Goal: Task Accomplishment & Management: Manage account settings

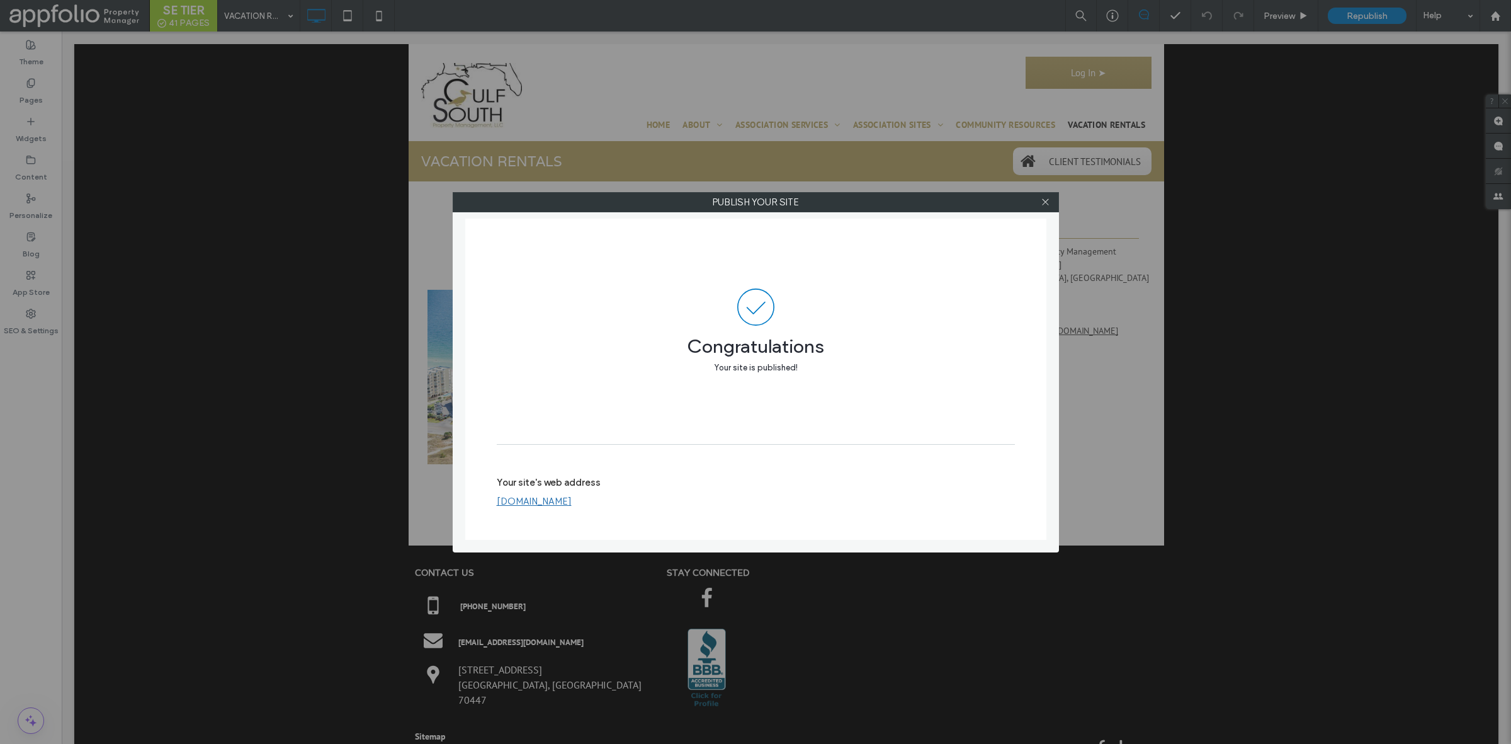
click at [621, 71] on div "Publish your site Congratulations Your site is published! Your site's web addre…" at bounding box center [755, 372] width 1511 height 744
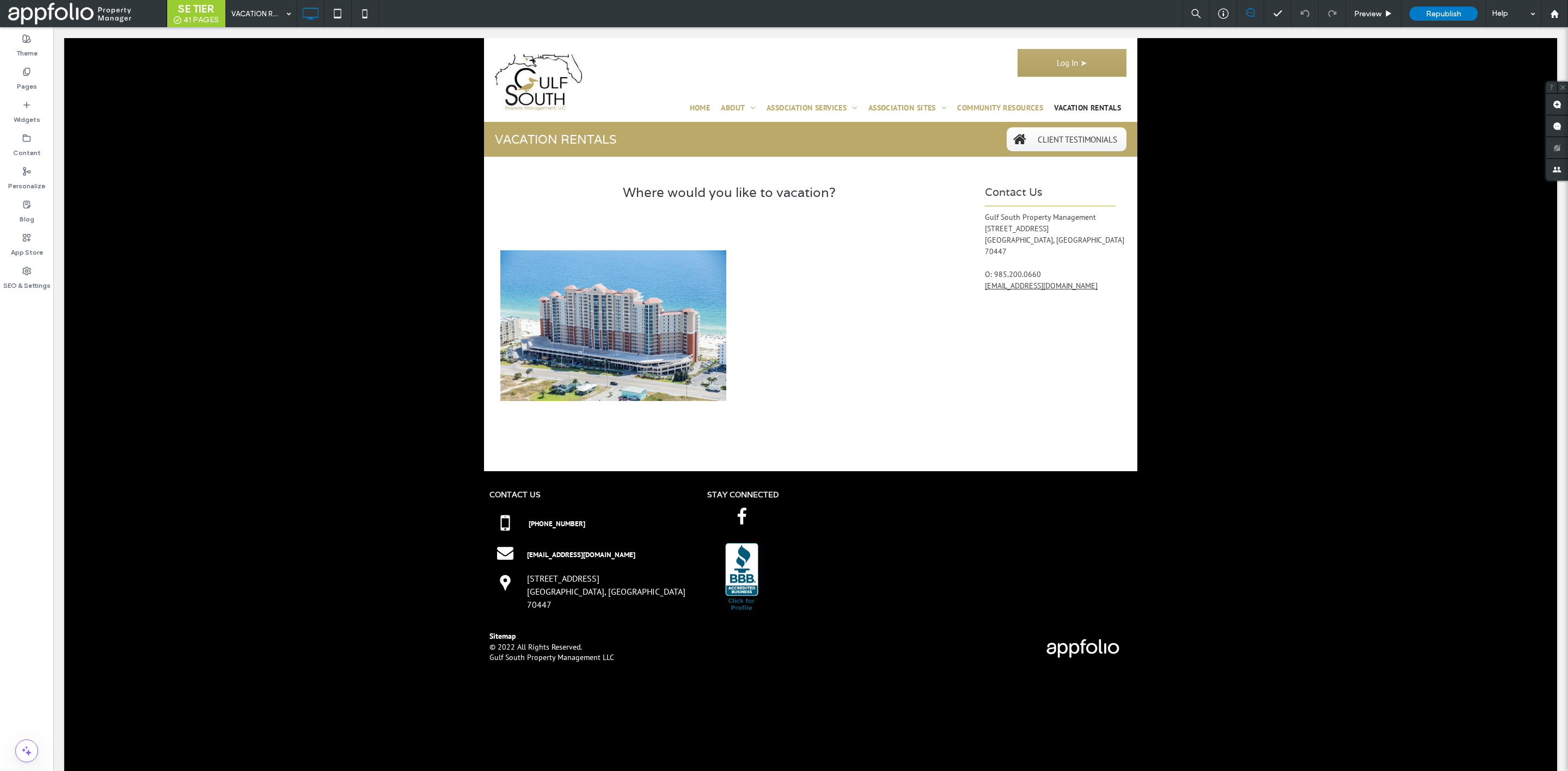
click at [66, 10] on span at bounding box center [82, 13] width 150 height 22
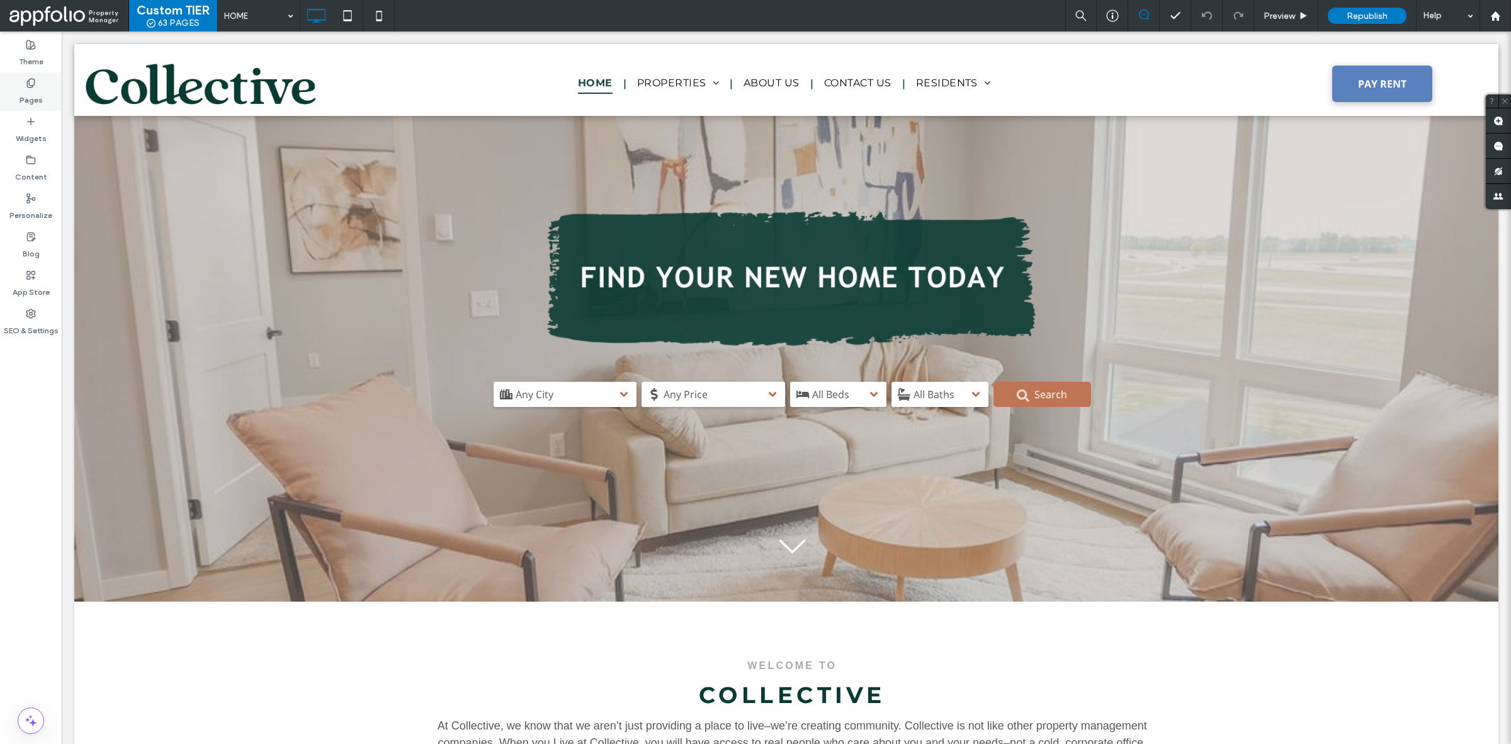
click at [20, 82] on div "Pages" at bounding box center [31, 91] width 62 height 38
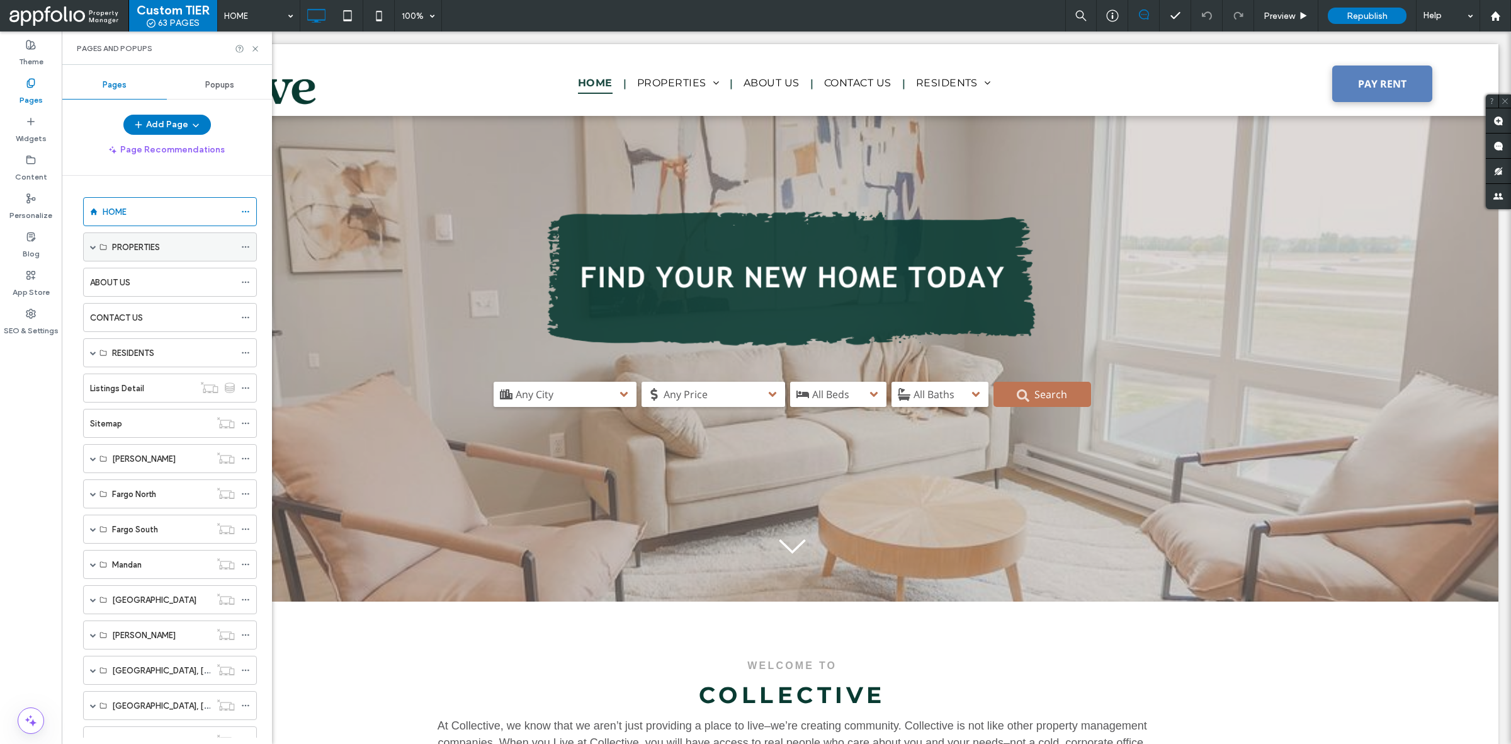
click at [90, 253] on span at bounding box center [93, 247] width 6 height 28
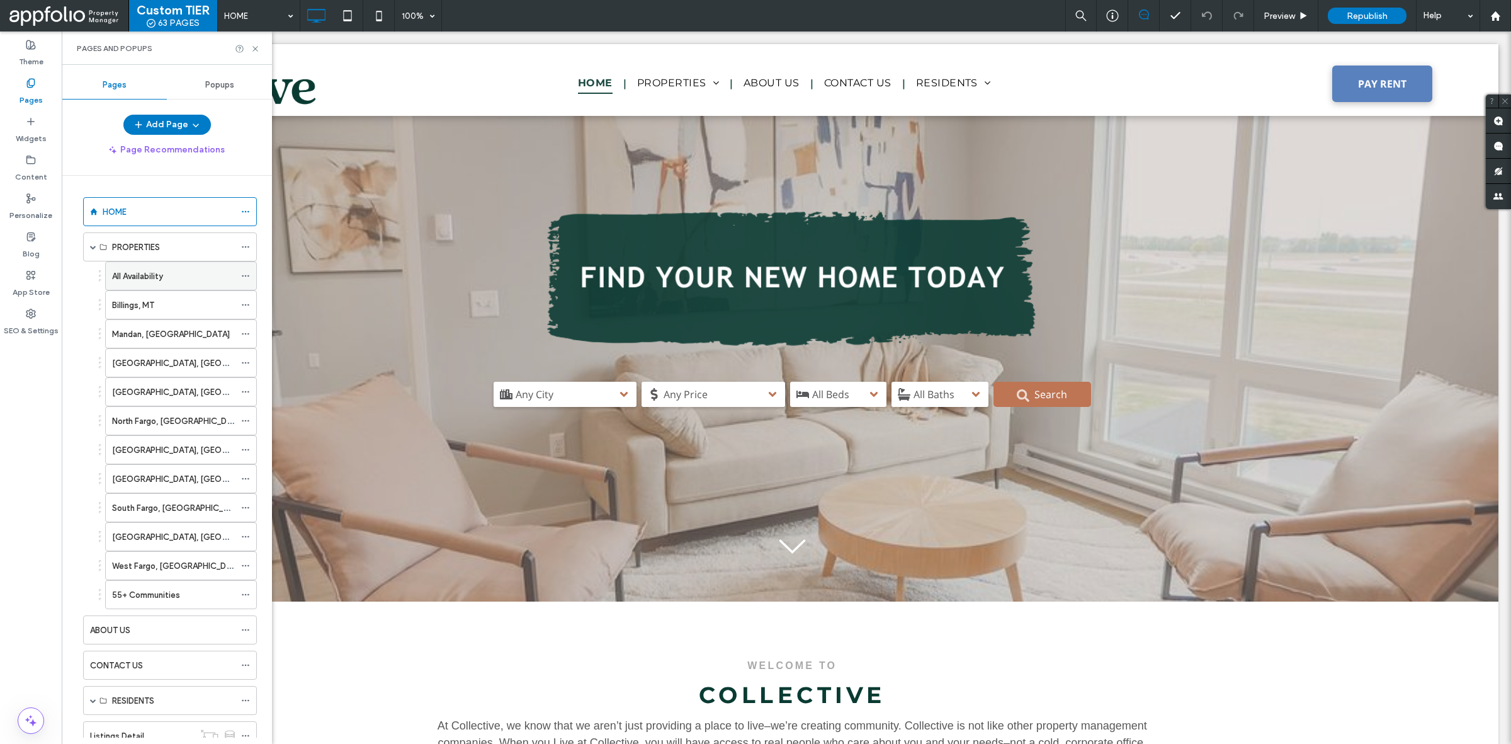
click at [163, 275] on label "All Availability" at bounding box center [137, 276] width 51 height 22
click at [33, 125] on icon at bounding box center [31, 121] width 10 height 10
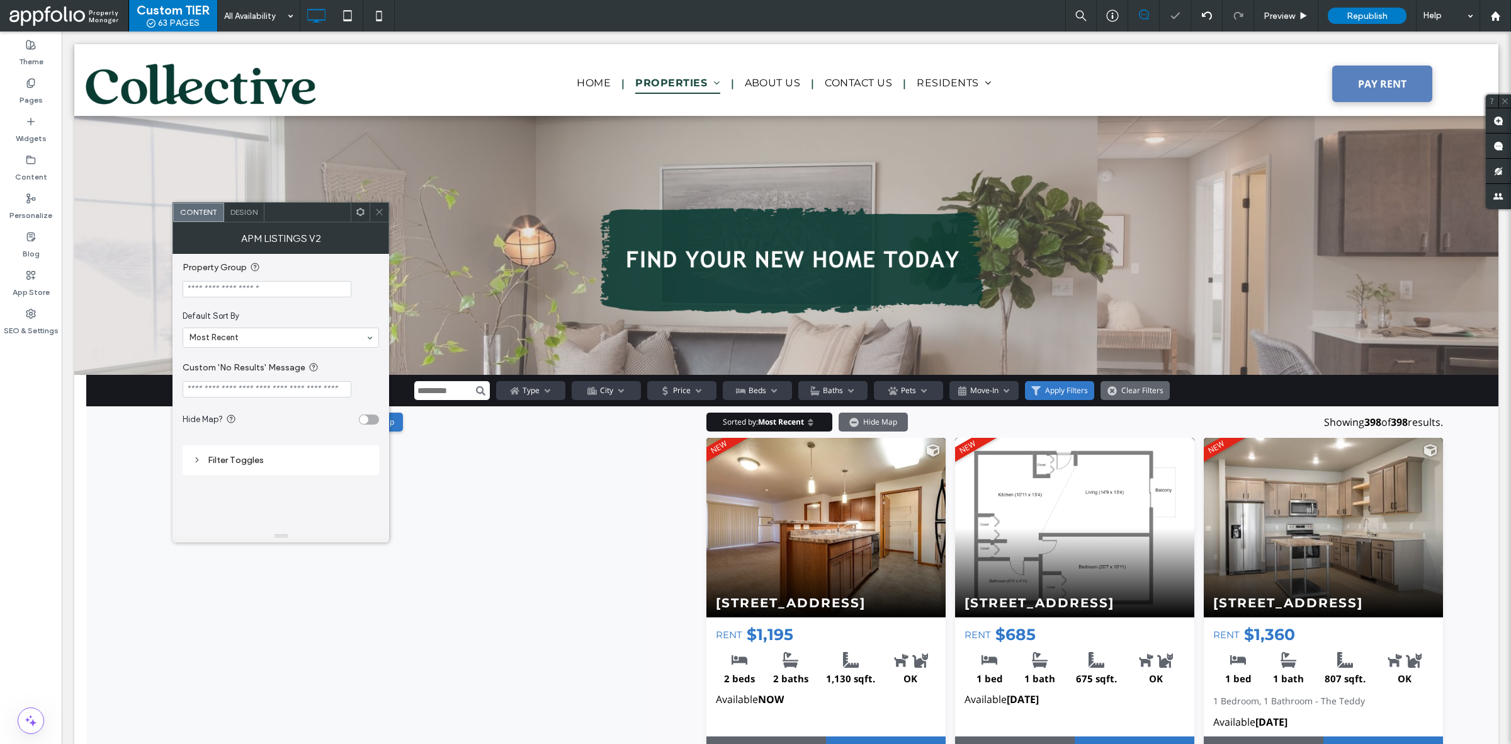
click at [277, 290] on input "Property Group" at bounding box center [267, 289] width 169 height 16
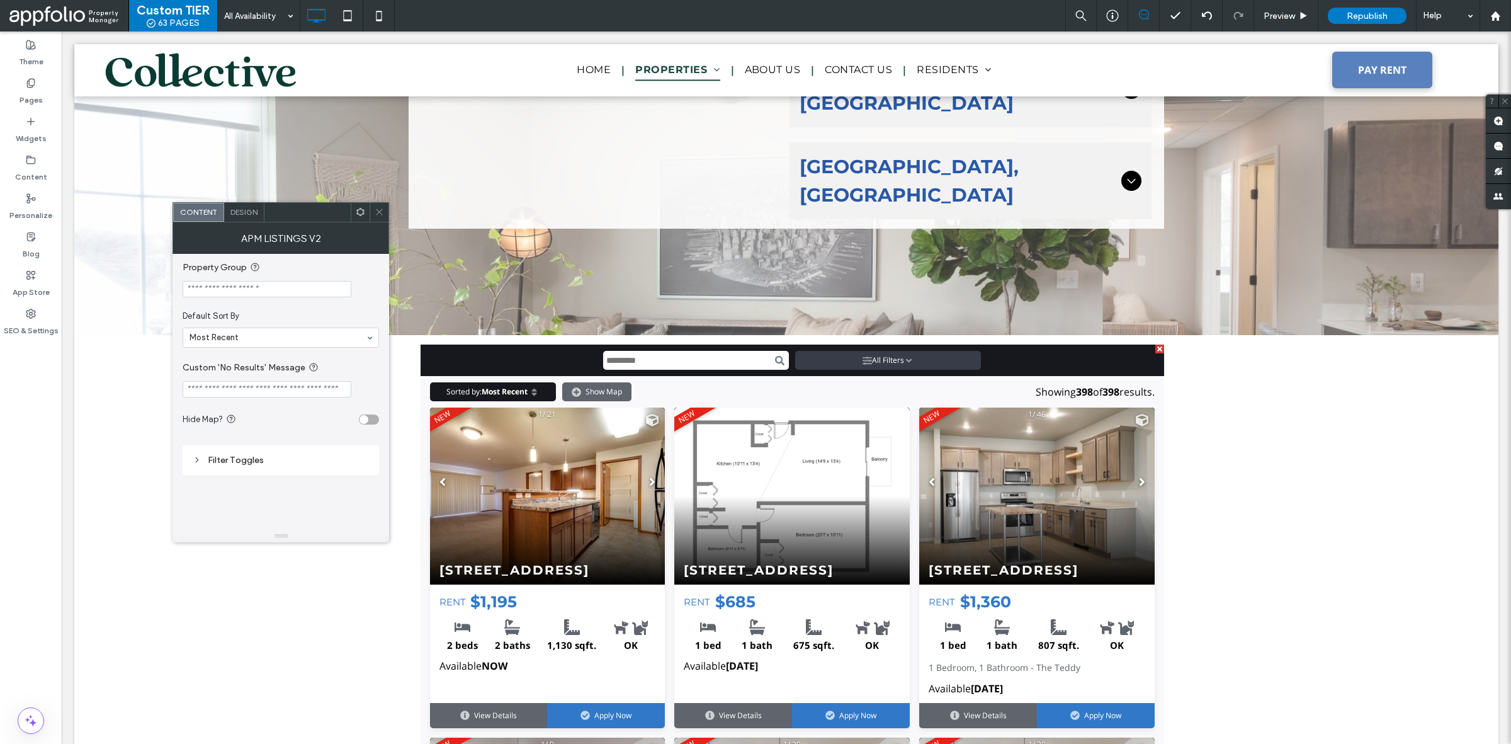
scroll to position [1624, 0]
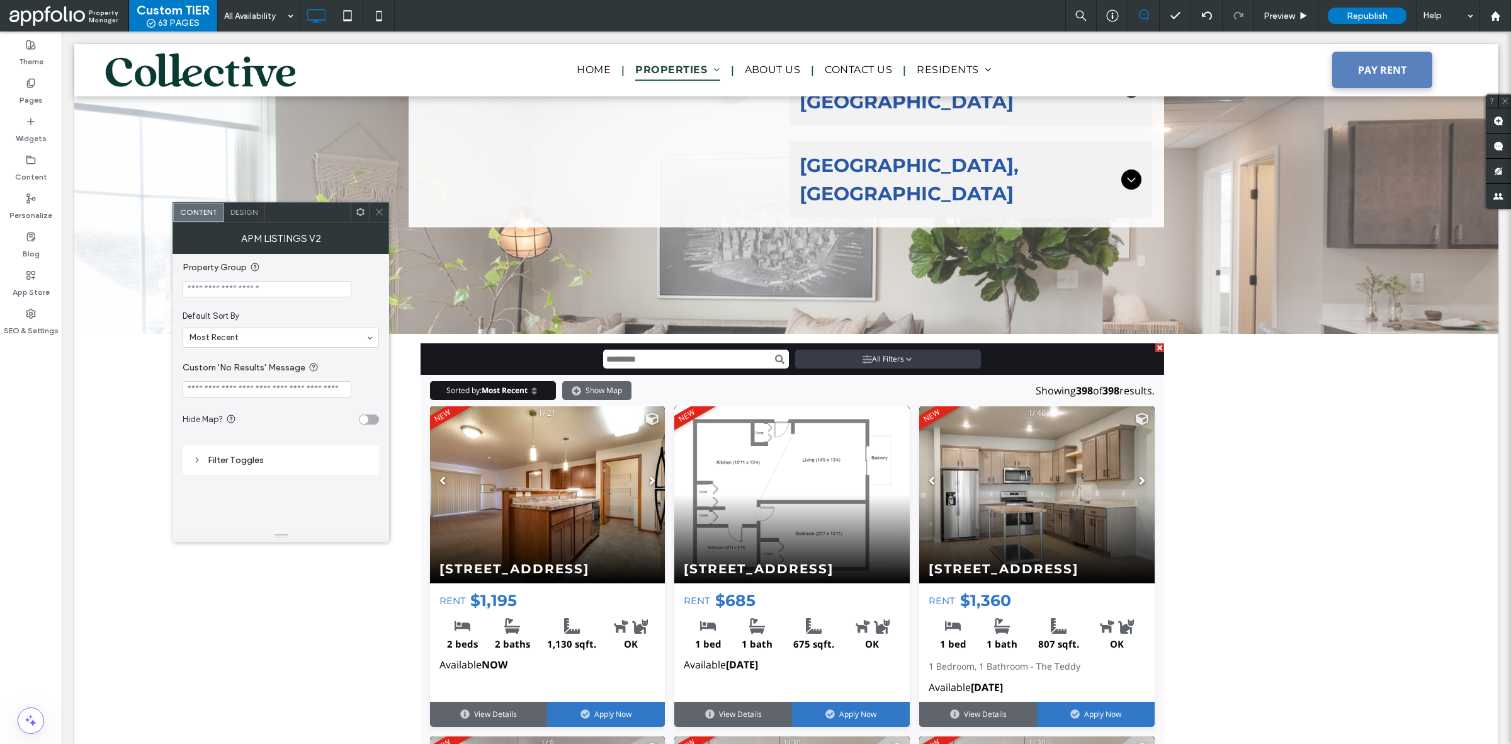
click at [288, 290] on input "Property Group" at bounding box center [267, 289] width 169 height 16
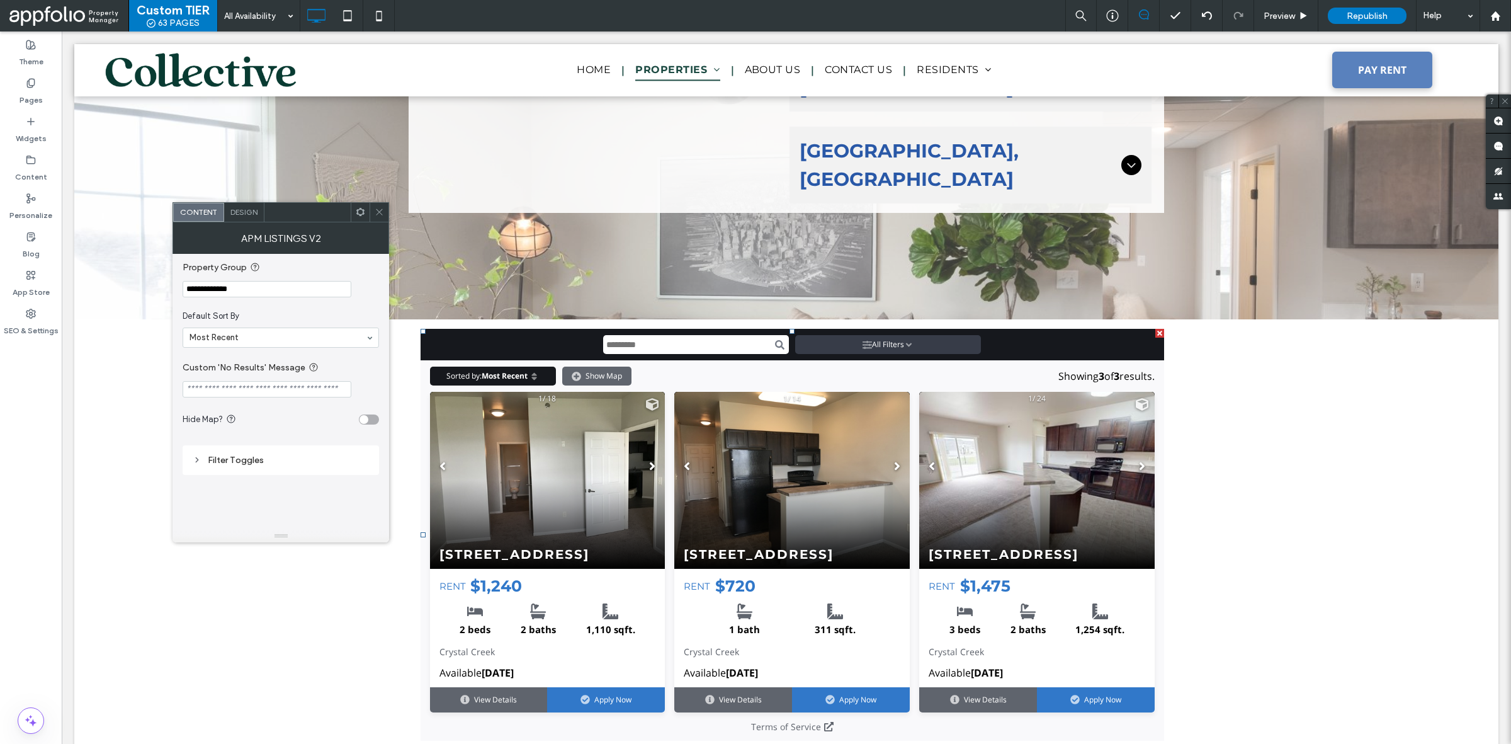
scroll to position [1641, 0]
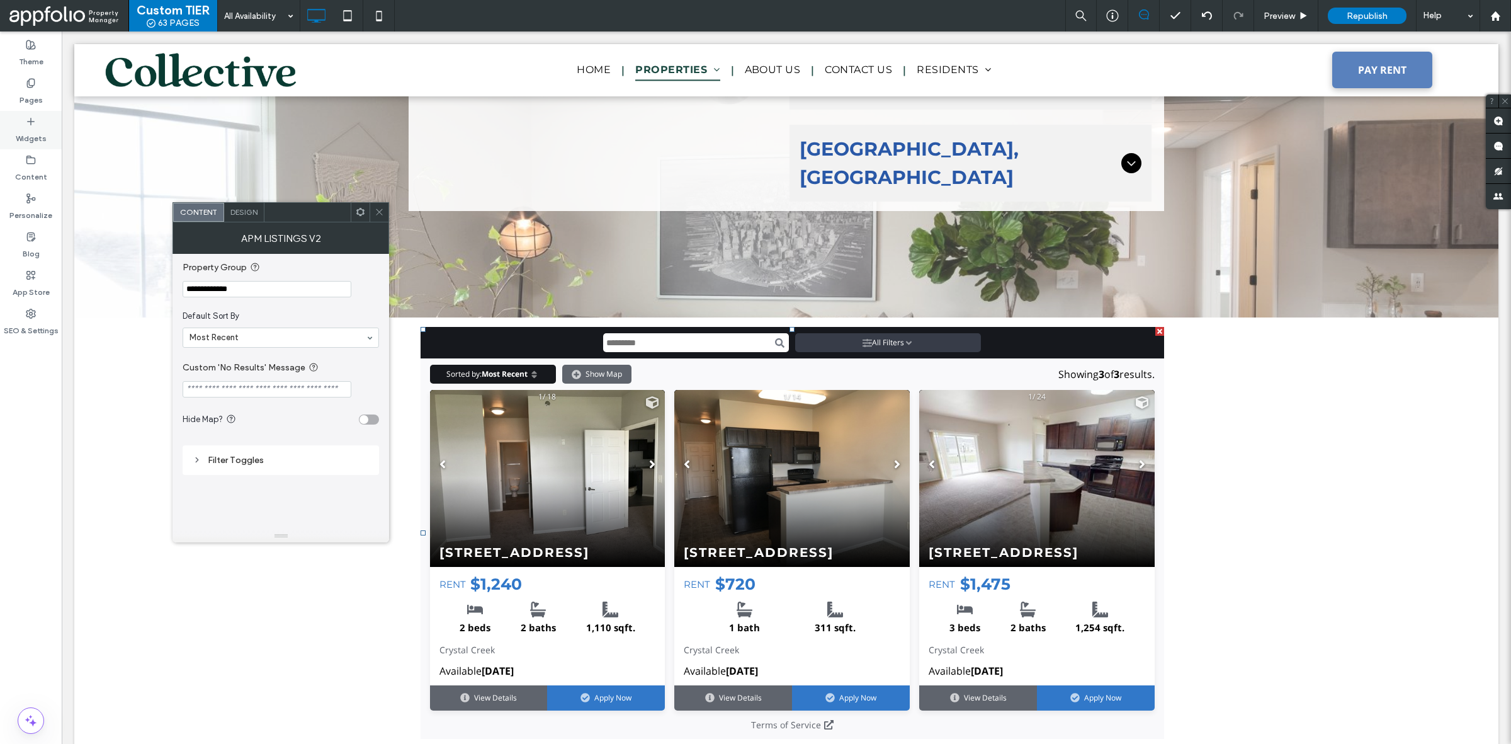
type input "**********"
click at [30, 113] on div "Widgets" at bounding box center [31, 130] width 62 height 38
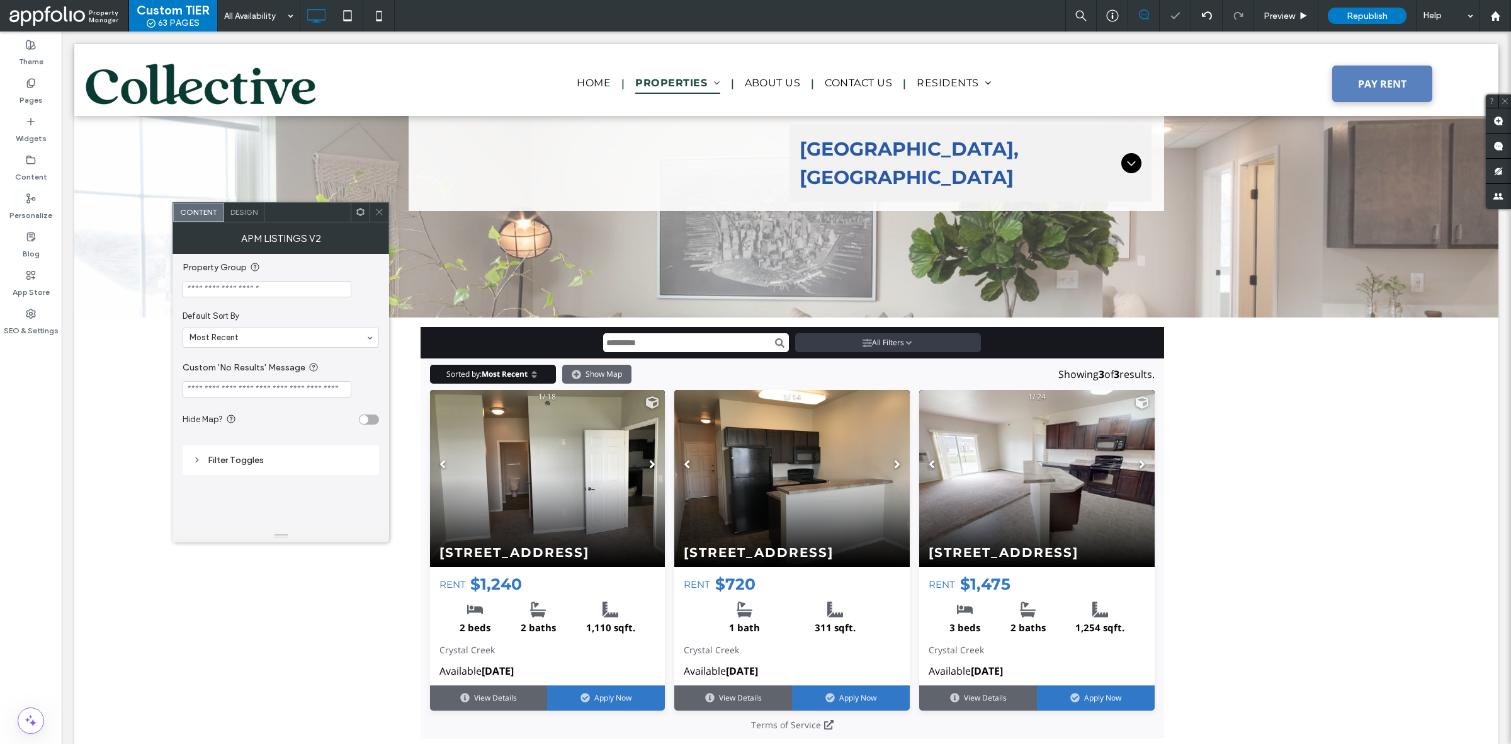
scroll to position [0, 0]
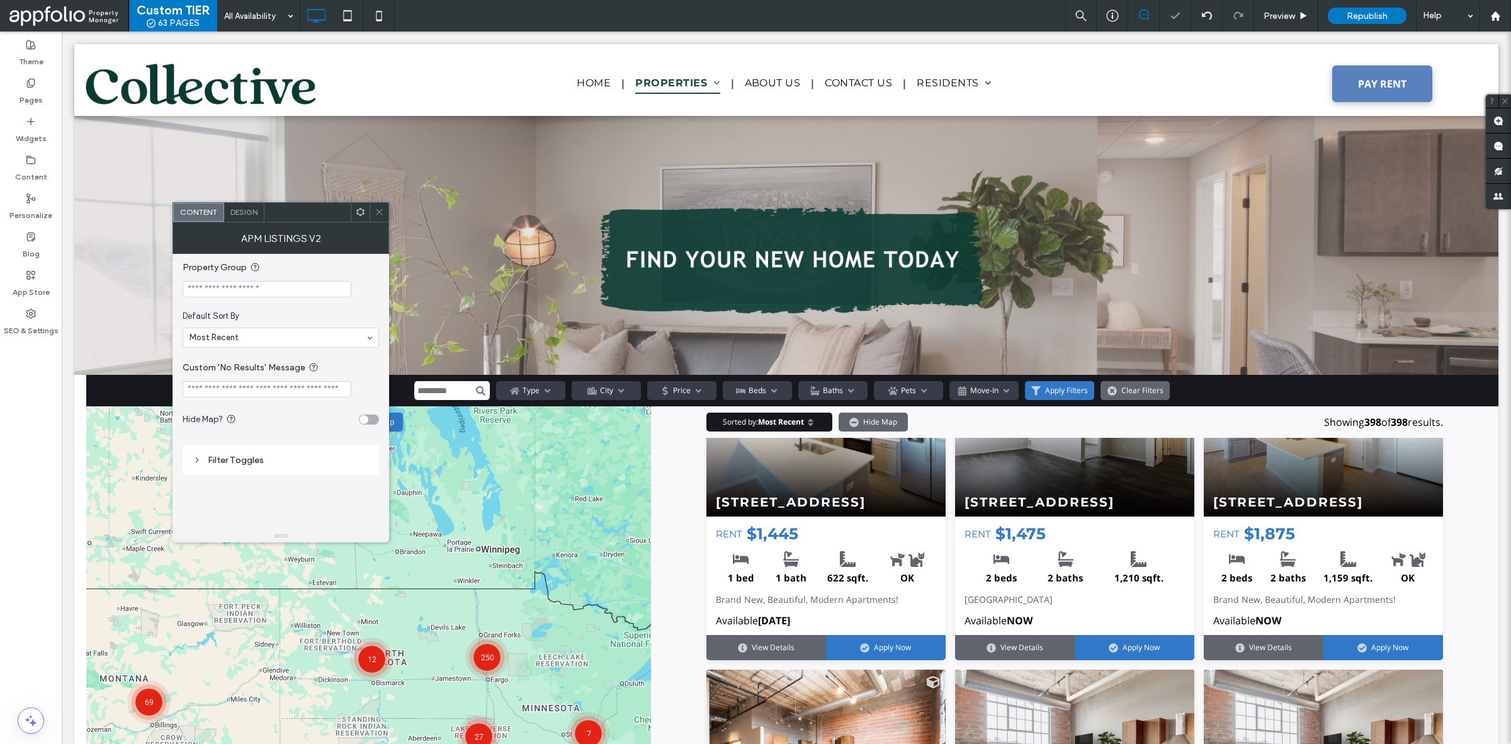
click at [287, 287] on input "Property Group" at bounding box center [267, 289] width 169 height 16
type input "**********"
click at [386, 212] on div at bounding box center [379, 212] width 19 height 19
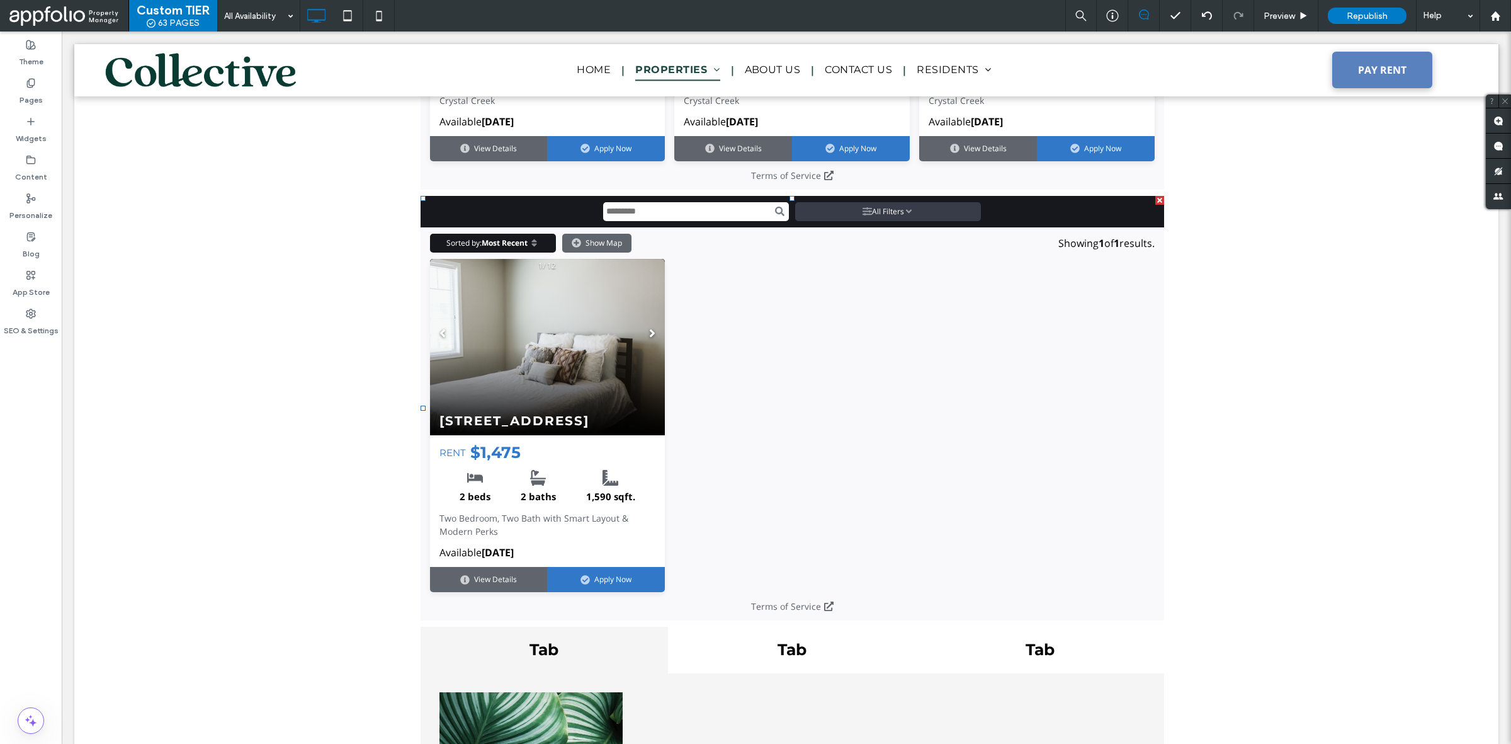
scroll to position [2192, 0]
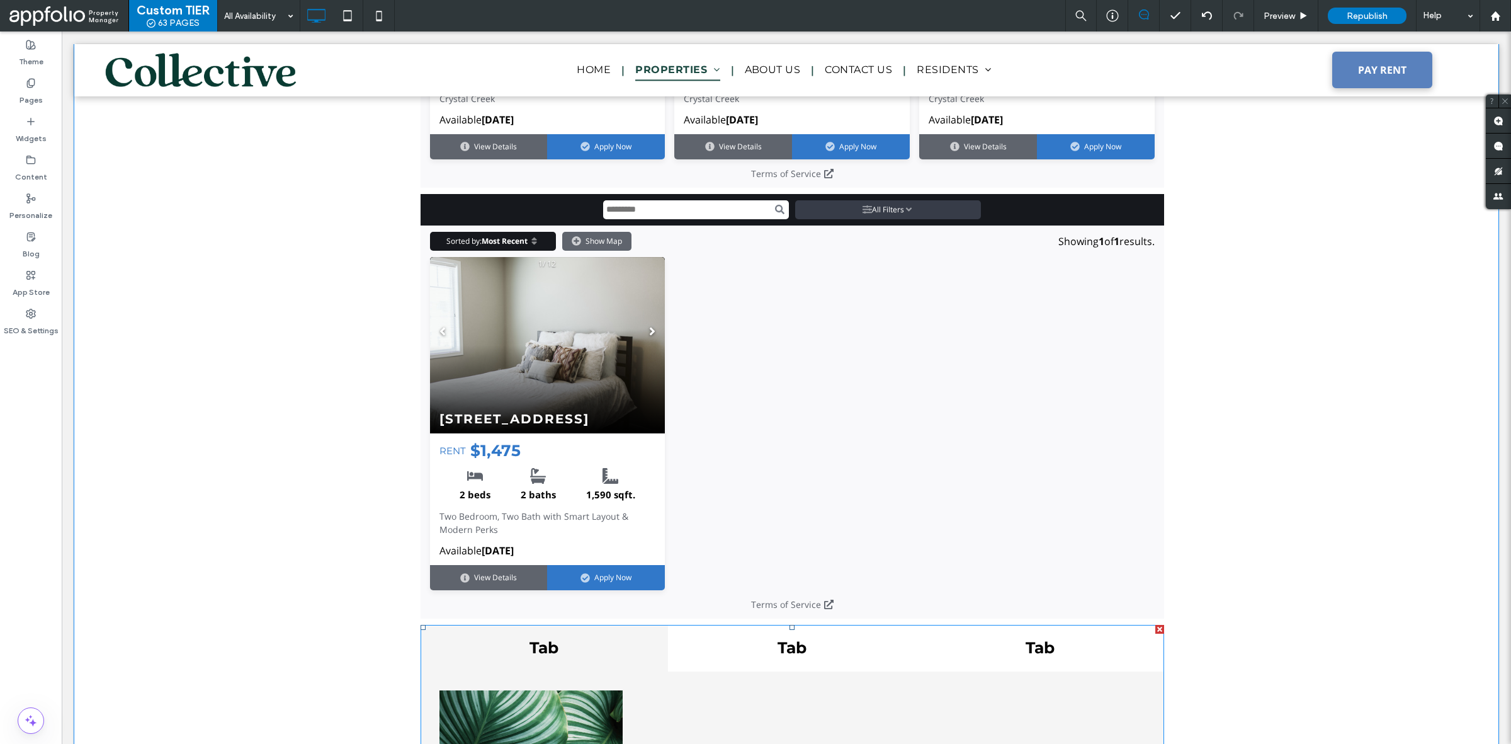
click at [1155, 625] on div at bounding box center [1159, 629] width 9 height 9
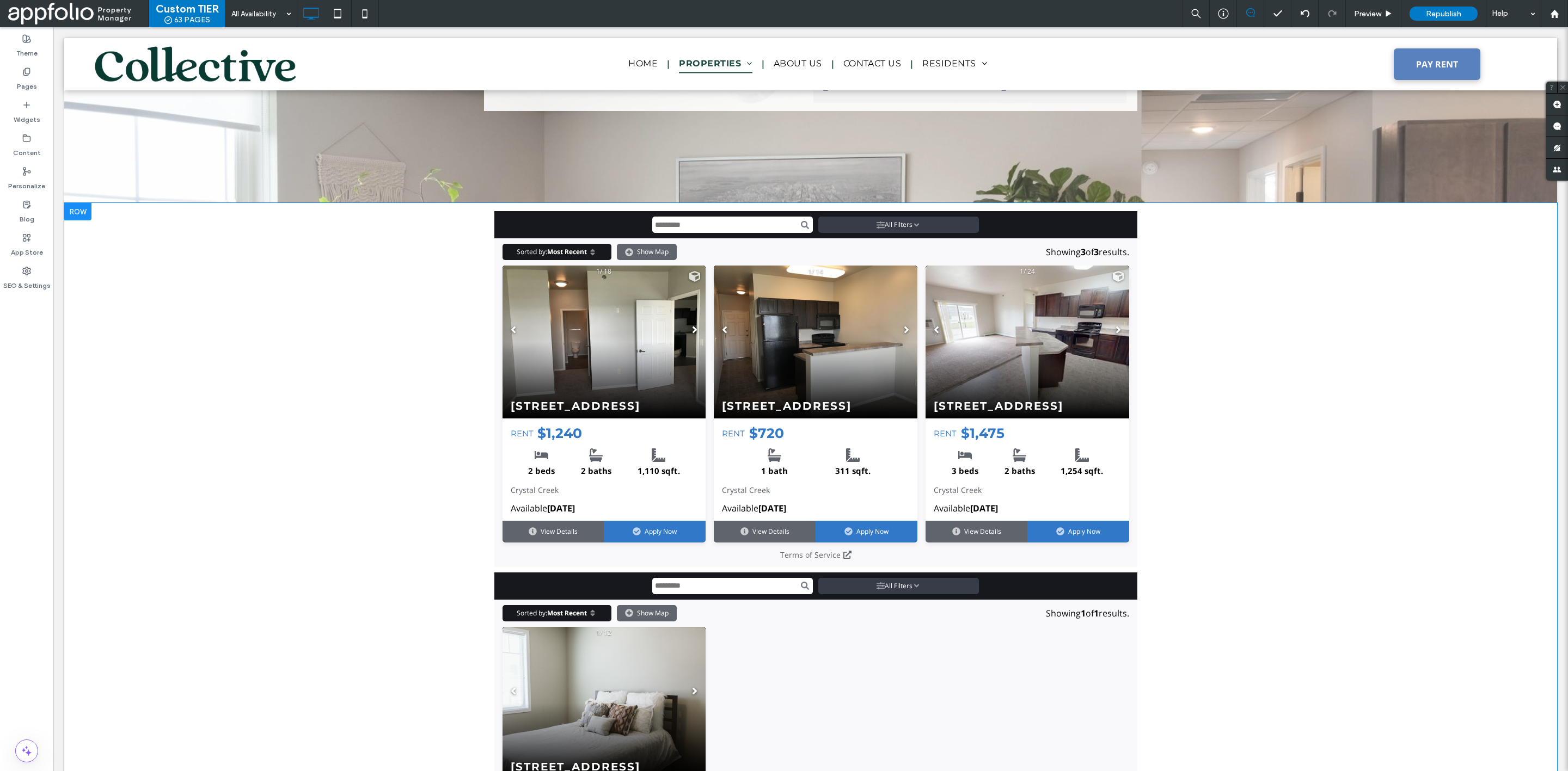
scroll to position [1618, 0]
click at [959, 314] on span at bounding box center [816, 389] width 643 height 356
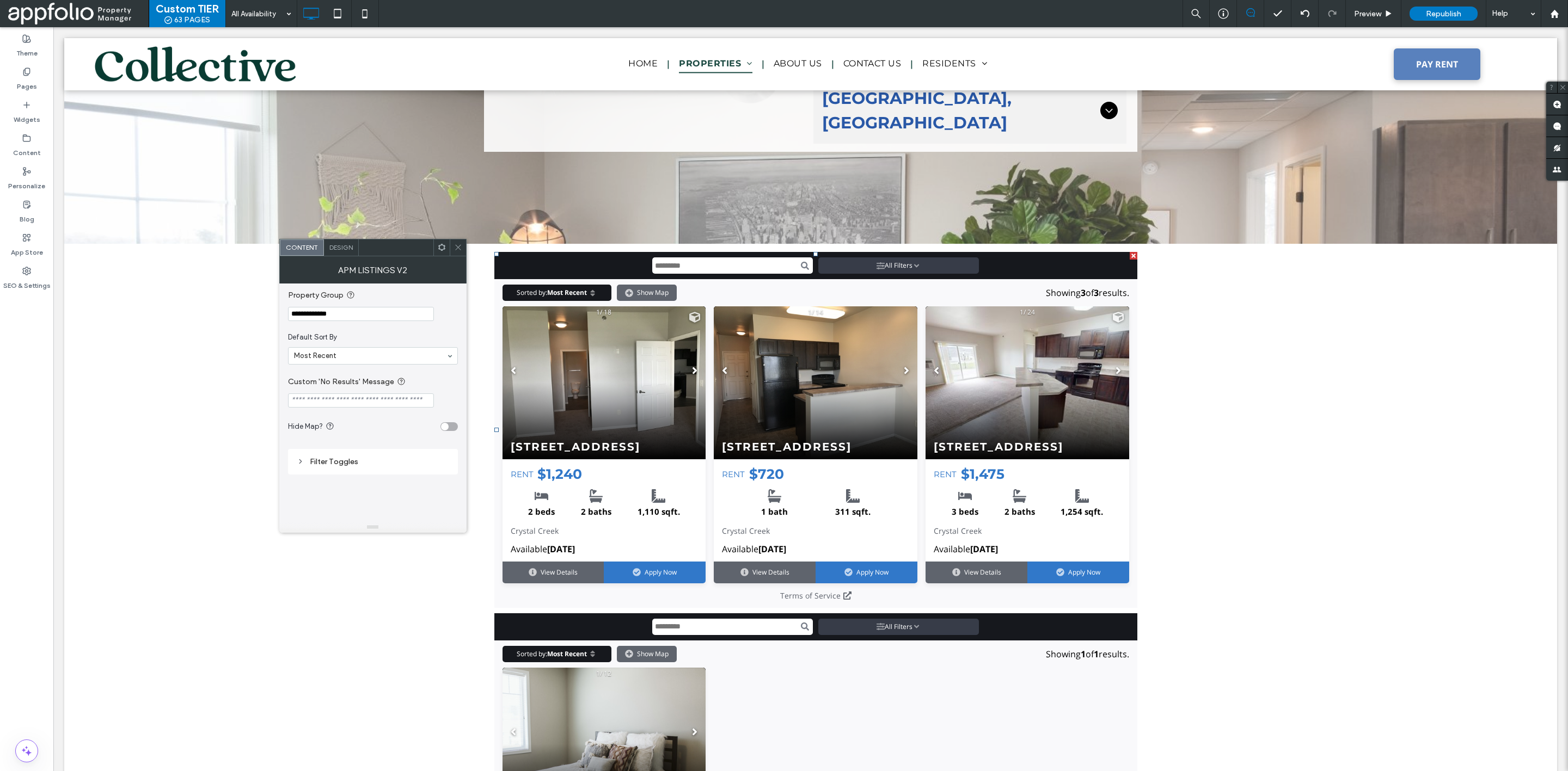
scroll to position [1576, 0]
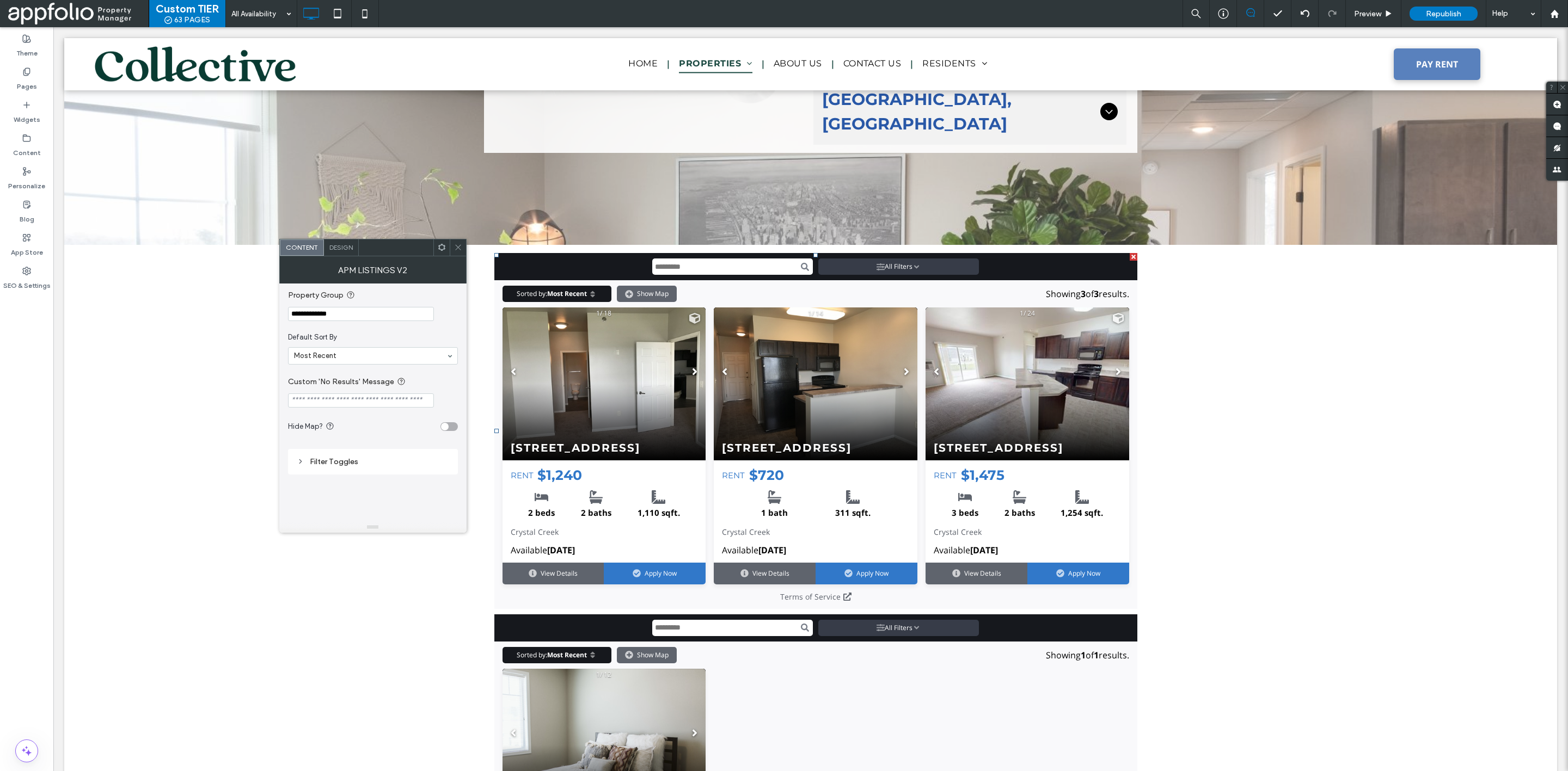
click at [455, 246] on icon at bounding box center [458, 246] width 8 height 8
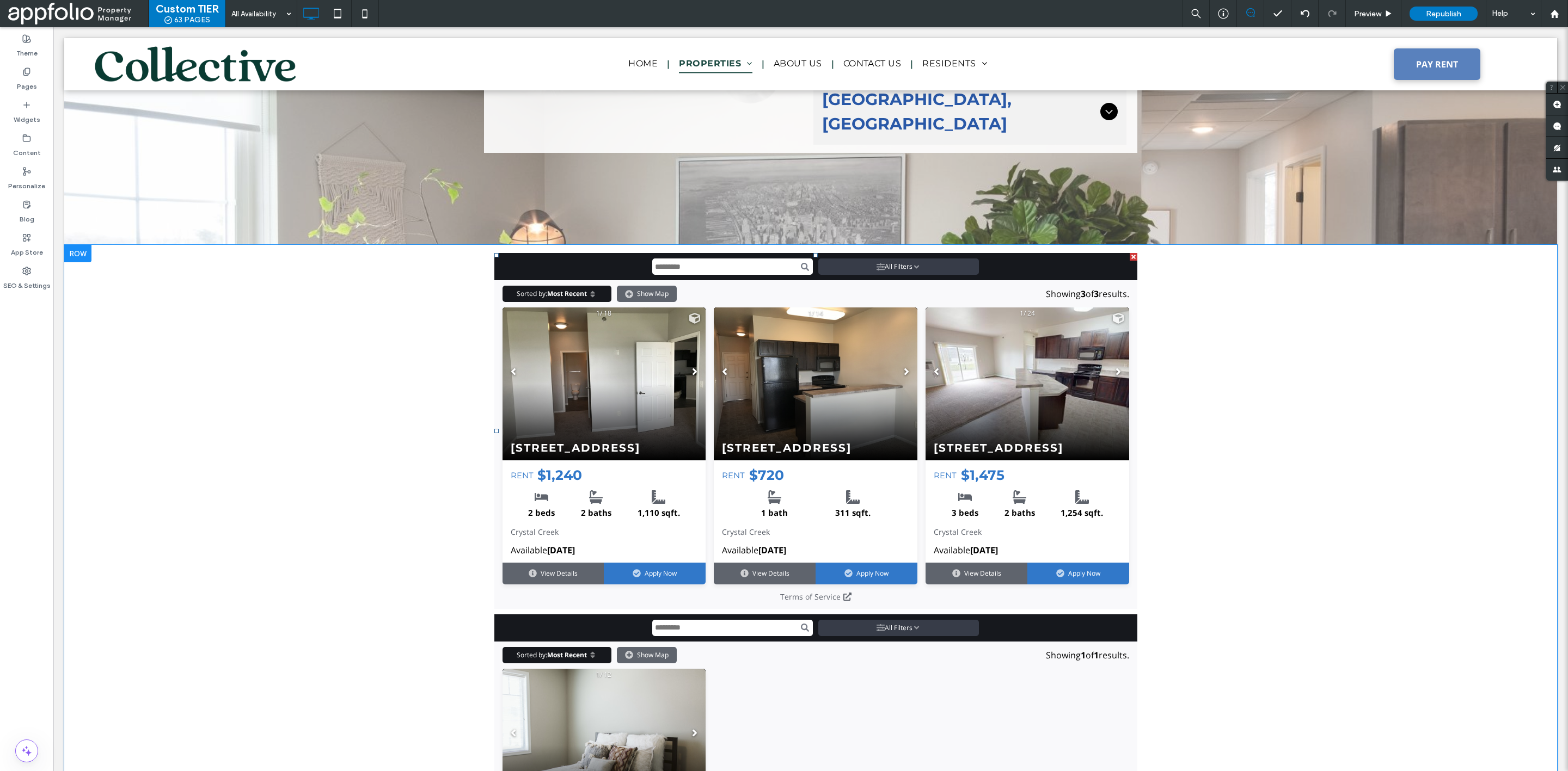
click at [606, 448] on span at bounding box center [816, 431] width 643 height 356
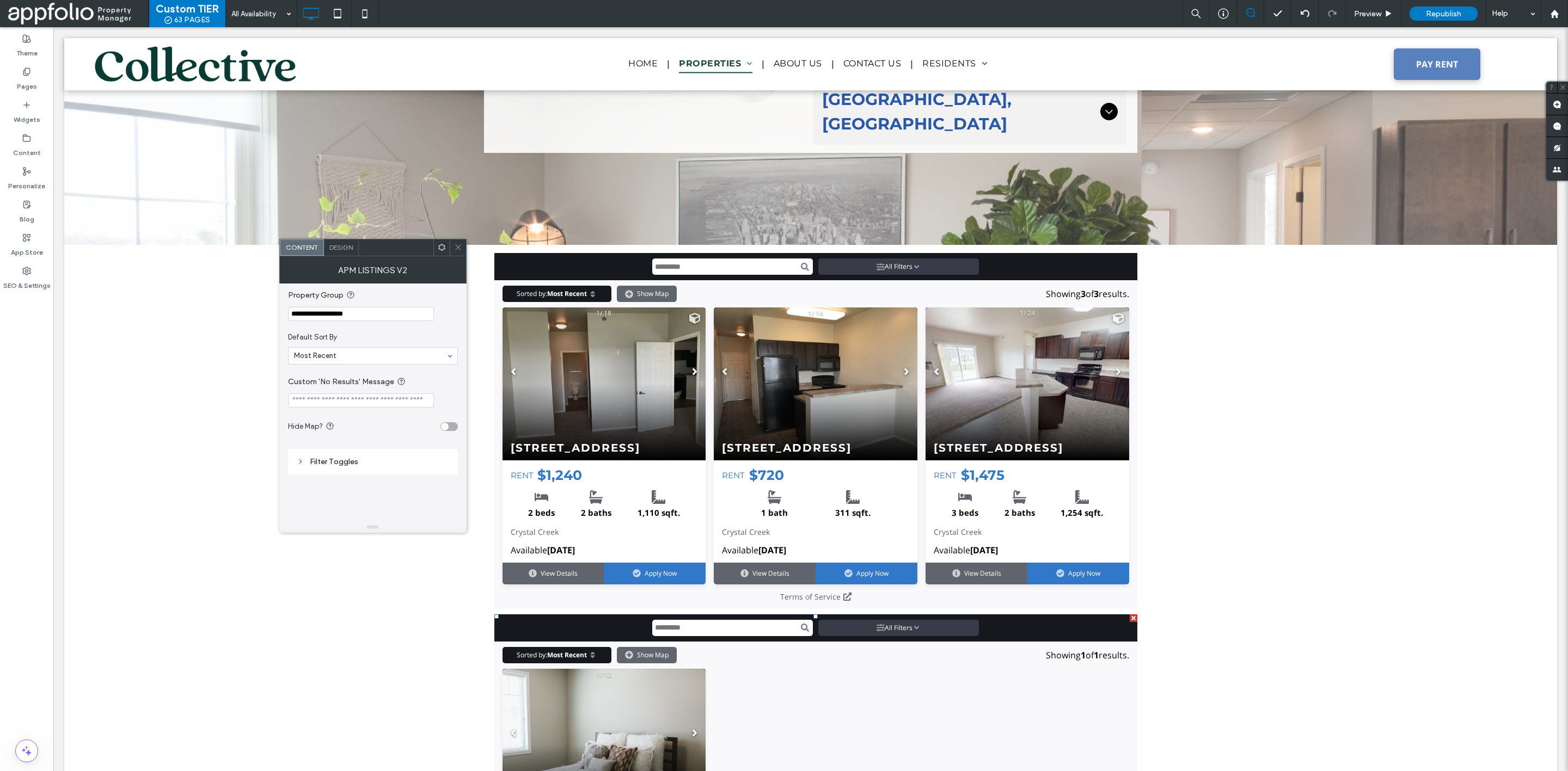
click at [601, 308] on div "5357 27th St S, Unit 210, Fargo, ND 58104" at bounding box center [604, 384] width 203 height 152
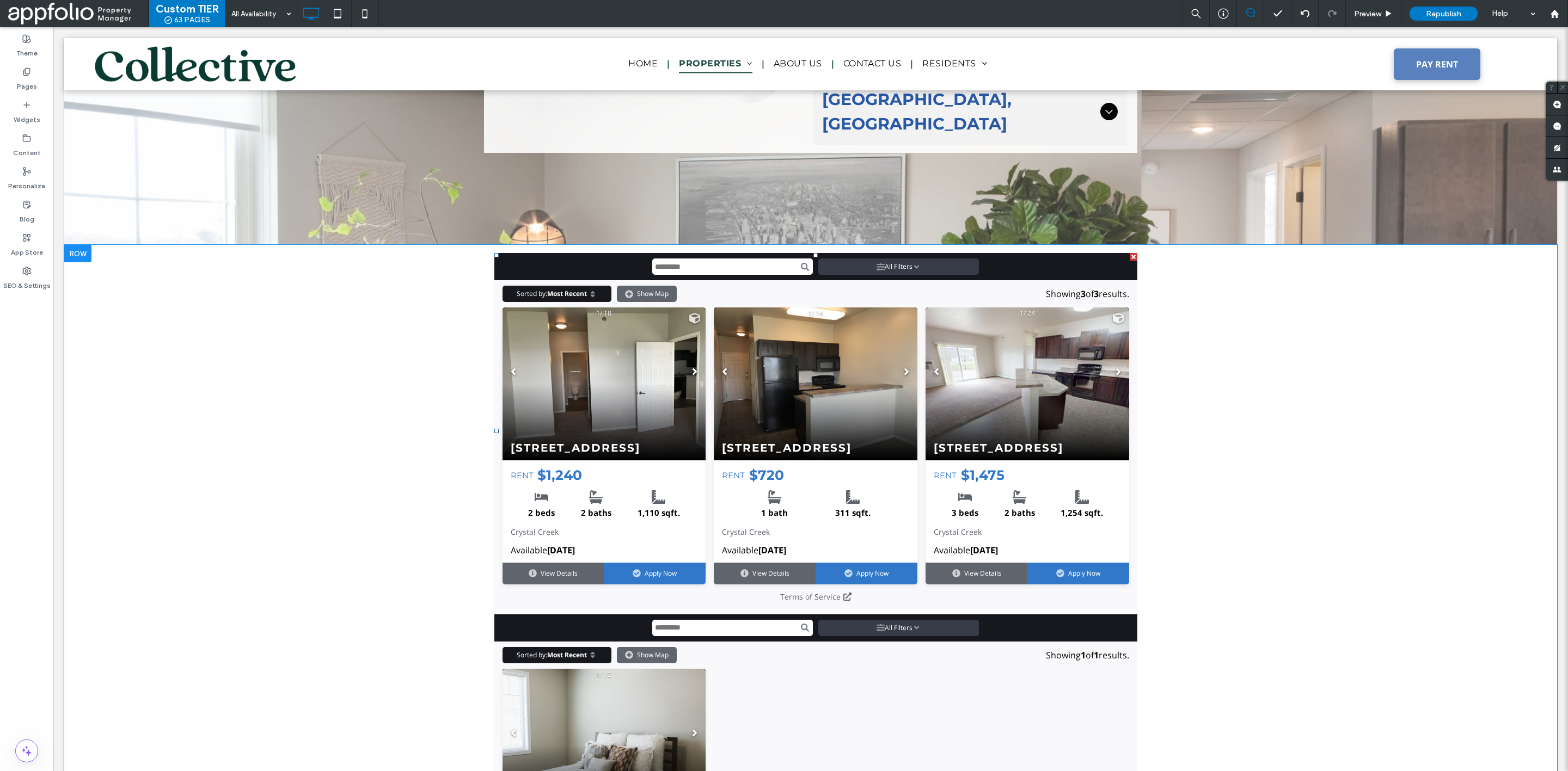
click at [549, 253] on span at bounding box center [816, 431] width 643 height 356
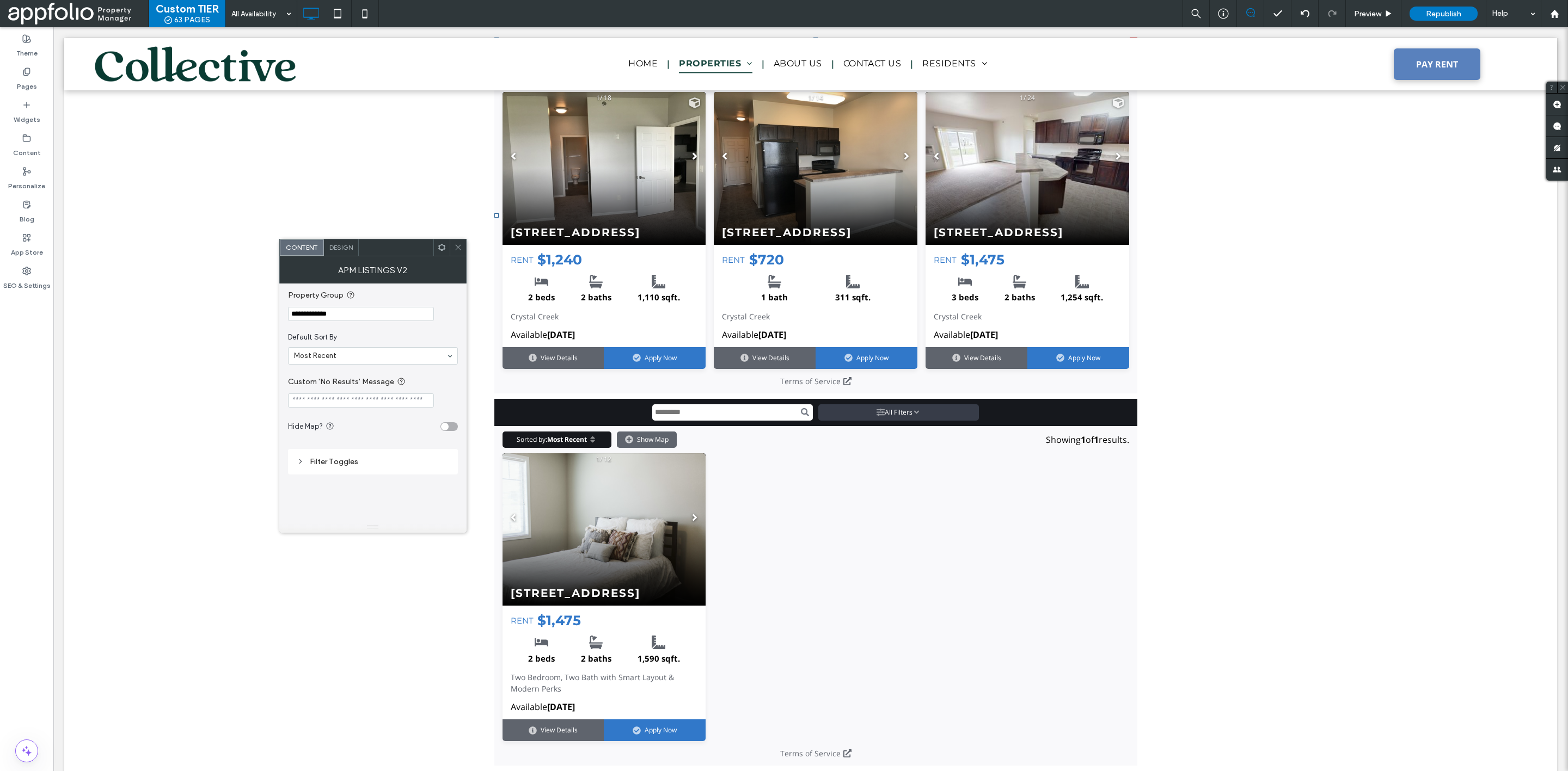
scroll to position [1803, 0]
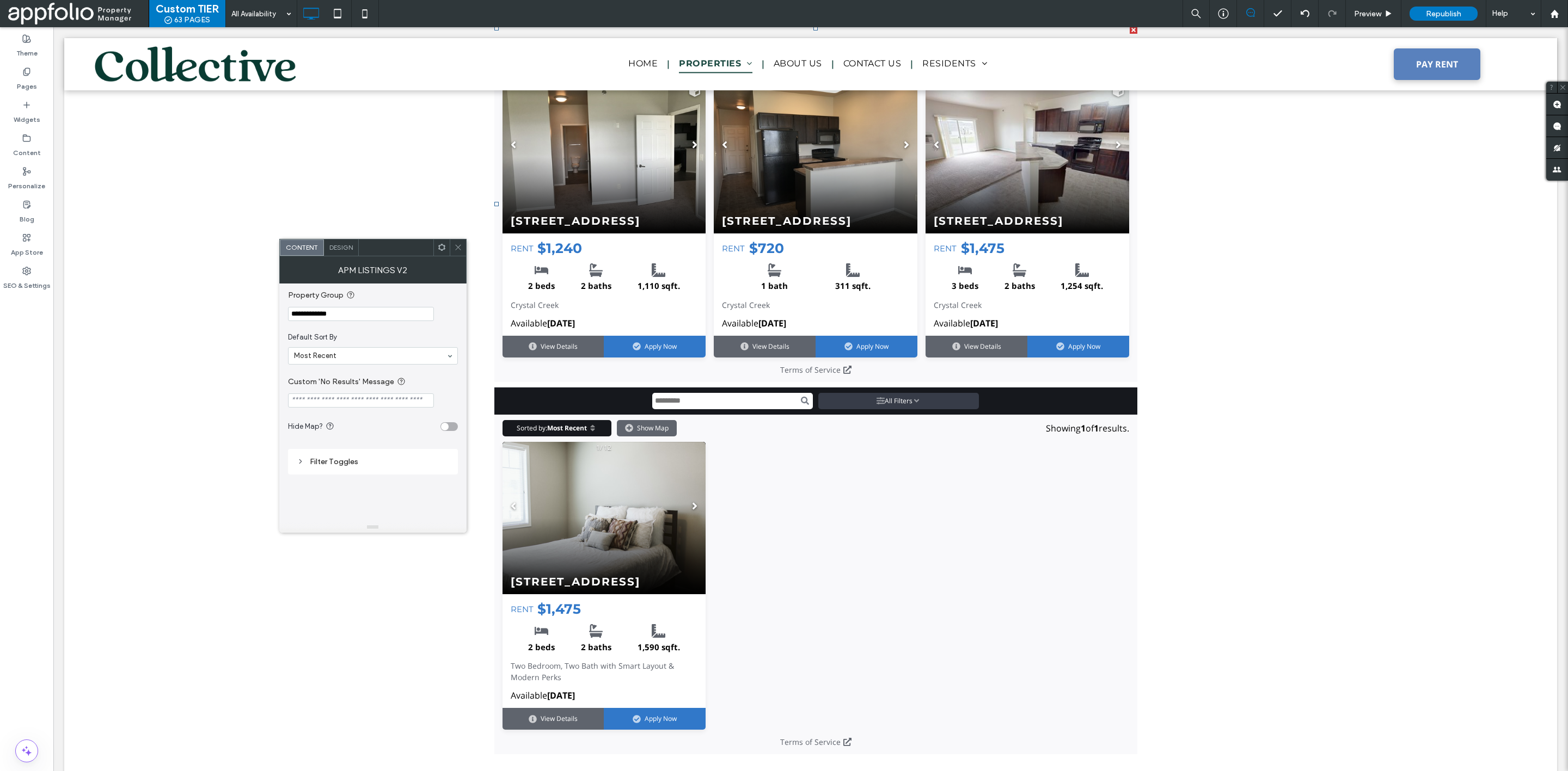
click at [781, 492] on section "1 / 12 5301 27th St S, Unit 326, Fargo, ND 58104 RENT $1,475 2 beds 2 baths 1,5…" at bounding box center [816, 586] width 627 height 289
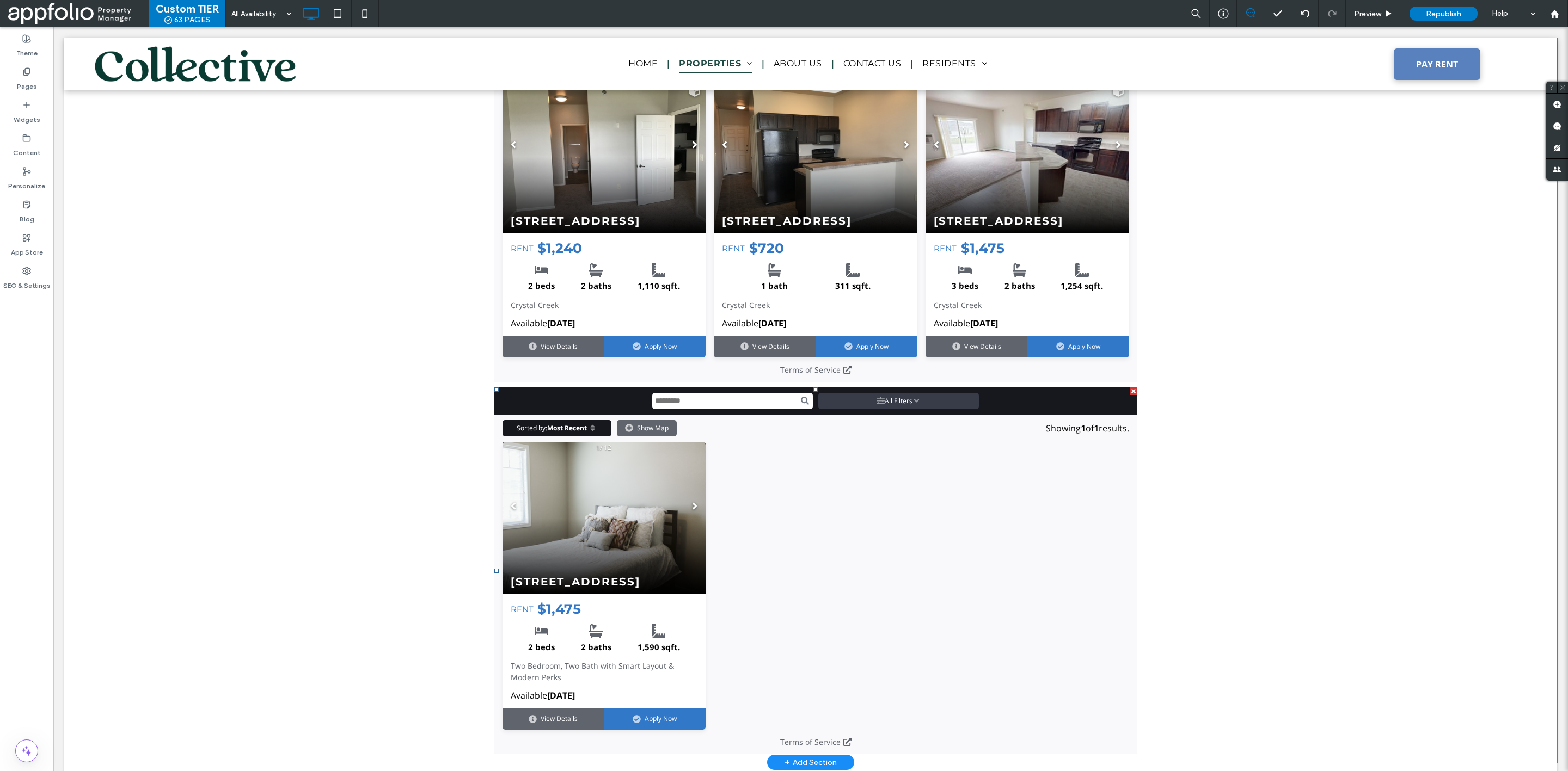
click at [1040, 534] on span at bounding box center [816, 570] width 643 height 367
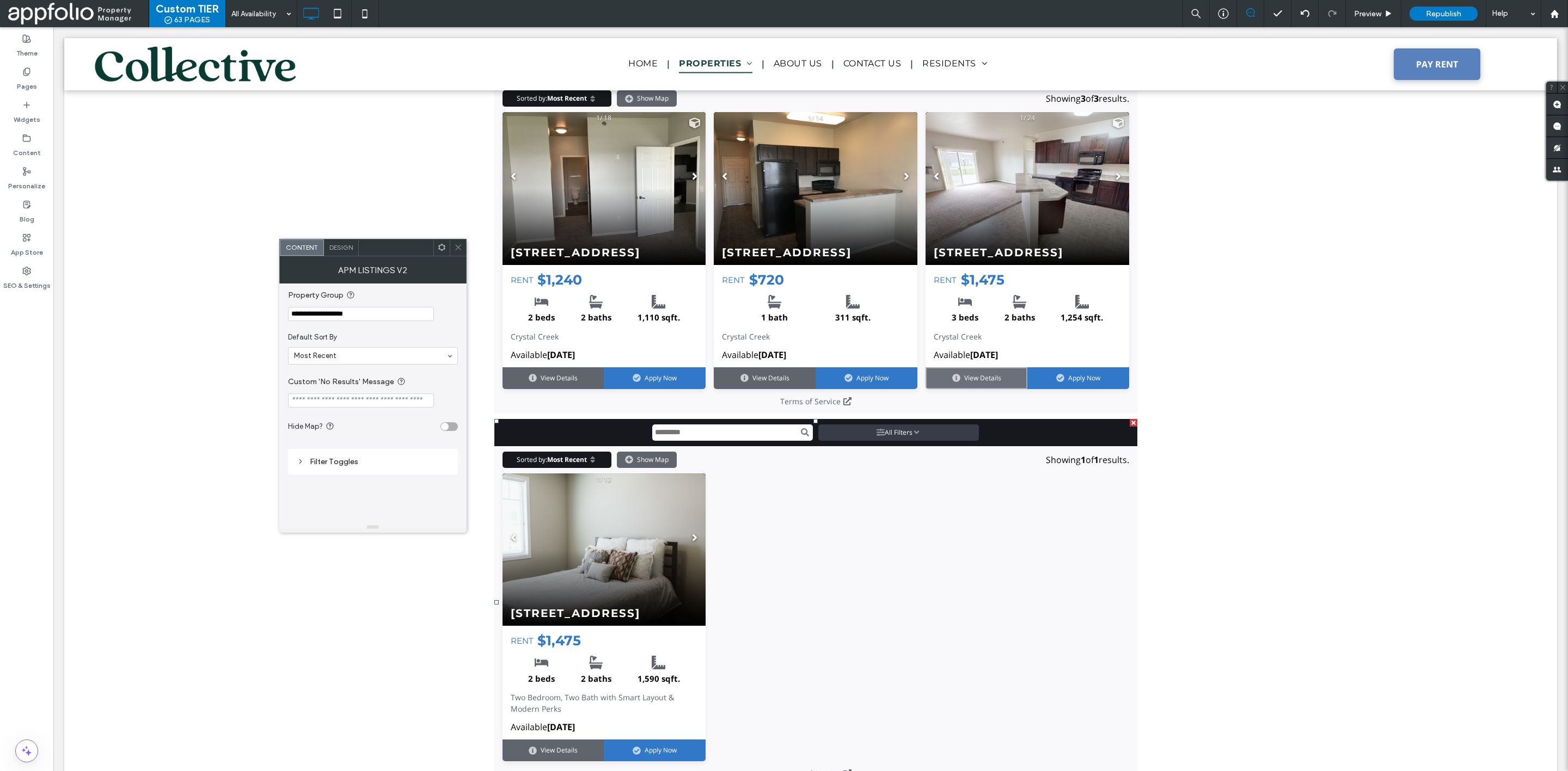
scroll to position [1770, 0]
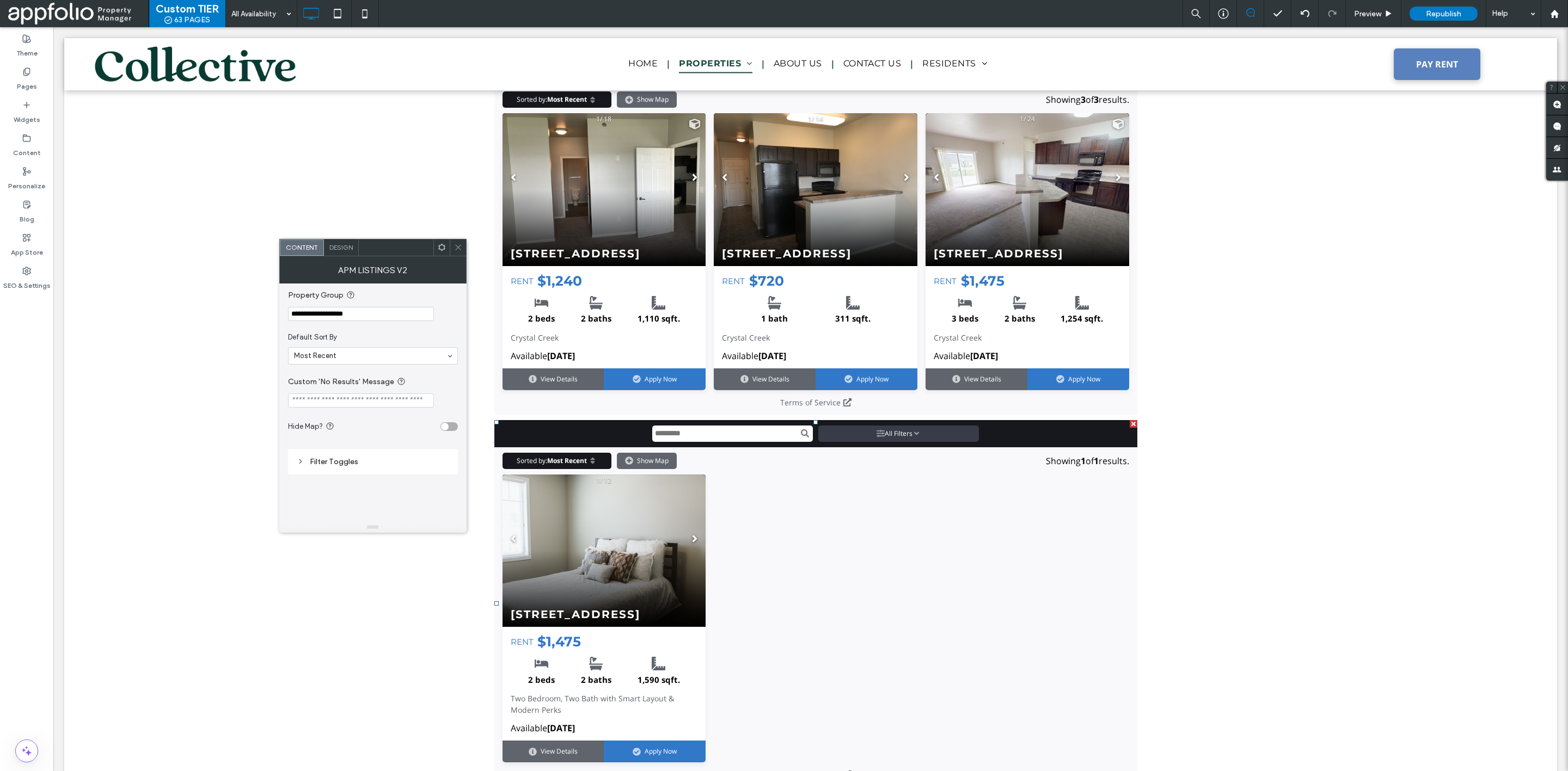
click at [458, 250] on icon at bounding box center [458, 246] width 8 height 8
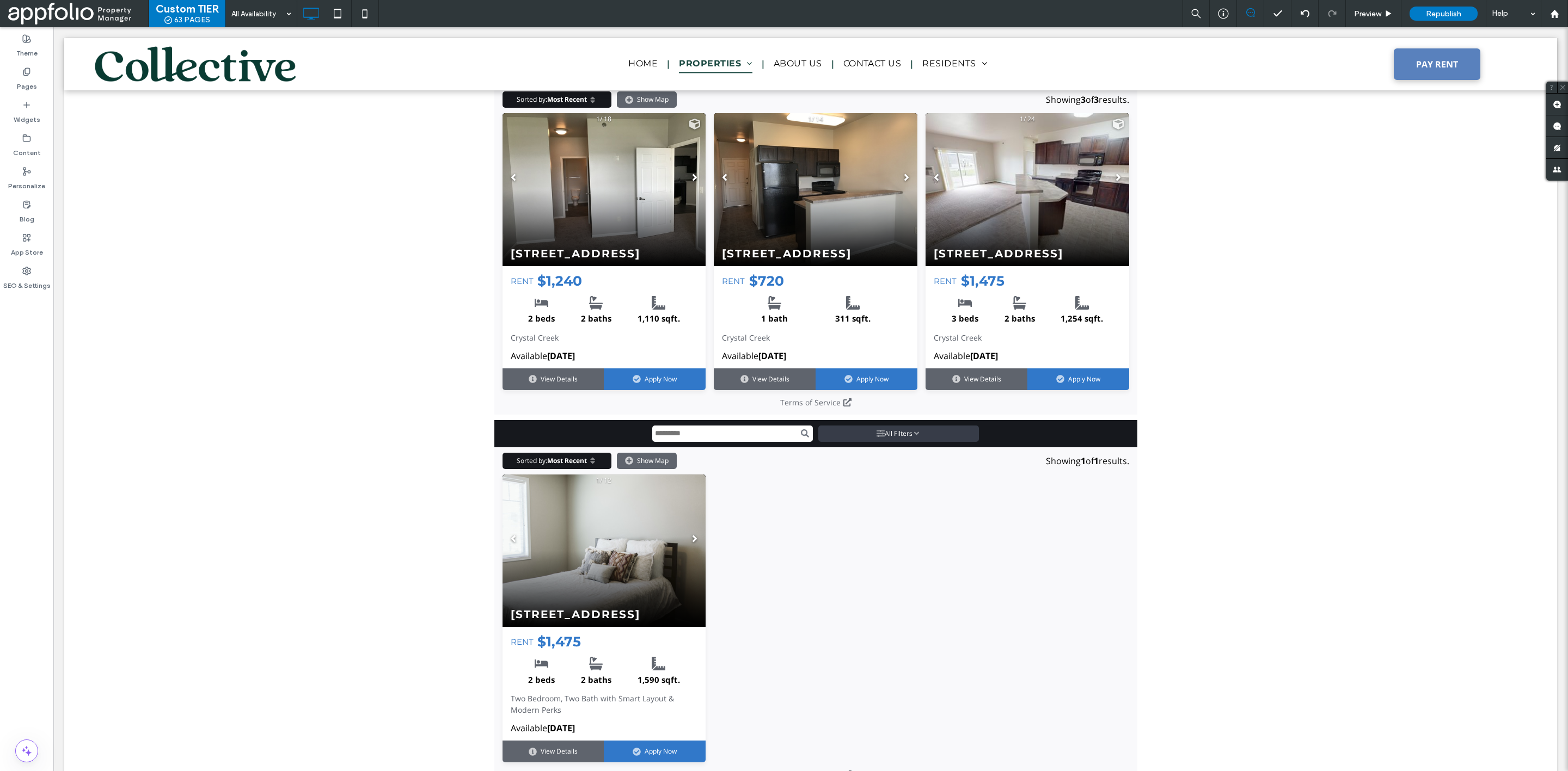
scroll to position [1803, 0]
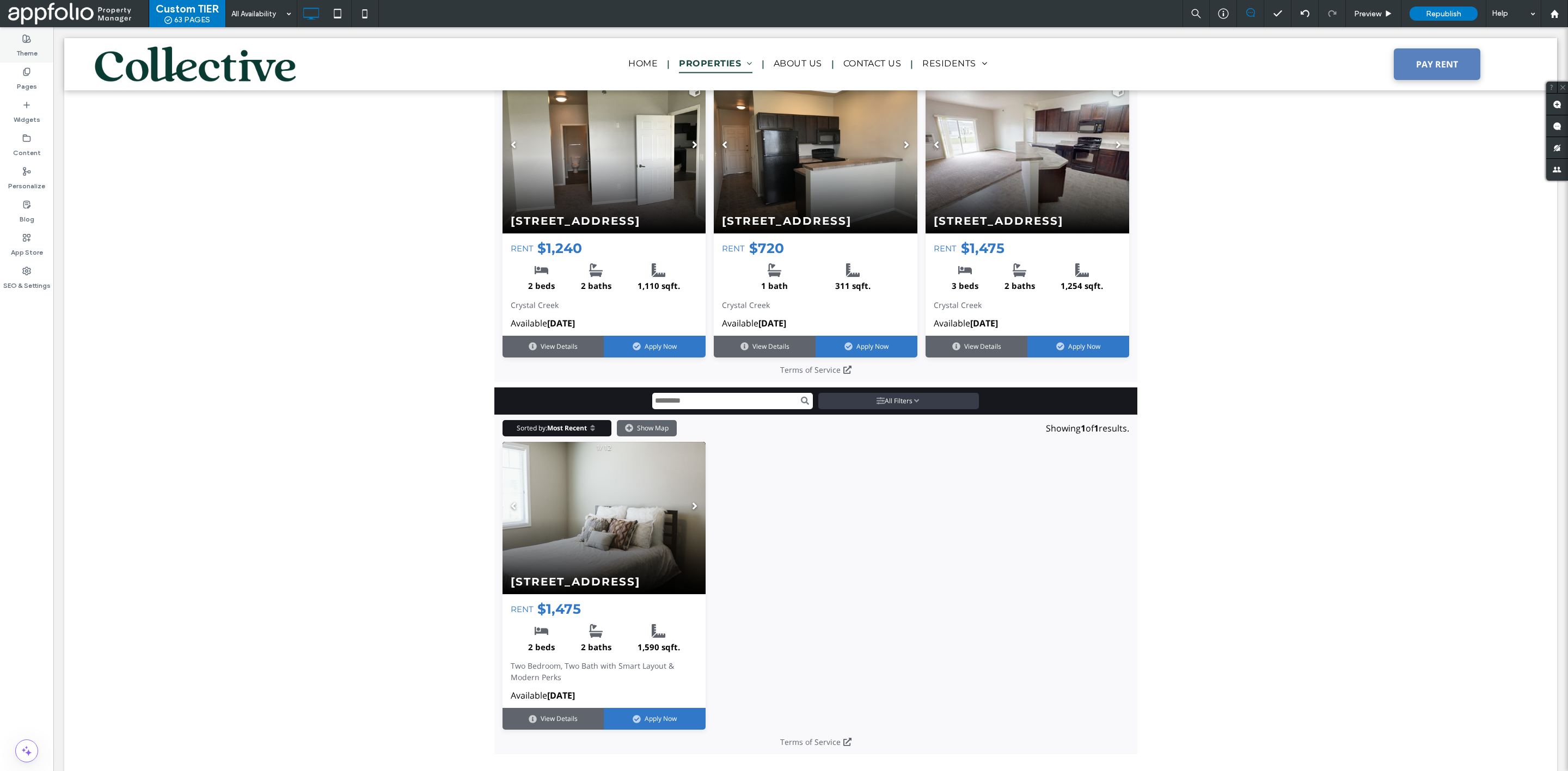
click at [33, 57] on label "Theme" at bounding box center [27, 51] width 22 height 16
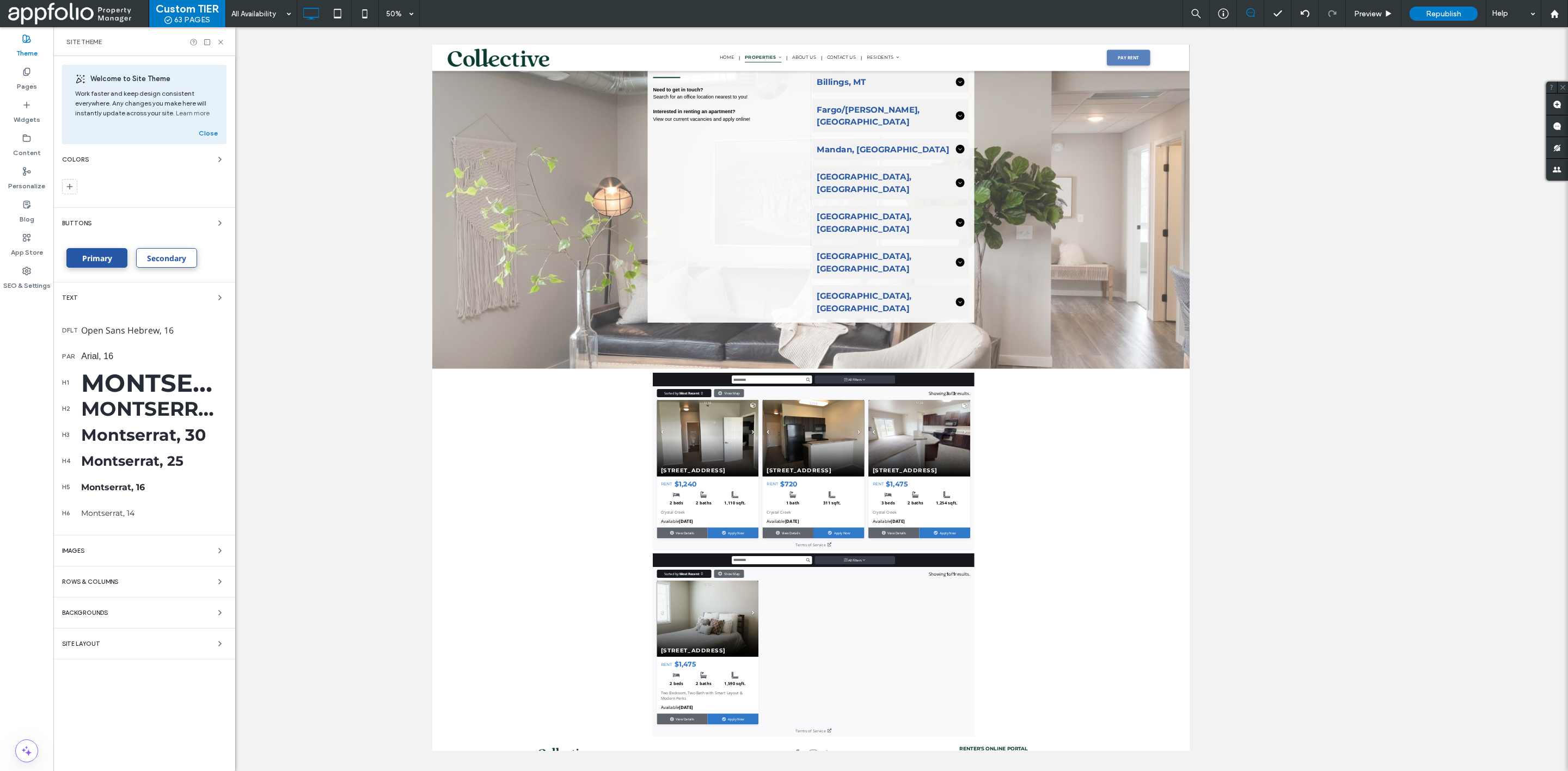
scroll to position [916, 0]
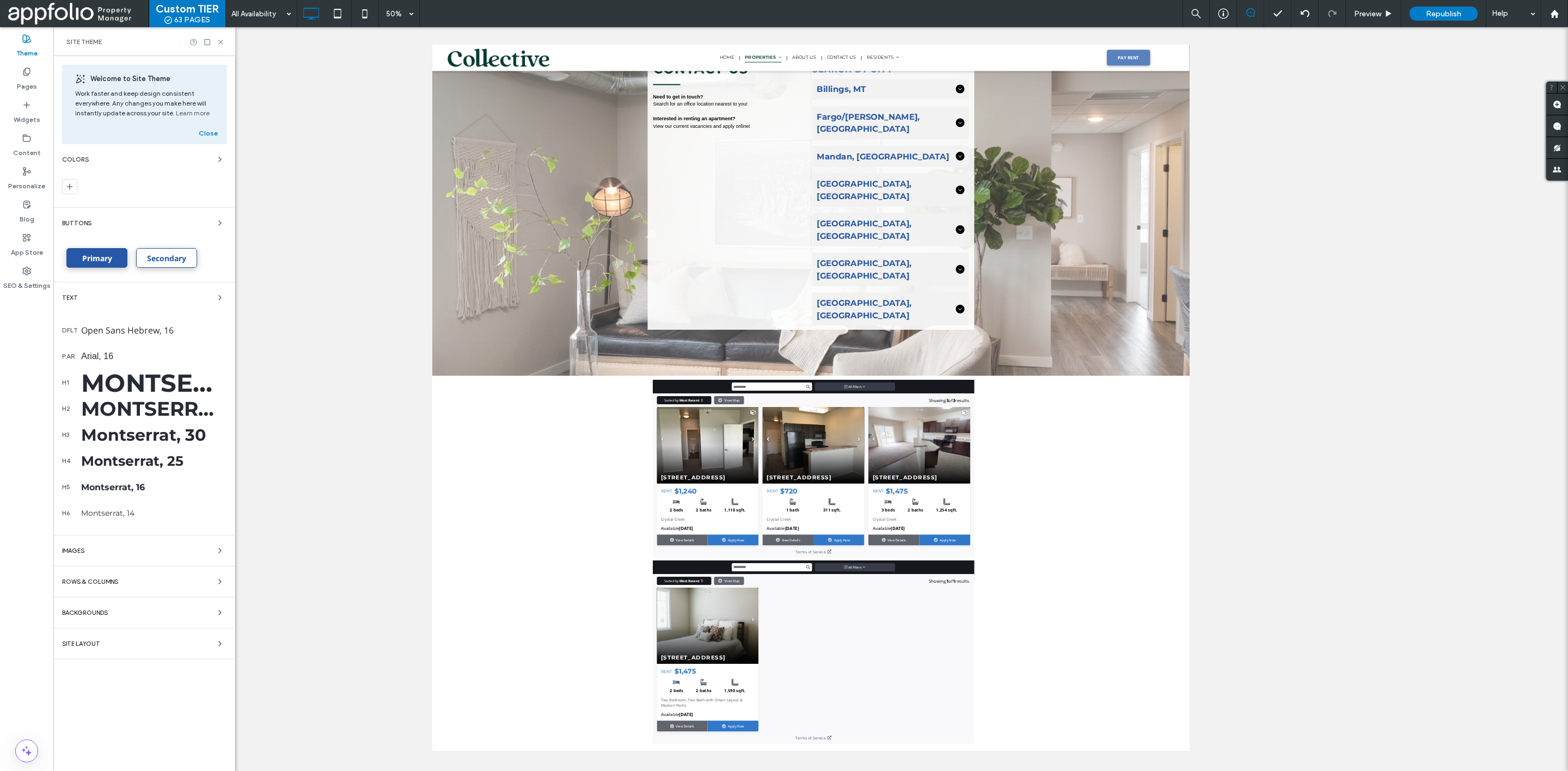
click at [35, 79] on label "Pages" at bounding box center [27, 84] width 20 height 16
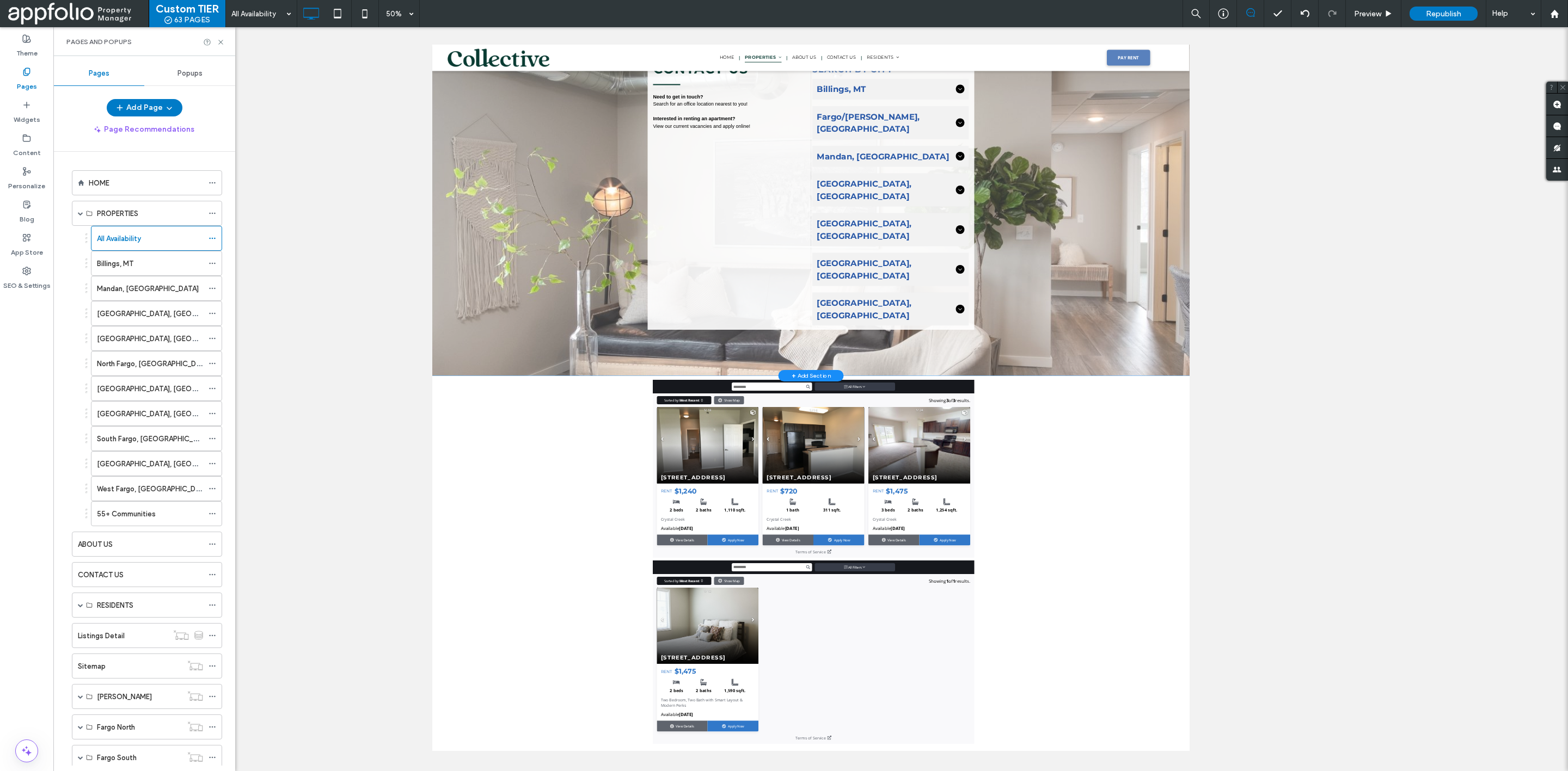
scroll to position [1794, 0]
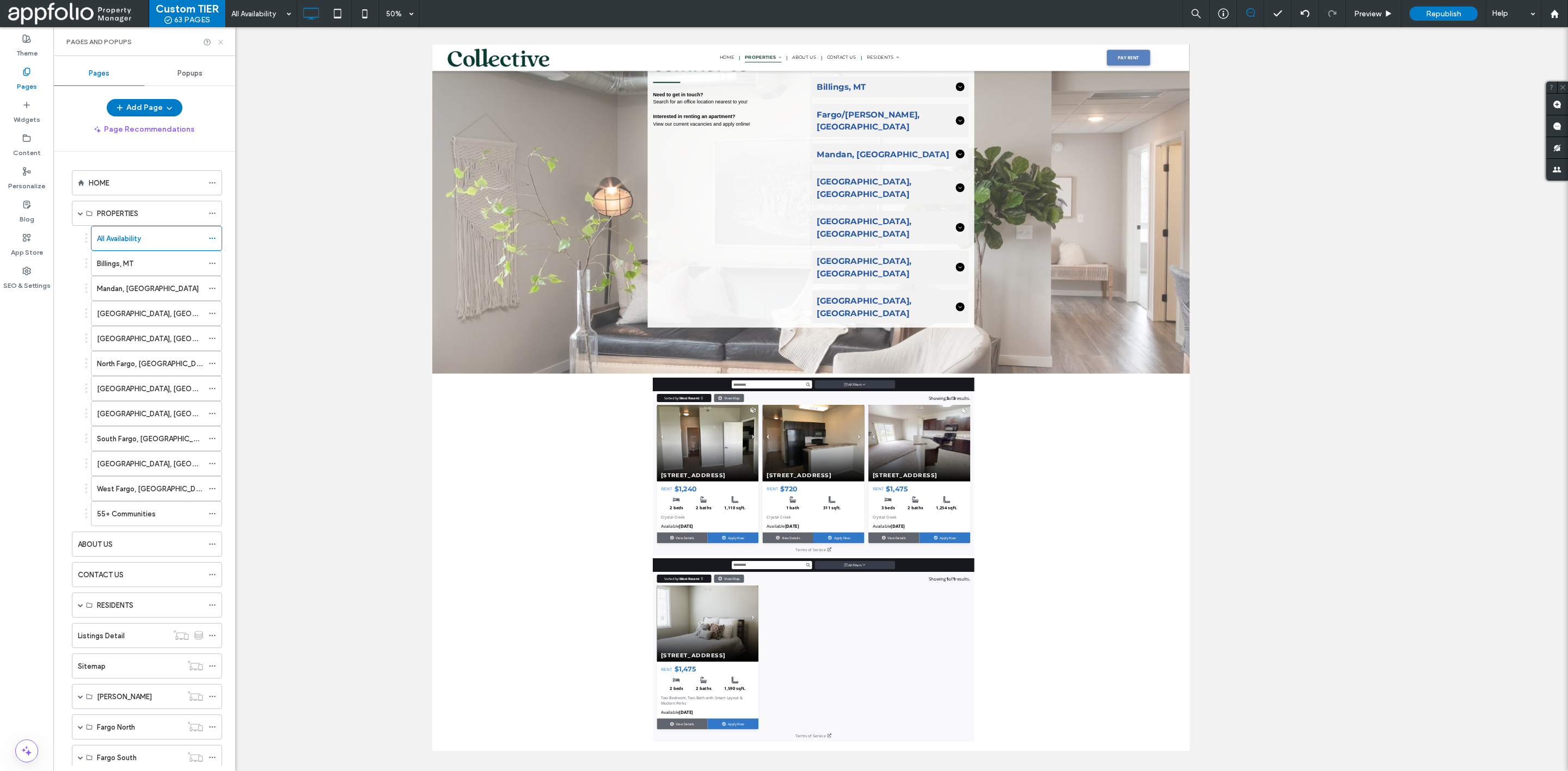
click at [218, 41] on icon at bounding box center [221, 41] width 8 height 8
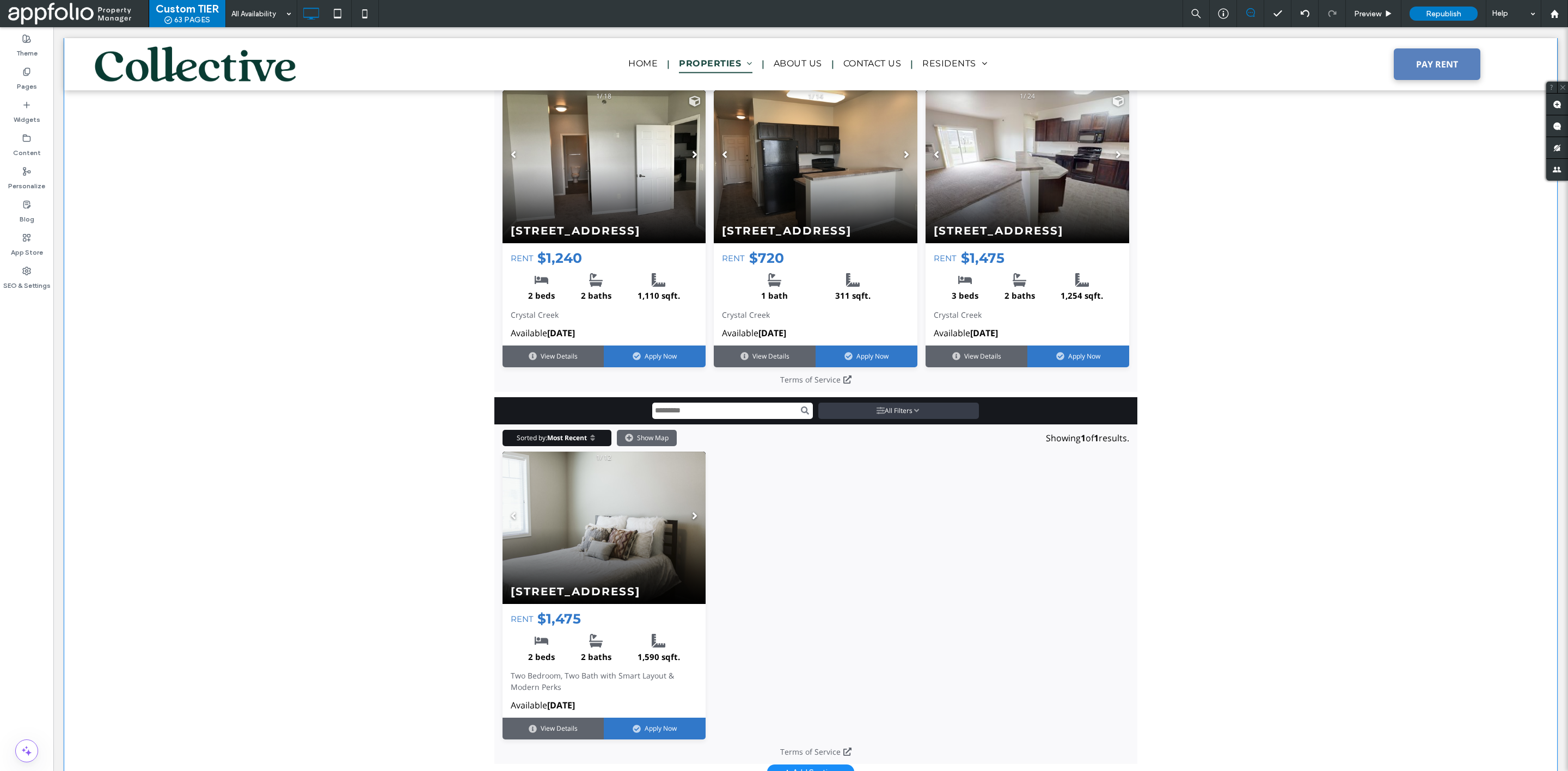
scroll to position [1803, 0]
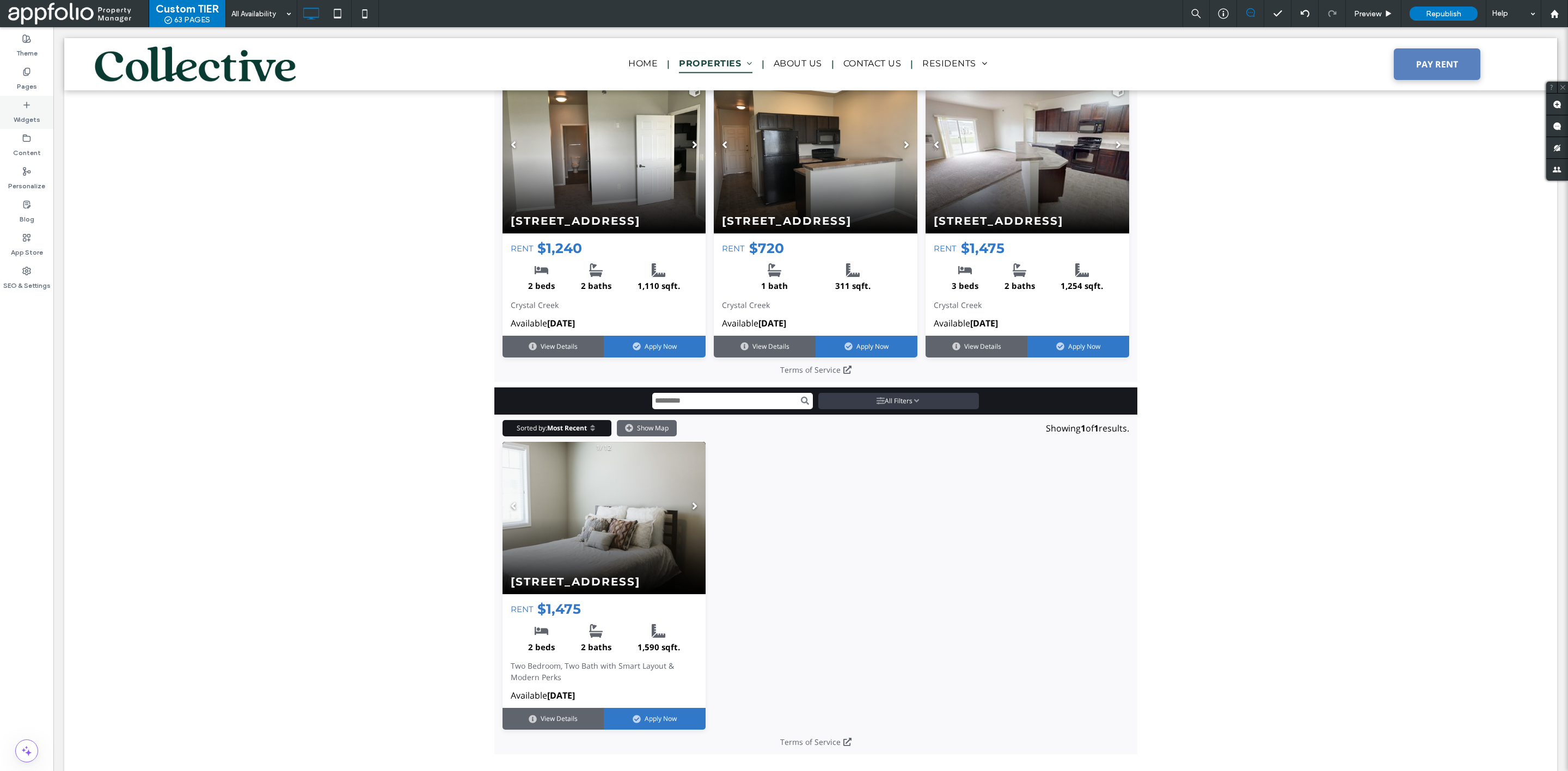
click at [25, 99] on div "Widgets" at bounding box center [27, 112] width 54 height 33
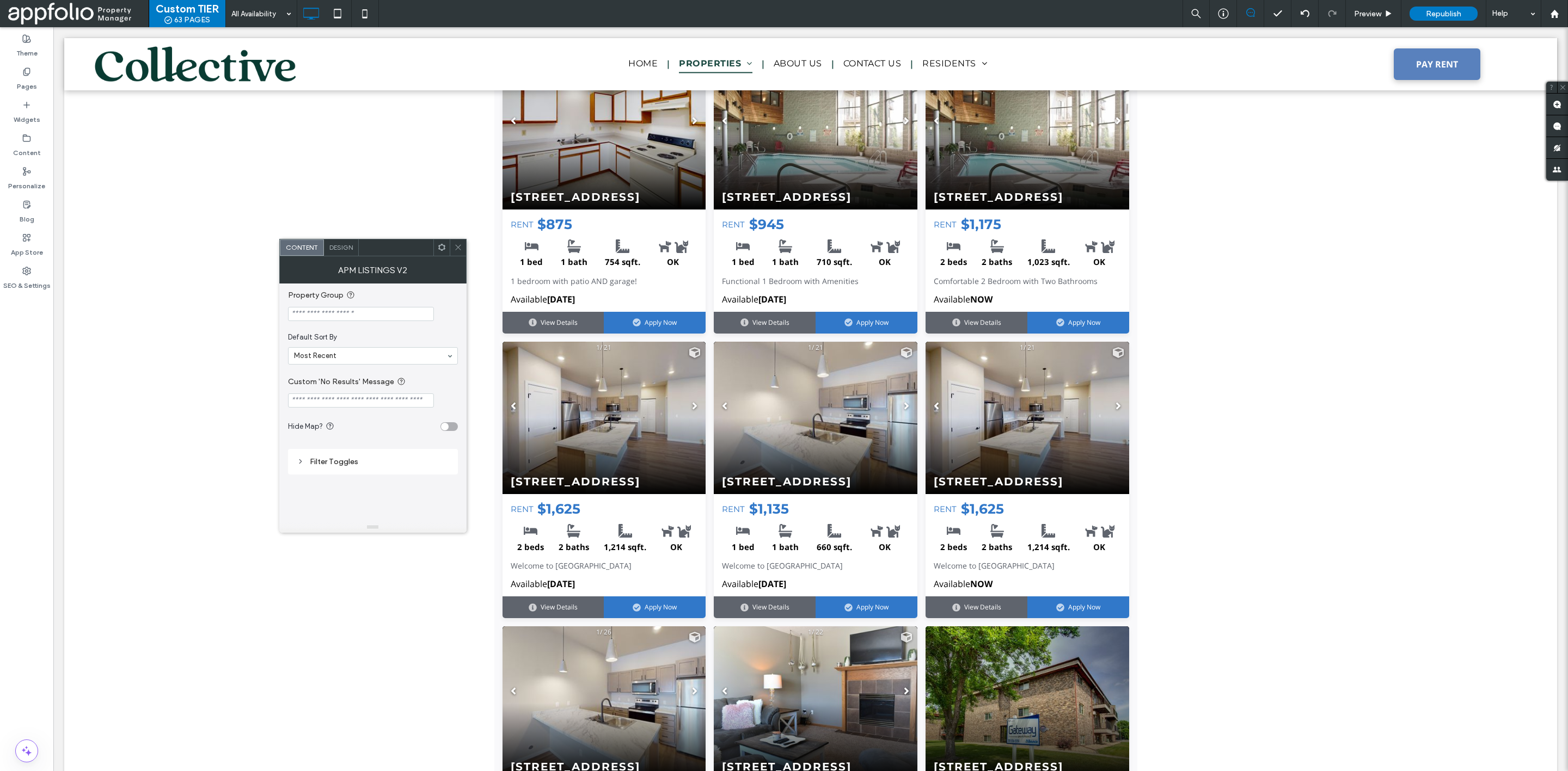
scroll to position [5711, 0]
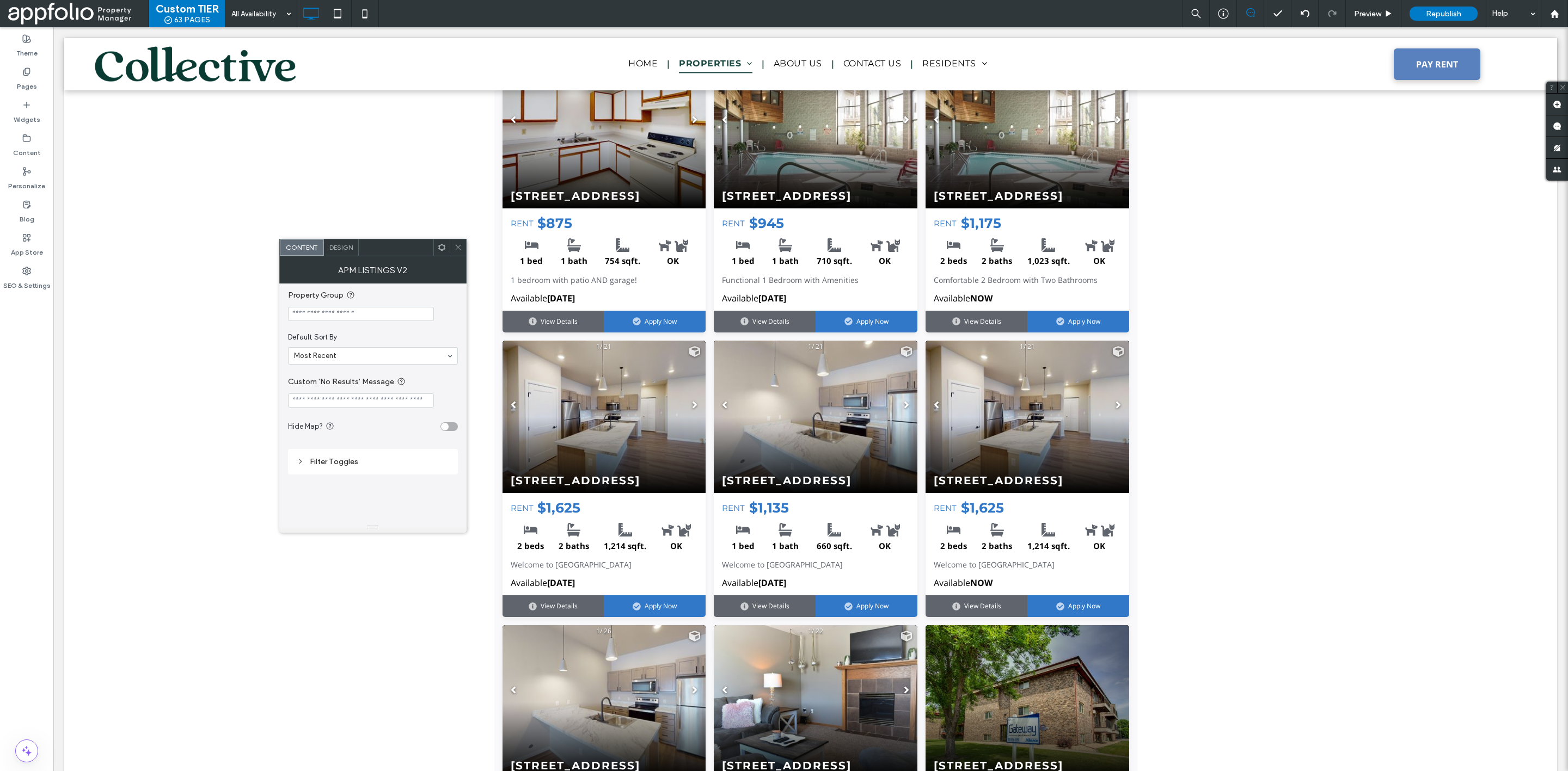
click at [454, 245] on icon at bounding box center [458, 246] width 8 height 8
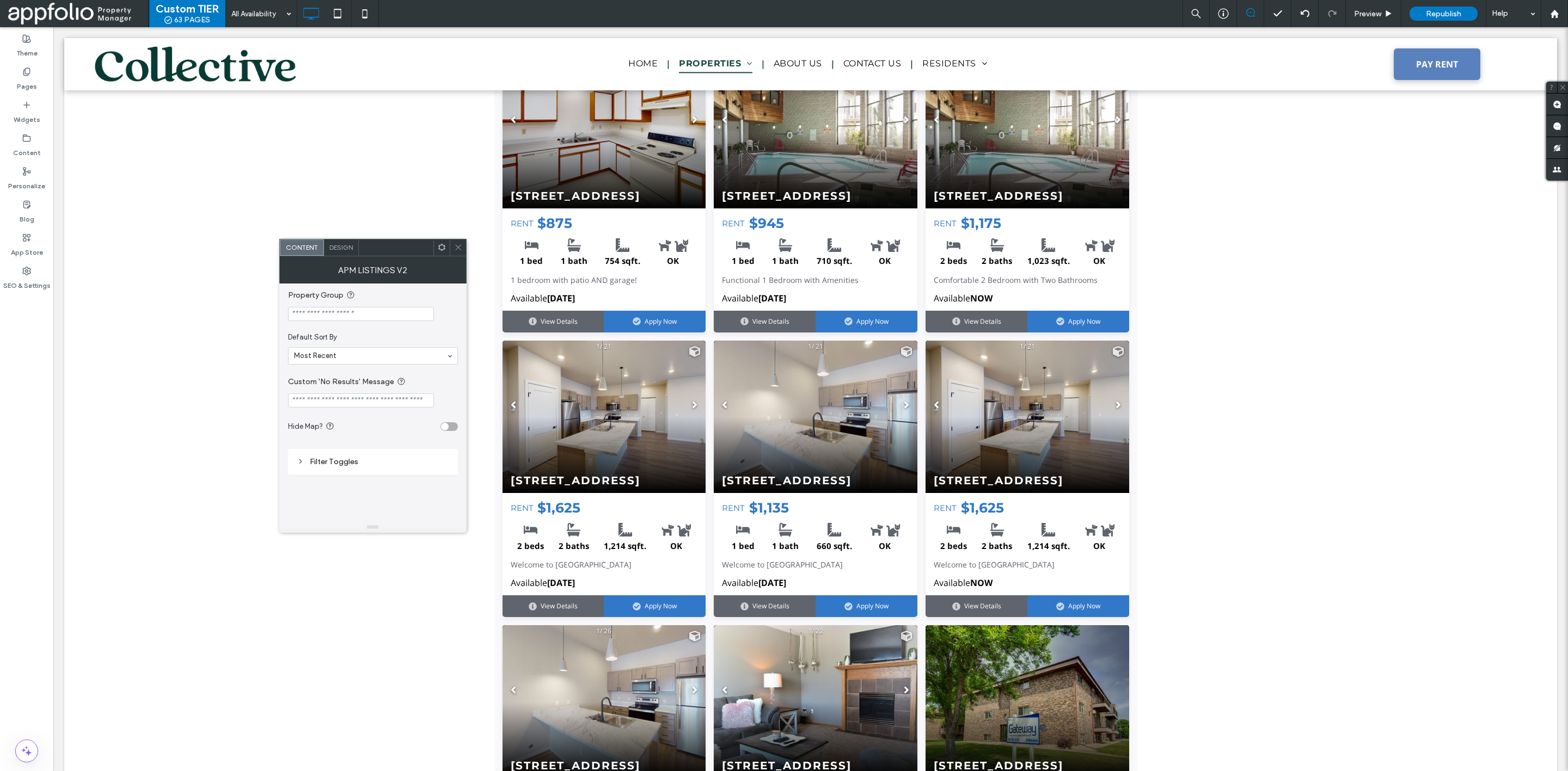
click at [417, 312] on input "Property Group" at bounding box center [361, 314] width 146 height 14
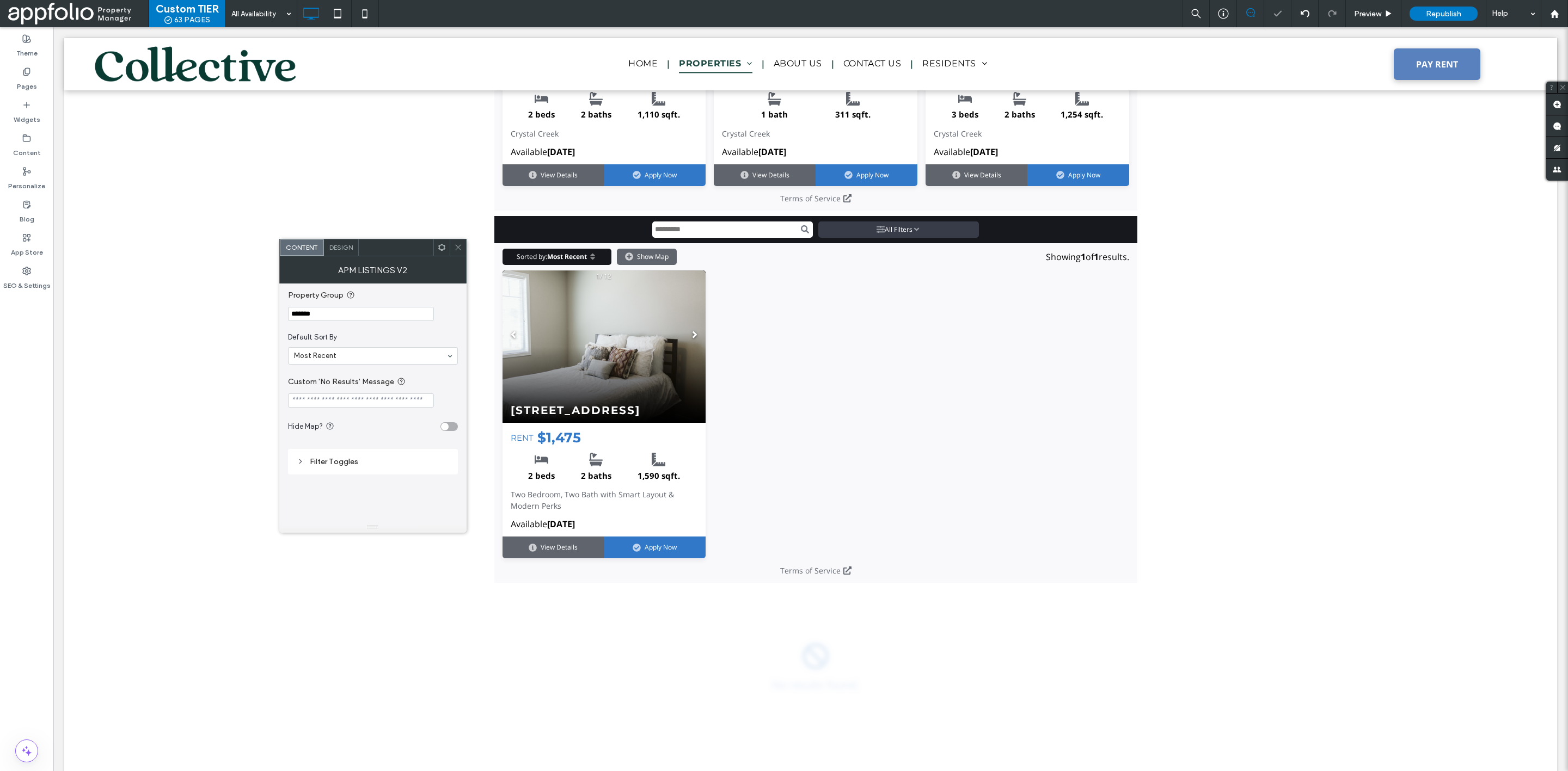
scroll to position [0, 0]
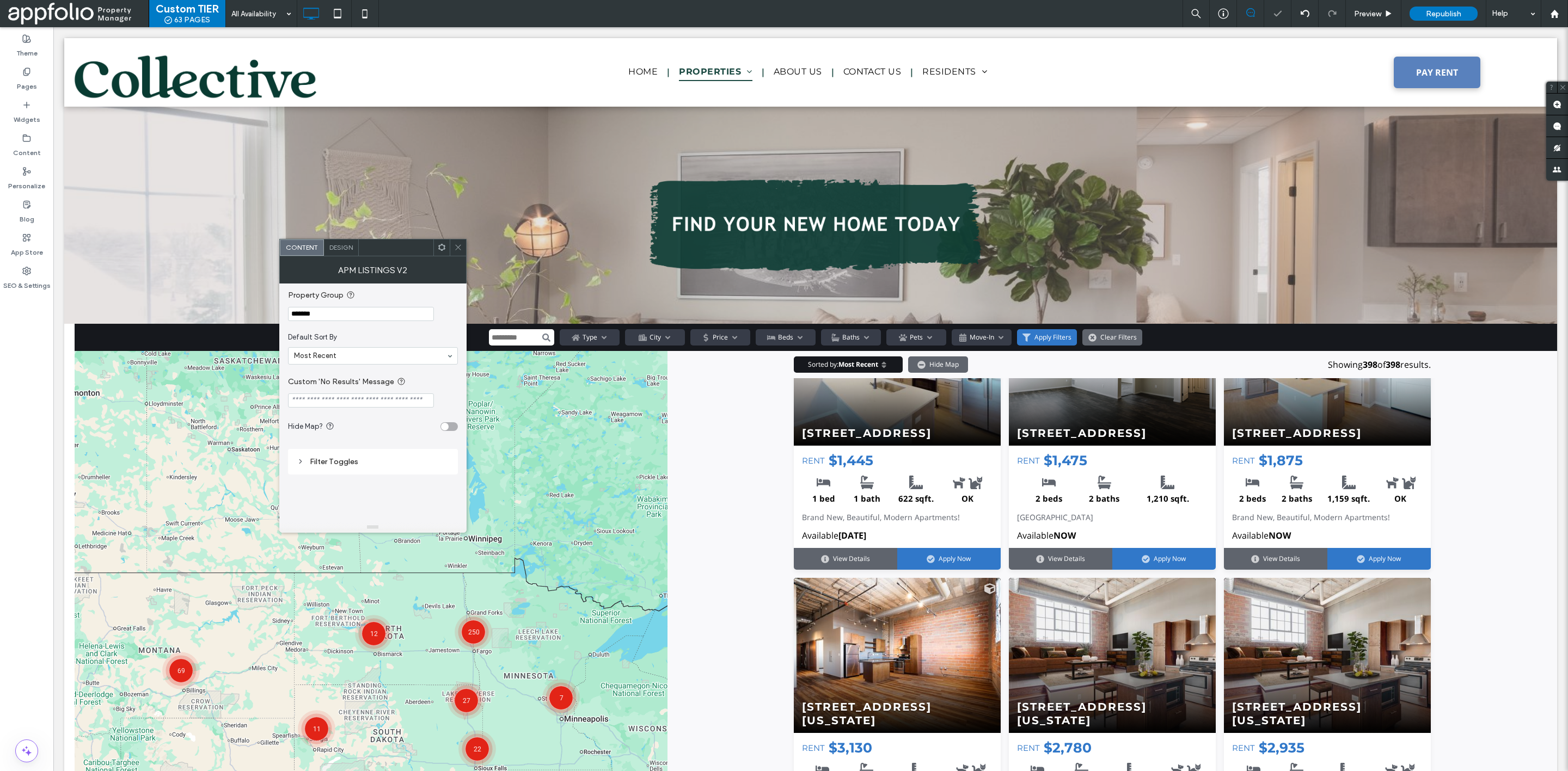
type input "*******"
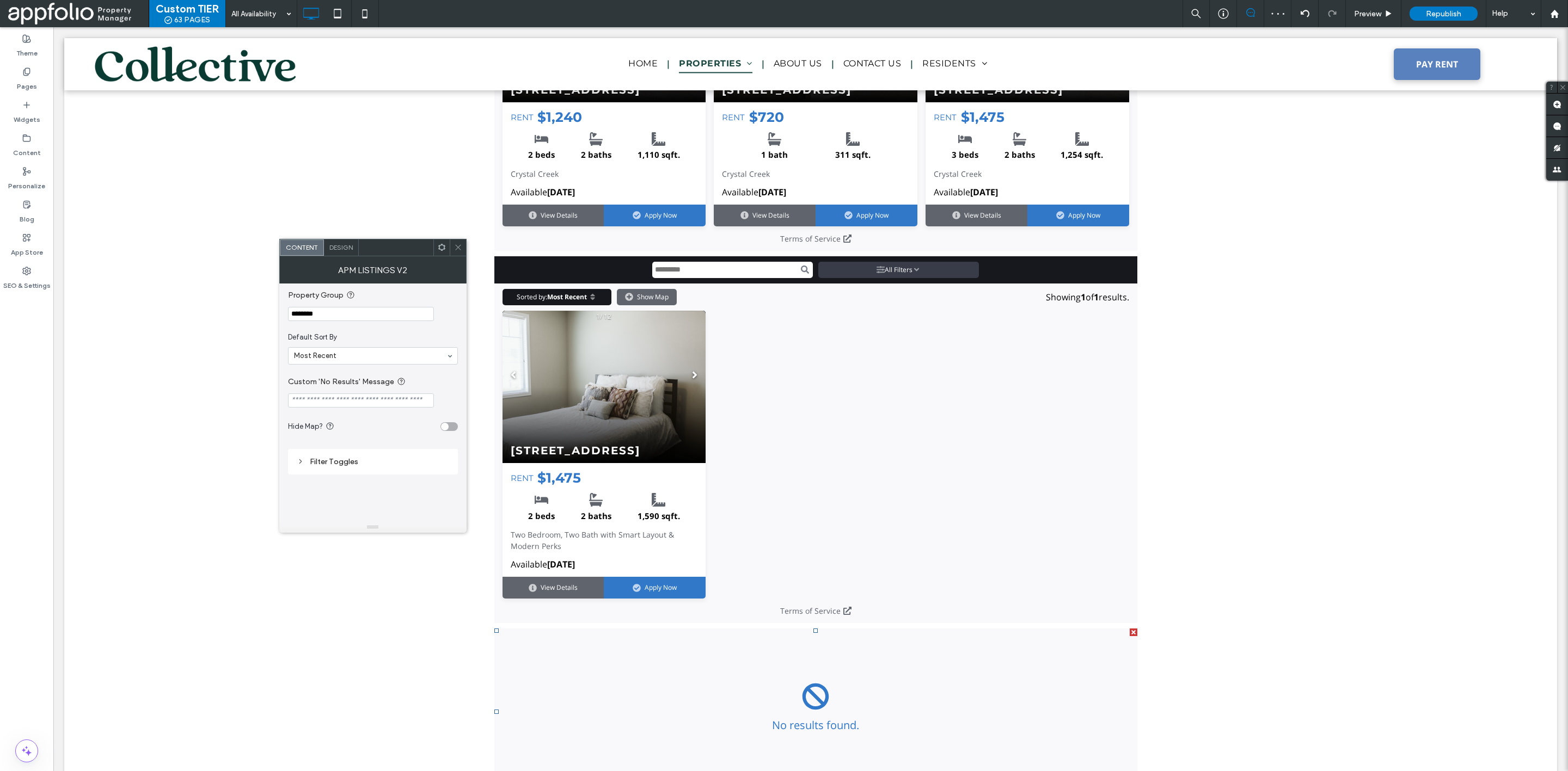
scroll to position [1964, 0]
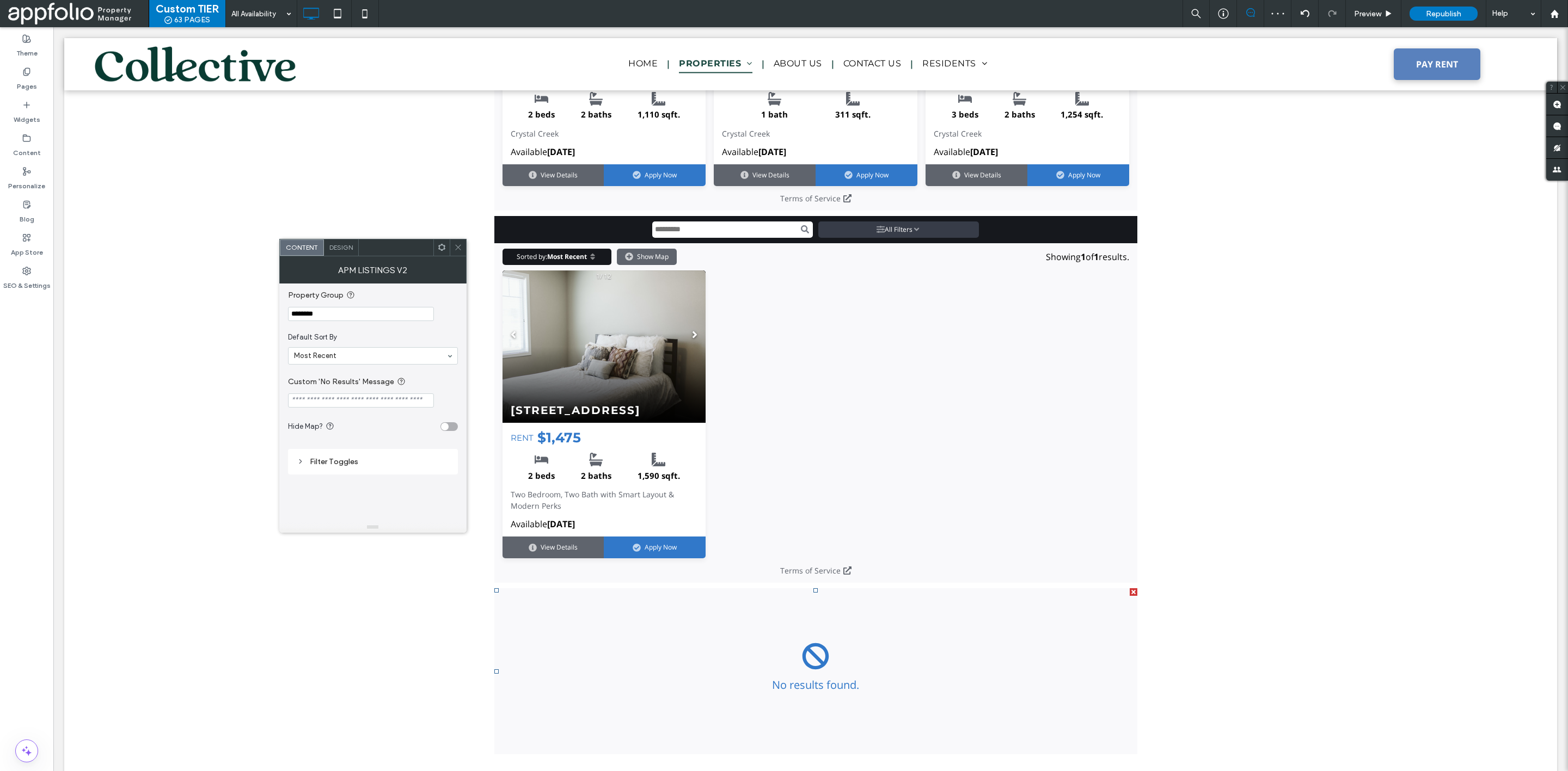
click at [369, 314] on input "*******" at bounding box center [361, 314] width 146 height 14
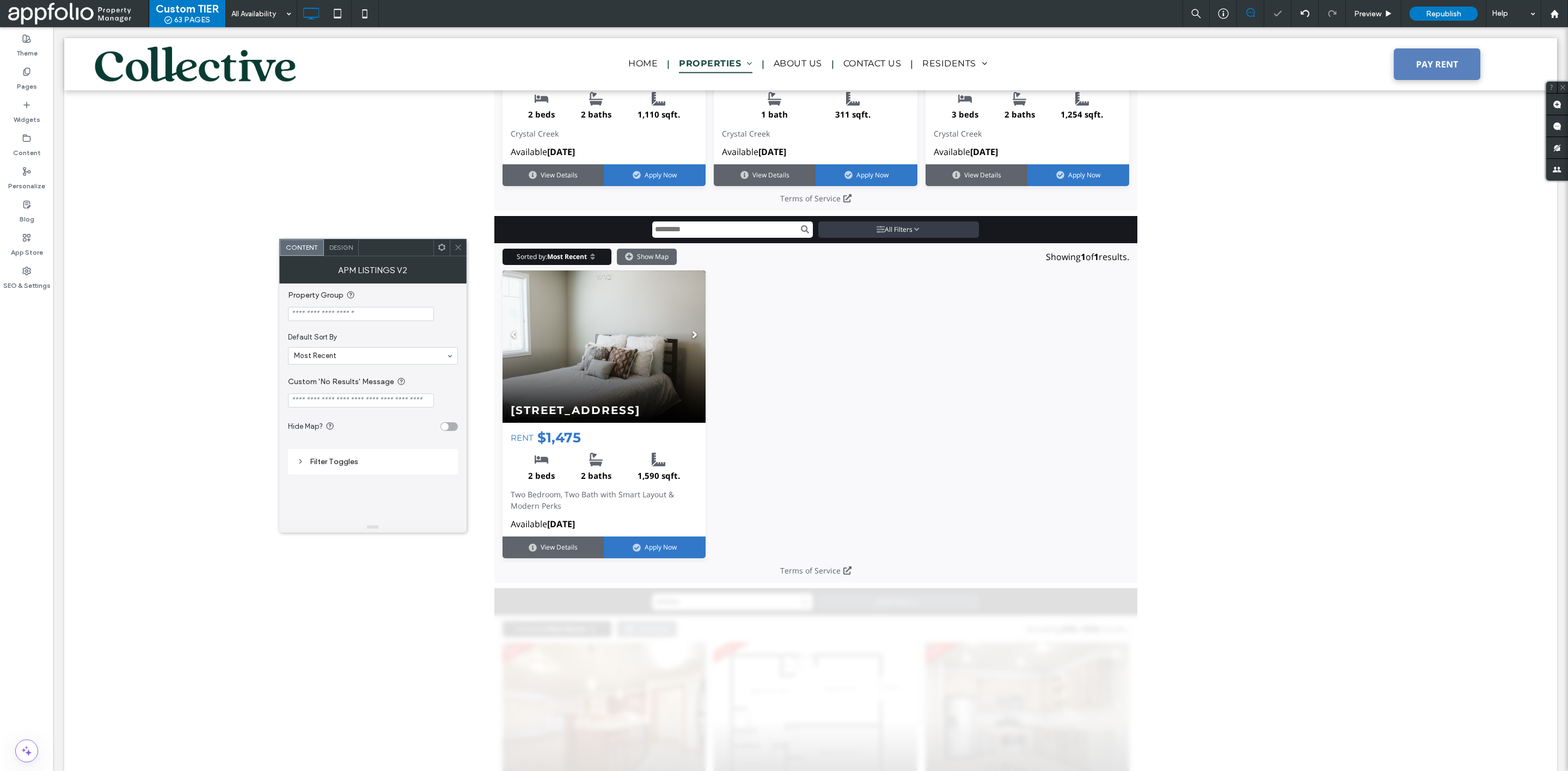
scroll to position [0, 0]
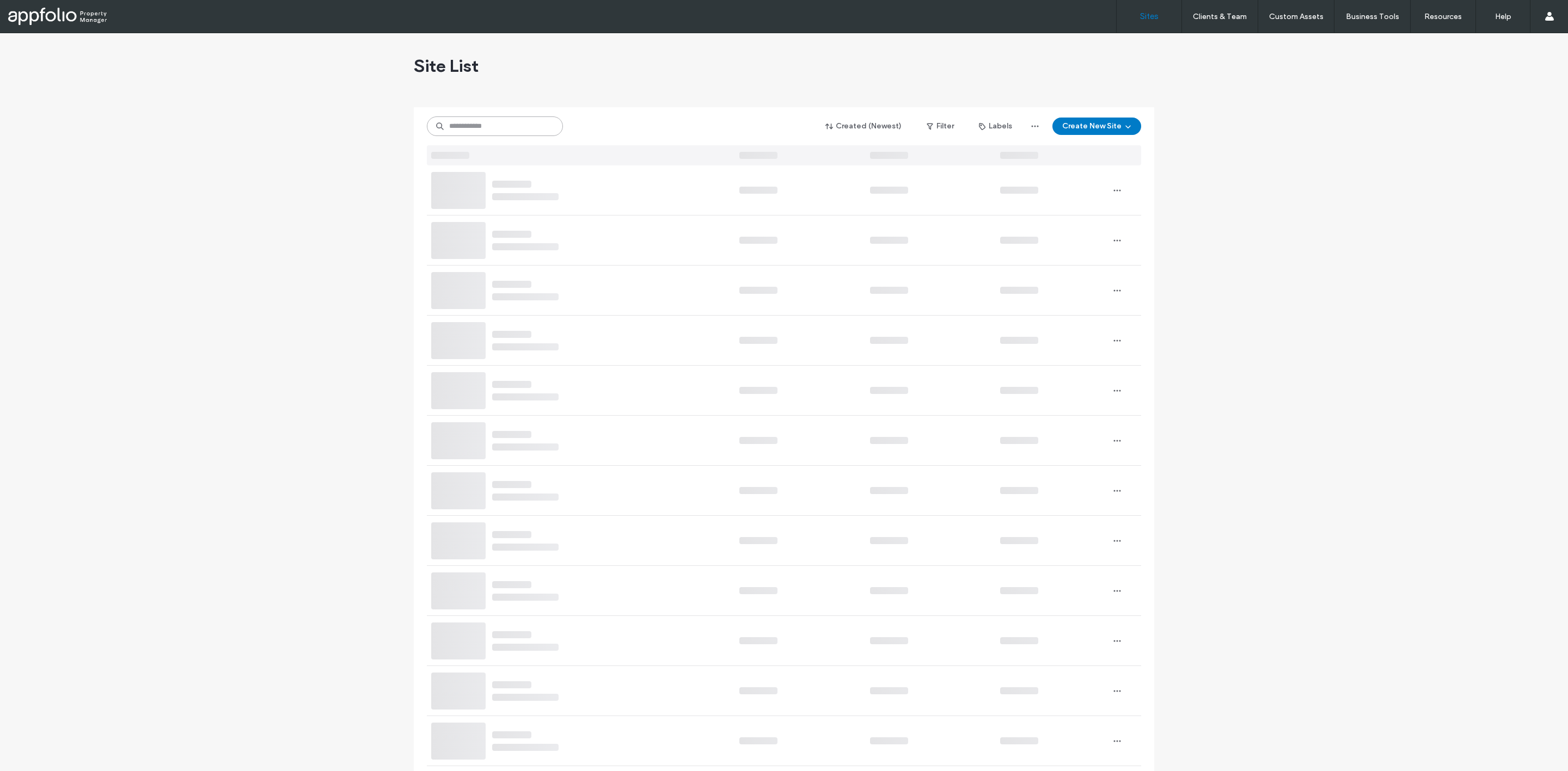
click at [477, 127] on input at bounding box center [495, 126] width 136 height 20
paste input "**********"
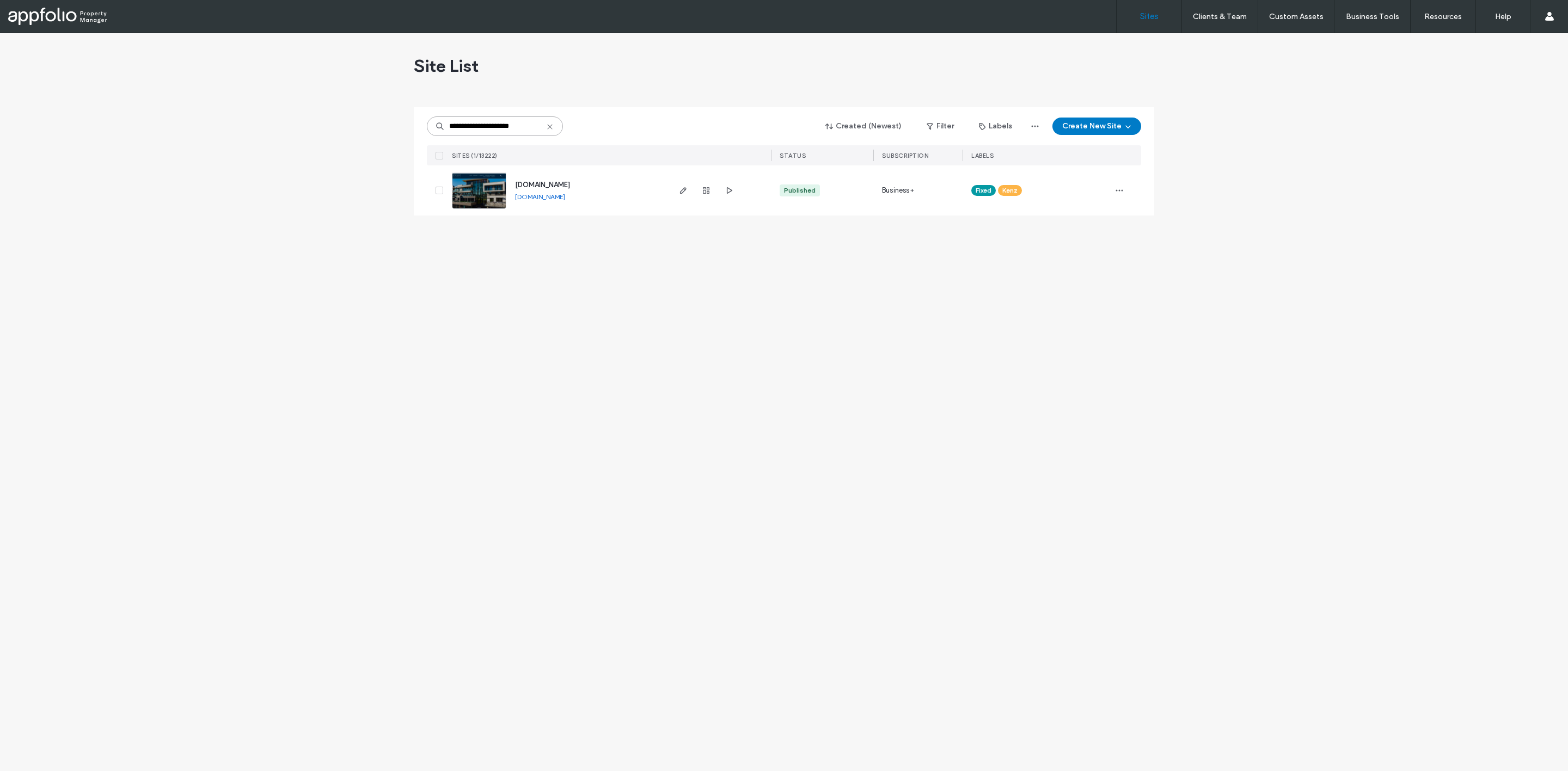
type input "**********"
click at [477, 180] on link at bounding box center [479, 190] width 54 height 37
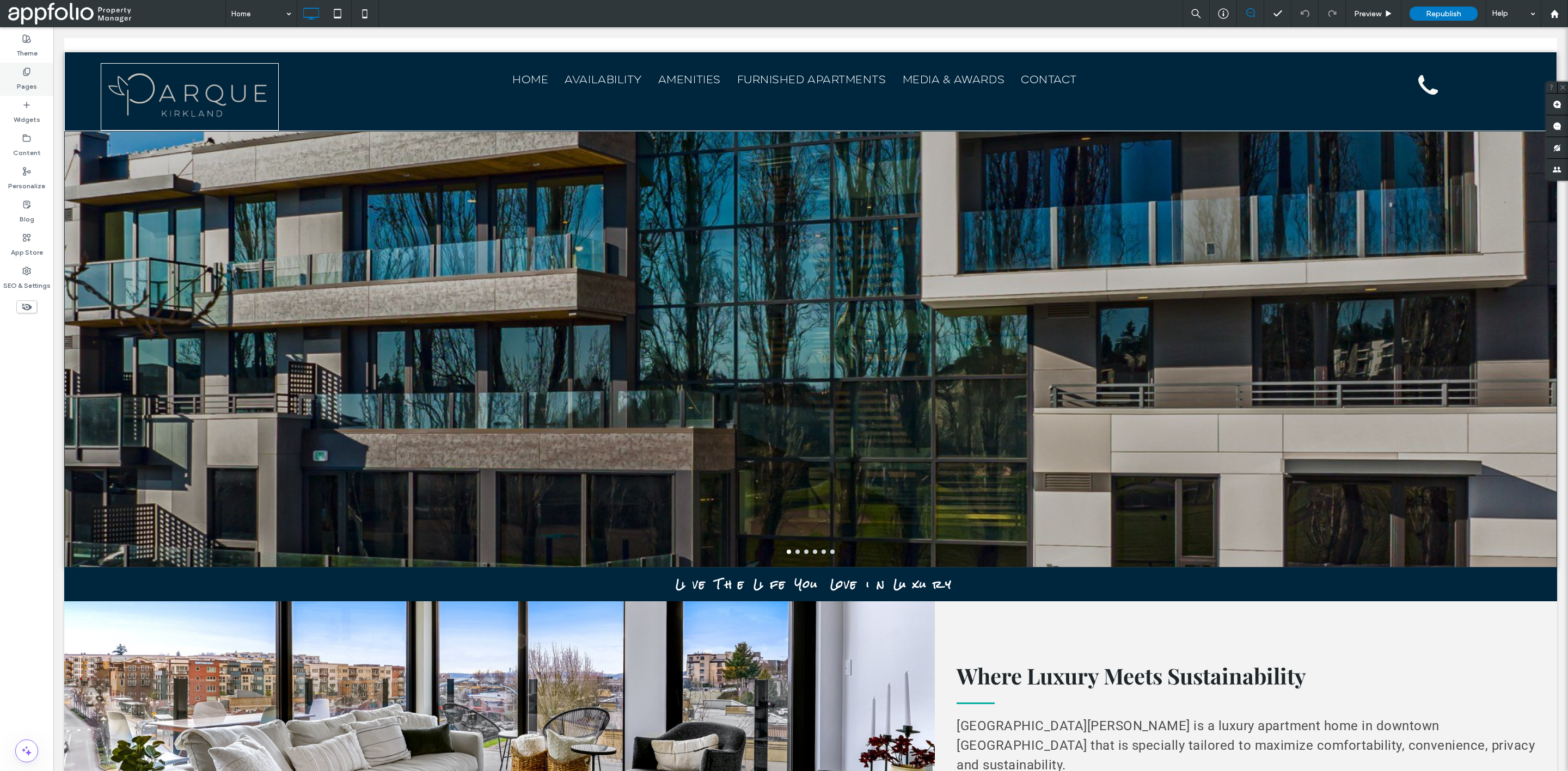
click at [33, 85] on label "Pages" at bounding box center [27, 84] width 20 height 16
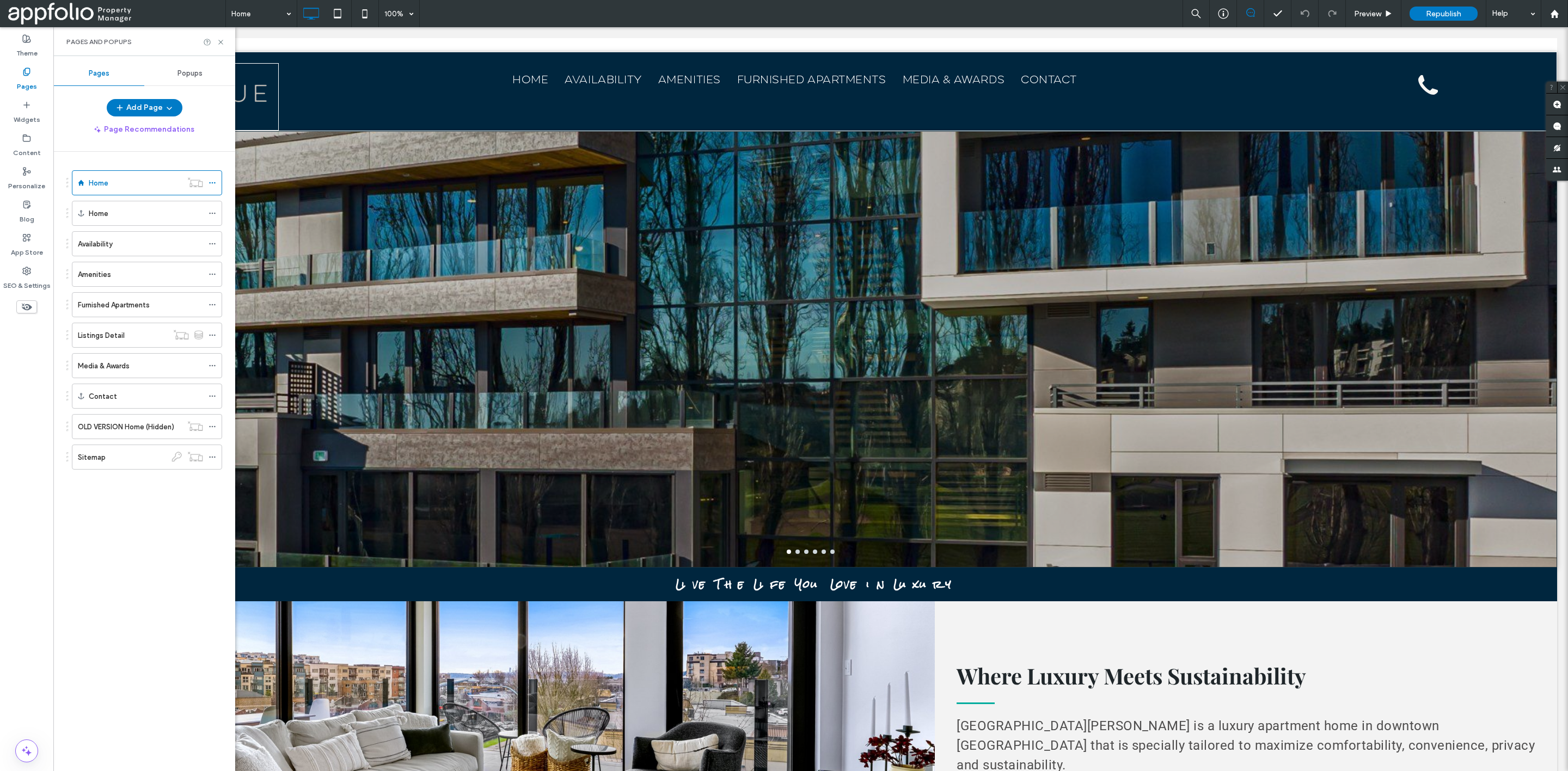
click at [193, 69] on span "Popups" at bounding box center [189, 73] width 25 height 9
click at [32, 178] on label "Personalize" at bounding box center [26, 183] width 37 height 16
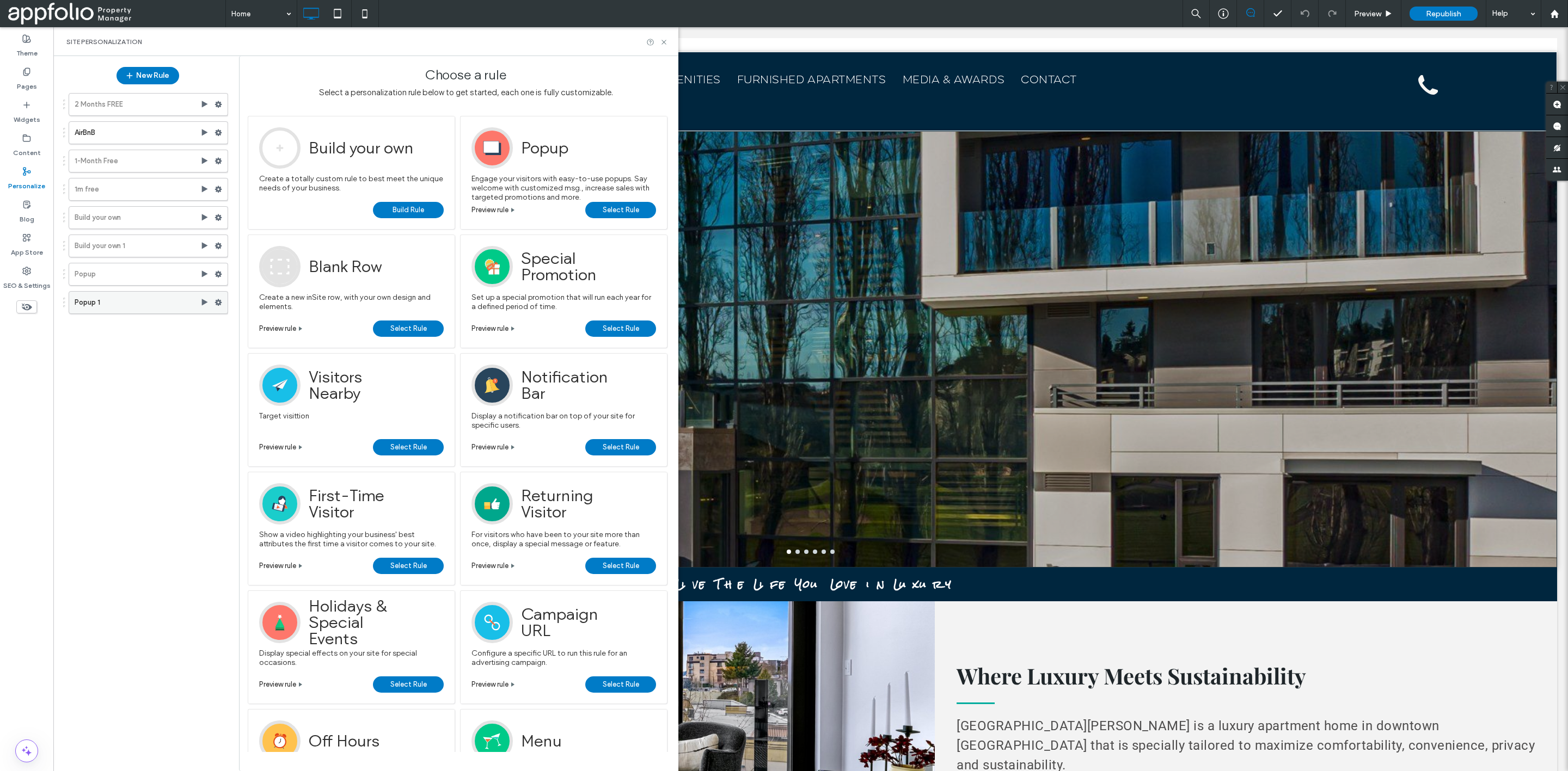
click at [123, 307] on label "Popup 1" at bounding box center [137, 302] width 125 height 22
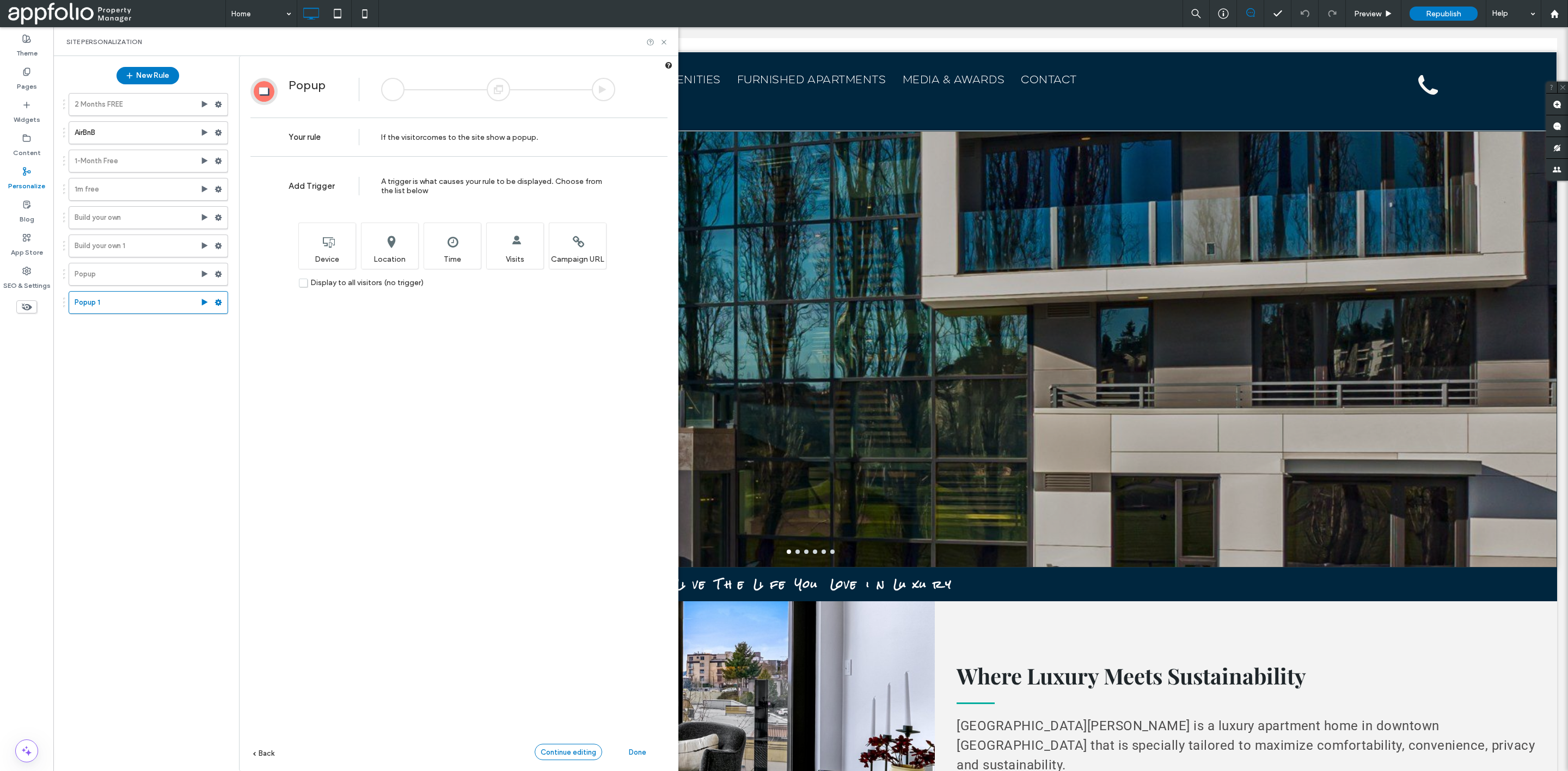
click at [566, 753] on span "Continue editing" at bounding box center [568, 752] width 55 height 8
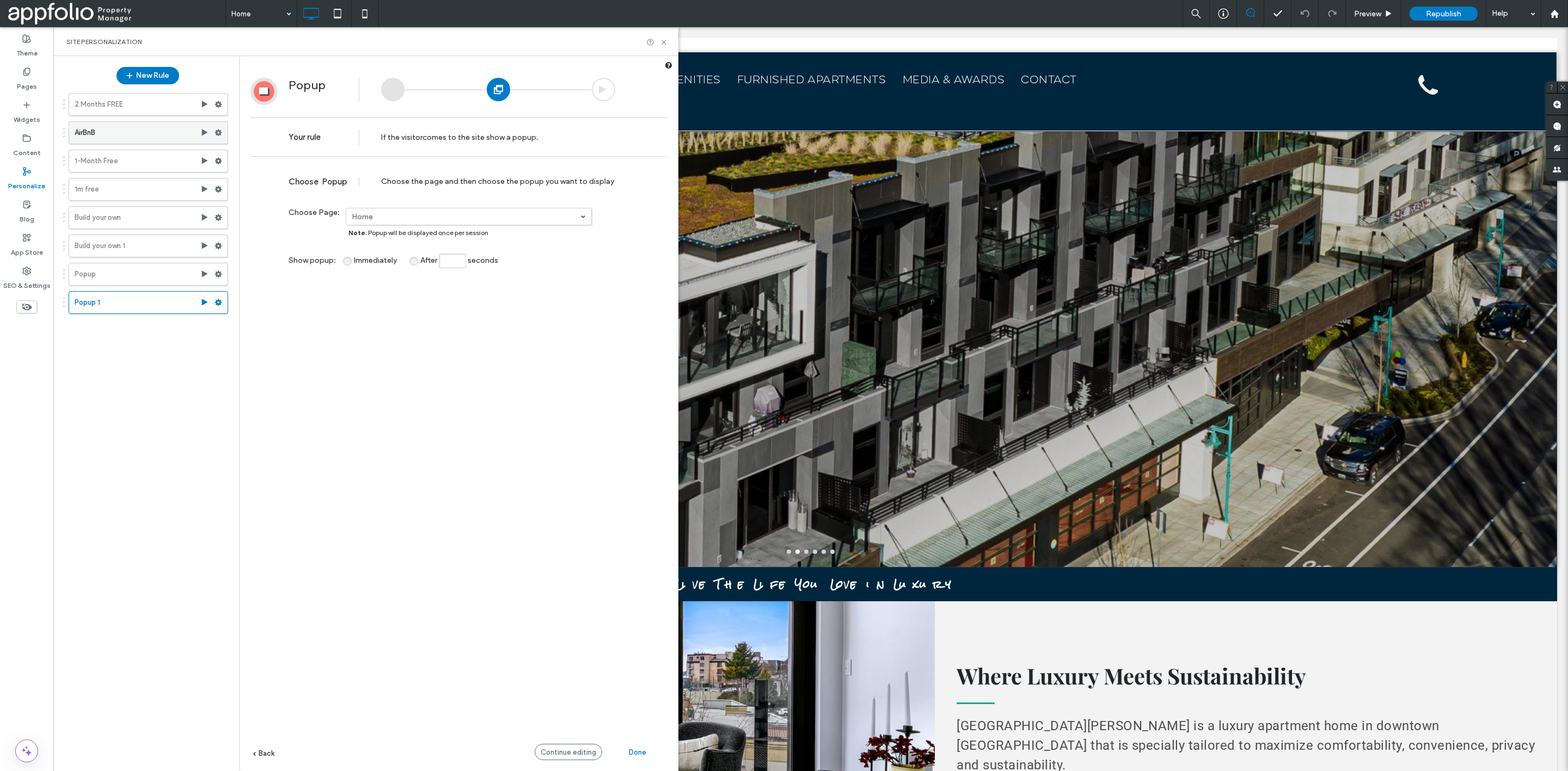
click at [118, 136] on label "AirBnB" at bounding box center [137, 132] width 125 height 22
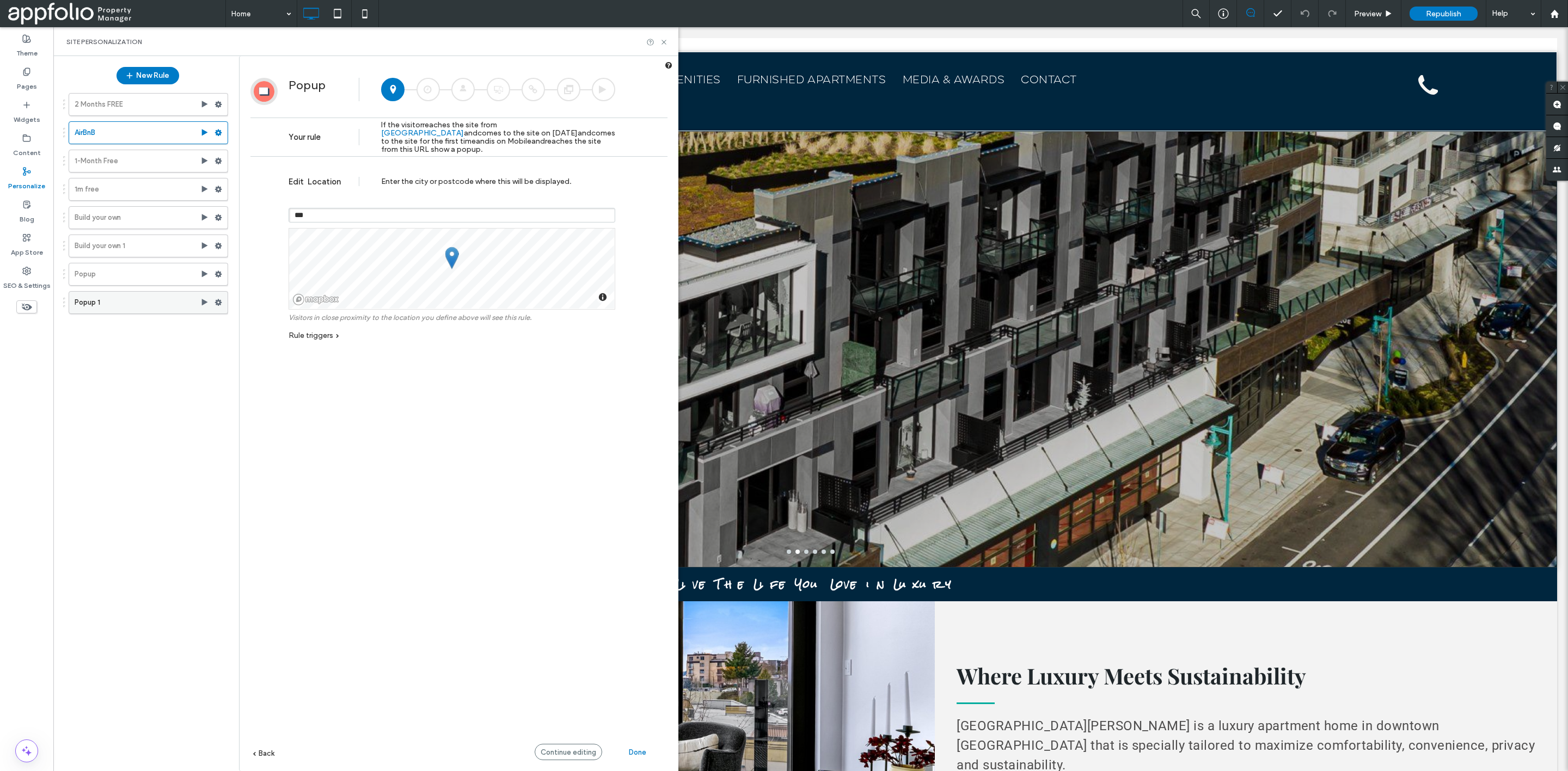
click at [121, 303] on label "Popup 1" at bounding box center [137, 302] width 125 height 22
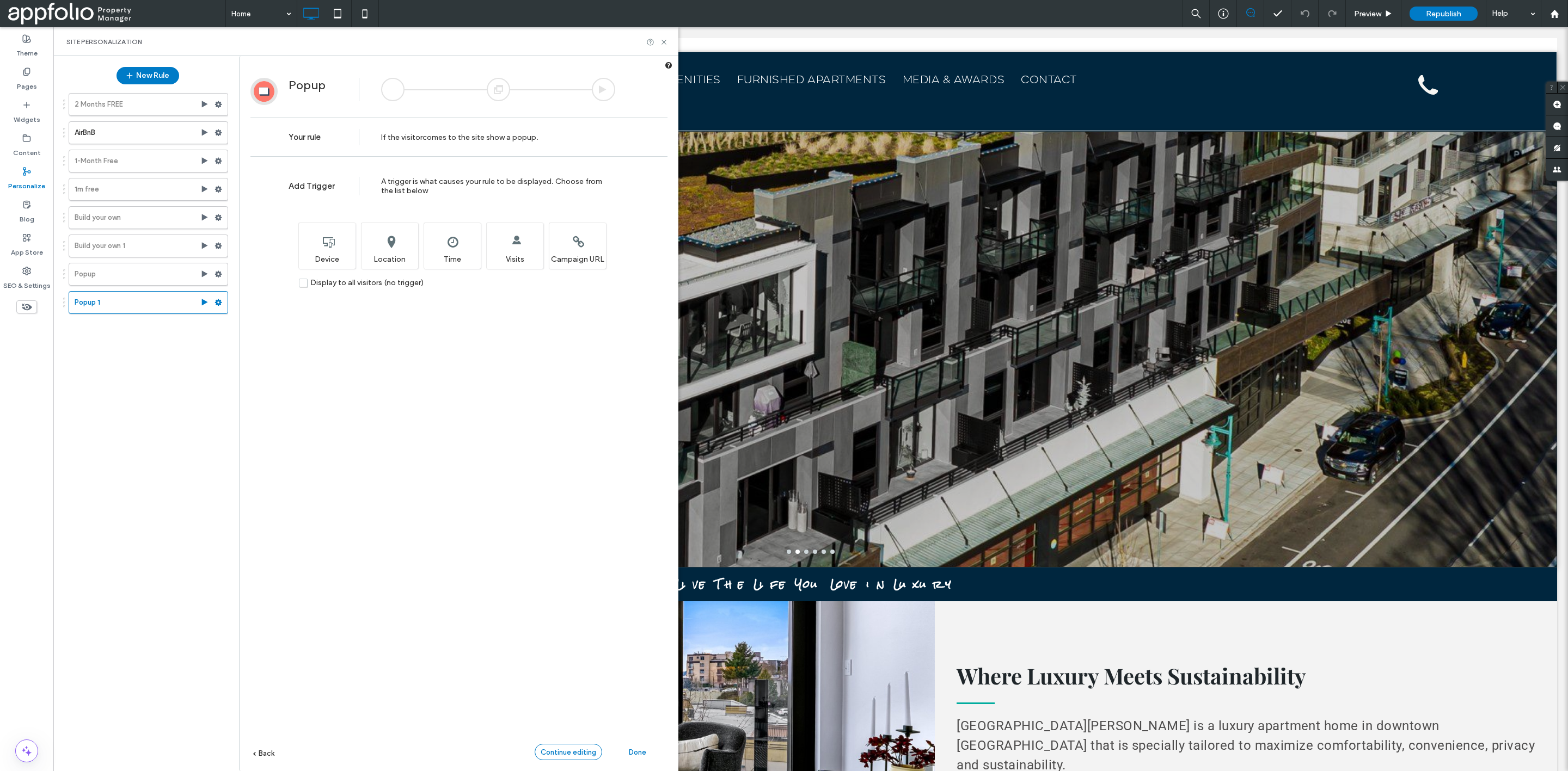
click at [557, 755] on span "Continue editing" at bounding box center [568, 752] width 55 height 8
click at [559, 755] on span "Continue editing" at bounding box center [568, 752] width 55 height 8
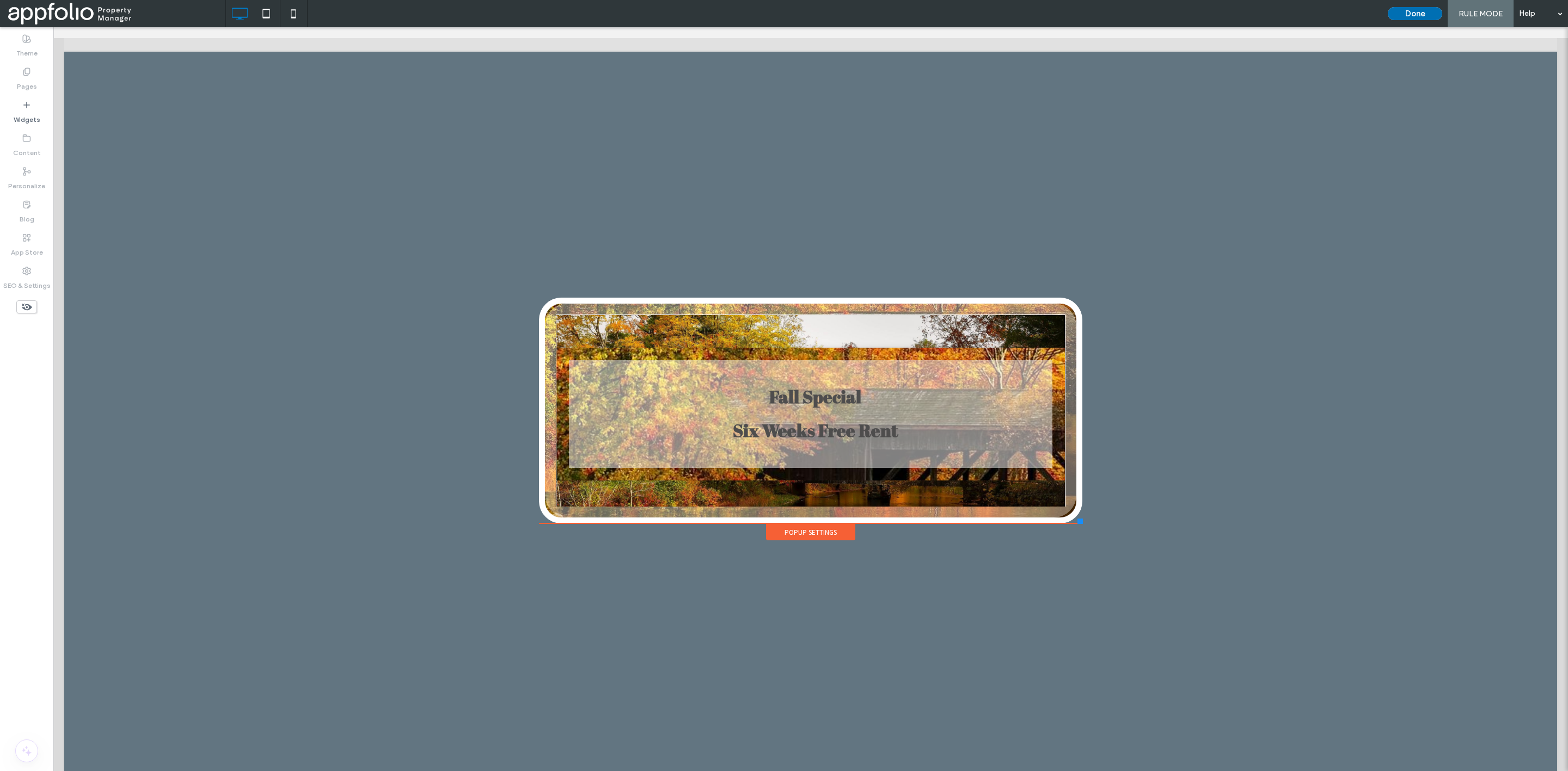
click at [1419, 10] on button "Done" at bounding box center [1415, 13] width 54 height 13
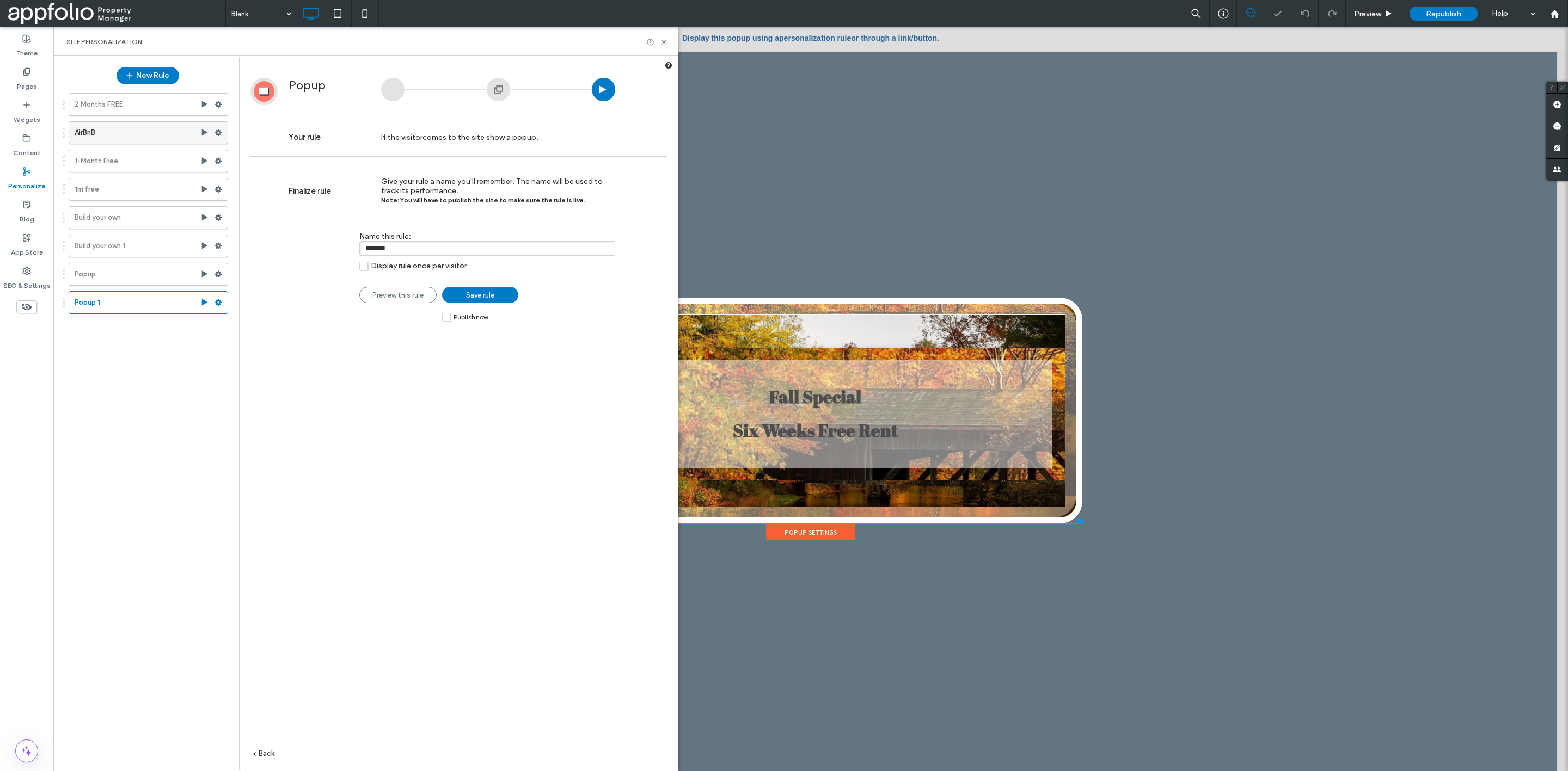
click at [139, 132] on label "AirBnB" at bounding box center [137, 132] width 125 height 22
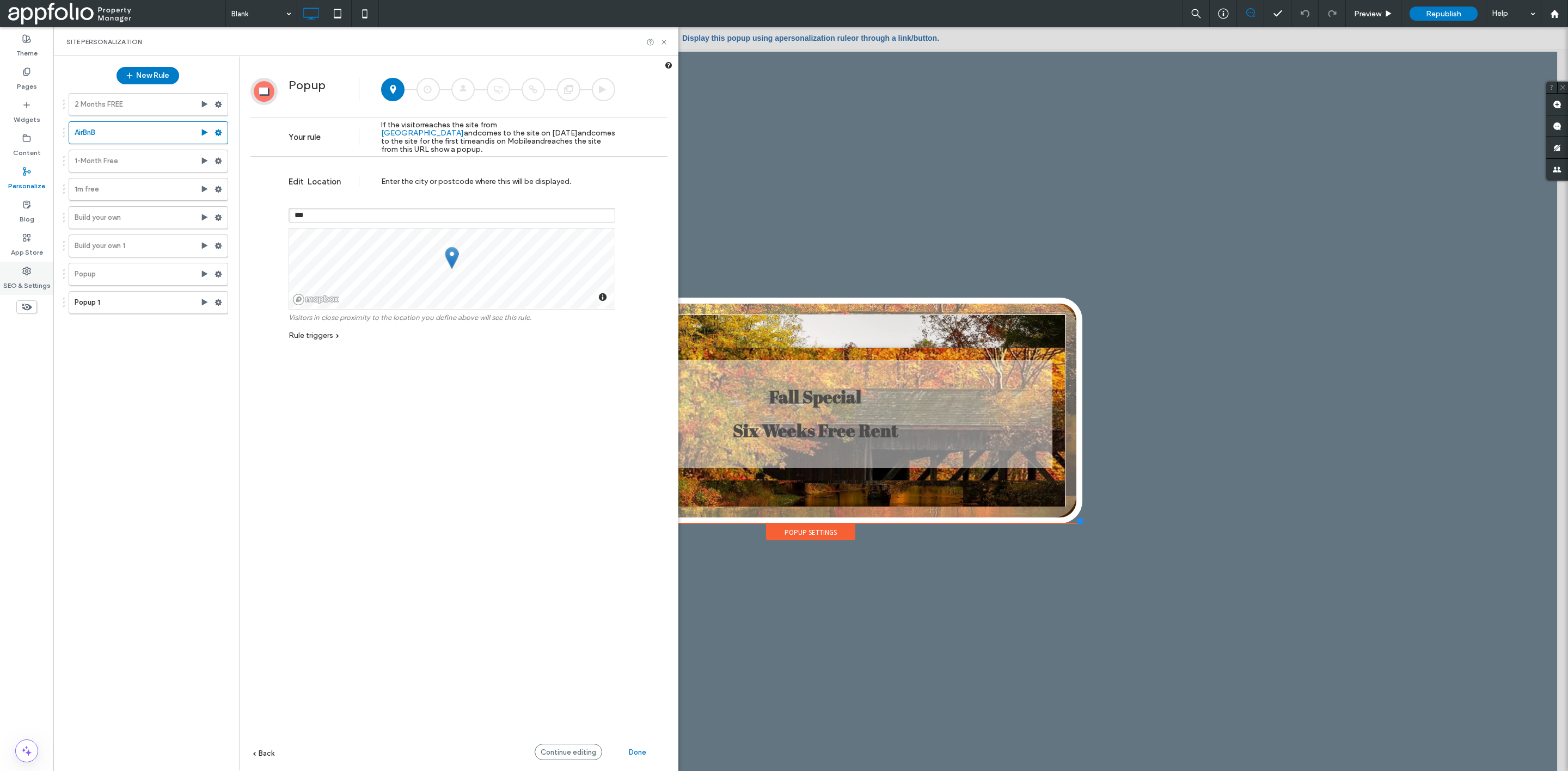
click at [31, 264] on div "SEO & Settings" at bounding box center [27, 278] width 54 height 33
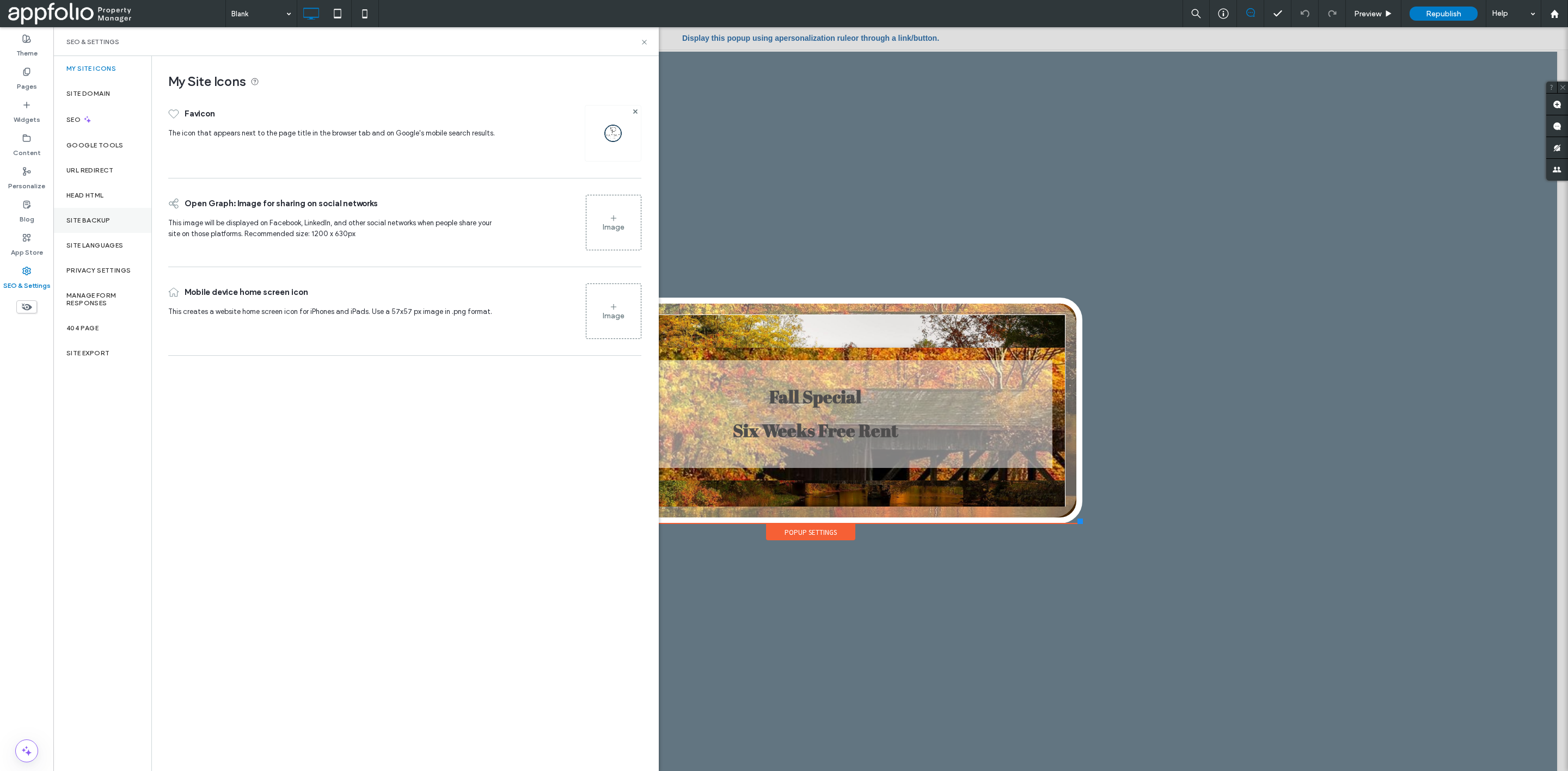
click at [92, 220] on label "Site Backup" at bounding box center [88, 220] width 43 height 8
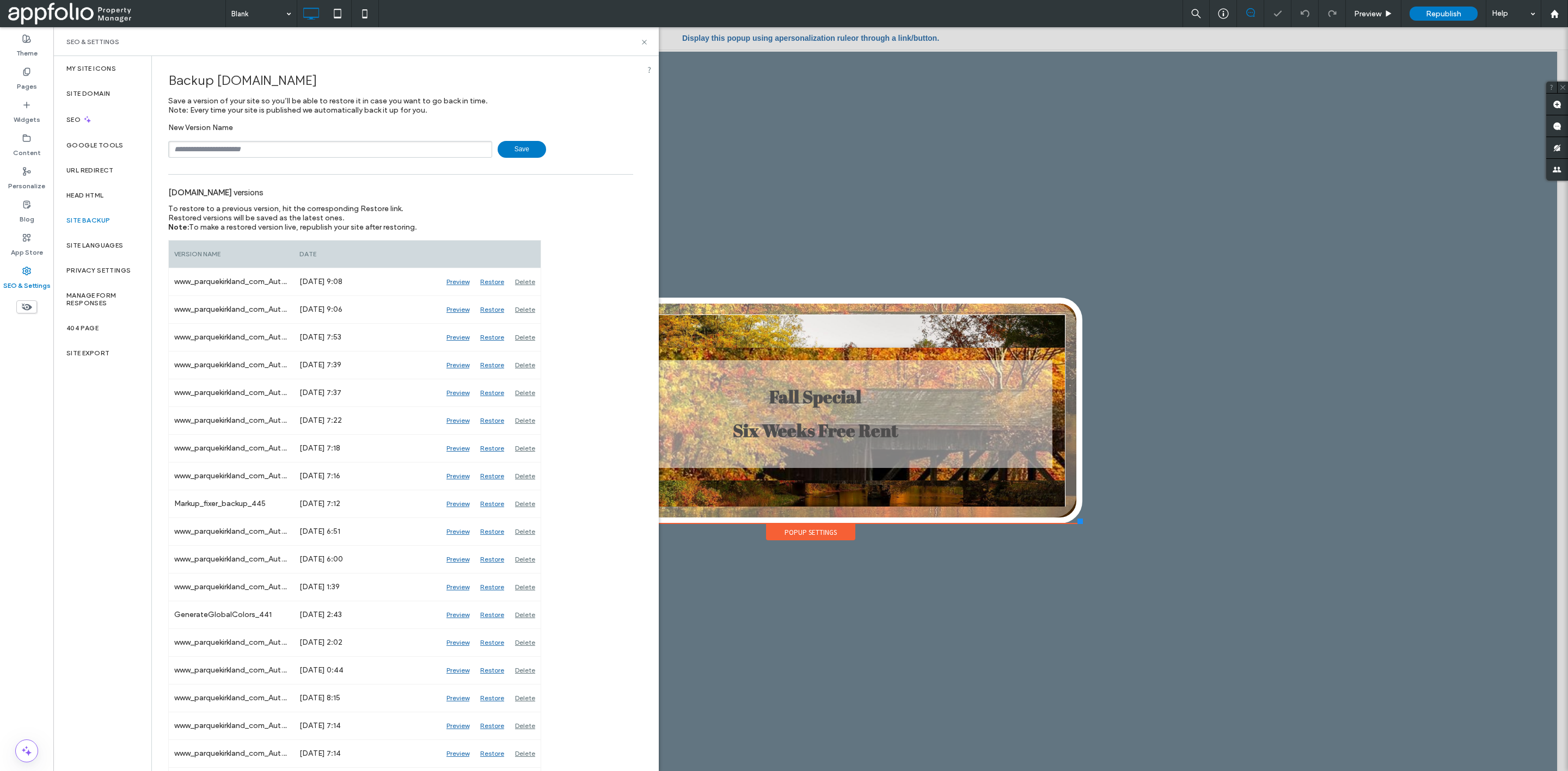
click at [283, 77] on span "[DOMAIN_NAME]" at bounding box center [267, 80] width 100 height 16
copy span "parquekirkland"
click at [314, 148] on input "text" at bounding box center [330, 150] width 324 height 17
paste input "**********"
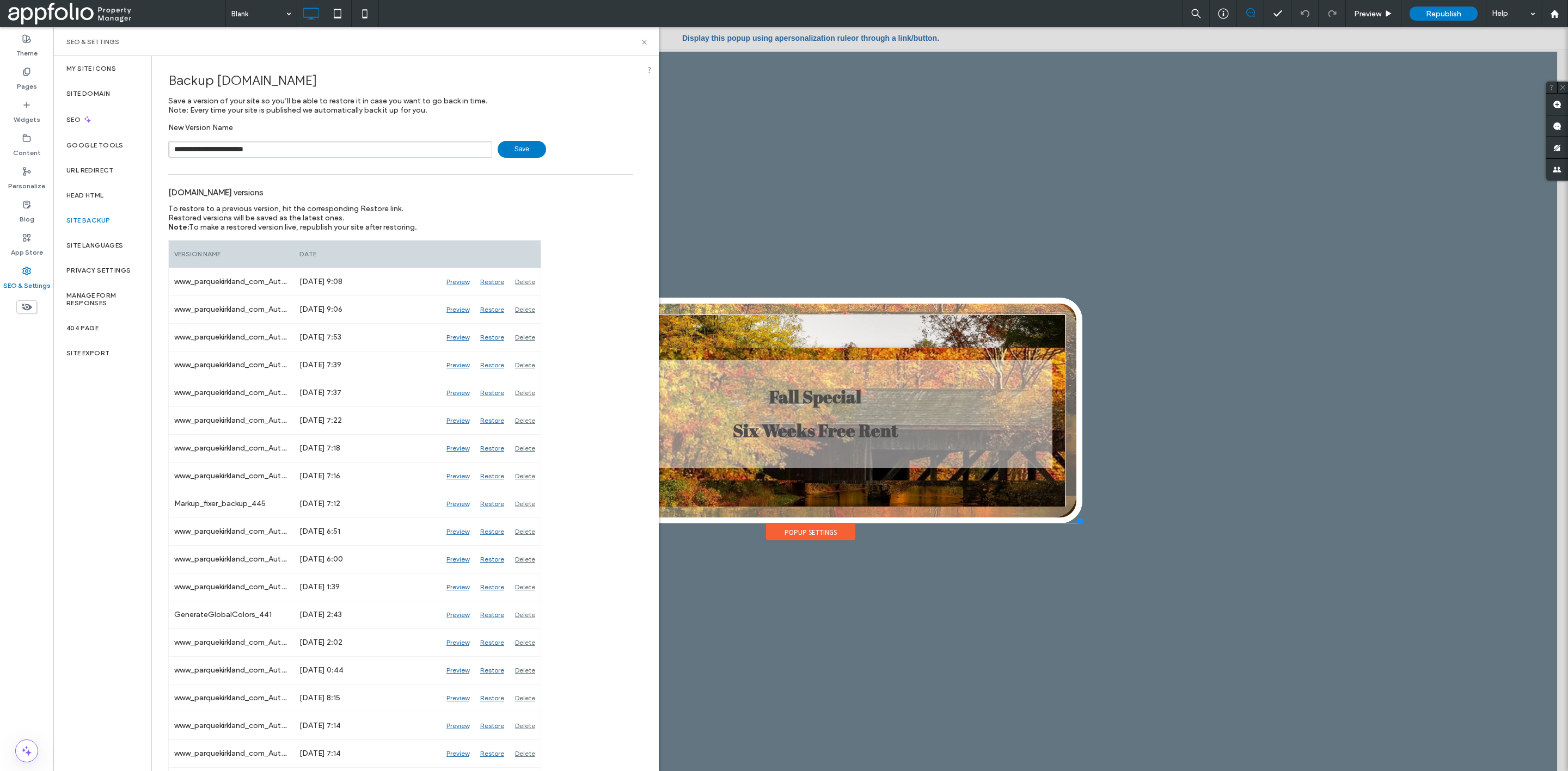
type input "**********"
click at [532, 147] on span "Save" at bounding box center [522, 150] width 48 height 17
click at [25, 182] on label "Personalize" at bounding box center [26, 183] width 37 height 16
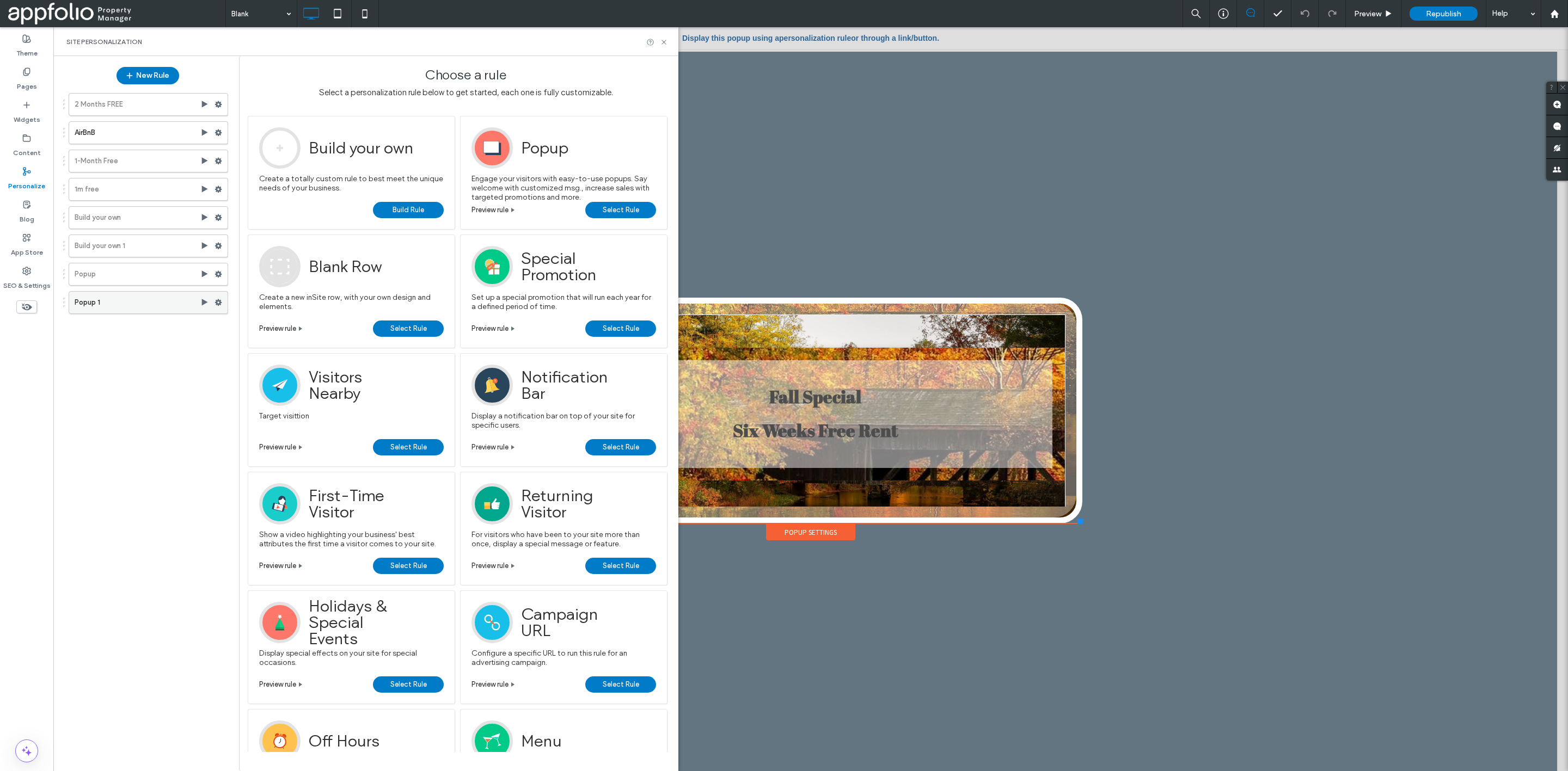
click at [145, 301] on label "Popup 1" at bounding box center [137, 302] width 125 height 22
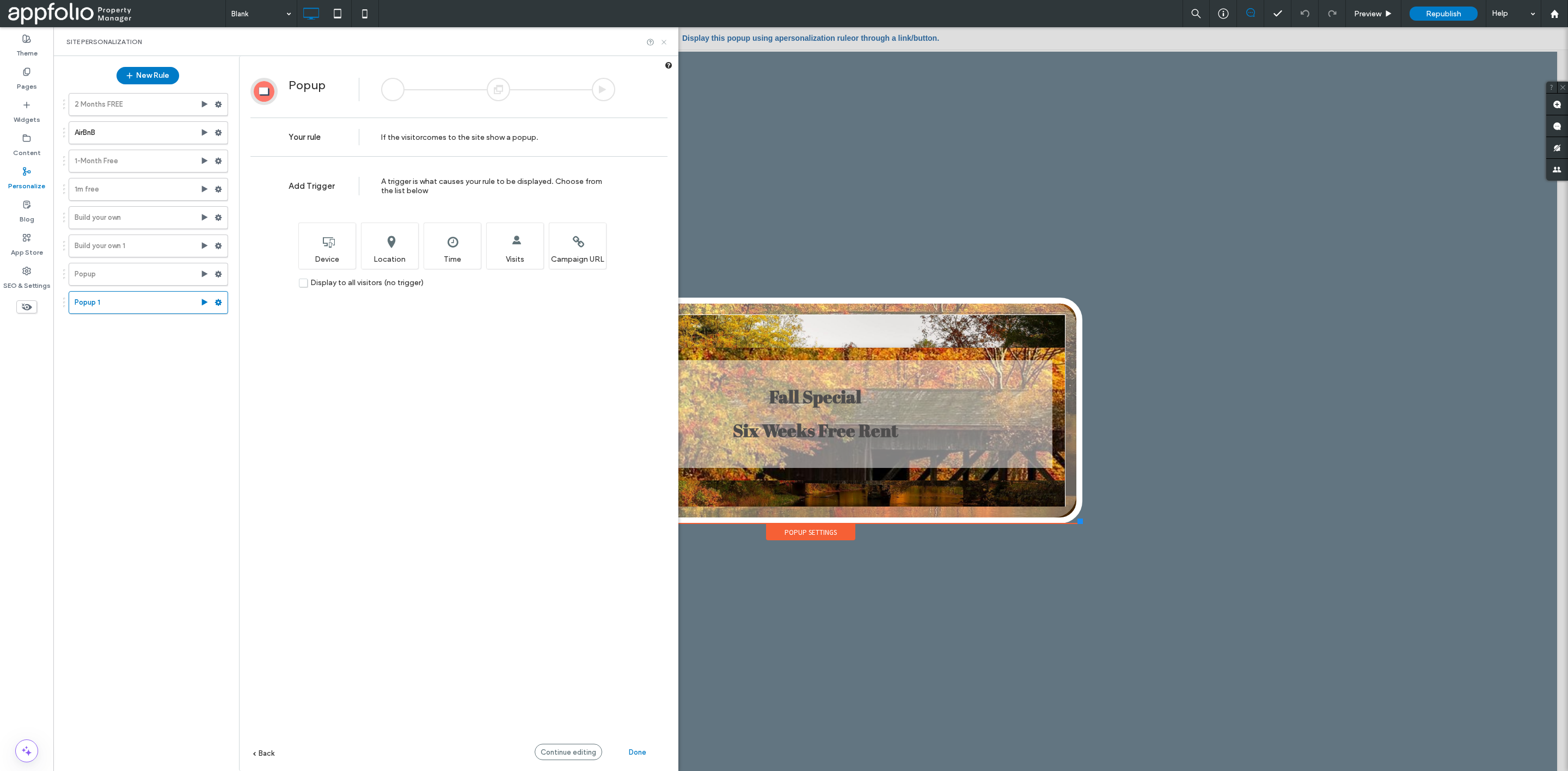
click at [662, 43] on icon at bounding box center [663, 41] width 8 height 8
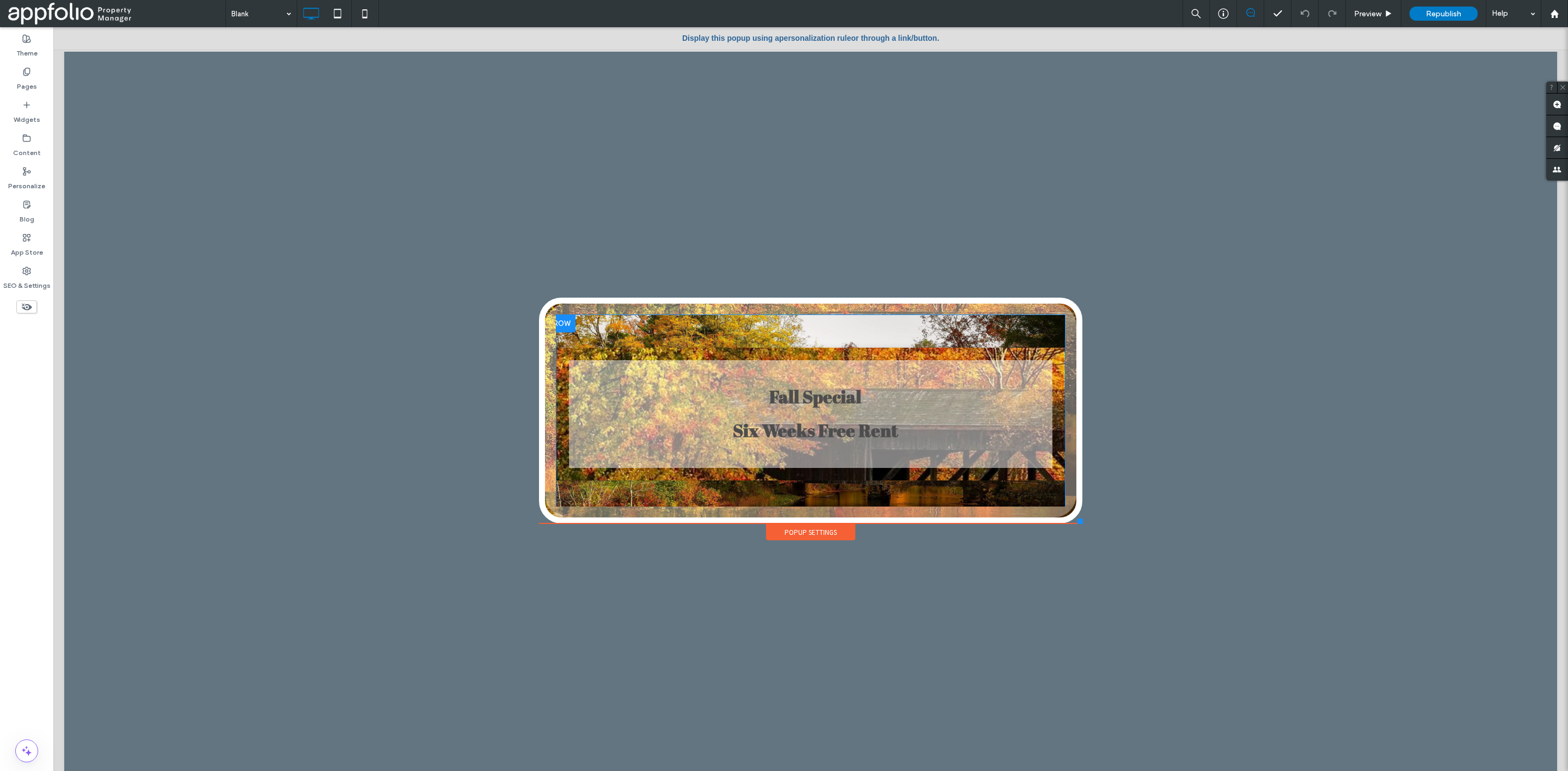
click at [558, 322] on div at bounding box center [561, 324] width 27 height 17
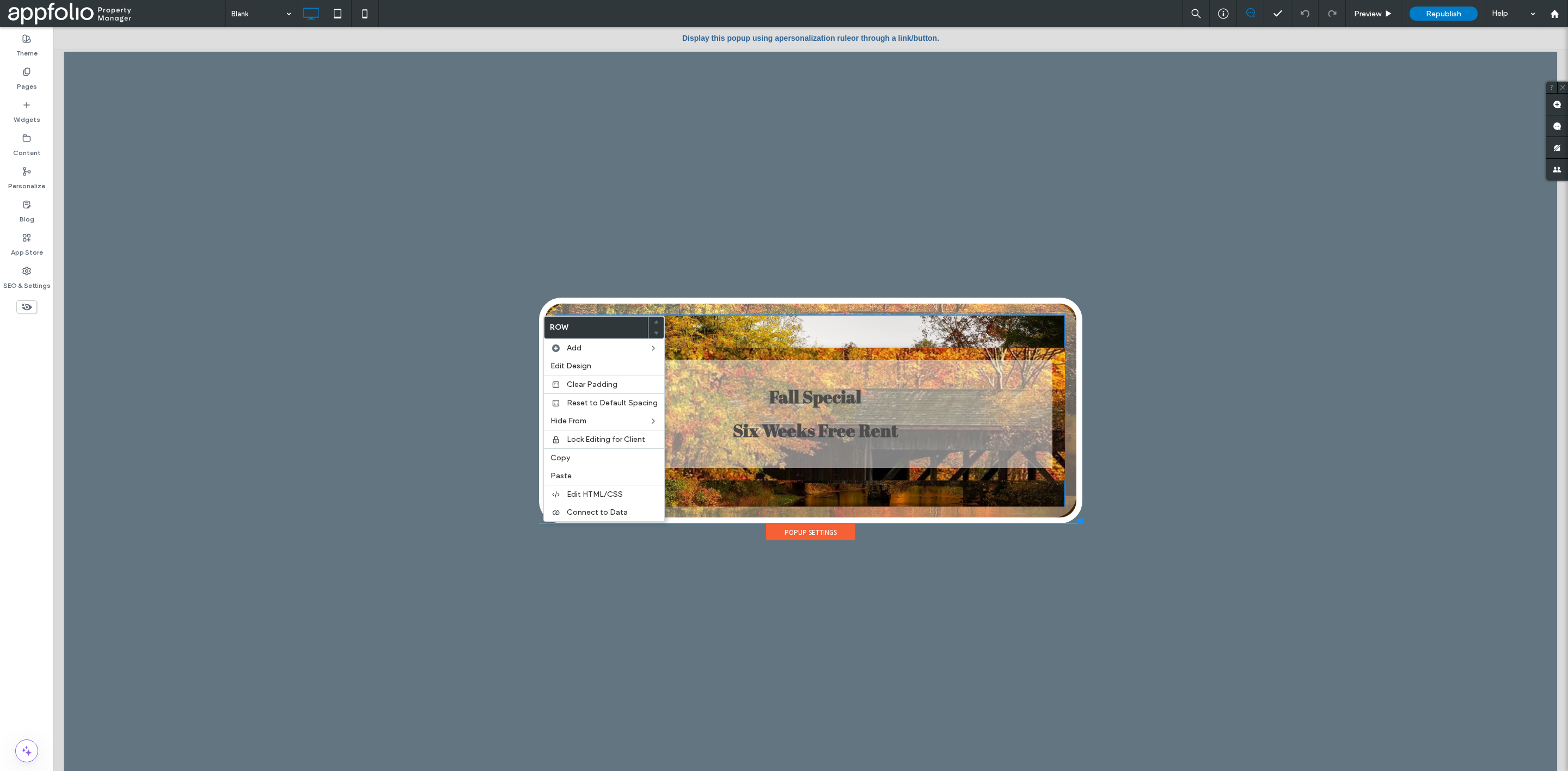
click at [728, 235] on div at bounding box center [811, 398] width 1515 height 744
click at [485, 315] on div at bounding box center [811, 398] width 1515 height 744
click at [812, 530] on div "Popup Settings" at bounding box center [810, 532] width 89 height 16
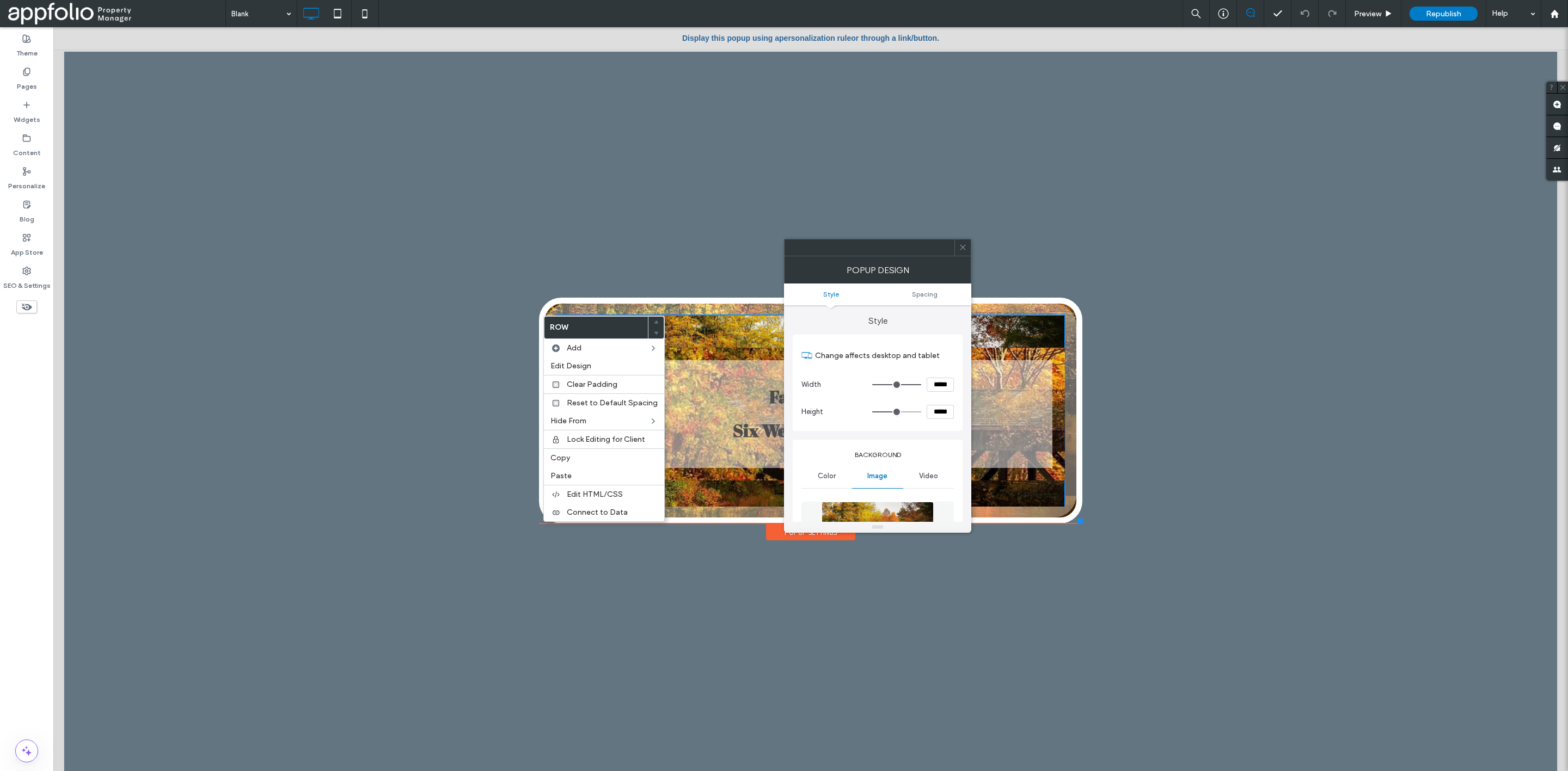
type input "**"
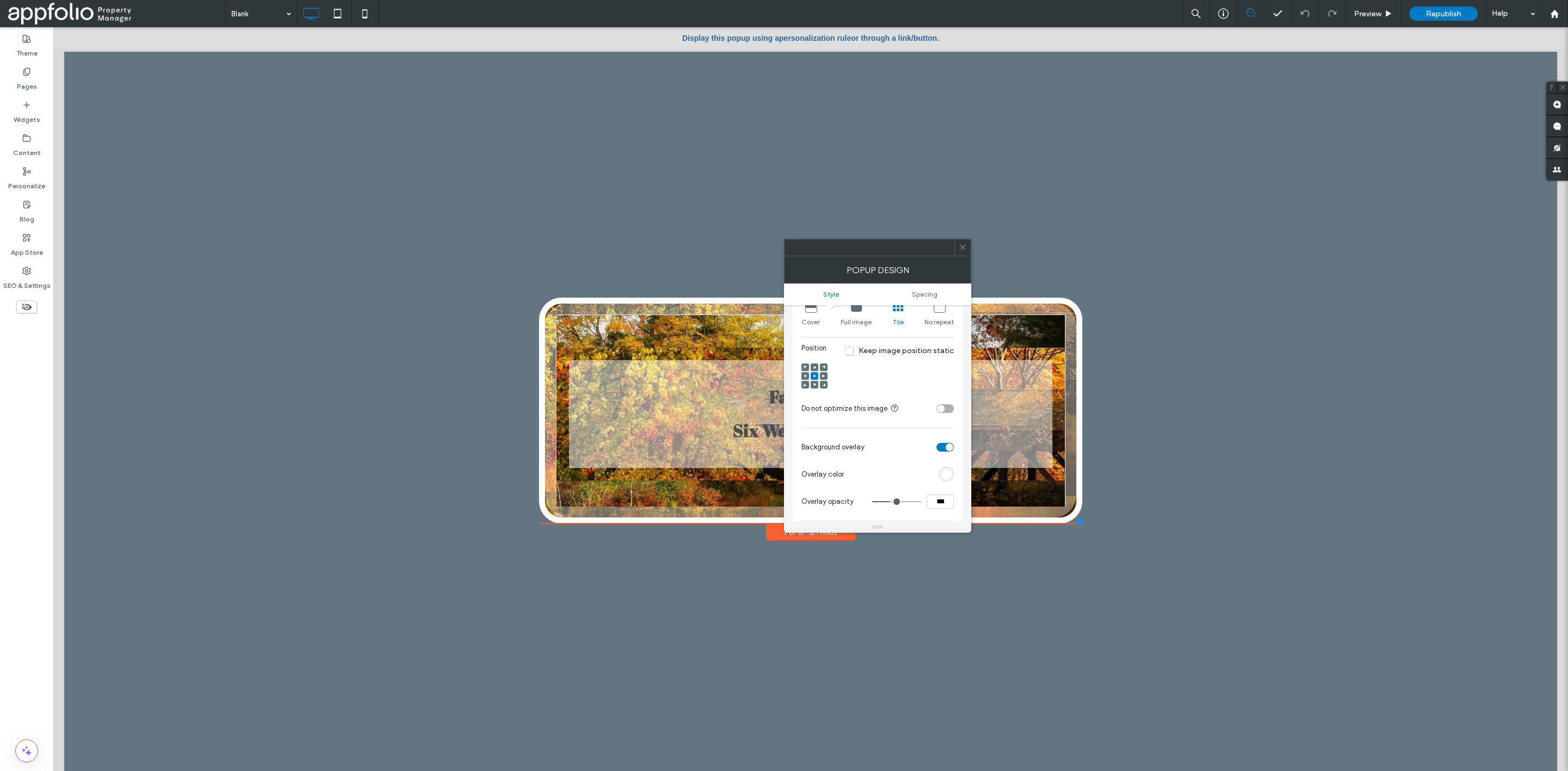
scroll to position [362, 0]
click at [942, 444] on div "toggle" at bounding box center [945, 443] width 17 height 9
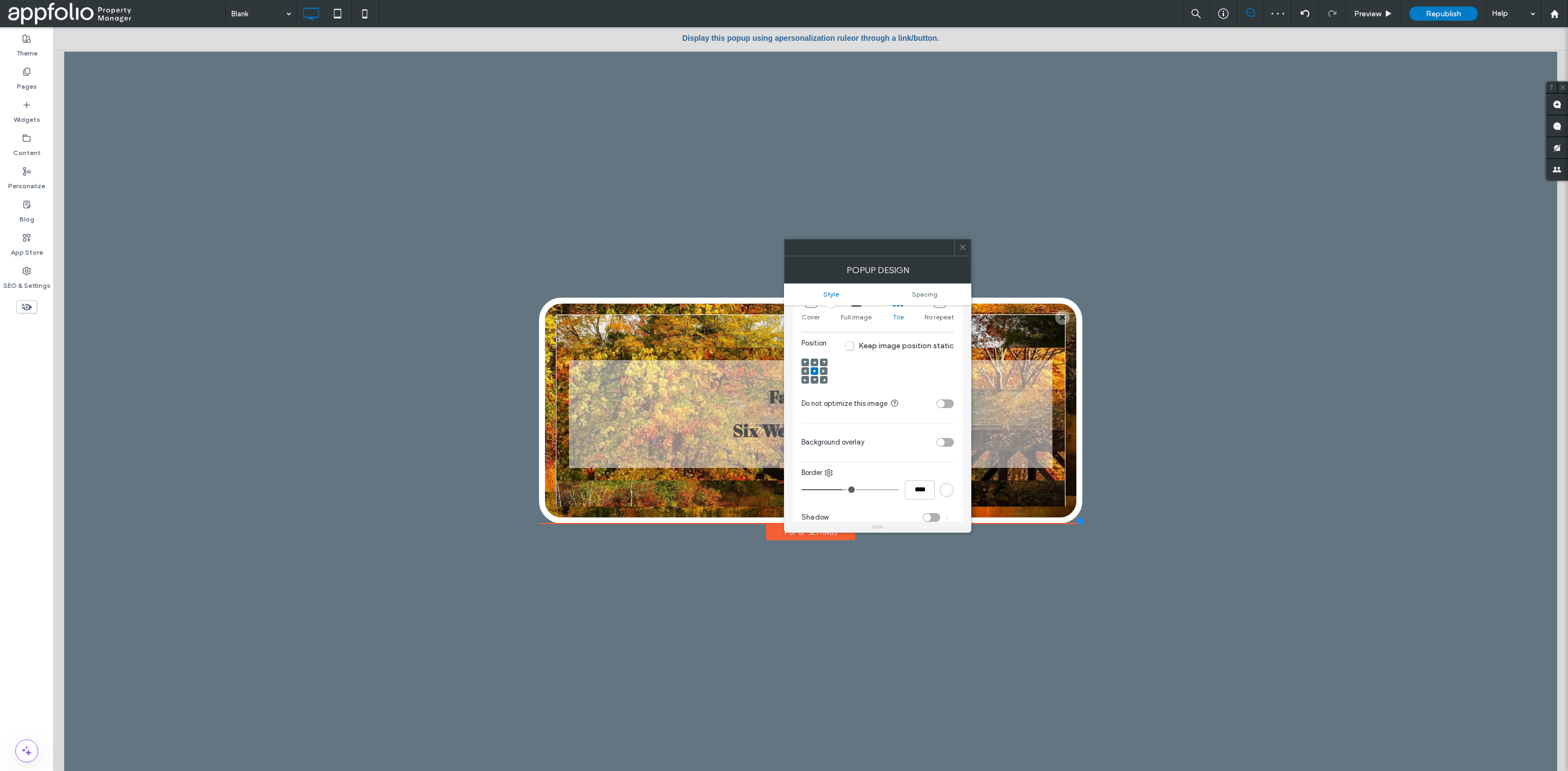
type input "**"
type input "****"
type input "*"
type input "***"
type input "*"
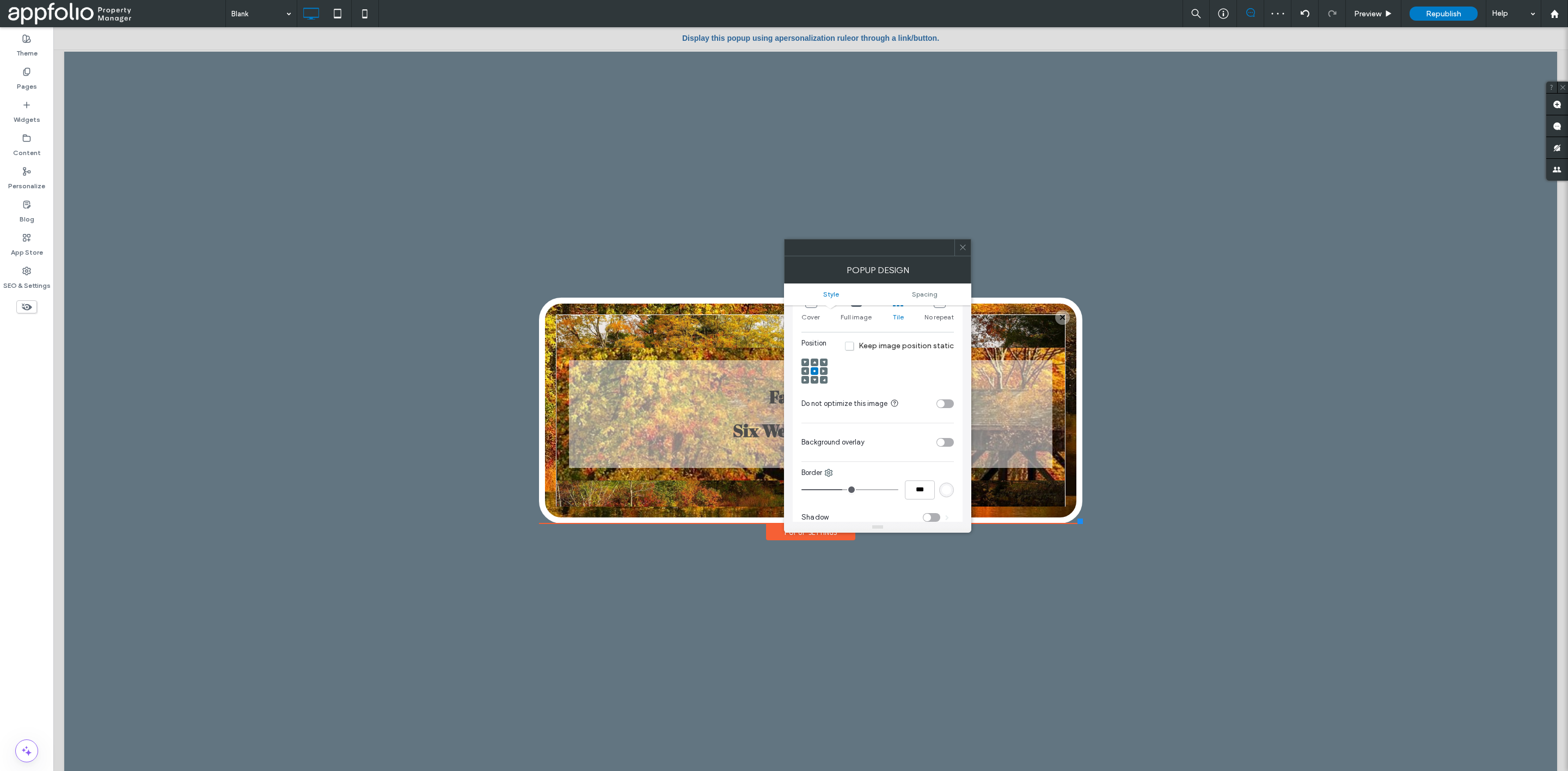
type input "***"
type input "*"
type input "***"
type input "*"
type input "***"
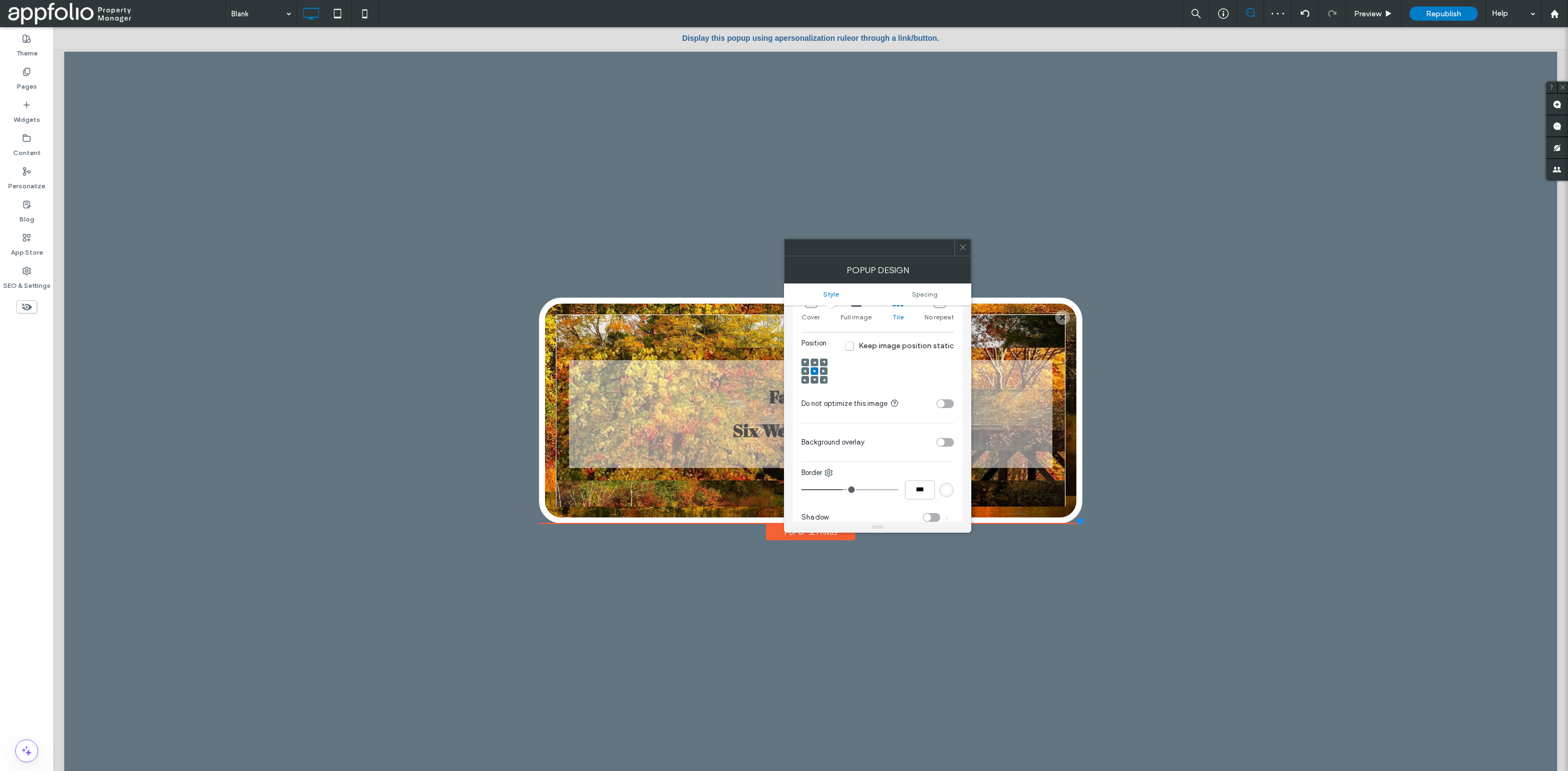
type input "*"
type input "***"
type input "*"
type input "***"
type input "*"
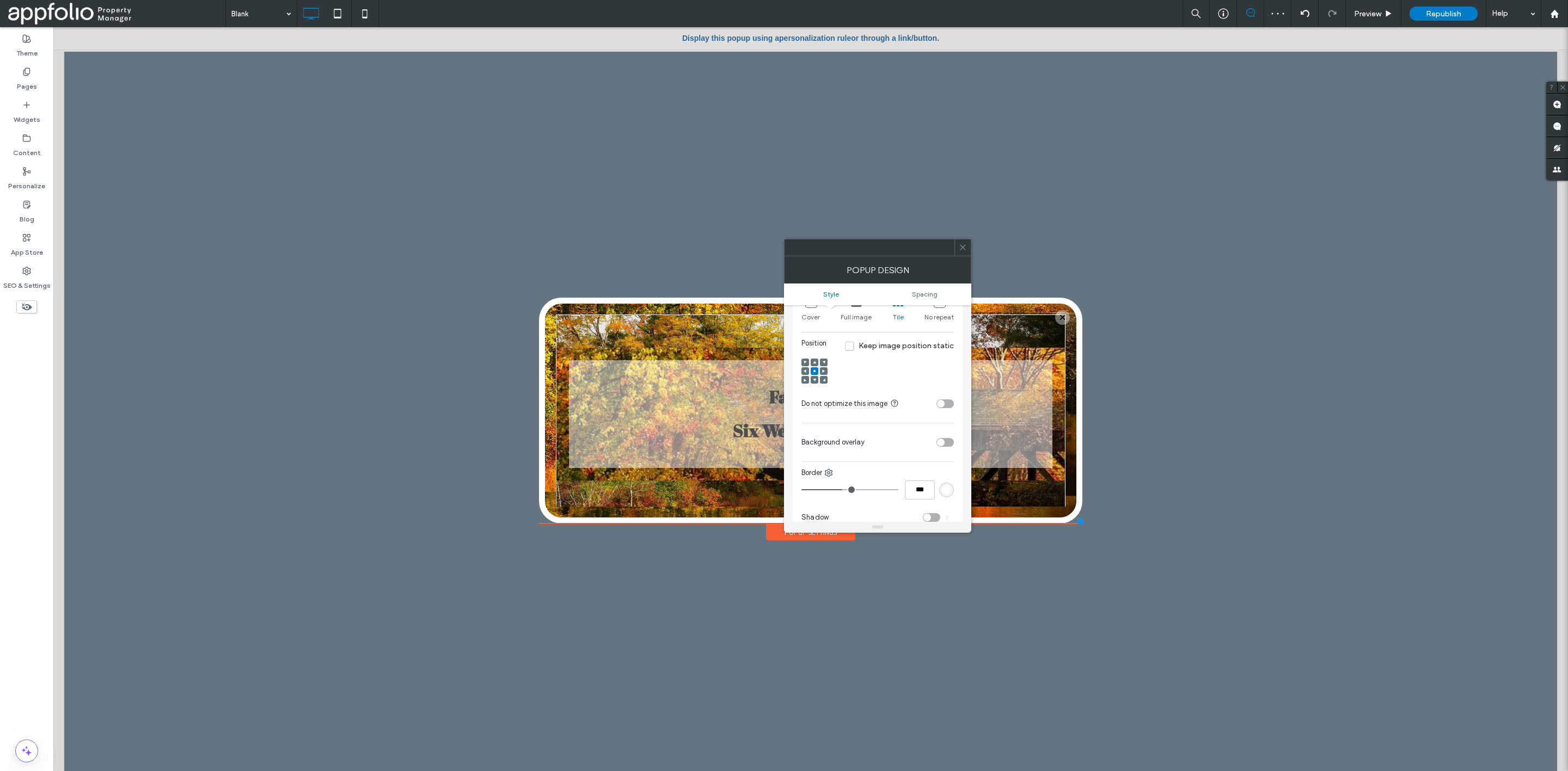
type input "***"
type input "*"
type input "***"
drag, startPoint x: 842, startPoint y: 490, endPoint x: 792, endPoint y: 495, distance: 50.2
click at [802, 490] on input "range" at bounding box center [850, 489] width 97 height 1
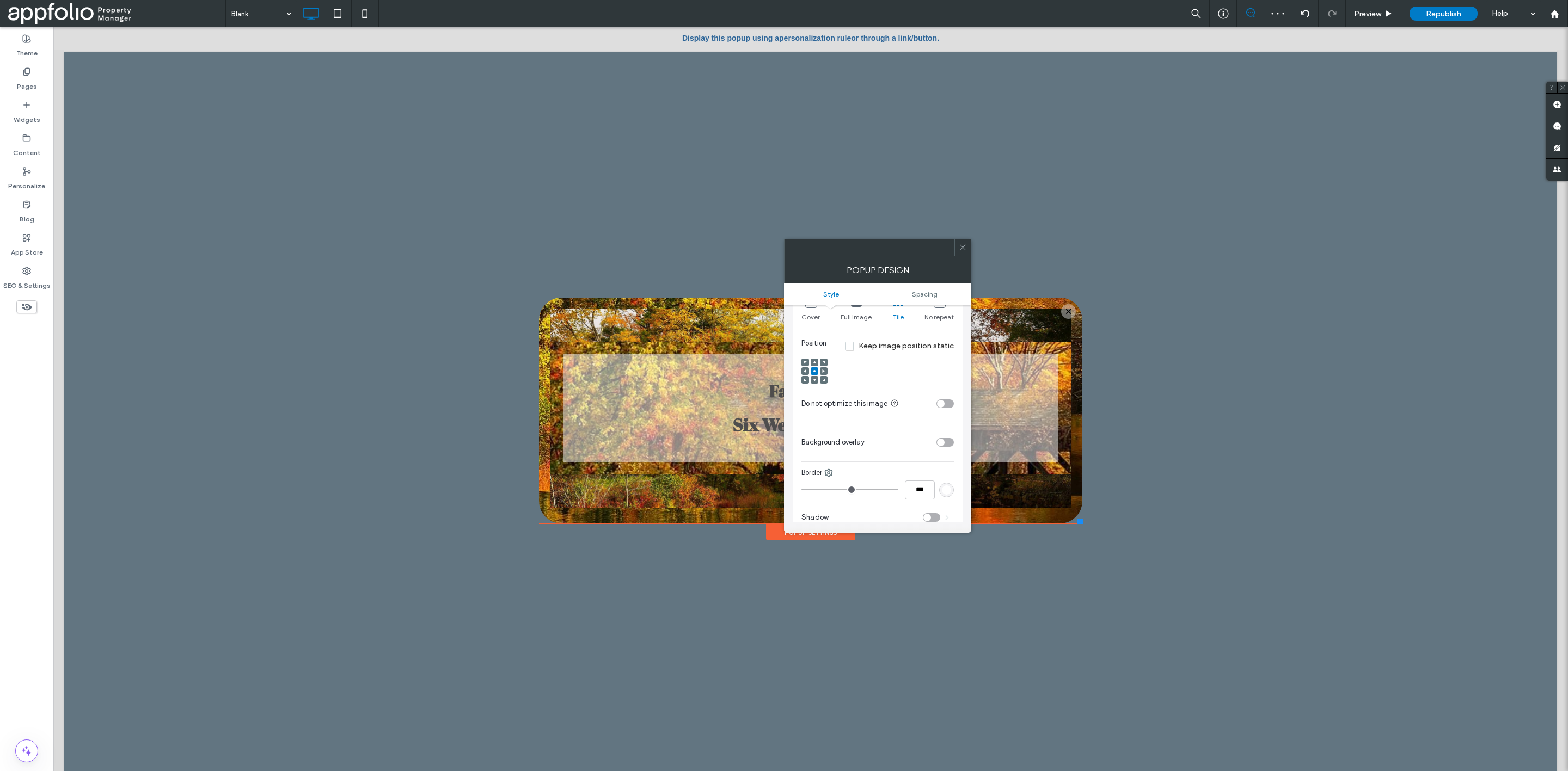
type input "*"
type input "***"
click at [827, 490] on input "range" at bounding box center [850, 489] width 97 height 1
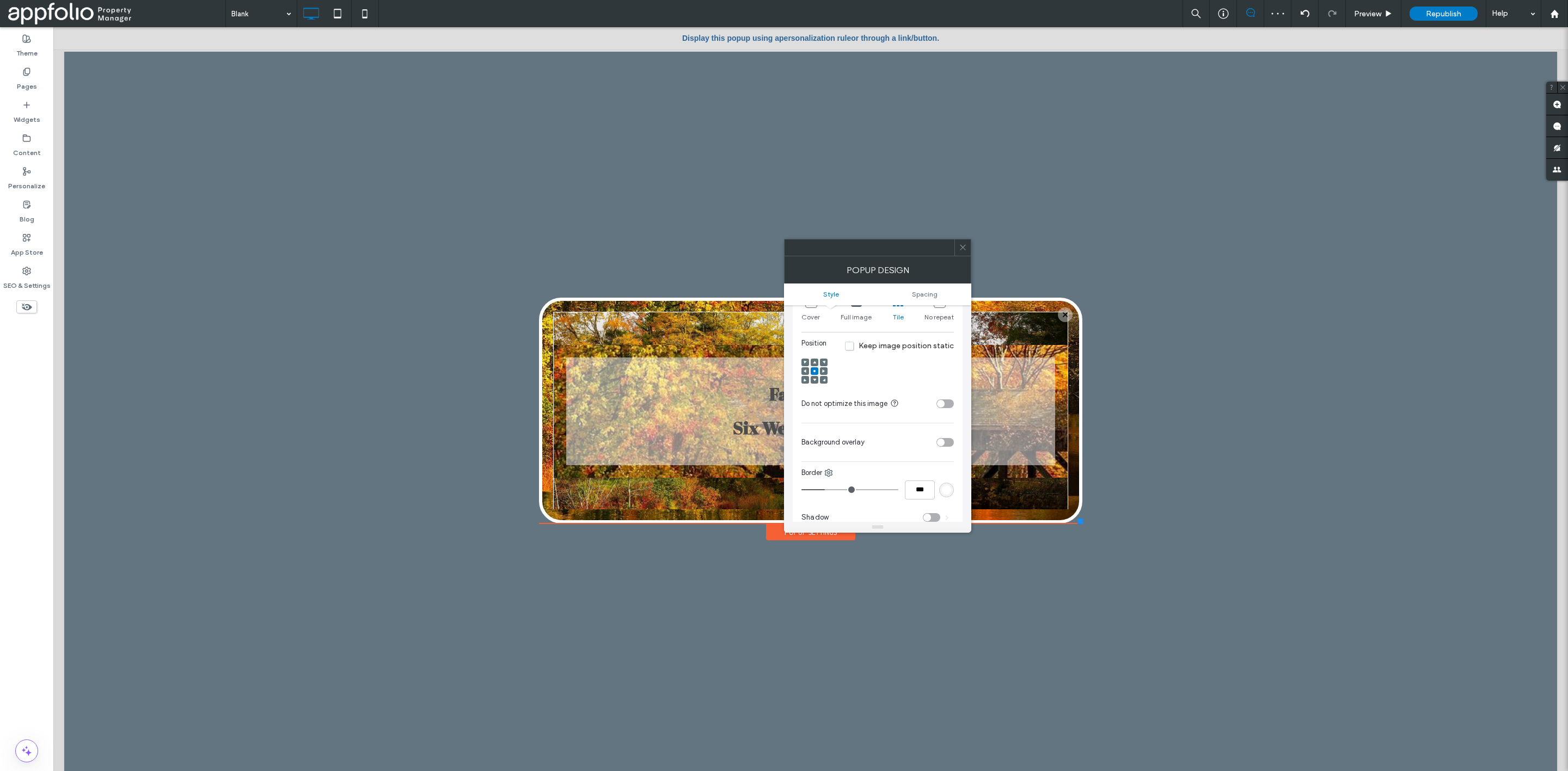
type input "*"
type input "***"
type input "*"
type input "***"
type input "*"
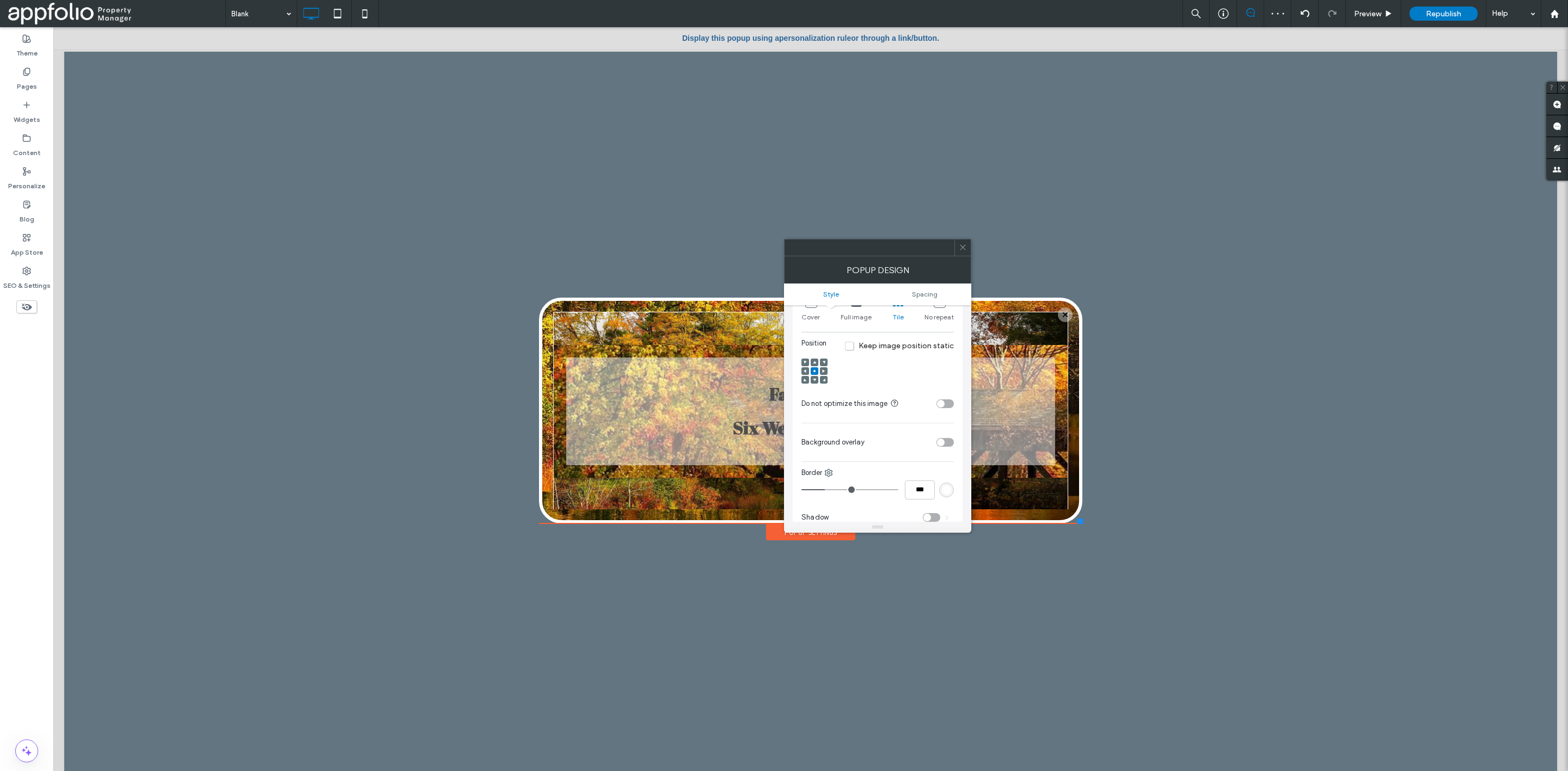
type input "***"
type input "*"
type input "***"
drag, startPoint x: 827, startPoint y: 492, endPoint x: 778, endPoint y: 498, distance: 49.4
type input "*"
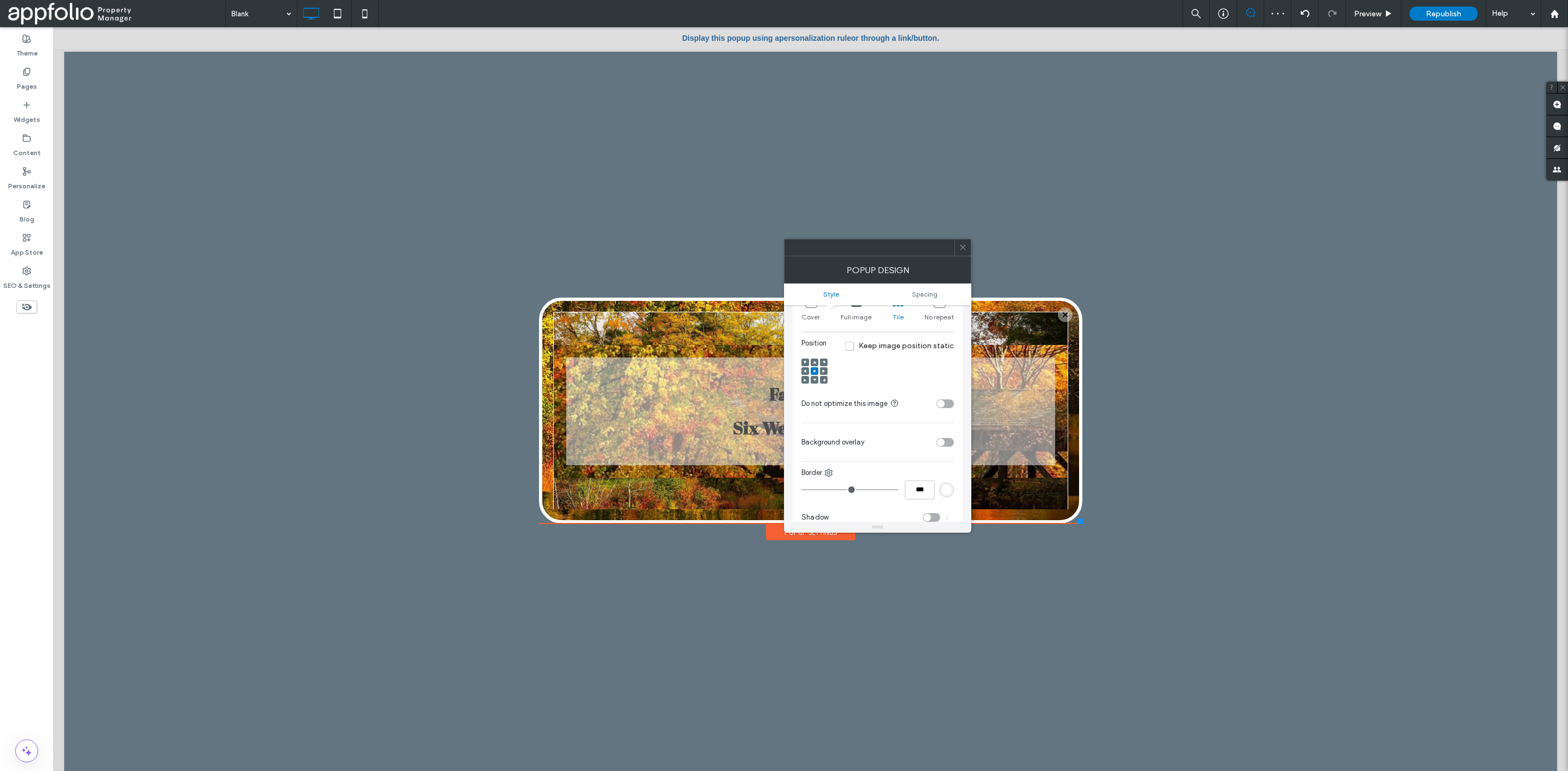
click at [802, 490] on input "range" at bounding box center [850, 489] width 97 height 1
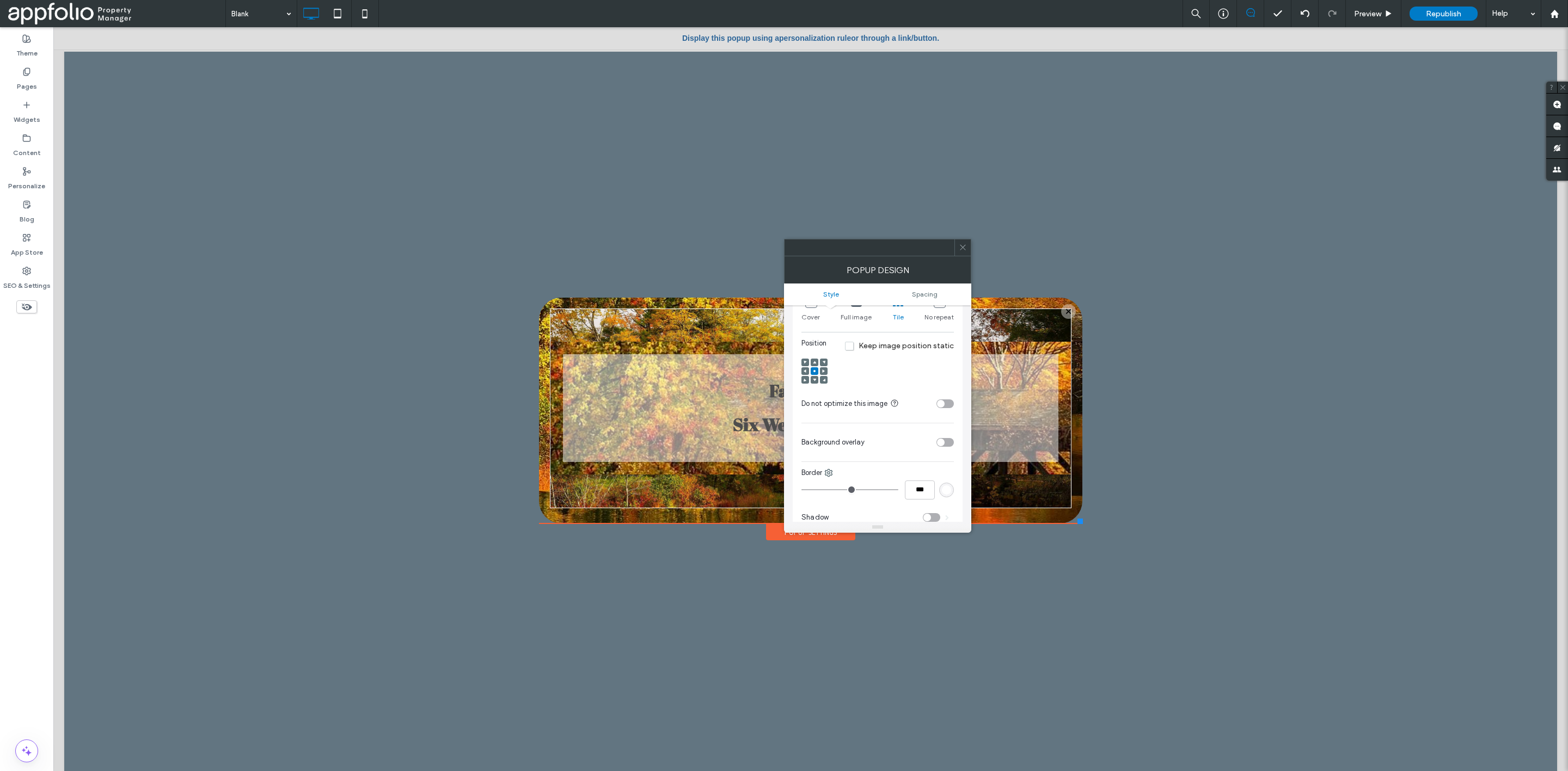
click at [967, 252] on div at bounding box center [963, 247] width 16 height 16
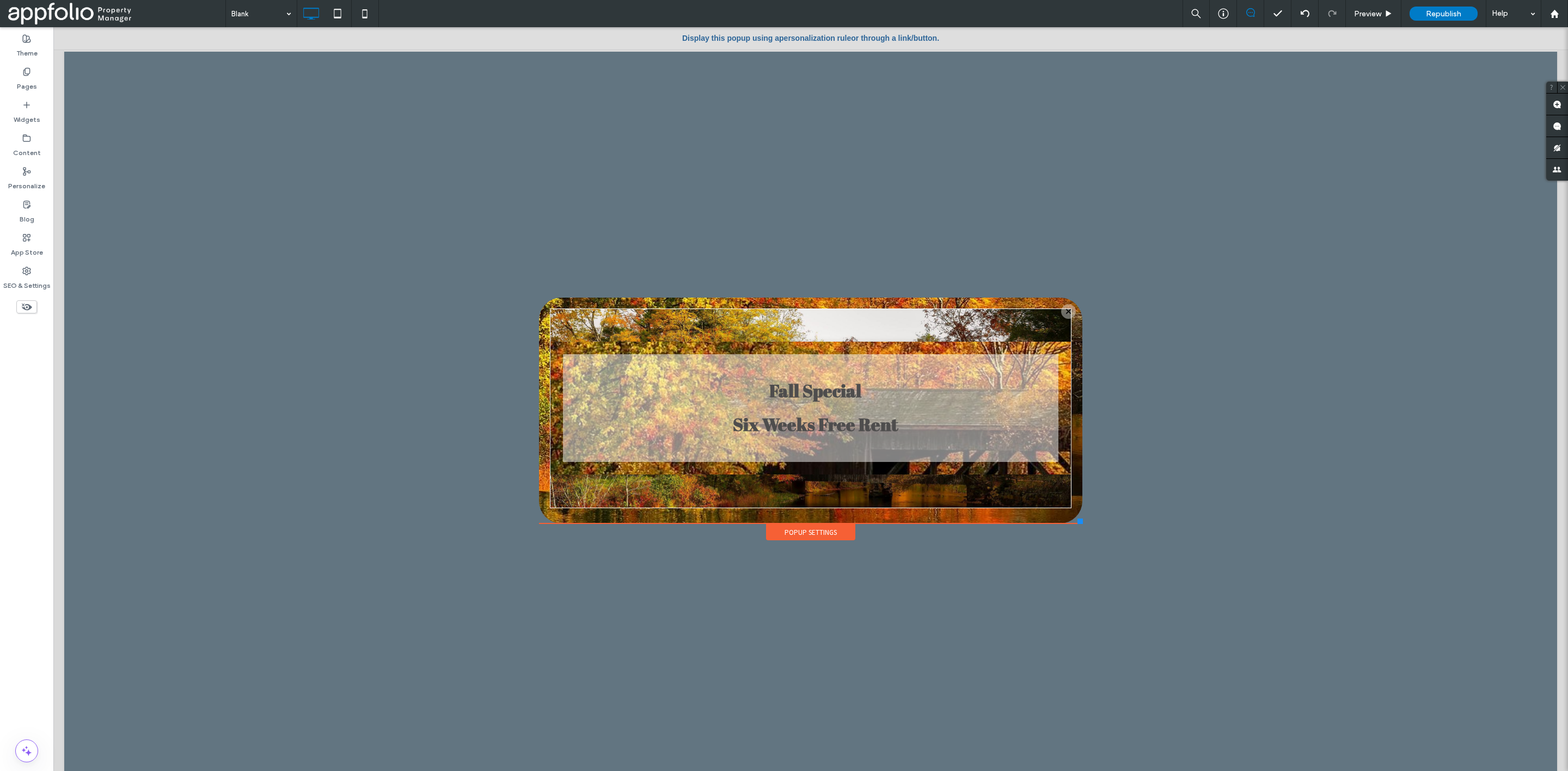
click at [539, 322] on div "Fall Special Six Weeks Free Rent Click To Paste" at bounding box center [810, 410] width 543 height 226
click at [812, 531] on div "Popup Settings" at bounding box center [810, 532] width 89 height 16
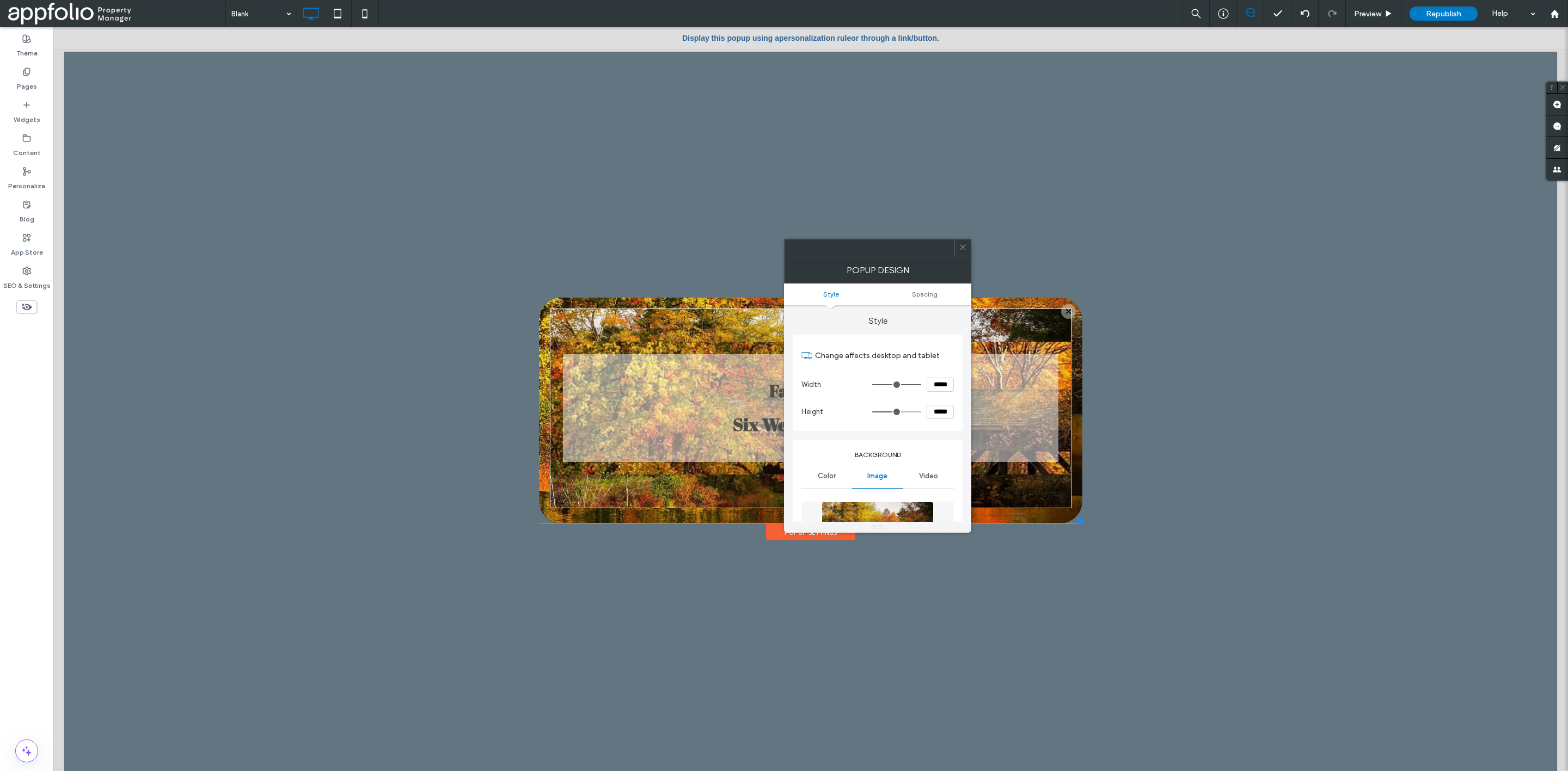
type input "**"
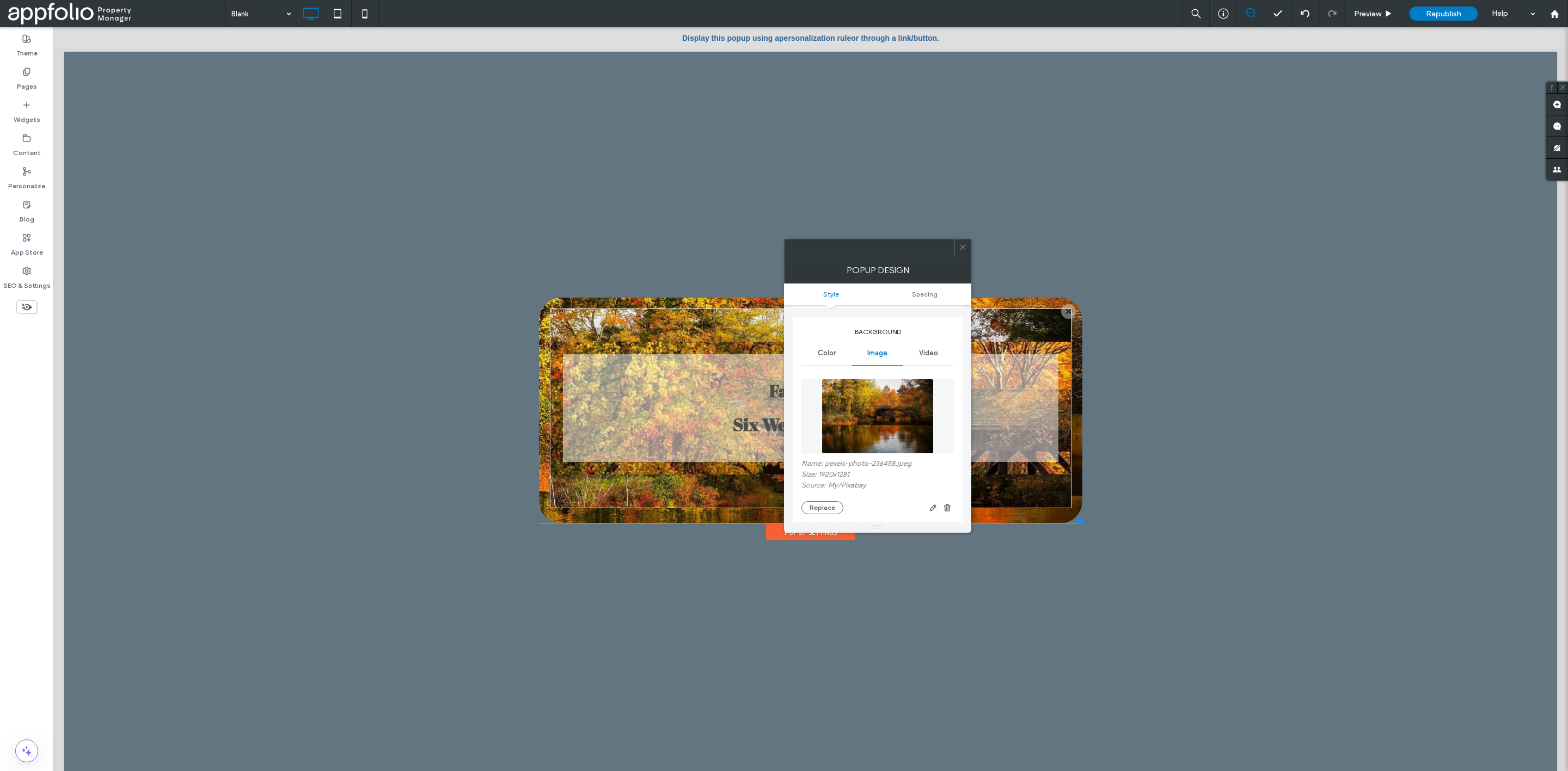
scroll to position [124, 0]
click at [948, 503] on span "button" at bounding box center [947, 507] width 13 height 13
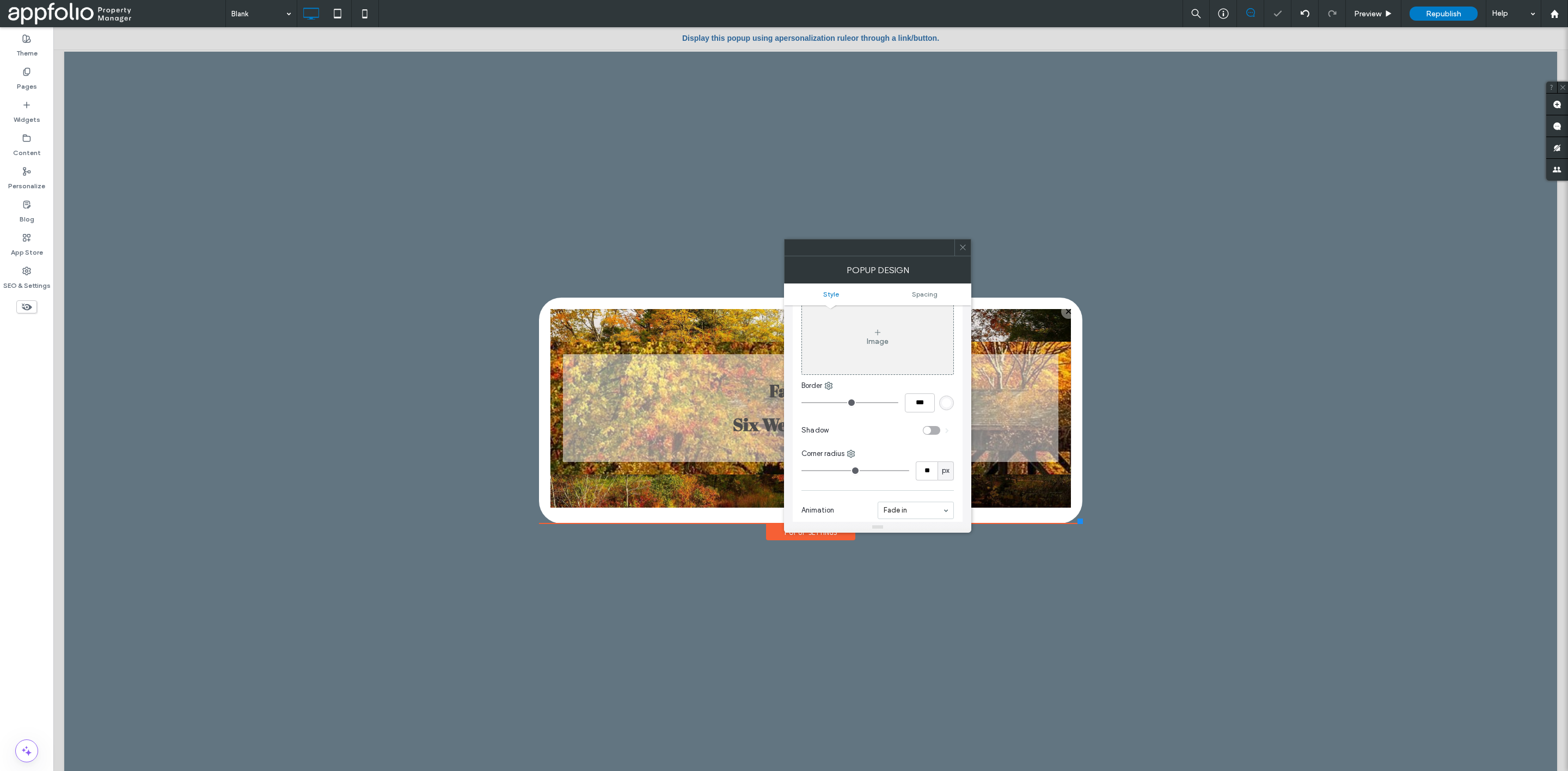
scroll to position [198, 0]
click at [584, 370] on div "Fall Special Six Weeks Free Rent Click To Paste" at bounding box center [810, 408] width 520 height 133
click at [586, 316] on div "Fall Special Six Weeks Free Rent Click To Paste" at bounding box center [810, 408] width 522 height 200
click at [961, 242] on span at bounding box center [963, 247] width 8 height 16
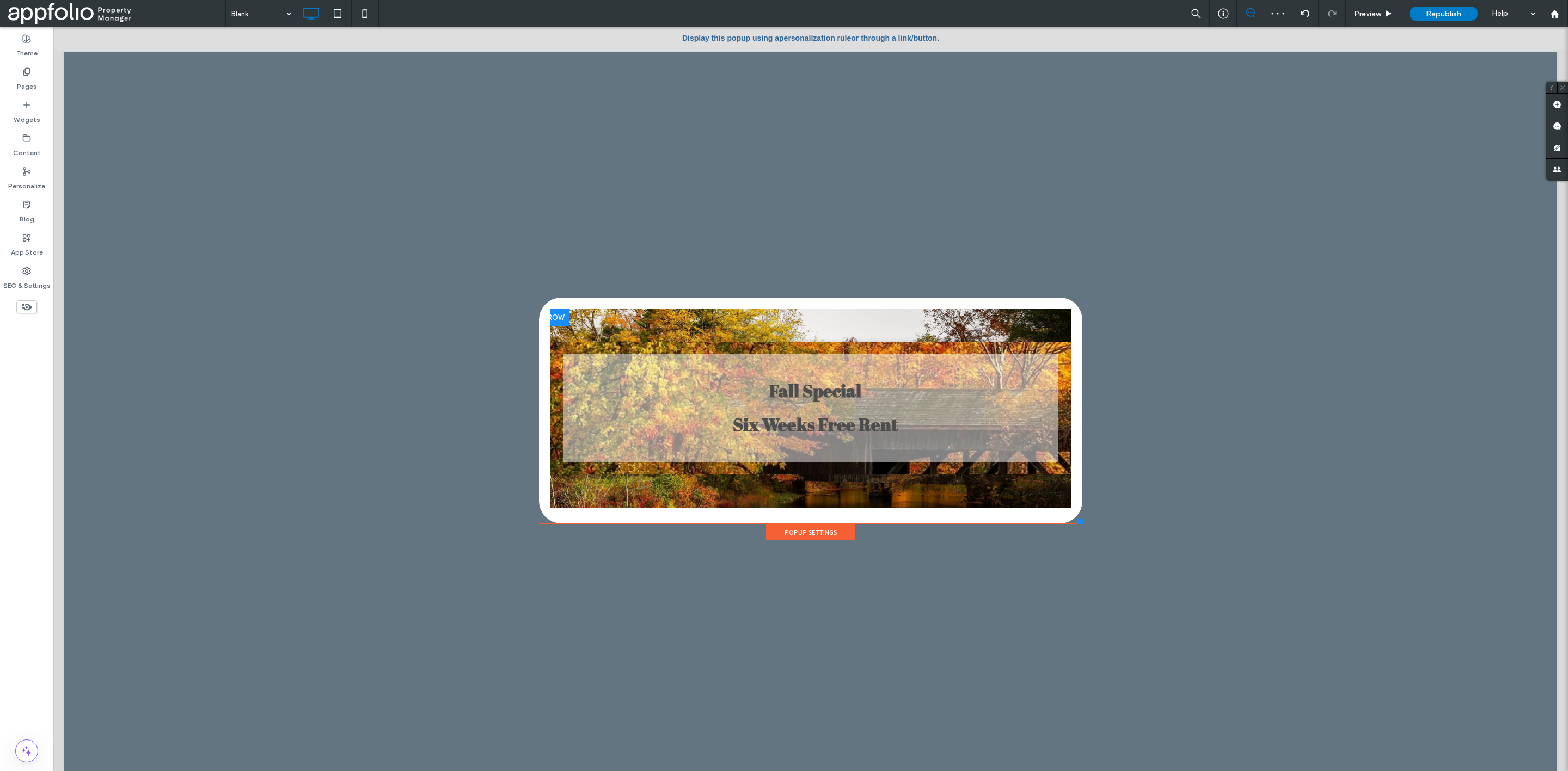
click at [552, 315] on div at bounding box center [555, 318] width 27 height 17
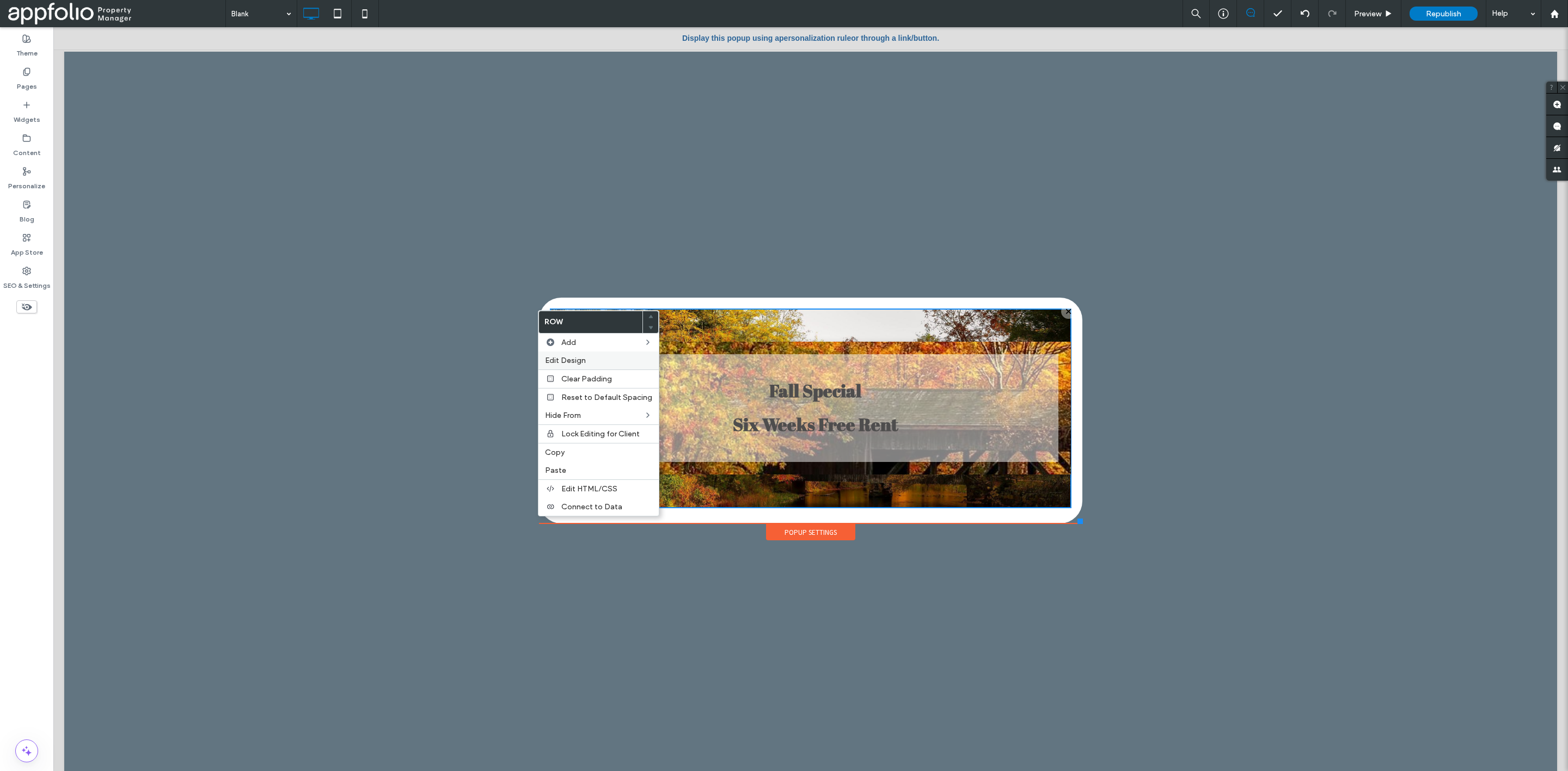
click at [580, 360] on span "Edit Design" at bounding box center [565, 360] width 41 height 10
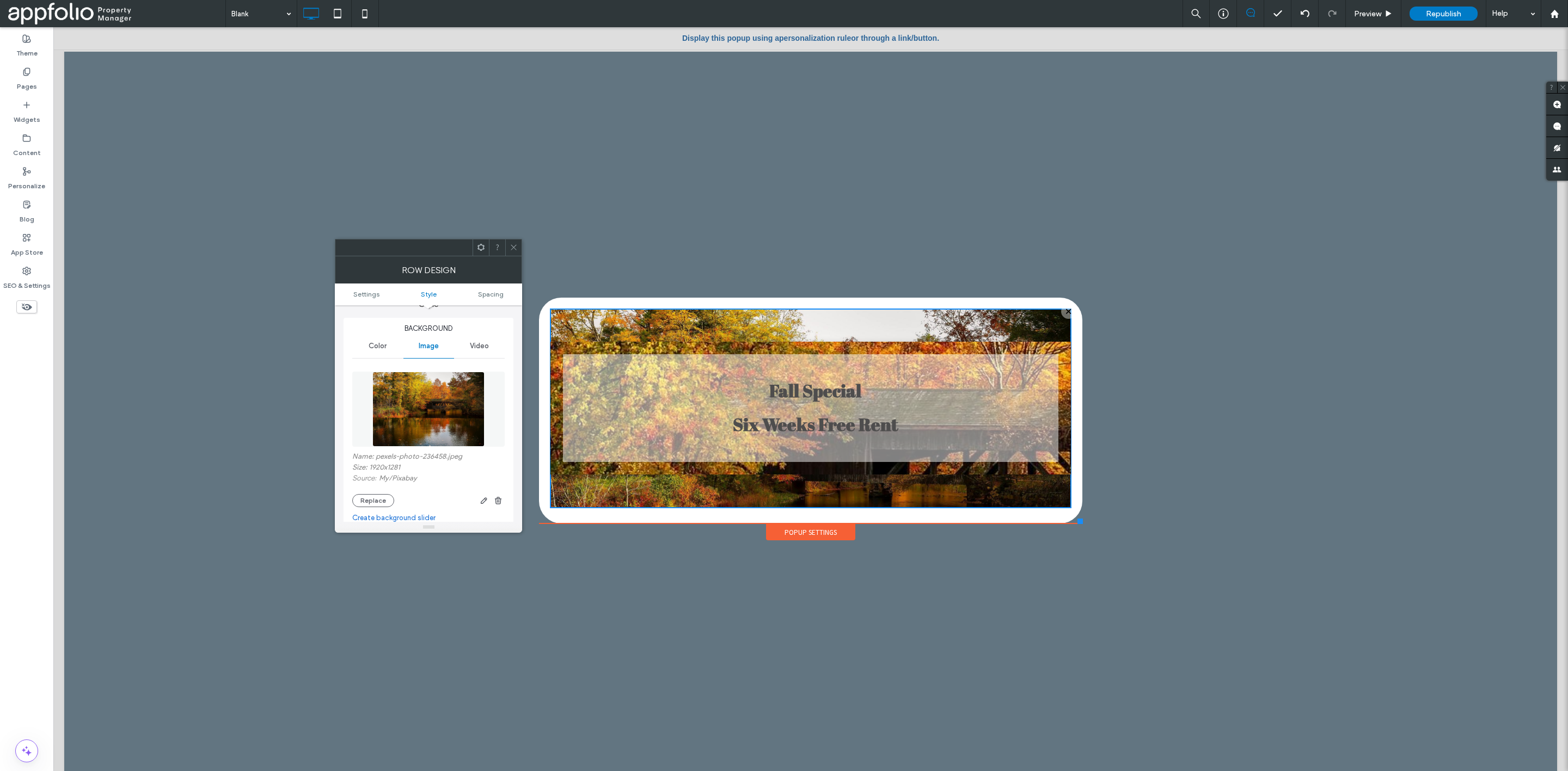
scroll to position [111, 0]
click at [498, 498] on icon "button" at bounding box center [498, 500] width 9 height 9
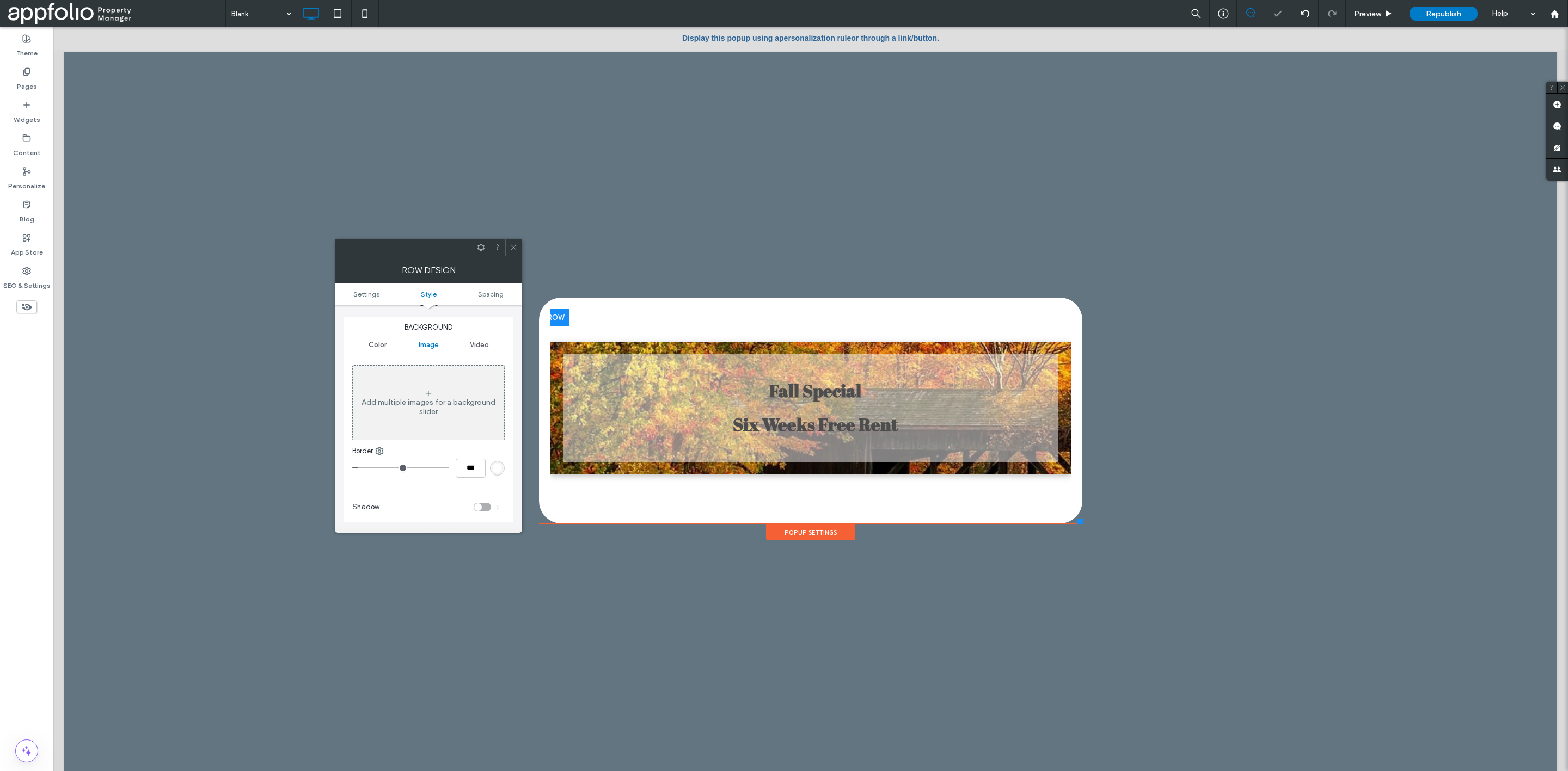
click at [560, 352] on div "Fall Special Six Weeks Free Rent Click To Paste" at bounding box center [810, 408] width 520 height 133
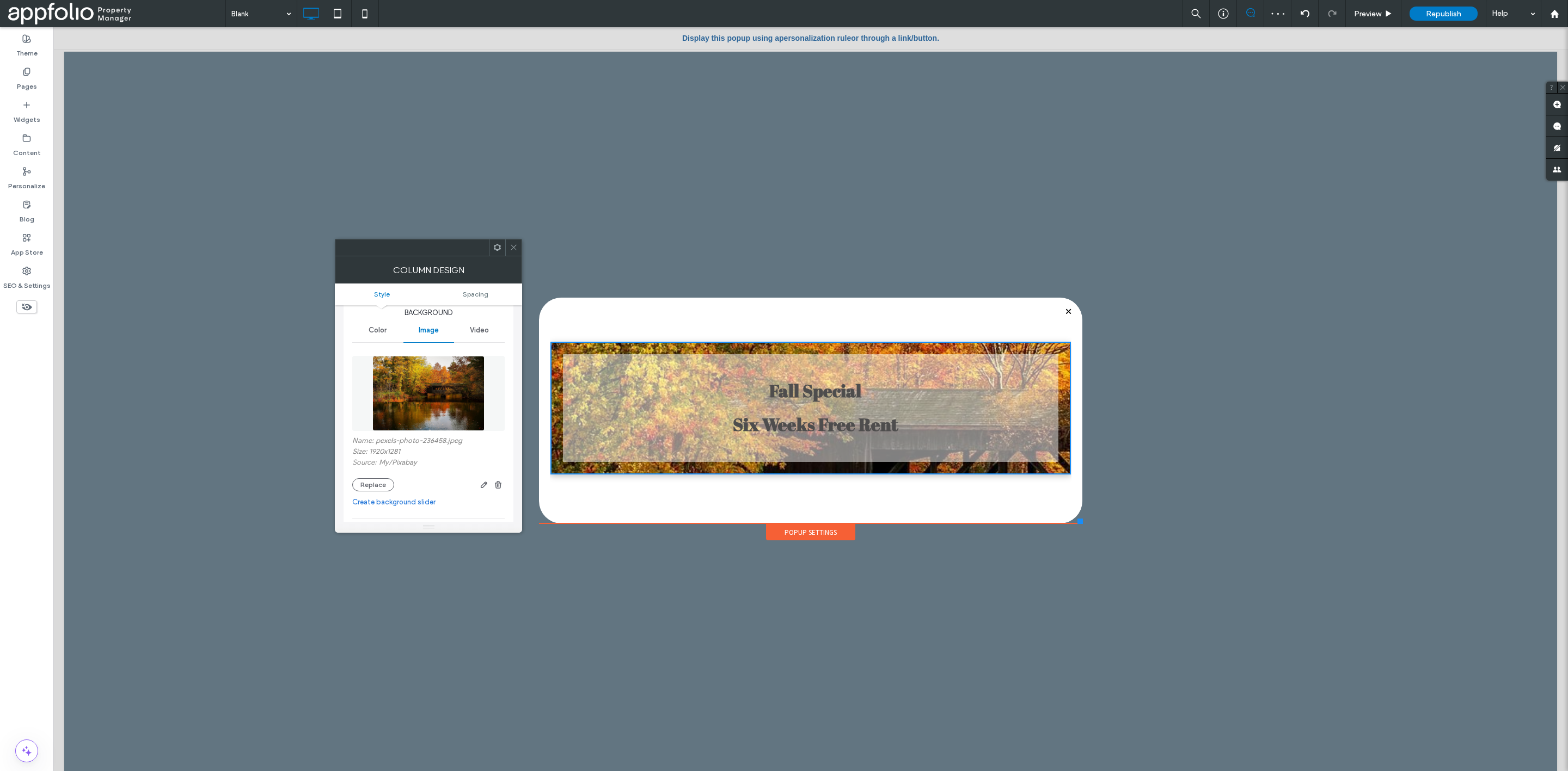
scroll to position [33, 0]
click at [500, 484] on use "button" at bounding box center [498, 484] width 7 height 7
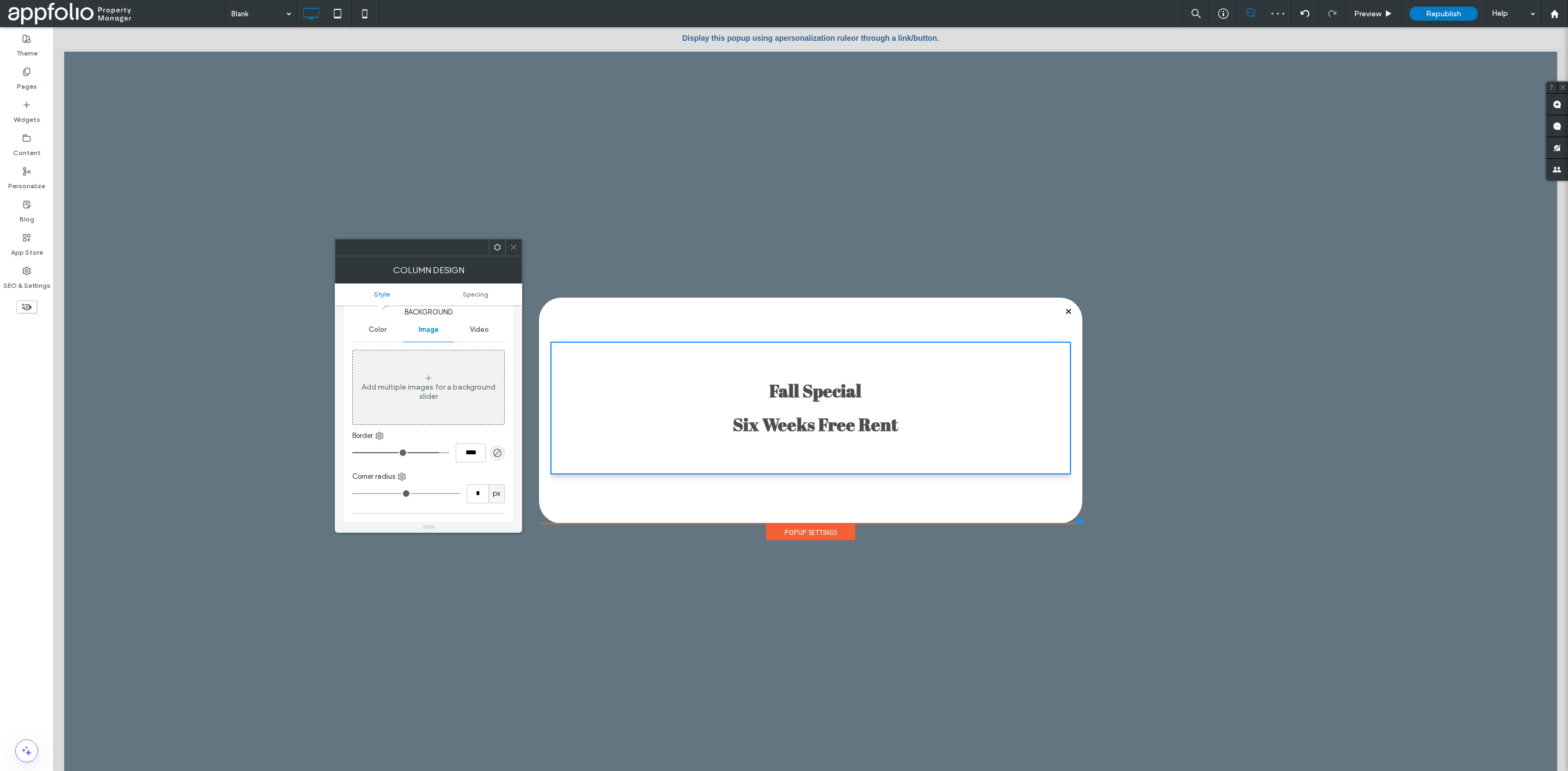
click at [518, 247] on div at bounding box center [513, 247] width 16 height 16
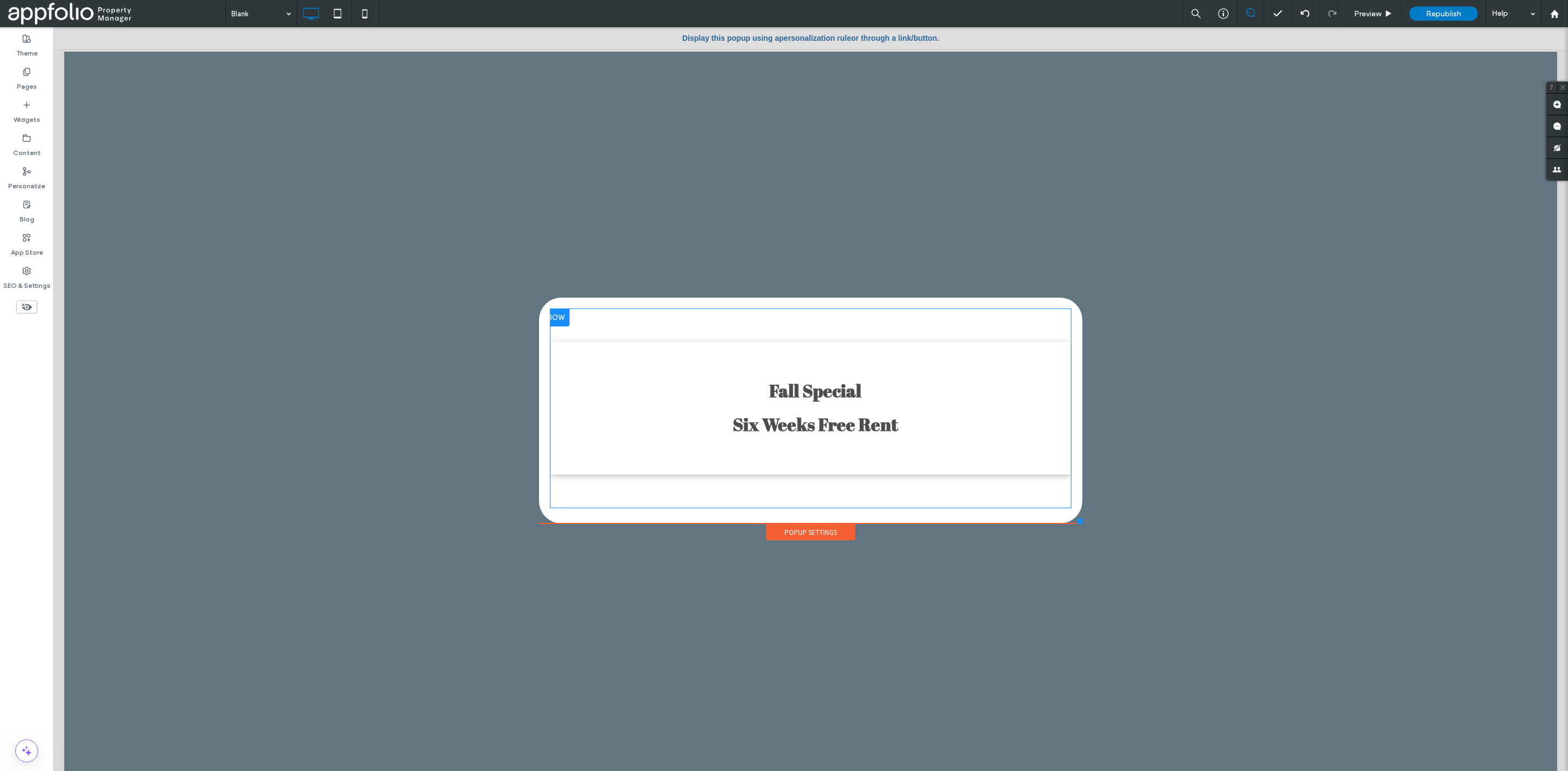
click at [584, 373] on div "Fall Special Six Weeks Free Rent Click To Paste" at bounding box center [810, 408] width 520 height 133
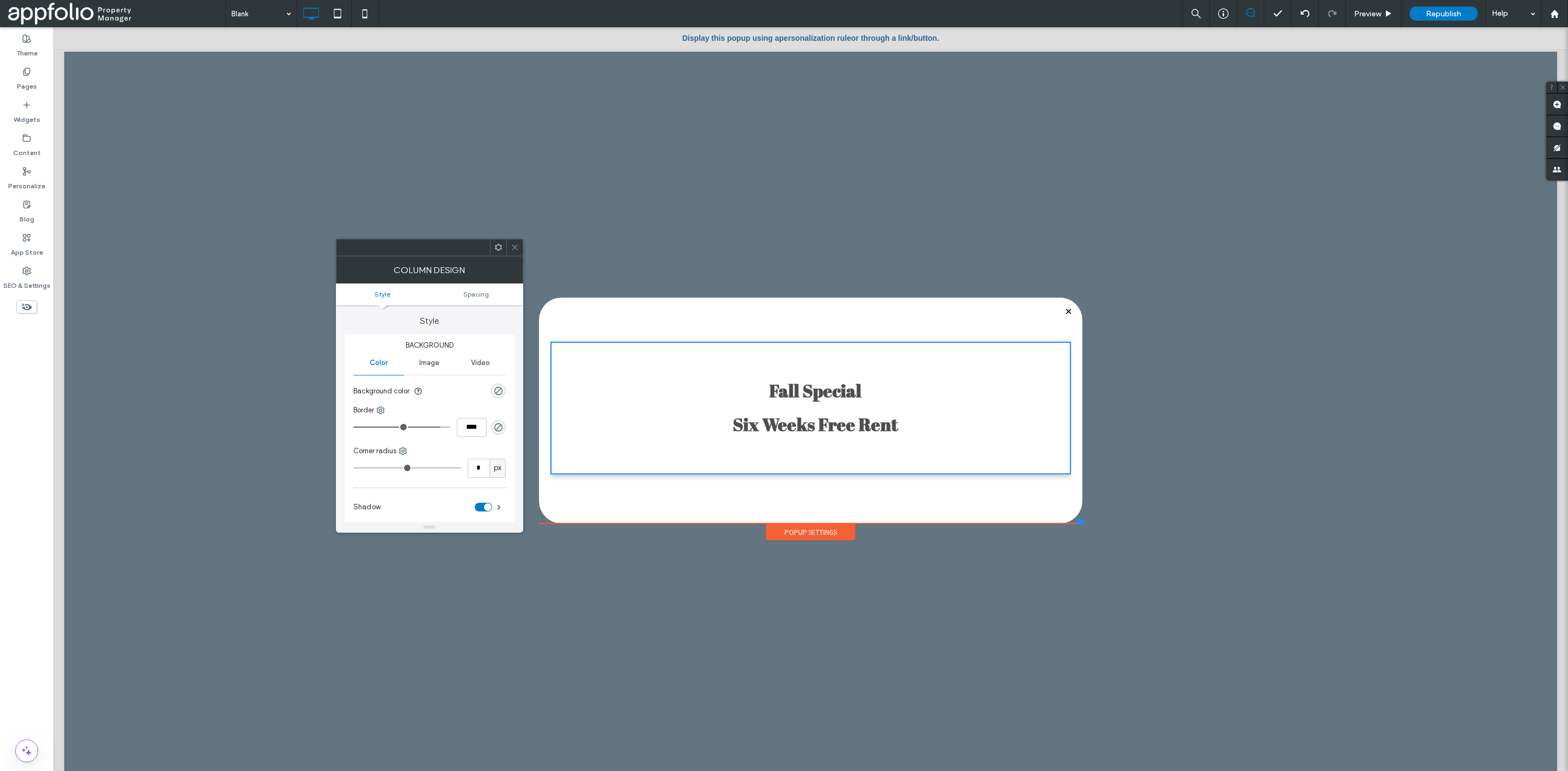
click at [500, 245] on use at bounding box center [498, 247] width 7 height 7
click at [436, 428] on input "range" at bounding box center [402, 427] width 97 height 1
type input "**"
type input "****"
type input "**"
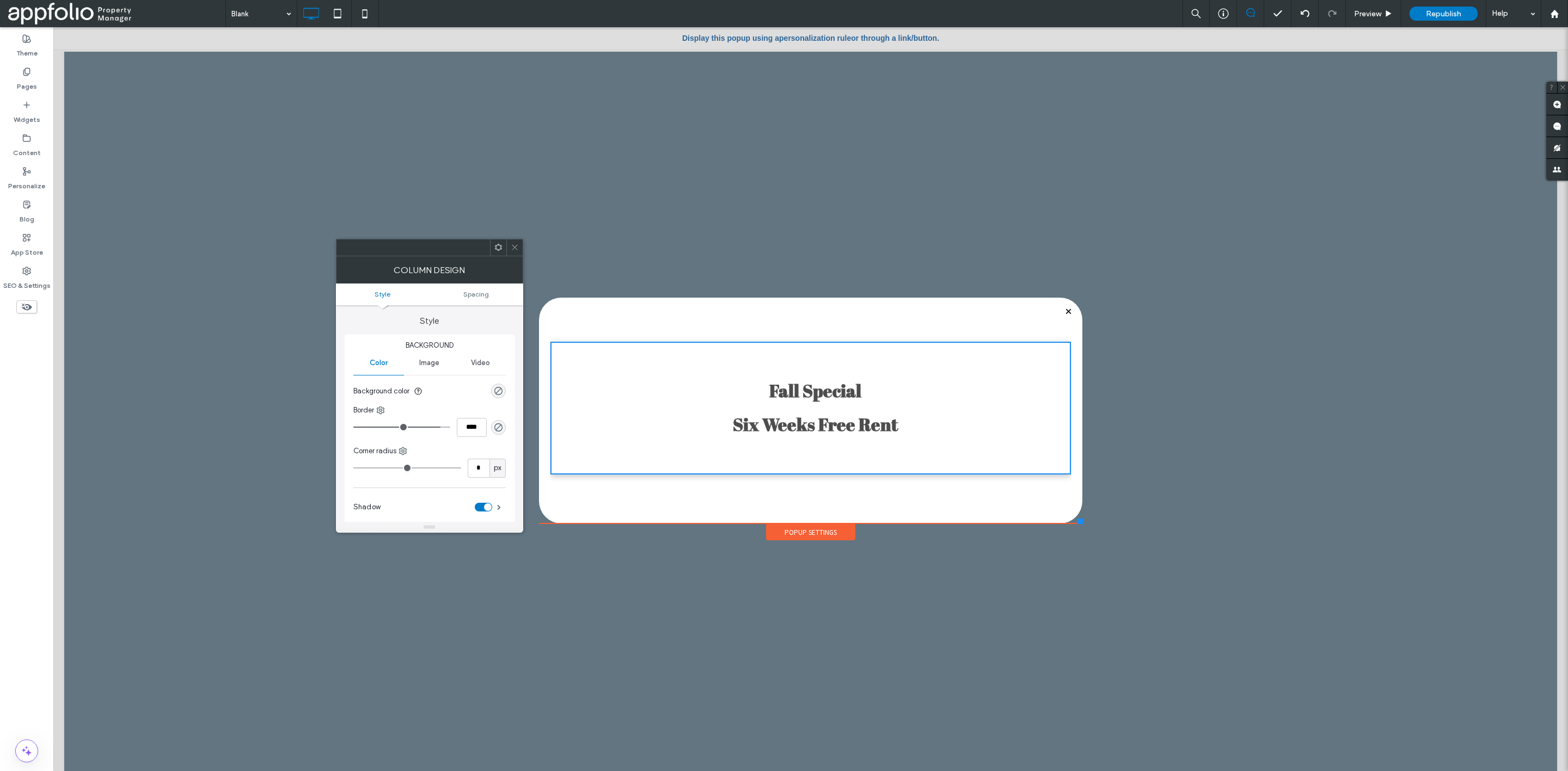
type input "****"
type input "*"
type input "***"
type input "*"
type input "***"
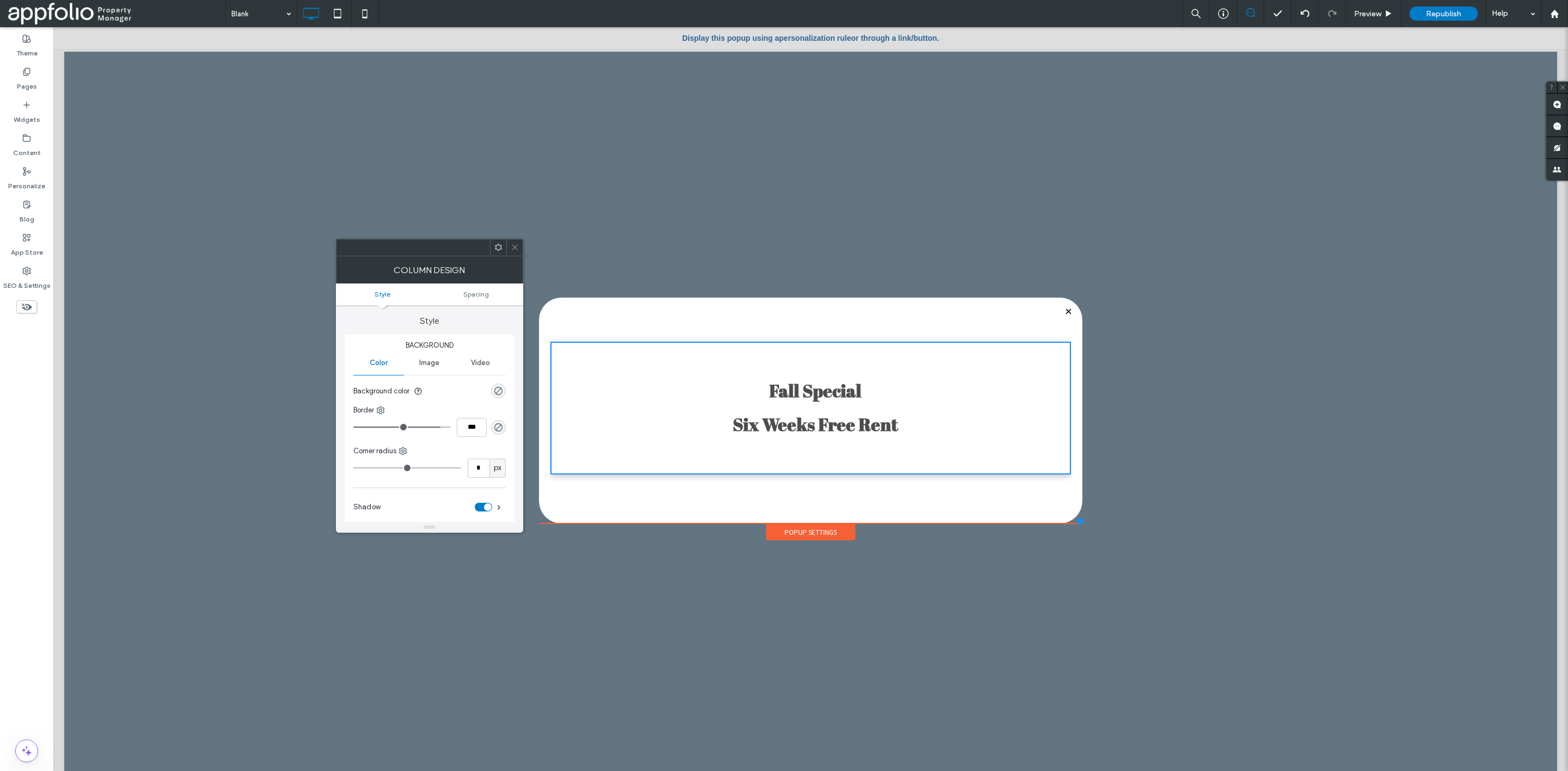
type input "*"
type input "***"
type input "*"
type input "***"
type input "*"
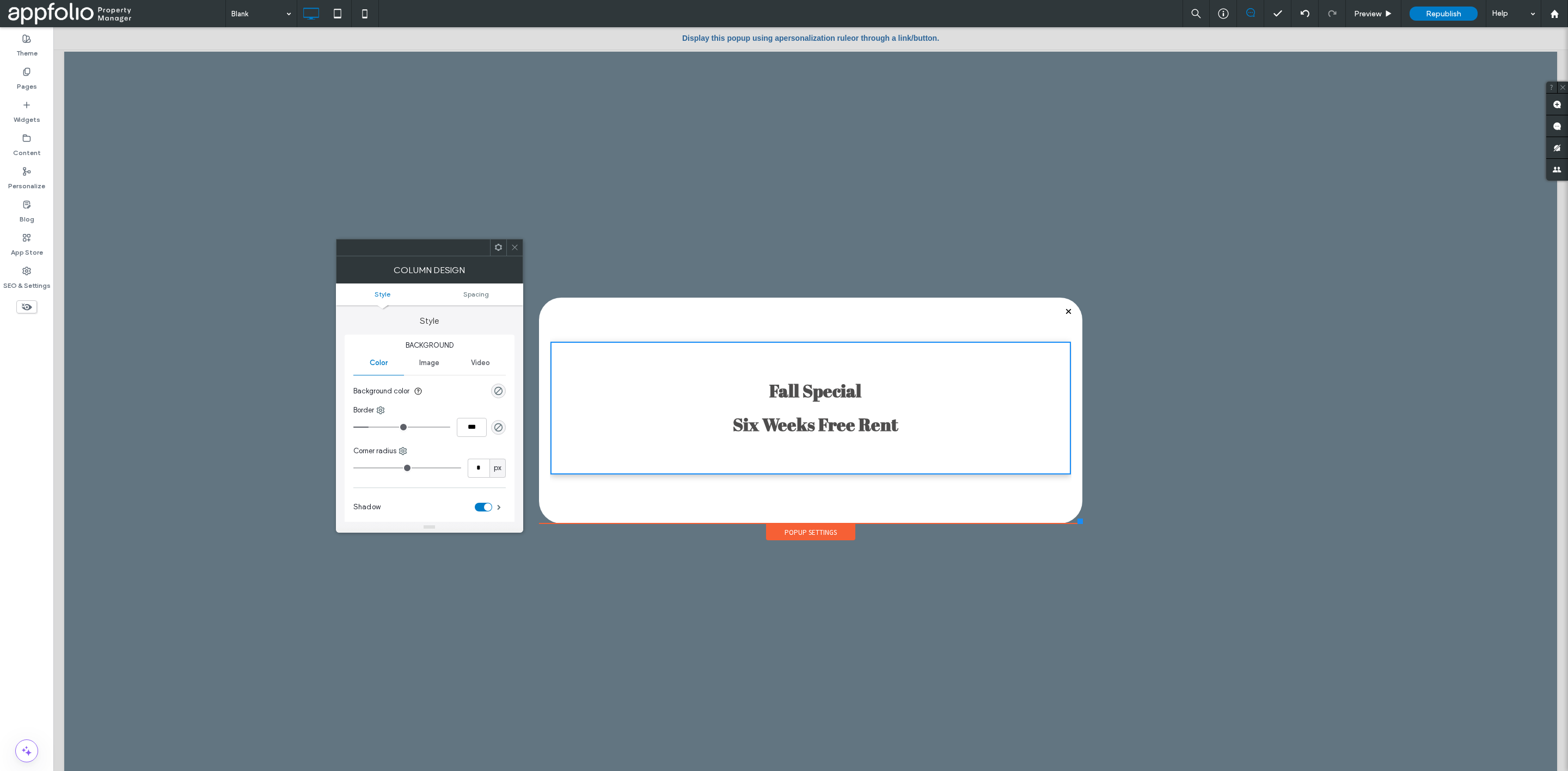
type input "***"
type input "*"
type input "***"
drag, startPoint x: 436, startPoint y: 429, endPoint x: 258, endPoint y: 407, distance: 179.4
type input "*"
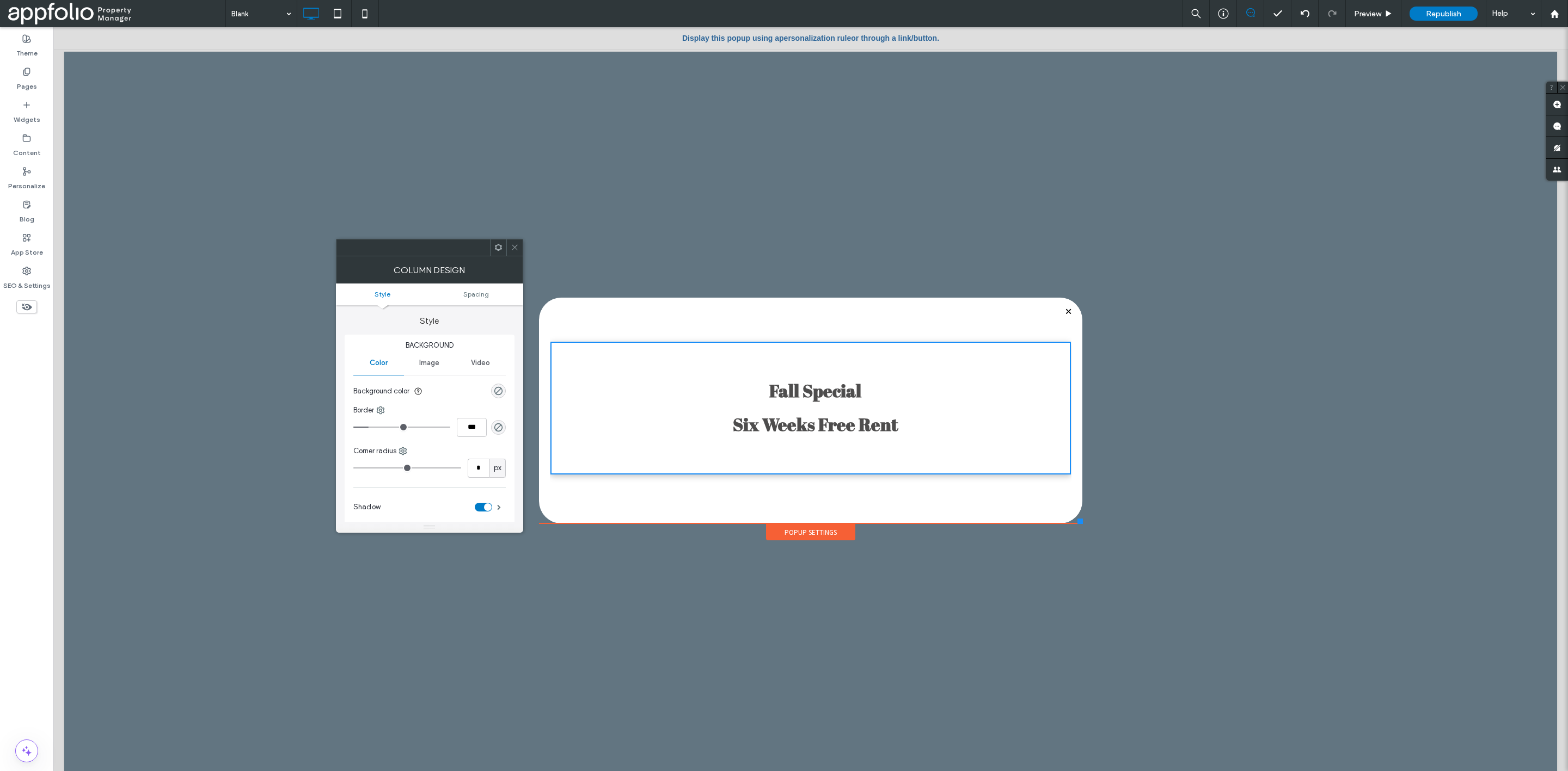
click at [354, 428] on input "range" at bounding box center [402, 427] width 97 height 1
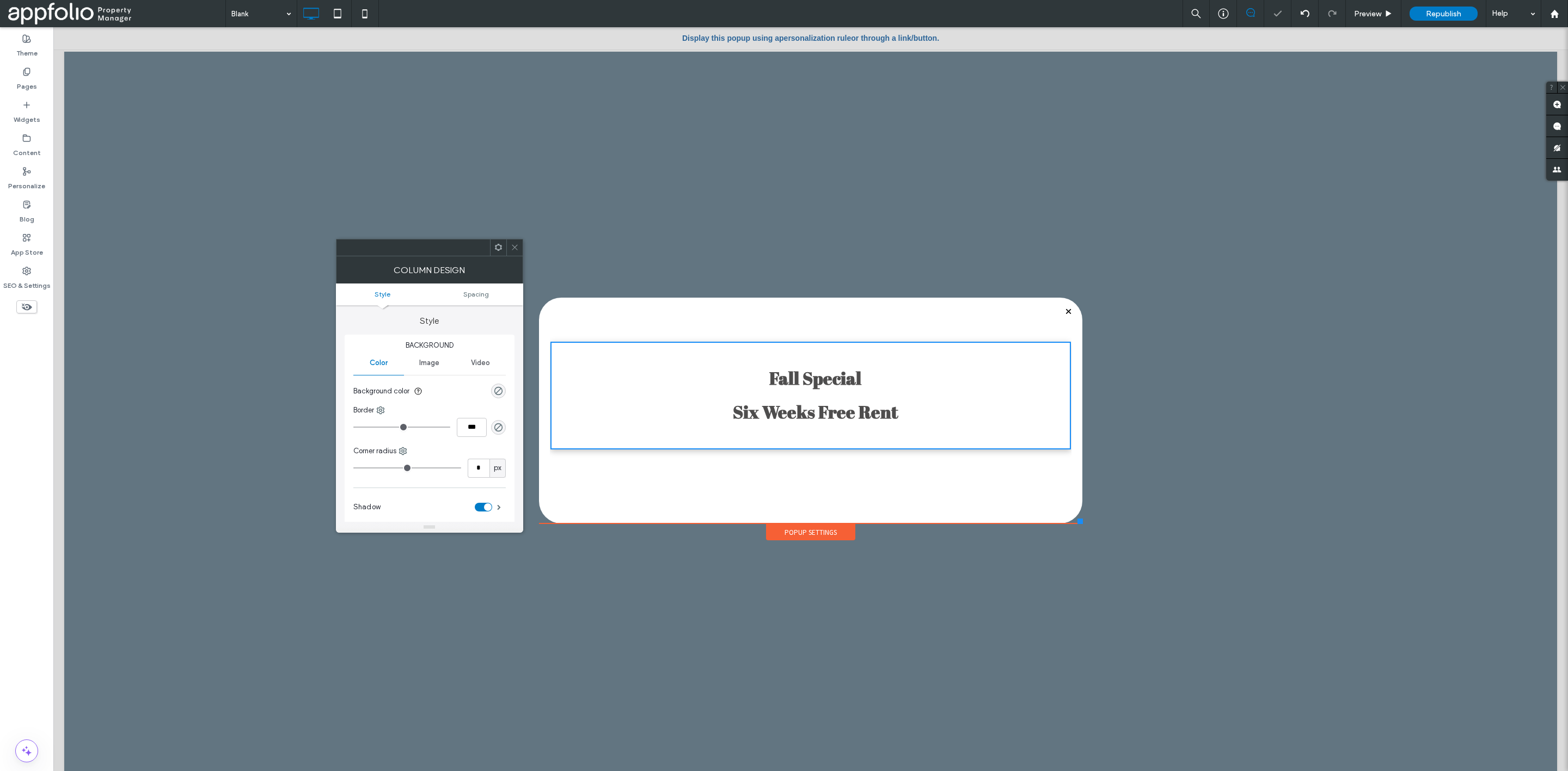
click at [511, 248] on icon at bounding box center [515, 246] width 8 height 8
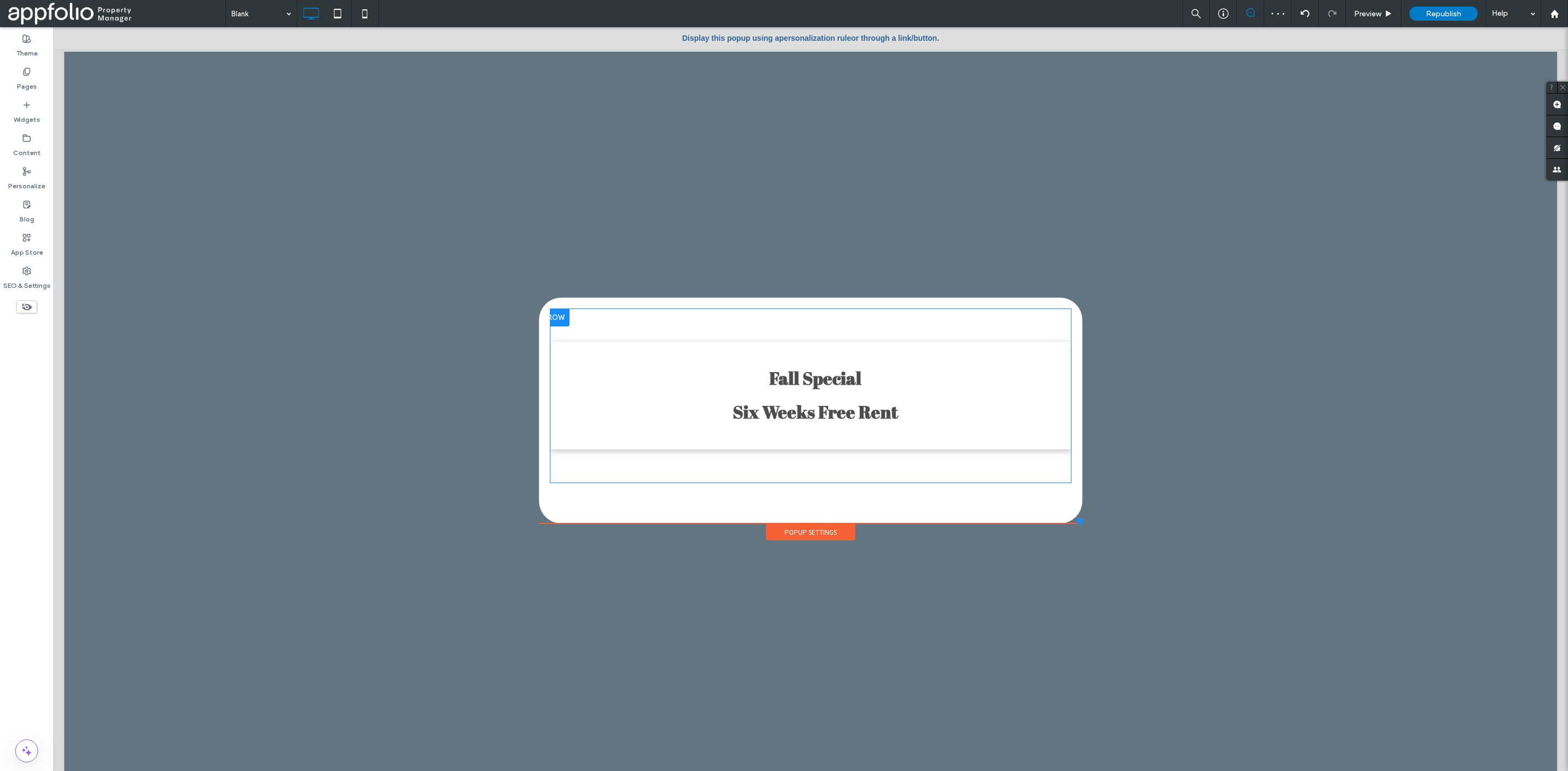
click at [674, 399] on h1 "Fall Special Six Weeks Free Rent" at bounding box center [816, 403] width 511 height 81
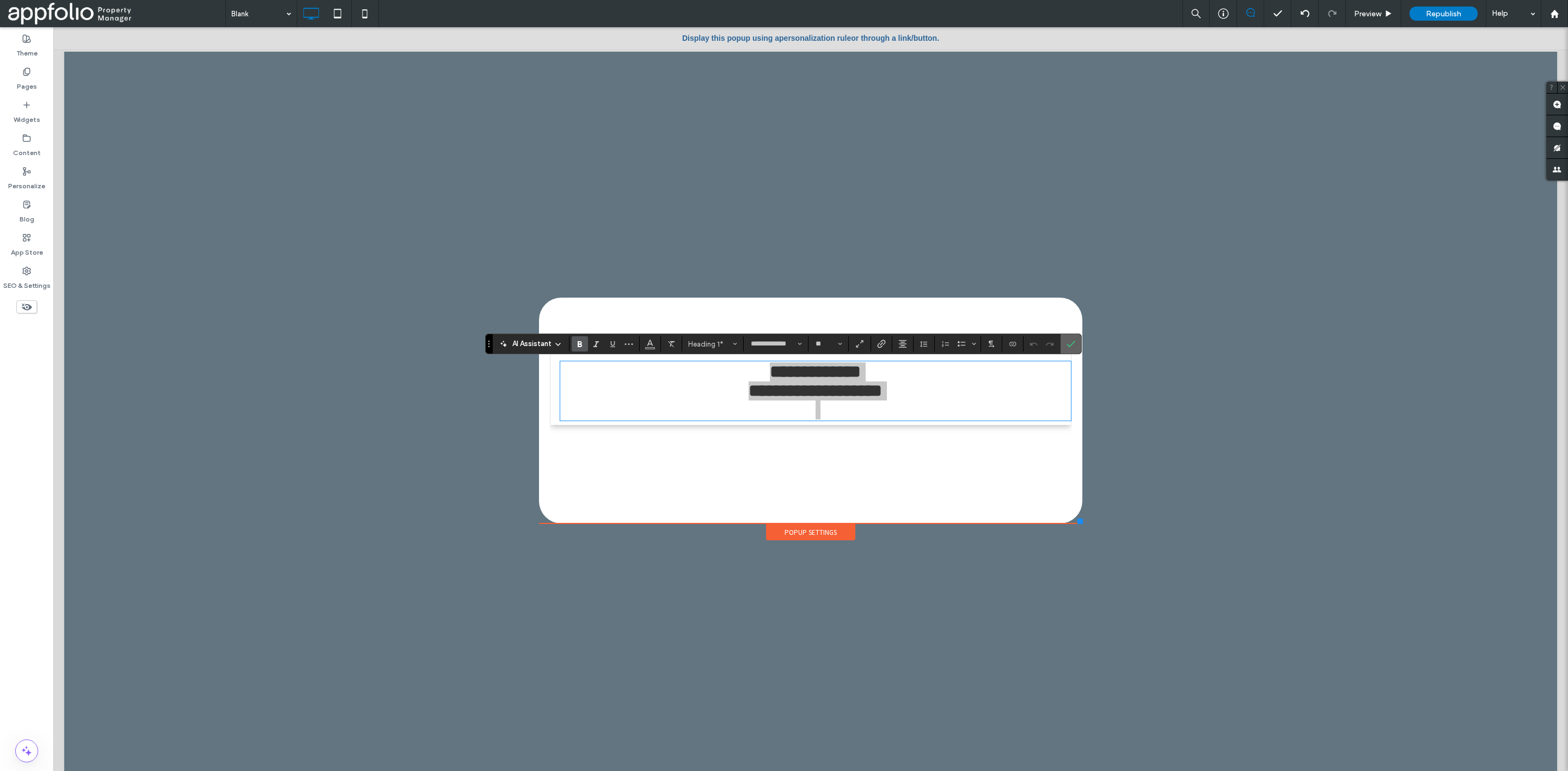
click at [1074, 343] on icon "Confirm" at bounding box center [1071, 344] width 9 height 9
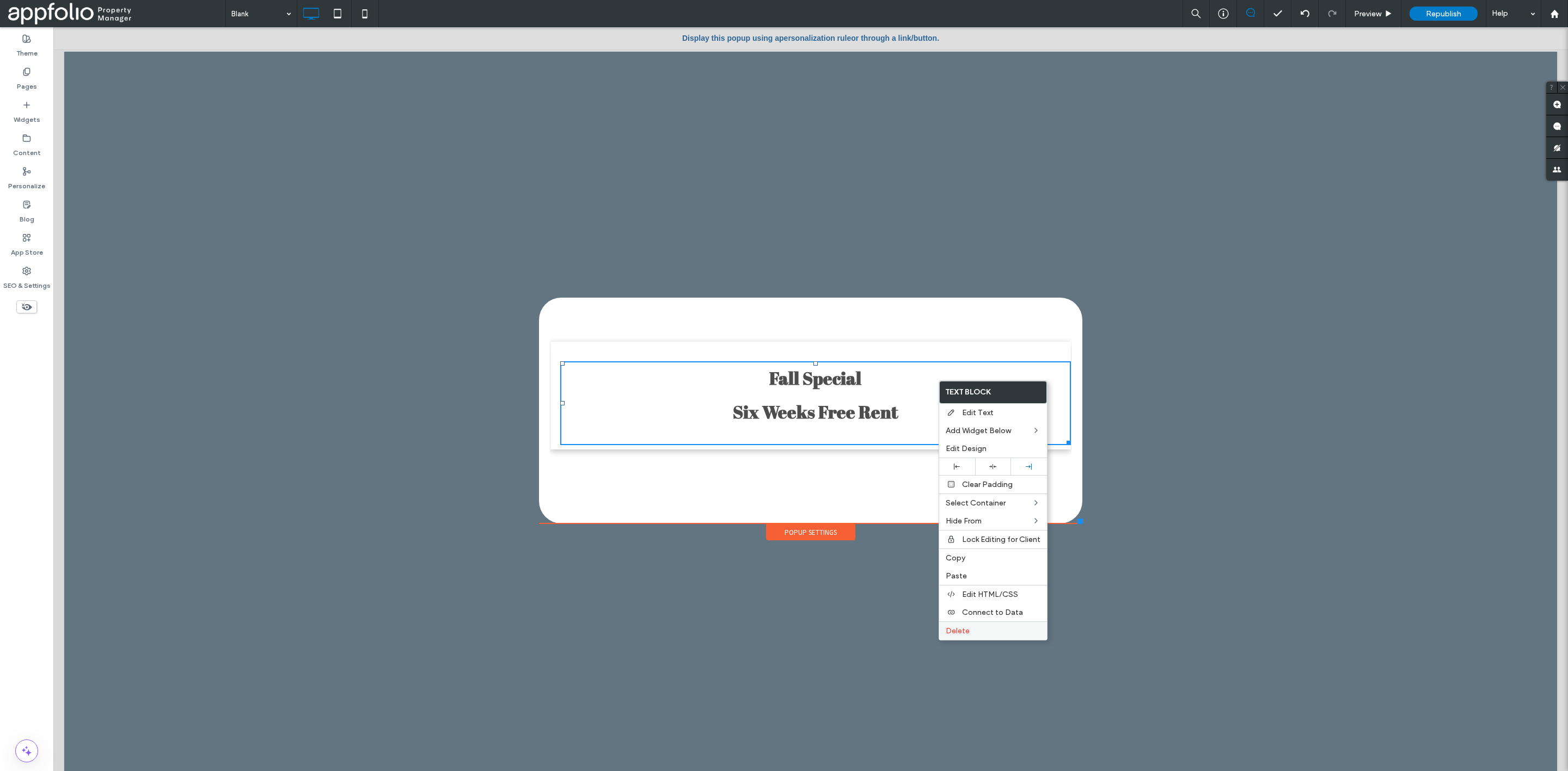
click at [1013, 627] on label "Delete" at bounding box center [994, 631] width 95 height 10
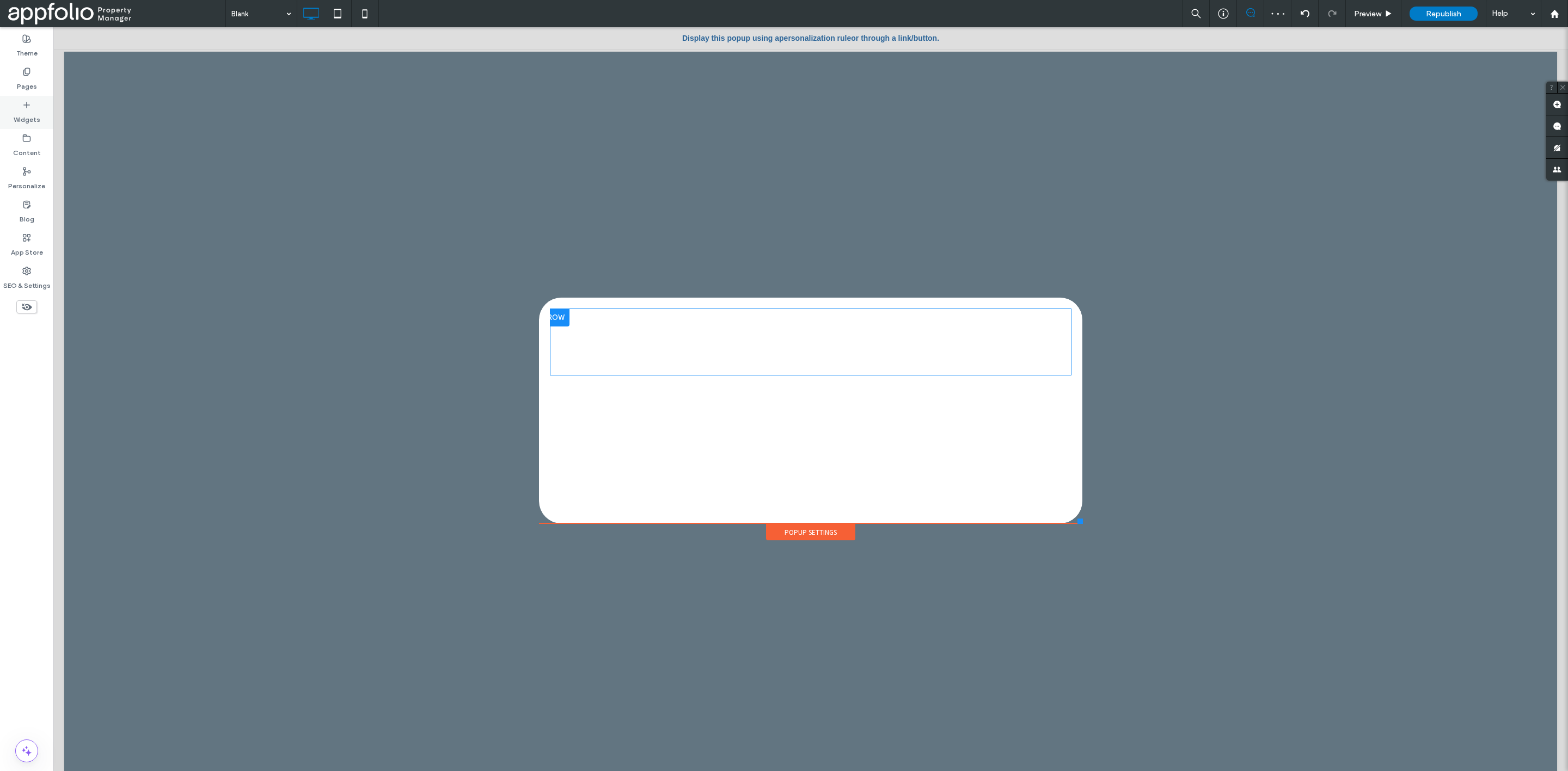
click at [36, 110] on label "Widgets" at bounding box center [27, 118] width 27 height 16
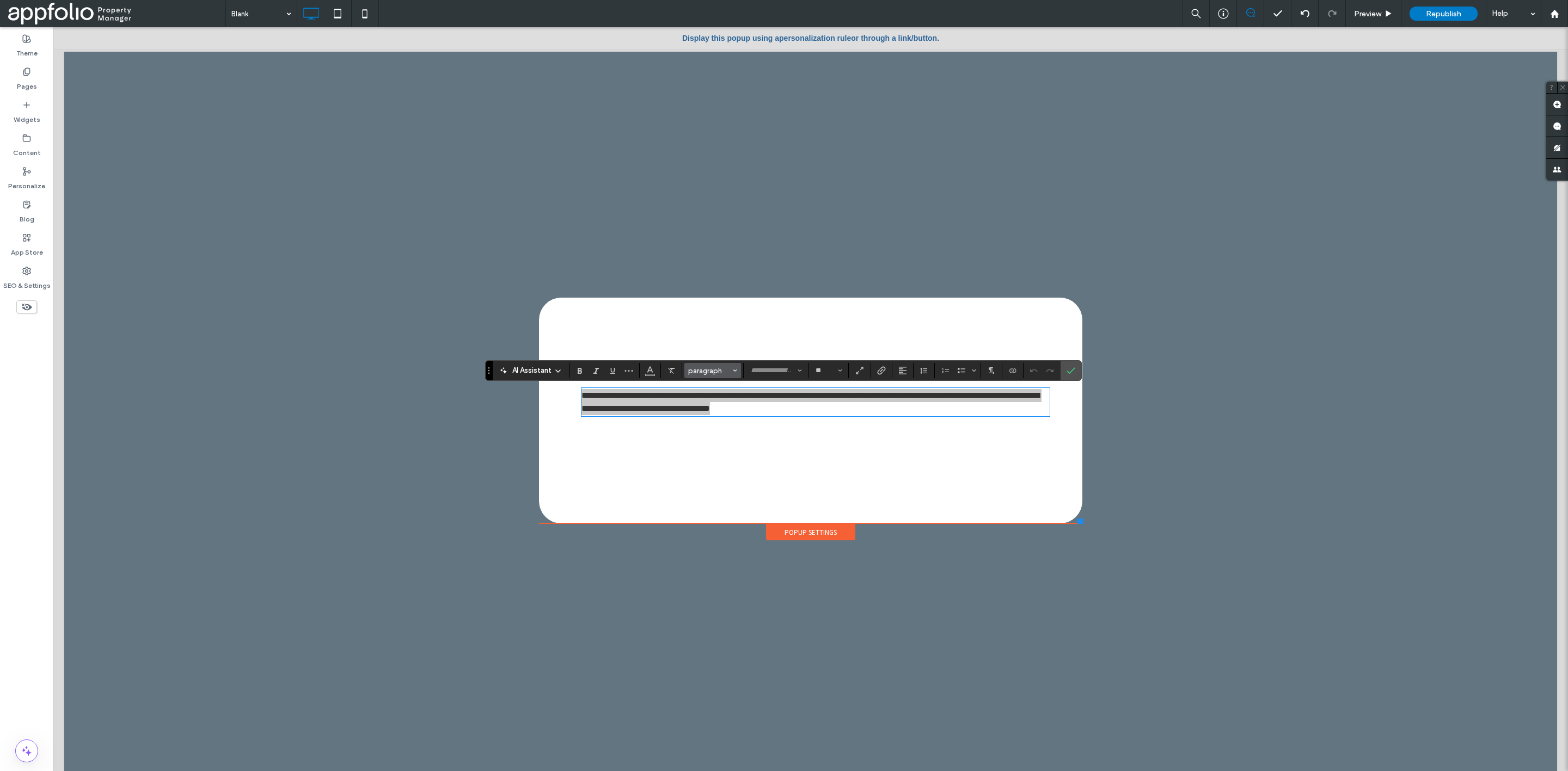
click at [724, 368] on span "paragraph" at bounding box center [709, 370] width 42 height 8
click at [742, 405] on h1 "Heading 1" at bounding box center [727, 408] width 62 height 17
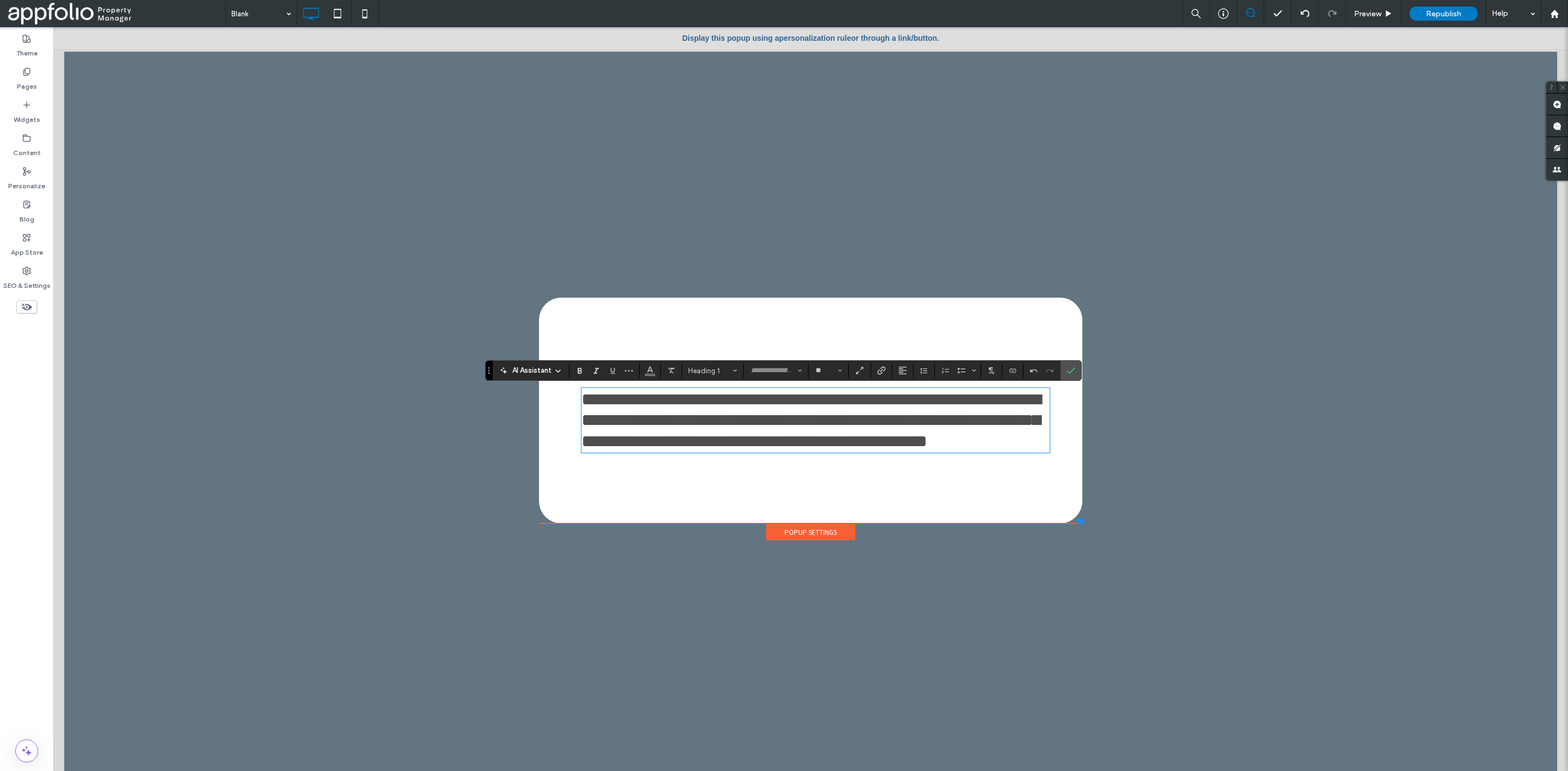
type input "**"
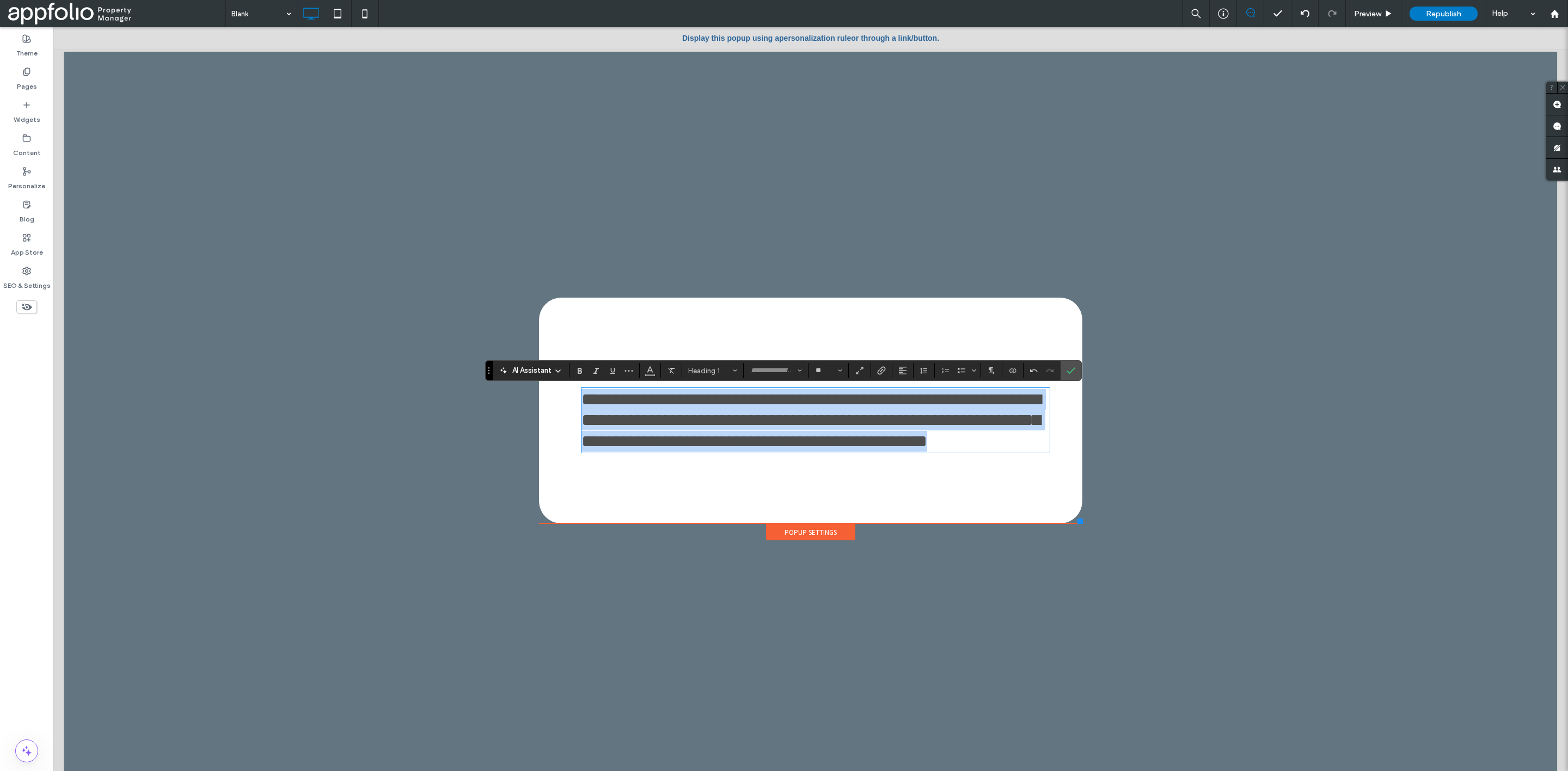
click at [831, 405] on span "**********" at bounding box center [810, 420] width 459 height 60
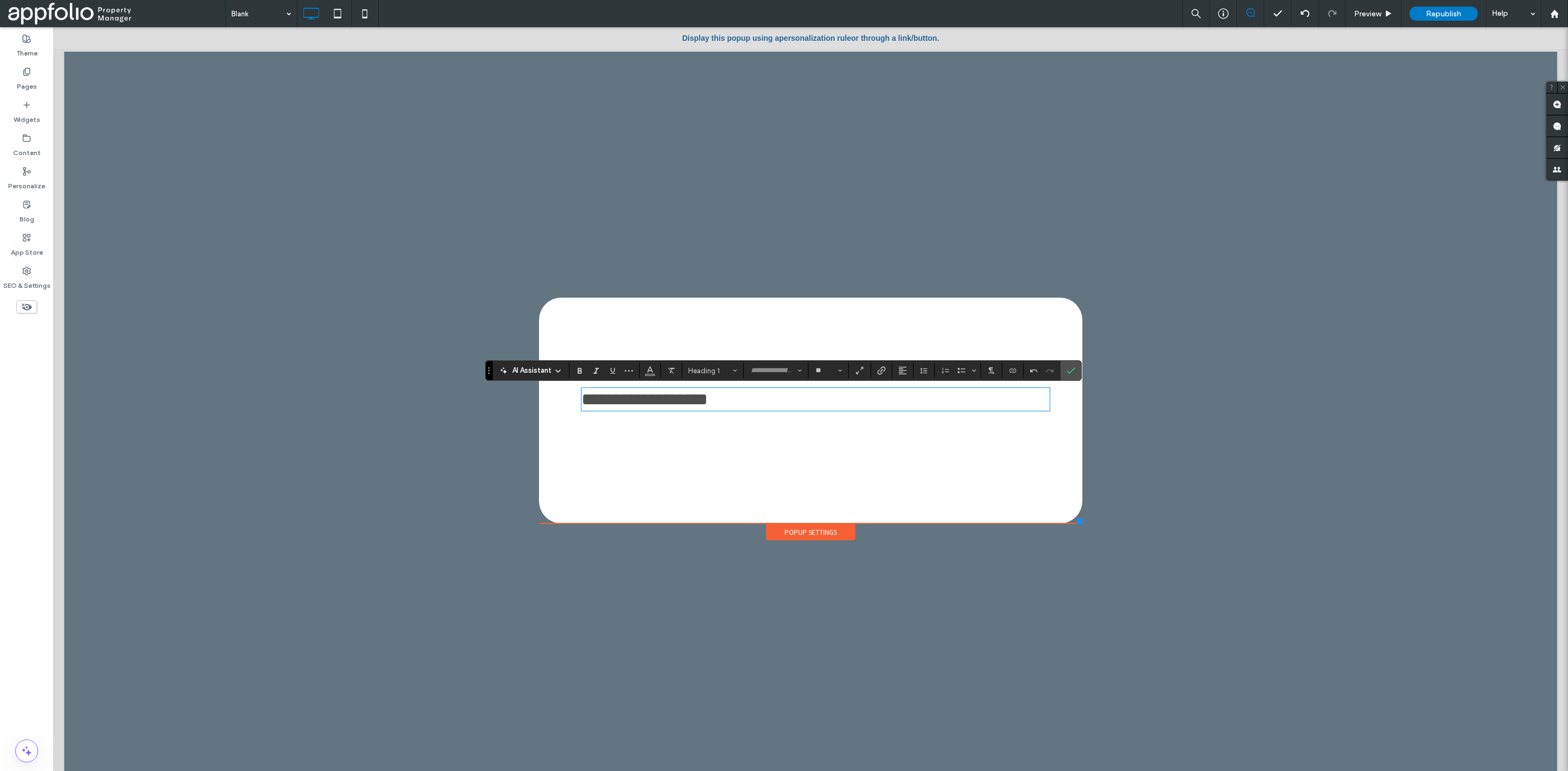
type input "*********"
type input "**"
click at [907, 369] on icon "Alignment" at bounding box center [903, 371] width 9 height 9
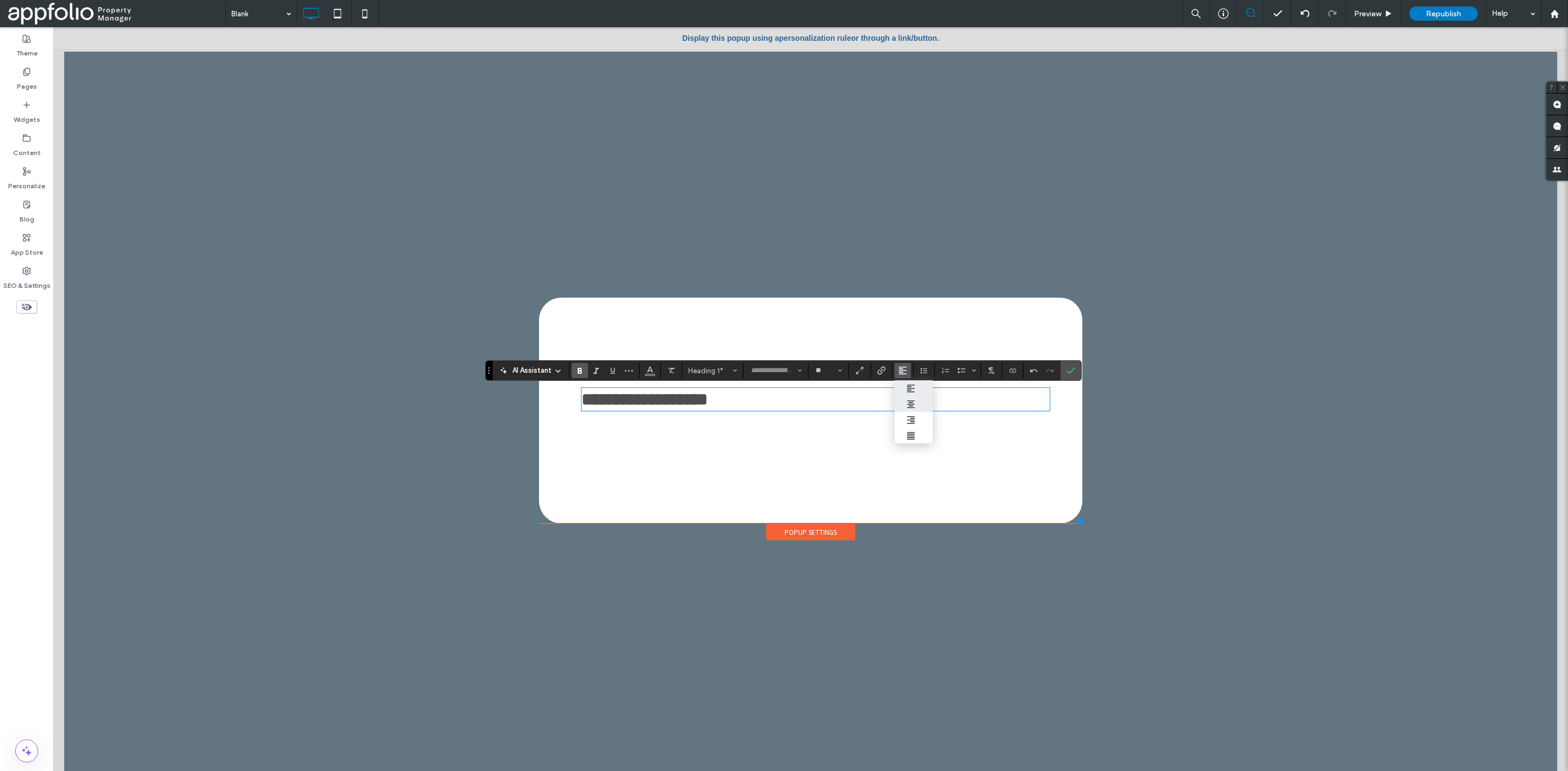
click at [919, 405] on div "ui.textEditor.alignment.center" at bounding box center [913, 405] width 14 height 9
click at [830, 368] on input "**" at bounding box center [825, 371] width 22 height 9
click at [831, 459] on label "48" at bounding box center [828, 463] width 35 height 16
type input "**"
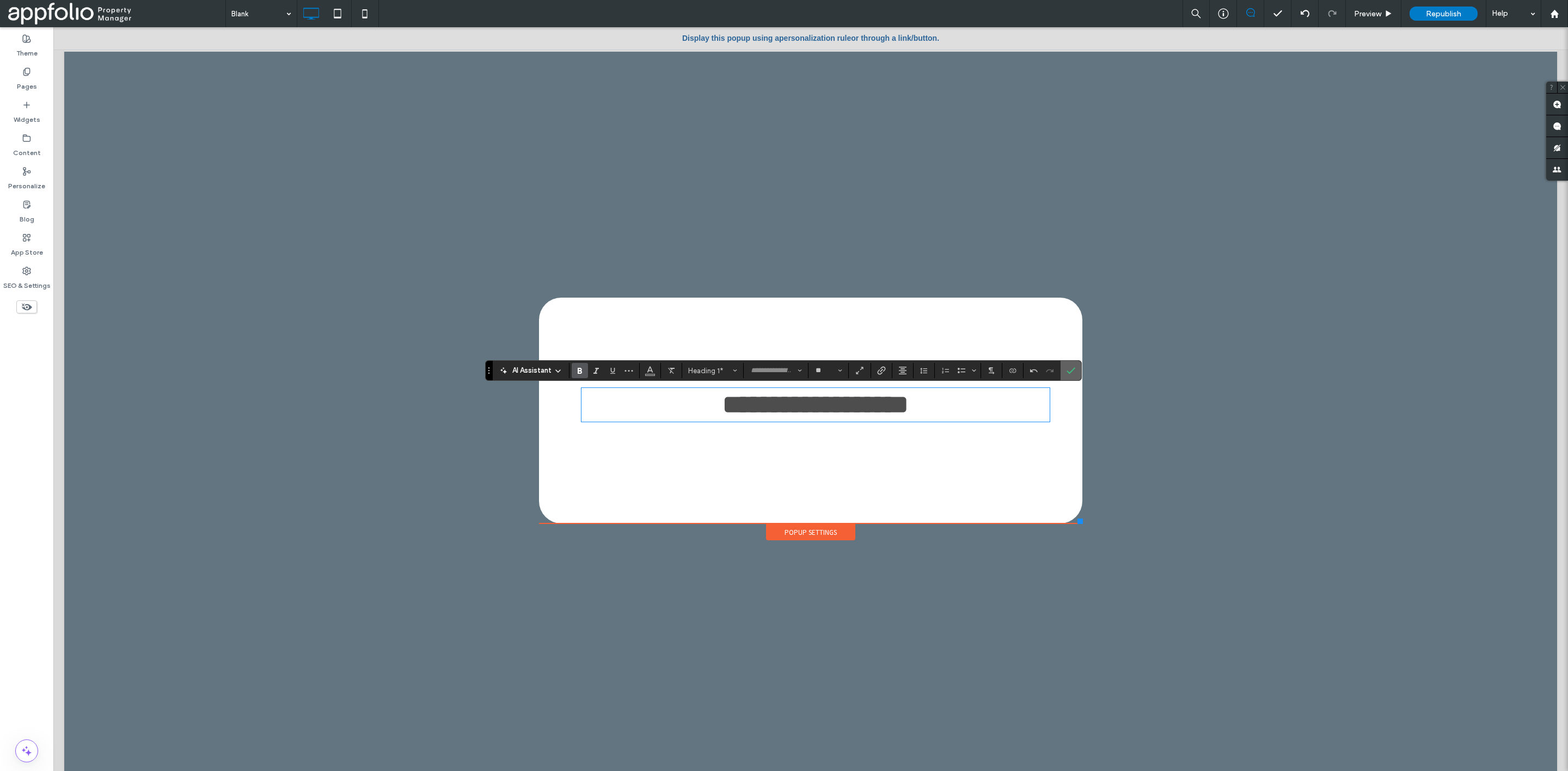
click at [1075, 368] on use "Confirm" at bounding box center [1071, 371] width 9 height 7
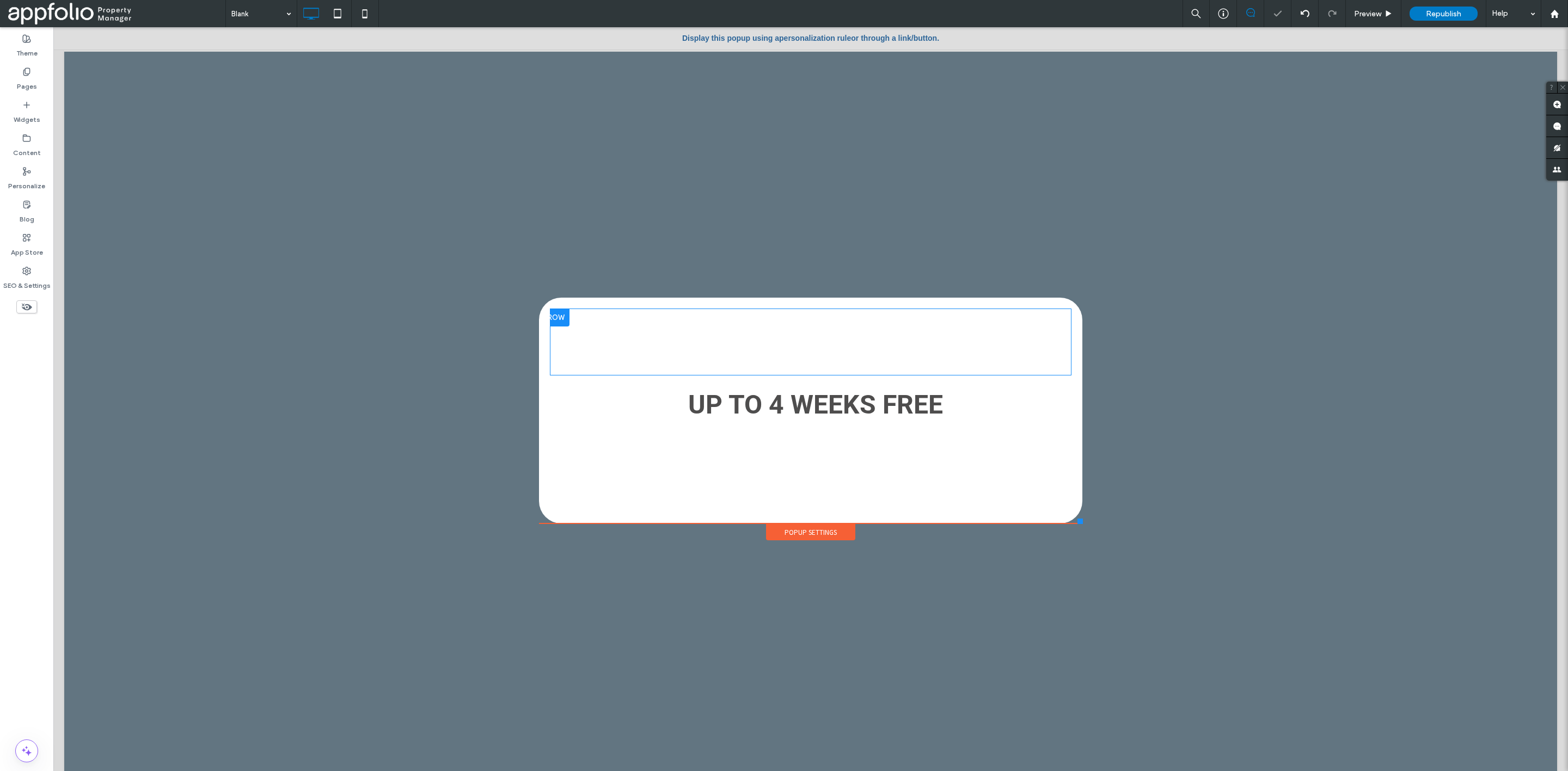
click at [556, 315] on div at bounding box center [555, 318] width 27 height 17
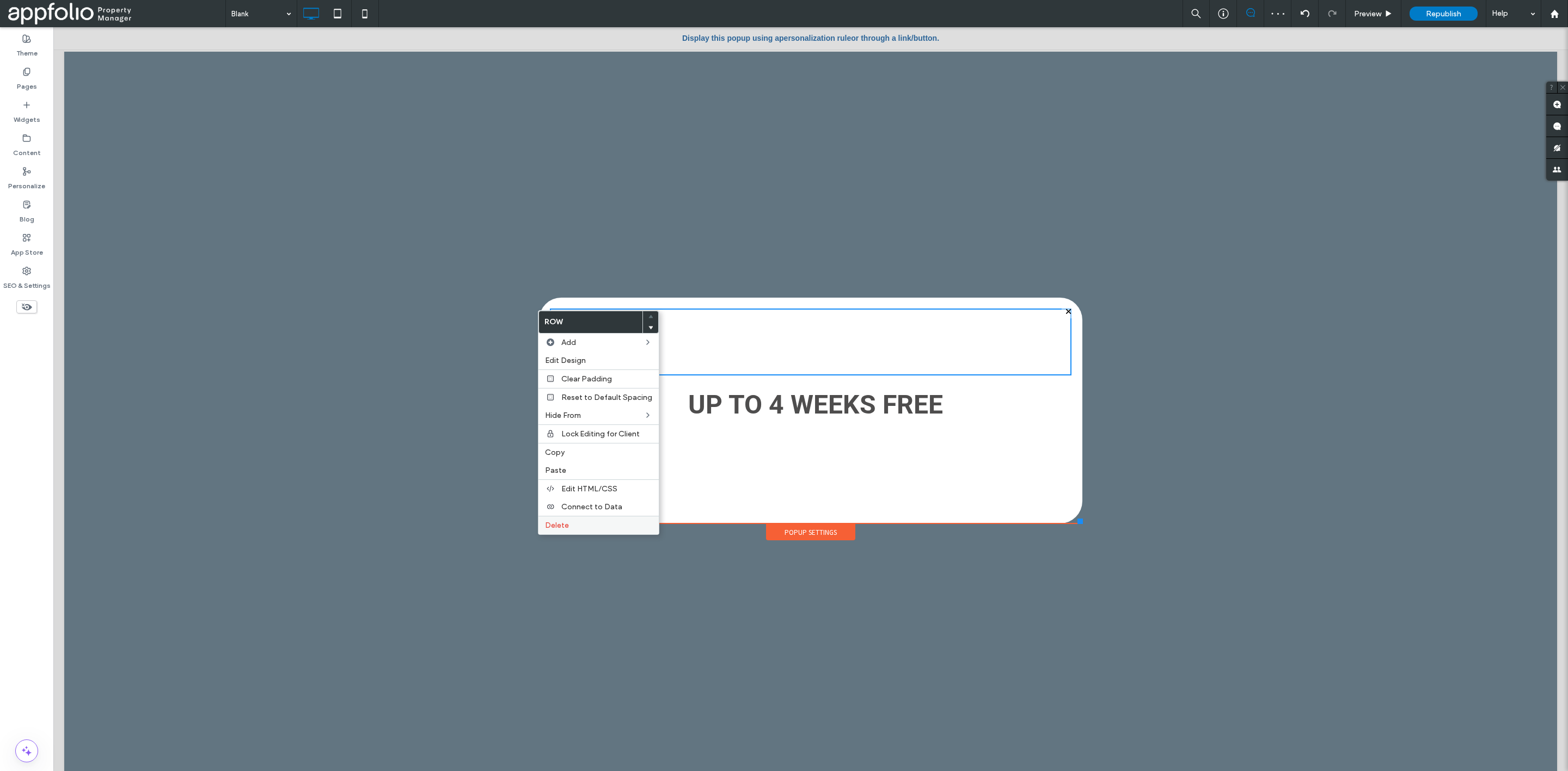
click at [608, 521] on label "Delete" at bounding box center [598, 526] width 107 height 10
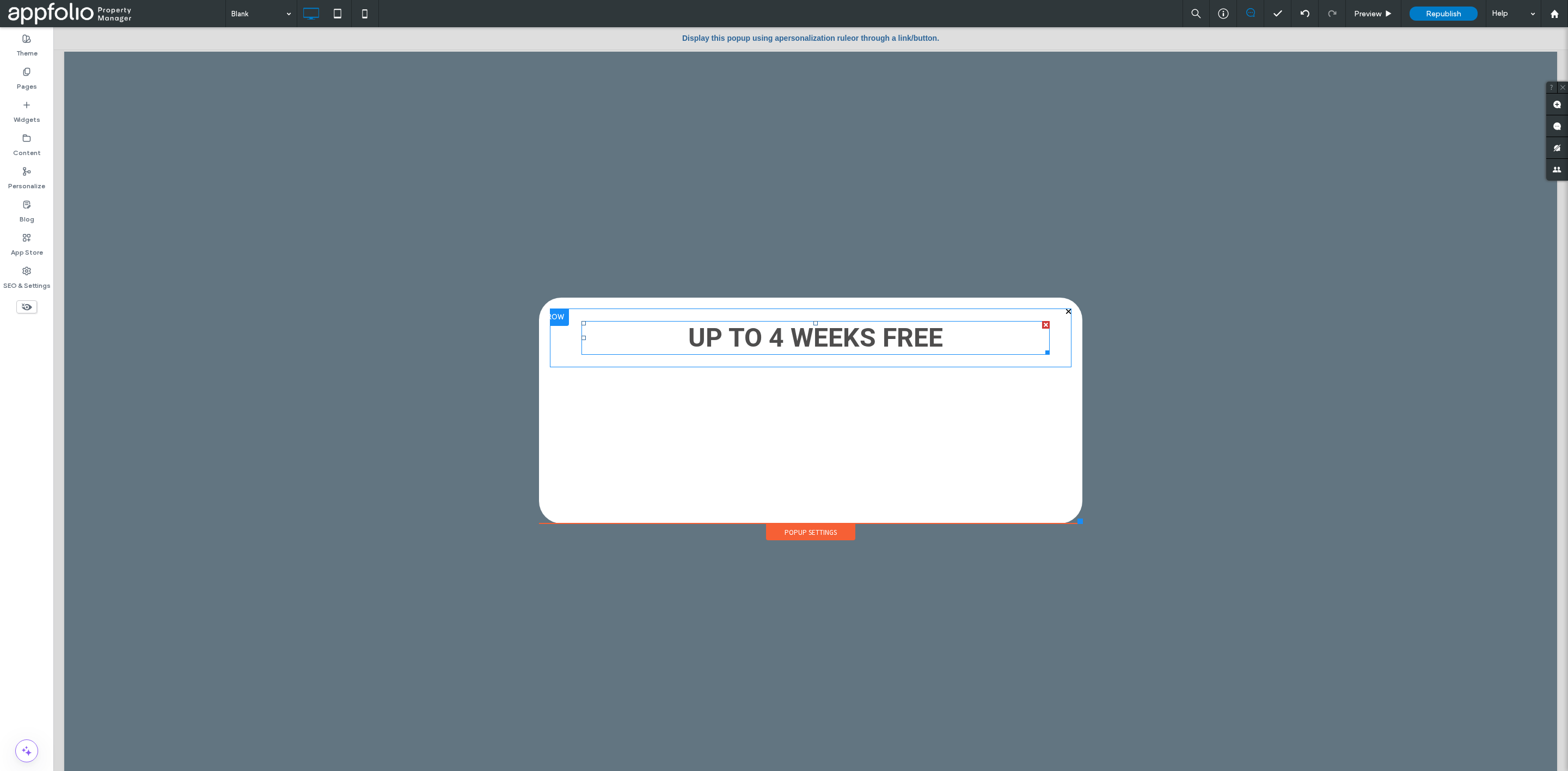
click at [774, 333] on strong "UP TO 4 WEEKS FREE" at bounding box center [816, 338] width 255 height 31
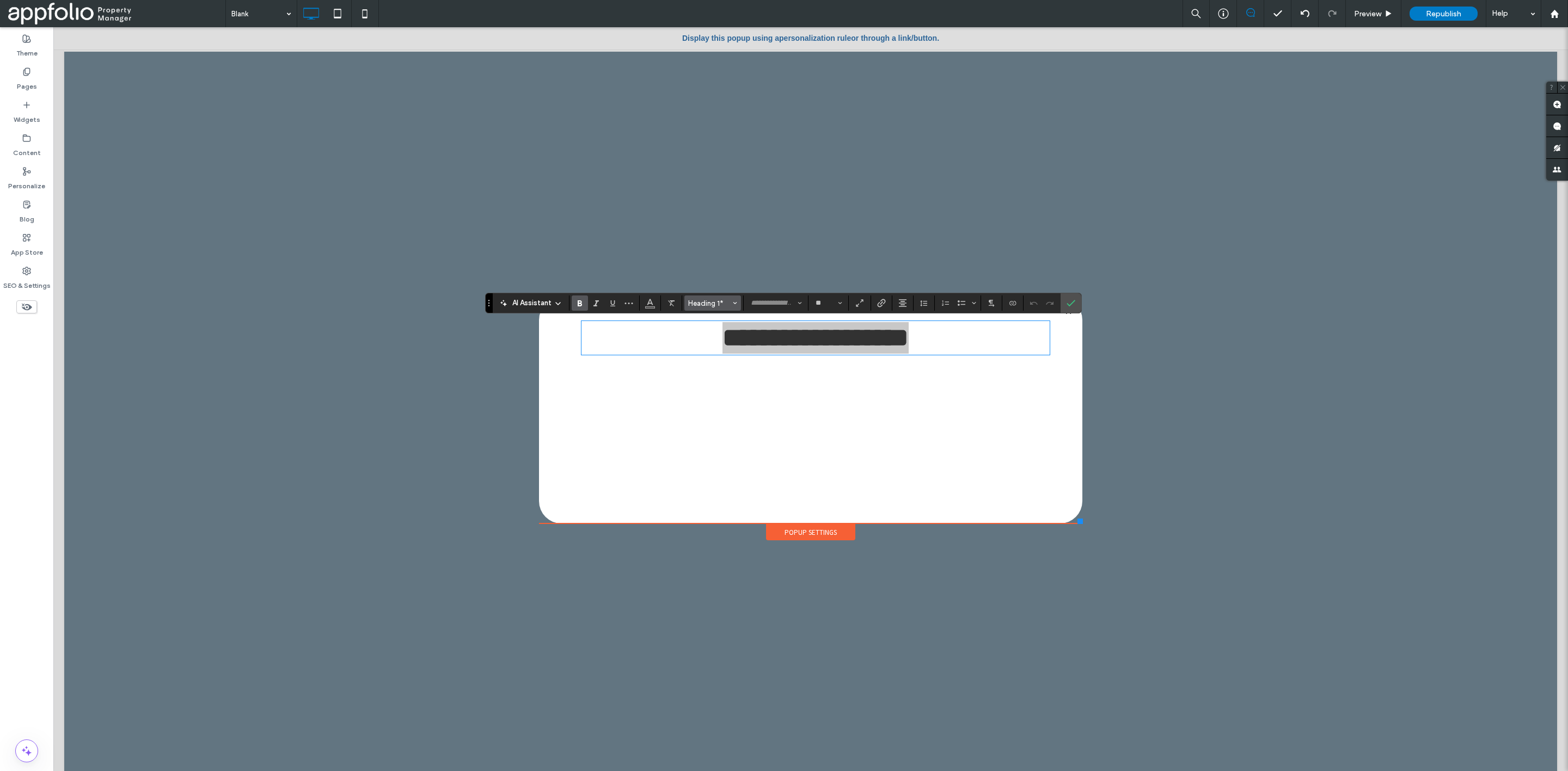
click at [706, 305] on span "Heading 1*" at bounding box center [709, 303] width 42 height 8
click at [795, 309] on button "Font & Font weight" at bounding box center [776, 303] width 60 height 16
click at [778, 301] on input "Font & Font weight-input" at bounding box center [773, 303] width 47 height 9
type input "****"
click at [778, 236] on div at bounding box center [811, 398] width 1515 height 744
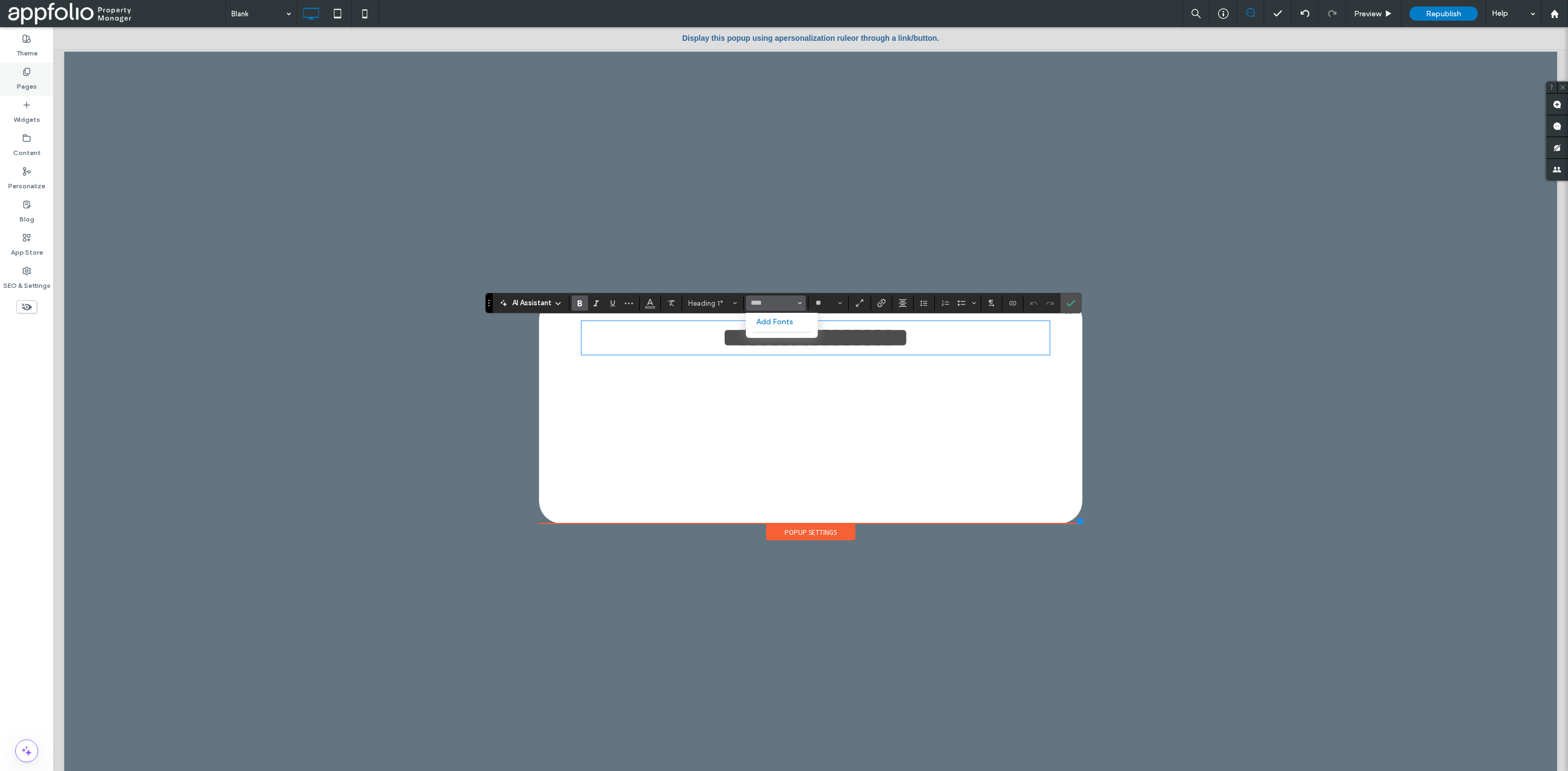
click at [27, 79] on label "Pages" at bounding box center [27, 84] width 20 height 16
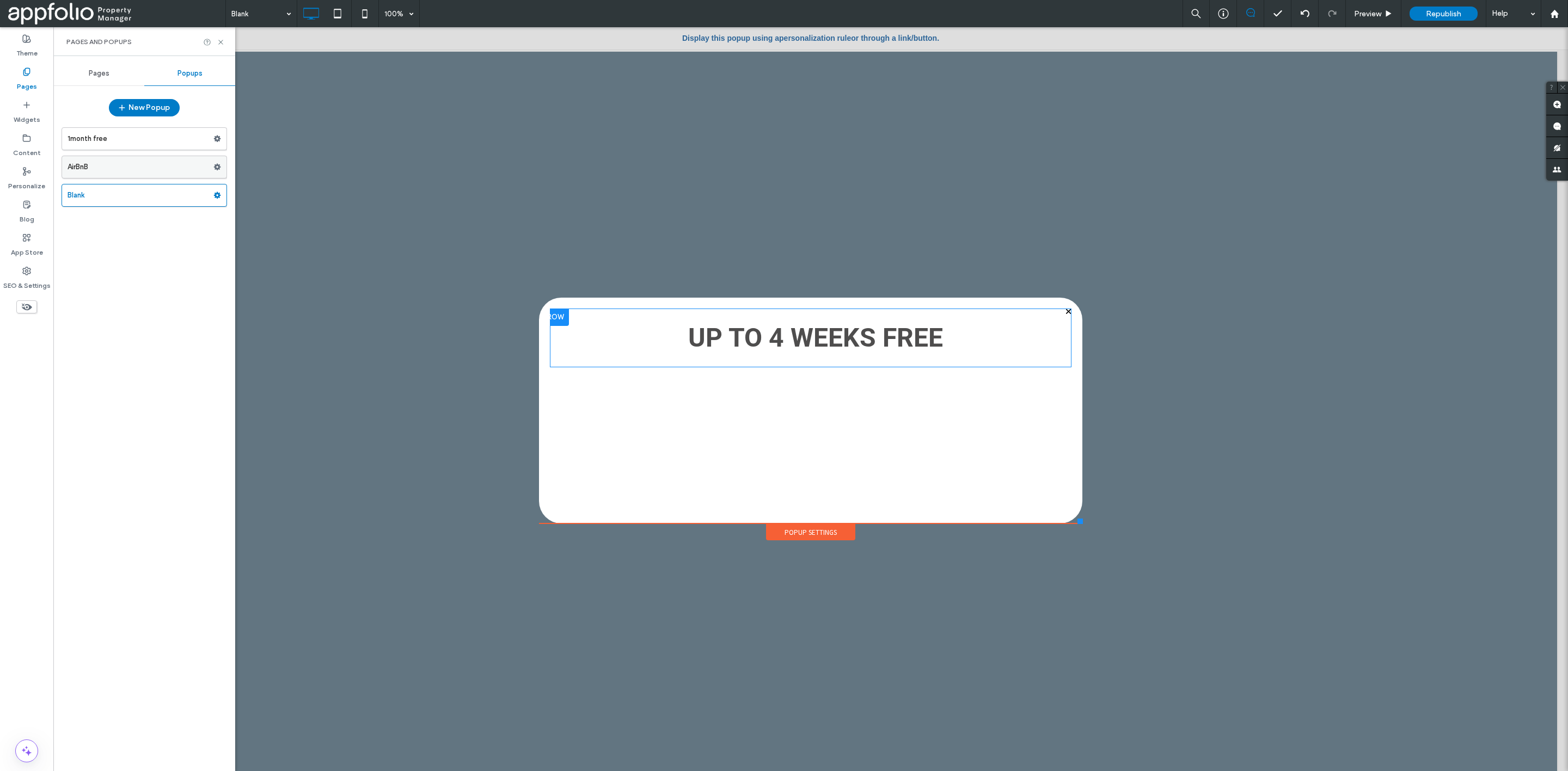
click at [131, 167] on label "AirBnB" at bounding box center [140, 167] width 146 height 22
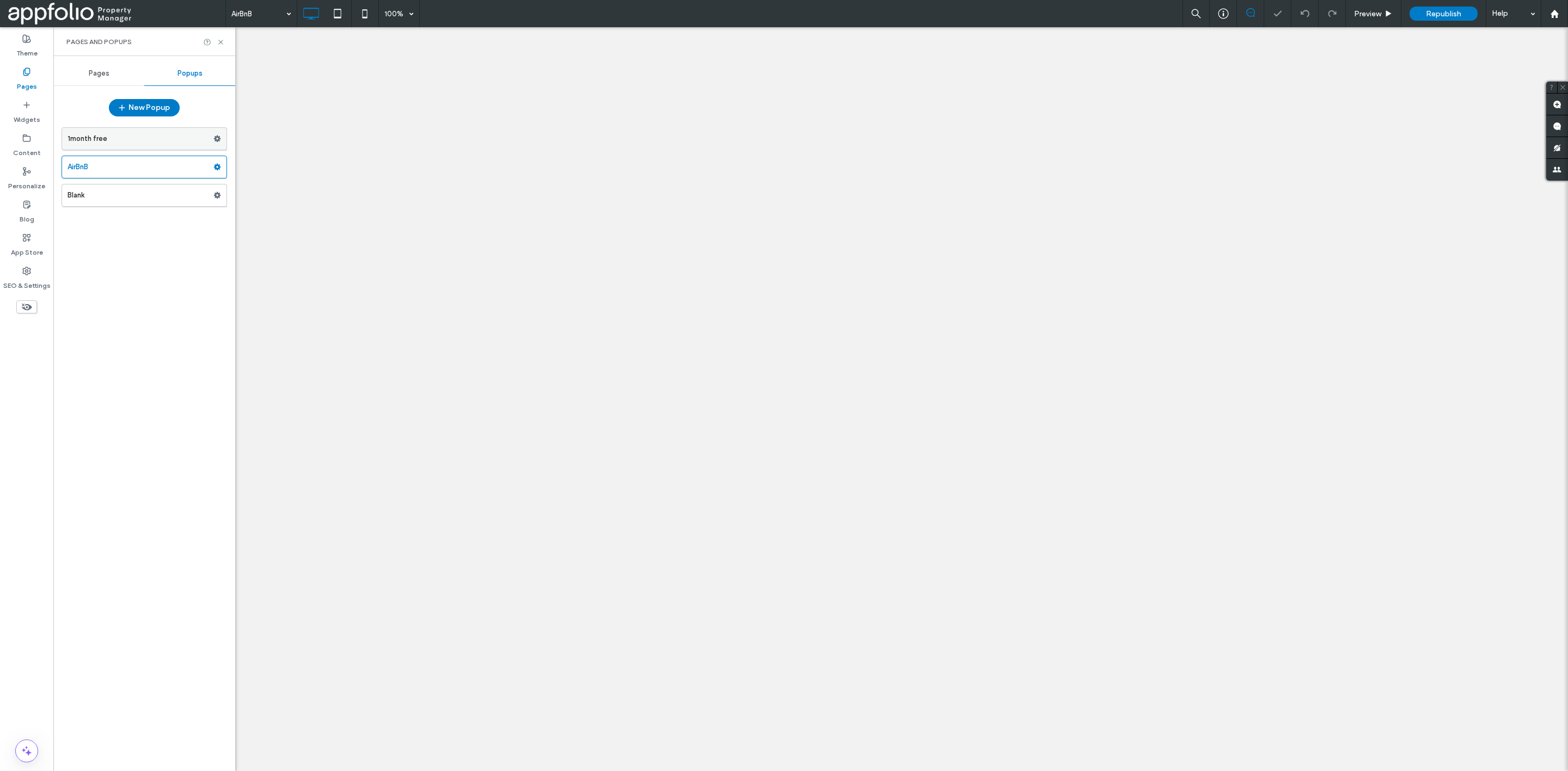
click at [163, 139] on label "1month free" at bounding box center [140, 138] width 146 height 22
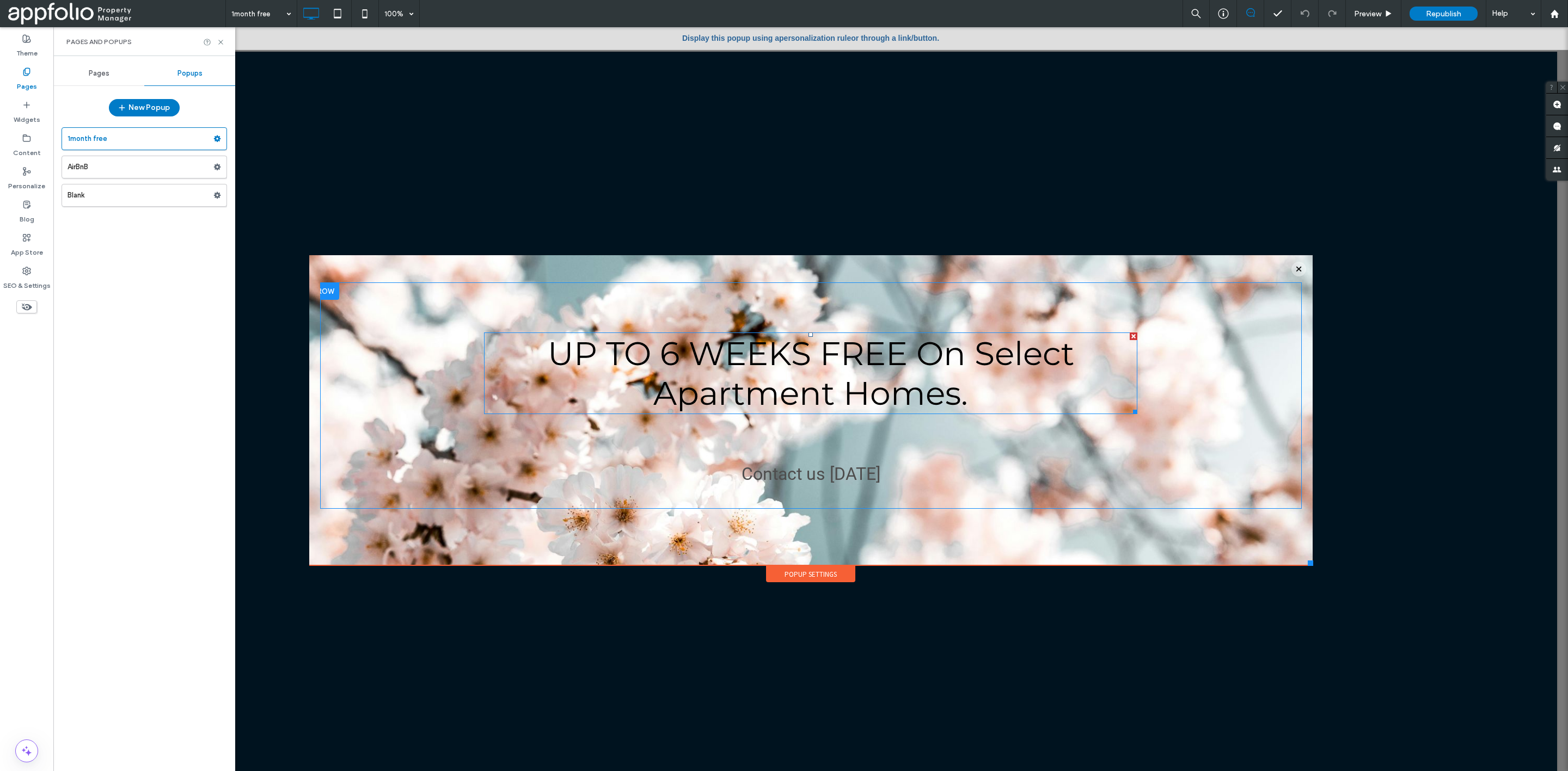
click at [775, 360] on span "UP TO 6 WEEKS FREE On Select Apartment Homes." at bounding box center [810, 373] width 527 height 80
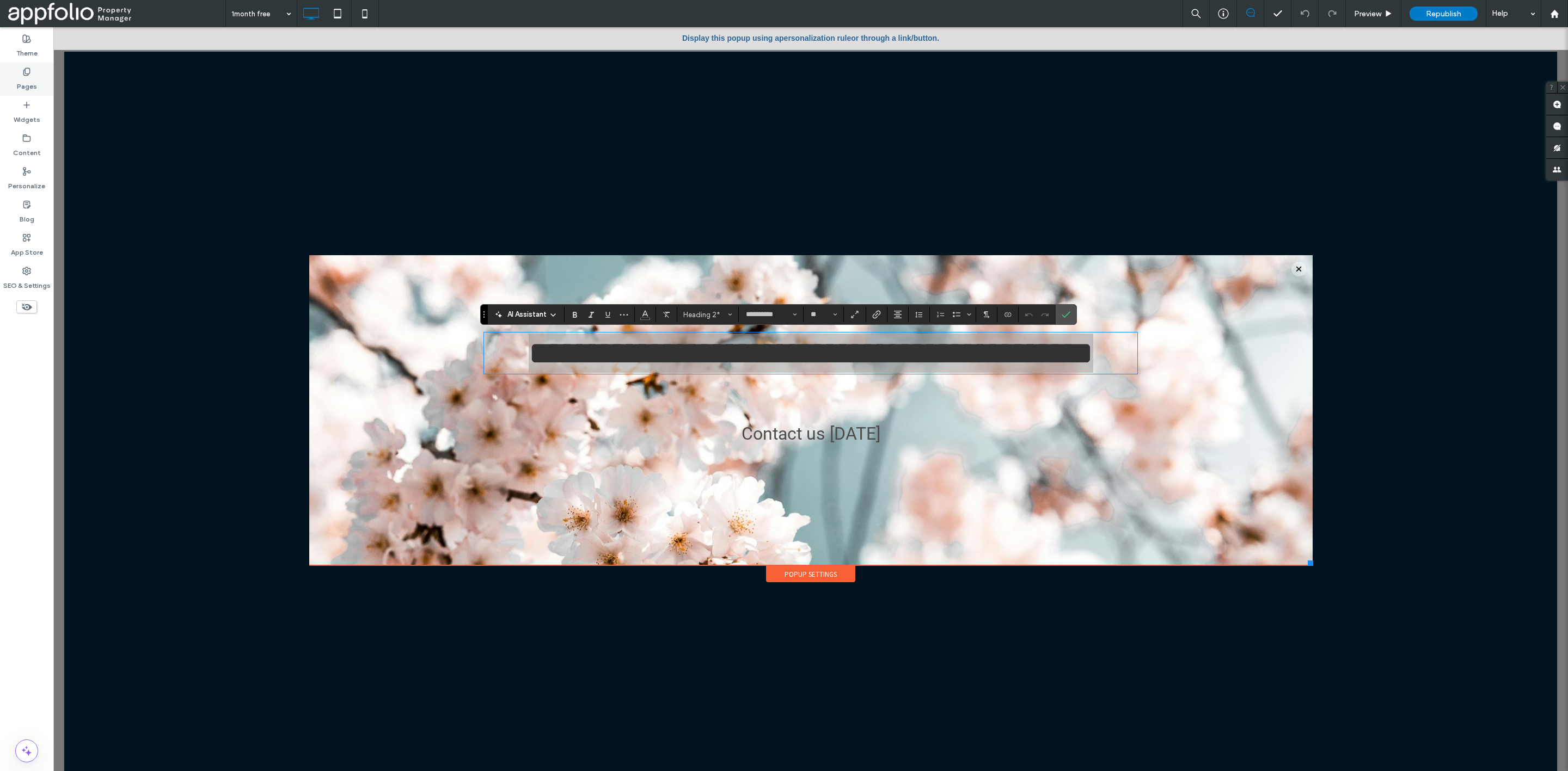
click at [27, 73] on icon at bounding box center [27, 72] width 9 height 9
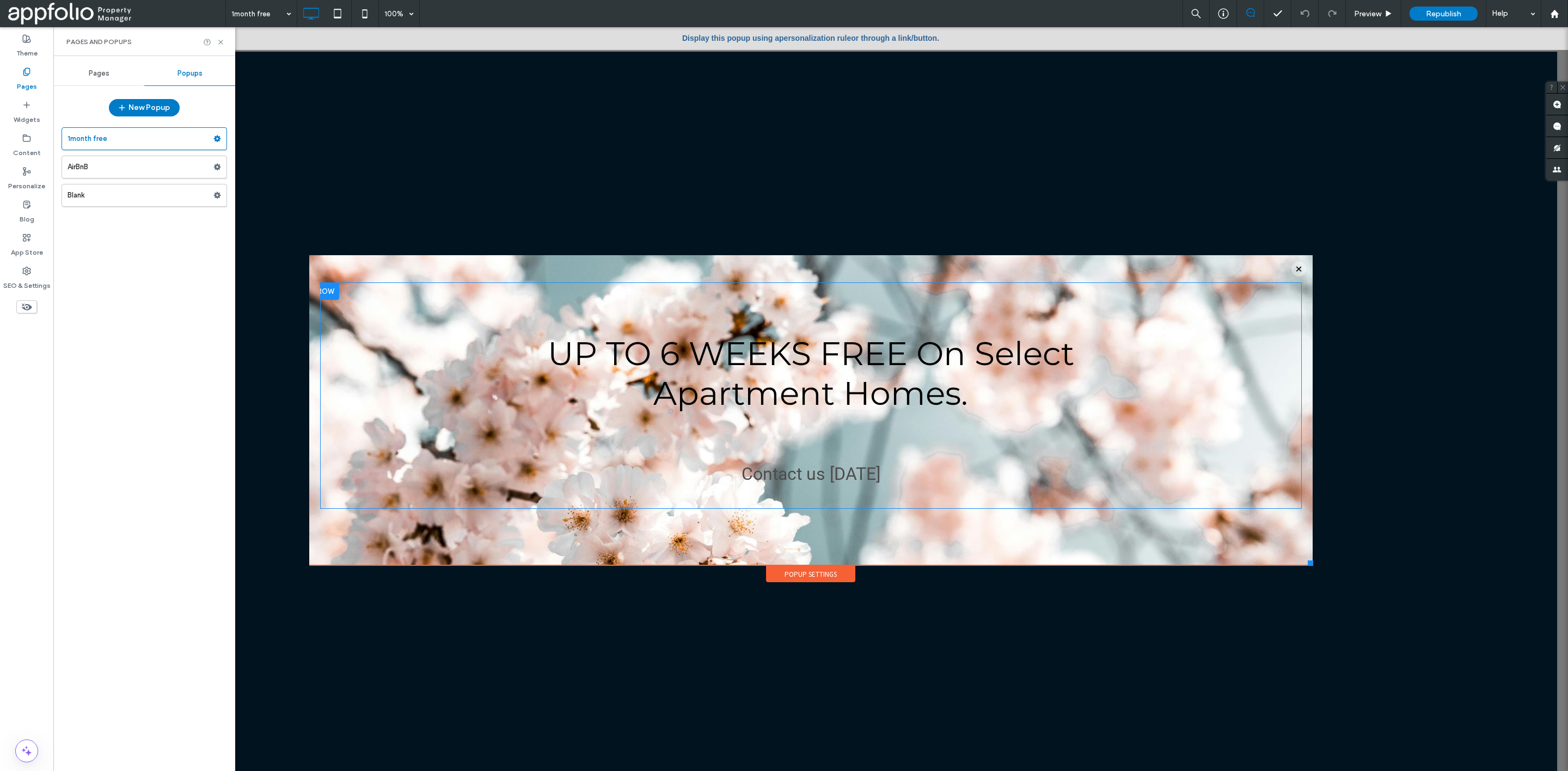
click at [89, 67] on div "Pages" at bounding box center [99, 73] width 91 height 24
click at [125, 188] on div "Home" at bounding box center [136, 182] width 93 height 11
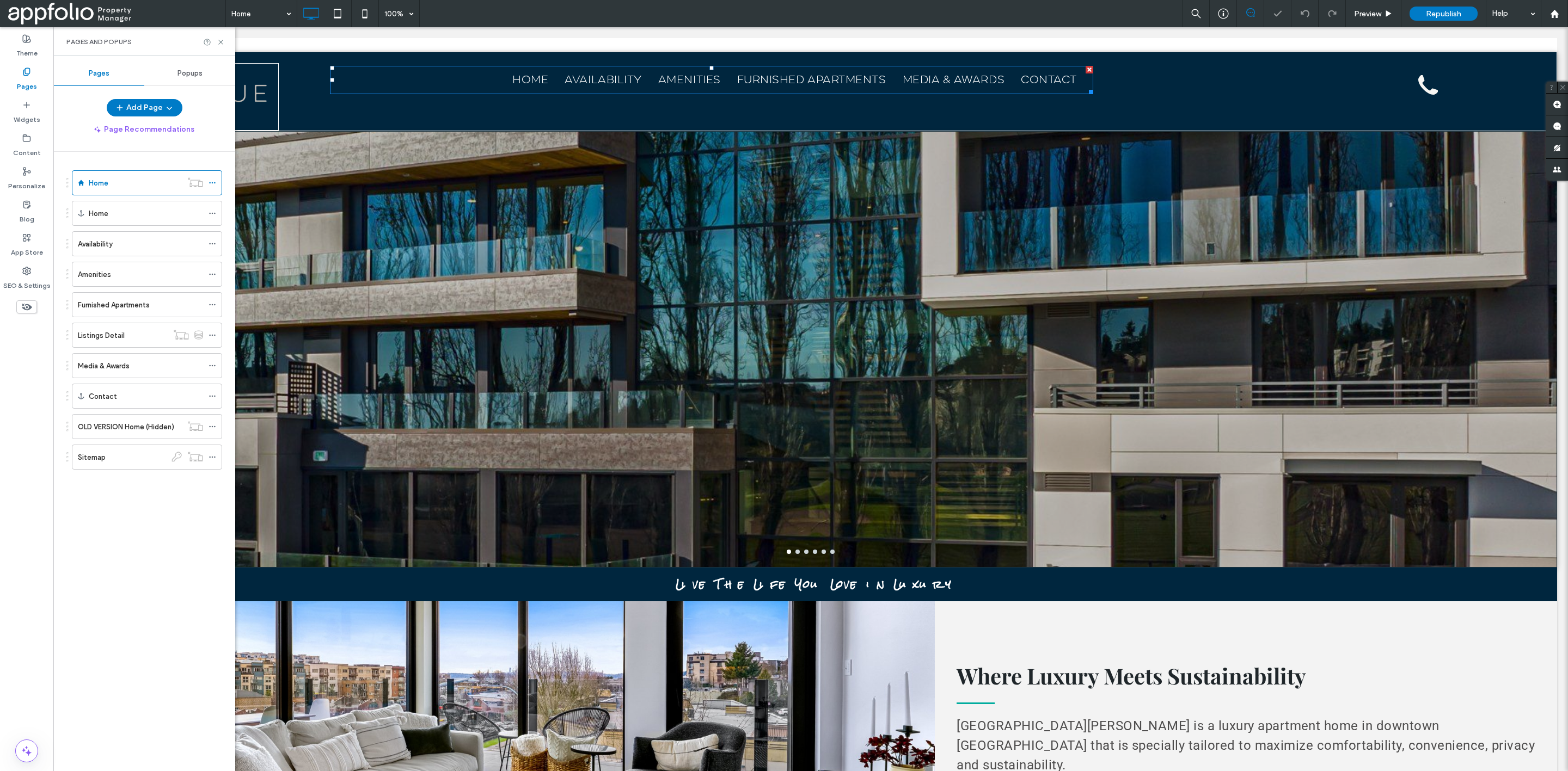
click at [612, 77] on span "Availability" at bounding box center [603, 80] width 77 height 21
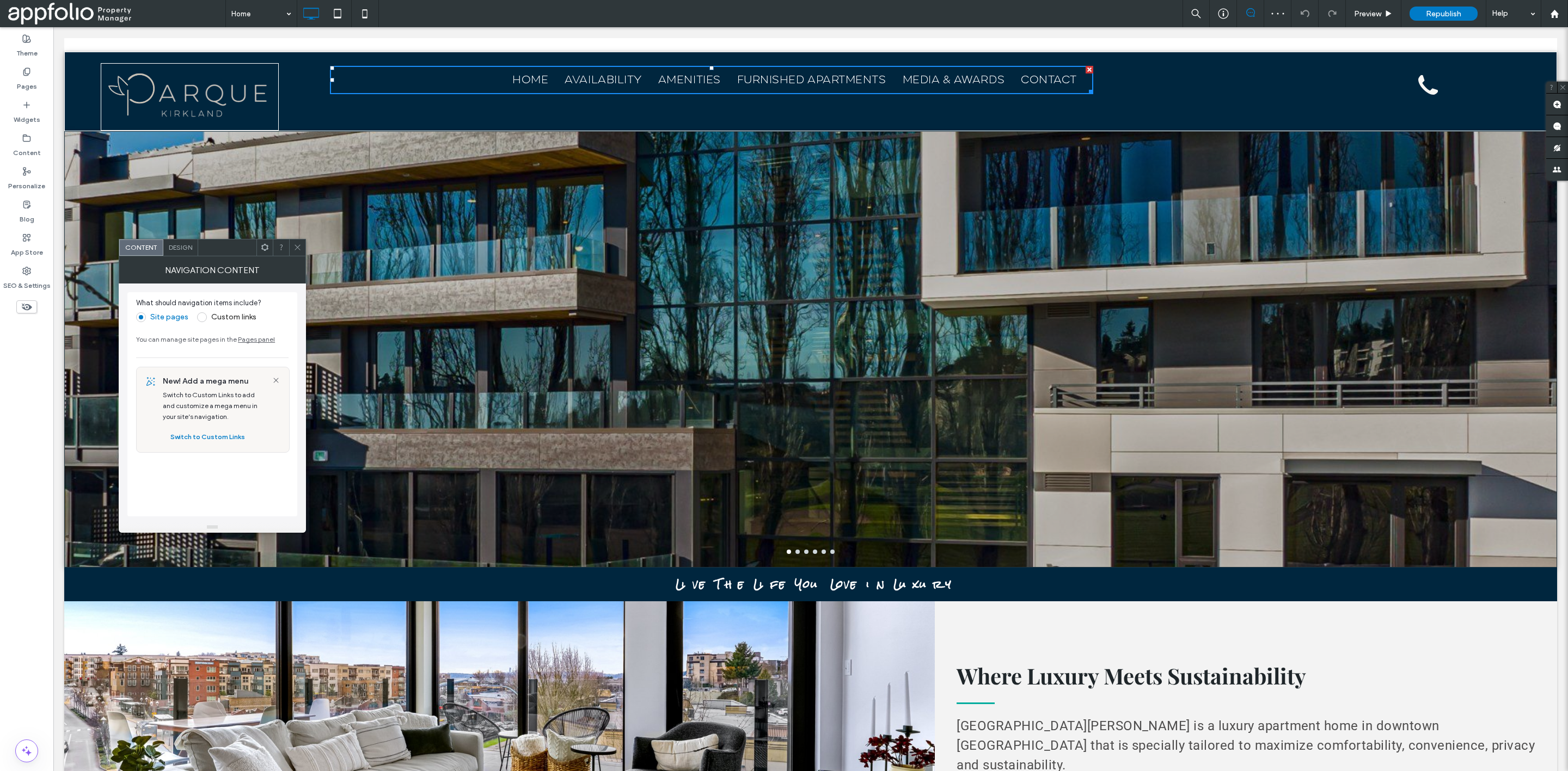
click at [188, 255] on div "Design" at bounding box center [181, 247] width 35 height 16
click at [183, 468] on div "All Pages" at bounding box center [212, 470] width 152 height 10
click at [253, 328] on div "Link text" at bounding box center [251, 339] width 76 height 24
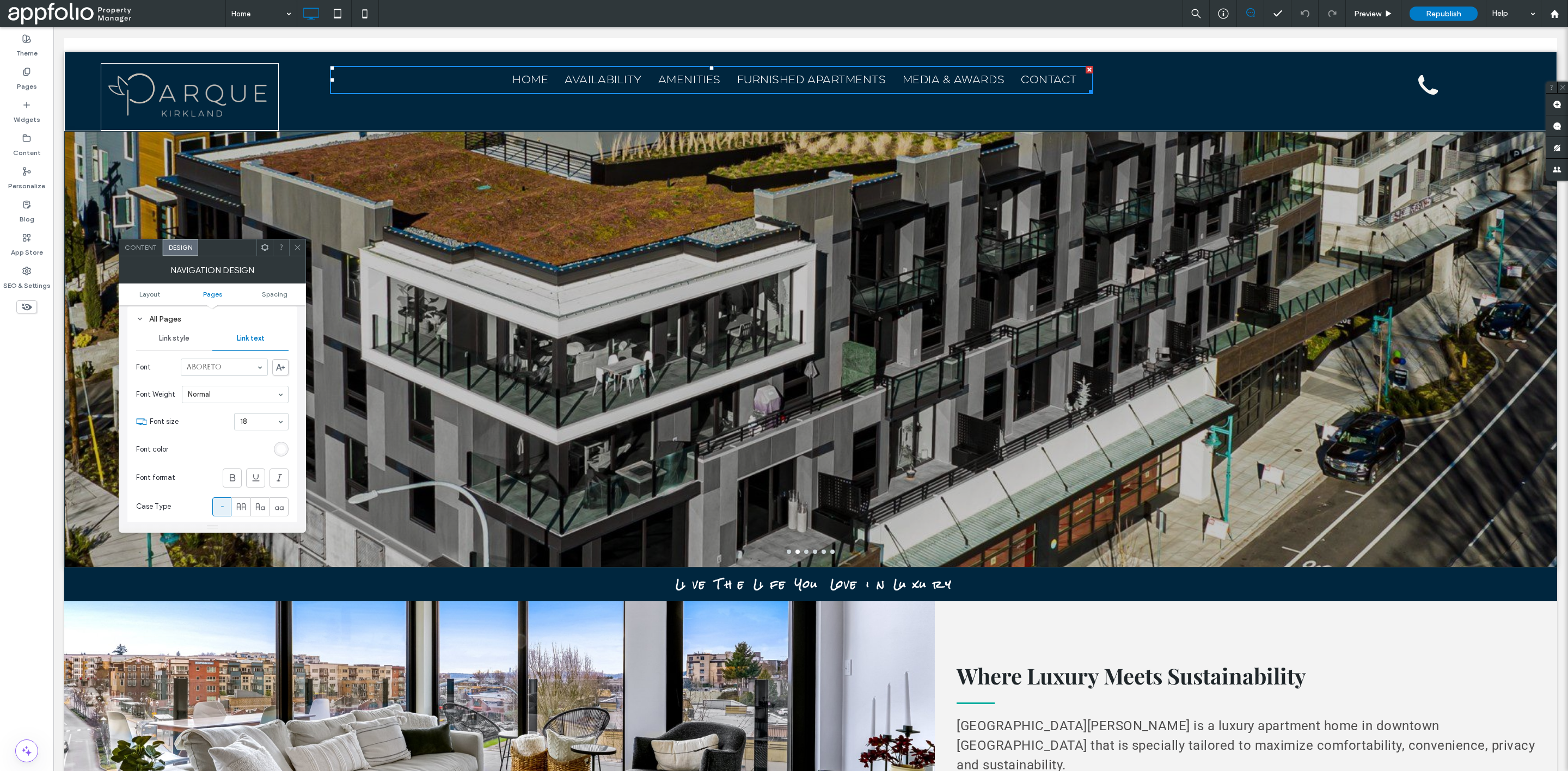
click at [298, 248] on use at bounding box center [298, 247] width 5 height 5
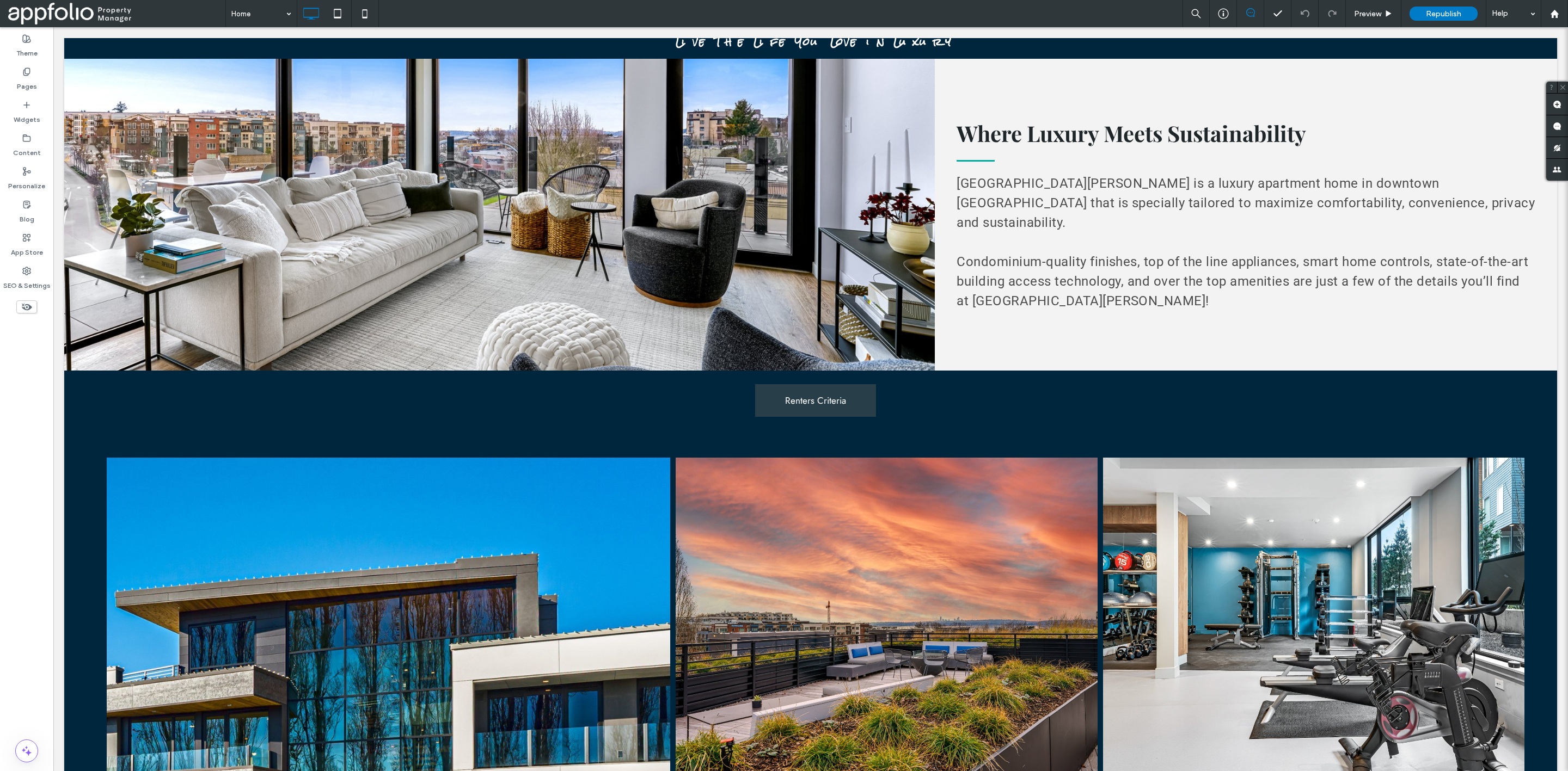
scroll to position [499, 0]
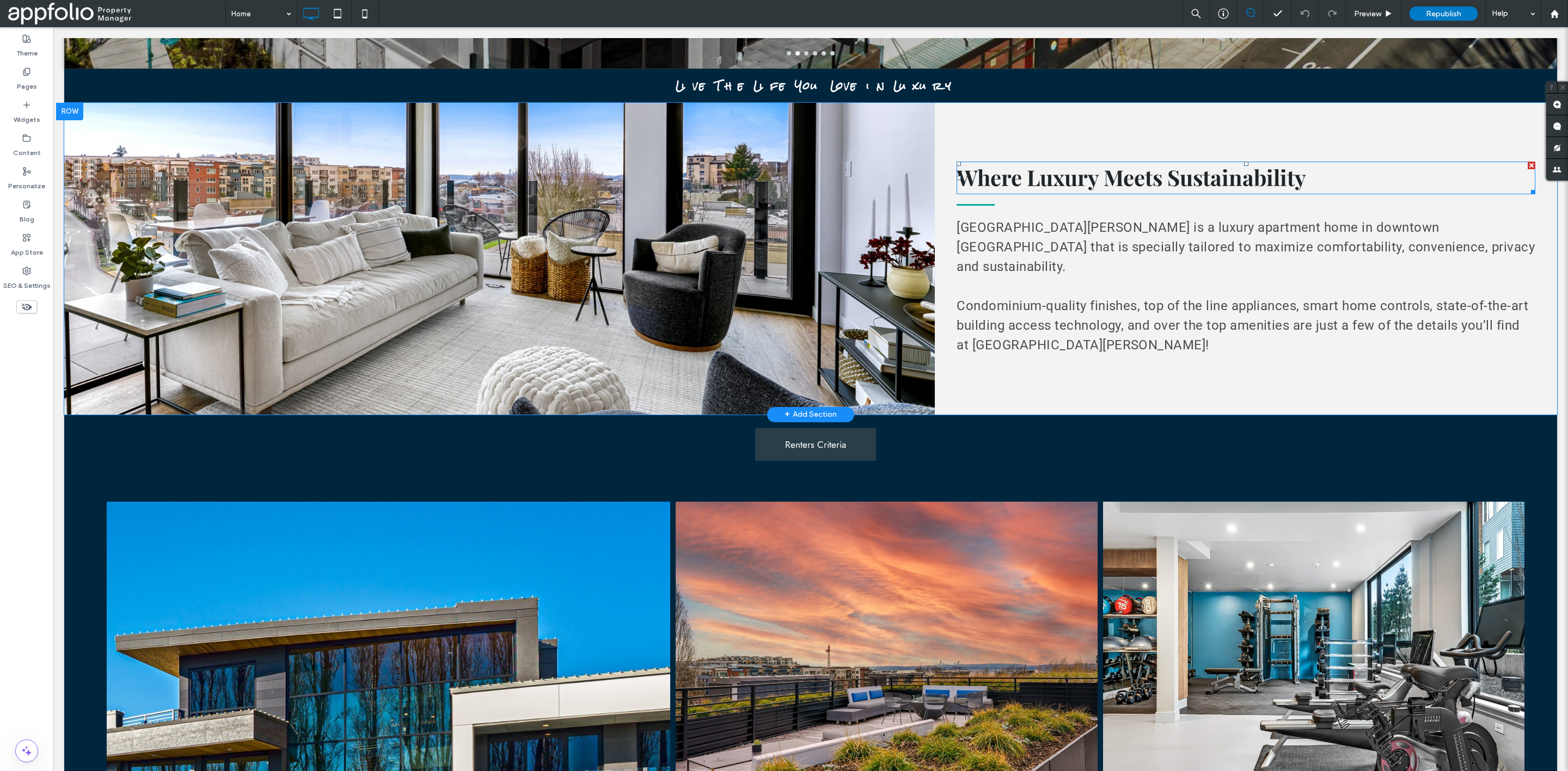
click at [1062, 178] on span "Where Luxury Meets Sustainability" at bounding box center [1131, 176] width 349 height 29
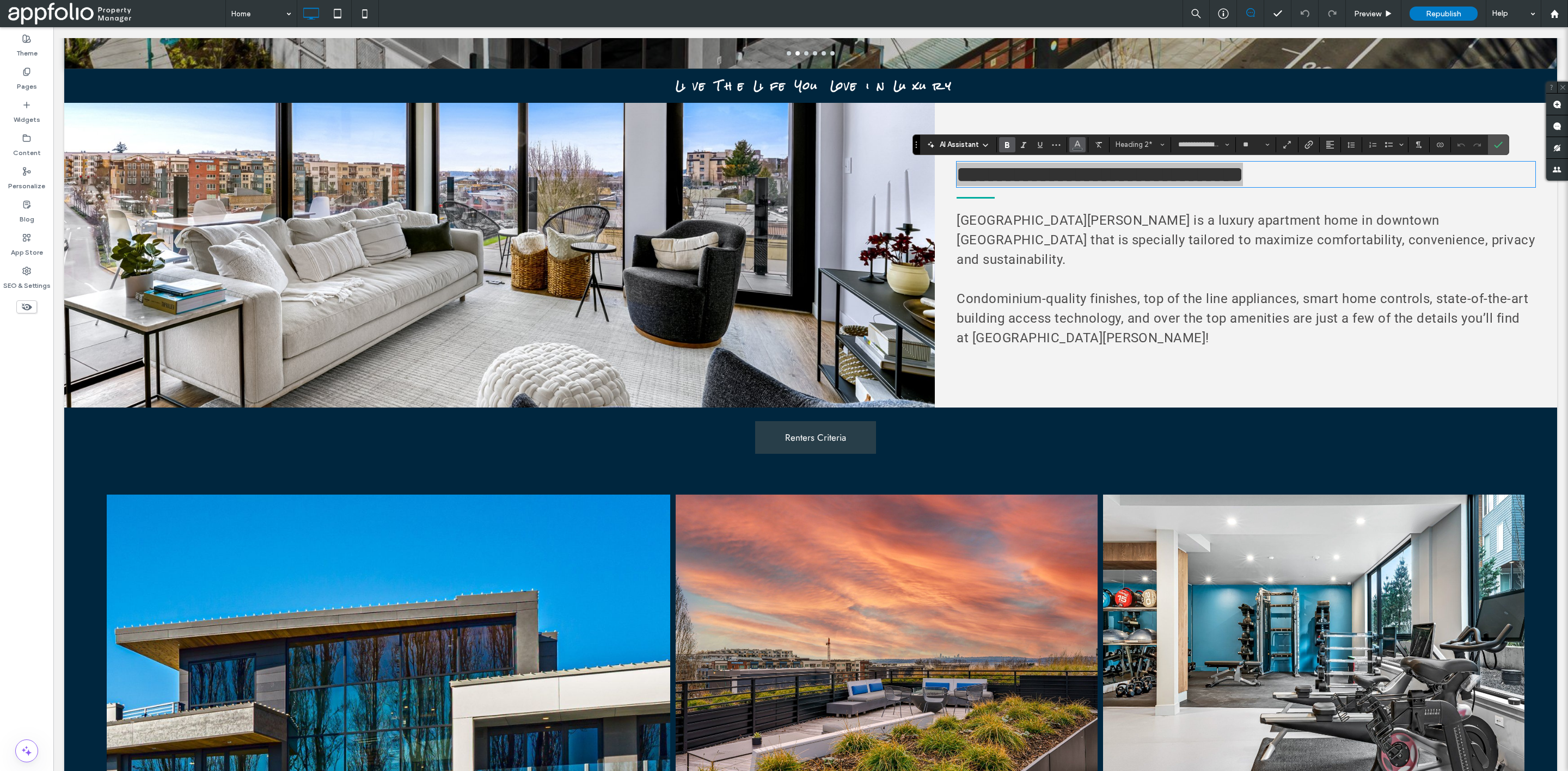
click at [1078, 143] on icon "Color" at bounding box center [1078, 143] width 9 height 9
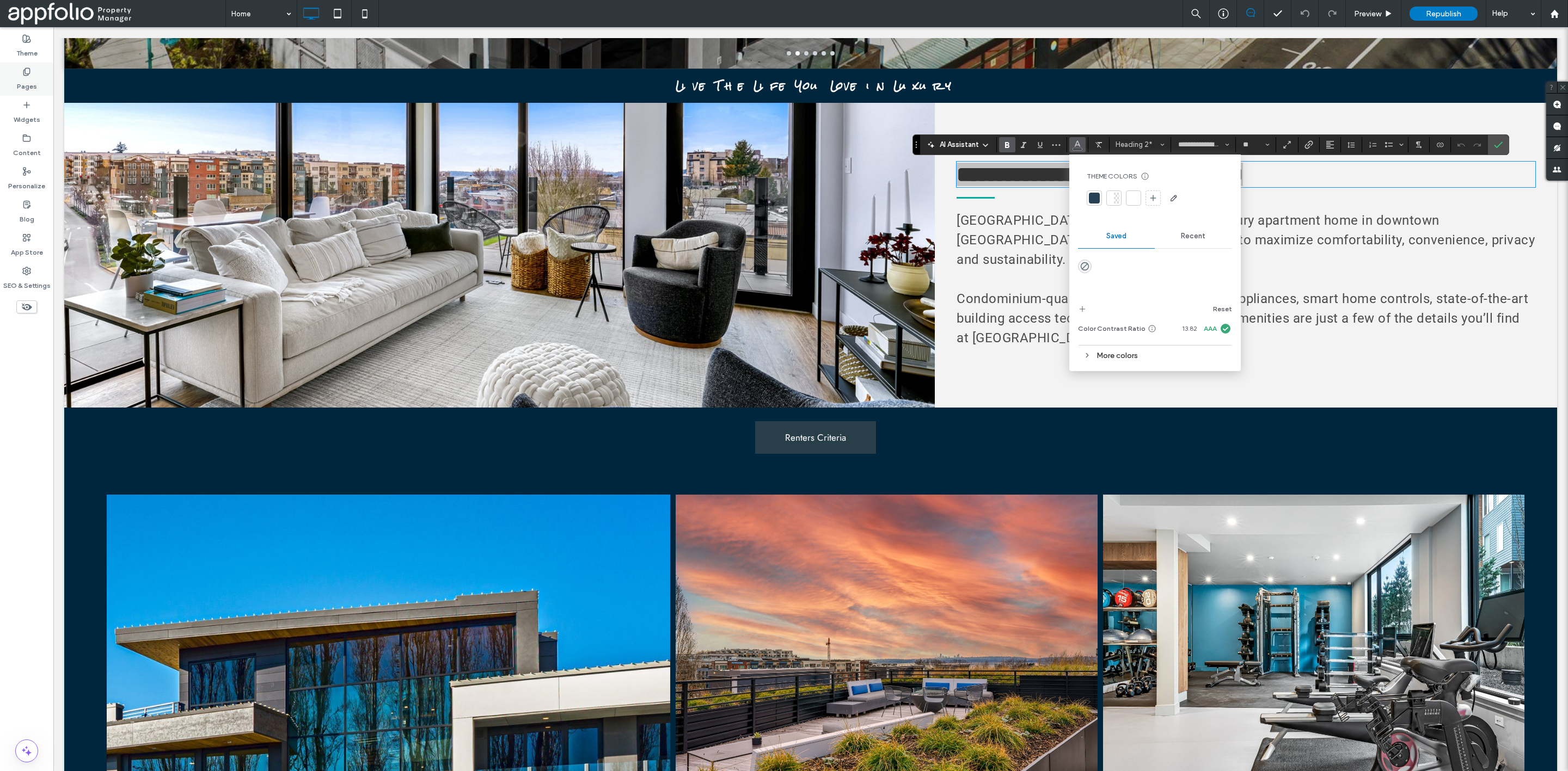
click at [36, 74] on div "Pages" at bounding box center [27, 79] width 54 height 33
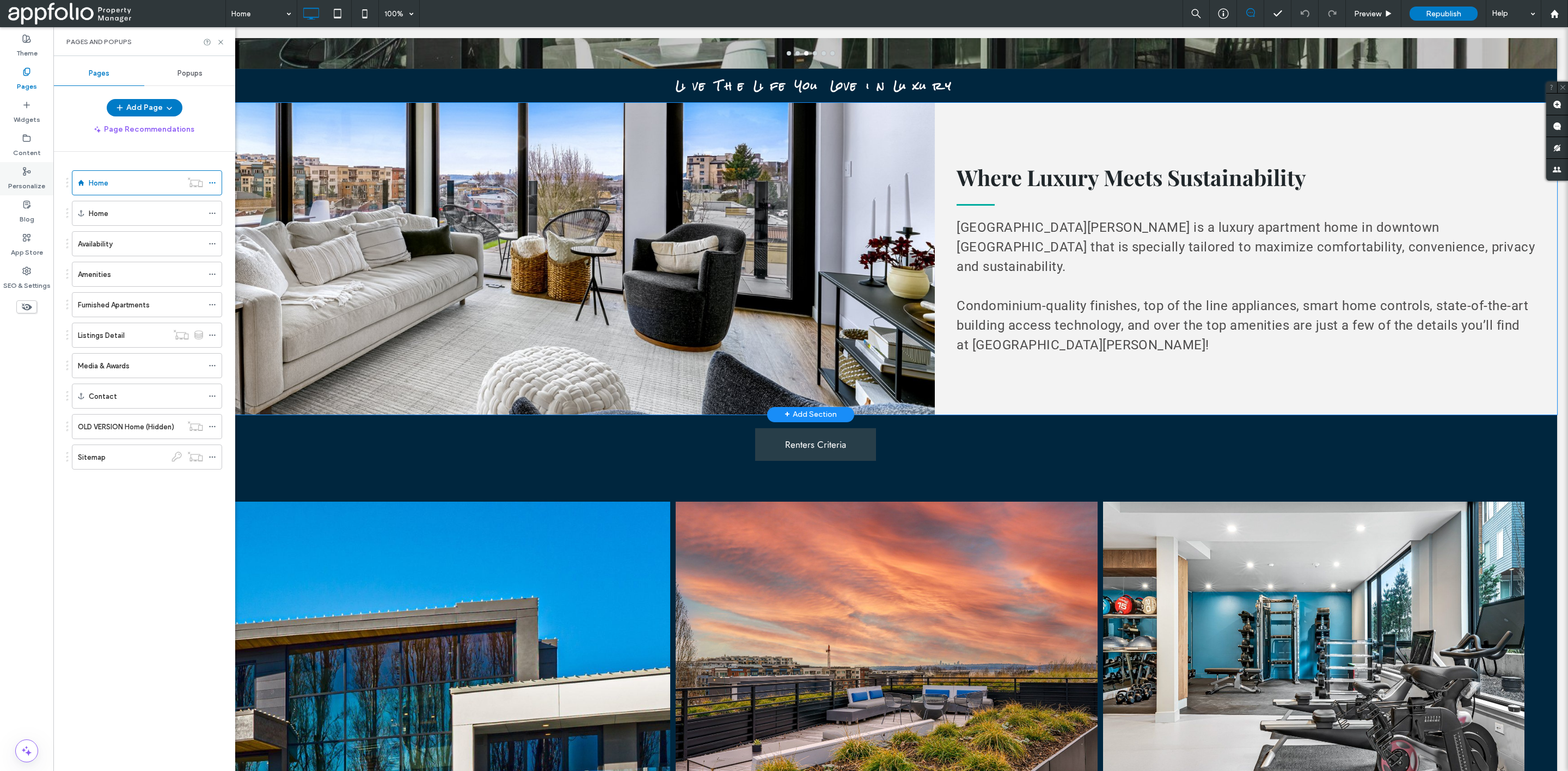
click at [20, 162] on div "Personalize" at bounding box center [27, 179] width 54 height 33
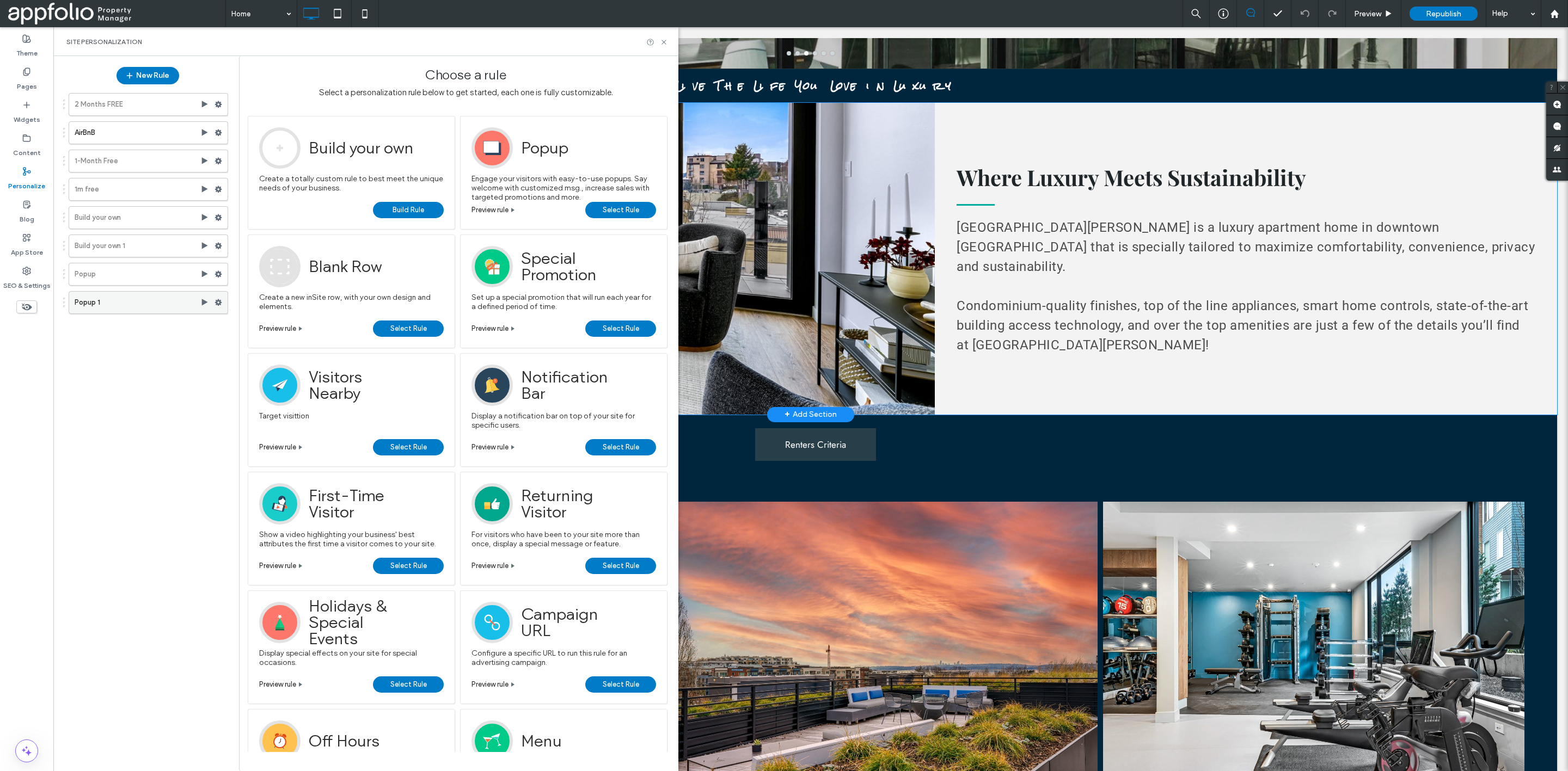
click at [123, 303] on label "Popup 1" at bounding box center [137, 302] width 125 height 22
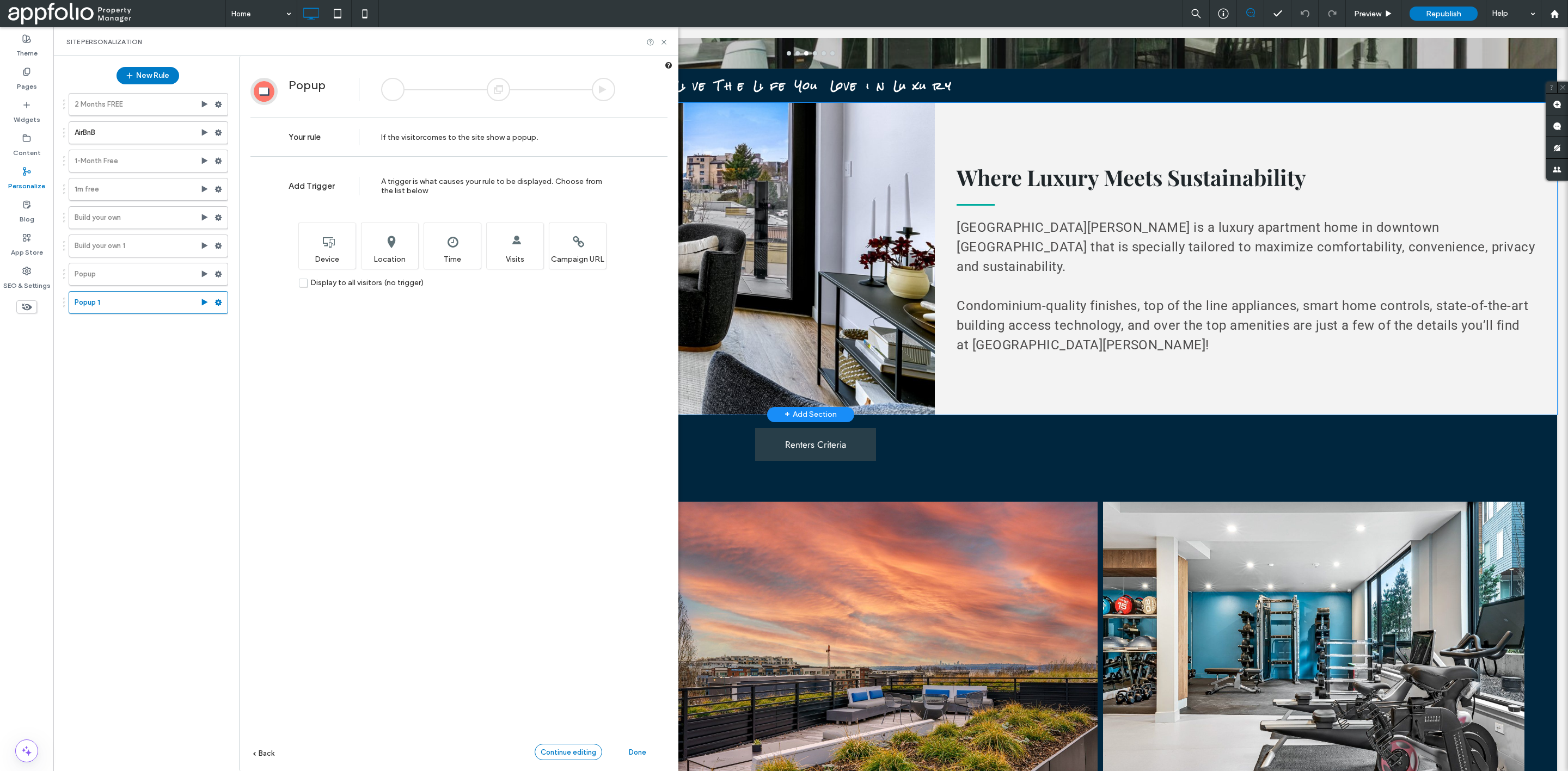
click at [579, 751] on span "Continue editing" at bounding box center [568, 752] width 55 height 8
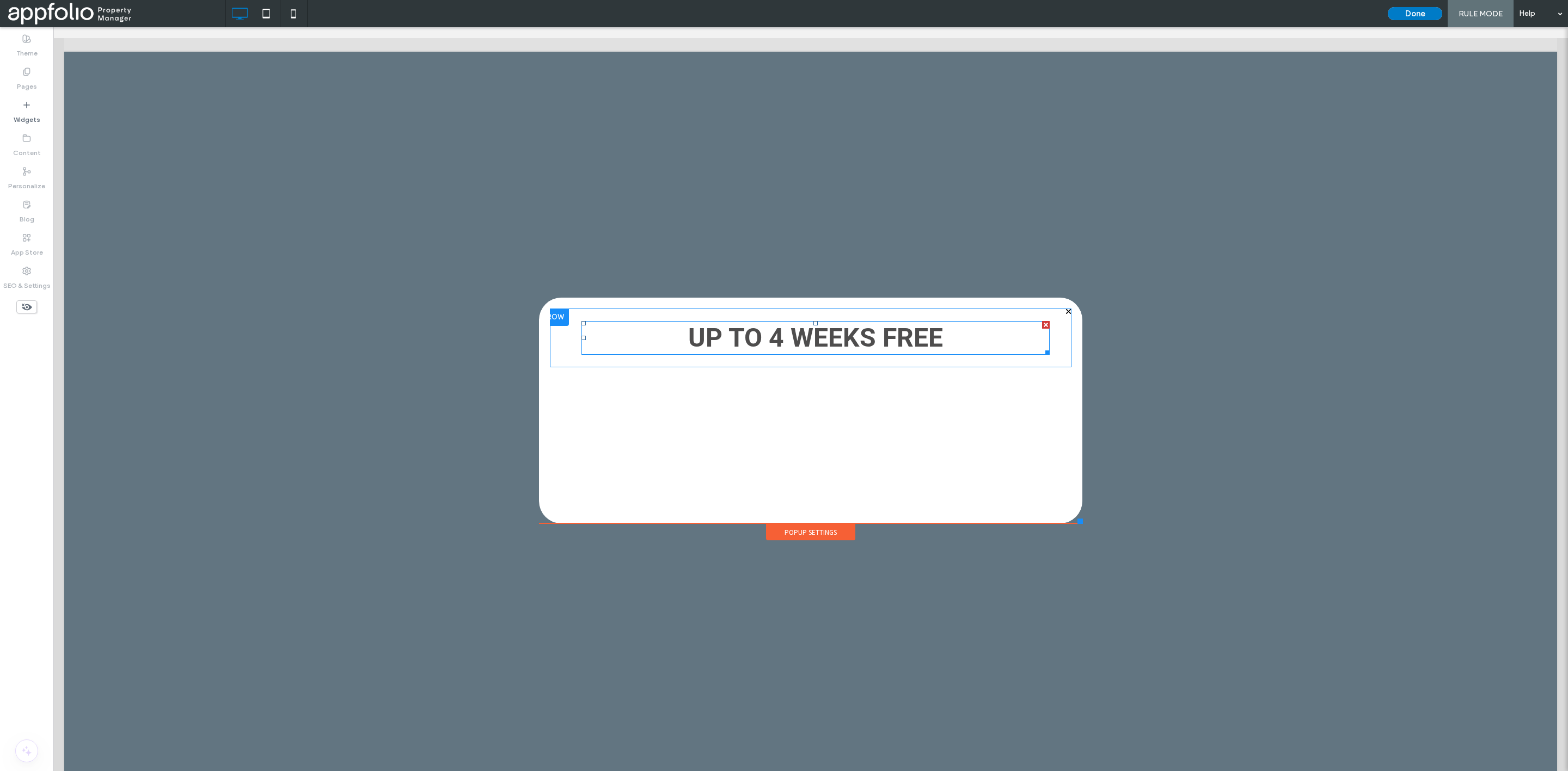
click at [814, 347] on strong "UP TO 4 WEEKS FREE" at bounding box center [816, 338] width 255 height 31
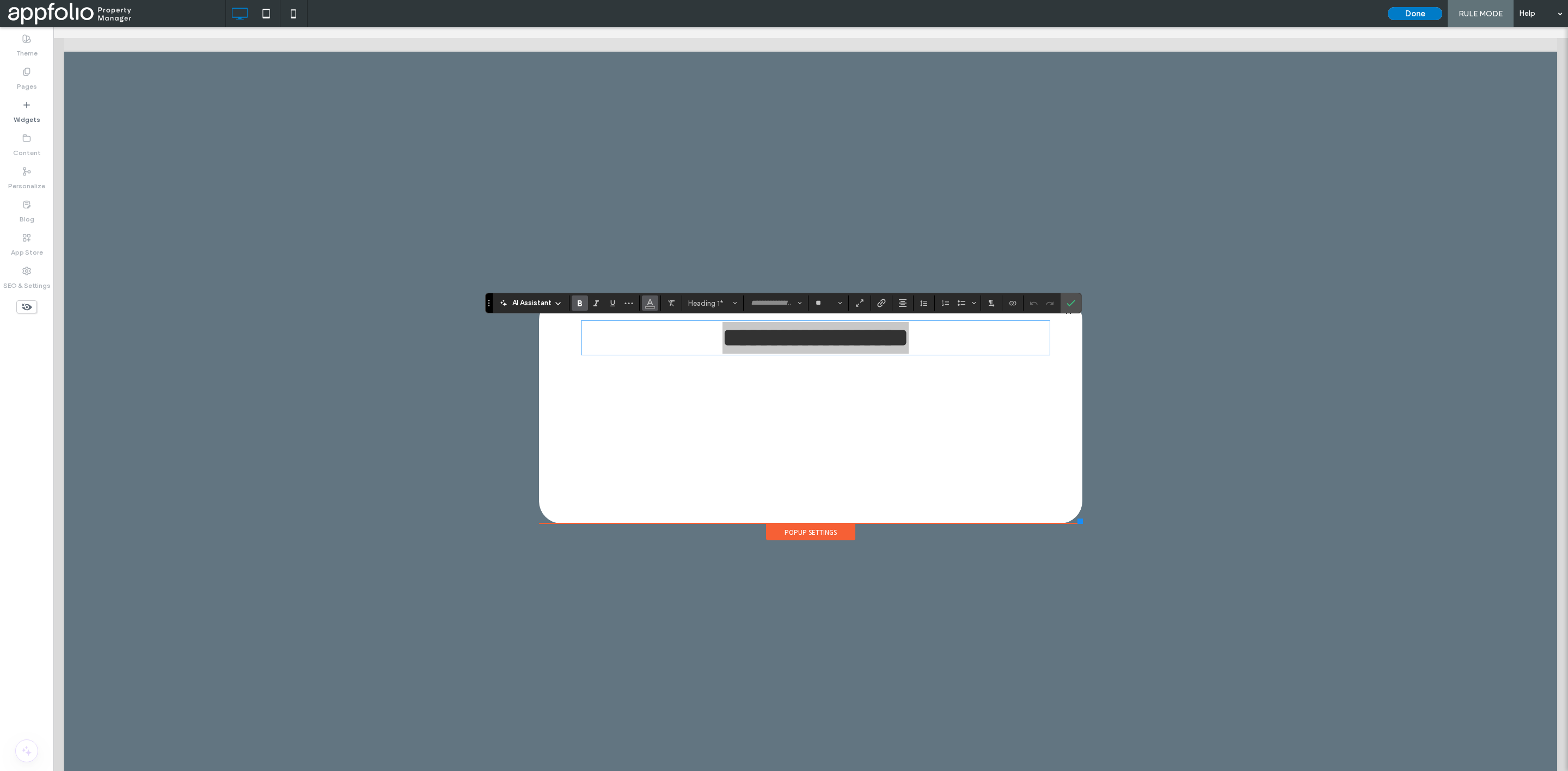
click at [646, 301] on icon "Color" at bounding box center [650, 302] width 9 height 9
click at [667, 353] on div at bounding box center [667, 356] width 11 height 11
click at [1072, 305] on use "Confirm" at bounding box center [1071, 303] width 9 height 7
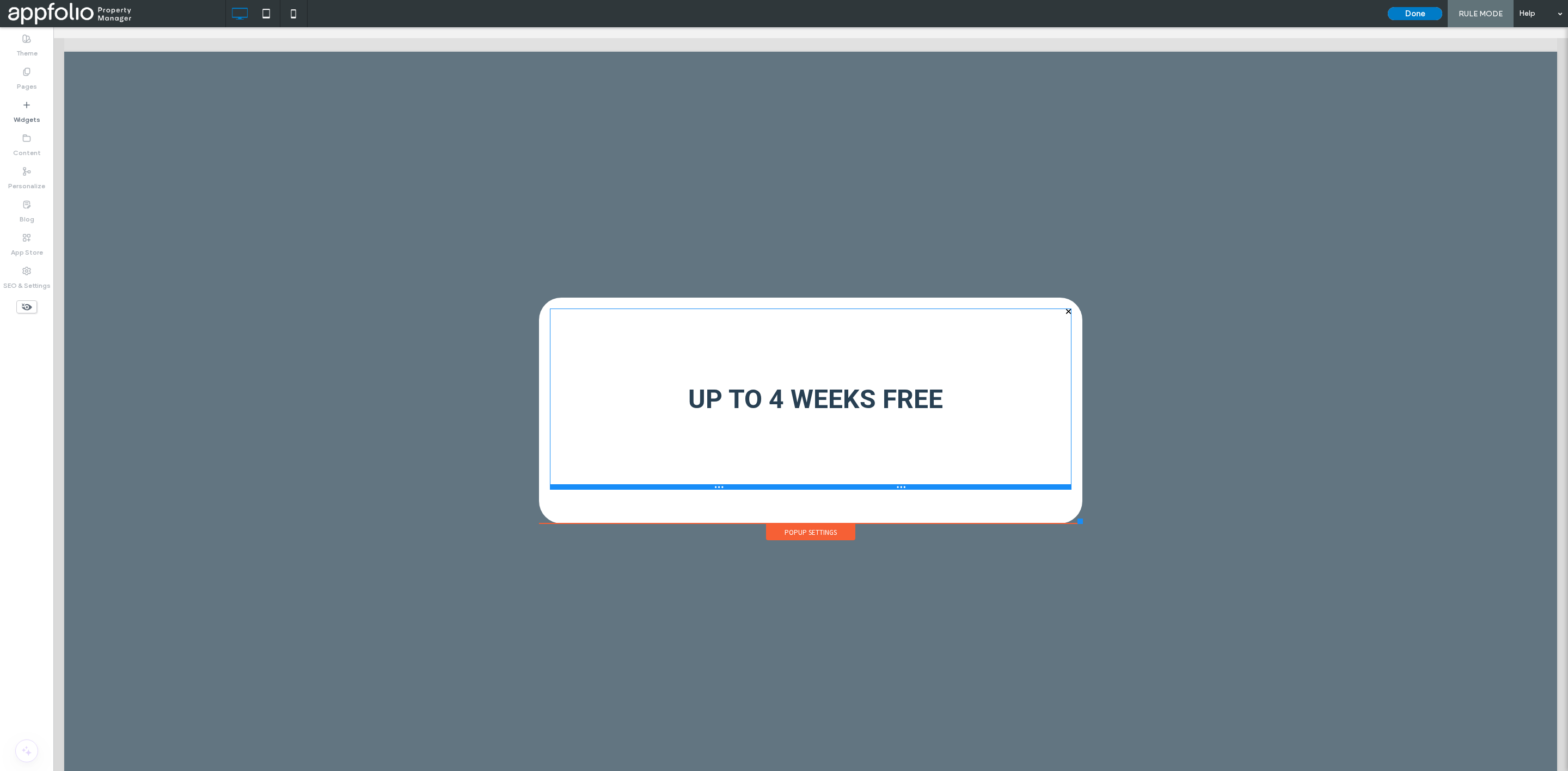
drag, startPoint x: 810, startPoint y: 366, endPoint x: 890, endPoint y: 516, distance: 170.0
click at [837, 488] on div at bounding box center [810, 487] width 522 height 5
click at [1077, 521] on div "Click To Paste Home Availability Amenities Furnished Apartments Media & Awards …" at bounding box center [810, 417] width 548 height 246
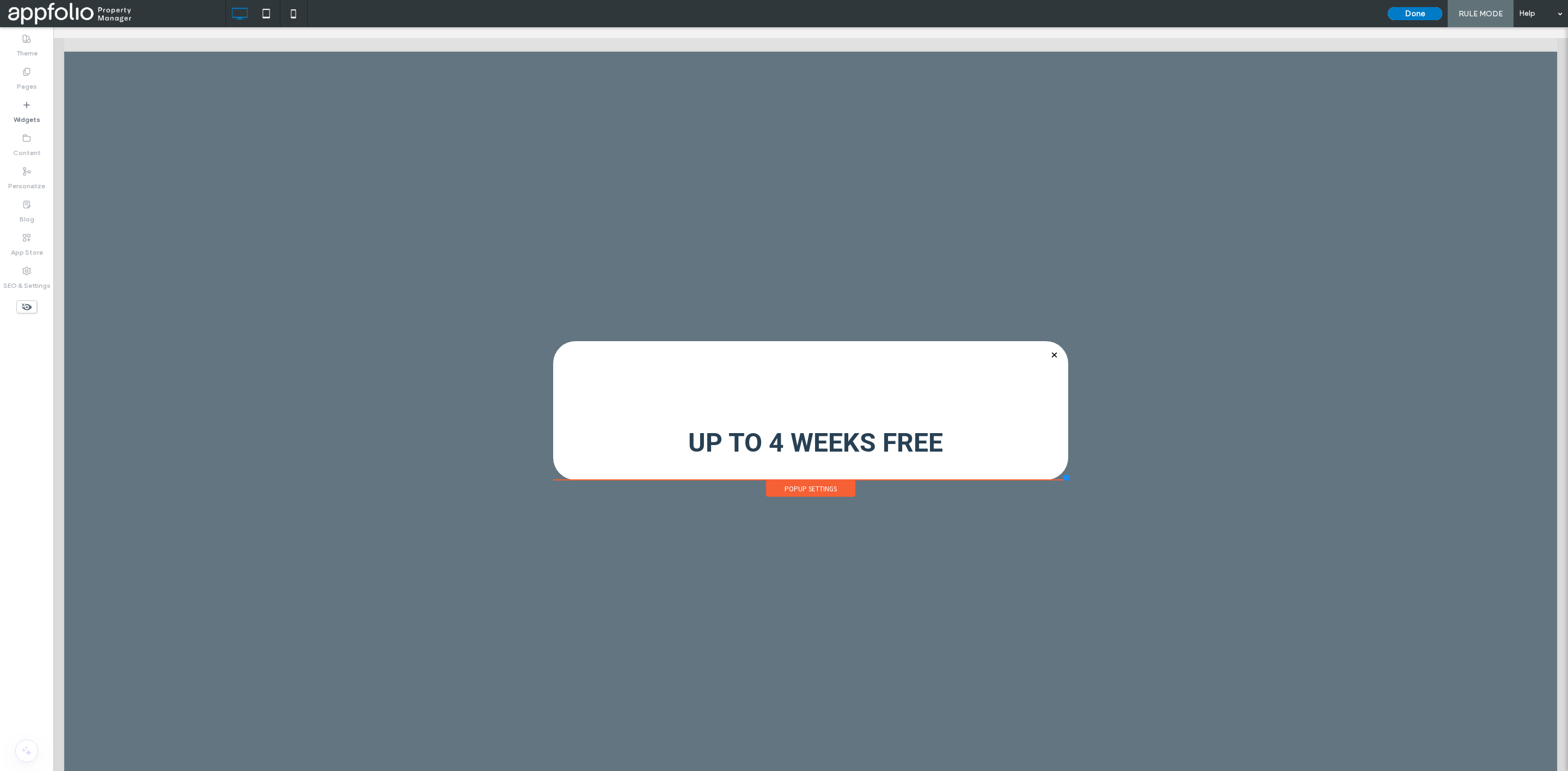
drag, startPoint x: 1074, startPoint y: 521, endPoint x: 1062, endPoint y: 481, distance: 41.8
click at [1064, 481] on div at bounding box center [1066, 478] width 5 height 5
click at [830, 436] on div "UP TO 4 WEEKS FREE Click To Paste" at bounding box center [810, 379] width 493 height 182
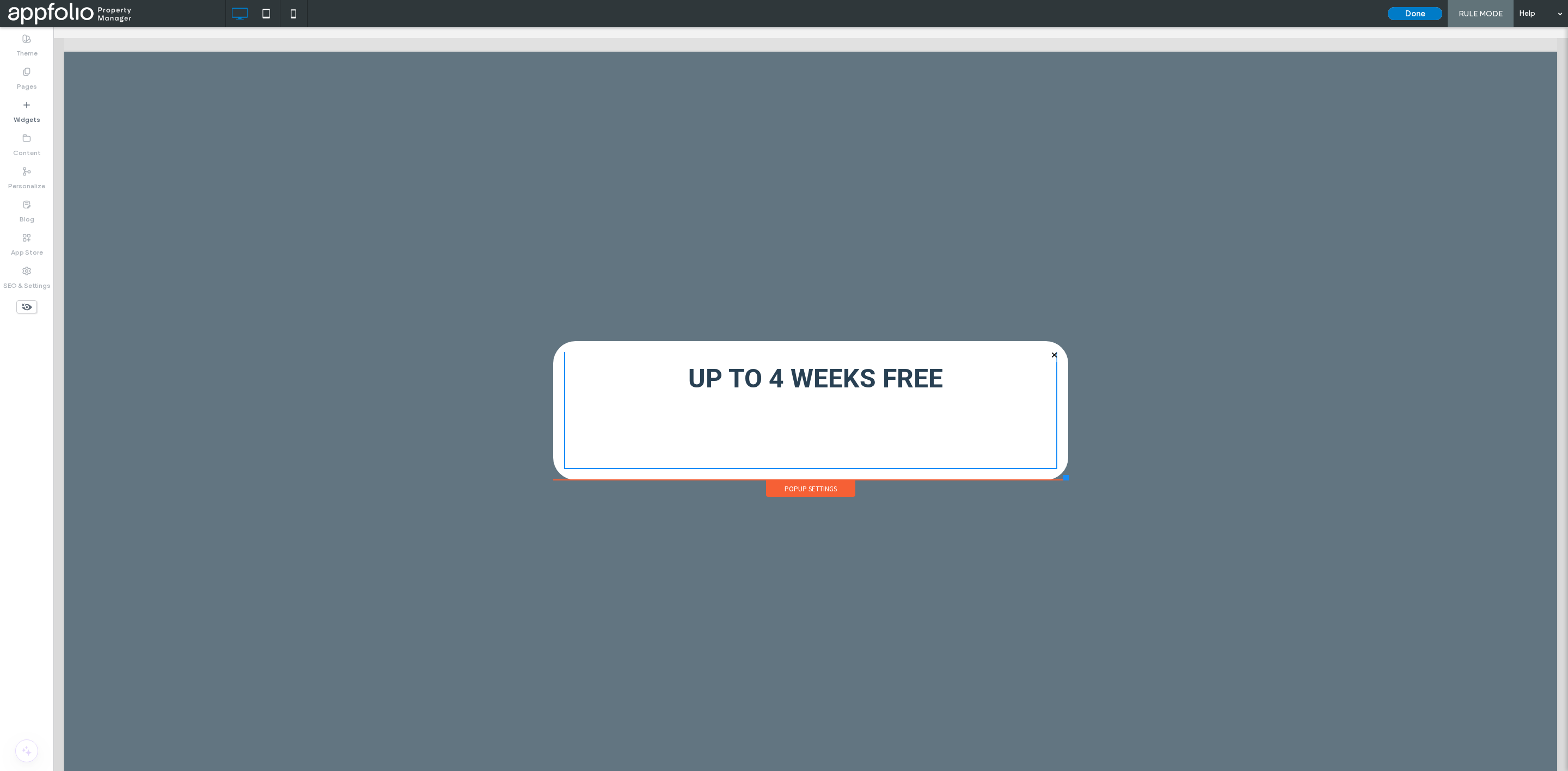
scroll to position [0, 0]
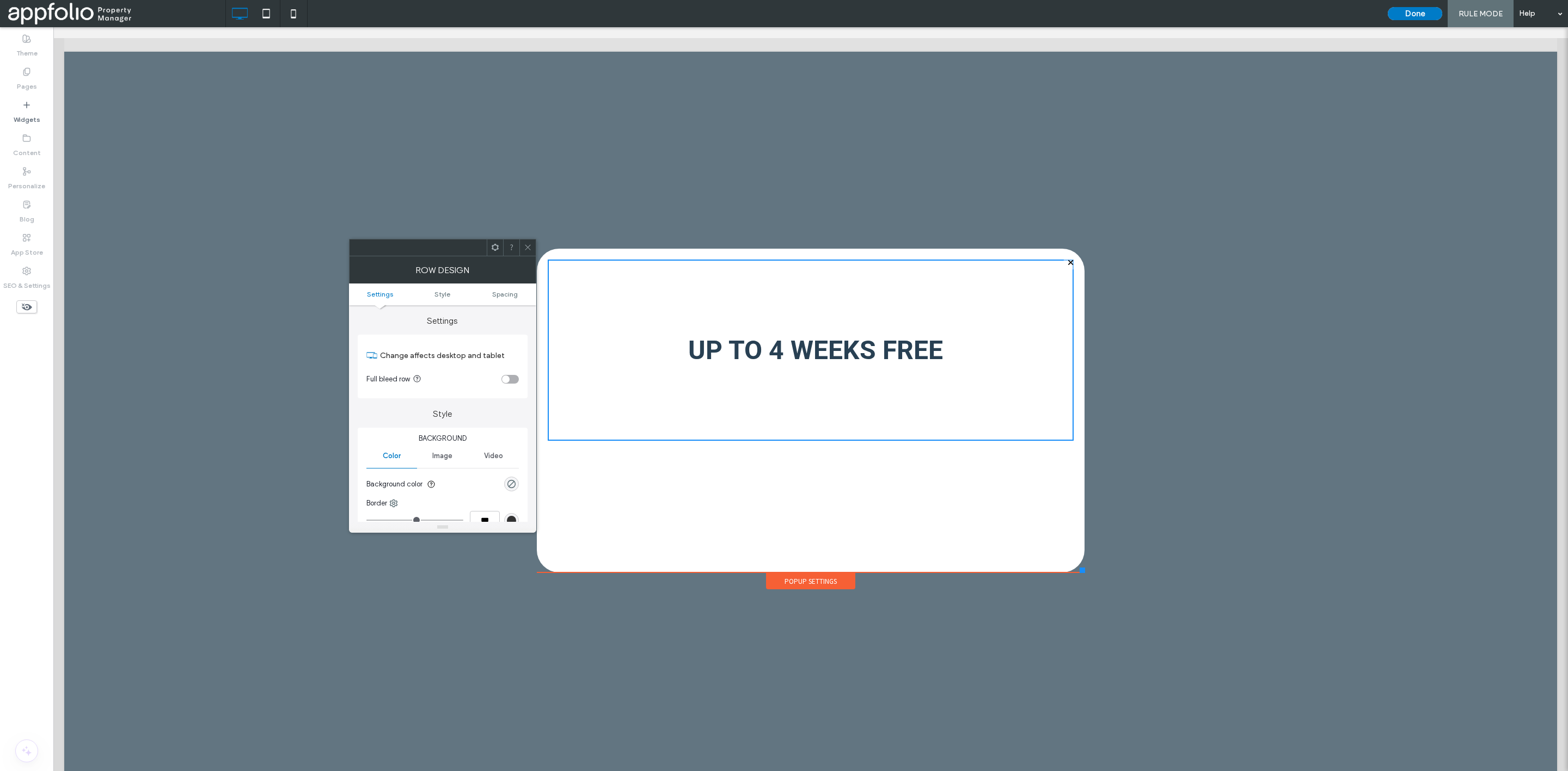
drag, startPoint x: 1060, startPoint y: 478, endPoint x: 1078, endPoint y: 573, distance: 96.7
click at [1080, 573] on div at bounding box center [1083, 570] width 5 height 5
click at [527, 247] on icon at bounding box center [528, 246] width 8 height 8
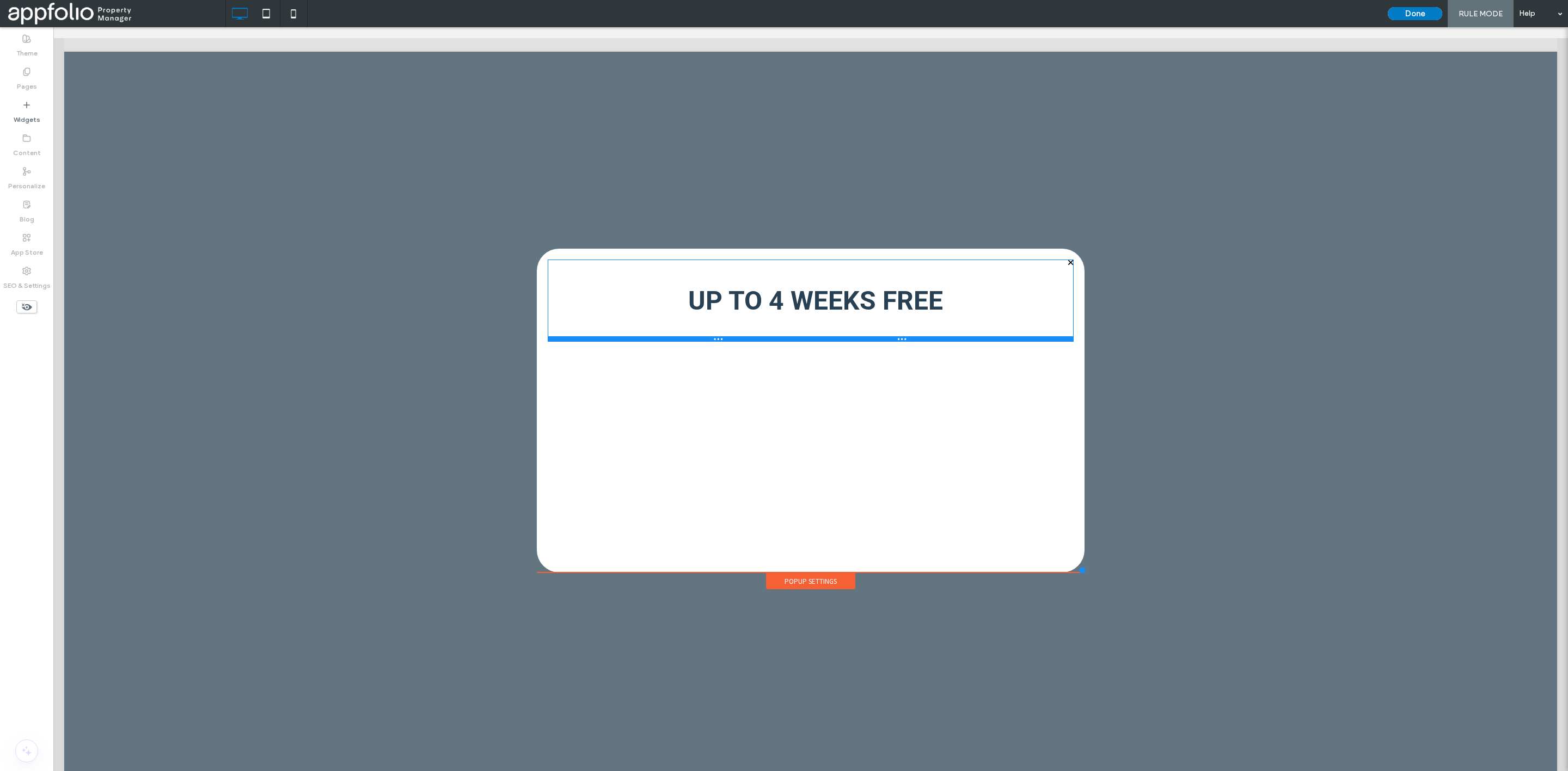
drag, startPoint x: 792, startPoint y: 437, endPoint x: 860, endPoint y: 366, distance: 98.3
click at [806, 339] on div at bounding box center [810, 339] width 526 height 5
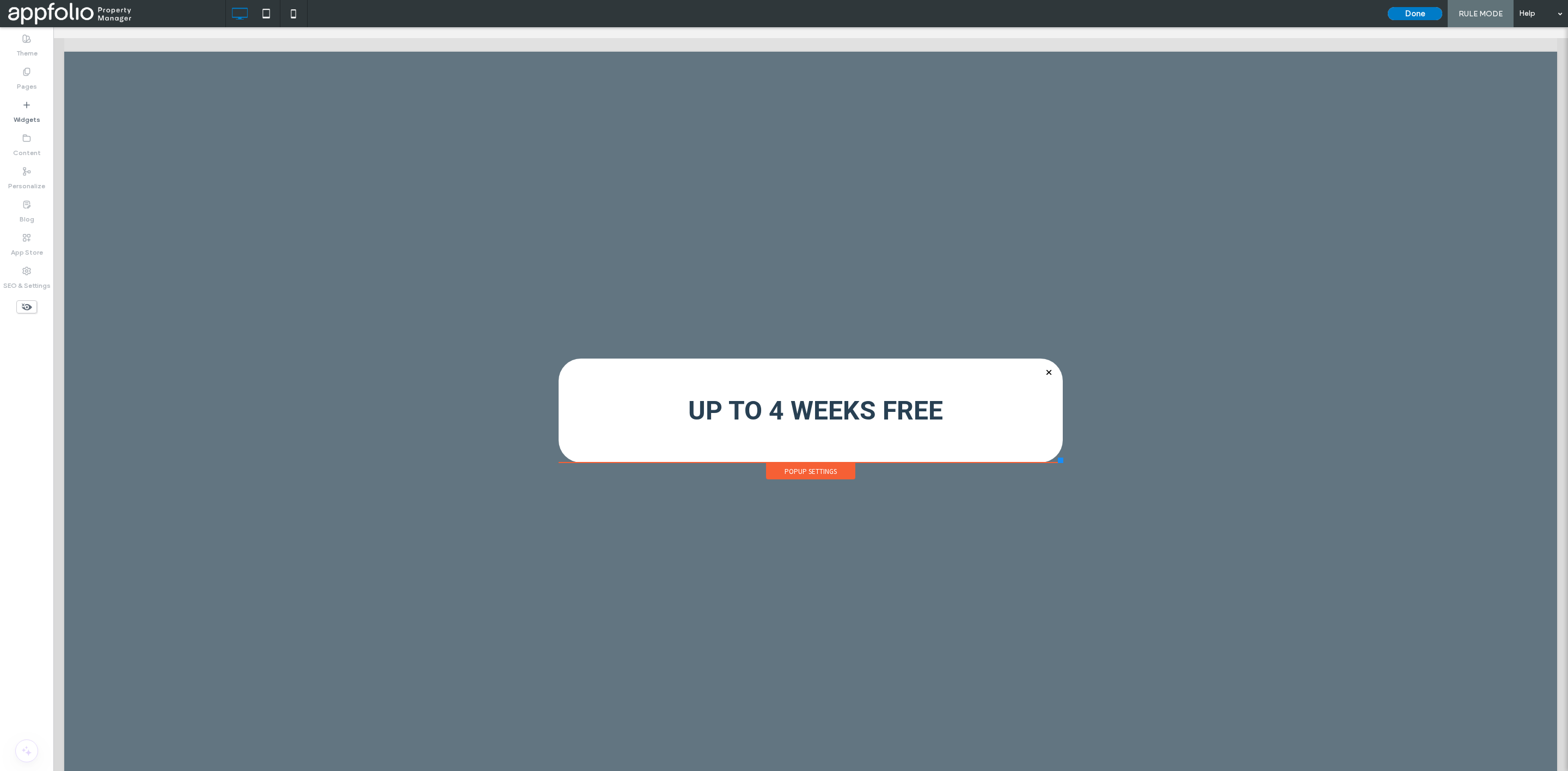
drag, startPoint x: 1075, startPoint y: 570, endPoint x: 1058, endPoint y: 466, distance: 105.4
click at [1058, 466] on div "Click To Paste Home Availability Amenities Furnished Apartments Media & Awards …" at bounding box center [810, 418] width 509 height 125
click at [1412, 13] on button "Done" at bounding box center [1415, 13] width 54 height 13
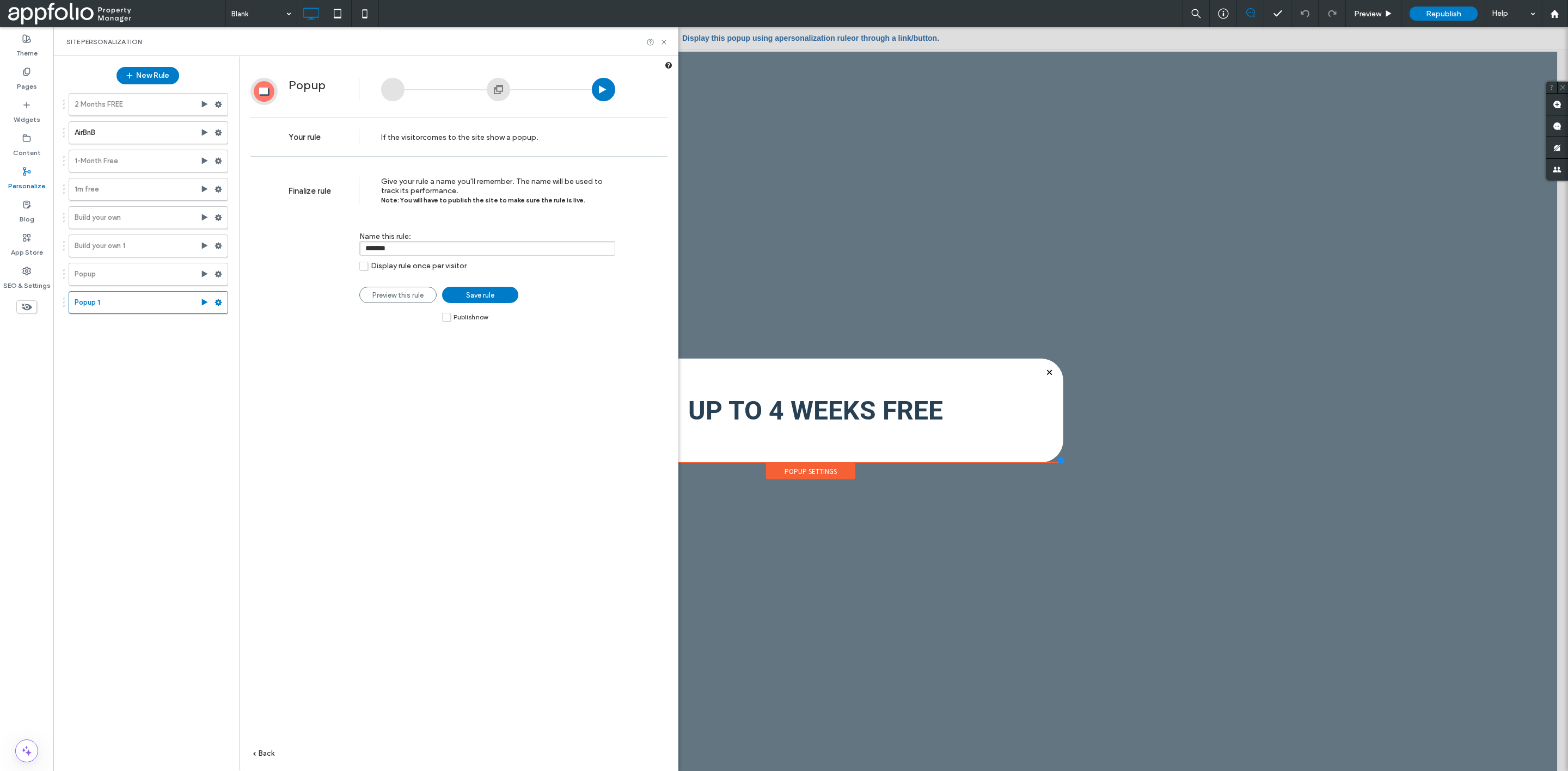
click at [450, 317] on label "Publish now" at bounding box center [464, 316] width 46 height 10
click at [478, 296] on span "Save rule" at bounding box center [480, 295] width 29 height 8
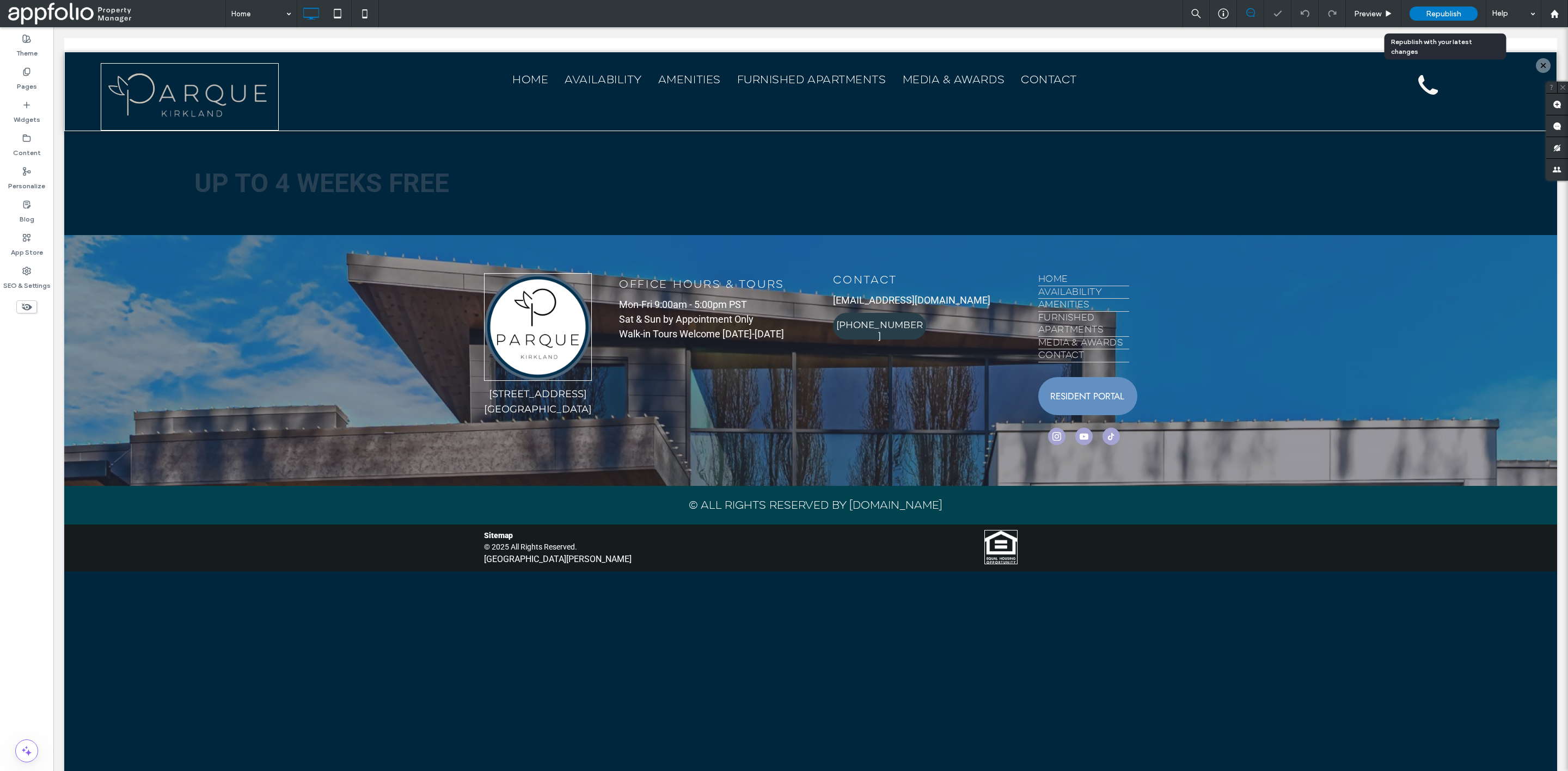
click at [1444, 14] on span "Republish" at bounding box center [1443, 14] width 35 height 10
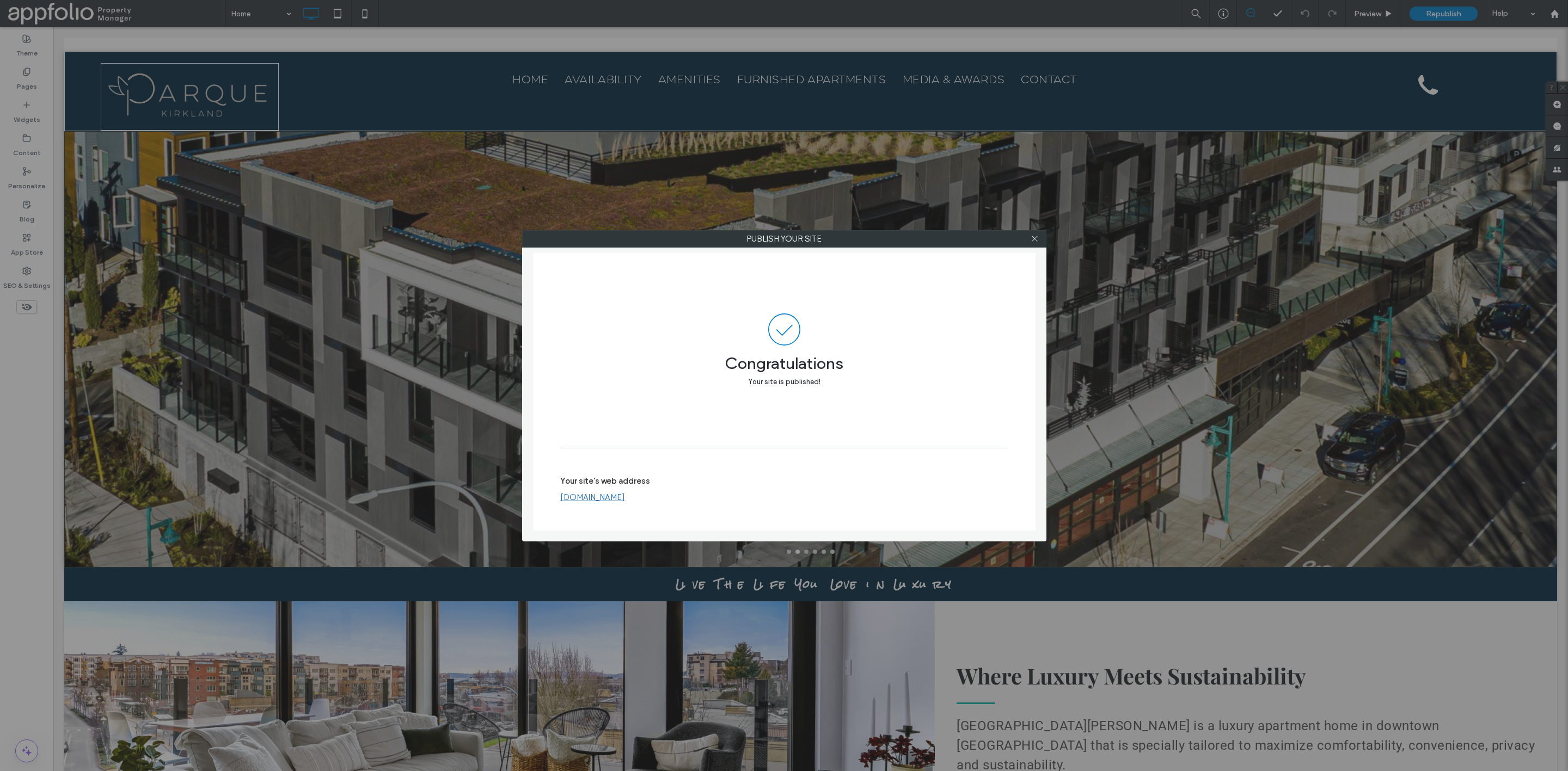
click at [617, 496] on link "www.parquekirkland.com" at bounding box center [592, 497] width 65 height 10
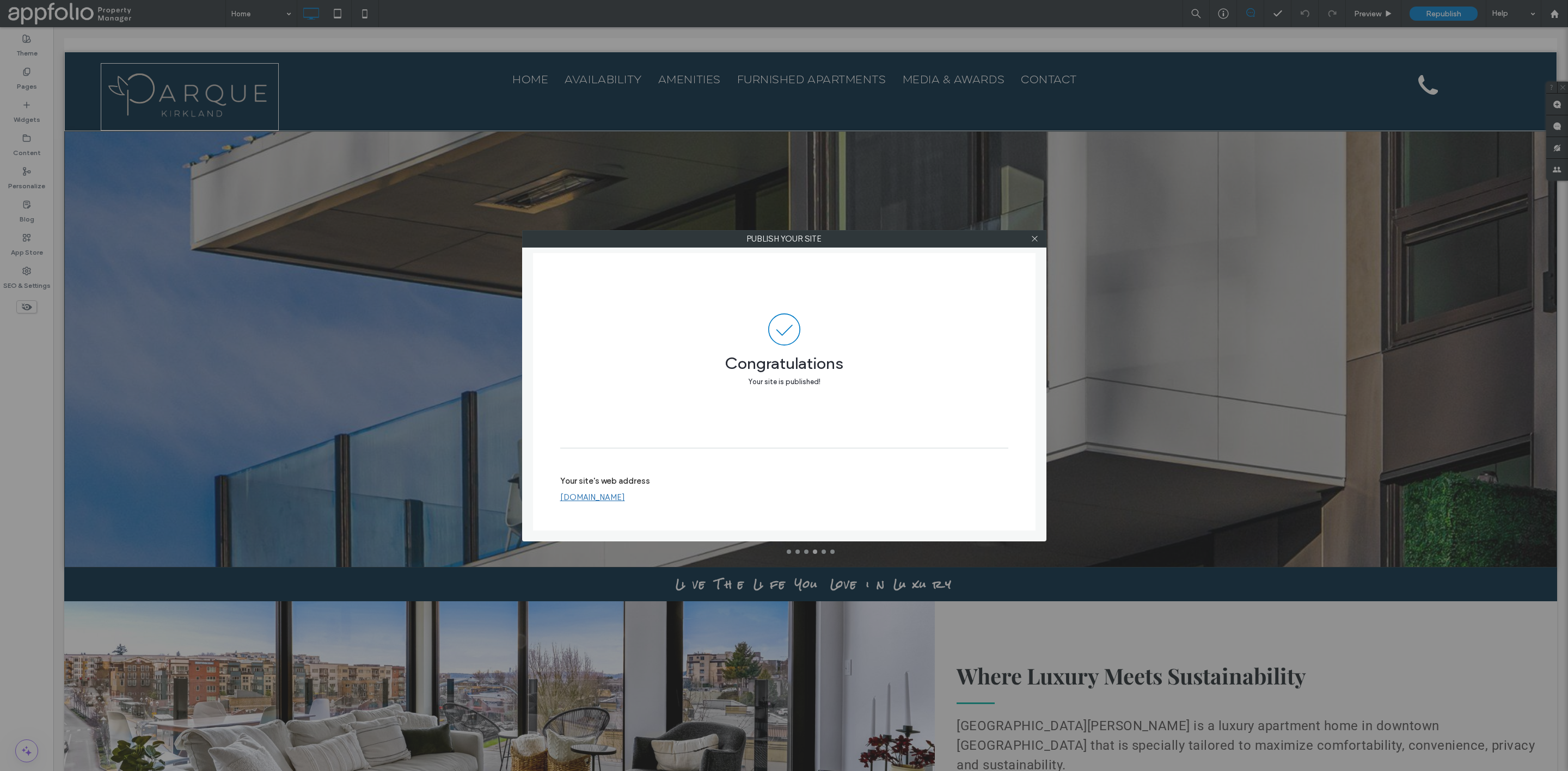
click at [291, 252] on div "Publish your site Congratulations Your site is published! Your site's web addre…" at bounding box center [784, 386] width 1568 height 771
click at [1034, 240] on icon at bounding box center [1034, 238] width 8 height 8
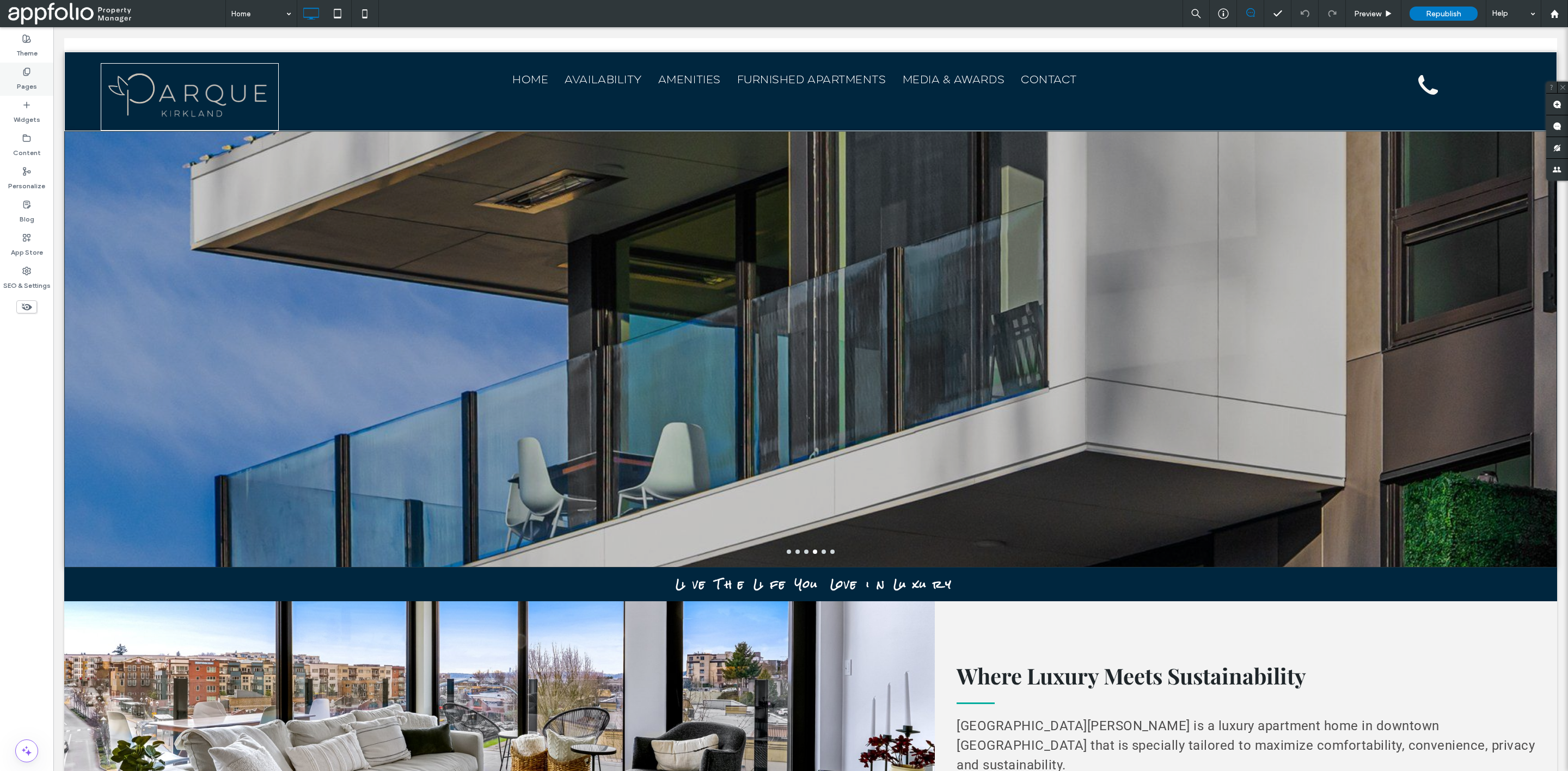
click at [36, 82] on label "Pages" at bounding box center [27, 84] width 20 height 16
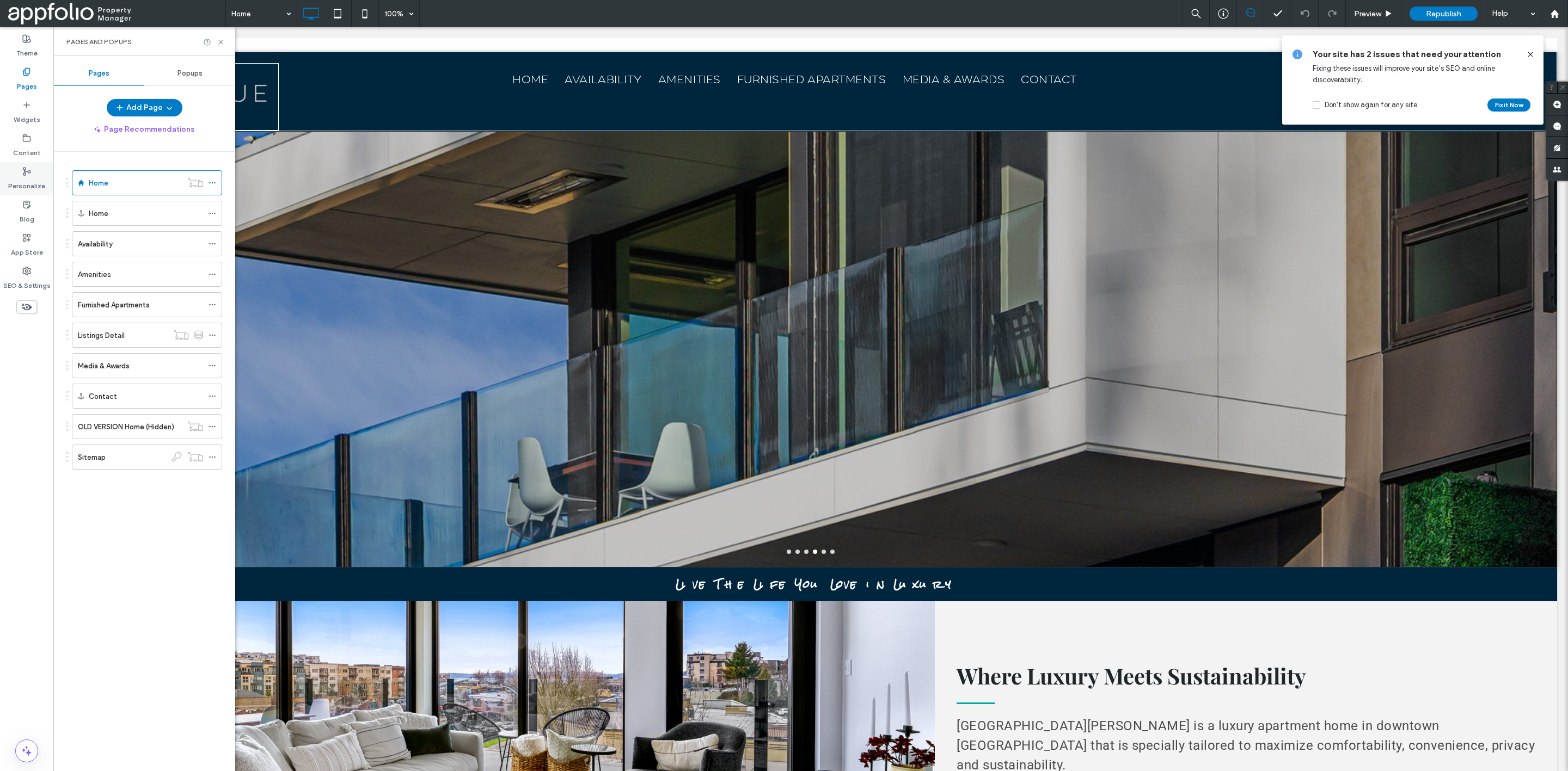
click at [24, 180] on label "Personalize" at bounding box center [26, 183] width 37 height 16
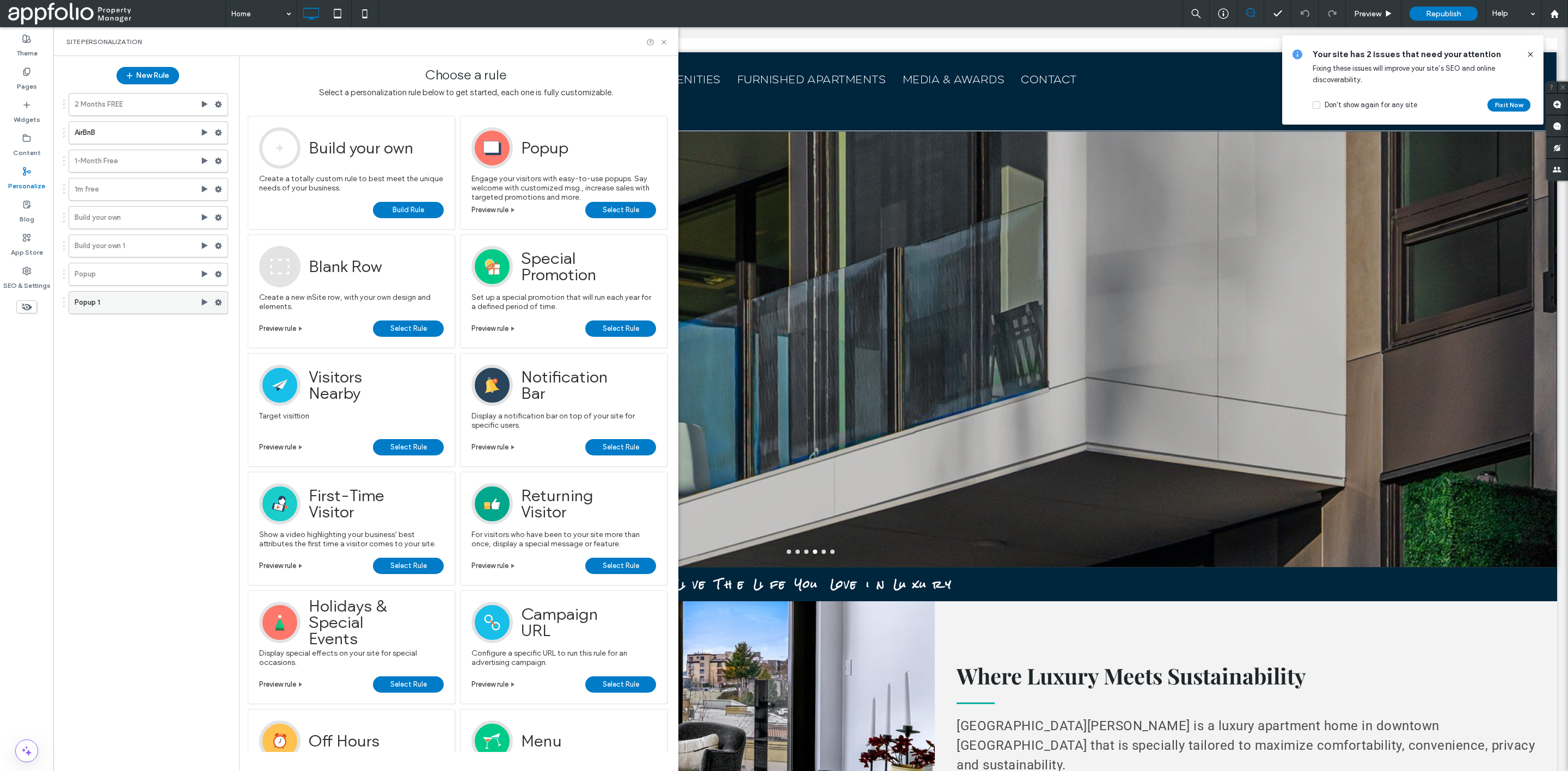
click at [141, 312] on label "Popup 1" at bounding box center [137, 302] width 125 height 22
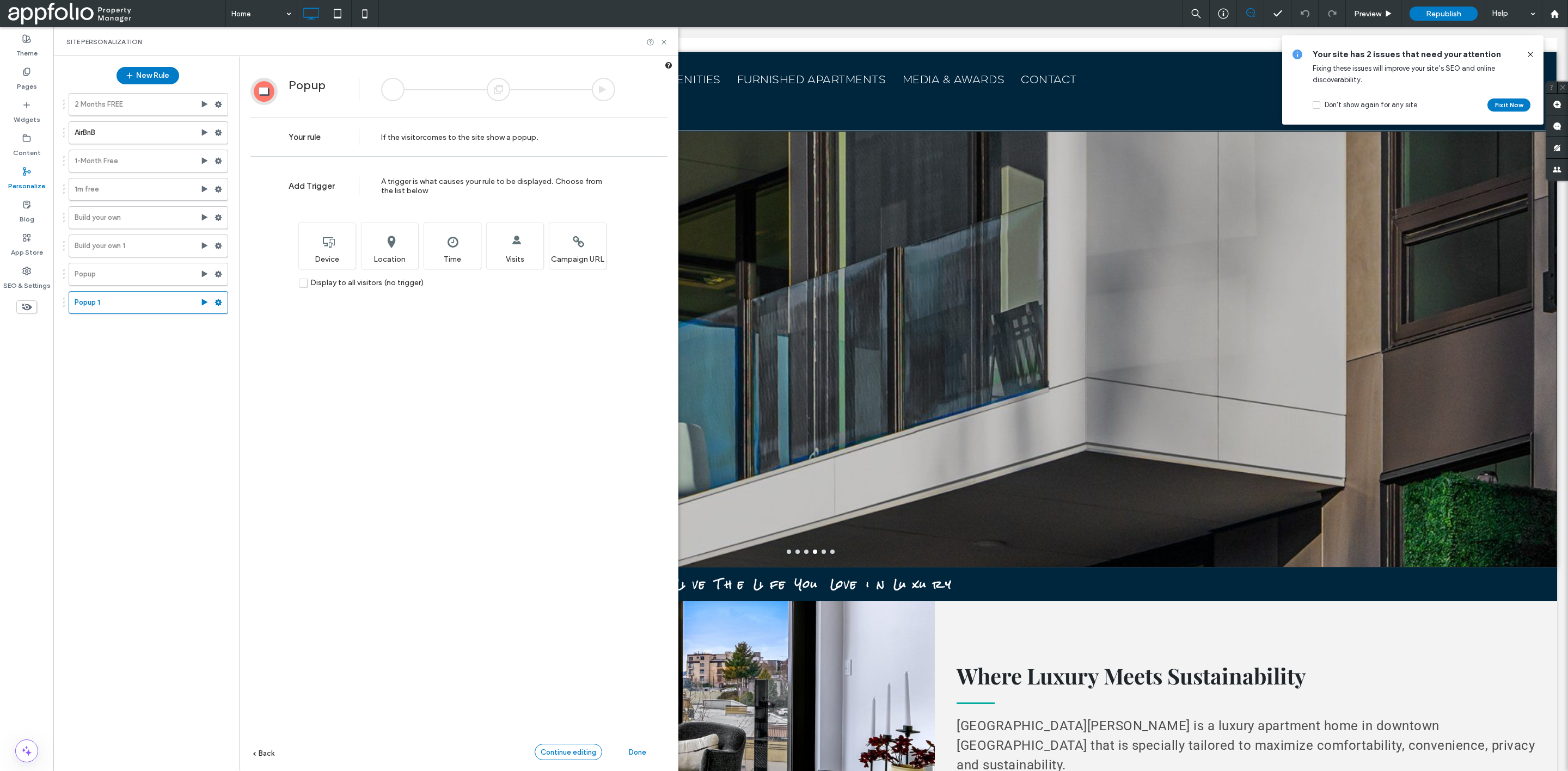
click at [569, 759] on div "Continue editing" at bounding box center [568, 752] width 67 height 16
click at [568, 753] on span "Continue editing" at bounding box center [568, 752] width 55 height 8
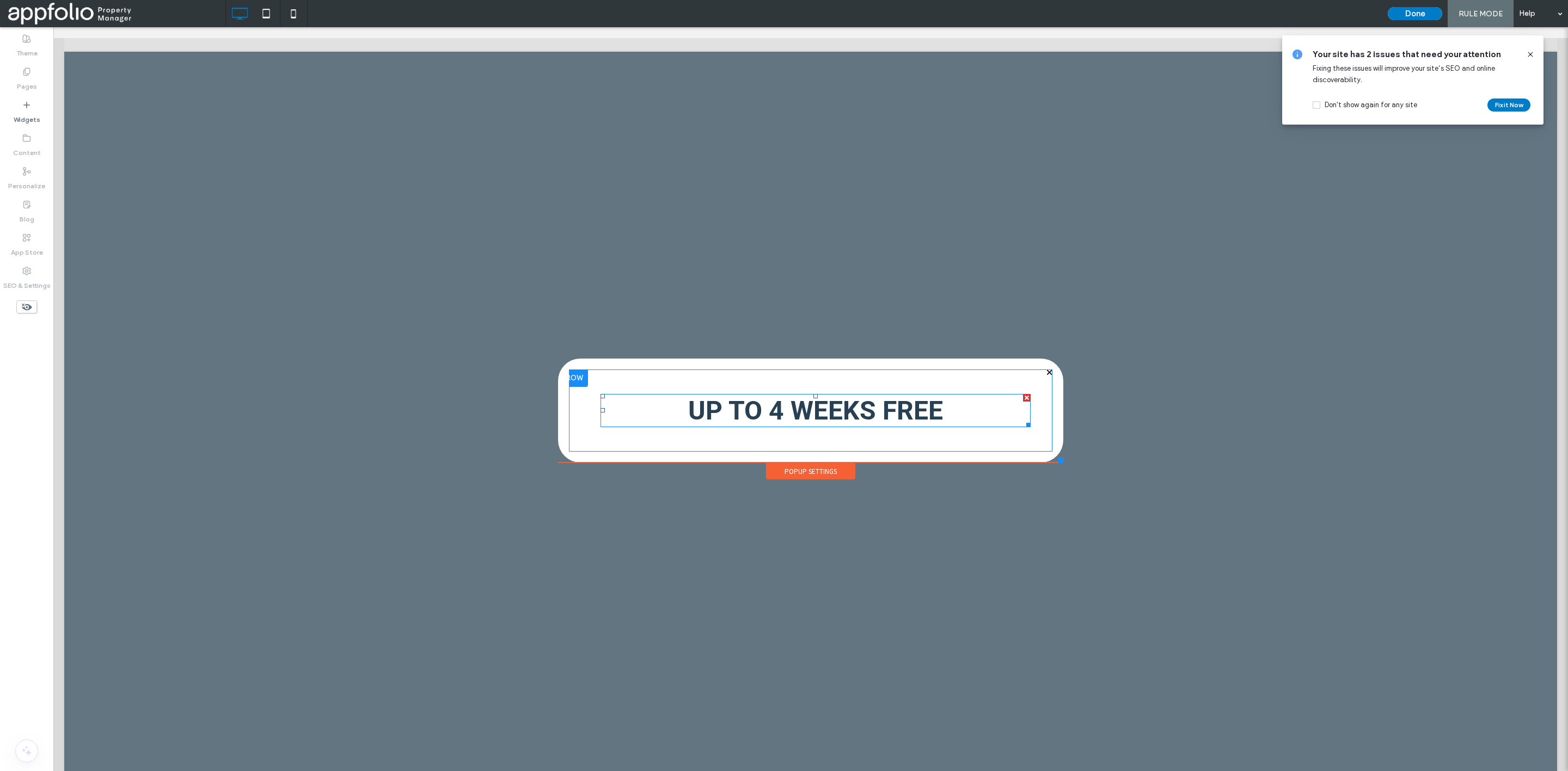
click at [1023, 398] on div at bounding box center [1027, 398] width 8 height 8
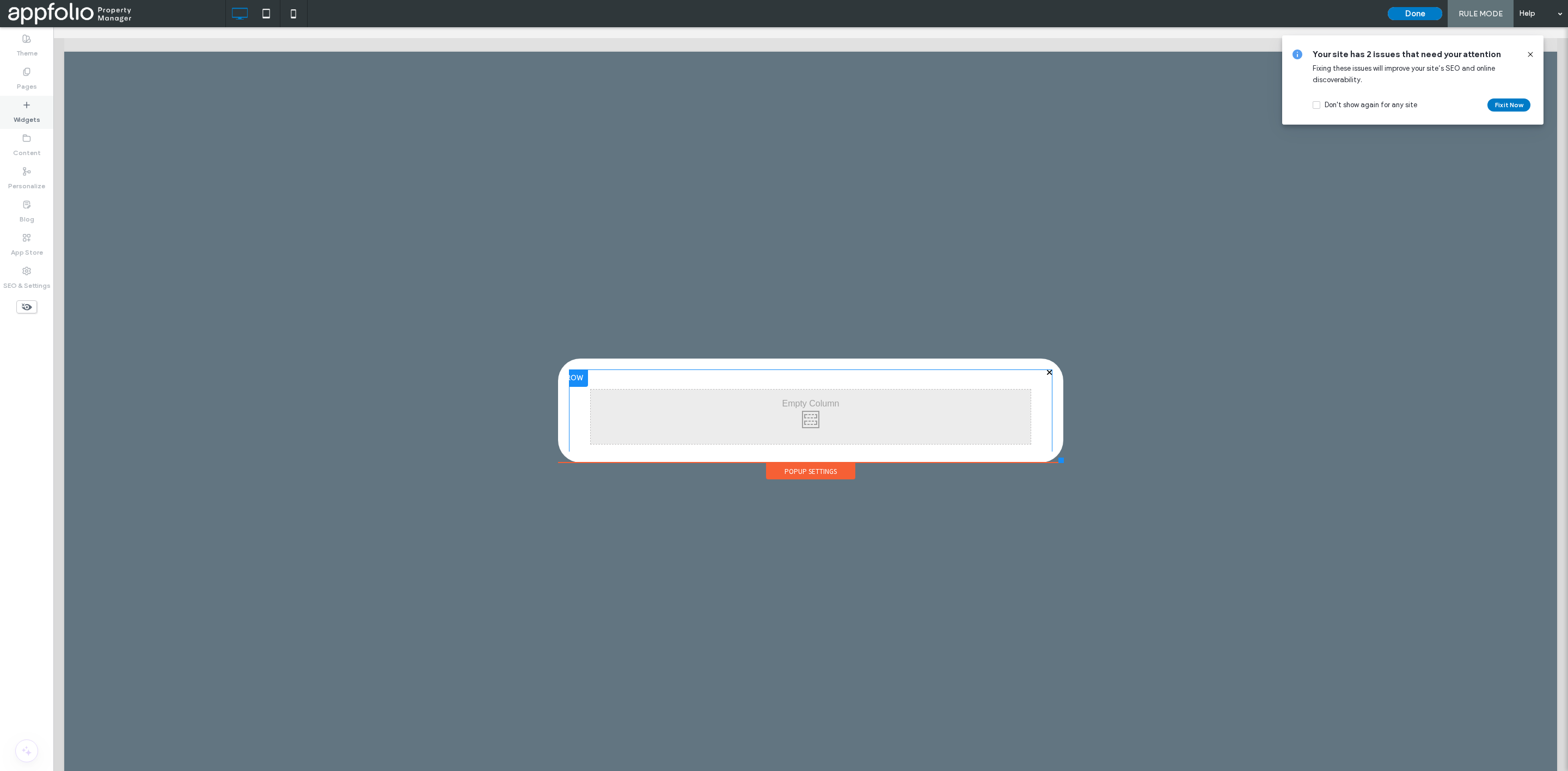
click at [20, 112] on label "Widgets" at bounding box center [27, 118] width 27 height 16
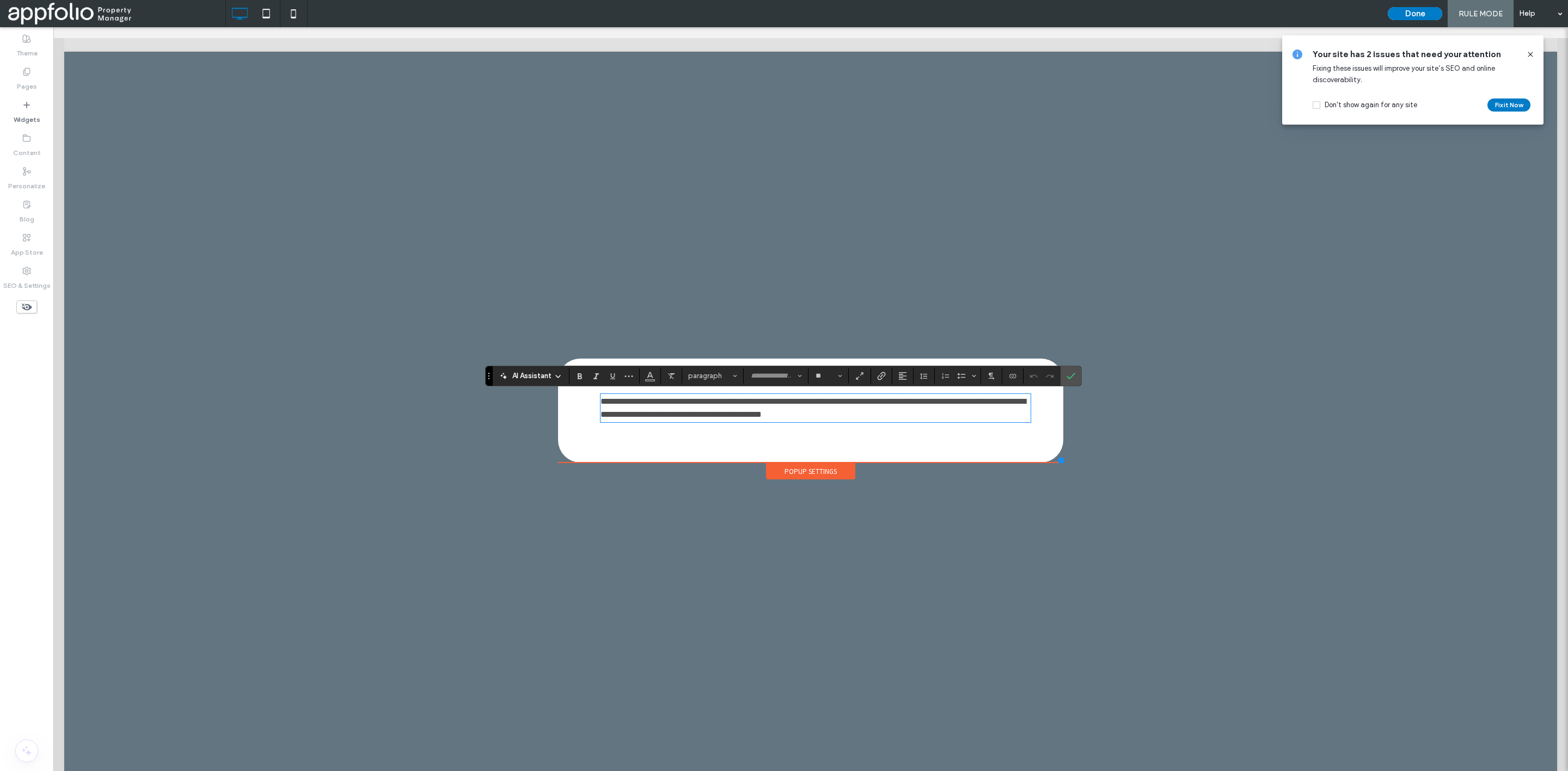
click at [880, 405] on span "**********" at bounding box center [813, 408] width 426 height 22
type input "*********"
click at [717, 374] on span "paragraph" at bounding box center [709, 375] width 42 height 8
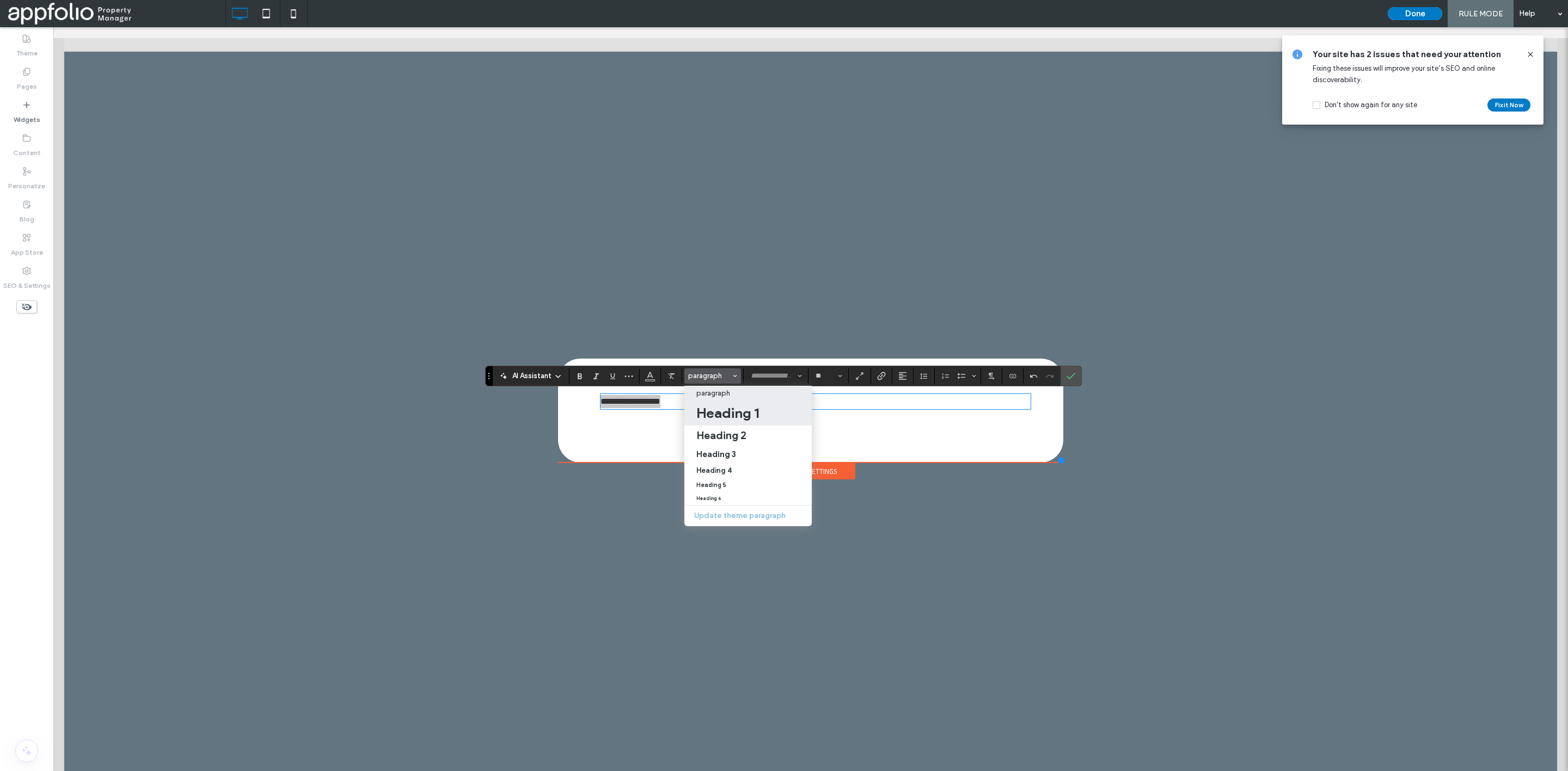
click at [747, 413] on h1 "Heading 1" at bounding box center [727, 413] width 62 height 17
type input "**"
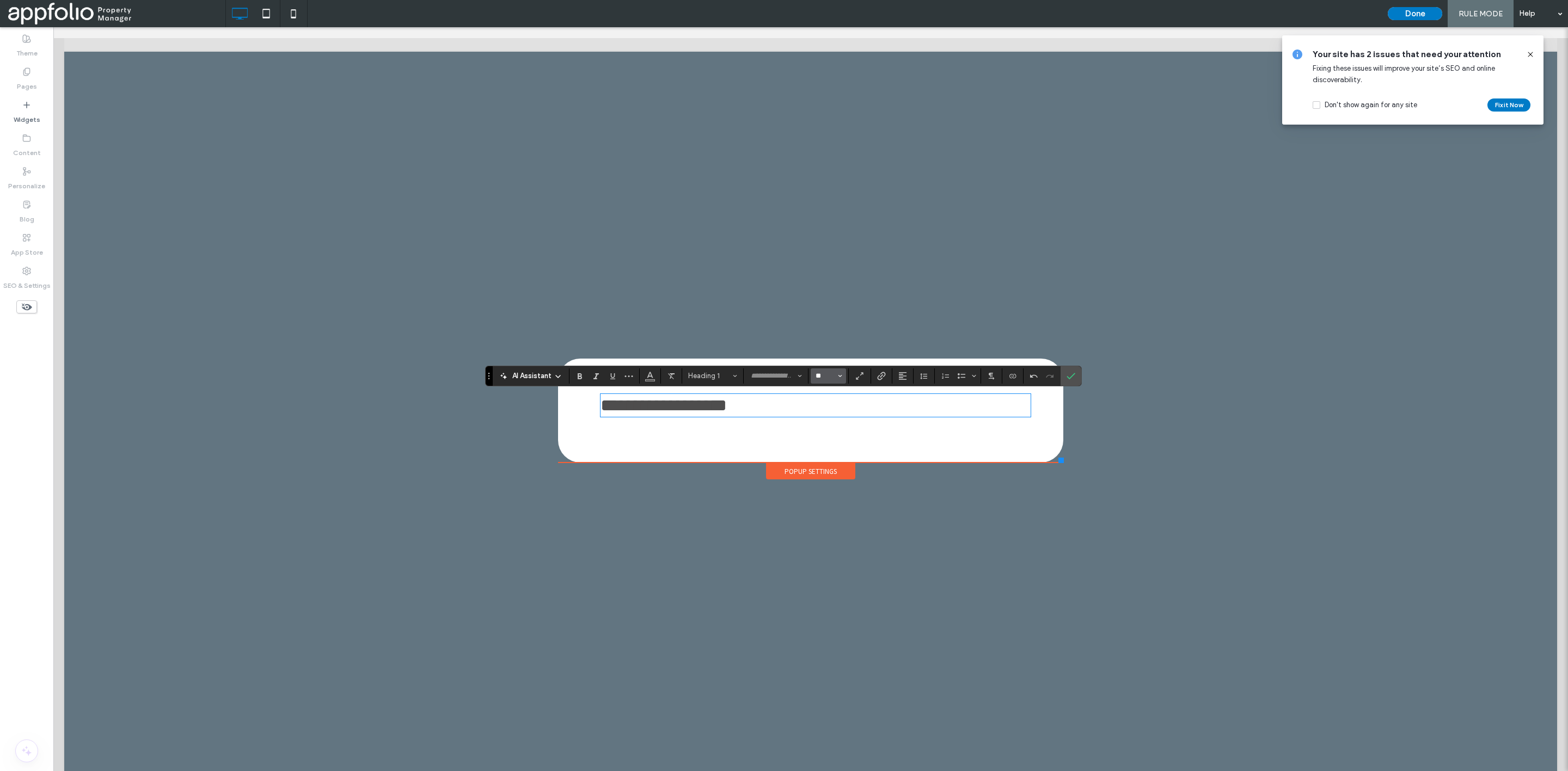
click at [822, 380] on input "**" at bounding box center [825, 376] width 22 height 9
click at [833, 486] on label "48" at bounding box center [828, 485] width 35 height 16
type input "**"
click at [646, 375] on icon "Color" at bounding box center [650, 375] width 9 height 9
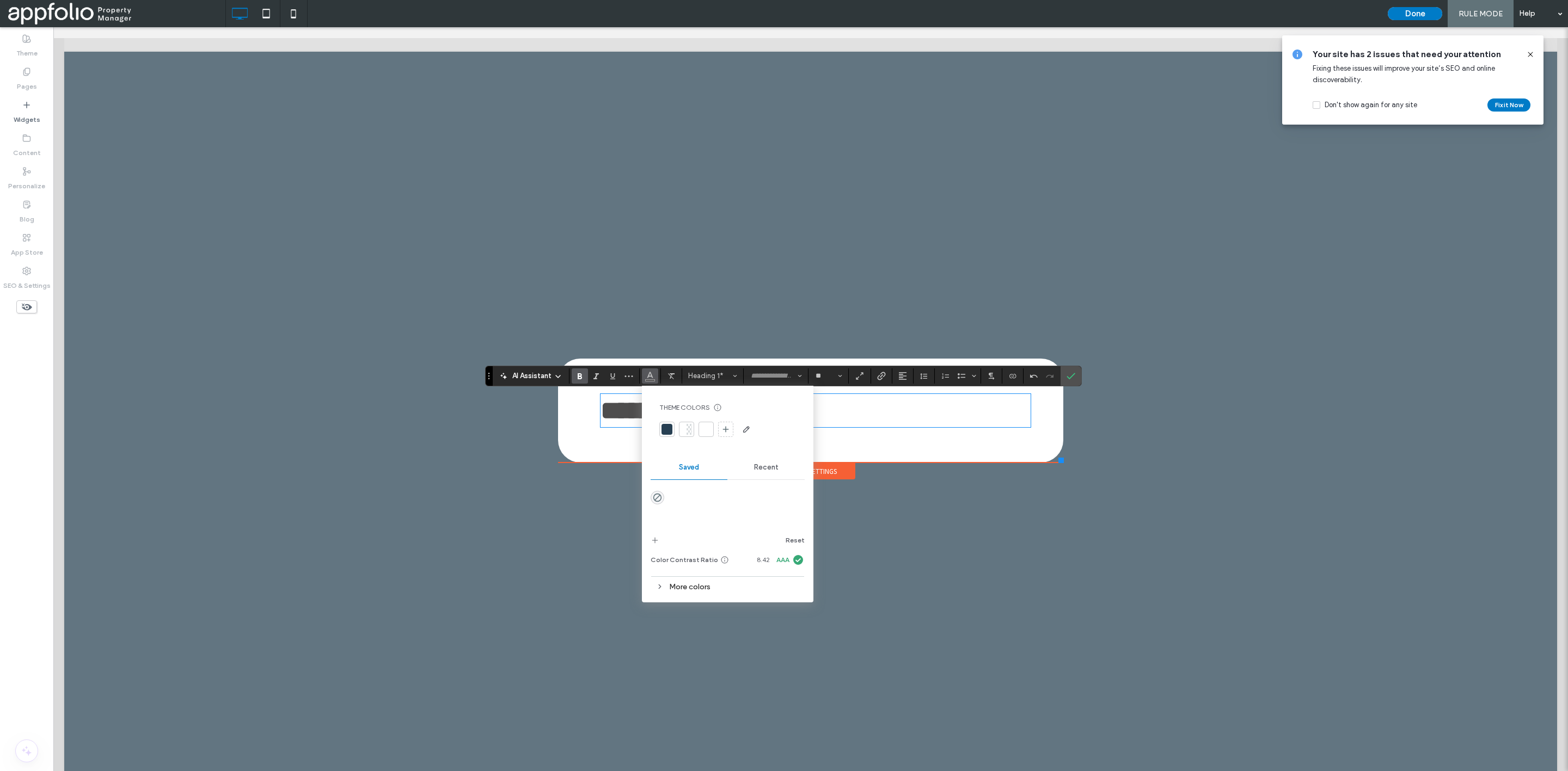
click at [664, 427] on div at bounding box center [667, 429] width 11 height 11
click at [904, 372] on icon "Alignment" at bounding box center [903, 376] width 9 height 9
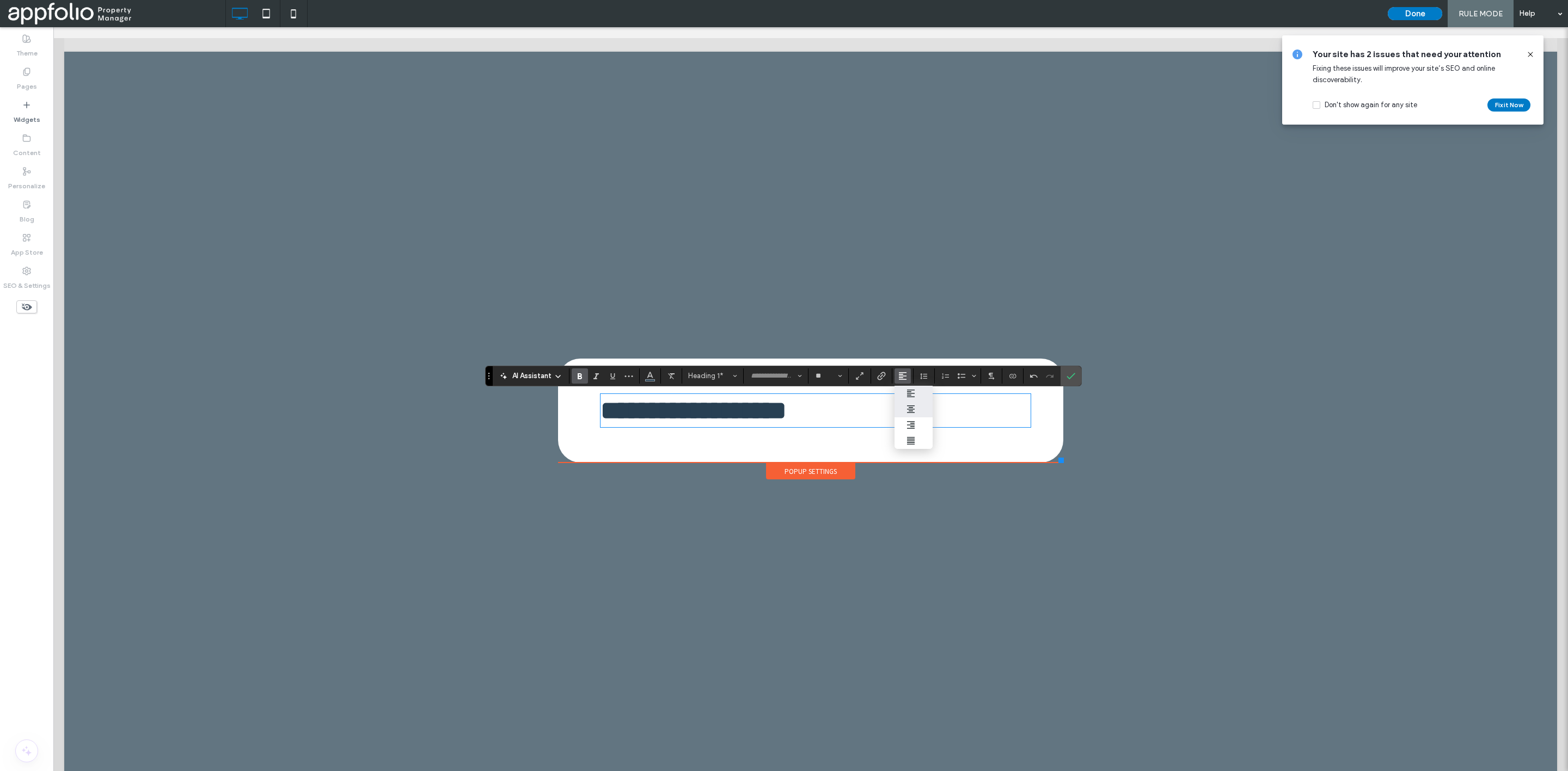
click at [915, 408] on icon "ui.textEditor.alignment.center" at bounding box center [911, 409] width 9 height 9
click at [1075, 375] on icon "Confirm" at bounding box center [1071, 376] width 9 height 9
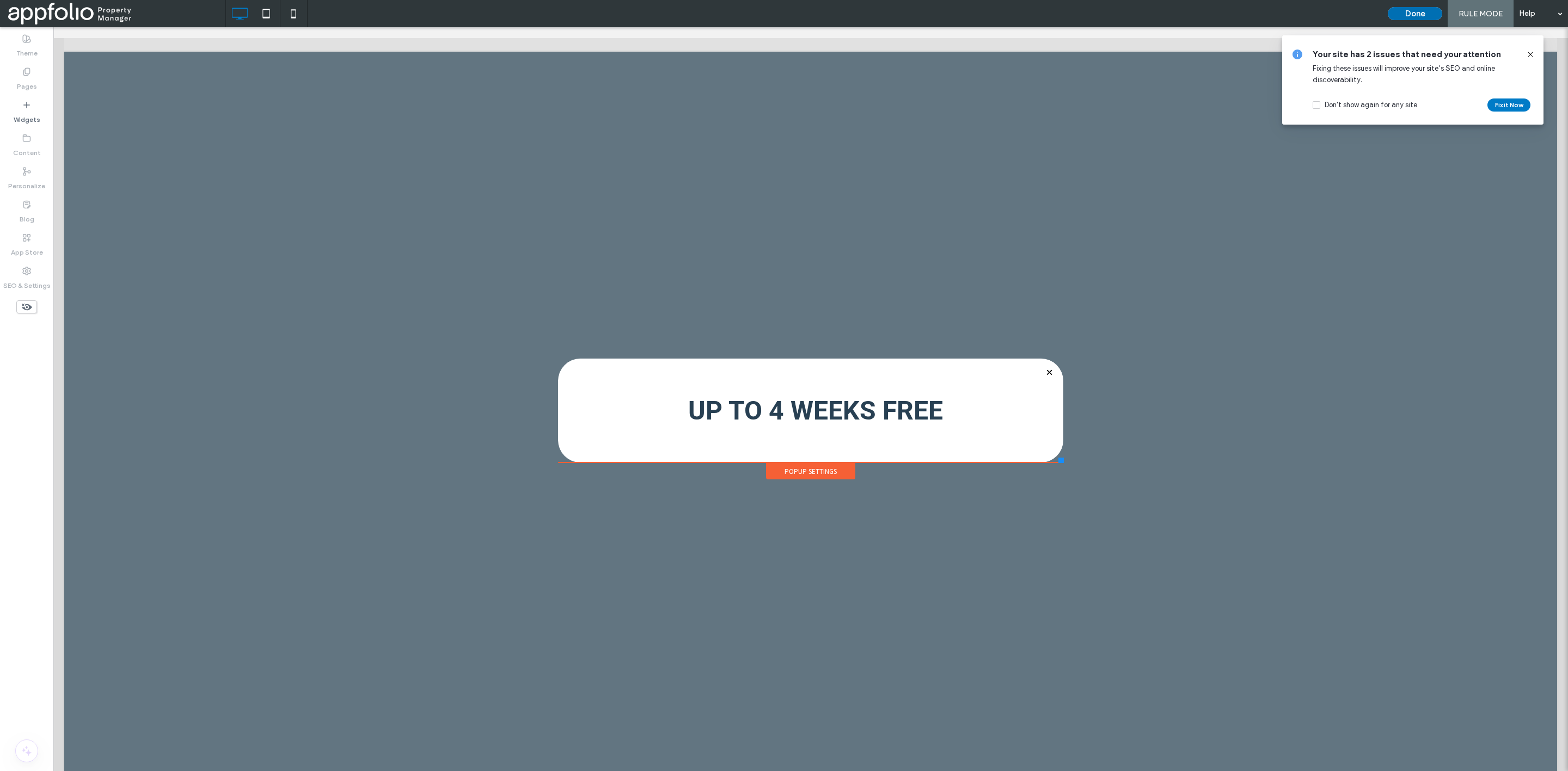
click at [1424, 13] on button "Done" at bounding box center [1415, 13] width 54 height 13
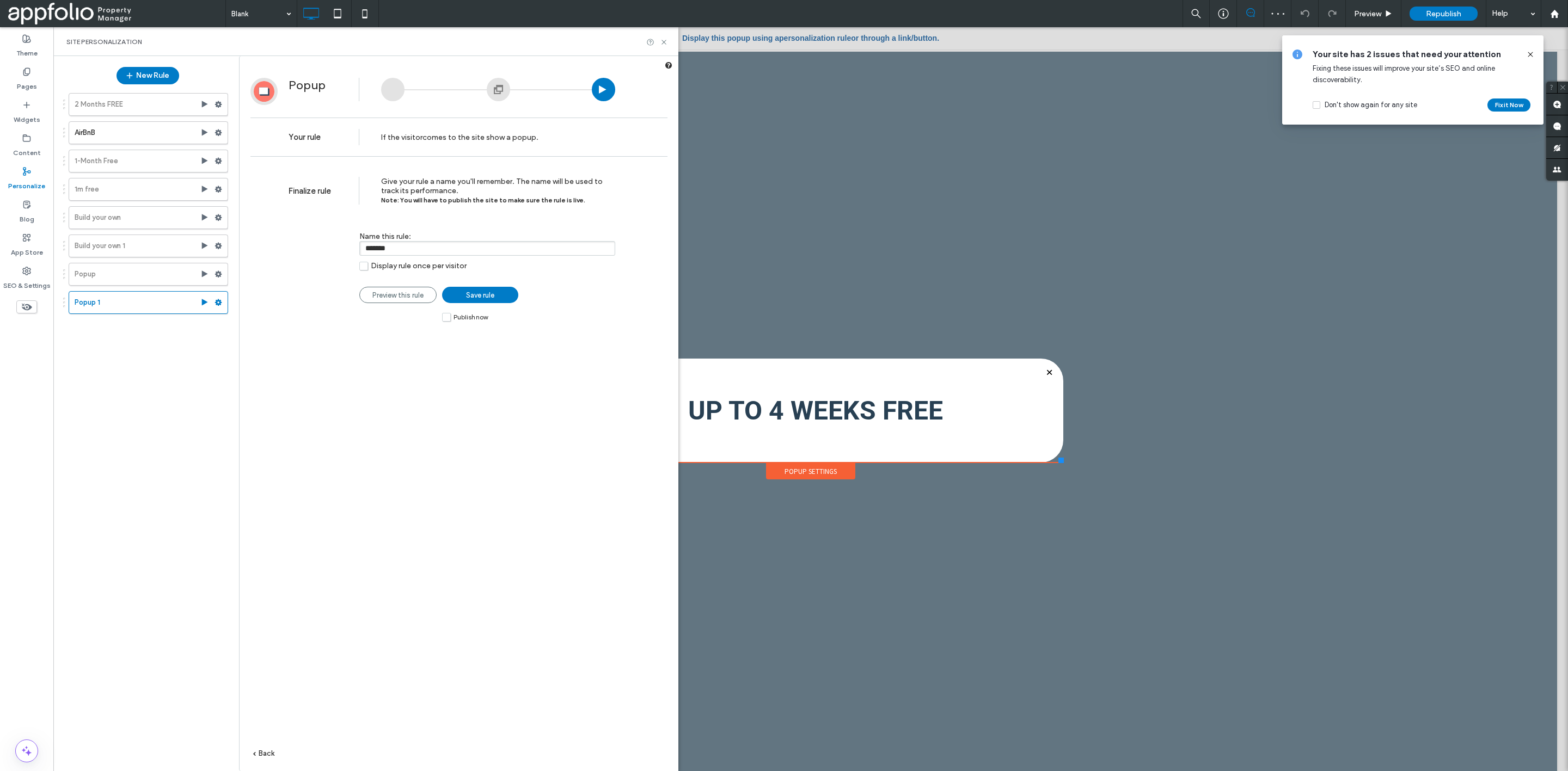
click at [466, 296] on span "Save rule" at bounding box center [480, 295] width 29 height 8
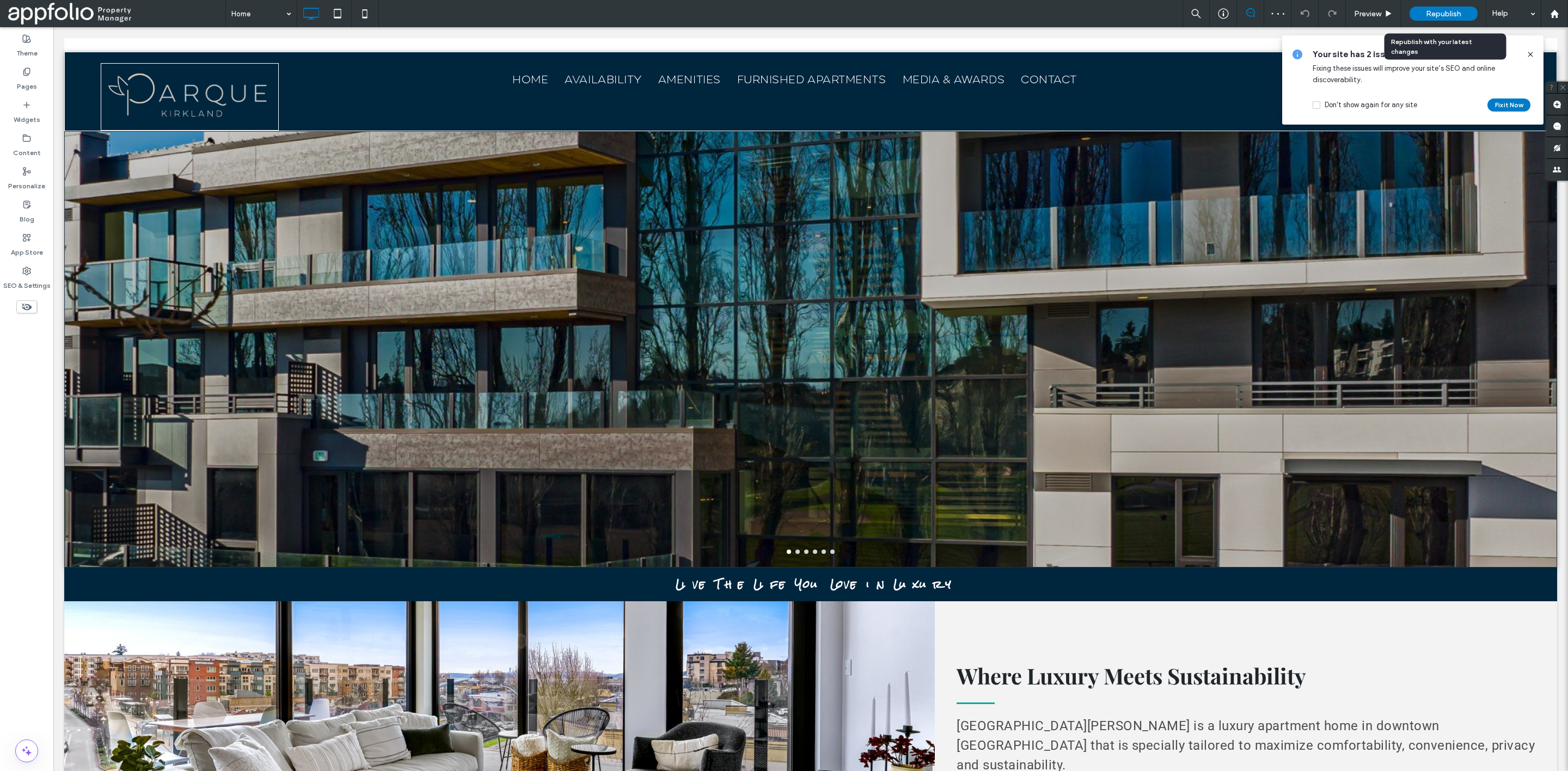
click at [1456, 16] on span "Republish" at bounding box center [1443, 14] width 35 height 10
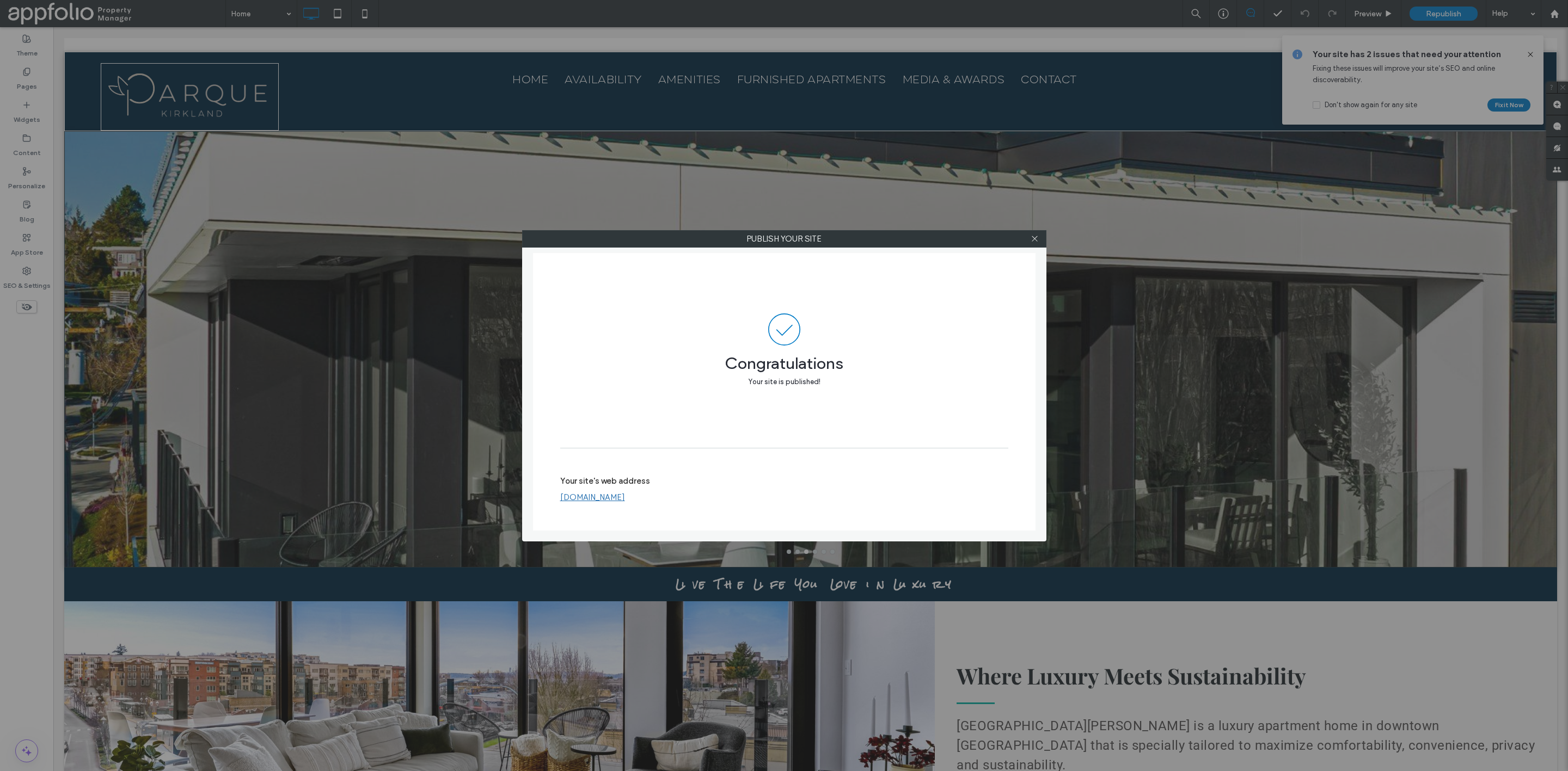
click at [595, 150] on div "Publish your site Congratulations Your site is published! Your site's web addre…" at bounding box center [784, 386] width 1568 height 771
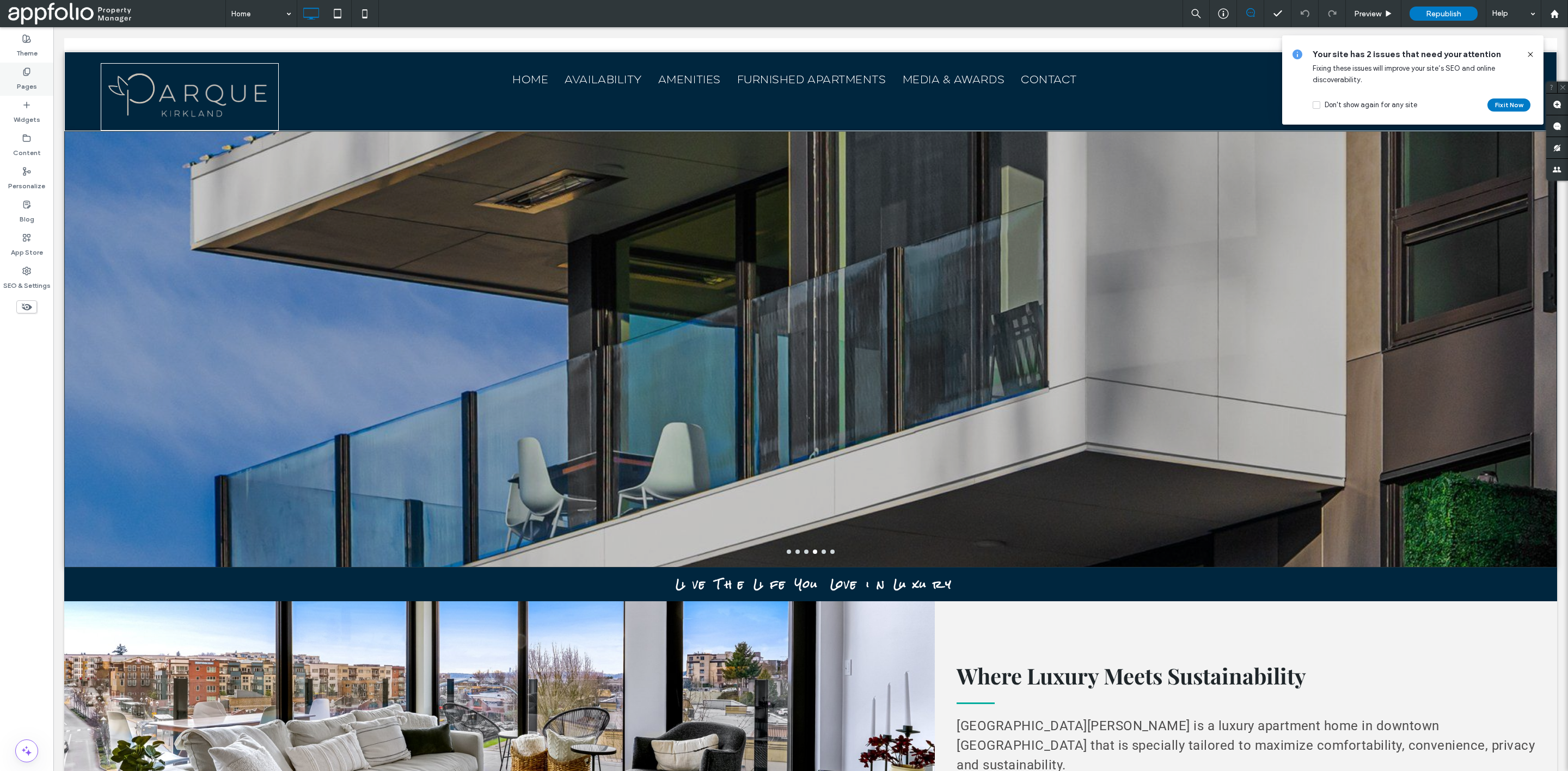
click at [27, 79] on label "Pages" at bounding box center [27, 84] width 20 height 16
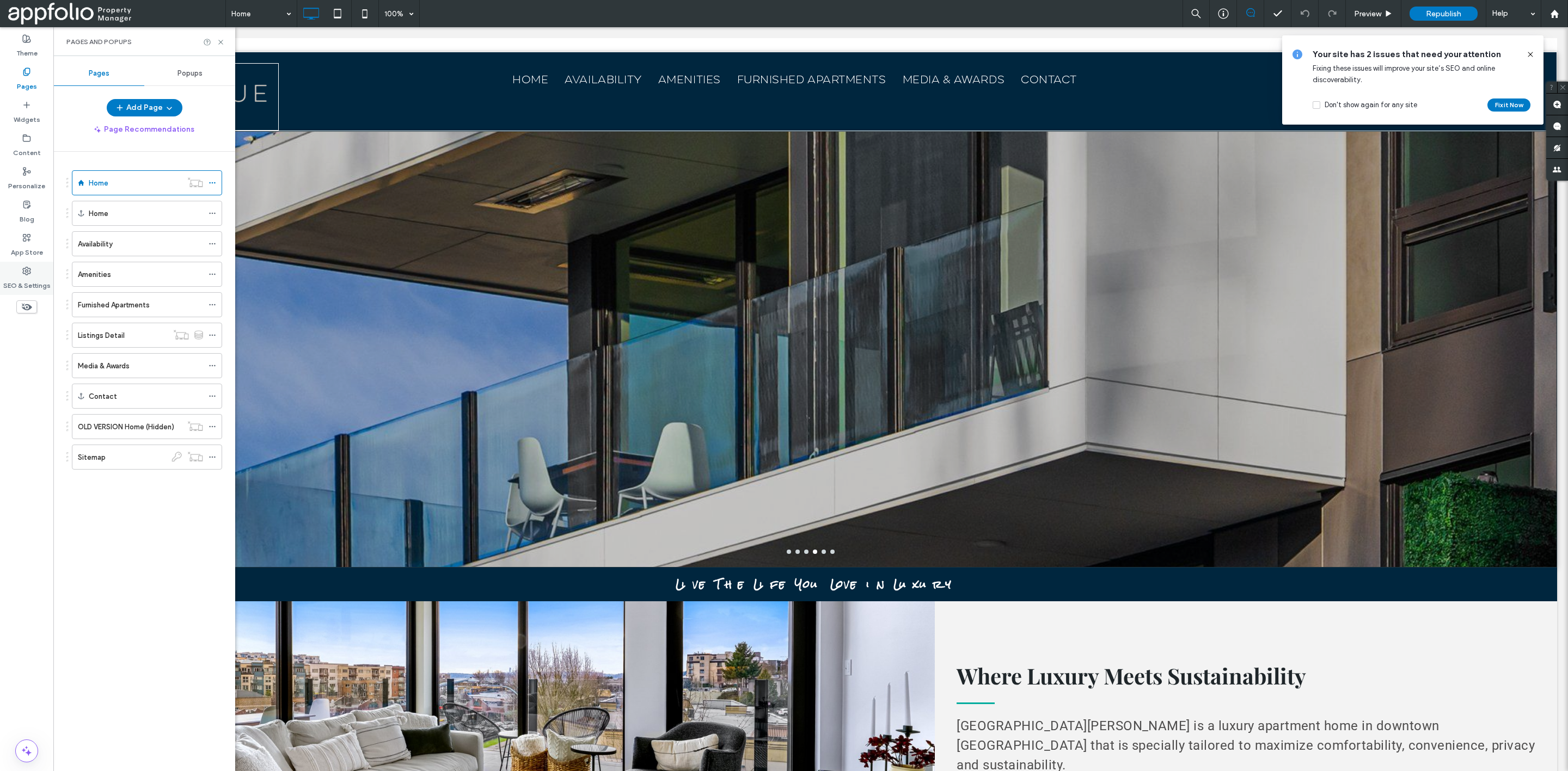
click at [32, 266] on div "SEO & Settings" at bounding box center [27, 278] width 54 height 33
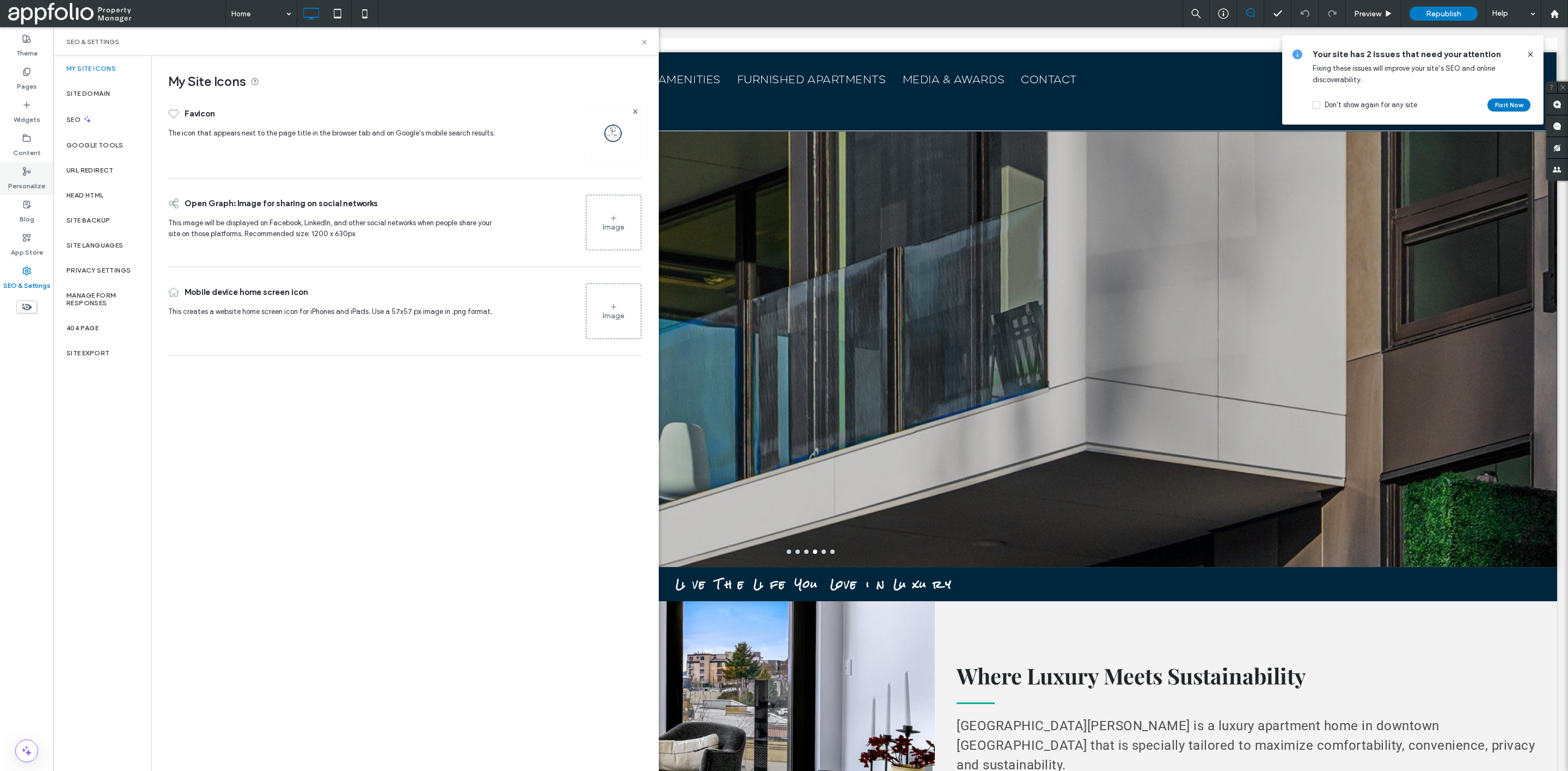
click at [13, 169] on div "Personalize" at bounding box center [27, 179] width 54 height 33
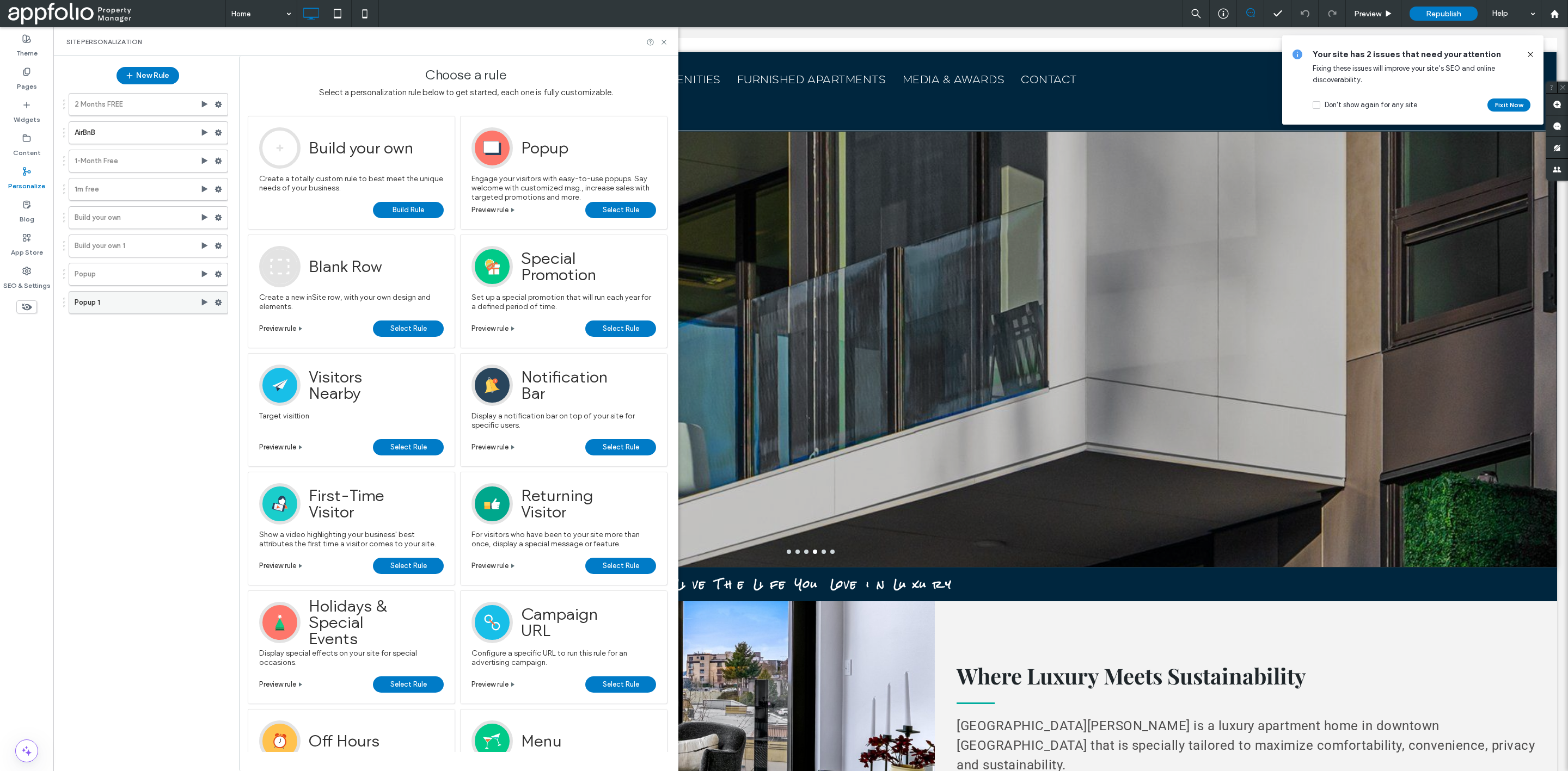
click at [128, 303] on label "Popup 1" at bounding box center [137, 302] width 125 height 22
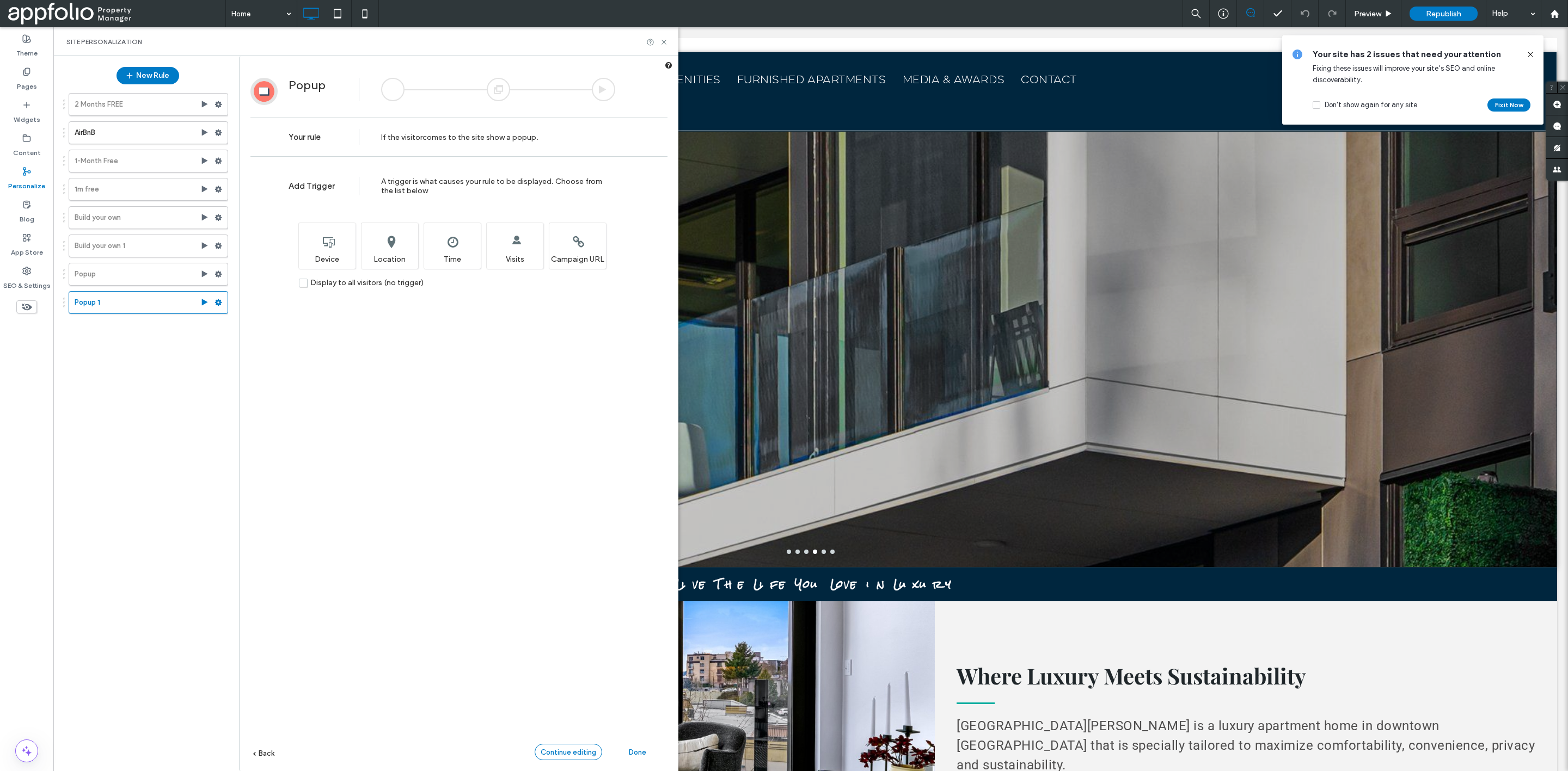
click at [576, 749] on span "Continue editing" at bounding box center [568, 752] width 55 height 8
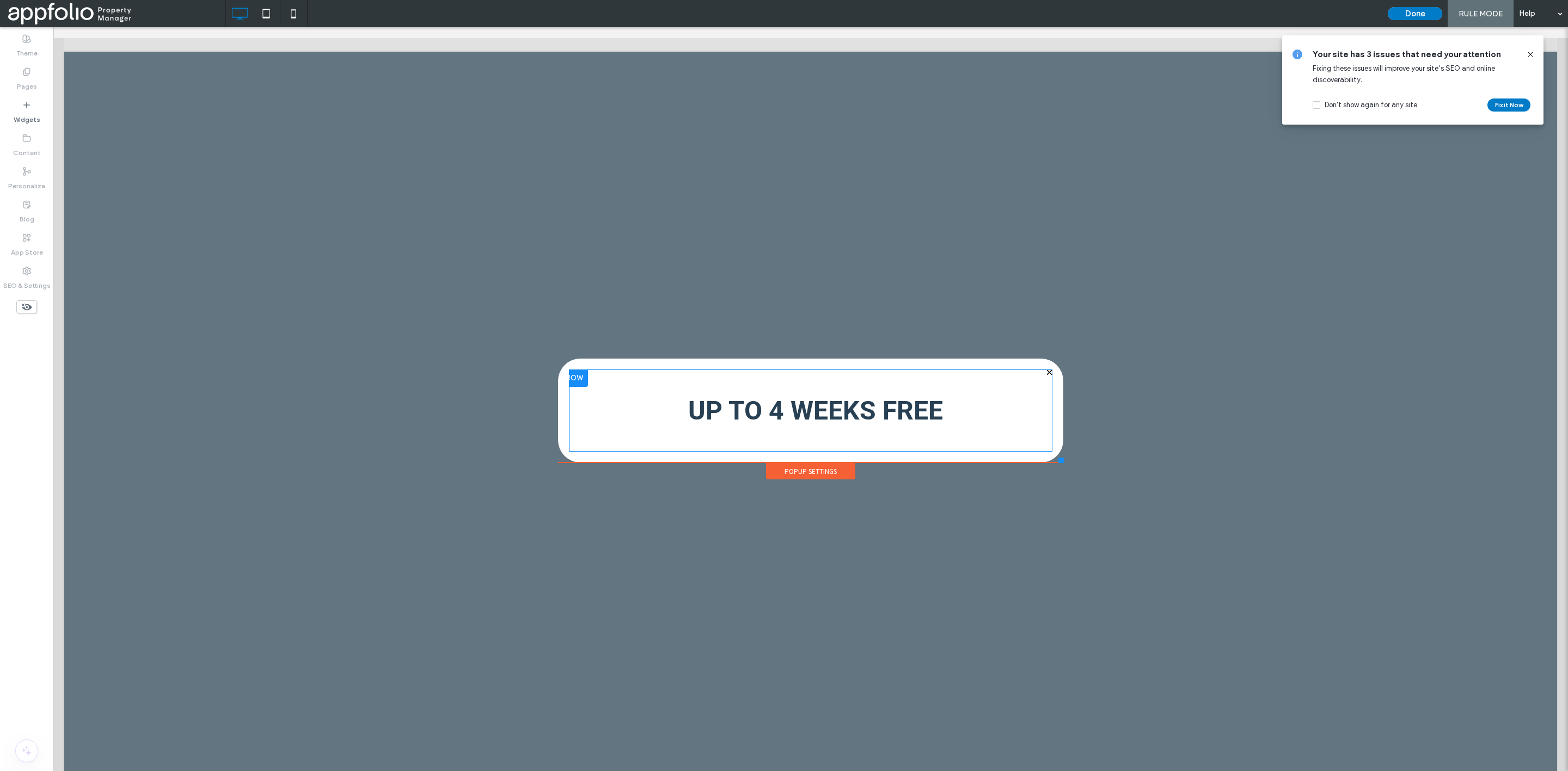
click at [1045, 373] on div "UP TO 4 WEEKS FREE Click To Paste" at bounding box center [810, 411] width 483 height 83
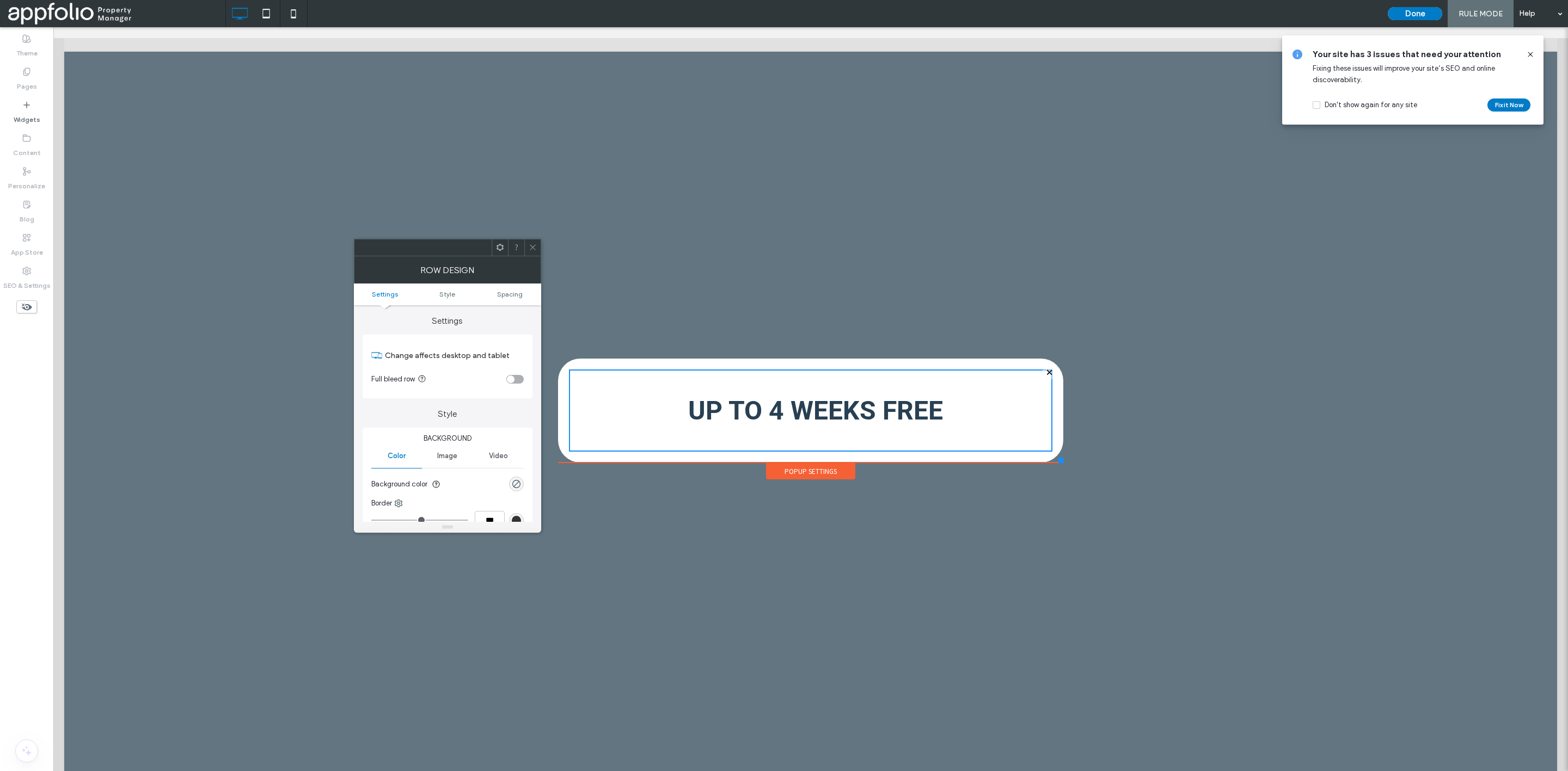
click at [530, 242] on span at bounding box center [532, 247] width 8 height 16
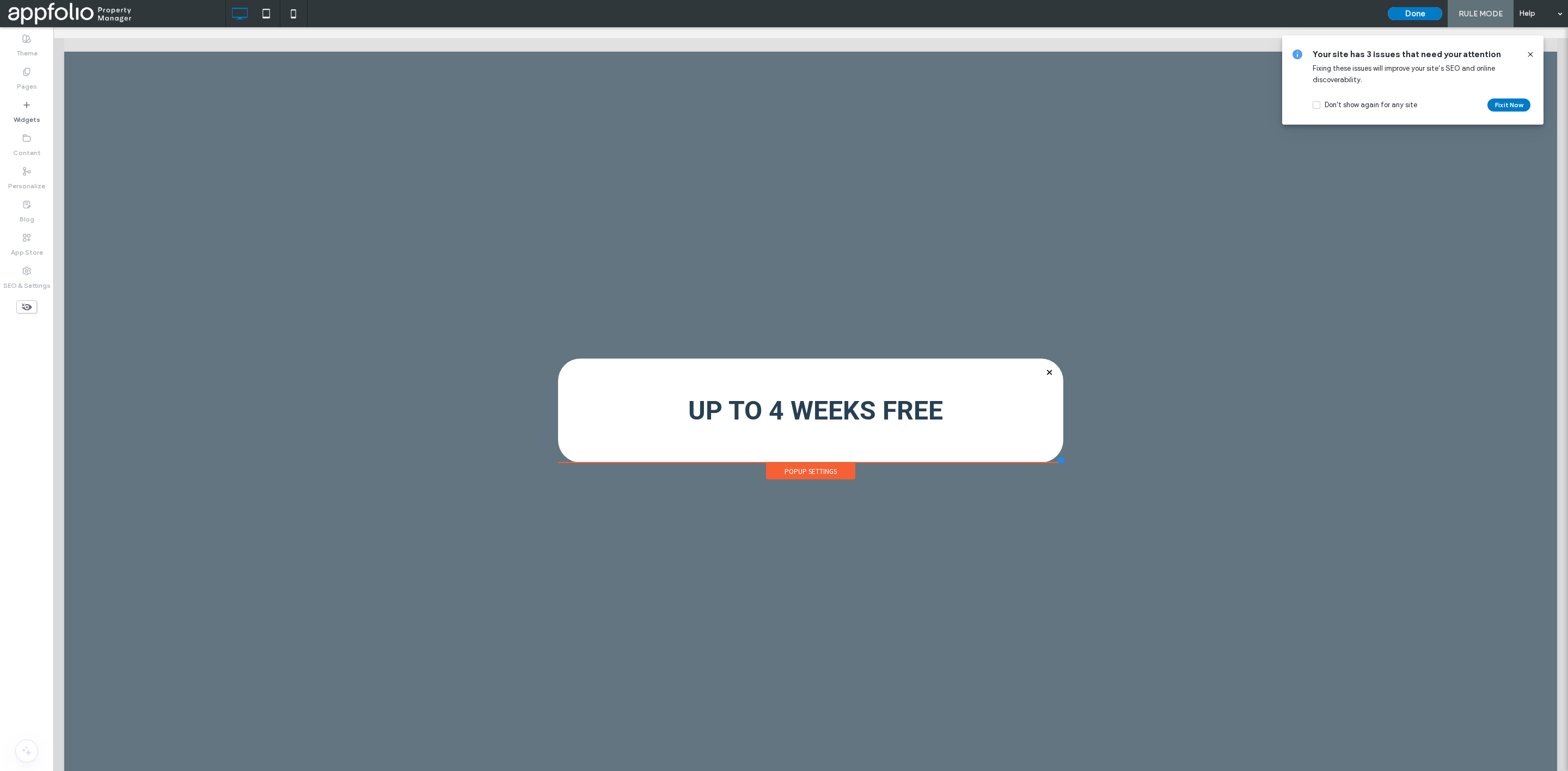
click at [1398, 22] on div "Done RULE MODE Help" at bounding box center [1475, 13] width 186 height 27
click at [1402, 13] on button "Done" at bounding box center [1415, 13] width 54 height 13
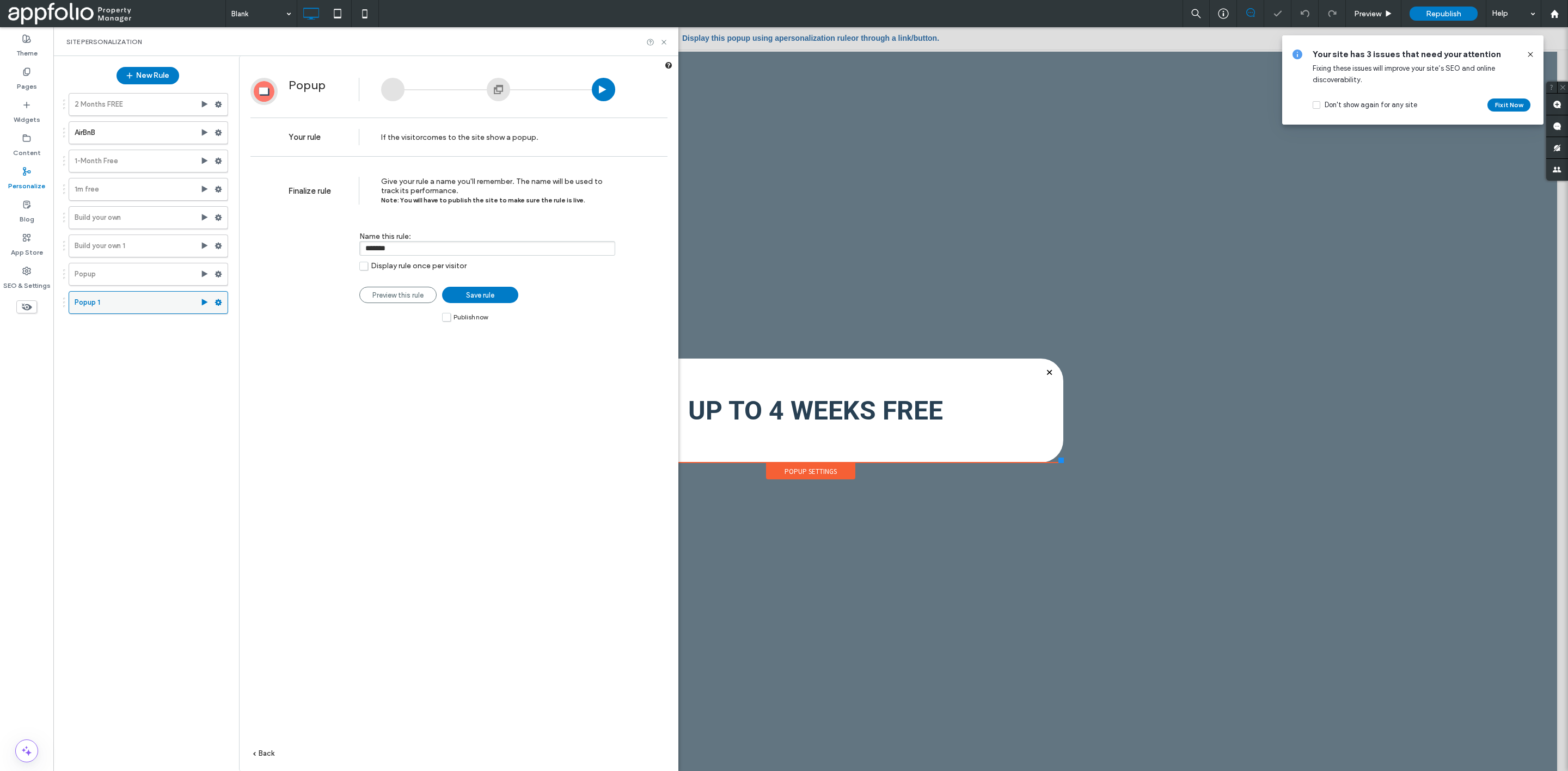
click at [218, 304] on use at bounding box center [219, 303] width 7 height 7
click at [299, 347] on label "Deactivate" at bounding box center [291, 349] width 77 height 10
click at [132, 70] on span "button" at bounding box center [131, 75] width 11 height 16
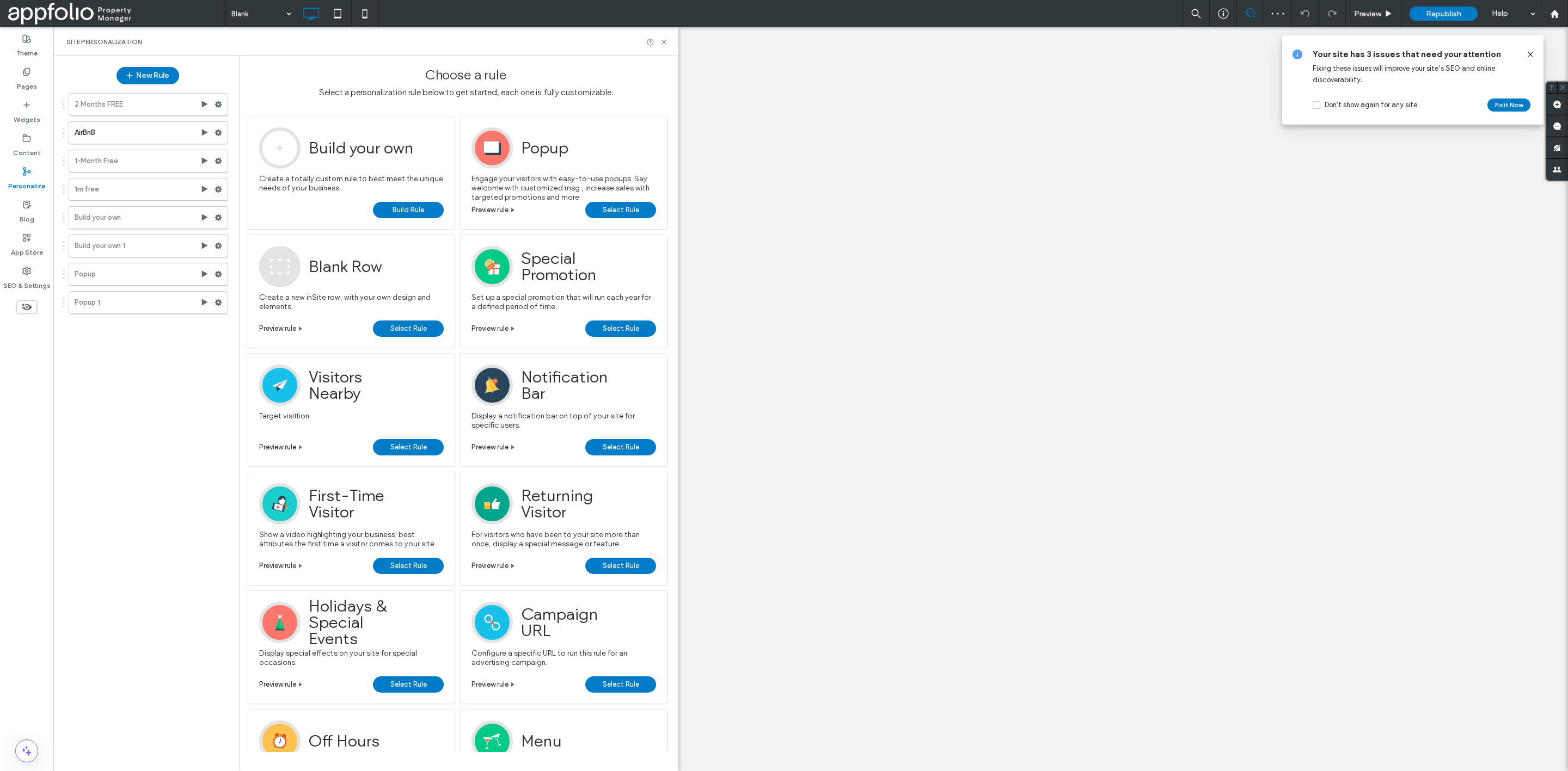
click at [402, 209] on span "Build Rule" at bounding box center [408, 210] width 32 height 16
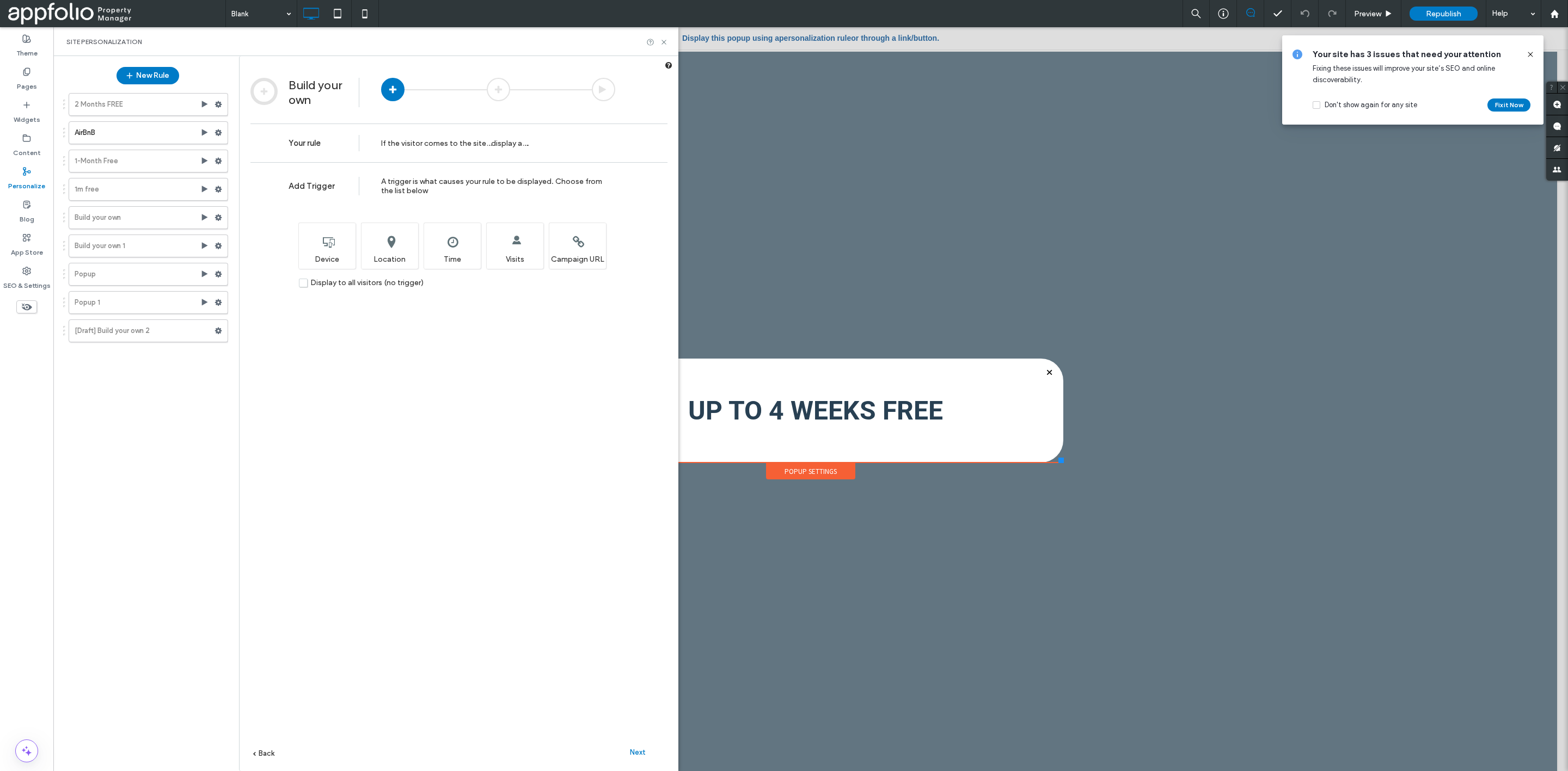
click at [338, 283] on span "Display to all visitors (no trigger)" at bounding box center [367, 283] width 113 height 10
click at [650, 756] on div "Next" at bounding box center [637, 752] width 60 height 16
click at [464, 263] on div "A popup with a customized message will appear when this rule is active Popup" at bounding box center [452, 246] width 57 height 47
click at [637, 745] on div "Next" at bounding box center [637, 752] width 60 height 16
click at [457, 262] on link "Blank" at bounding box center [468, 257] width 245 height 16
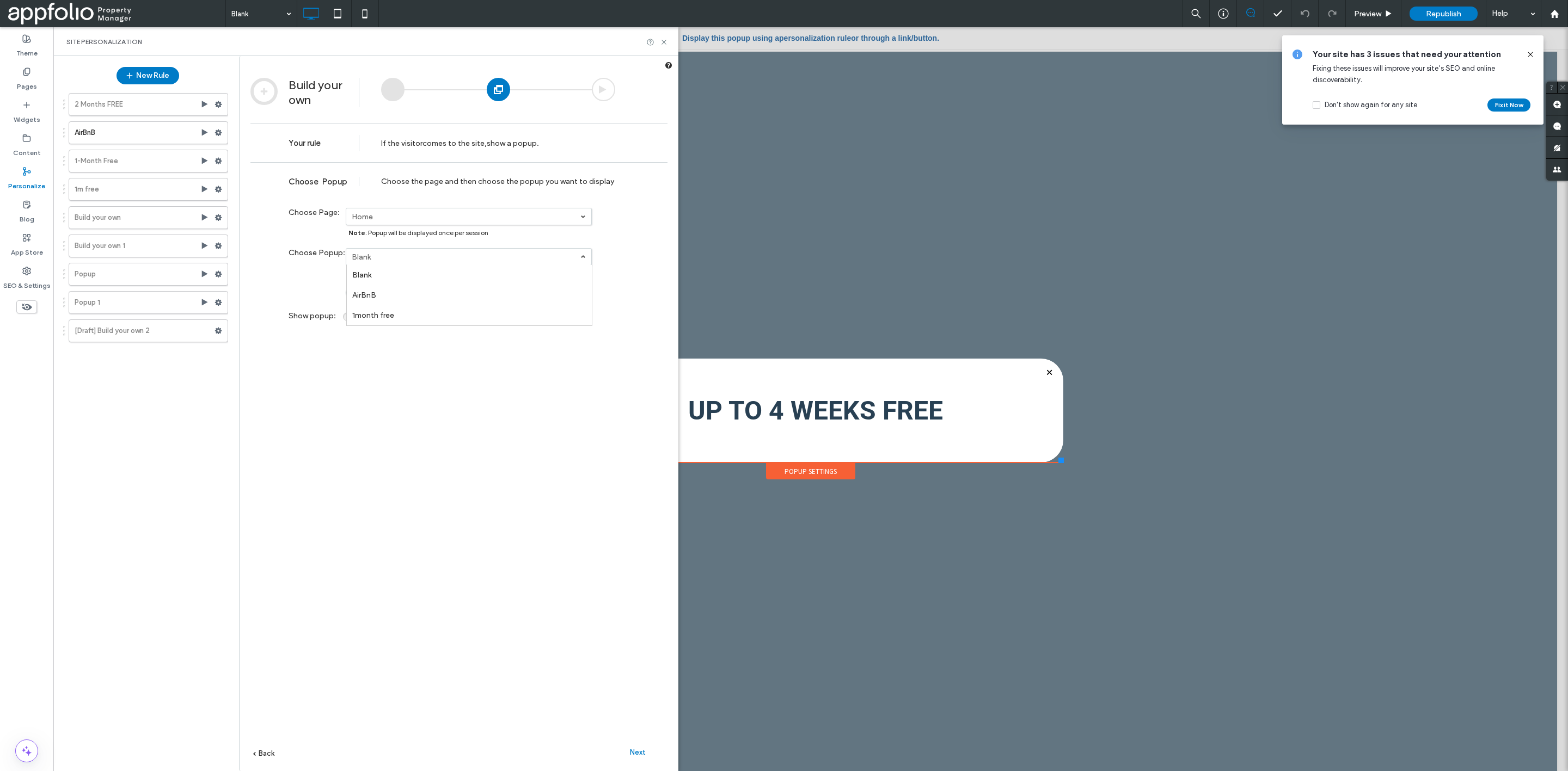
click at [327, 387] on div "**********" at bounding box center [459, 483] width 417 height 641
click at [371, 290] on span "Create new popup" at bounding box center [387, 292] width 61 height 8
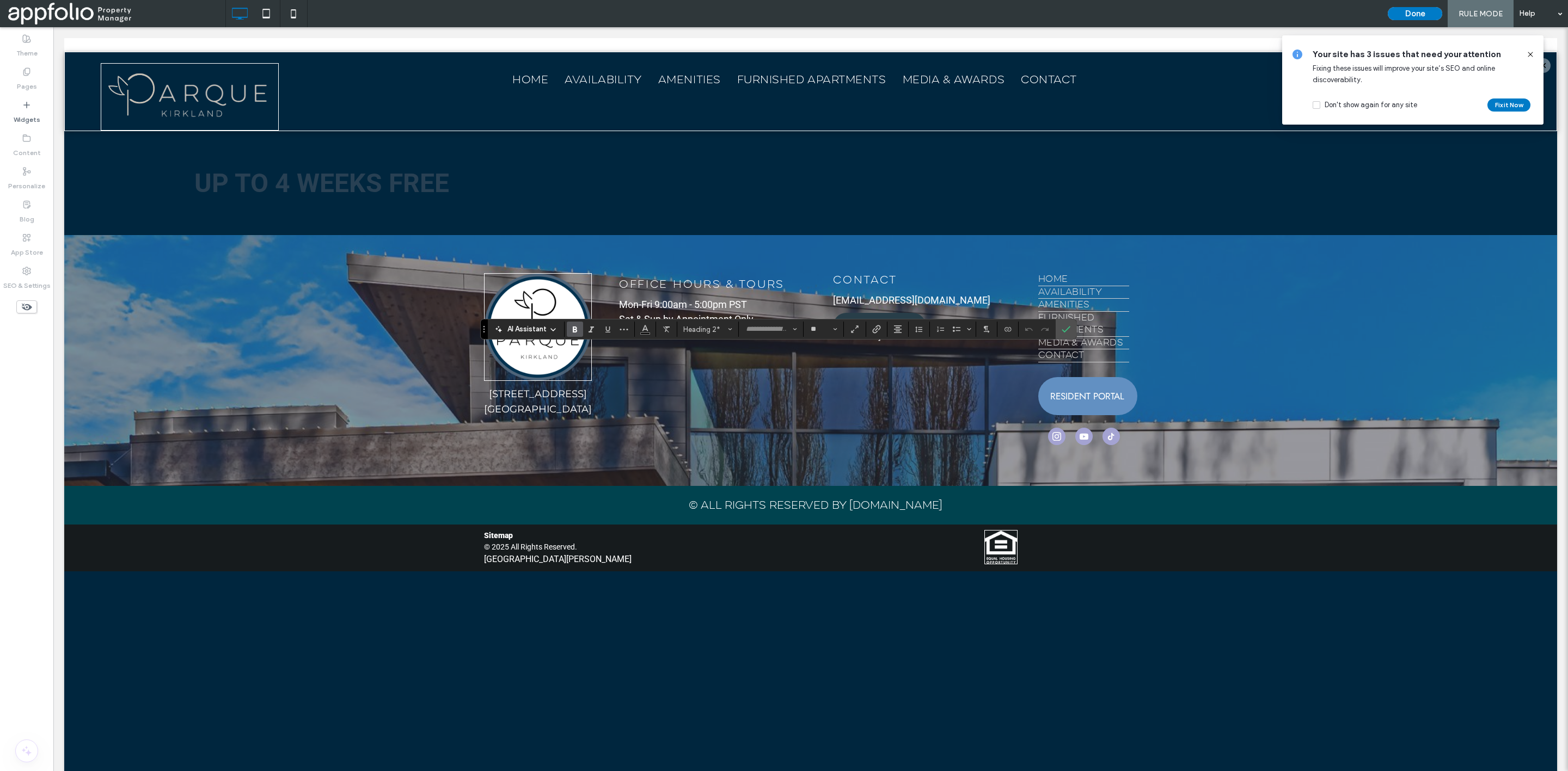
type input "*********"
type input "**"
type input "*********"
type input "**"
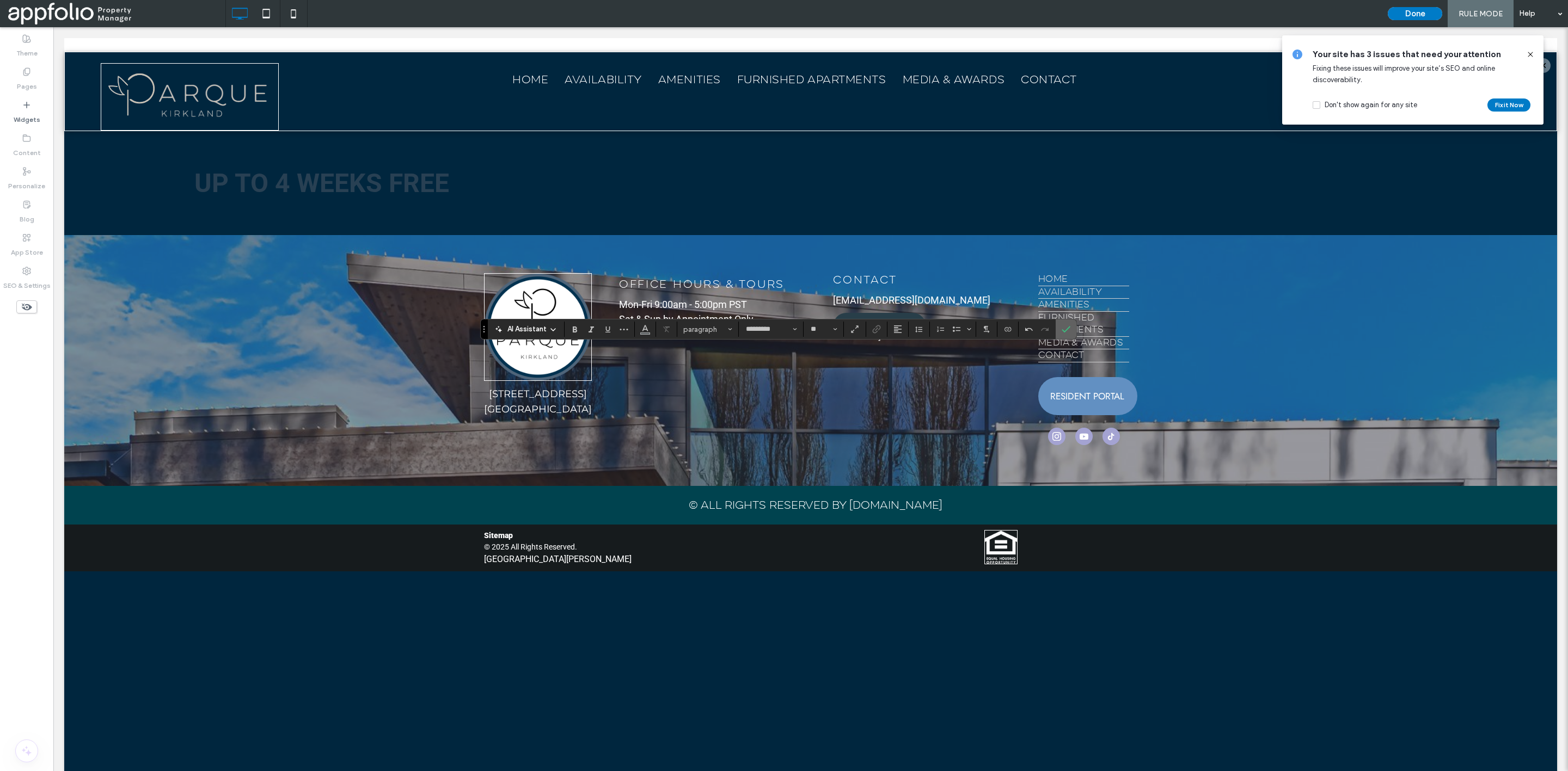
click at [1066, 327] on icon "Confirm" at bounding box center [1066, 329] width 9 height 9
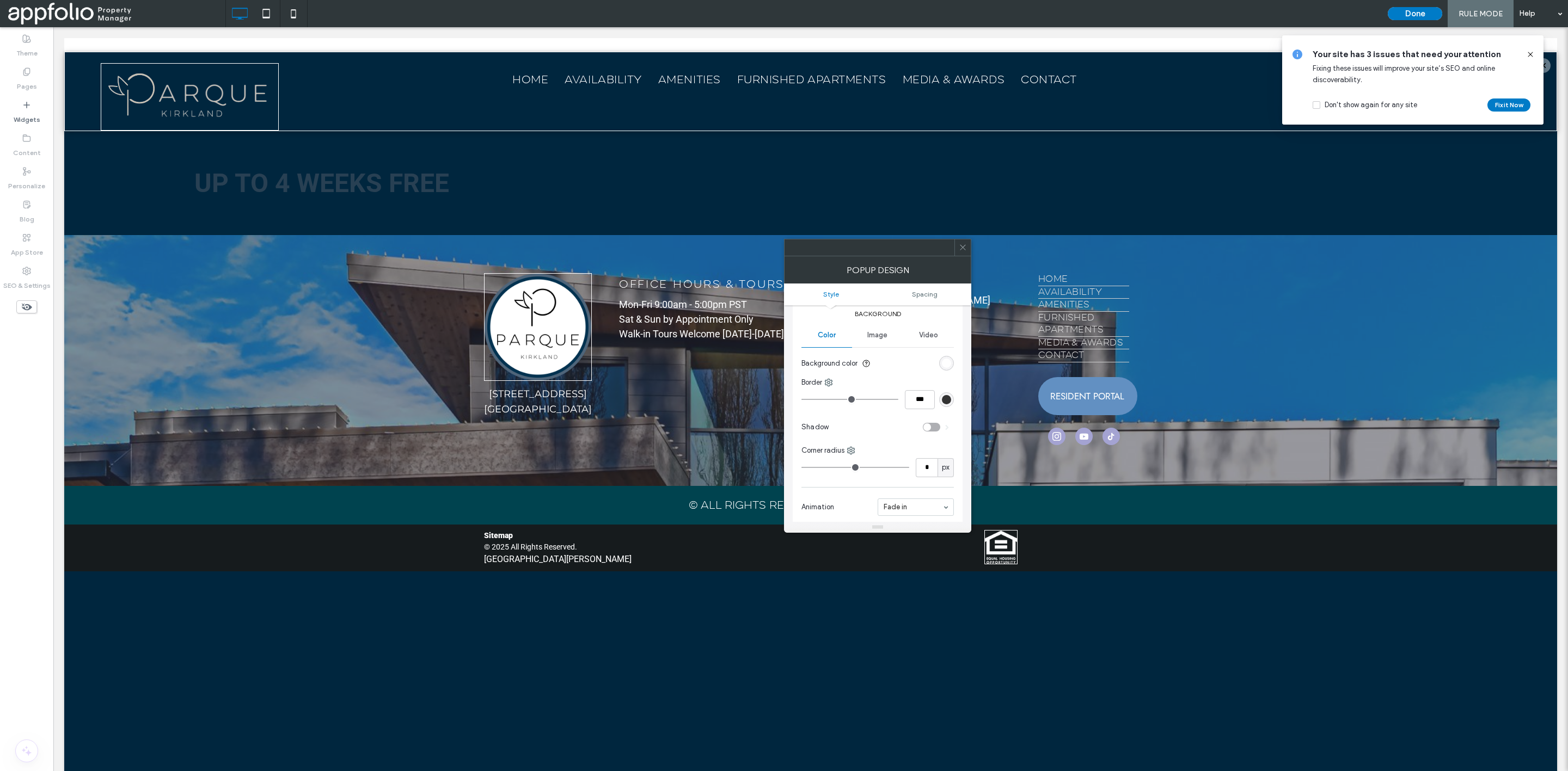
scroll to position [144, 0]
type input "*"
click at [814, 463] on input "range" at bounding box center [855, 463] width 108 height 1
type input "**"
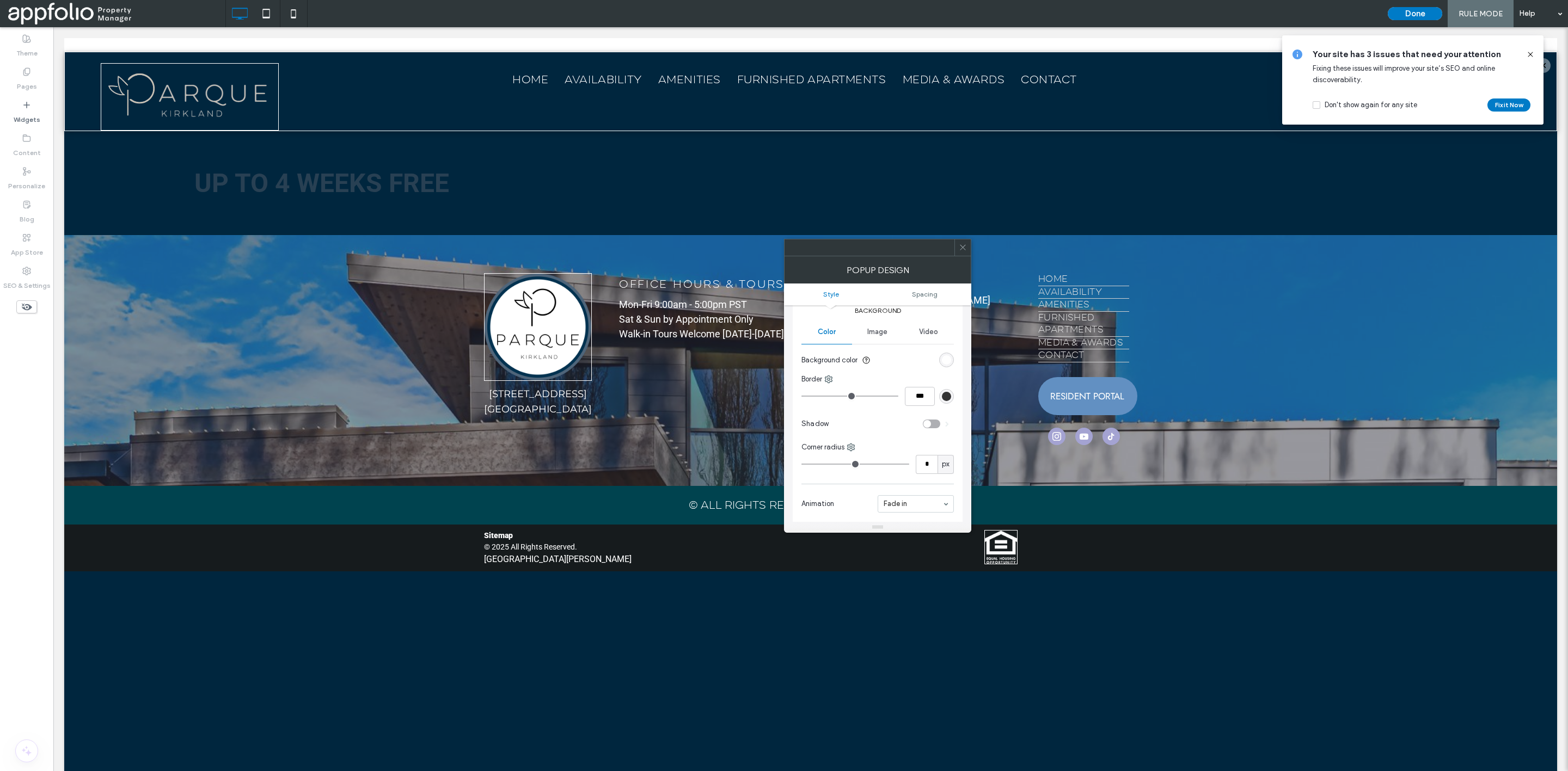
type input "**"
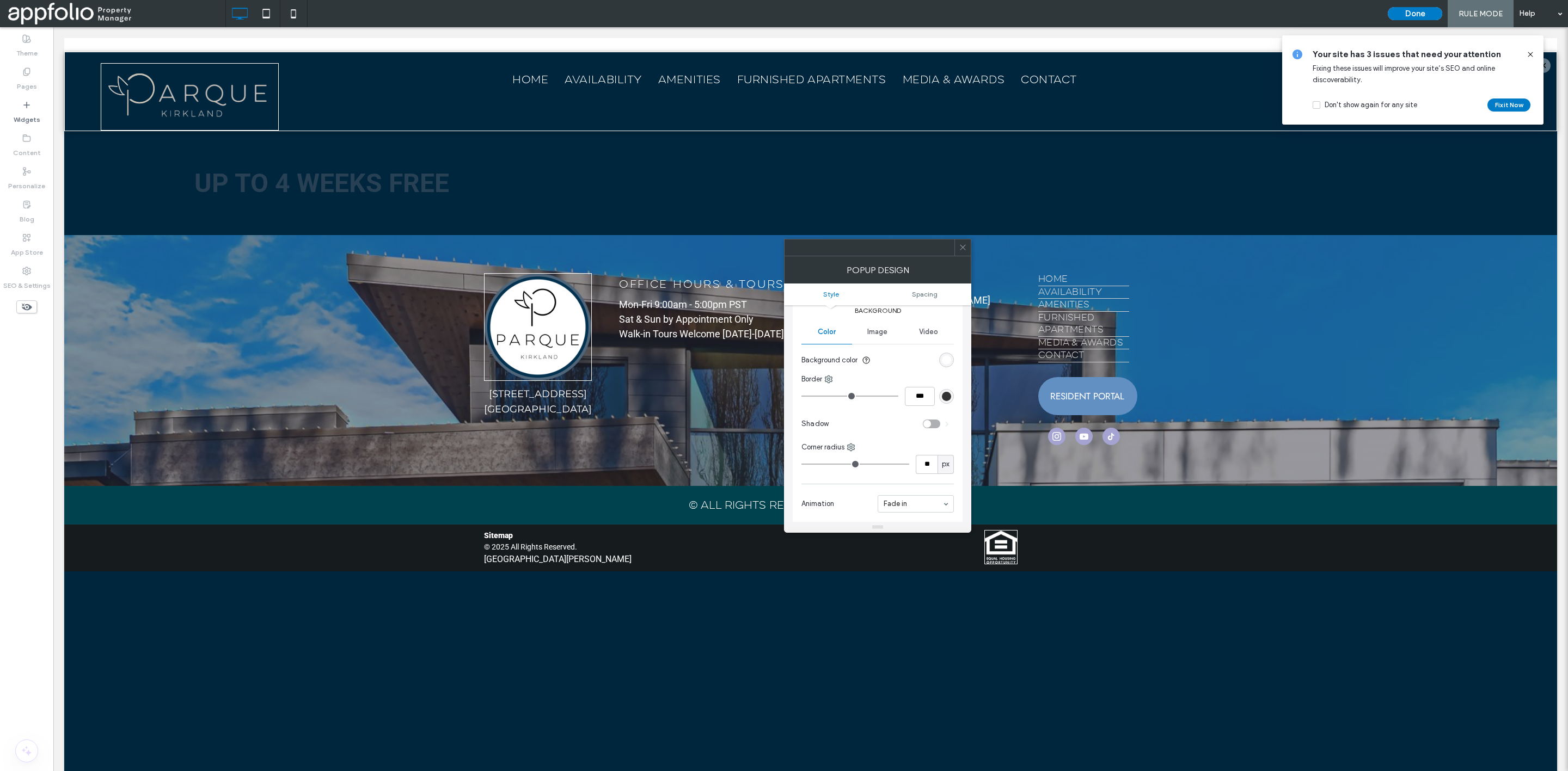
type input "**"
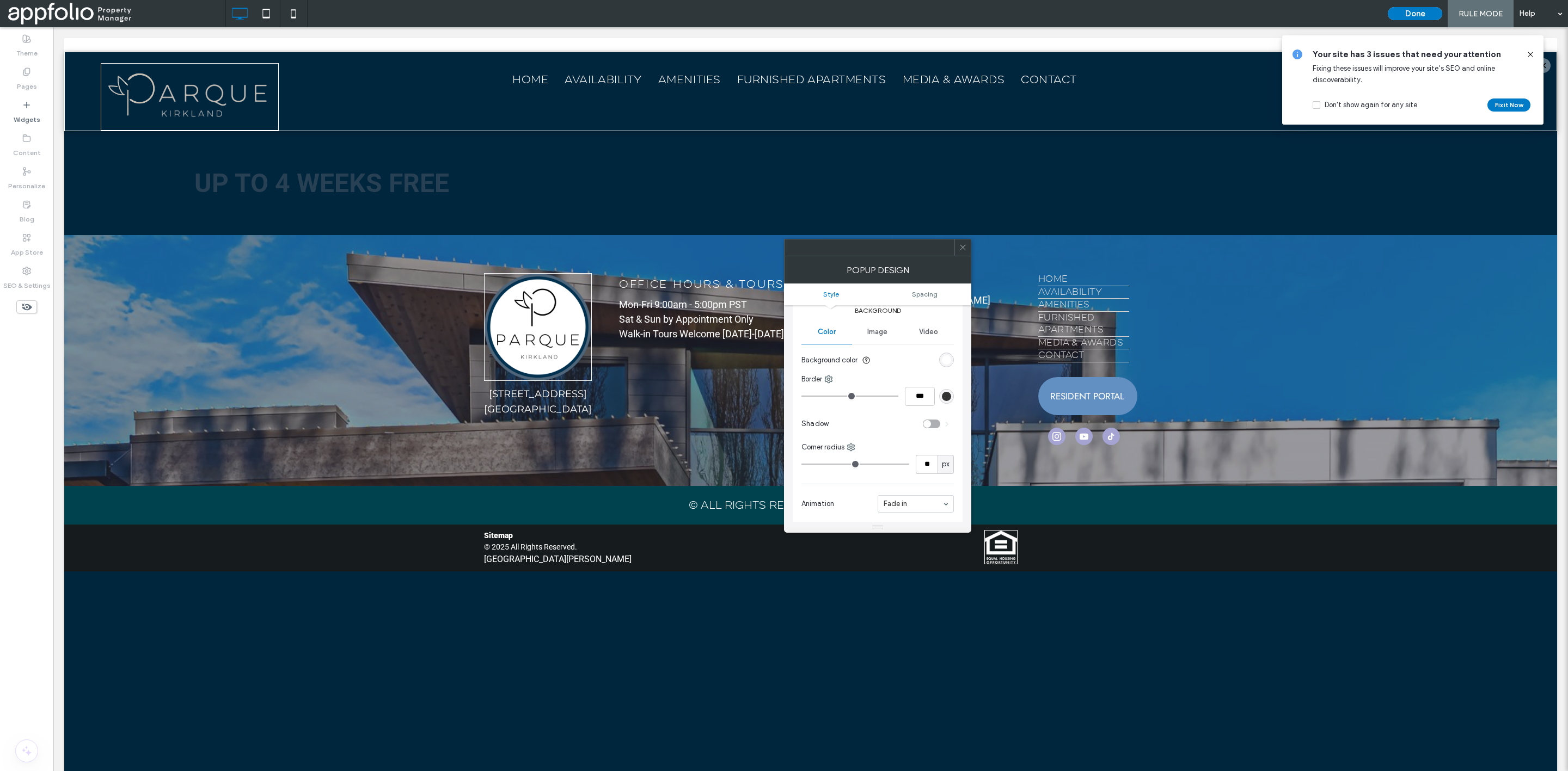
type input "**"
drag, startPoint x: 814, startPoint y: 463, endPoint x: 825, endPoint y: 465, distance: 11.2
click at [825, 465] on input "range" at bounding box center [855, 463] width 108 height 1
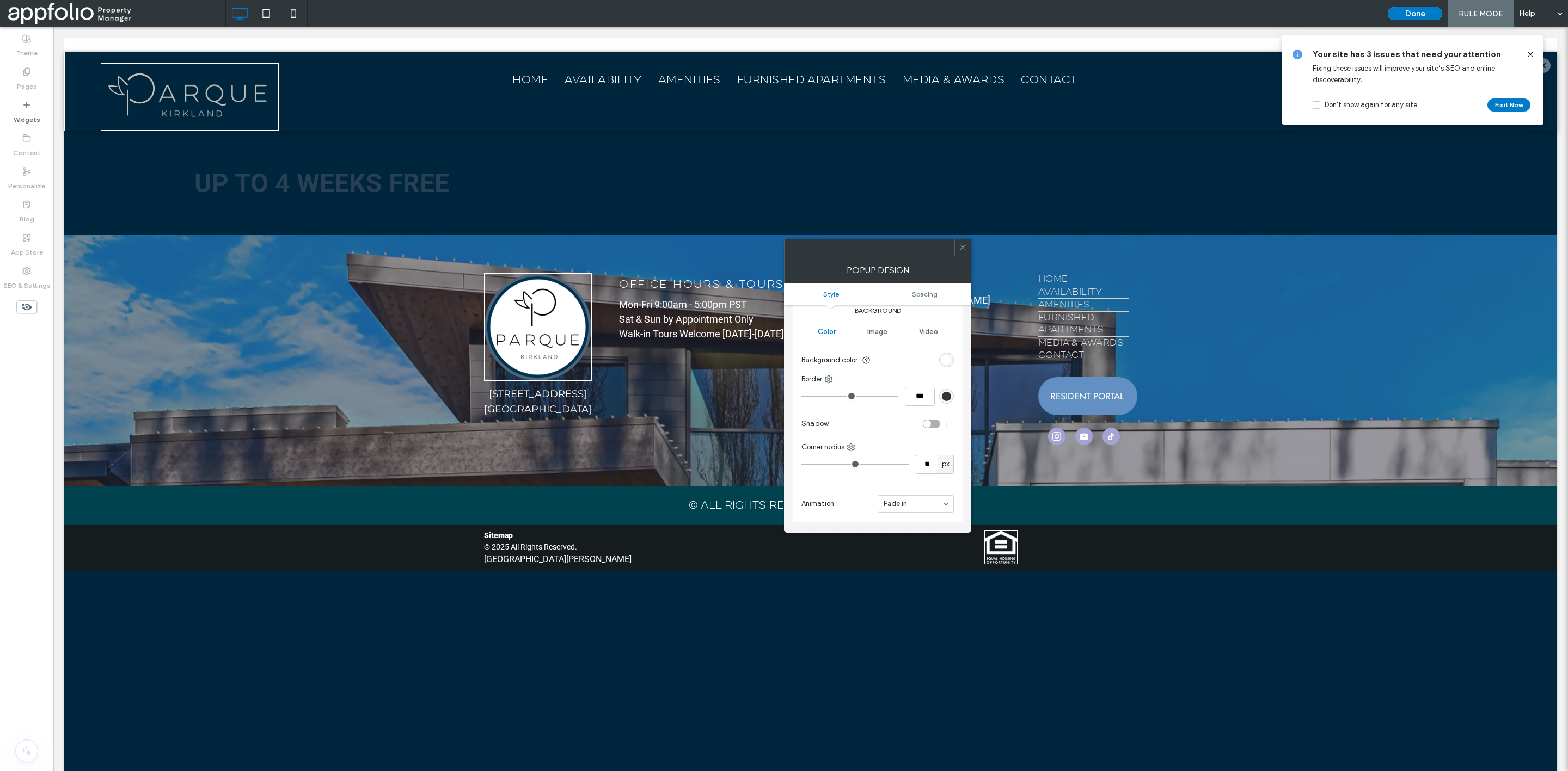
type input "**"
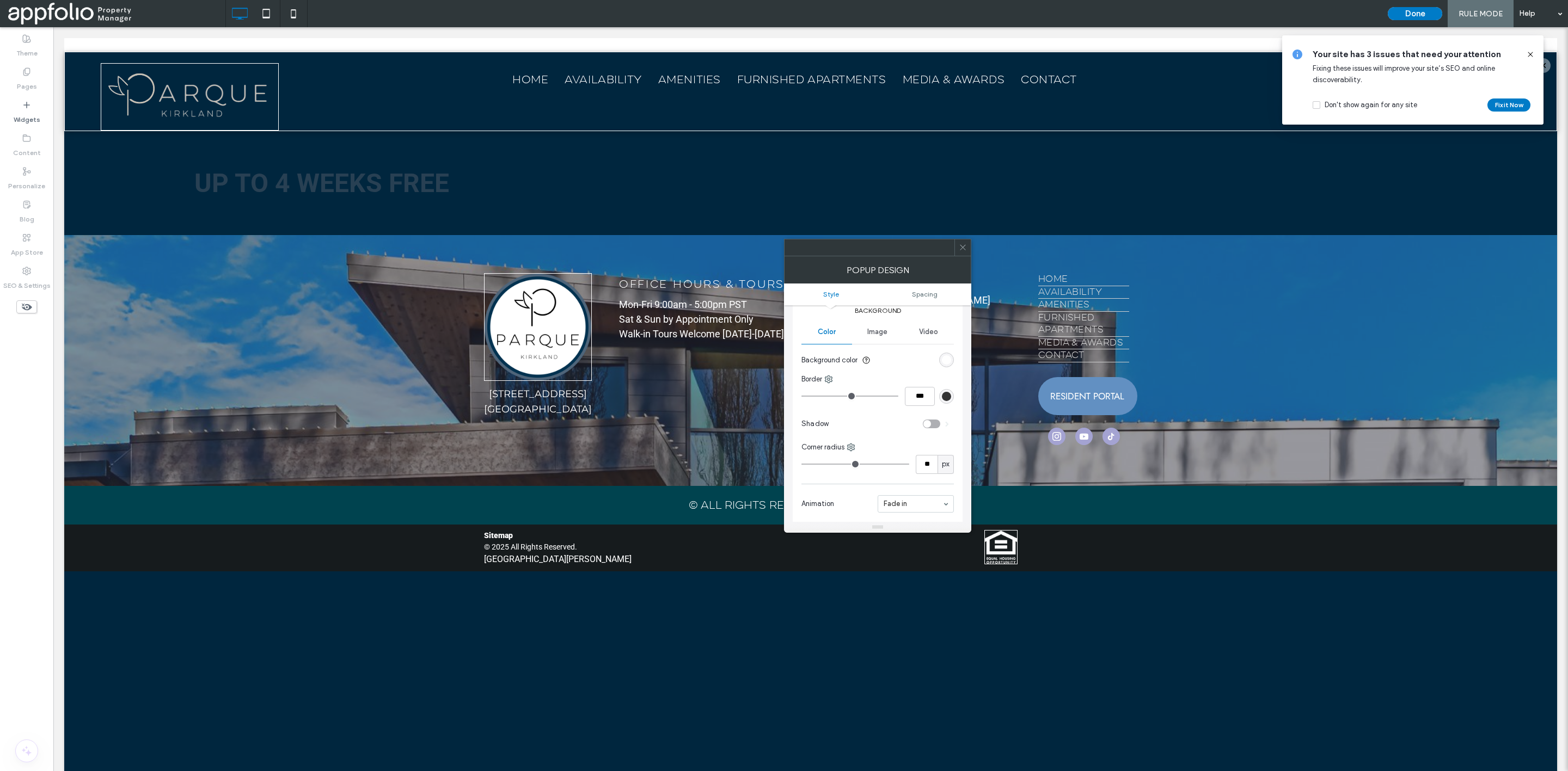
type input "**"
drag, startPoint x: 825, startPoint y: 465, endPoint x: 831, endPoint y: 465, distance: 6.0
type input "**"
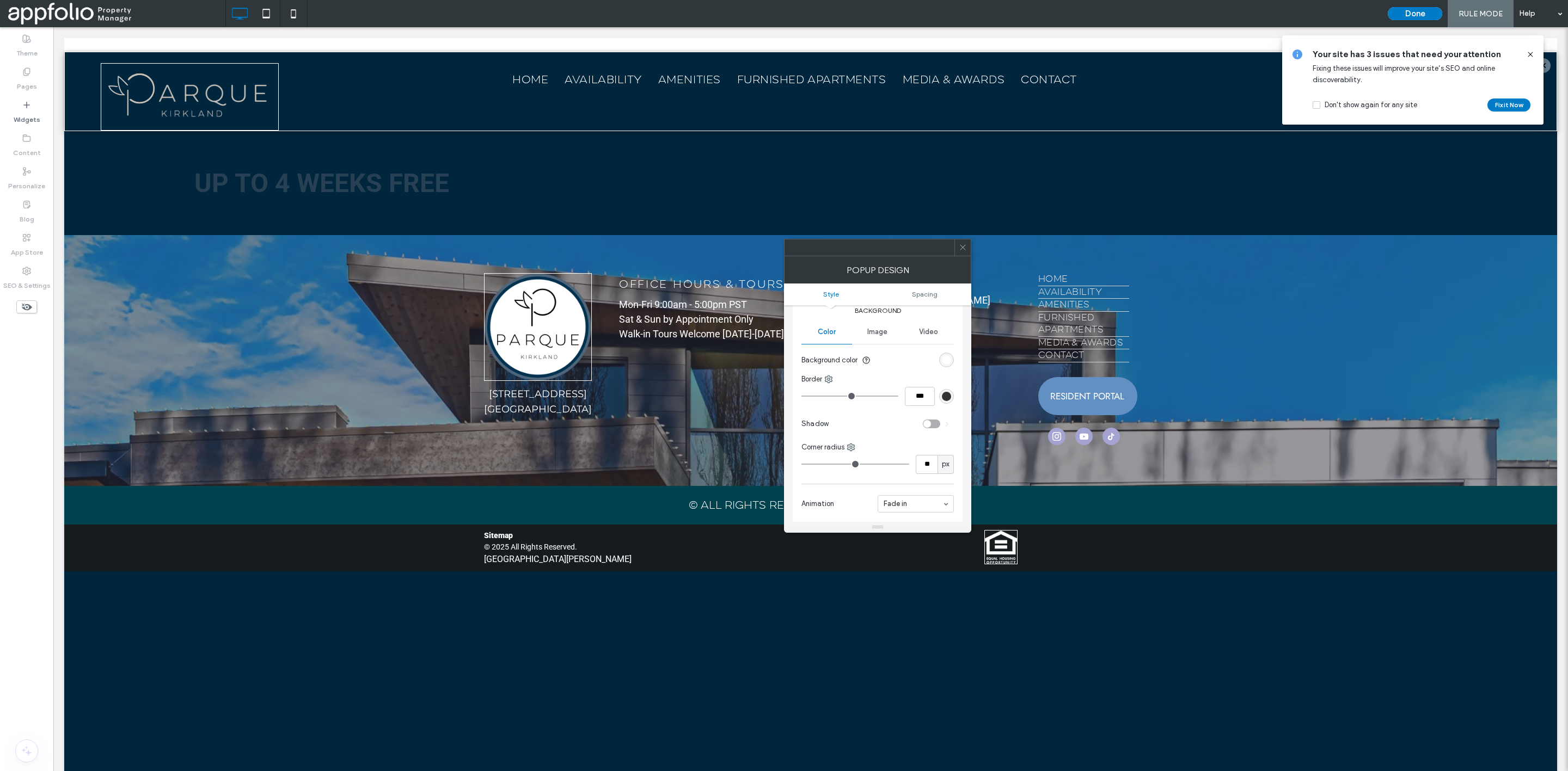
click at [831, 465] on input "range" at bounding box center [855, 463] width 108 height 1
click at [930, 465] on input "**" at bounding box center [926, 464] width 22 height 19
type input "**"
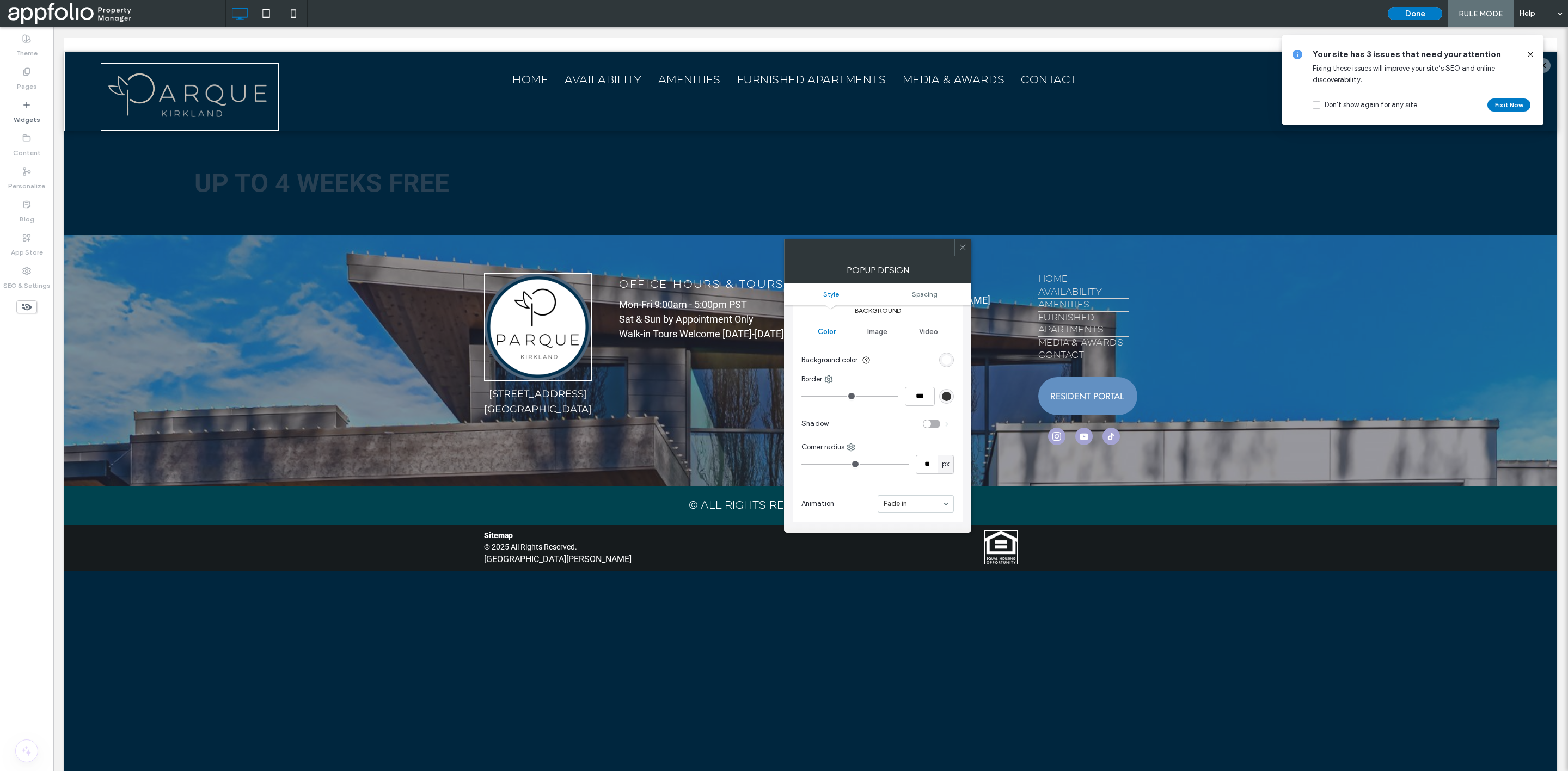
click at [966, 243] on icon at bounding box center [963, 246] width 8 height 8
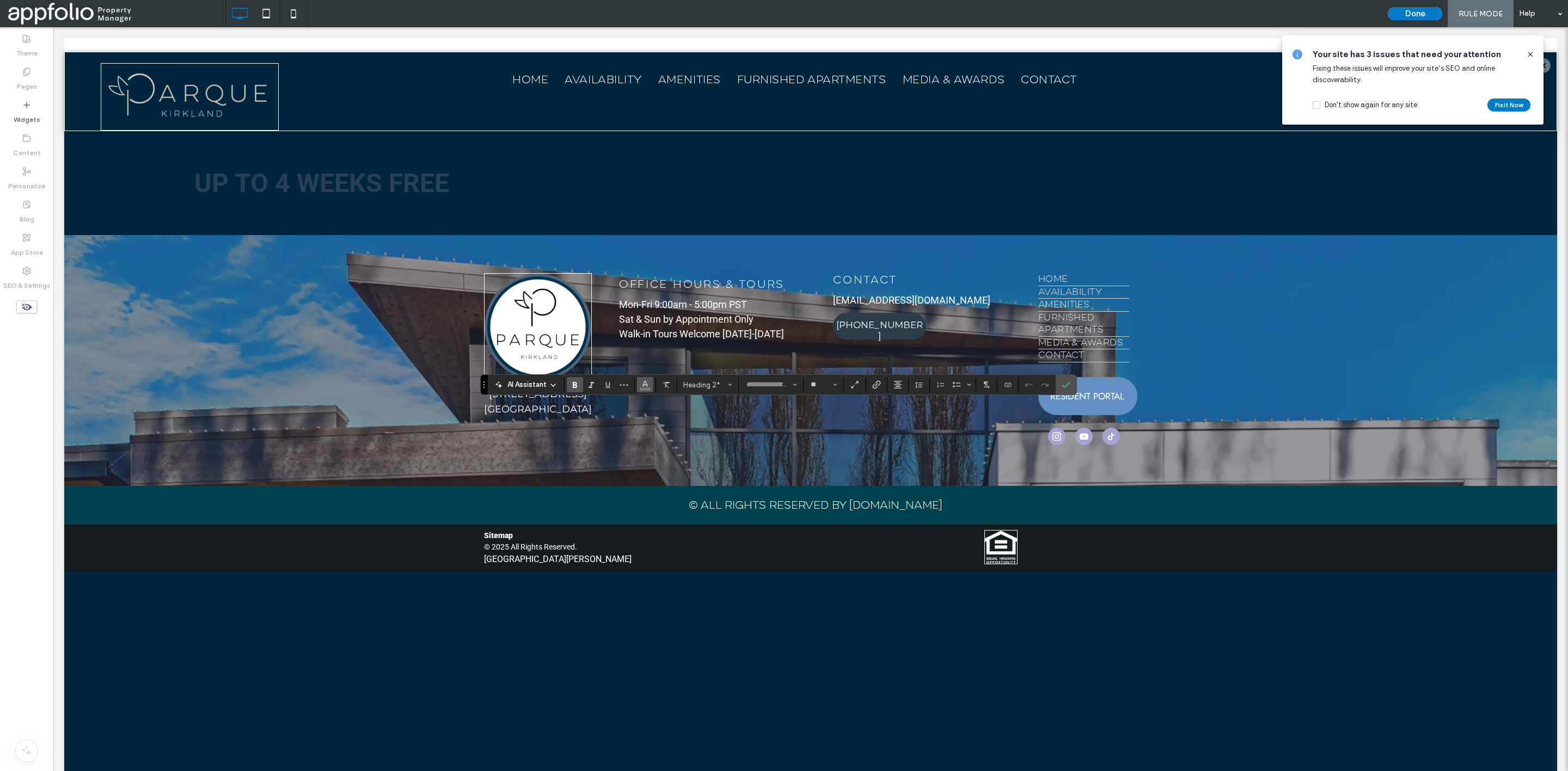
click at [646, 382] on use "Color" at bounding box center [645, 384] width 6 height 6
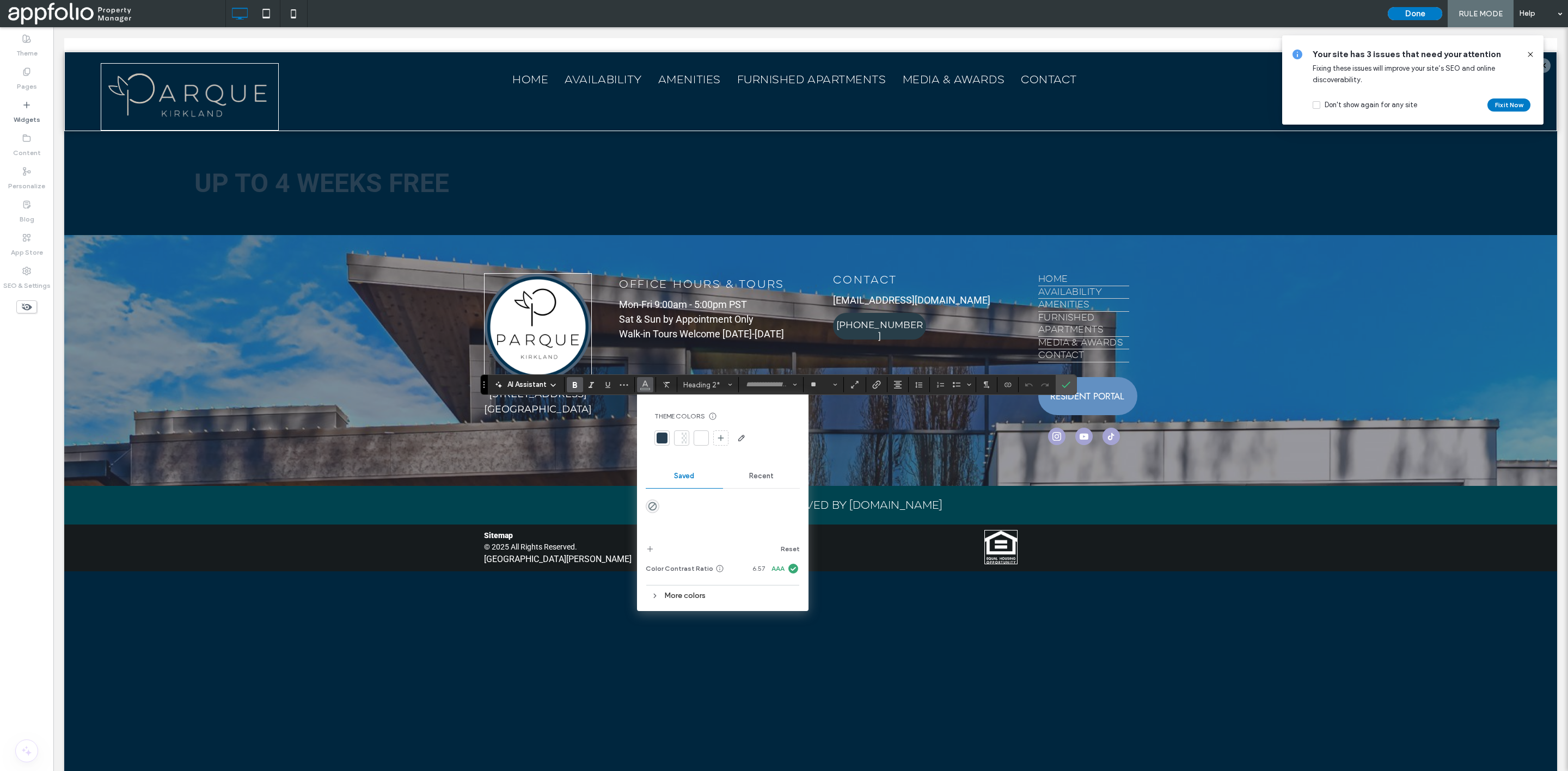
click at [661, 437] on div at bounding box center [662, 438] width 11 height 11
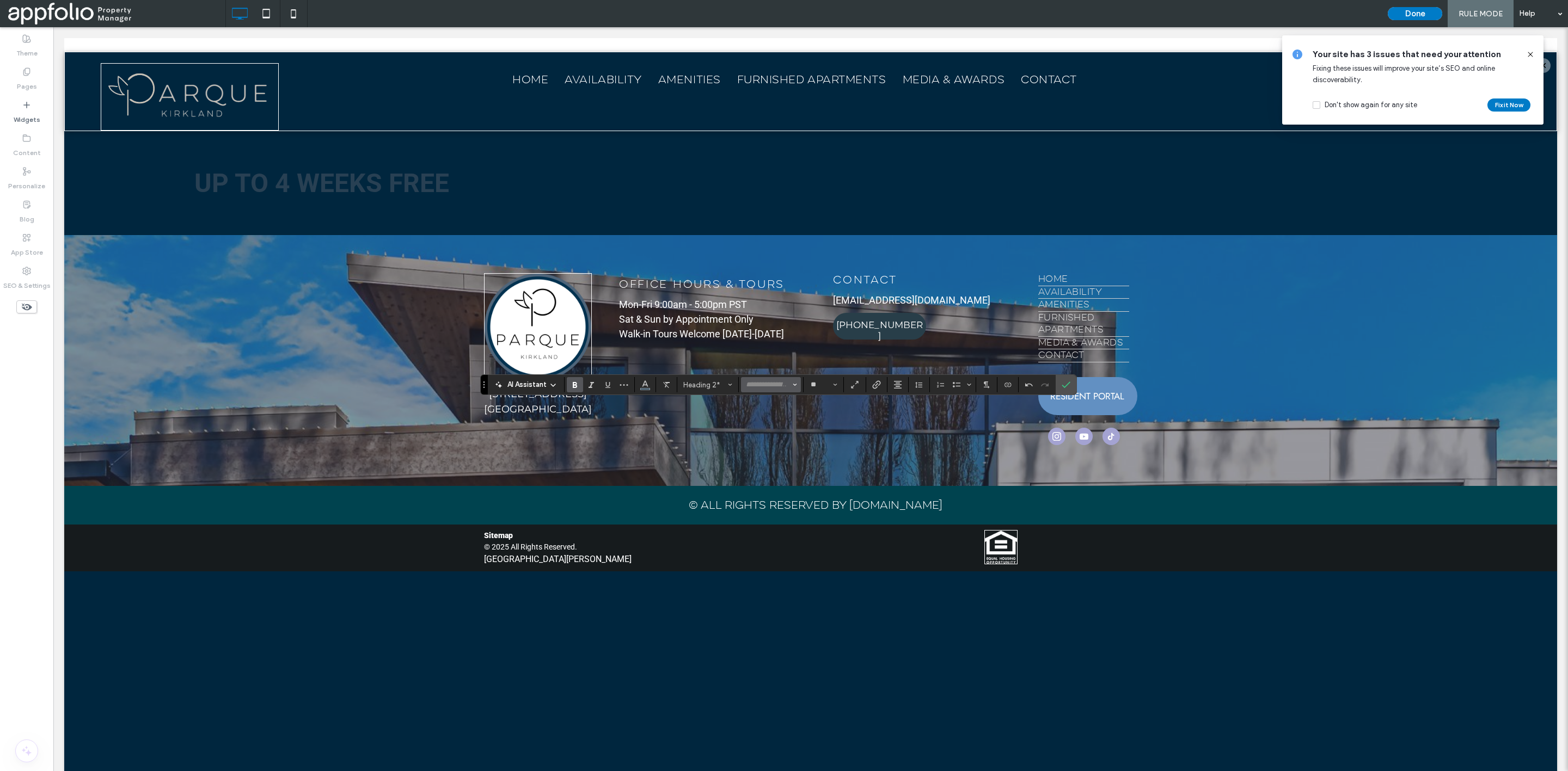
click at [763, 382] on input "Font & Font weight-input" at bounding box center [768, 385] width 47 height 9
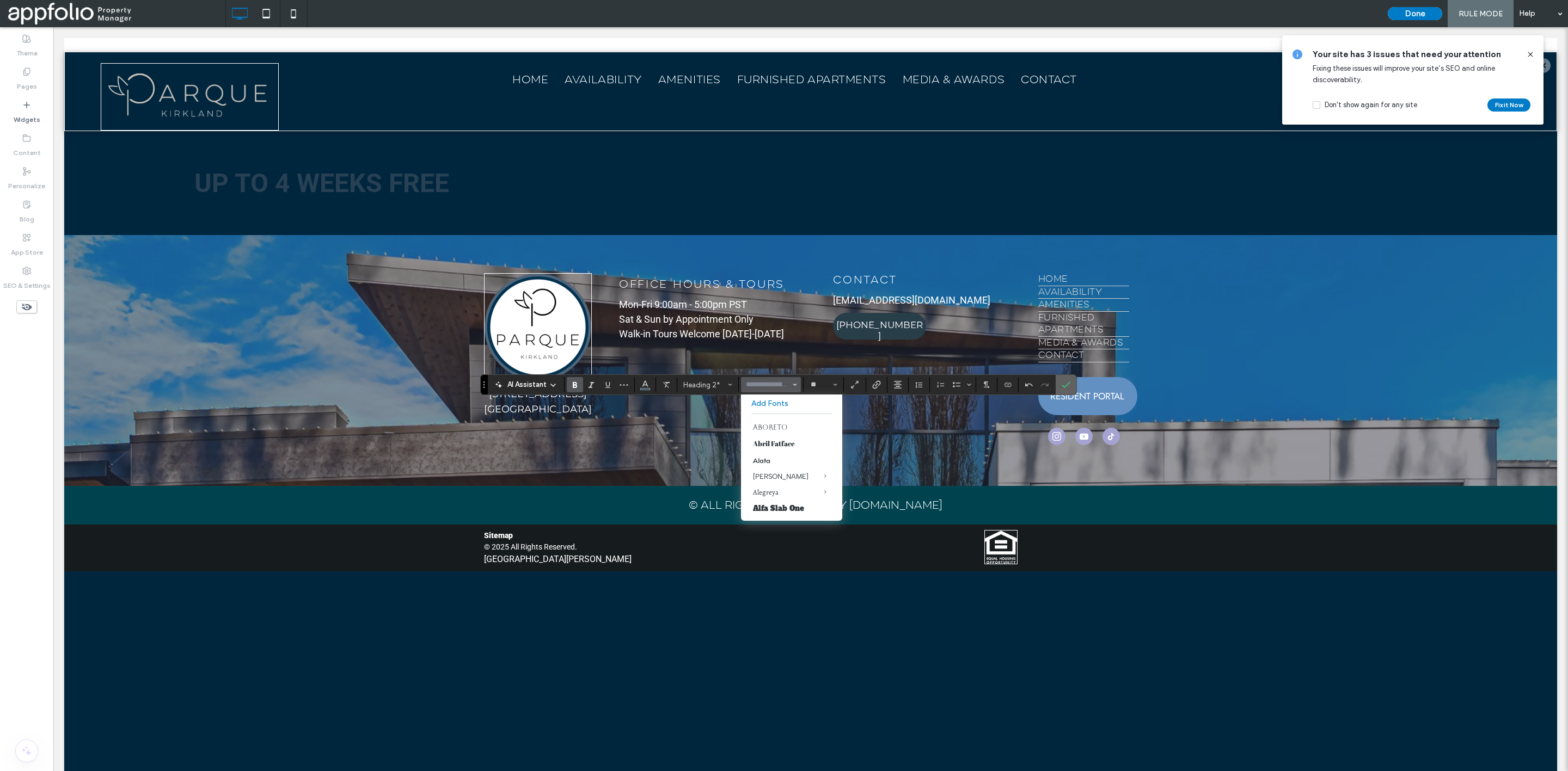
click at [1071, 376] on span "Confirm" at bounding box center [1066, 384] width 9 height 18
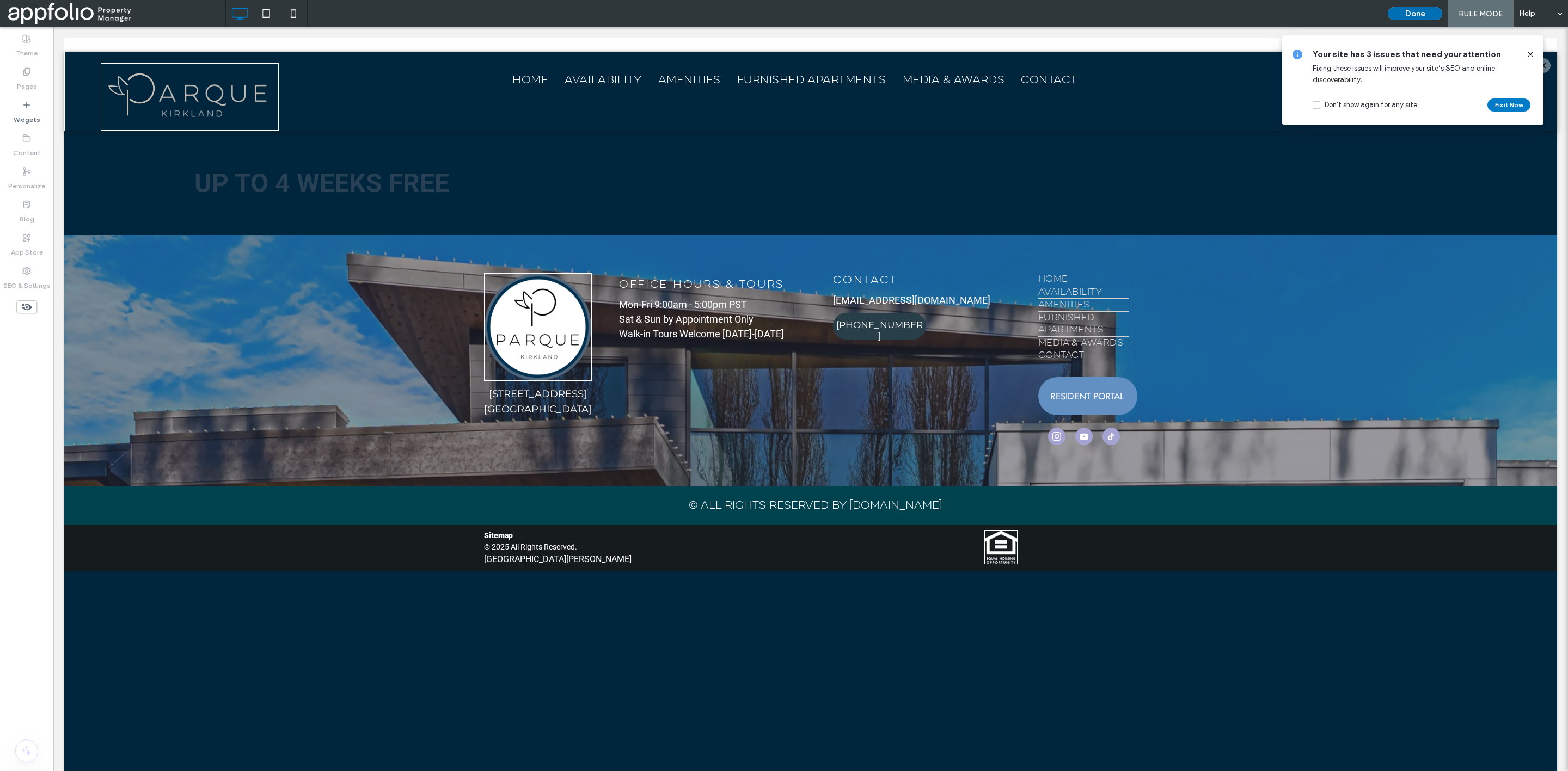
click at [1424, 14] on button "Done" at bounding box center [1415, 13] width 54 height 13
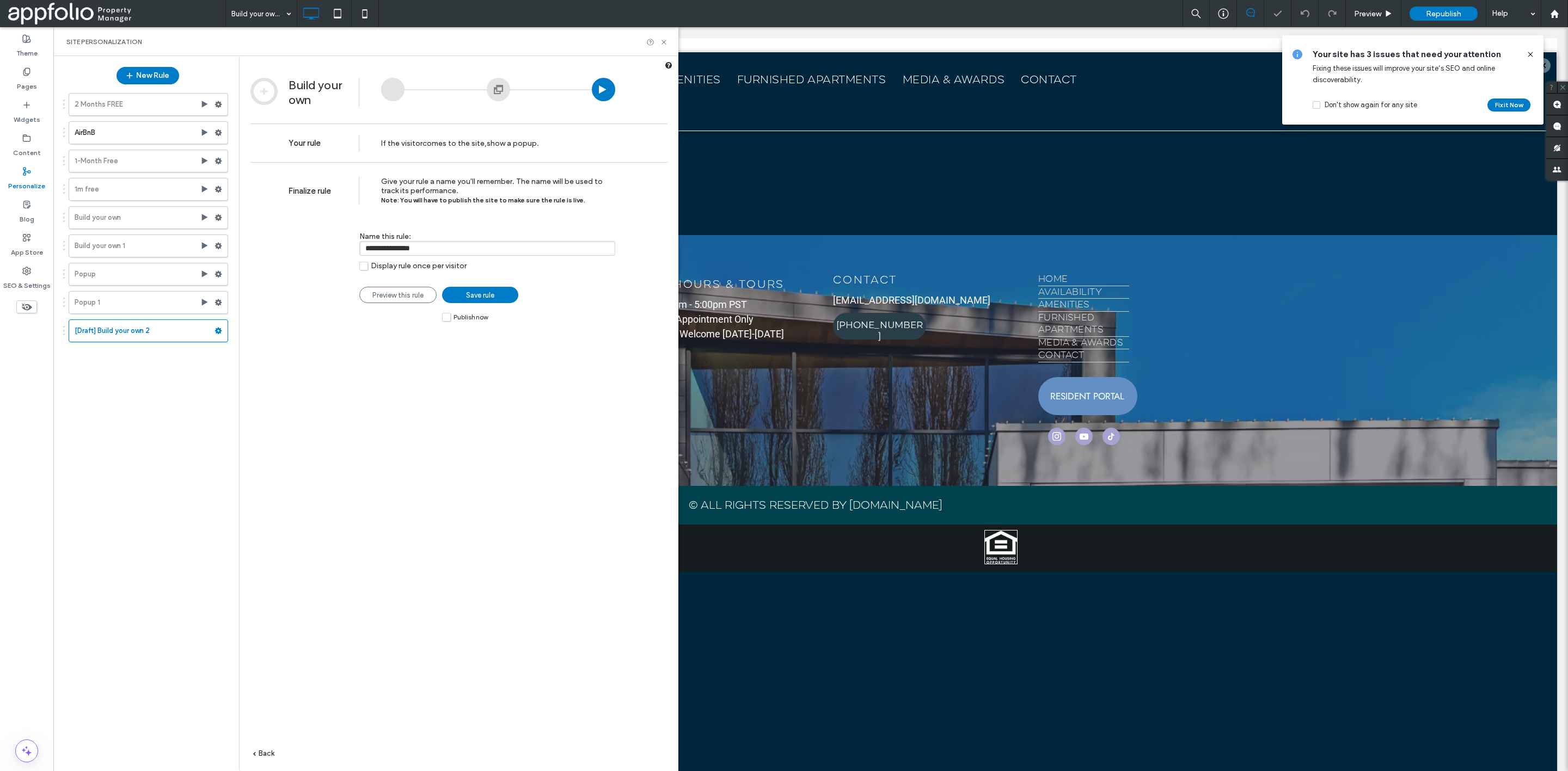
click at [439, 249] on input "**********" at bounding box center [488, 248] width 256 height 15
paste input "**"
type input "**********"
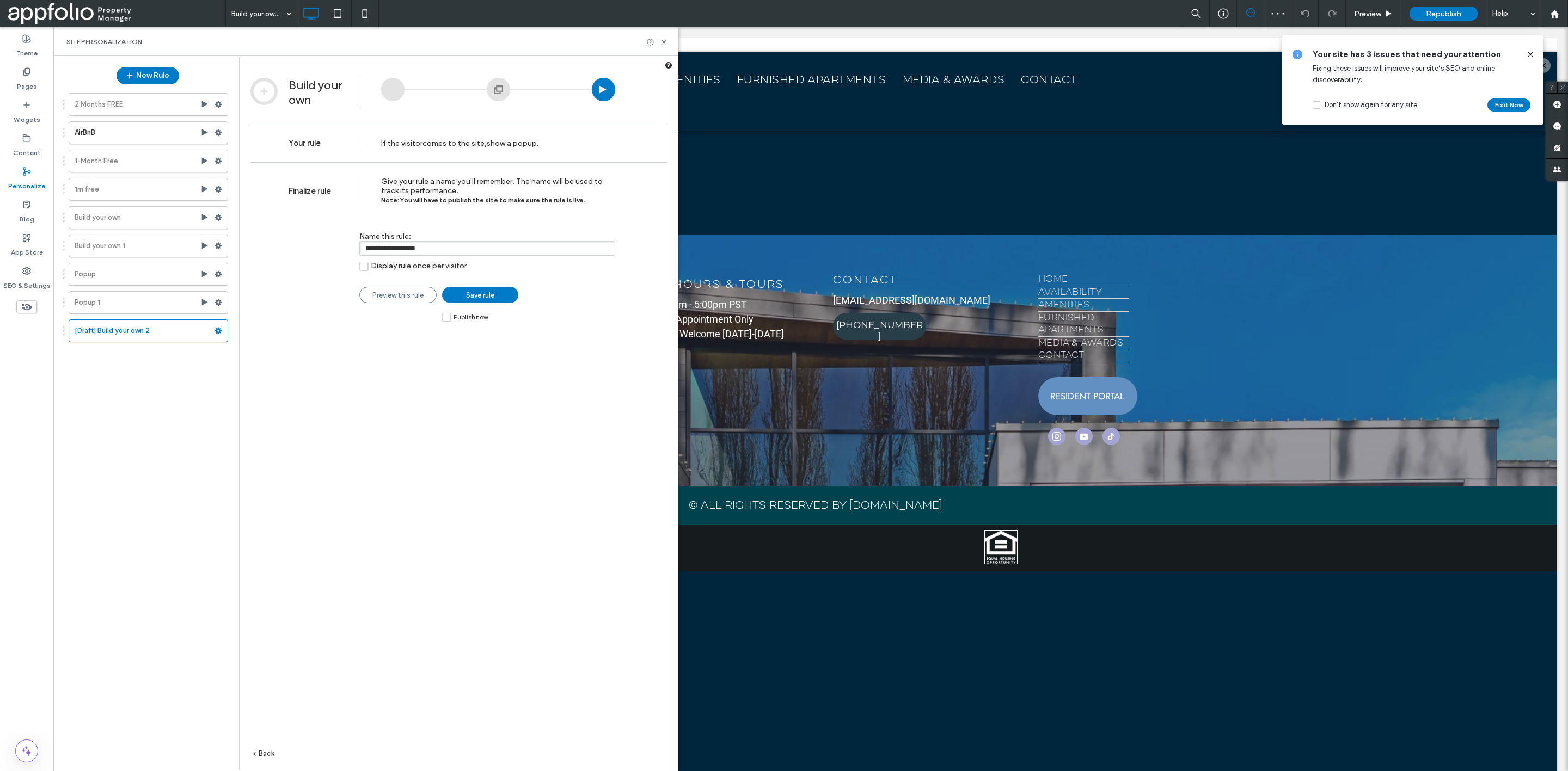
click at [448, 318] on label "Publish now" at bounding box center [464, 316] width 46 height 10
click at [481, 295] on span "Save rule" at bounding box center [480, 295] width 29 height 8
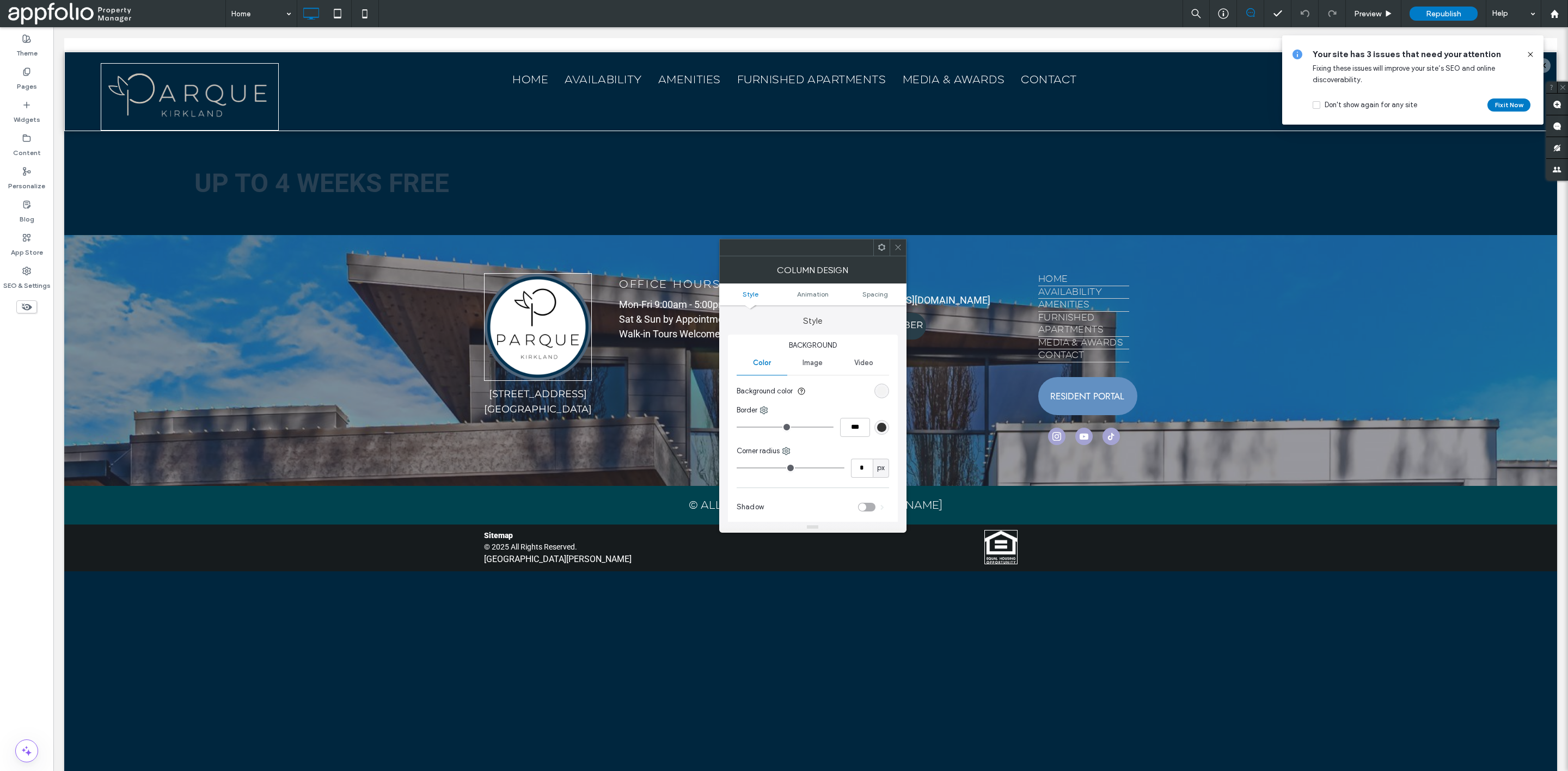
click at [896, 240] on span at bounding box center [898, 247] width 8 height 16
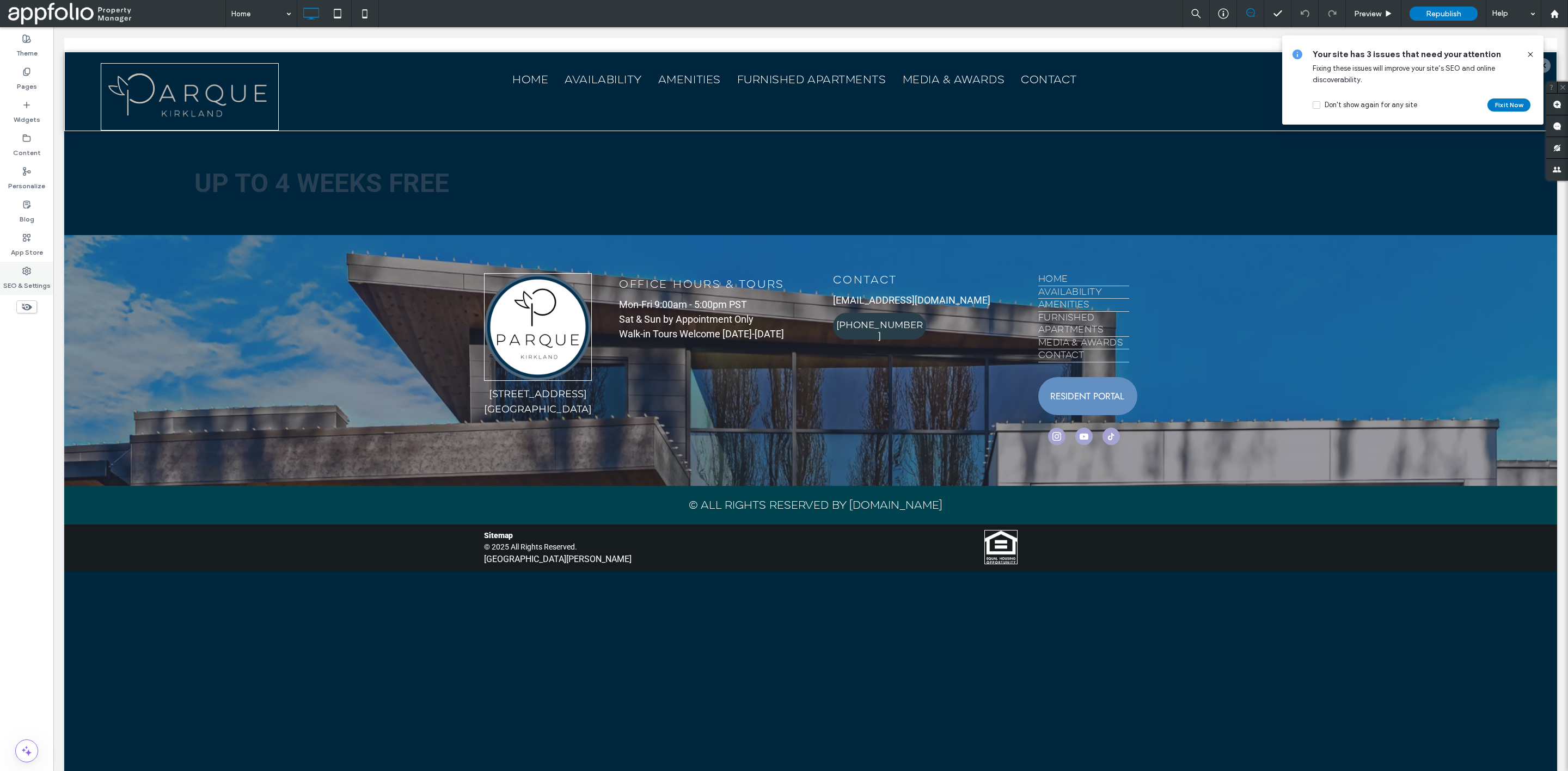
click at [25, 284] on label "SEO & Settings" at bounding box center [27, 284] width 48 height 16
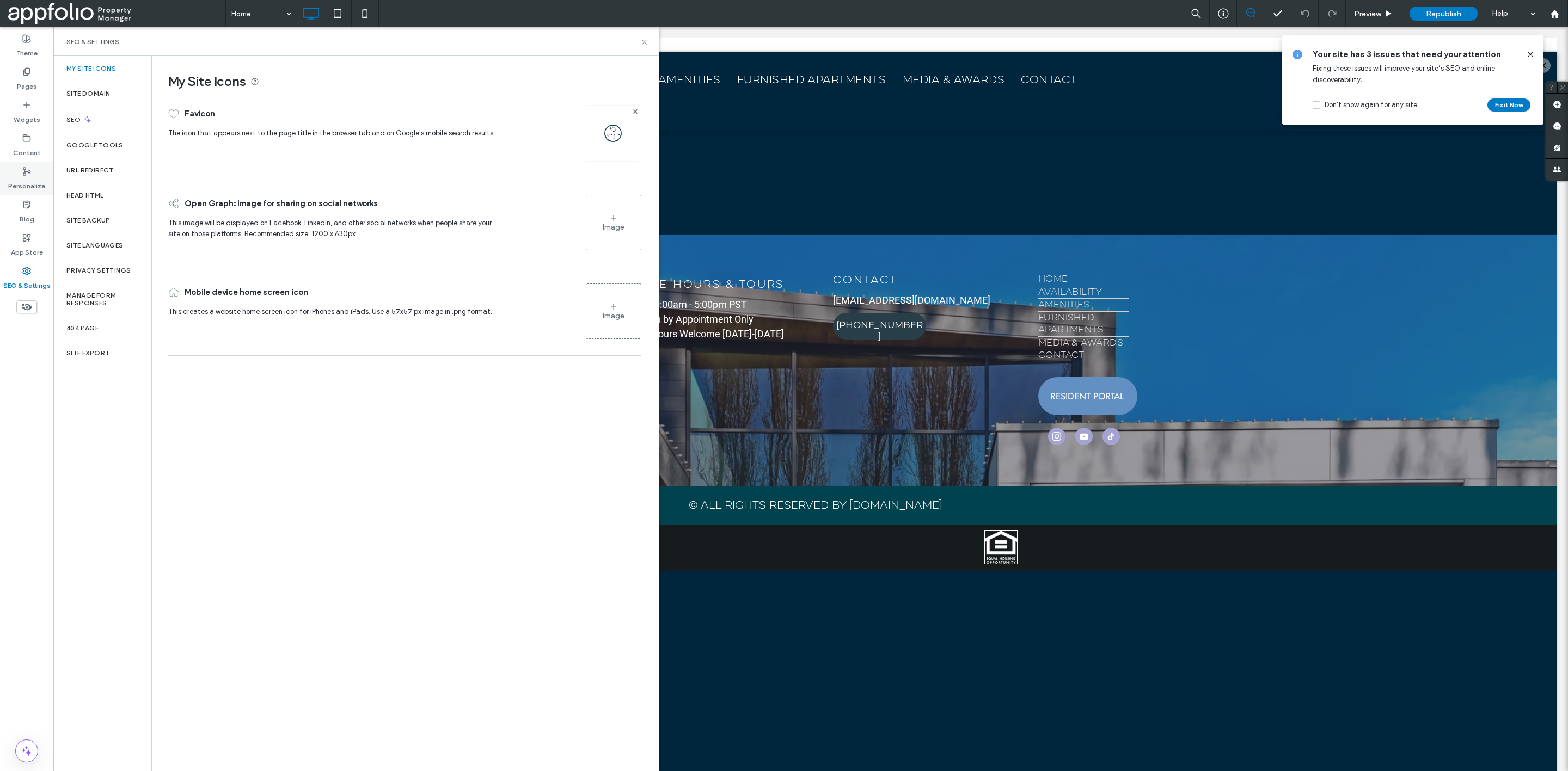
click at [22, 179] on label "Personalize" at bounding box center [26, 183] width 37 height 16
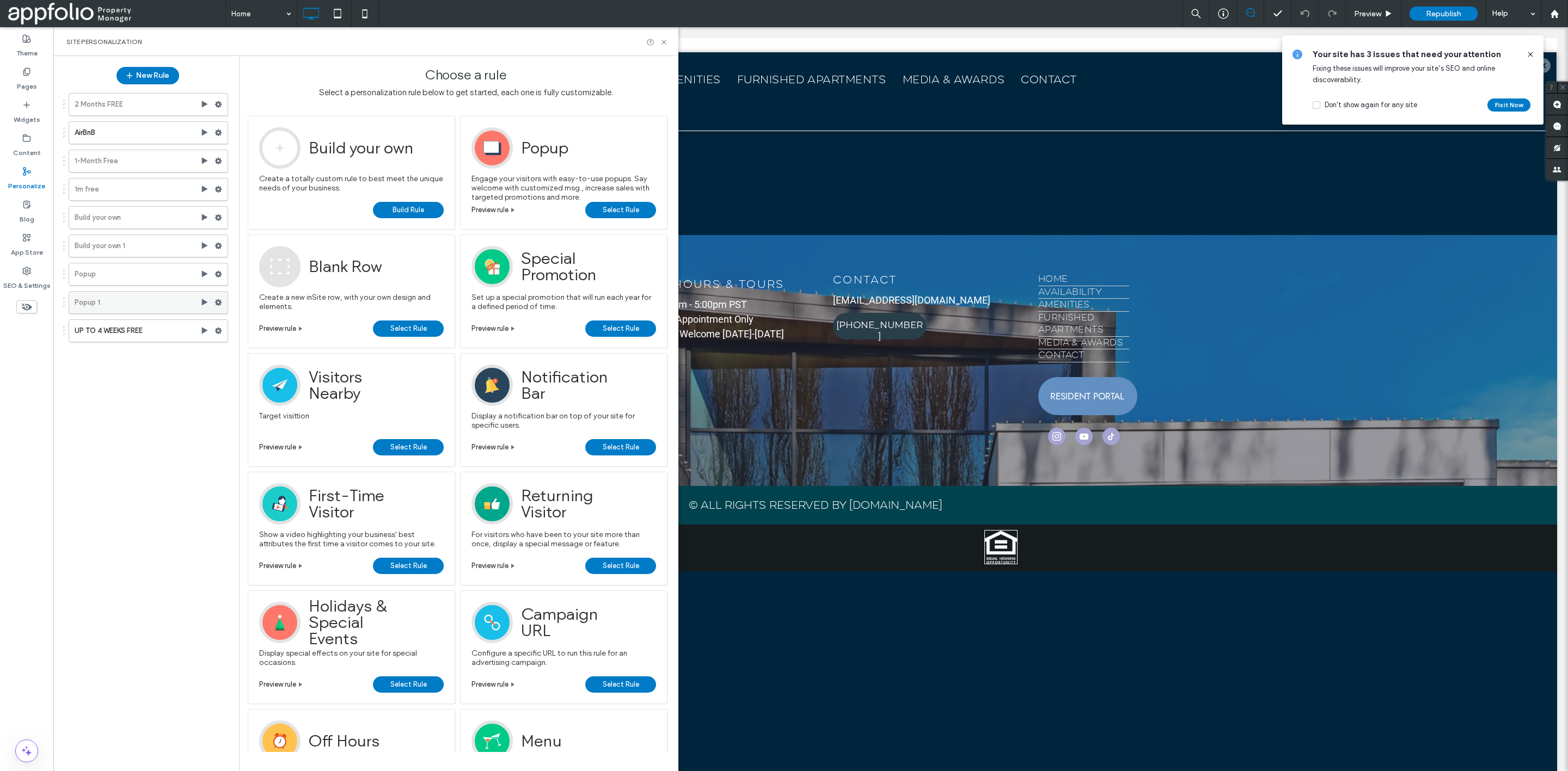
click at [114, 302] on label "Popup 1" at bounding box center [137, 302] width 125 height 22
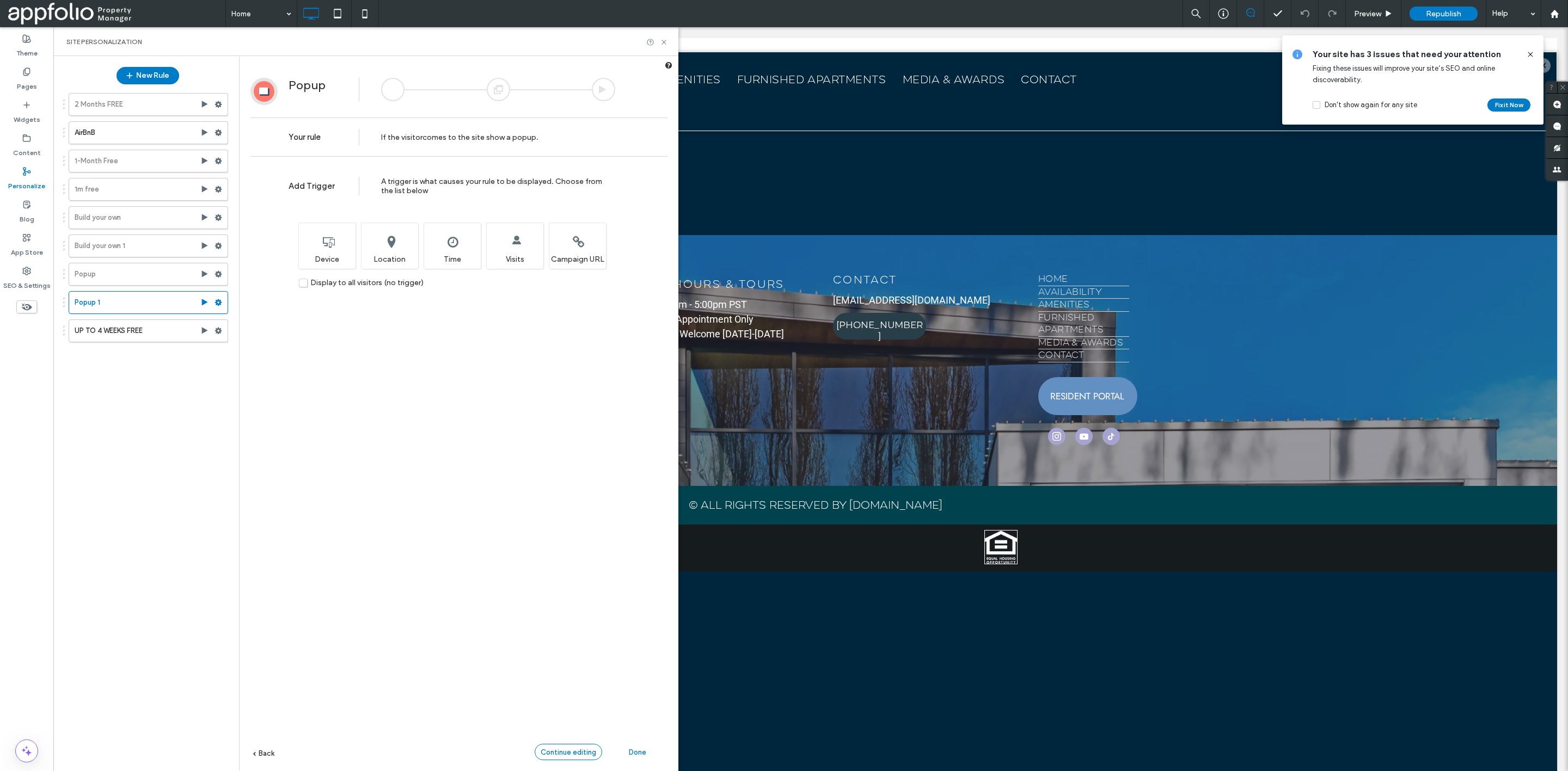
click at [575, 751] on span "Continue editing" at bounding box center [568, 752] width 55 height 8
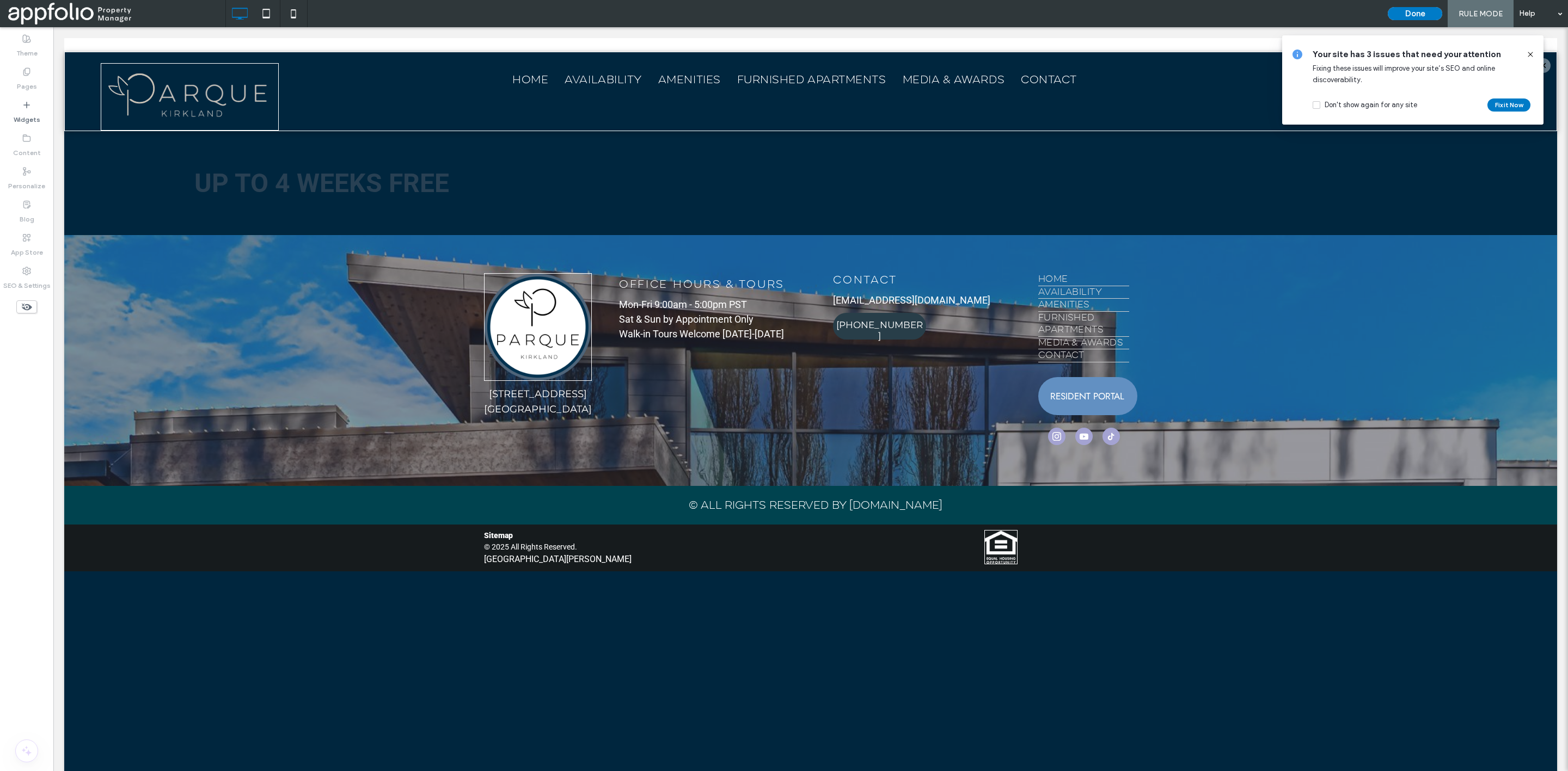
type input "**"
click at [789, 375] on input "Font & Font weight-input" at bounding box center [773, 376] width 47 height 9
type input "**"
click at [1075, 376] on icon "Confirm" at bounding box center [1071, 376] width 9 height 9
click at [33, 120] on label "Widgets" at bounding box center [27, 118] width 27 height 16
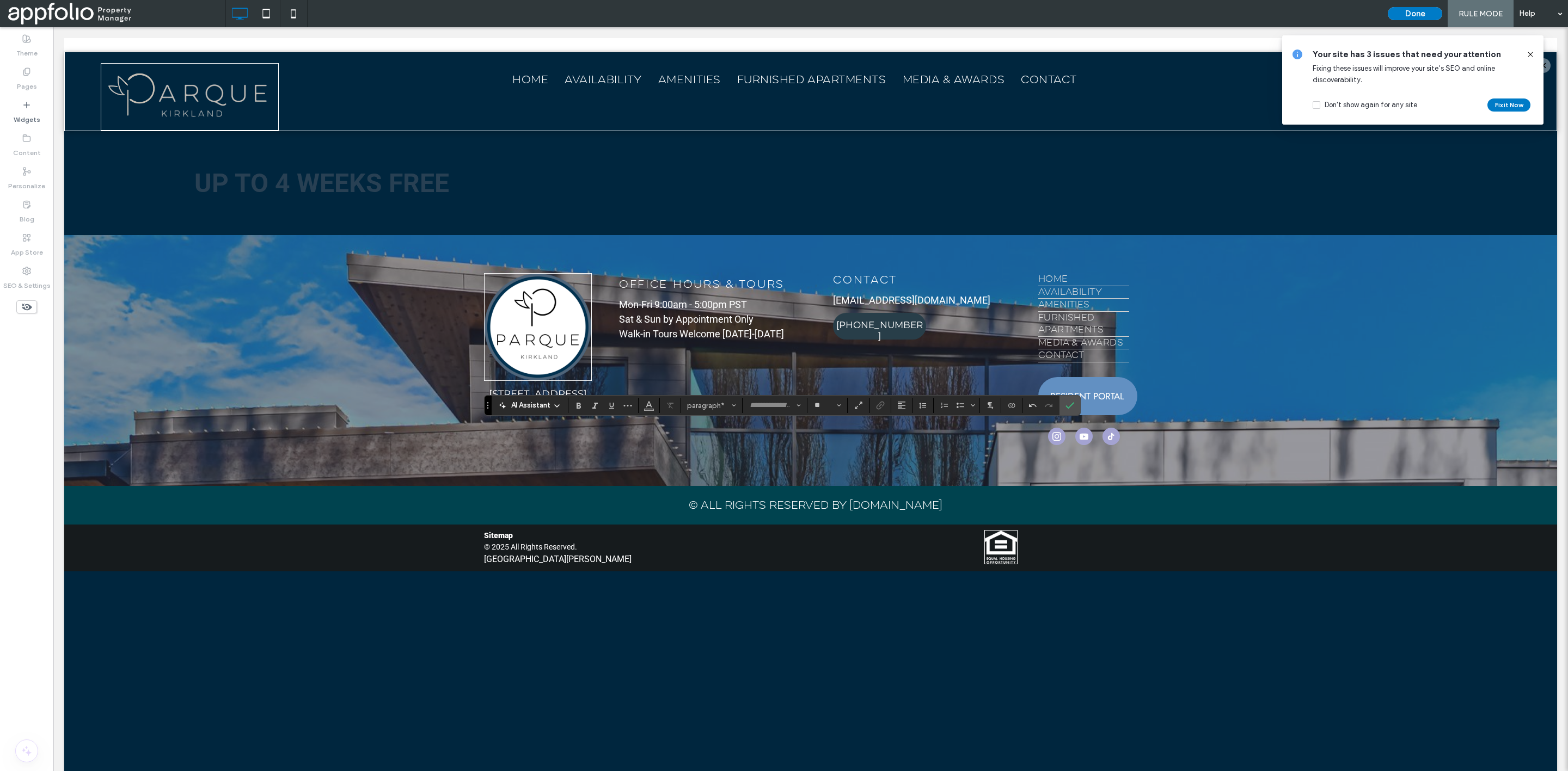
type input "*********"
type input "**"
click at [1074, 402] on icon "Confirm" at bounding box center [1070, 405] width 9 height 9
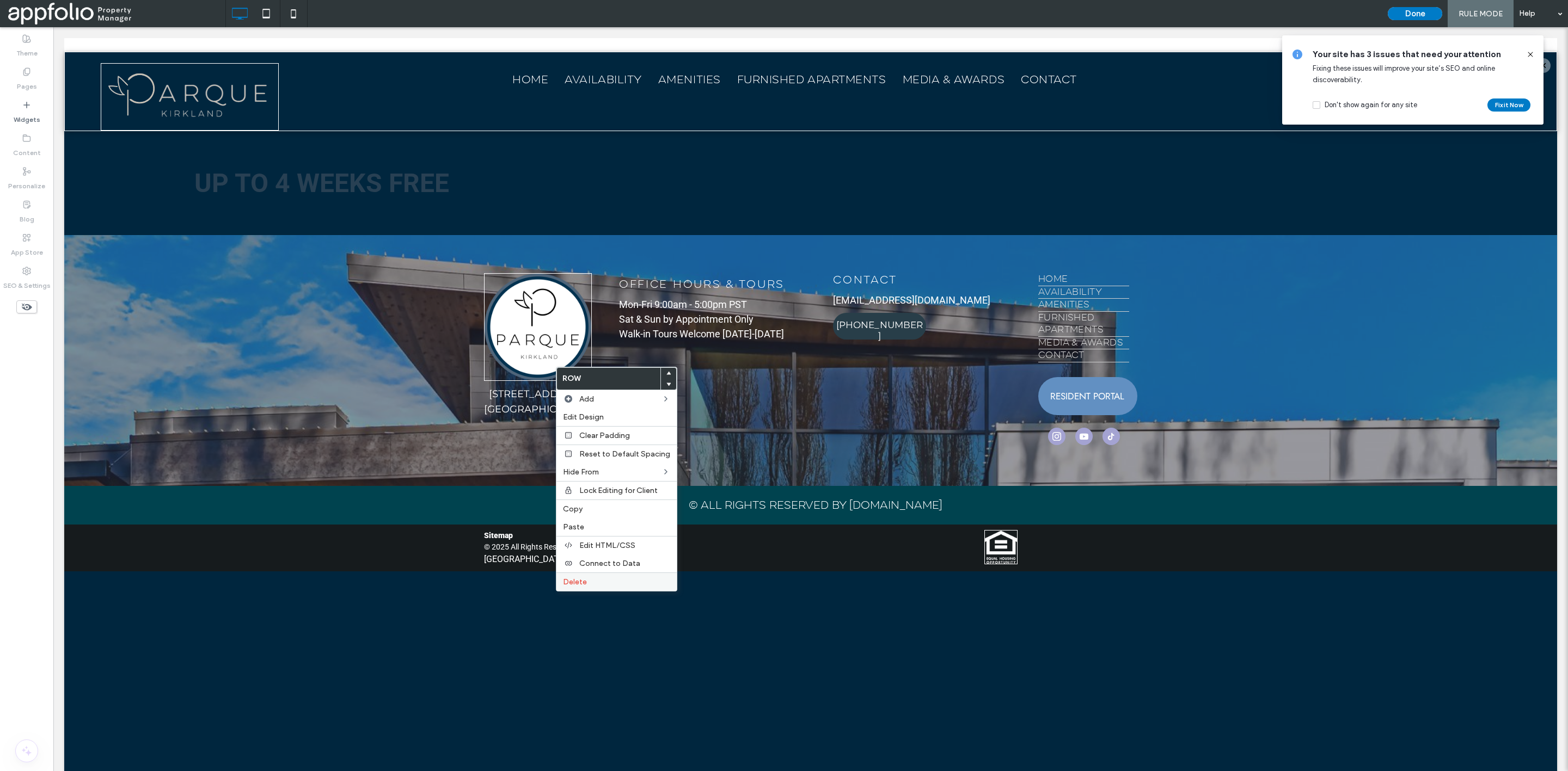
click at [608, 575] on div "Delete" at bounding box center [616, 581] width 120 height 18
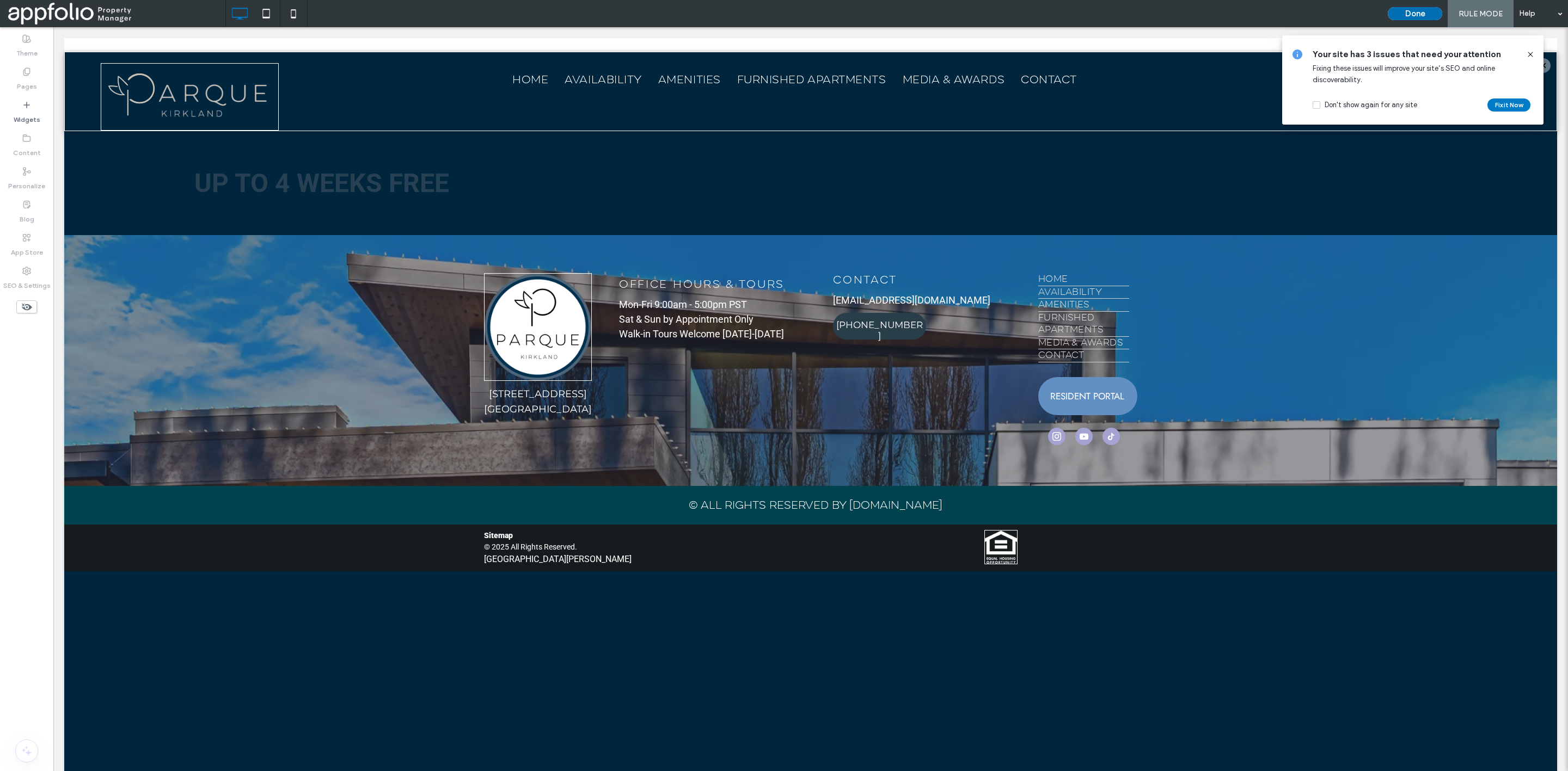
click at [1413, 15] on button "Done" at bounding box center [1415, 13] width 54 height 13
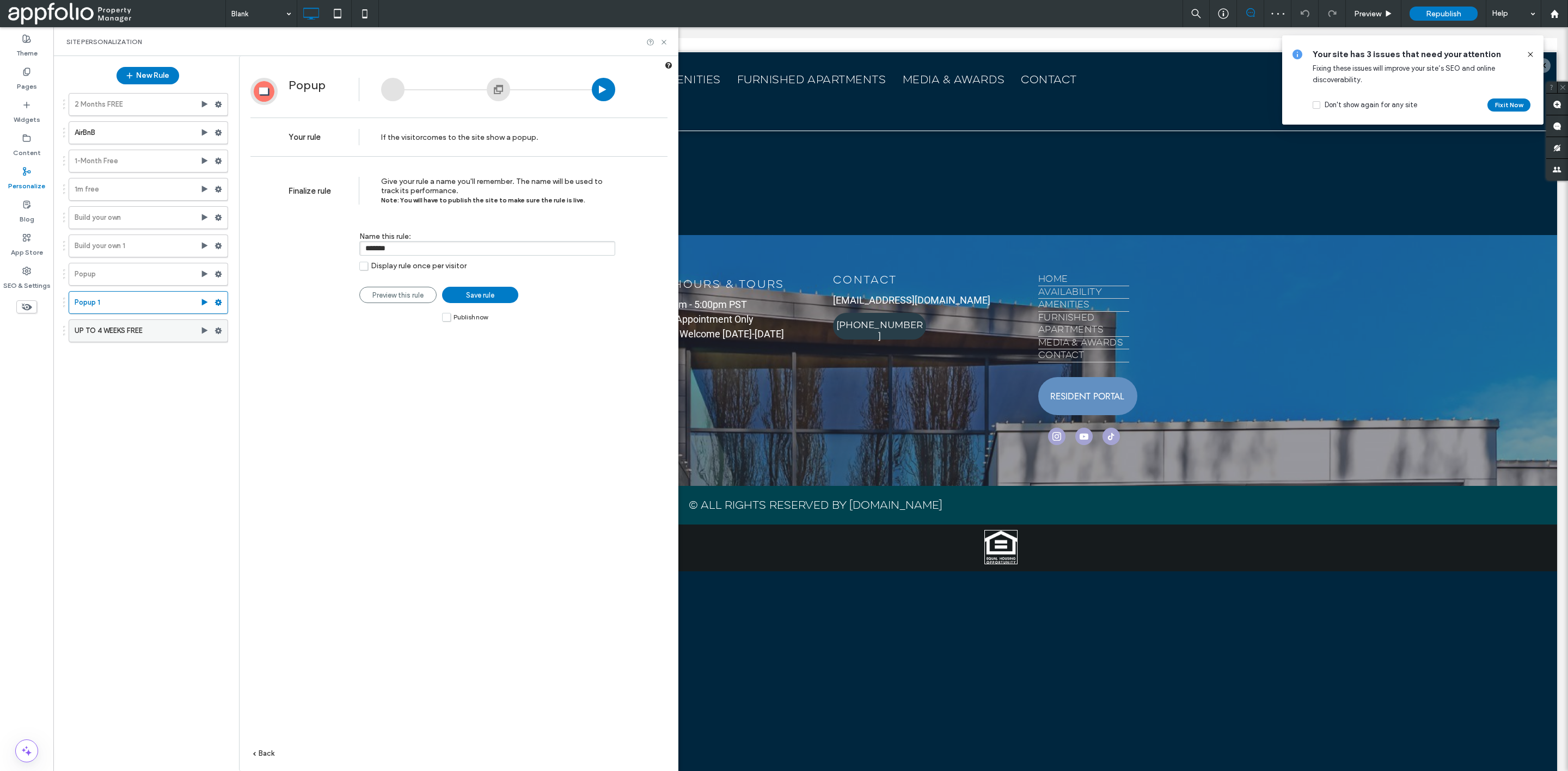
click at [119, 335] on label "UP TO 4 WEEKS FREE" at bounding box center [137, 330] width 125 height 22
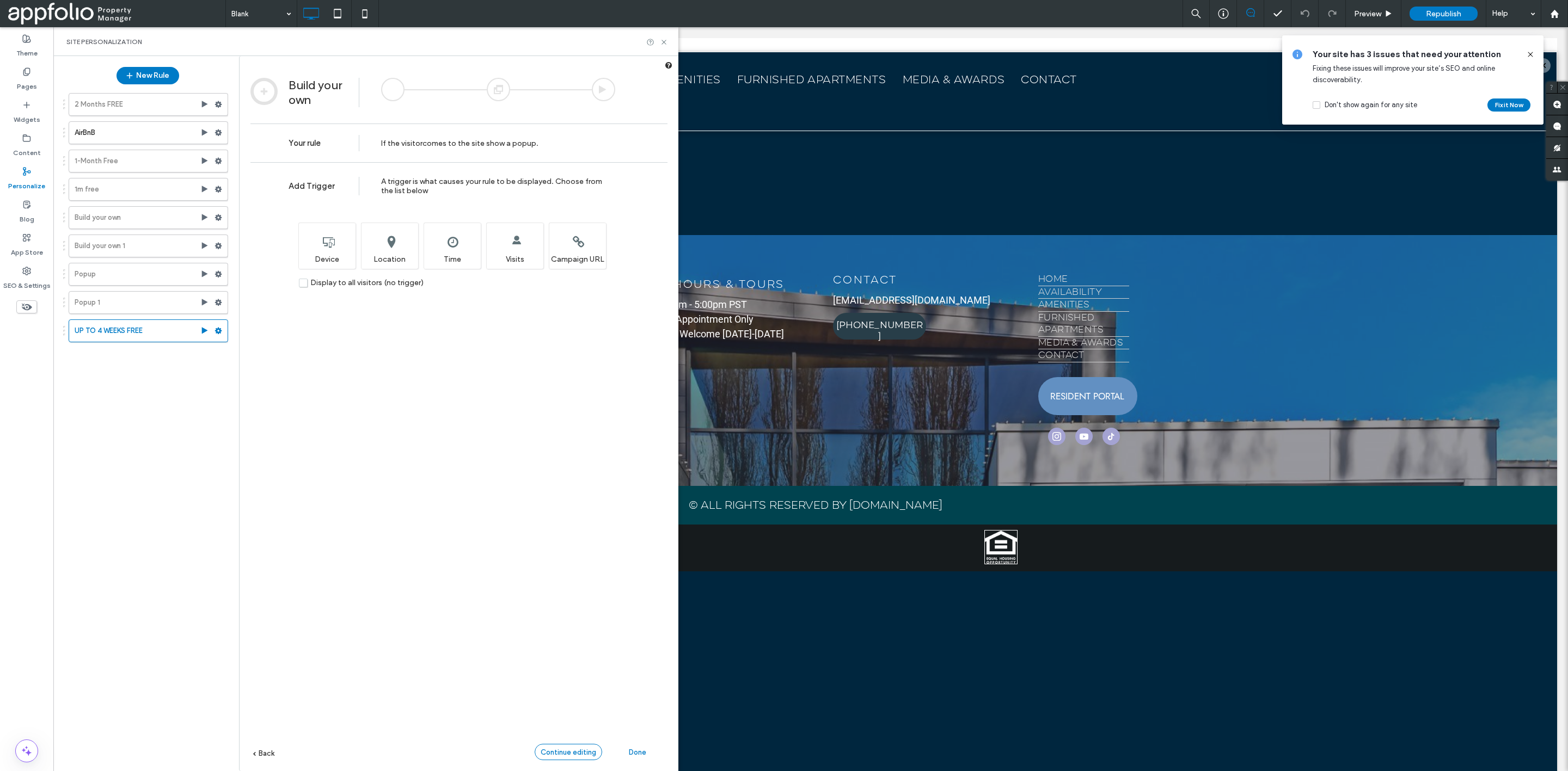
click at [568, 755] on span "Continue editing" at bounding box center [568, 752] width 55 height 8
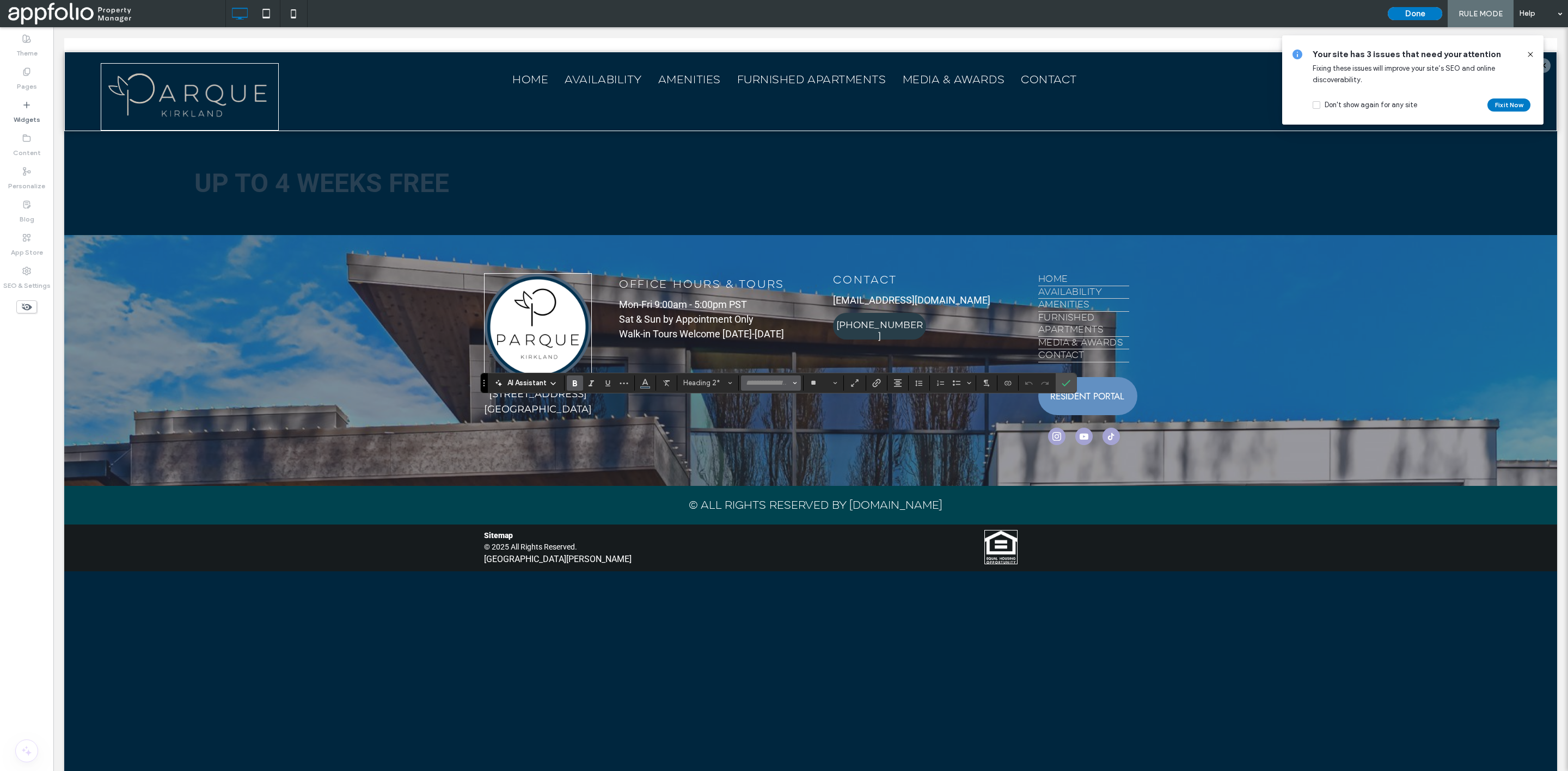
click at [758, 386] on input "Font & Font weight-input" at bounding box center [768, 383] width 47 height 9
click at [848, 503] on label "Bold" at bounding box center [840, 509] width 58 height 16
type input "*********"
click at [1062, 384] on label "Confirm" at bounding box center [1066, 383] width 16 height 20
click at [765, 381] on input "*********" at bounding box center [767, 383] width 47 height 9
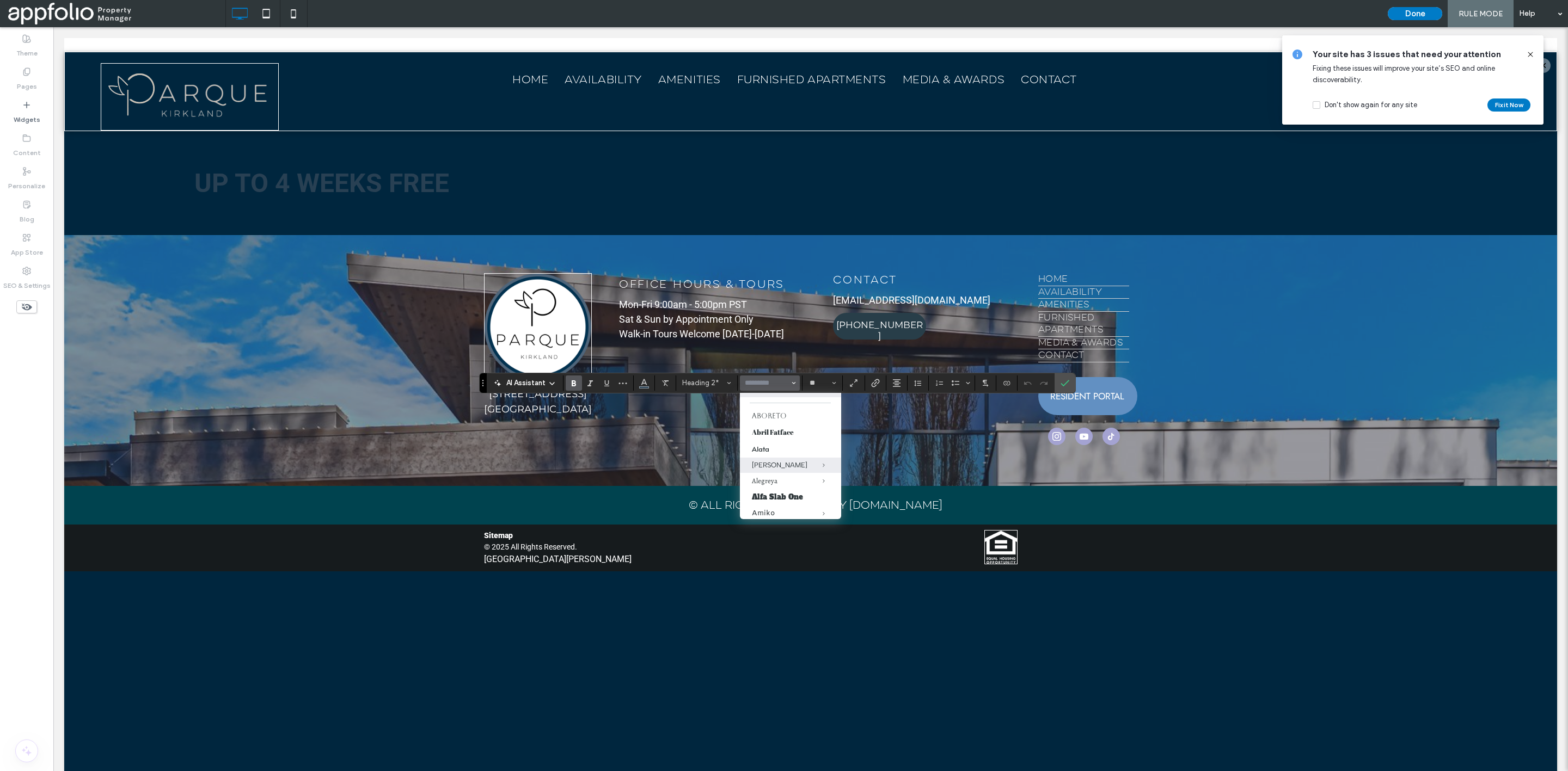
scroll to position [41, 0]
click at [573, 379] on icon "Bold" at bounding box center [574, 383] width 9 height 9
type input "*********"
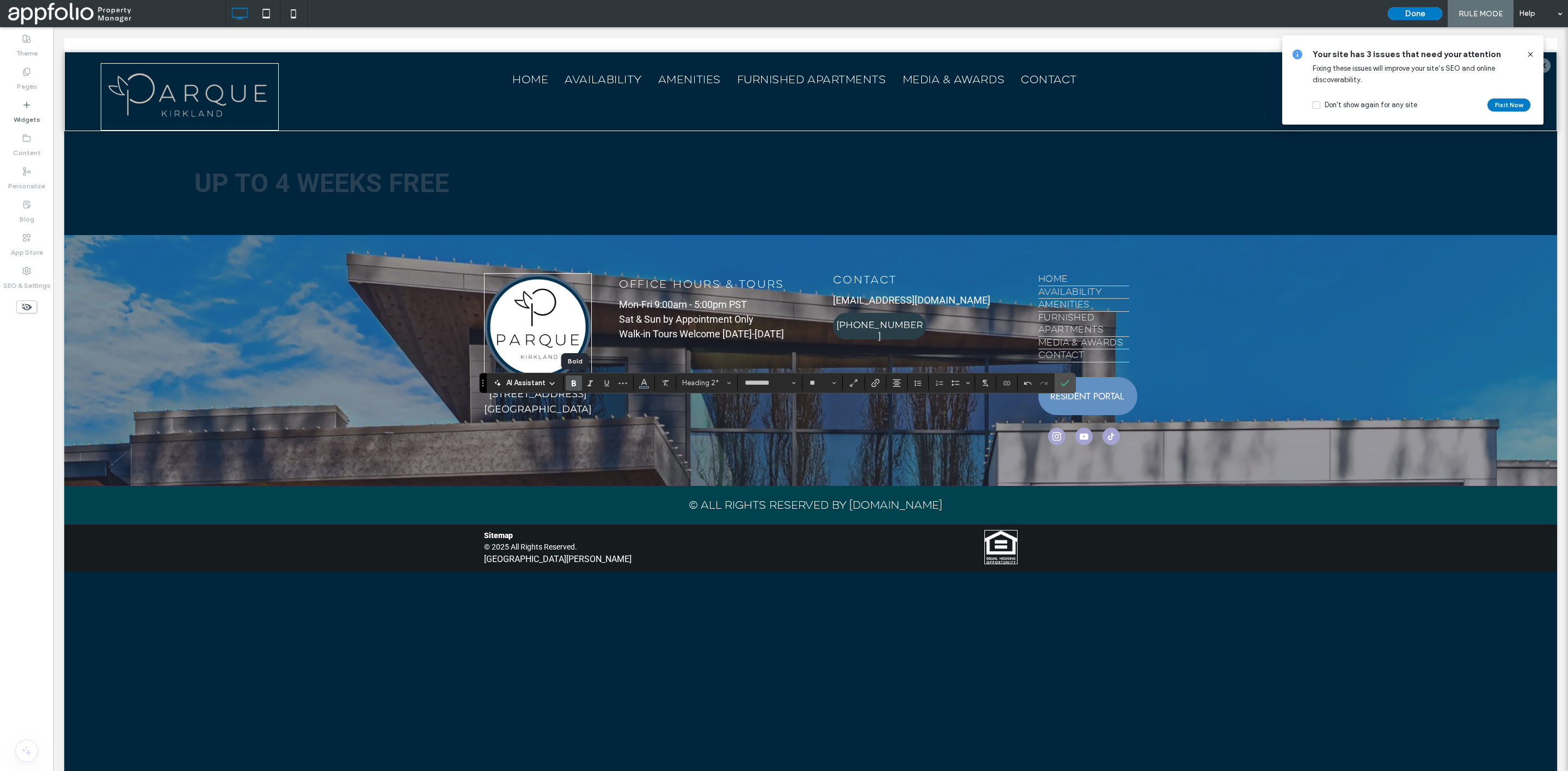
click at [573, 379] on icon "Bold" at bounding box center [574, 383] width 9 height 9
click at [821, 387] on input "**" at bounding box center [819, 383] width 22 height 9
click at [827, 475] on label "48" at bounding box center [822, 481] width 35 height 16
type input "**"
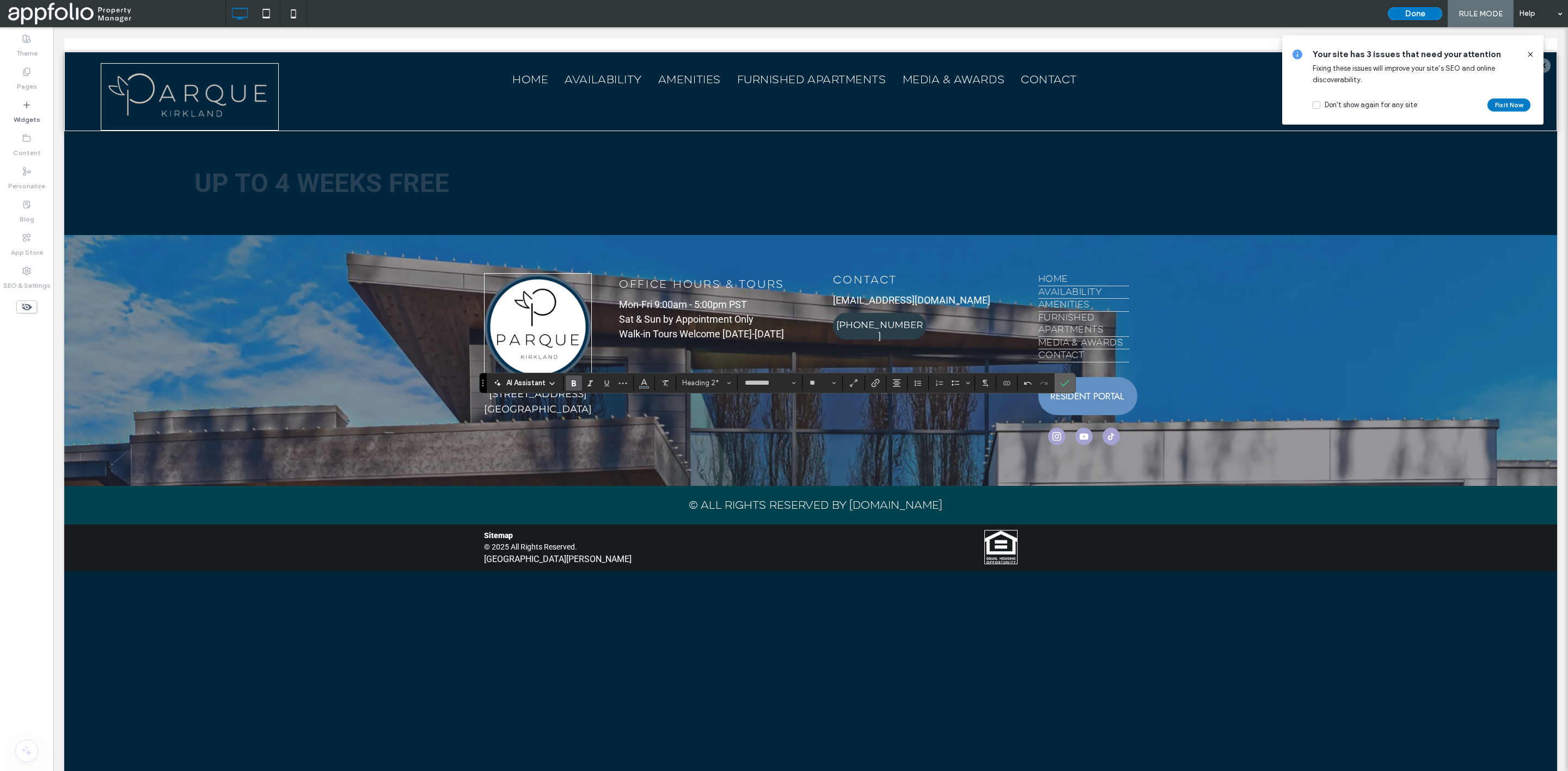
click at [1073, 378] on label "Confirm" at bounding box center [1065, 383] width 16 height 20
click at [1422, 16] on button "Done" at bounding box center [1415, 13] width 54 height 13
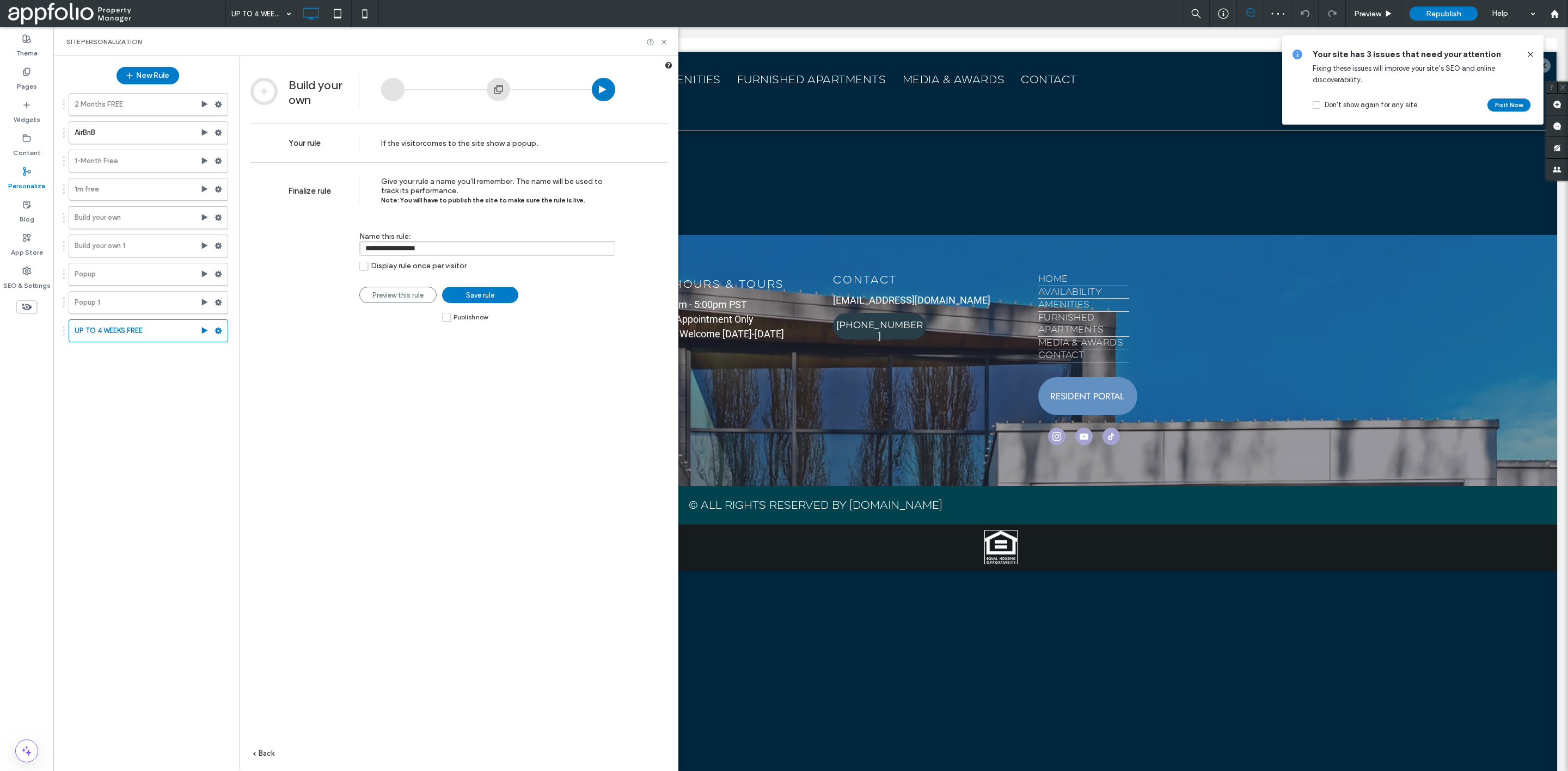
click at [477, 295] on span "Save rule" at bounding box center [480, 295] width 29 height 8
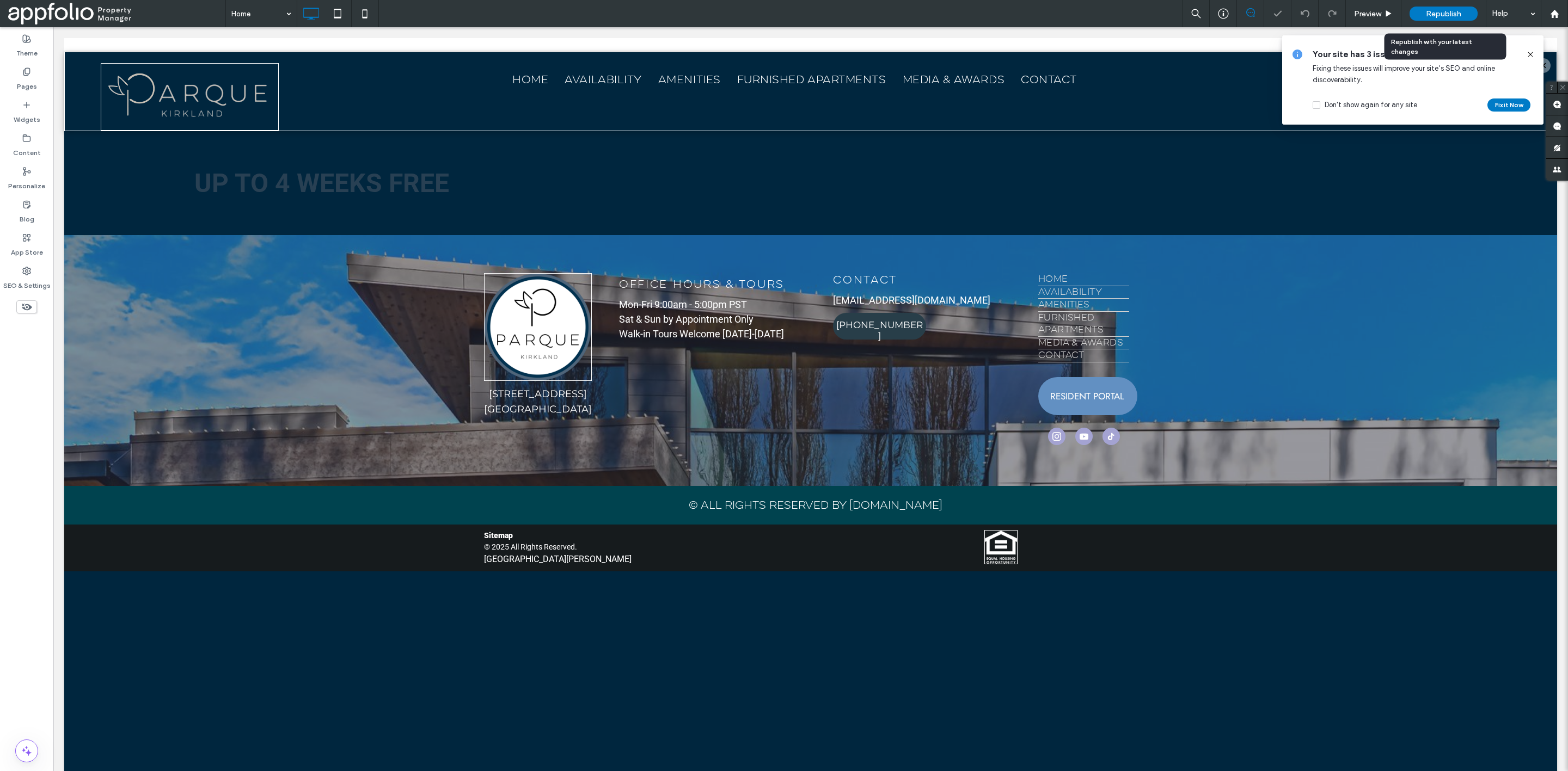
click at [1454, 16] on span "Republish" at bounding box center [1443, 14] width 35 height 10
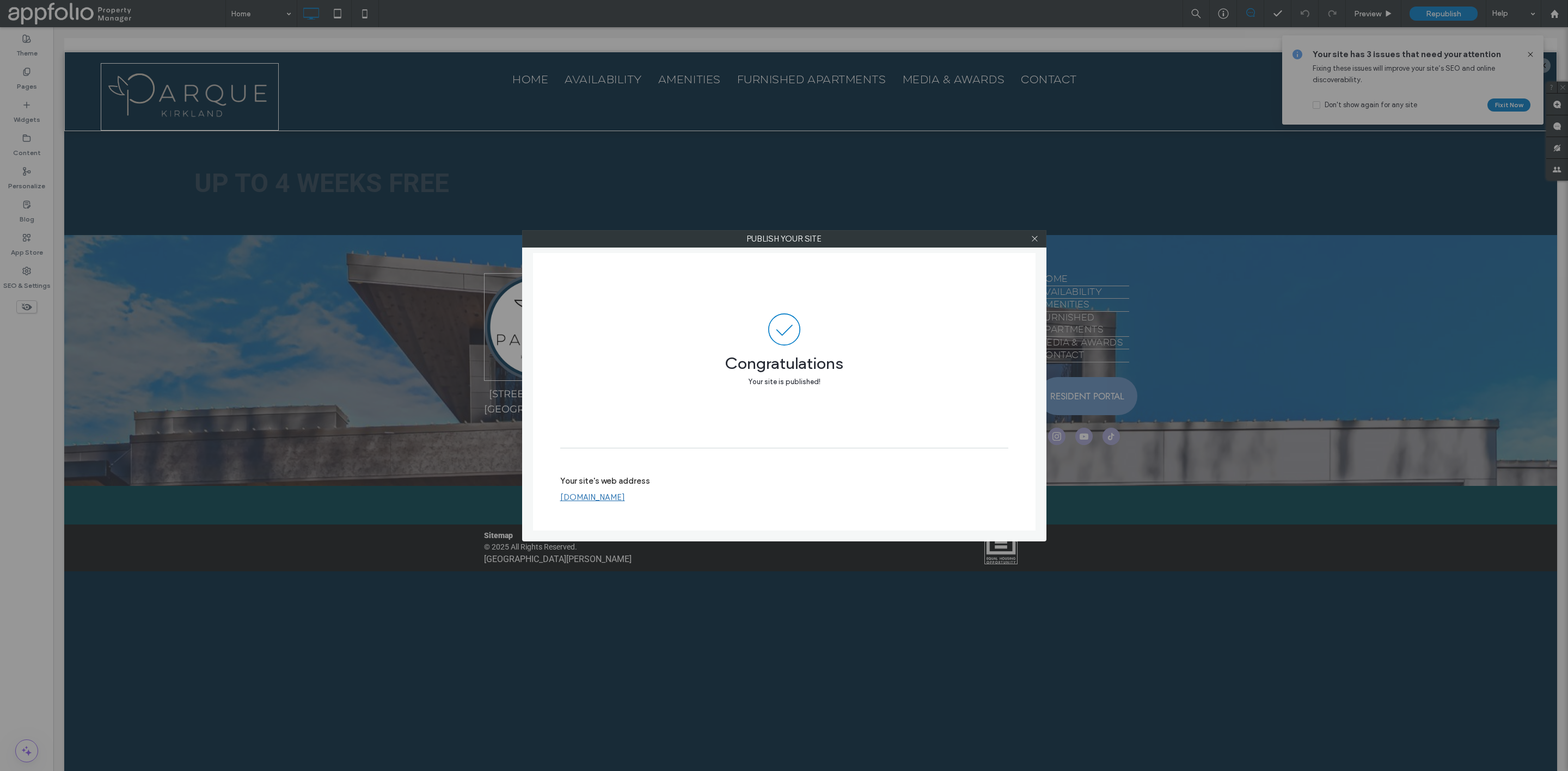
click at [1039, 238] on div at bounding box center [1034, 239] width 16 height 16
click at [1034, 238] on icon at bounding box center [1034, 238] width 8 height 8
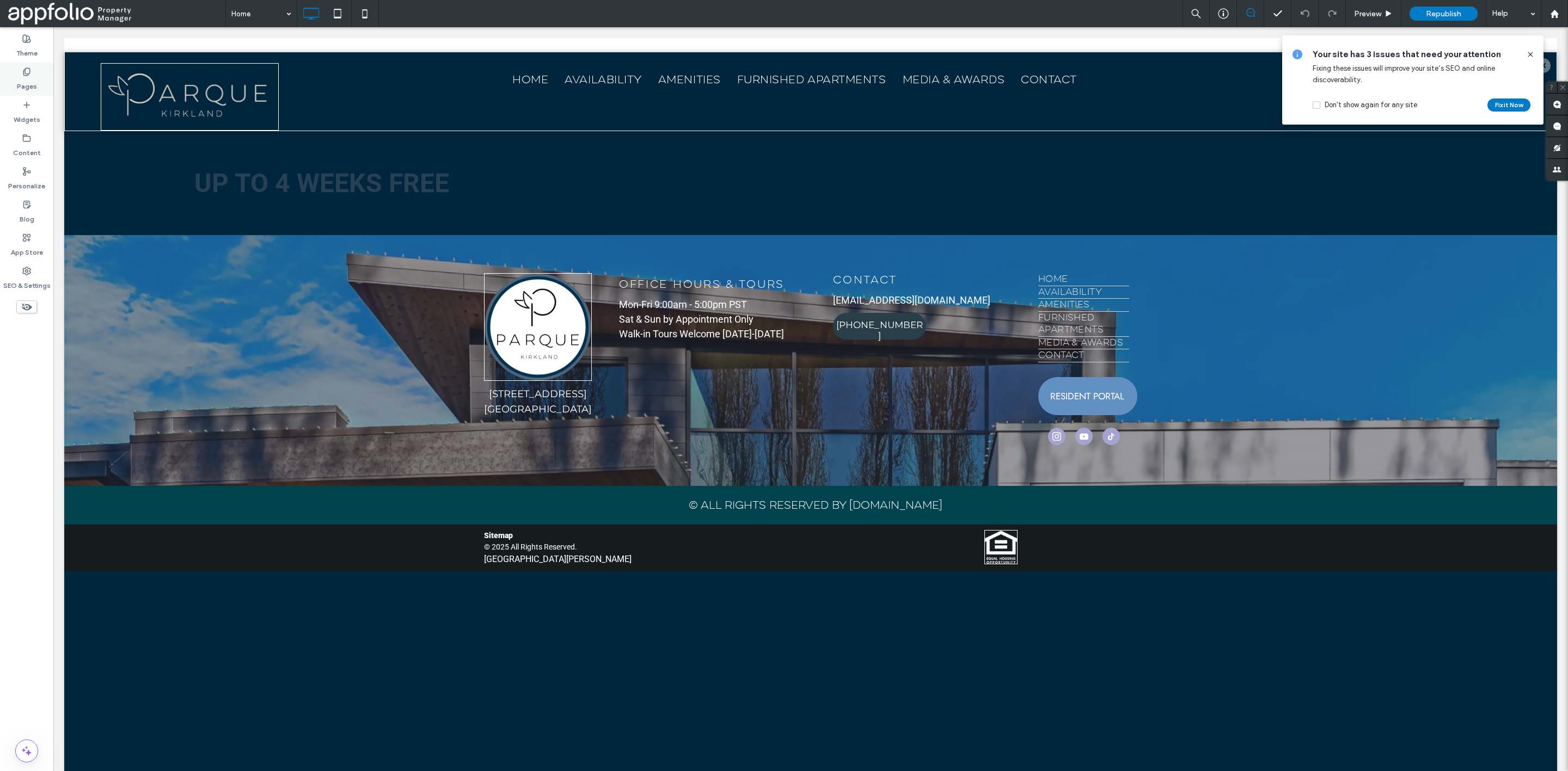
click at [37, 80] on div "Pages" at bounding box center [27, 79] width 54 height 33
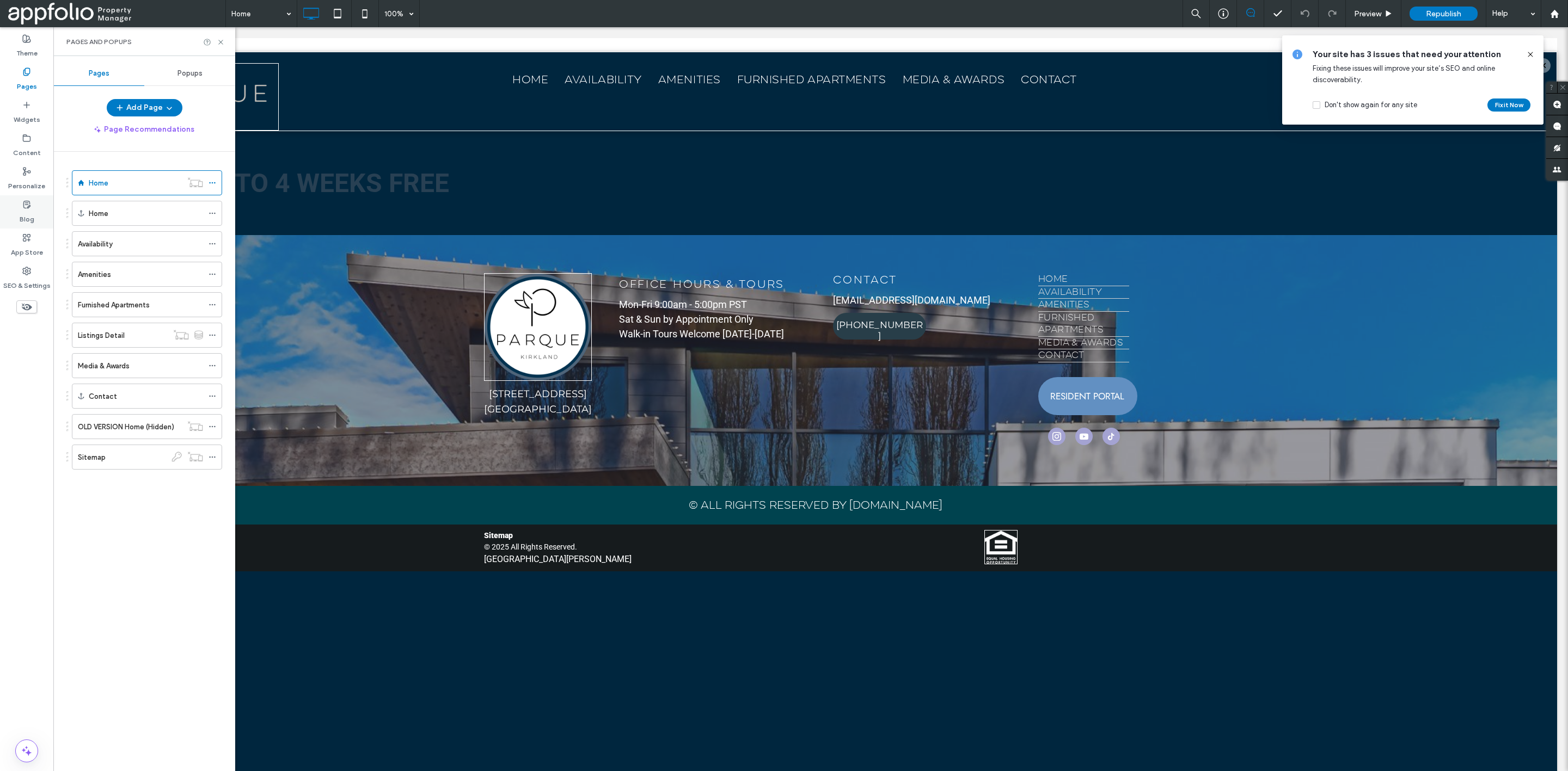
click at [31, 258] on div "App Store" at bounding box center [27, 245] width 54 height 33
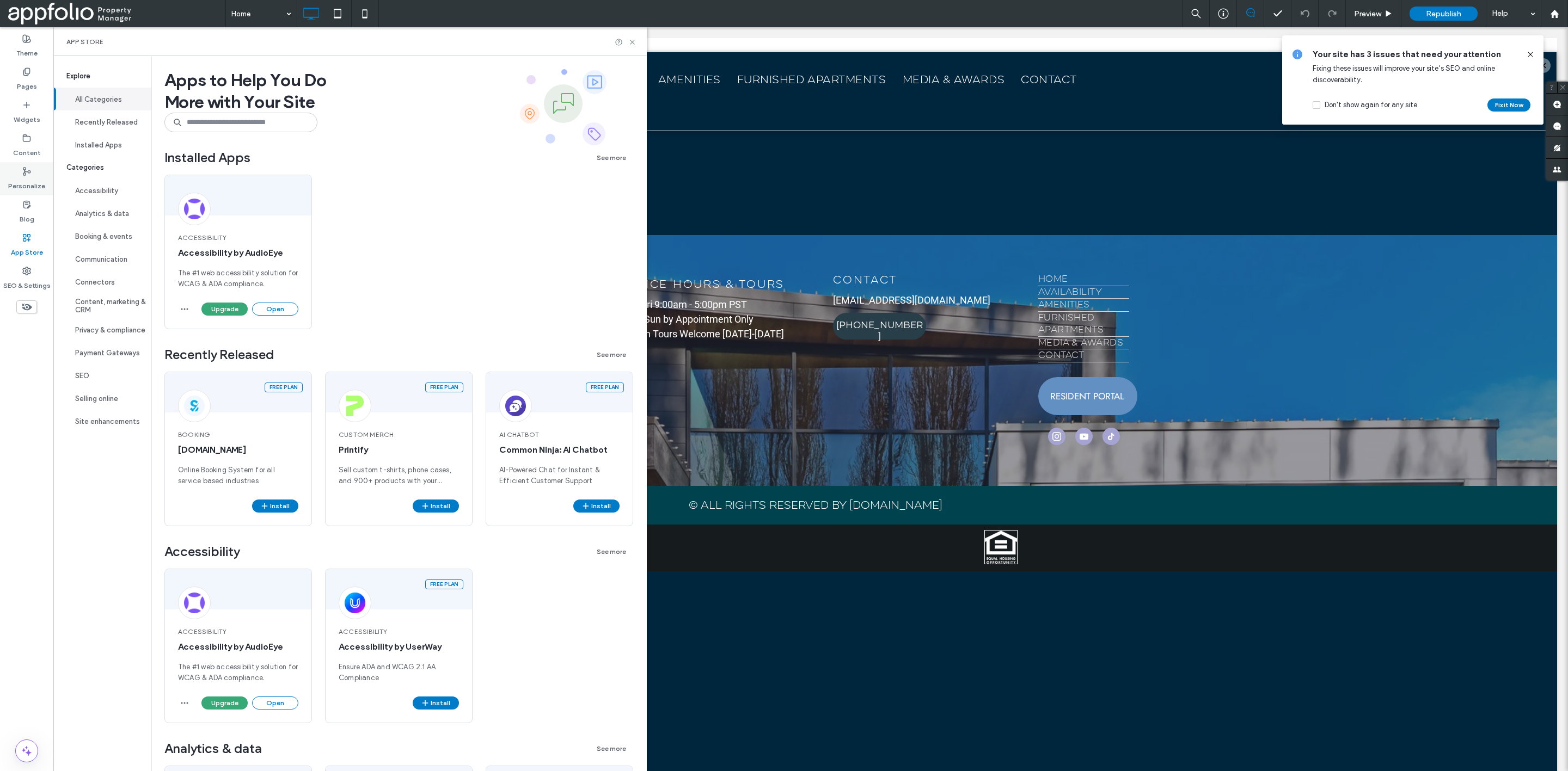
click at [32, 176] on label "Personalize" at bounding box center [26, 183] width 37 height 16
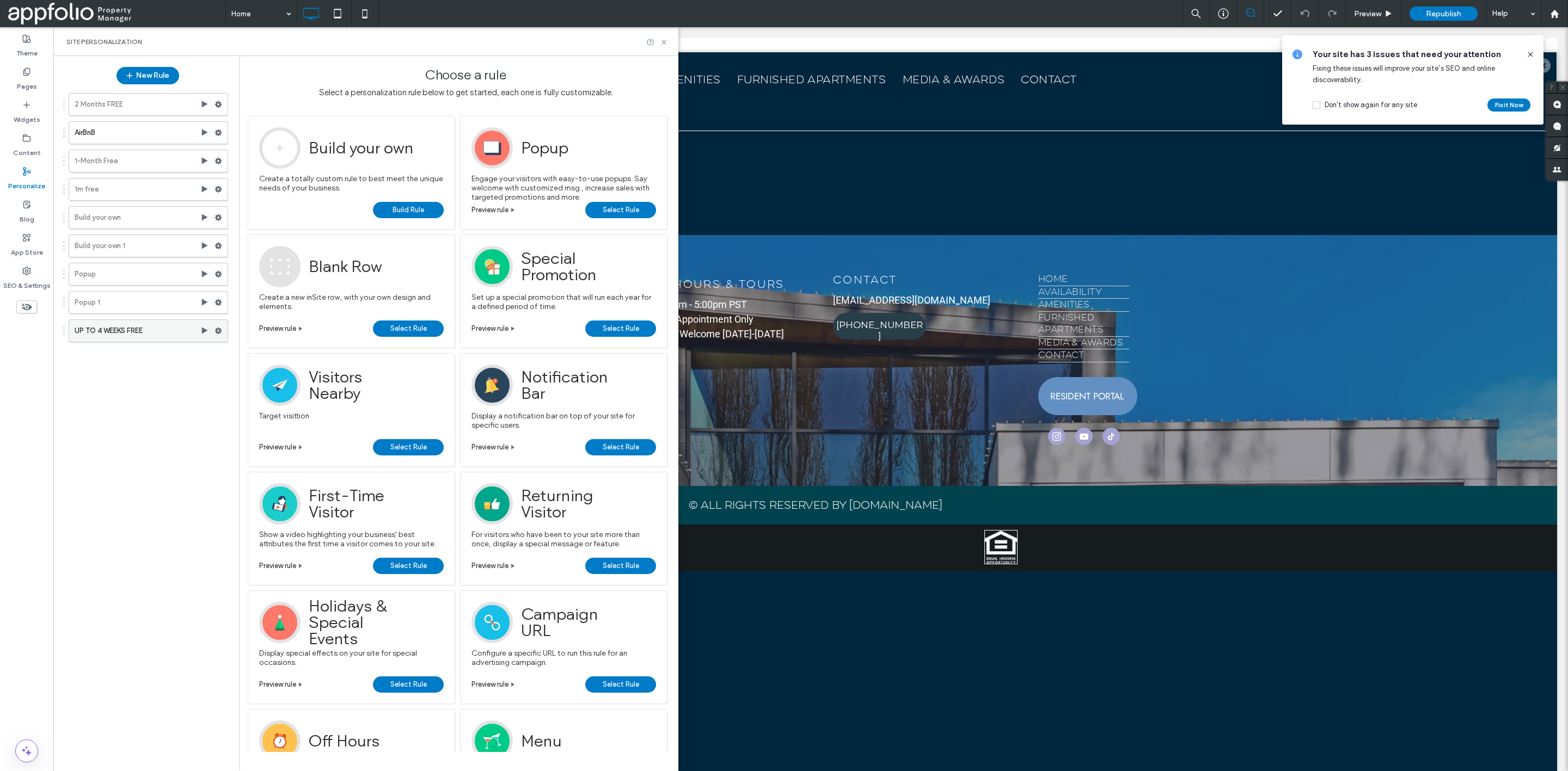
click at [164, 327] on label "UP TO 4 WEEKS FREE" at bounding box center [137, 330] width 125 height 22
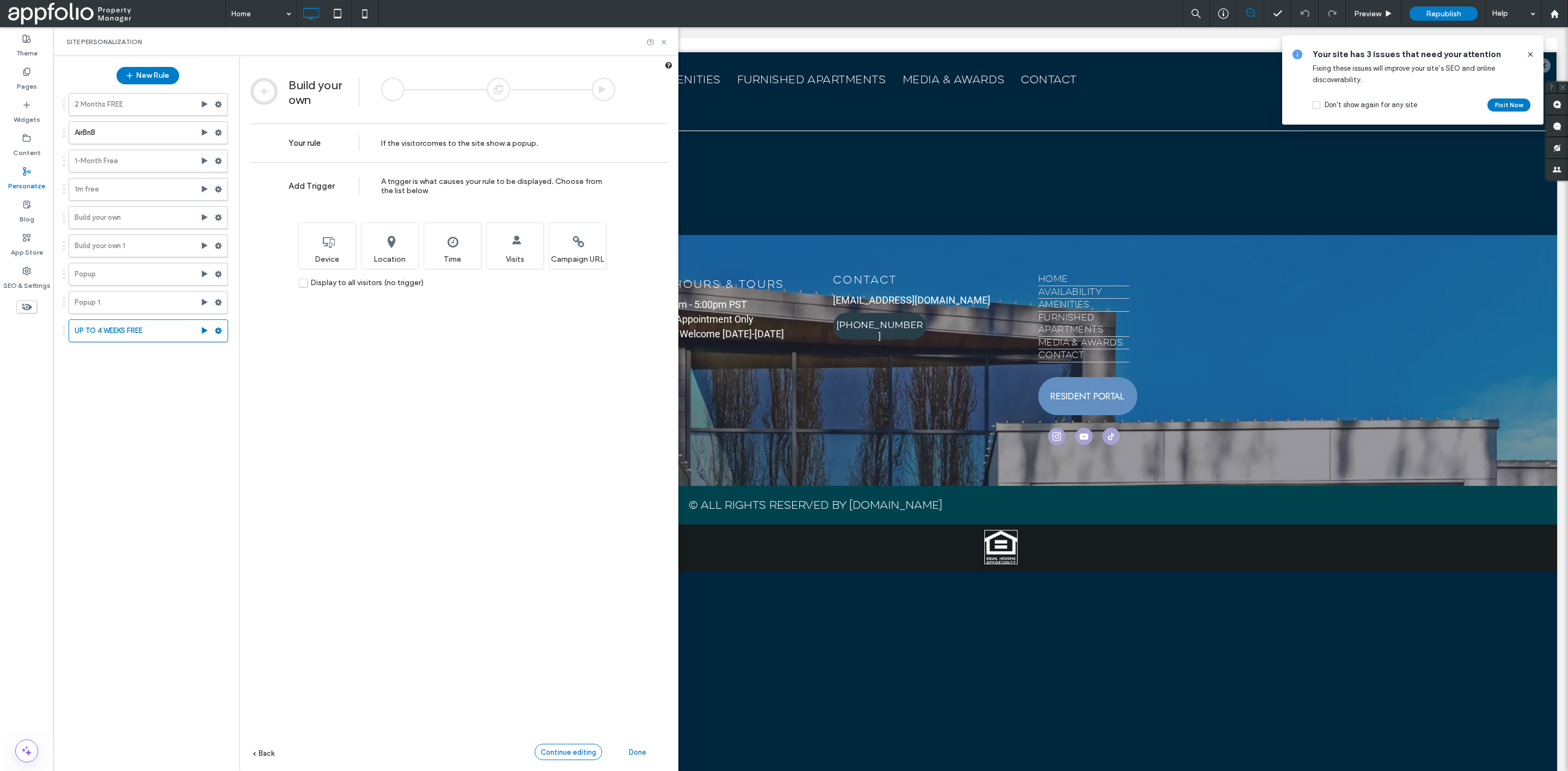
click at [569, 753] on span "Continue editing" at bounding box center [568, 752] width 55 height 8
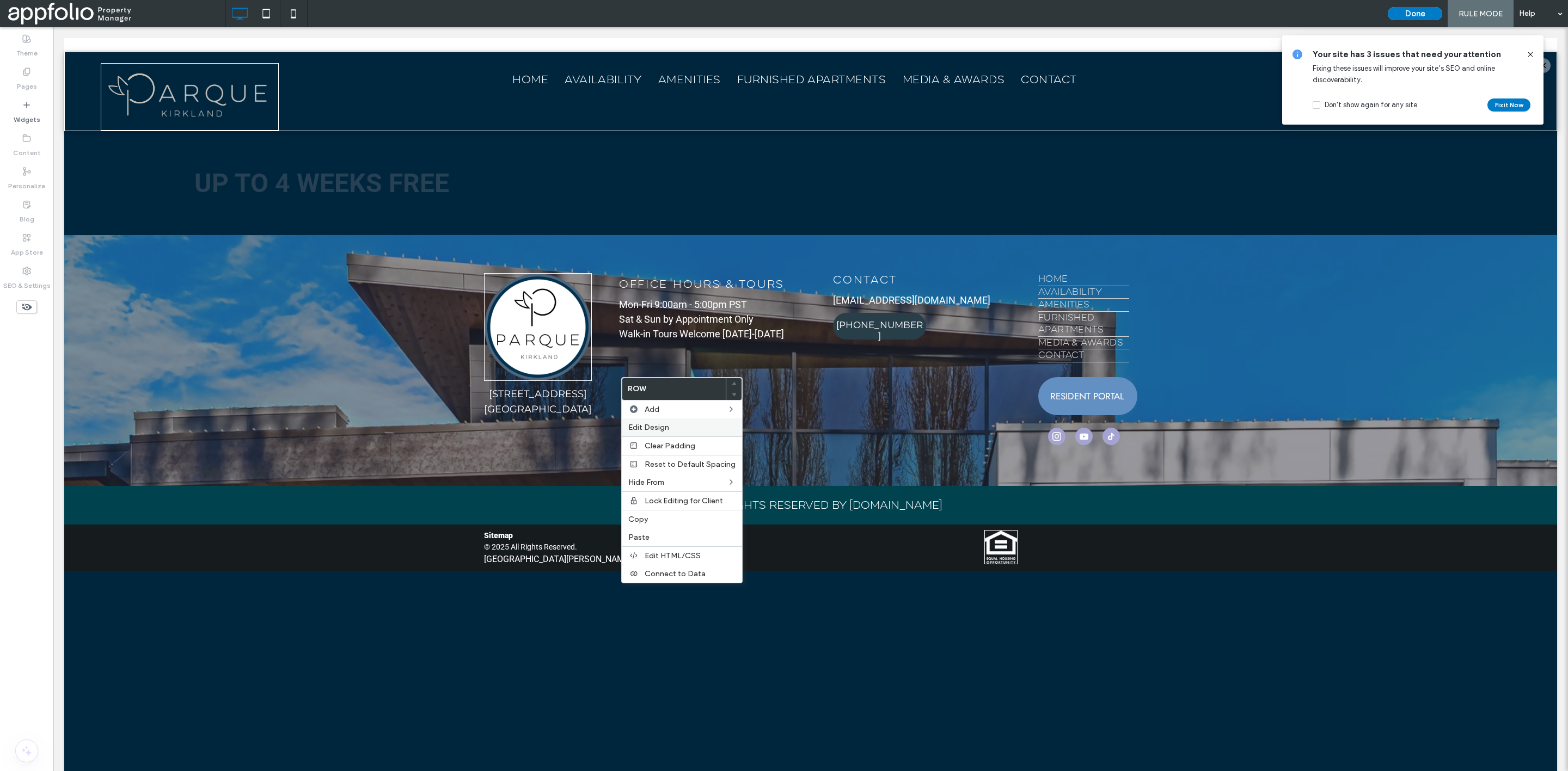
click at [662, 427] on span "Edit Design" at bounding box center [649, 427] width 41 height 10
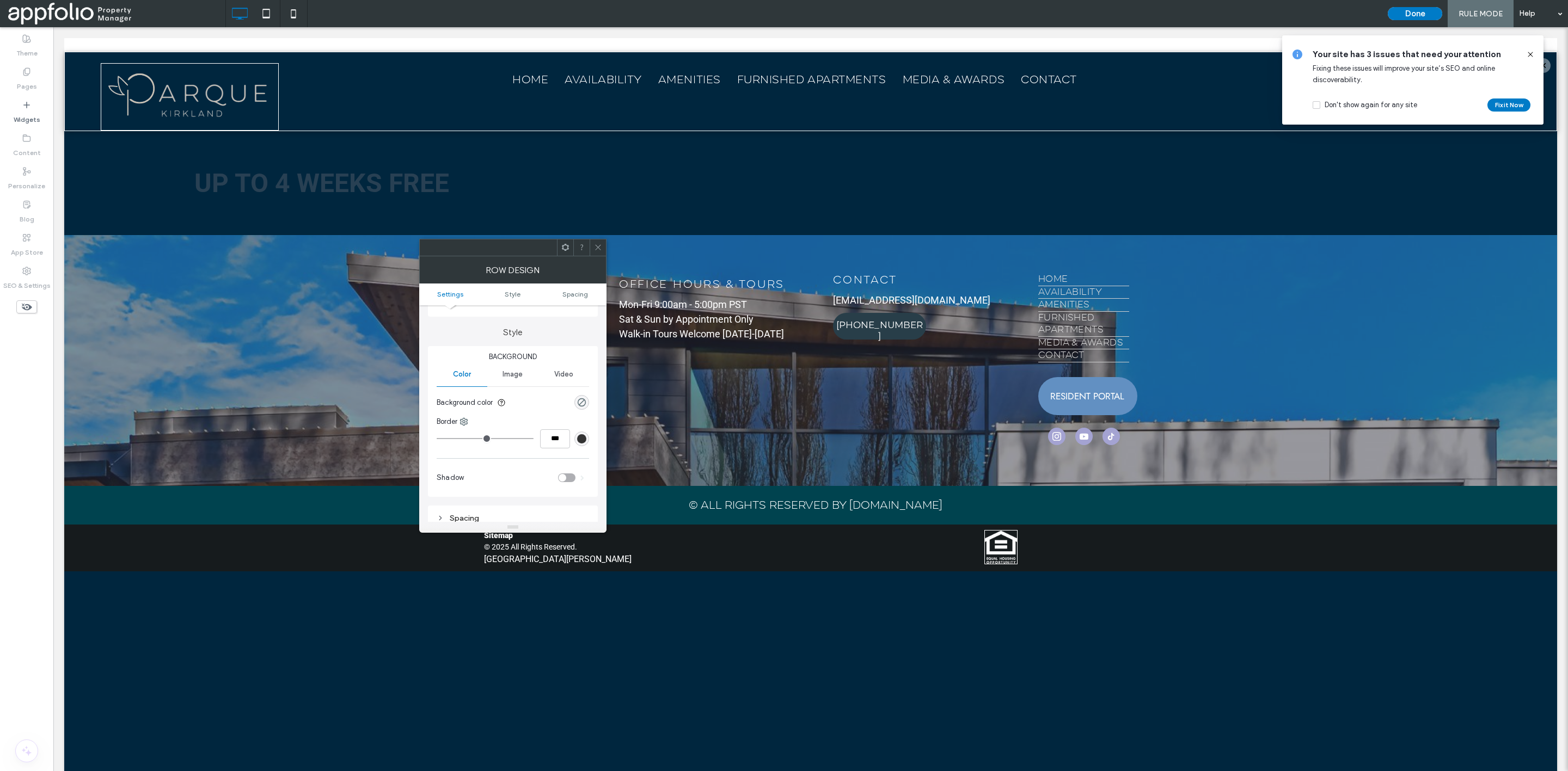
scroll to position [83, 0]
click at [577, 405] on div "rgba(0, 0, 0, 0)" at bounding box center [581, 400] width 10 height 10
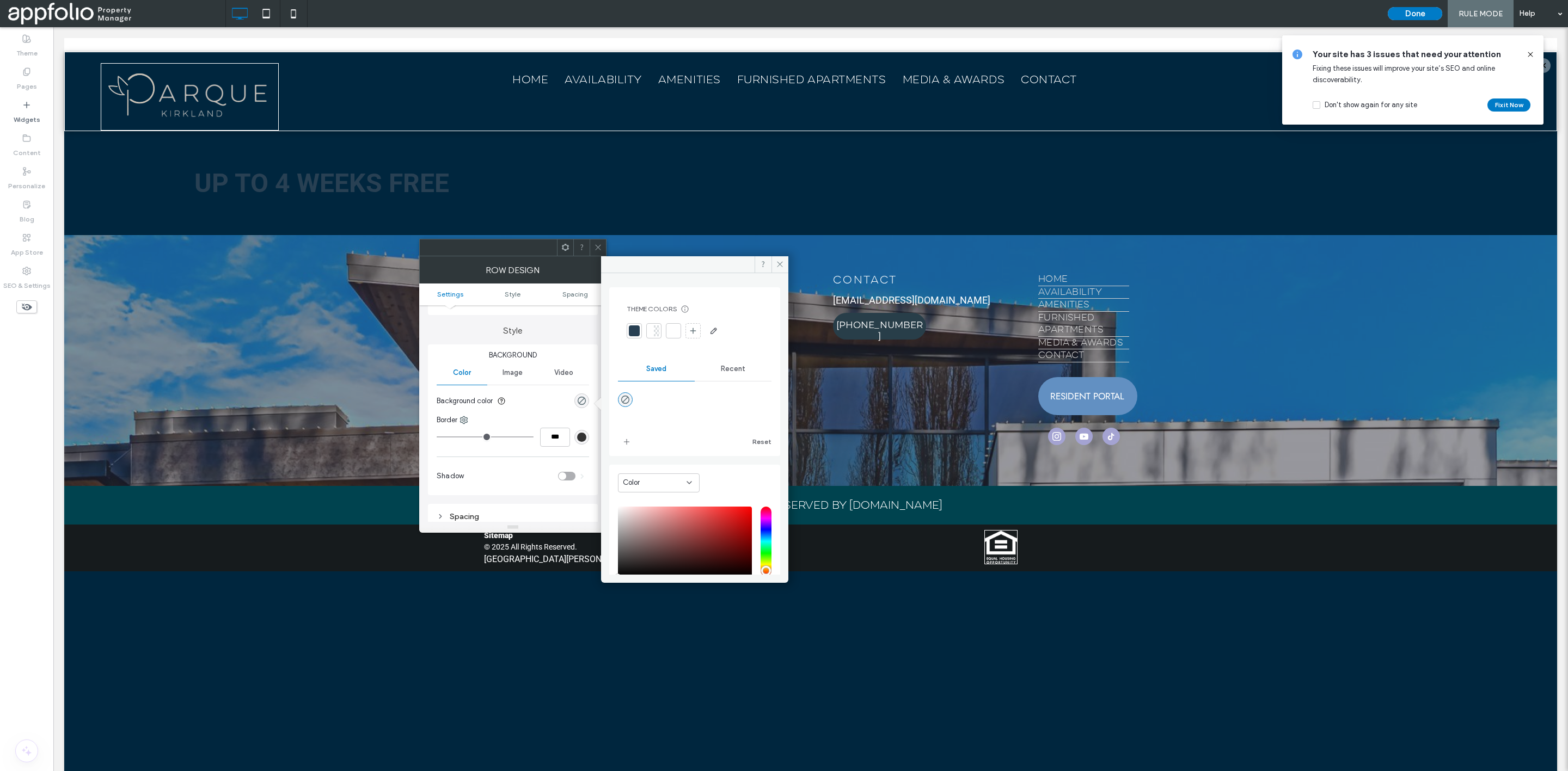
type input "*******"
type input "***"
type input "****"
type input "*******"
drag, startPoint x: 642, startPoint y: 510, endPoint x: 586, endPoint y: 497, distance: 57.5
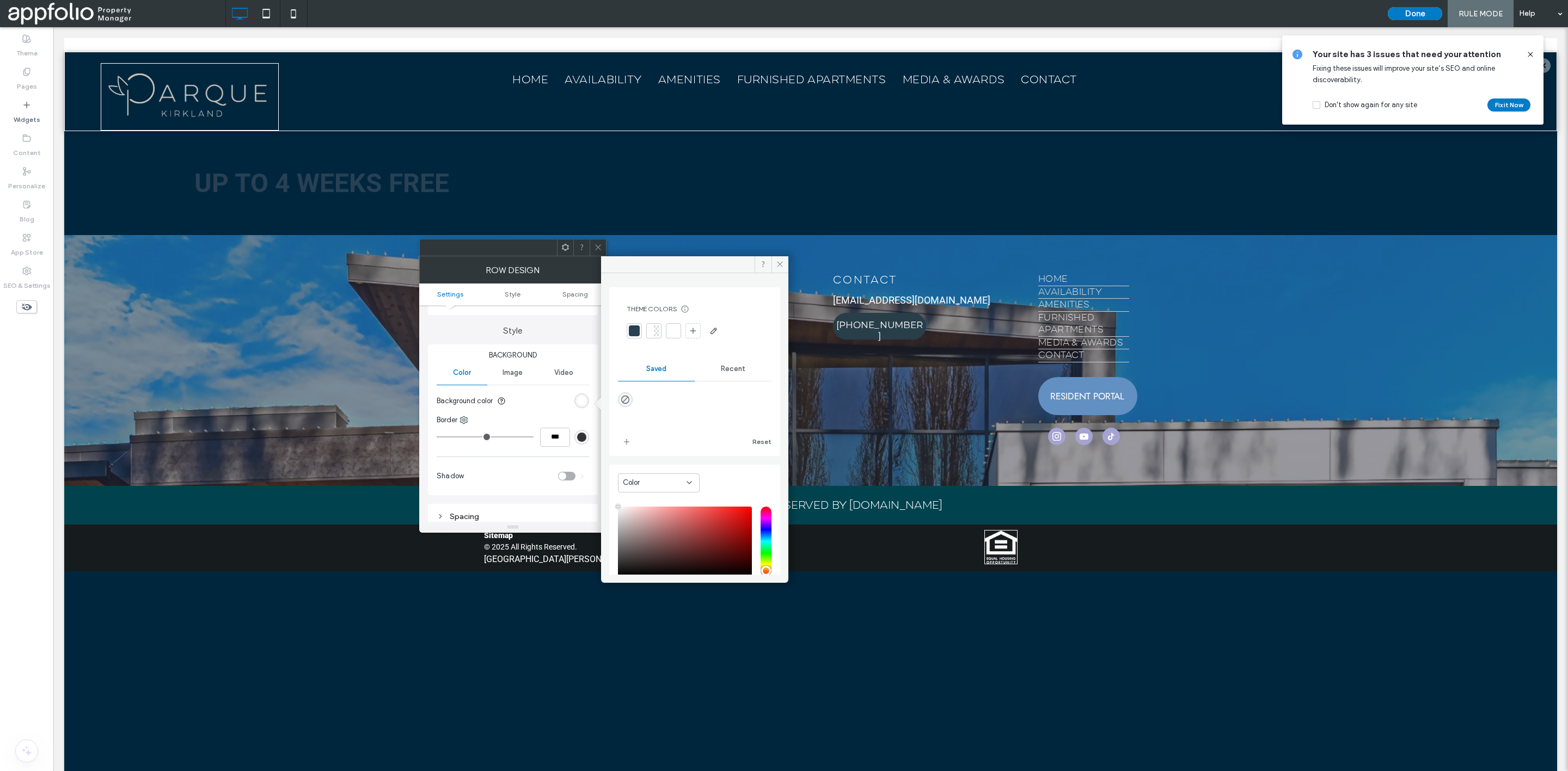
click at [586, 497] on div "Theme Colors Save time with Theme Colors Create a color palette to instantly ad…" at bounding box center [513, 395] width 188 height 277
click at [783, 266] on icon at bounding box center [779, 264] width 8 height 8
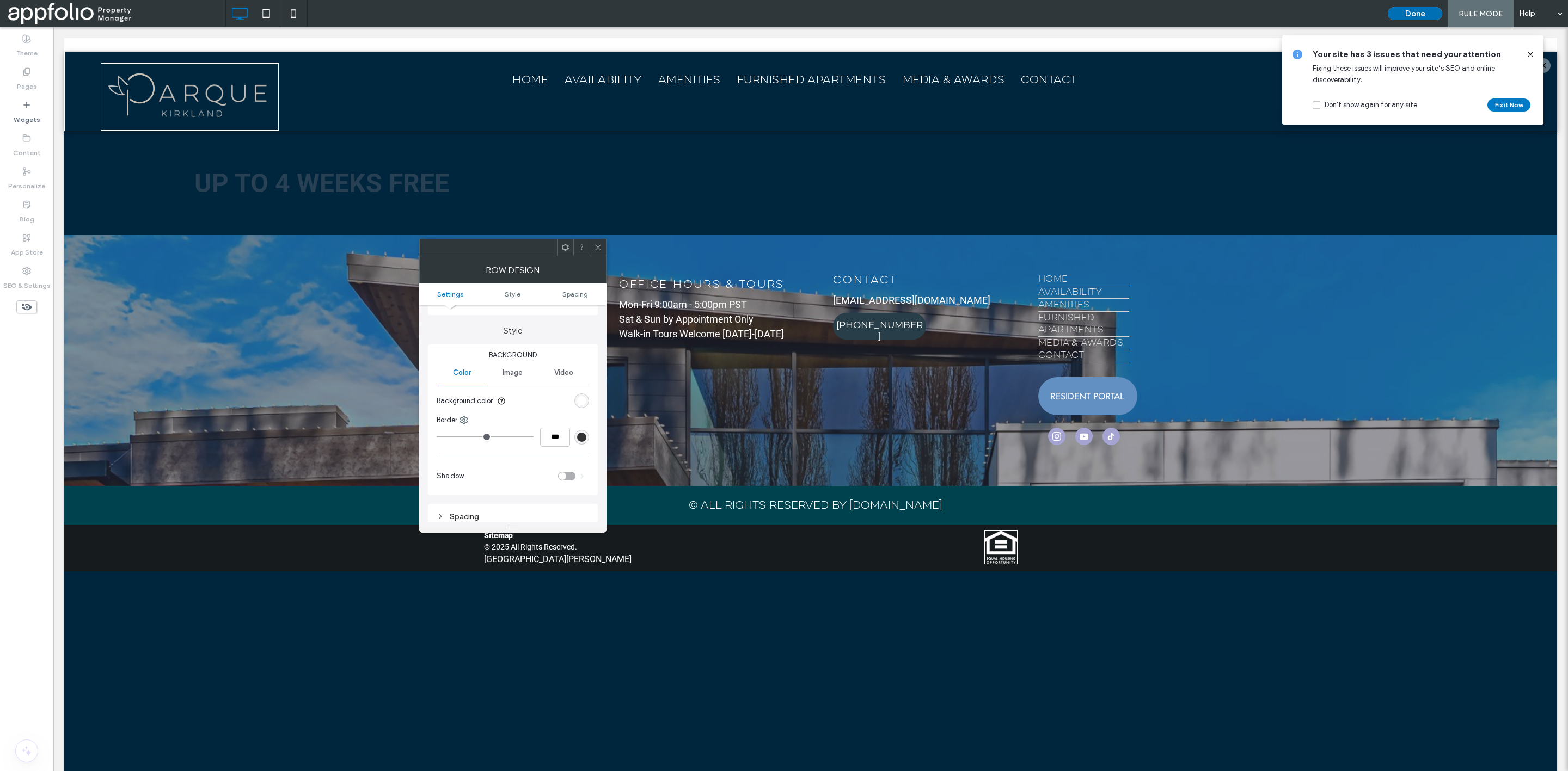
click at [1412, 10] on button "Done" at bounding box center [1415, 13] width 54 height 13
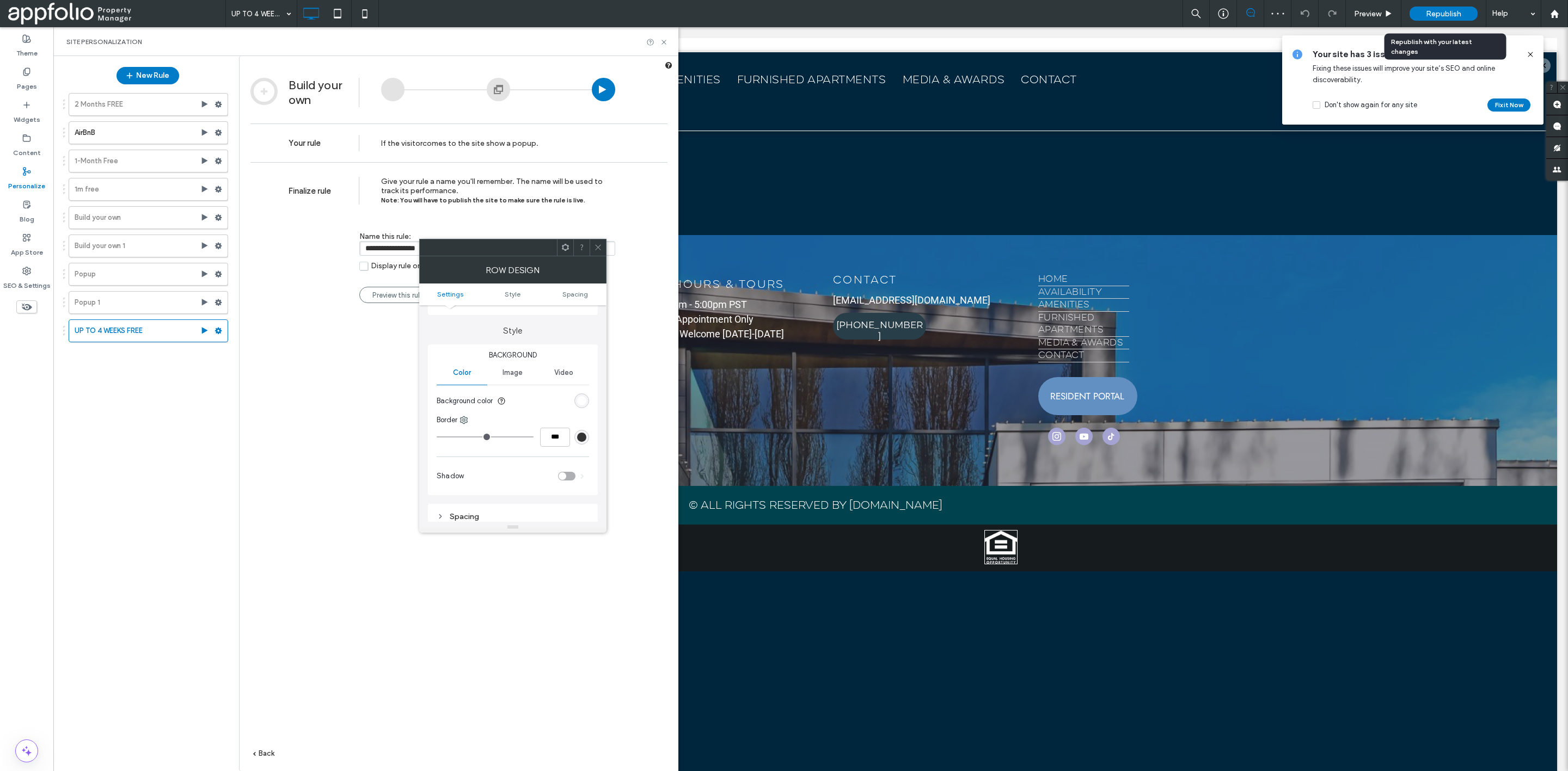
click at [1443, 15] on span "Republish" at bounding box center [1443, 14] width 35 height 10
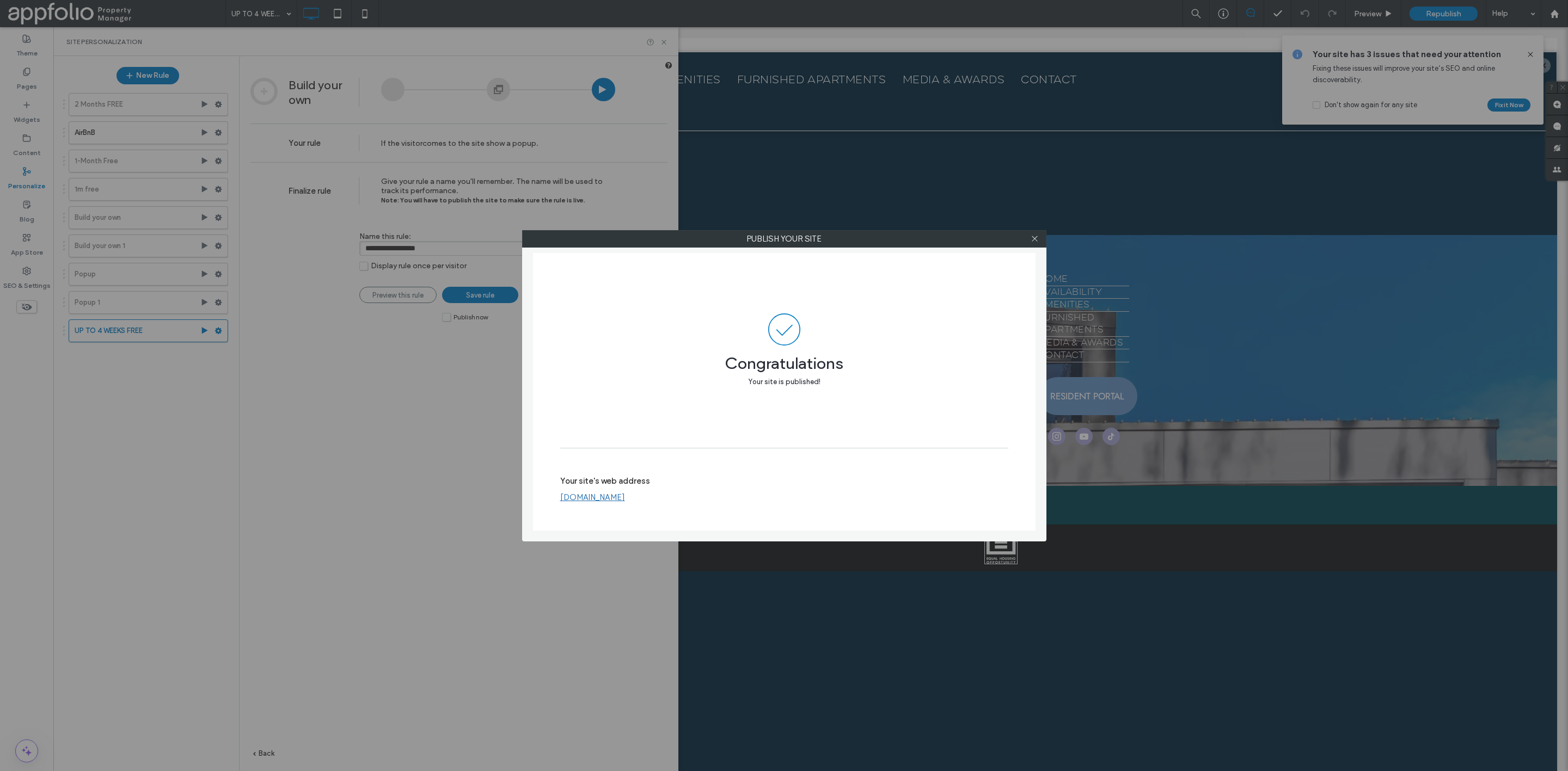
click at [618, 499] on link "www.parquekirkland.com" at bounding box center [592, 497] width 65 height 10
click at [1034, 233] on span at bounding box center [1034, 239] width 8 height 16
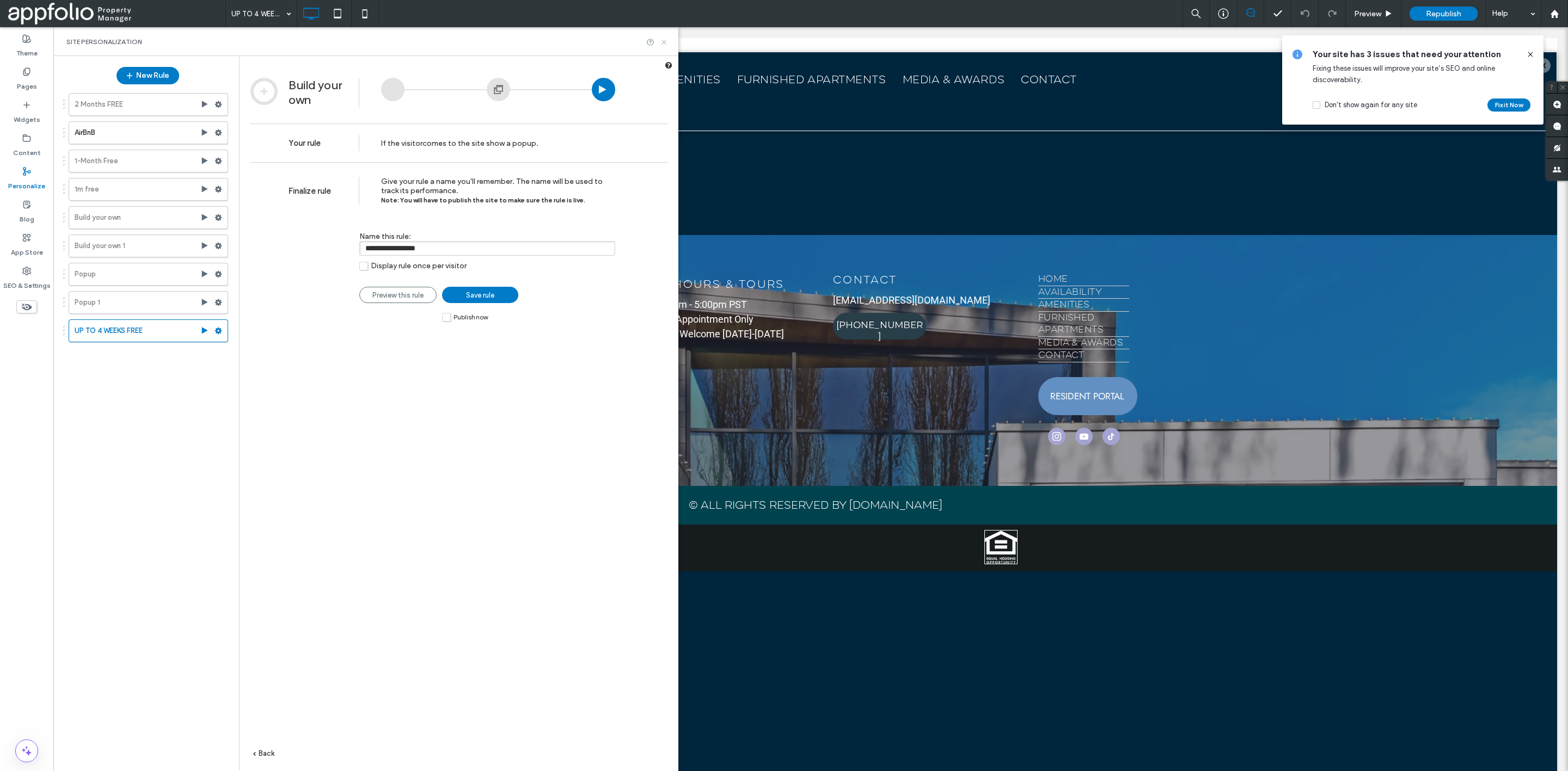
click at [663, 46] on icon at bounding box center [663, 41] width 8 height 8
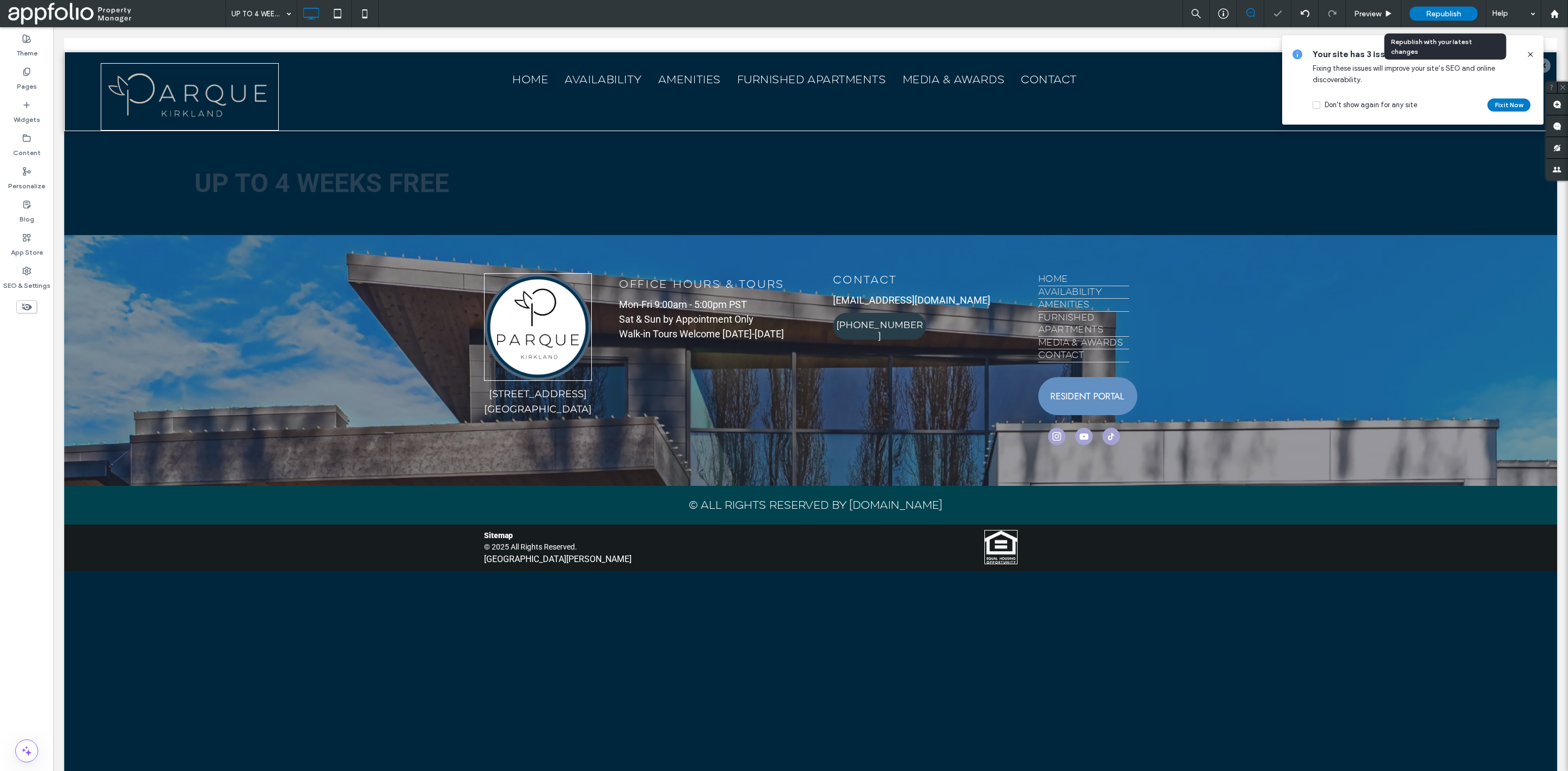
click at [1449, 12] on span "Republish" at bounding box center [1443, 14] width 35 height 10
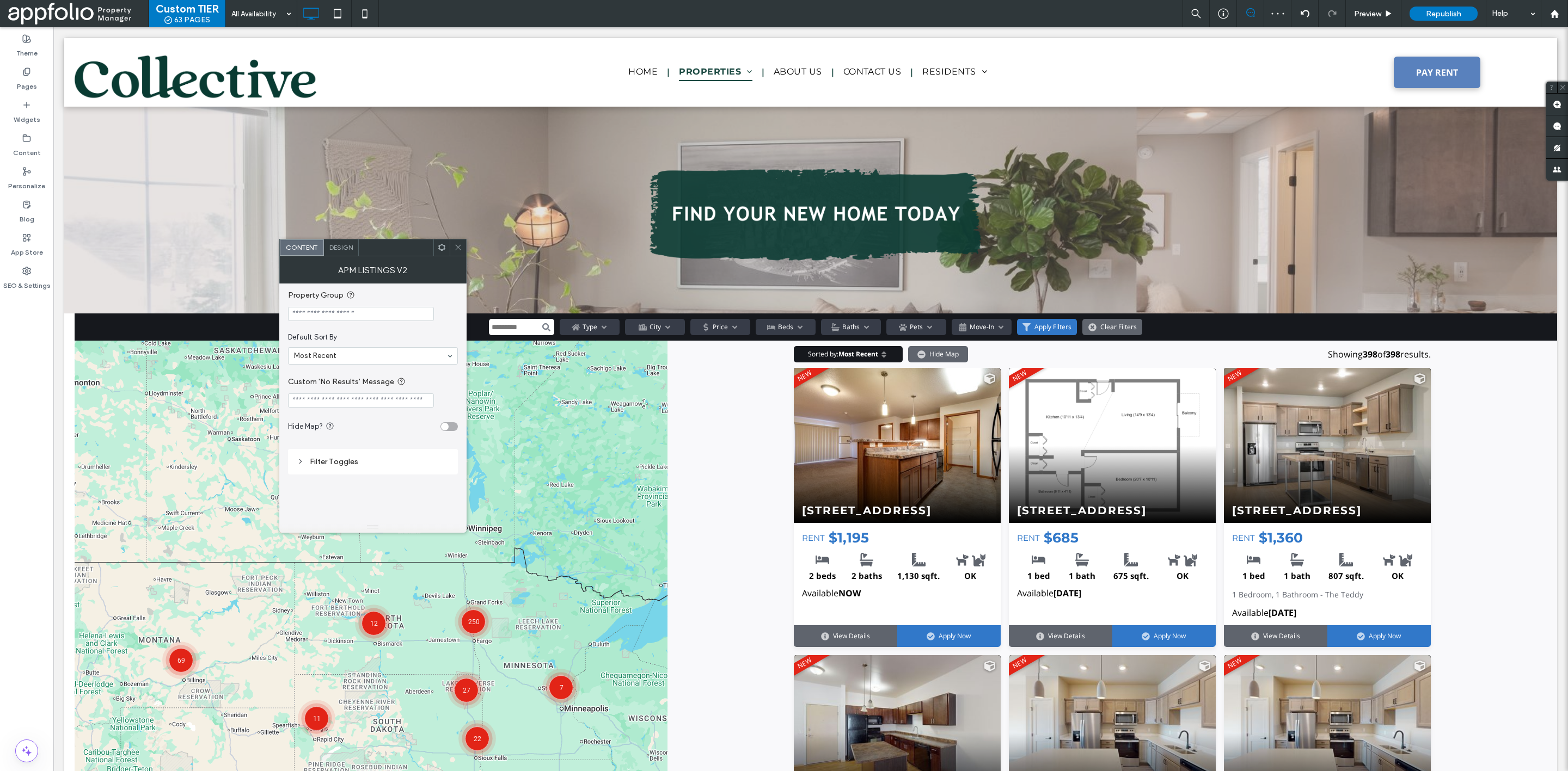
scroll to position [4621, 0]
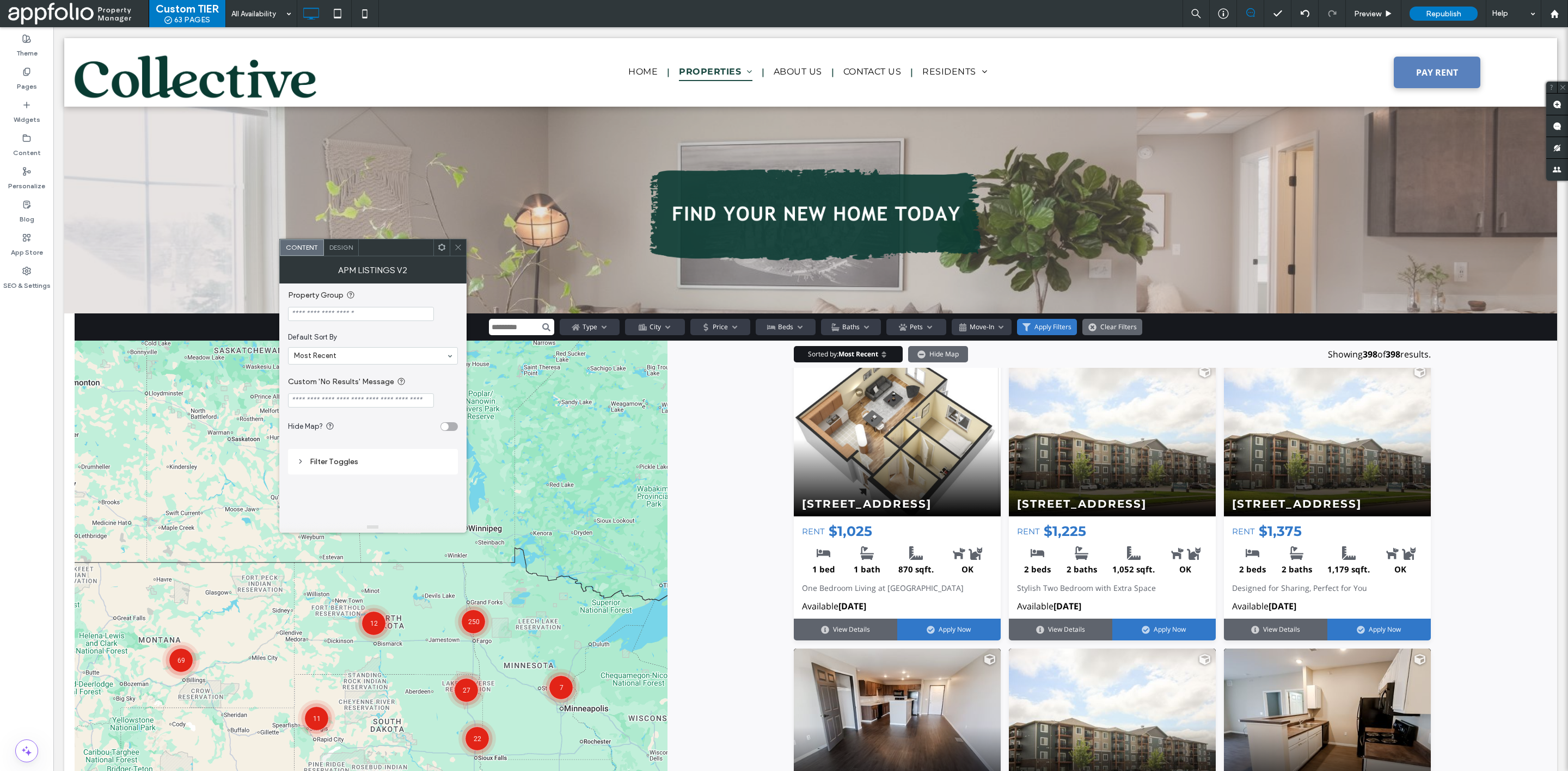
click at [364, 461] on div "Filter Toggles" at bounding box center [373, 462] width 152 height 10
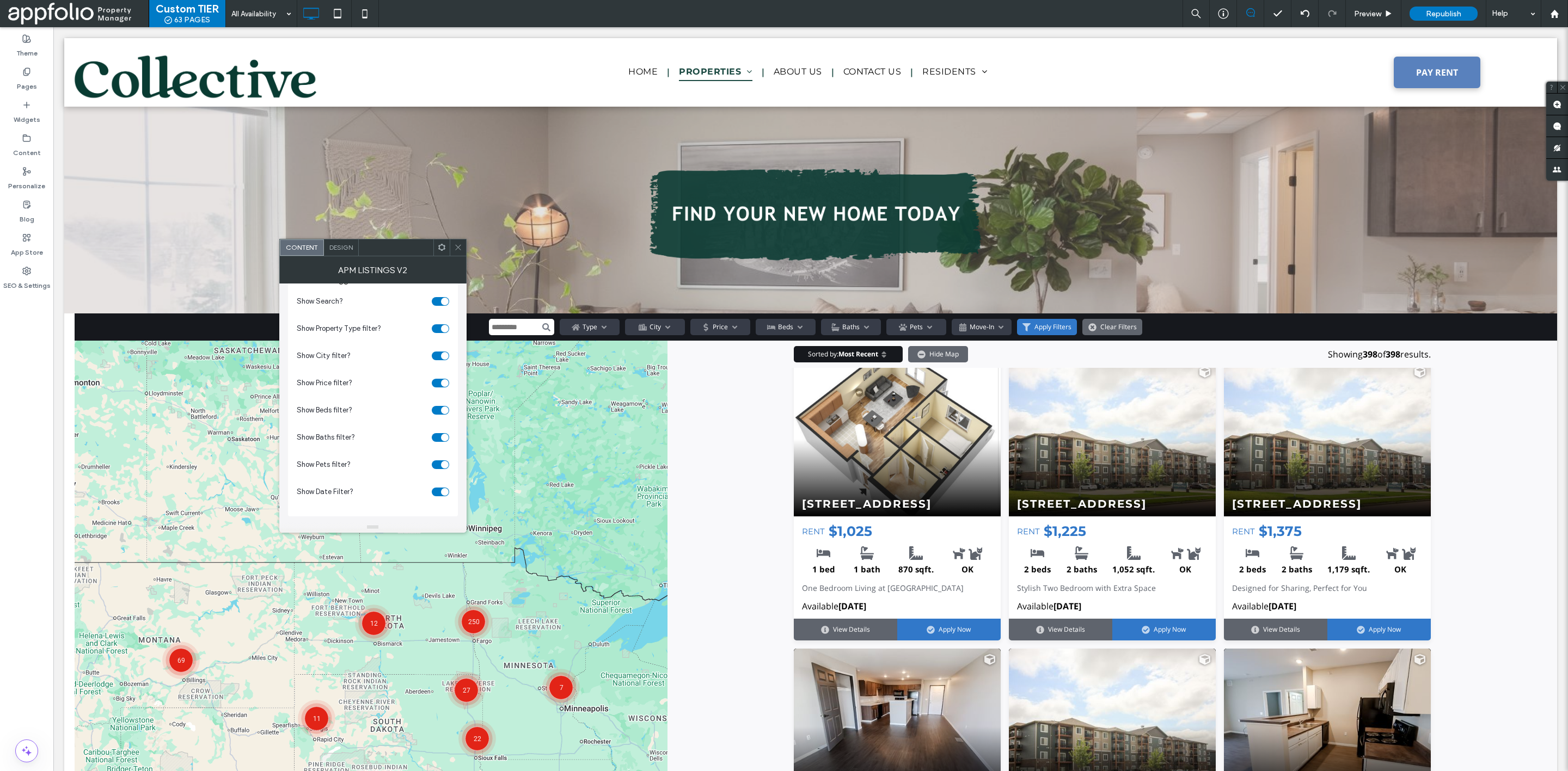
click at [349, 247] on span "Design" at bounding box center [341, 246] width 23 height 8
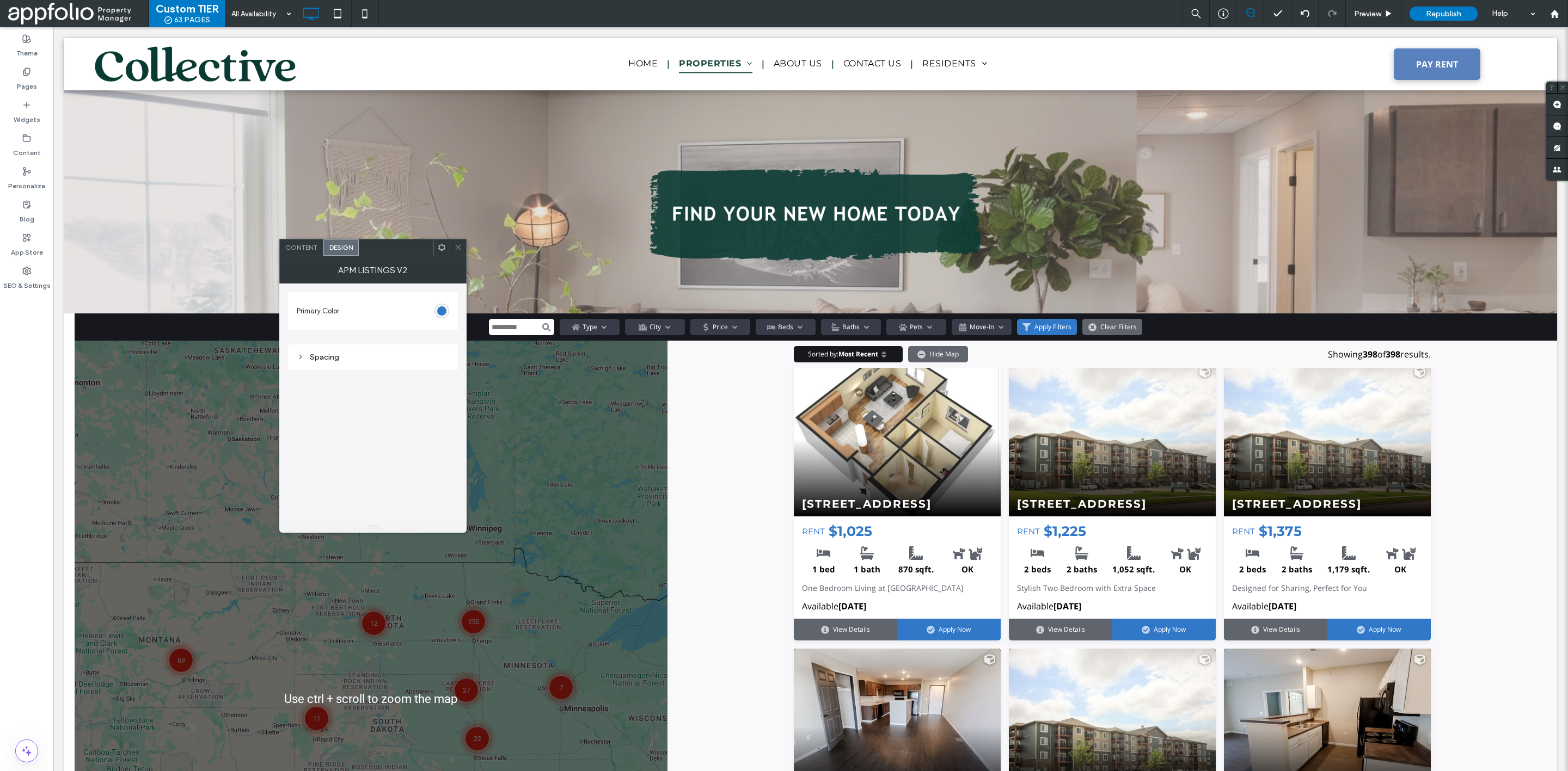
scroll to position [2848, 0]
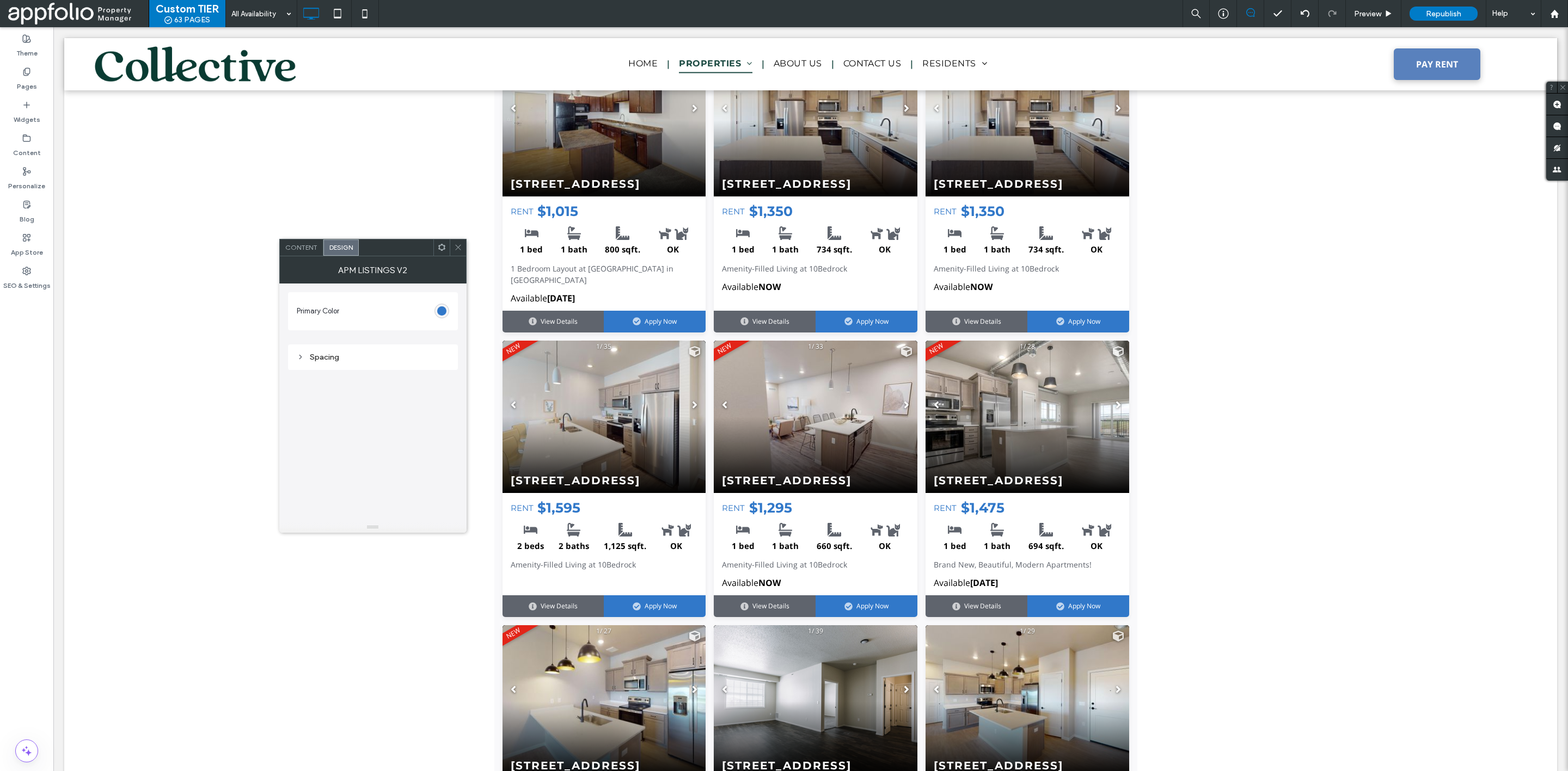
click at [459, 240] on span at bounding box center [458, 247] width 8 height 16
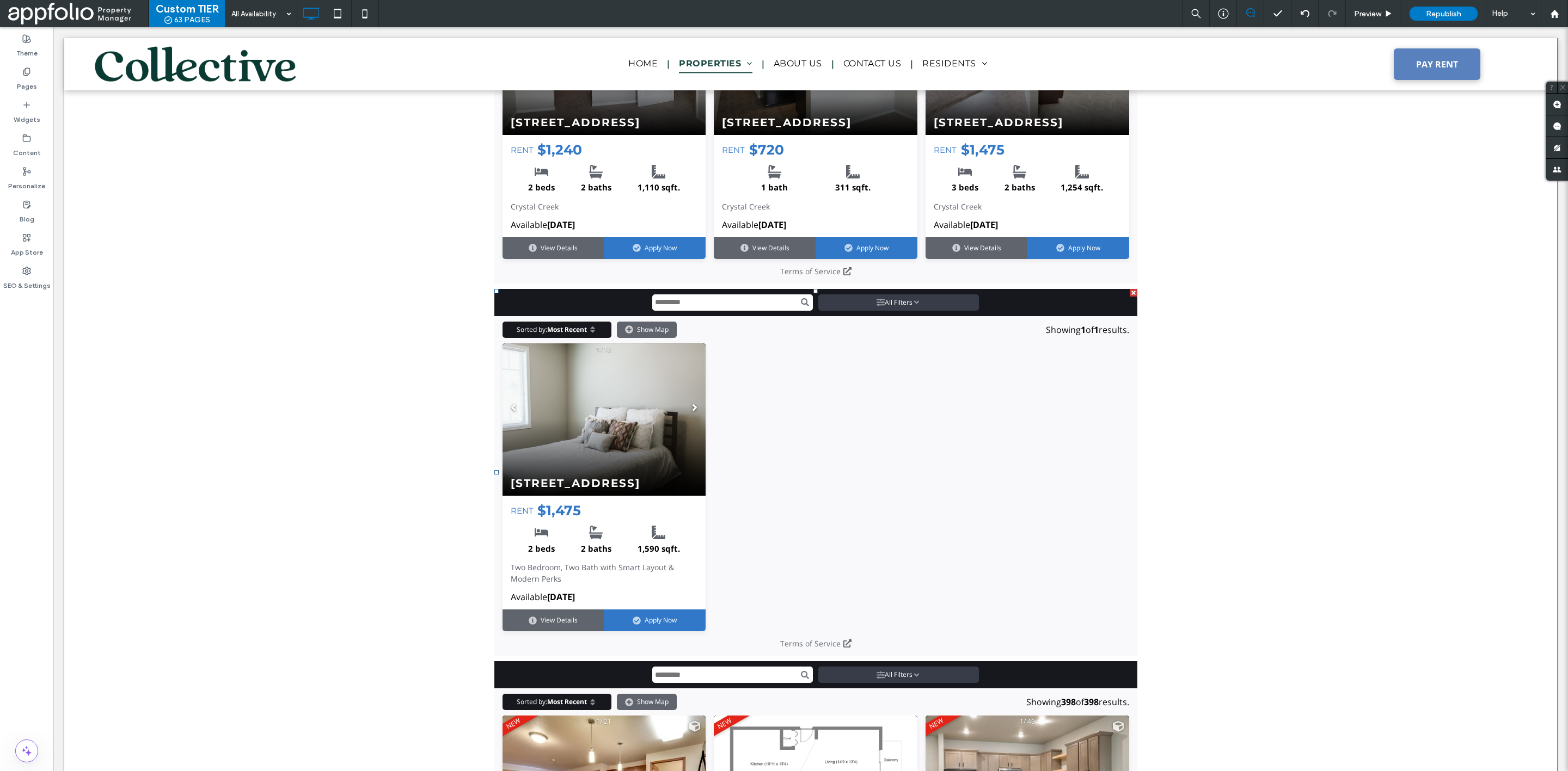
scroll to position [1836, 0]
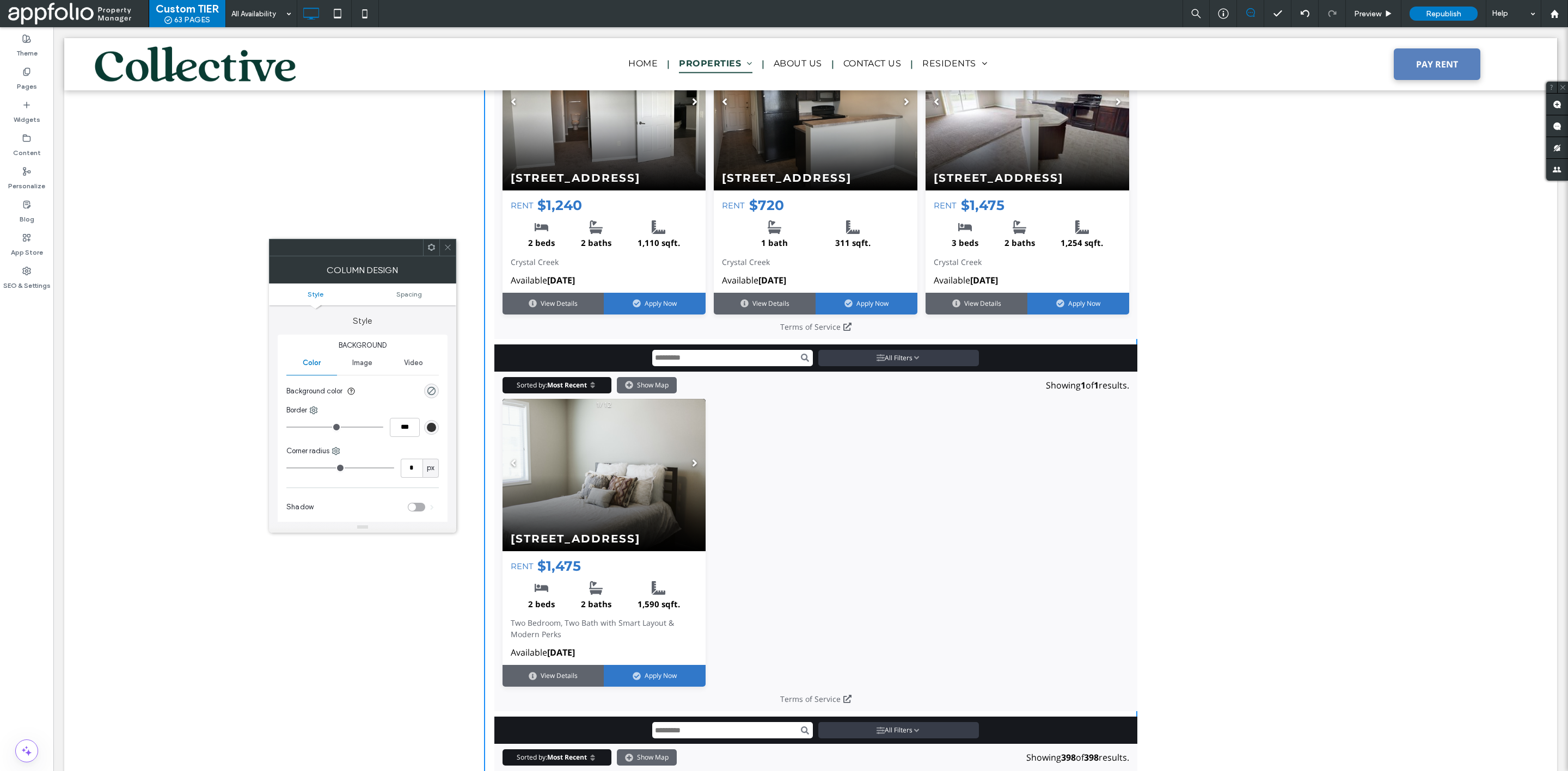
click at [445, 249] on icon at bounding box center [447, 246] width 8 height 8
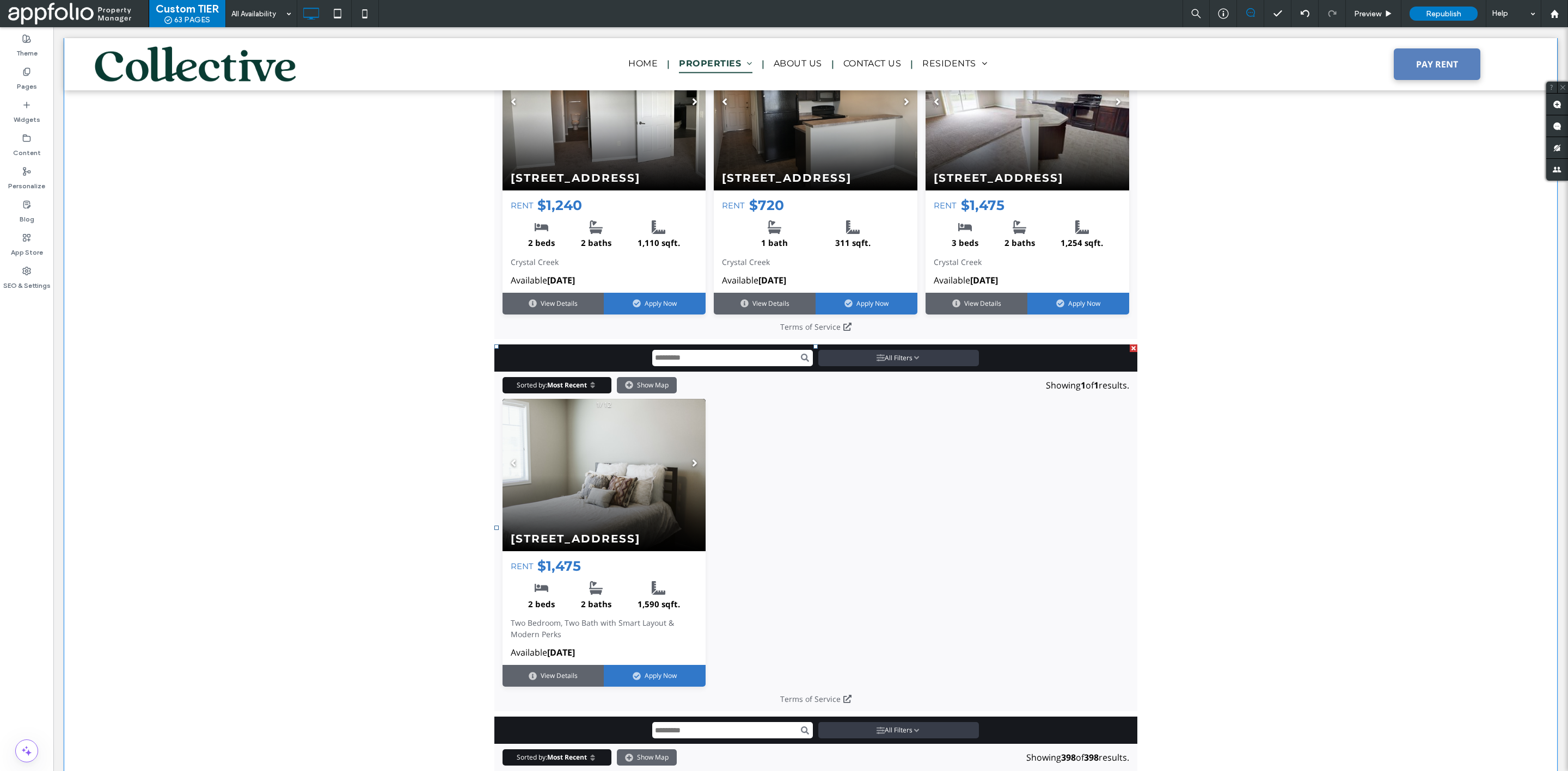
click at [1130, 345] on div at bounding box center [1133, 348] width 8 height 8
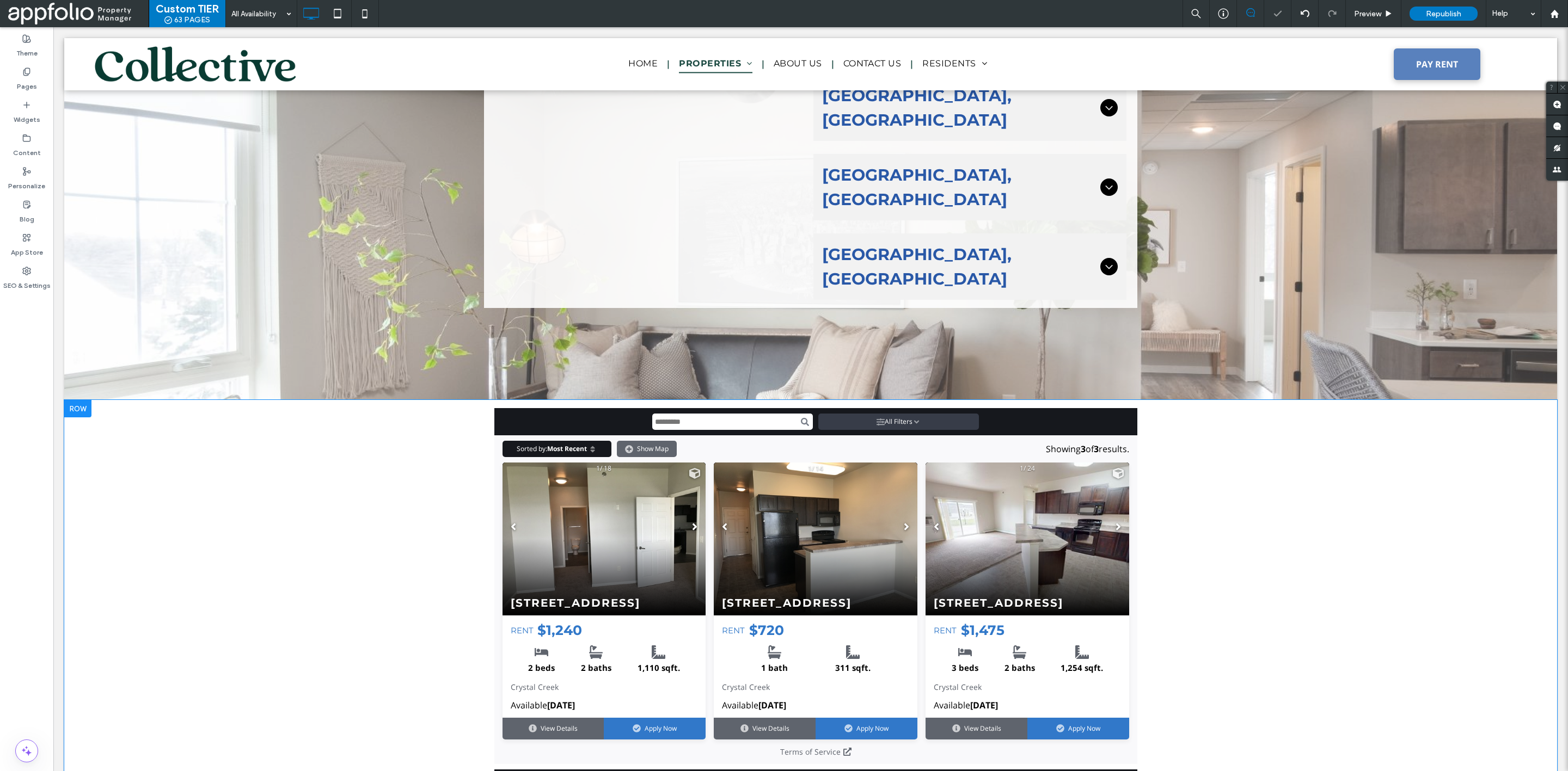
scroll to position [1410, 0]
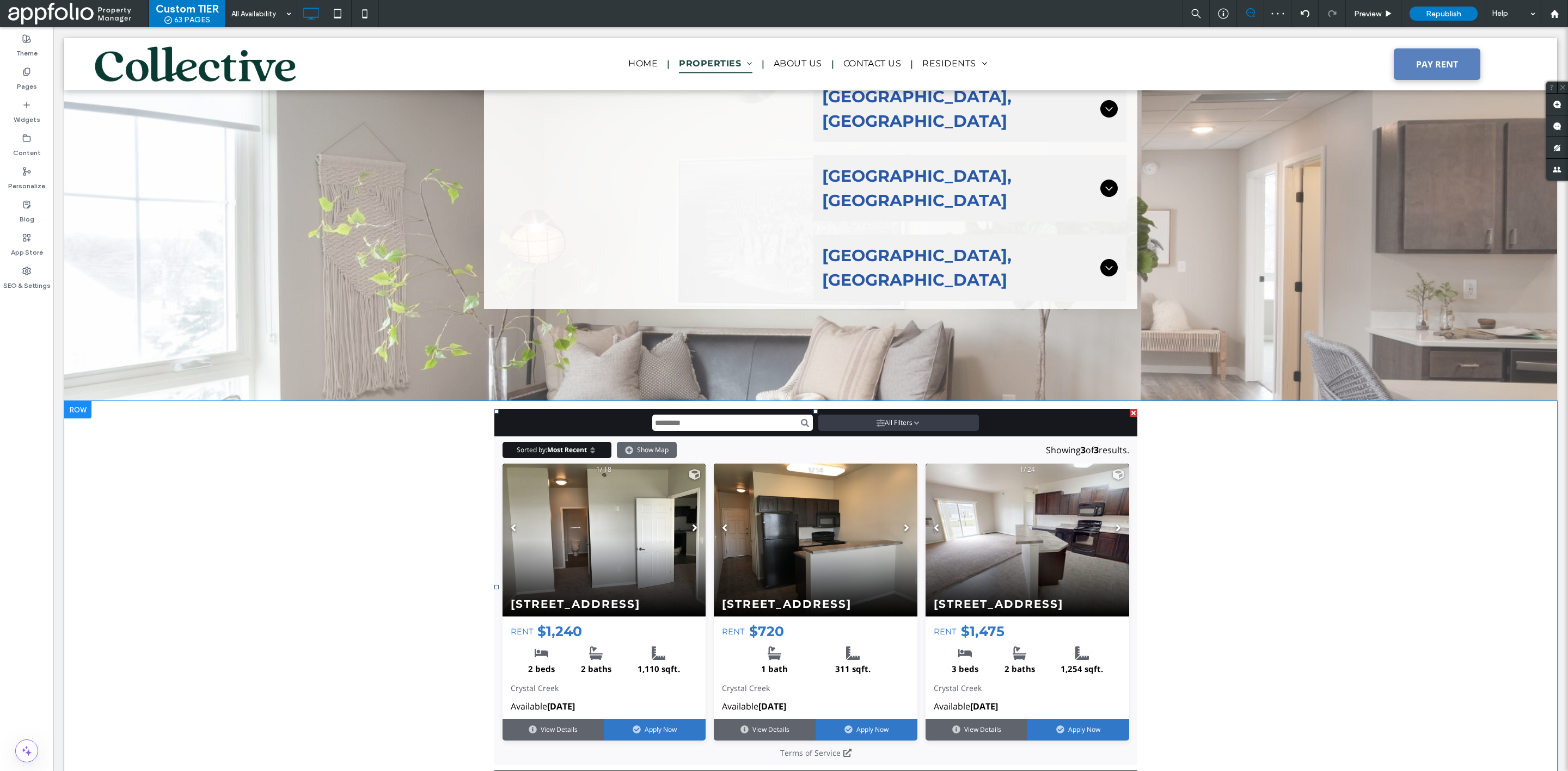
click at [1130, 409] on div at bounding box center [1133, 412] width 8 height 8
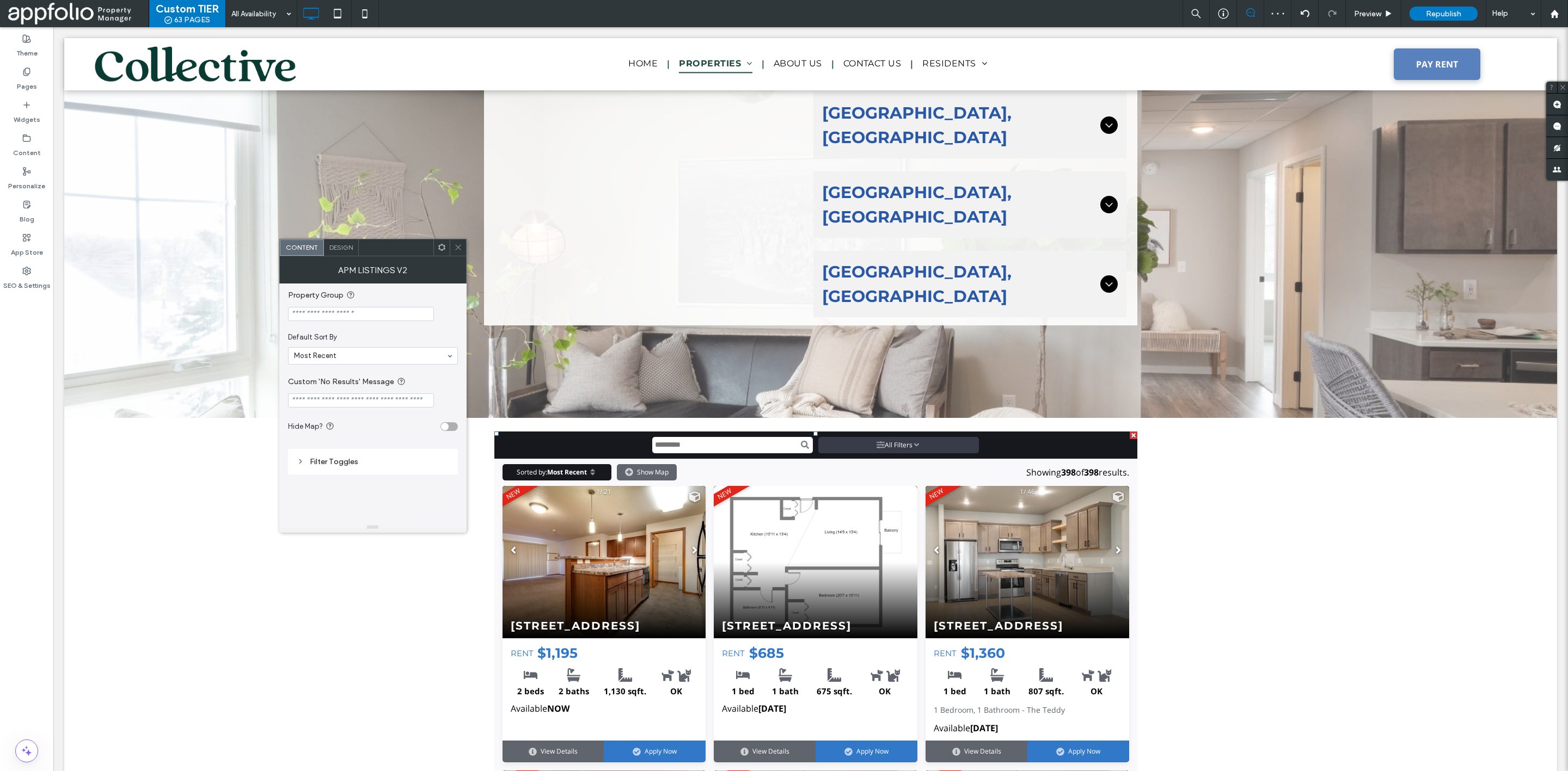
scroll to position [1427, 0]
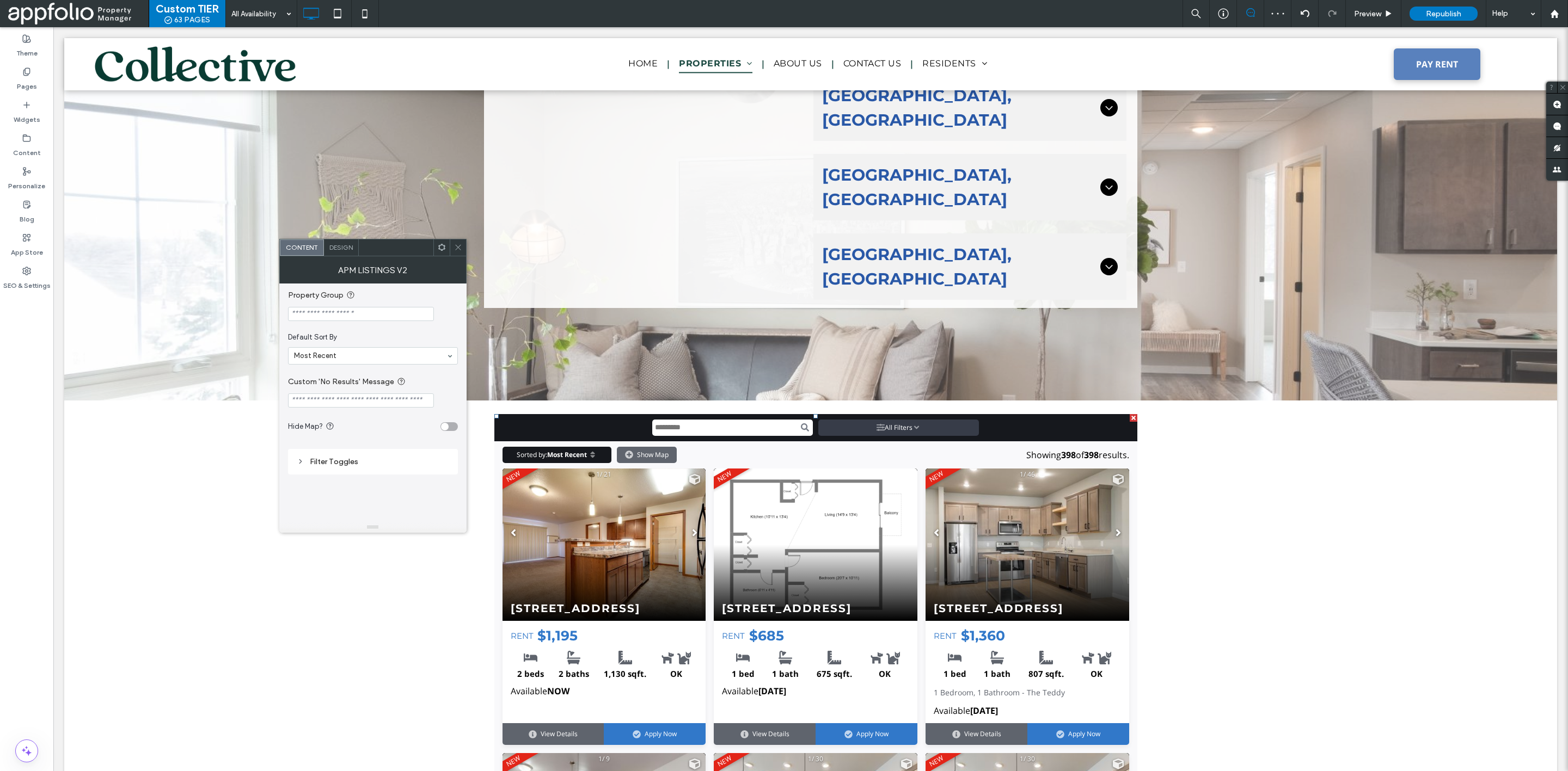
click at [454, 247] on icon at bounding box center [458, 246] width 8 height 8
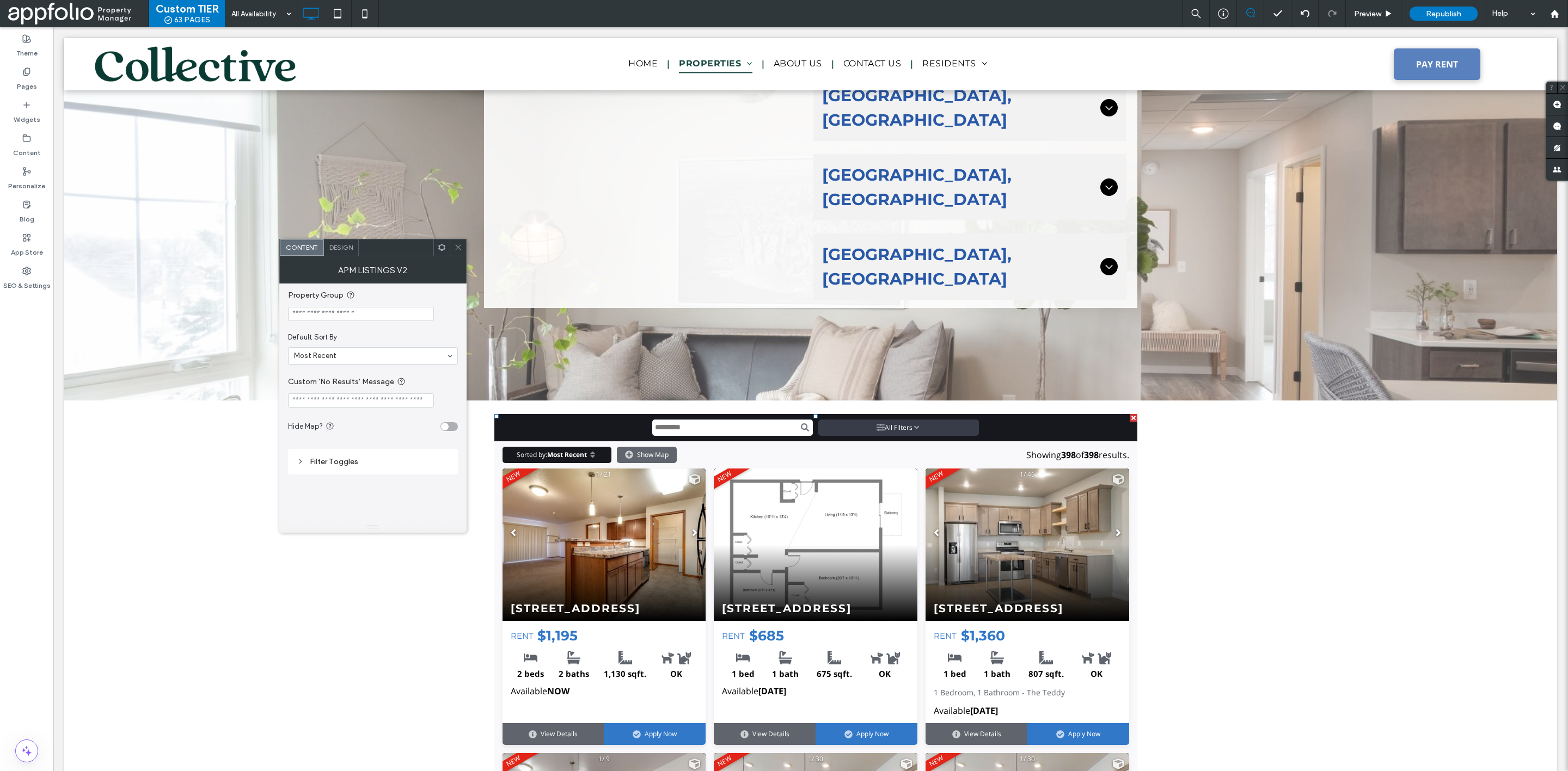
click at [458, 247] on use at bounding box center [458, 247] width 5 height 5
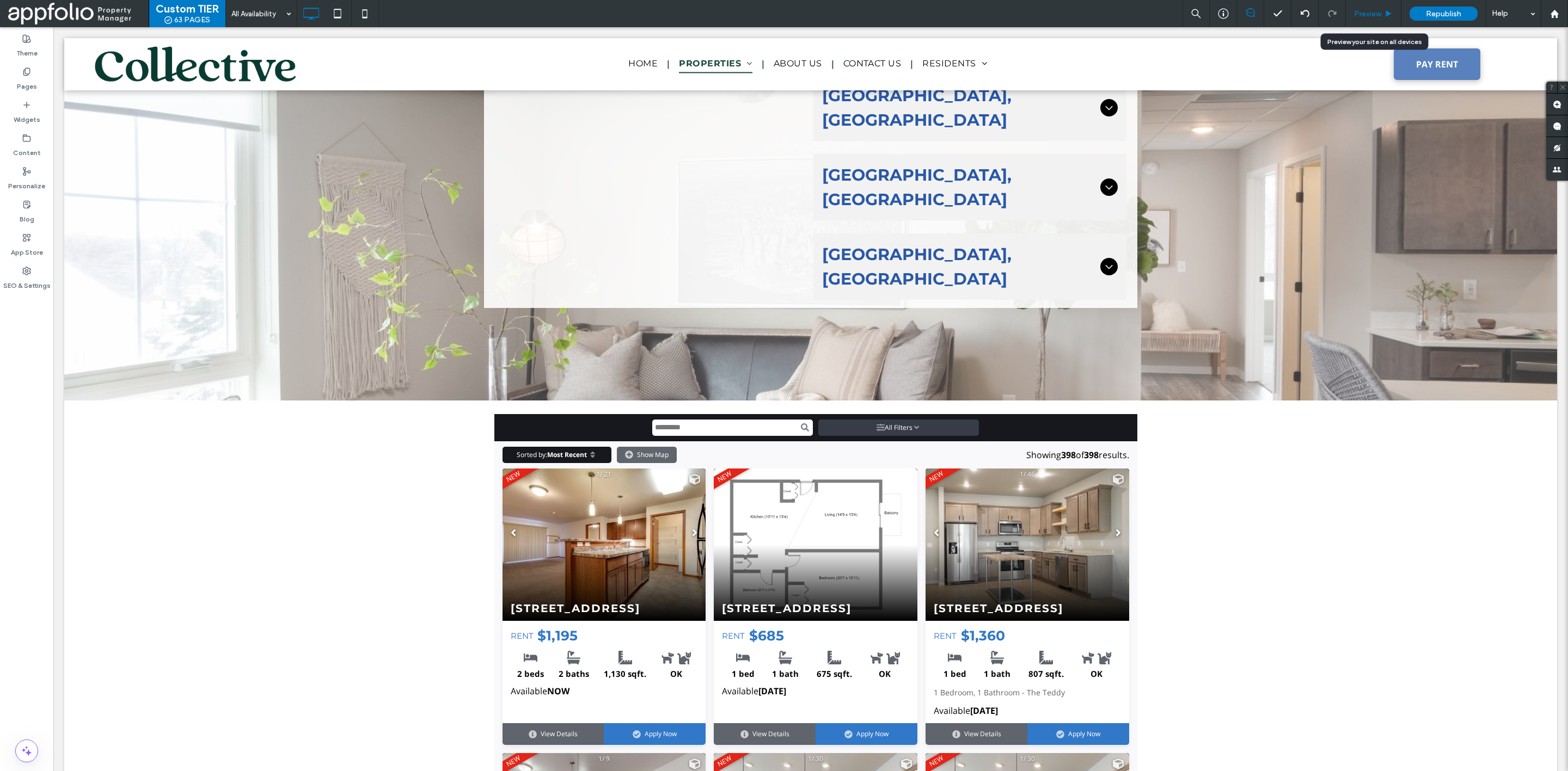
click at [1377, 16] on span "Preview" at bounding box center [1367, 14] width 27 height 10
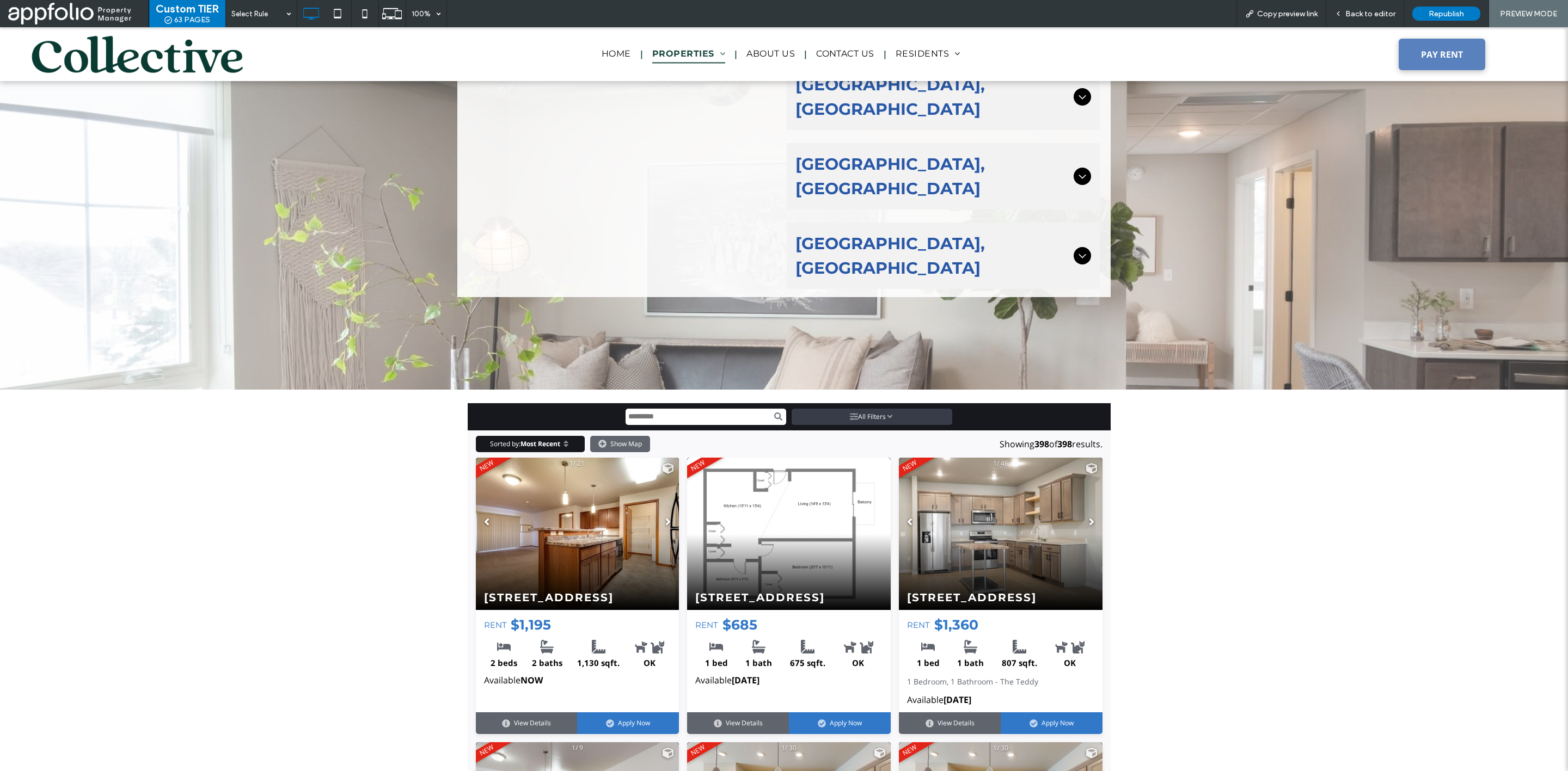
scroll to position [1584, 0]
click at [745, 409] on input "Search input" at bounding box center [706, 417] width 161 height 16
click at [1376, 10] on span "Back to editor" at bounding box center [1371, 14] width 50 height 10
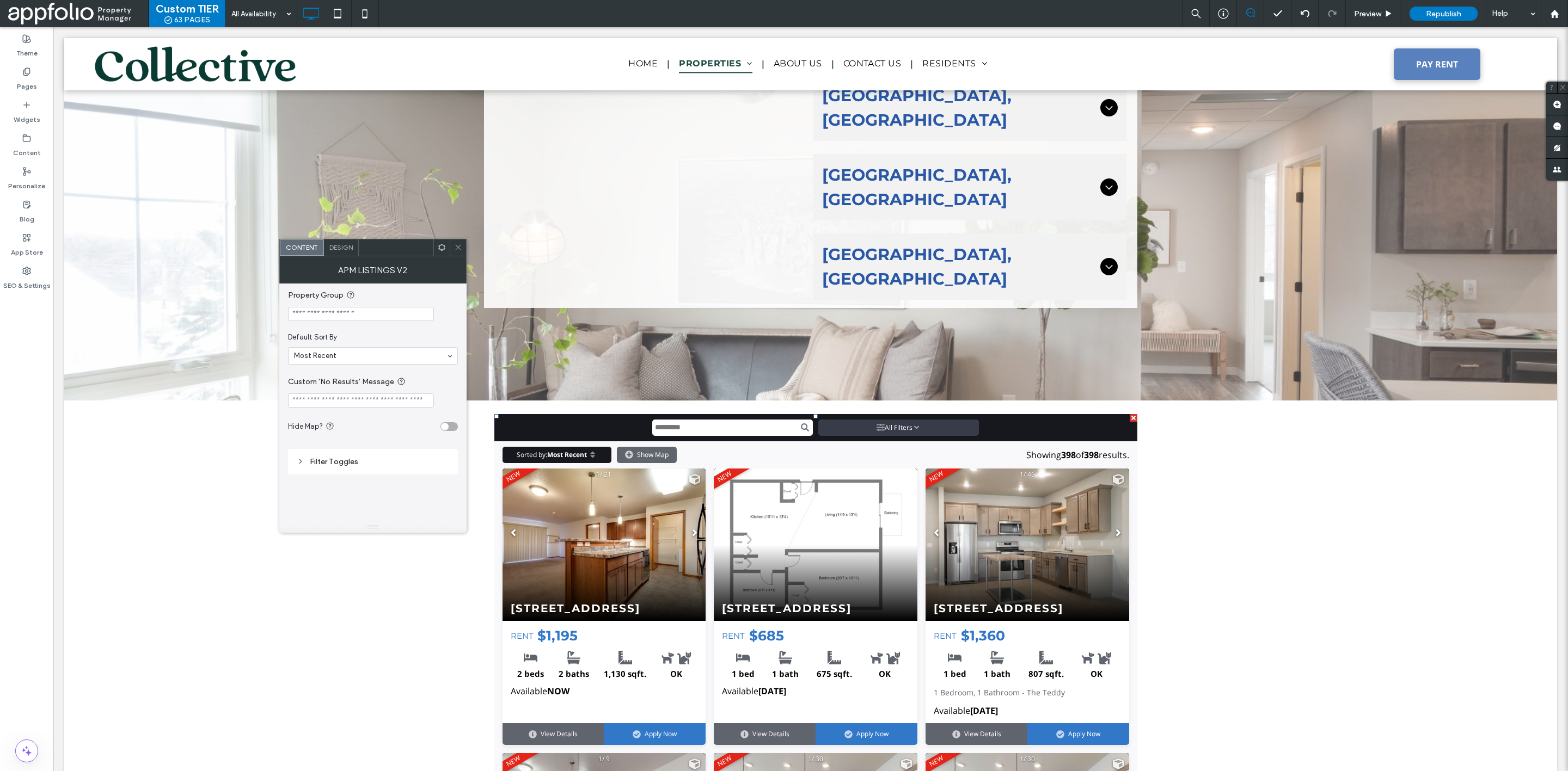
click at [439, 250] on use at bounding box center [441, 247] width 7 height 7
click at [482, 365] on span "Edit HTML/CSS" at bounding box center [476, 365] width 56 height 10
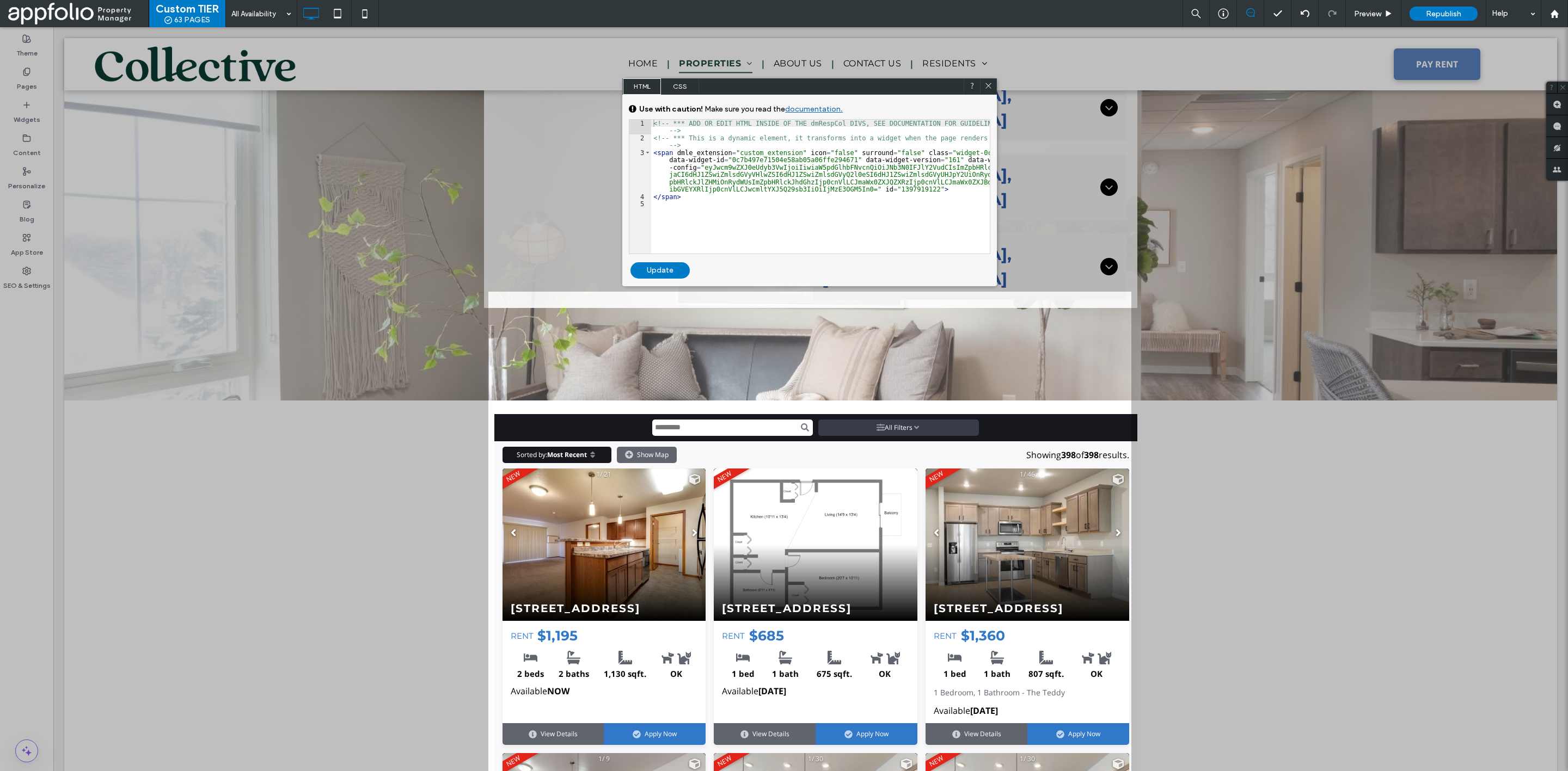
click at [944, 193] on div "<!-- *** ADD OR EDIT HTML INSIDE OF THE dmRespCol DIVS, SEE DOCUMENTATION FOR G…" at bounding box center [821, 198] width 339 height 156
click at [982, 91] on div at bounding box center [988, 86] width 16 height 16
click at [684, 80] on span "CSS" at bounding box center [680, 86] width 38 height 16
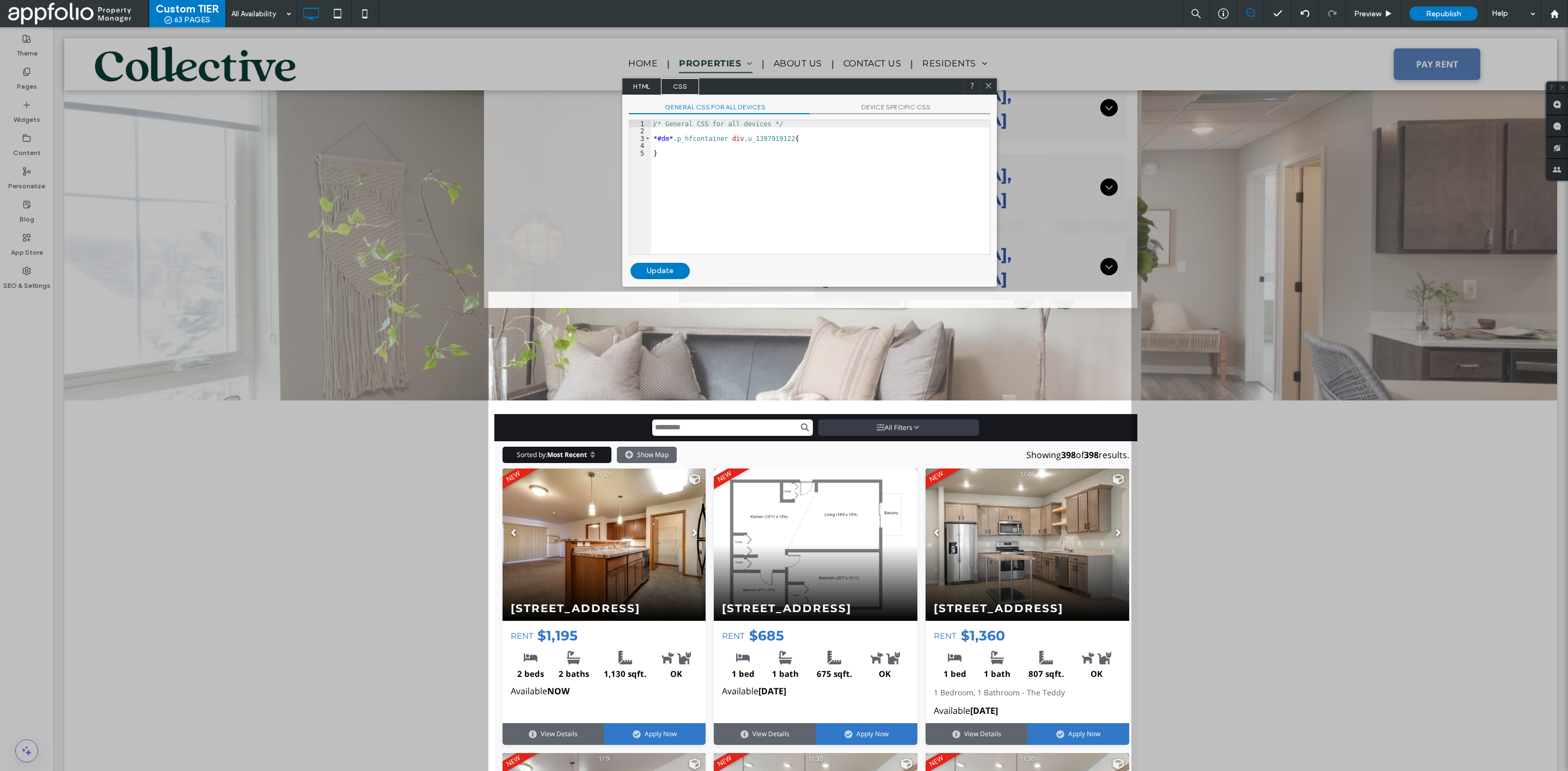
click at [992, 87] on icon at bounding box center [988, 85] width 8 height 8
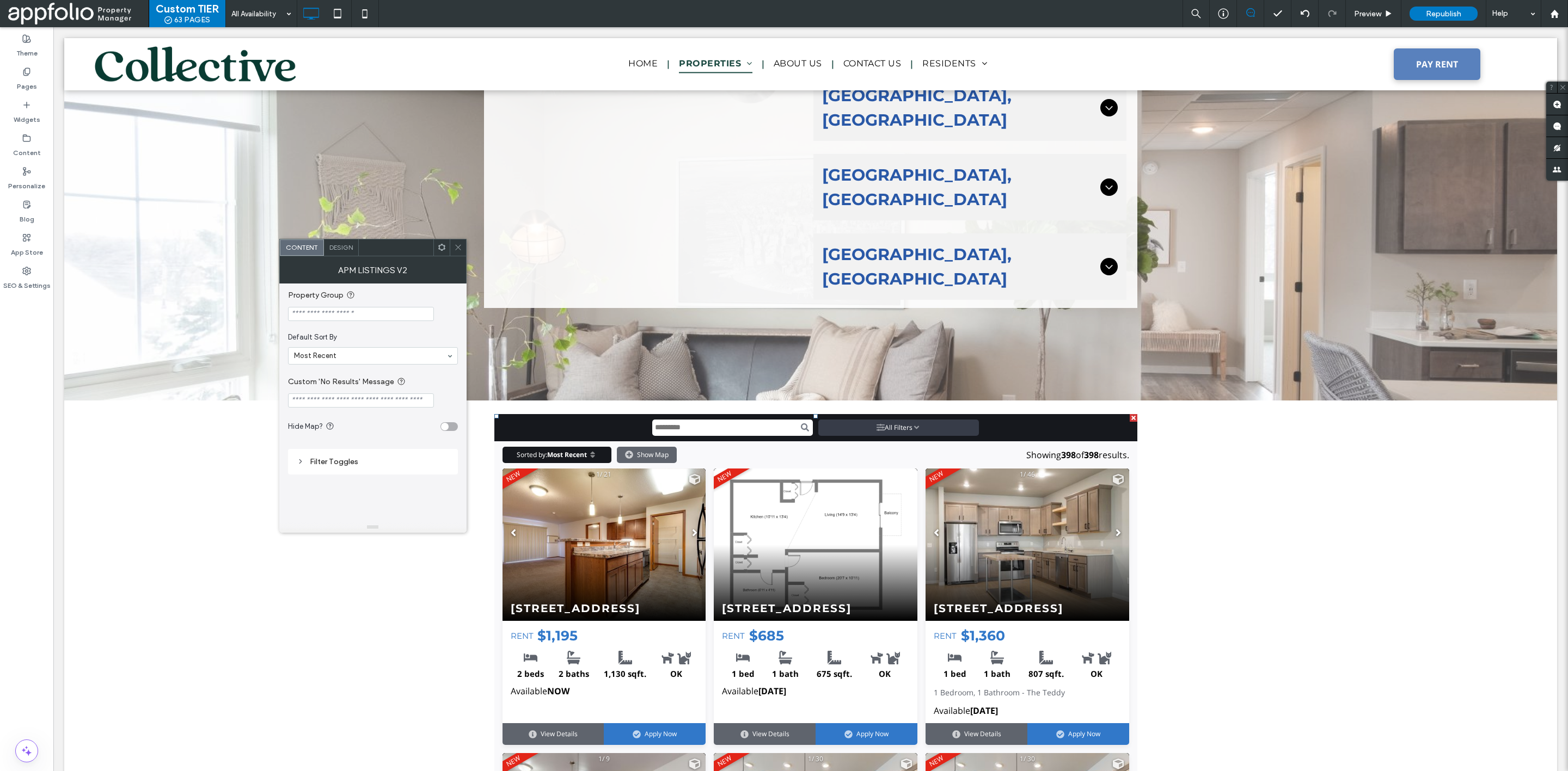
click at [448, 314] on div at bounding box center [373, 314] width 170 height 14
click at [366, 404] on input "Custom 'No Results' Message" at bounding box center [361, 400] width 146 height 14
click at [342, 245] on span "Design" at bounding box center [341, 246] width 23 height 8
click at [301, 251] on span "Content" at bounding box center [301, 246] width 32 height 8
click at [340, 454] on div "Filter Toggles" at bounding box center [373, 462] width 170 height 26
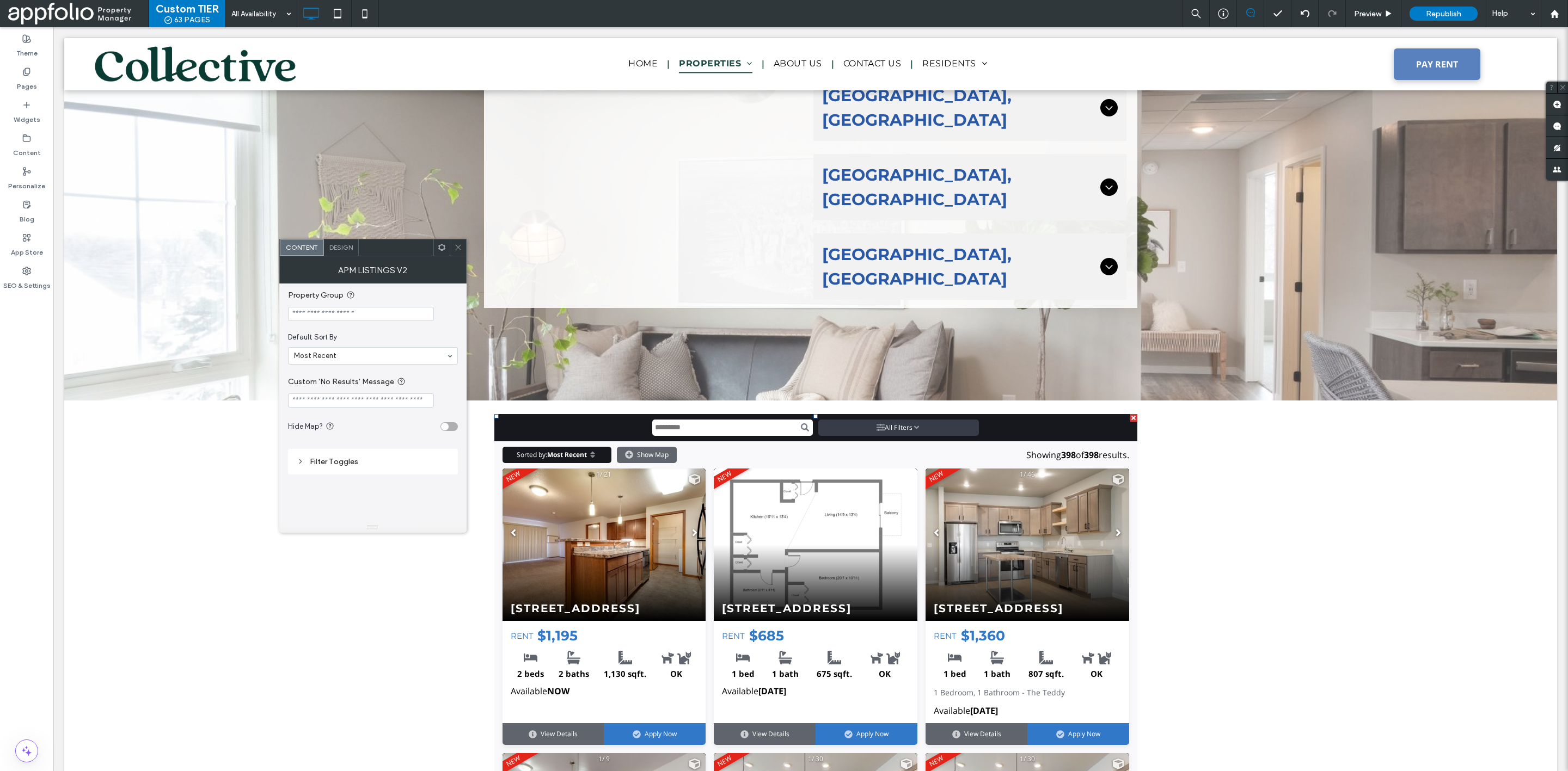
click at [346, 462] on div "Filter Toggles" at bounding box center [373, 462] width 152 height 10
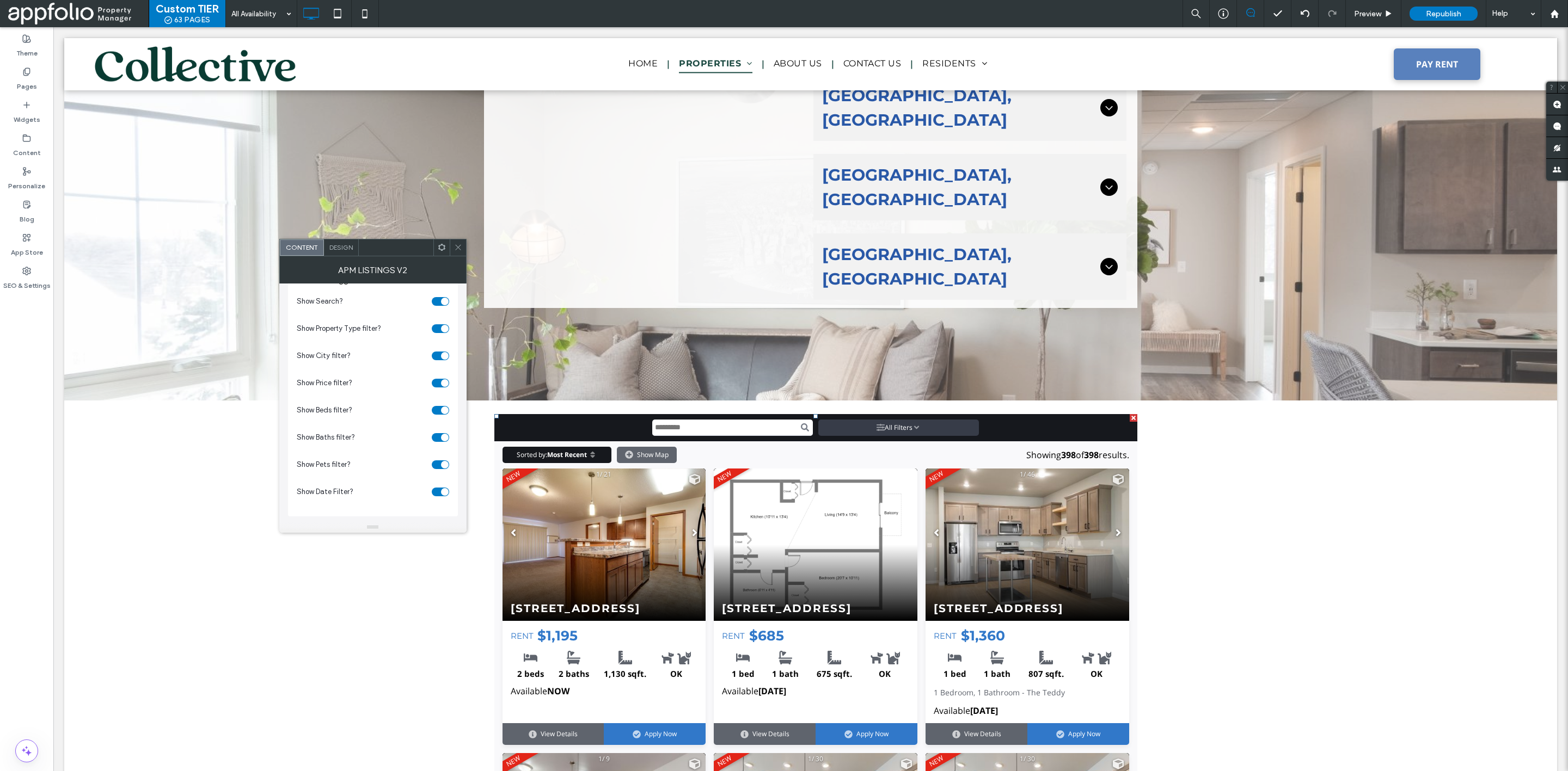
click at [720, 419] on input "Search input" at bounding box center [733, 427] width 161 height 16
click at [1356, 11] on span "Preview" at bounding box center [1367, 14] width 27 height 10
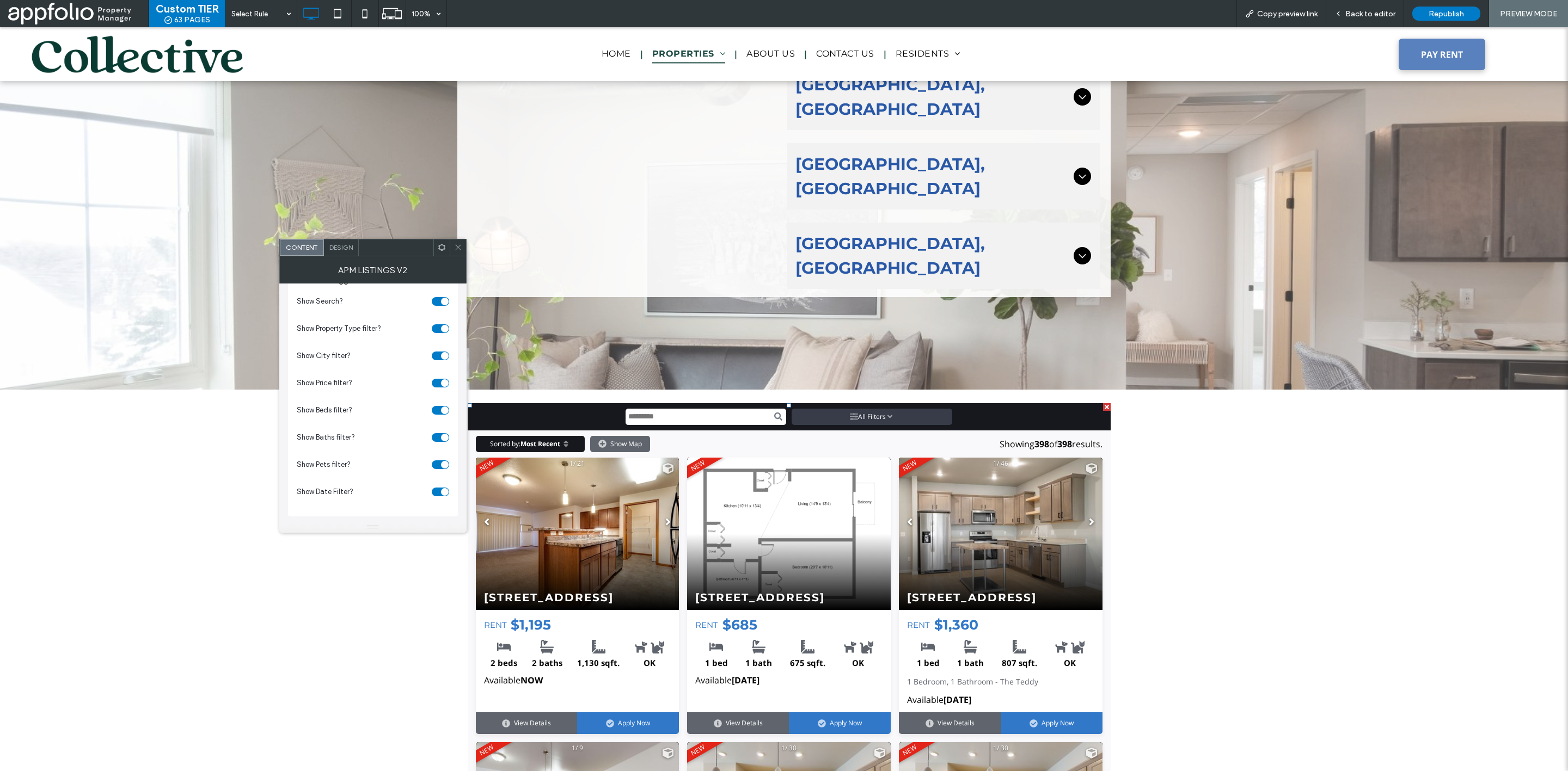
click at [688, 409] on input "Search input" at bounding box center [706, 417] width 161 height 16
type input "*****"
click at [774, 412] on icon "Search button" at bounding box center [778, 416] width 8 height 8
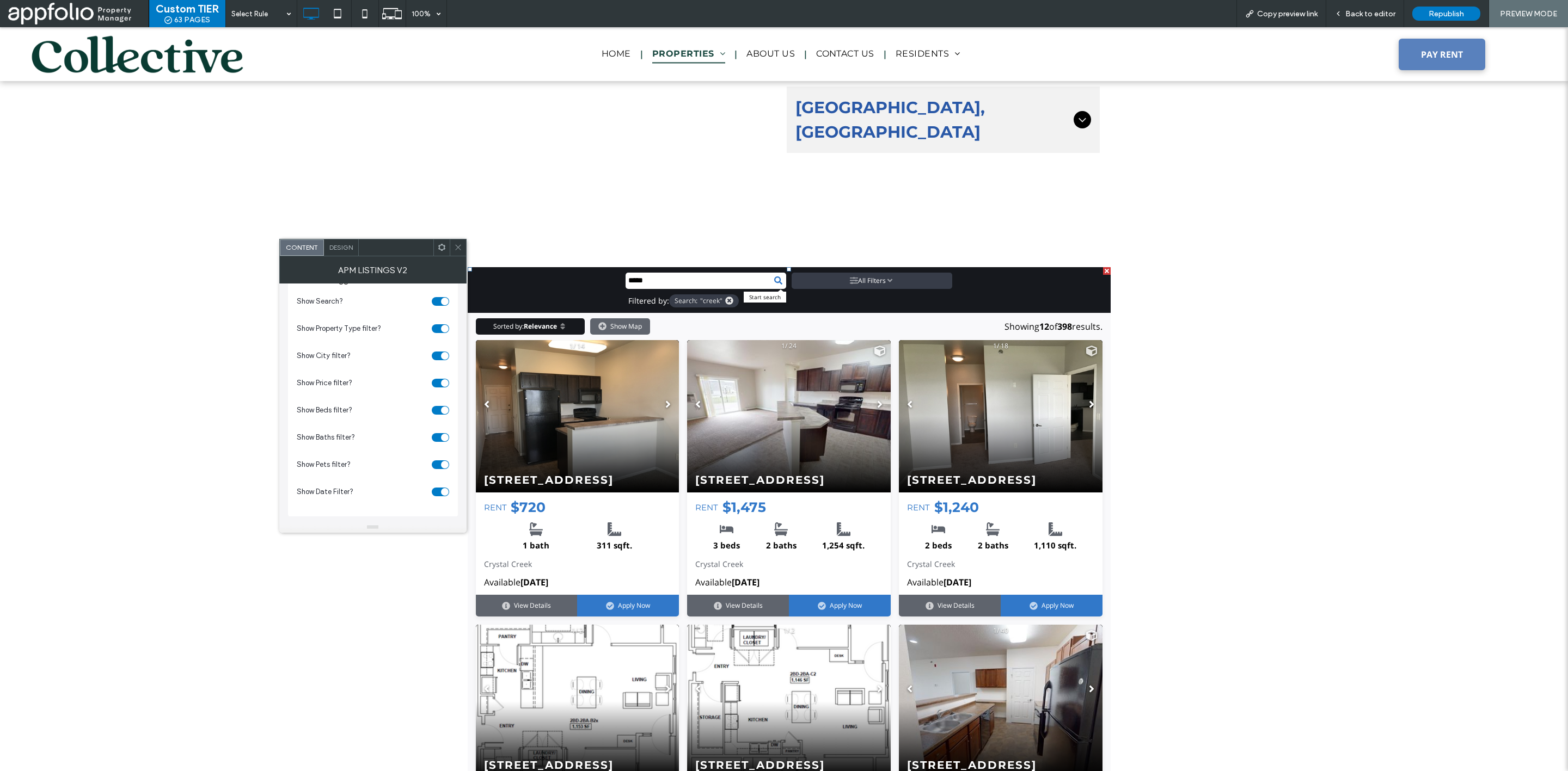
scroll to position [1564, 0]
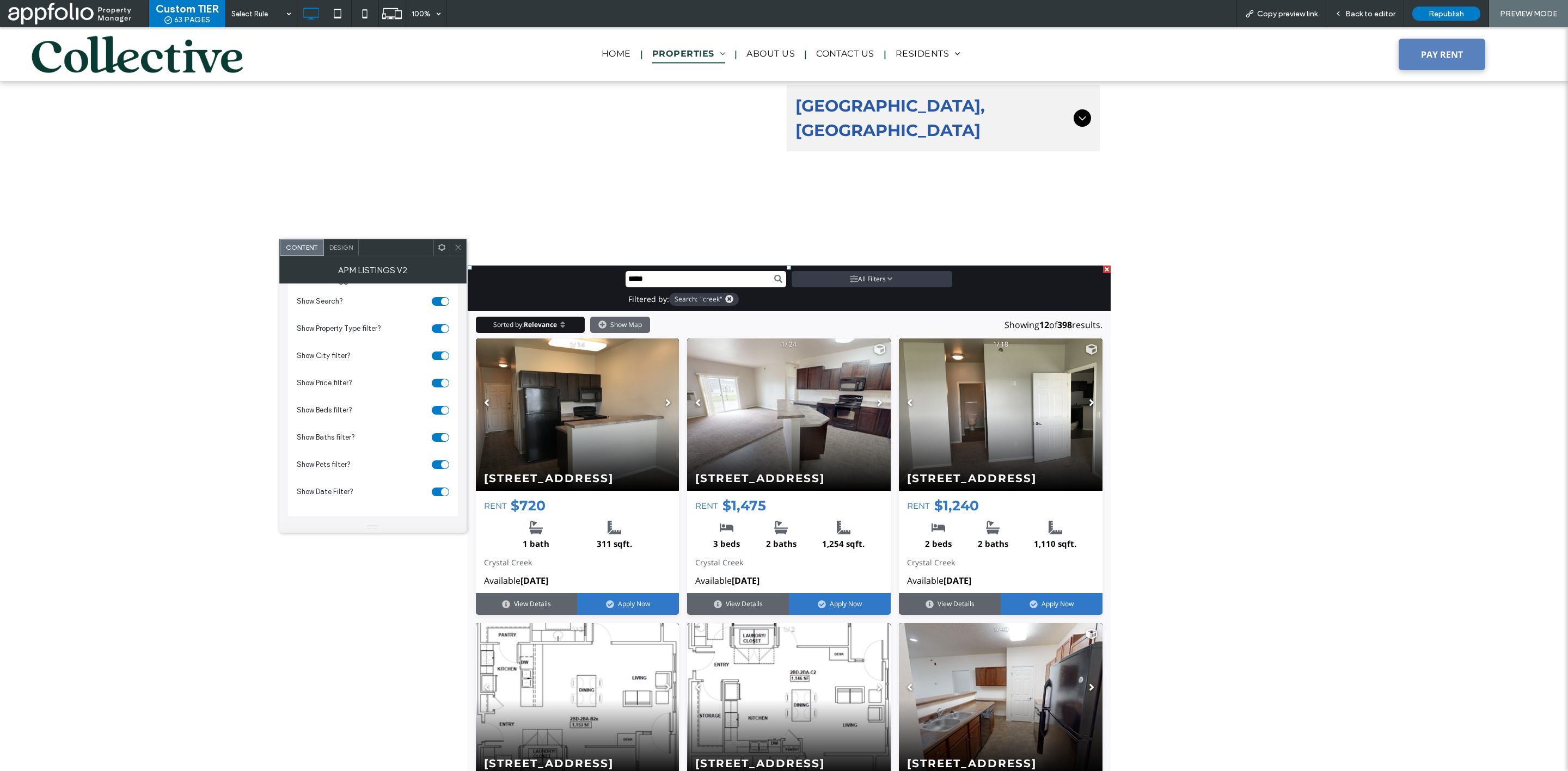
click at [455, 246] on icon at bounding box center [458, 246] width 8 height 8
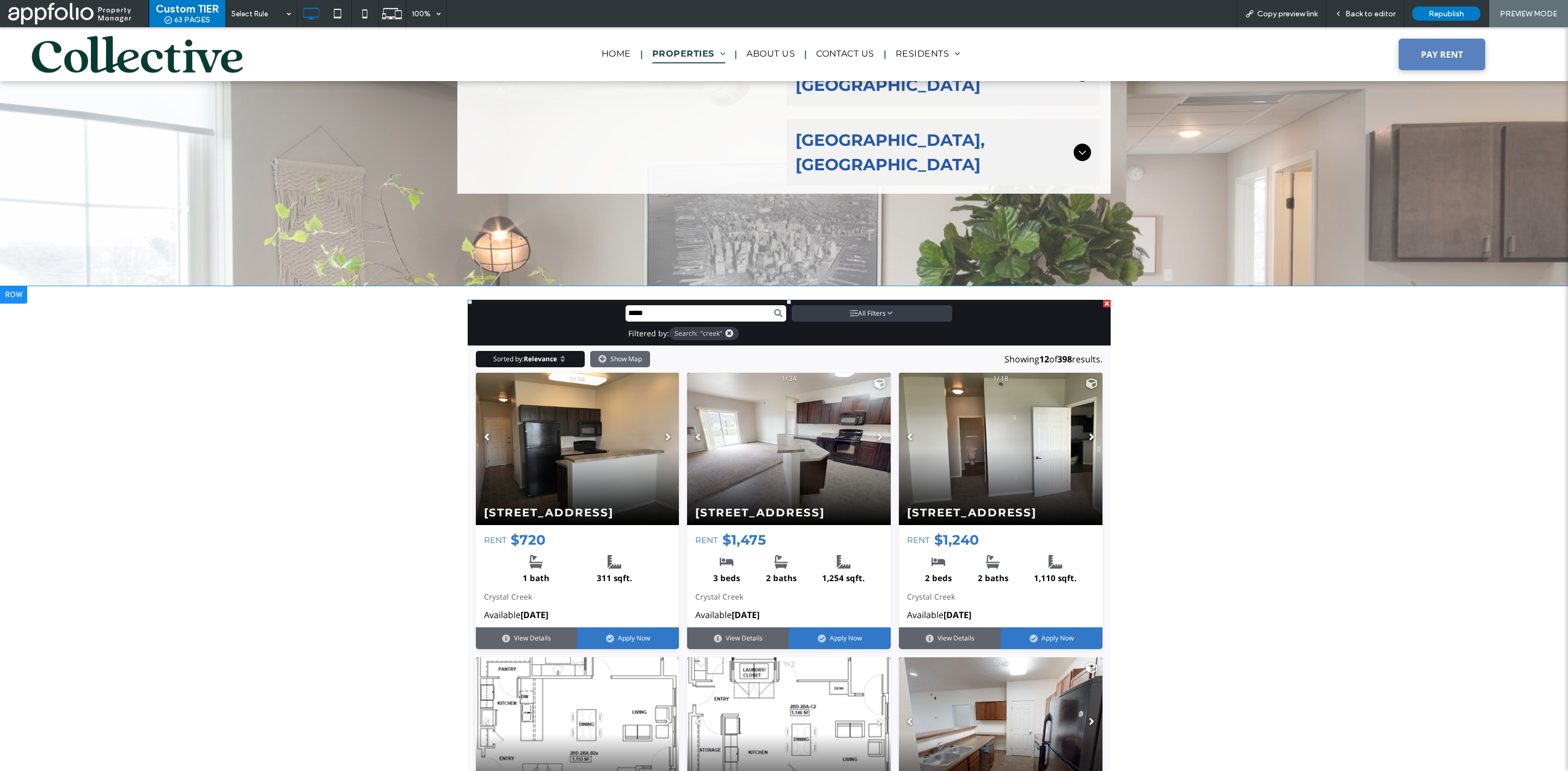
scroll to position [1529, 0]
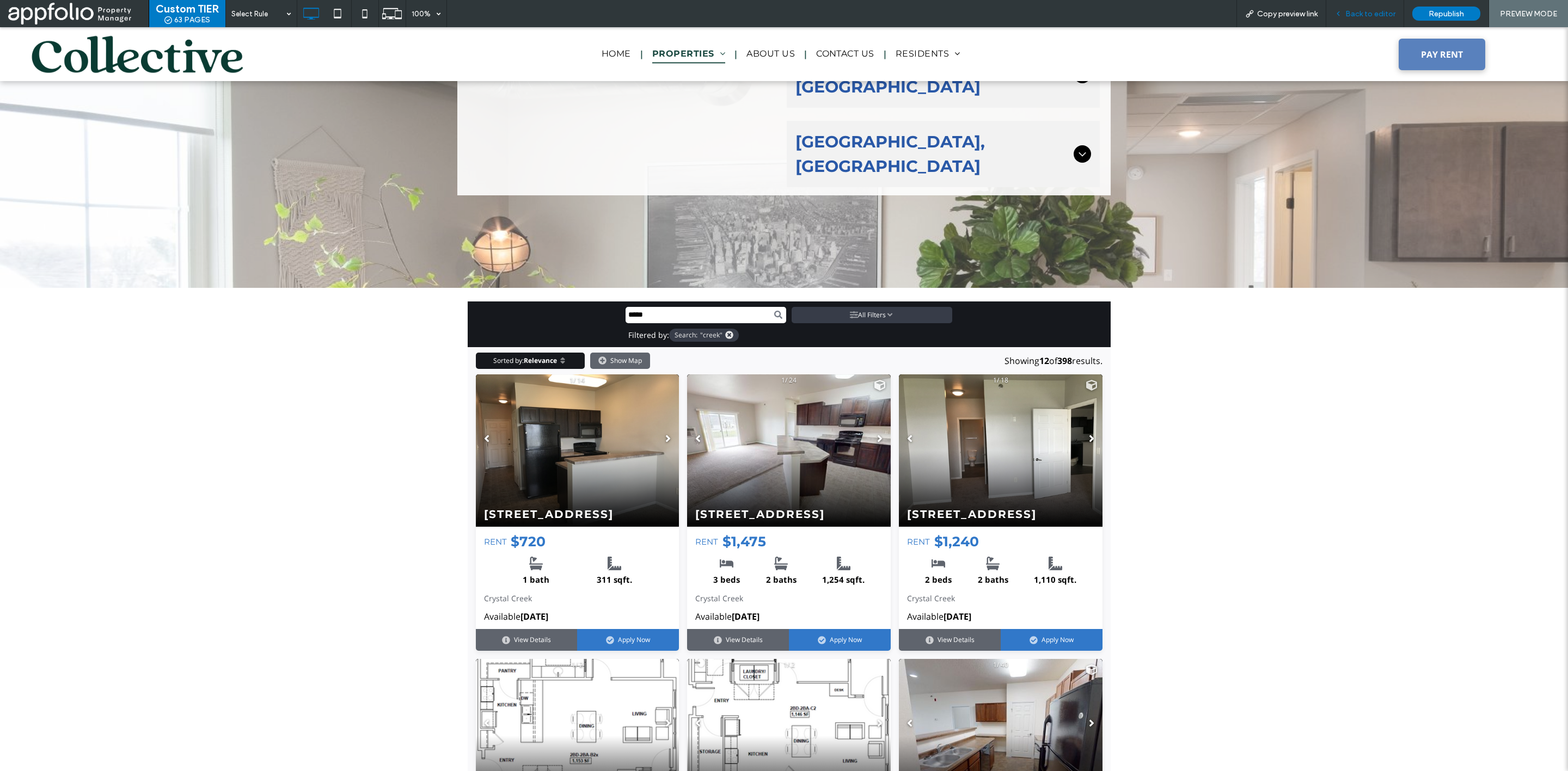
click at [1367, 17] on span "Back to editor" at bounding box center [1371, 14] width 50 height 10
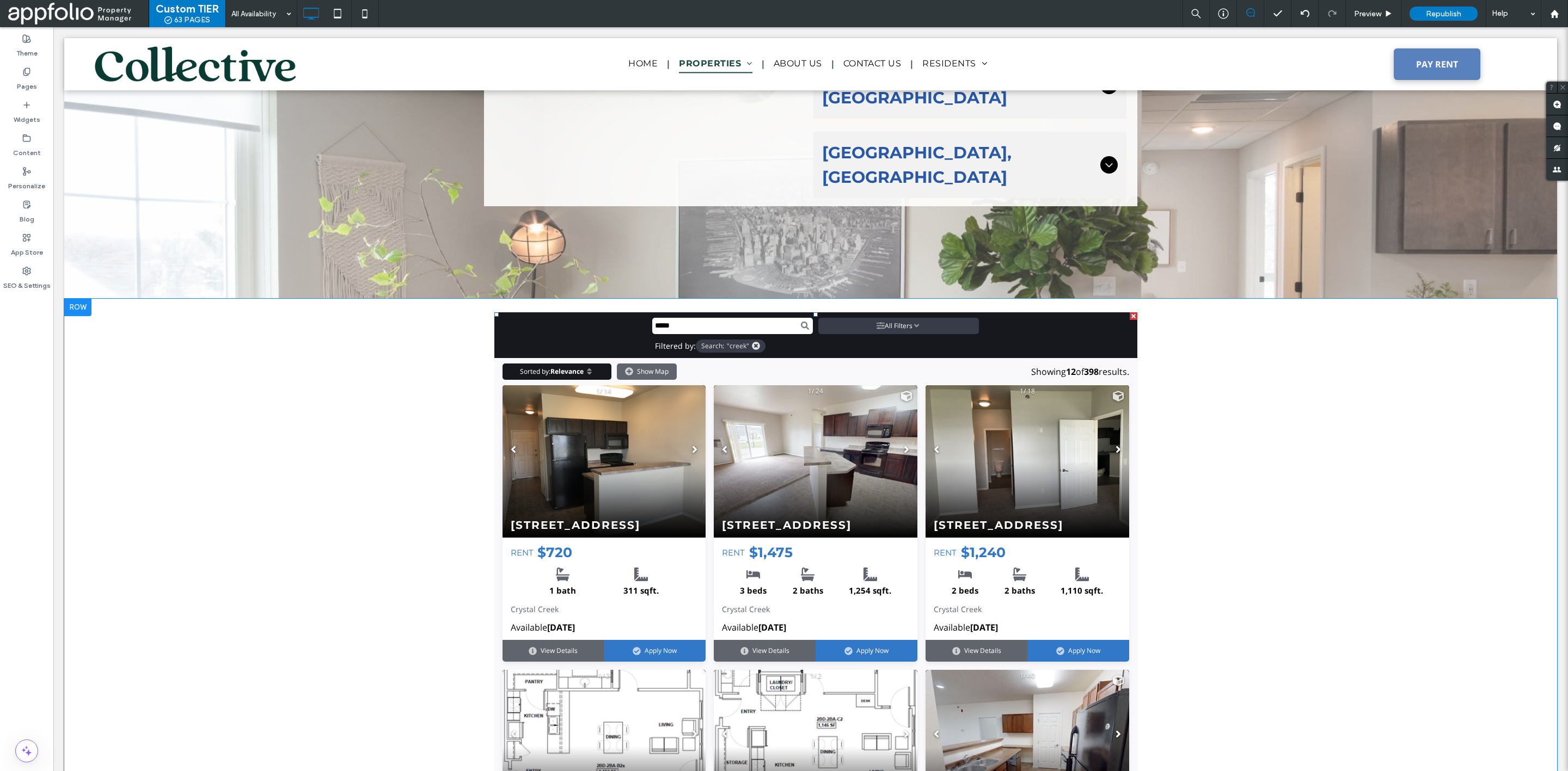
scroll to position [1584, 0]
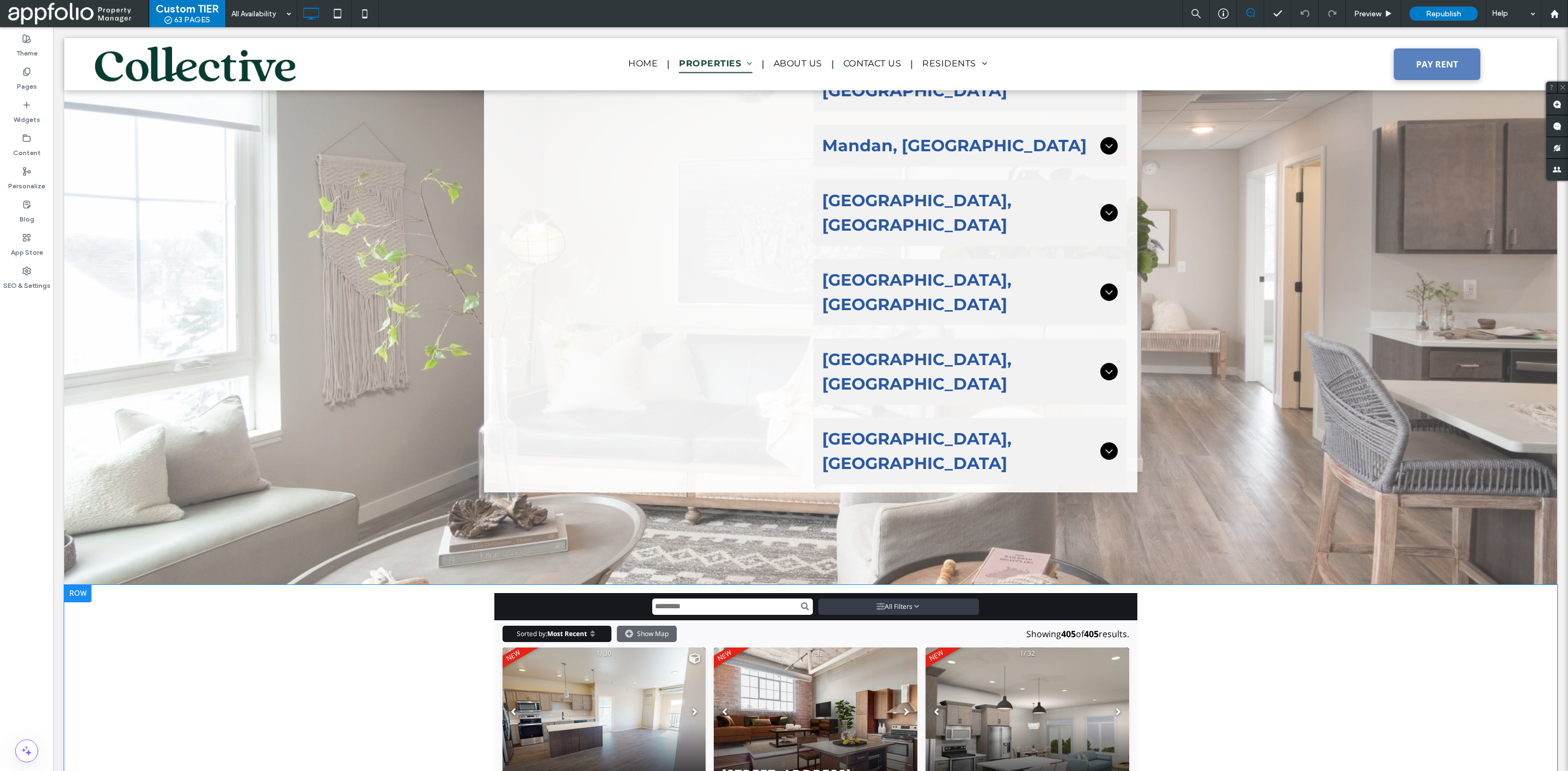
scroll to position [1373, 0]
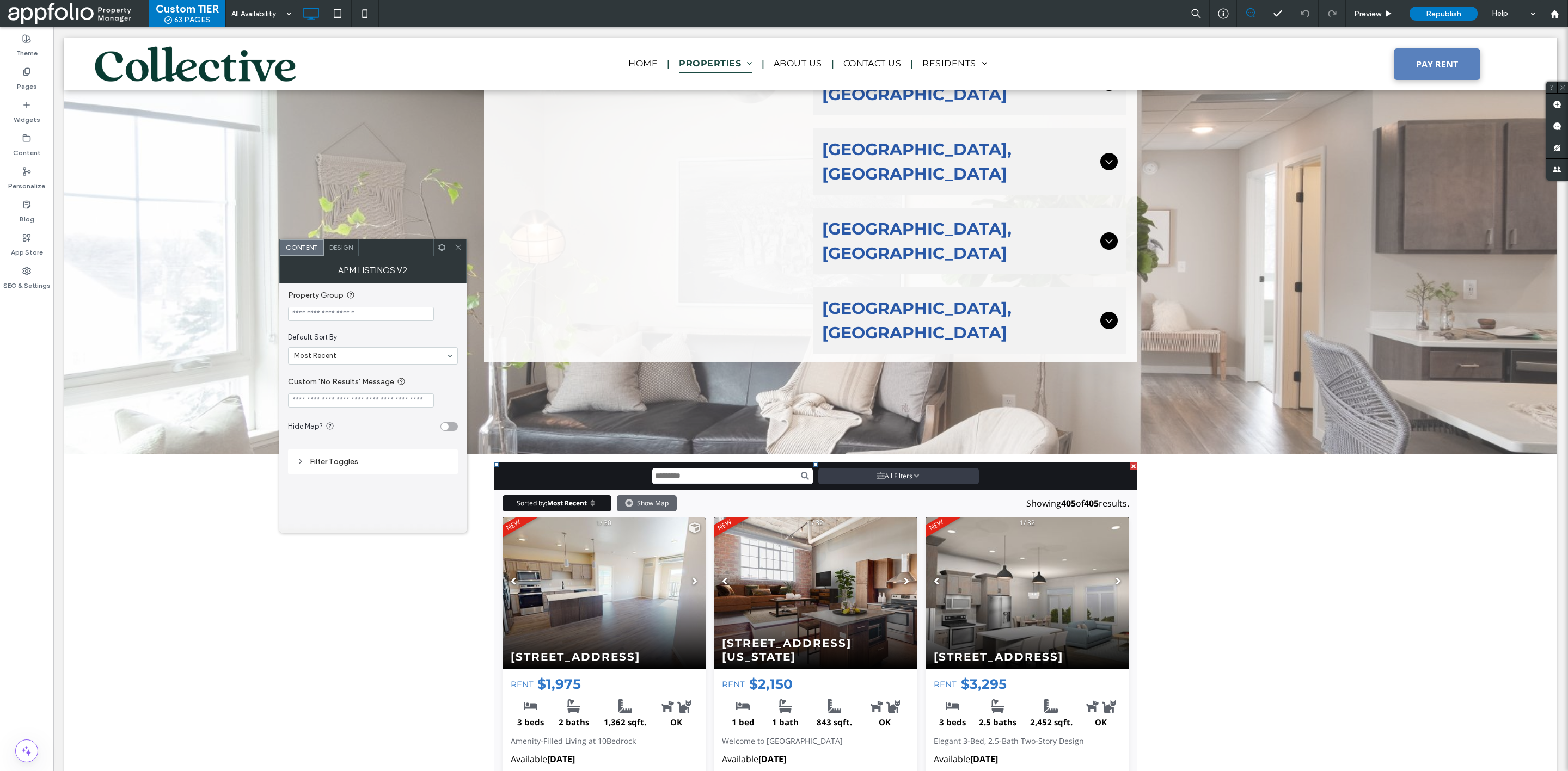
click at [682, 468] on input "Search input" at bounding box center [733, 475] width 161 height 16
type input "*****"
click at [802, 472] on icon "Search button" at bounding box center [804, 475] width 8 height 8
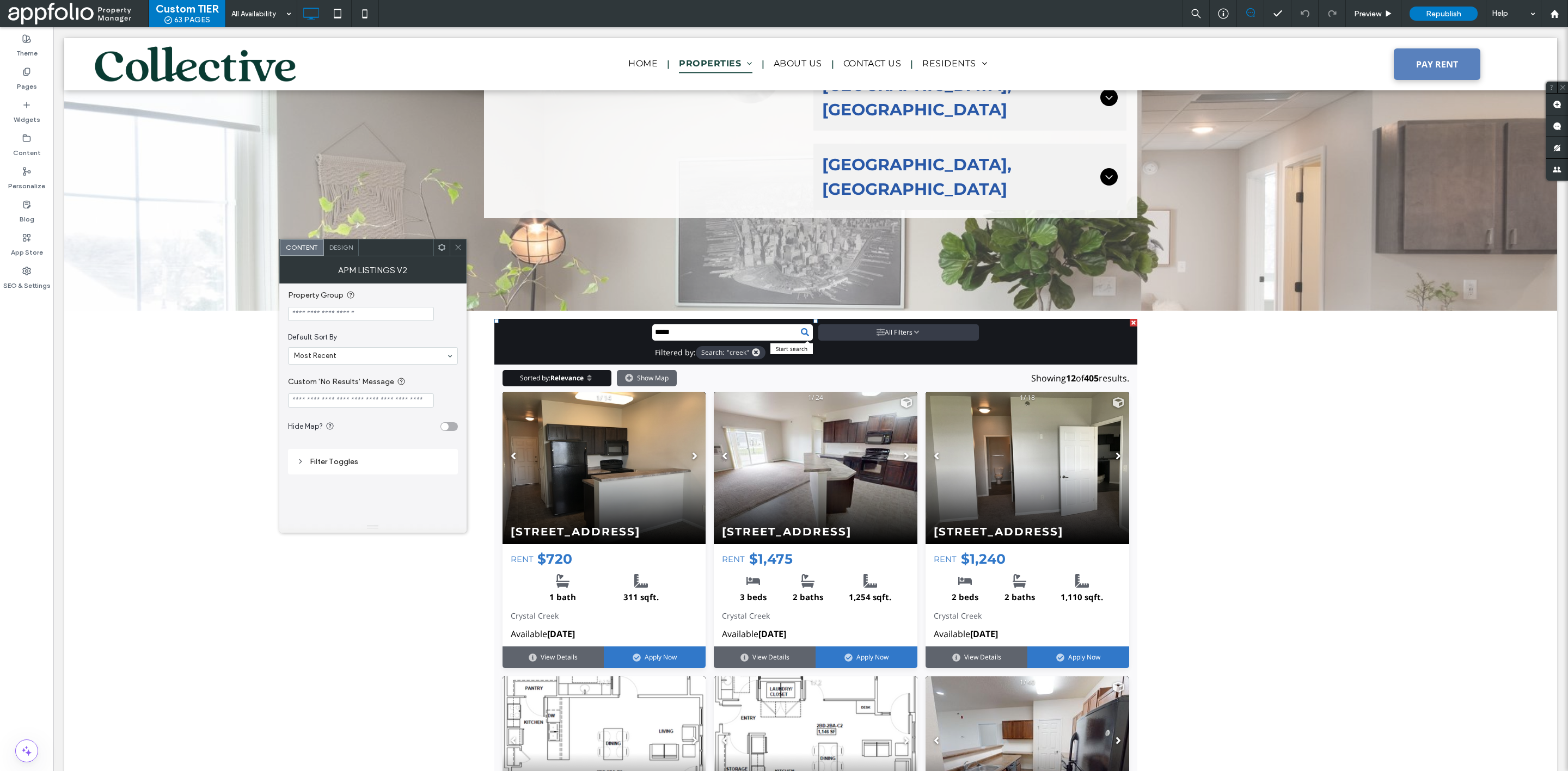
scroll to position [1517, 0]
click at [458, 244] on icon at bounding box center [458, 246] width 8 height 8
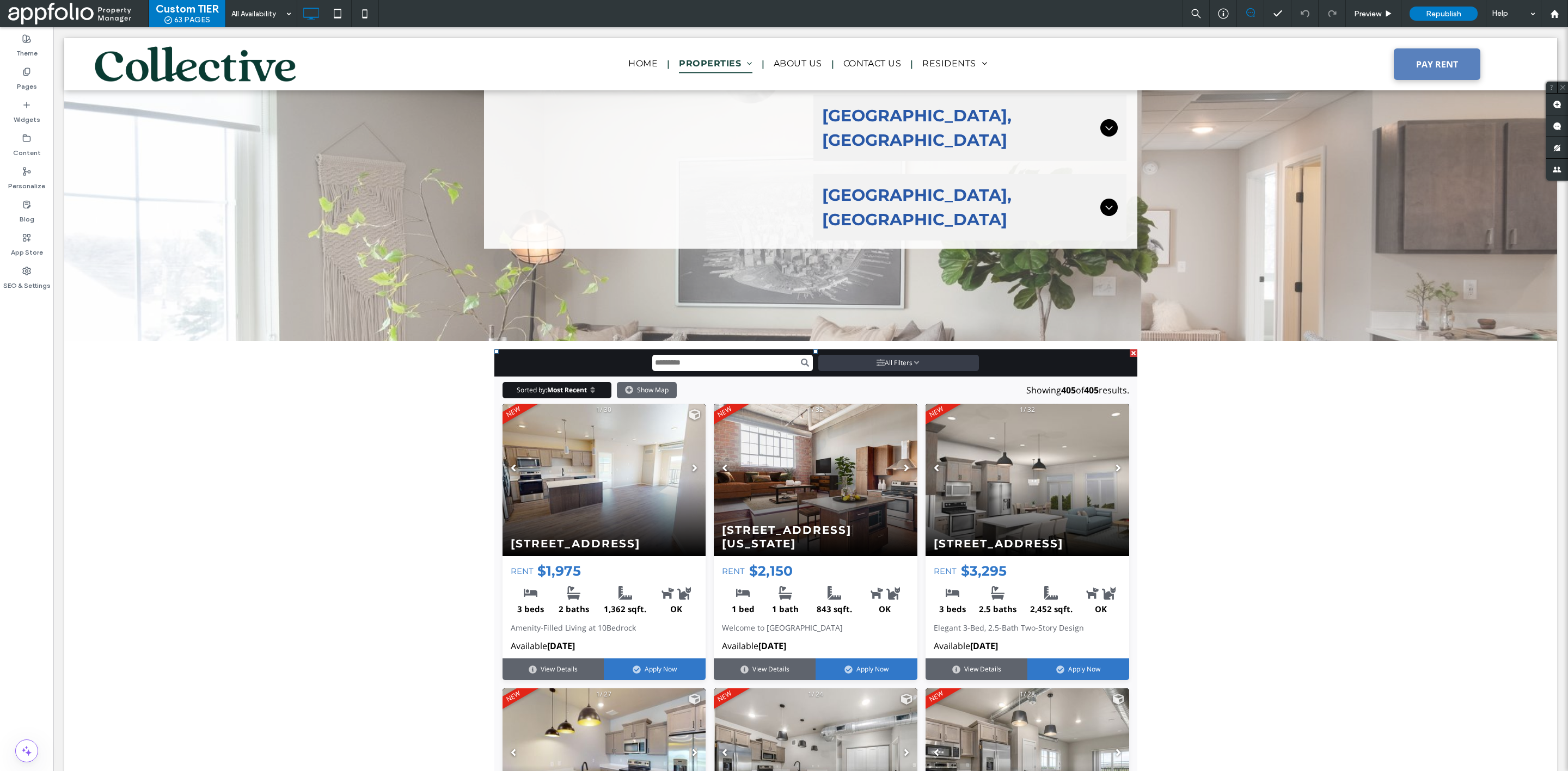
scroll to position [1488, 0]
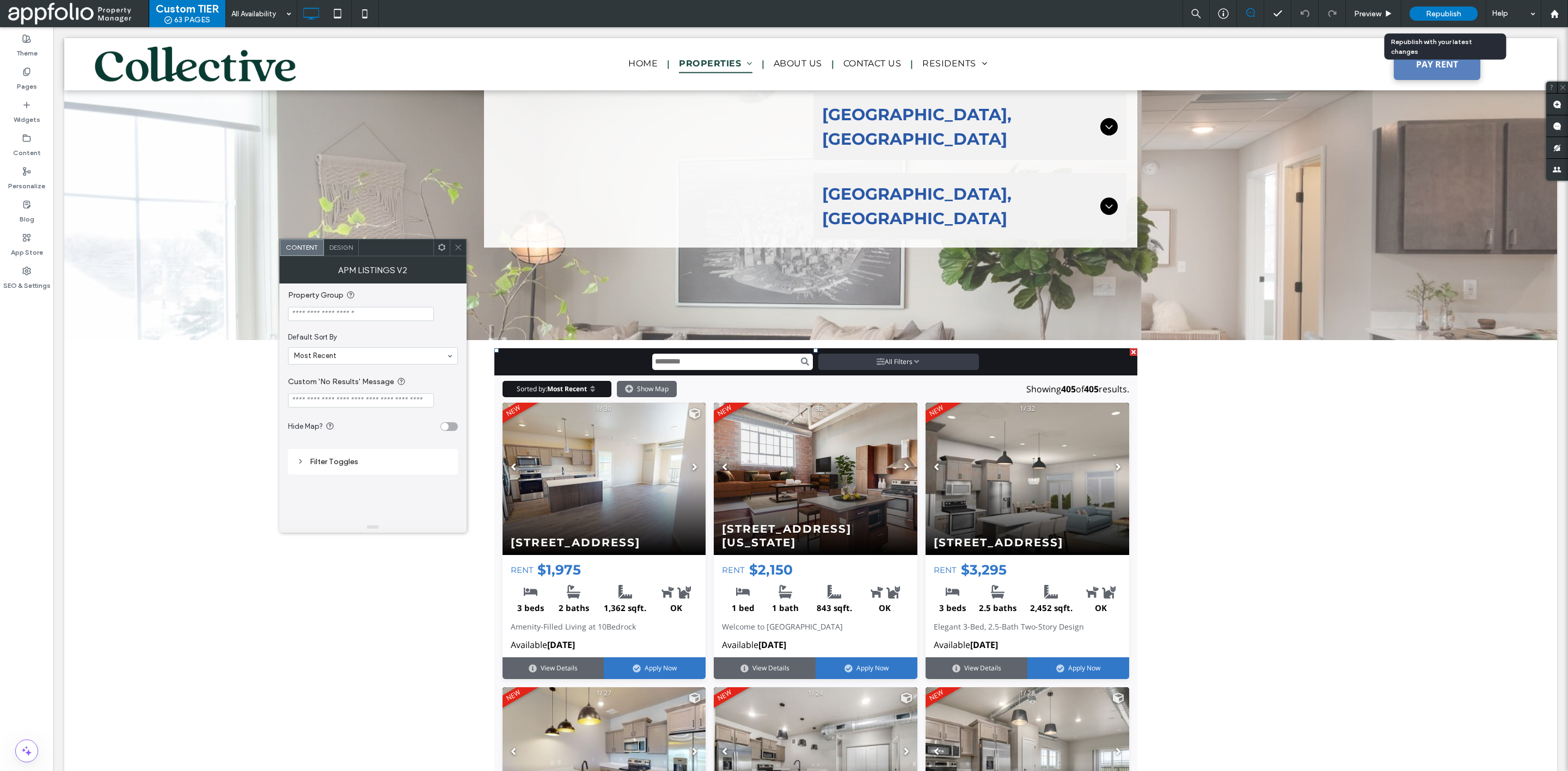
click at [1421, 13] on div "Republish" at bounding box center [1443, 14] width 68 height 14
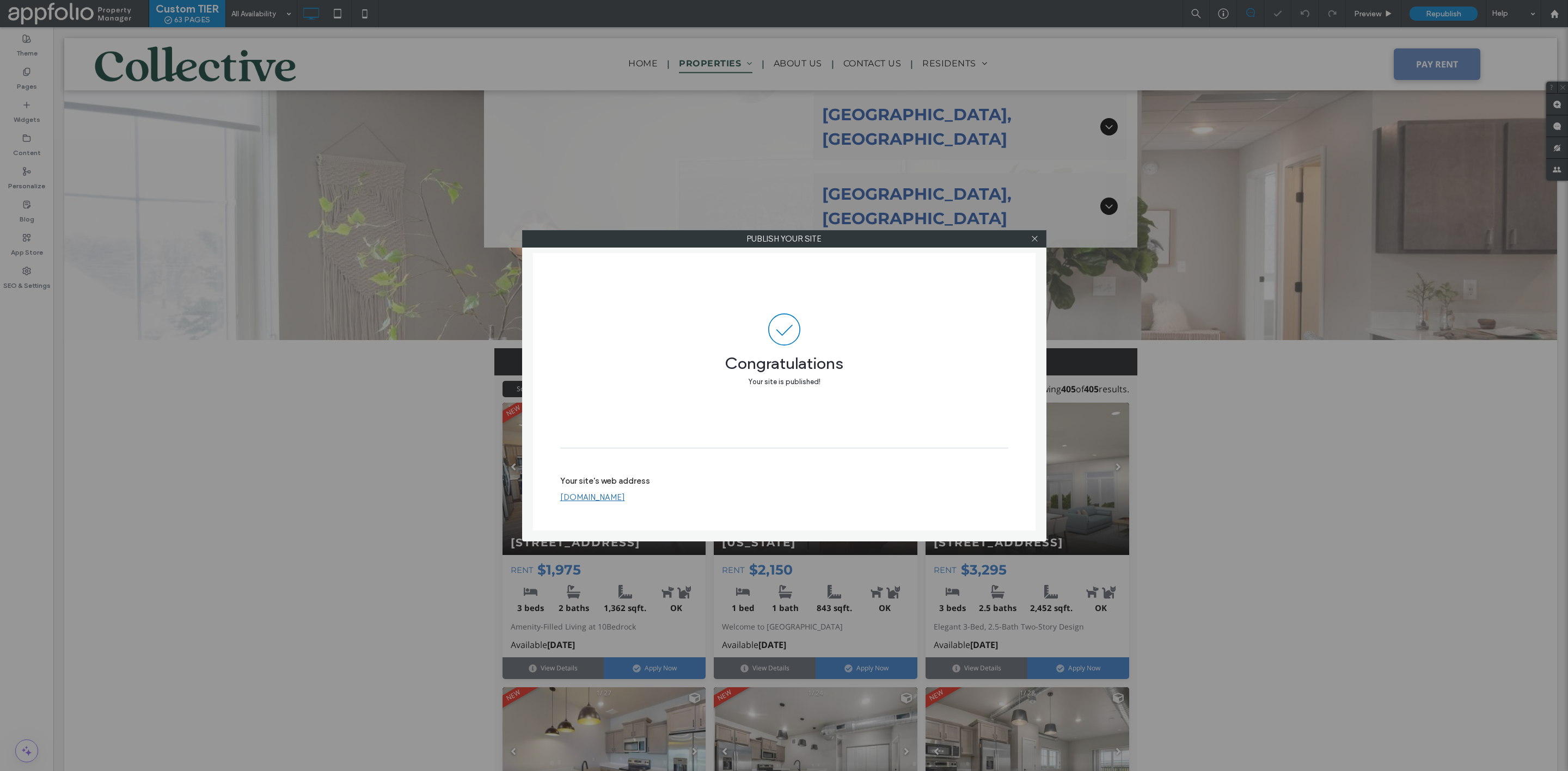
click at [629, 492] on label "Your site's web address" at bounding box center [605, 484] width 90 height 16
click at [625, 497] on link "[DOMAIN_NAME]" at bounding box center [592, 497] width 65 height 10
click at [1033, 235] on icon at bounding box center [1034, 238] width 8 height 8
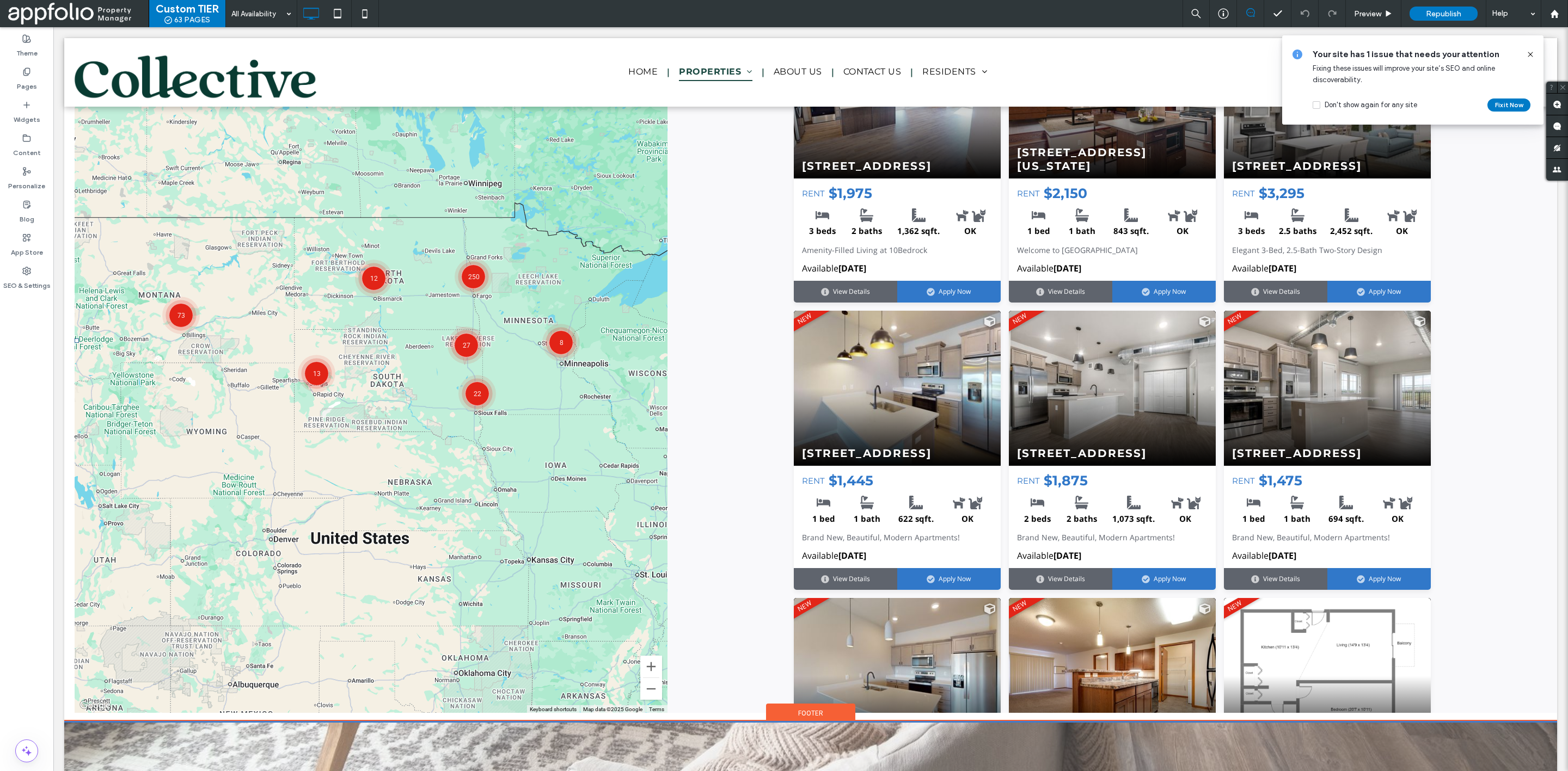
scroll to position [0, 0]
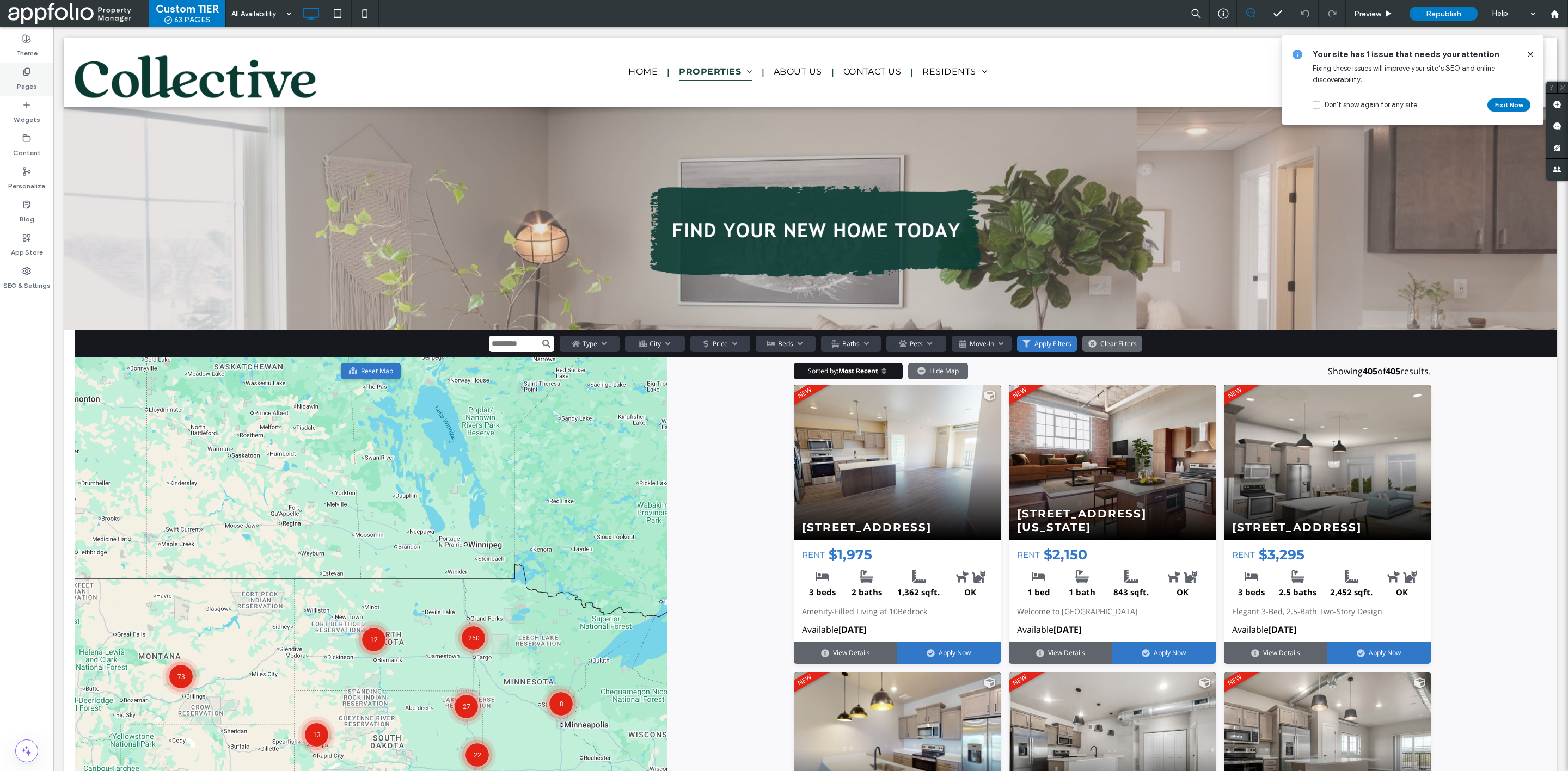
click at [29, 77] on label "Pages" at bounding box center [27, 84] width 20 height 16
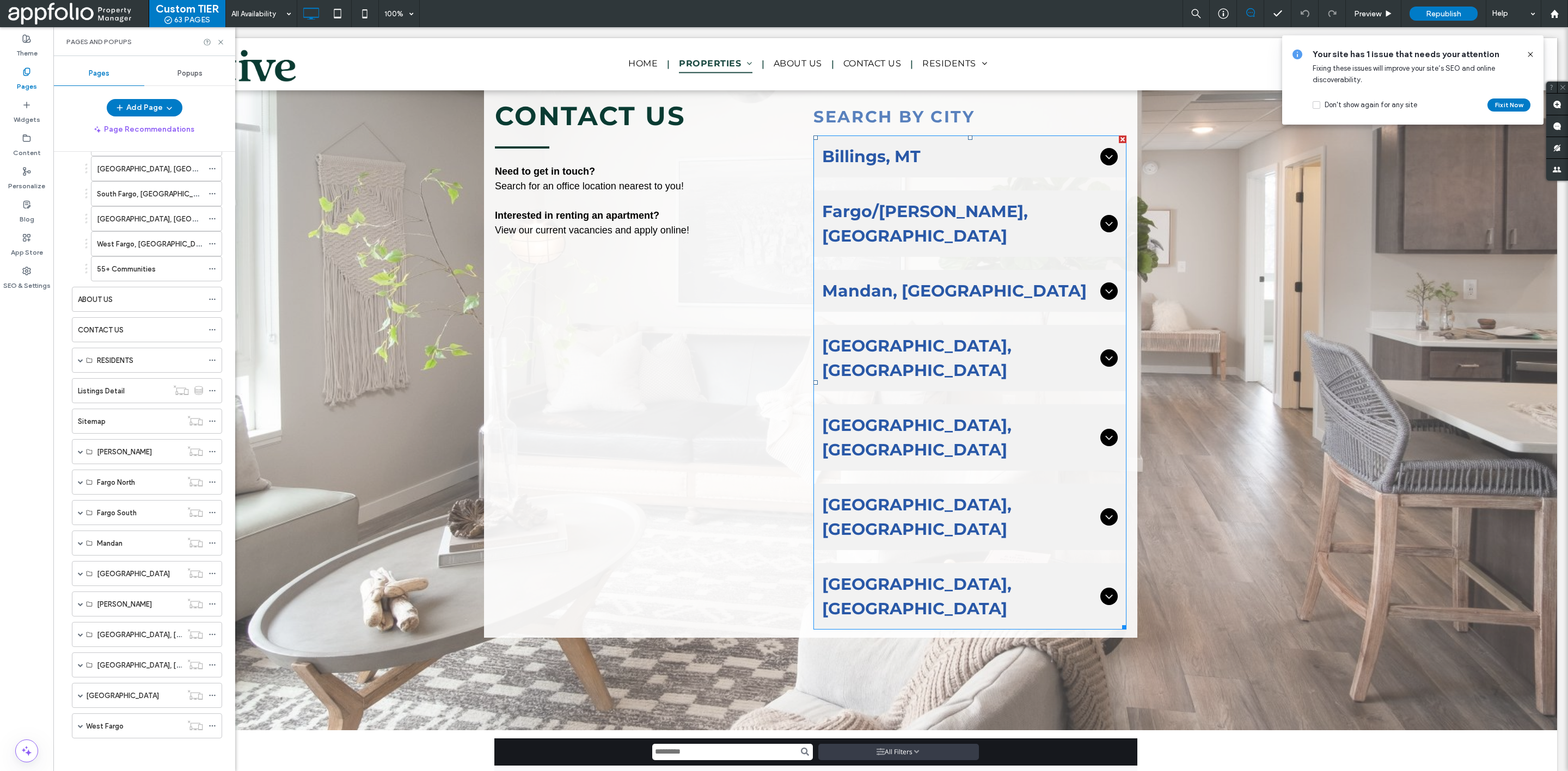
scroll to position [1335, 0]
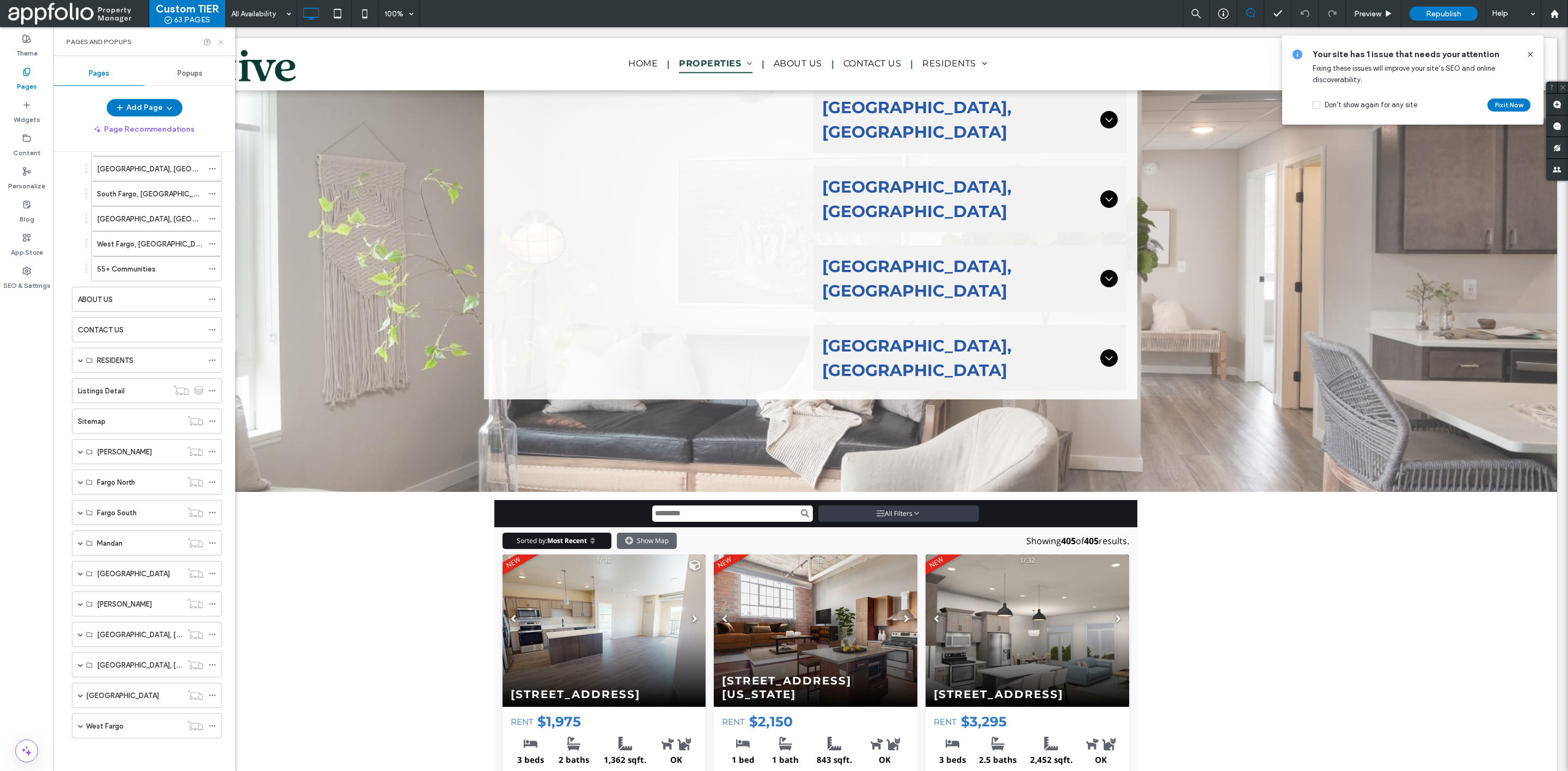
click at [221, 39] on icon at bounding box center [221, 41] width 8 height 8
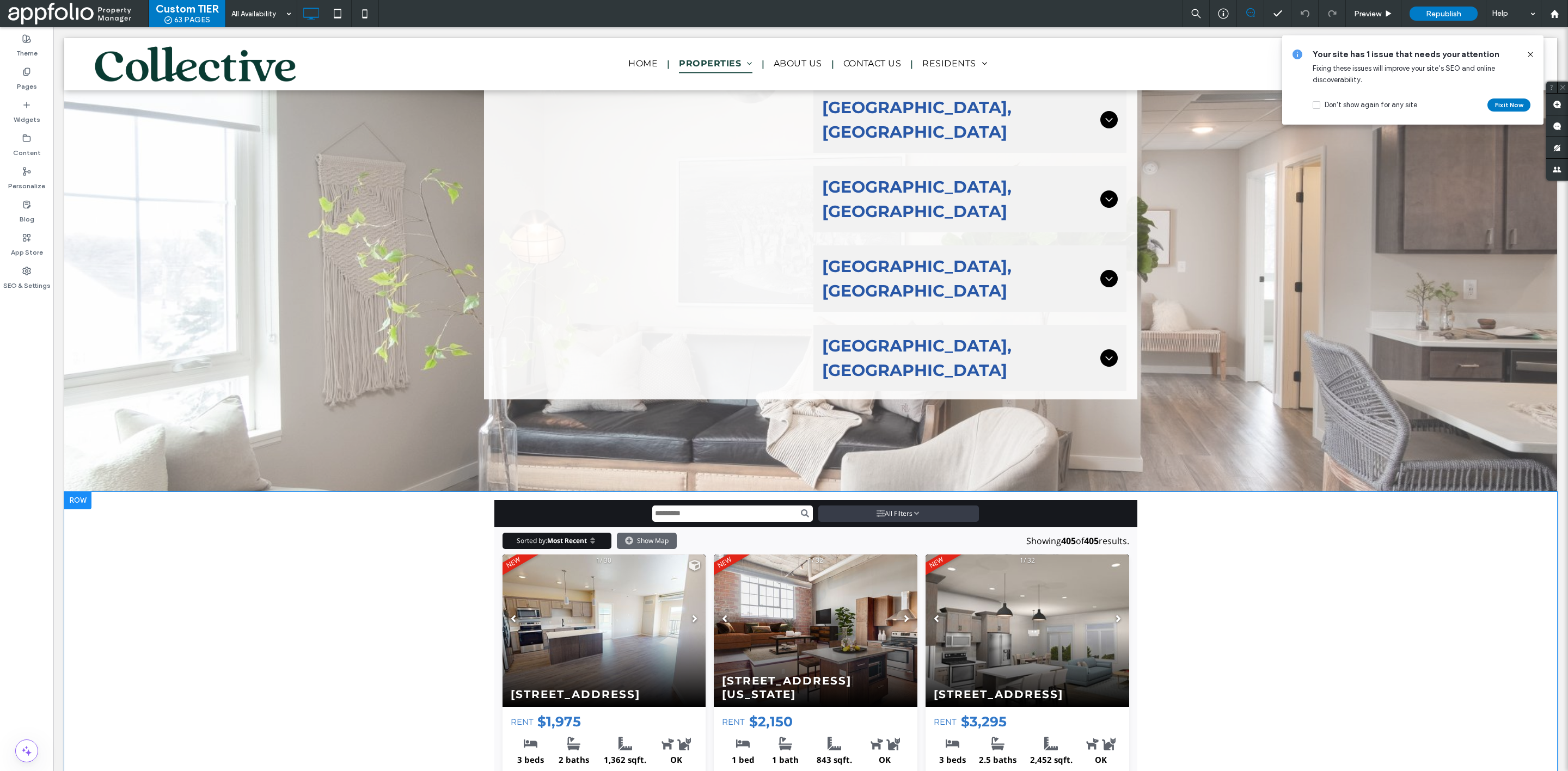
click at [77, 492] on div at bounding box center [77, 500] width 27 height 17
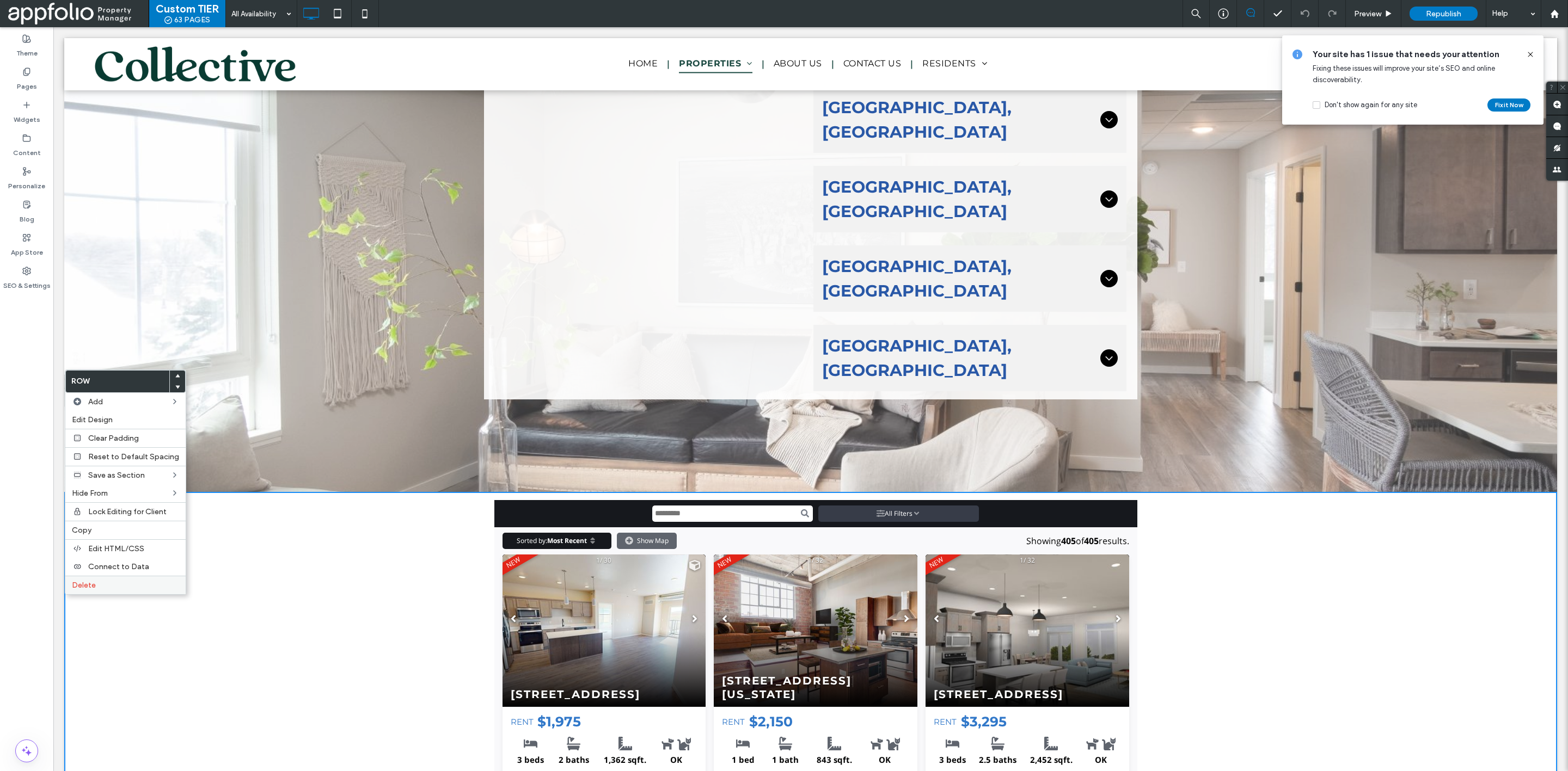
click at [125, 581] on label "Delete" at bounding box center [125, 585] width 107 height 10
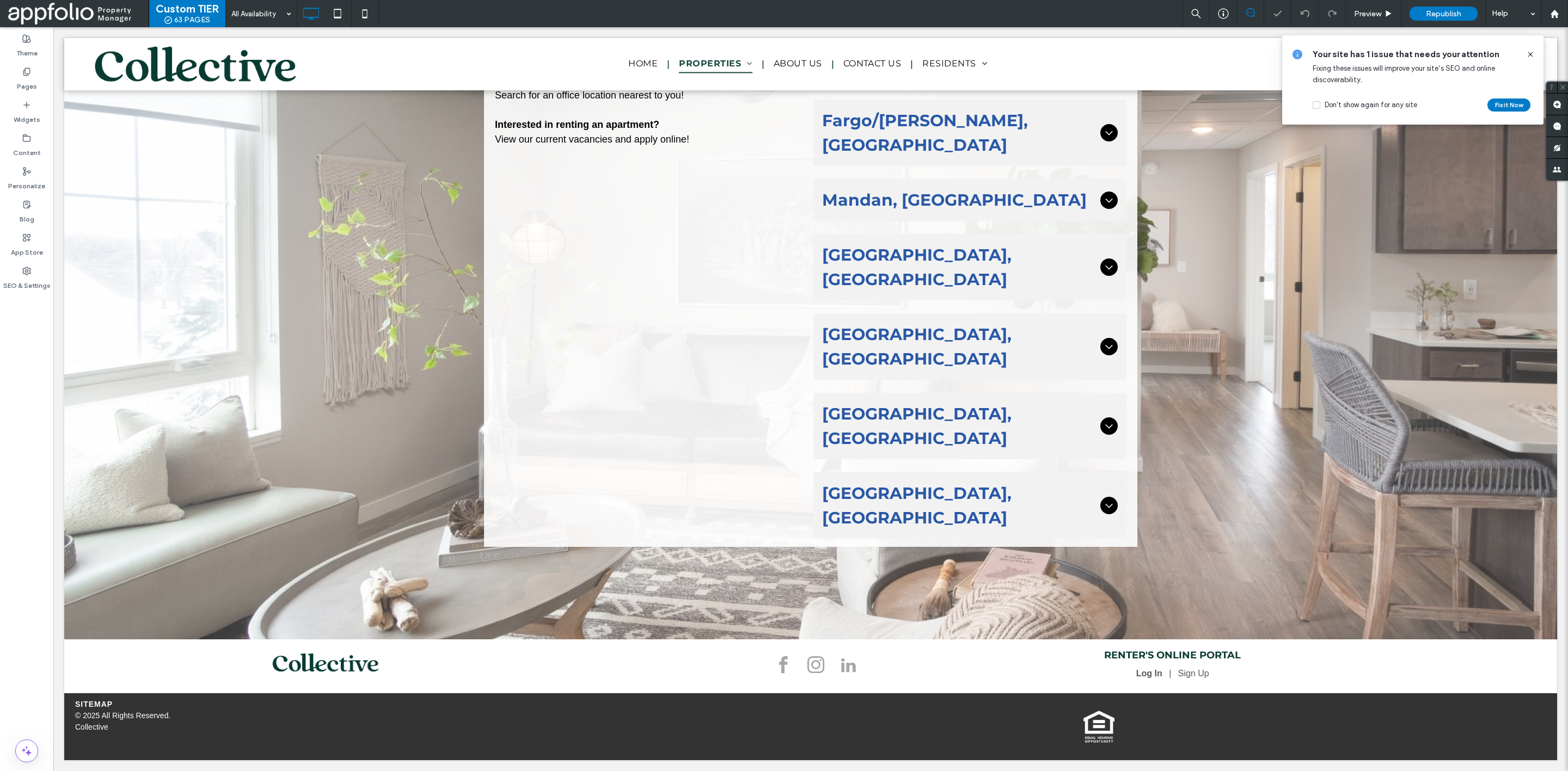
scroll to position [1065, 0]
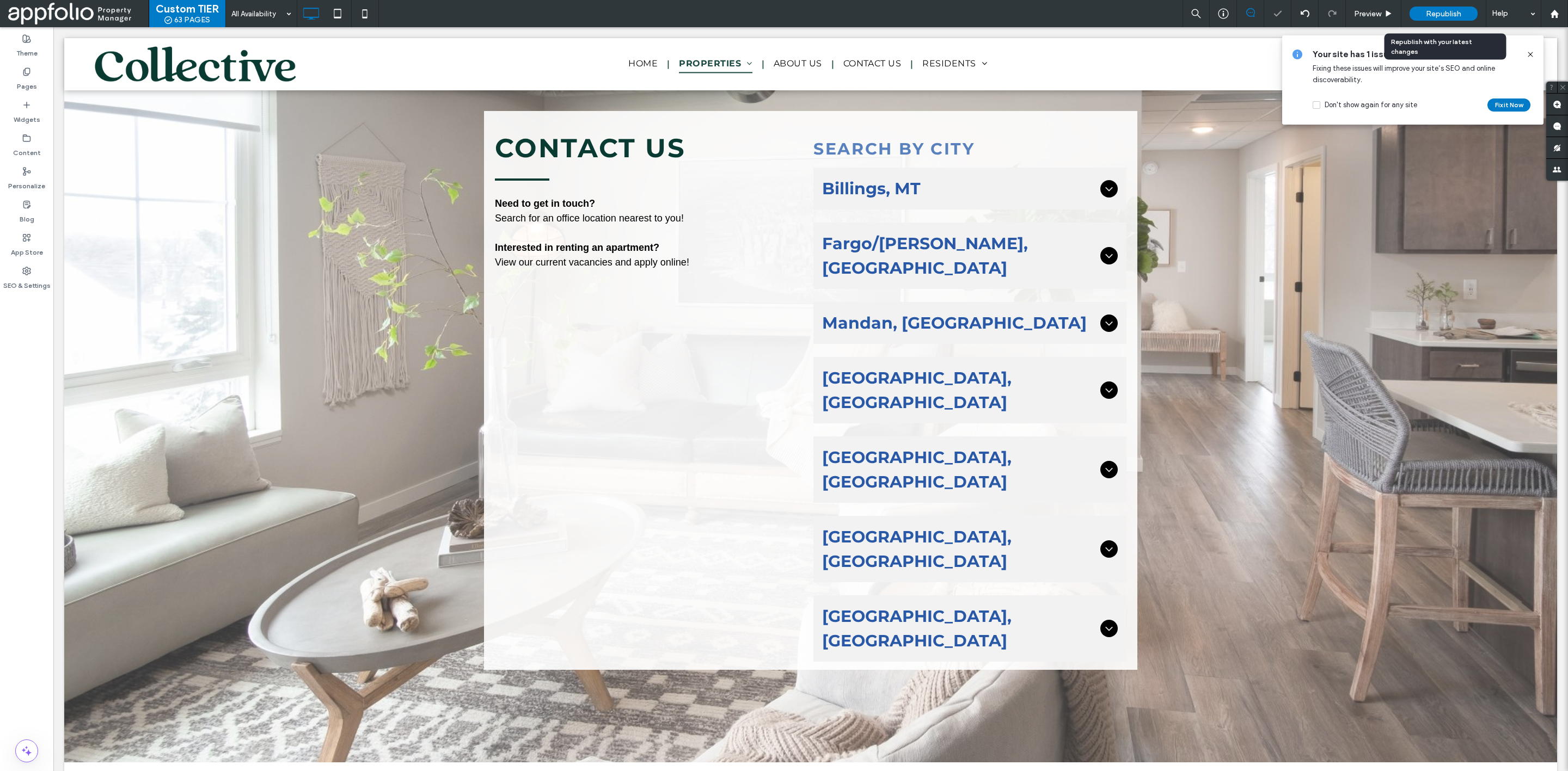
click at [1439, 20] on div "Republish" at bounding box center [1443, 14] width 68 height 14
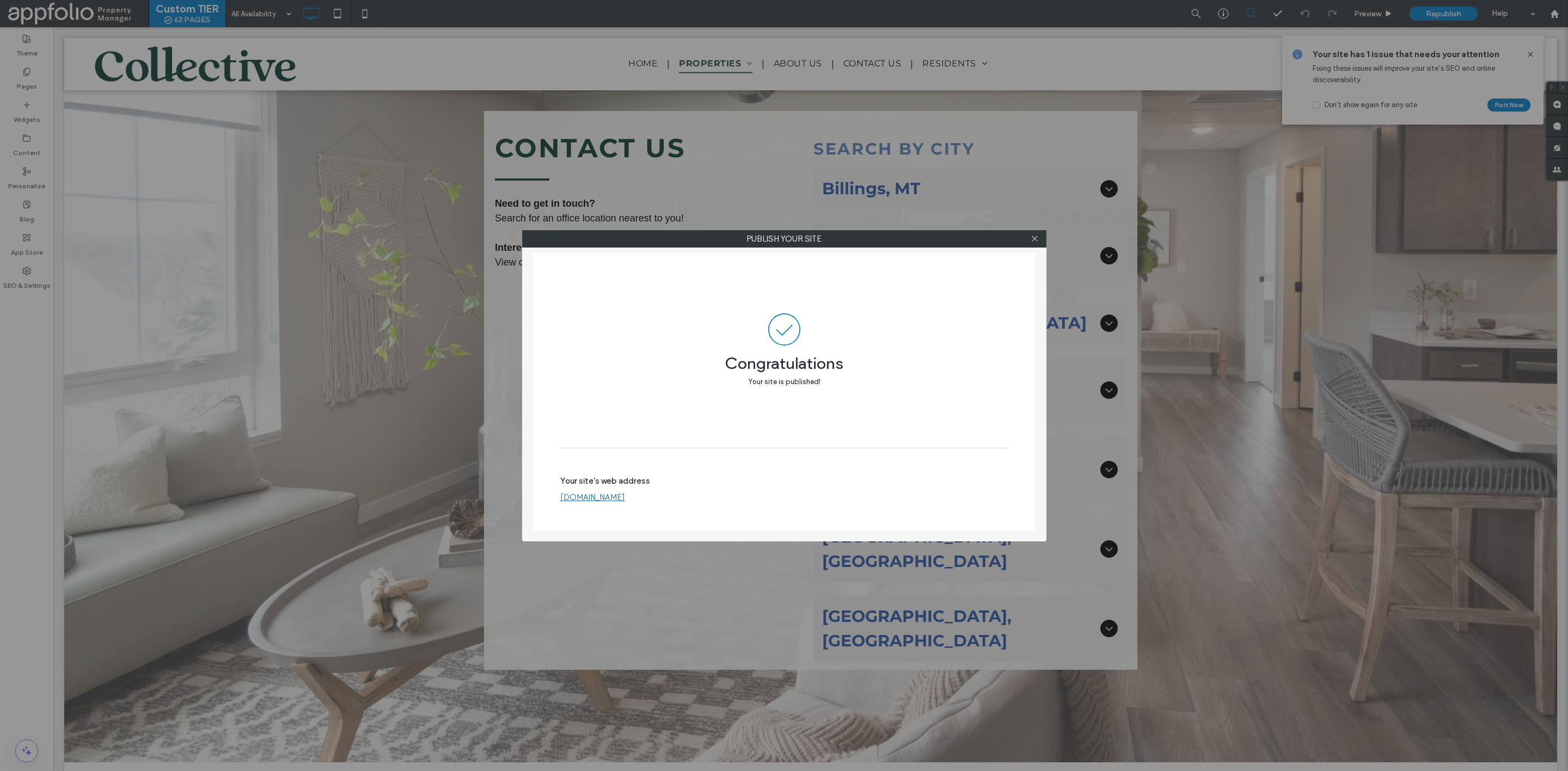
click at [1152, 129] on div "Publish your site Congratulations Your site is published! Your site's web addre…" at bounding box center [784, 386] width 1568 height 771
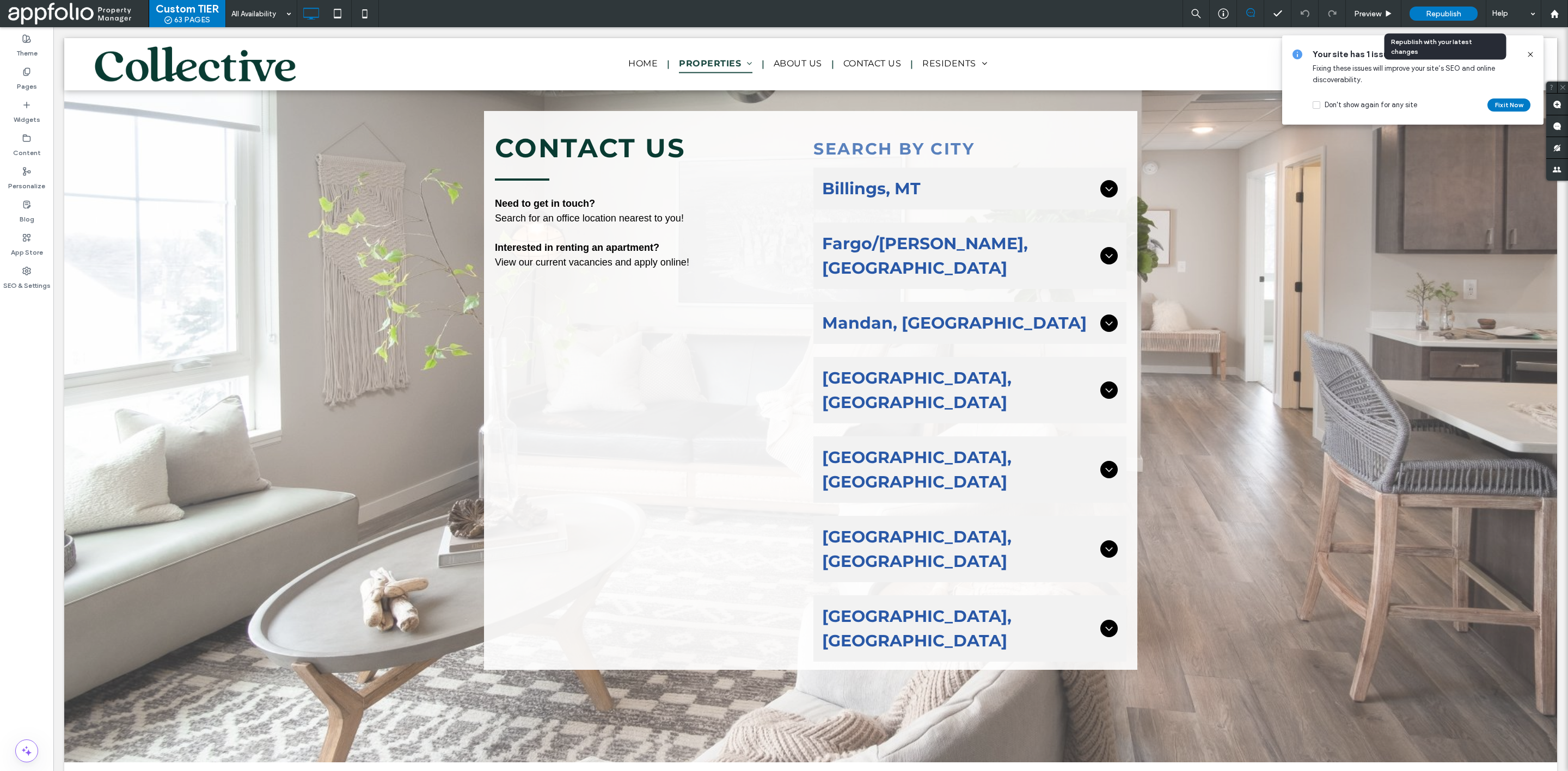
click at [1446, 10] on span "Republish" at bounding box center [1443, 14] width 35 height 10
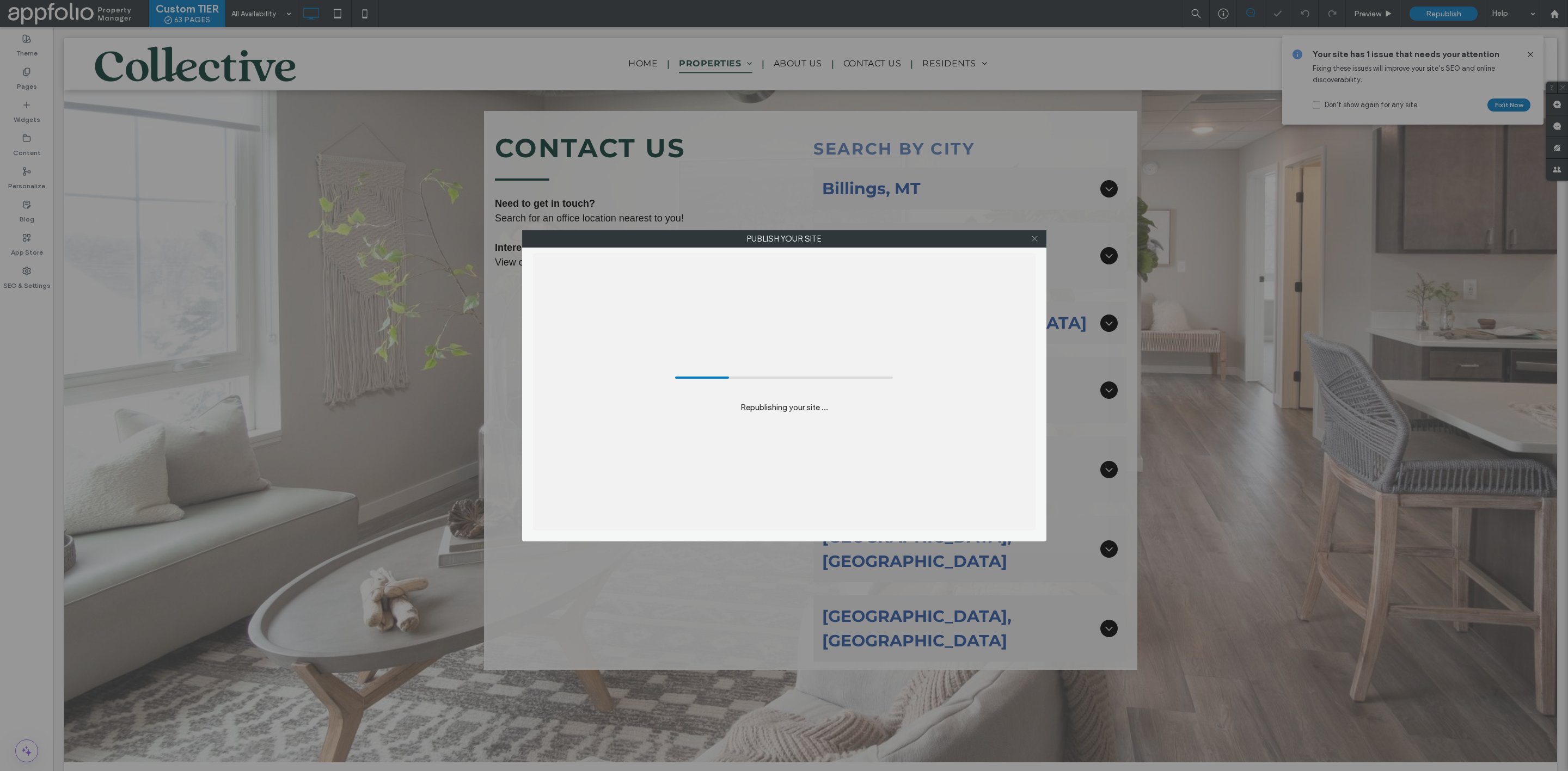
click at [1036, 239] on use at bounding box center [1034, 239] width 5 height 5
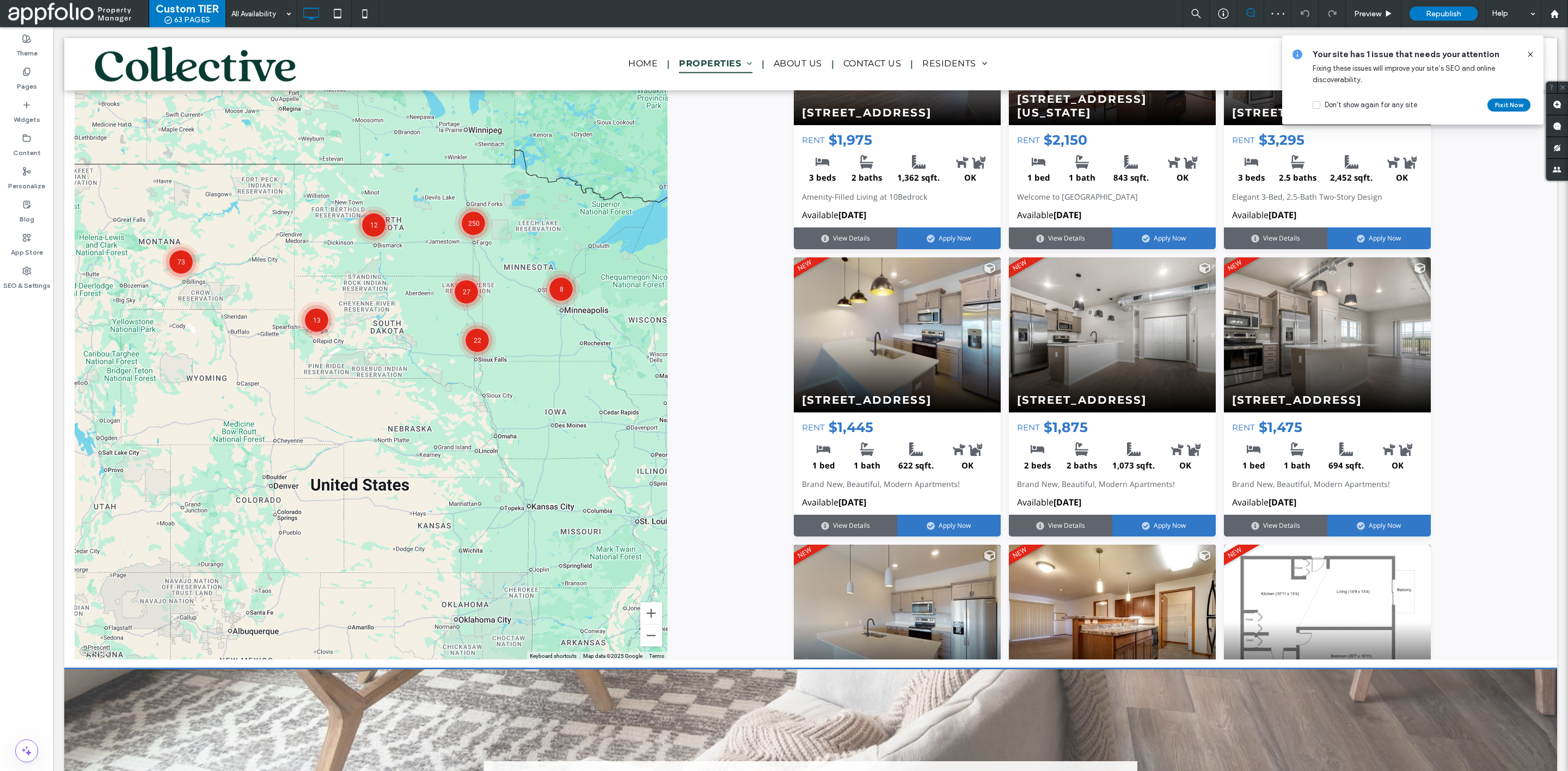
scroll to position [0, 0]
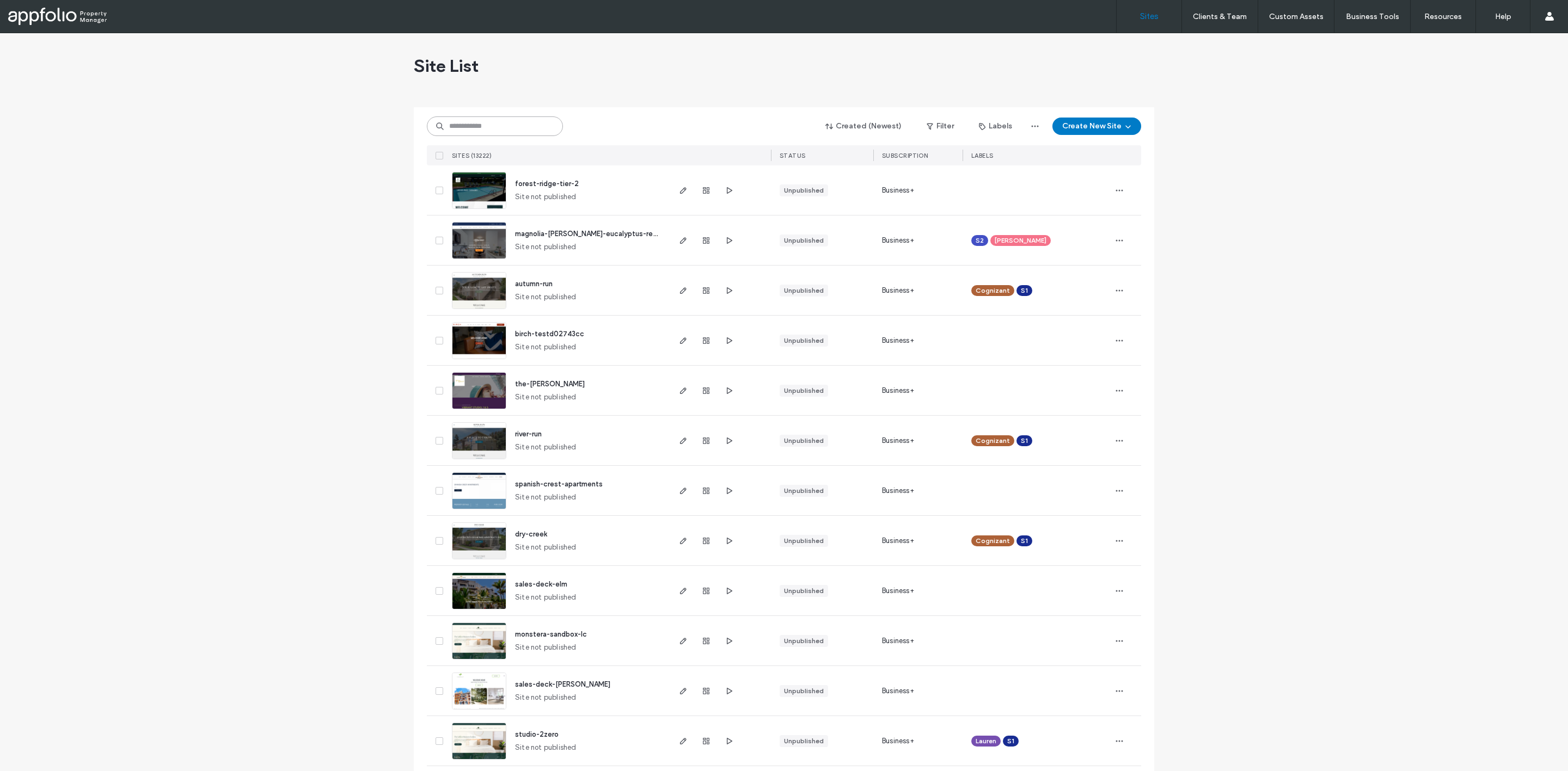
click at [516, 121] on input at bounding box center [495, 126] width 136 height 20
paste input "**********"
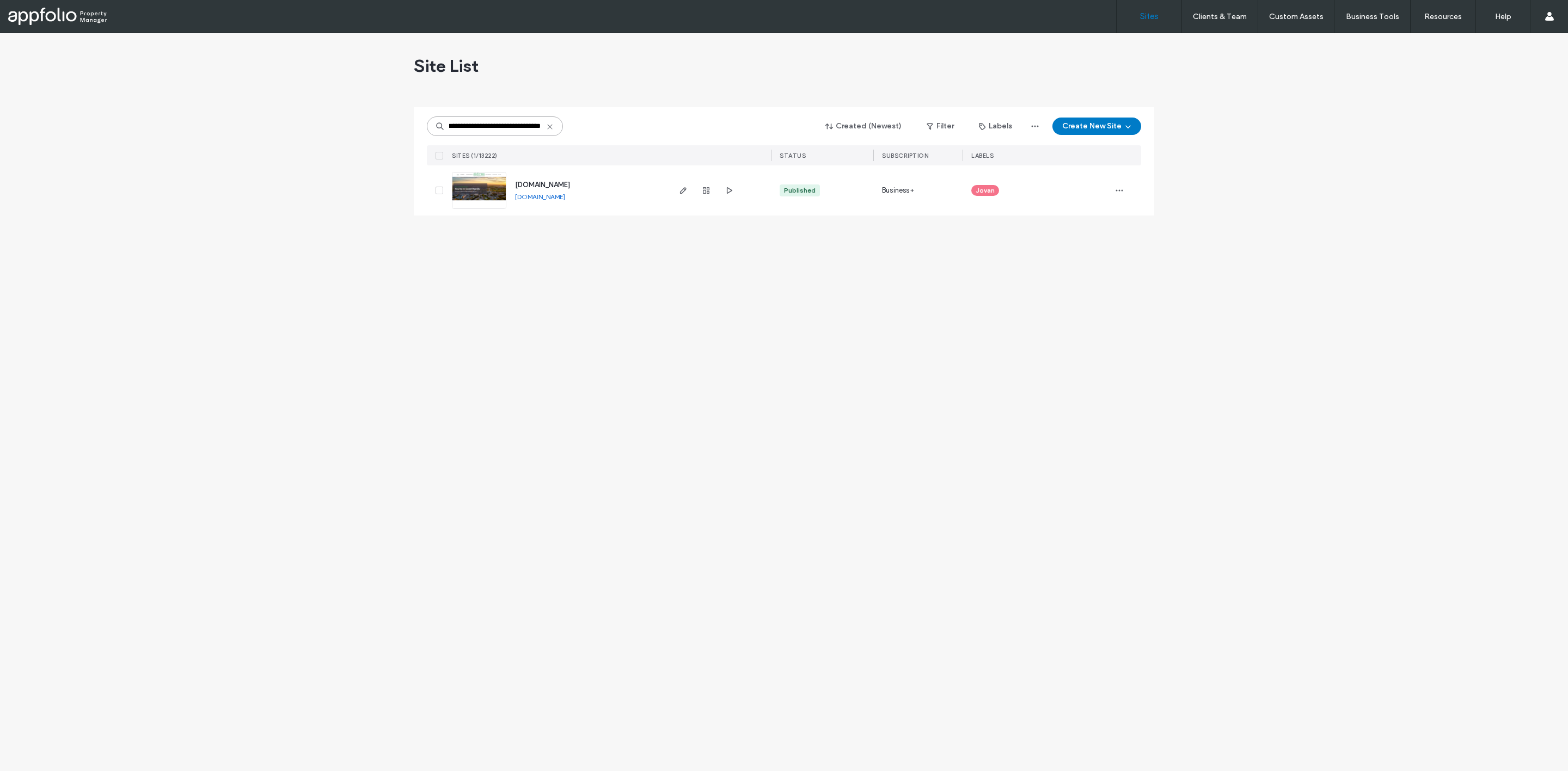
type input "**********"
click at [474, 180] on img at bounding box center [479, 210] width 54 height 74
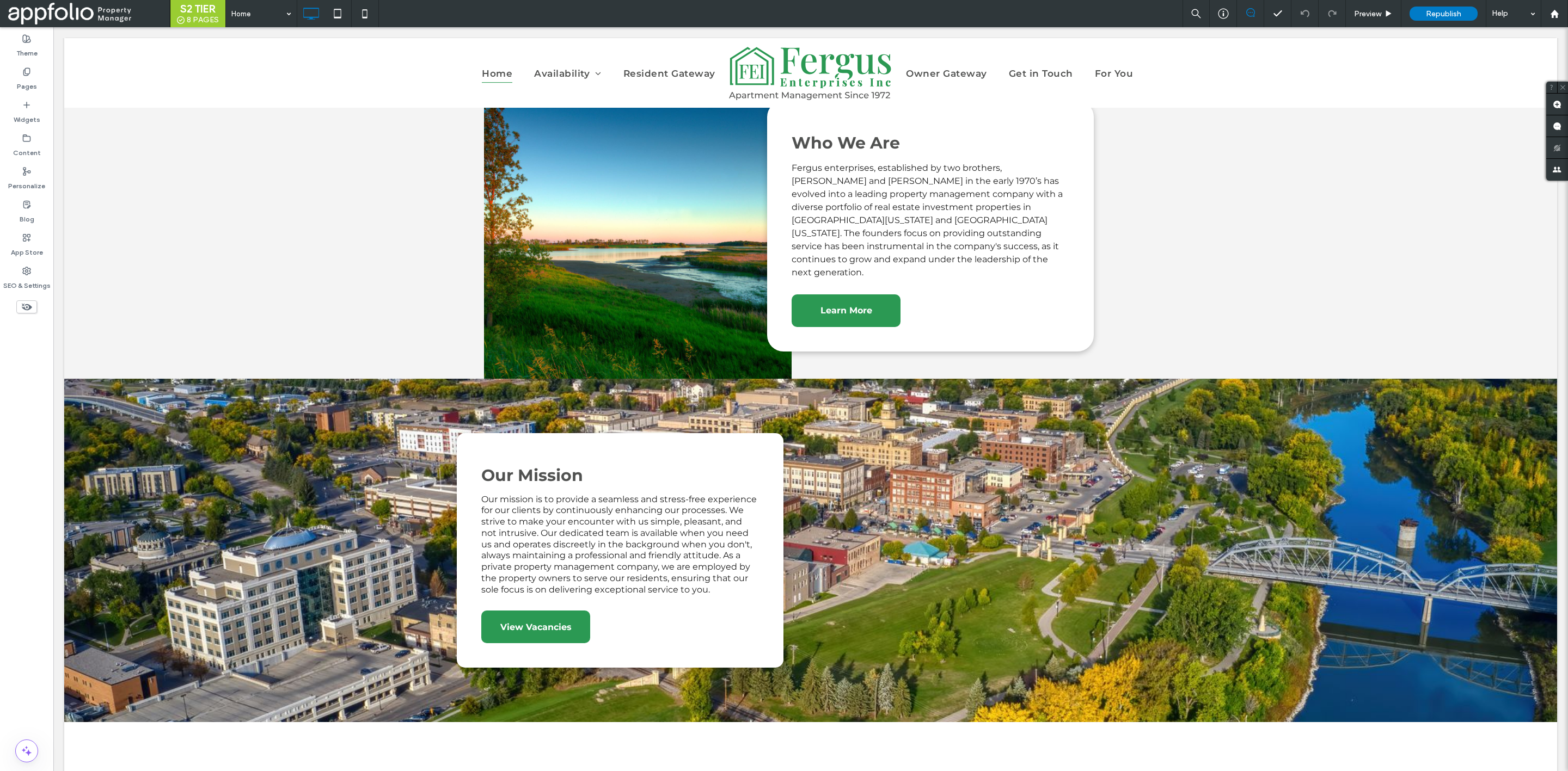
scroll to position [948, 0]
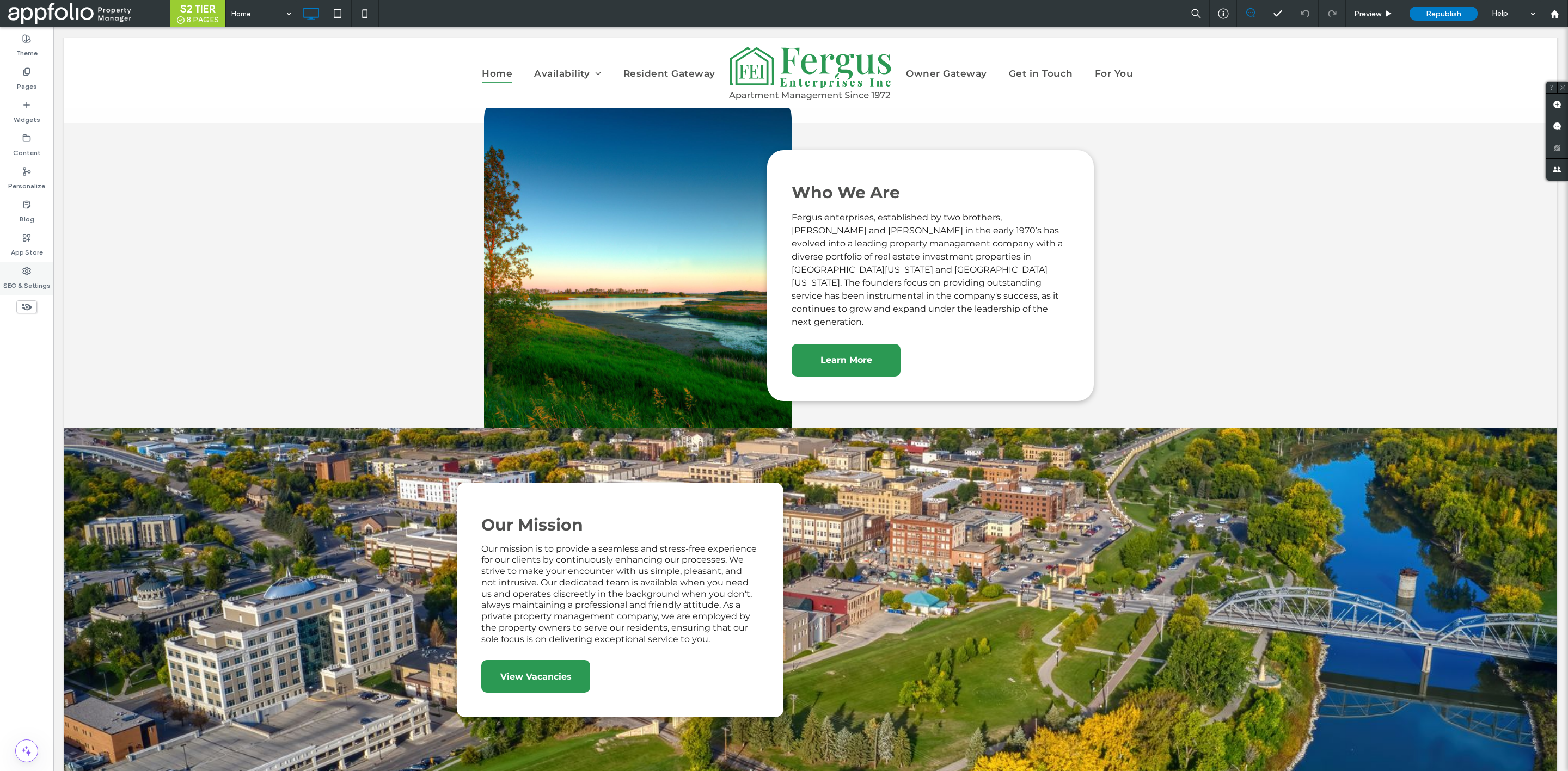
click at [16, 281] on label "SEO & Settings" at bounding box center [27, 284] width 48 height 16
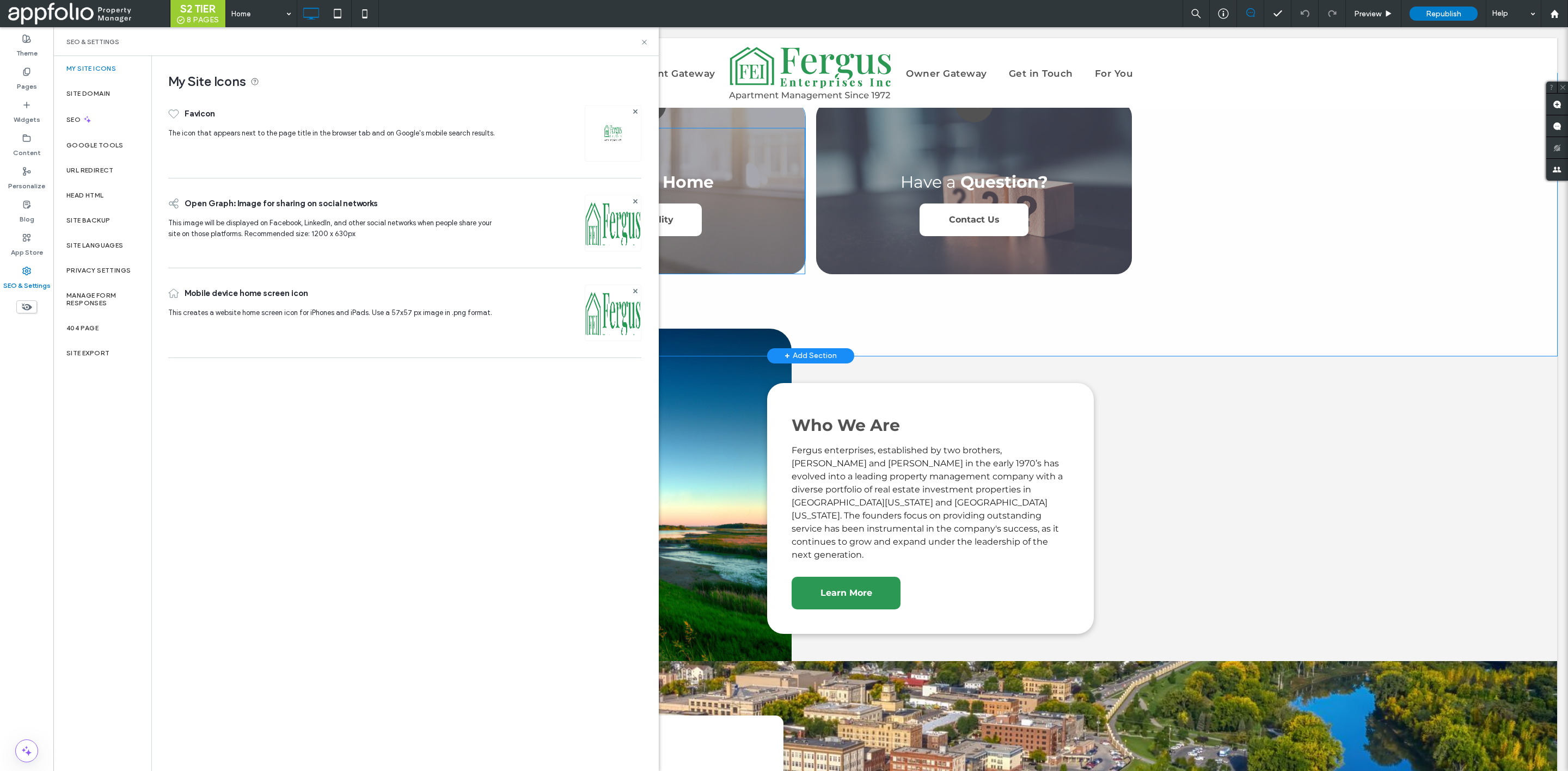
scroll to position [560, 0]
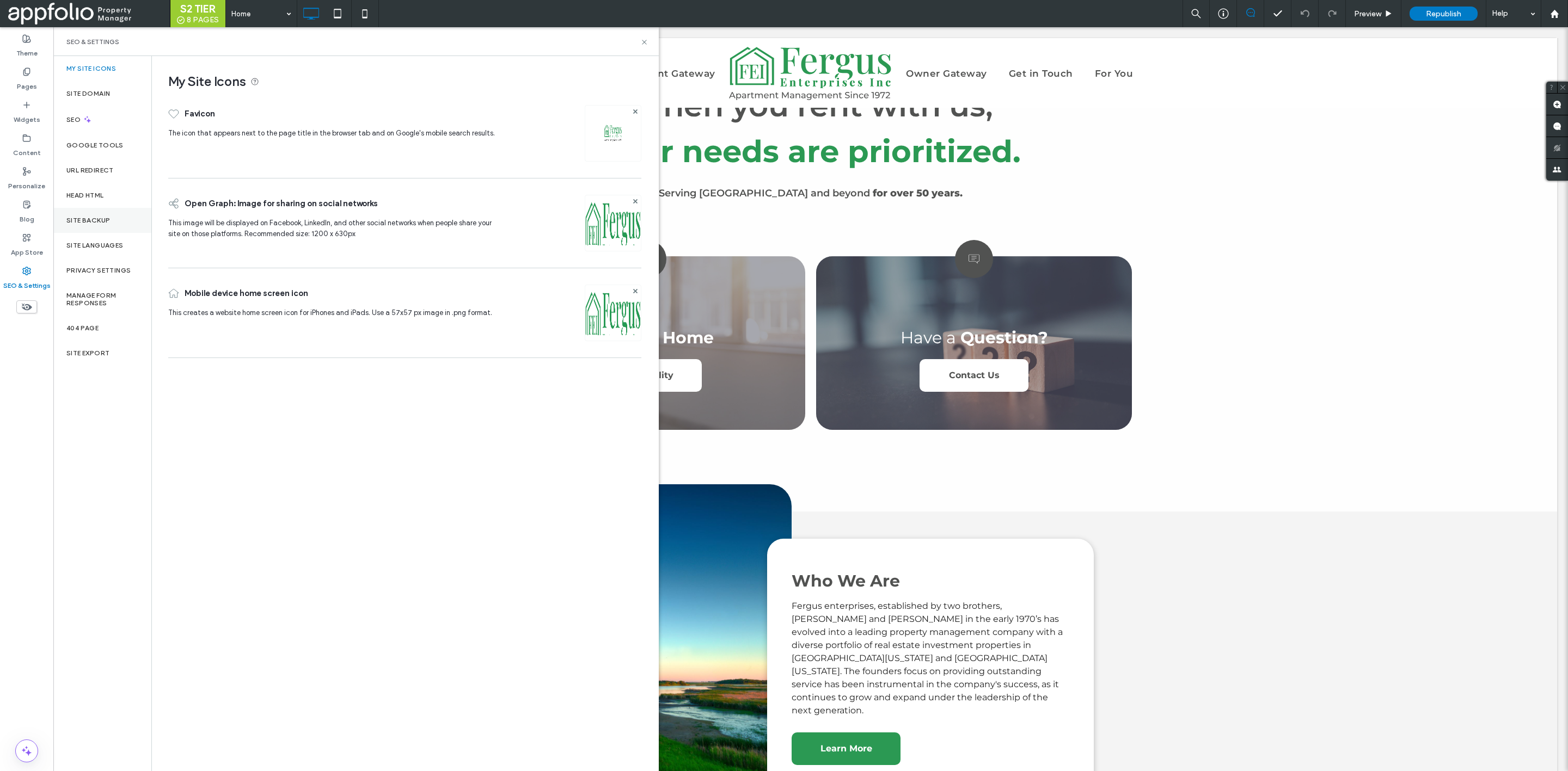
click at [99, 217] on label "Site Backup" at bounding box center [88, 220] width 43 height 8
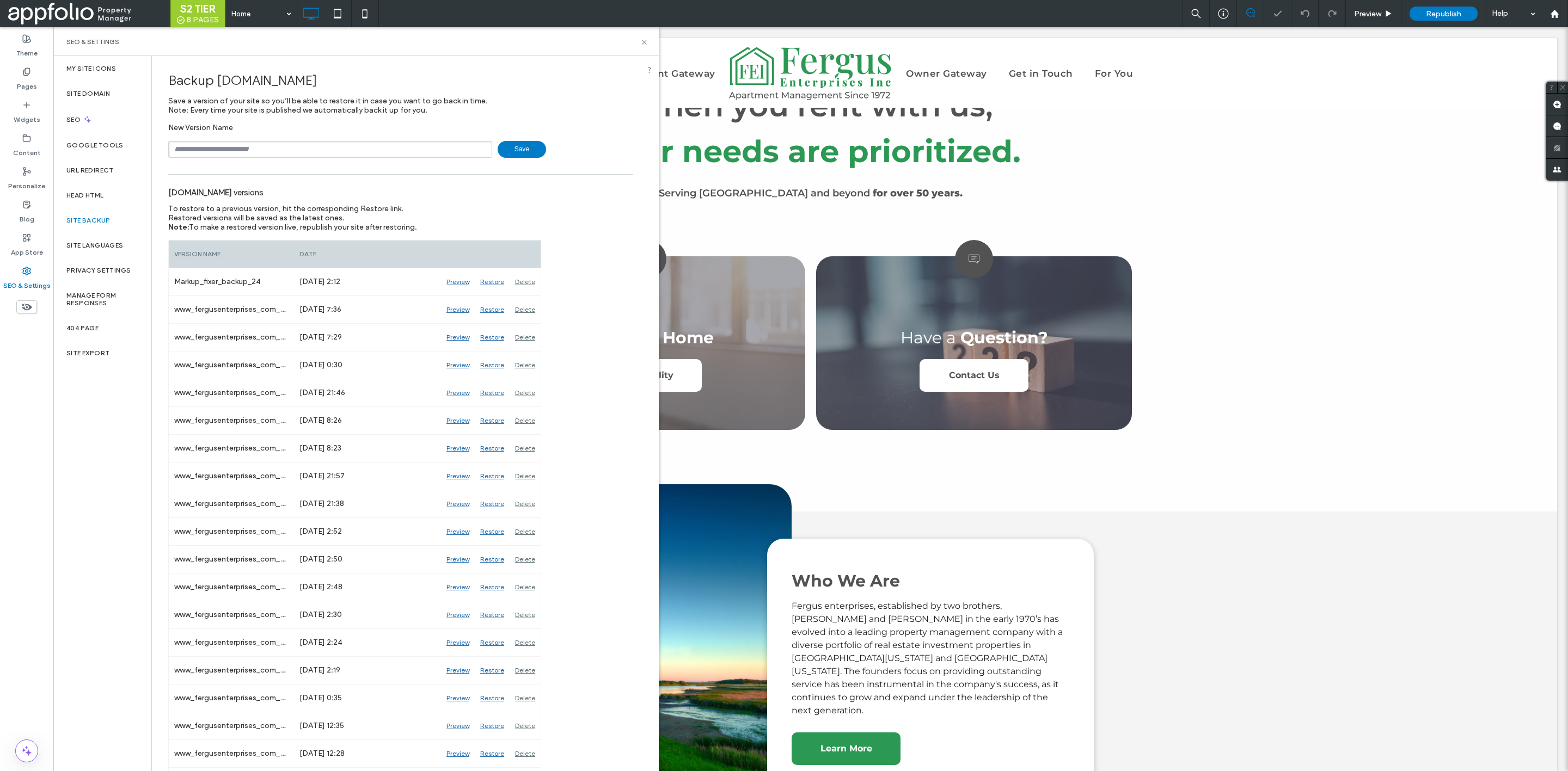
click at [268, 80] on span "[DOMAIN_NAME]" at bounding box center [267, 80] width 100 height 16
copy span "fergusenterprises"
click at [332, 143] on input "text" at bounding box center [330, 150] width 324 height 17
paste input "**********"
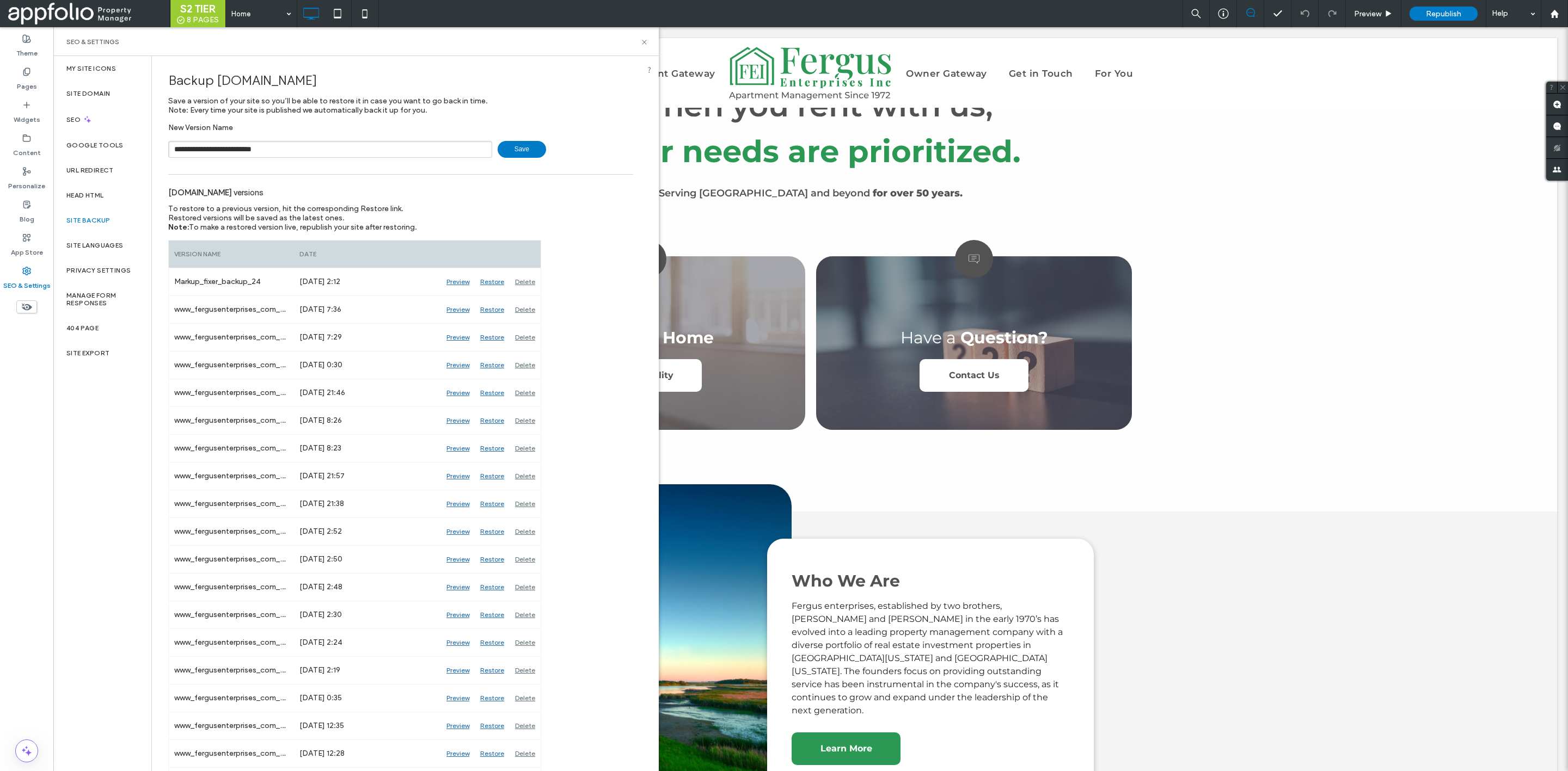
type input "**********"
click at [511, 146] on span "Save" at bounding box center [522, 150] width 48 height 17
click at [643, 42] on use at bounding box center [643, 41] width 4 height 4
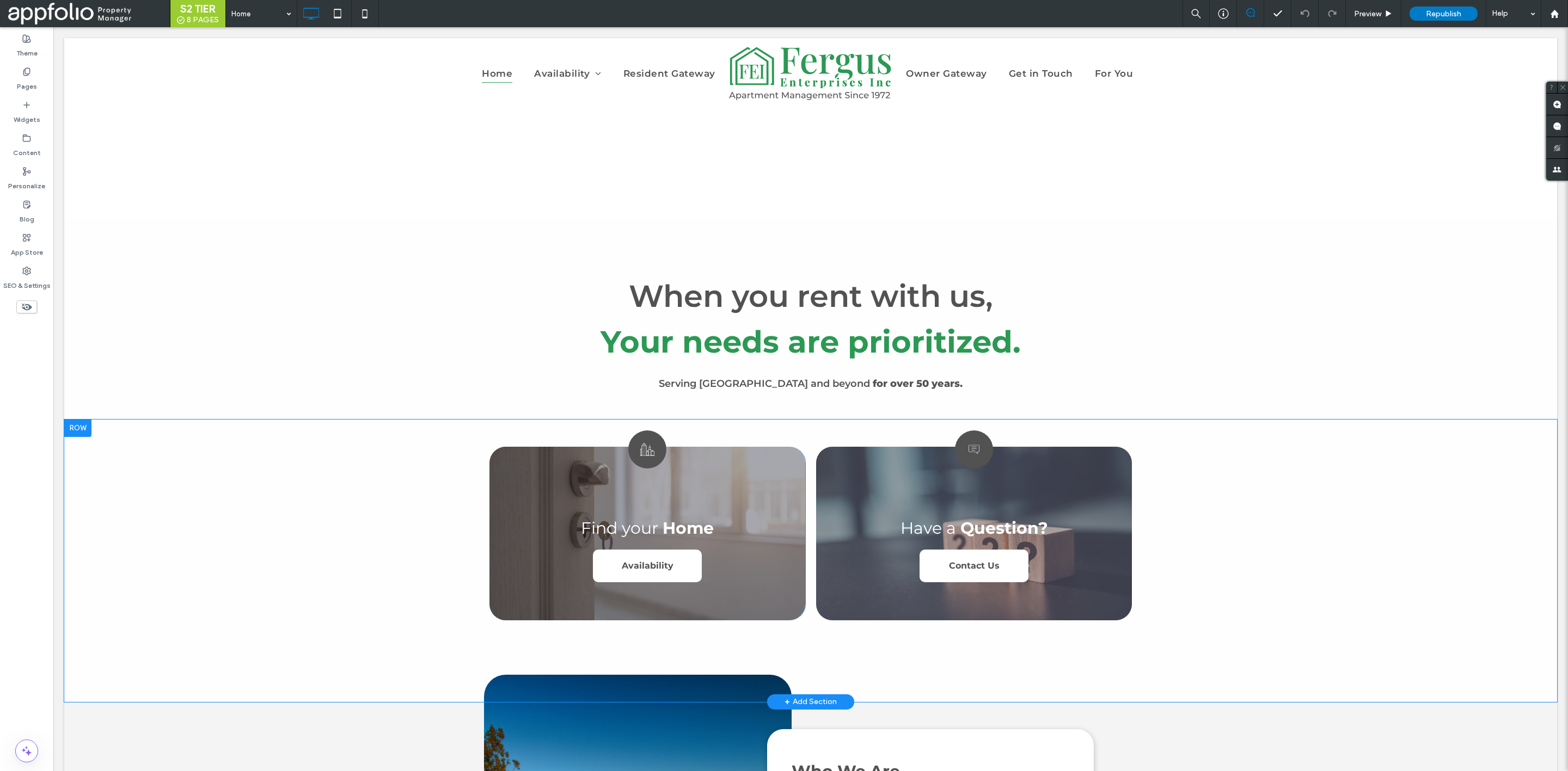
scroll to position [0, 0]
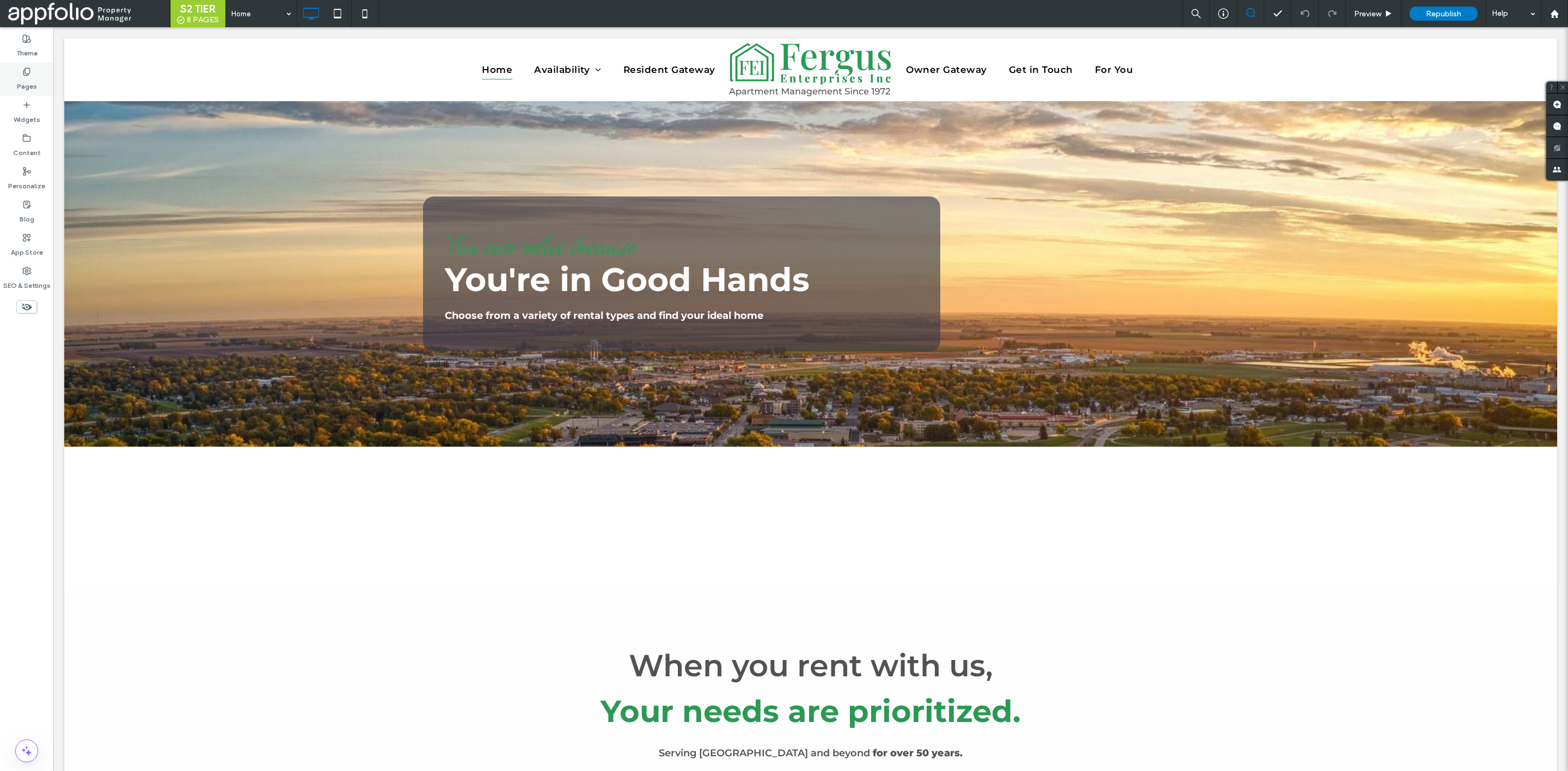
click at [37, 84] on div "Pages" at bounding box center [27, 79] width 54 height 33
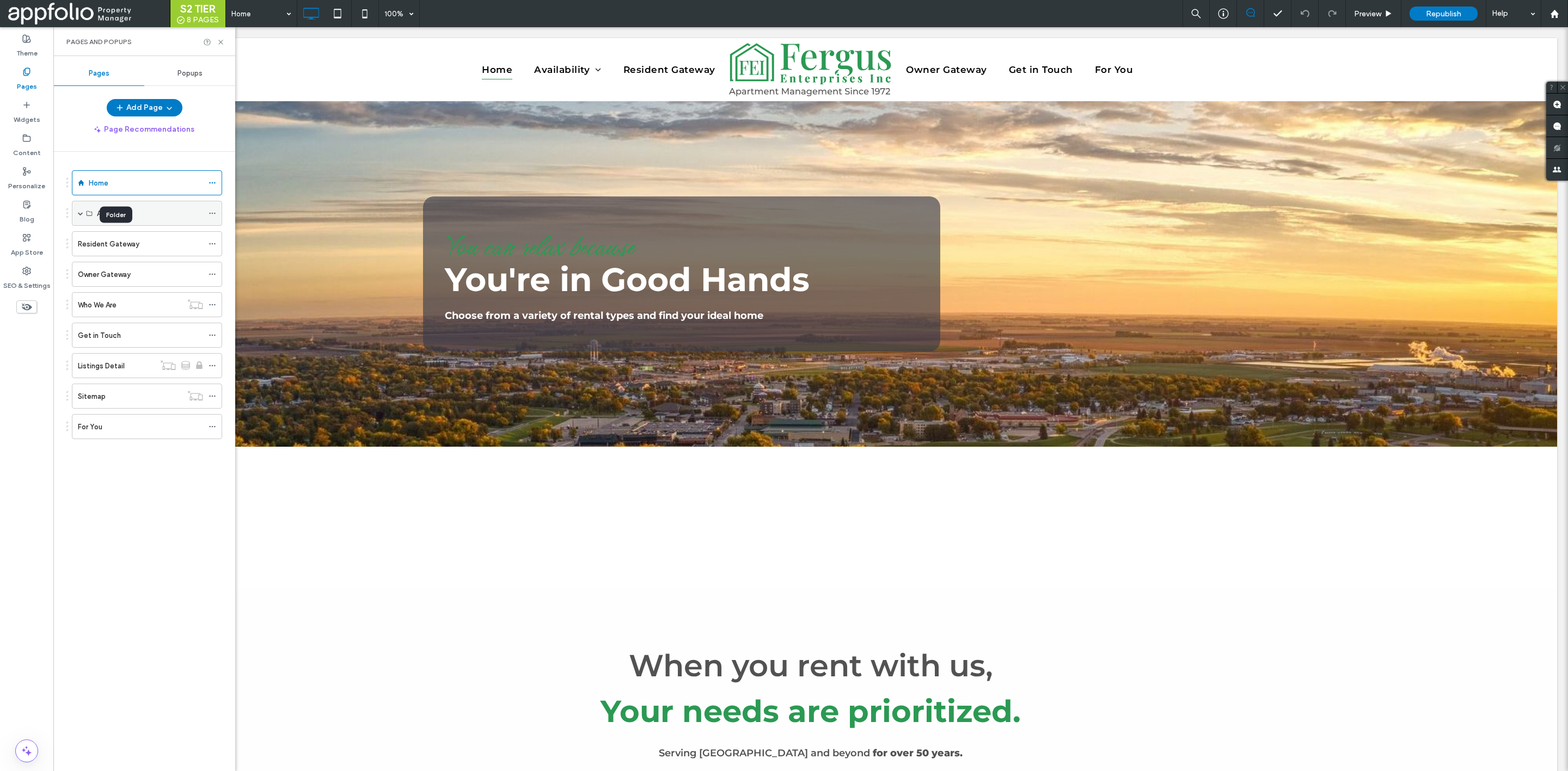
click at [86, 213] on icon at bounding box center [89, 213] width 7 height 7
click at [79, 213] on span at bounding box center [80, 213] width 5 height 5
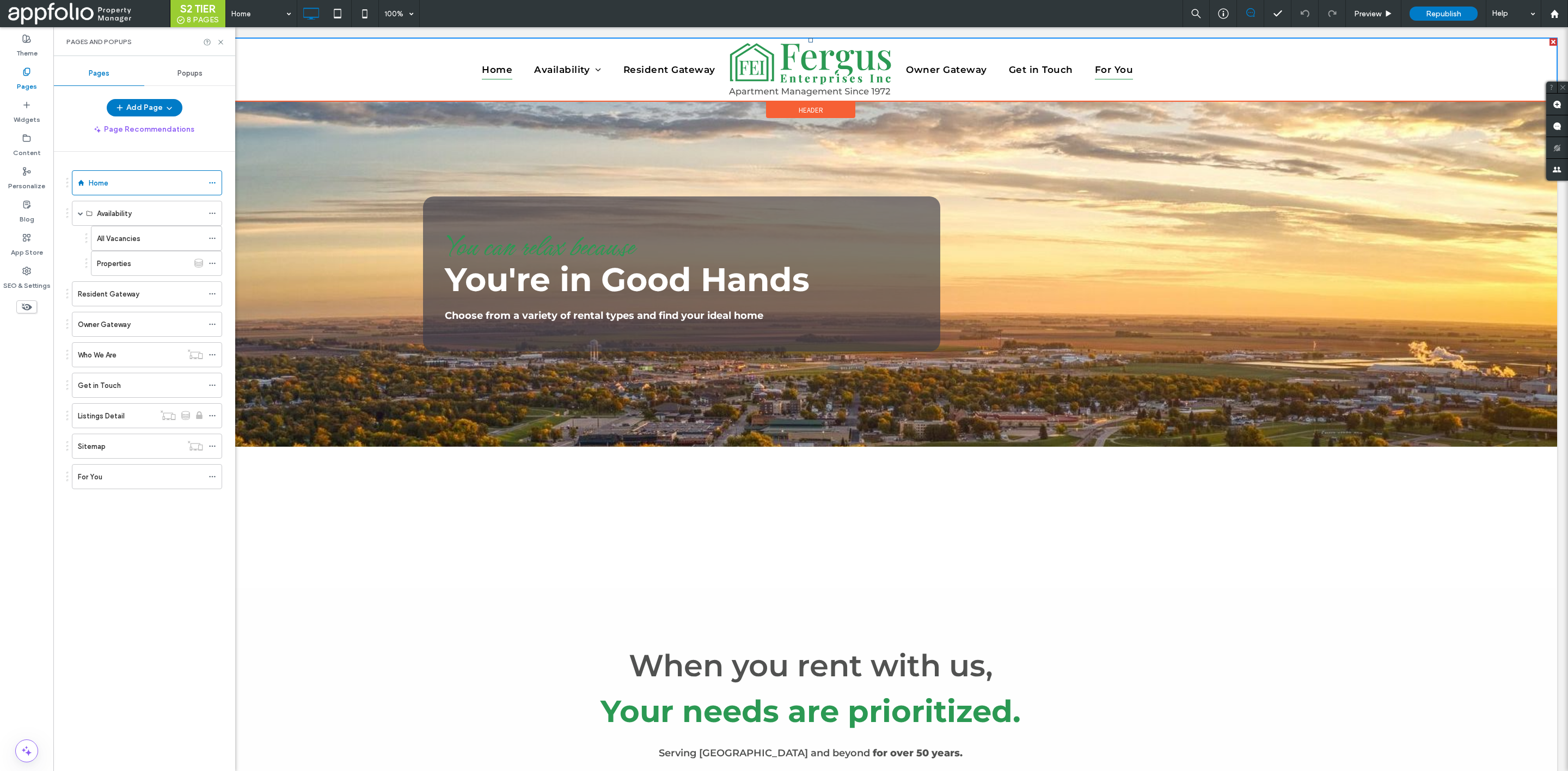
click at [1100, 66] on span "For You" at bounding box center [1114, 69] width 39 height 19
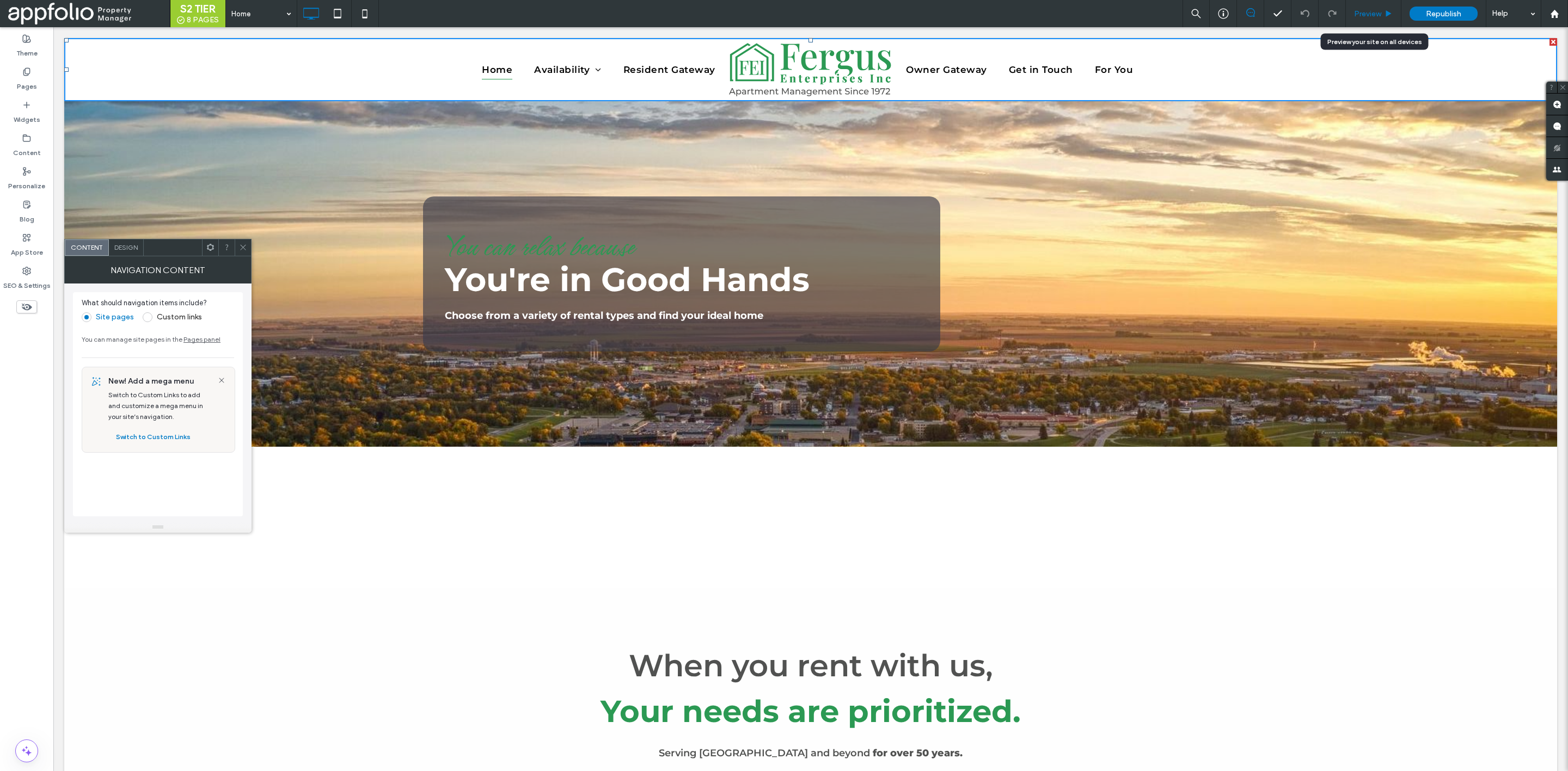
click at [1366, 5] on div "Preview" at bounding box center [1373, 13] width 55 height 27
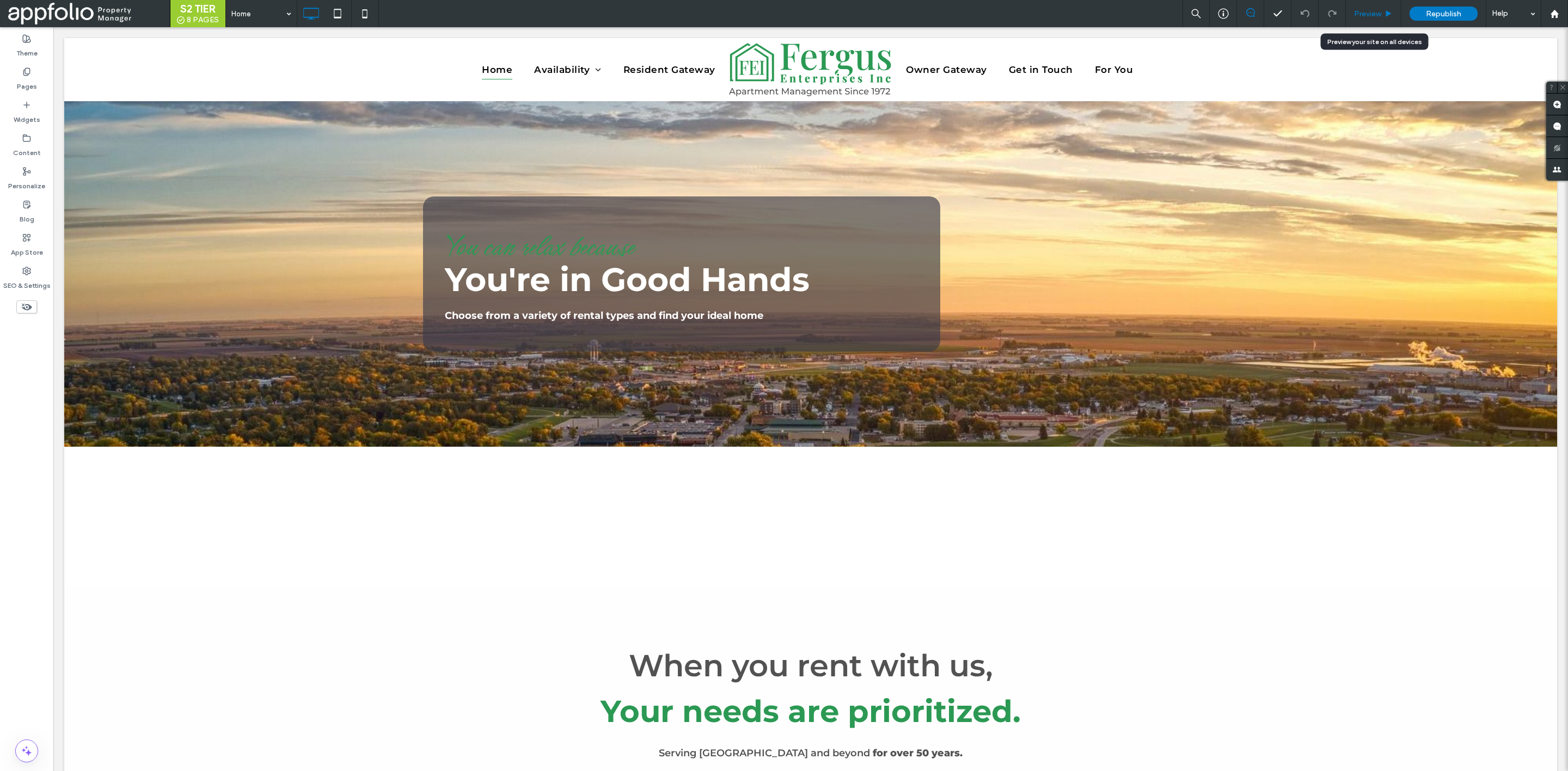
click at [1378, 10] on span "Preview" at bounding box center [1367, 14] width 27 height 10
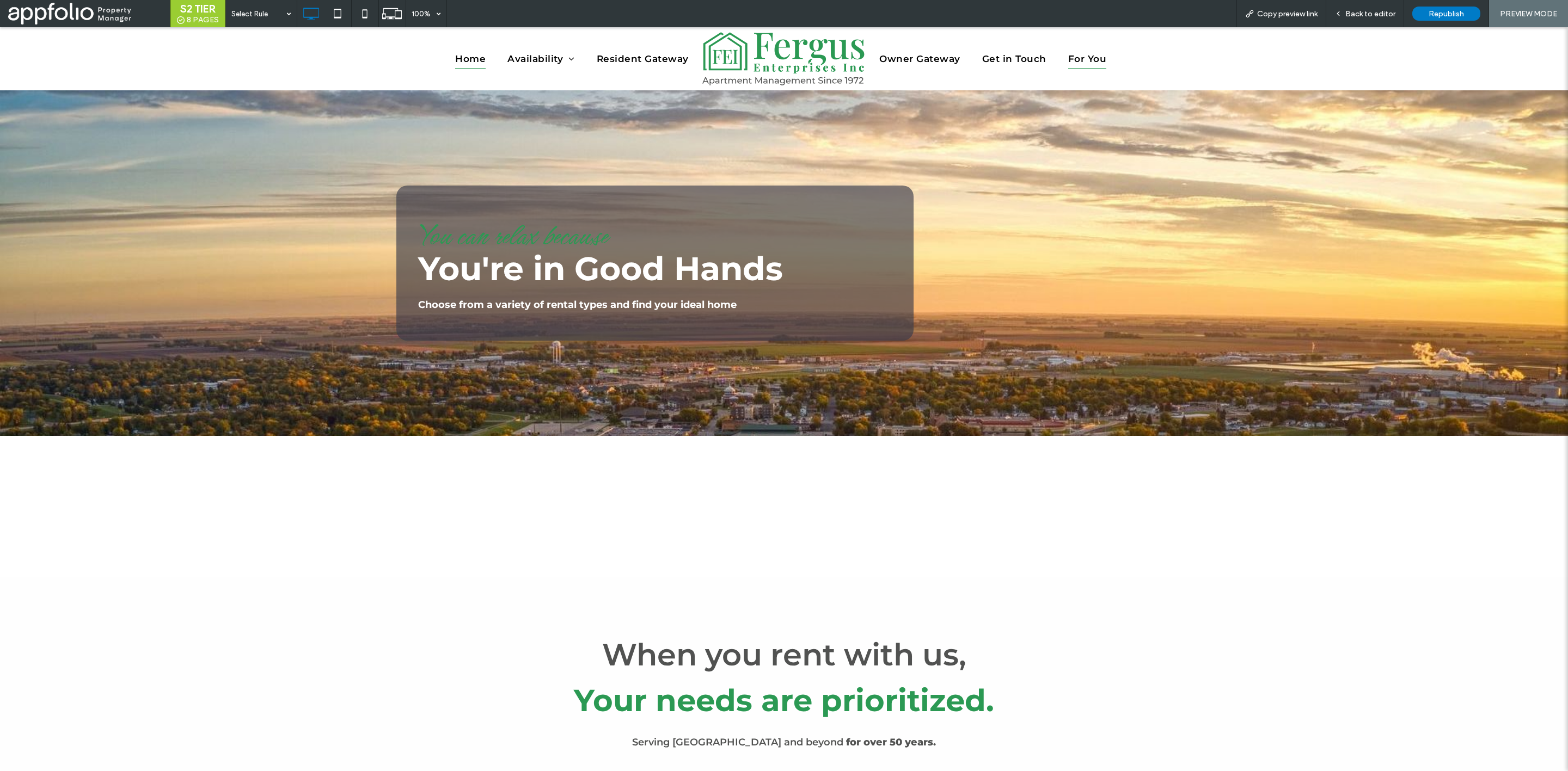
click at [1080, 62] on span "For You" at bounding box center [1087, 59] width 39 height 19
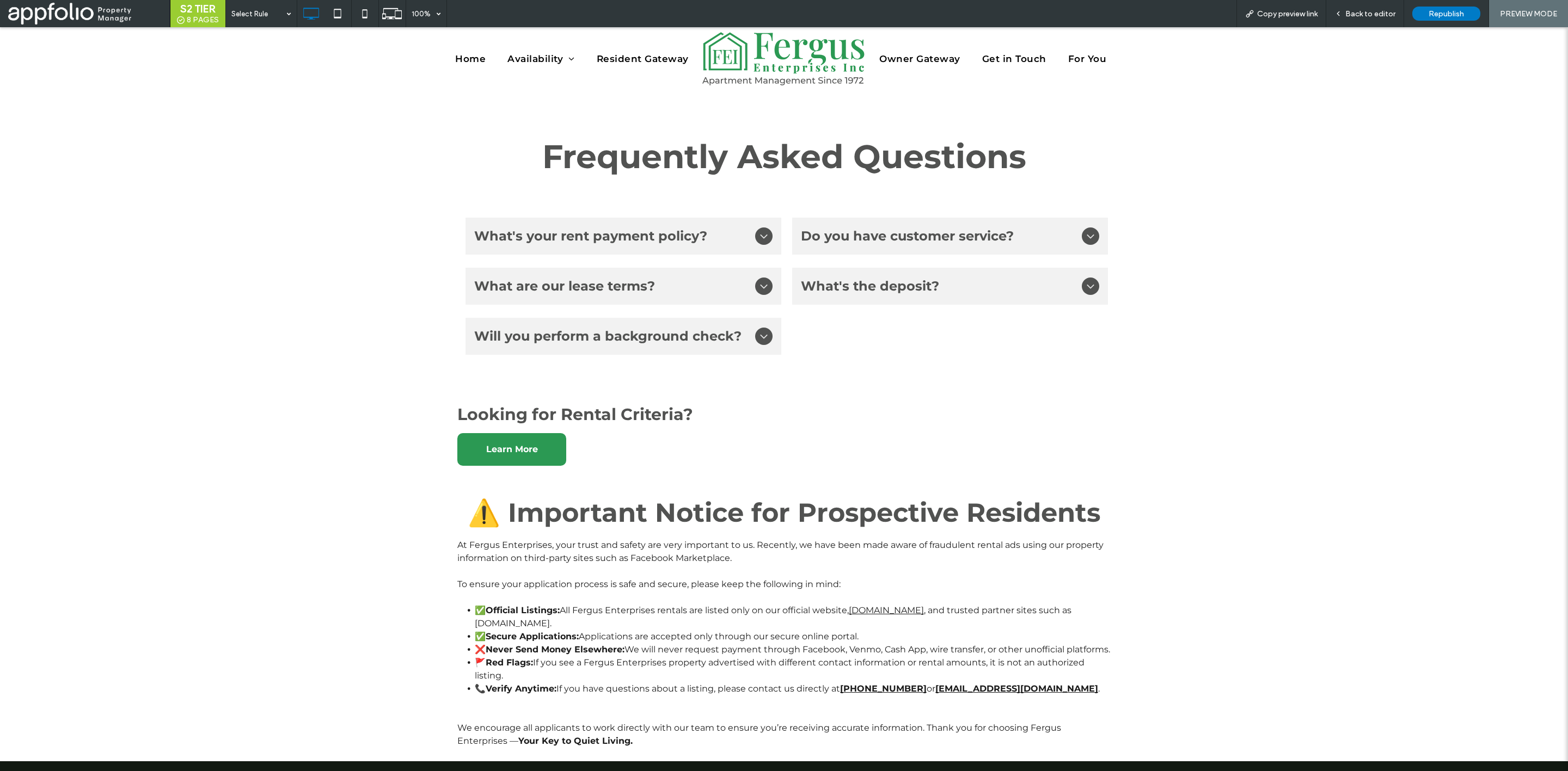
click at [1253, 345] on div "What's your rent payment policy? Rent must be paid by the first day of the mont…" at bounding box center [784, 291] width 1568 height 202
click at [691, 231] on span "What's your rent payment policy?" at bounding box center [612, 236] width 277 height 20
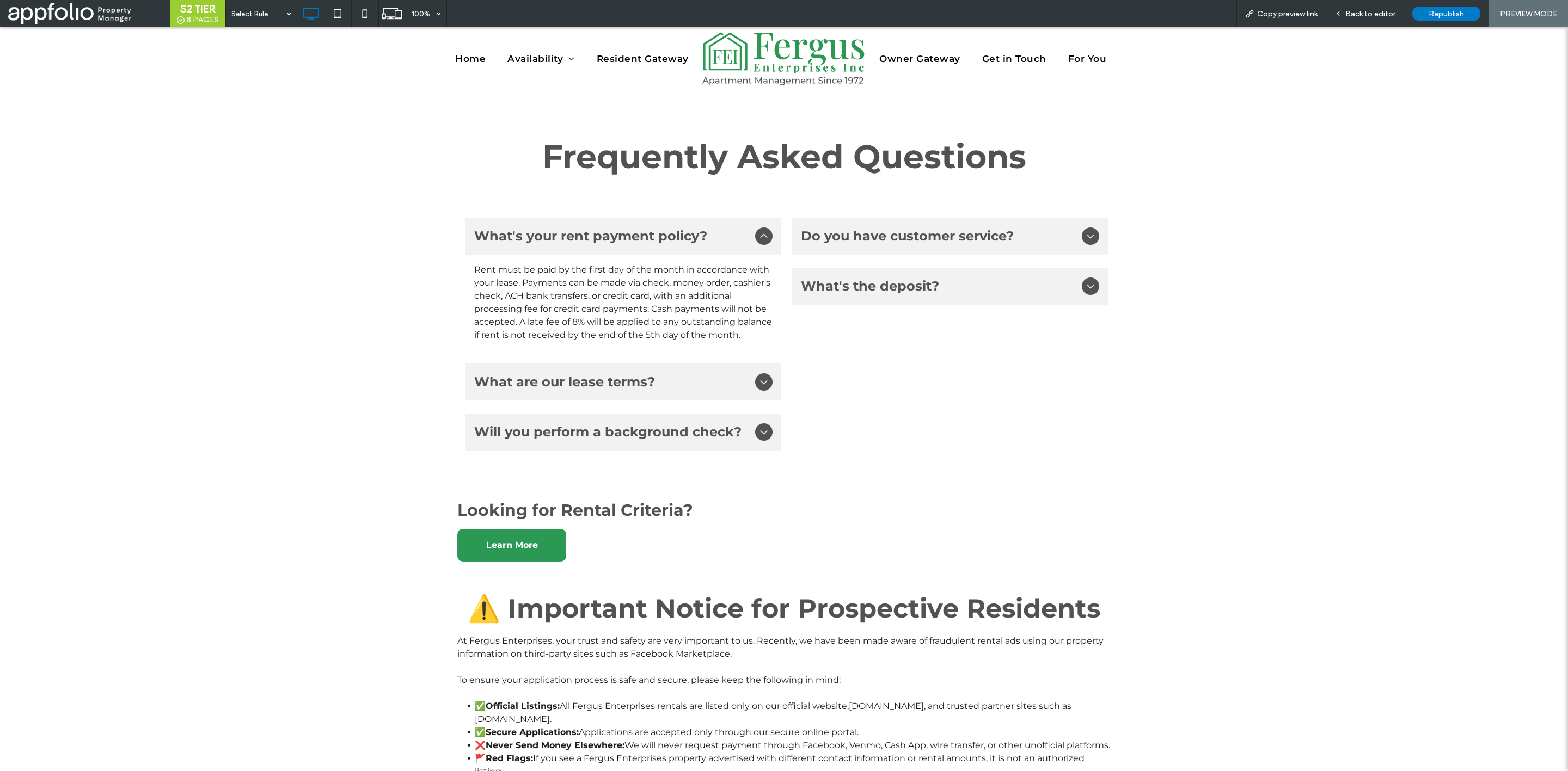
click at [864, 230] on span "Do you have customer service?" at bounding box center [939, 236] width 277 height 20
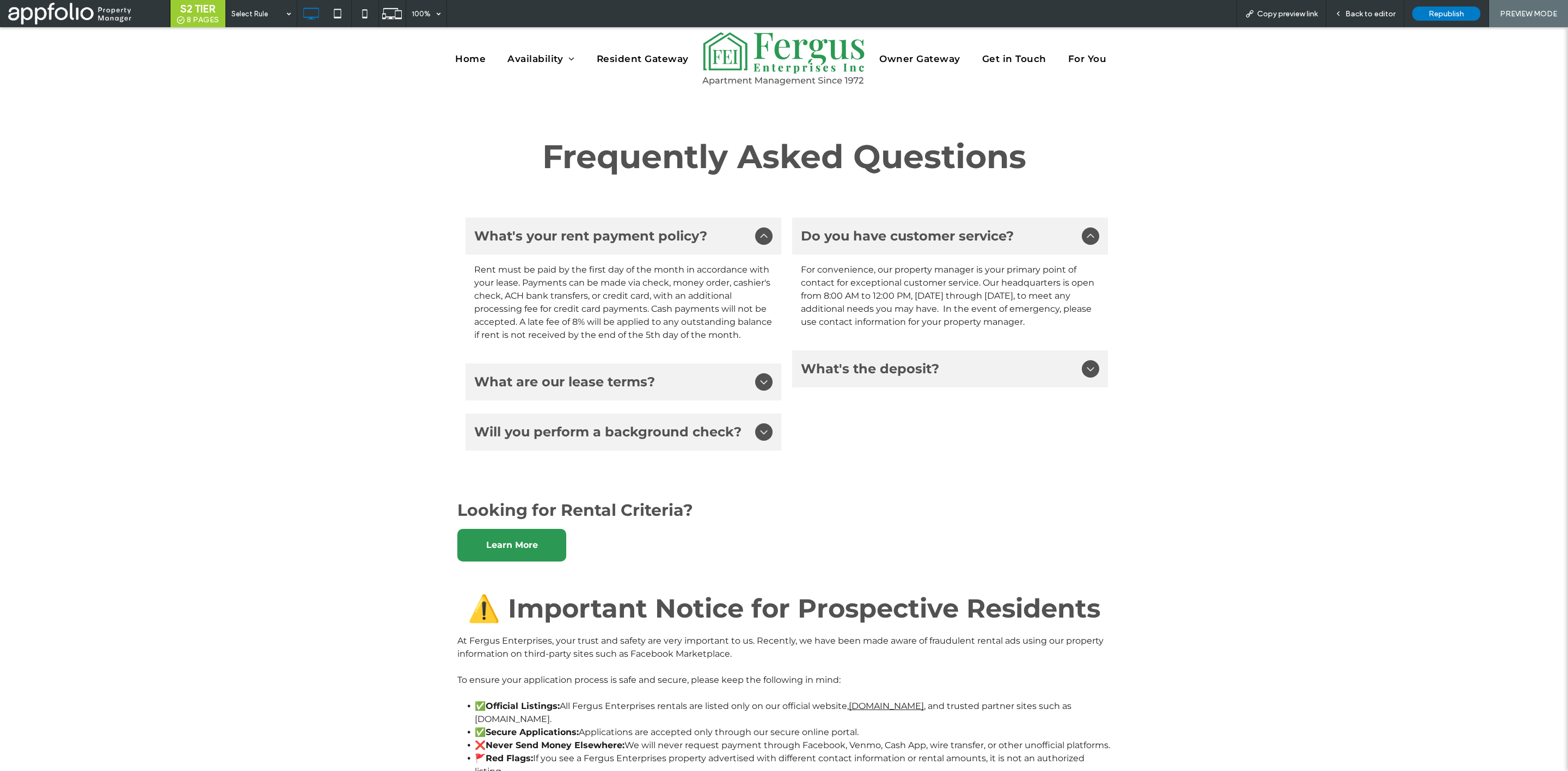
click at [940, 361] on span "What's the deposit?" at bounding box center [939, 369] width 277 height 20
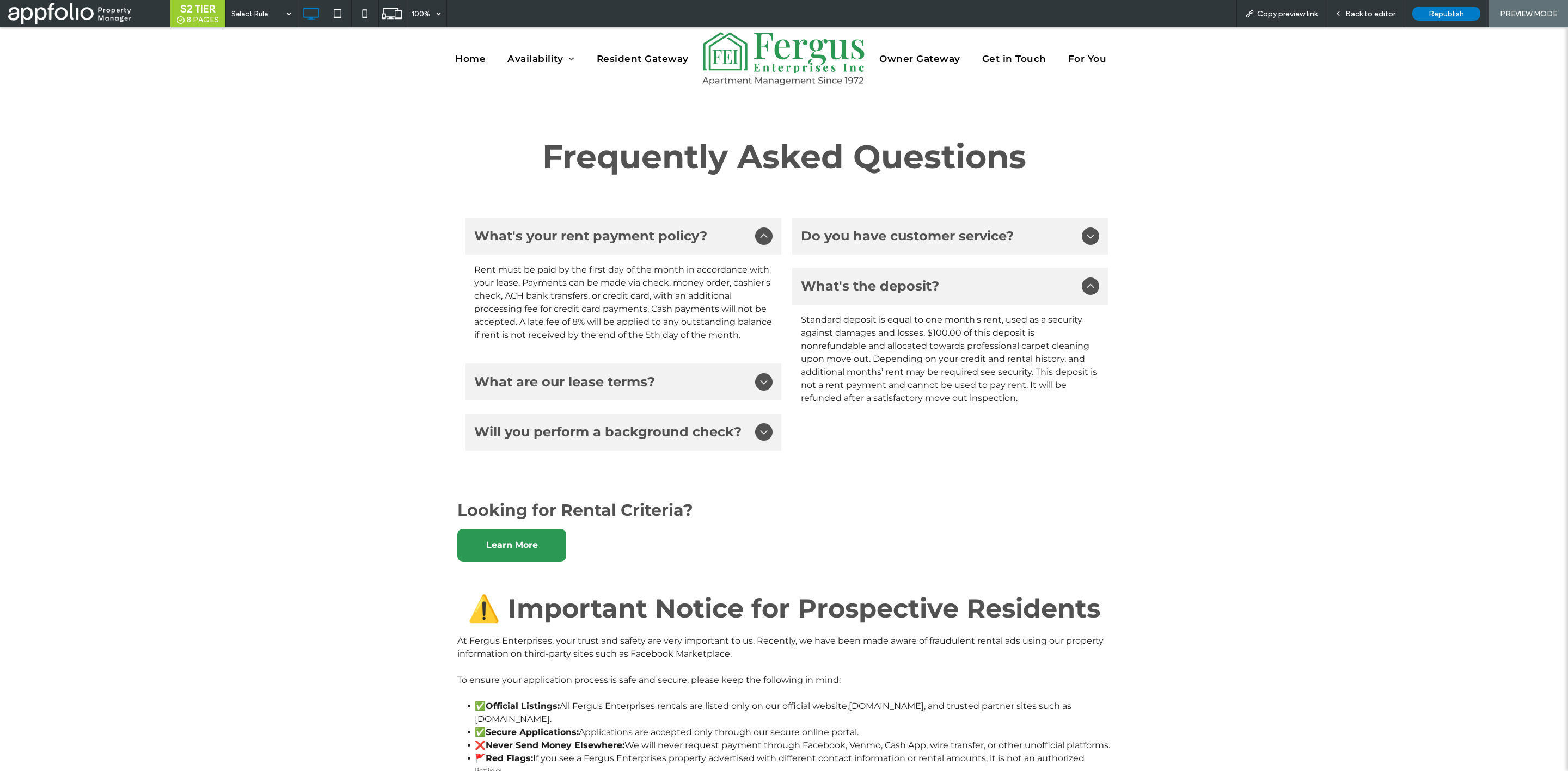
click at [724, 389] on span "What are our lease terms?" at bounding box center [612, 382] width 277 height 20
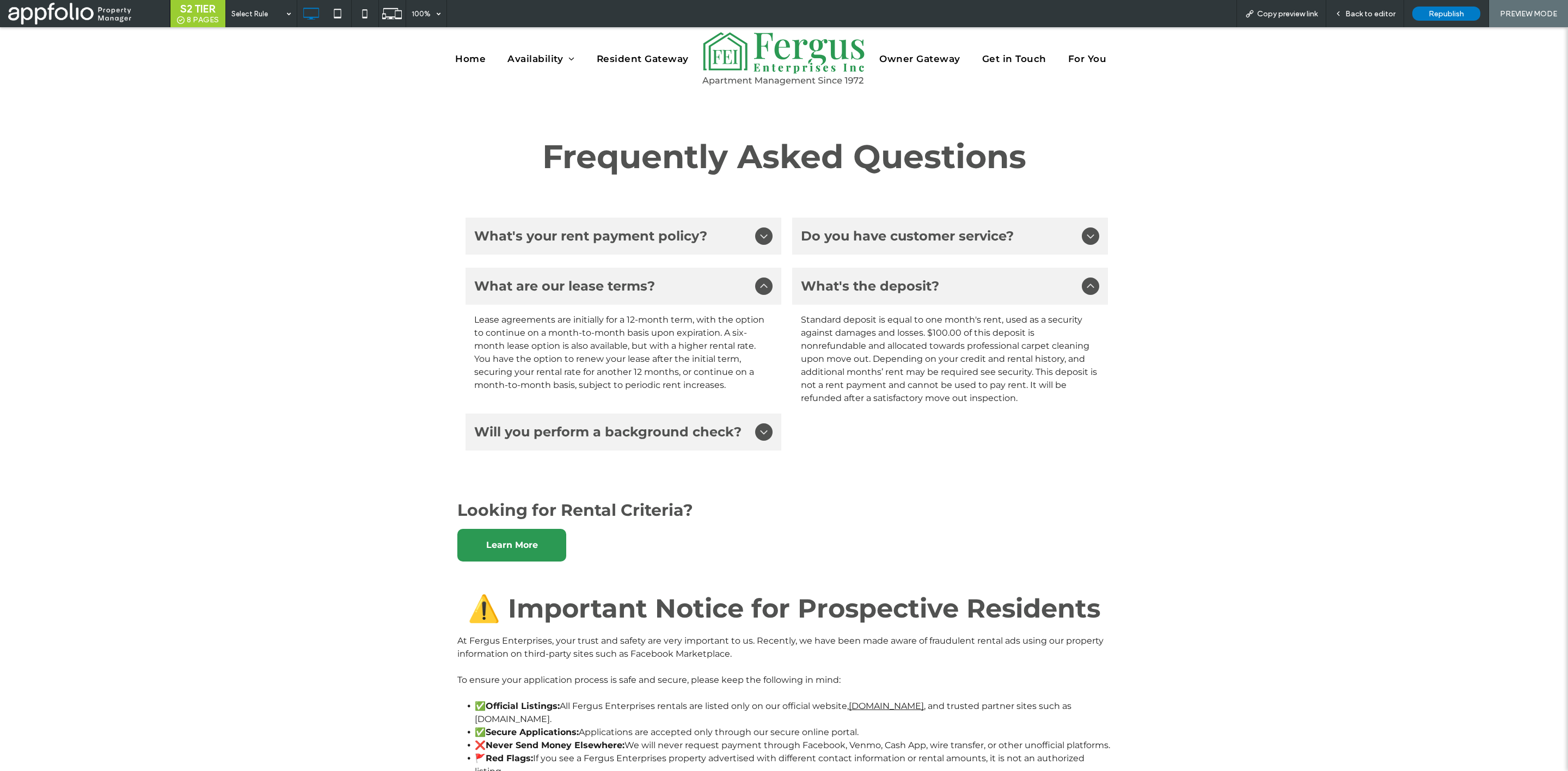
click at [718, 420] on div "Will you perform a background check?" at bounding box center [623, 432] width 316 height 37
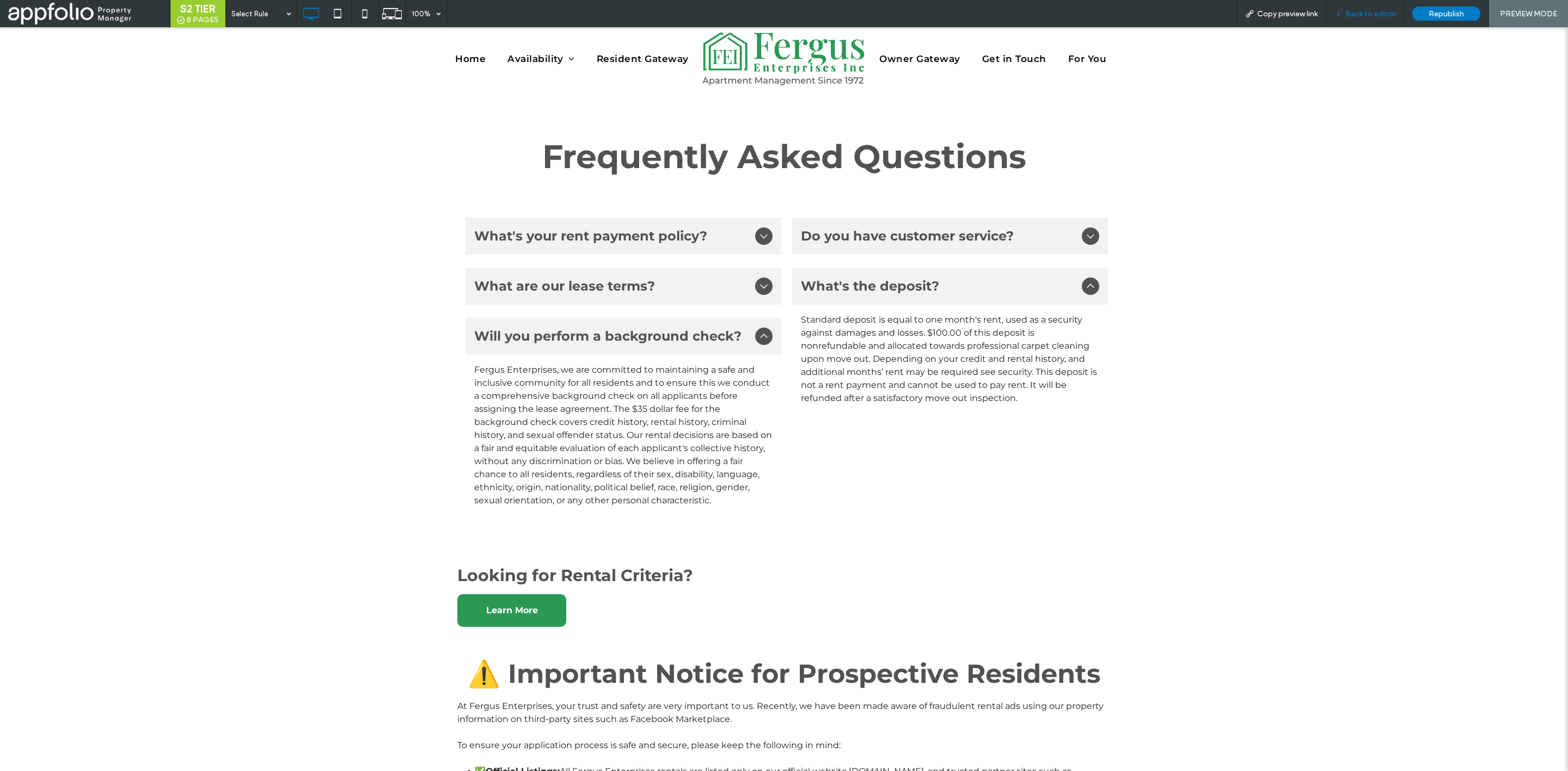
click at [1374, 13] on span "Back to editor" at bounding box center [1371, 14] width 50 height 10
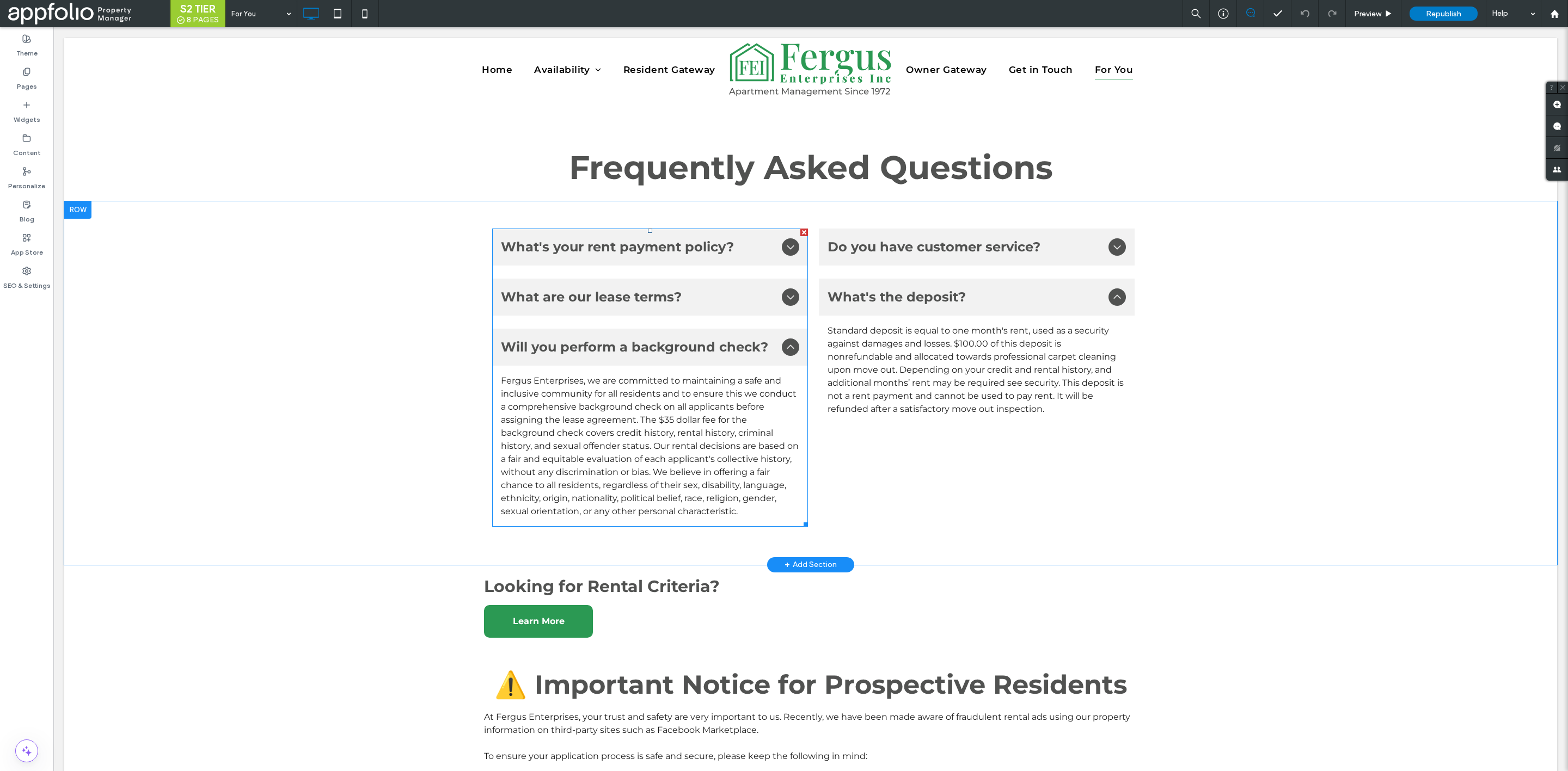
click at [717, 399] on p "Fergus Enterprises, we are committed to maintaining a safe and inclusive commun…" at bounding box center [650, 446] width 298 height 143
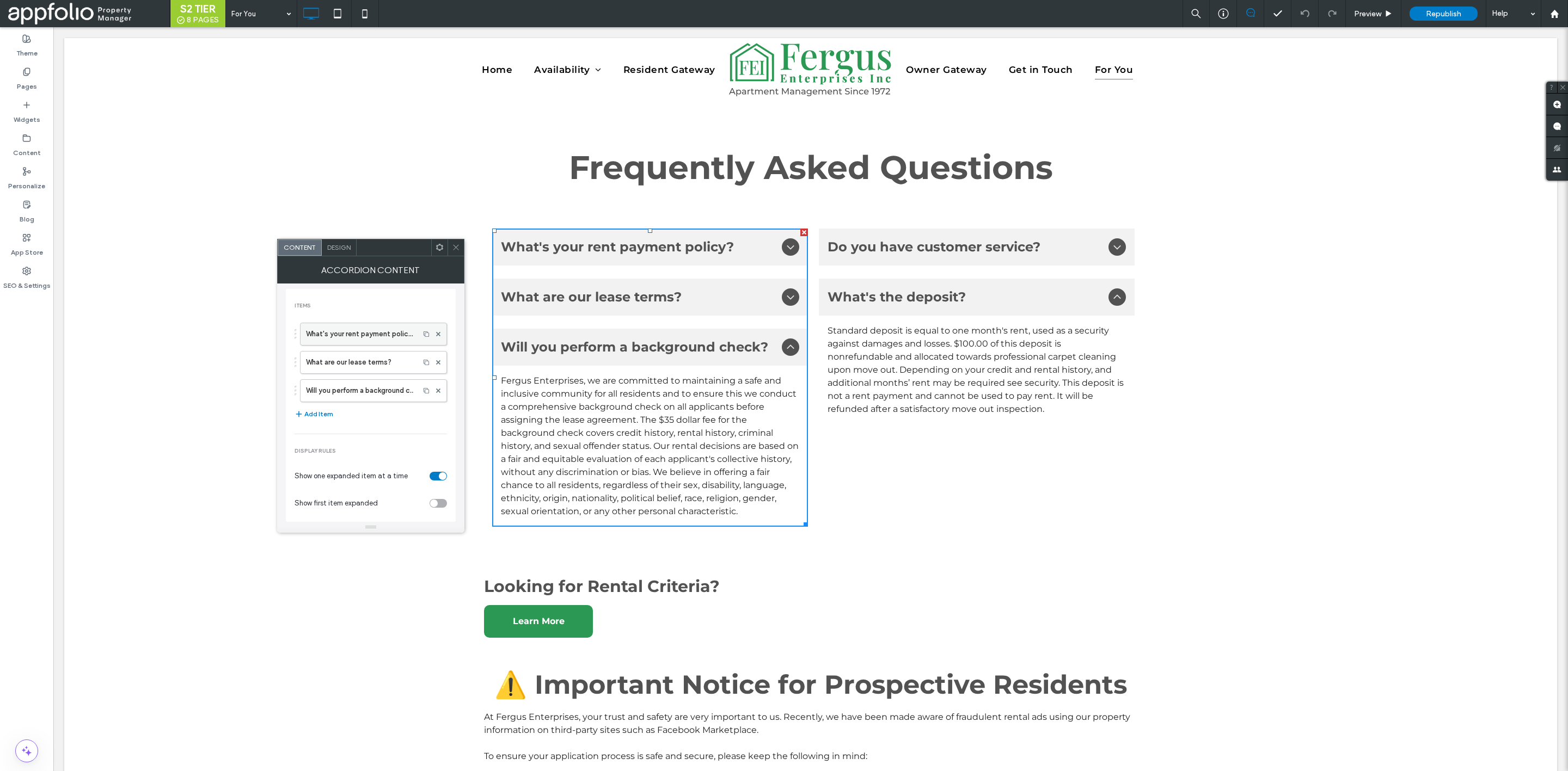
click at [363, 335] on label "What's your rent payment policy?" at bounding box center [360, 334] width 108 height 22
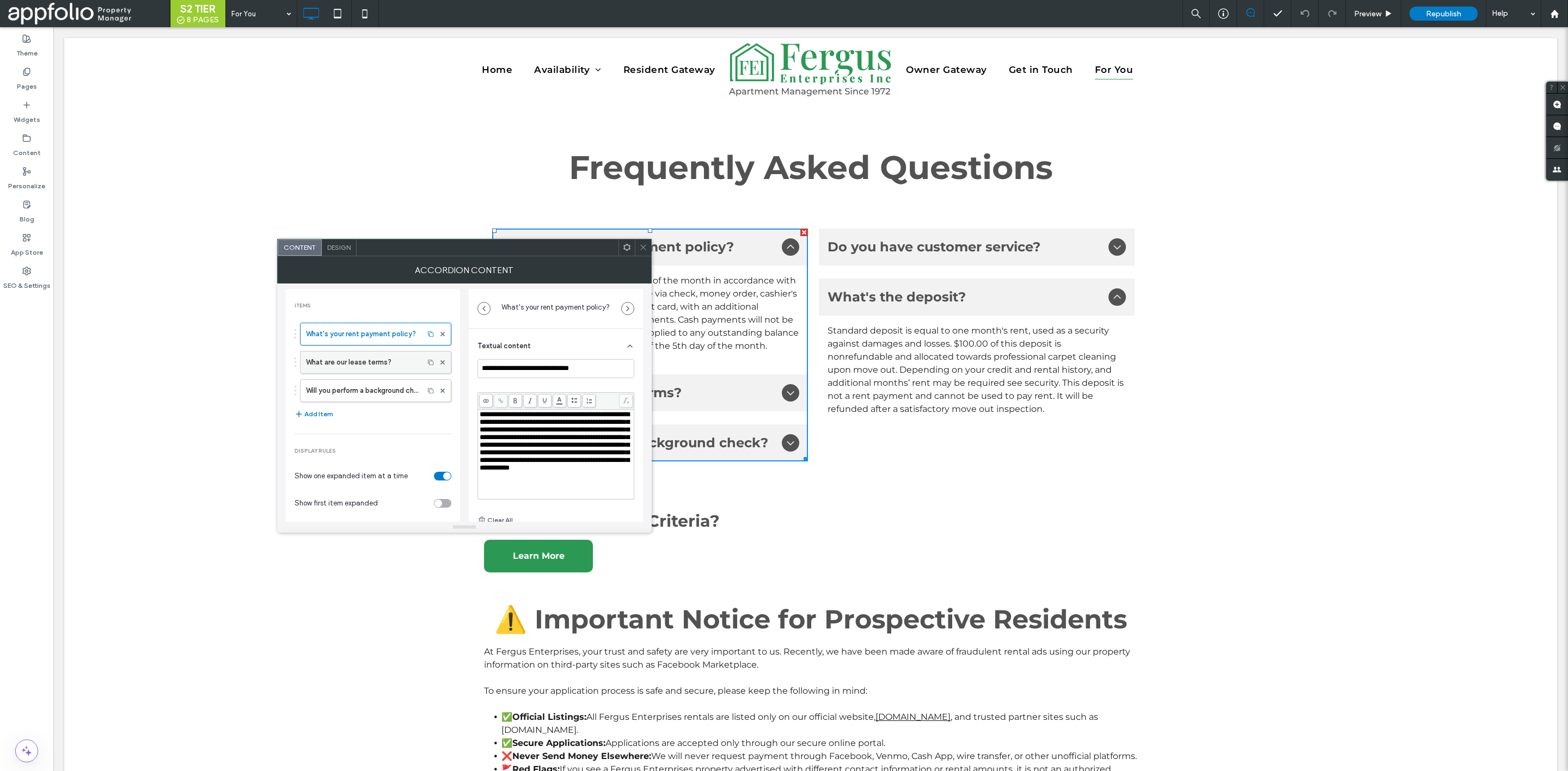
click at [355, 366] on label "What are our lease terms?" at bounding box center [362, 362] width 112 height 22
click at [349, 384] on label "Will you perform a background check?" at bounding box center [362, 390] width 112 height 22
type input "**********"
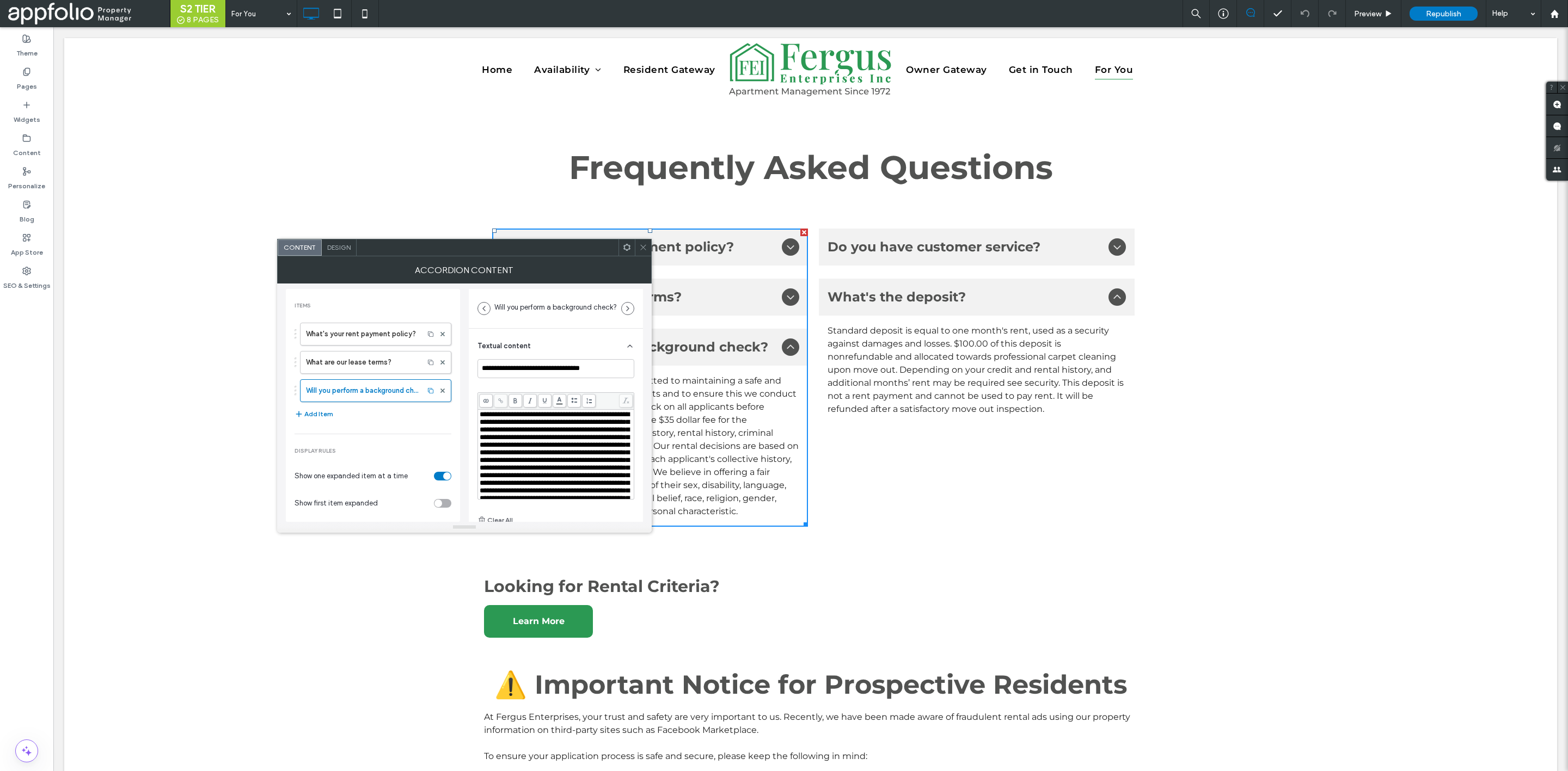
click at [503, 464] on span "**********" at bounding box center [554, 463] width 150 height 106
click at [643, 245] on icon at bounding box center [643, 246] width 8 height 8
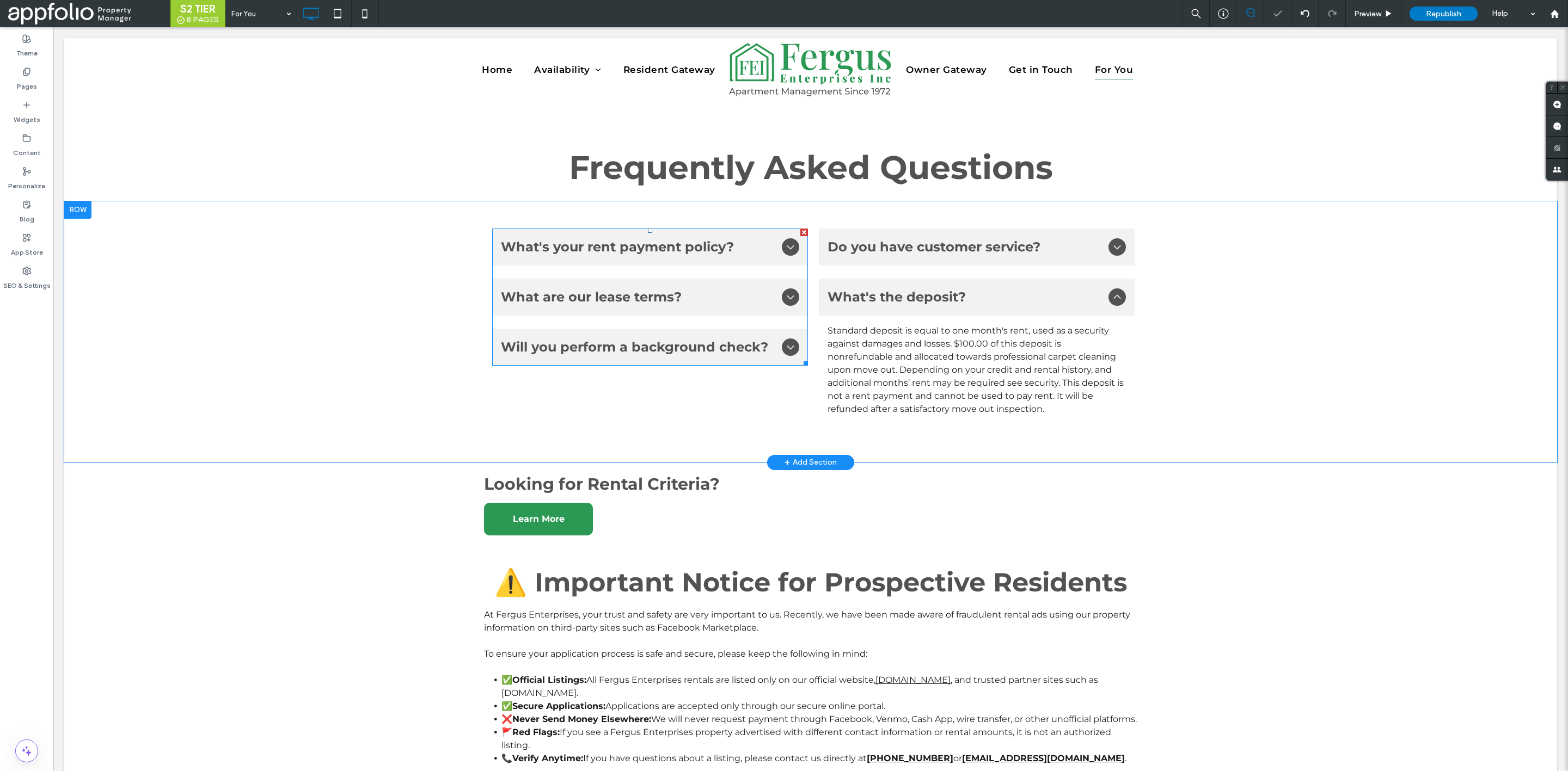
click at [730, 351] on span "Will you perform a background check?" at bounding box center [639, 347] width 277 height 20
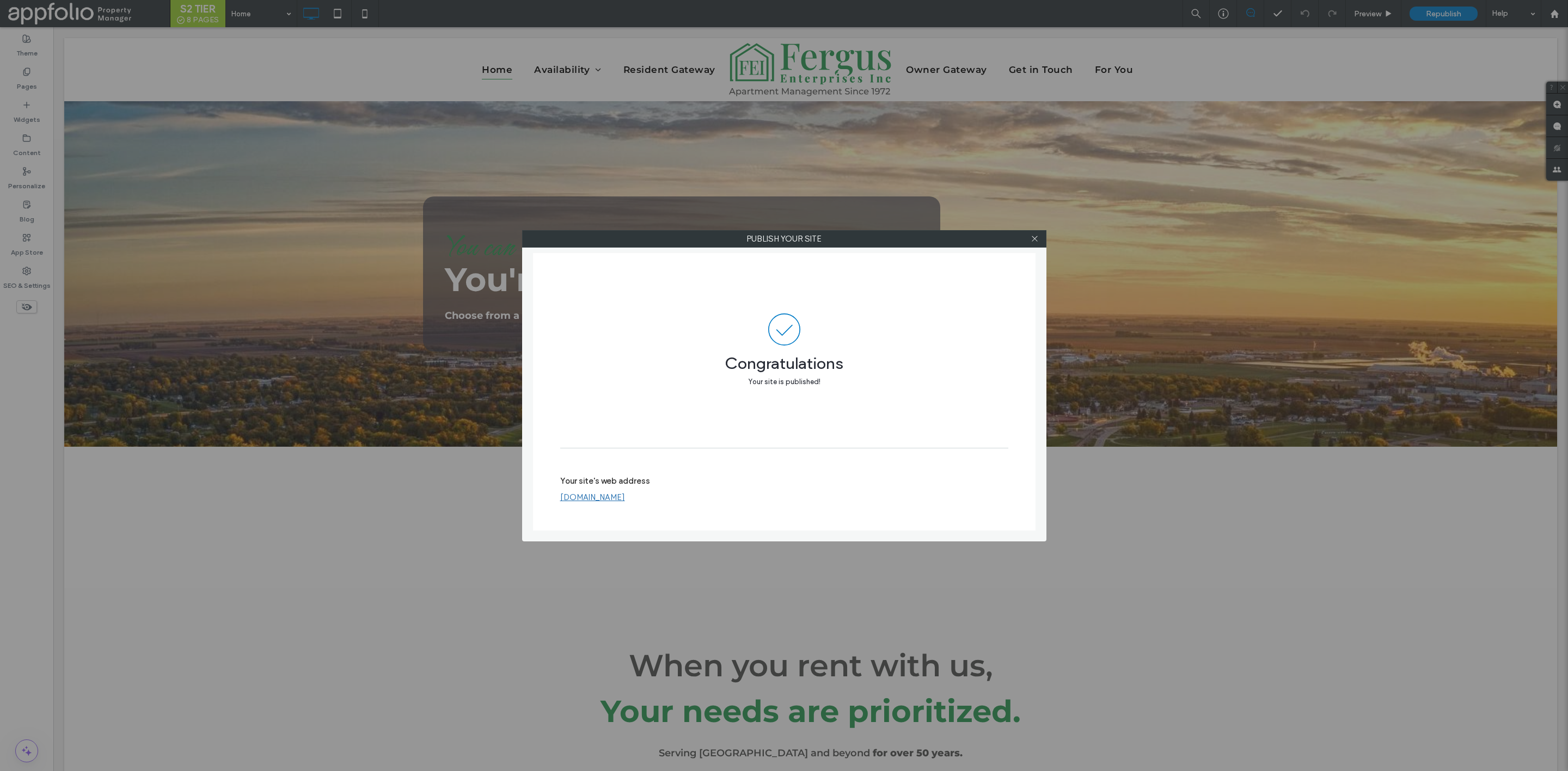
click at [347, 123] on div "Publish your site Congratulations Your site is published! Your site's web addre…" at bounding box center [784, 386] width 1568 height 771
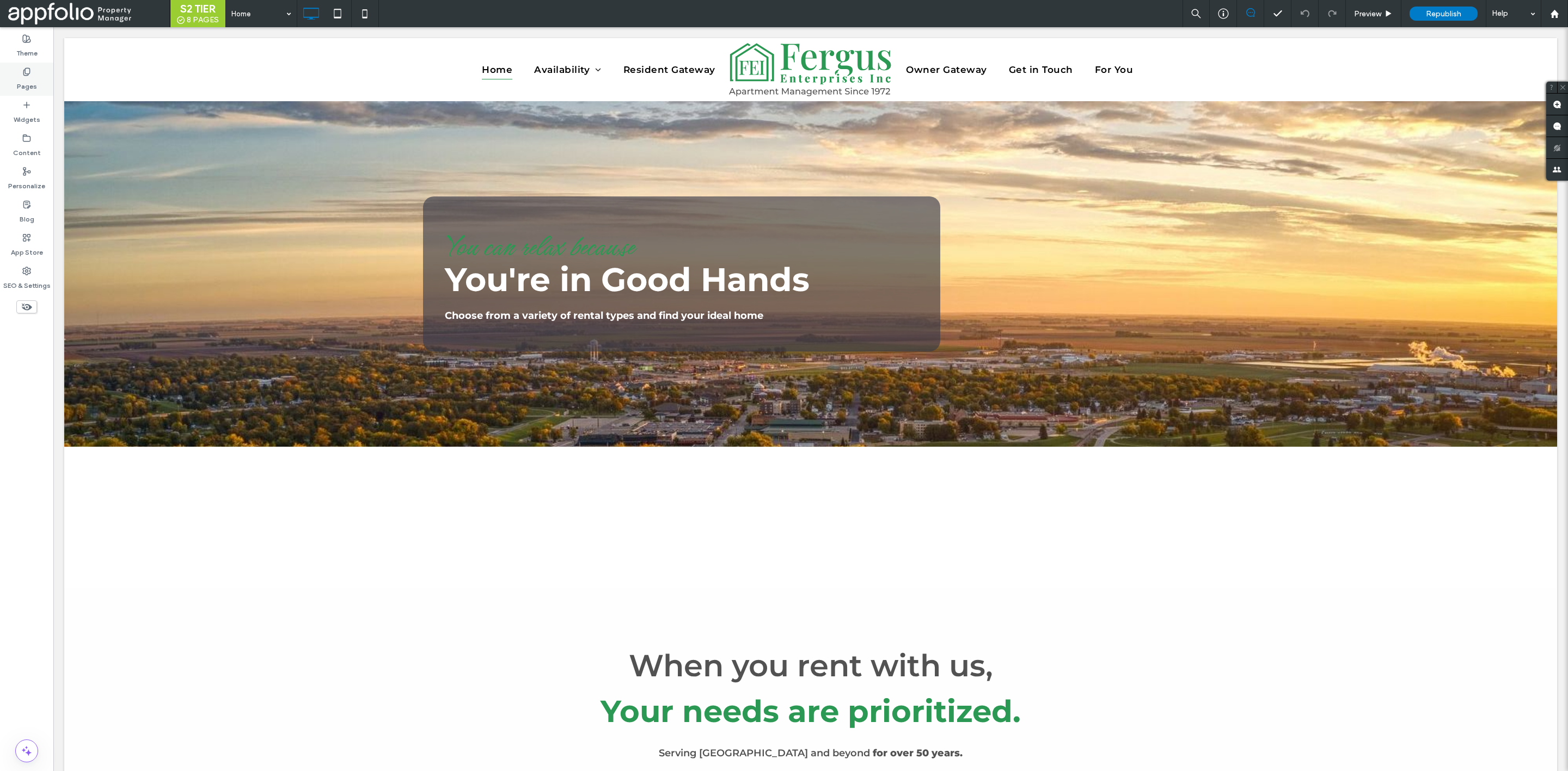
click at [29, 85] on label "Pages" at bounding box center [27, 84] width 20 height 16
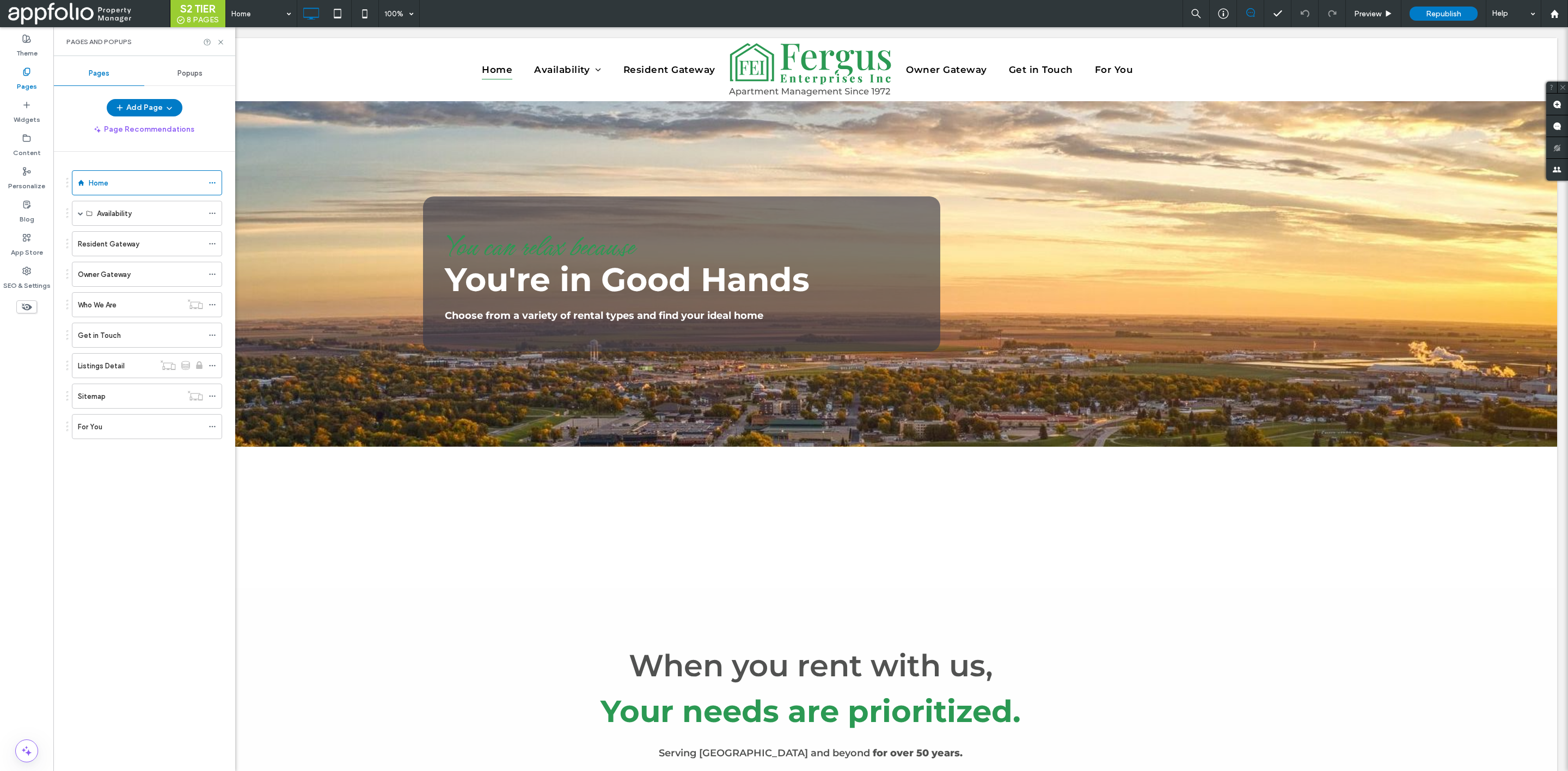
click at [195, 74] on span "Popups" at bounding box center [189, 73] width 25 height 9
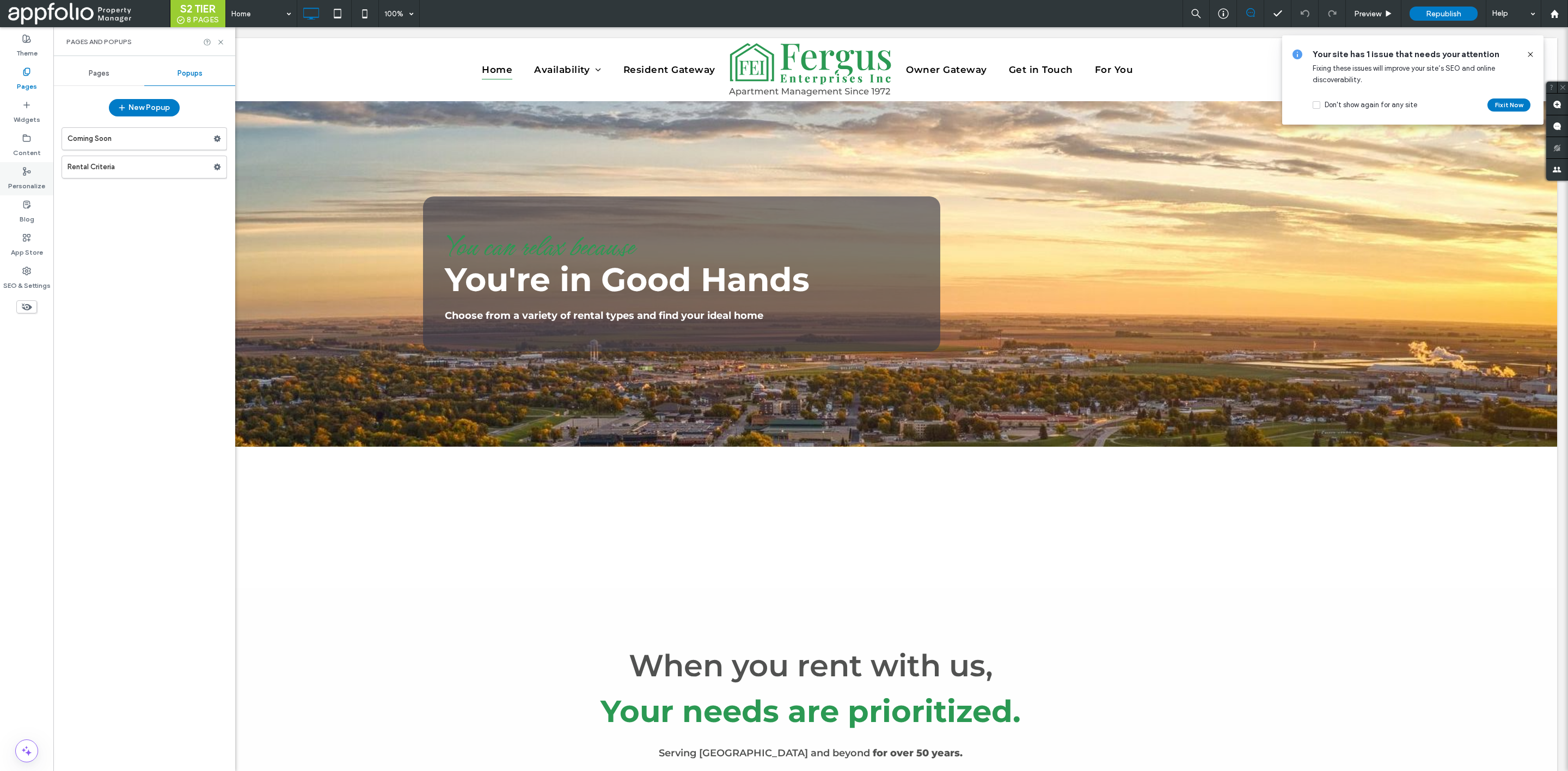
click at [32, 167] on div "Personalize" at bounding box center [27, 179] width 54 height 33
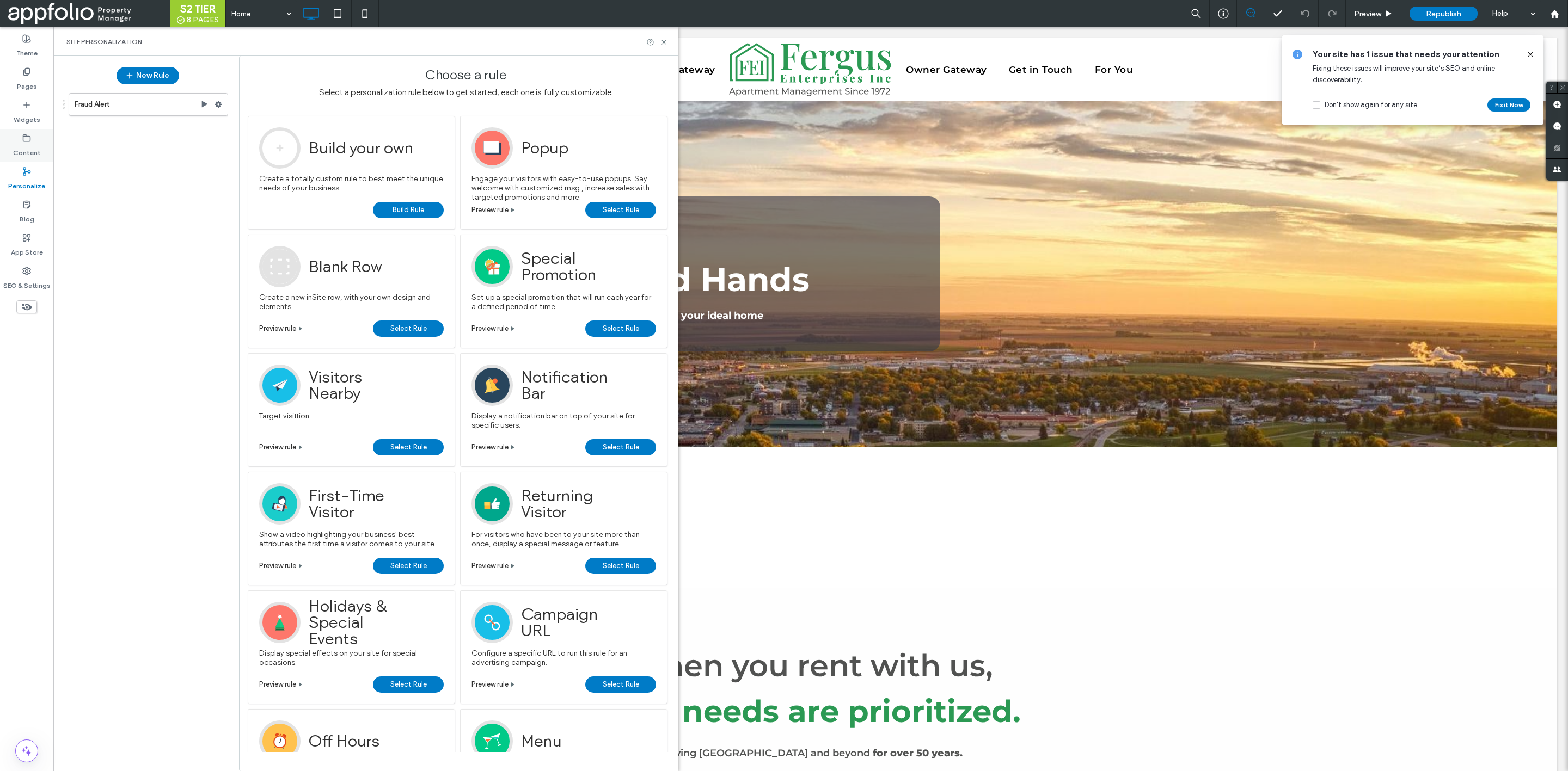
click at [28, 136] on use at bounding box center [27, 138] width 7 height 7
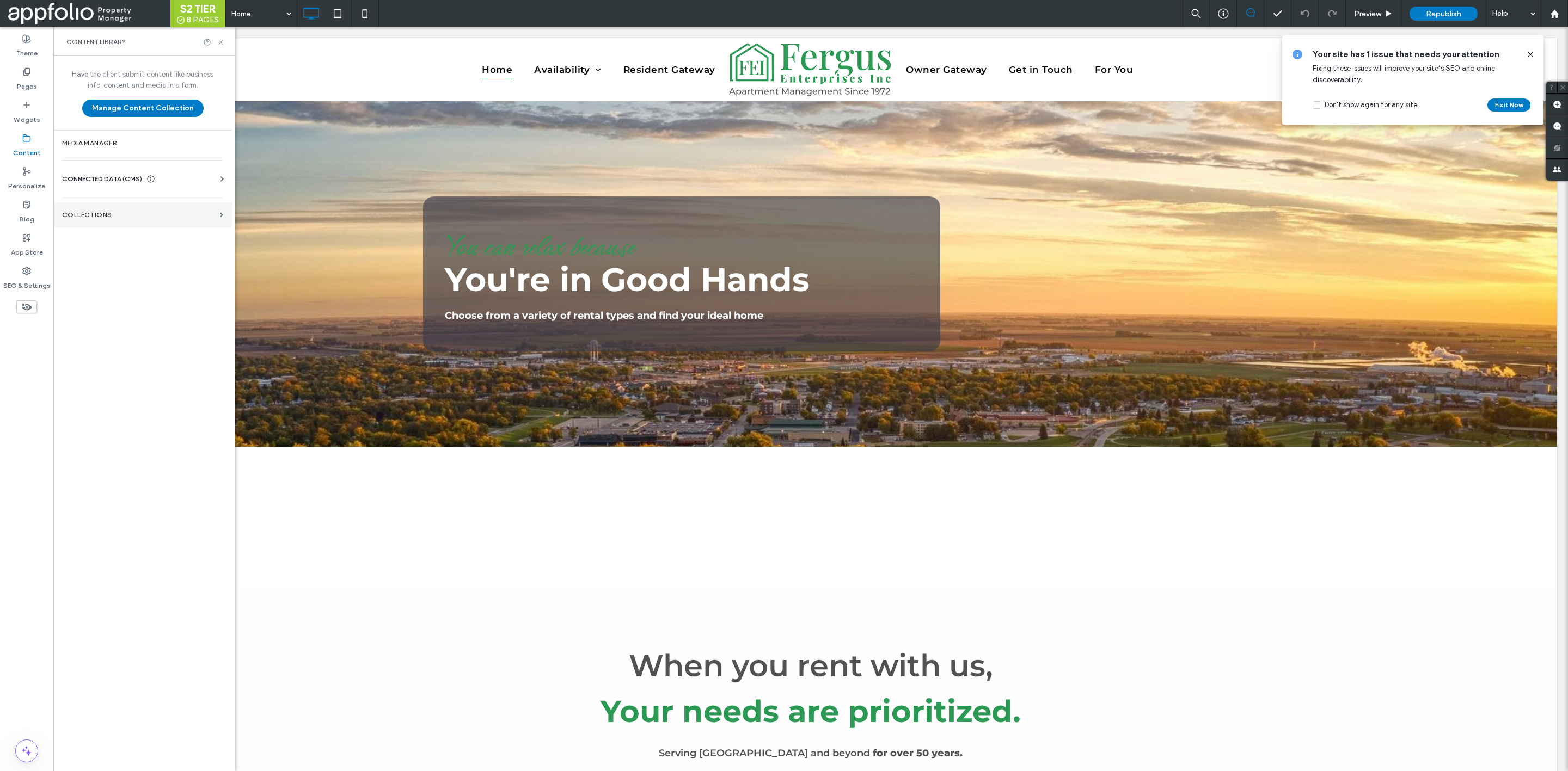
click at [116, 213] on label "Collections" at bounding box center [139, 214] width 154 height 8
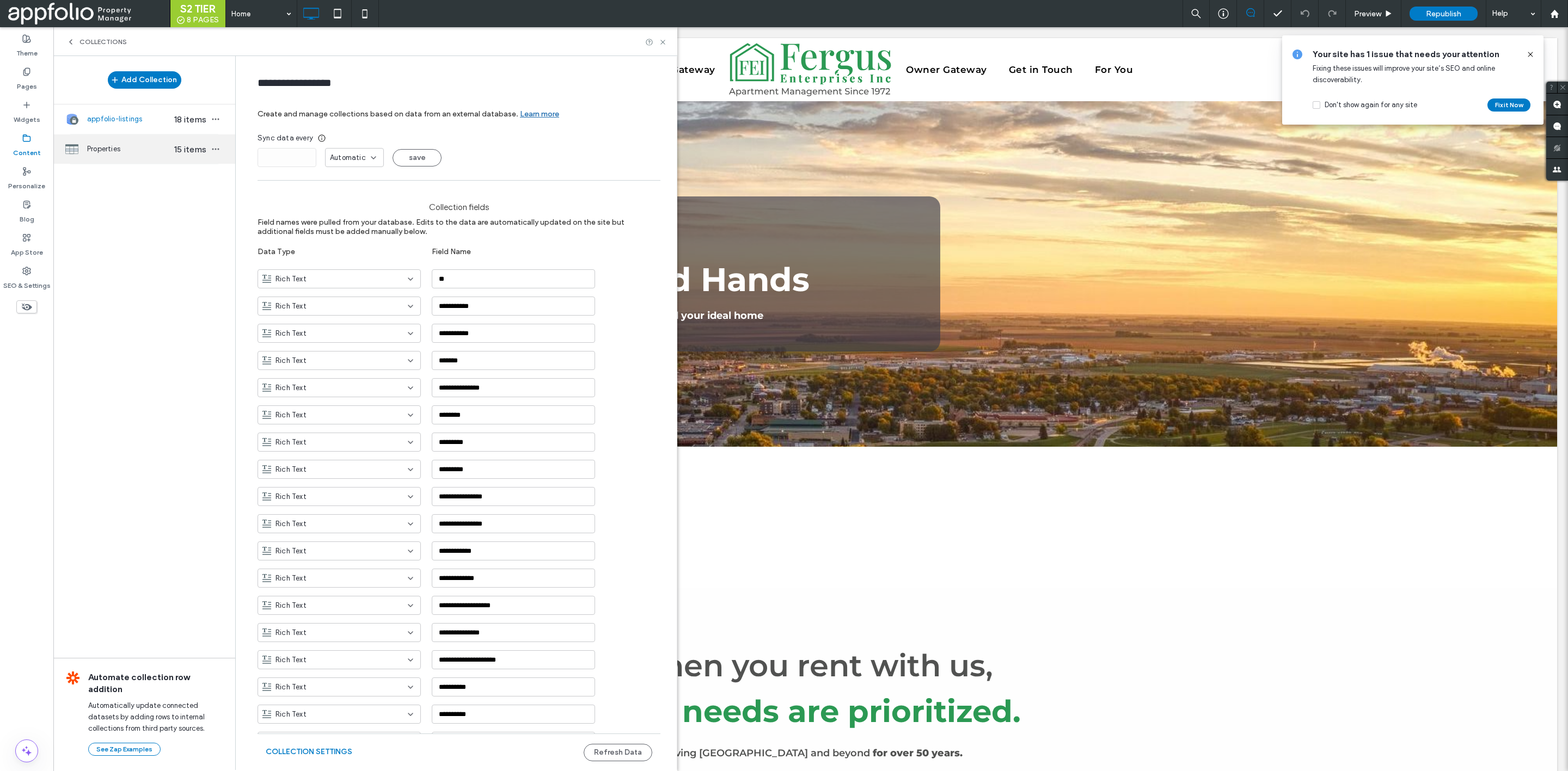
click at [163, 143] on div "Properties 15 items" at bounding box center [144, 150] width 182 height 29
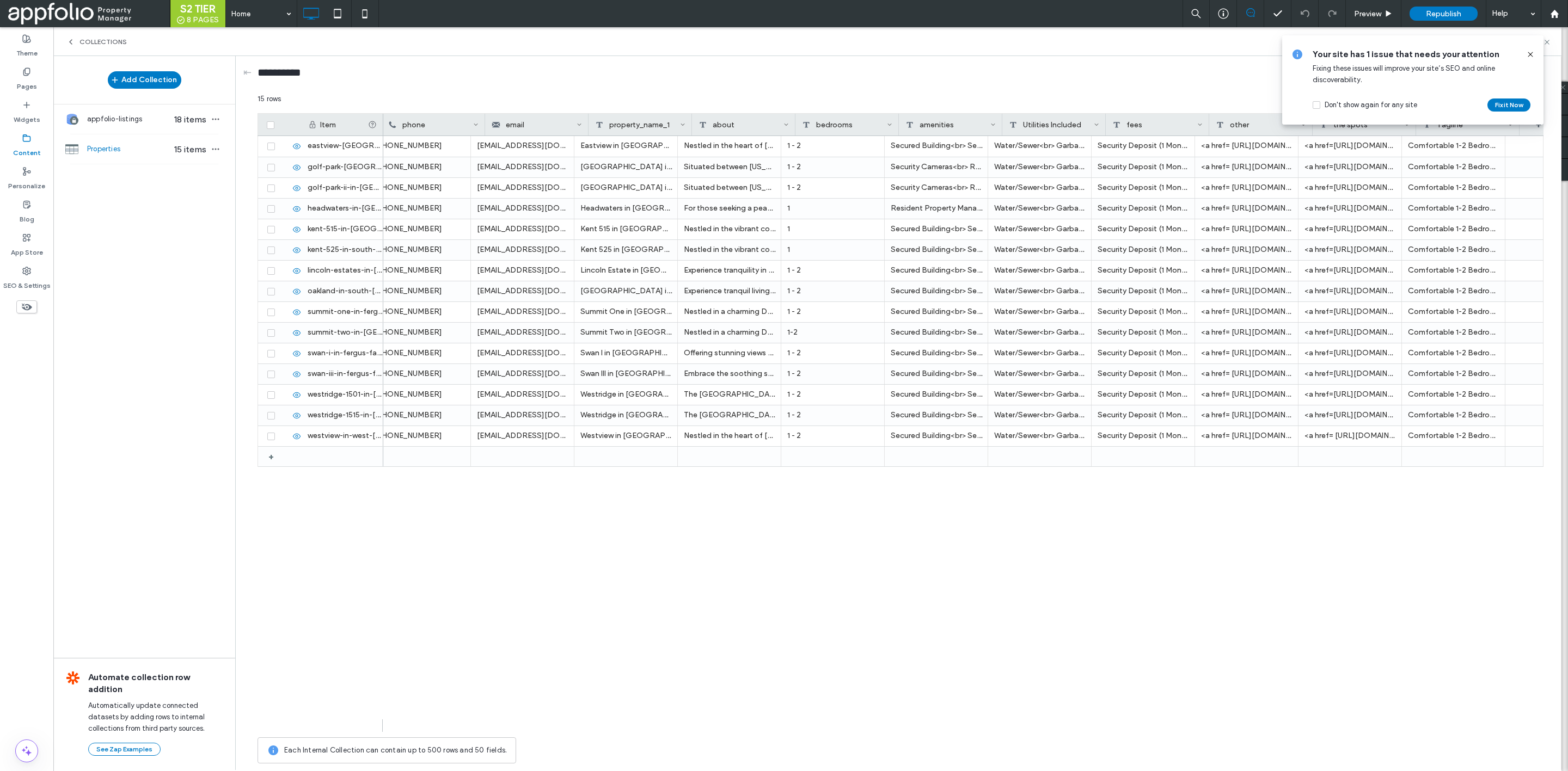
click at [1531, 53] on icon at bounding box center [1531, 54] width 9 height 9
click at [149, 112] on div "appfolio-listings 18 items" at bounding box center [144, 119] width 182 height 29
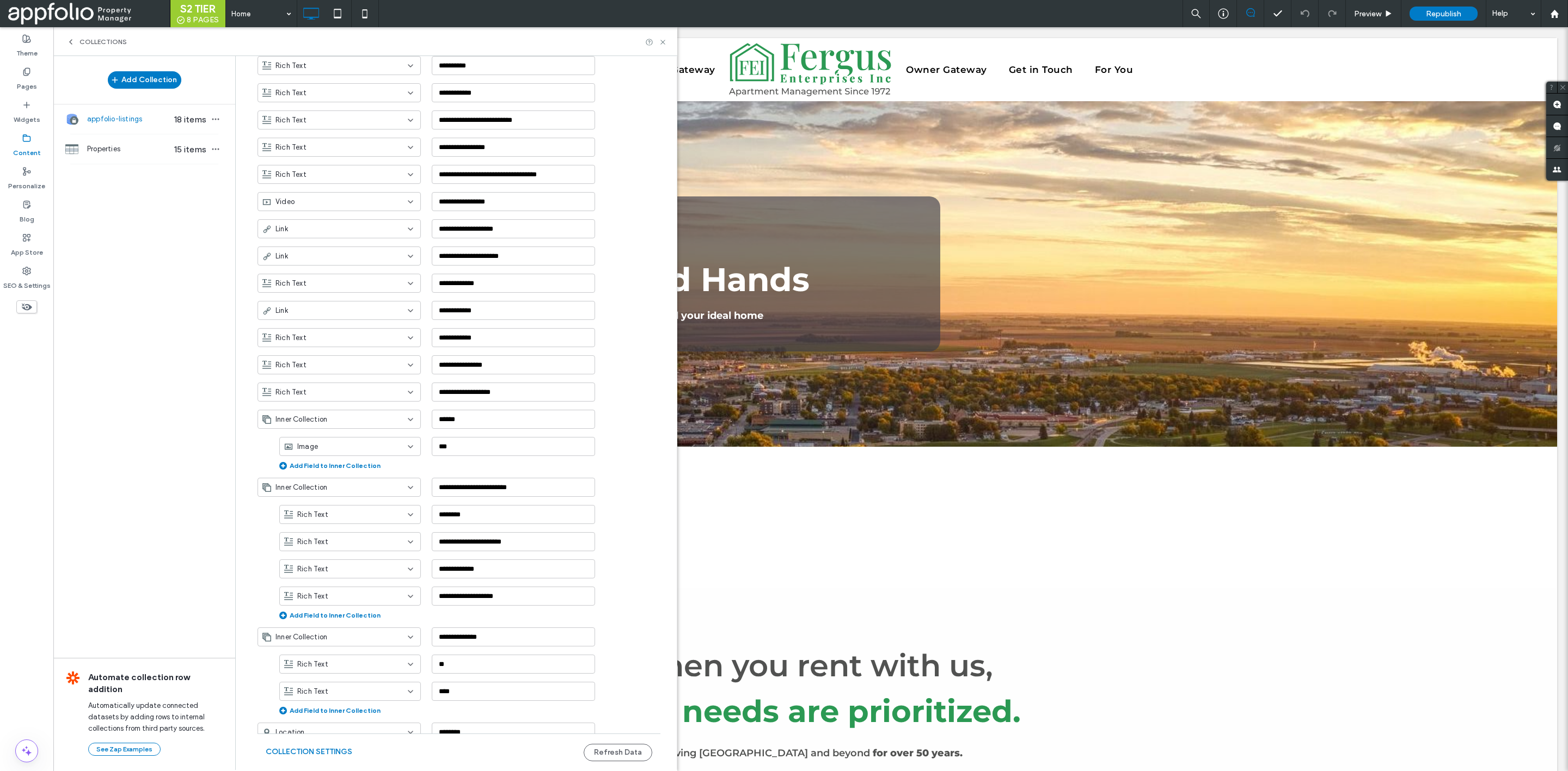
scroll to position [1666, 0]
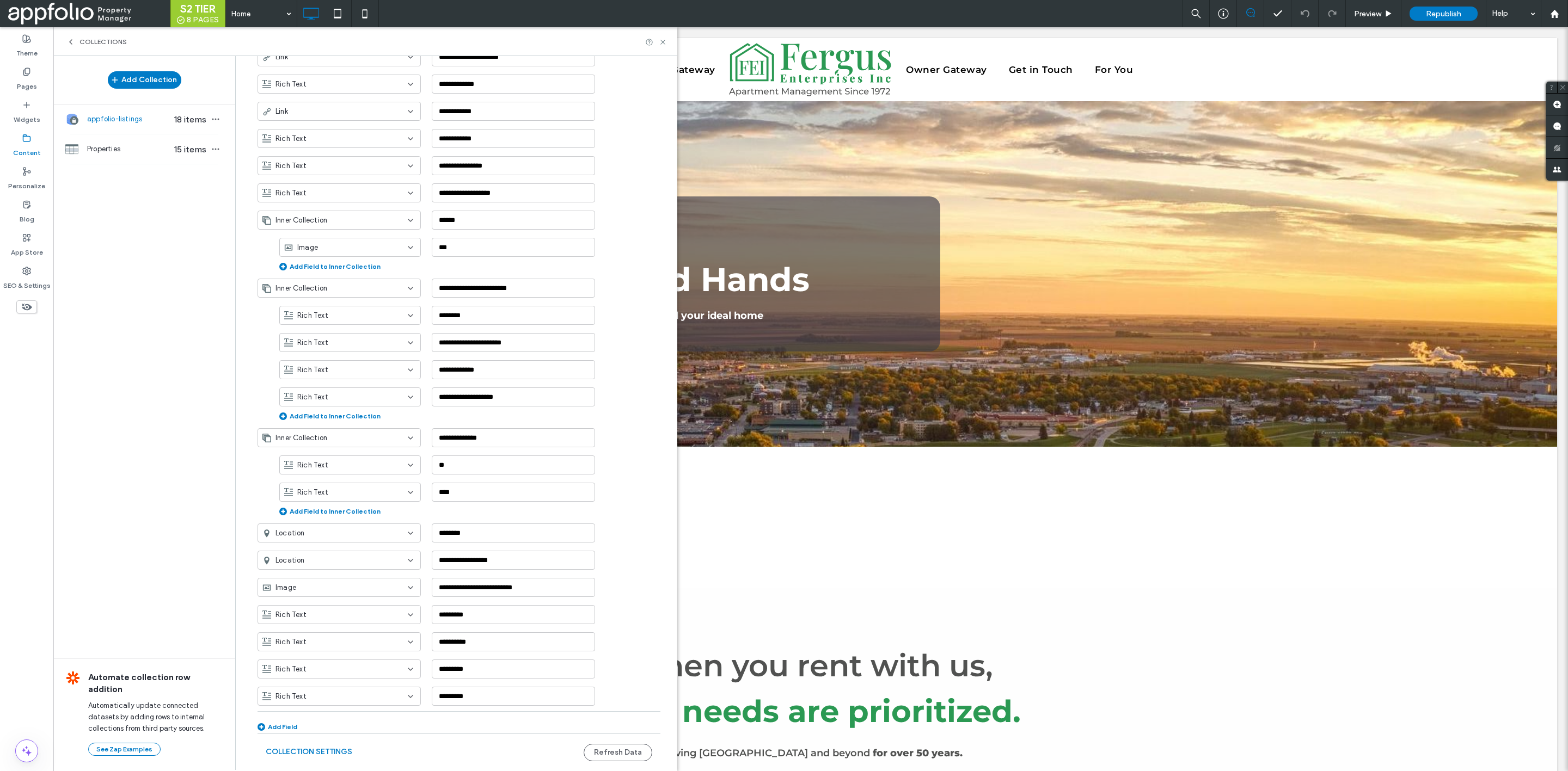
click at [171, 118] on span "18 items" at bounding box center [190, 119] width 38 height 10
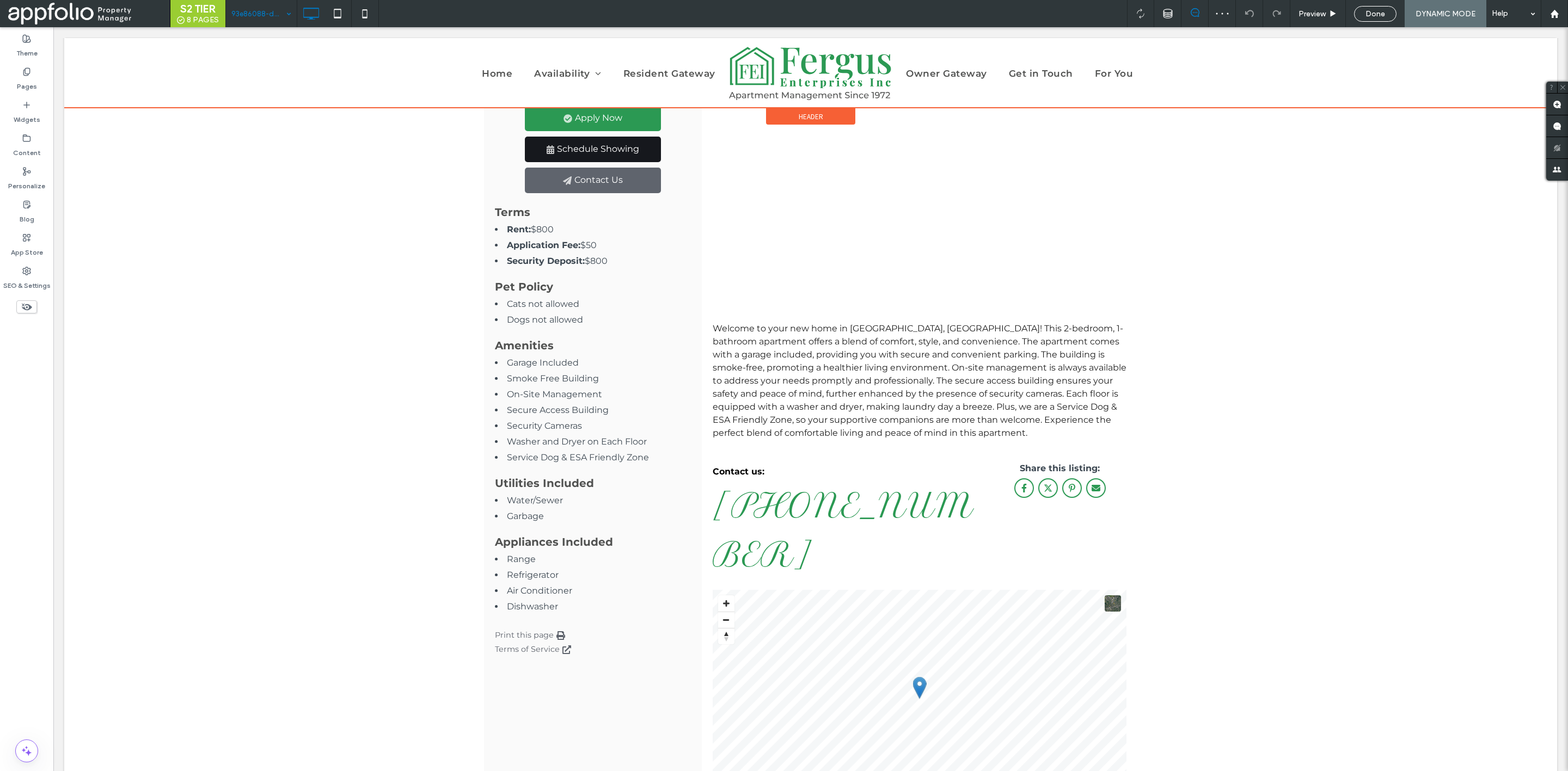
scroll to position [443, 0]
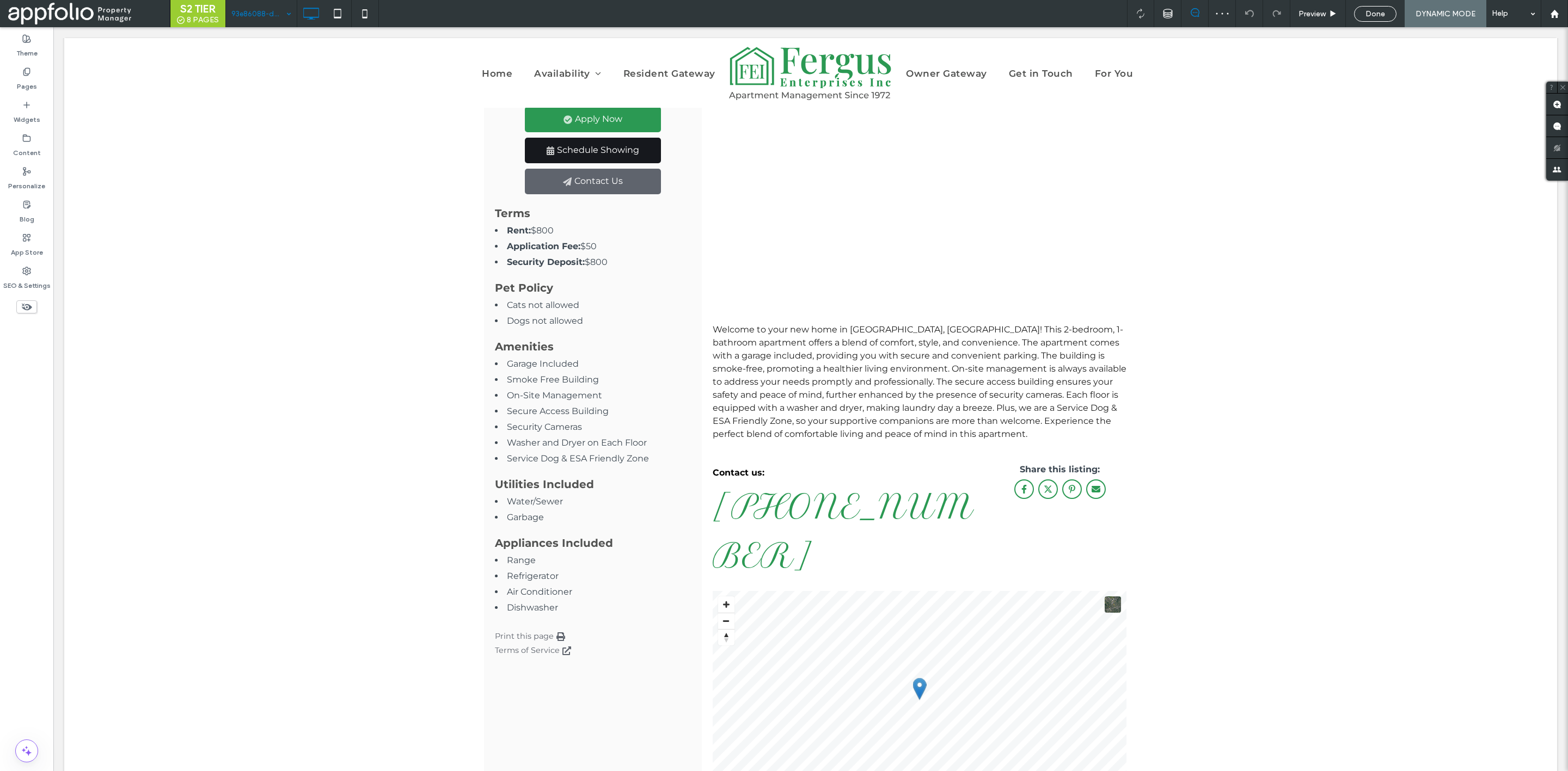
click at [268, 16] on input at bounding box center [259, 13] width 54 height 27
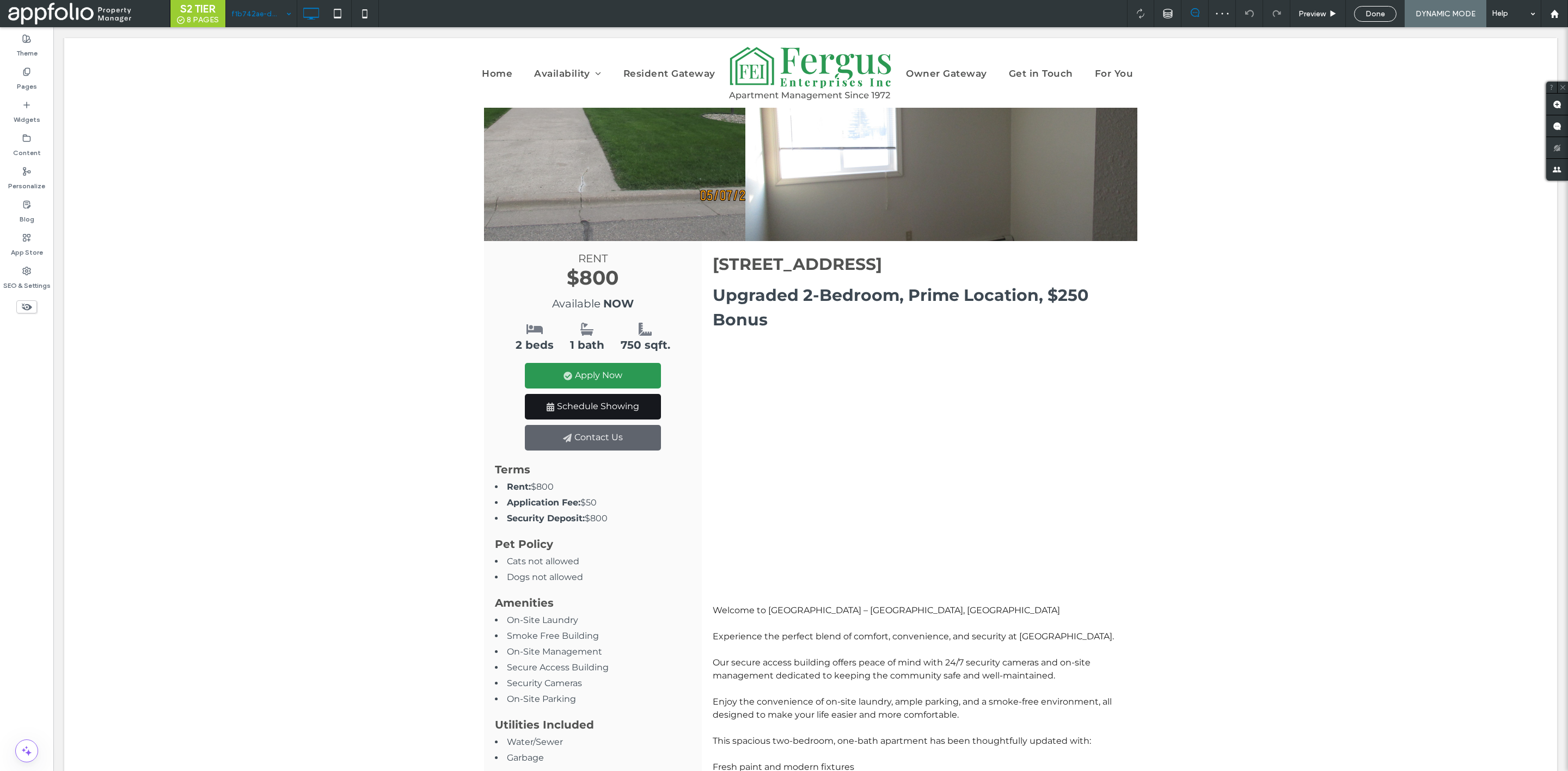
scroll to position [0, 0]
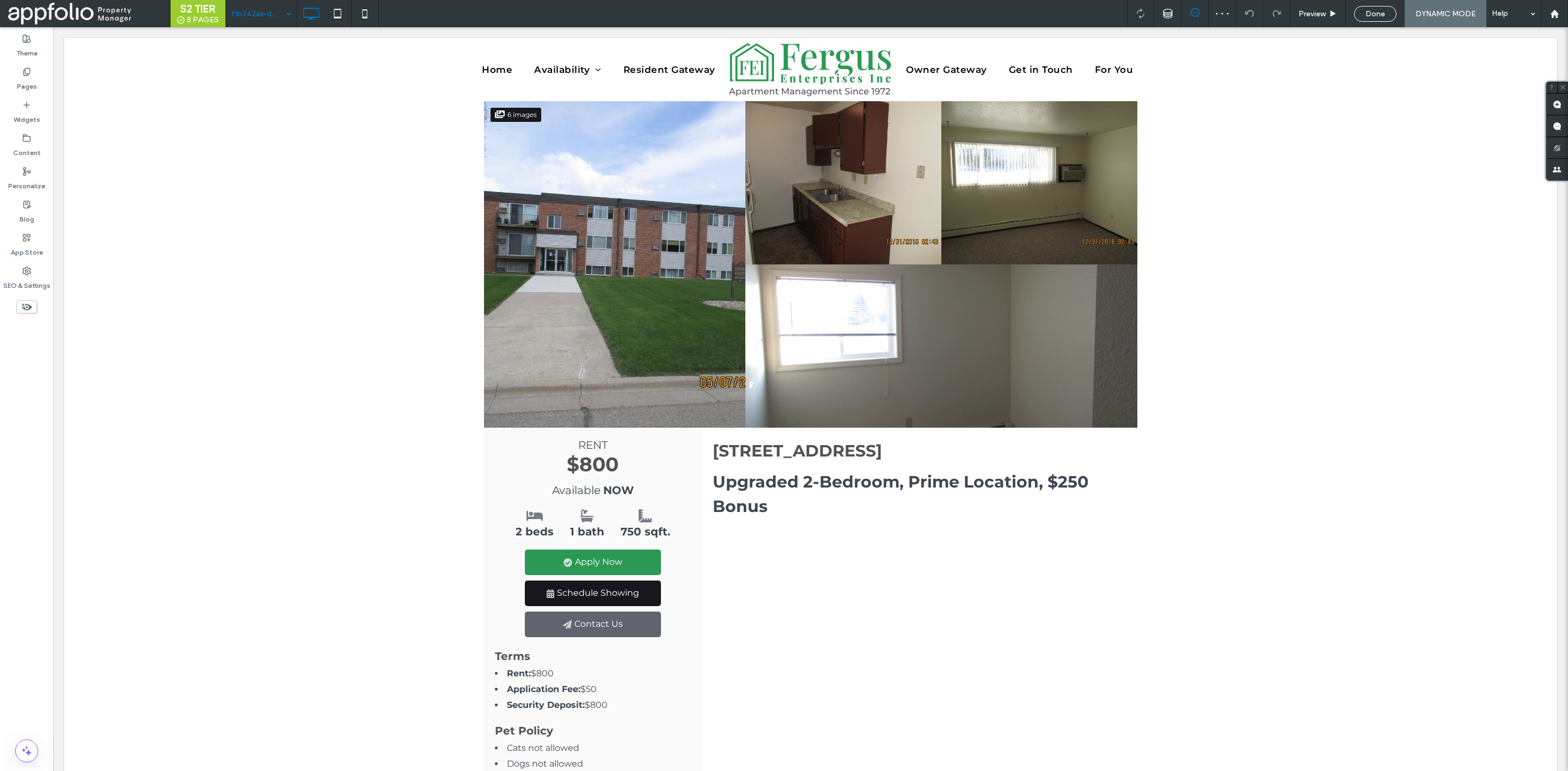
click at [259, 16] on input at bounding box center [259, 13] width 54 height 27
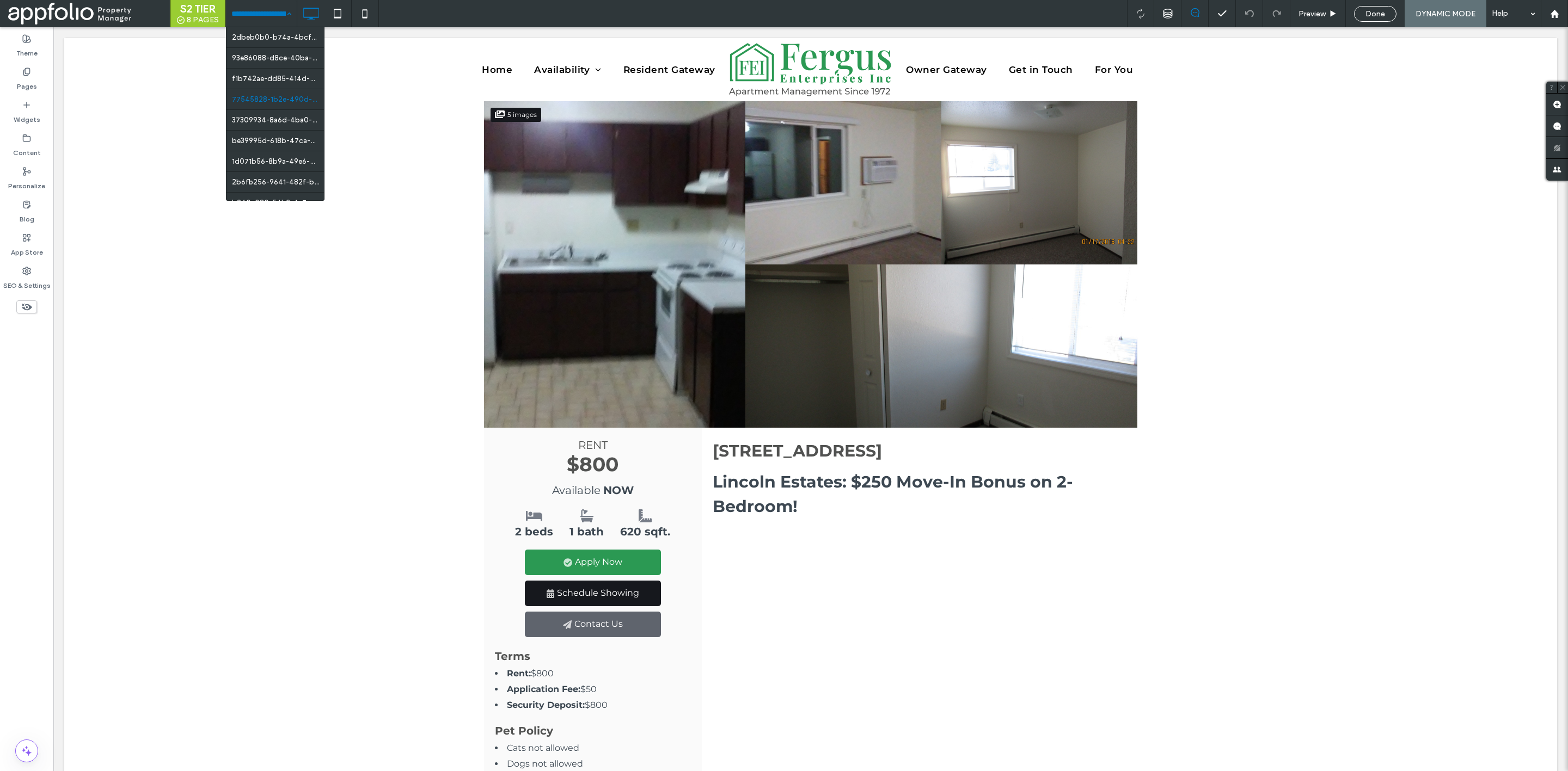
click at [275, 16] on input at bounding box center [259, 13] width 54 height 27
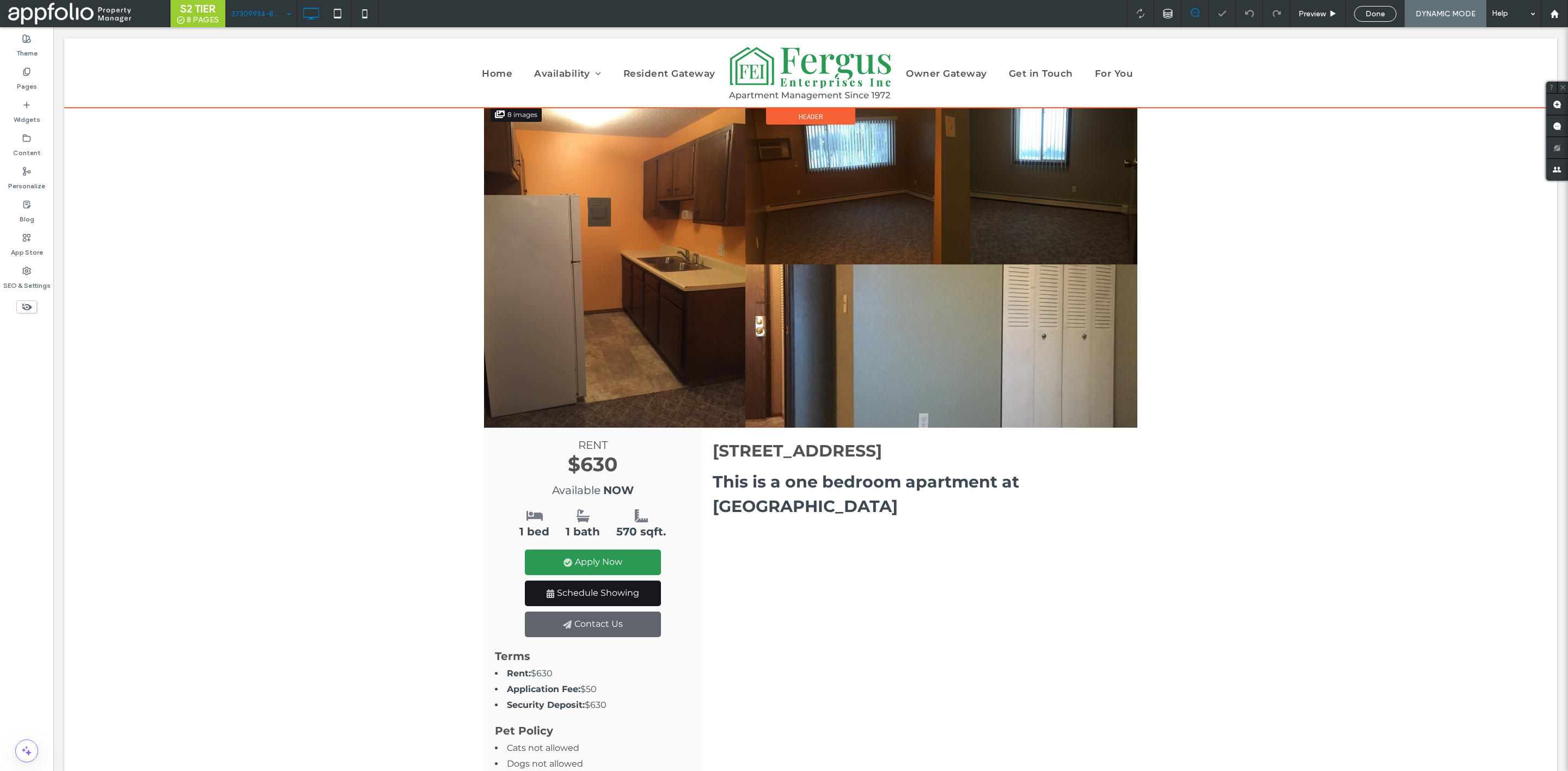
scroll to position [266, 0]
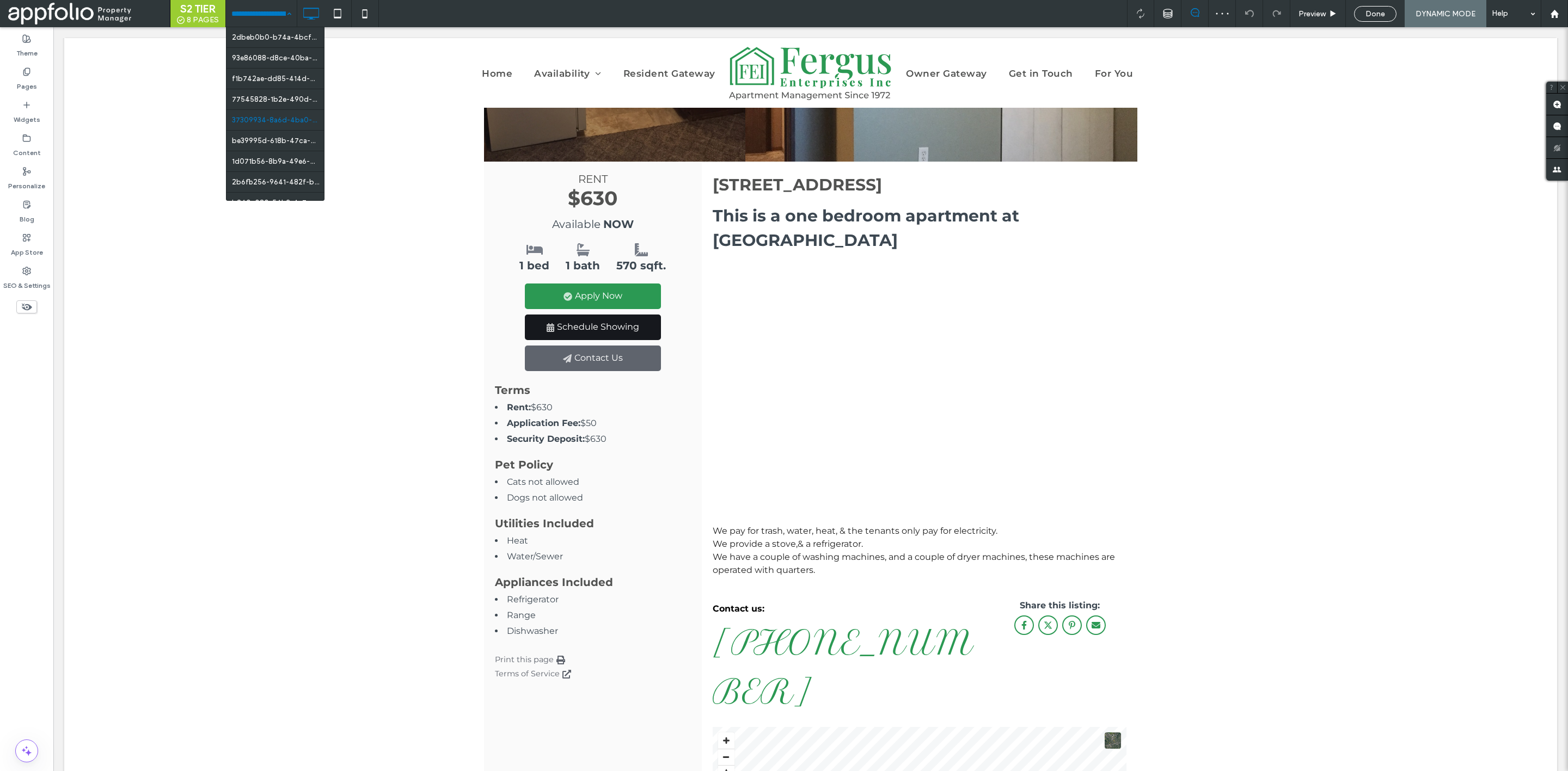
click at [263, 18] on input at bounding box center [259, 13] width 54 height 27
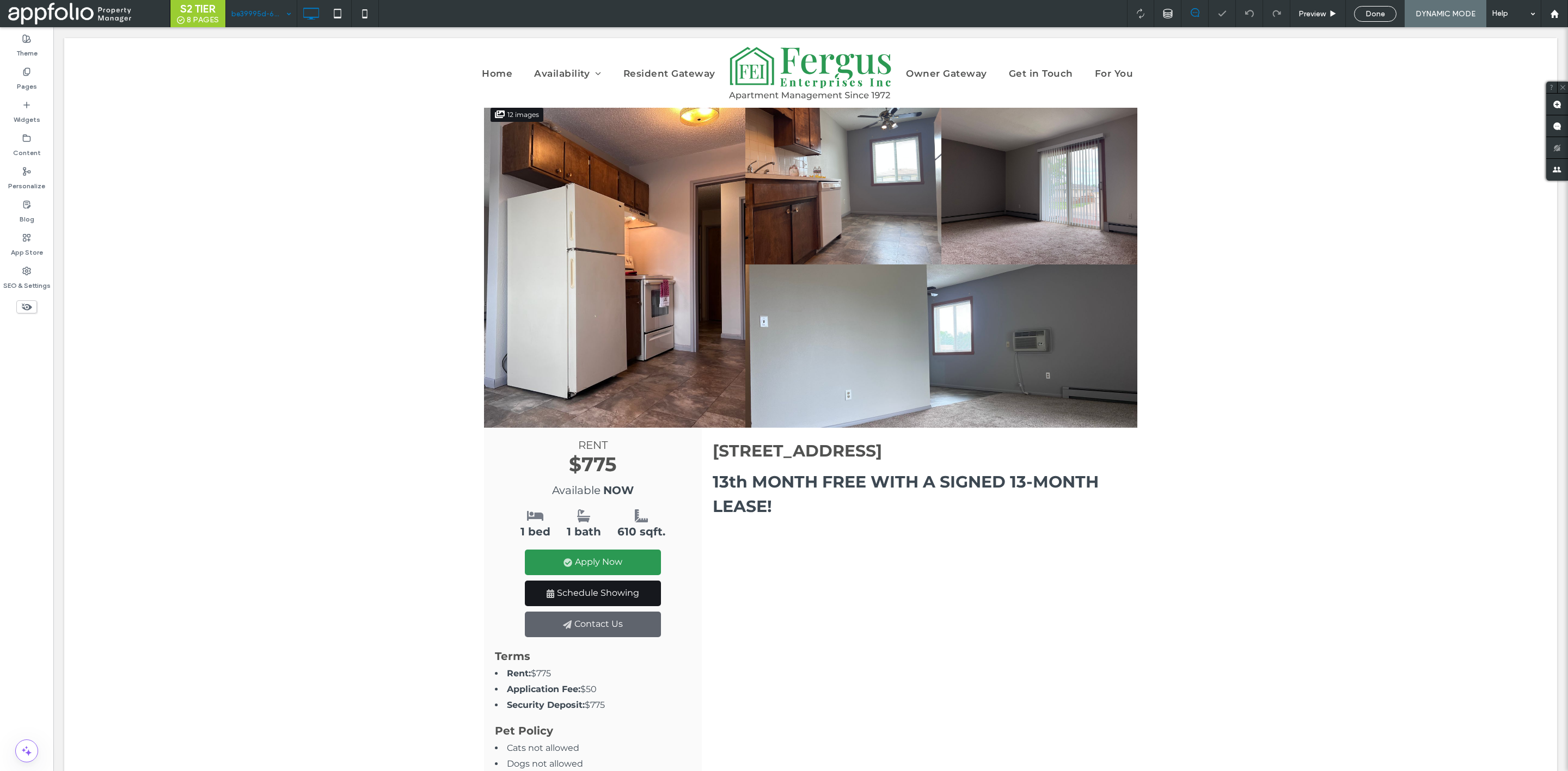
scroll to position [271, 0]
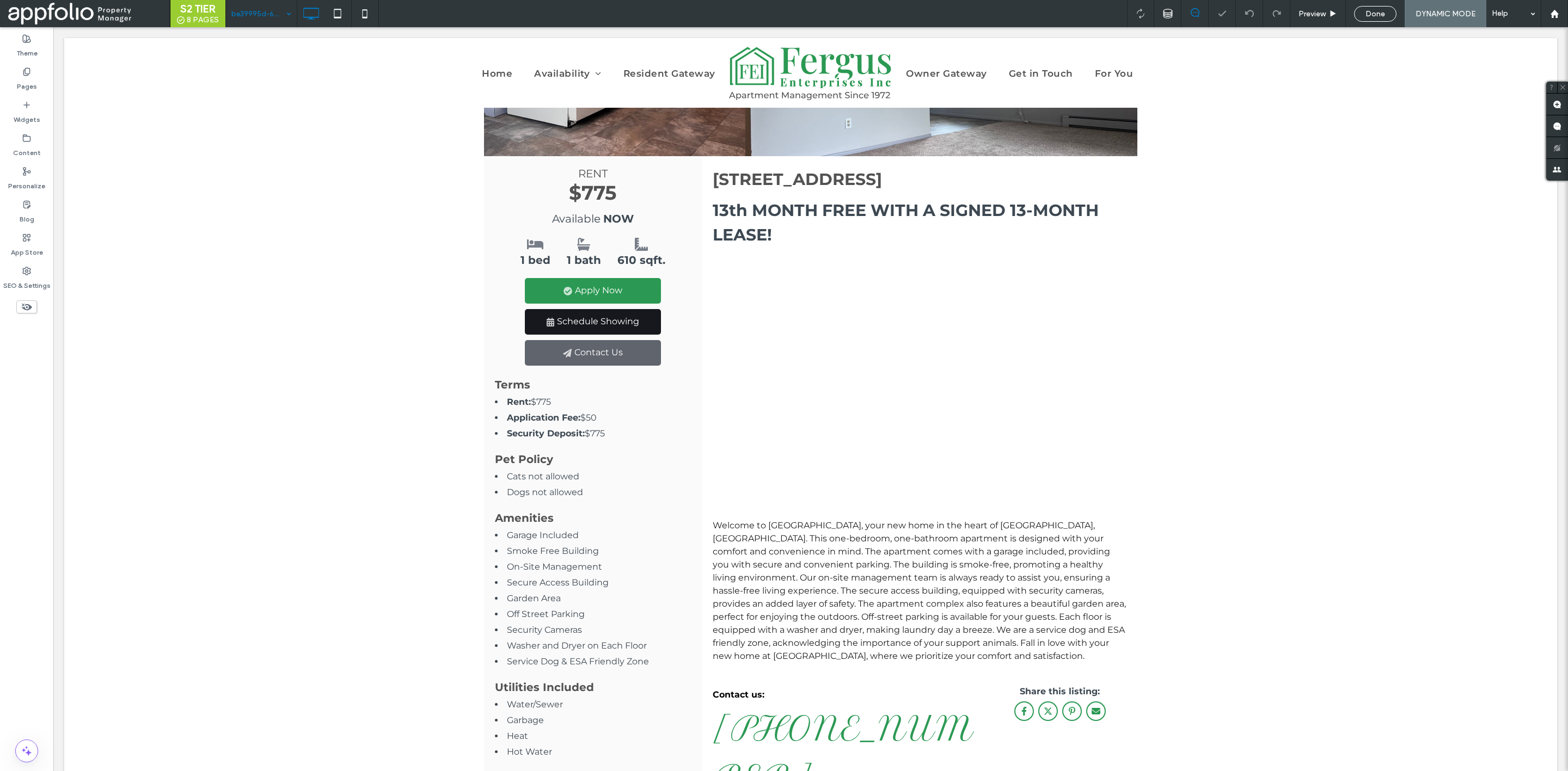
click at [265, 1] on input at bounding box center [259, 13] width 54 height 27
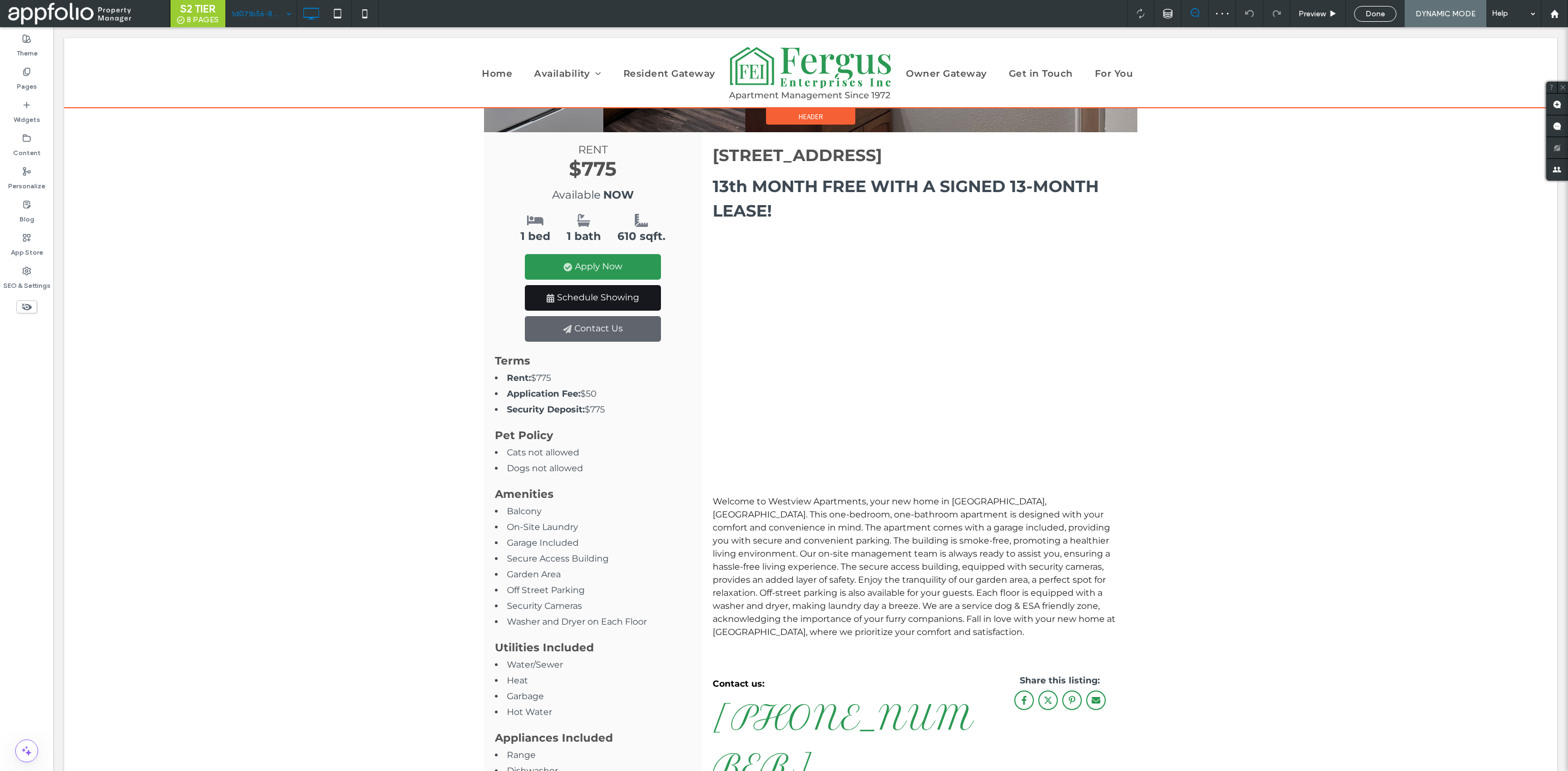
scroll to position [296, 0]
click at [270, 11] on input at bounding box center [259, 13] width 54 height 27
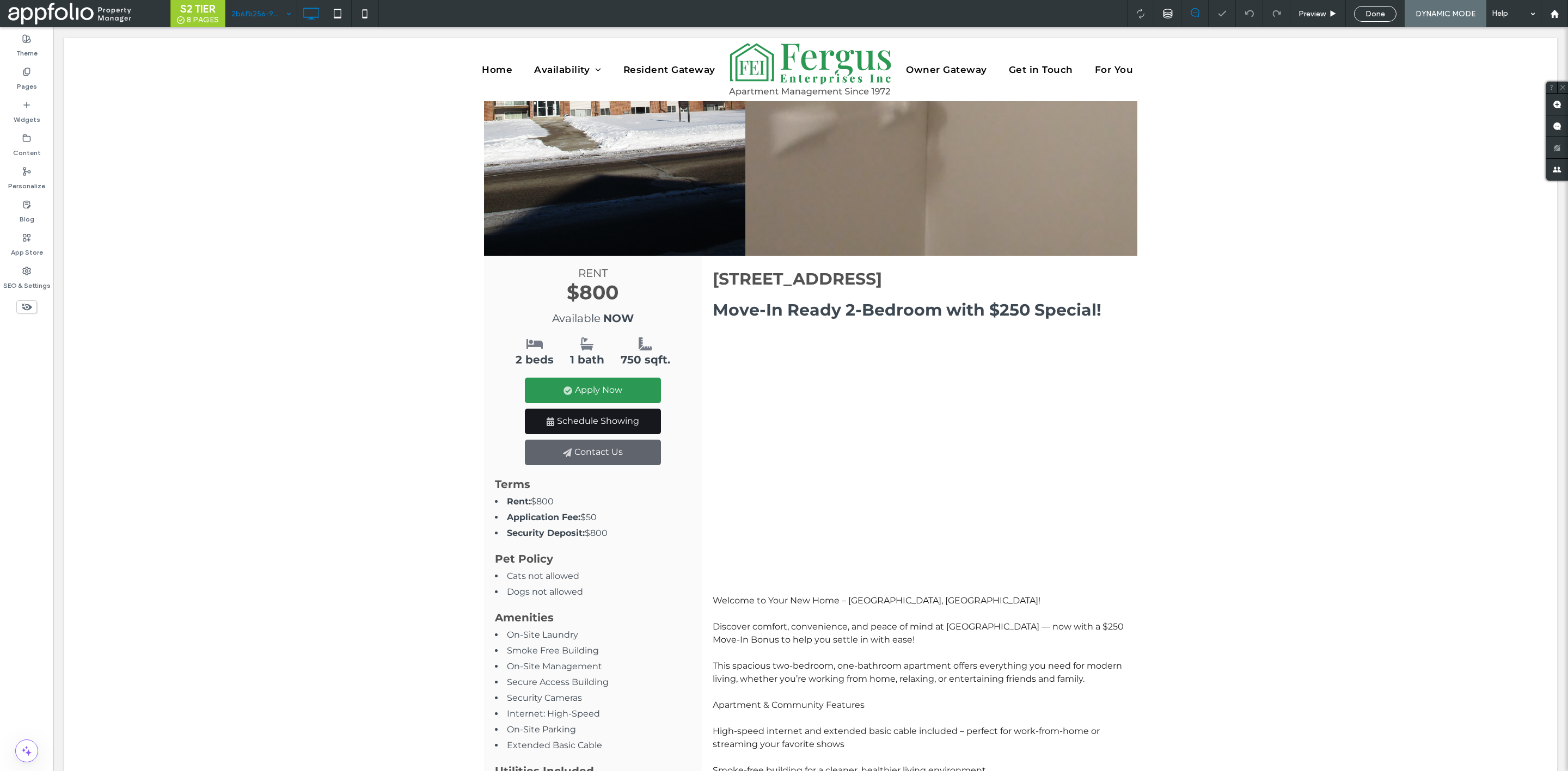
scroll to position [180, 0]
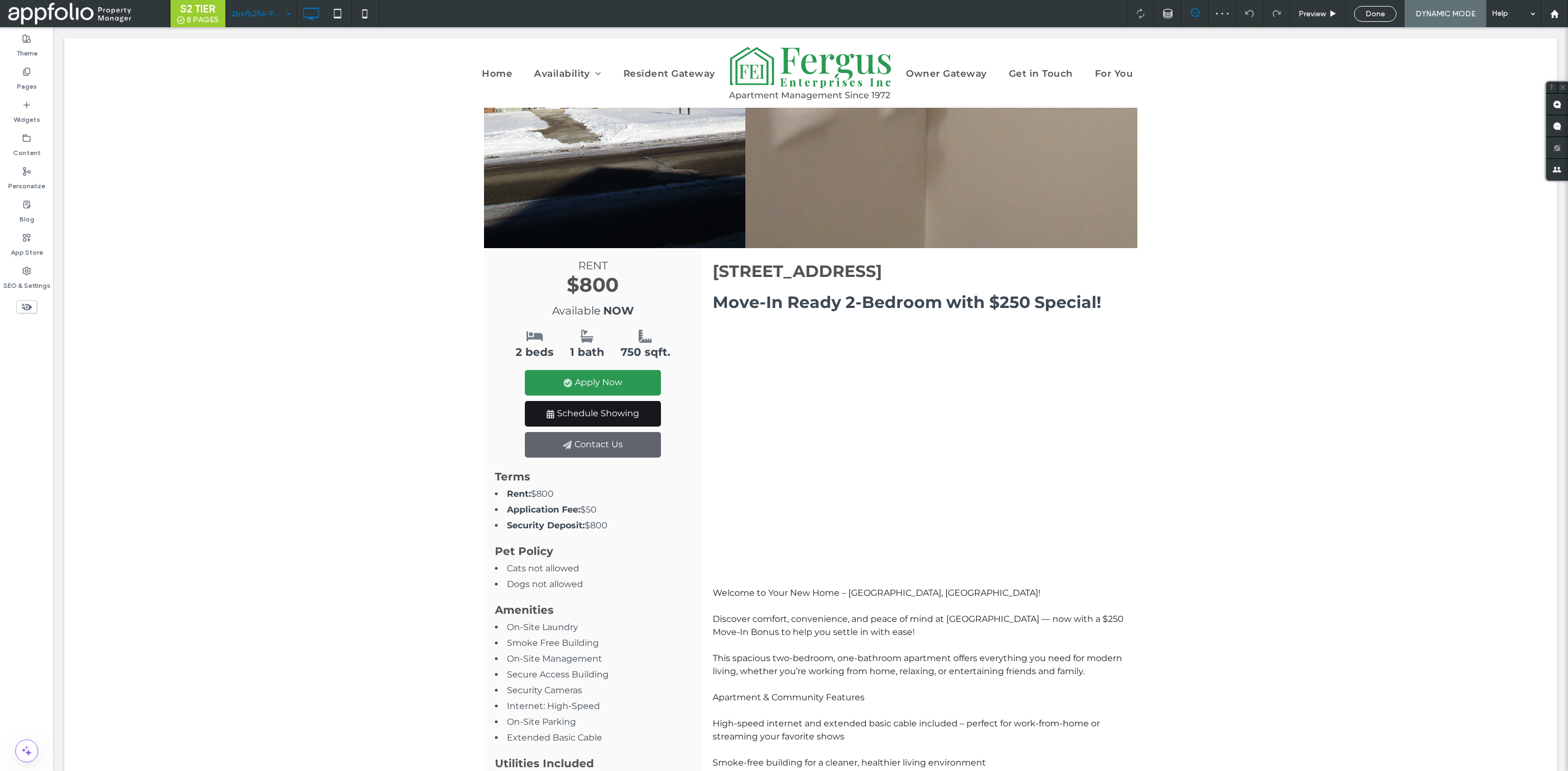
click at [253, 22] on input at bounding box center [259, 13] width 54 height 27
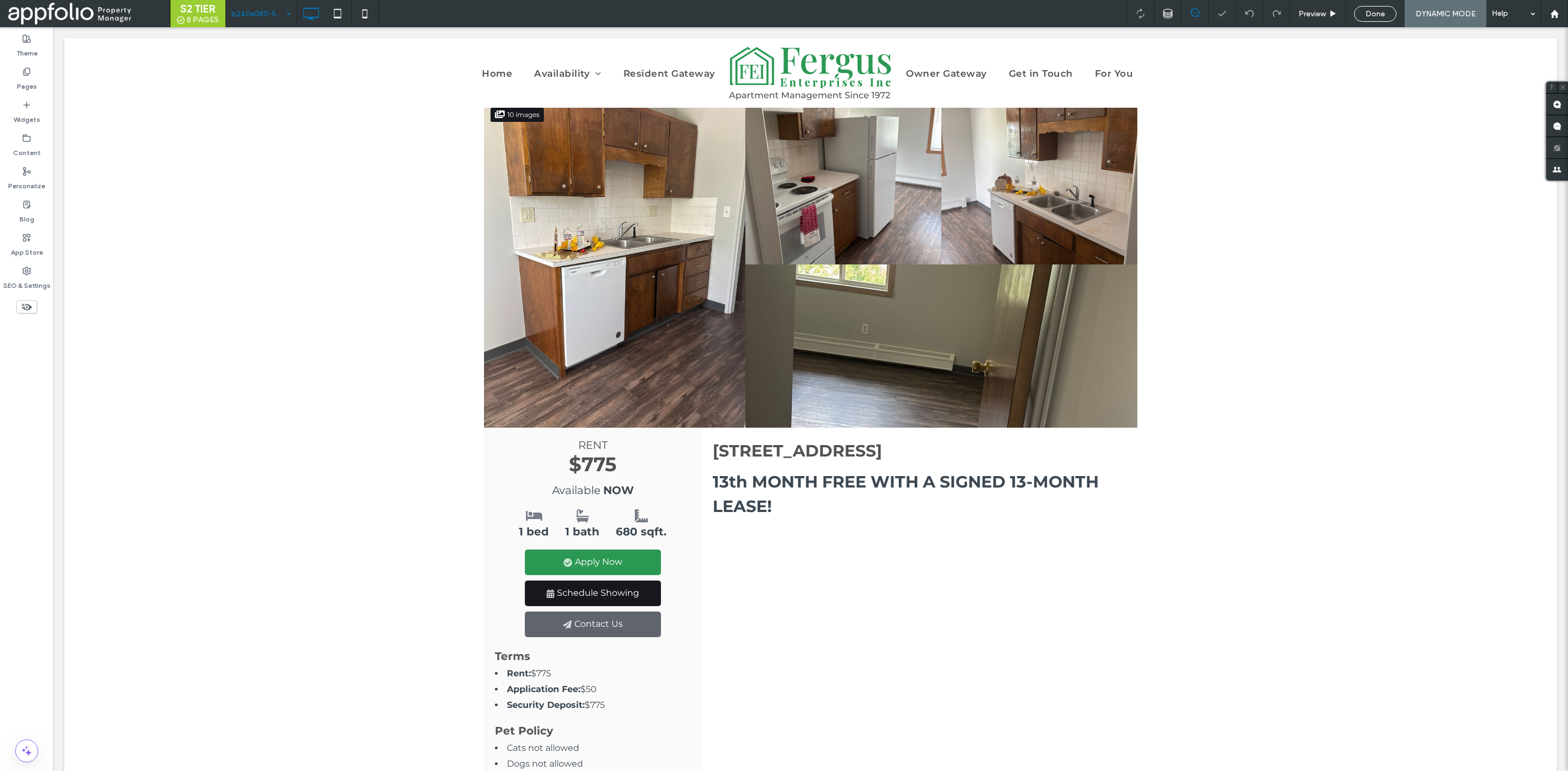
scroll to position [218, 0]
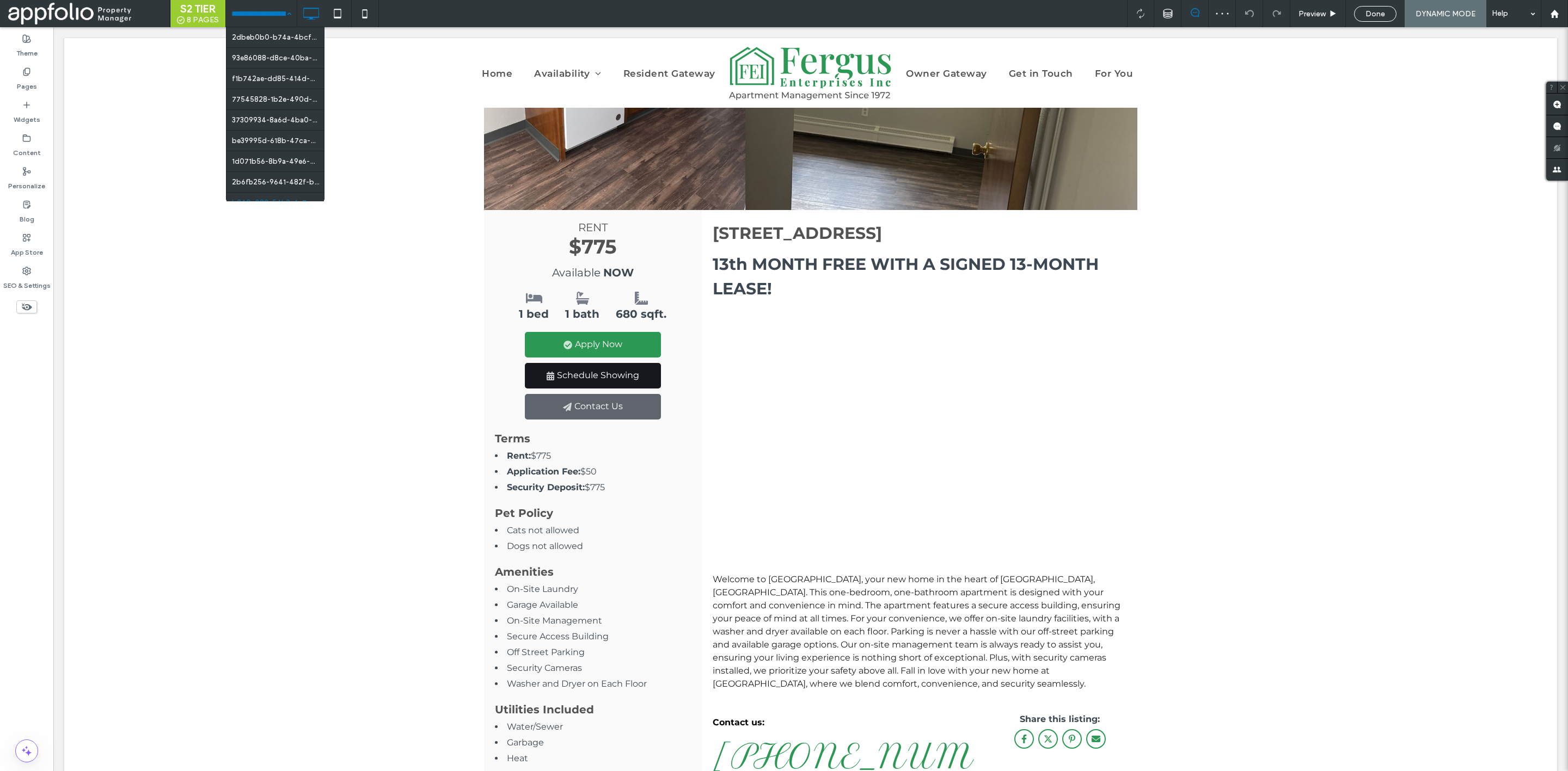
click at [246, 14] on input at bounding box center [259, 13] width 54 height 27
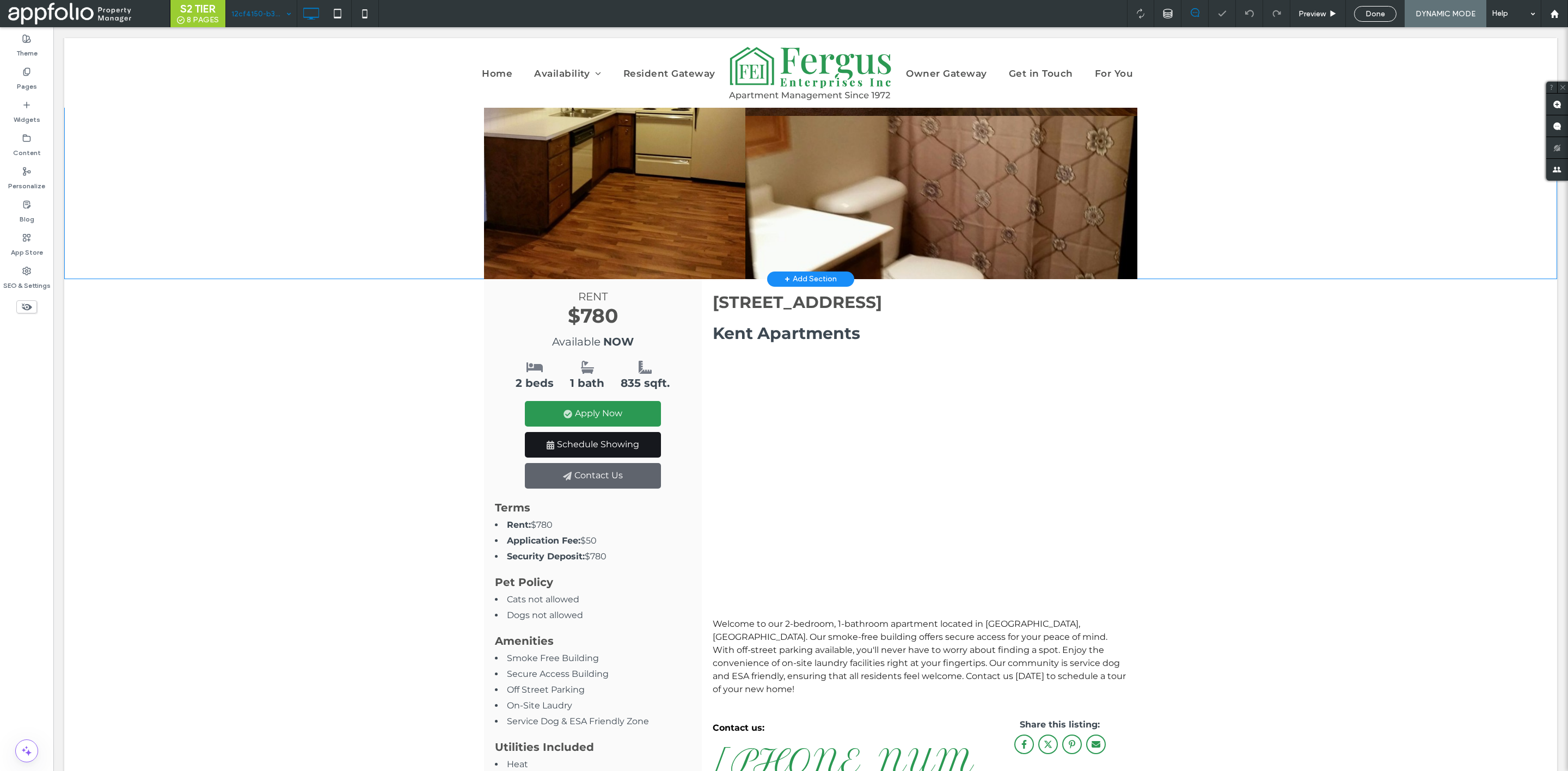
scroll to position [152, 0]
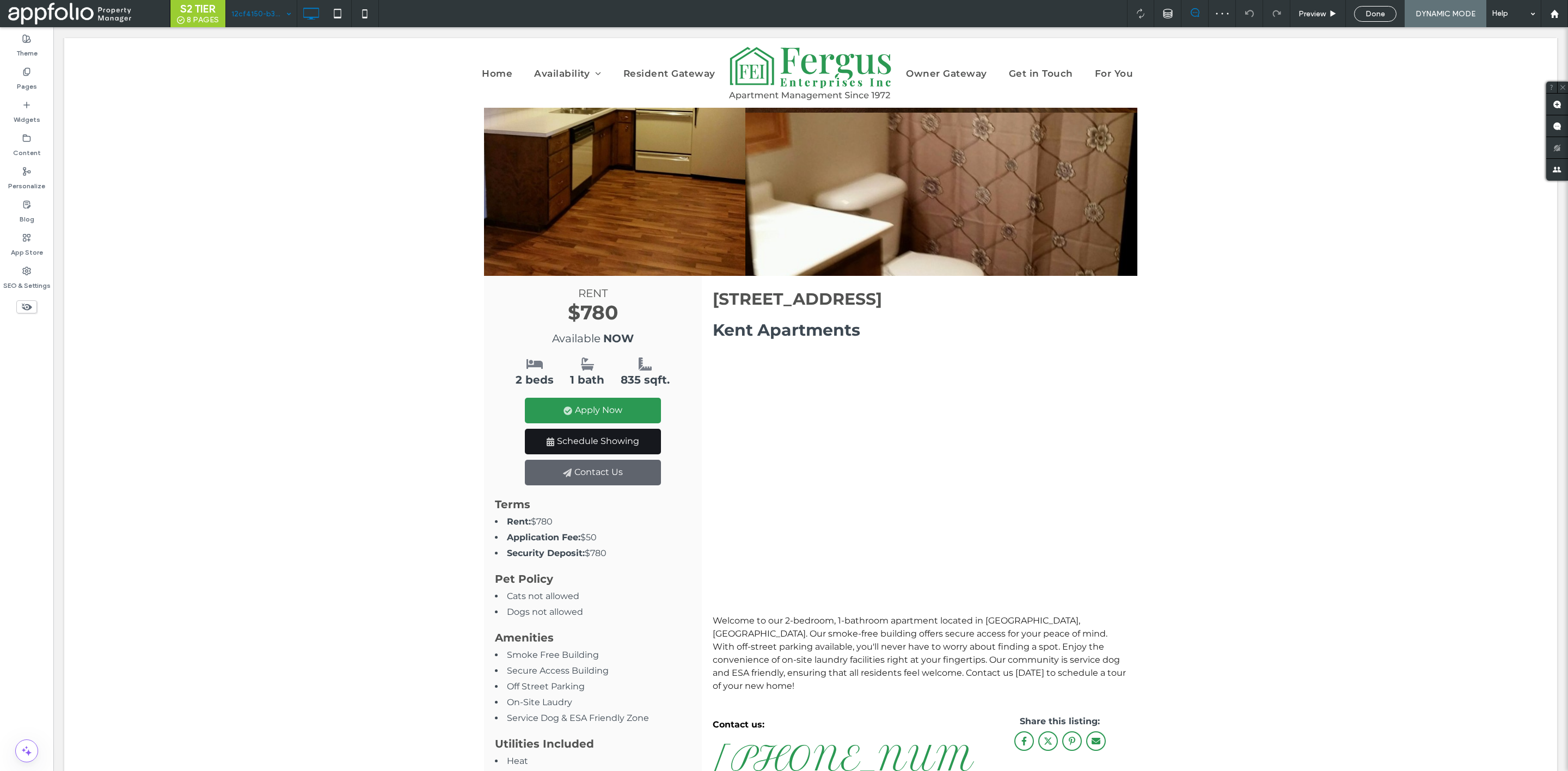
click at [274, 14] on input at bounding box center [259, 13] width 54 height 27
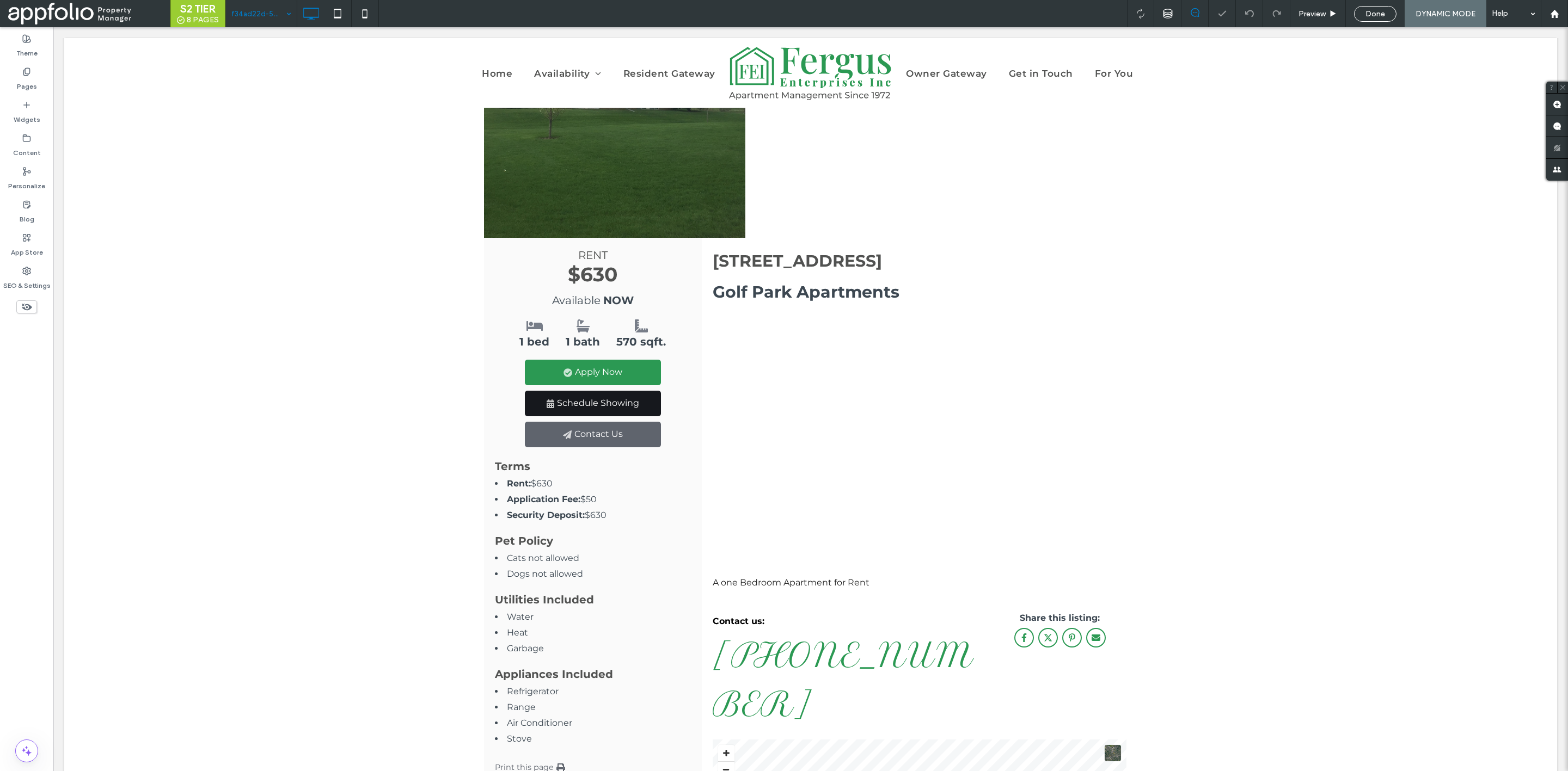
scroll to position [191, 0]
click at [259, 18] on input at bounding box center [259, 13] width 54 height 27
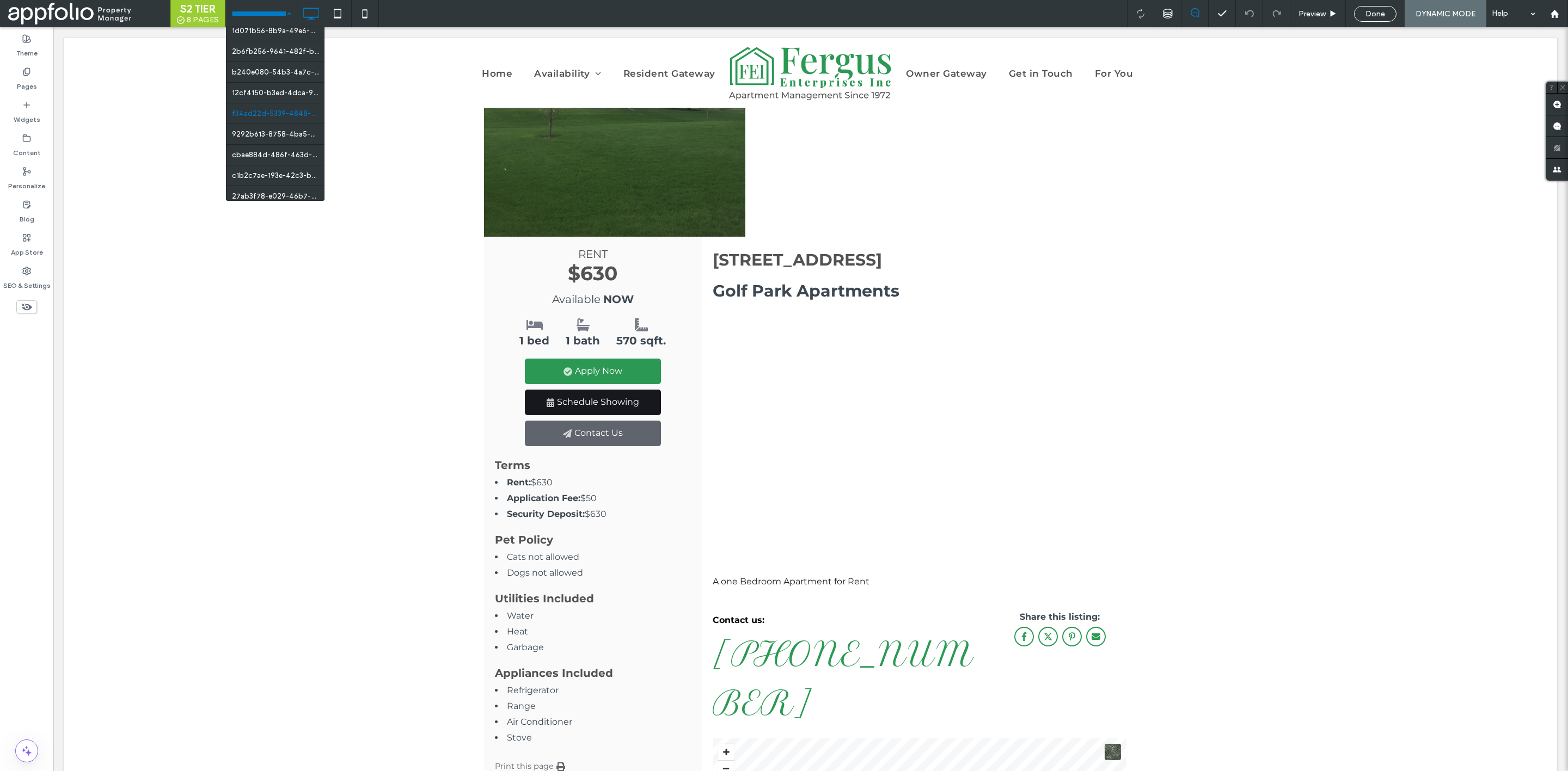
scroll to position [131, 0]
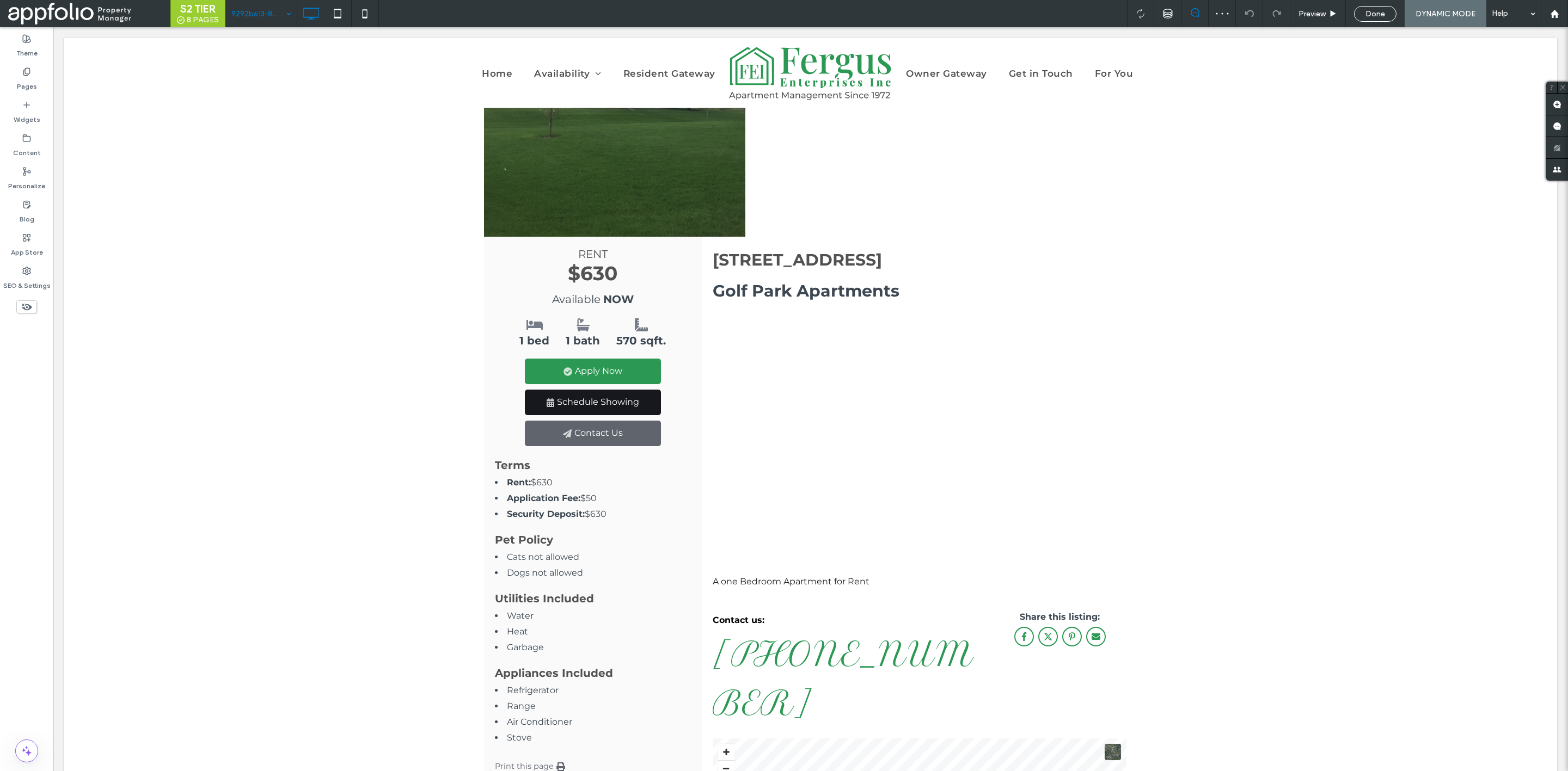
click at [266, 16] on input at bounding box center [259, 13] width 54 height 27
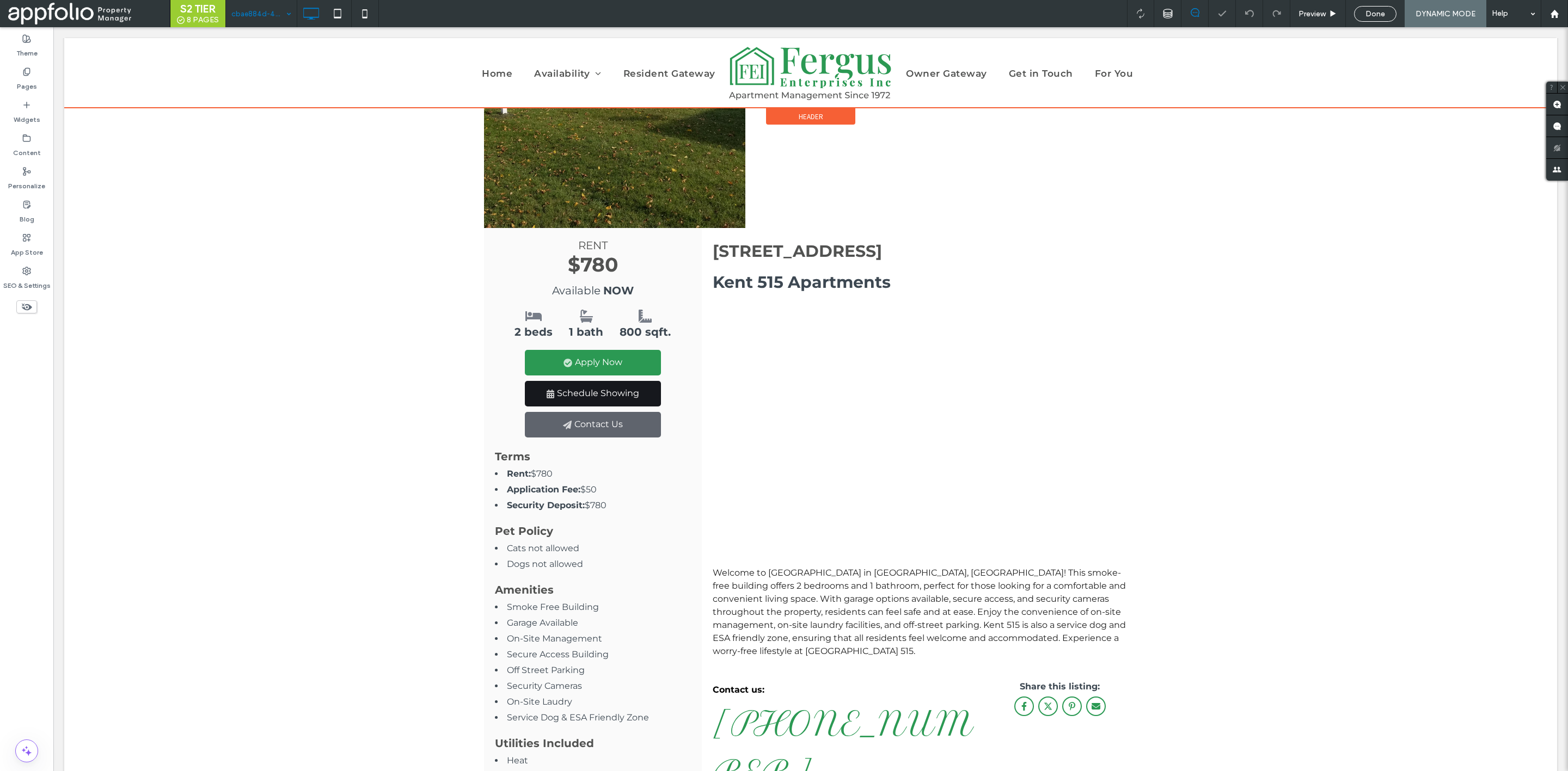
scroll to position [201, 0]
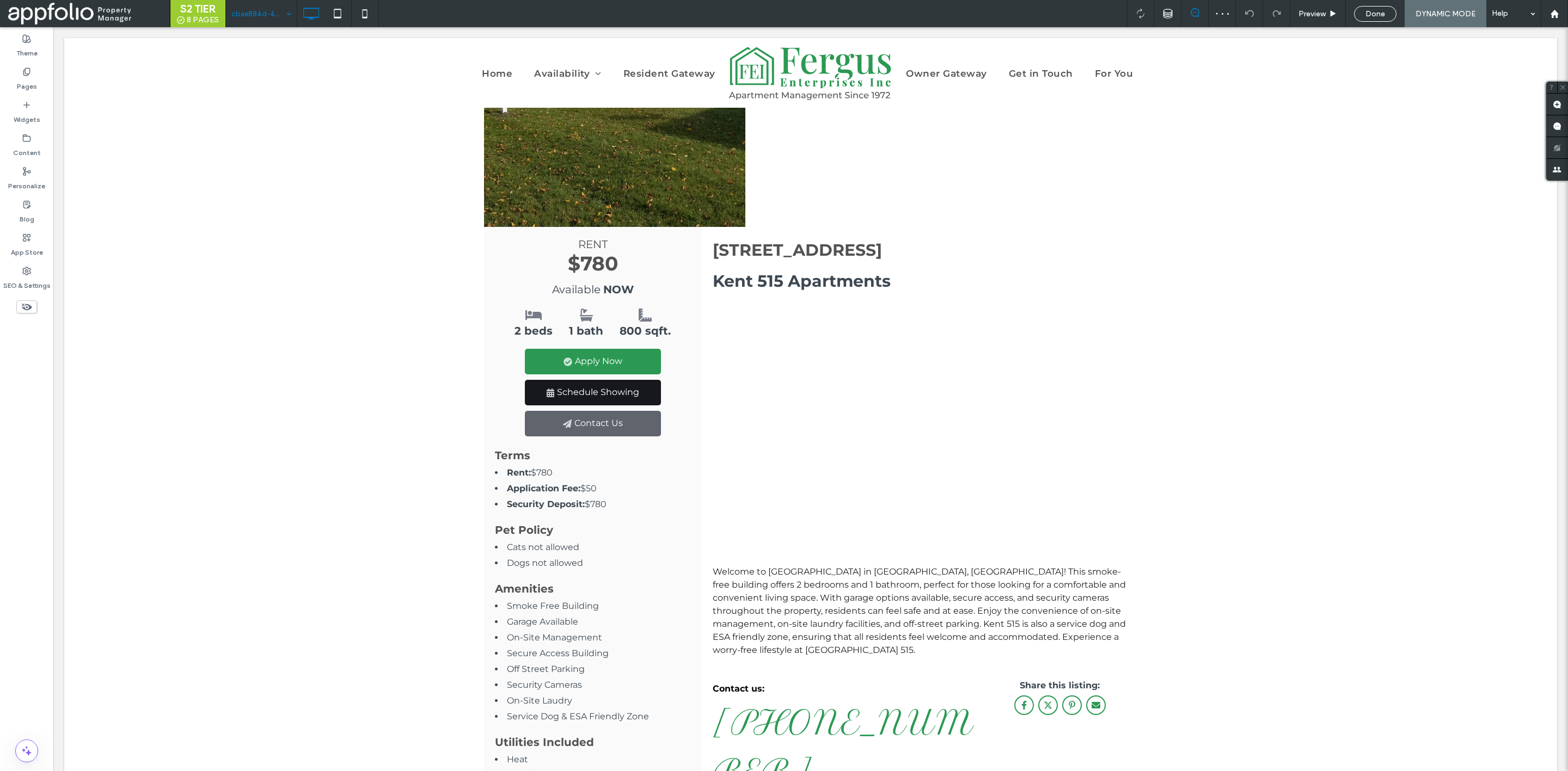
click at [255, 18] on input at bounding box center [259, 13] width 54 height 27
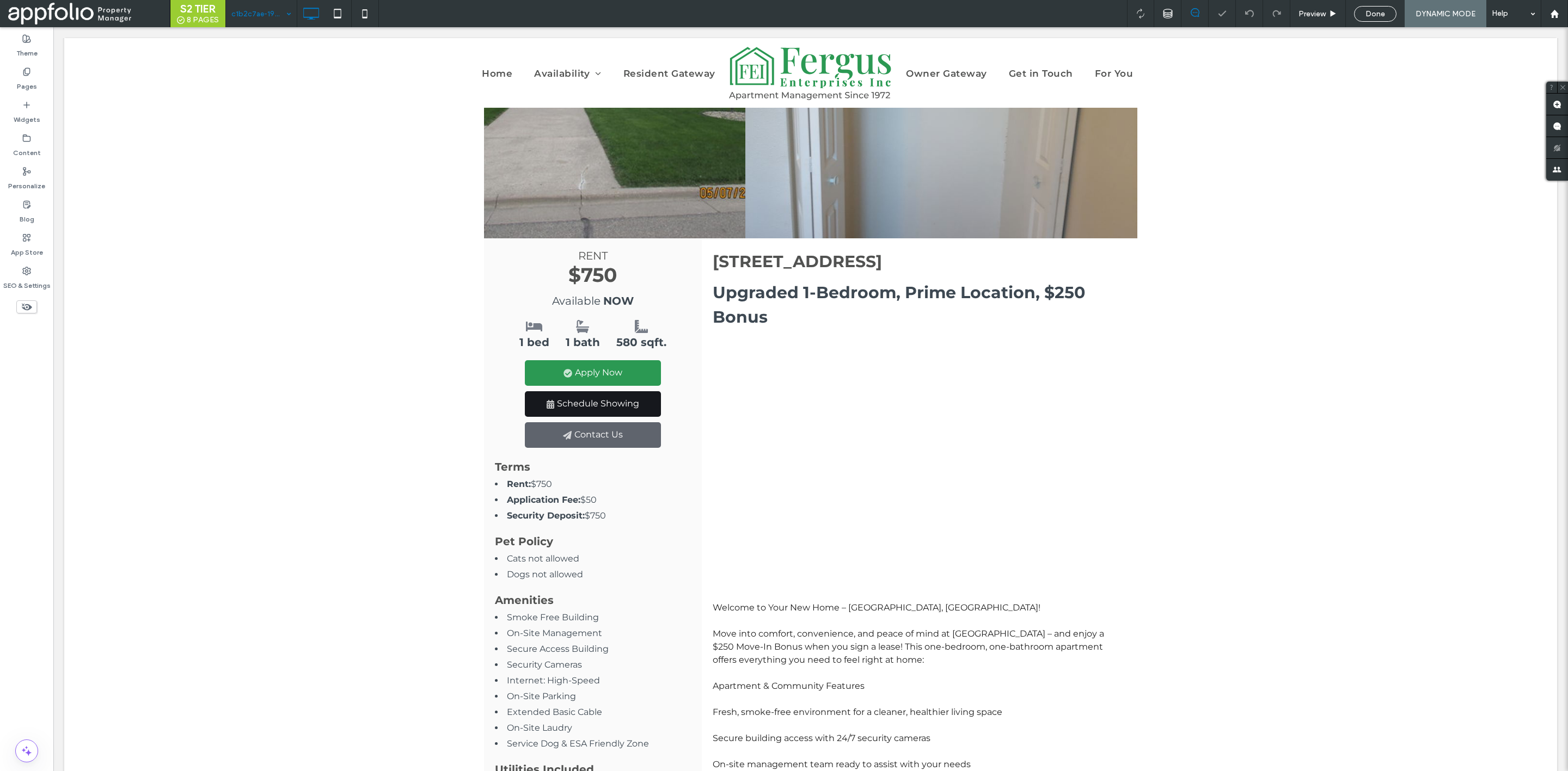
scroll to position [190, 0]
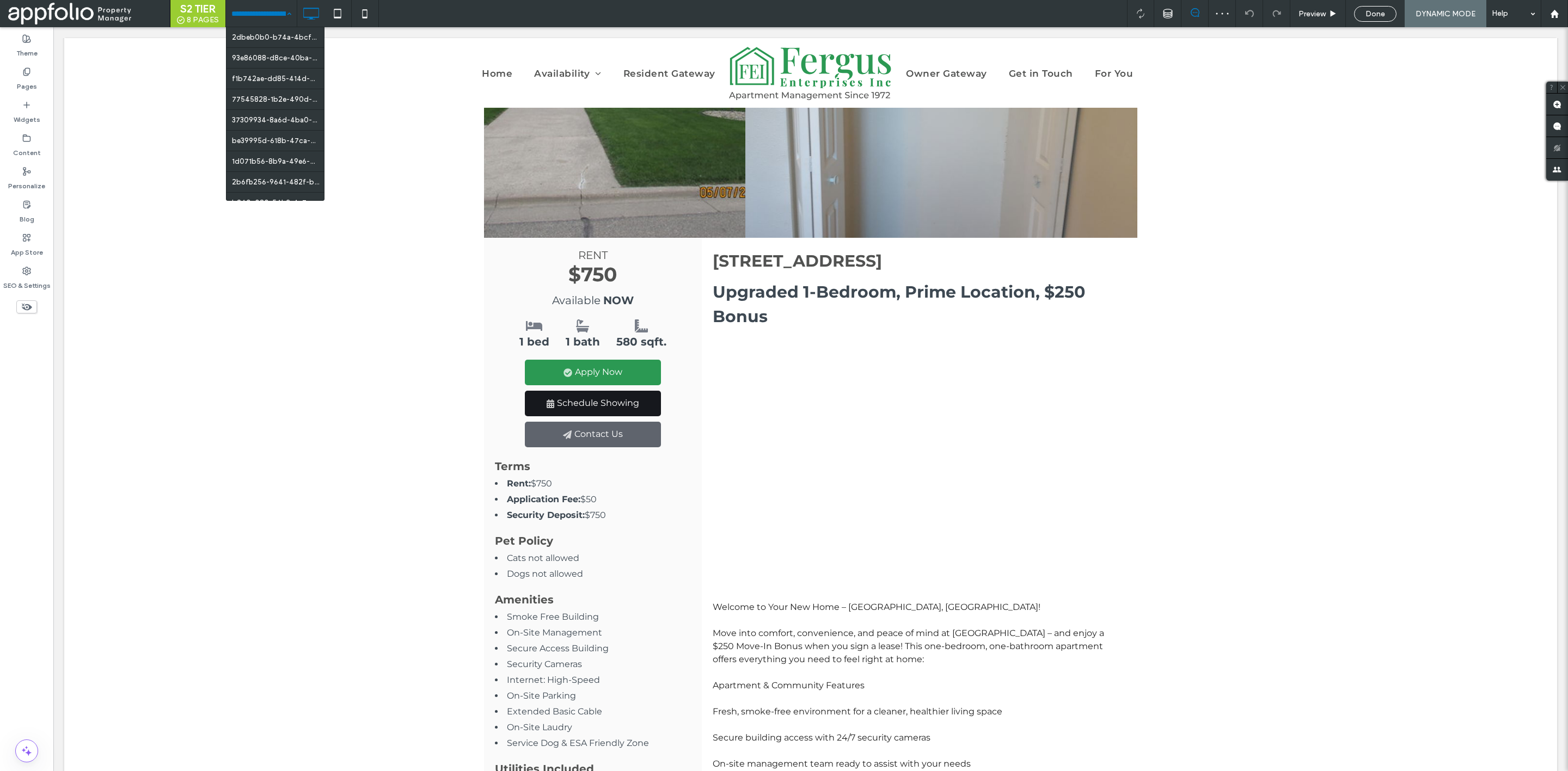
click at [255, 7] on input at bounding box center [259, 13] width 54 height 27
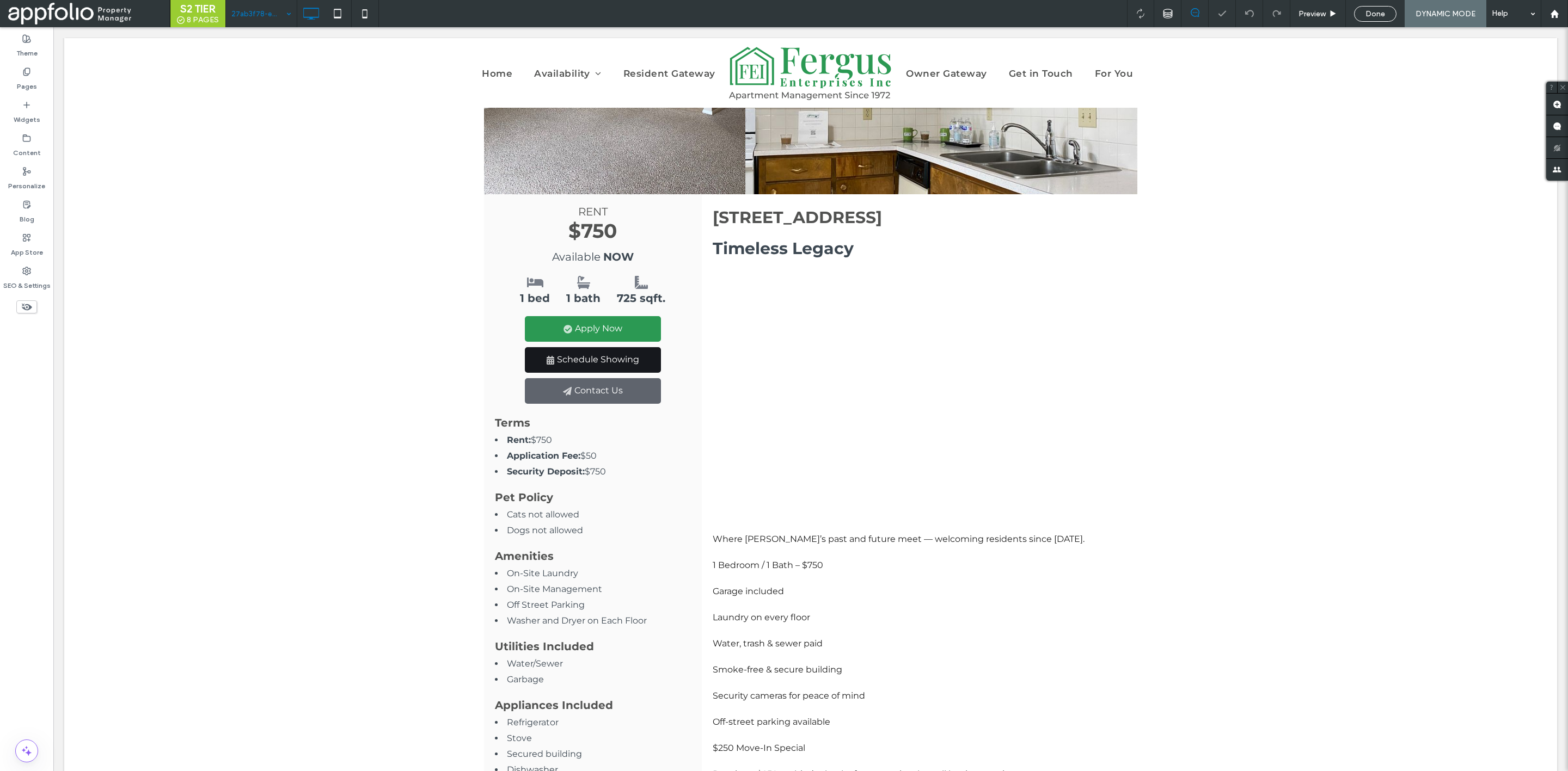
scroll to position [251, 0]
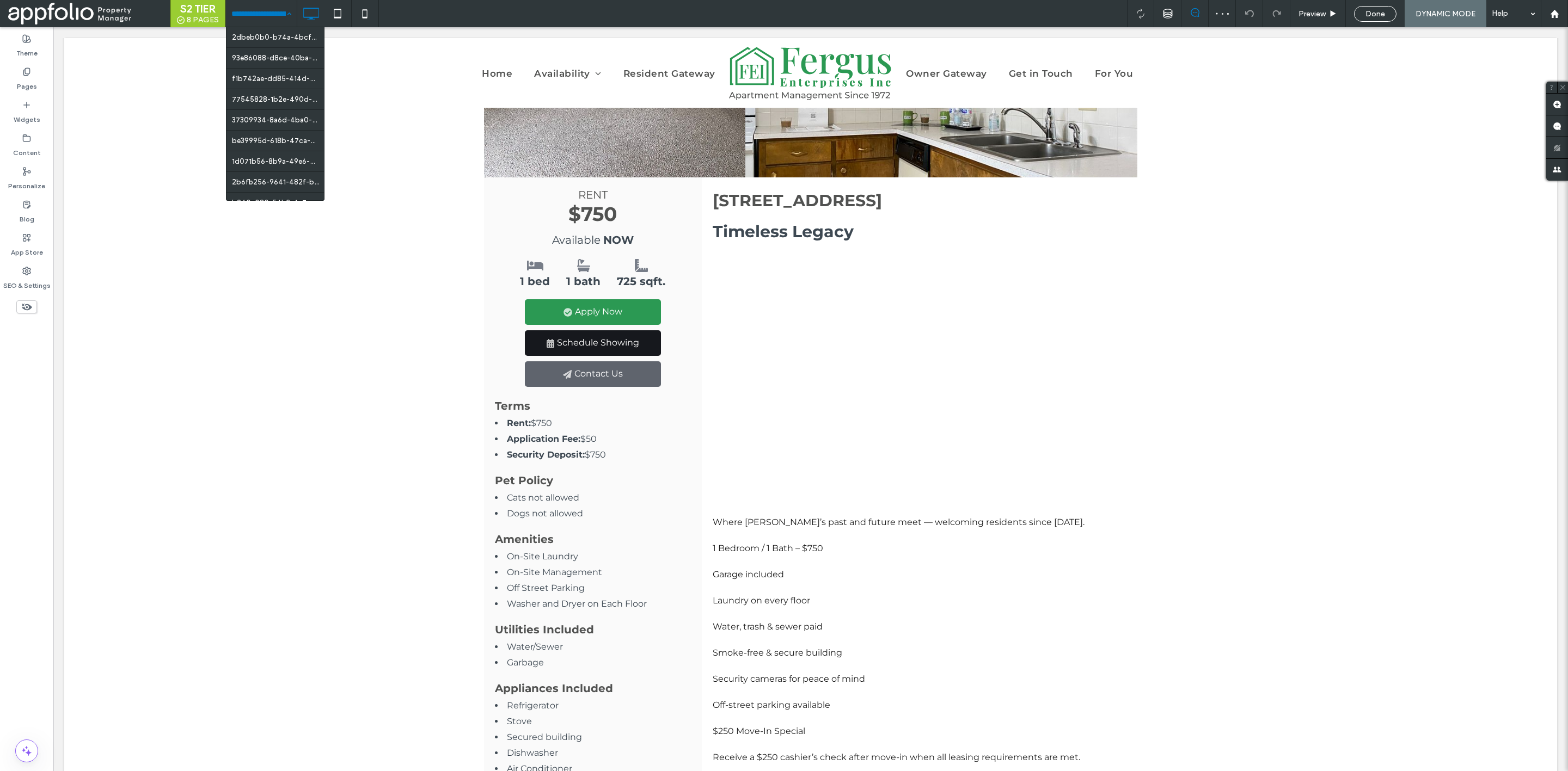
click at [255, 11] on input at bounding box center [259, 13] width 54 height 27
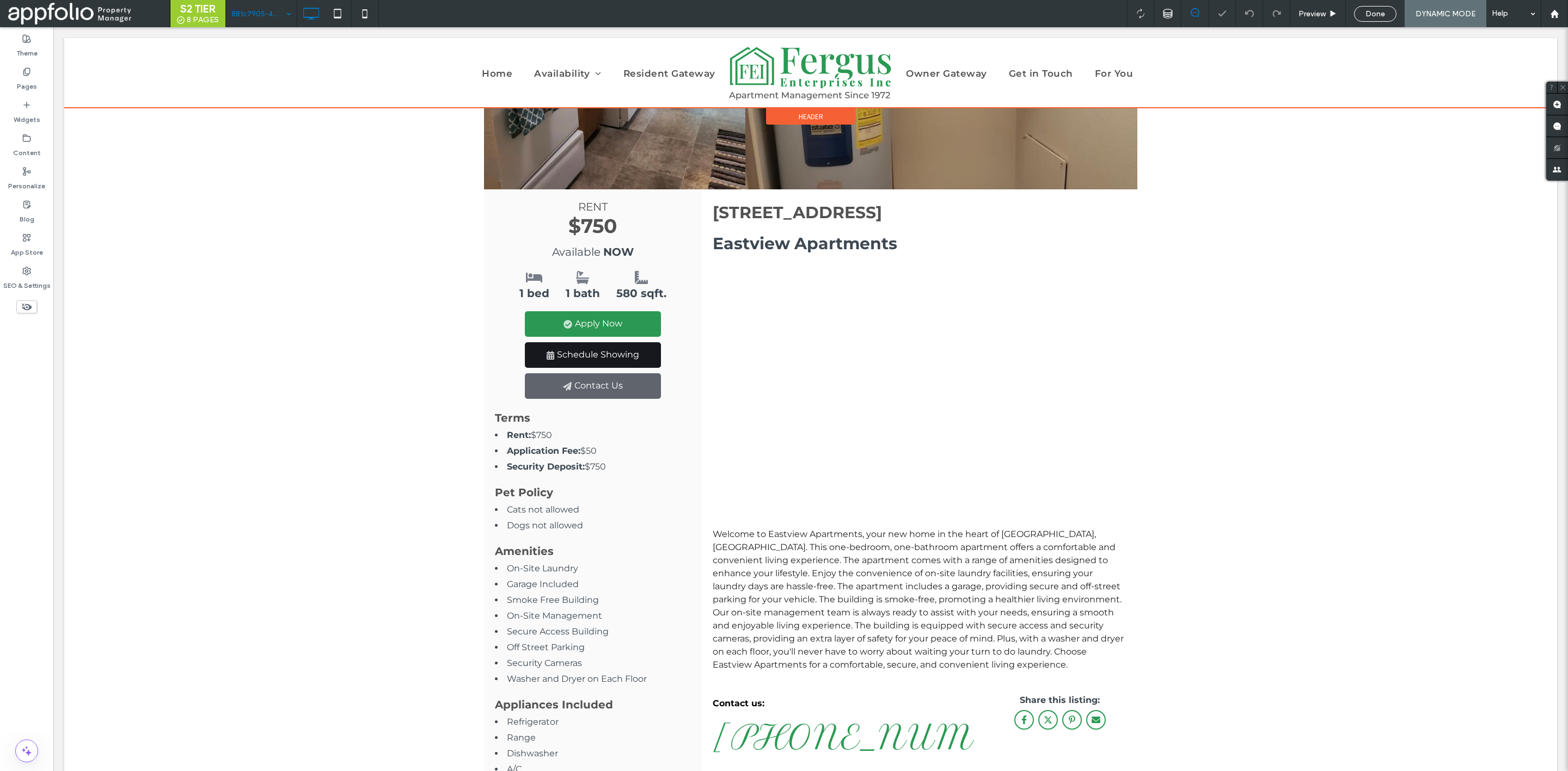
scroll to position [239, 0]
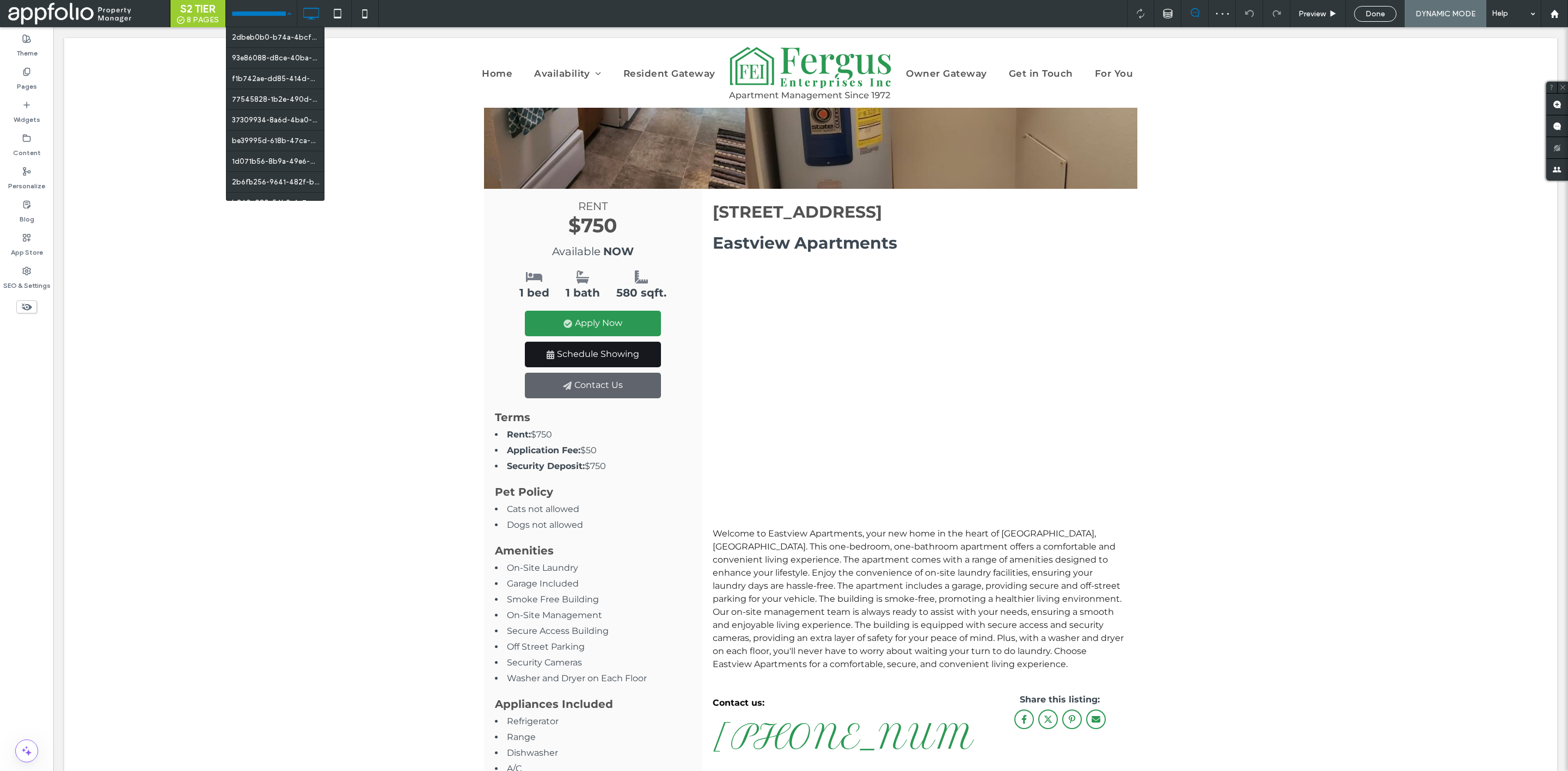
click at [246, 16] on input at bounding box center [259, 13] width 54 height 27
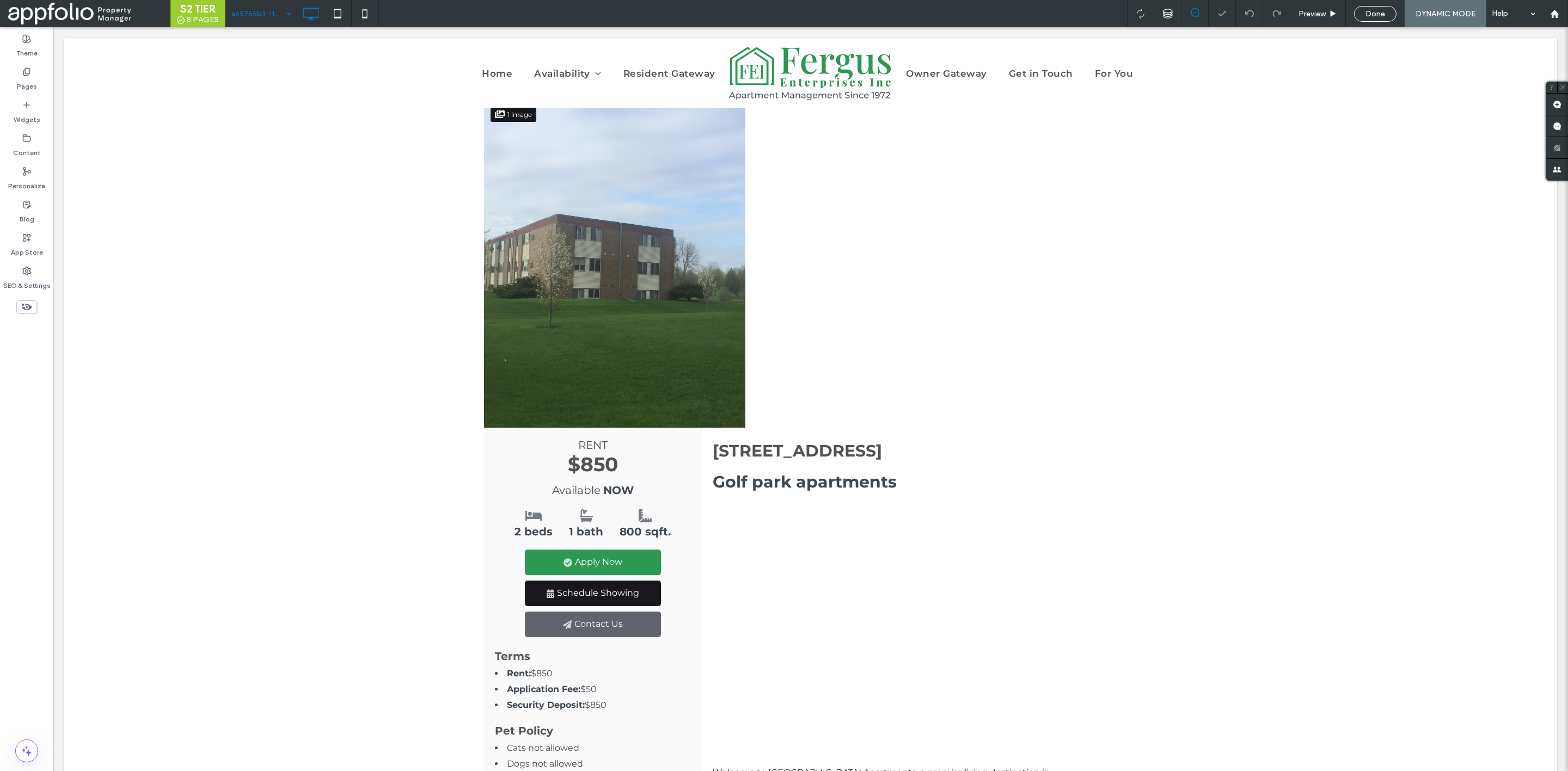
scroll to position [196, 0]
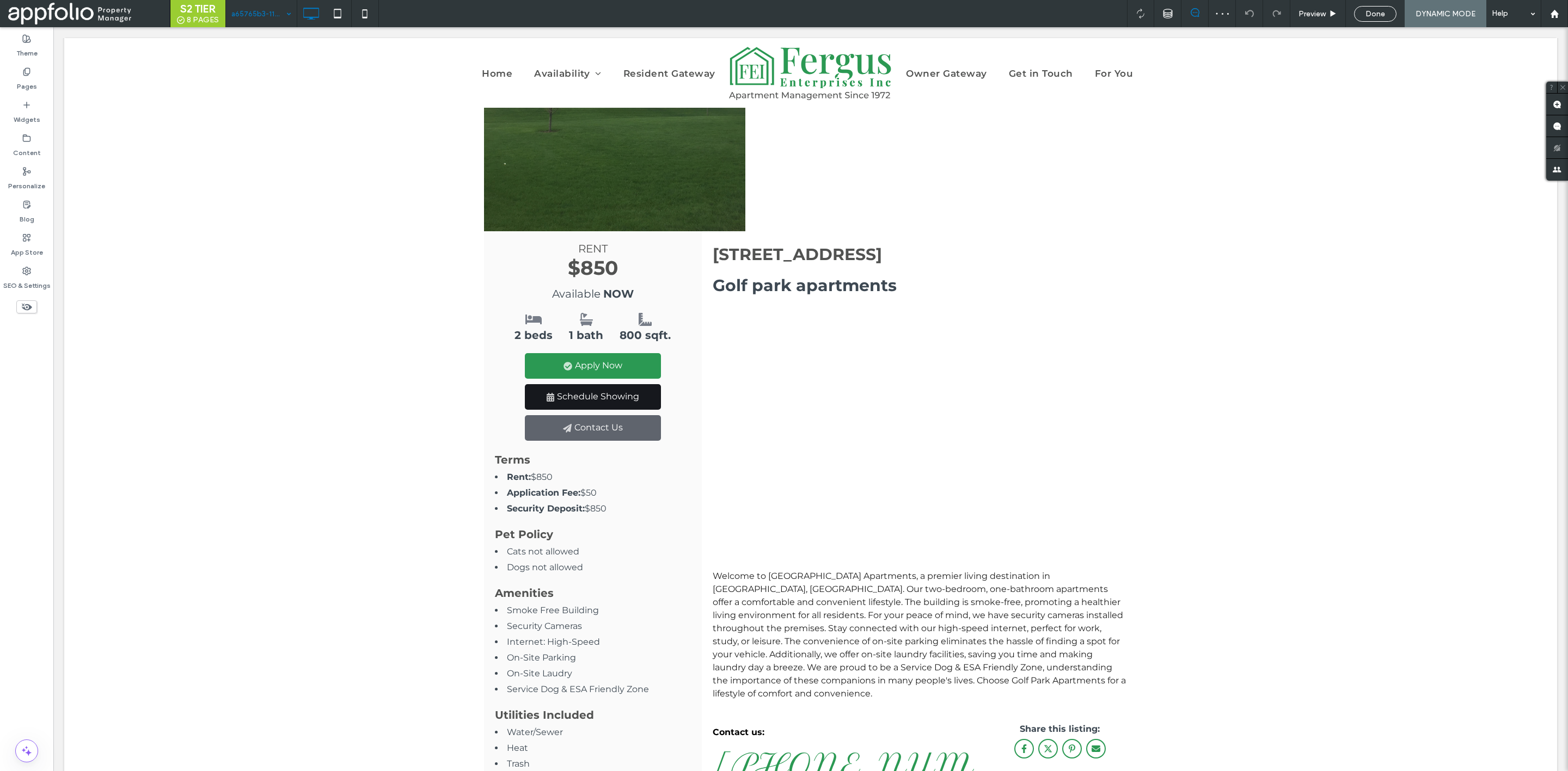
click at [266, 14] on input at bounding box center [259, 13] width 54 height 27
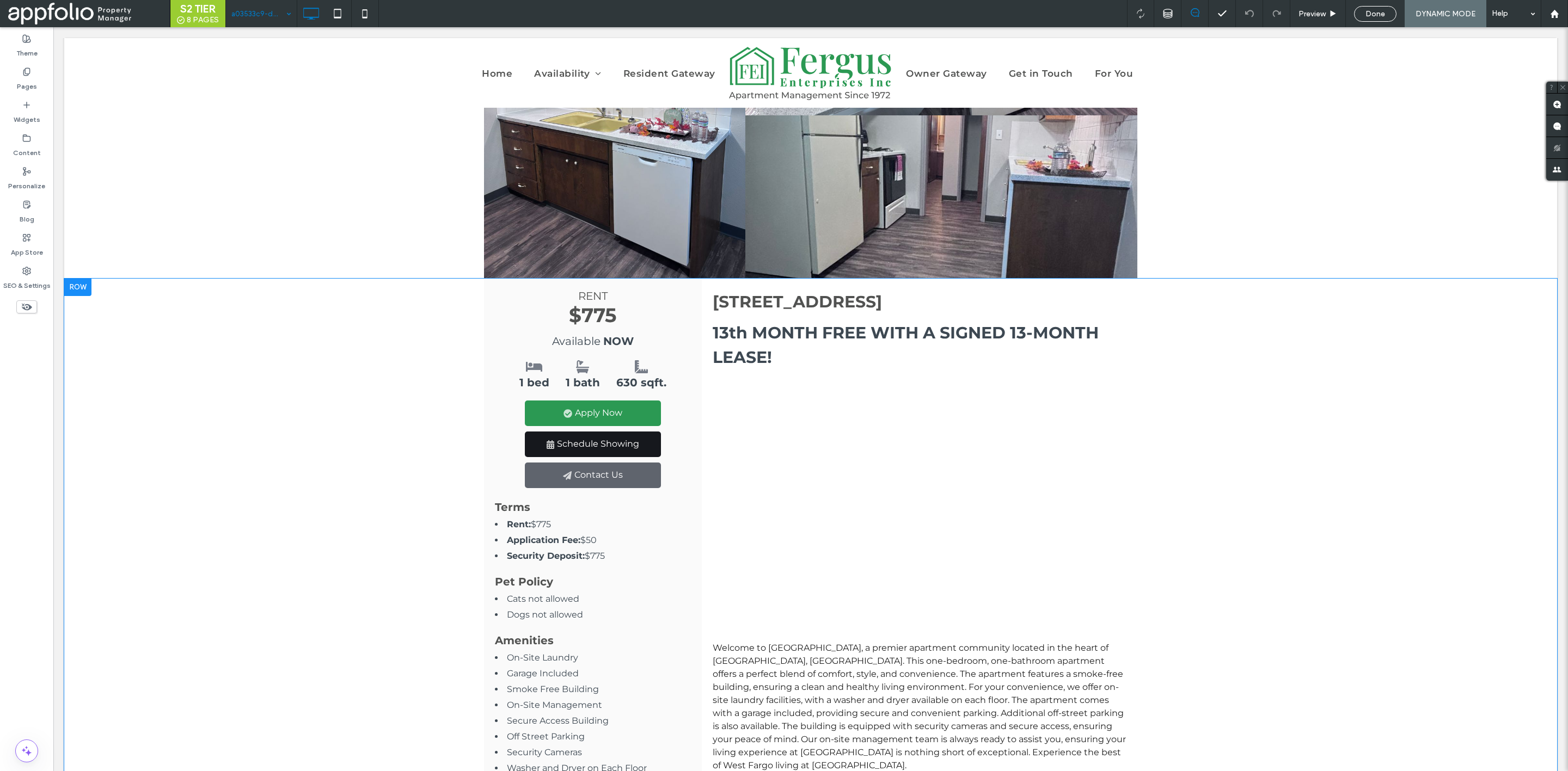
scroll to position [247, 0]
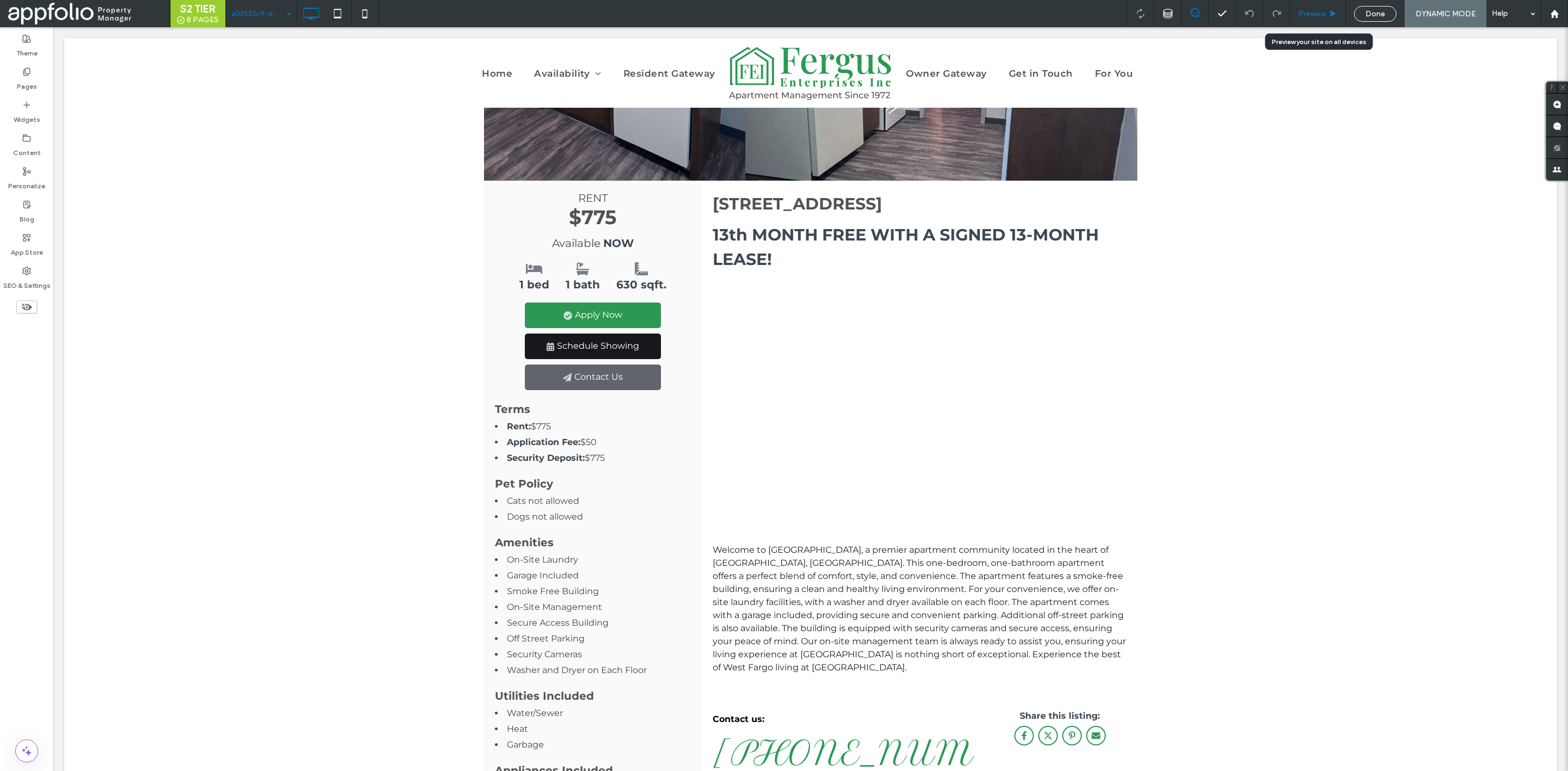
click at [1329, 10] on icon at bounding box center [1333, 13] width 8 height 8
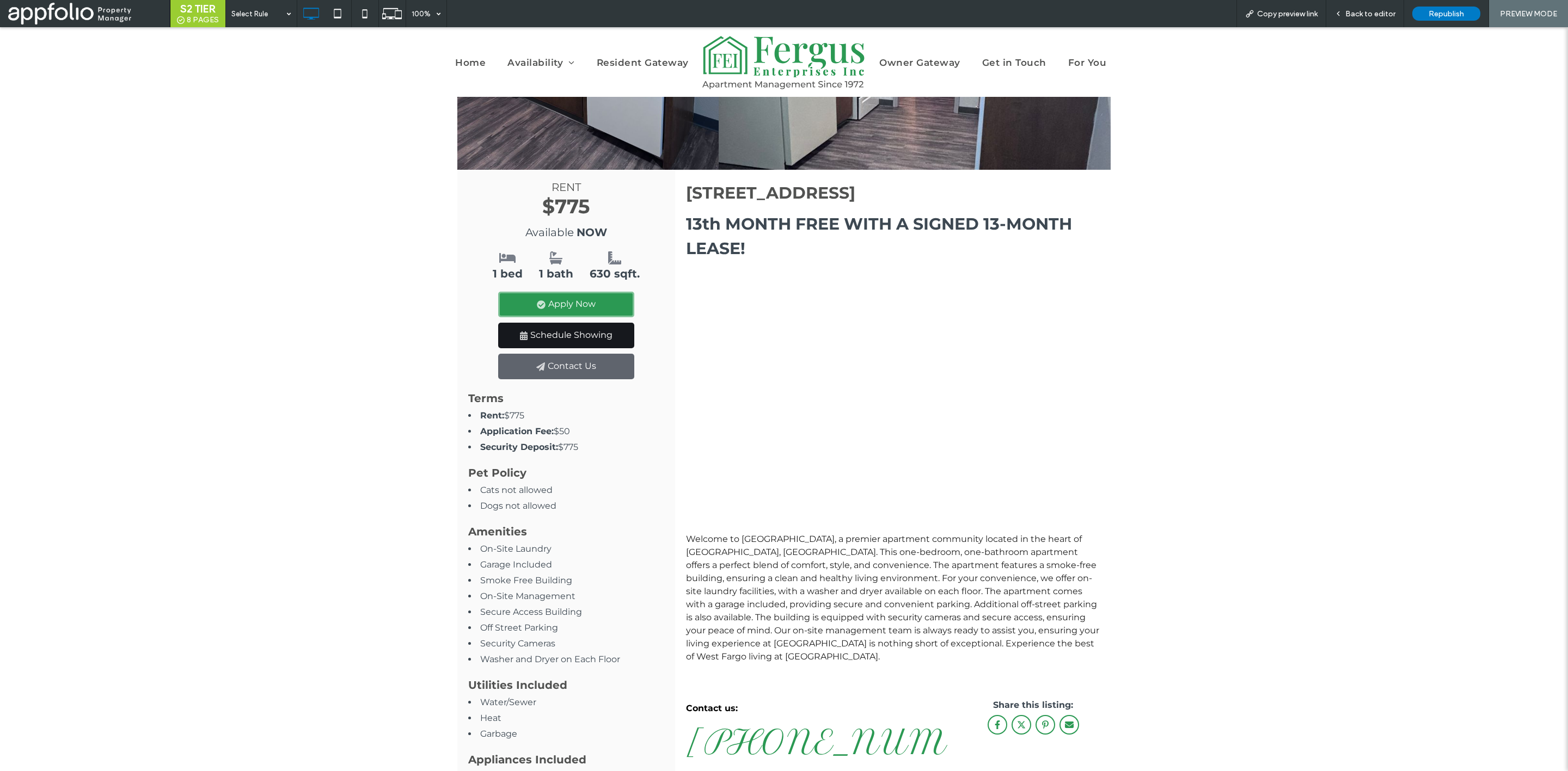
click at [579, 301] on link "Apply Now" at bounding box center [566, 304] width 136 height 26
click at [673, 323] on div "Open link in new tab" at bounding box center [698, 323] width 136 height 11
click at [580, 335] on link "Schedule Showing" at bounding box center [566, 335] width 136 height 26
click at [373, 346] on div "601 6th St E, # 9, West Fargo, ND 58078 RENT $775 Available NOW 1 bed 1 bath 63…" at bounding box center [784, 609] width 1568 height 880
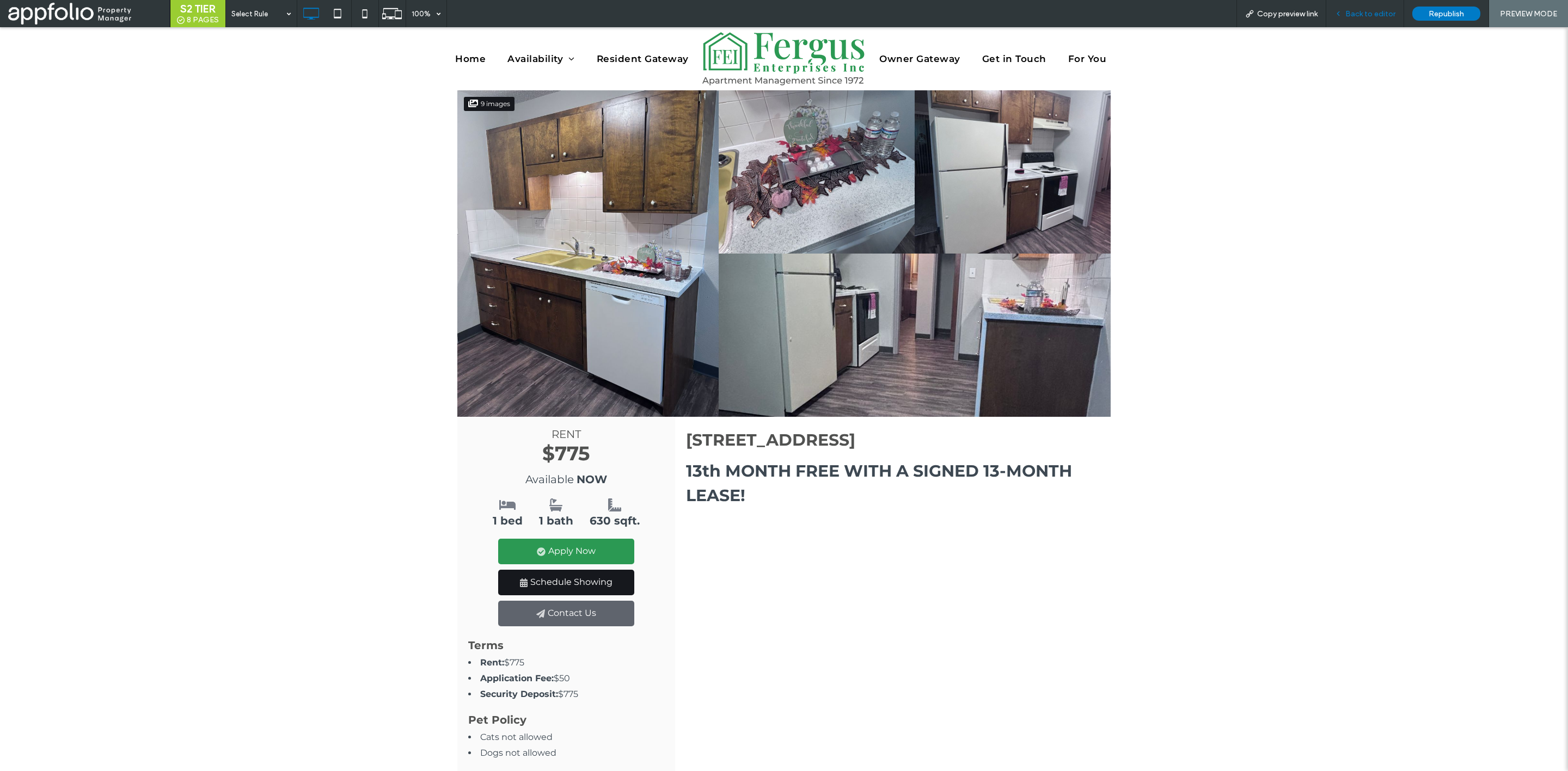
click at [1368, 20] on div "Back to editor" at bounding box center [1366, 13] width 78 height 27
click at [1371, 10] on span "Back to editor" at bounding box center [1371, 14] width 50 height 10
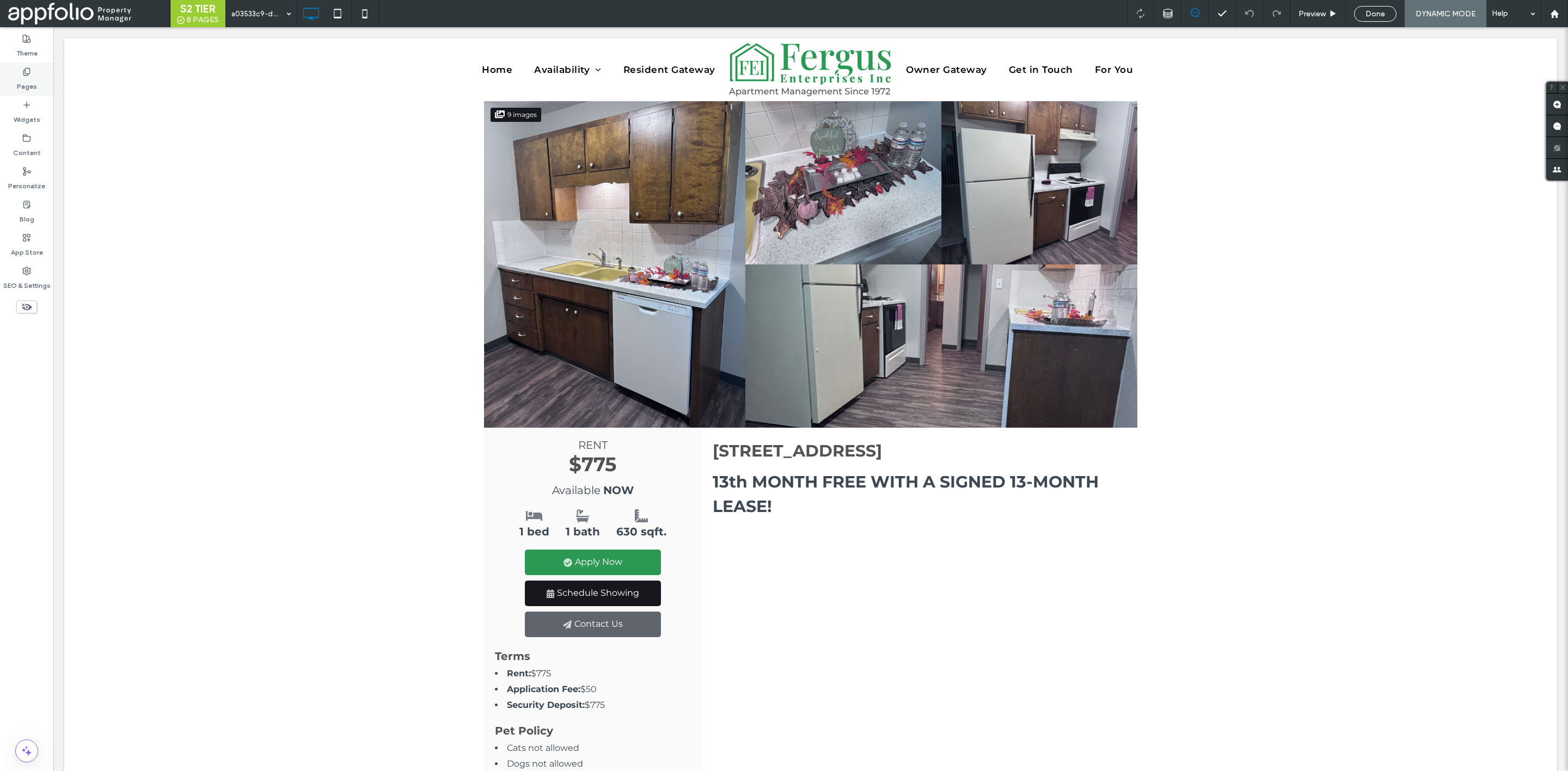
click at [35, 74] on div "Pages" at bounding box center [27, 79] width 54 height 33
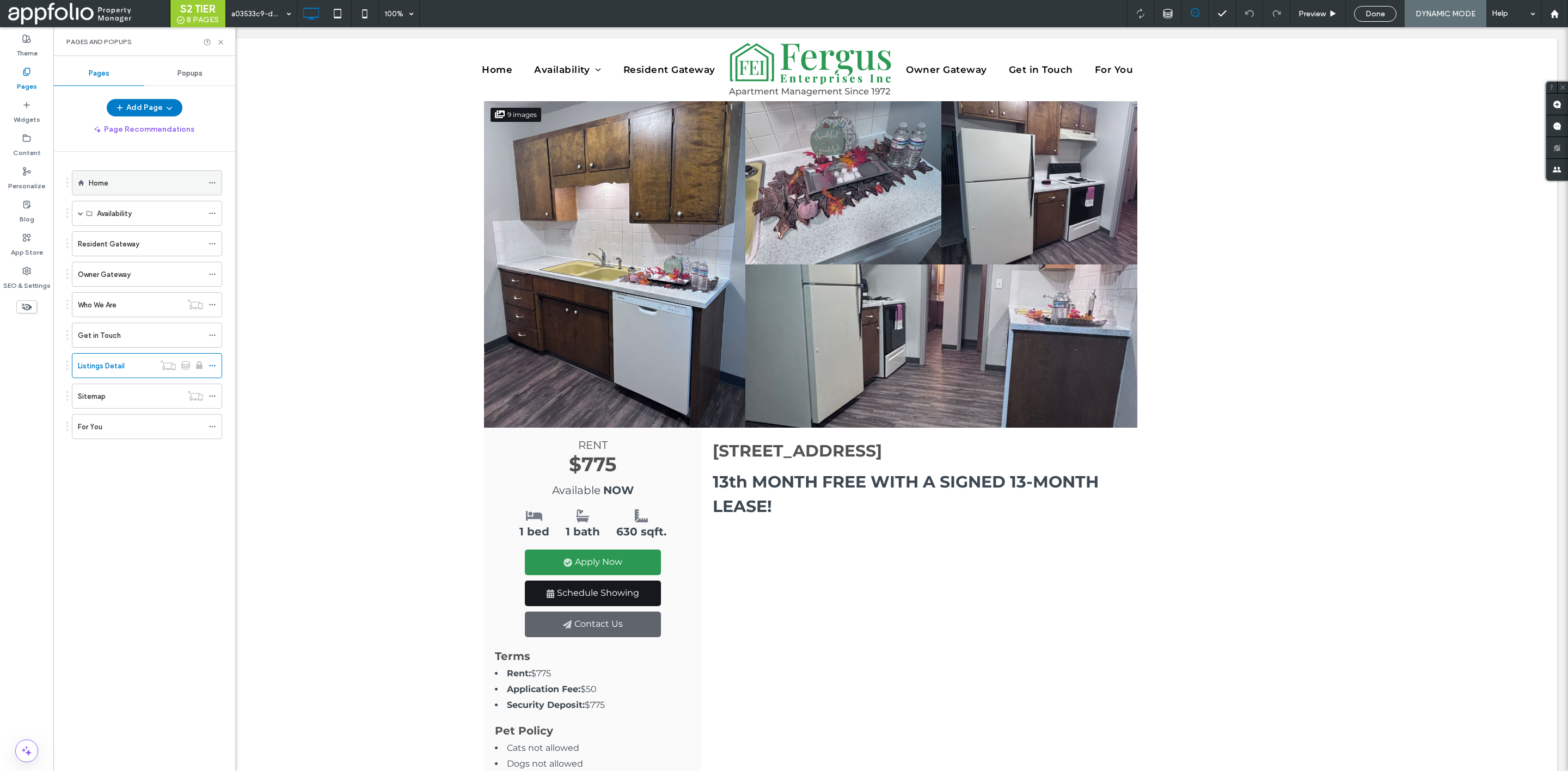
click at [143, 180] on div "Home" at bounding box center [146, 182] width 114 height 11
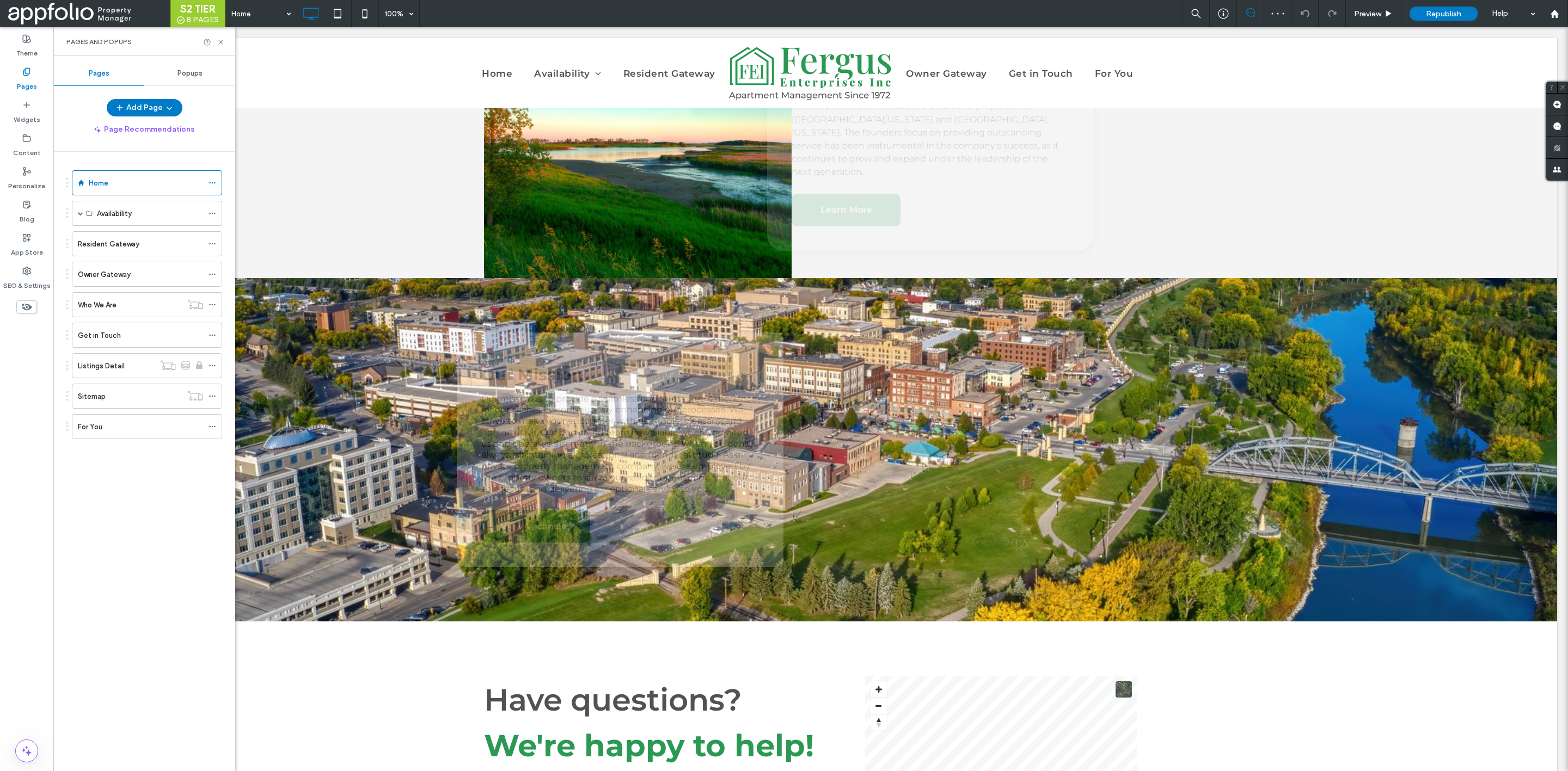
scroll to position [1670, 0]
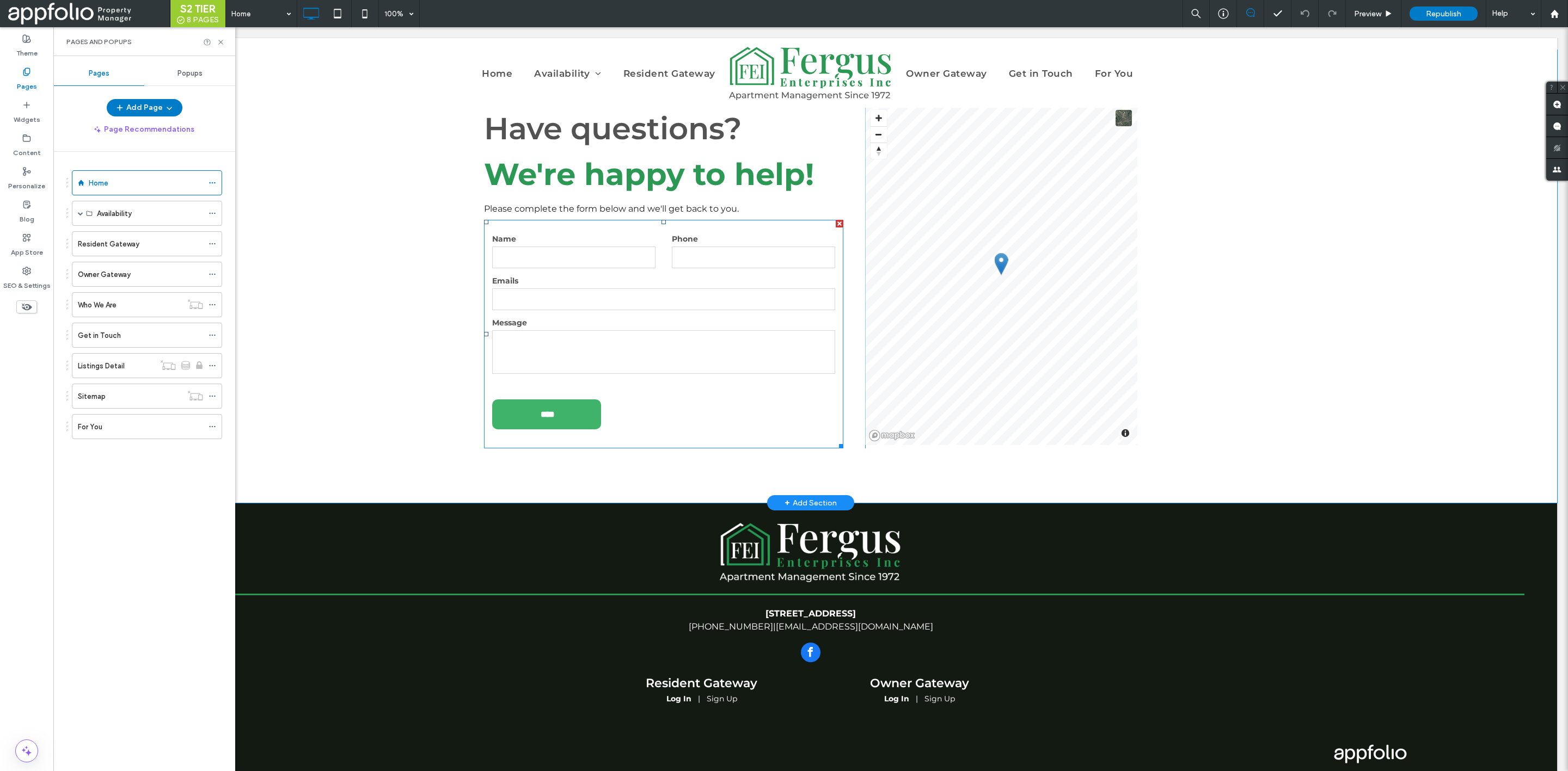
click at [544, 405] on input "****" at bounding box center [547, 414] width 105 height 20
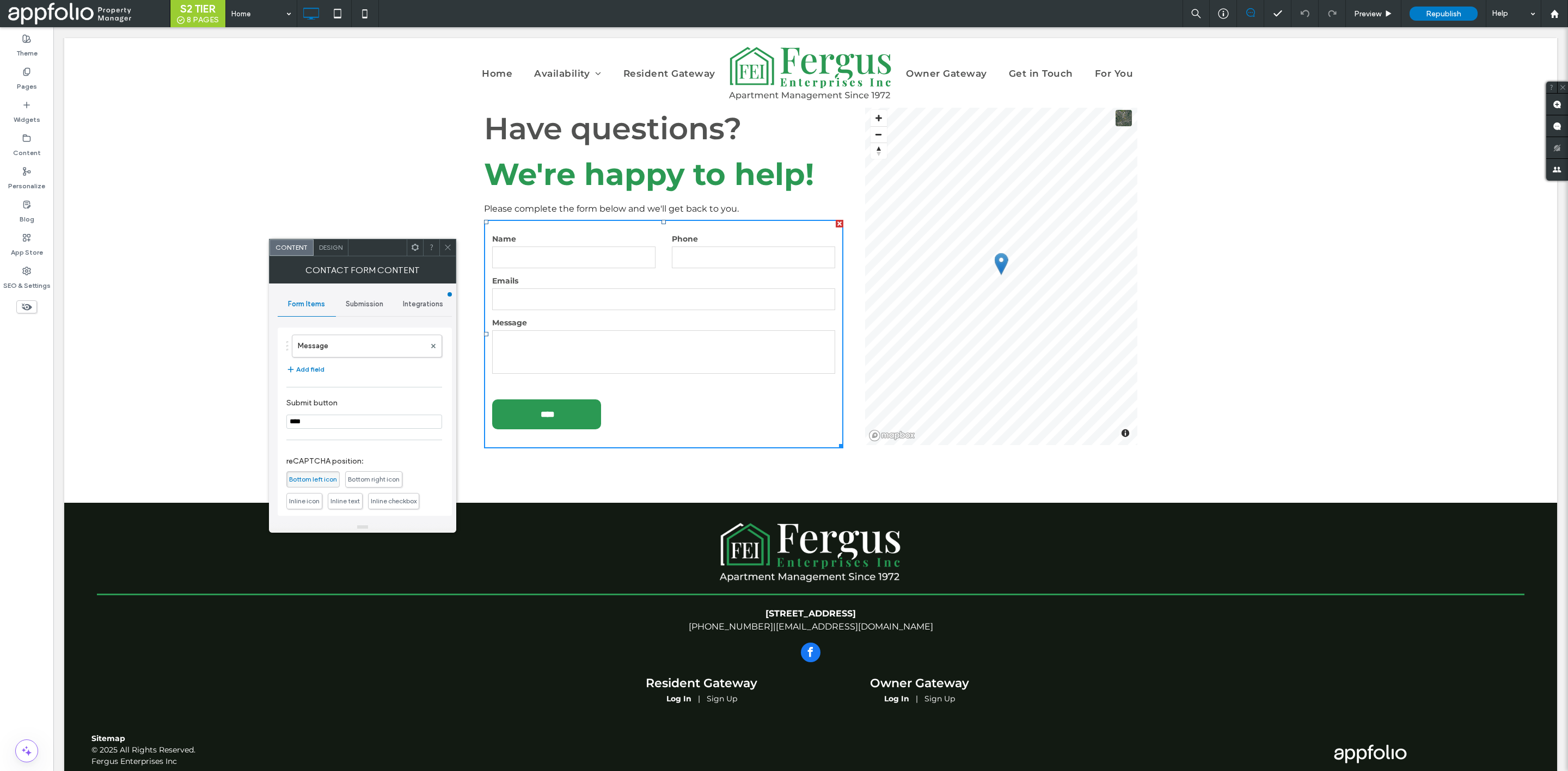
scroll to position [224, 0]
click at [336, 252] on div "Design" at bounding box center [331, 247] width 35 height 16
click at [37, 77] on div "Pages" at bounding box center [27, 79] width 54 height 33
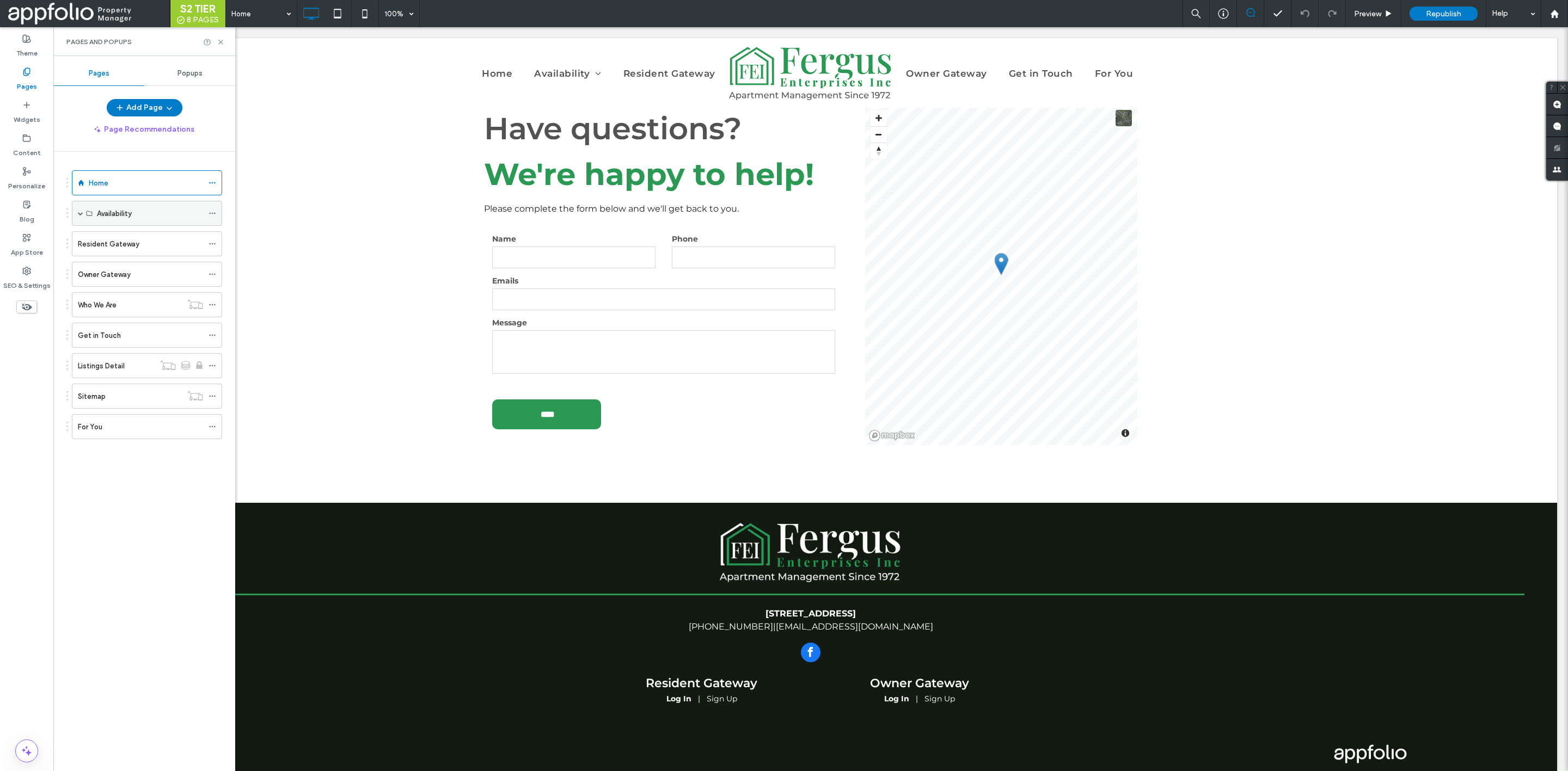
click at [80, 213] on span at bounding box center [80, 213] width 5 height 5
click at [140, 233] on div "All Vacancies" at bounding box center [150, 239] width 106 height 24
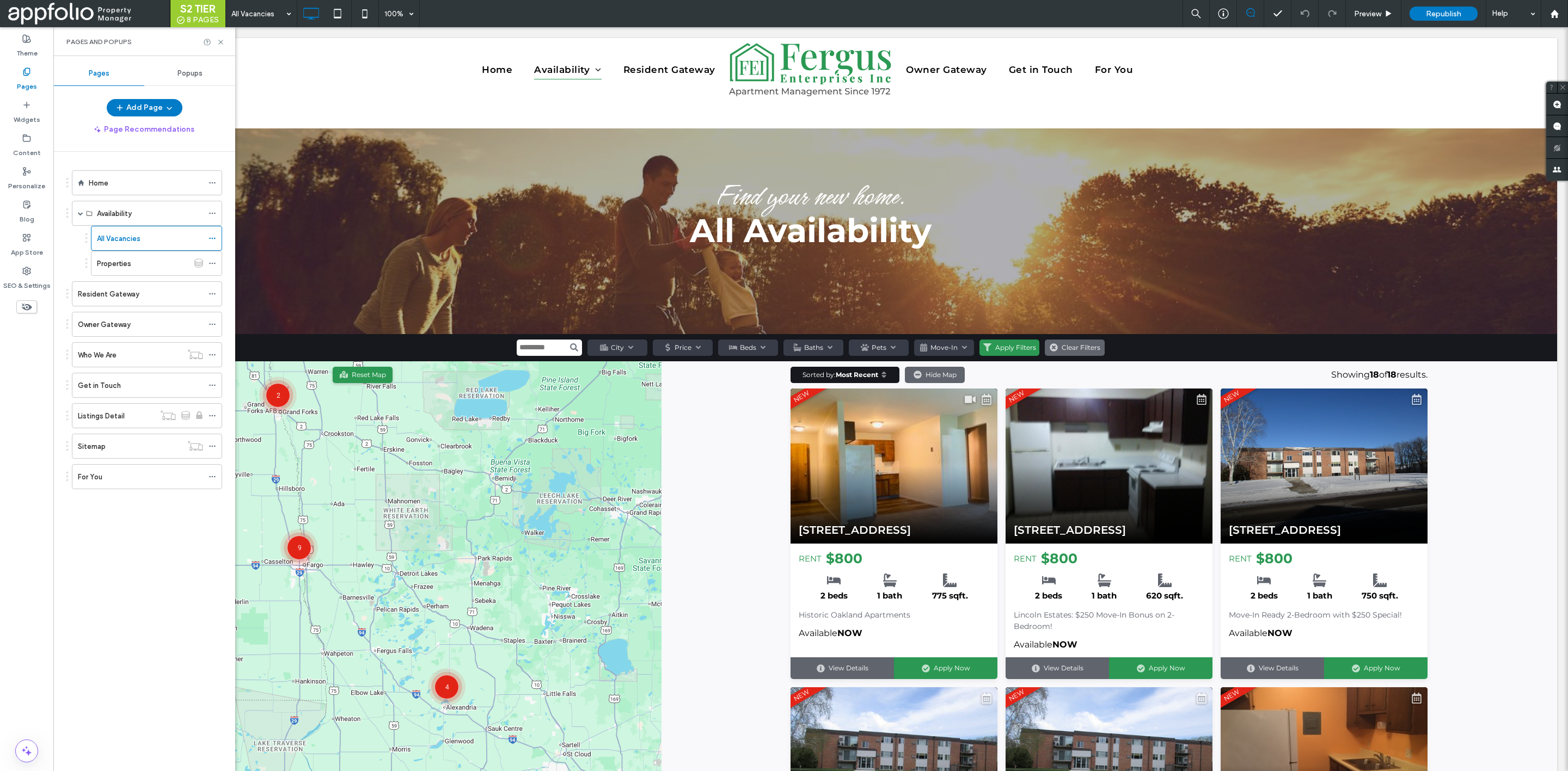
click at [214, 81] on div "Popups" at bounding box center [189, 73] width 91 height 24
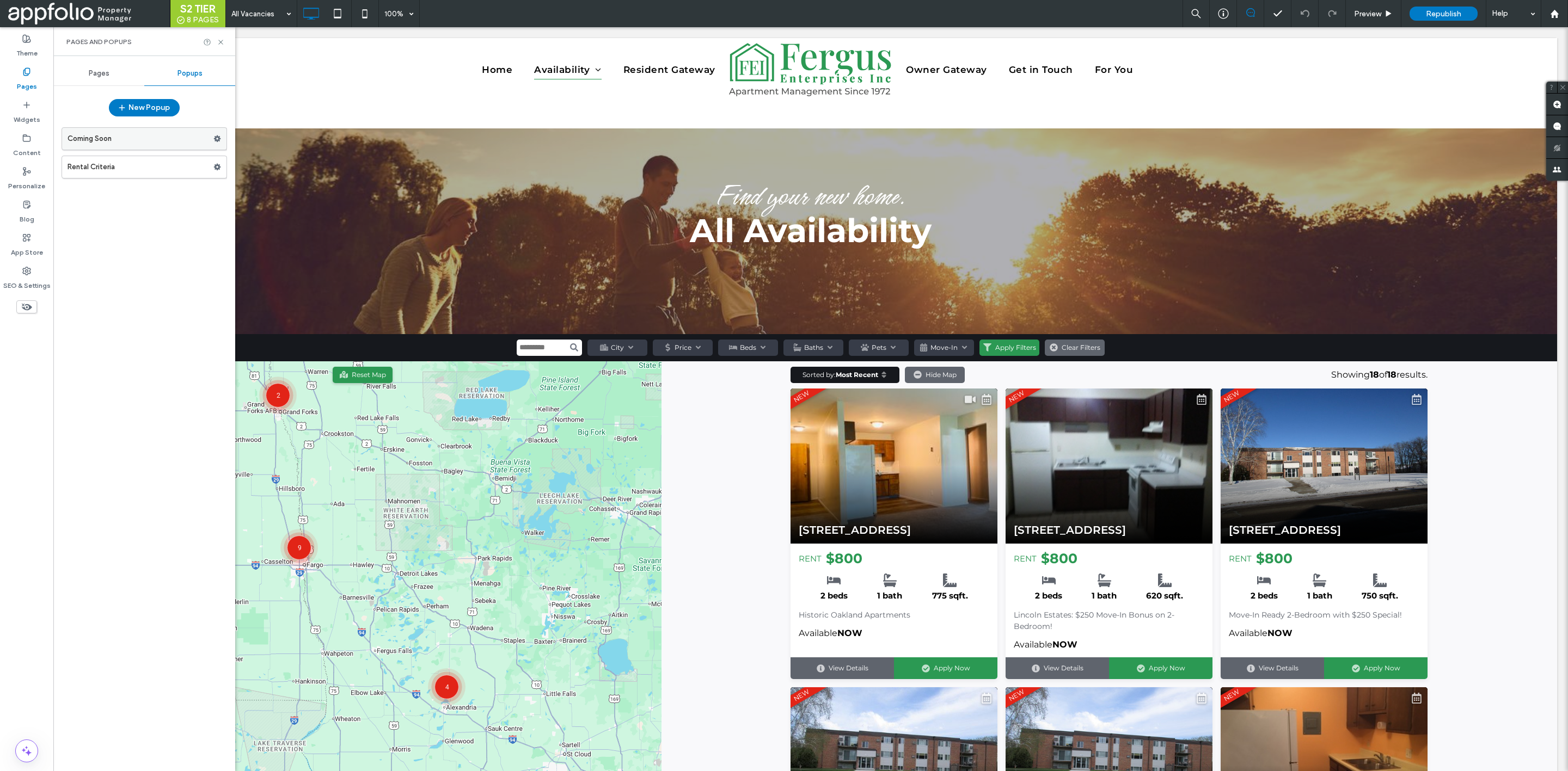
click at [152, 136] on label "Coming Soon" at bounding box center [140, 138] width 146 height 22
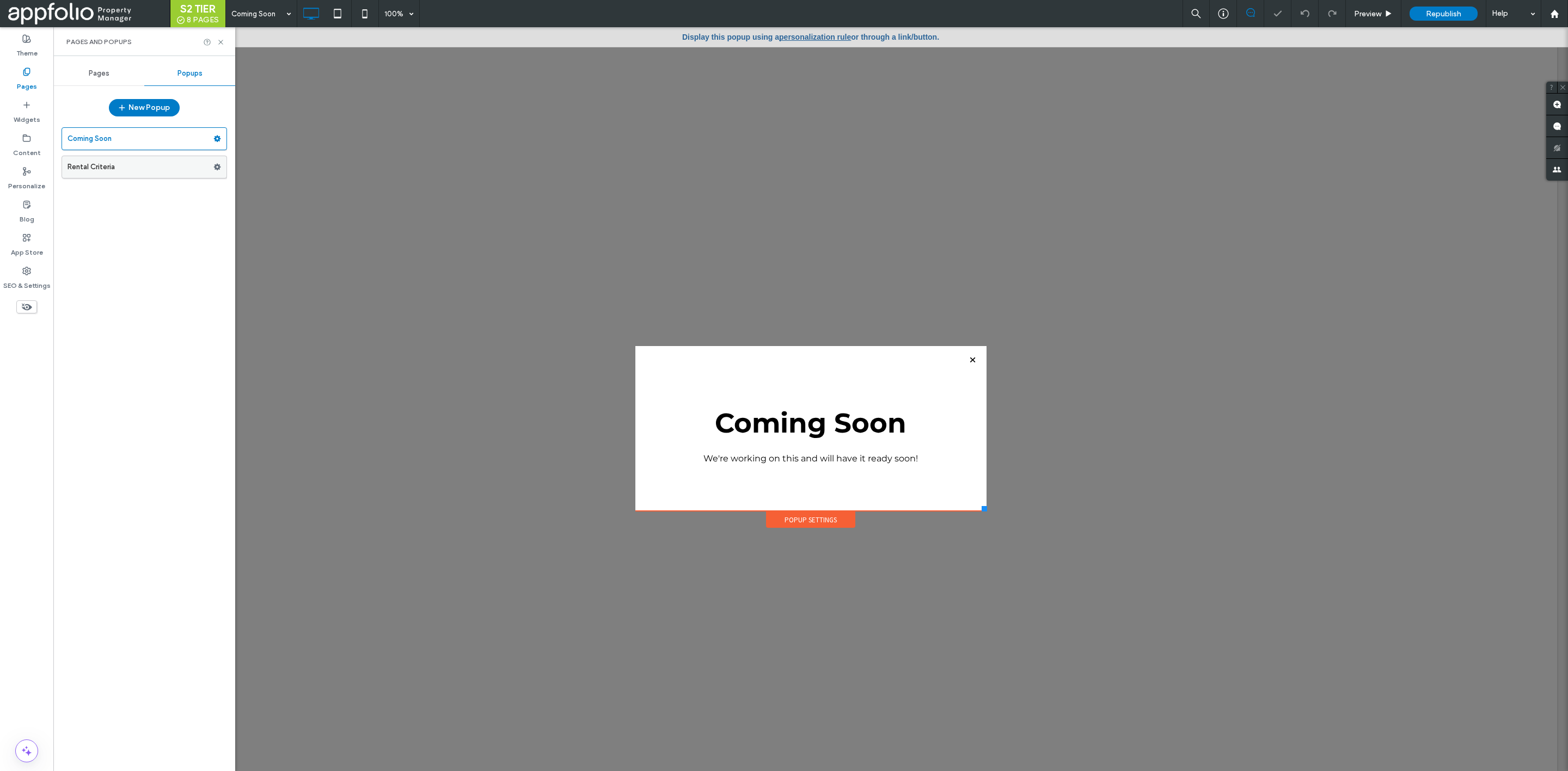
click at [161, 167] on label "Rental Criteria" at bounding box center [140, 167] width 146 height 22
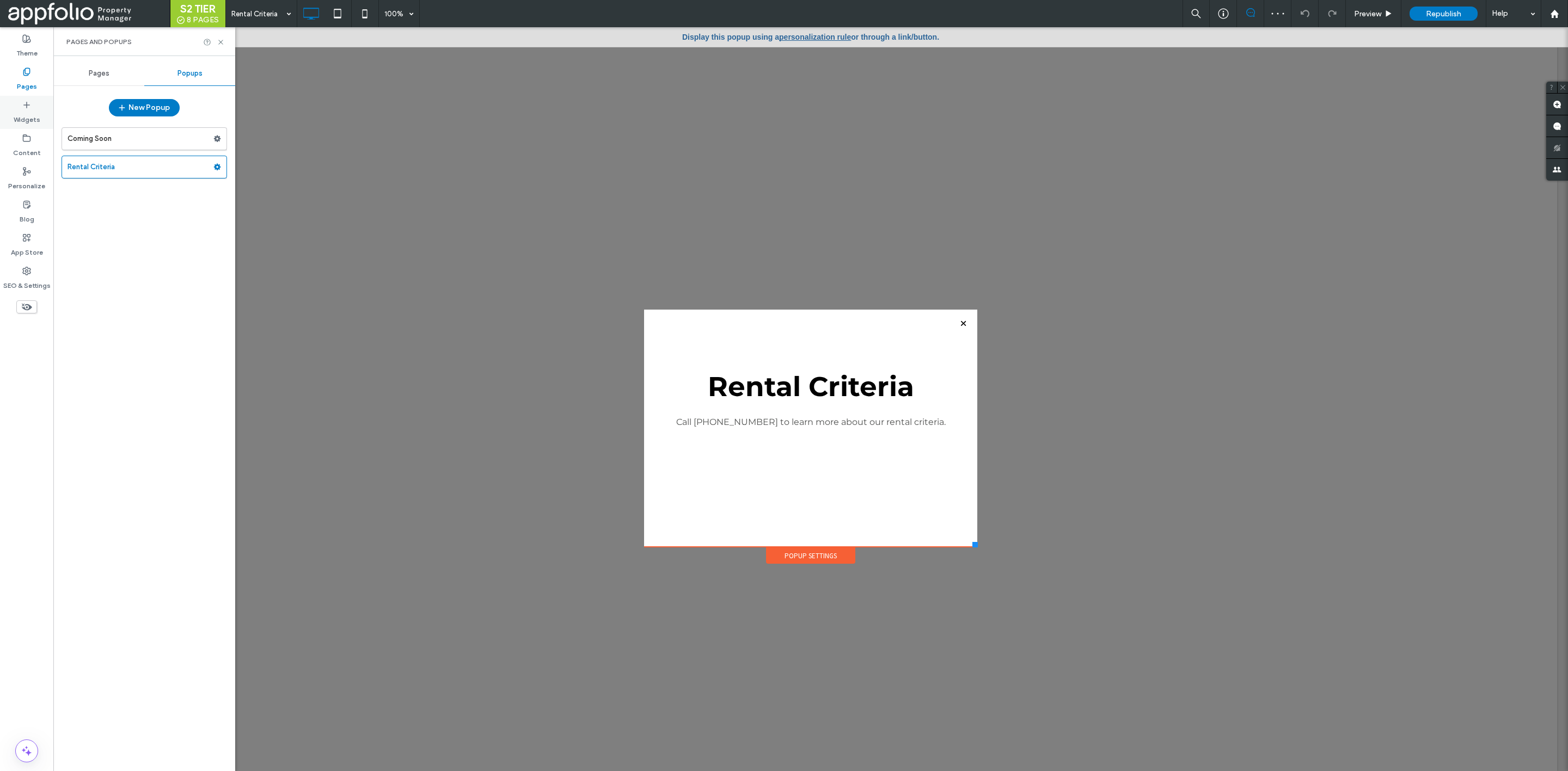
click at [33, 116] on label "Widgets" at bounding box center [27, 118] width 27 height 16
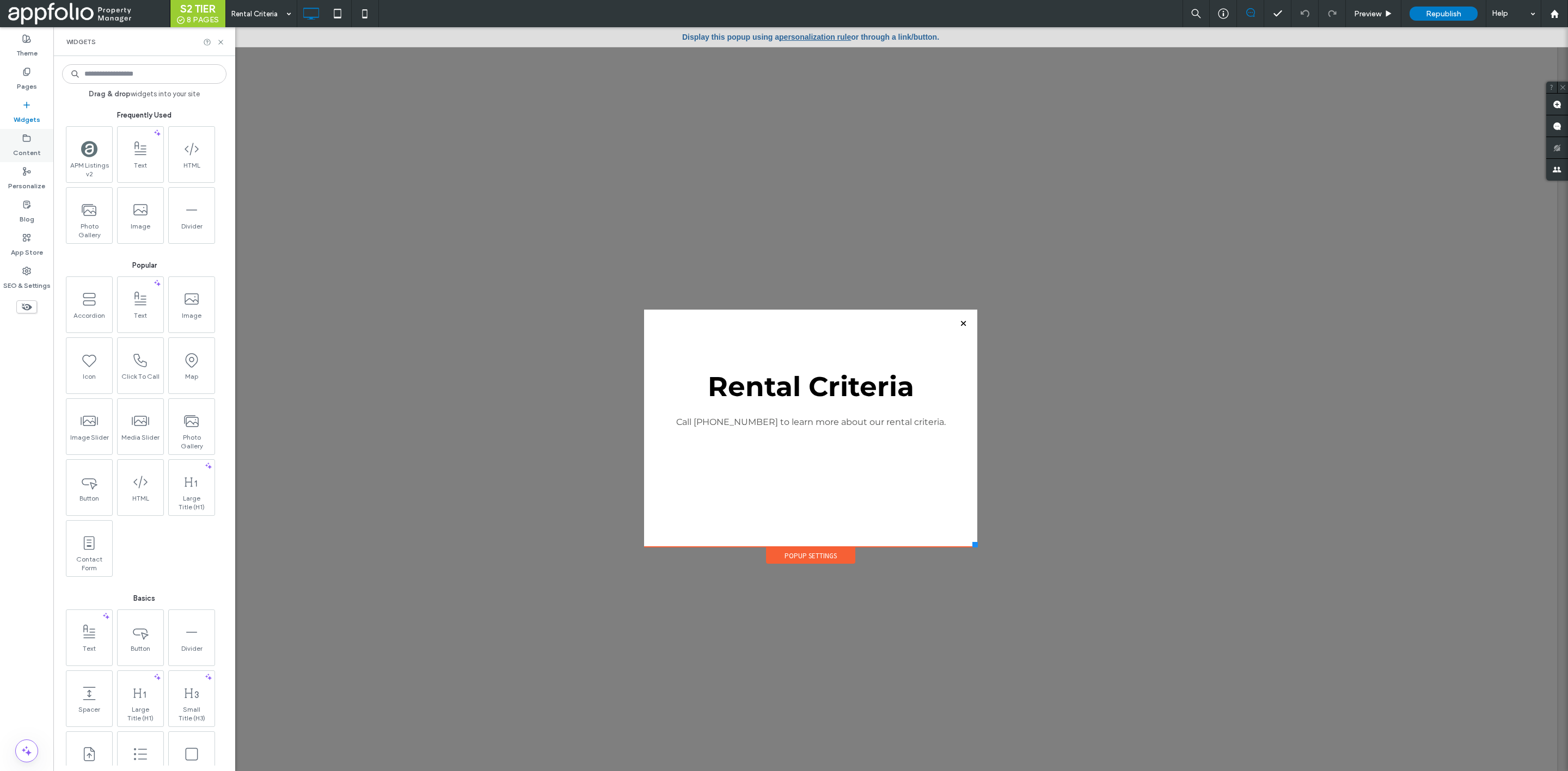
click at [36, 156] on label "Content" at bounding box center [27, 150] width 28 height 16
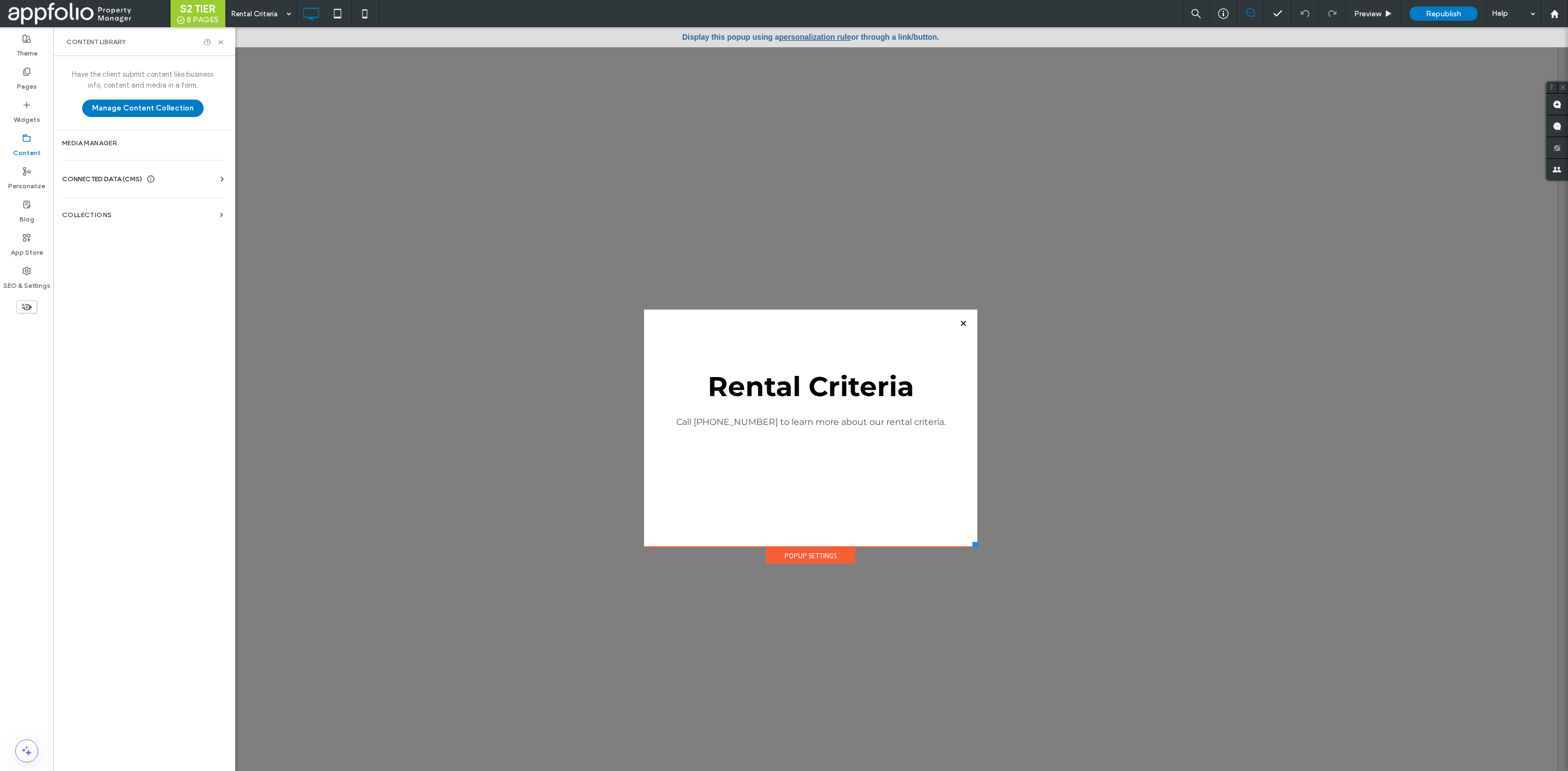
click at [130, 182] on span "CONNECTED DATA (CMS)" at bounding box center [102, 179] width 80 height 11
click at [115, 199] on section "Business Info" at bounding box center [144, 206] width 165 height 25
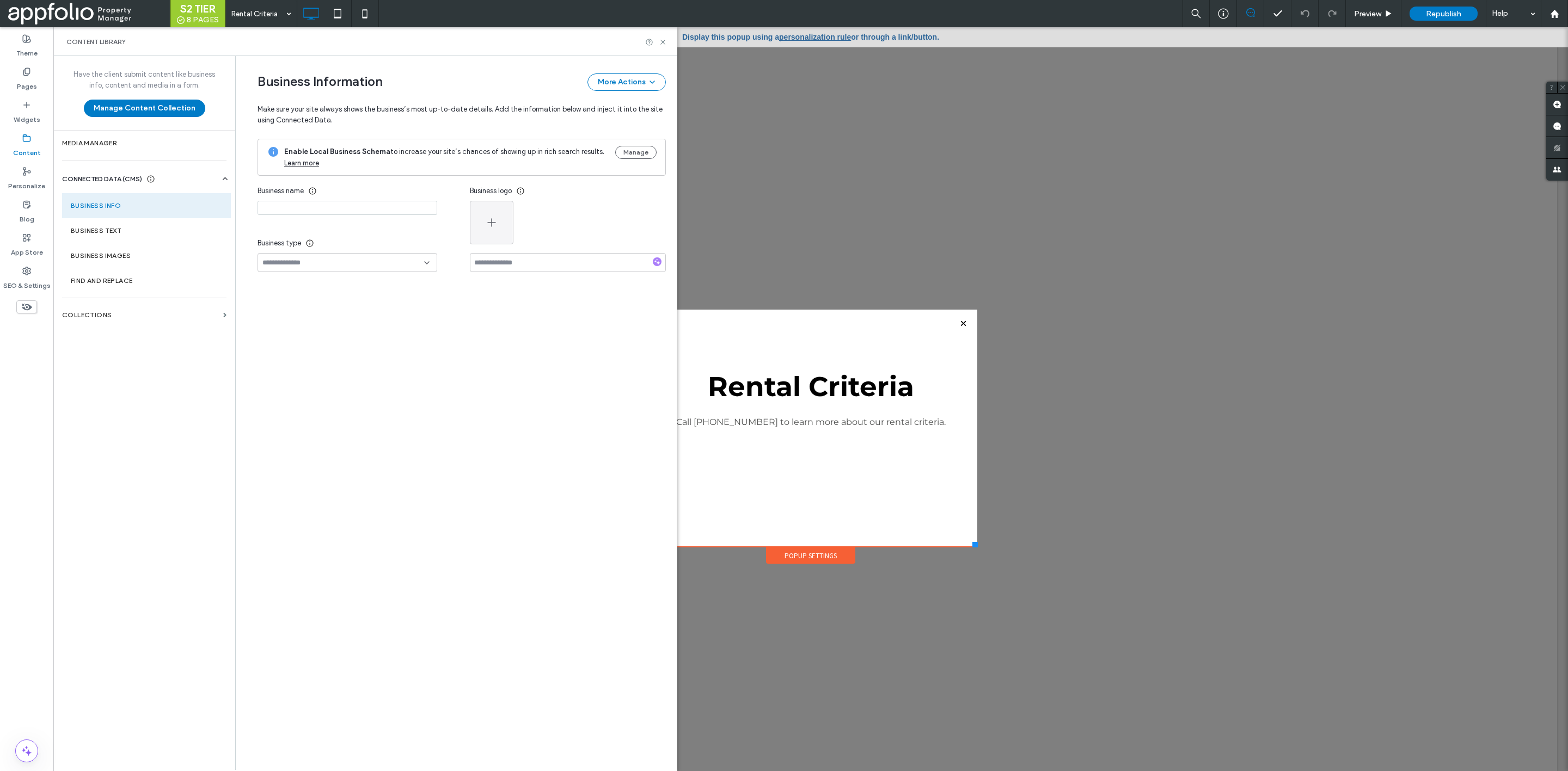
type input "**********"
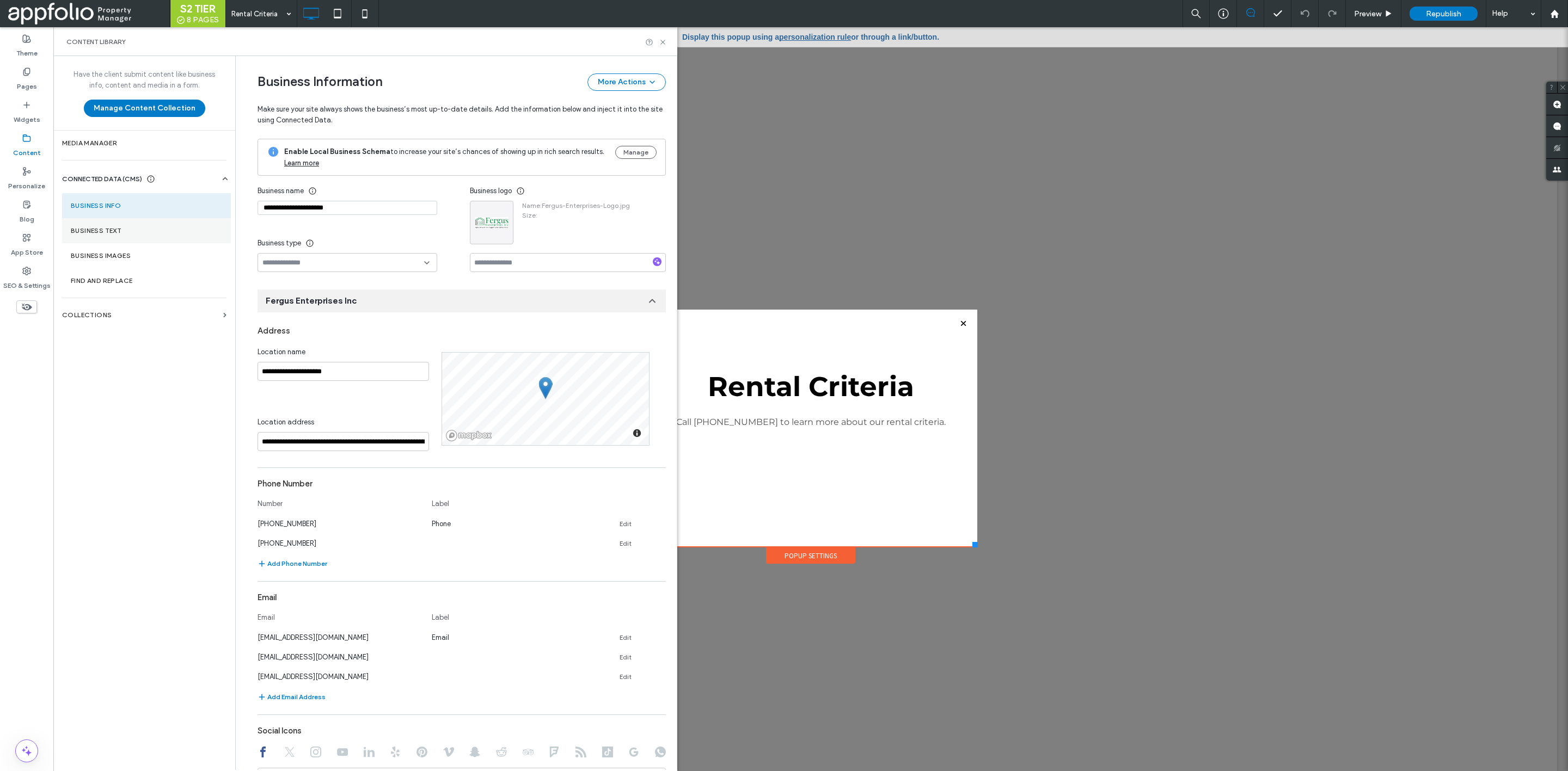
click at [125, 224] on section "Business Text" at bounding box center [146, 230] width 169 height 25
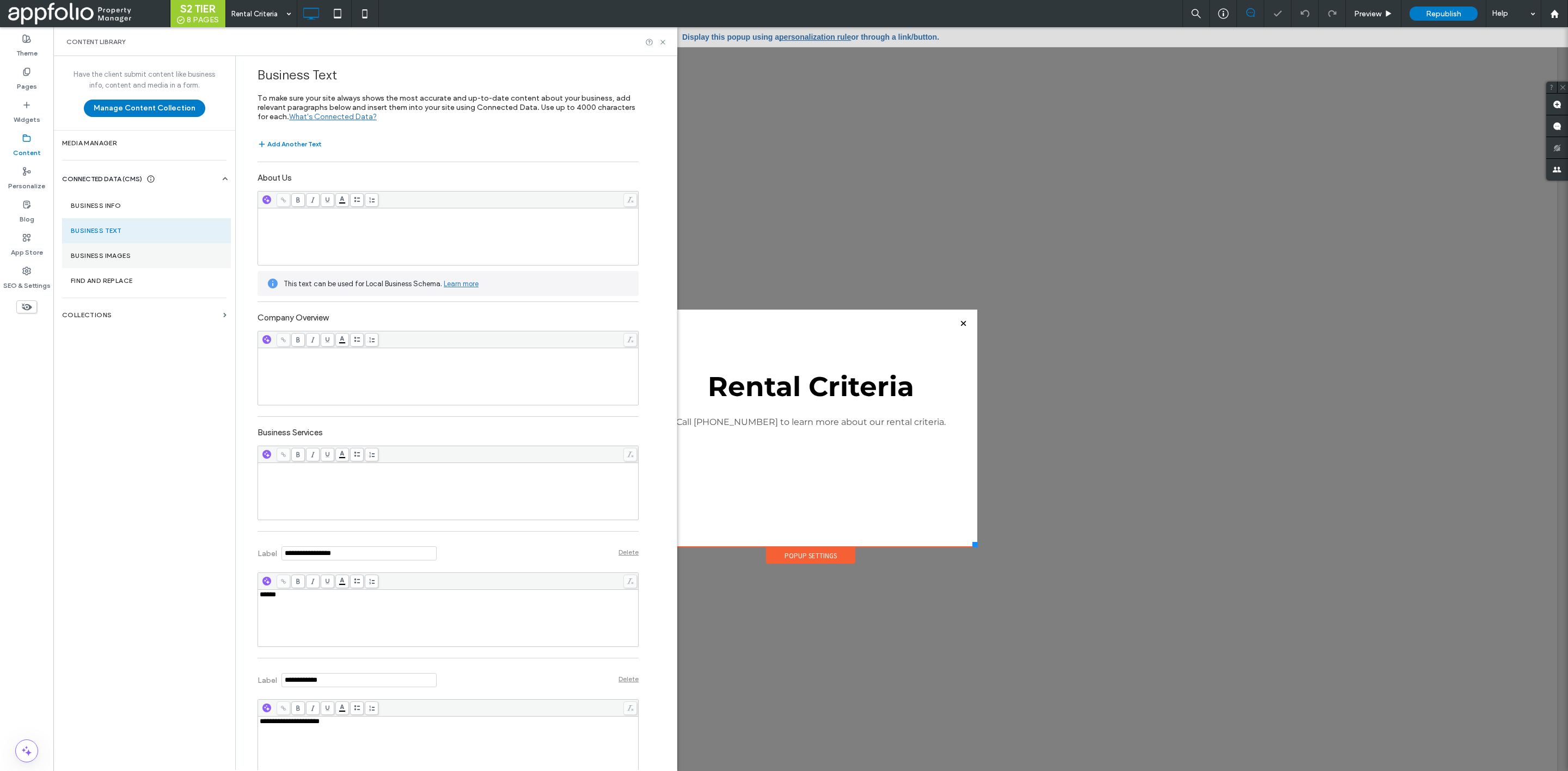
click at [133, 261] on section "Business Images" at bounding box center [146, 255] width 169 height 25
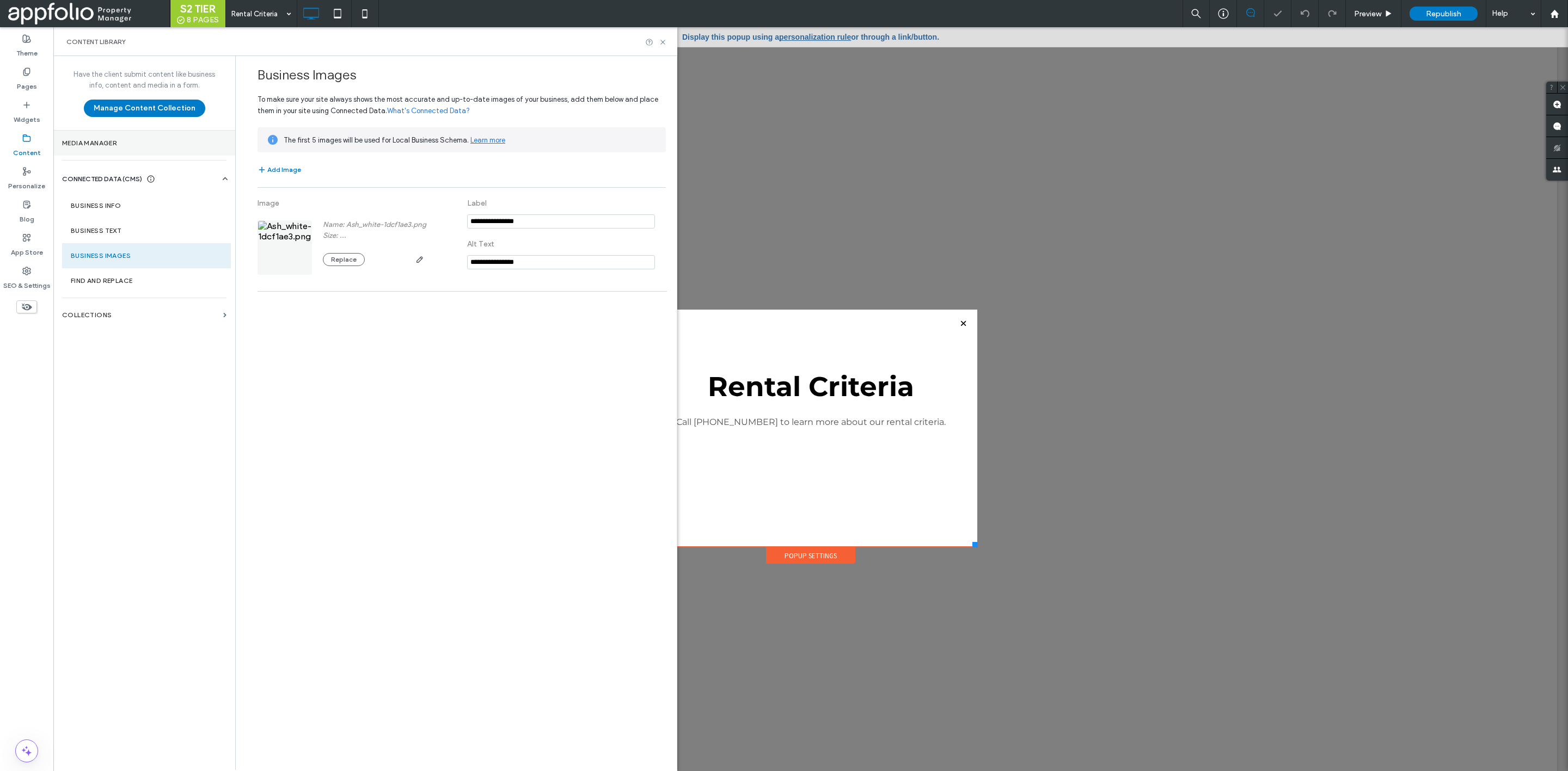
click at [114, 141] on label "Media Manager" at bounding box center [144, 143] width 164 height 8
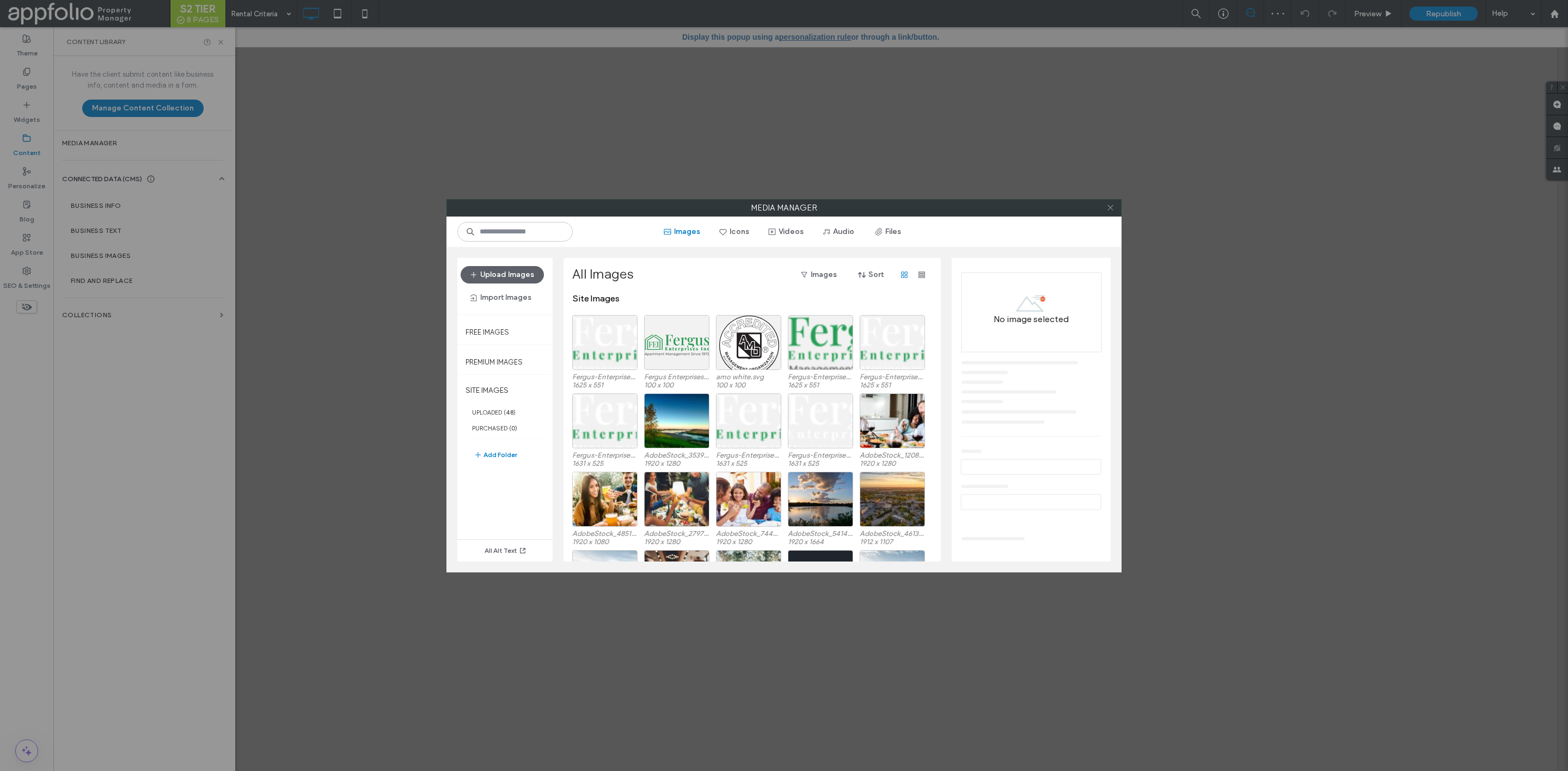
click at [1113, 209] on icon at bounding box center [1110, 207] width 8 height 8
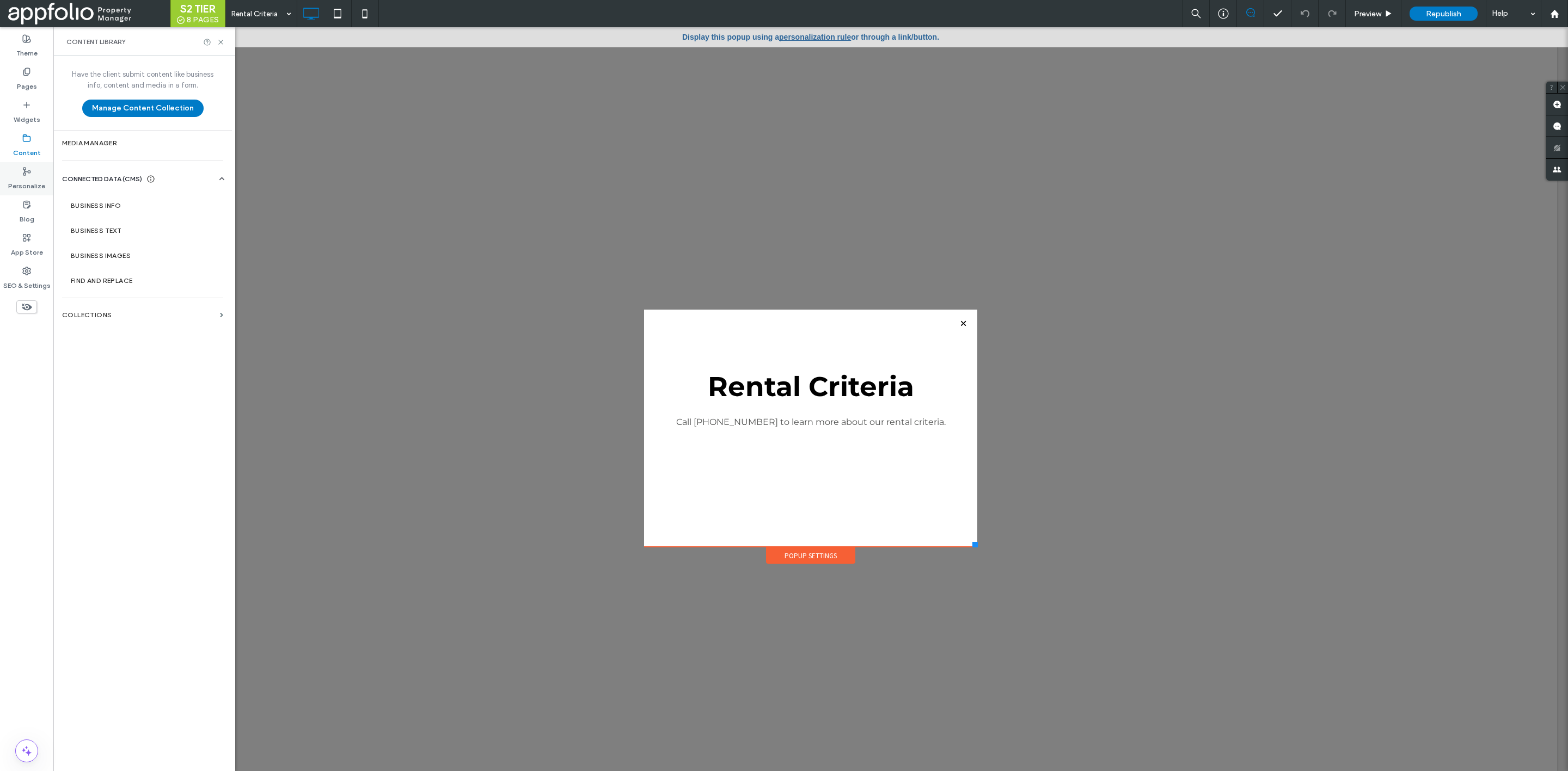
click at [39, 182] on label "Personalize" at bounding box center [26, 183] width 37 height 16
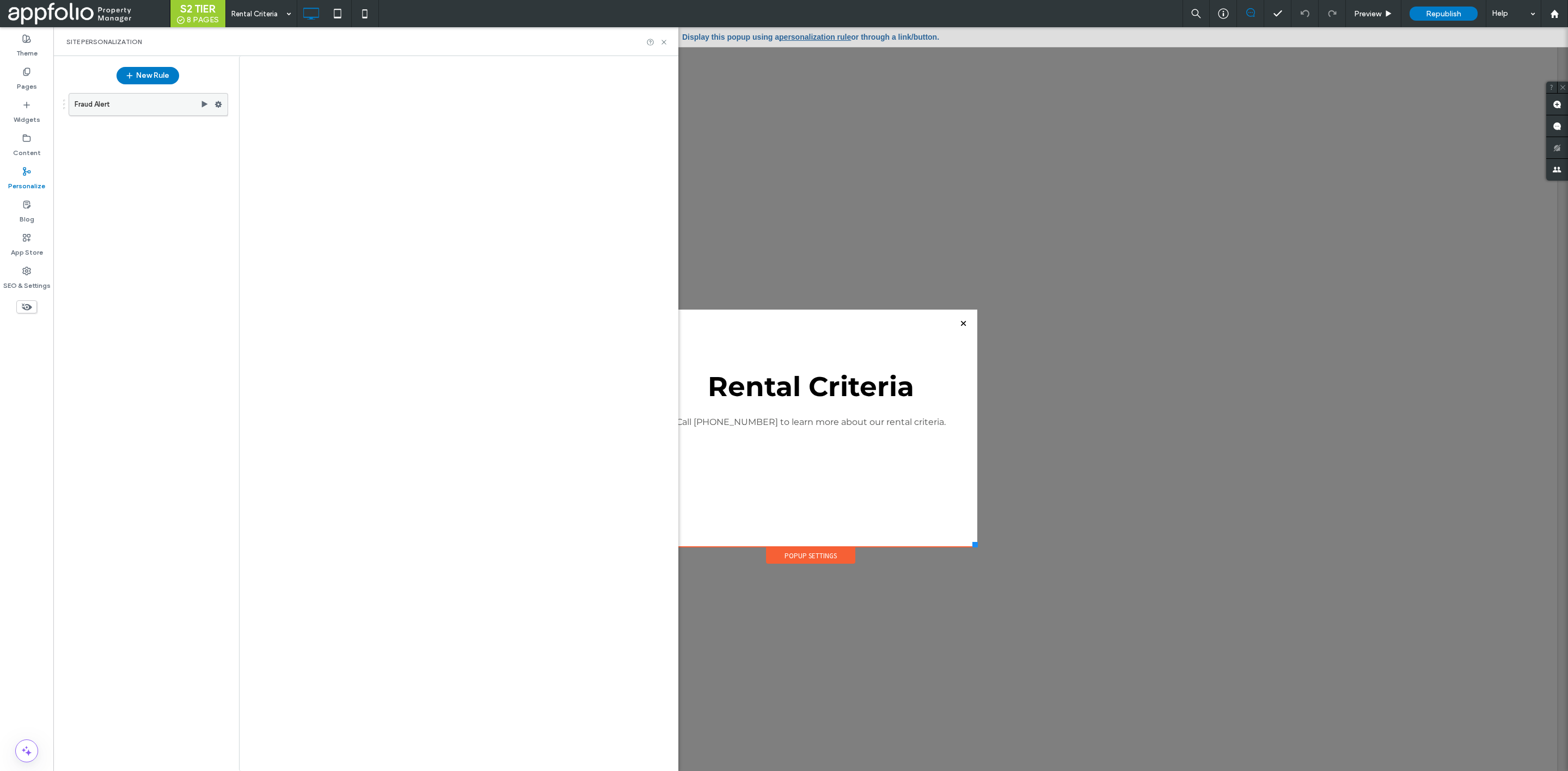
click at [150, 99] on label "Fraud Alert" at bounding box center [137, 104] width 125 height 22
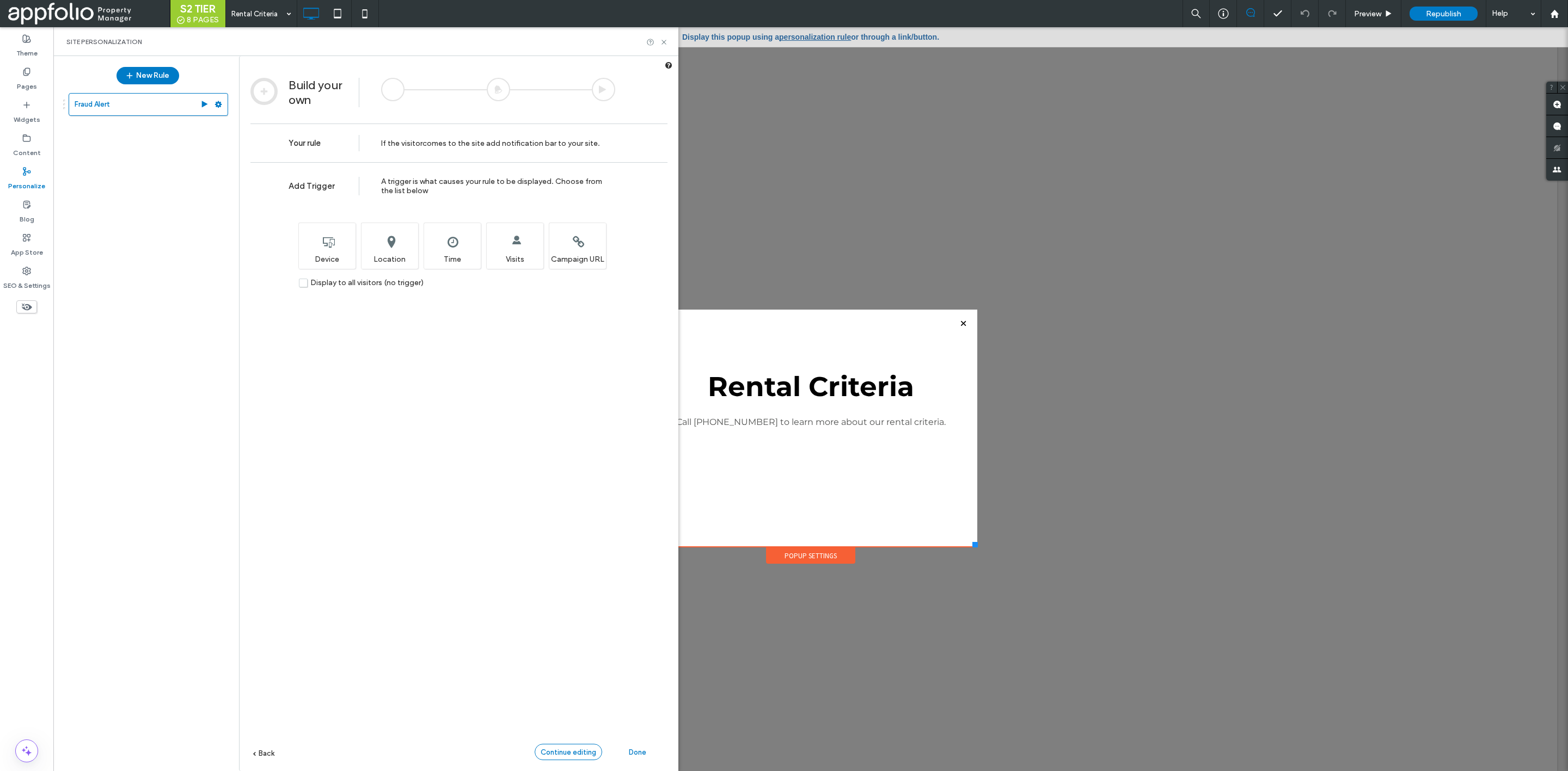
click at [582, 745] on div "Continue editing" at bounding box center [568, 752] width 67 height 16
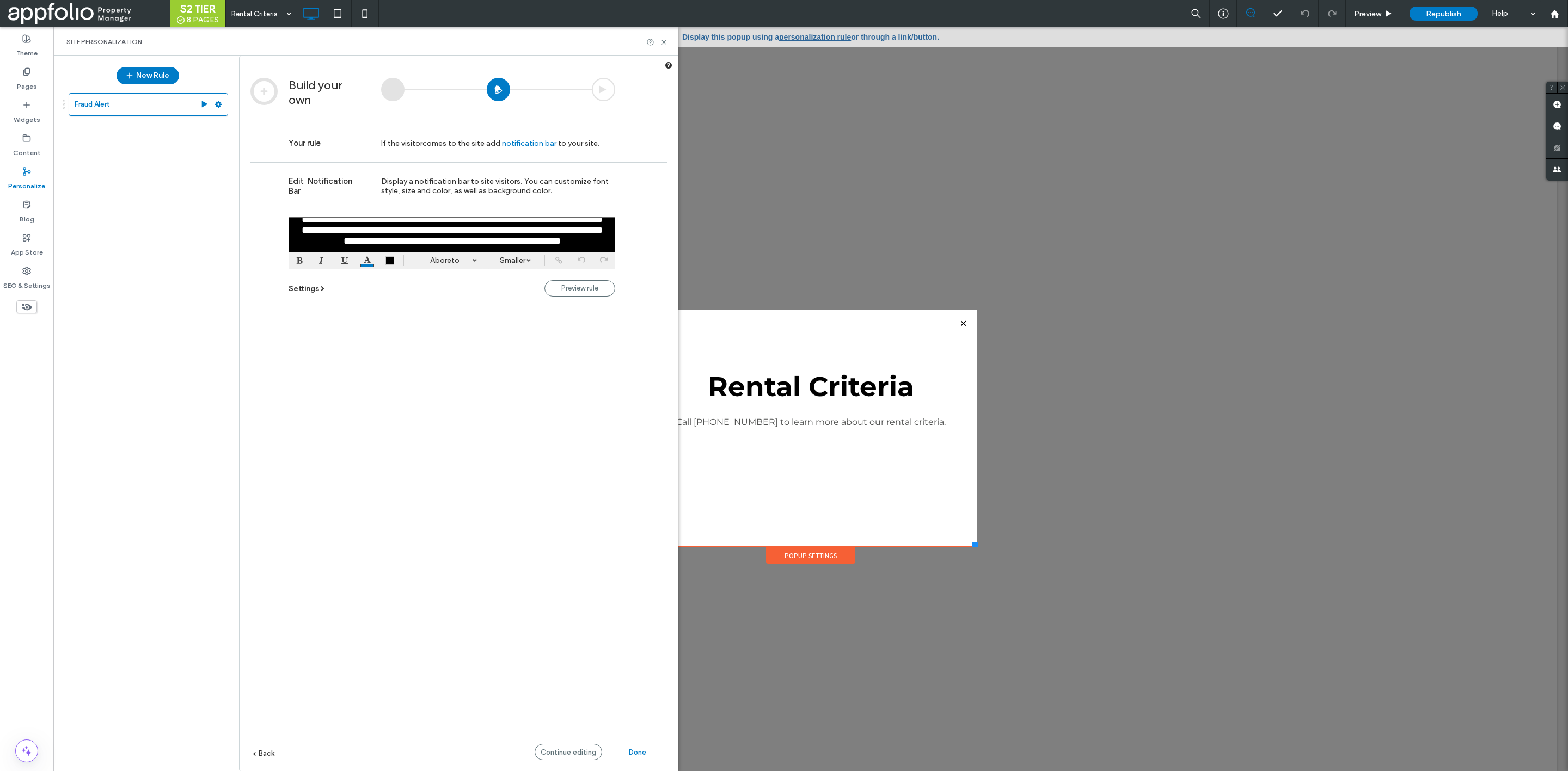
scroll to position [27, 0]
click at [35, 112] on label "Widgets" at bounding box center [27, 118] width 27 height 16
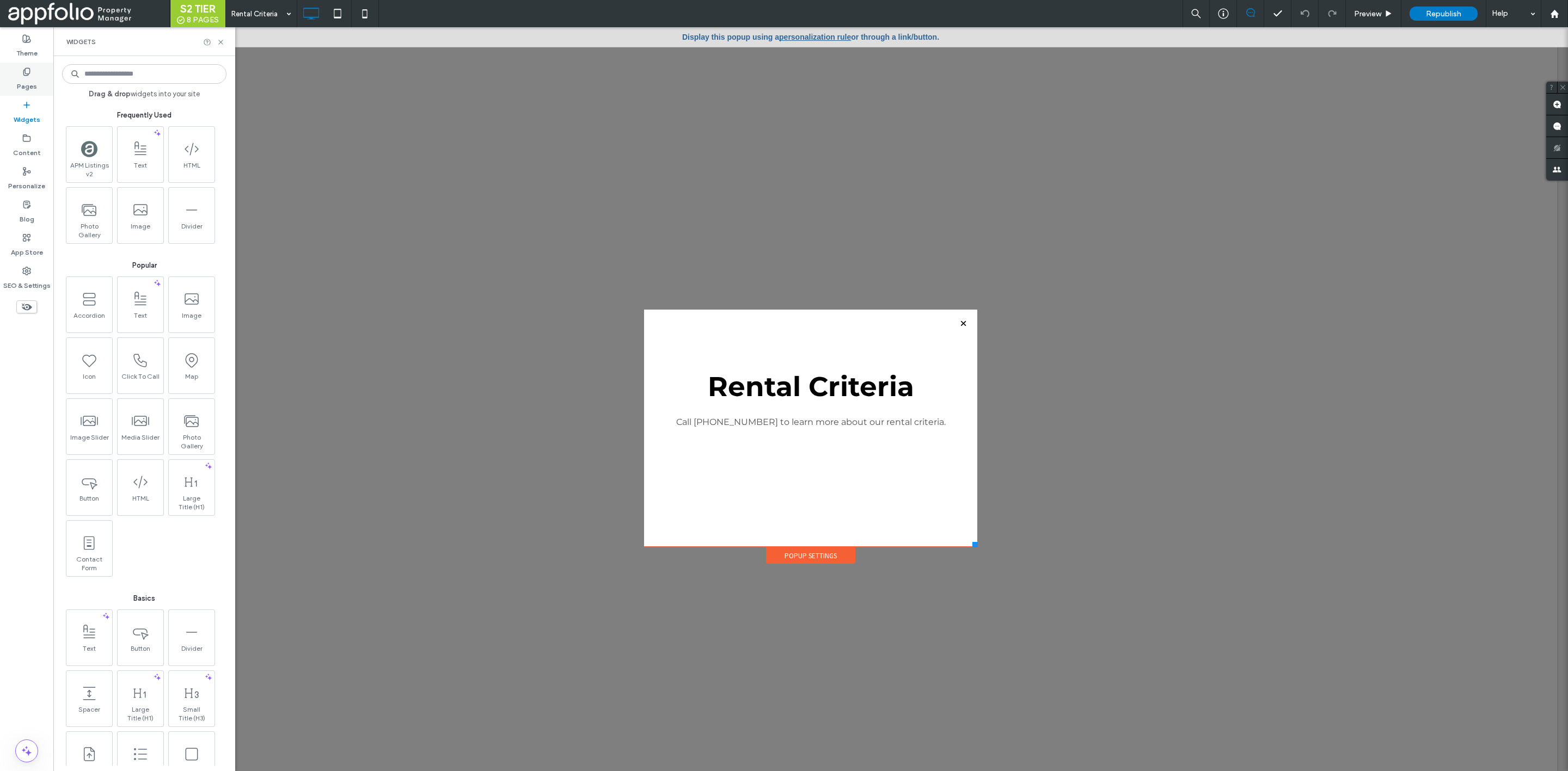
click at [20, 81] on label "Pages" at bounding box center [27, 84] width 20 height 16
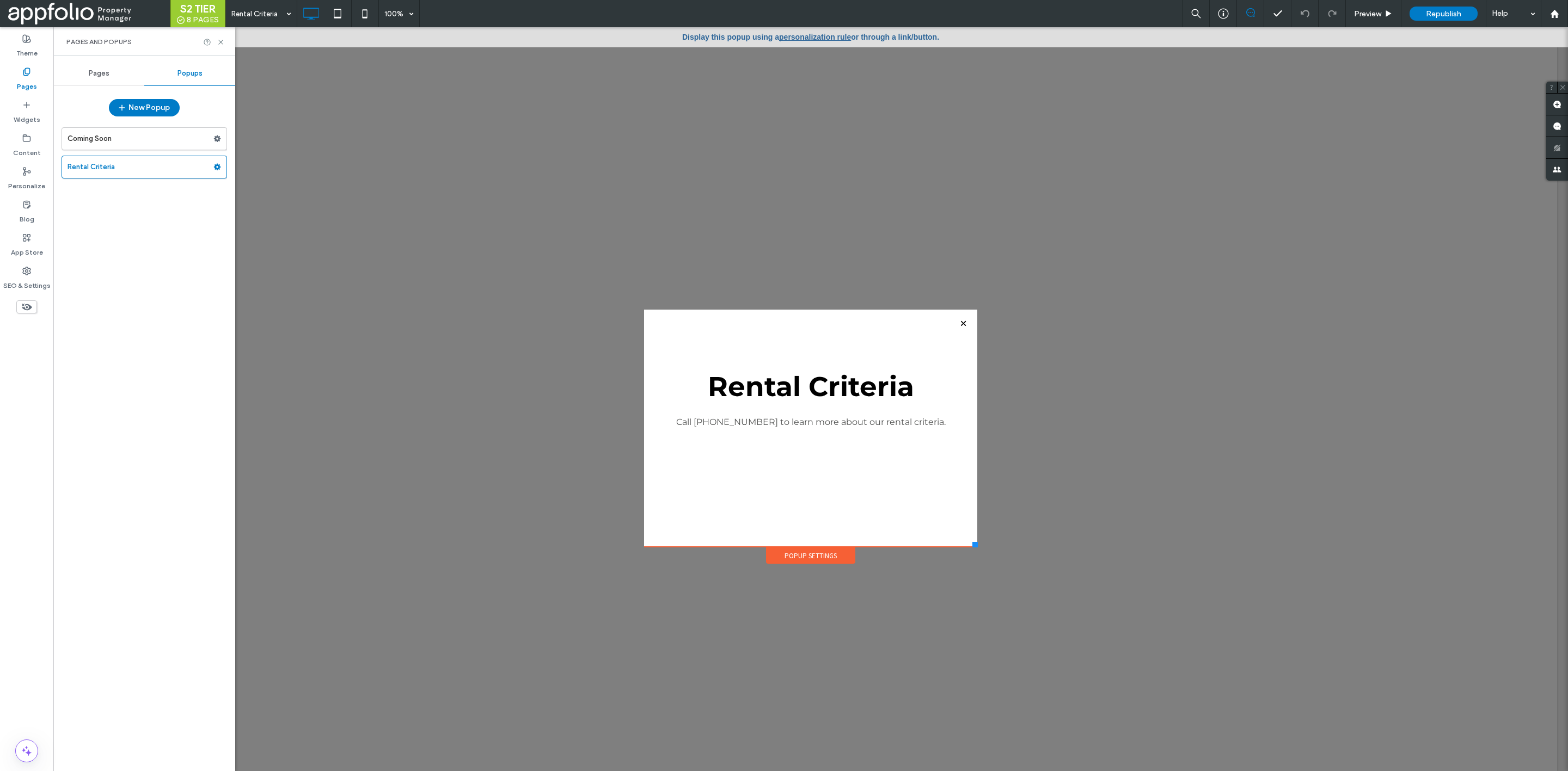
click at [104, 70] on span "Pages" at bounding box center [99, 73] width 21 height 9
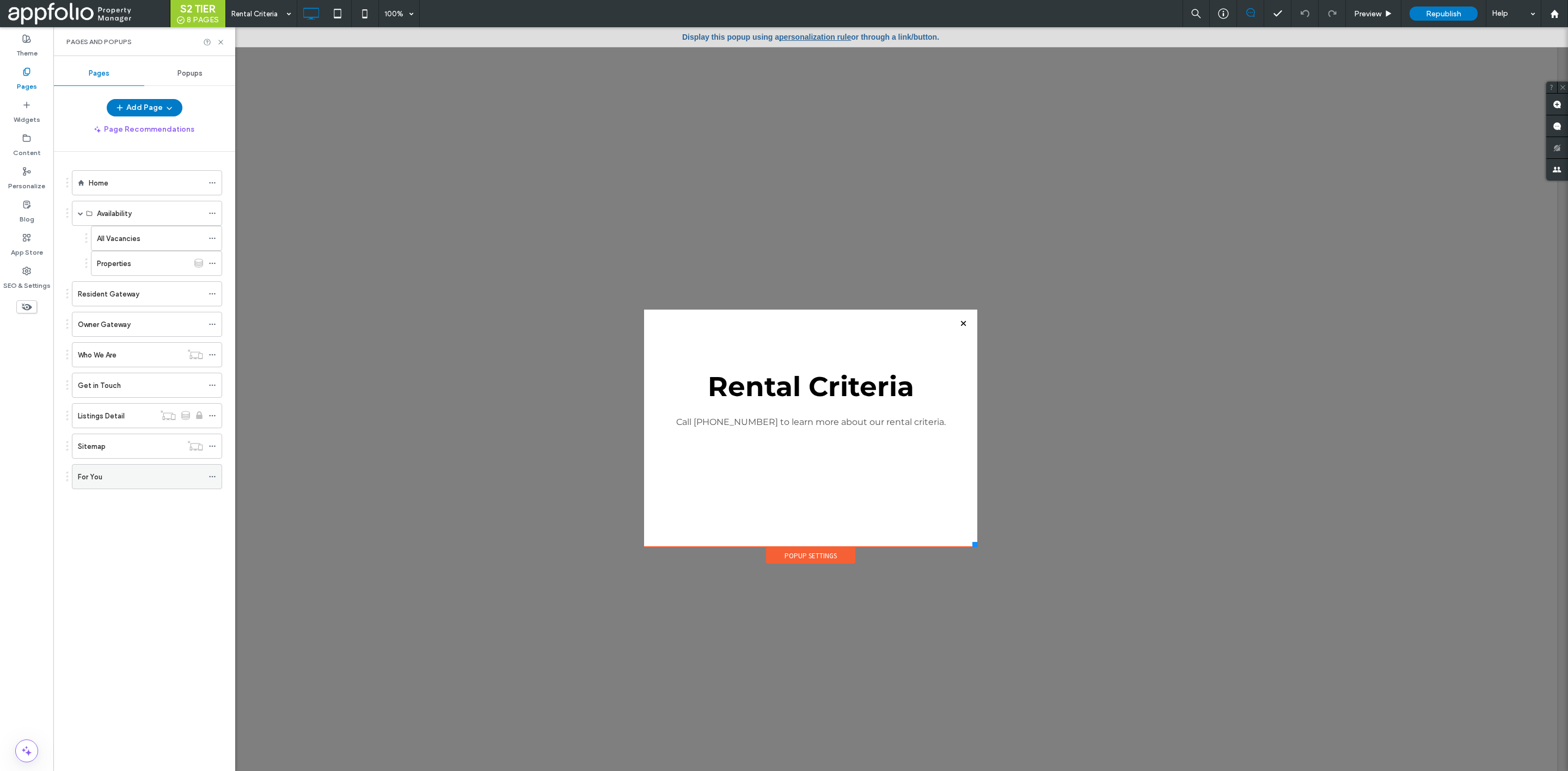
click at [157, 475] on div "For You" at bounding box center [140, 477] width 125 height 24
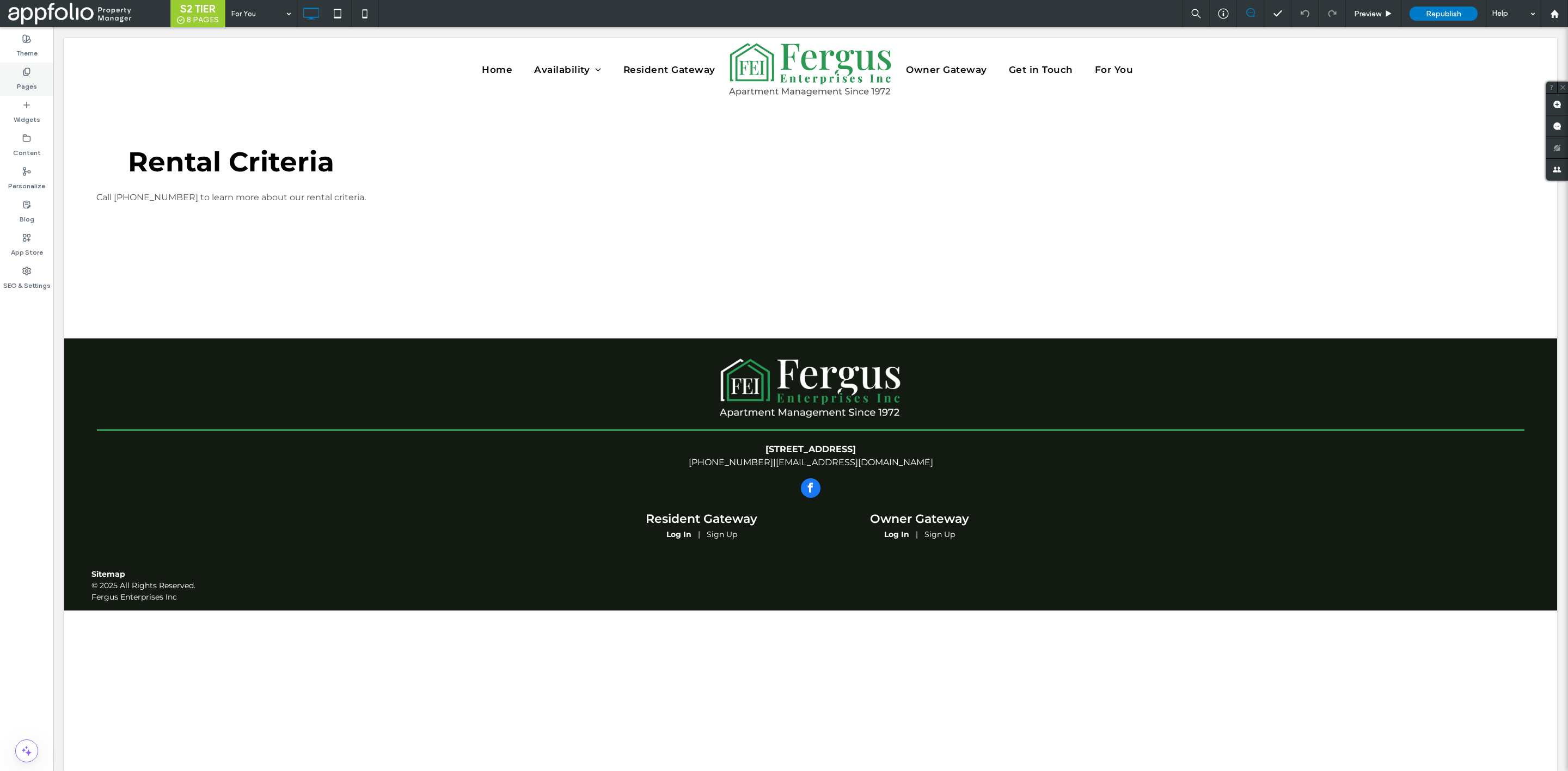
click at [39, 77] on div "Pages" at bounding box center [27, 79] width 54 height 33
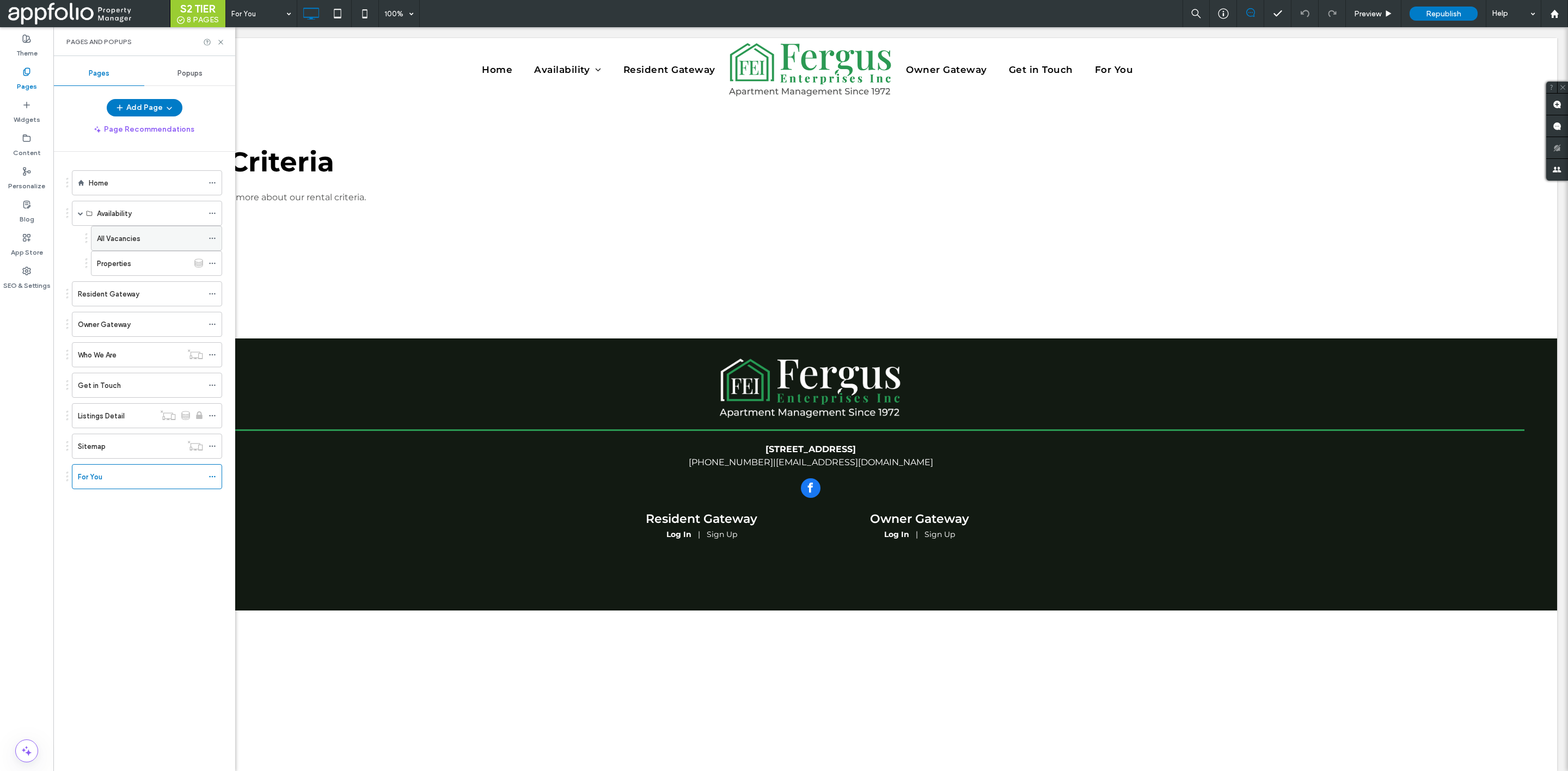
click at [135, 236] on label "All Vacancies" at bounding box center [118, 239] width 43 height 19
click at [138, 184] on div "Home" at bounding box center [146, 182] width 114 height 11
click at [1365, 10] on span "Preview" at bounding box center [1367, 14] width 27 height 10
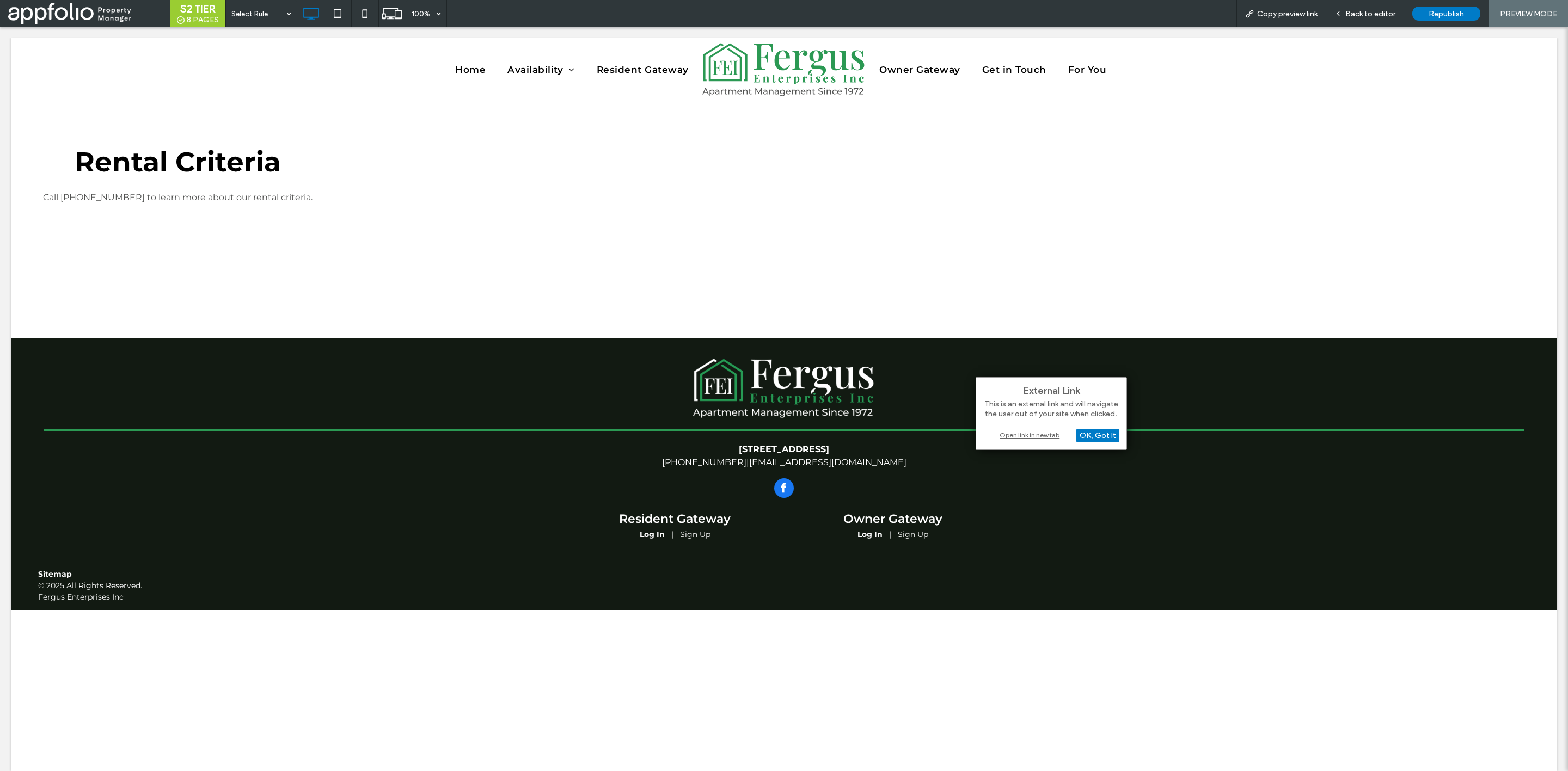
click at [1020, 434] on div "Open link in new tab" at bounding box center [1051, 435] width 136 height 11
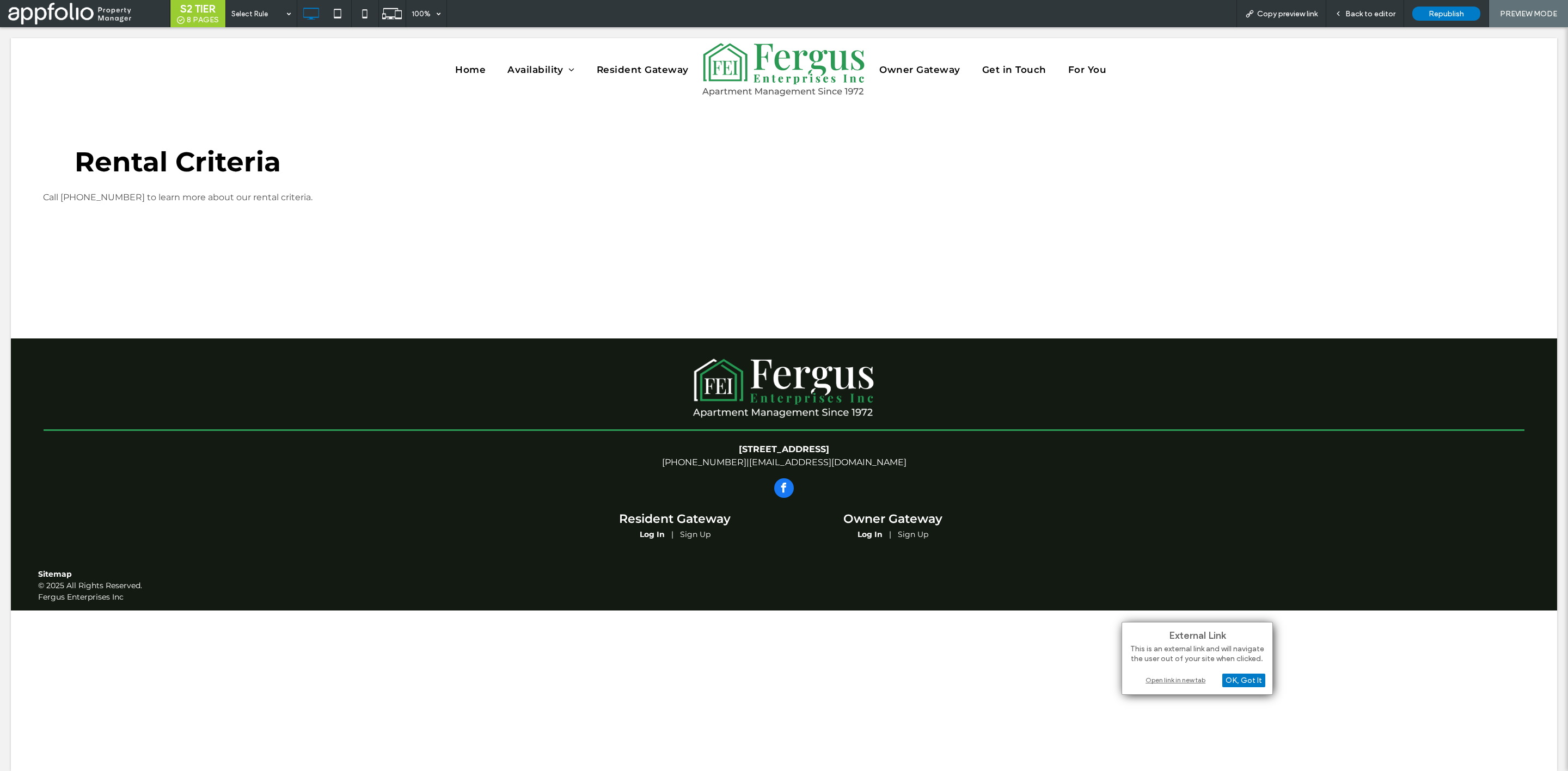
click at [1163, 679] on div "Open link in new tab" at bounding box center [1197, 679] width 136 height 11
click at [1159, 653] on div "Open link in new tab" at bounding box center [1197, 653] width 136 height 11
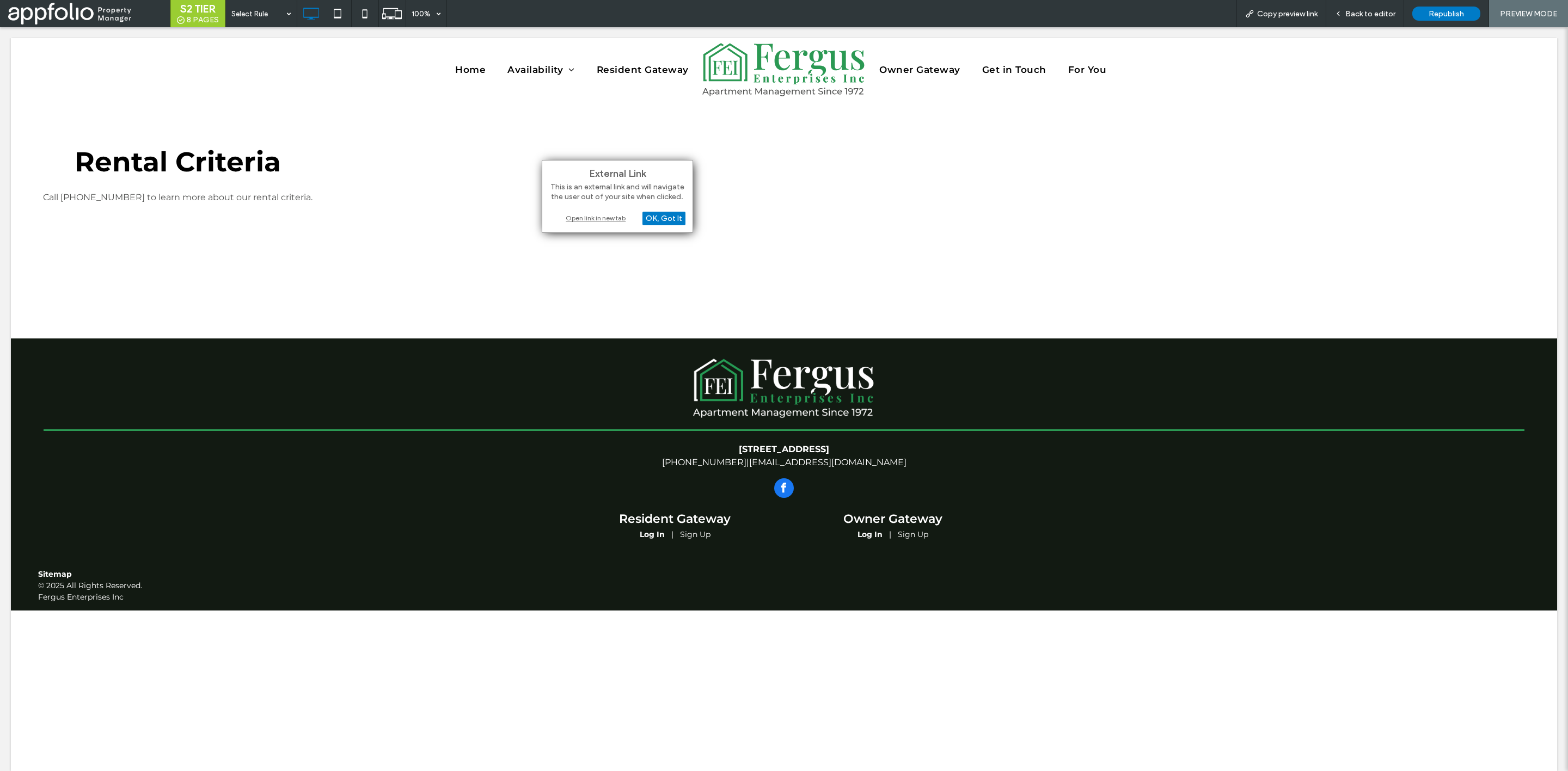
click at [617, 217] on div "Open link in new tab" at bounding box center [617, 218] width 136 height 11
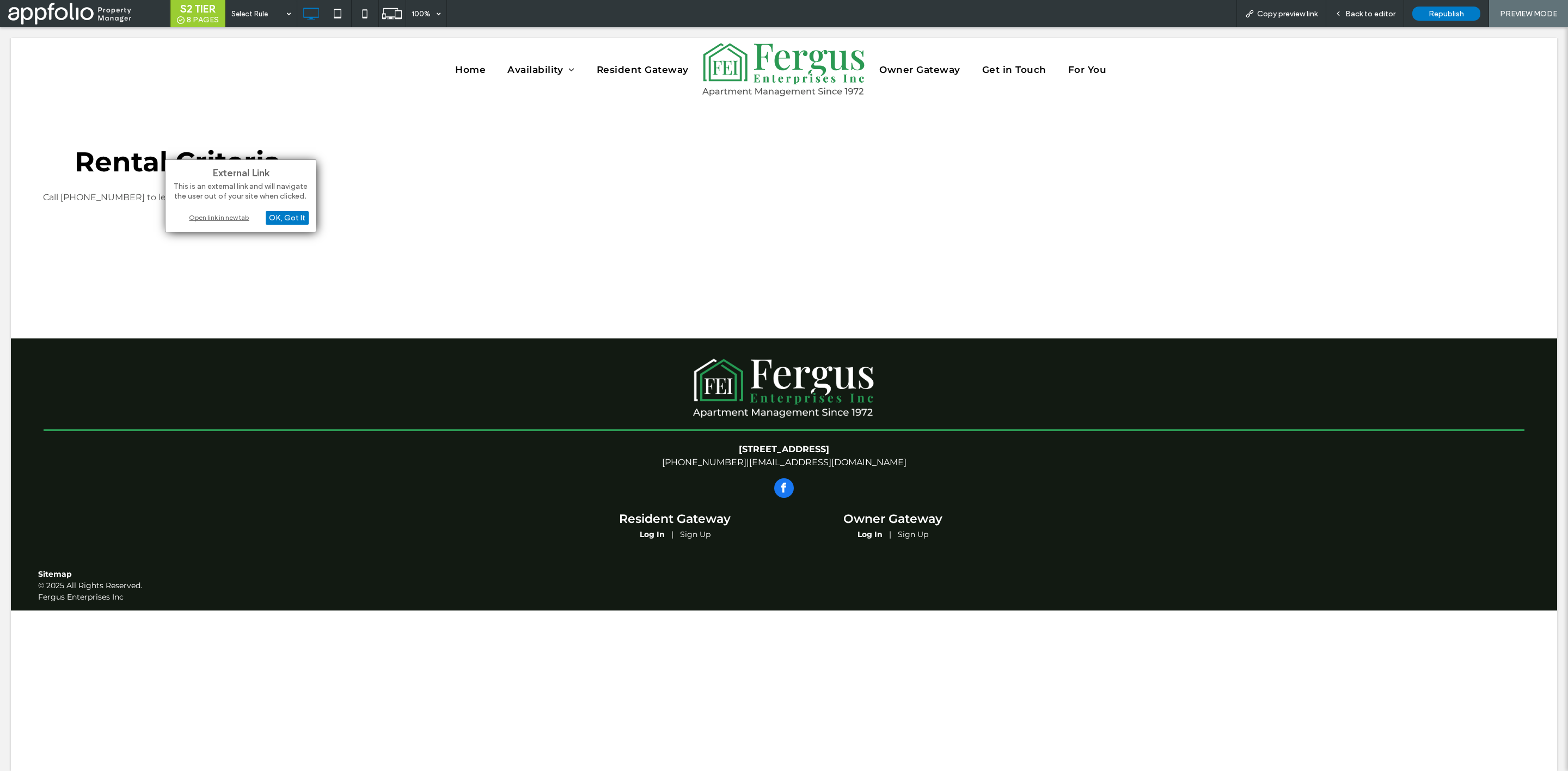
click at [218, 219] on div "Open link in new tab" at bounding box center [240, 217] width 136 height 11
click at [230, 260] on div "Open link in new tab" at bounding box center [240, 262] width 136 height 11
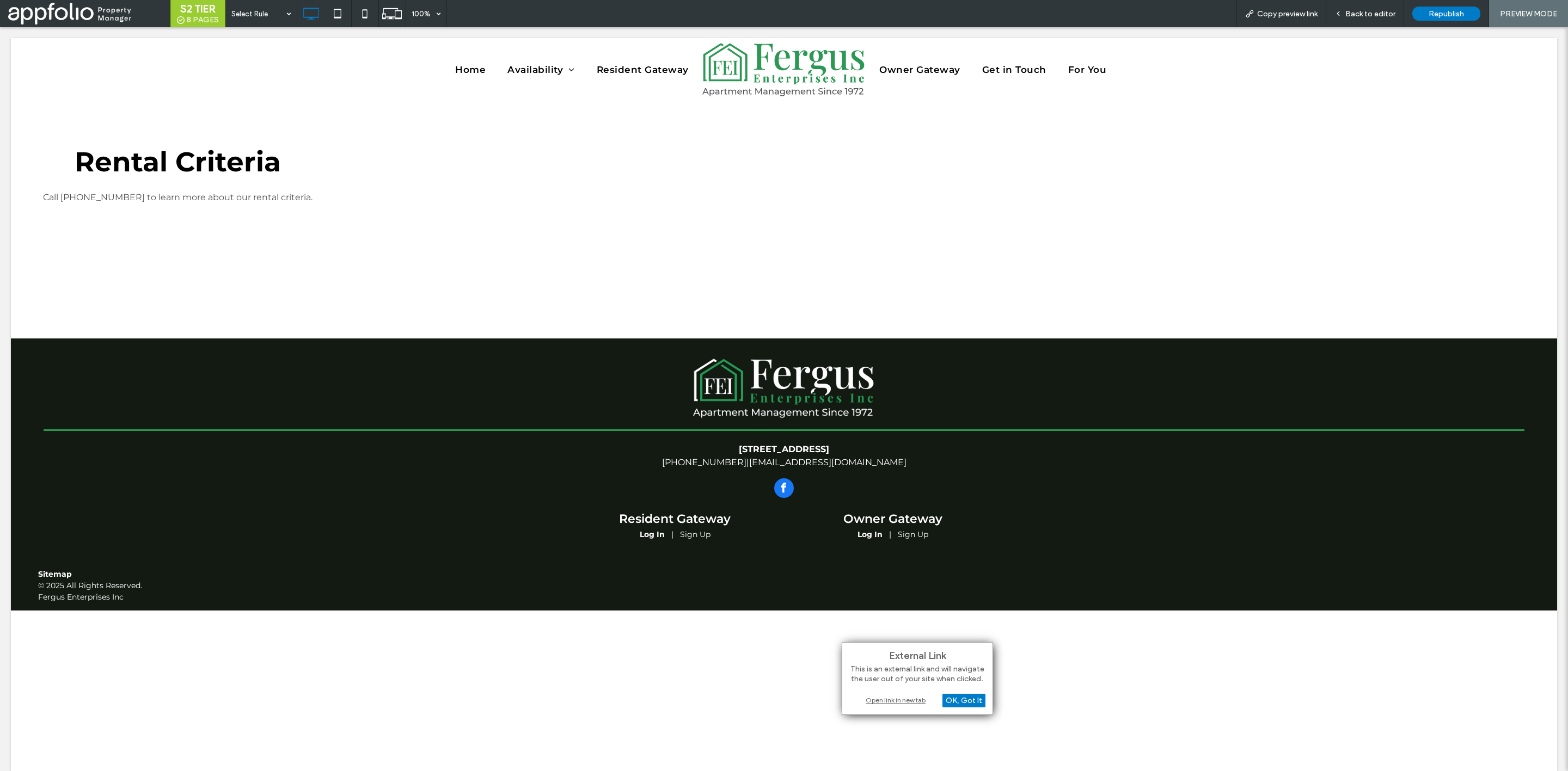
click at [881, 694] on div "Open link in new tab" at bounding box center [917, 699] width 136 height 11
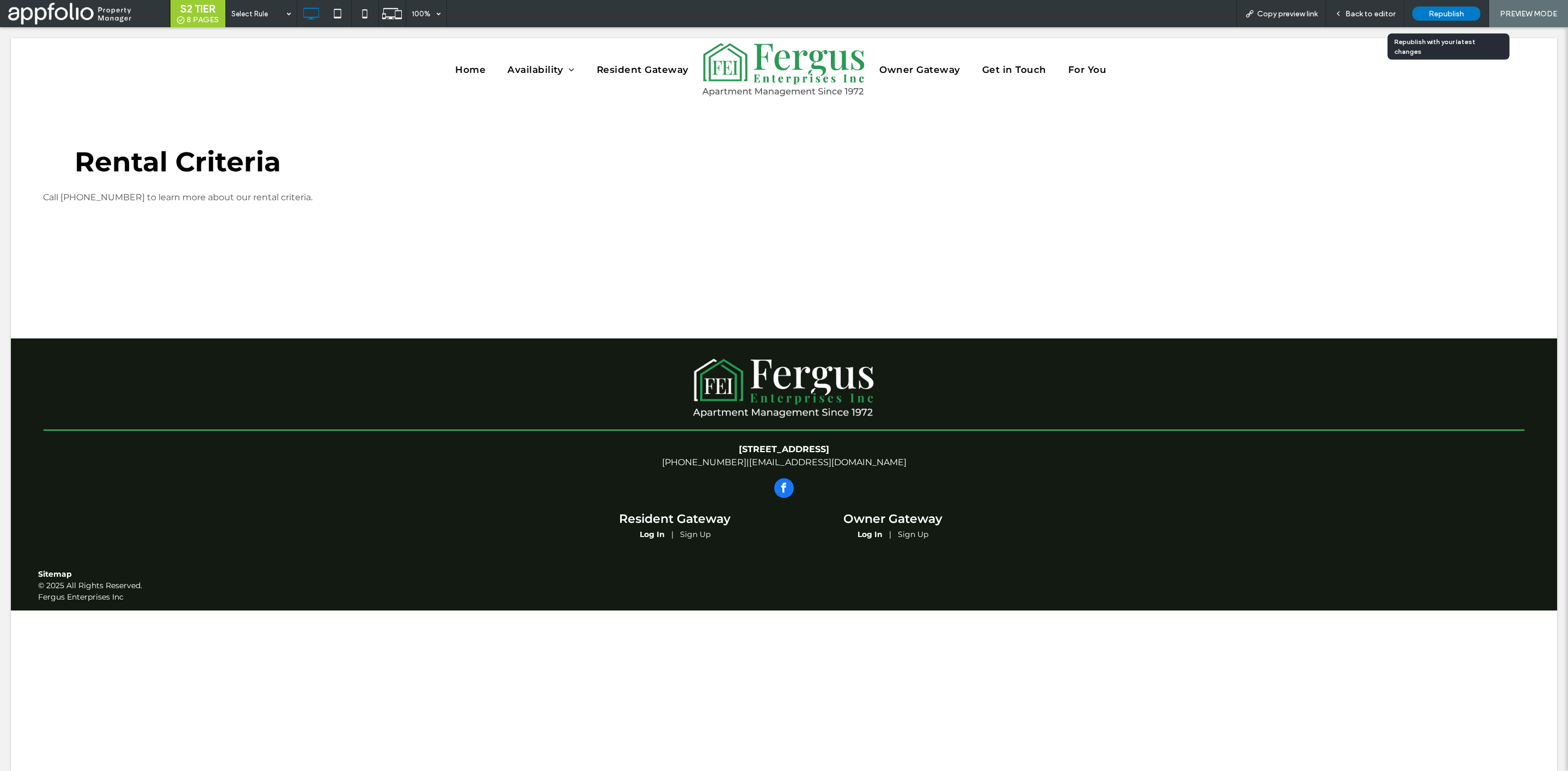
click at [1435, 16] on span "Republish" at bounding box center [1446, 14] width 35 height 10
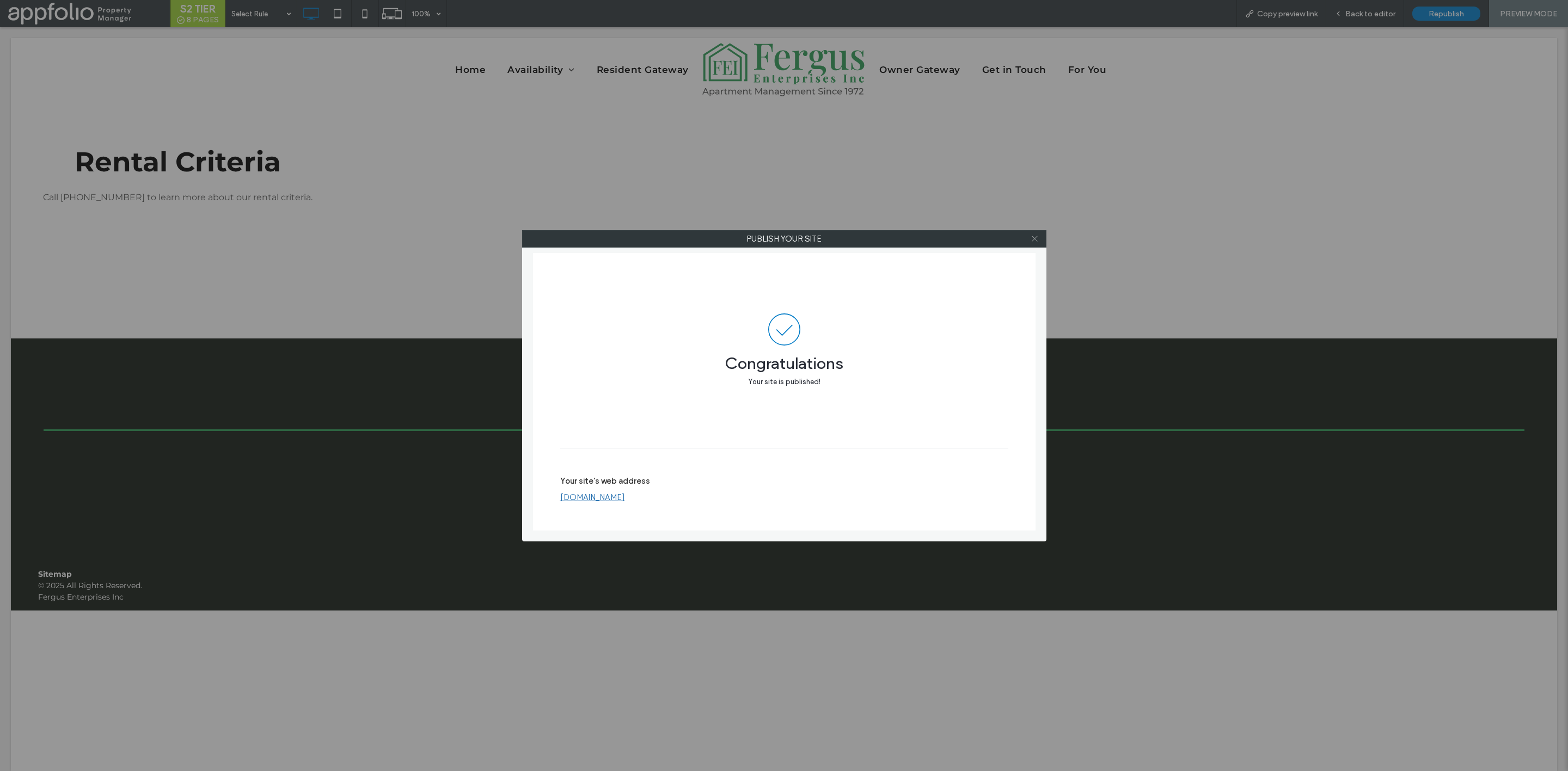
click at [1036, 242] on icon at bounding box center [1034, 238] width 8 height 8
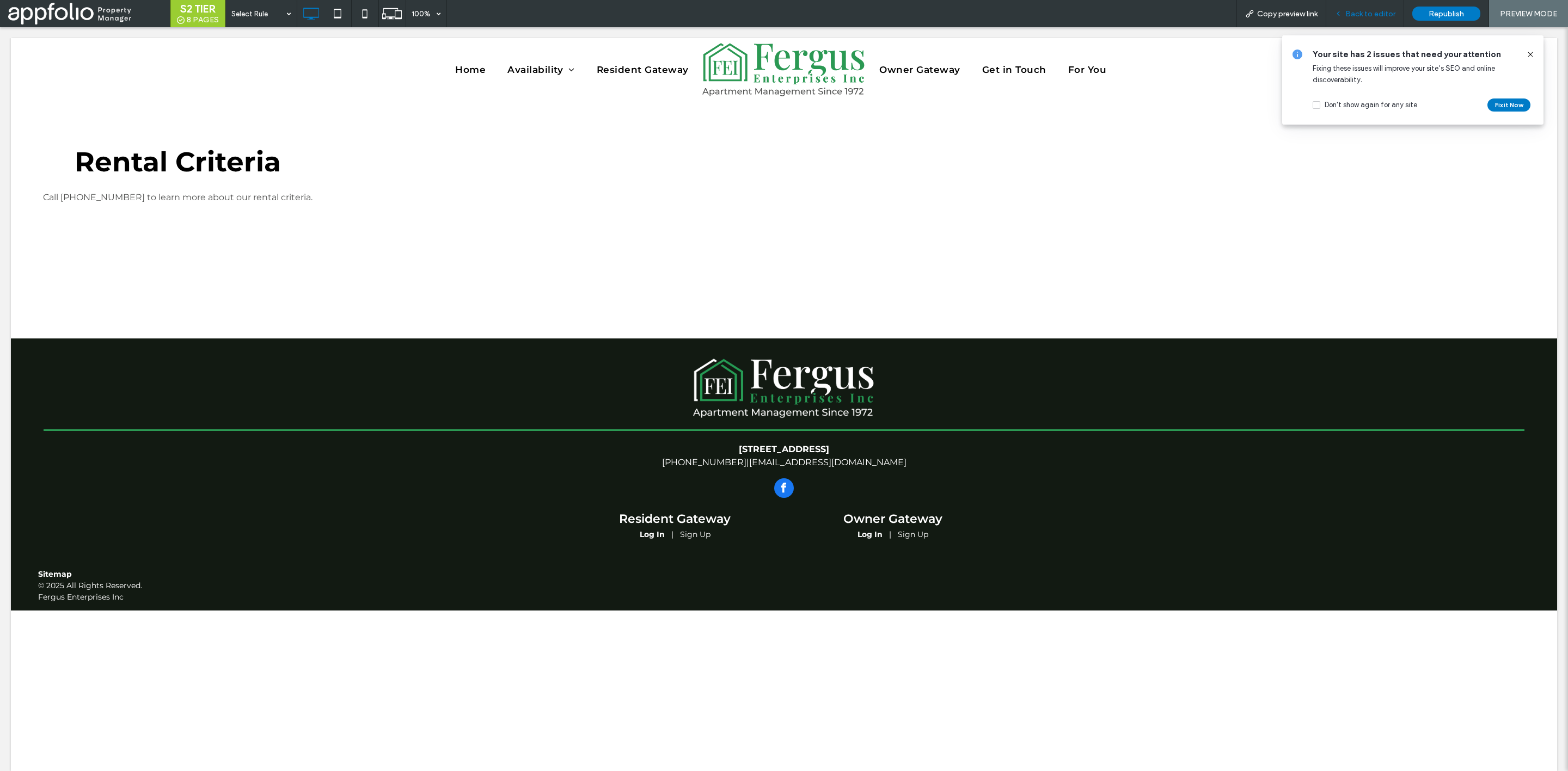
click at [1367, 15] on span "Back to editor" at bounding box center [1371, 14] width 50 height 10
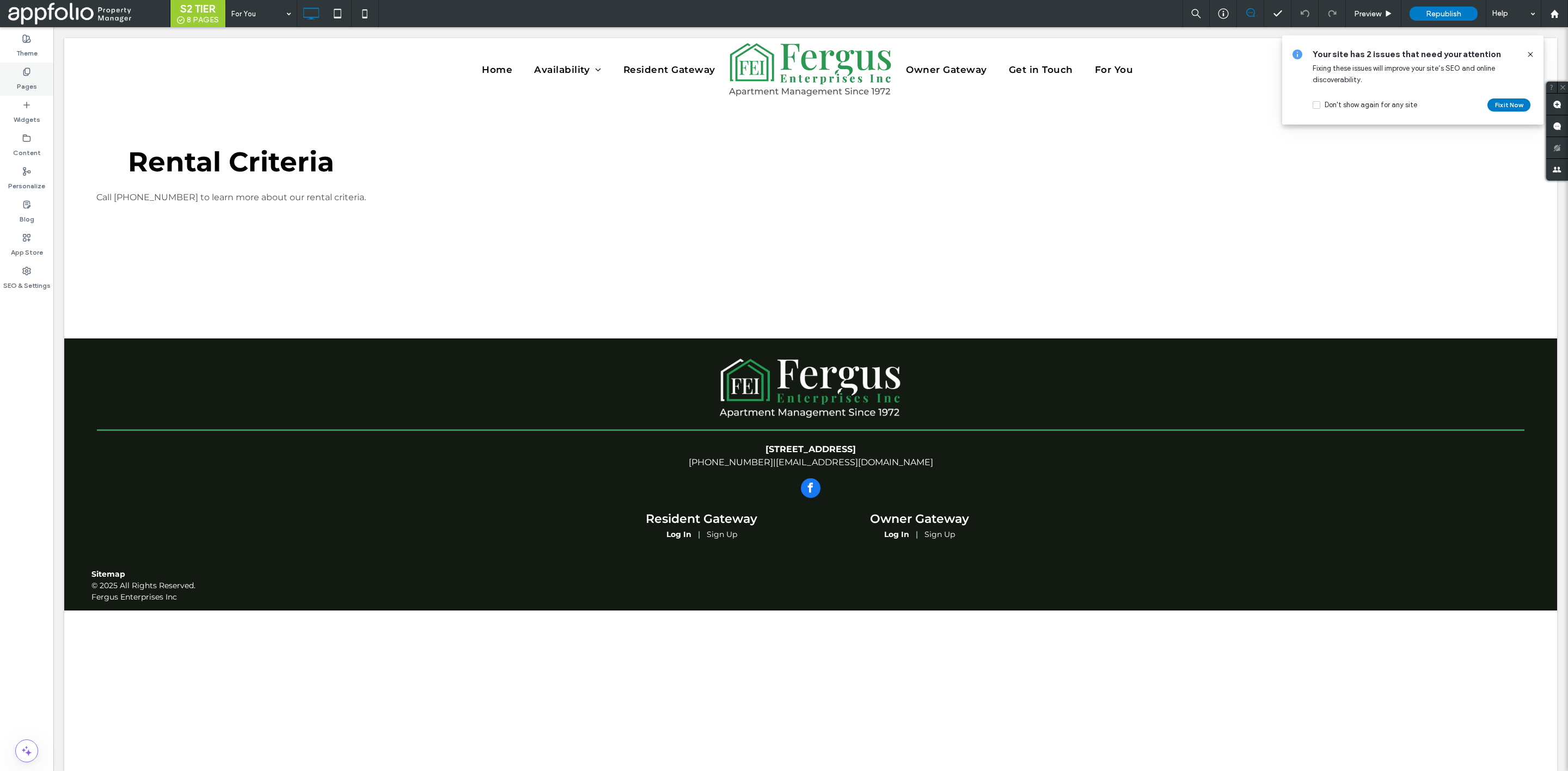
click at [22, 87] on label "Pages" at bounding box center [27, 84] width 20 height 16
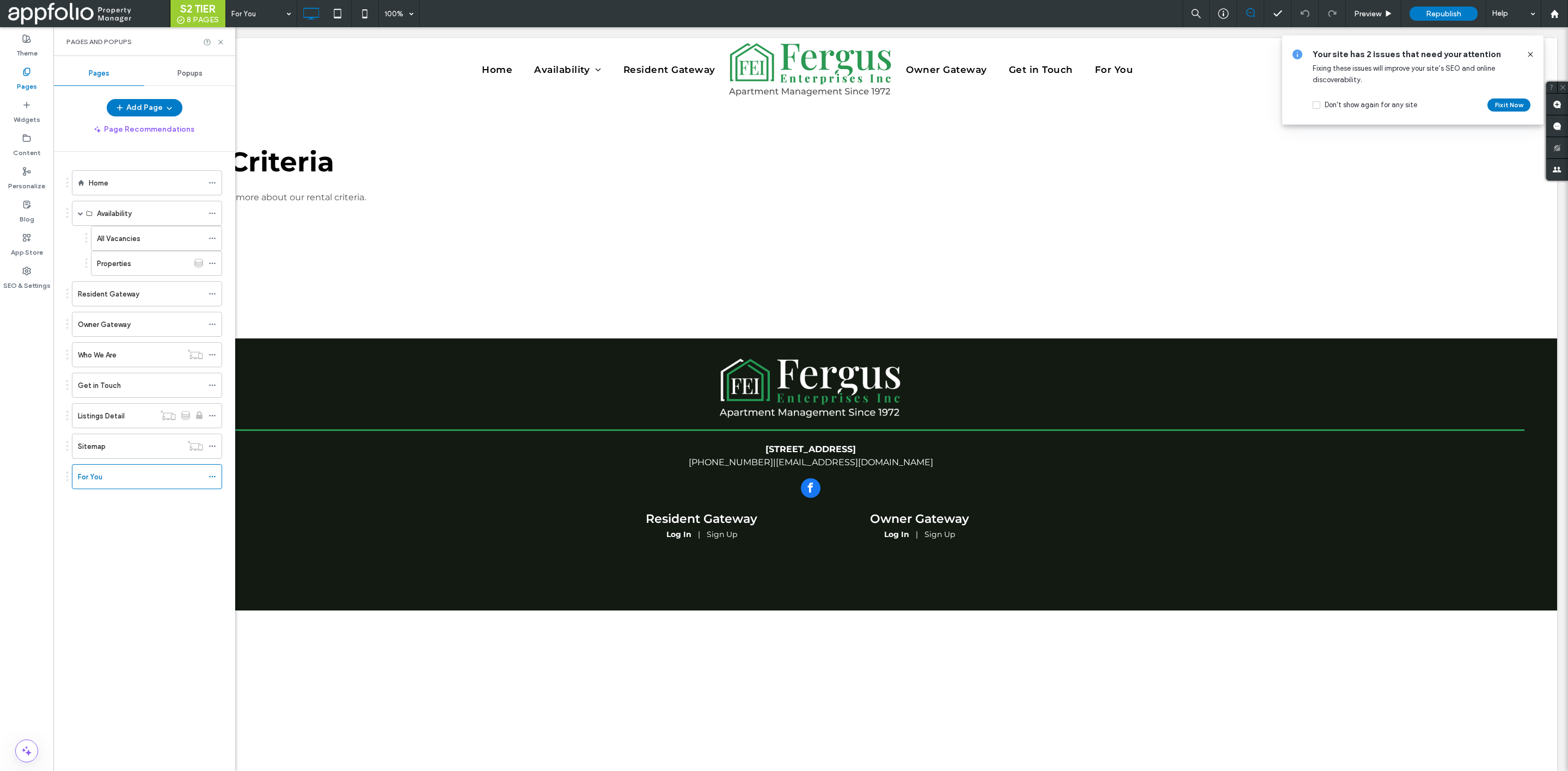
click at [198, 82] on div "Popups" at bounding box center [189, 73] width 91 height 24
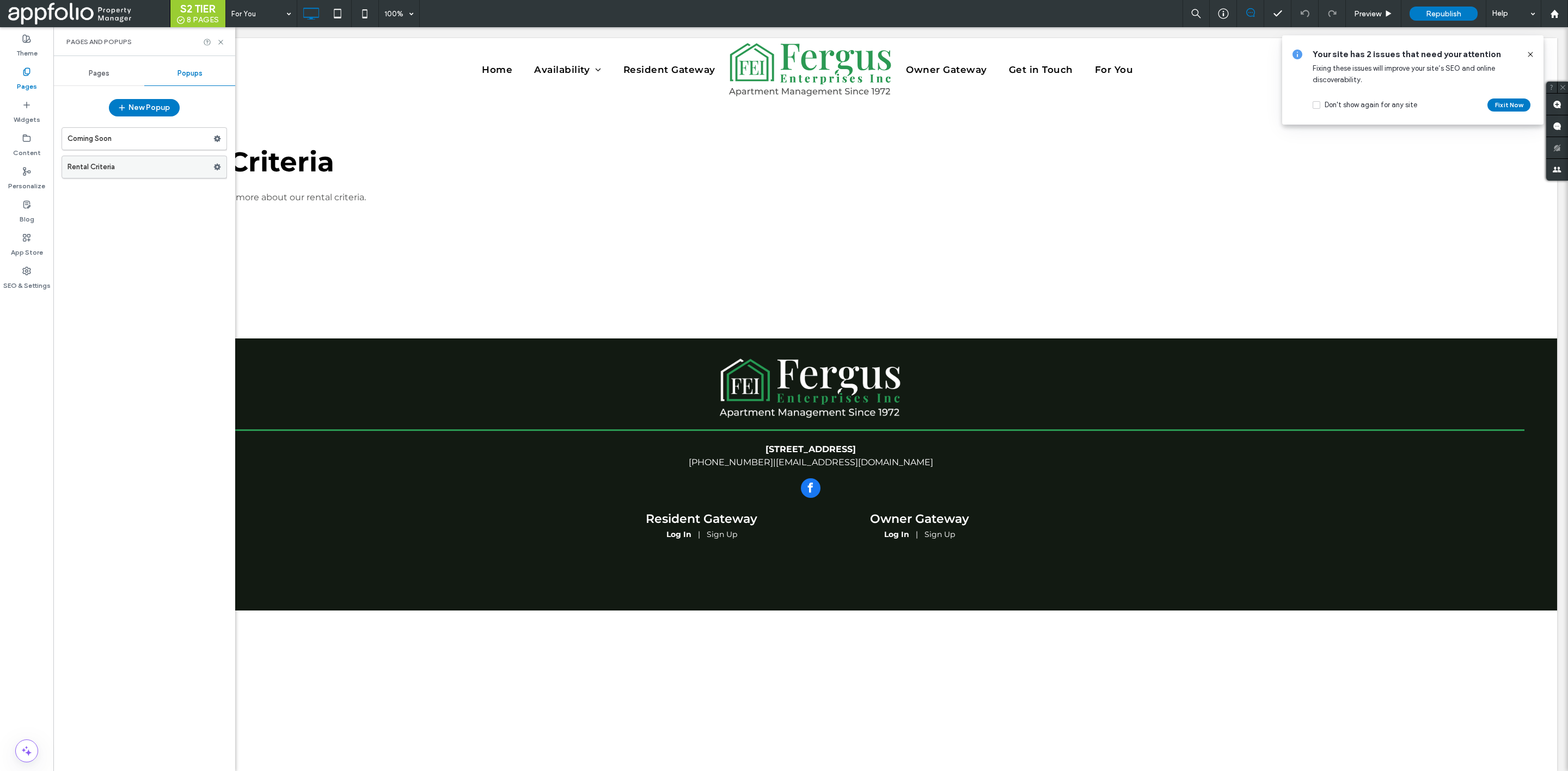
click at [150, 162] on label "Rental Criteria" at bounding box center [140, 167] width 146 height 22
click at [30, 79] on label "Pages" at bounding box center [27, 84] width 20 height 16
click at [92, 73] on span "Pages" at bounding box center [99, 73] width 21 height 9
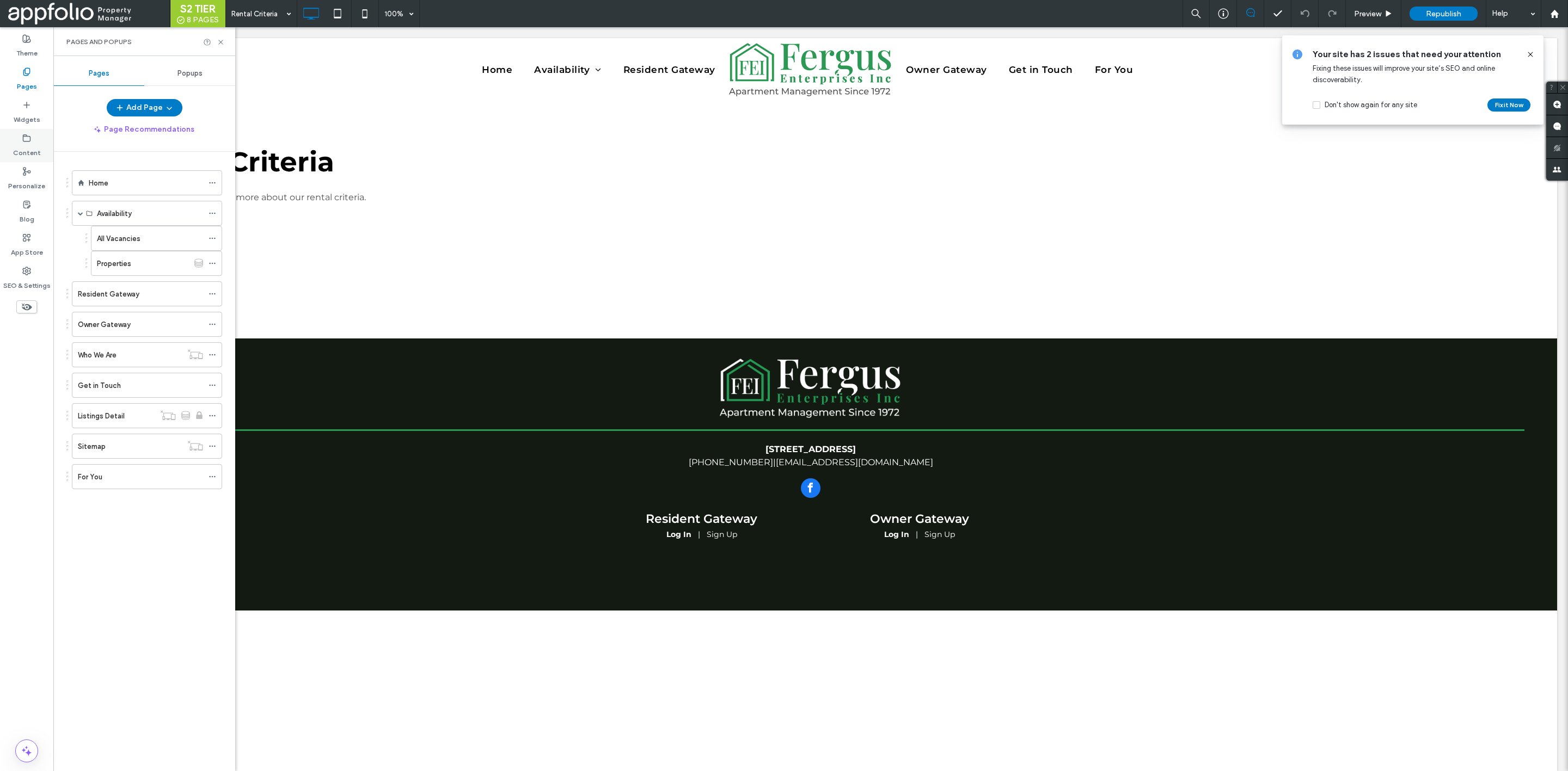
click at [31, 154] on label "Content" at bounding box center [27, 150] width 28 height 16
click at [146, 144] on label "Media Manager" at bounding box center [143, 143] width 161 height 8
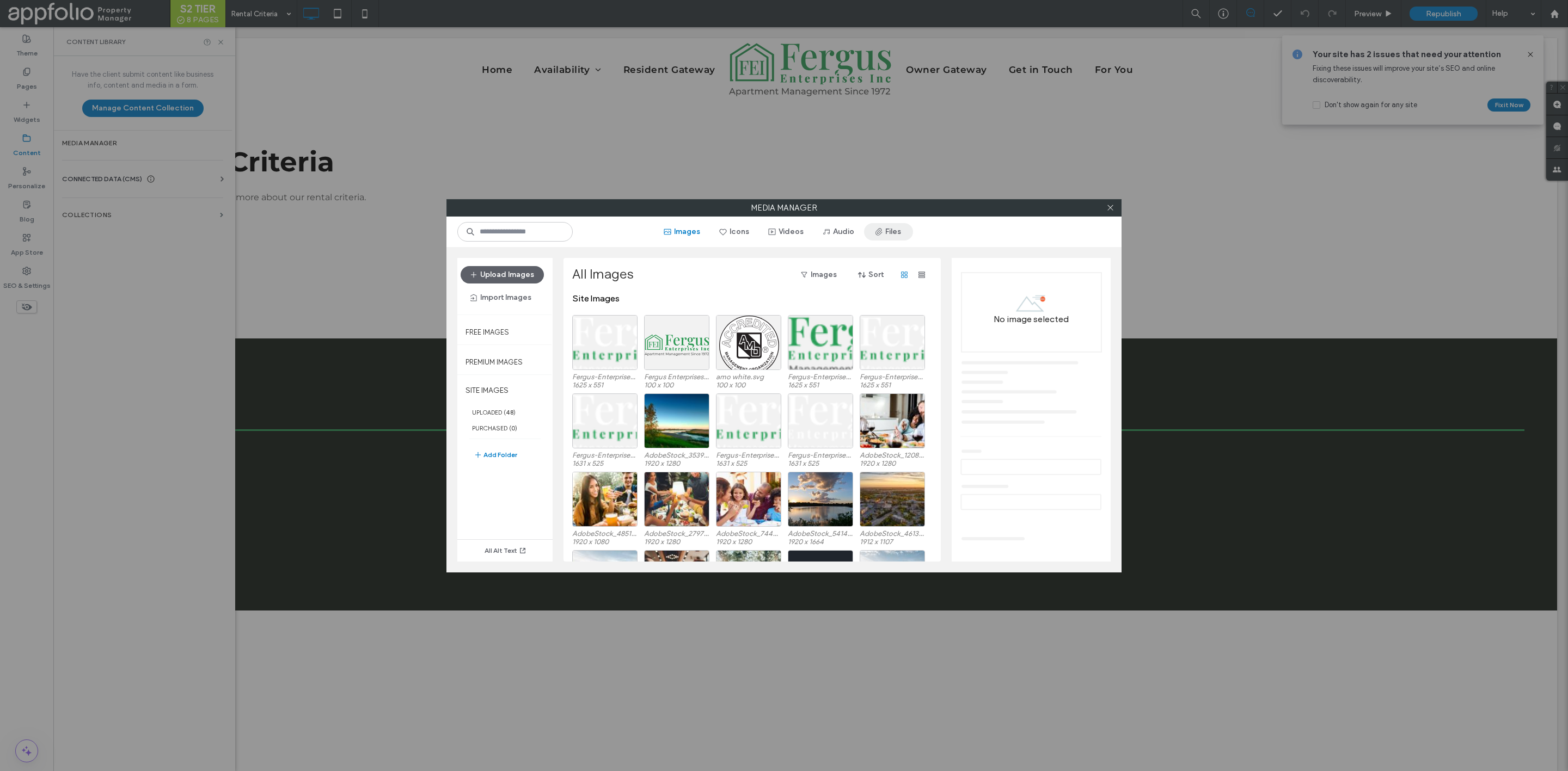
click at [882, 239] on span "button" at bounding box center [880, 232] width 11 height 16
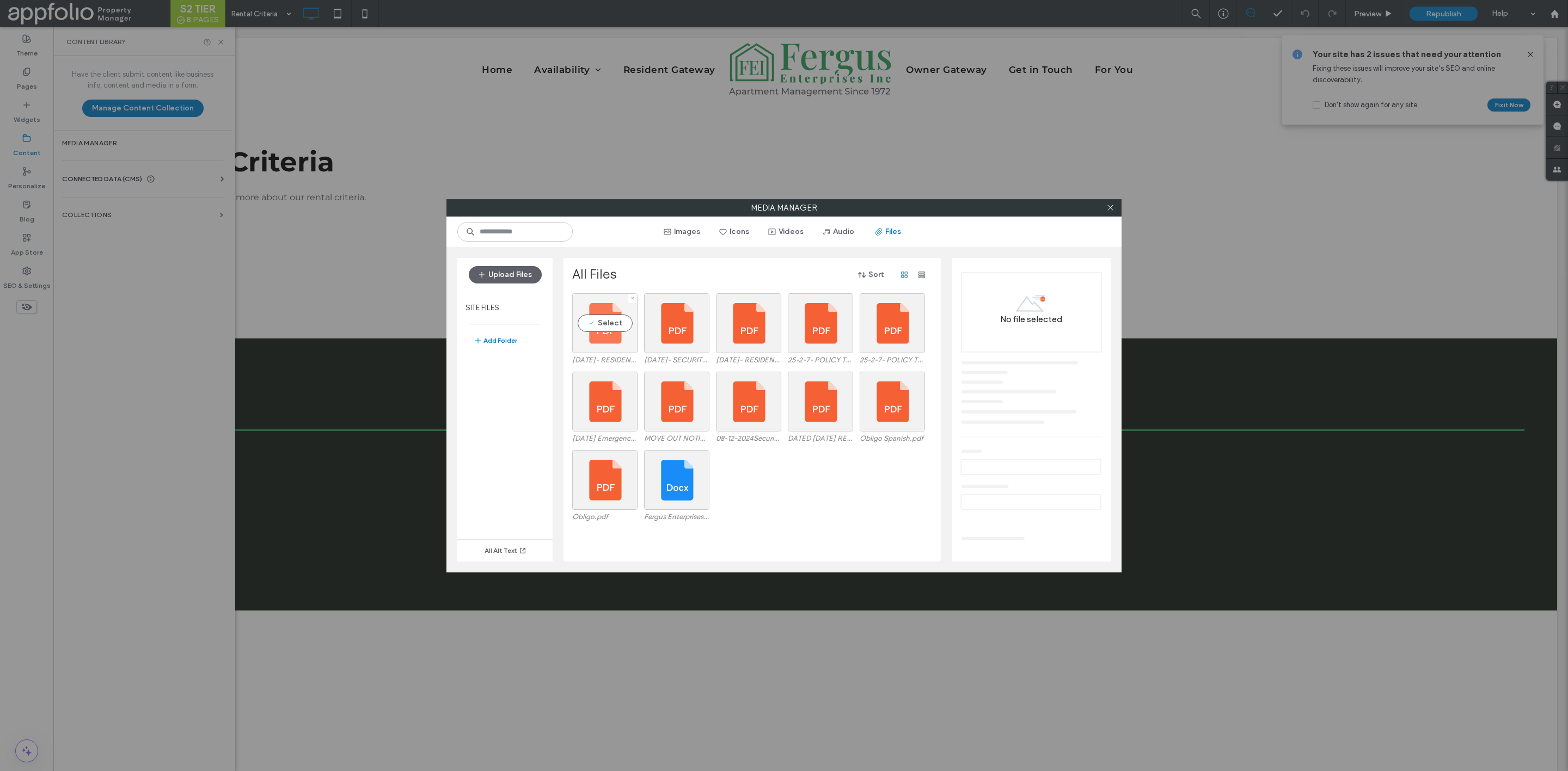
click at [624, 327] on div "Select" at bounding box center [605, 322] width 66 height 60
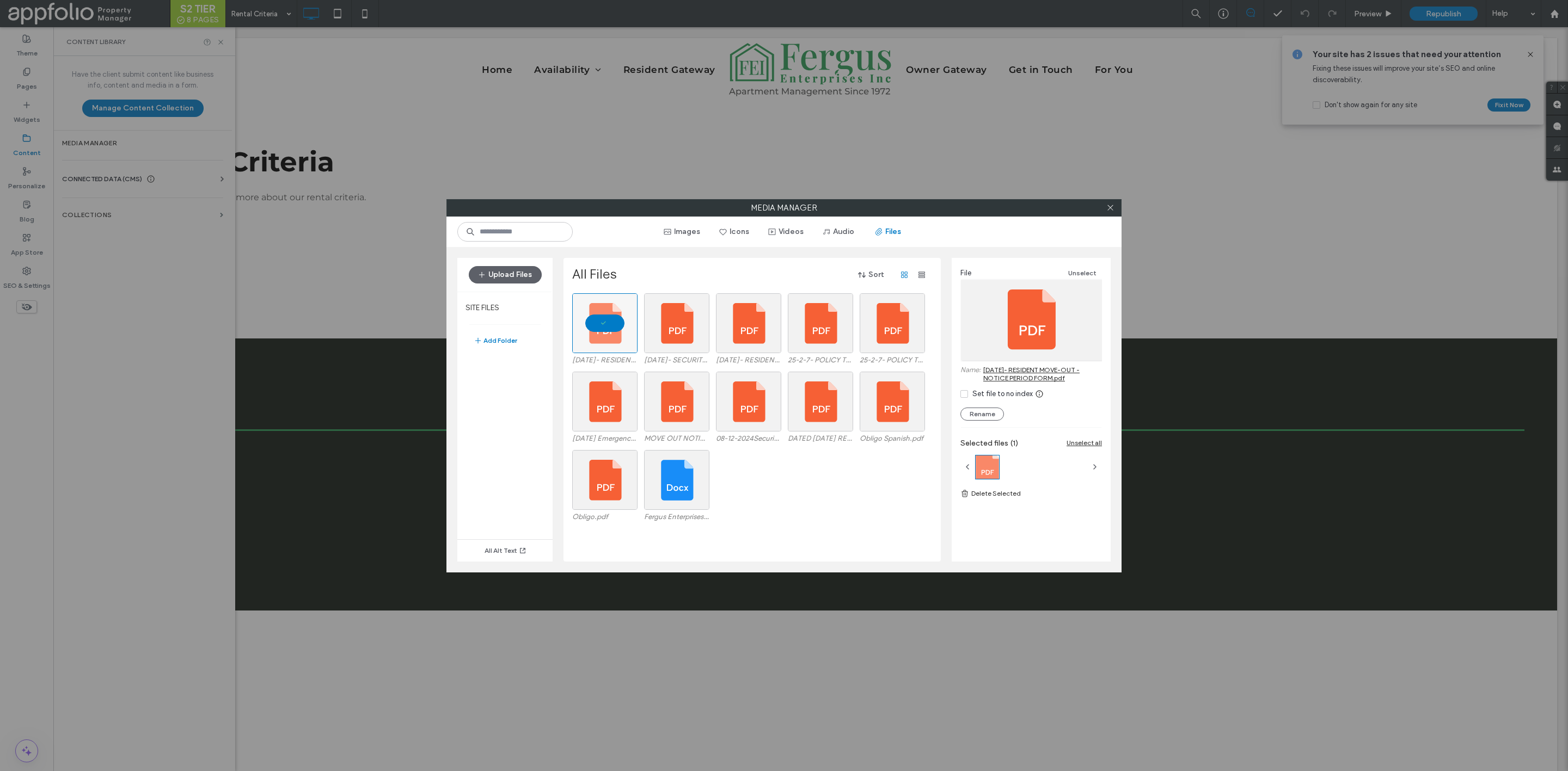
click at [1044, 370] on link "25-3-28- RESIDENT MOVE-OUT - NOTICE PERIOD FORM.pdf" at bounding box center [1042, 373] width 118 height 16
click at [667, 321] on div "Select" at bounding box center [677, 322] width 66 height 60
click at [670, 321] on div at bounding box center [677, 322] width 66 height 60
click at [670, 321] on div "Select" at bounding box center [677, 322] width 66 height 60
click at [1018, 379] on link "25-3-28- SECURITY DEPOSIT DISPOSITION DISPUTE FORM.pdf" at bounding box center [1042, 373] width 118 height 16
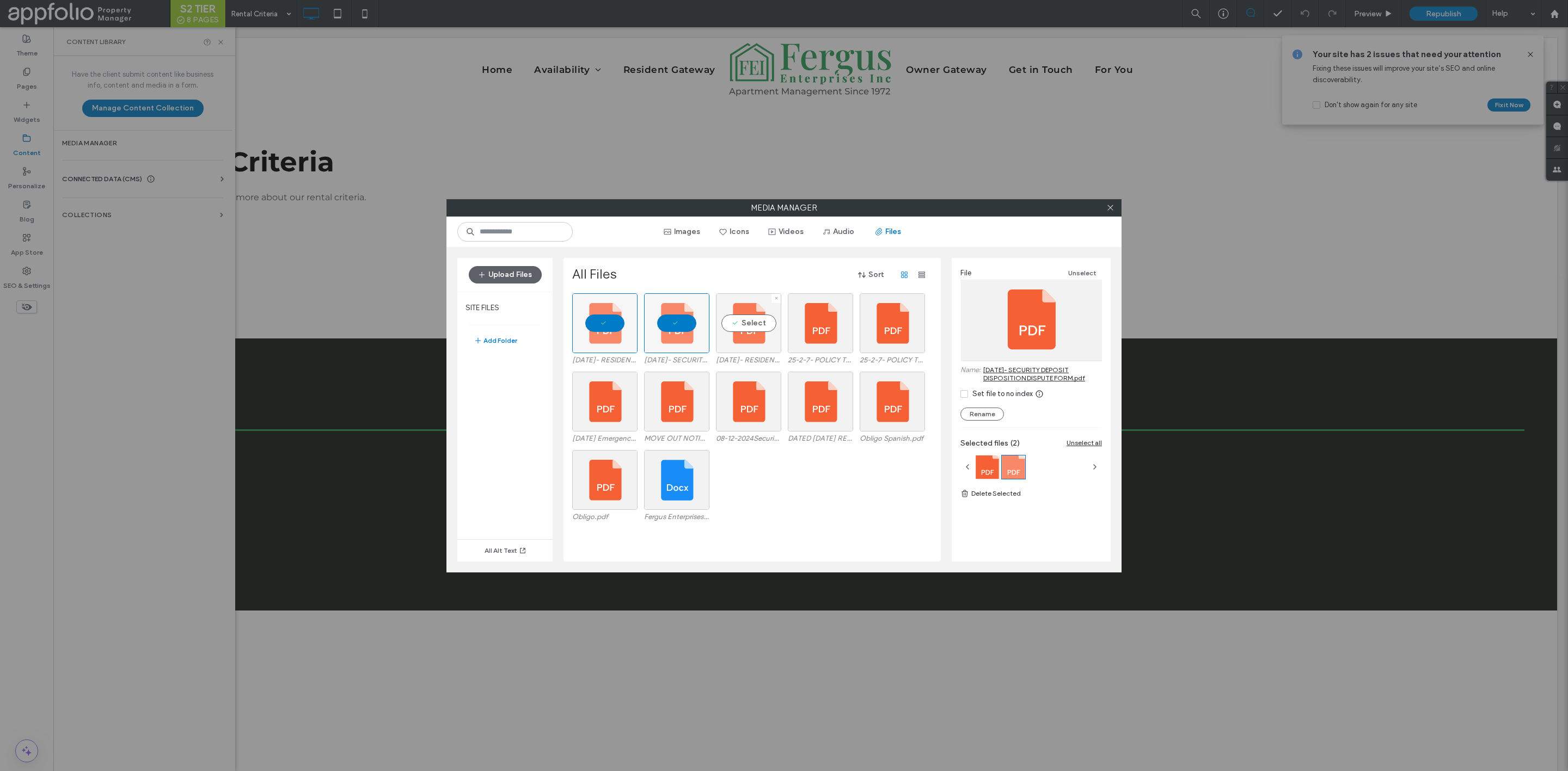
click at [765, 326] on div "Select" at bounding box center [749, 322] width 66 height 60
click at [1011, 368] on link "25-3-28- RESIDENT INFORMATION UPDATE FORM.pdf" at bounding box center [1042, 373] width 118 height 16
click at [833, 314] on div "Select" at bounding box center [821, 322] width 66 height 60
click at [1020, 376] on link "25-2-7- POLICY To Website - Pets- Therapy Animals- Service Dogs - ESAs- 1-20-25…" at bounding box center [1042, 378] width 118 height 24
click at [887, 332] on div "Select" at bounding box center [893, 322] width 66 height 60
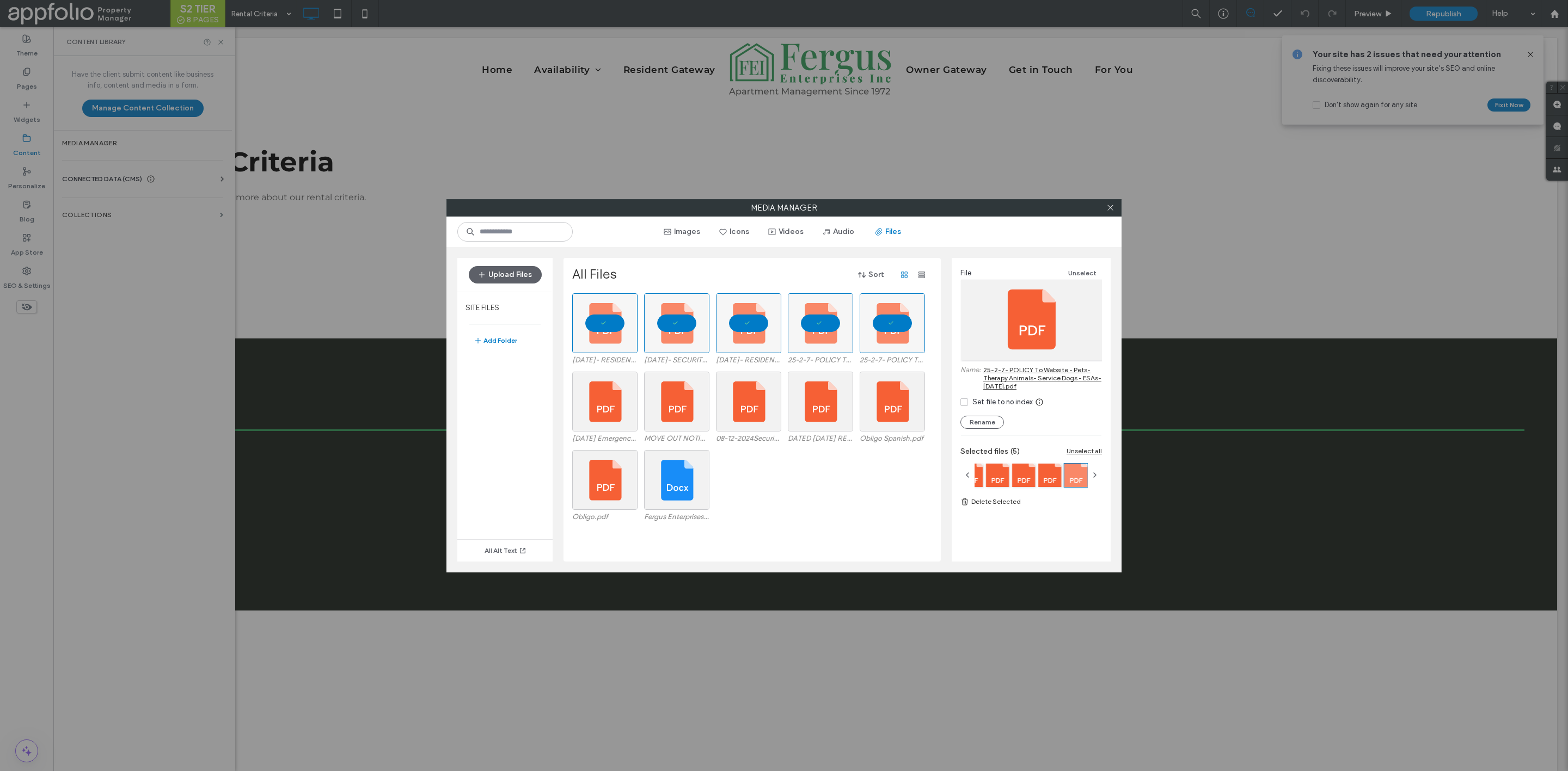
click at [1018, 375] on link "25-2-7- POLICY To Website - Pets- Therapy Animals- Service Dogs - ESAs- 1-20-25…" at bounding box center [1042, 378] width 118 height 24
click at [602, 406] on div "Select" at bounding box center [605, 401] width 66 height 60
click at [1012, 371] on link "8-12-2024 Emergency Action Plan .docx.pdf" at bounding box center [1042, 373] width 118 height 16
click at [683, 392] on div "Select" at bounding box center [677, 401] width 66 height 60
click at [1003, 364] on div "File Unselect Name: MOVE OUT NOTICE .pdf Set file to no index Rename" at bounding box center [1032, 340] width 142 height 146
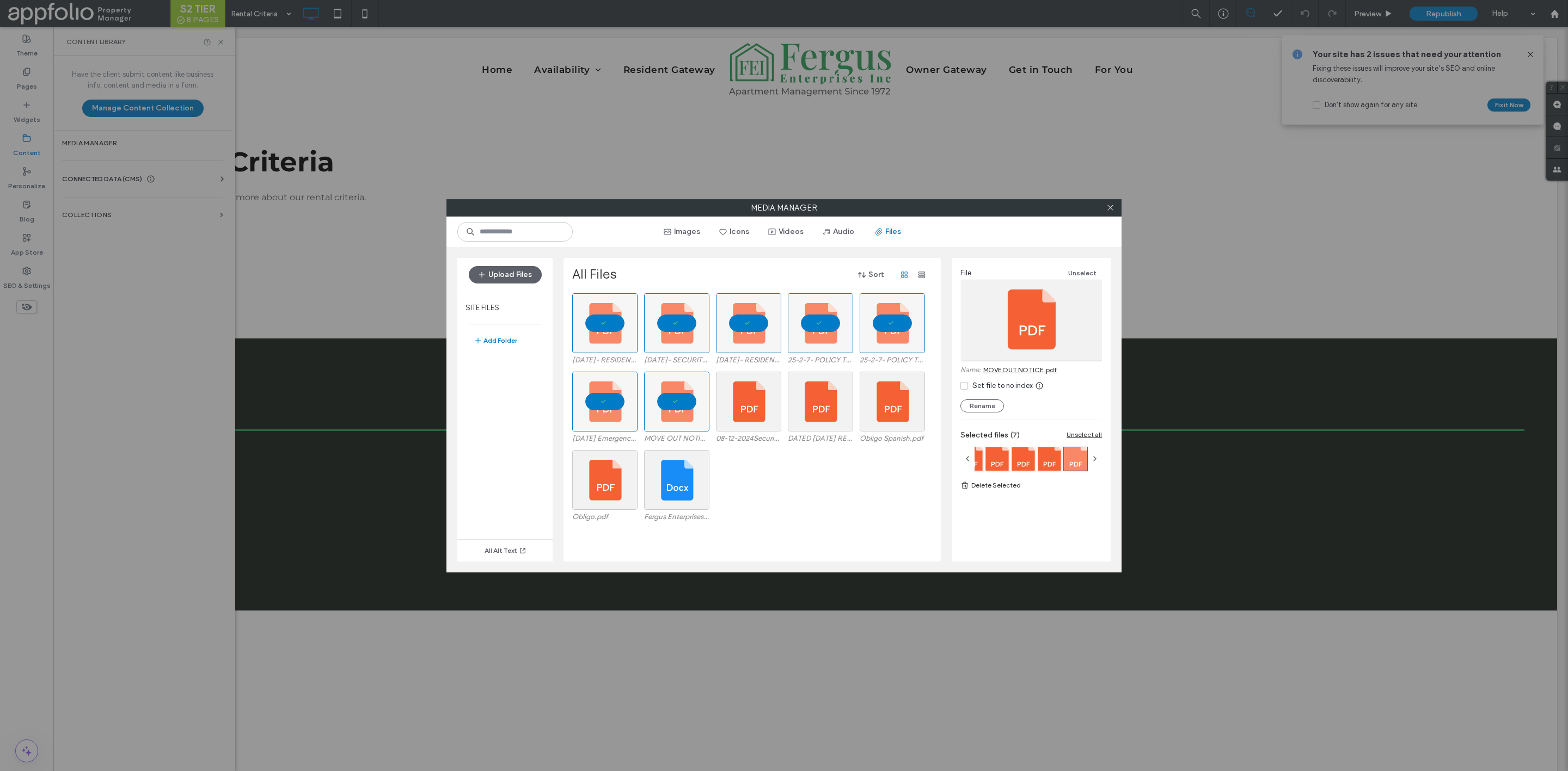
click at [1009, 373] on link "MOVE OUT NOTICE .pdf" at bounding box center [1020, 369] width 74 height 8
click at [748, 398] on div "Select" at bounding box center [749, 401] width 66 height 60
click at [1011, 371] on link "08-12-2024Security Deposit Dispostion Dispute Form_.pdf" at bounding box center [1042, 373] width 118 height 16
click at [822, 406] on div "Select" at bounding box center [821, 401] width 66 height 60
click at [997, 366] on link "DATED 08-12-2024 RESIDENT INFO UPDATE FORM.pdf" at bounding box center [1042, 373] width 118 height 16
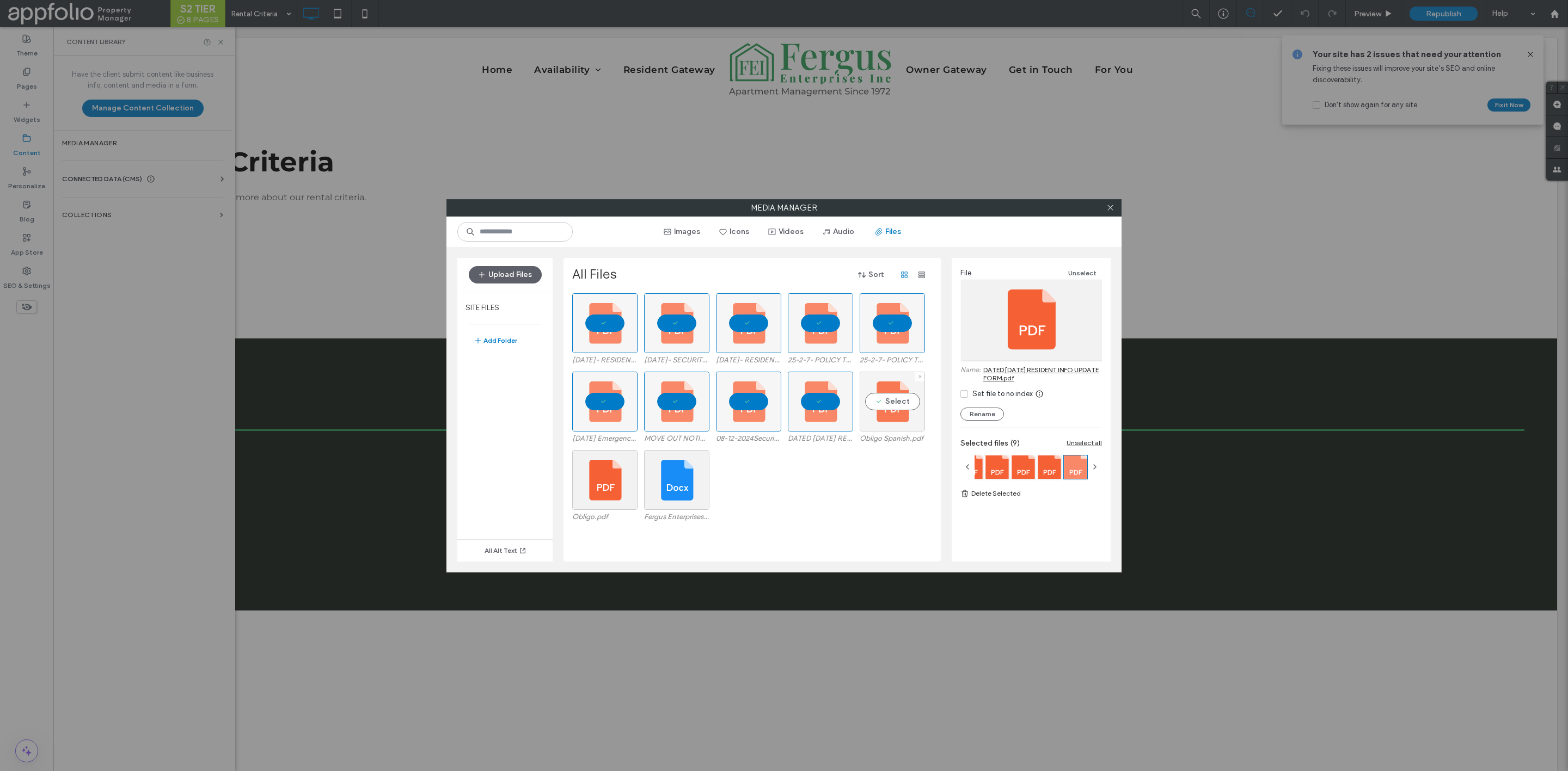
click at [878, 405] on div "Select" at bounding box center [893, 401] width 66 height 60
click at [1001, 371] on link "Obligo Spanish.pdf" at bounding box center [1013, 369] width 59 height 8
click at [587, 490] on div "Select" at bounding box center [605, 480] width 66 height 60
click at [1010, 369] on link "Obligo.pdf" at bounding box center [1000, 369] width 34 height 8
click at [667, 490] on div "Select" at bounding box center [677, 480] width 66 height 60
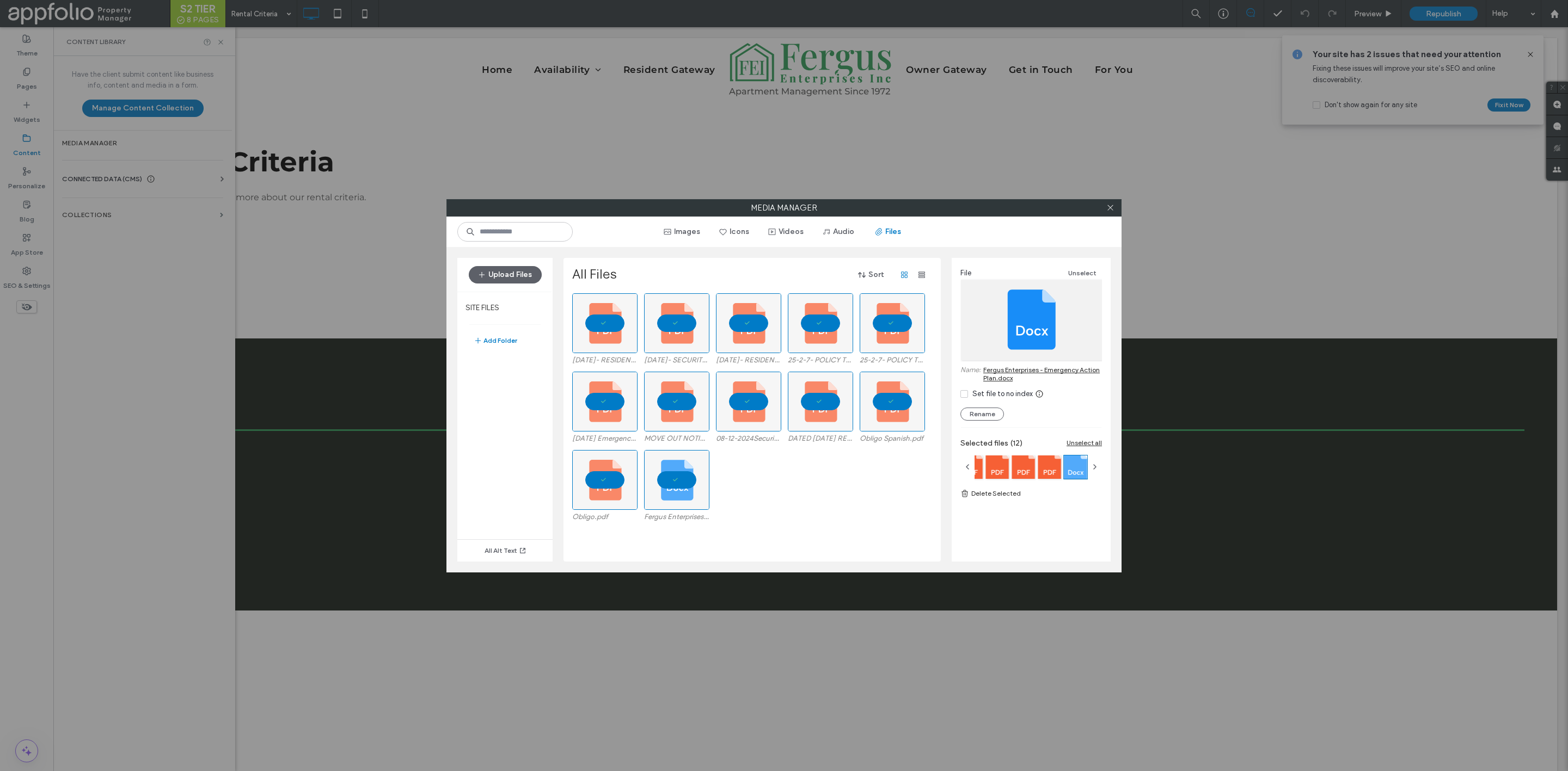
click at [1008, 370] on link "Fergus Enterprises - Emergency Action Plan.docx" at bounding box center [1042, 373] width 118 height 16
click at [818, 440] on label "DATED 08-12-2024 RESIDENT INFO UPDATE FORM.pdf" at bounding box center [821, 437] width 66 height 8
click at [789, 463] on div "Obligo.pdf Fergus Enterprises - Emergency Action Plan.docx" at bounding box center [755, 489] width 366 height 79
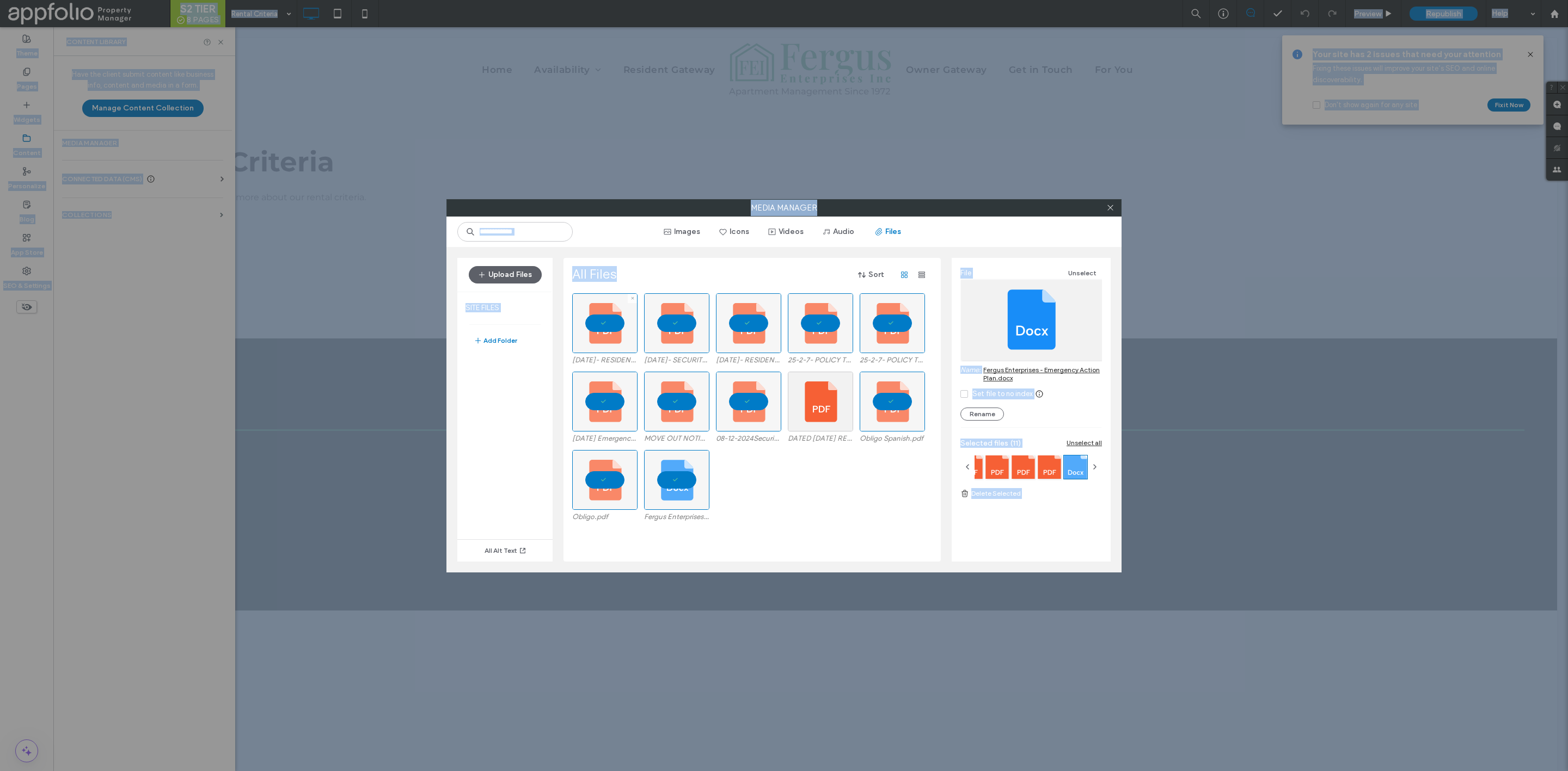
click at [599, 310] on div at bounding box center [605, 322] width 66 height 60
click at [677, 331] on div at bounding box center [677, 322] width 66 height 60
click at [796, 456] on div "Obligo.pdf Fergus Enterprises - Emergency Action Plan.docx" at bounding box center [755, 489] width 366 height 79
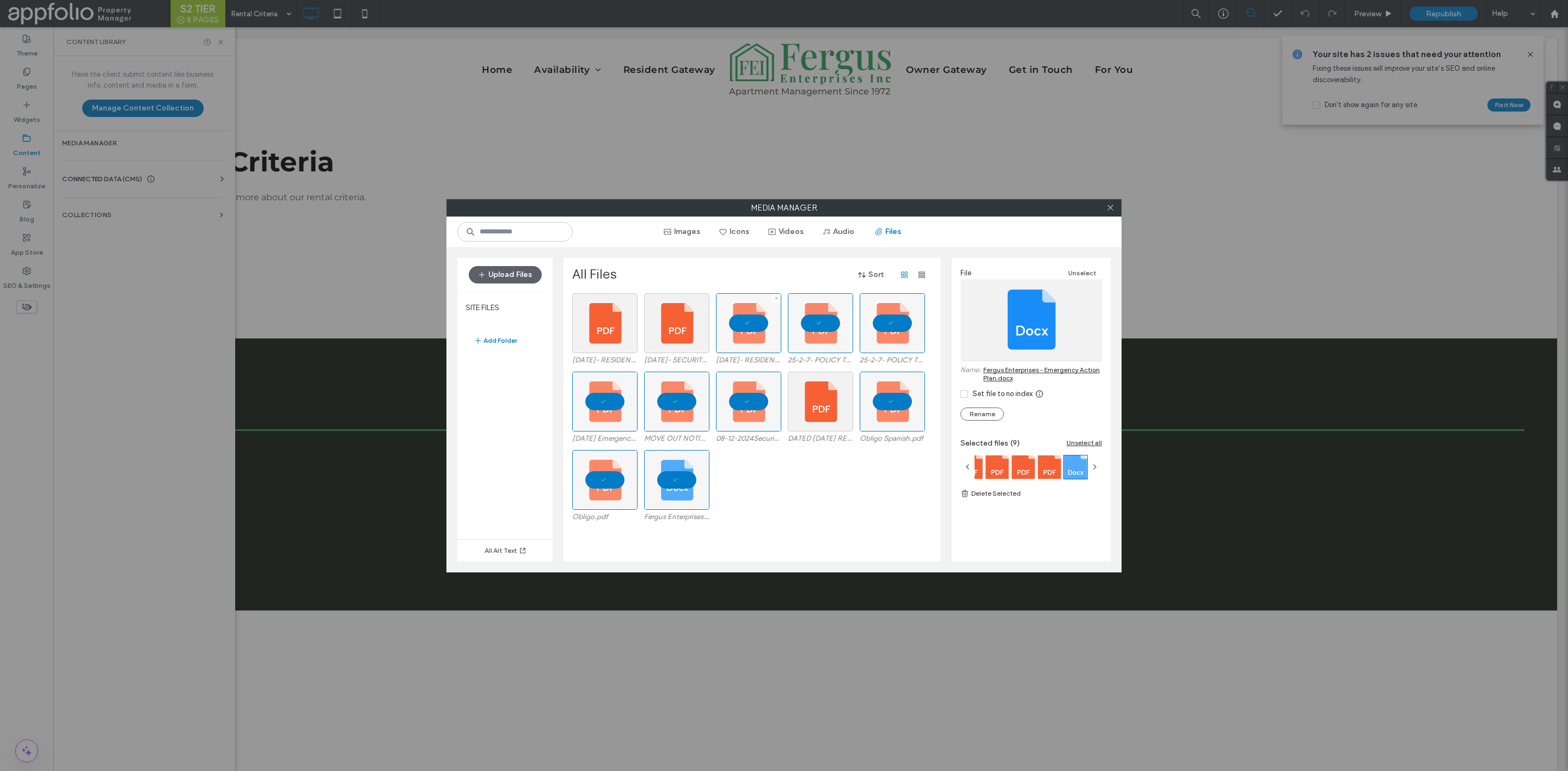
click at [771, 319] on div at bounding box center [749, 322] width 66 height 60
click at [808, 334] on div at bounding box center [821, 322] width 66 height 60
click at [734, 400] on div at bounding box center [749, 401] width 66 height 60
click at [667, 399] on div at bounding box center [677, 401] width 66 height 60
click at [606, 400] on div at bounding box center [605, 401] width 66 height 60
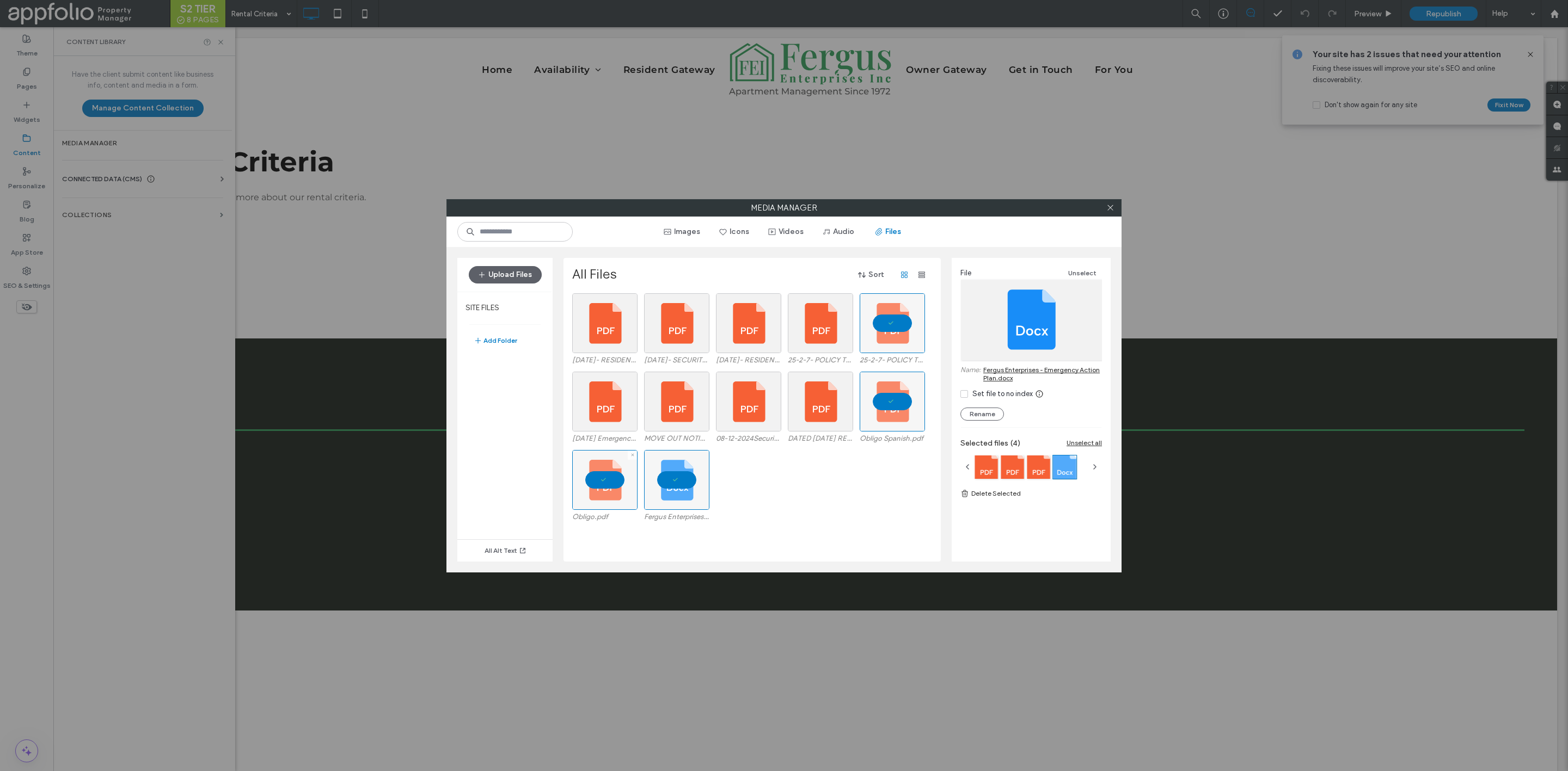
click at [611, 462] on div at bounding box center [605, 480] width 66 height 60
click at [692, 480] on div at bounding box center [677, 480] width 66 height 60
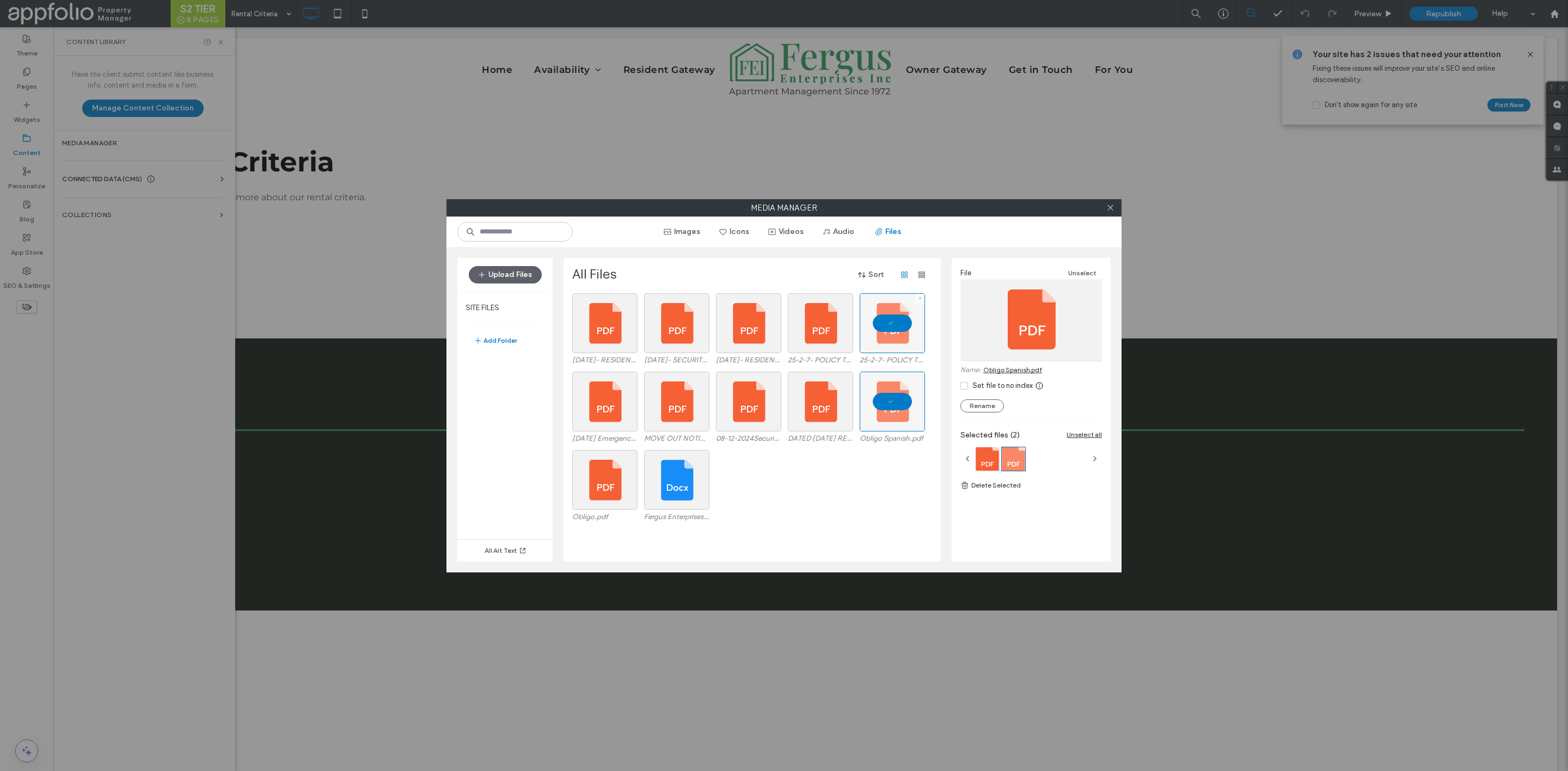
click at [900, 322] on div at bounding box center [893, 322] width 66 height 60
click at [900, 389] on div at bounding box center [893, 401] width 66 height 60
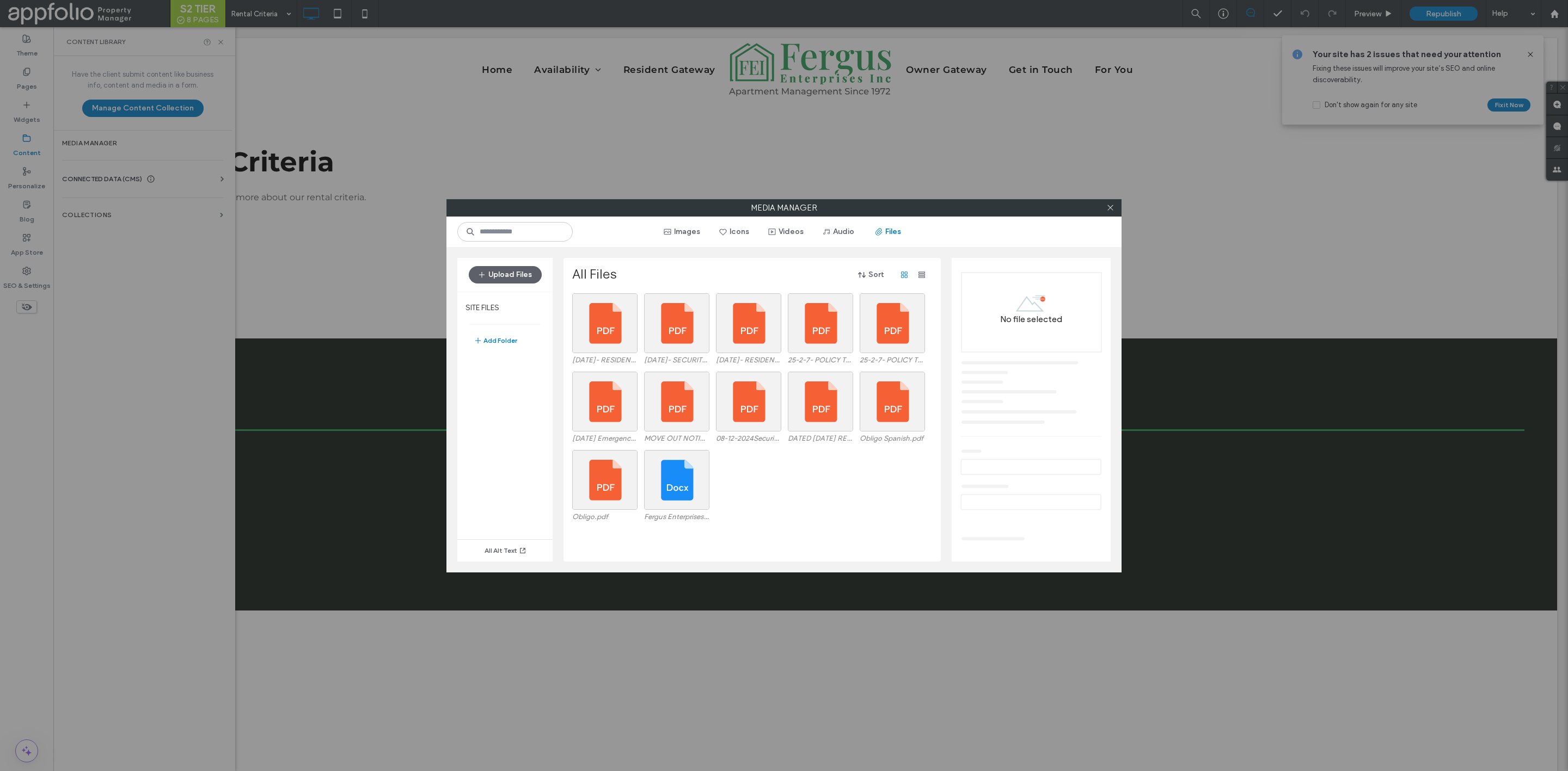
click at [927, 149] on div "Media Manager Images Icons Videos Audio Files Upload Files SITE FILES Add Folde…" at bounding box center [784, 386] width 1568 height 771
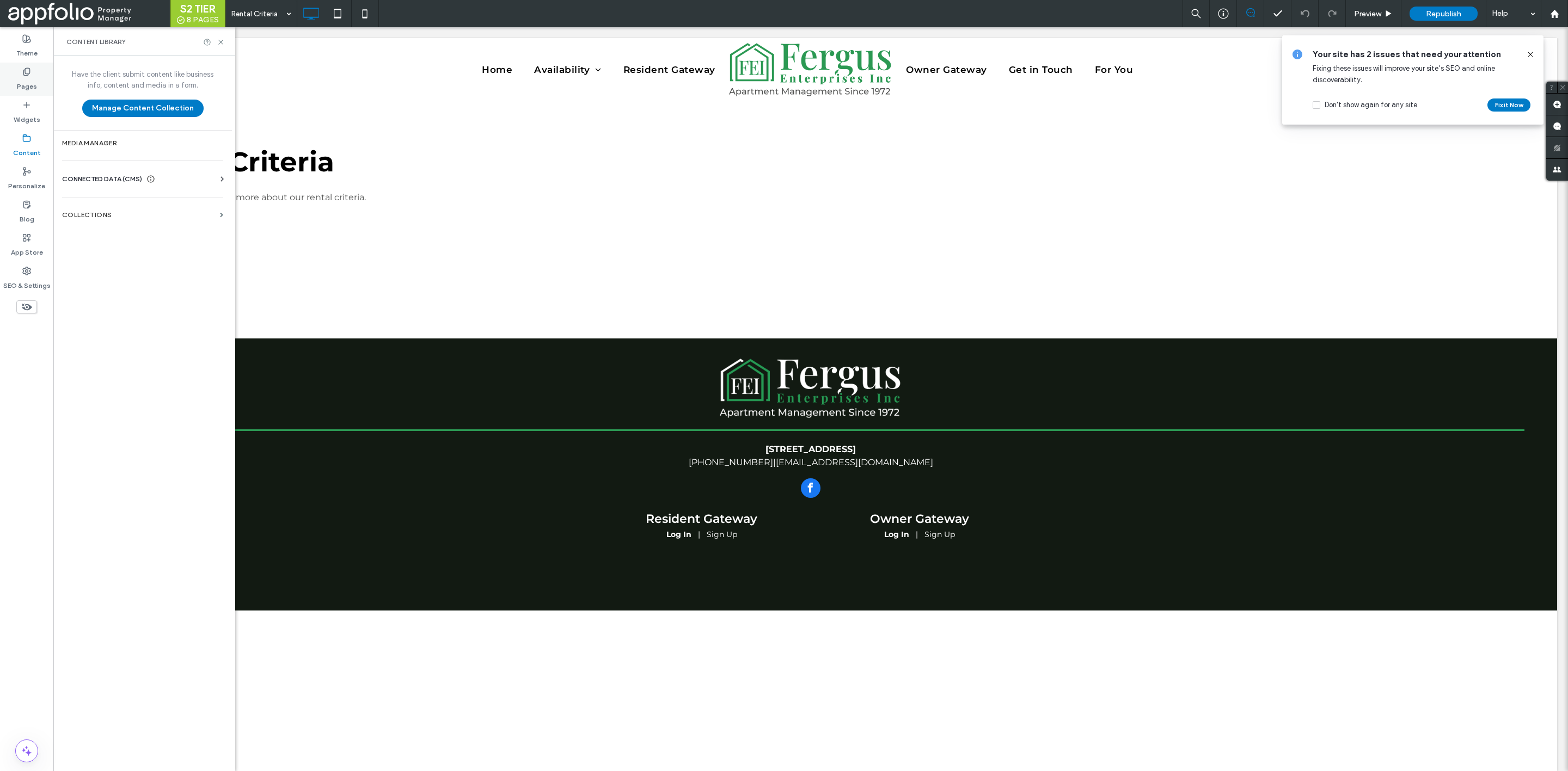
click at [20, 75] on div "Pages" at bounding box center [27, 79] width 54 height 33
click at [29, 209] on label "Blog" at bounding box center [27, 217] width 15 height 16
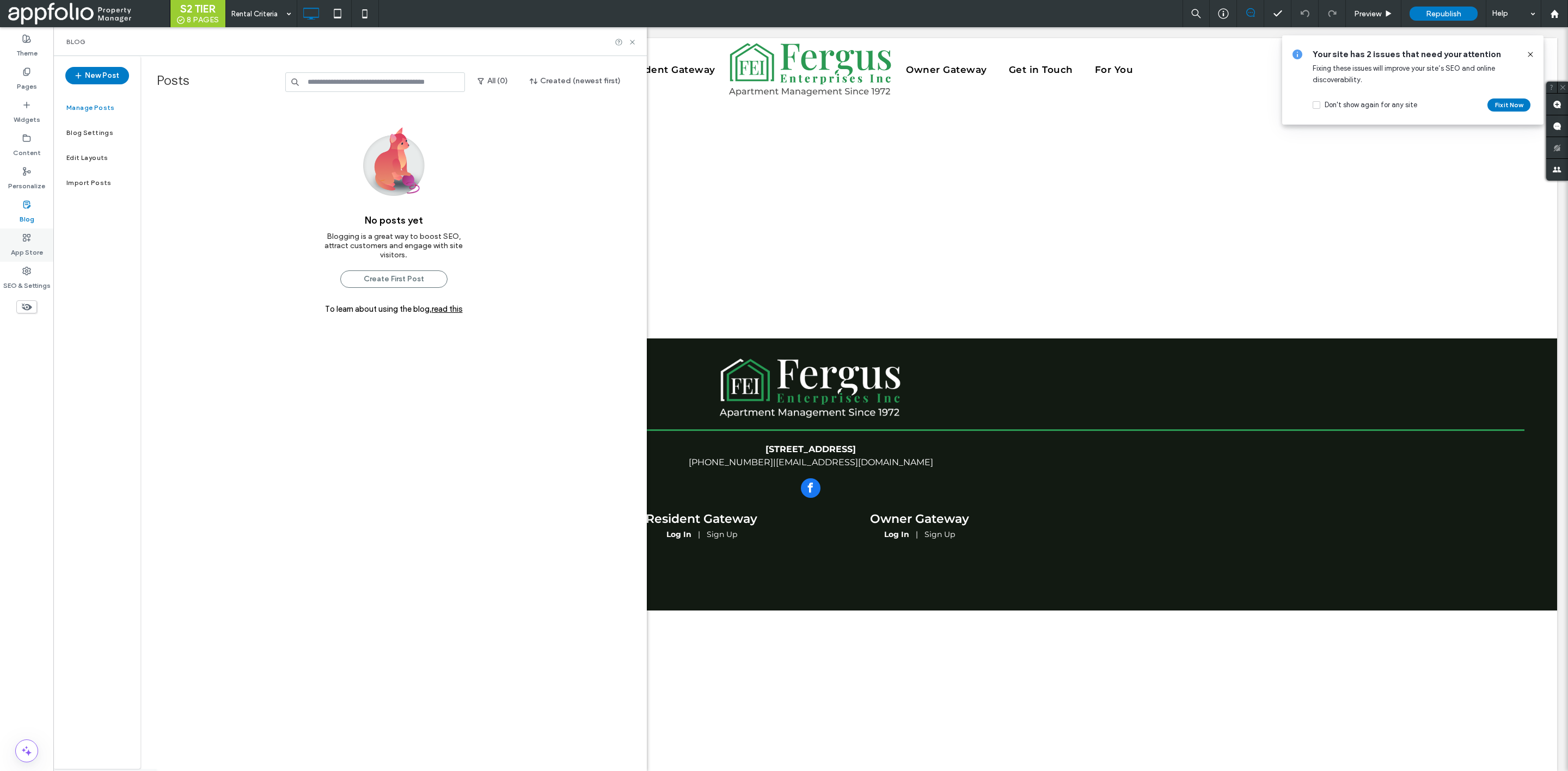
click at [33, 246] on label "App Store" at bounding box center [27, 250] width 32 height 16
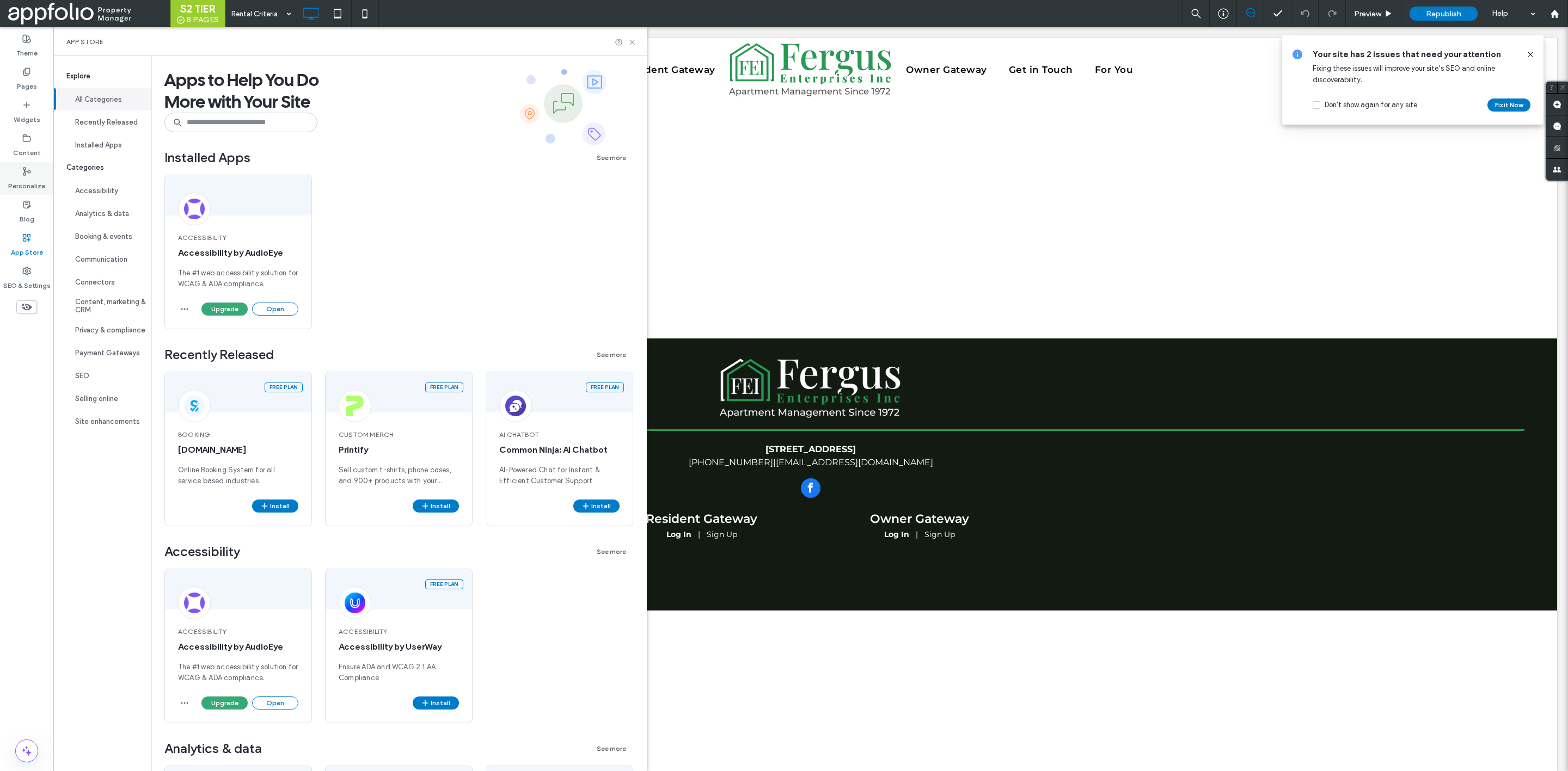
click at [29, 182] on label "Personalize" at bounding box center [26, 183] width 37 height 16
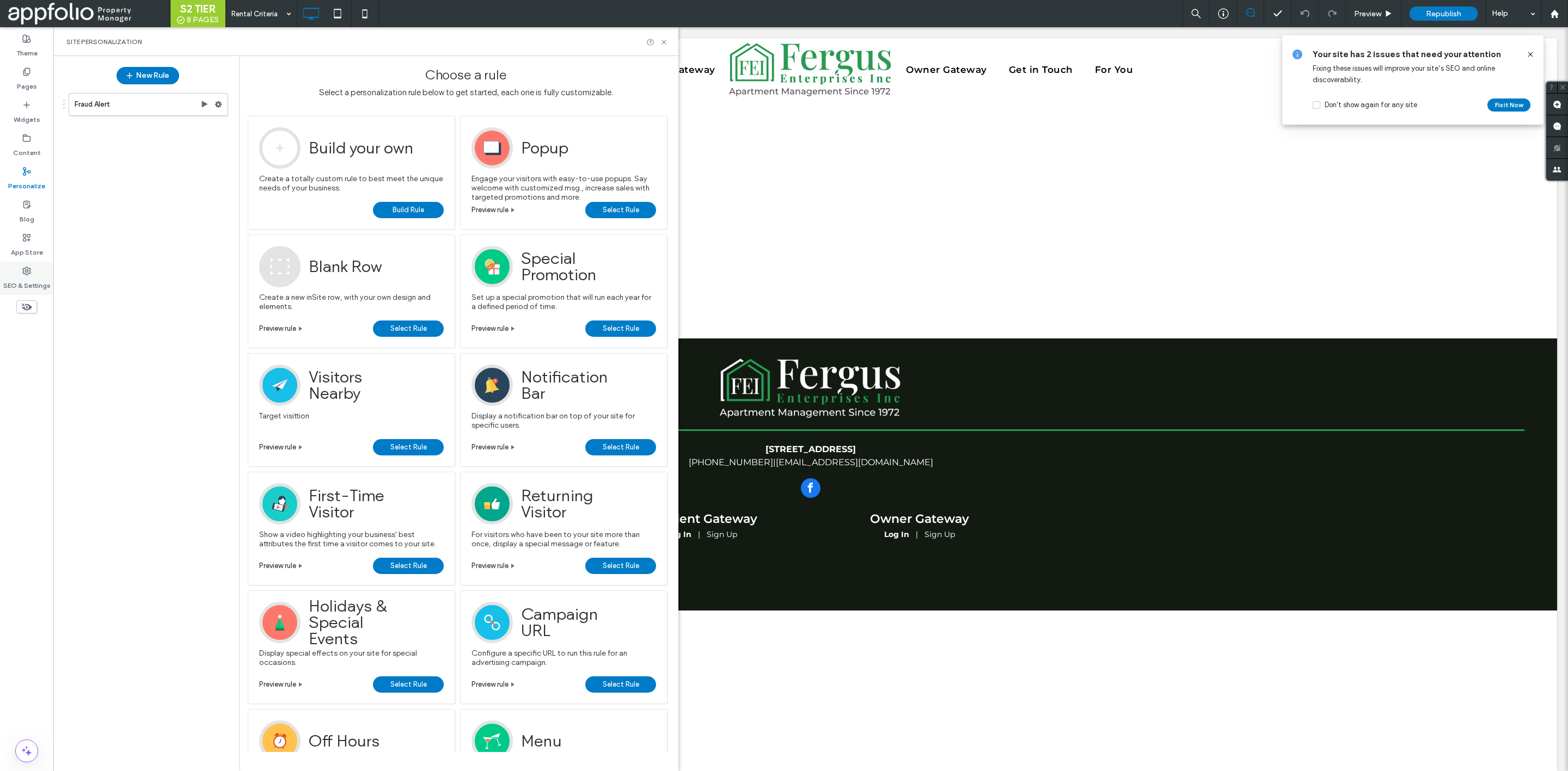
click at [24, 267] on icon at bounding box center [27, 271] width 9 height 9
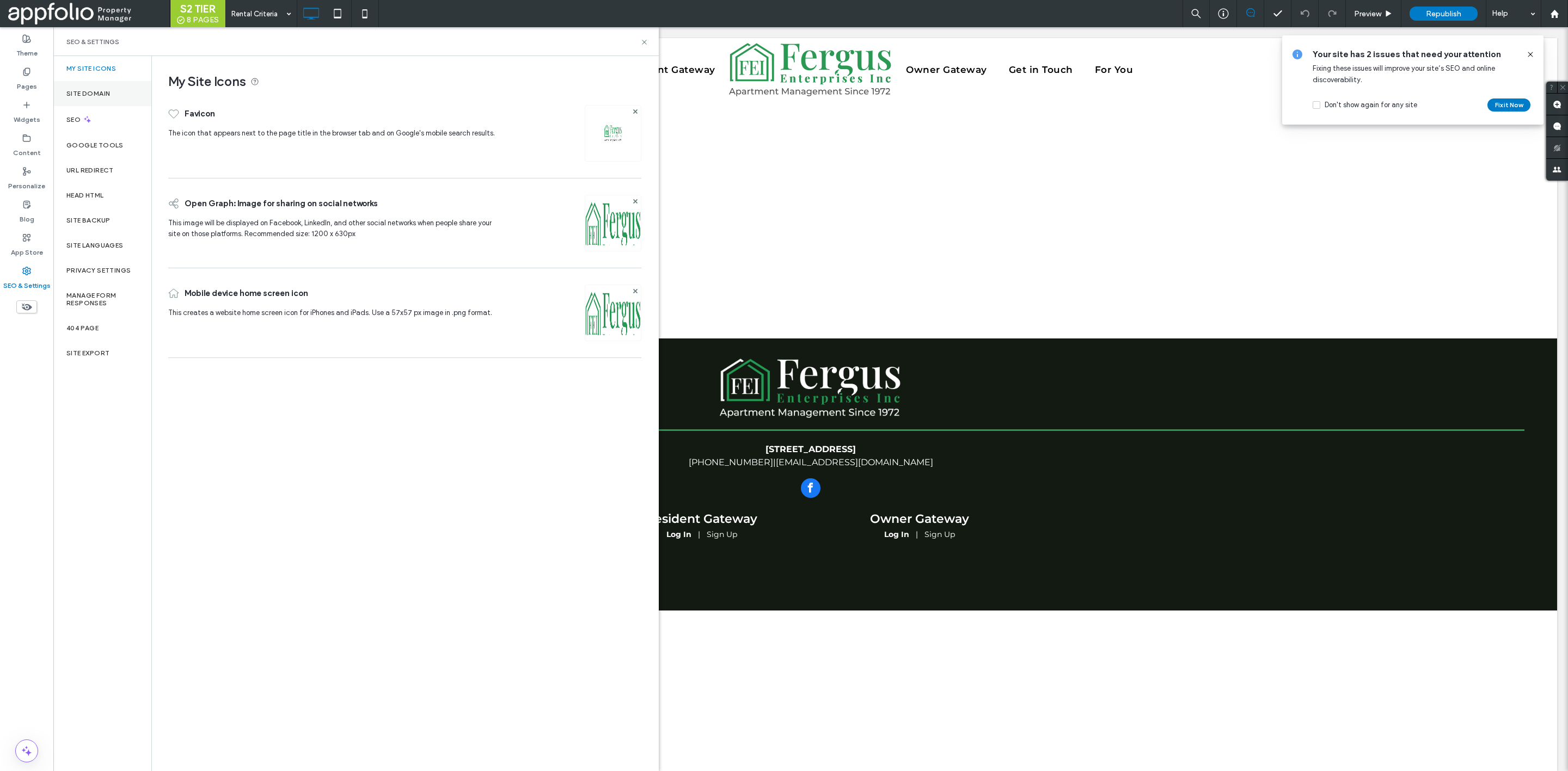
click at [95, 96] on label "Site Domain" at bounding box center [88, 93] width 43 height 8
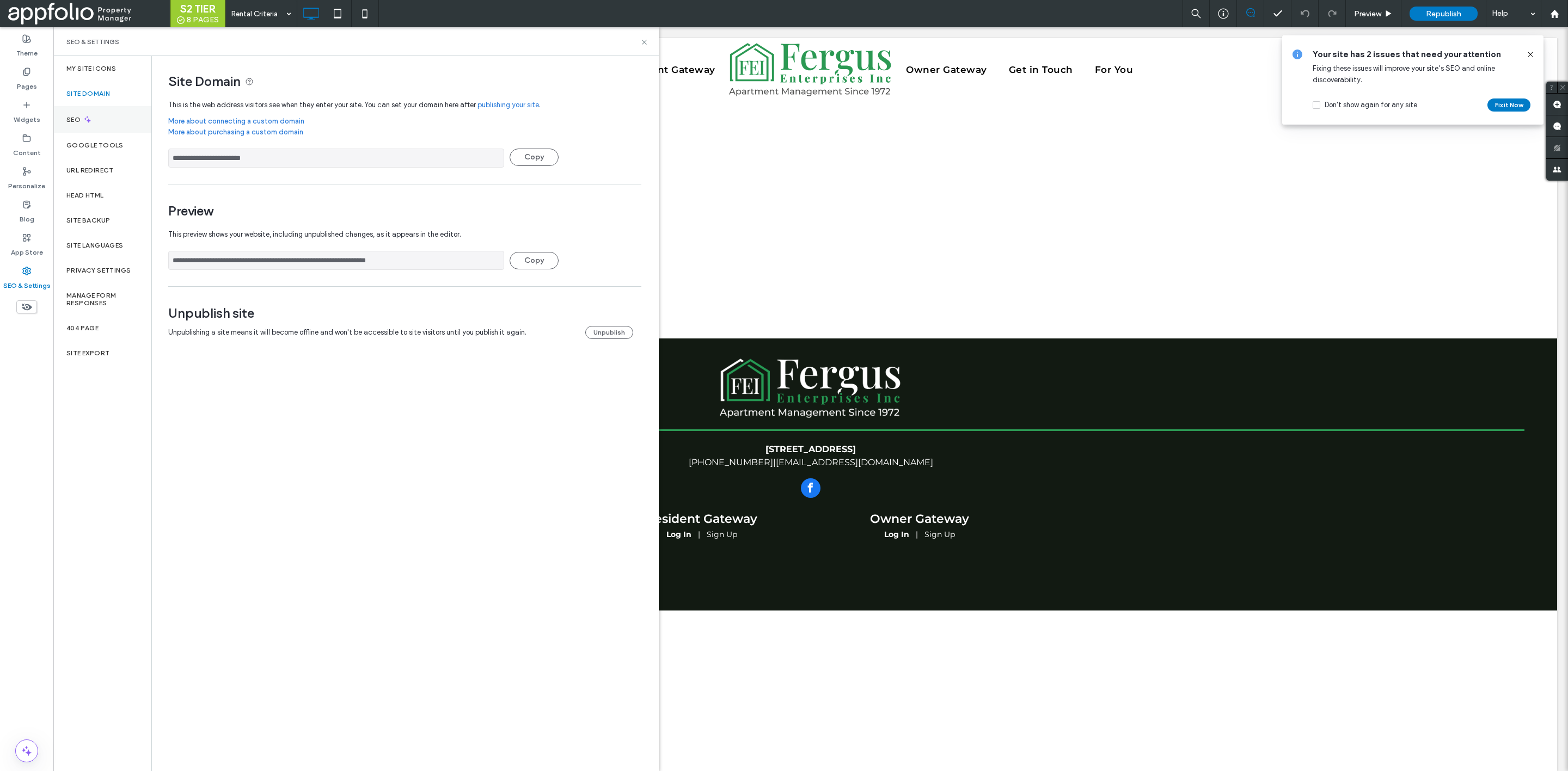
click at [108, 113] on div "SEO" at bounding box center [102, 119] width 98 height 27
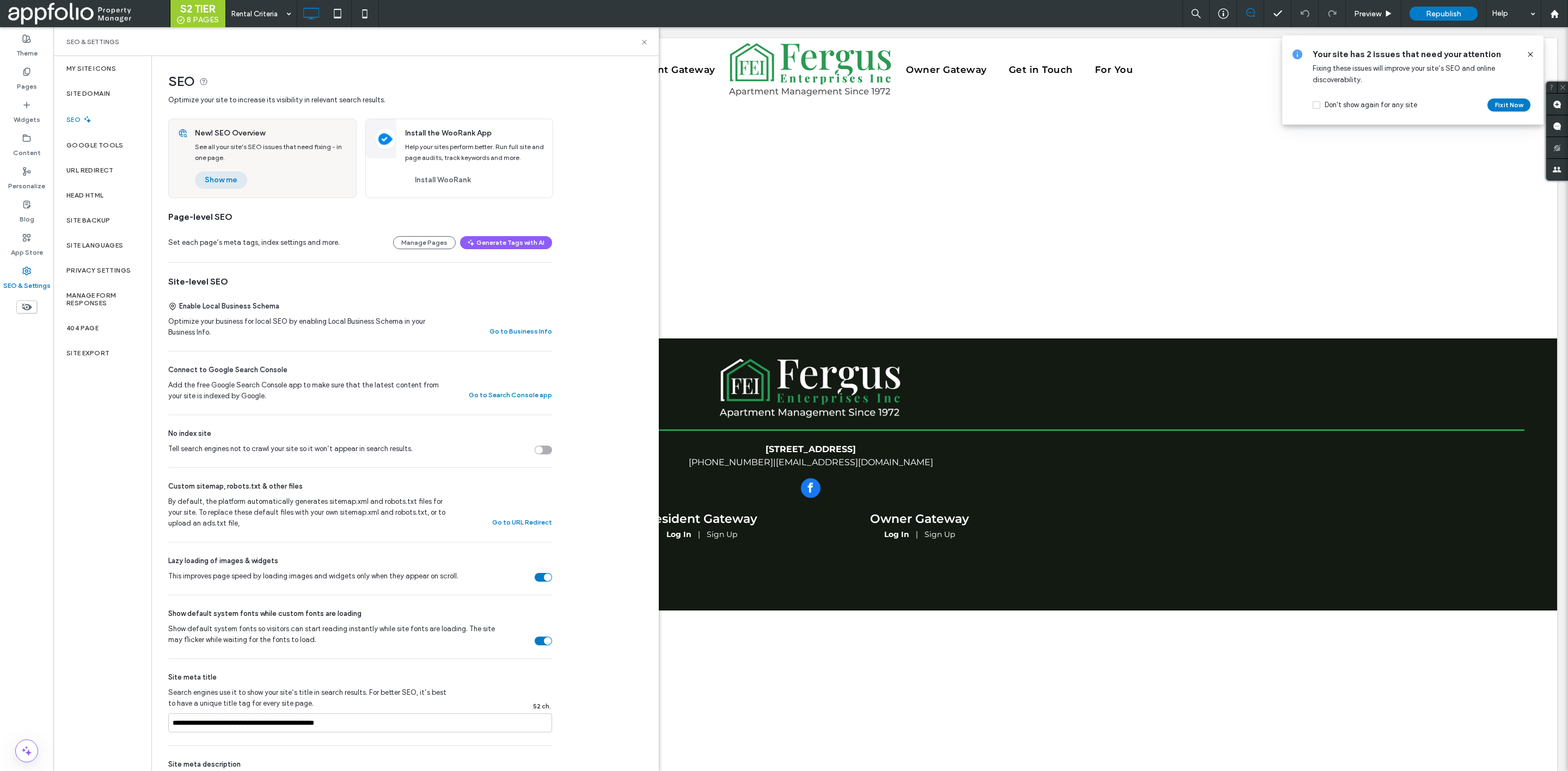
click at [226, 180] on button "Show me" at bounding box center [221, 180] width 52 height 17
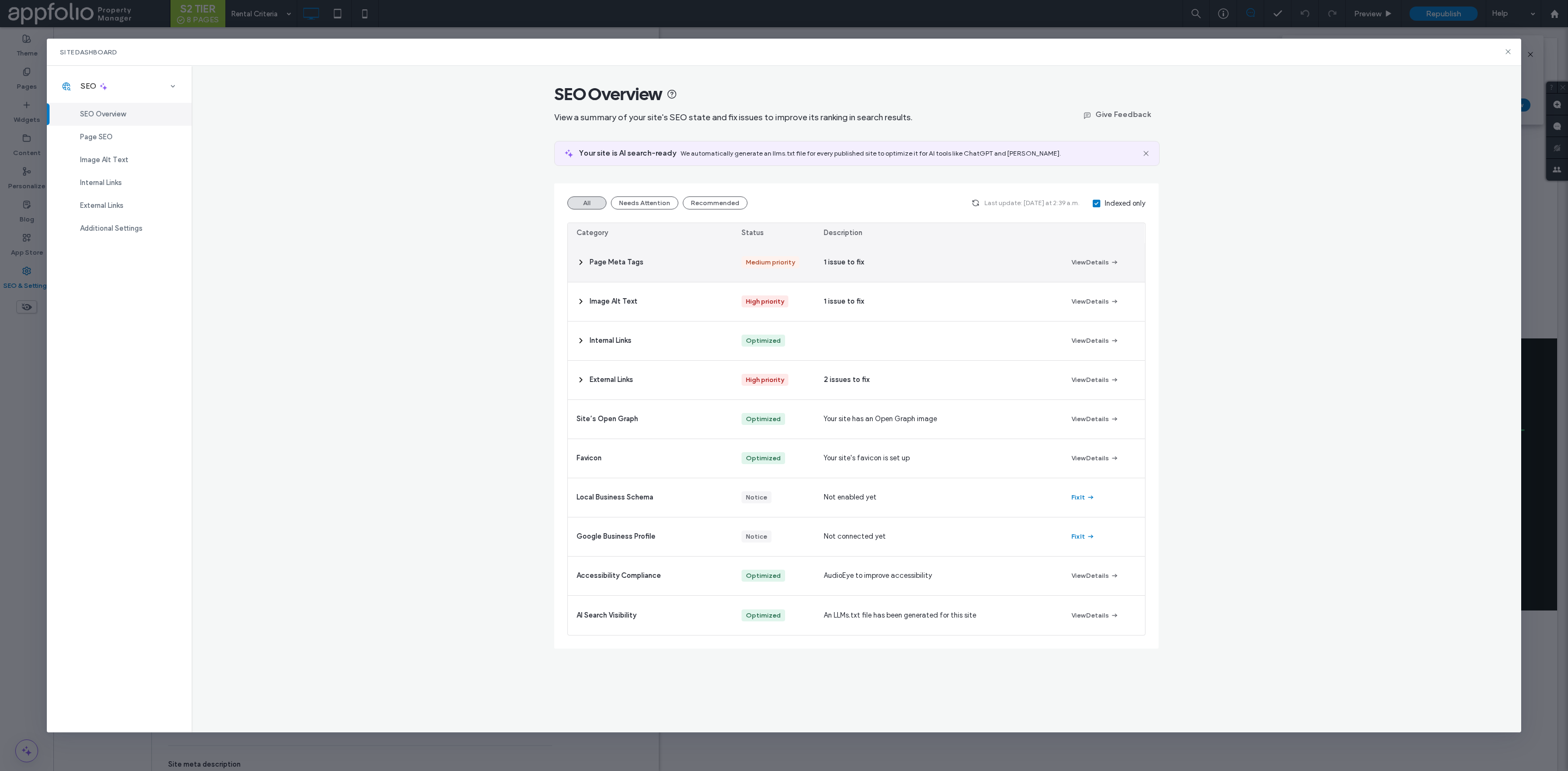
click at [606, 257] on div "Page Meta Tags" at bounding box center [650, 262] width 165 height 39
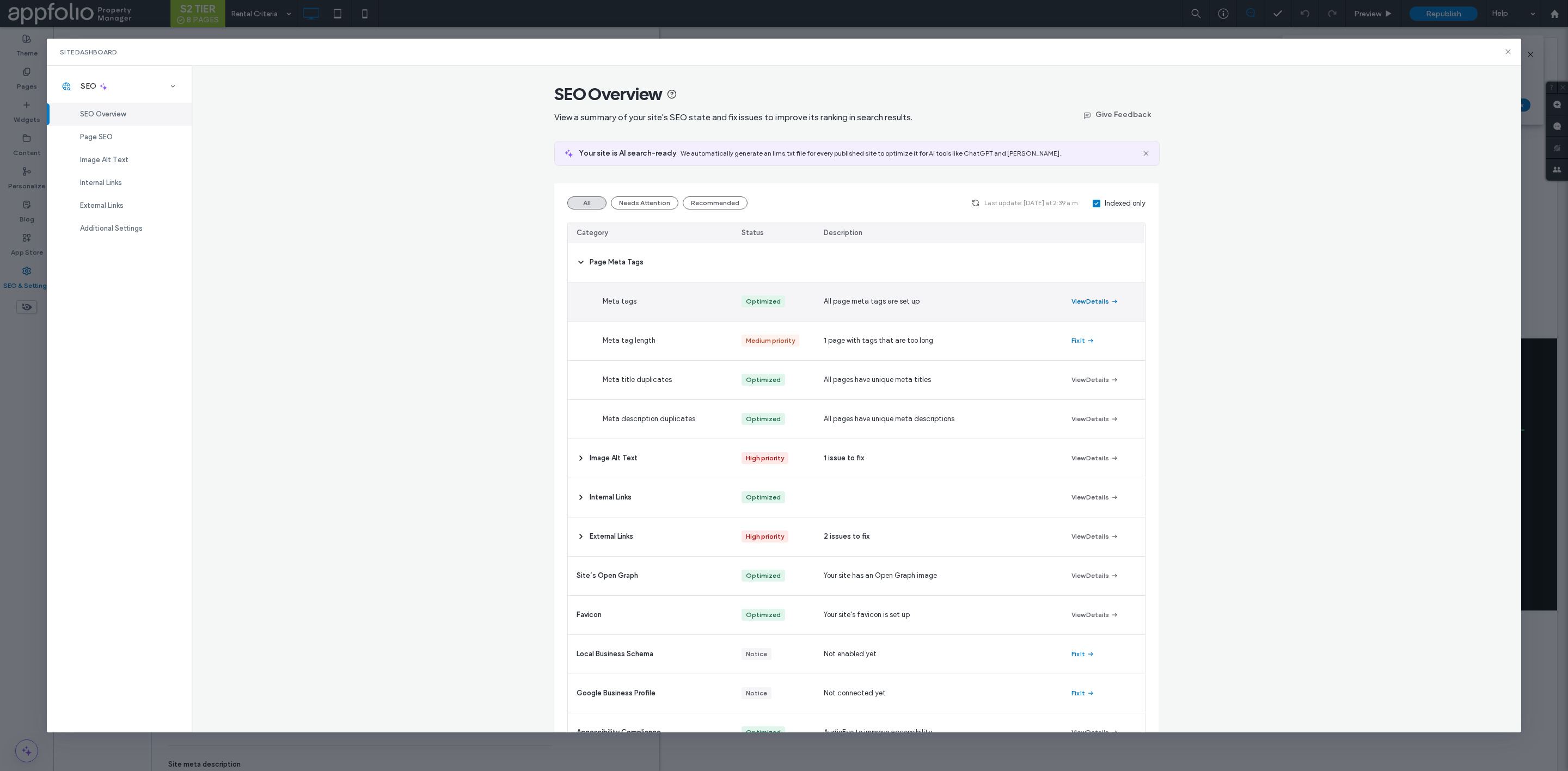
click at [1090, 299] on button "View Details" at bounding box center [1095, 301] width 48 height 13
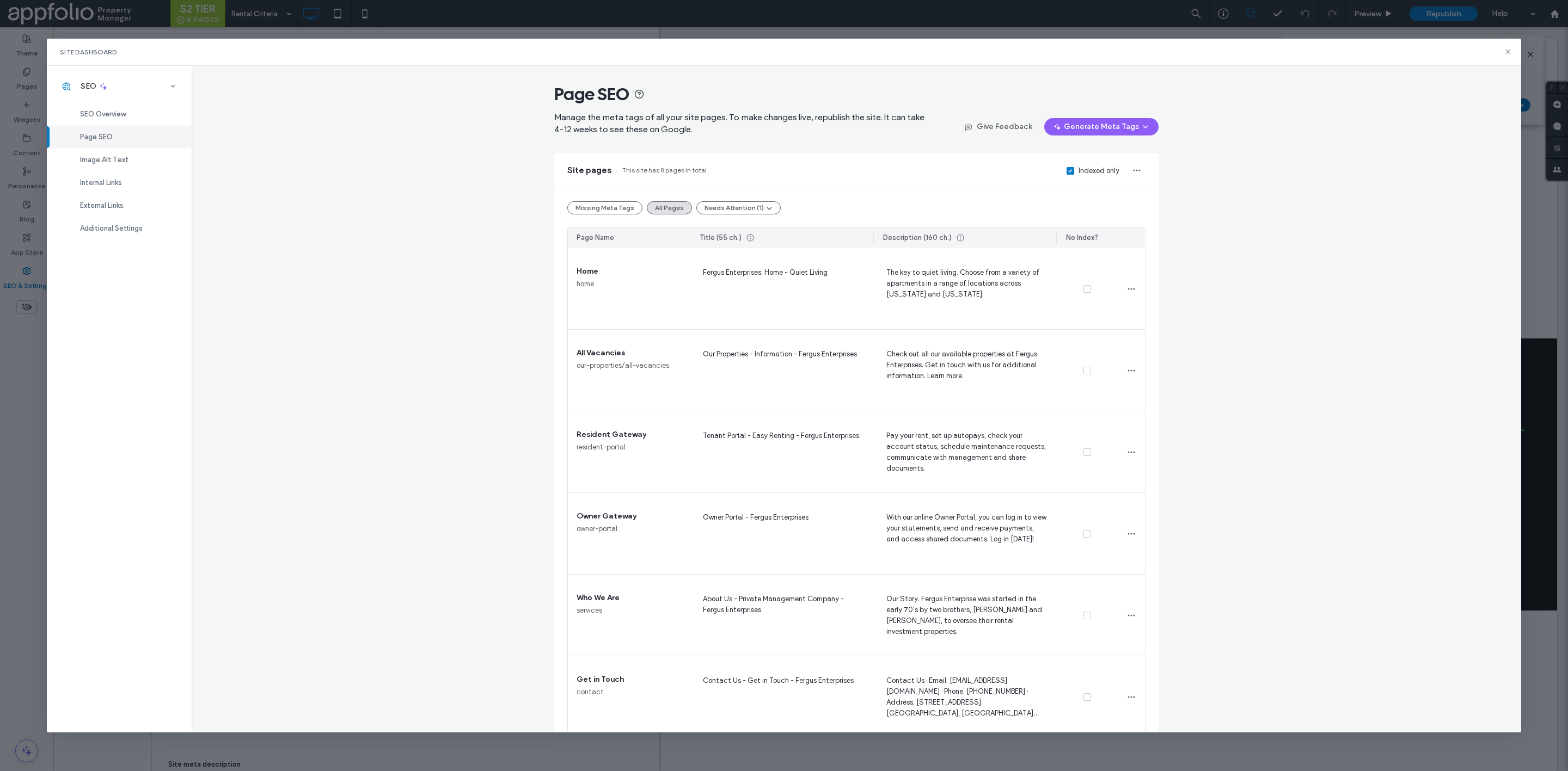
click at [1309, 311] on div "Page SEO Manage the meta tags of all your site pages. To make changes live, rep…" at bounding box center [856, 398] width 1329 height 666
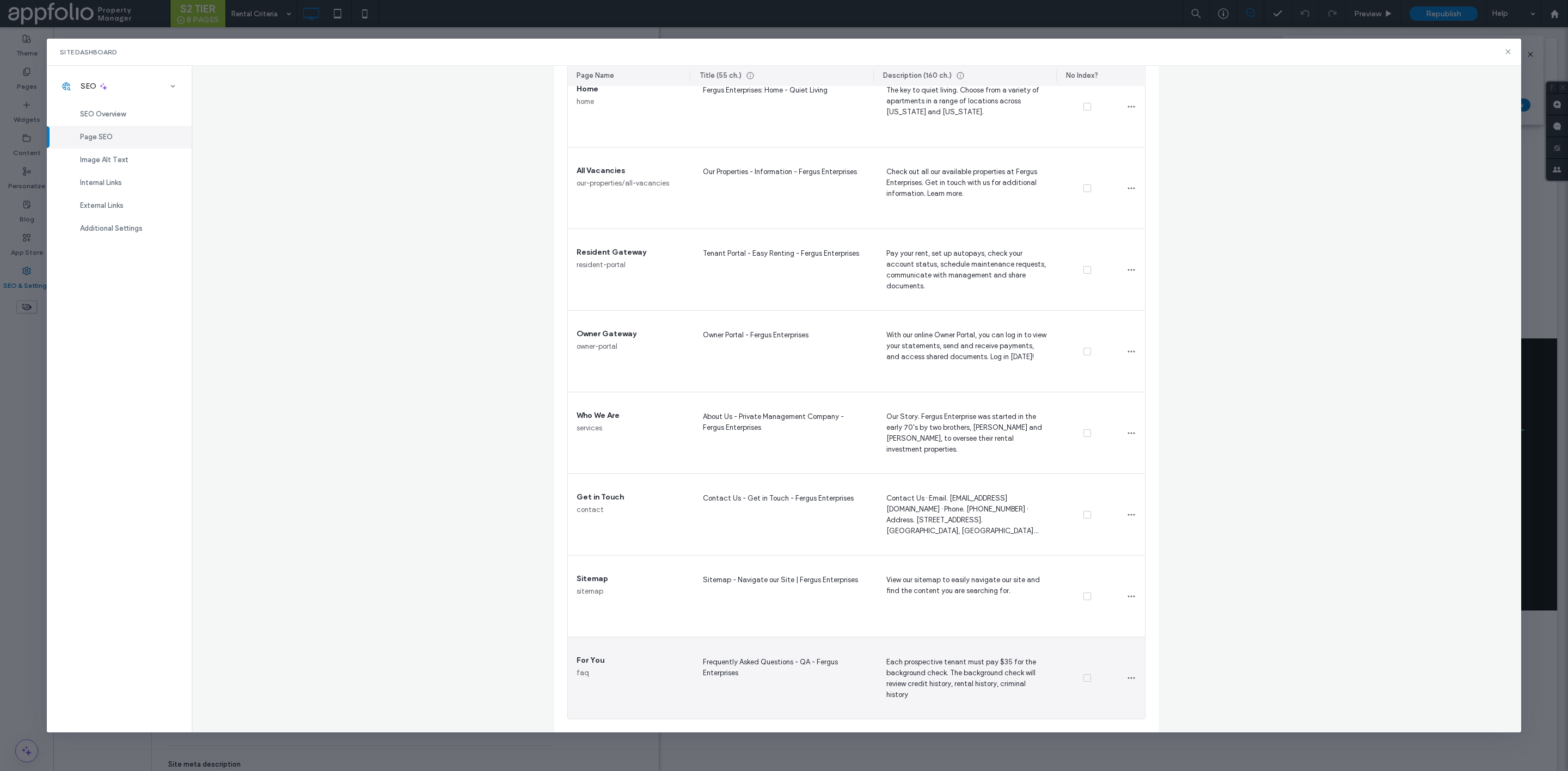
click at [992, 659] on span "Each prospective tenant must pay $35 for the background check. The background c…" at bounding box center [965, 679] width 166 height 45
click at [1002, 665] on textarea "**********" at bounding box center [964, 680] width 165 height 54
type textarea "**********"
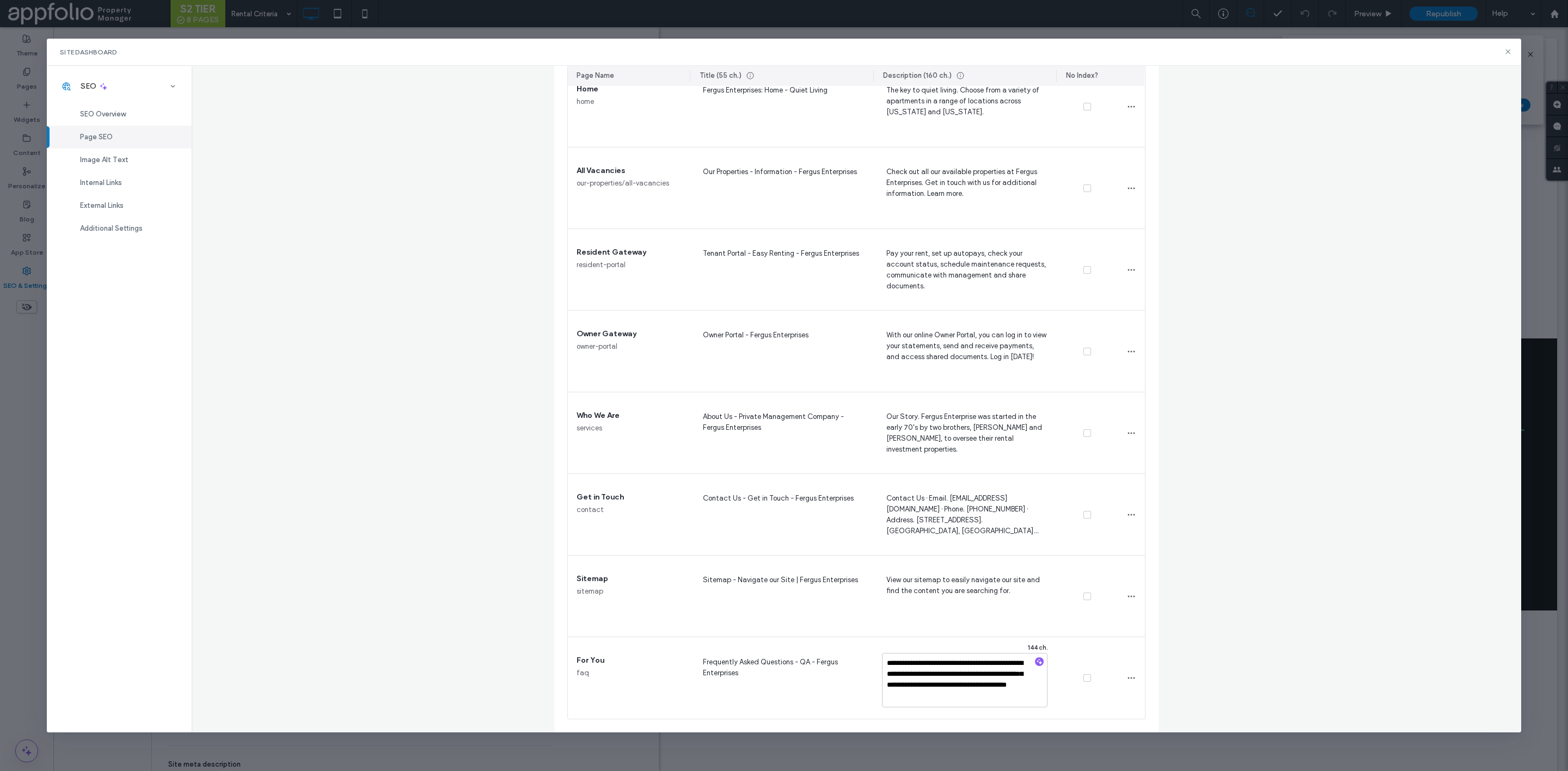
click at [1221, 618] on div "Page SEO Manage the meta tags of all your site pages. To make changes live, rep…" at bounding box center [856, 398] width 1329 height 666
click at [1296, 258] on div "Page SEO Manage the meta tags of all your site pages. To make changes live, rep…" at bounding box center [856, 398] width 1329 height 666
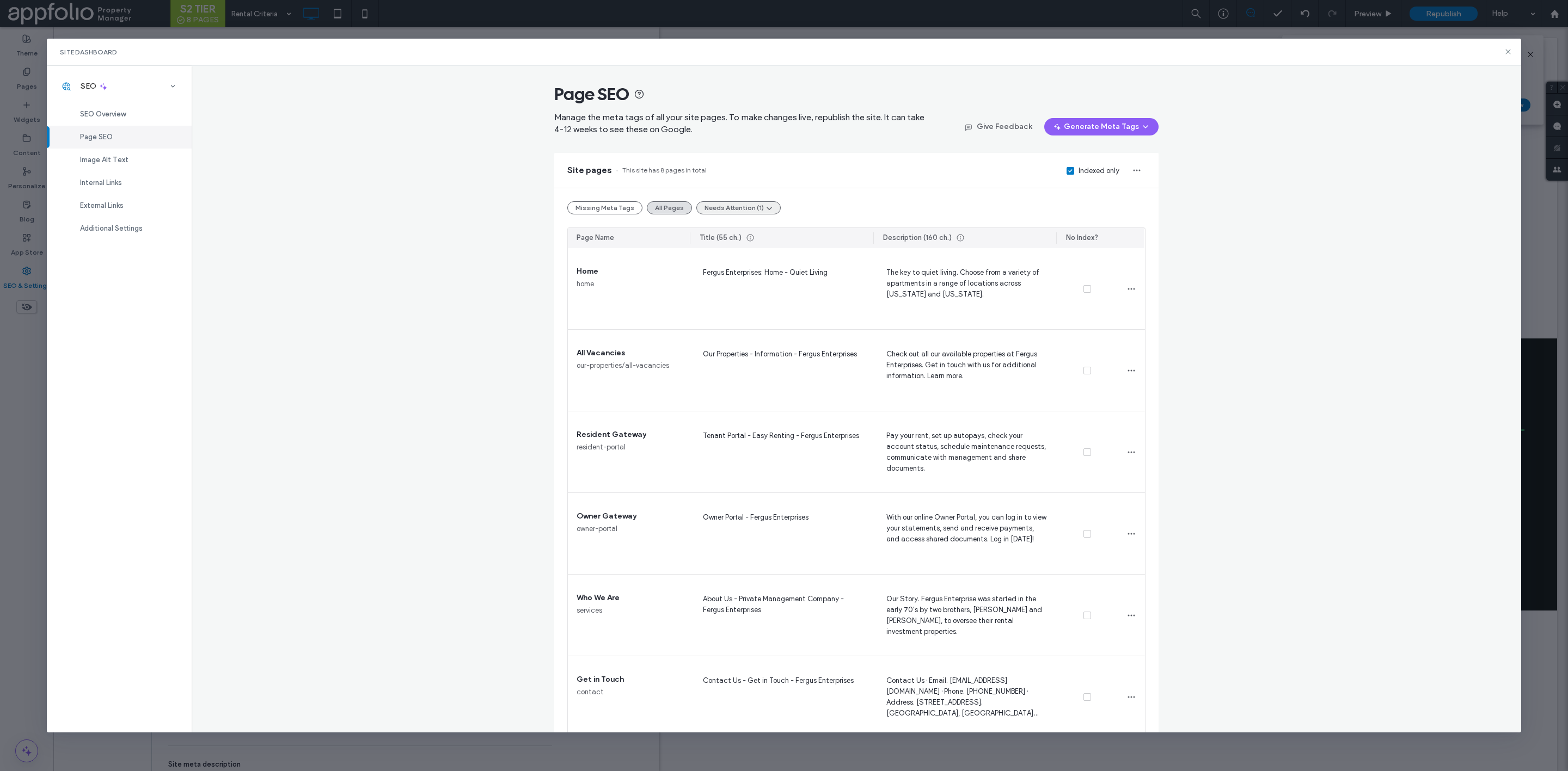
click at [704, 207] on button "Needs Attention (1)" at bounding box center [739, 207] width 85 height 13
click at [128, 157] on div "Image Alt Text" at bounding box center [118, 160] width 144 height 22
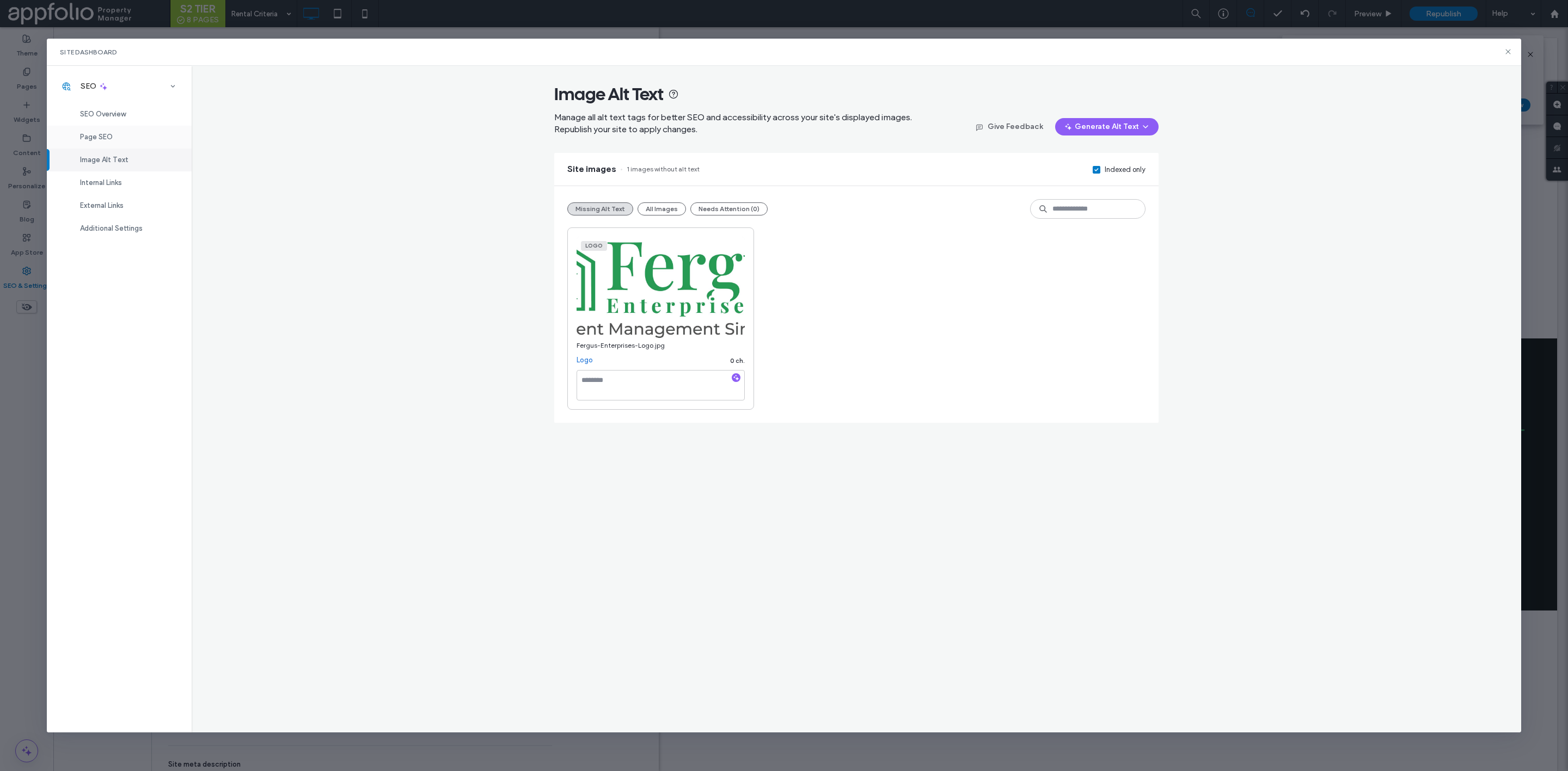
click at [145, 133] on div "Page SEO" at bounding box center [118, 137] width 144 height 22
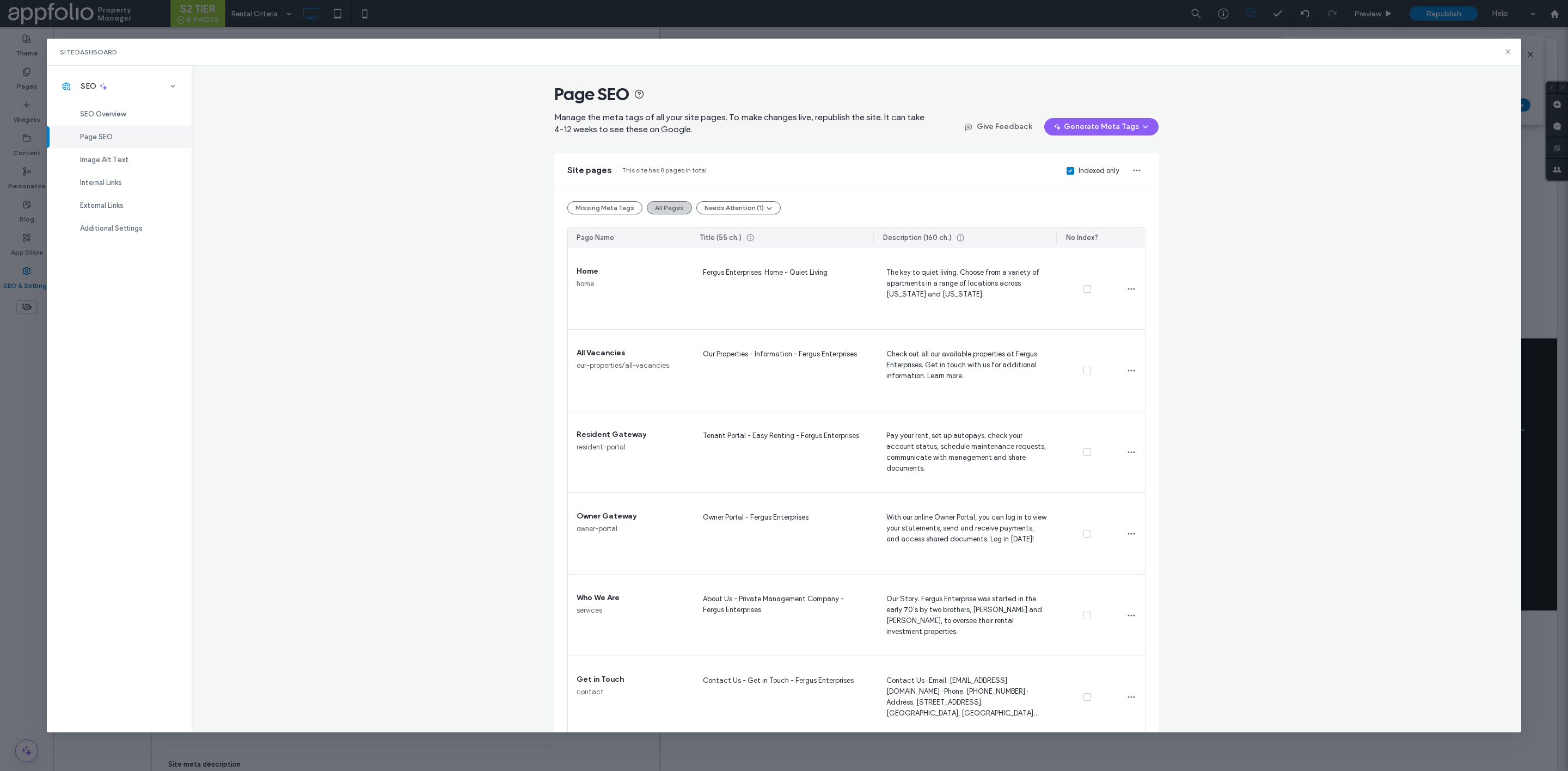
click at [663, 208] on button "All Pages" at bounding box center [669, 207] width 45 height 13
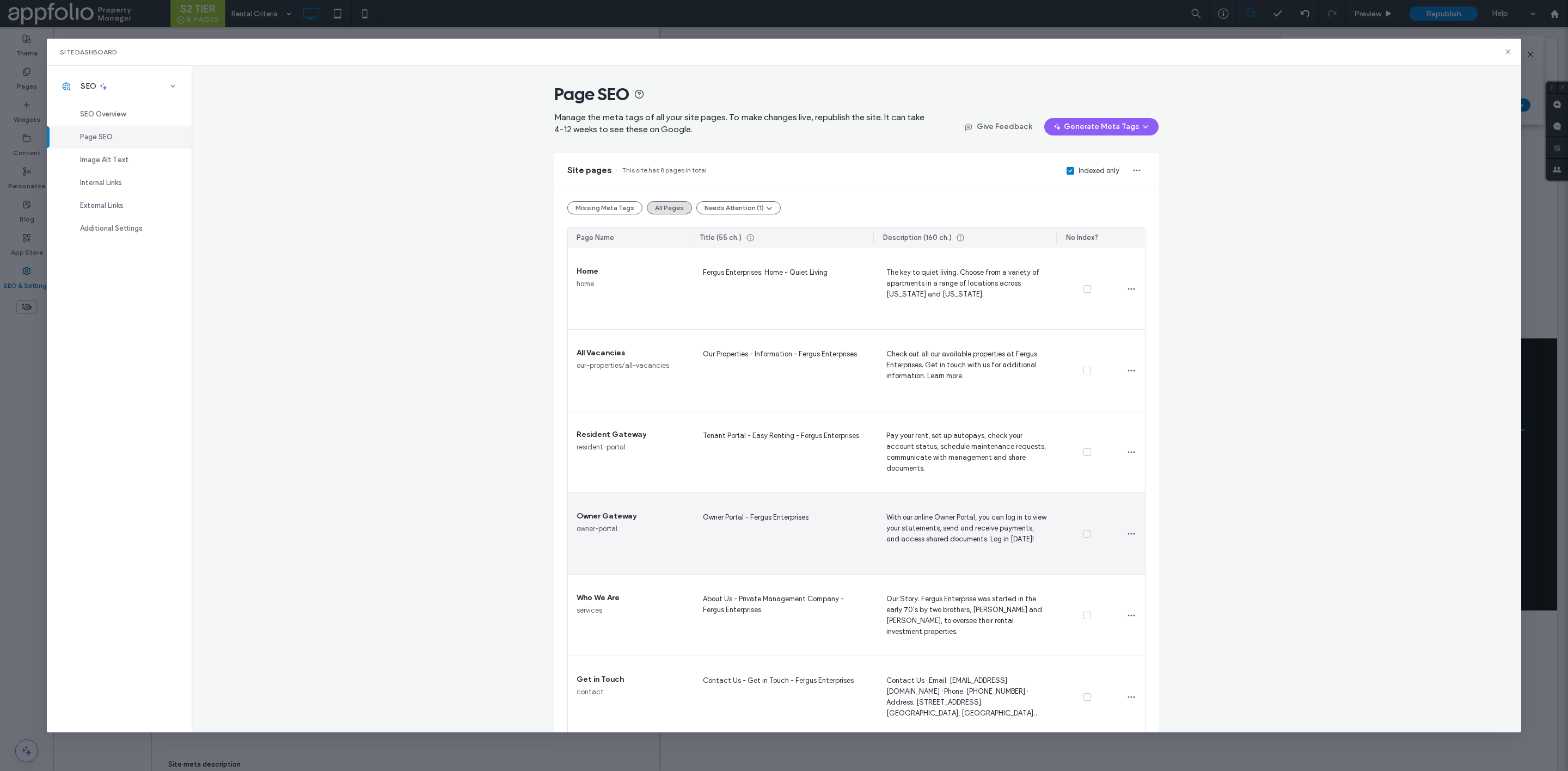
scroll to position [1, 0]
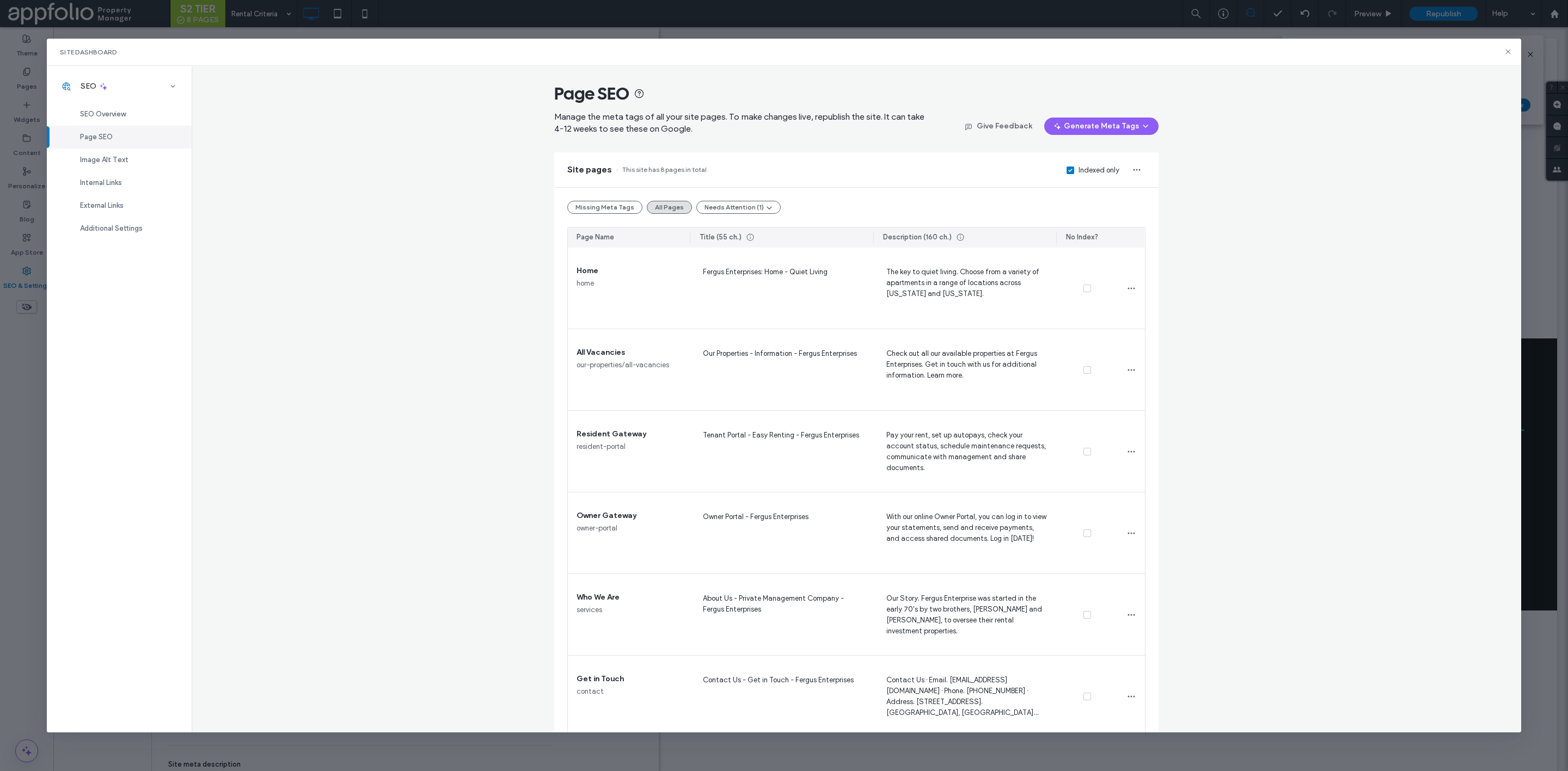
click at [1054, 1] on div "Site Dashboard SEO SEO Overview Page SEO Image Alt Text Internal Links External…" at bounding box center [784, 386] width 1568 height 771
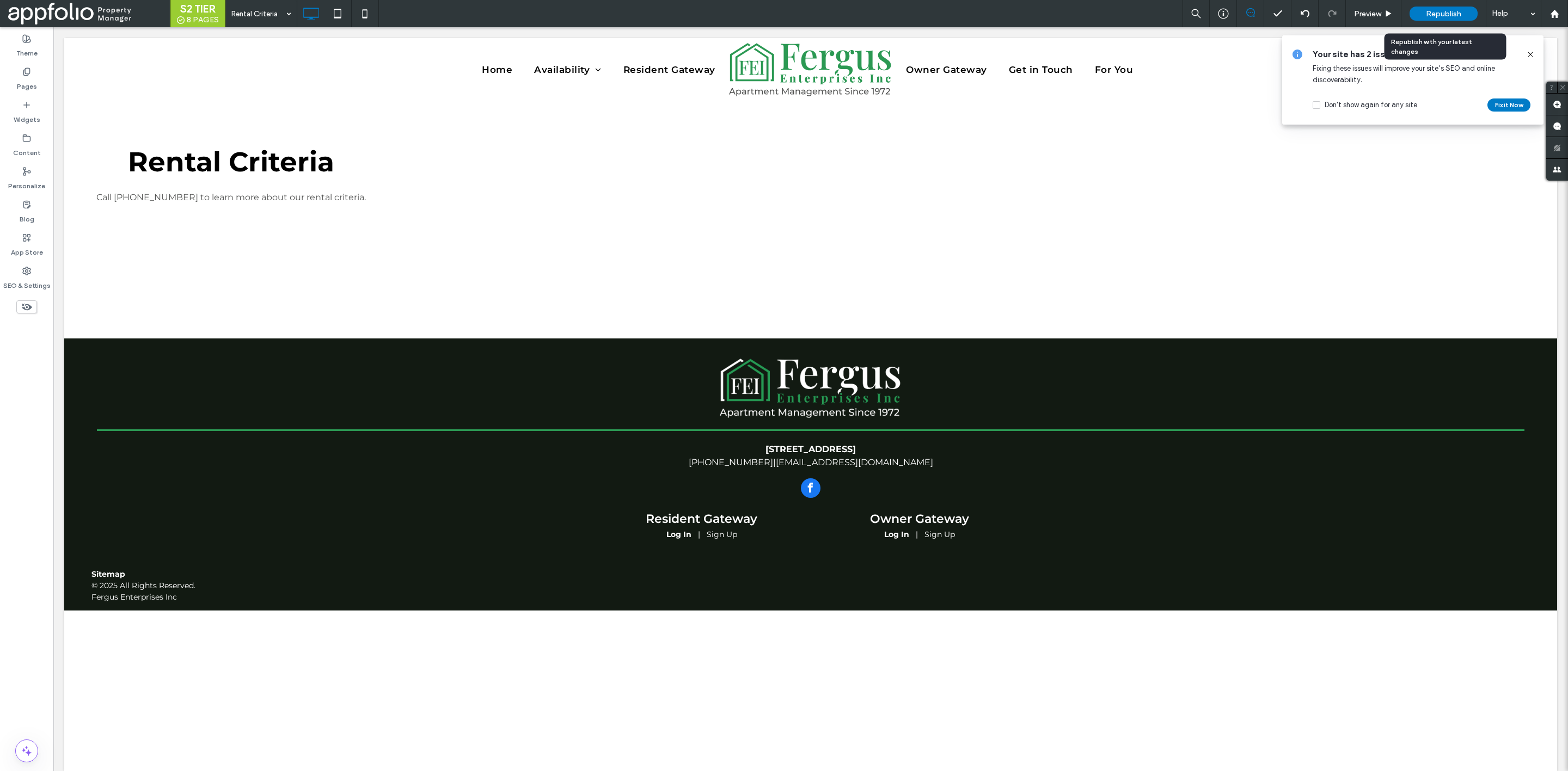
click at [1434, 11] on span "Republish" at bounding box center [1443, 14] width 35 height 10
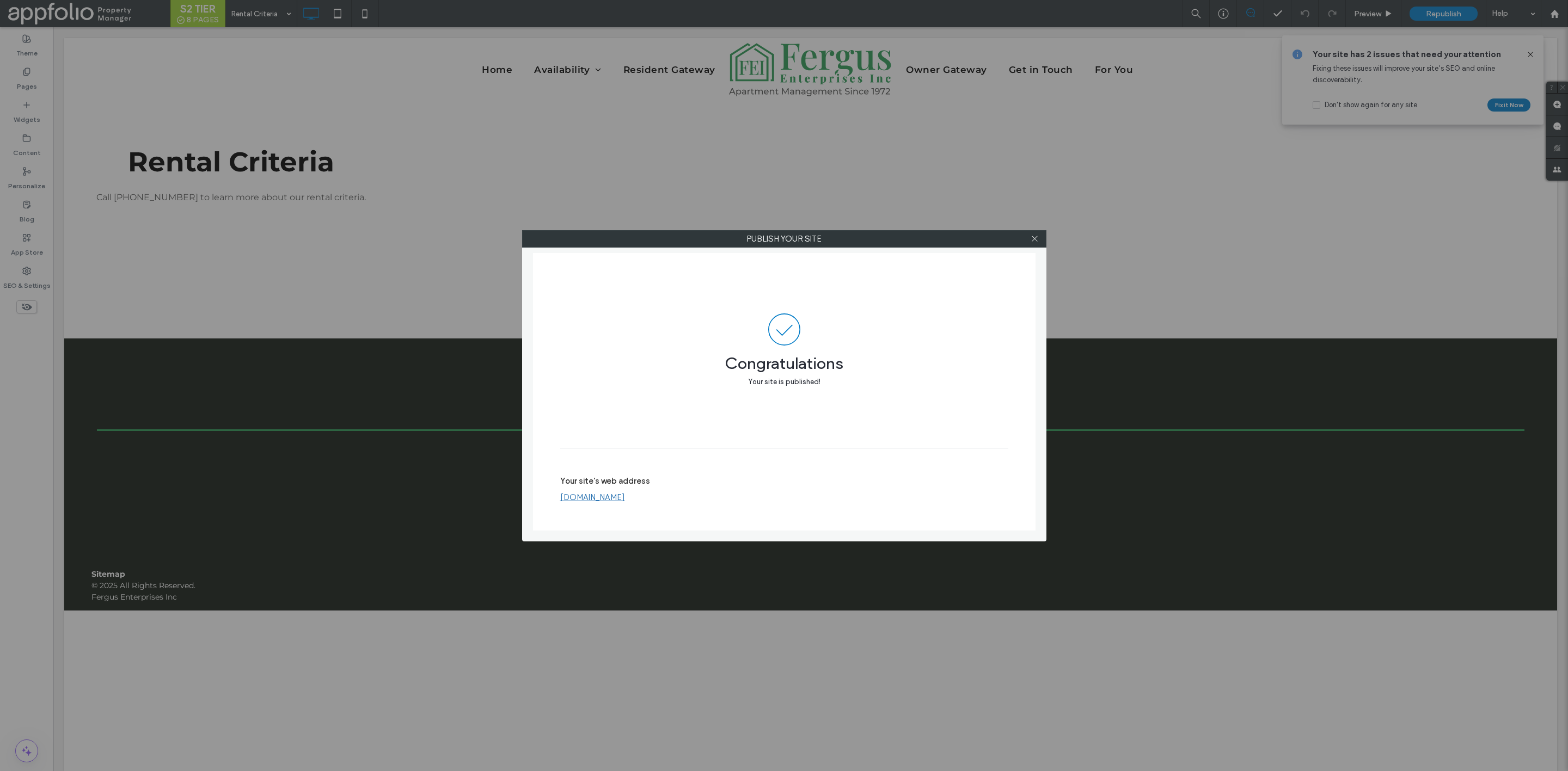
click at [604, 500] on link "www.fergusenterprises.com" at bounding box center [592, 497] width 65 height 10
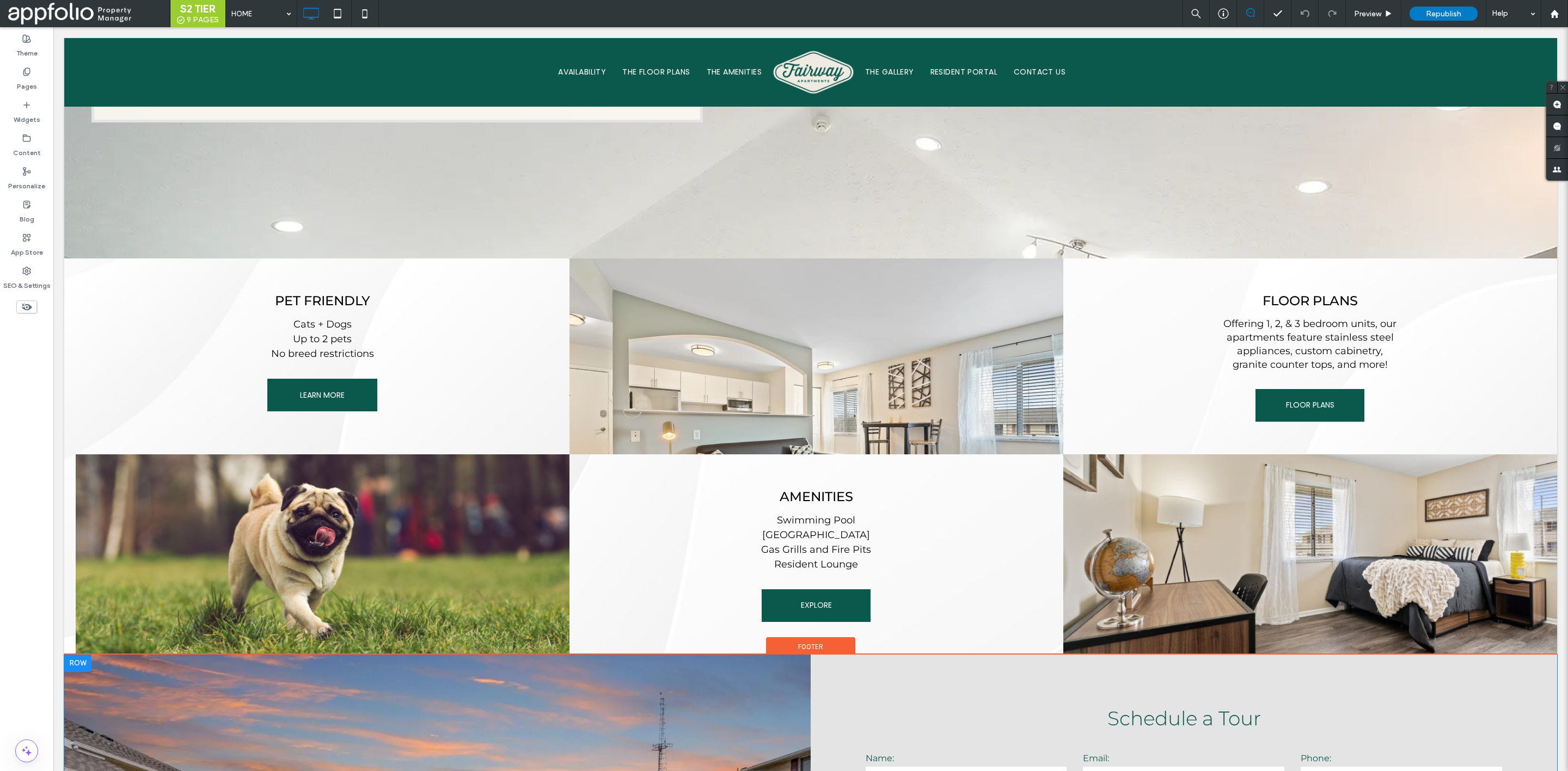
scroll to position [1339, 0]
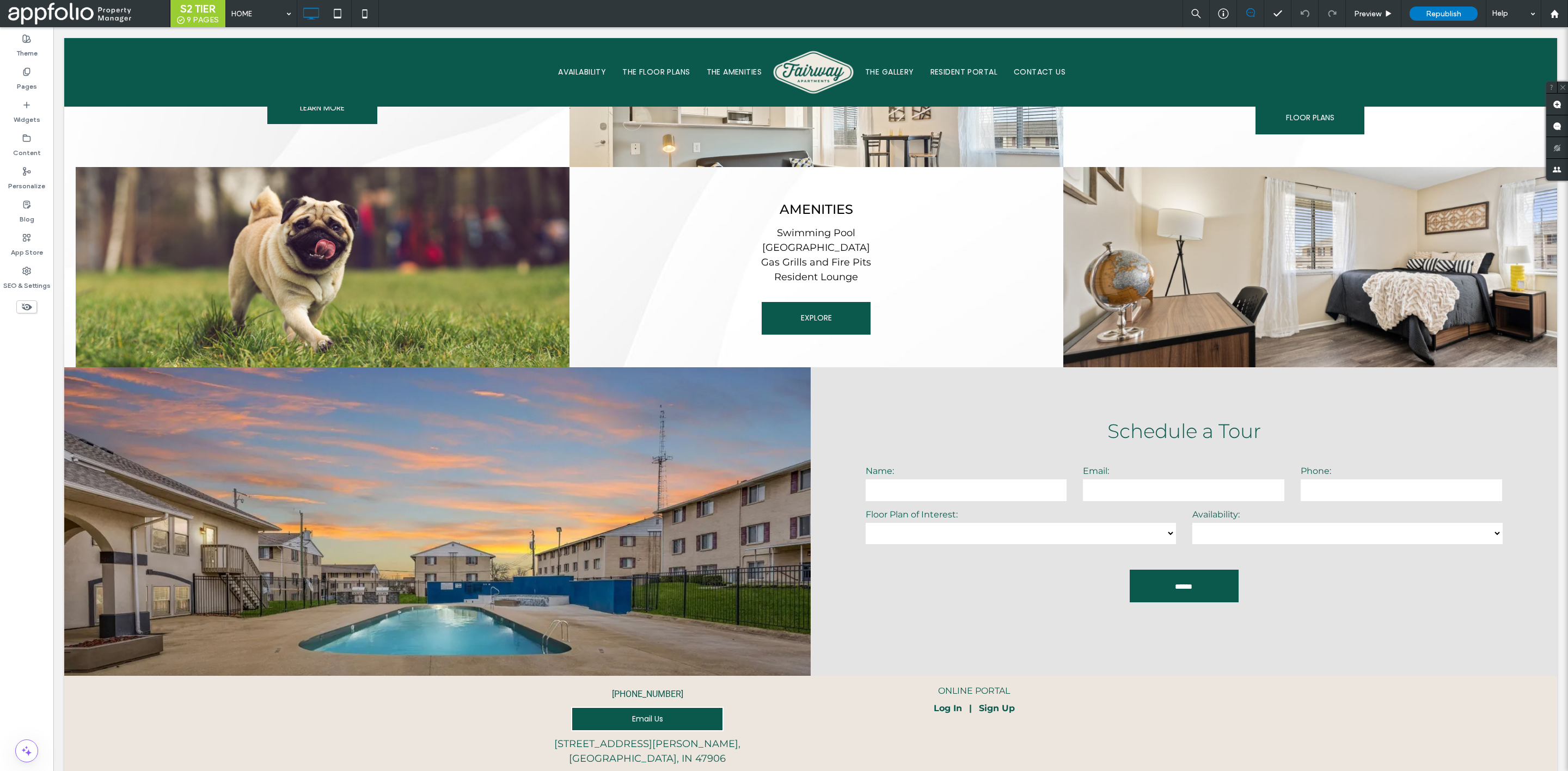
click at [36, 422] on div "Theme Pages Widgets Content Personalize Blog App Store SEO & Settings" at bounding box center [27, 398] width 54 height 744
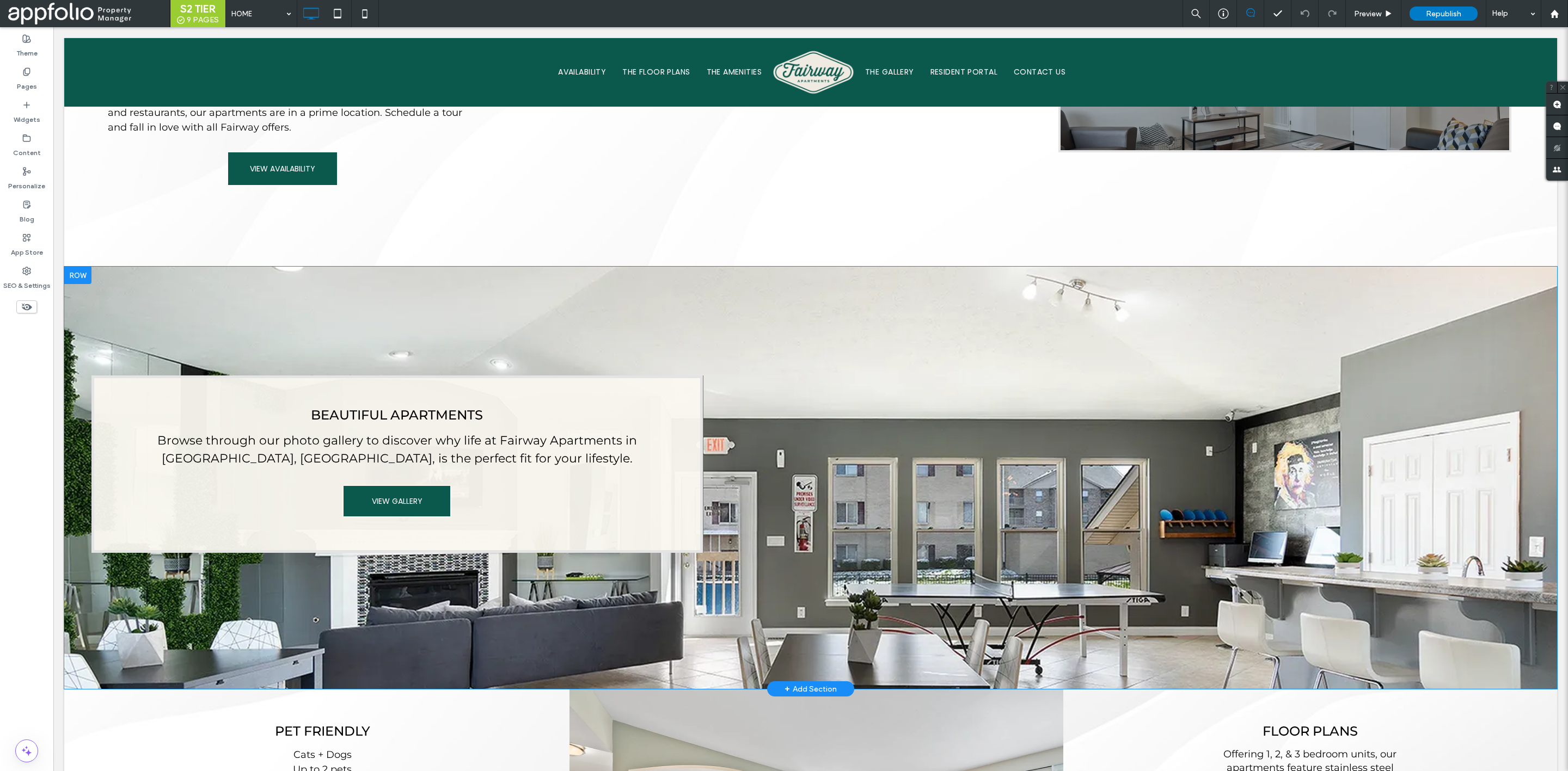
scroll to position [870, 0]
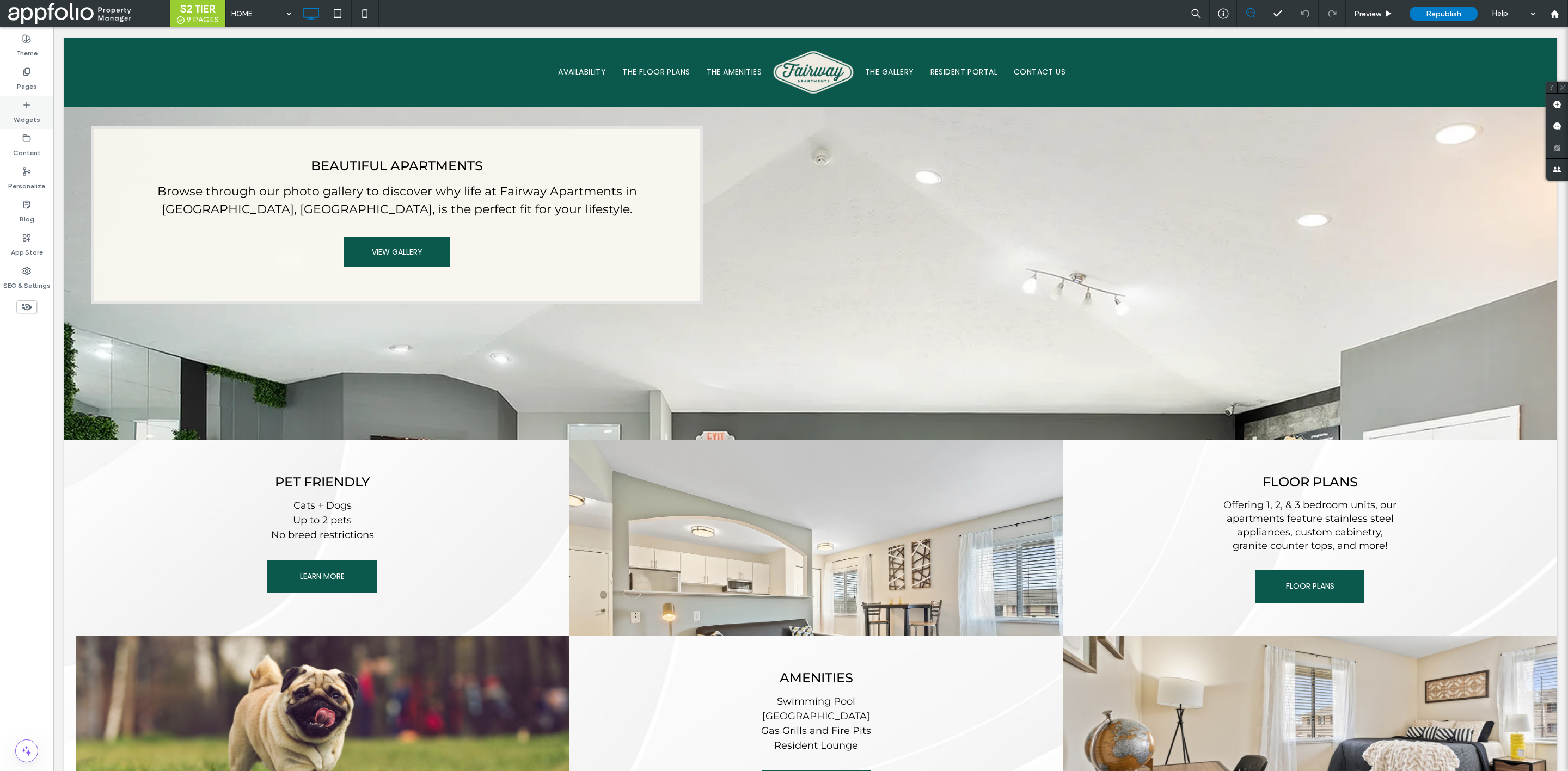
click at [29, 112] on label "Widgets" at bounding box center [27, 118] width 27 height 16
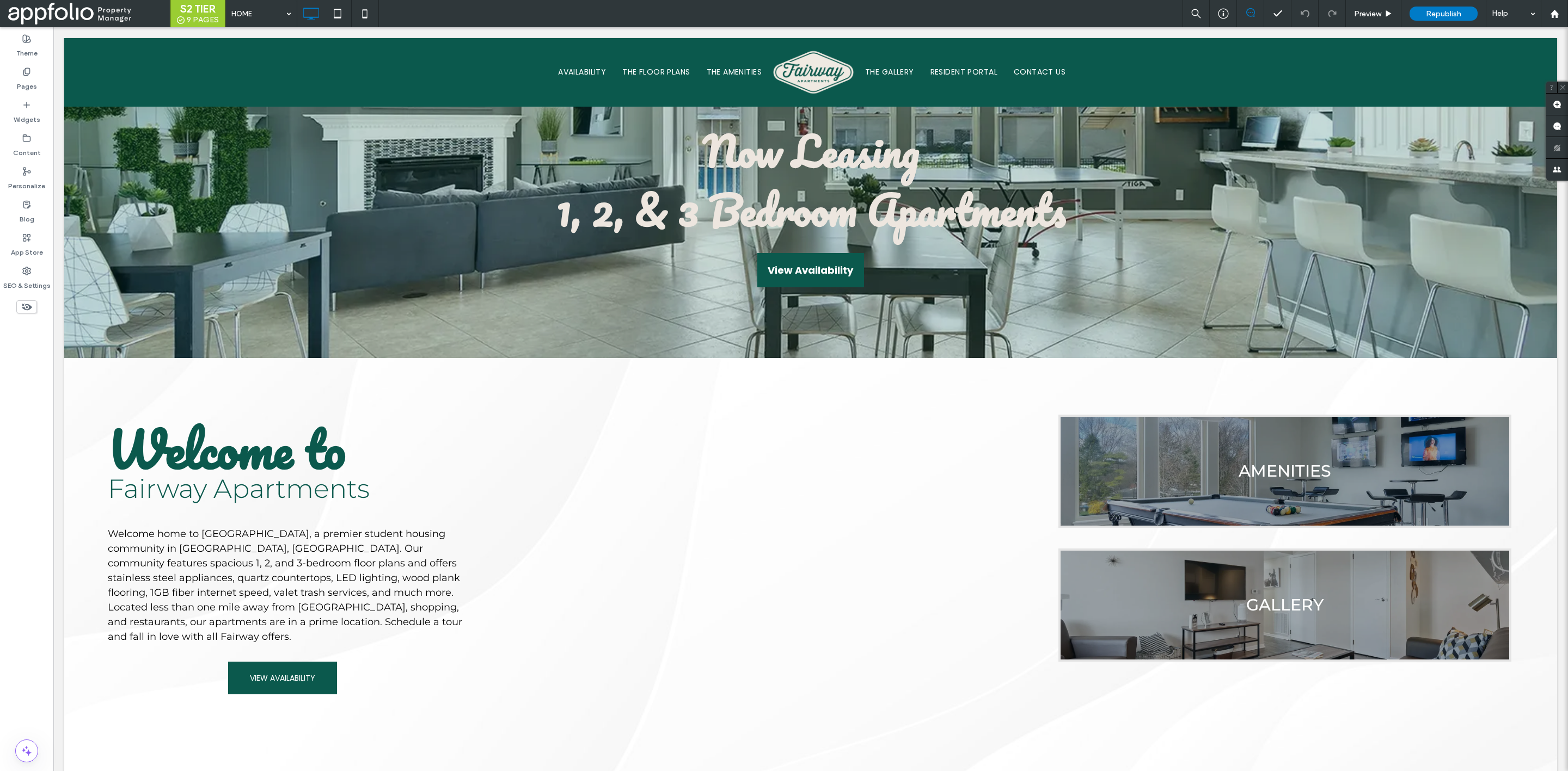
scroll to position [121, 0]
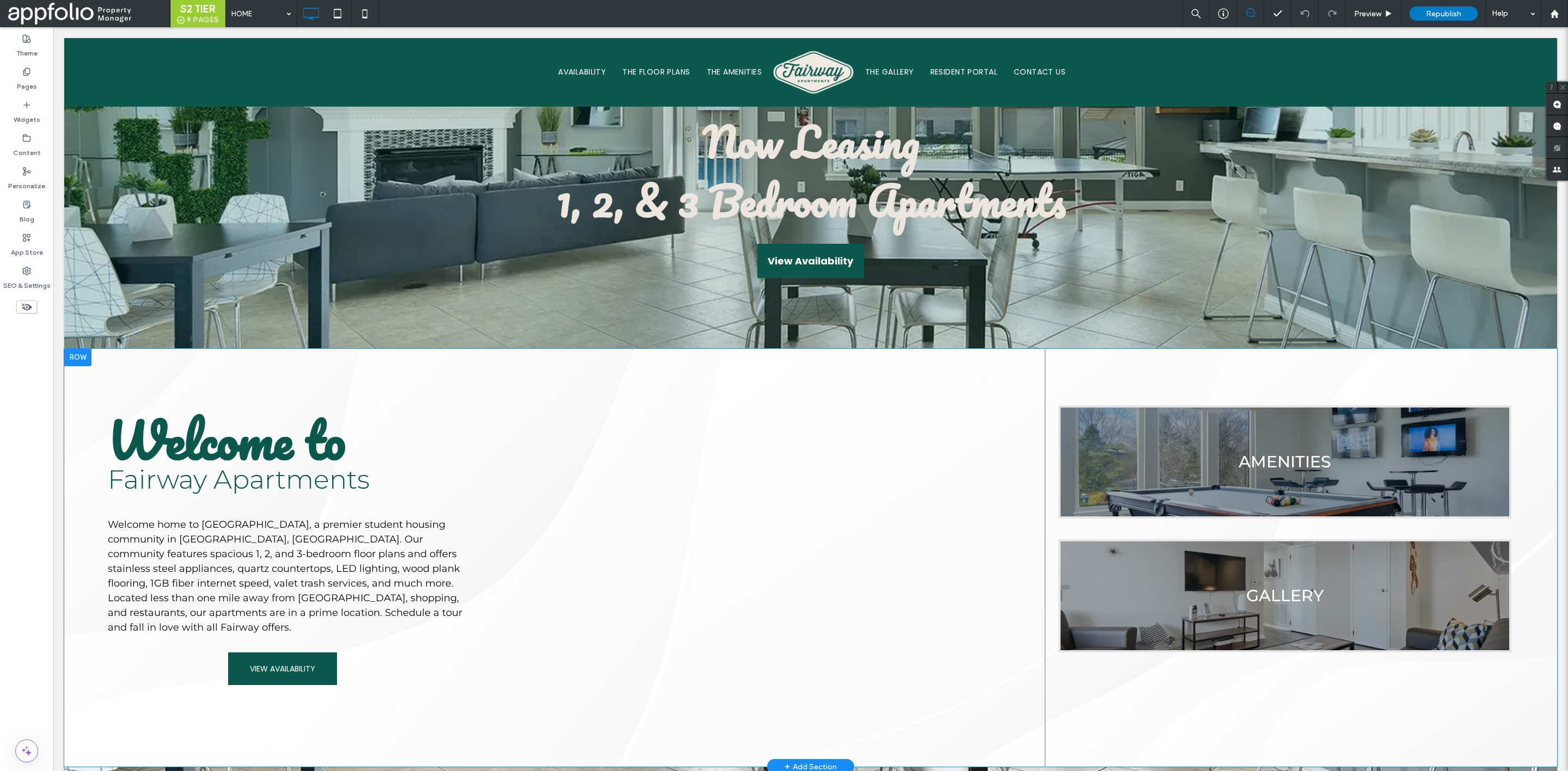
click at [73, 354] on div at bounding box center [77, 358] width 27 height 17
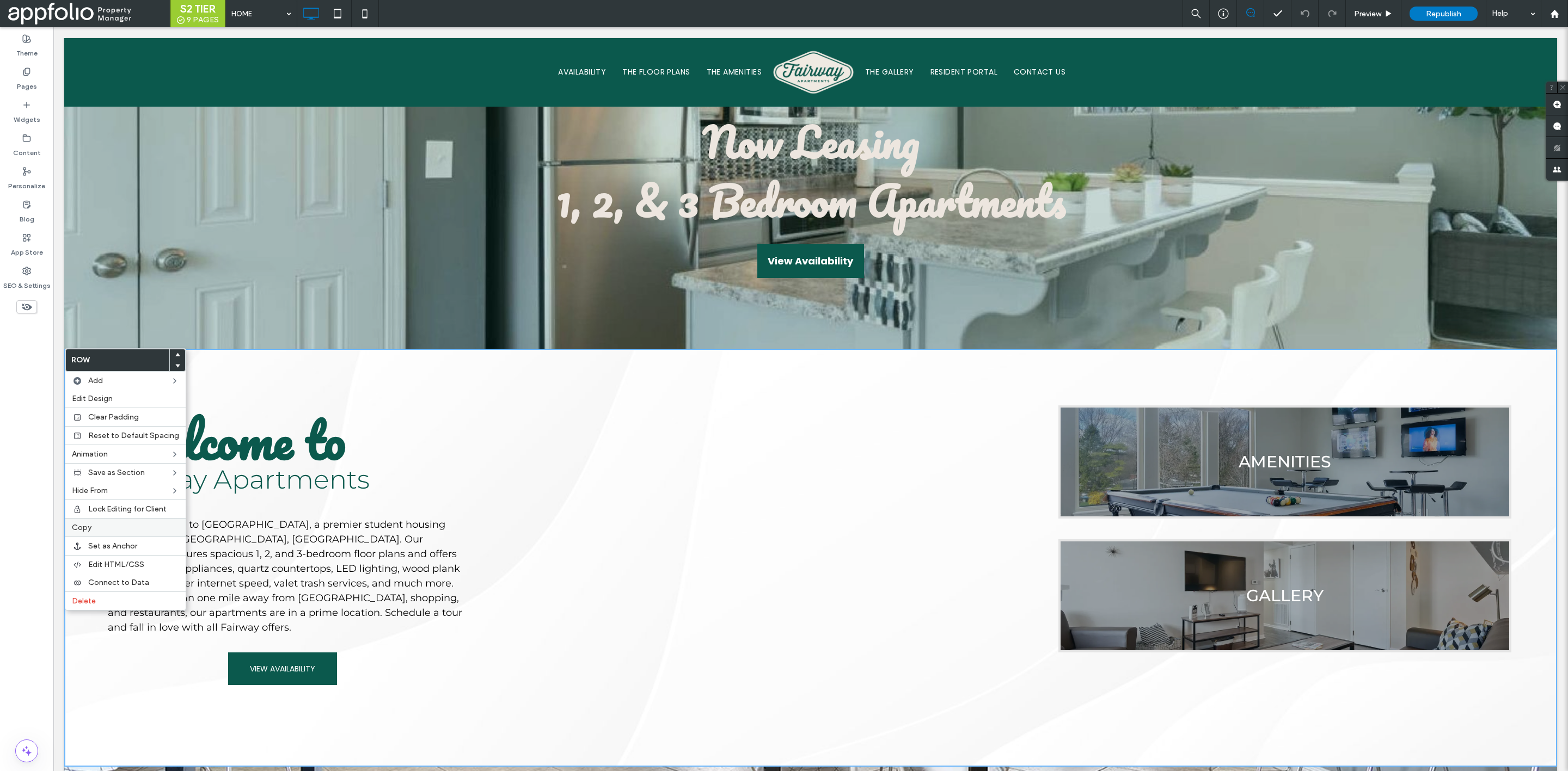
click at [118, 526] on label "Copy" at bounding box center [125, 527] width 107 height 10
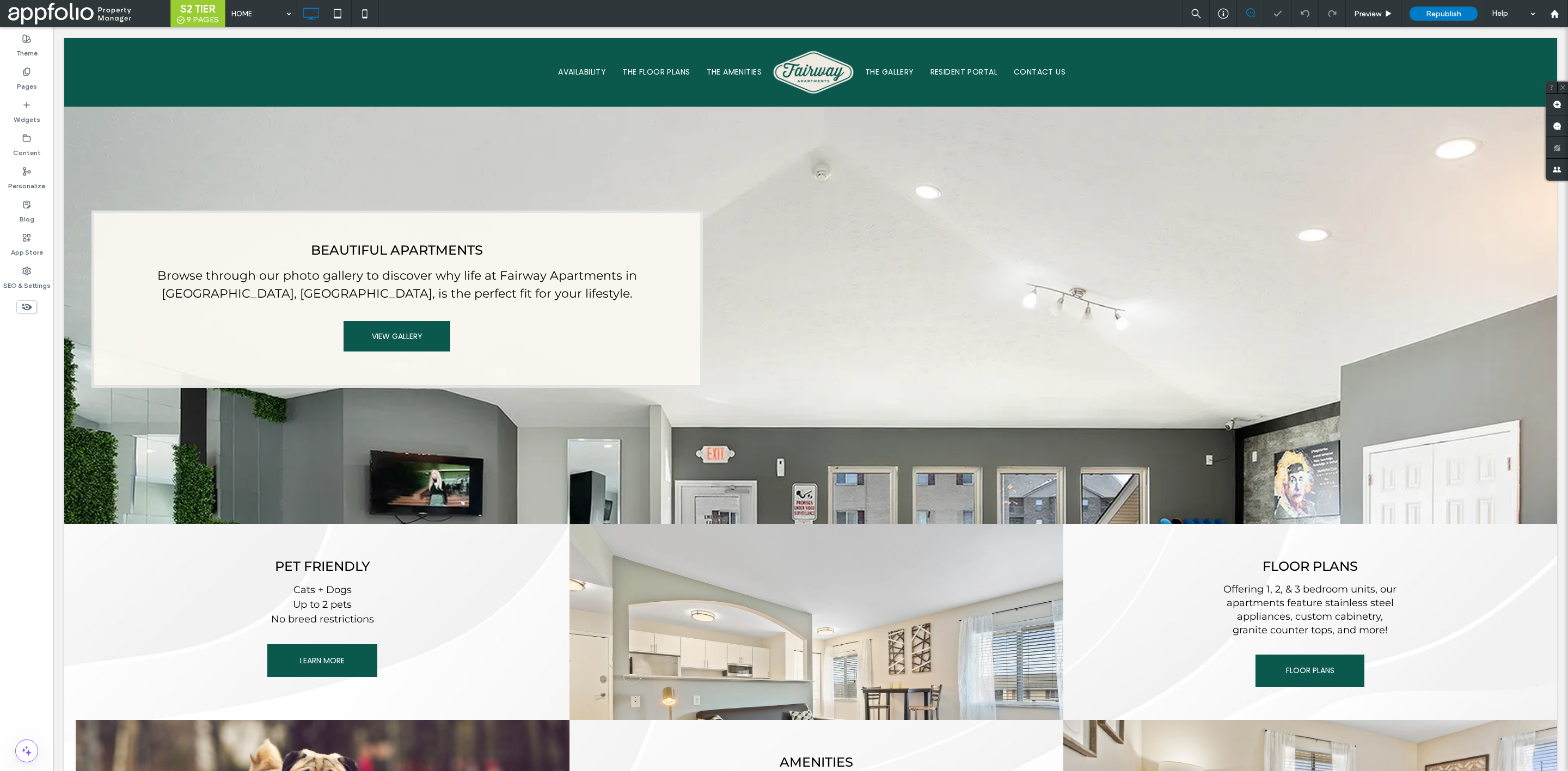
scroll to position [815, 0]
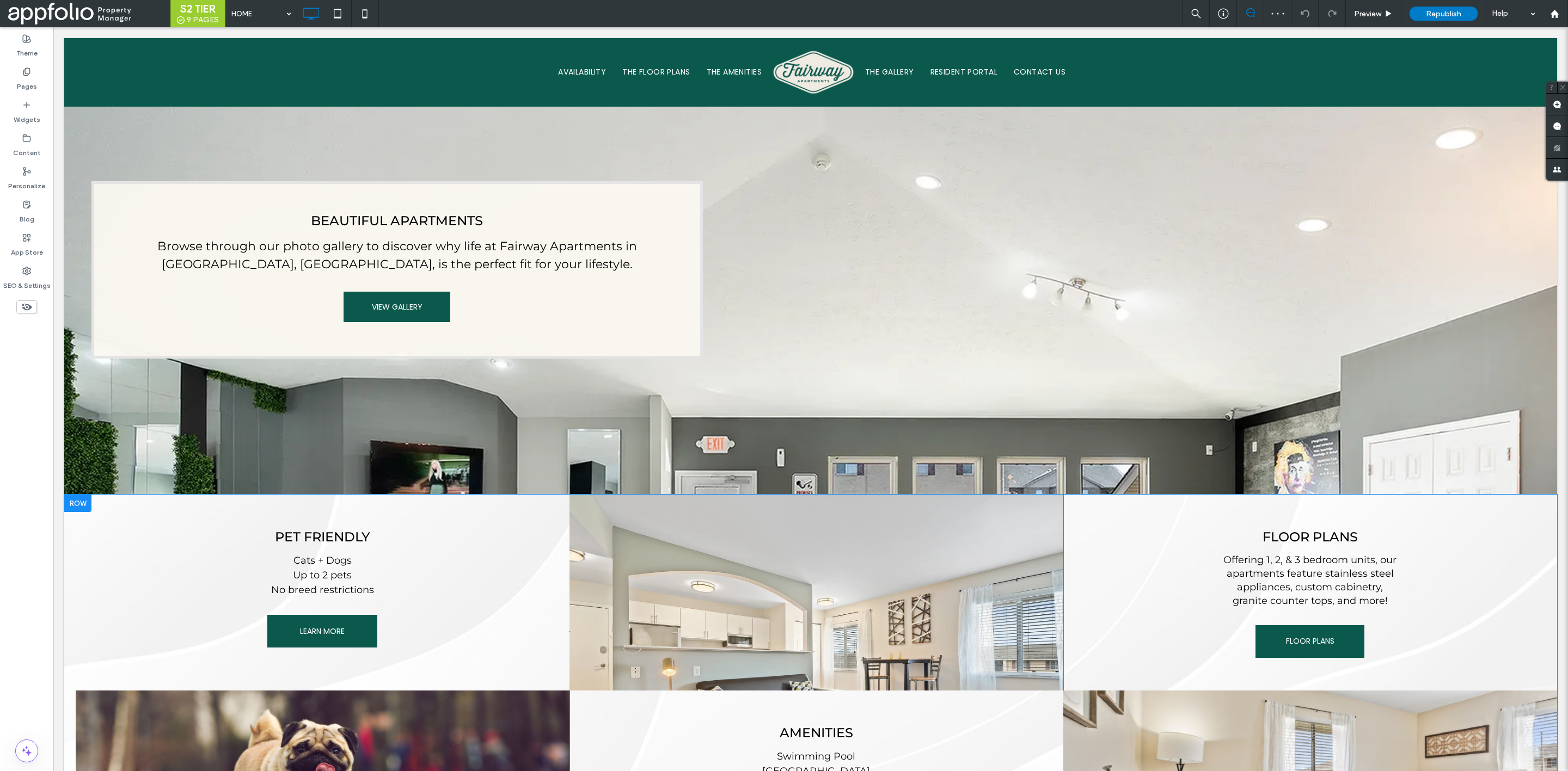
click at [81, 494] on div at bounding box center [77, 503] width 27 height 17
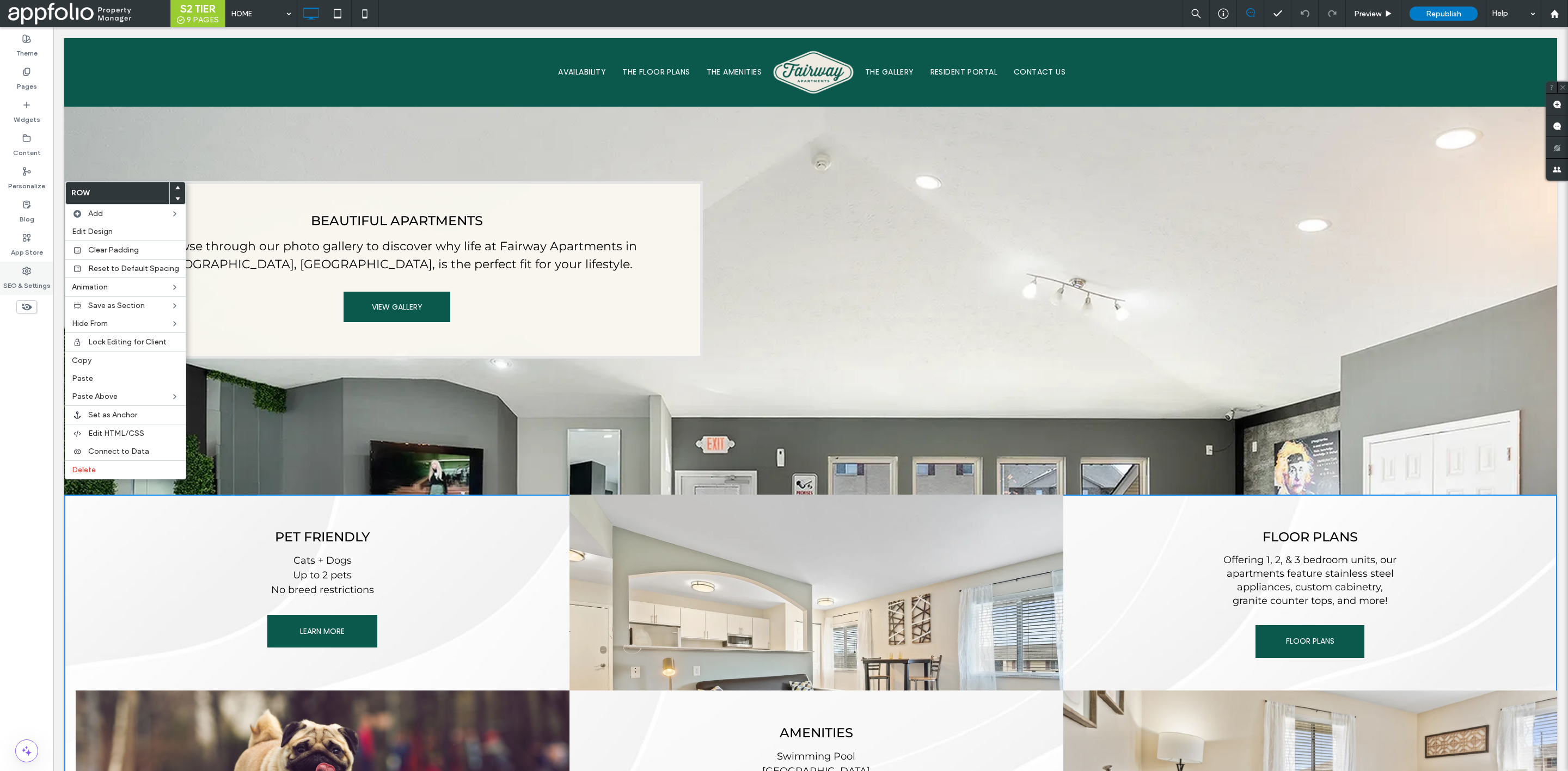
click at [27, 280] on label "SEO & Settings" at bounding box center [27, 284] width 48 height 16
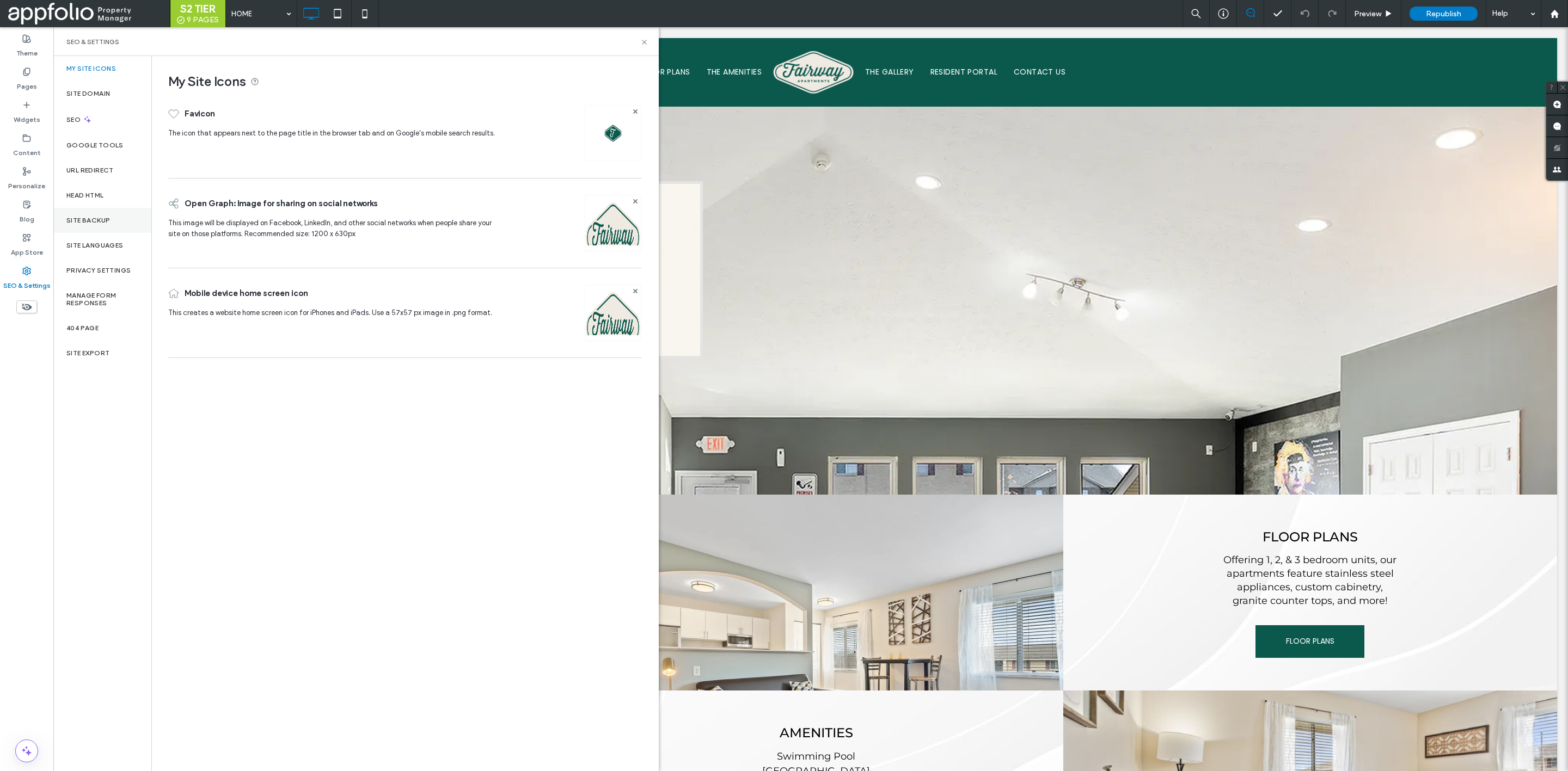
click at [87, 220] on label "Site Backup" at bounding box center [88, 220] width 43 height 8
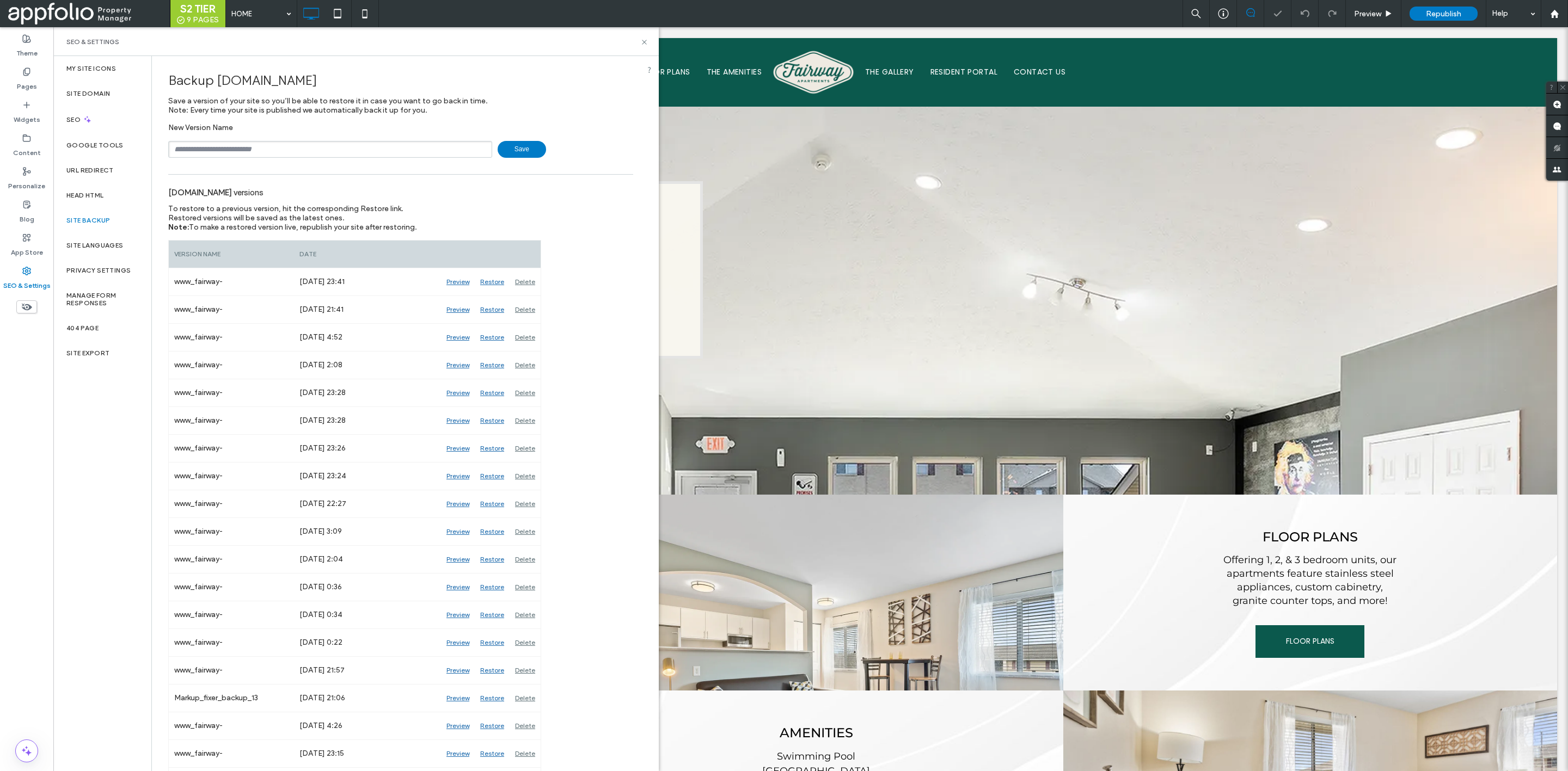
click at [268, 150] on input "text" at bounding box center [330, 150] width 324 height 17
type input "**********"
click at [515, 145] on span "Save" at bounding box center [522, 150] width 48 height 17
click at [644, 45] on icon at bounding box center [643, 41] width 8 height 8
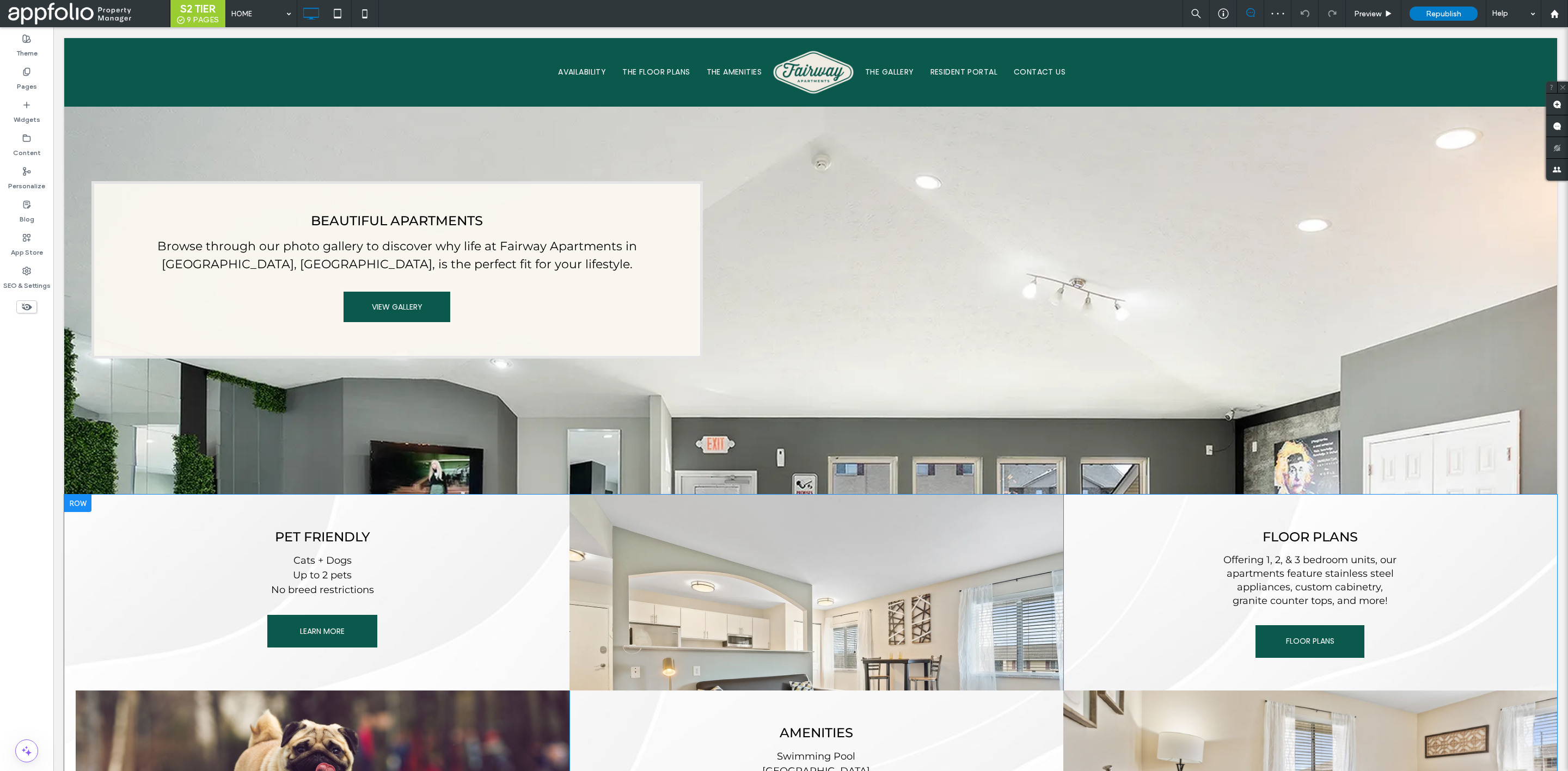
click at [71, 494] on div at bounding box center [77, 503] width 27 height 17
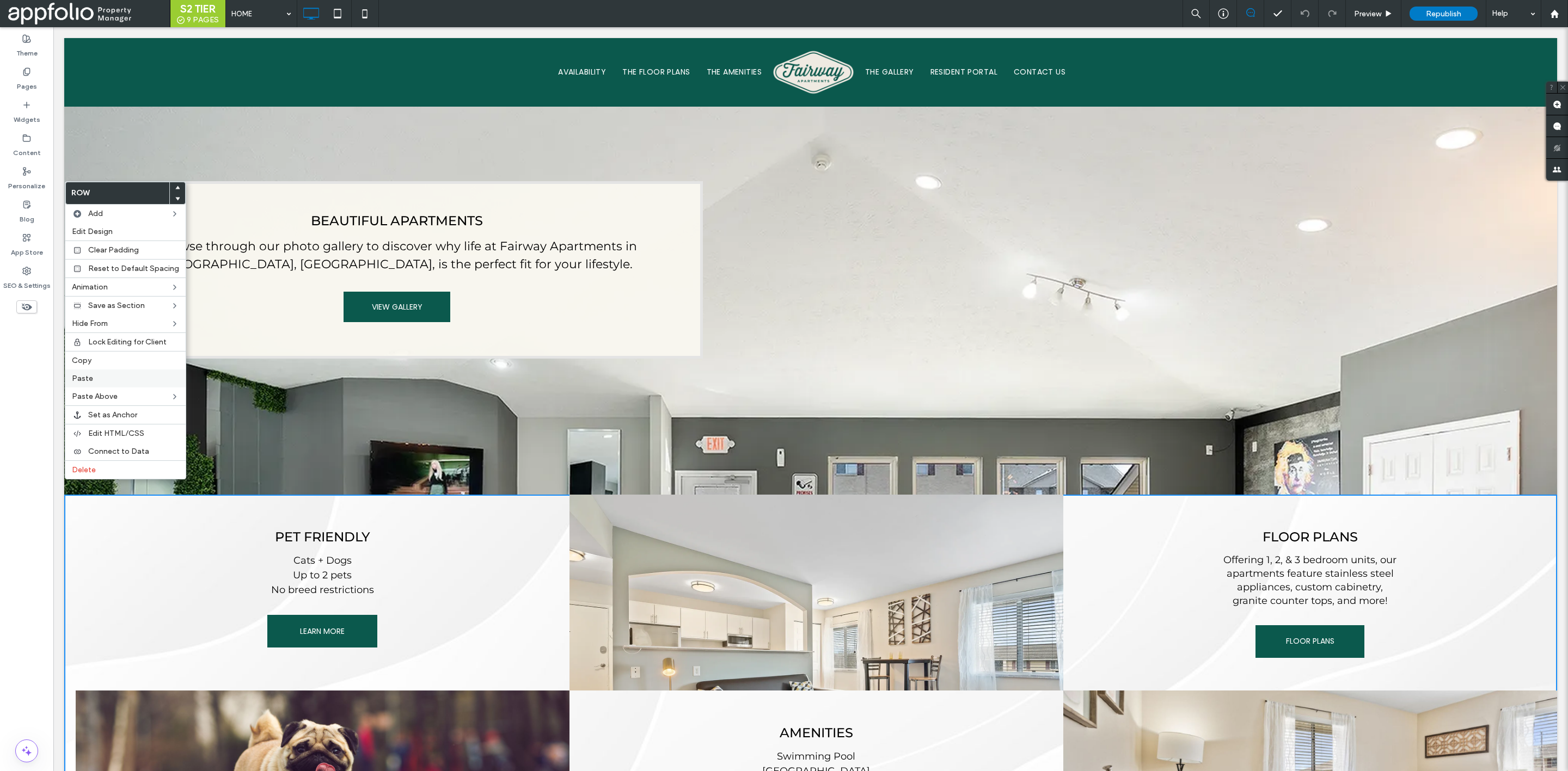
click at [106, 374] on label "Paste" at bounding box center [125, 379] width 107 height 10
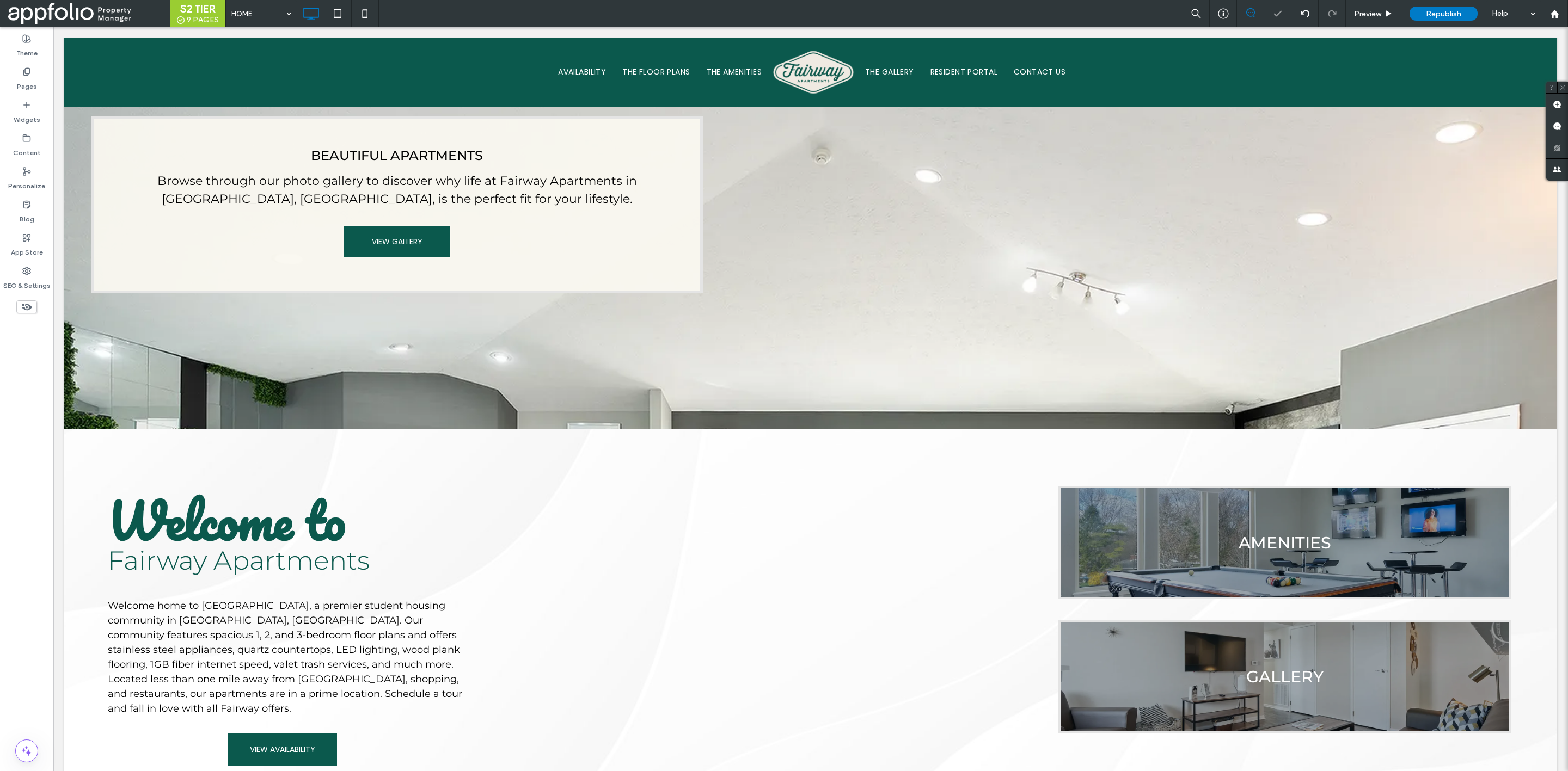
scroll to position [887, 0]
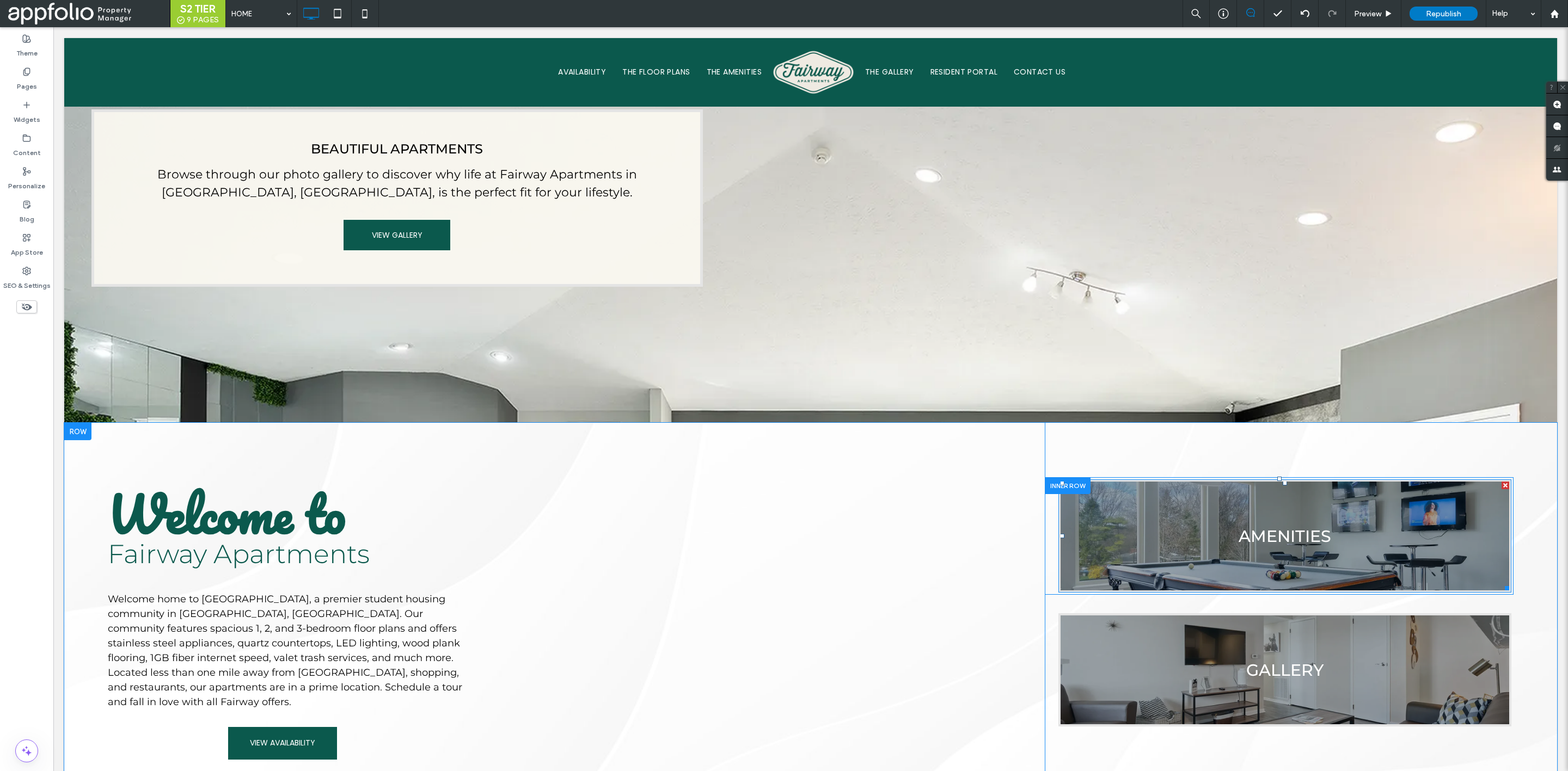
click at [1501, 481] on div at bounding box center [1505, 485] width 8 height 8
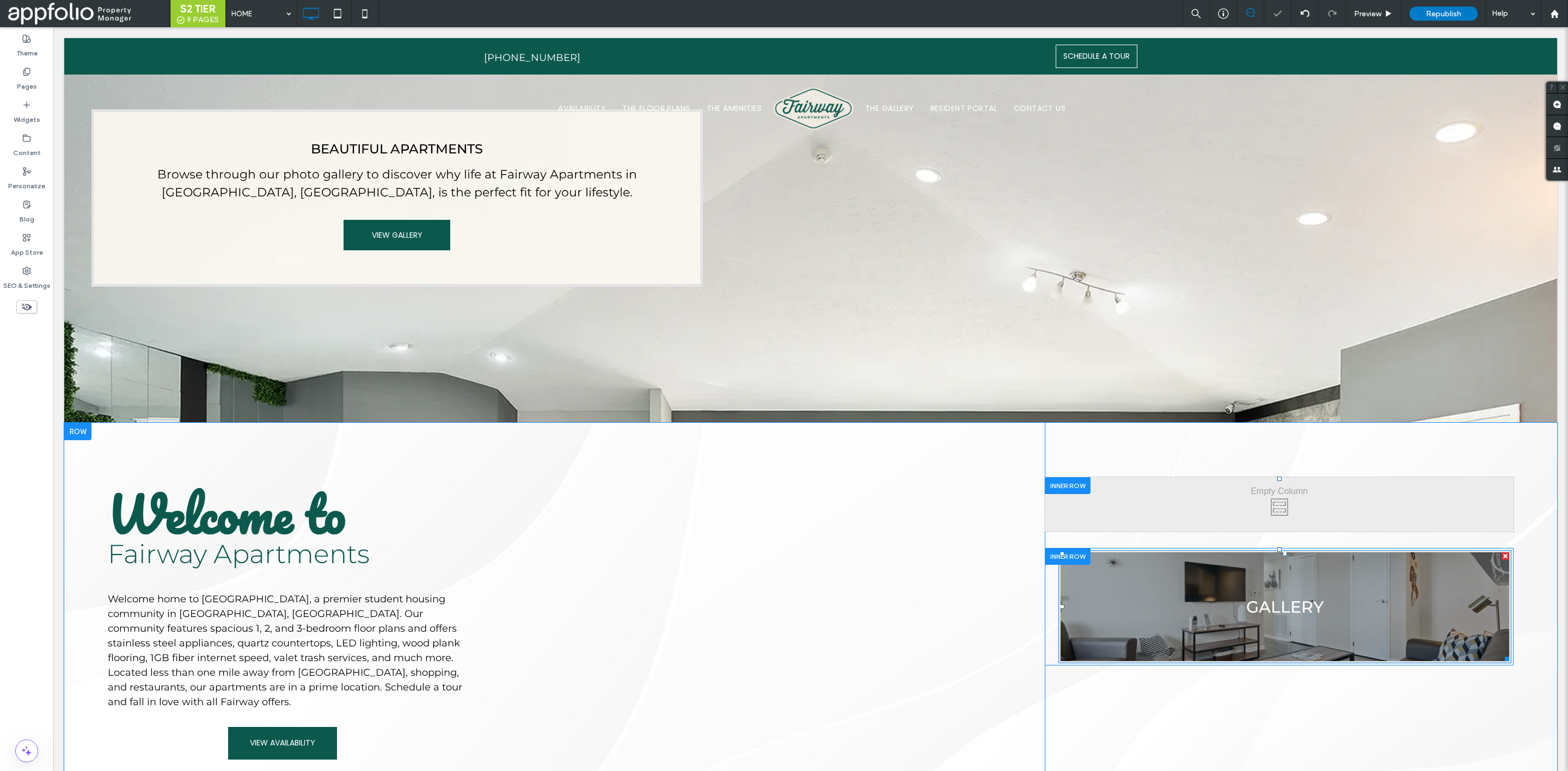
click at [1501, 552] on div at bounding box center [1505, 556] width 8 height 8
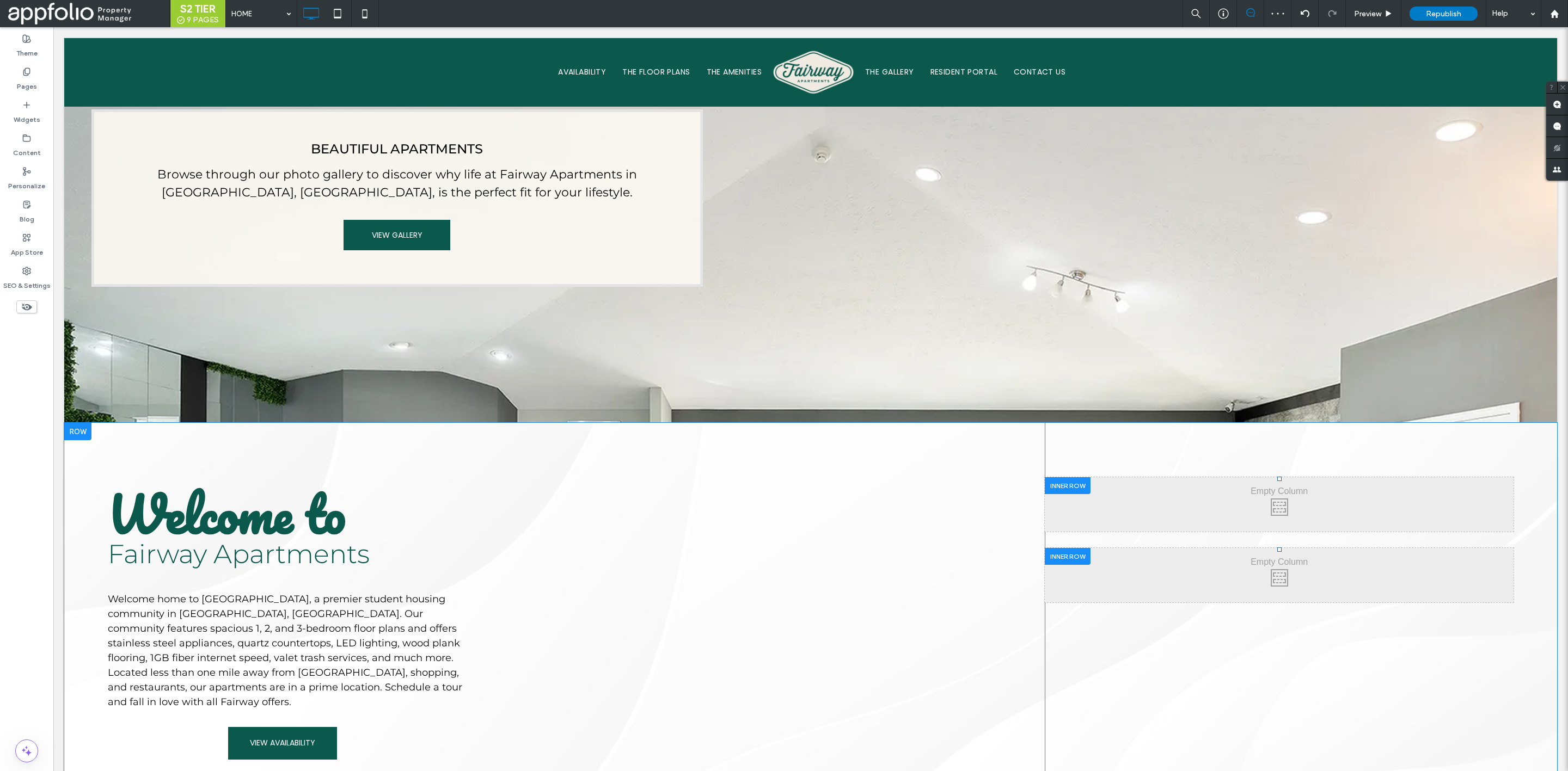
scroll to position [1009, 0]
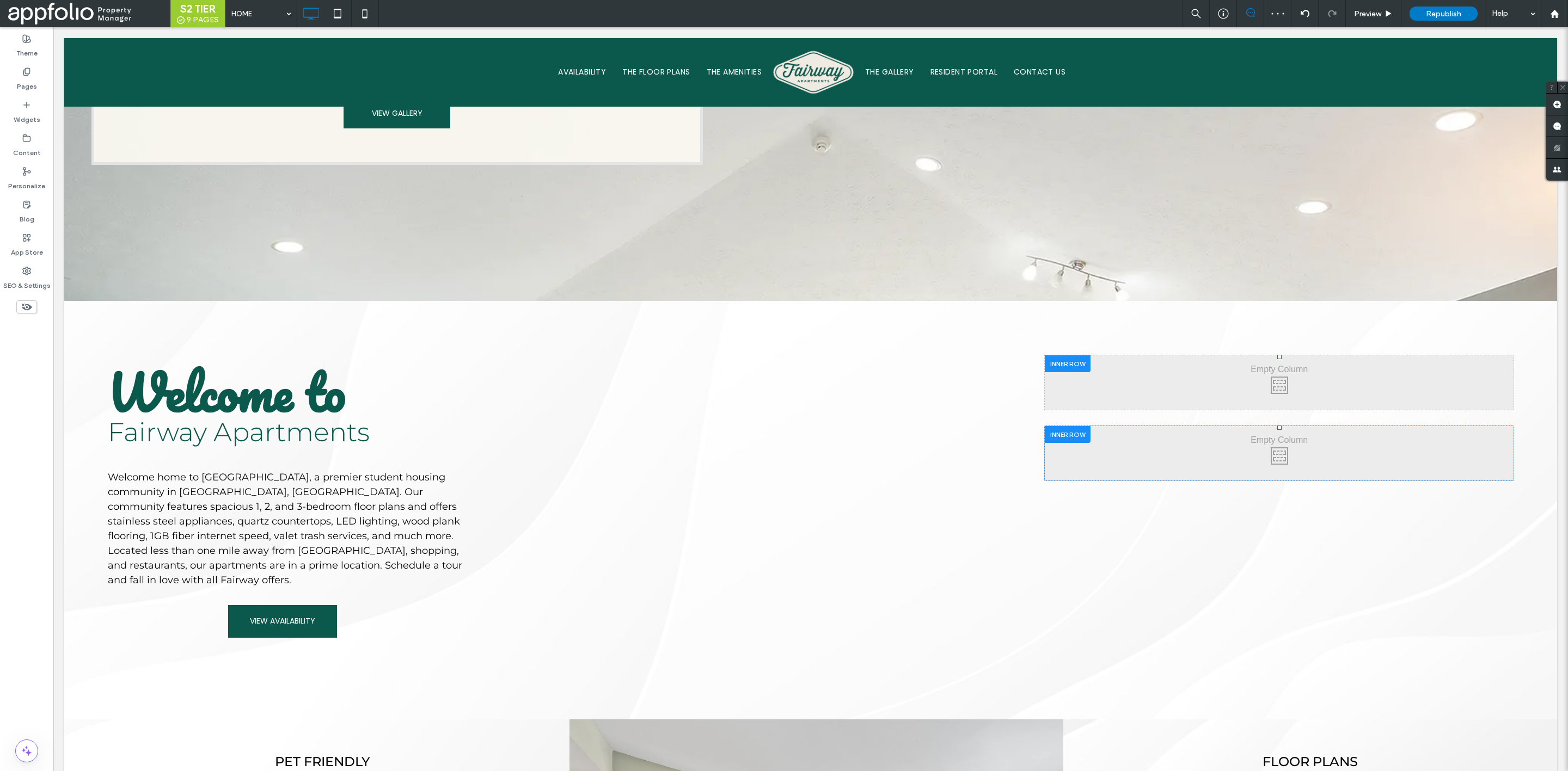
click at [1053, 426] on div at bounding box center [1067, 435] width 46 height 17
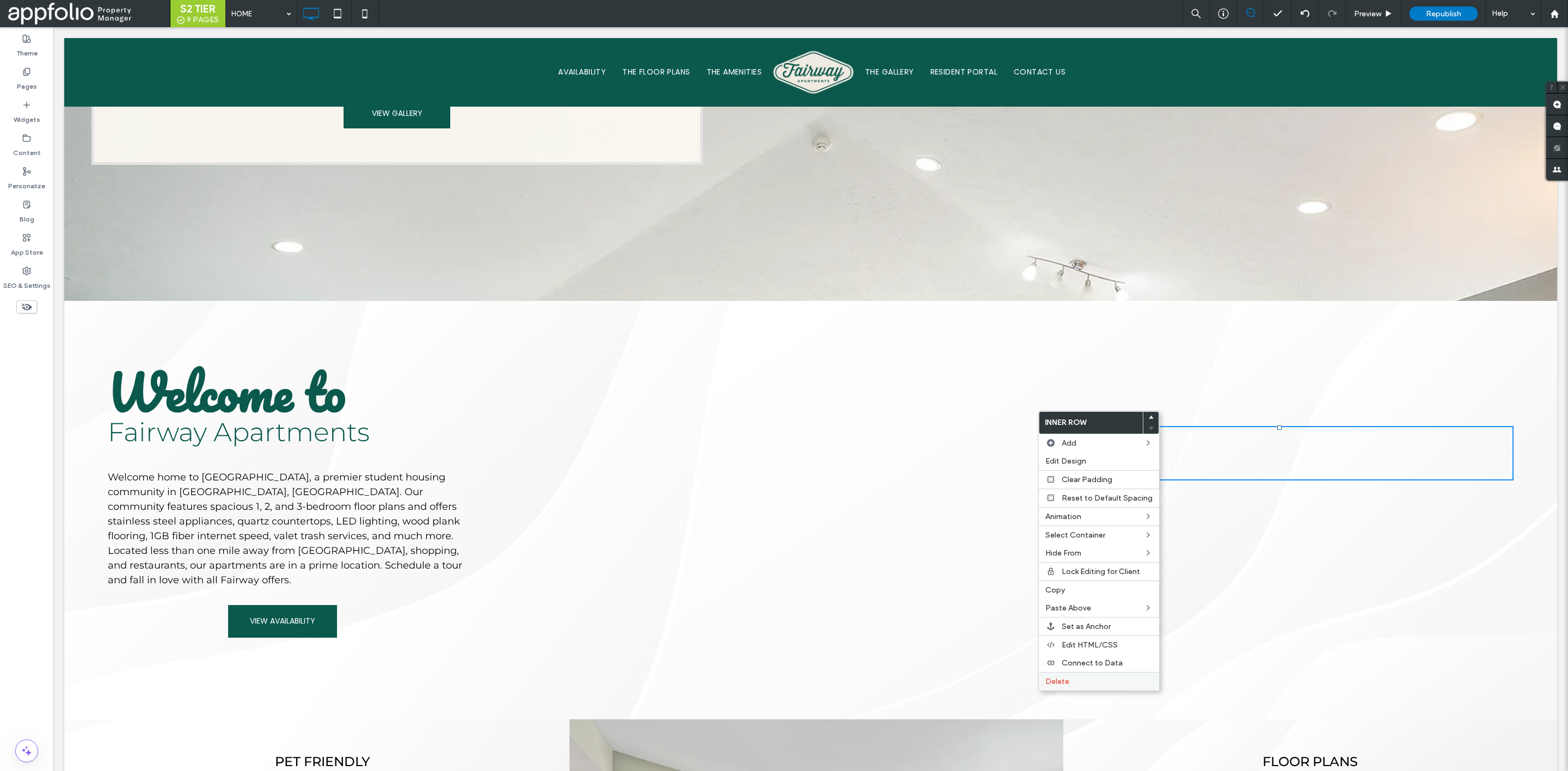
click at [1086, 674] on div "Delete" at bounding box center [1098, 681] width 120 height 18
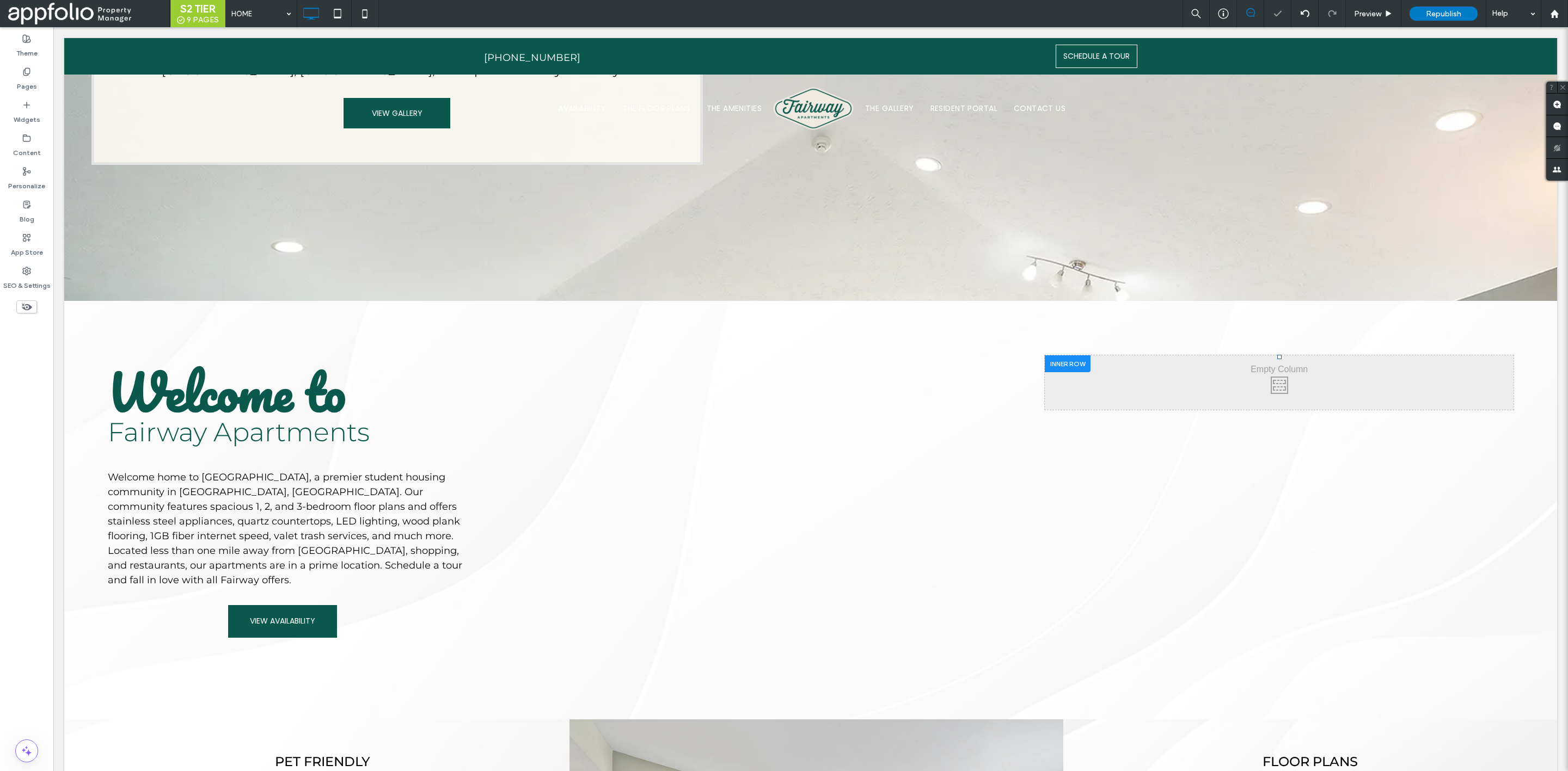
click at [1054, 355] on div at bounding box center [1067, 364] width 46 height 17
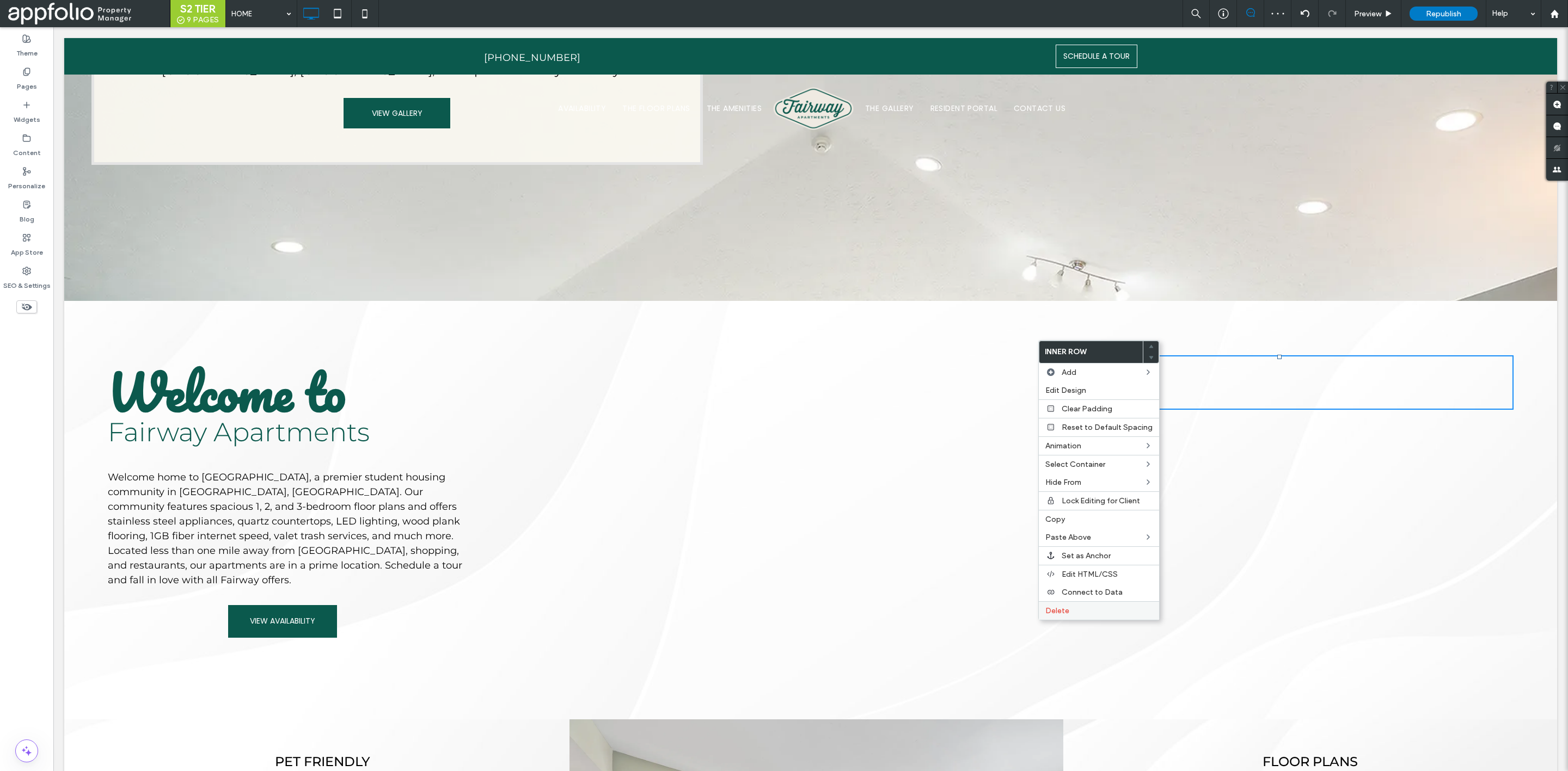
click at [1090, 608] on label "Delete" at bounding box center [1099, 610] width 107 height 10
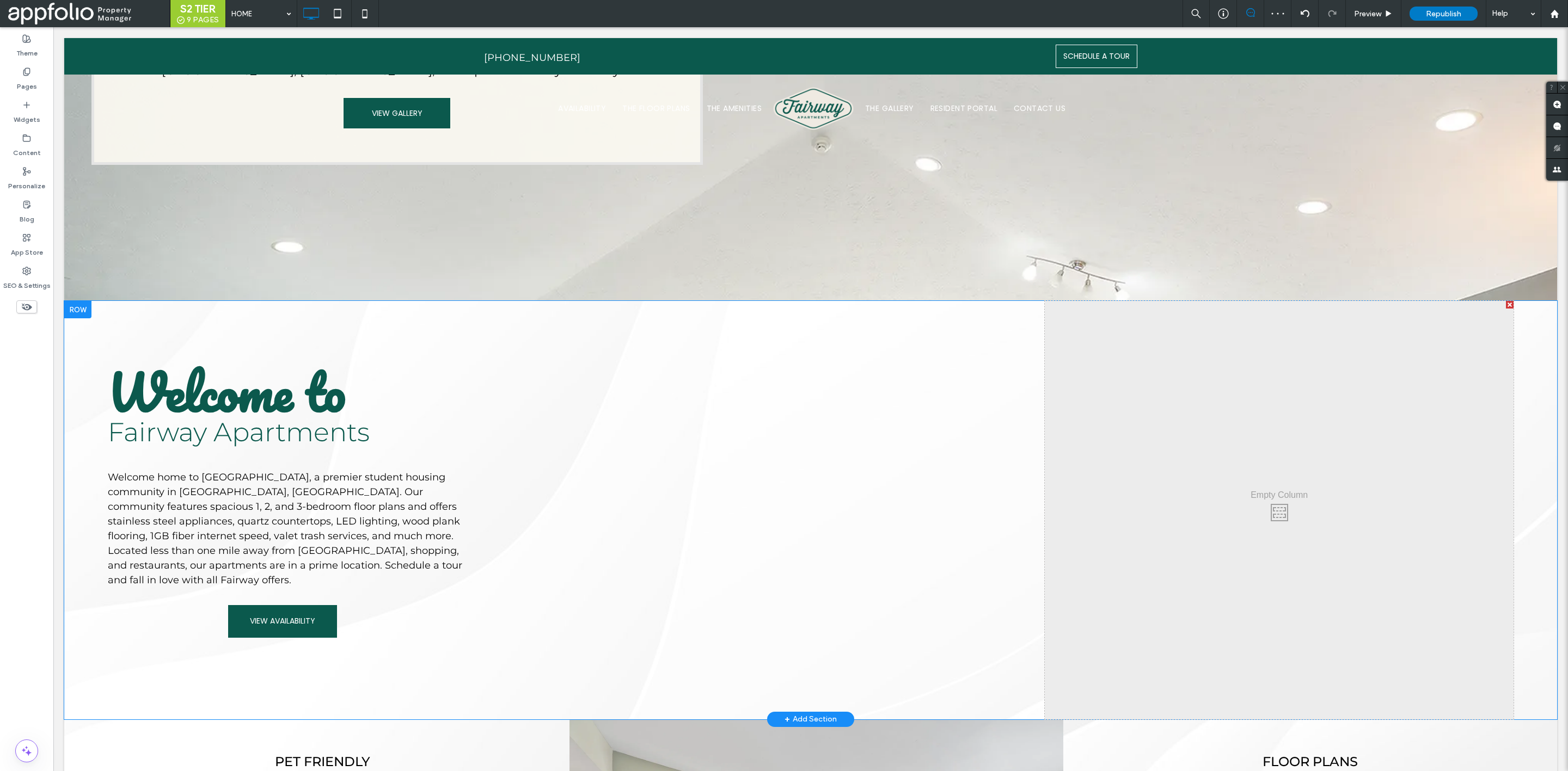
click at [1507, 301] on div at bounding box center [1510, 304] width 8 height 8
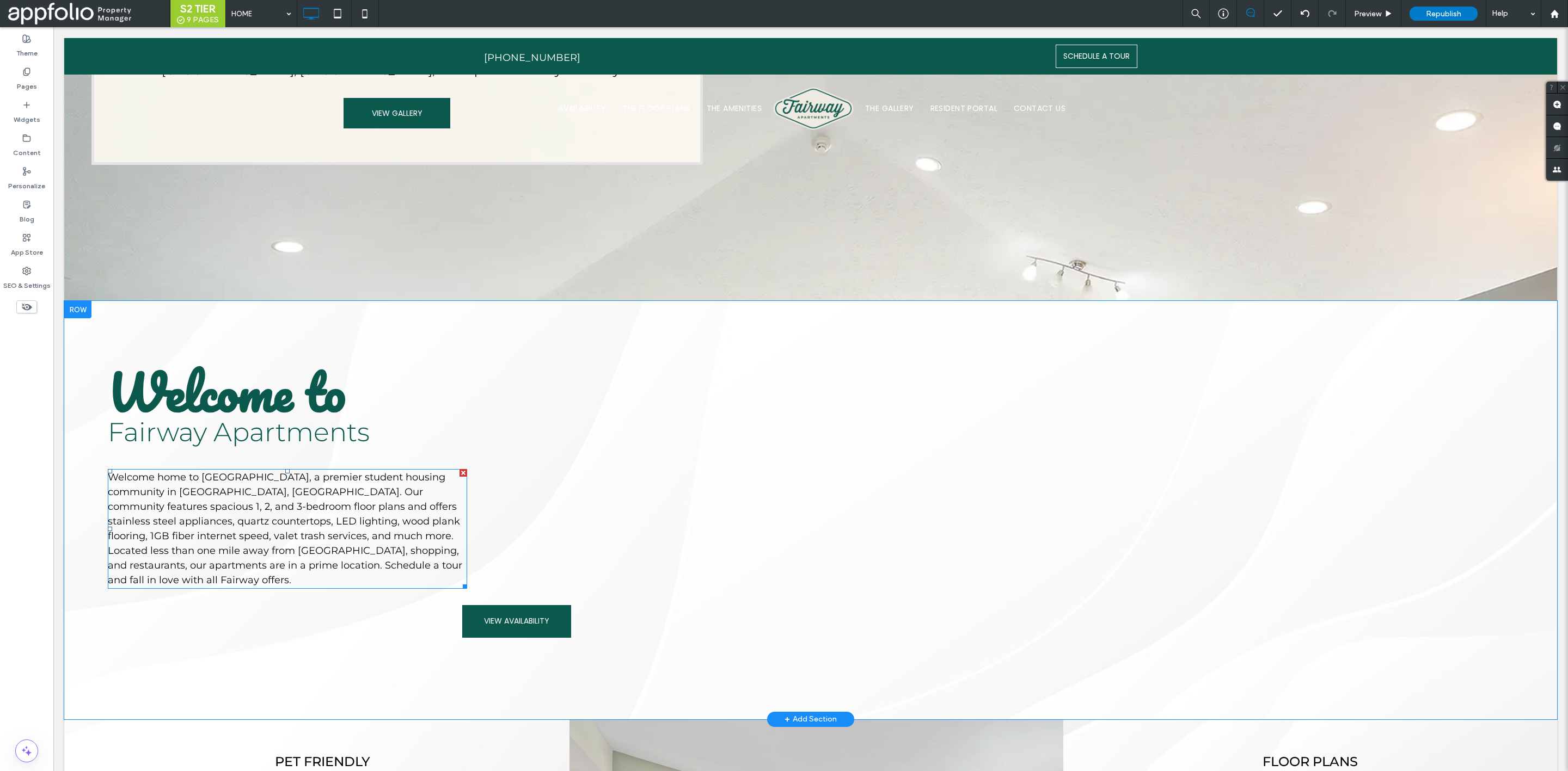
click at [463, 469] on div at bounding box center [463, 473] width 8 height 8
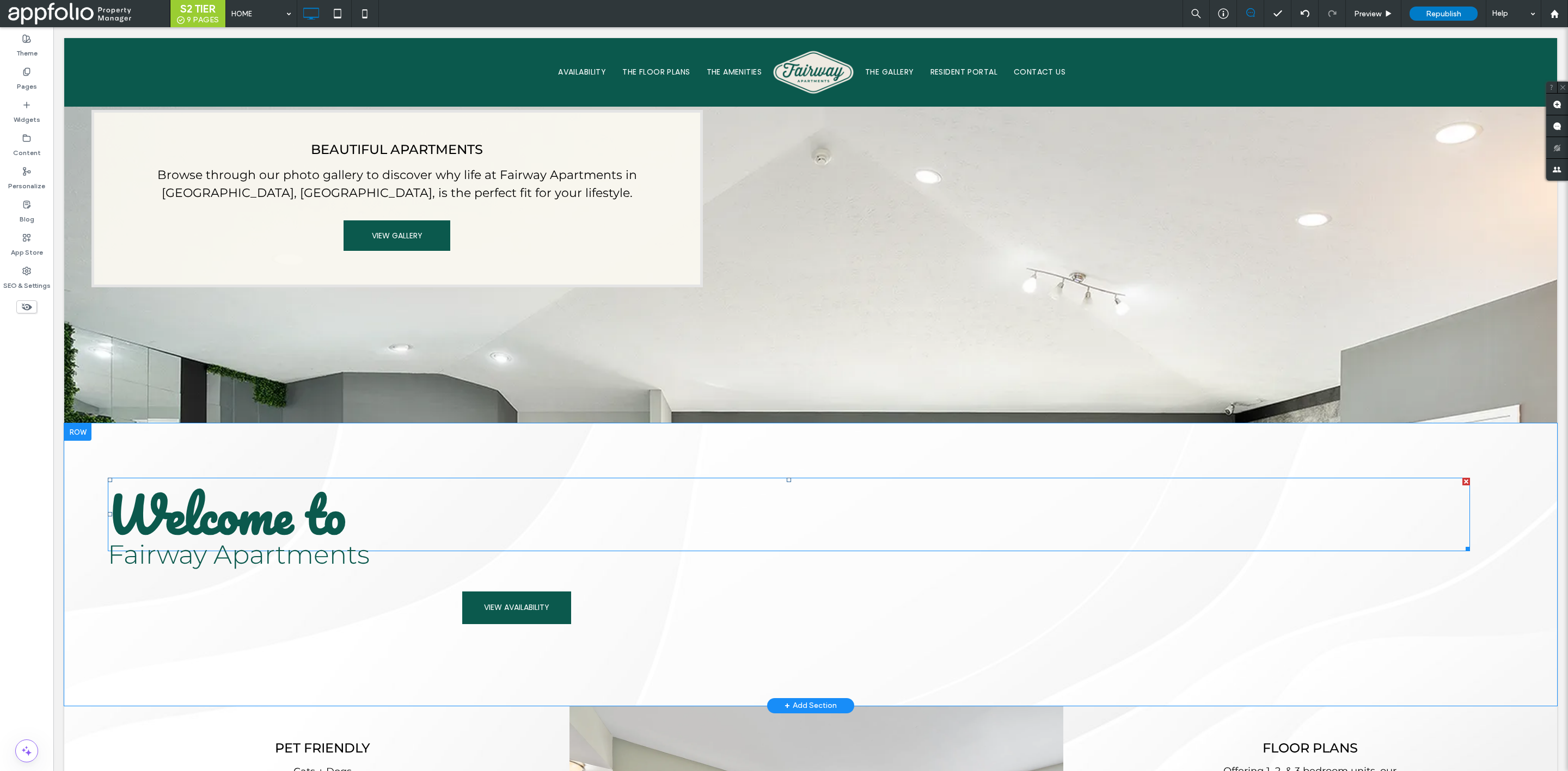
scroll to position [889, 0]
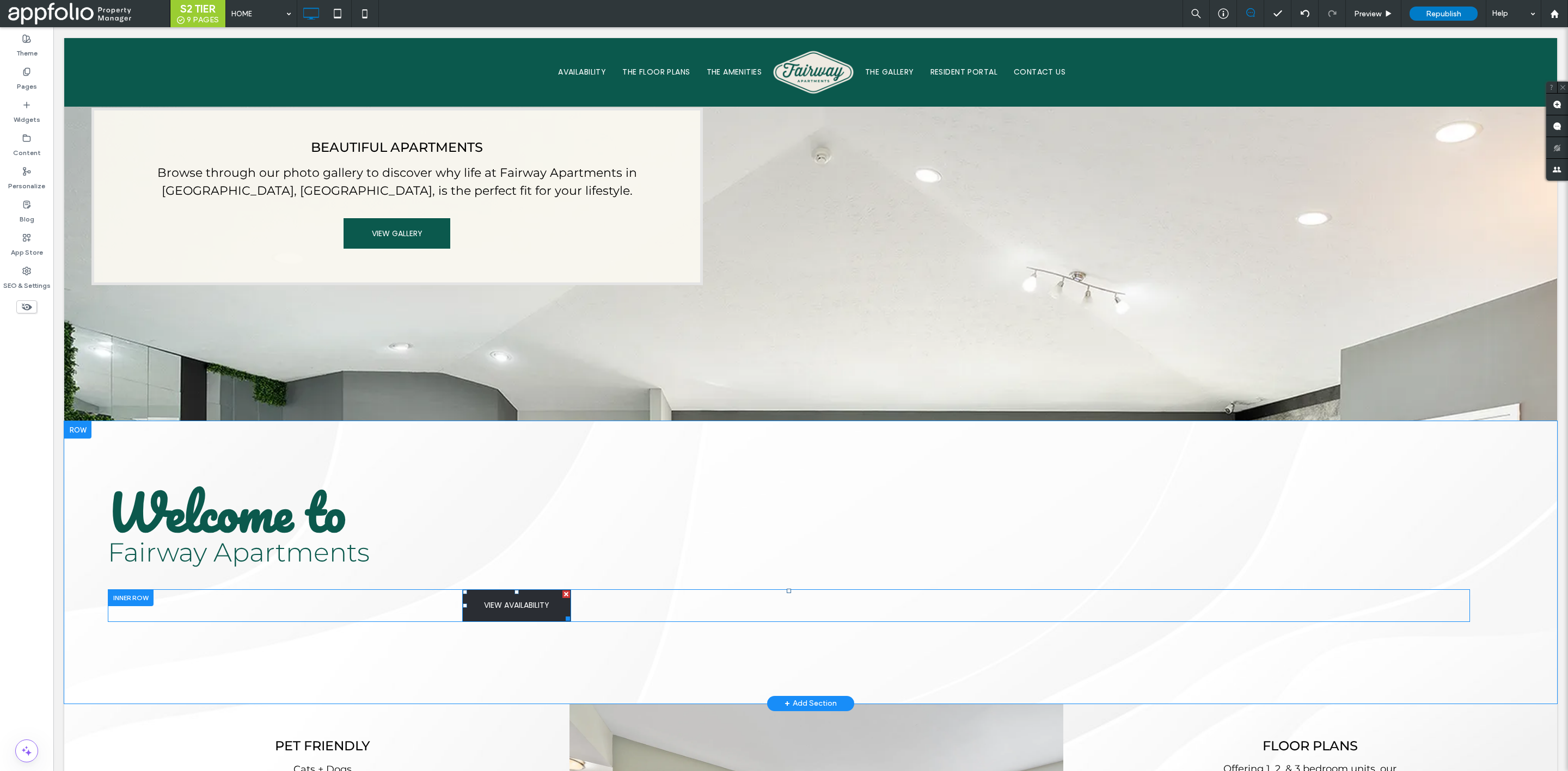
click at [562, 590] on div at bounding box center [566, 594] width 8 height 8
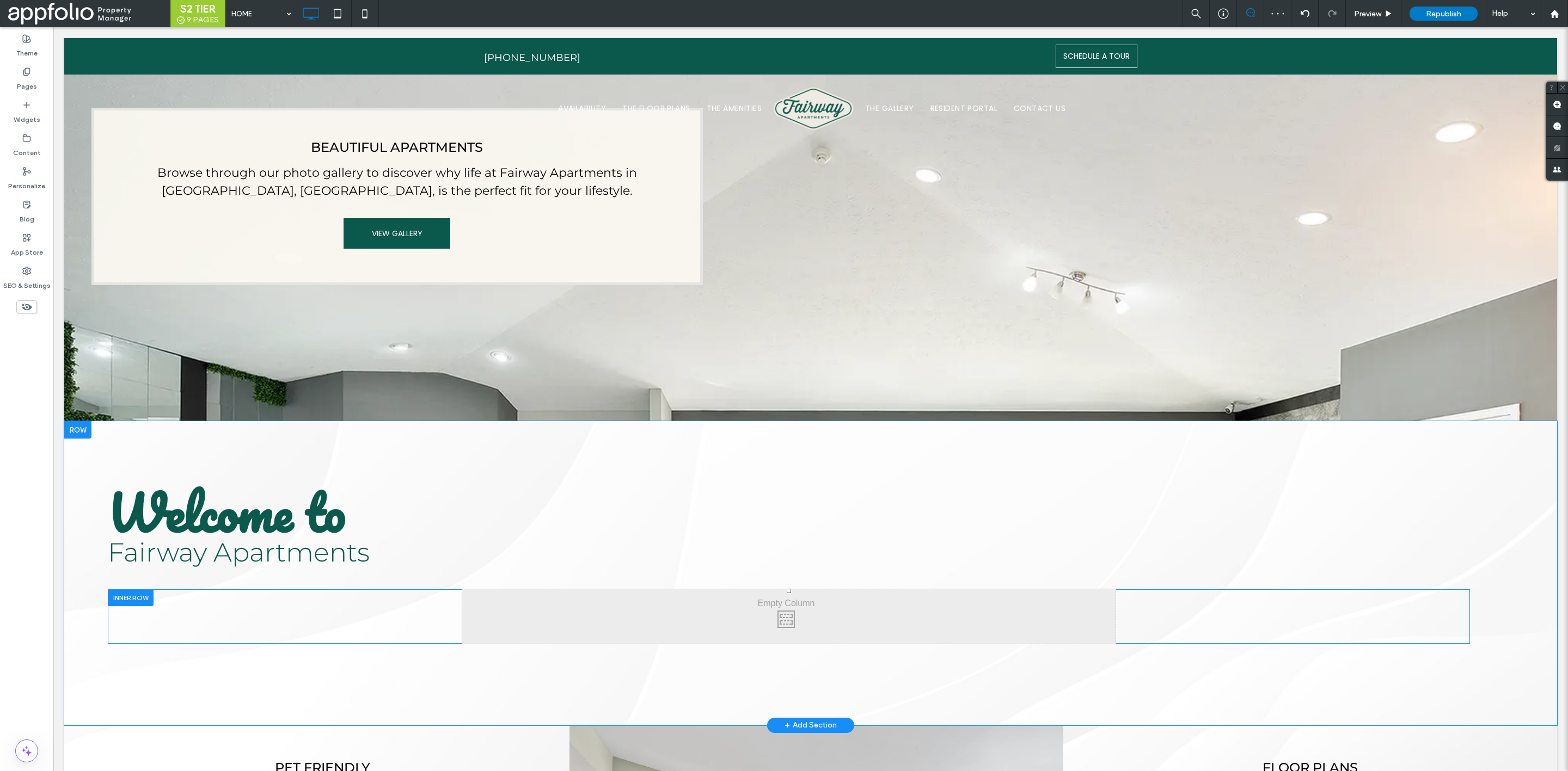
click at [129, 589] on div at bounding box center [131, 598] width 46 height 17
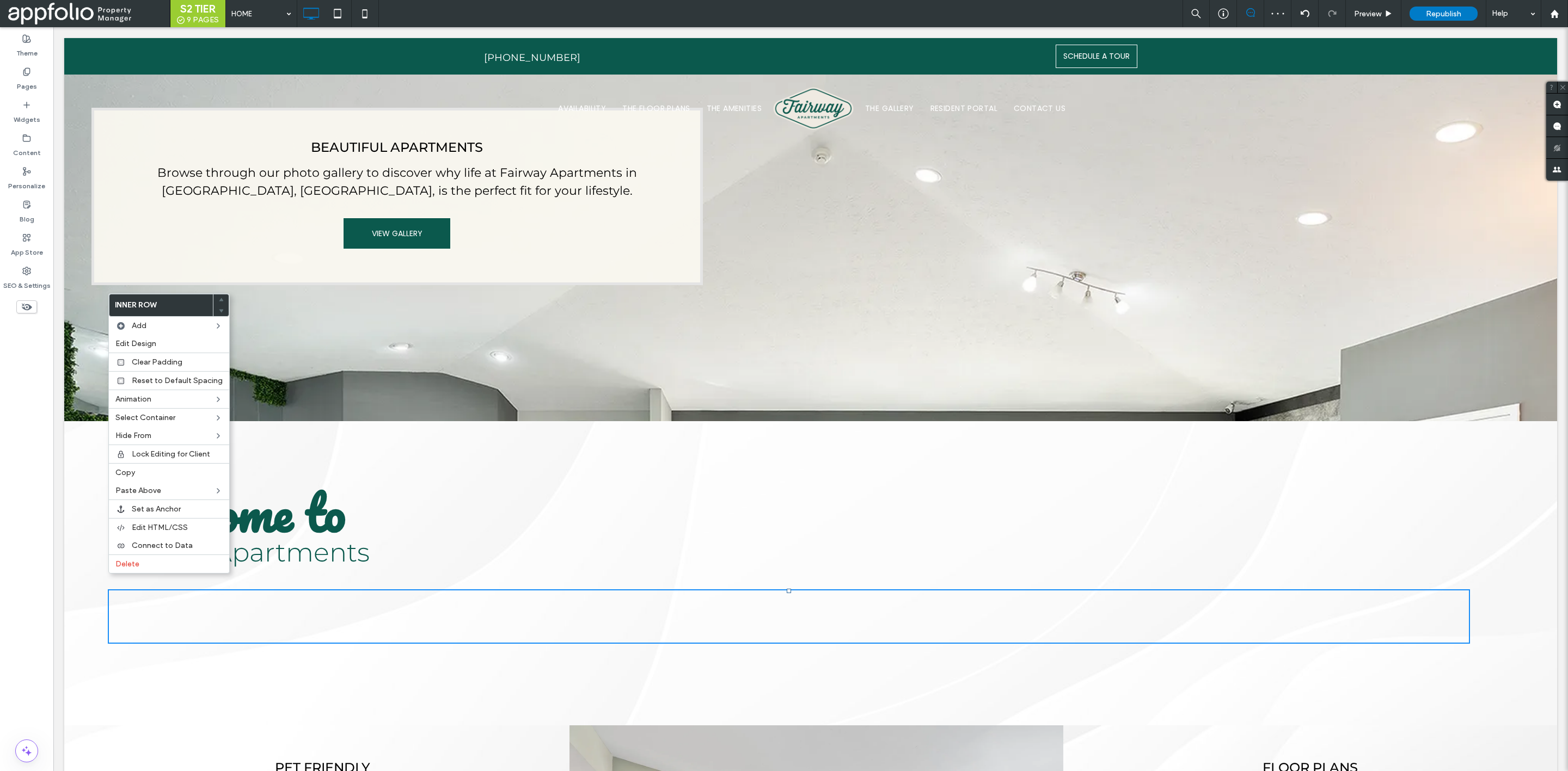
click at [461, 519] on h1 "Welcome to" at bounding box center [789, 513] width 1362 height 71
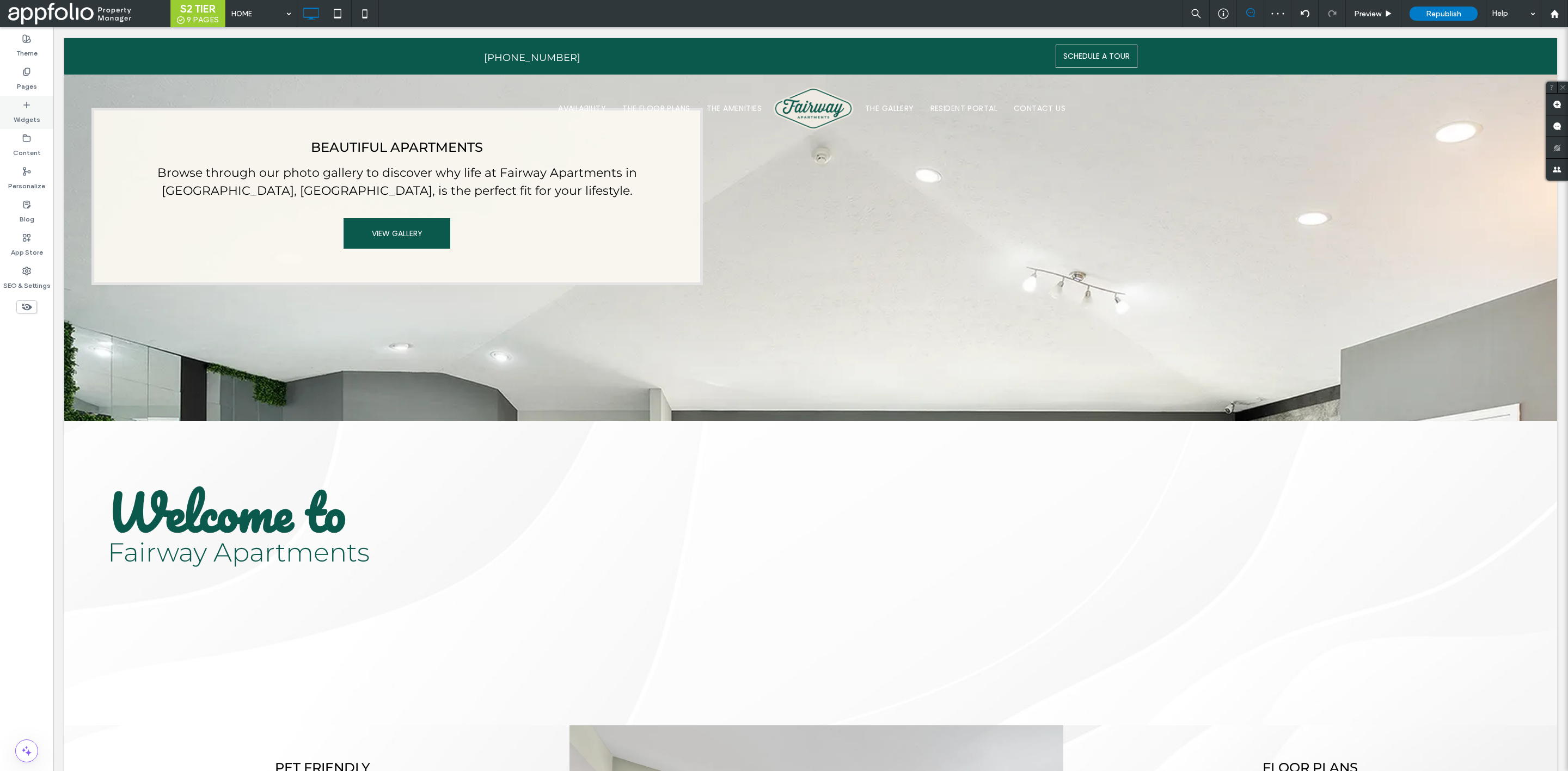
click at [23, 103] on icon at bounding box center [27, 105] width 9 height 9
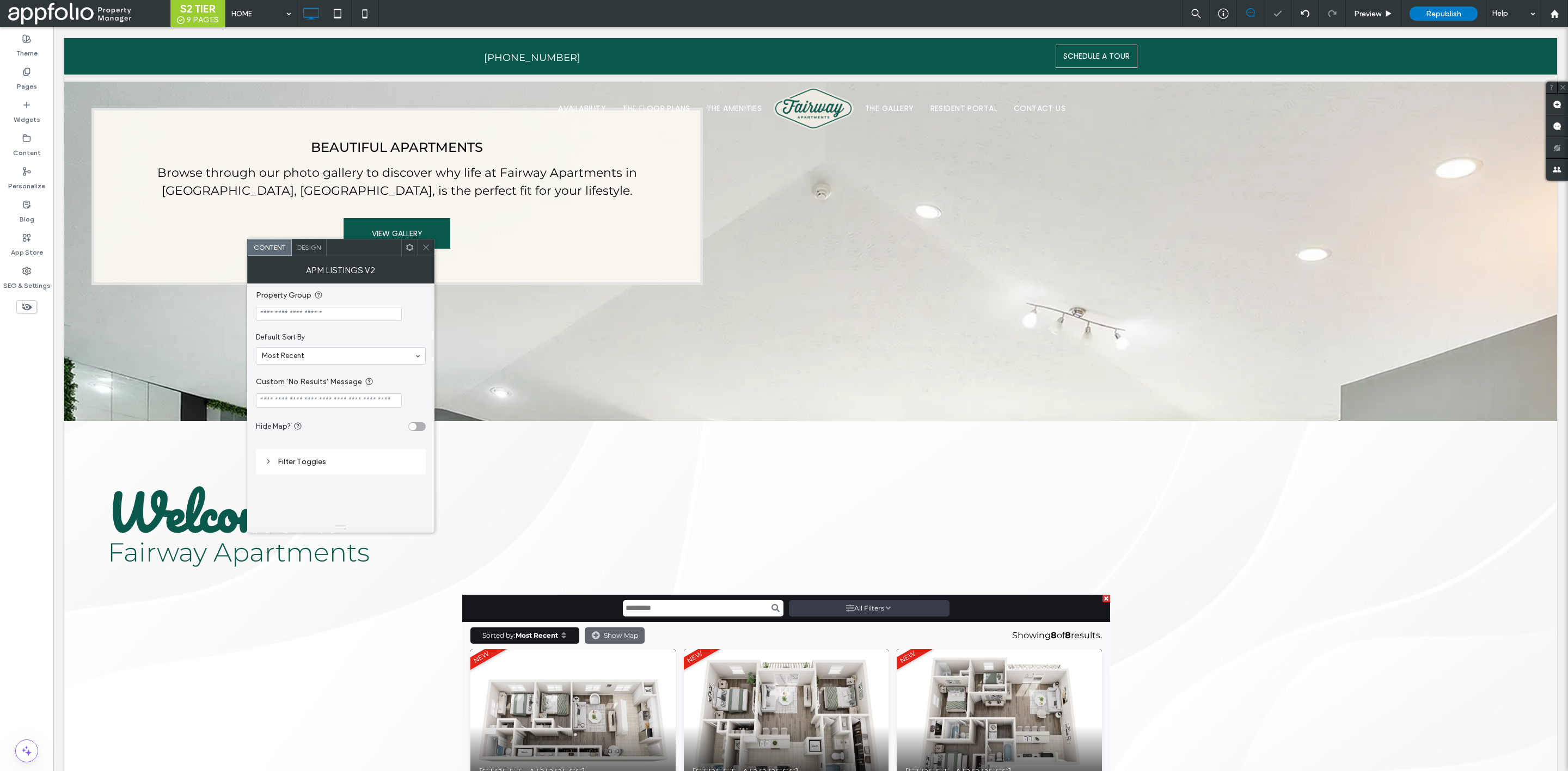
scroll to position [0, 0]
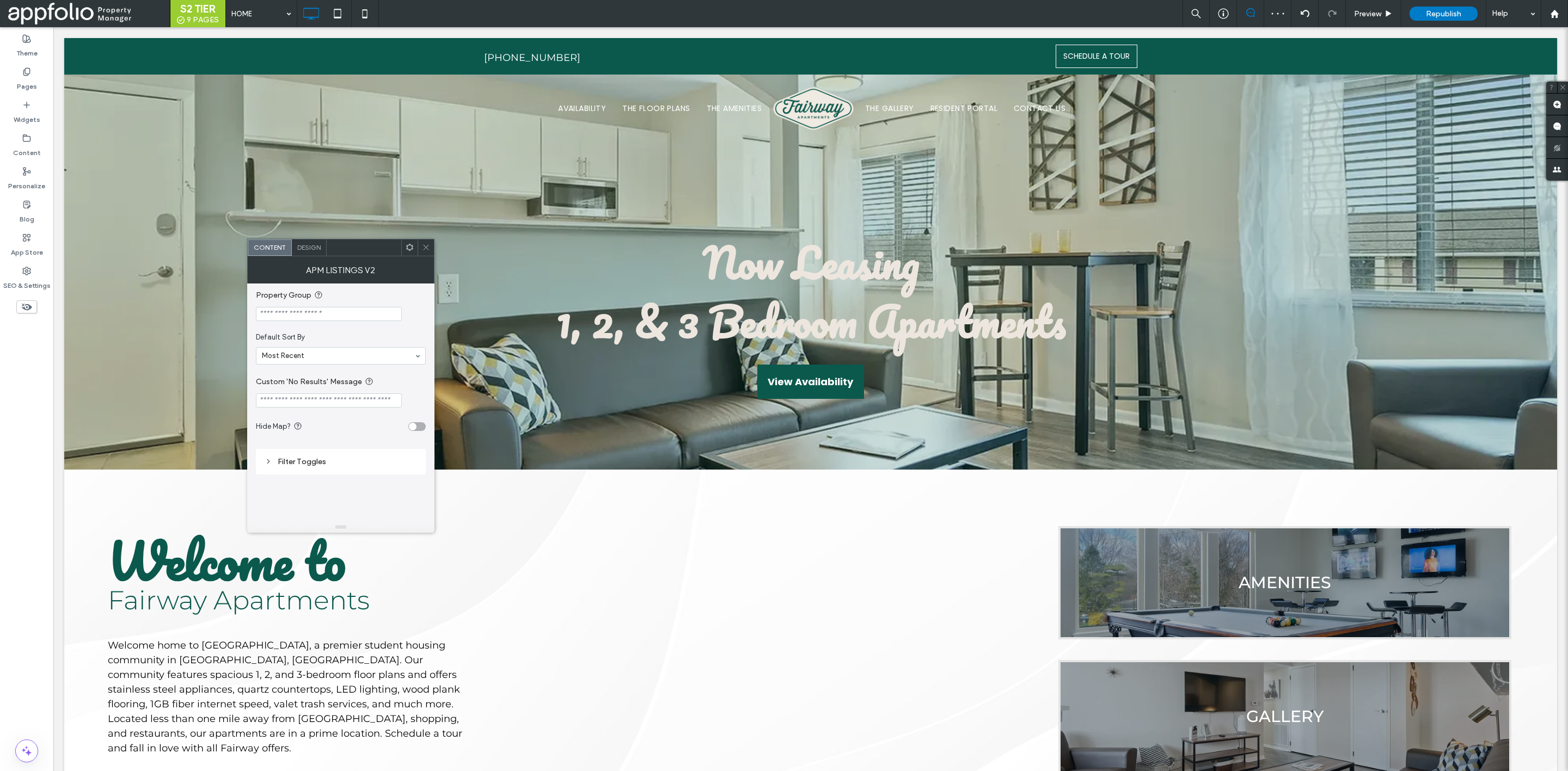
click at [428, 246] on icon at bounding box center [426, 246] width 8 height 8
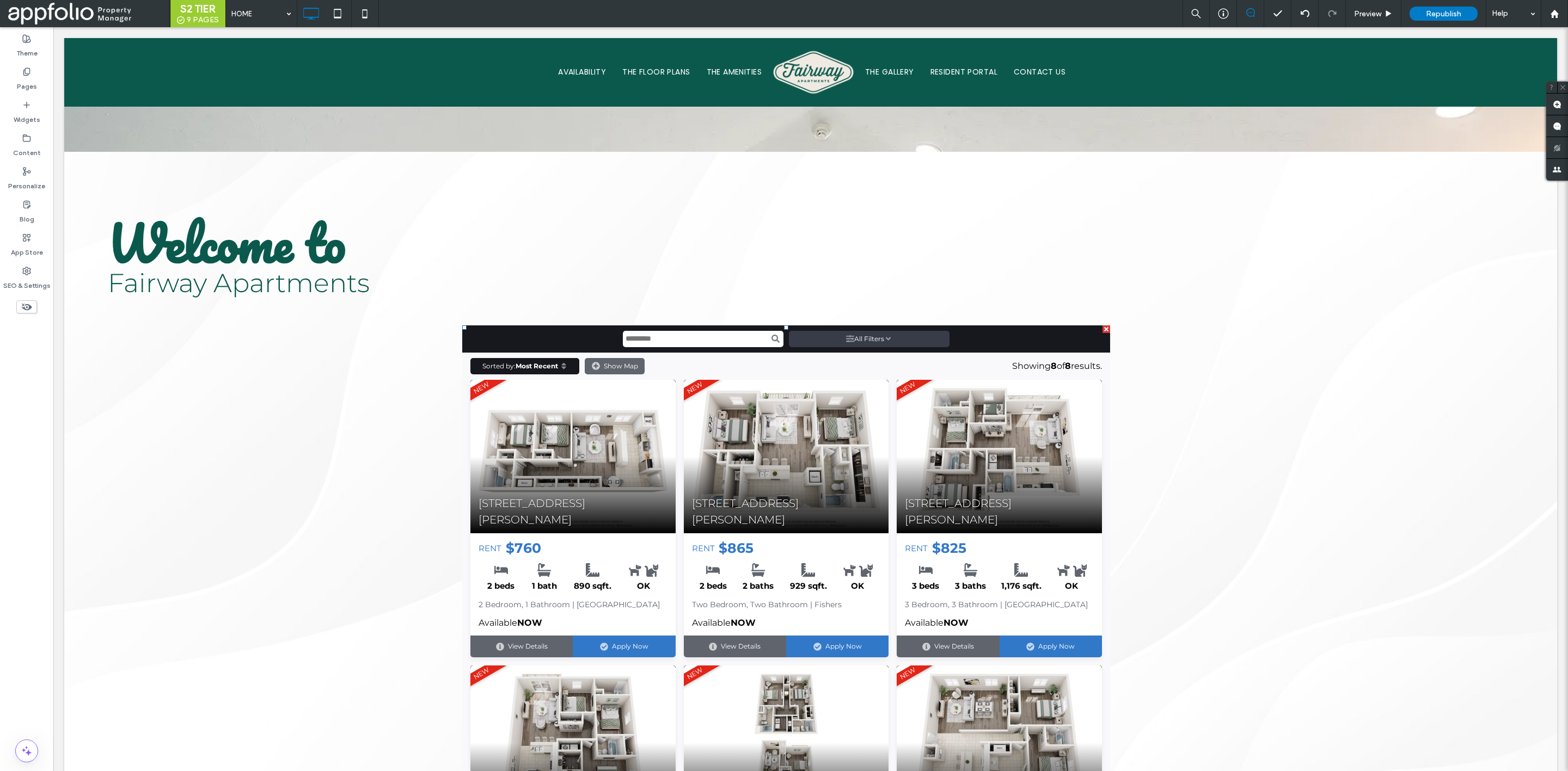
scroll to position [1282, 0]
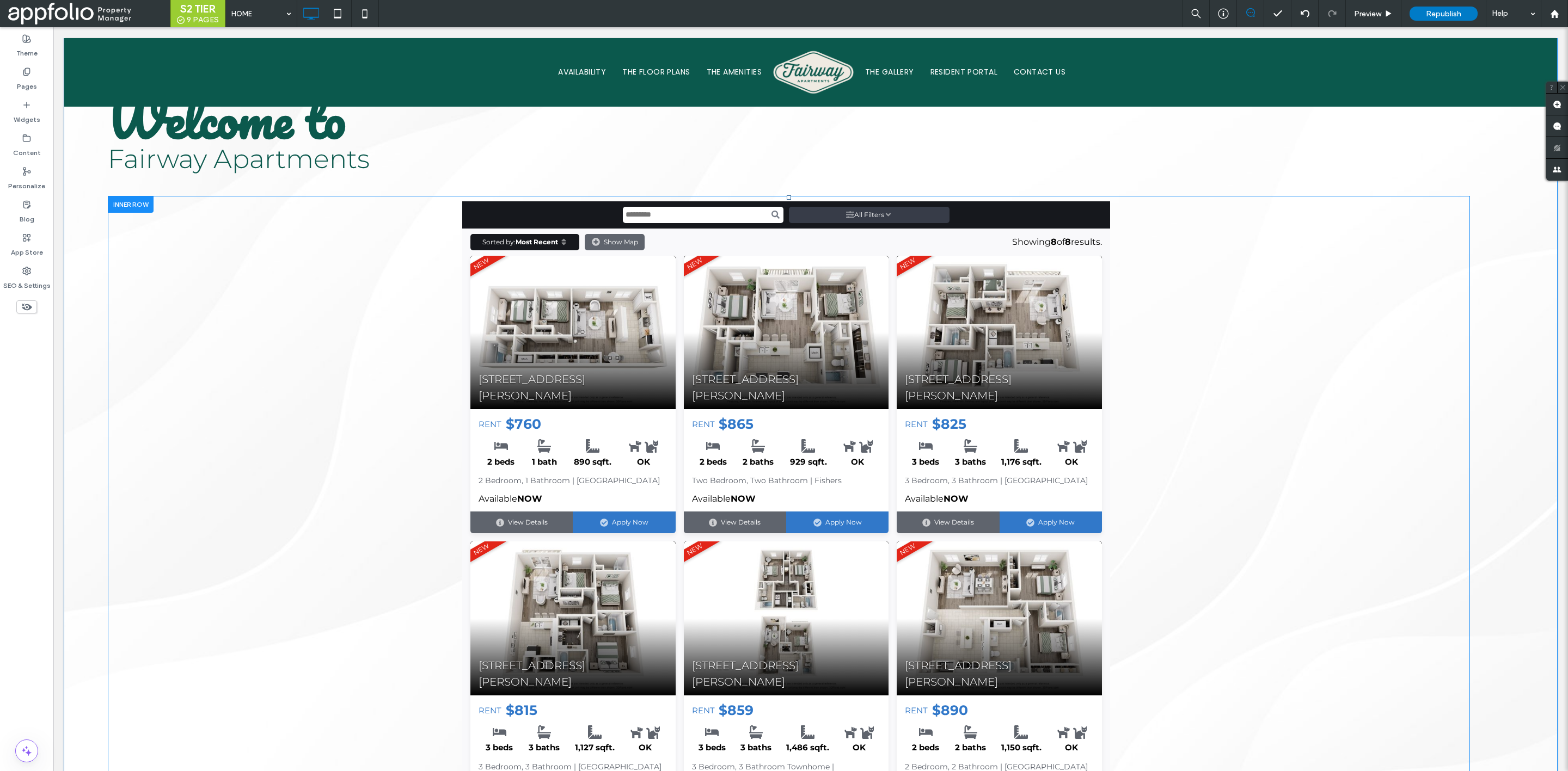
click at [125, 196] on div at bounding box center [131, 205] width 46 height 17
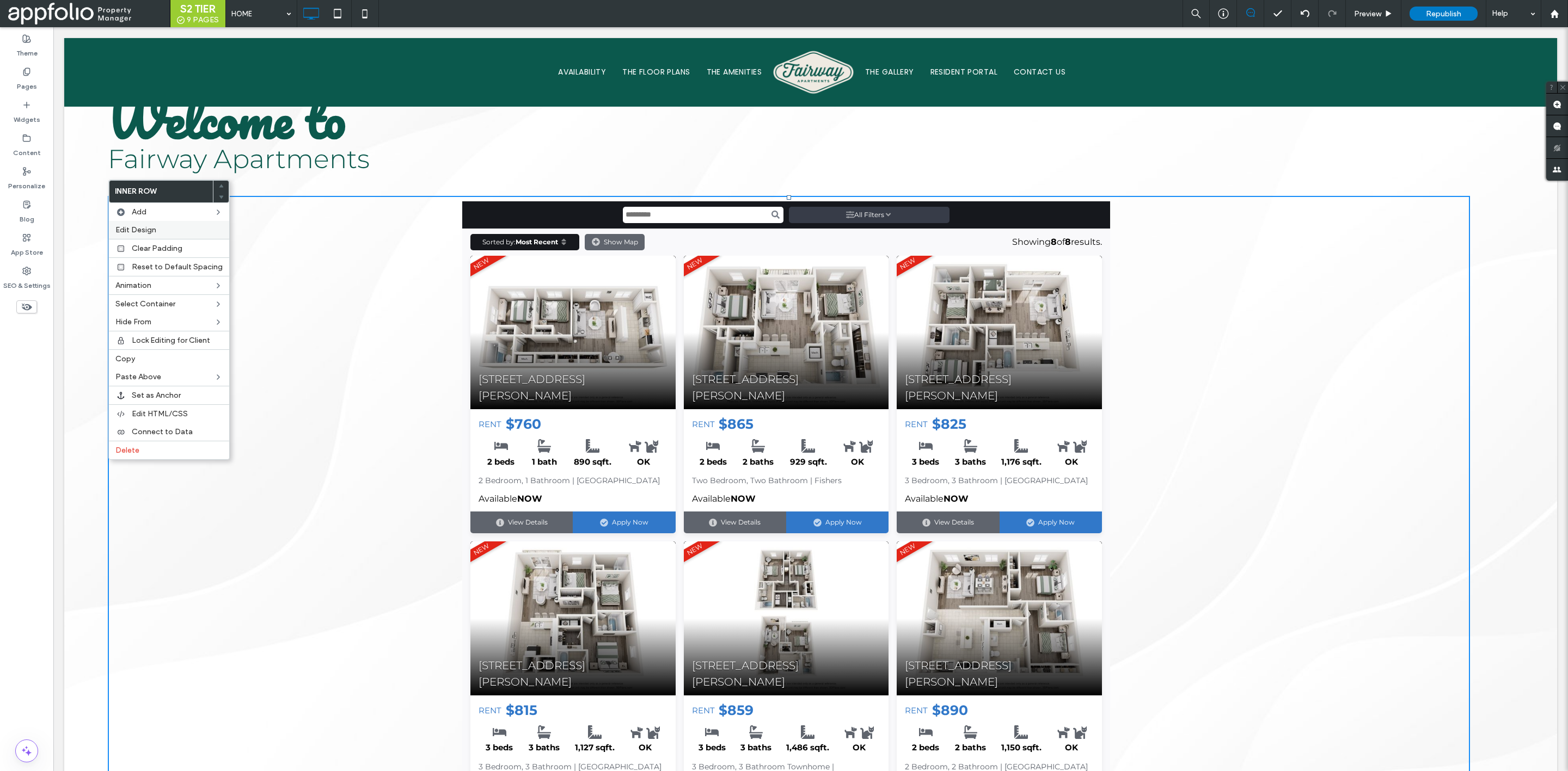
click at [155, 228] on span "Edit Design" at bounding box center [135, 230] width 41 height 10
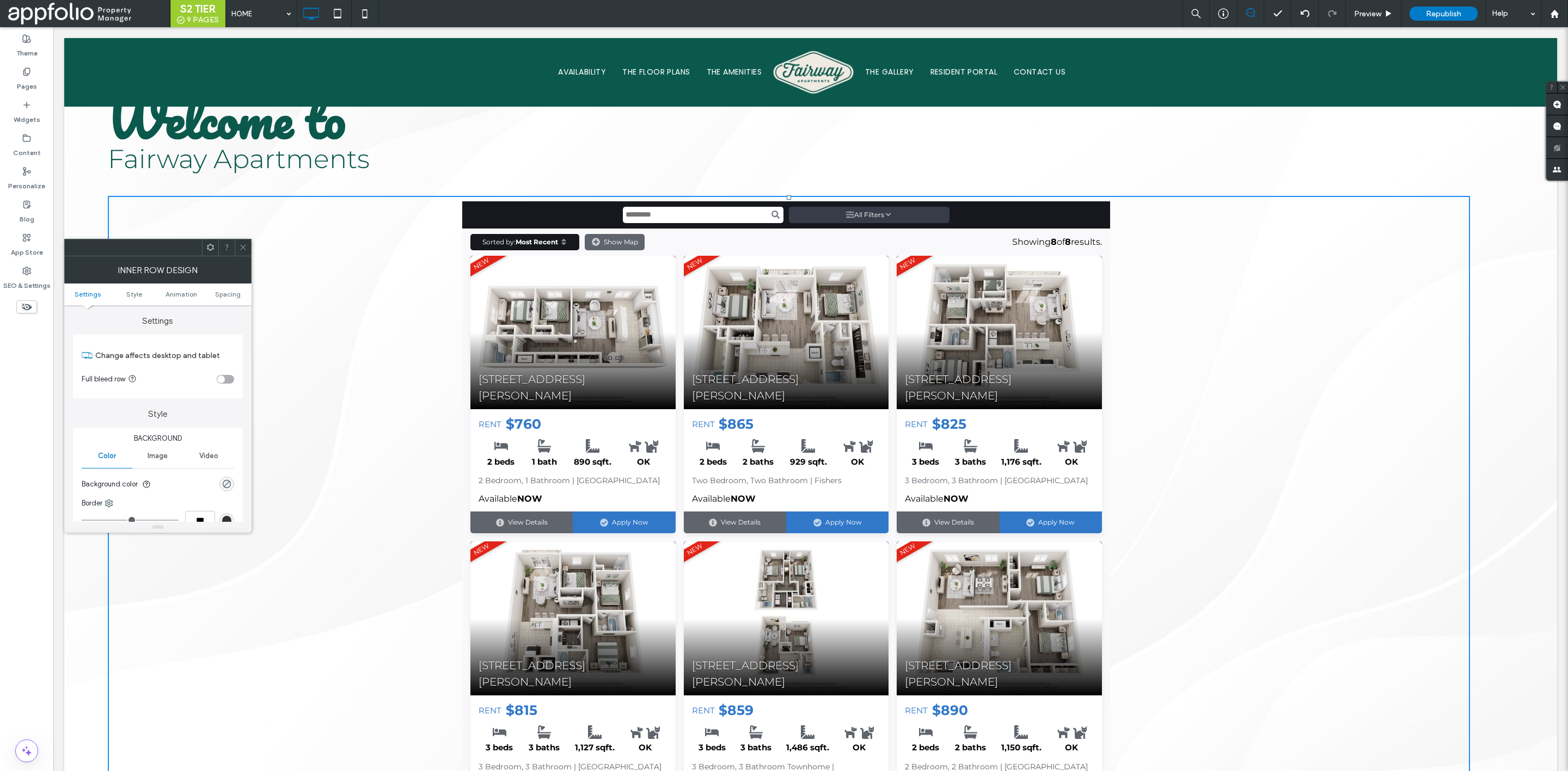
click at [227, 383] on div "toggle" at bounding box center [226, 379] width 17 height 9
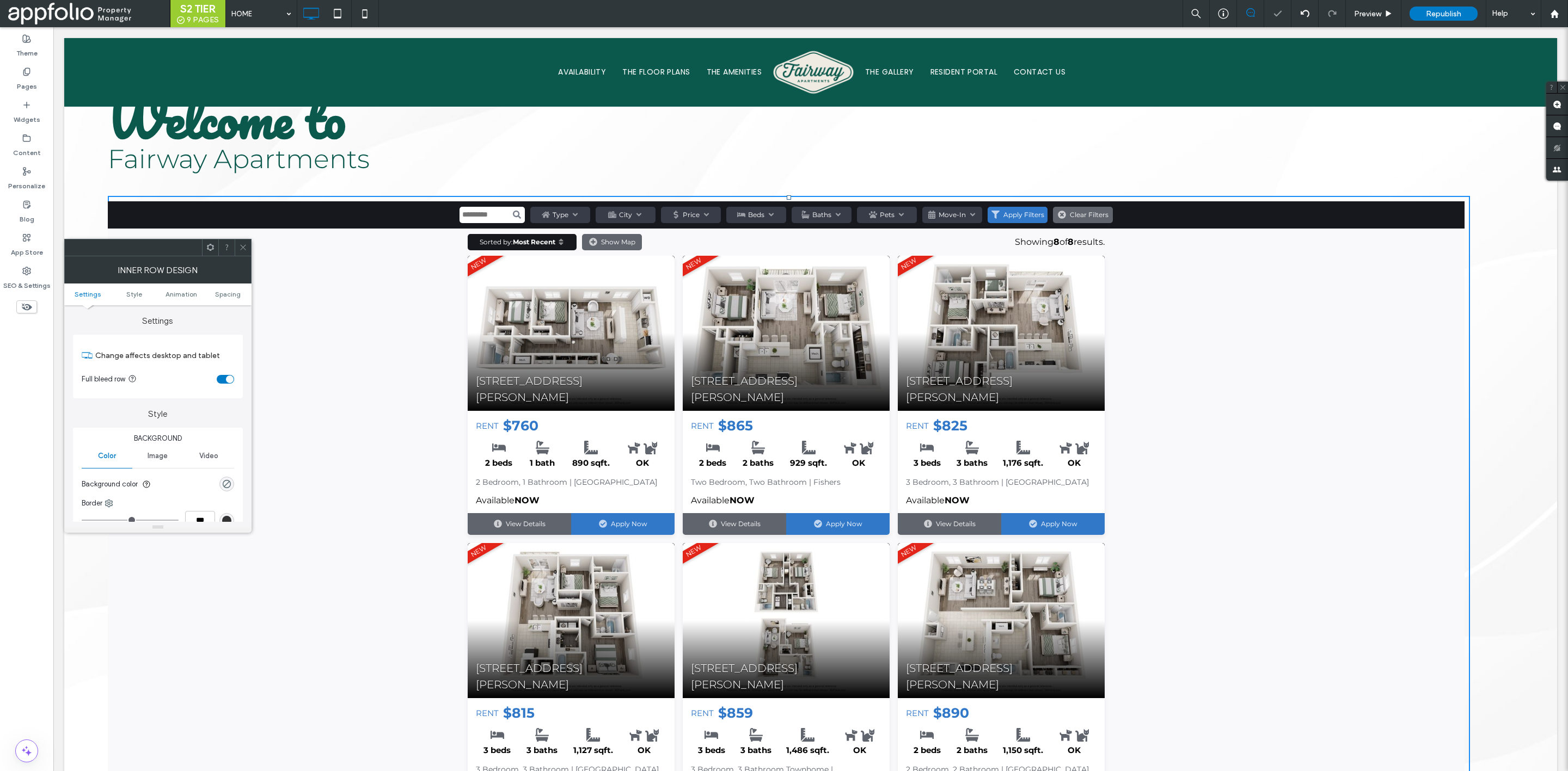
click at [239, 247] on icon at bounding box center [242, 246] width 8 height 8
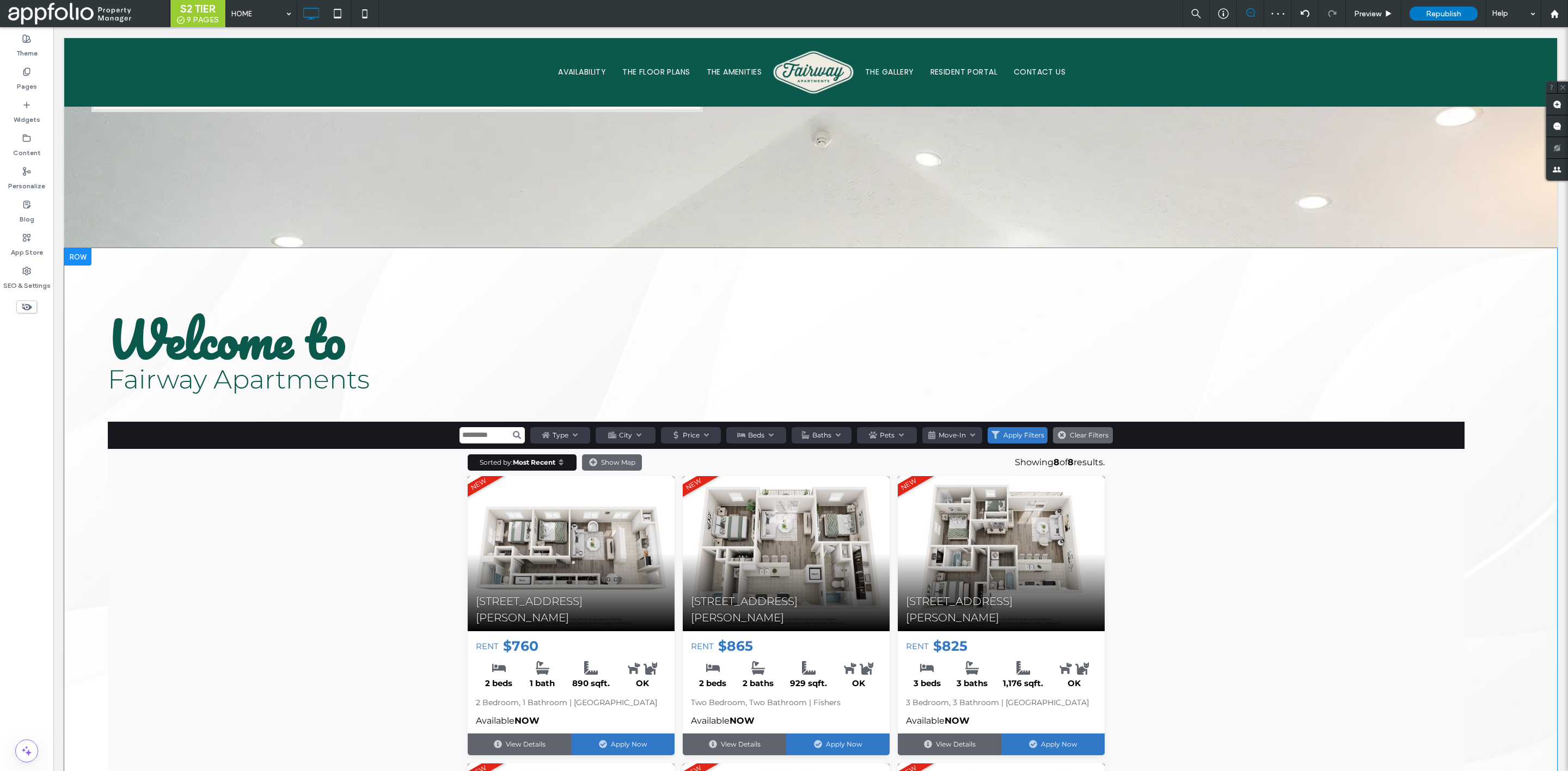
scroll to position [1061, 0]
click at [29, 116] on label "Widgets" at bounding box center [27, 118] width 27 height 16
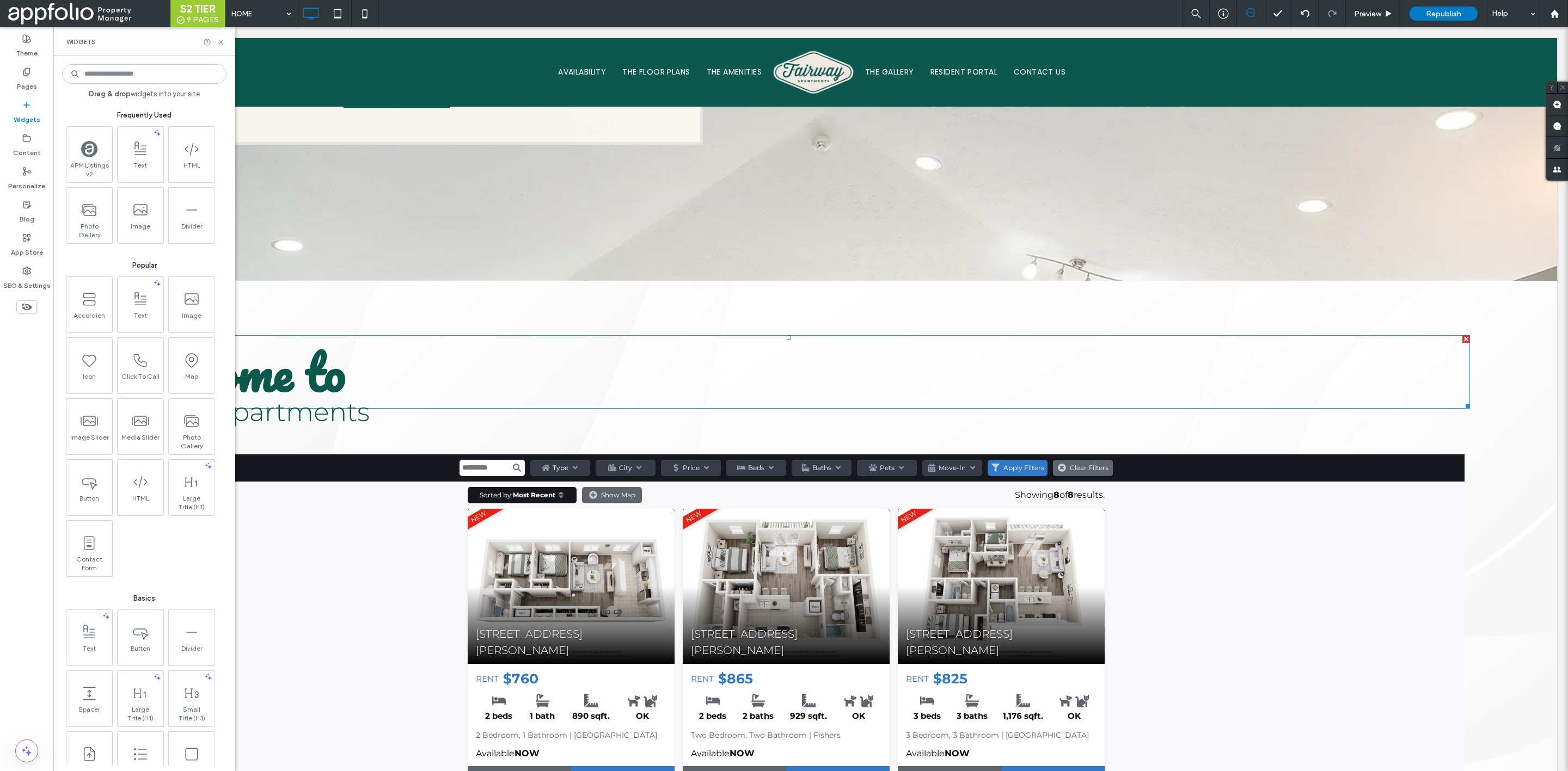
scroll to position [1029, 0]
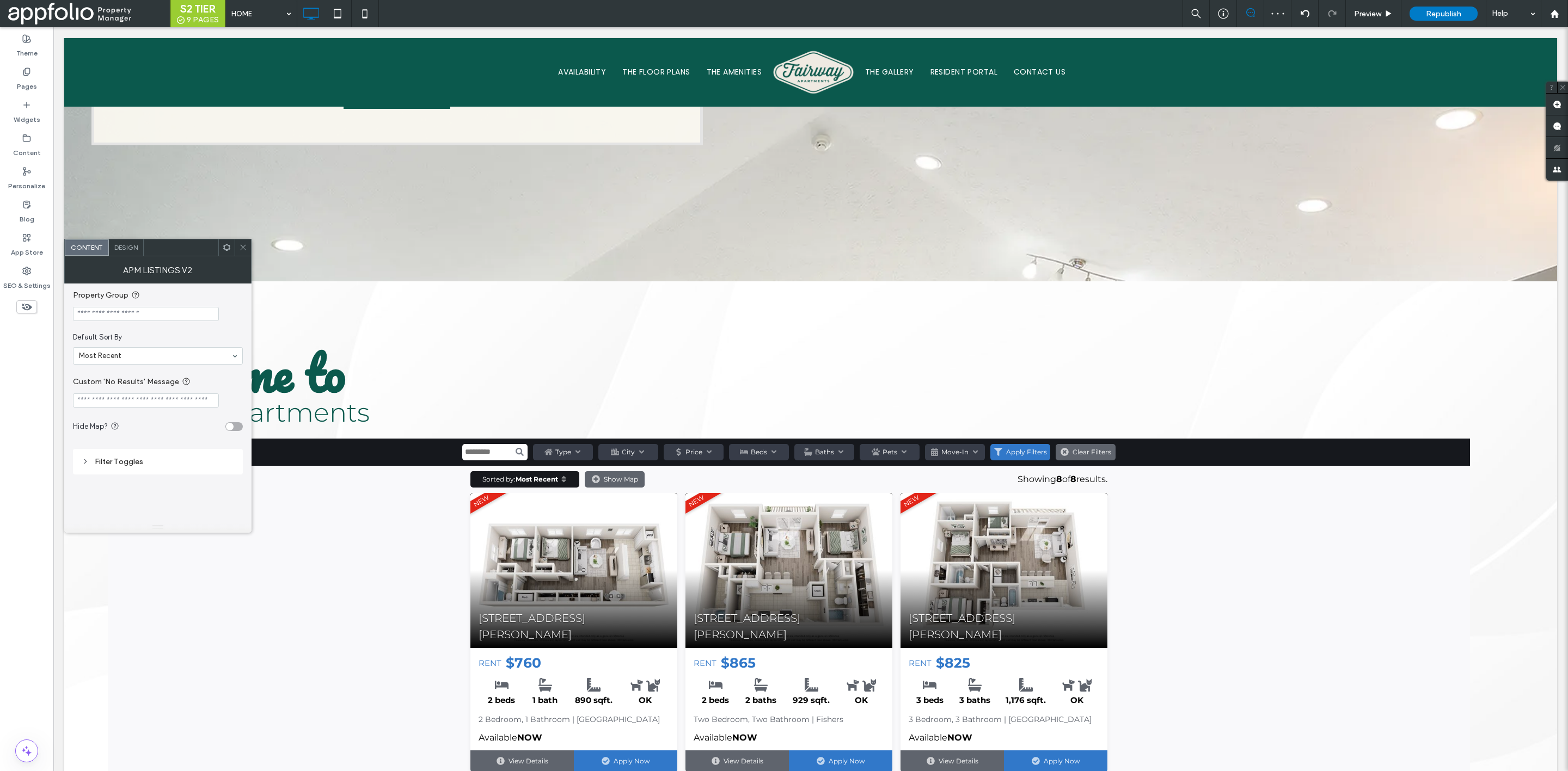
click at [247, 245] on div at bounding box center [242, 247] width 16 height 16
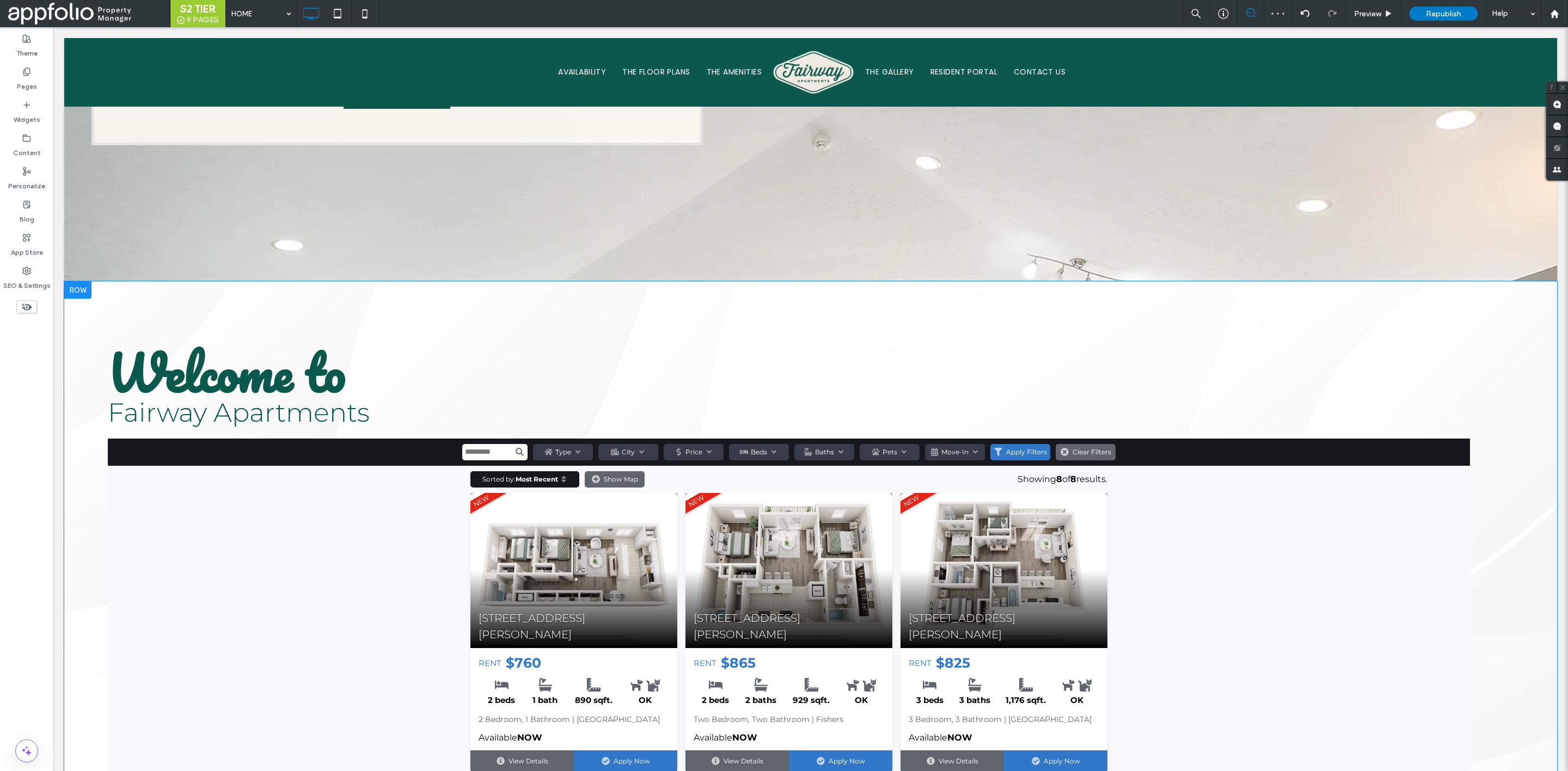
click at [81, 282] on div at bounding box center [77, 290] width 27 height 17
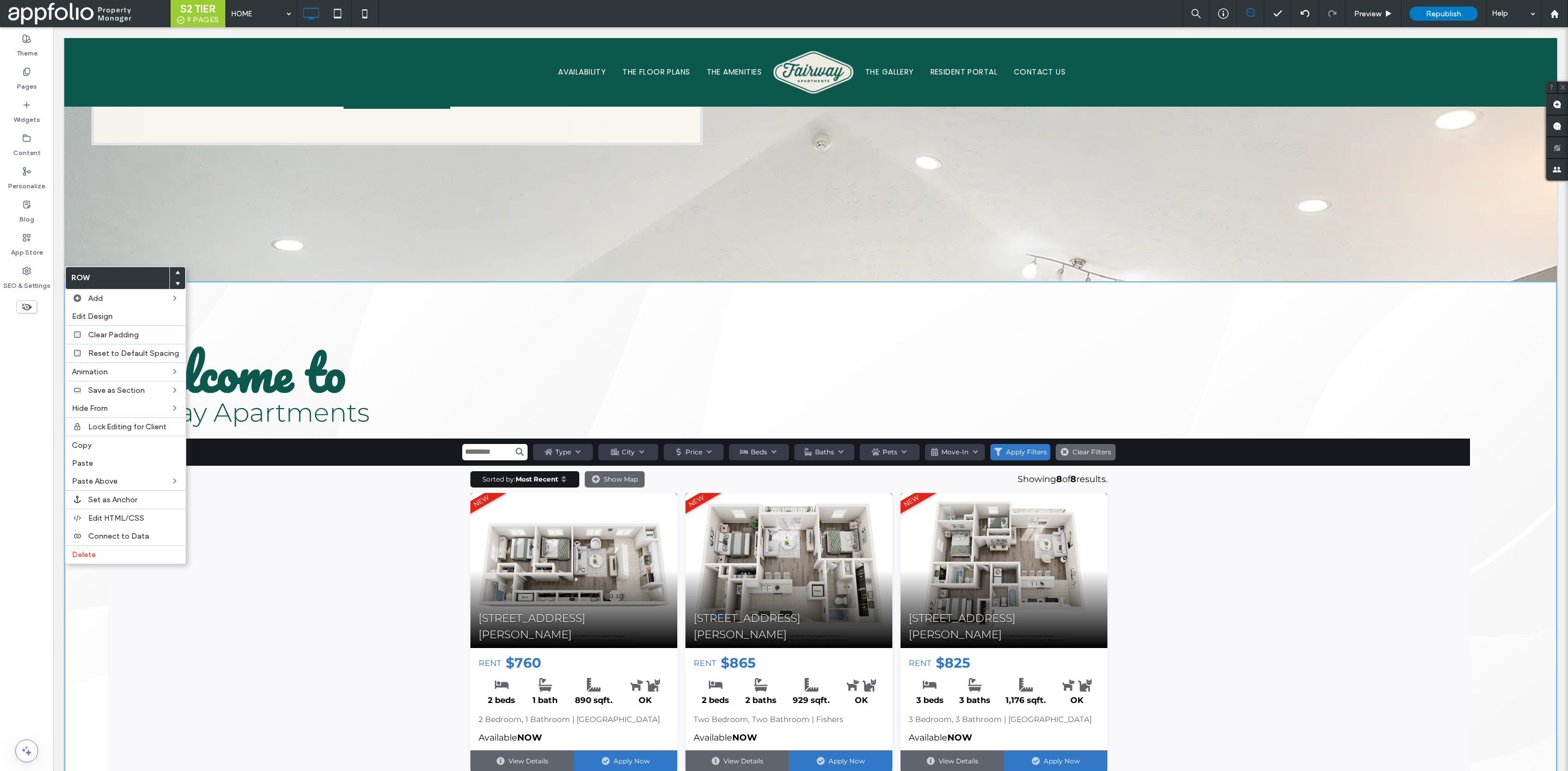
click at [355, 345] on h1 "Welcome to" at bounding box center [789, 373] width 1362 height 71
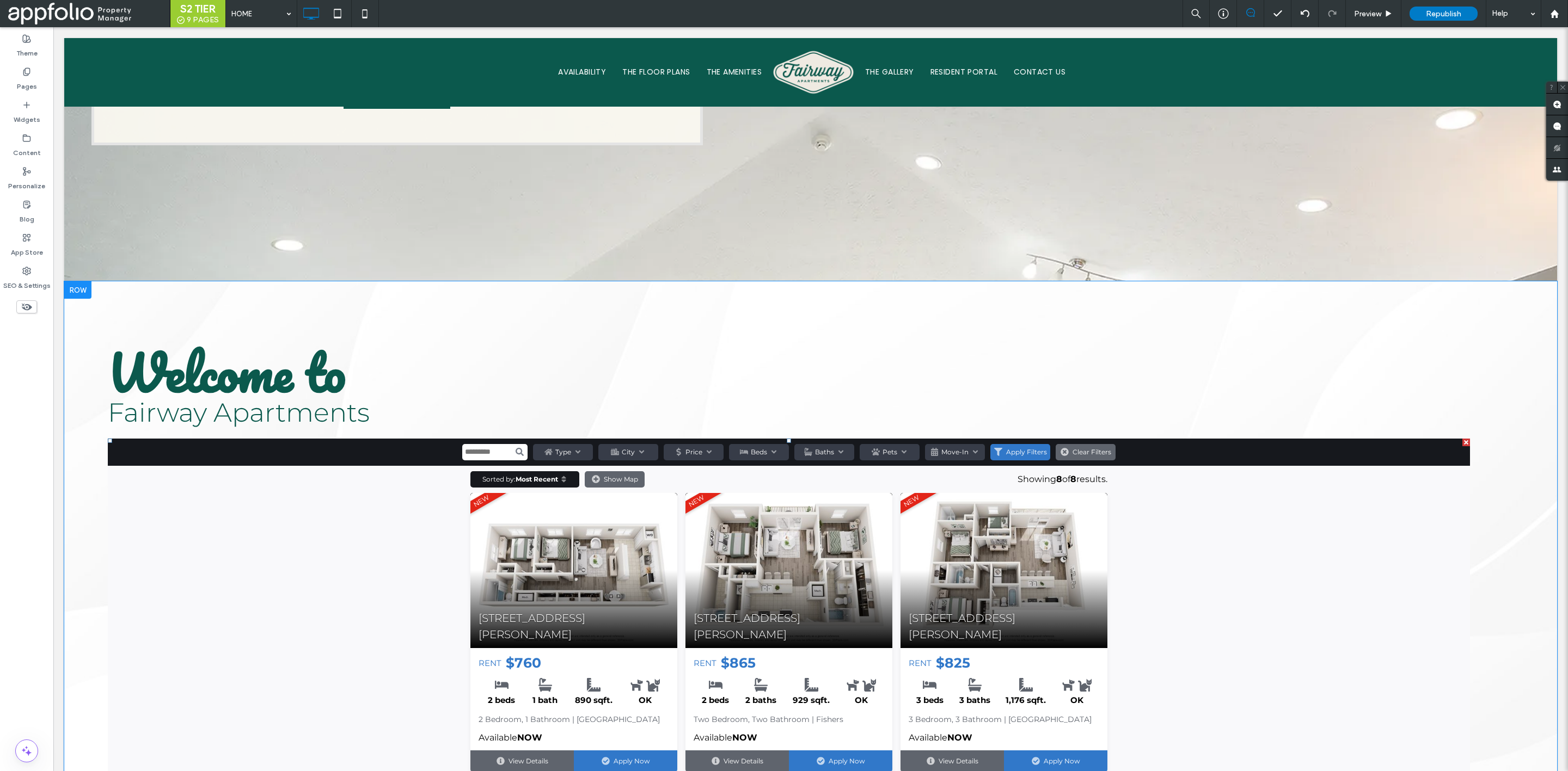
click at [1462, 438] on div at bounding box center [1466, 442] width 8 height 8
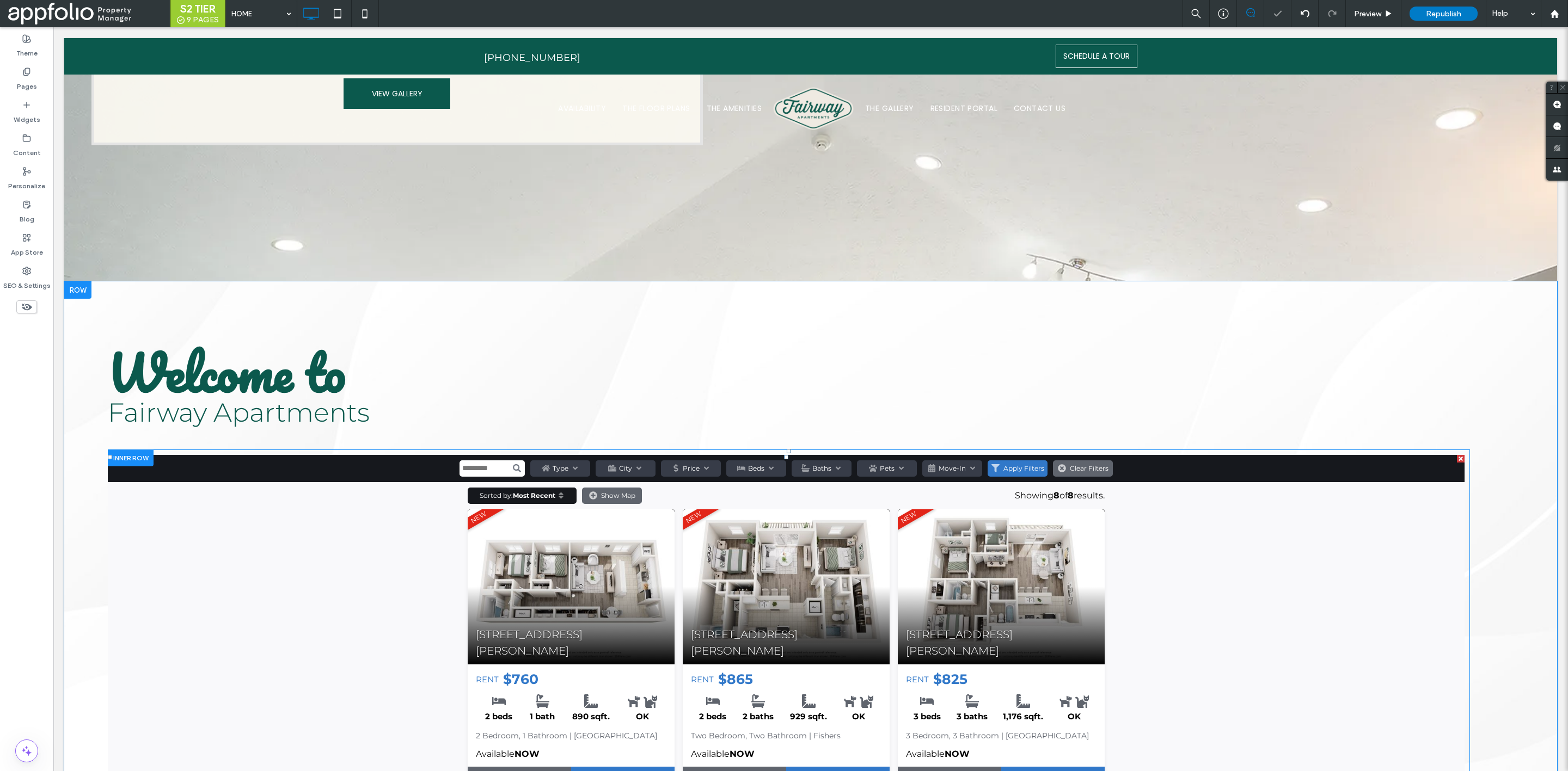
click at [1457, 455] on div at bounding box center [1461, 458] width 8 height 8
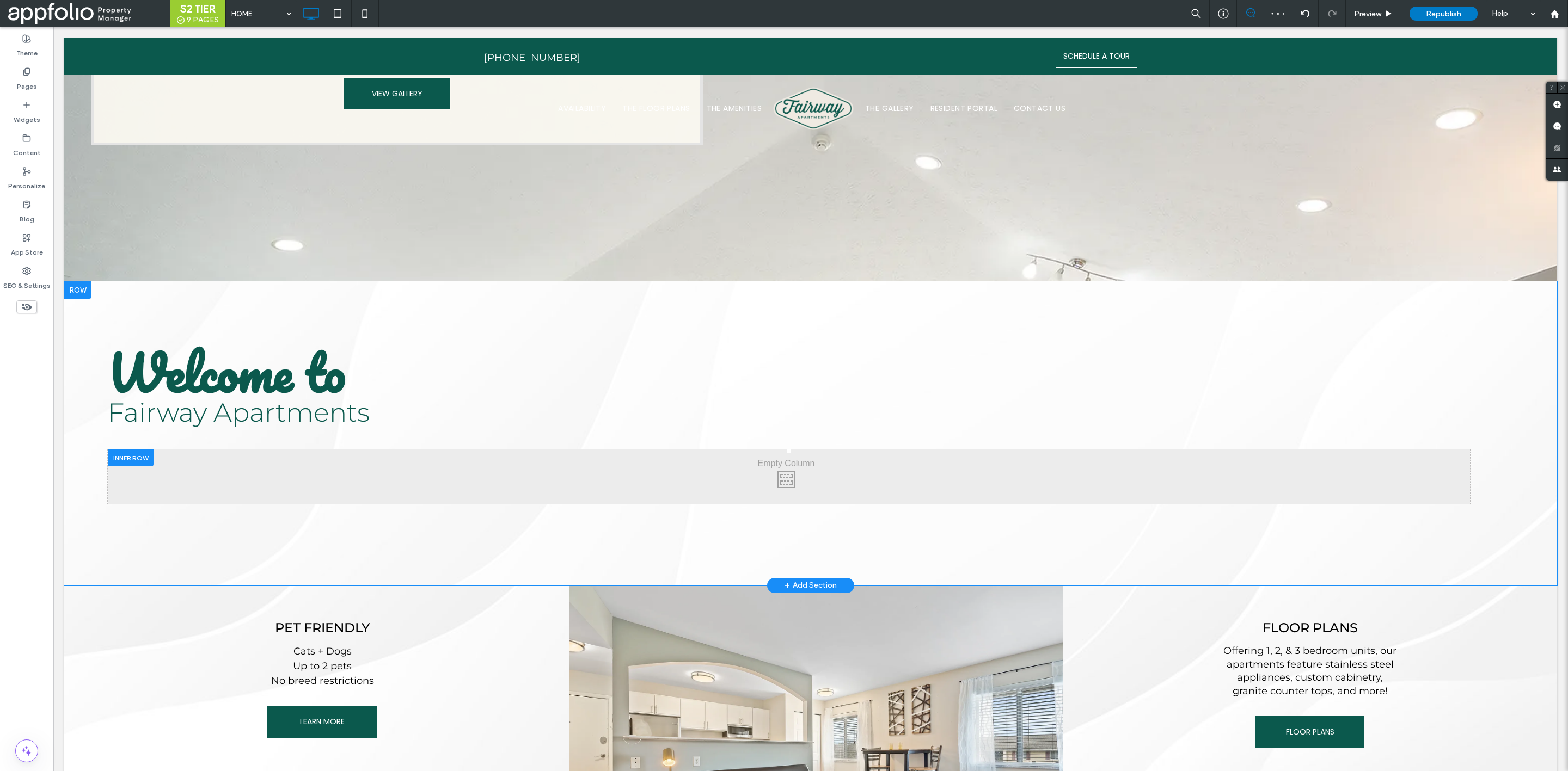
click at [130, 449] on div at bounding box center [131, 458] width 46 height 17
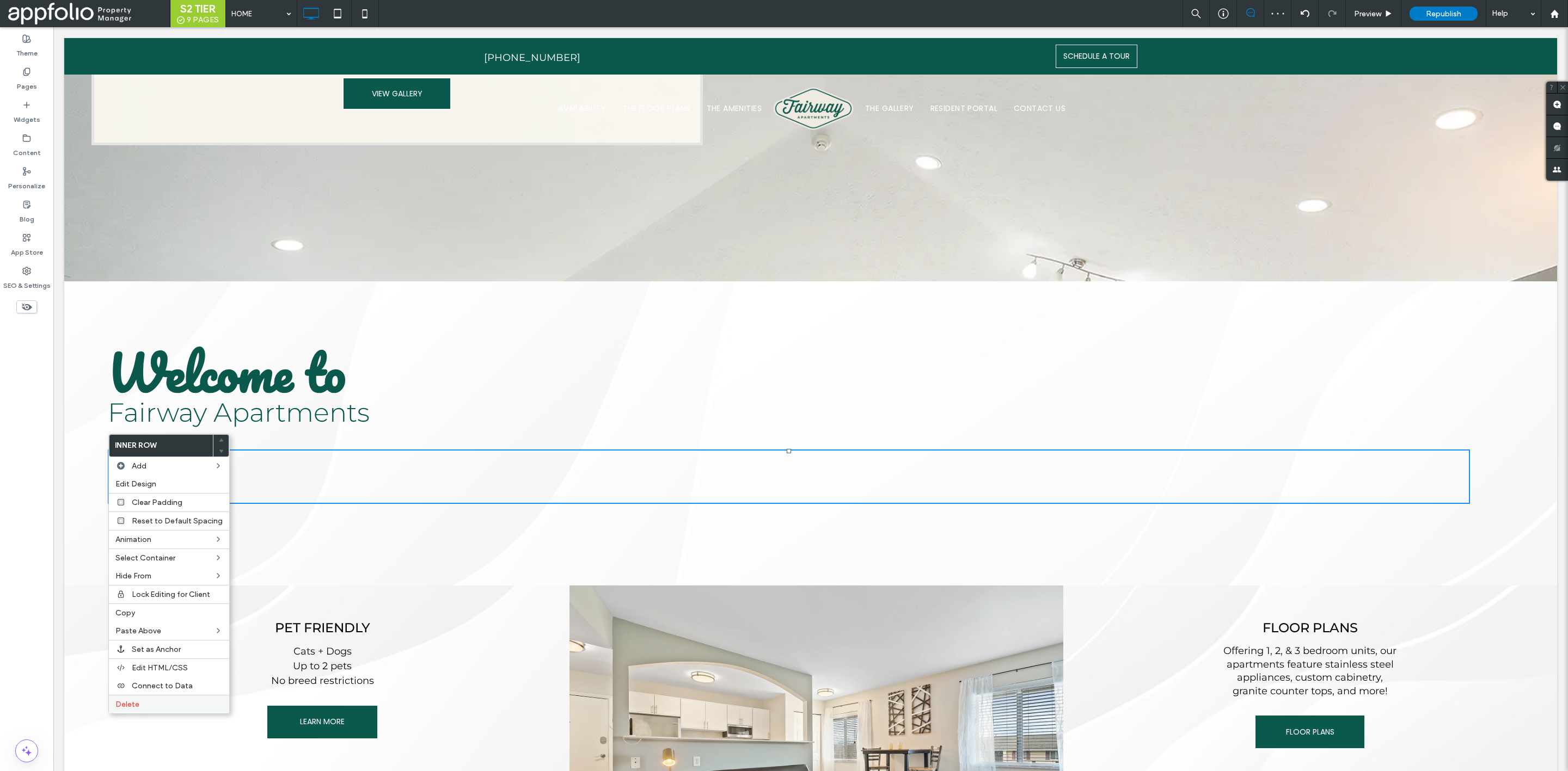
click at [161, 696] on div "Delete" at bounding box center [169, 704] width 120 height 18
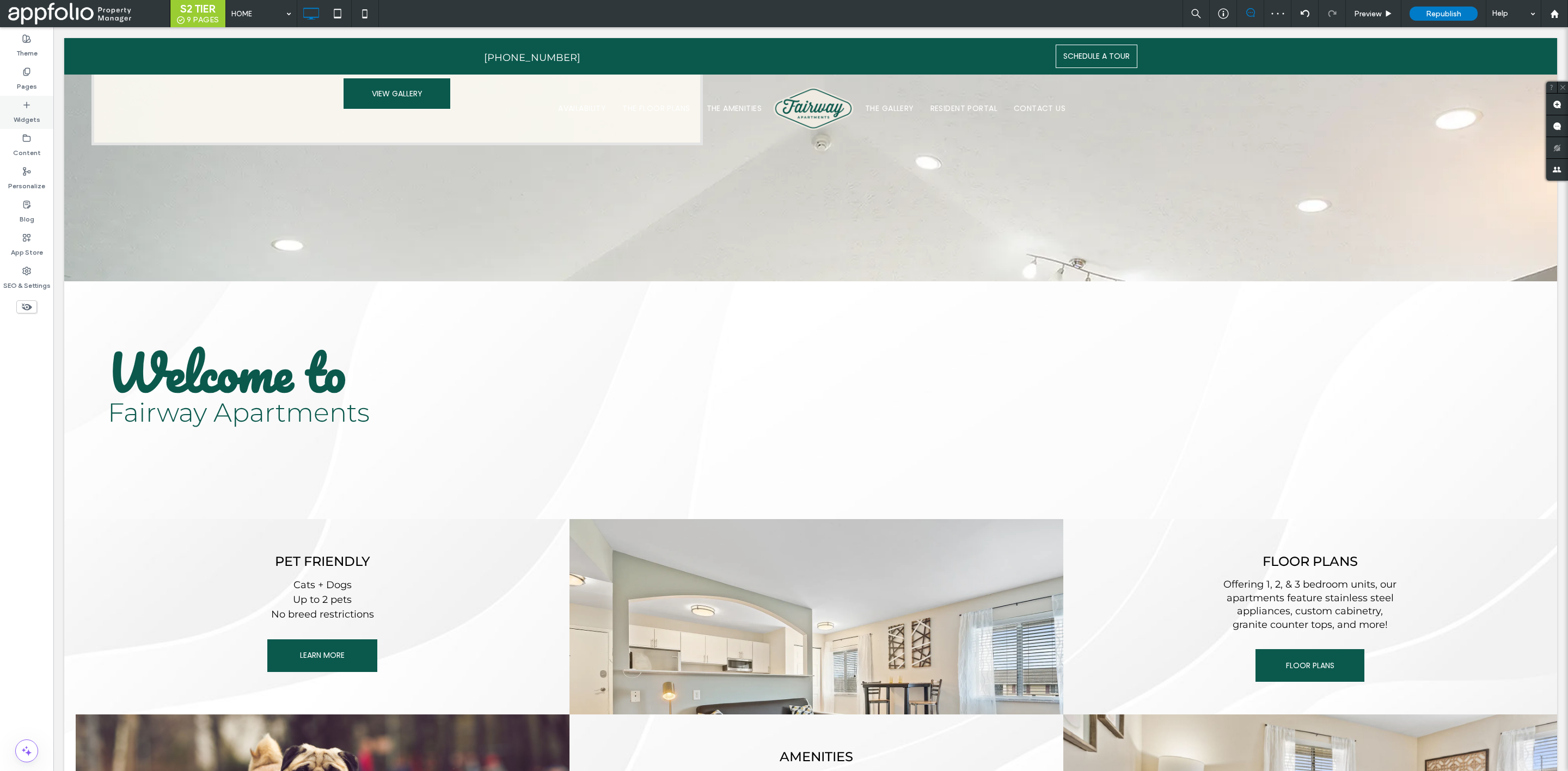
click at [33, 104] on div "Widgets" at bounding box center [27, 112] width 54 height 33
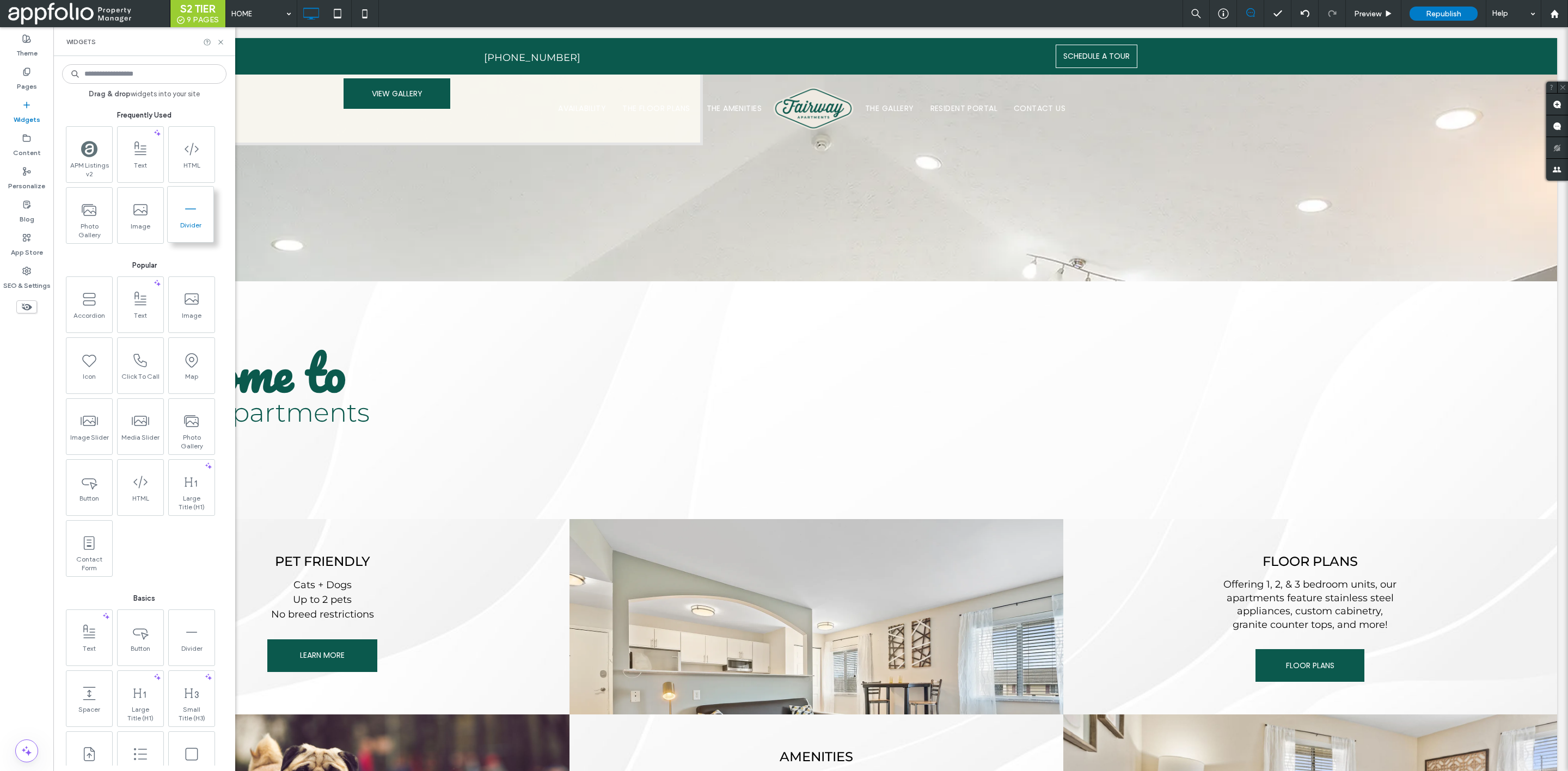
drag, startPoint x: 87, startPoint y: 159, endPoint x: 182, endPoint y: 190, distance: 99.9
click at [140, 79] on input at bounding box center [144, 73] width 164 height 20
click at [218, 46] on icon at bounding box center [221, 41] width 8 height 8
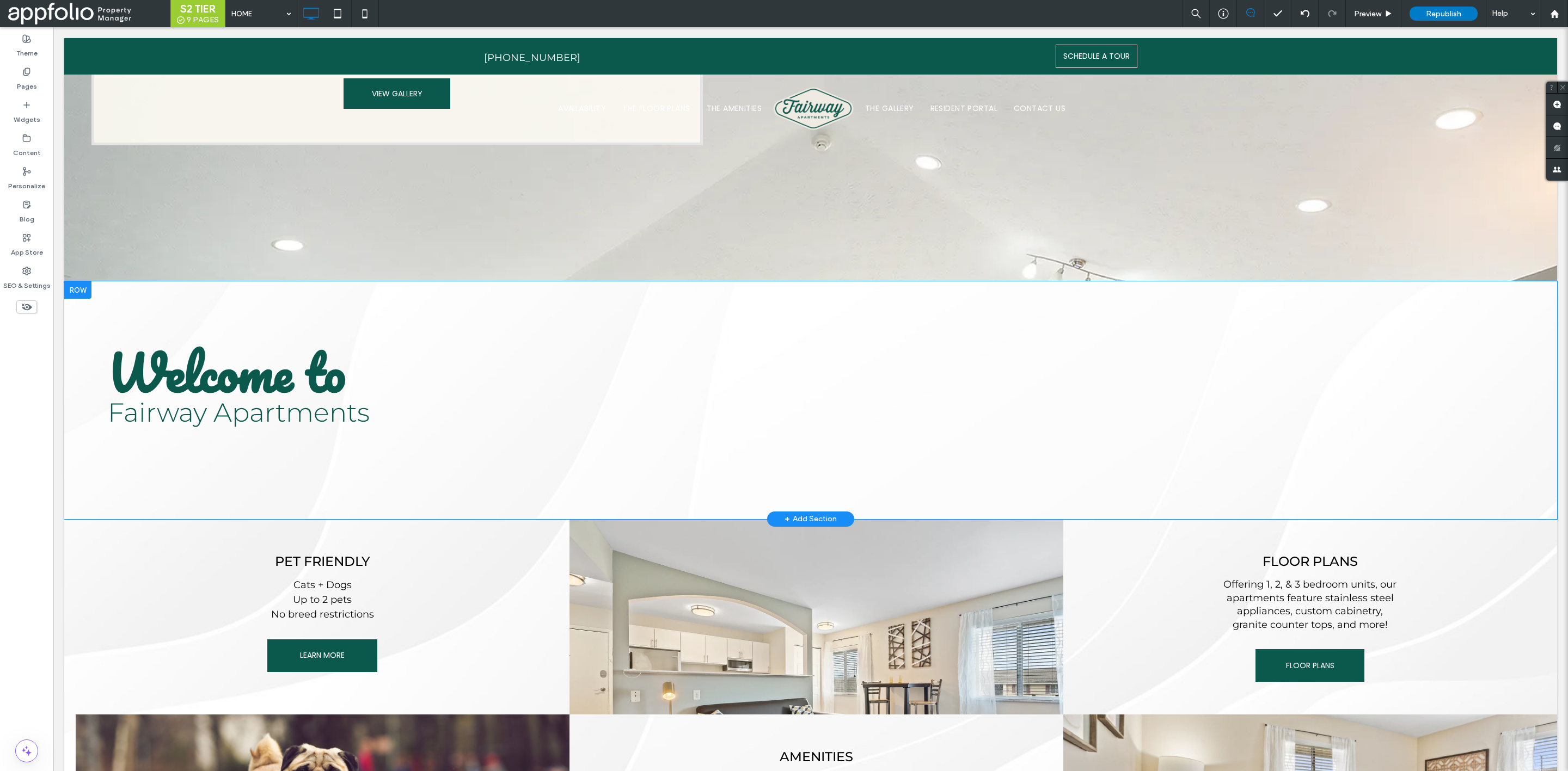
click at [71, 282] on div at bounding box center [77, 290] width 27 height 17
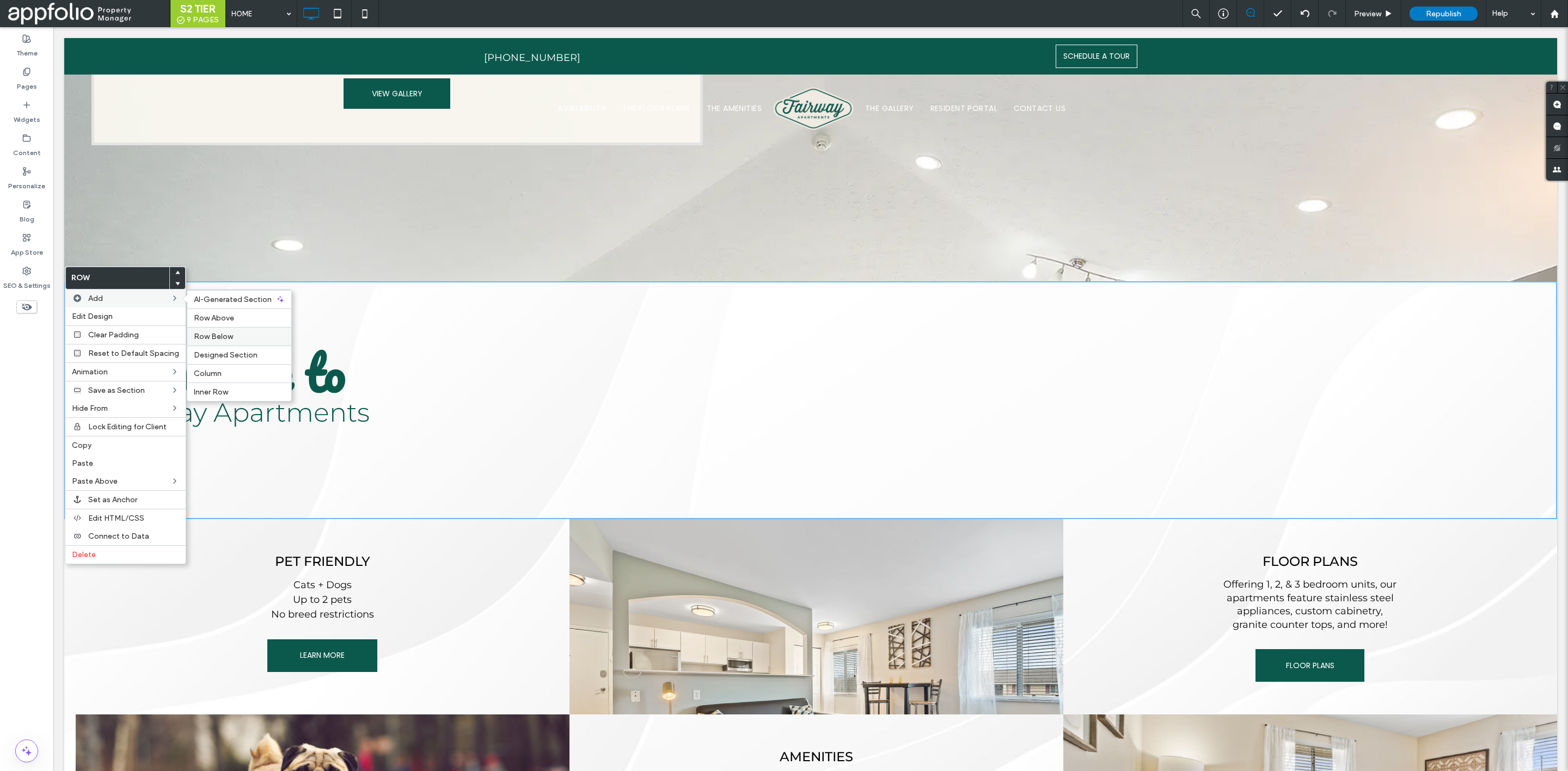
click at [228, 332] on span "Row Below" at bounding box center [213, 336] width 39 height 10
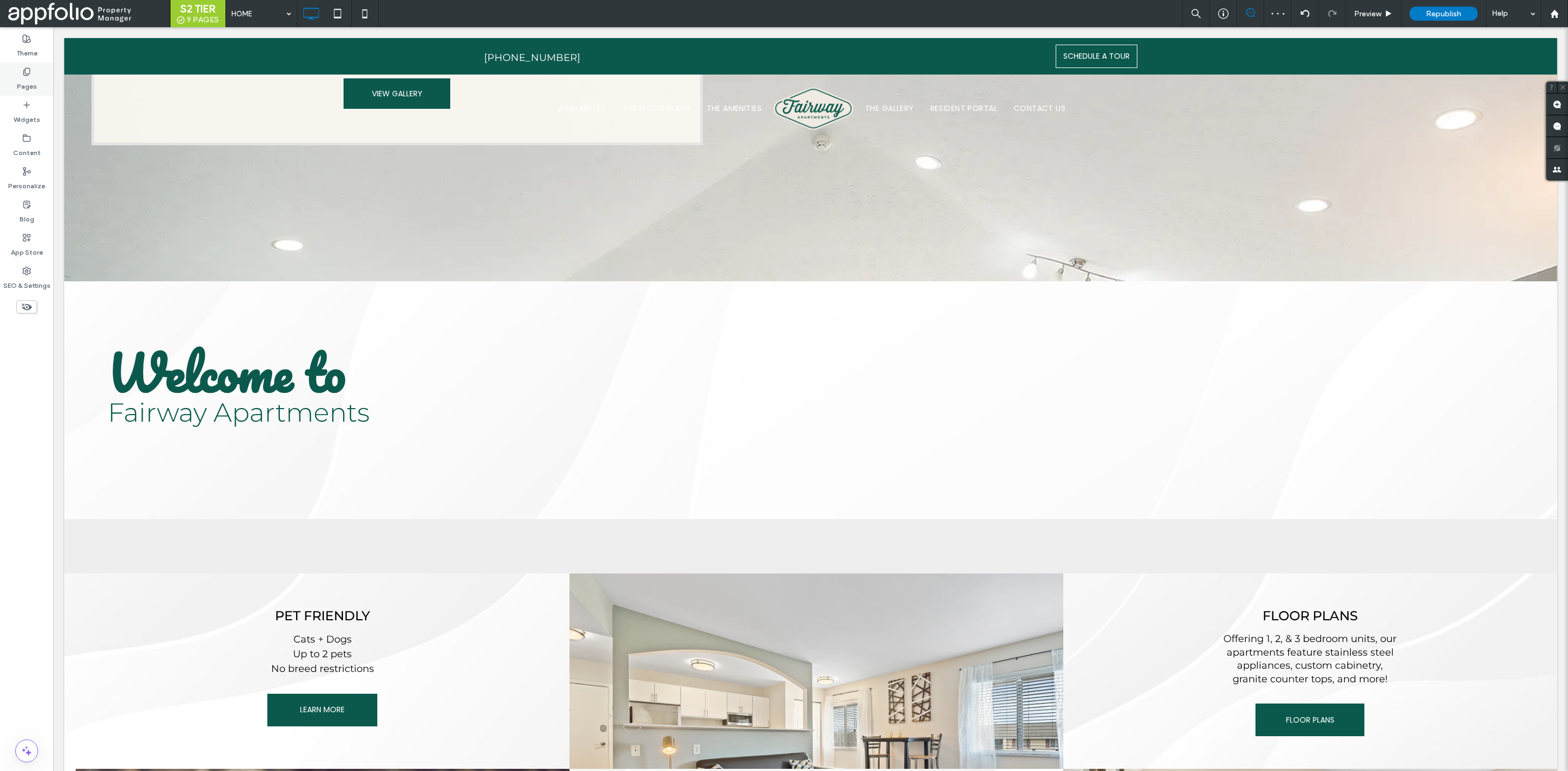
click at [29, 93] on div "Pages" at bounding box center [27, 79] width 54 height 33
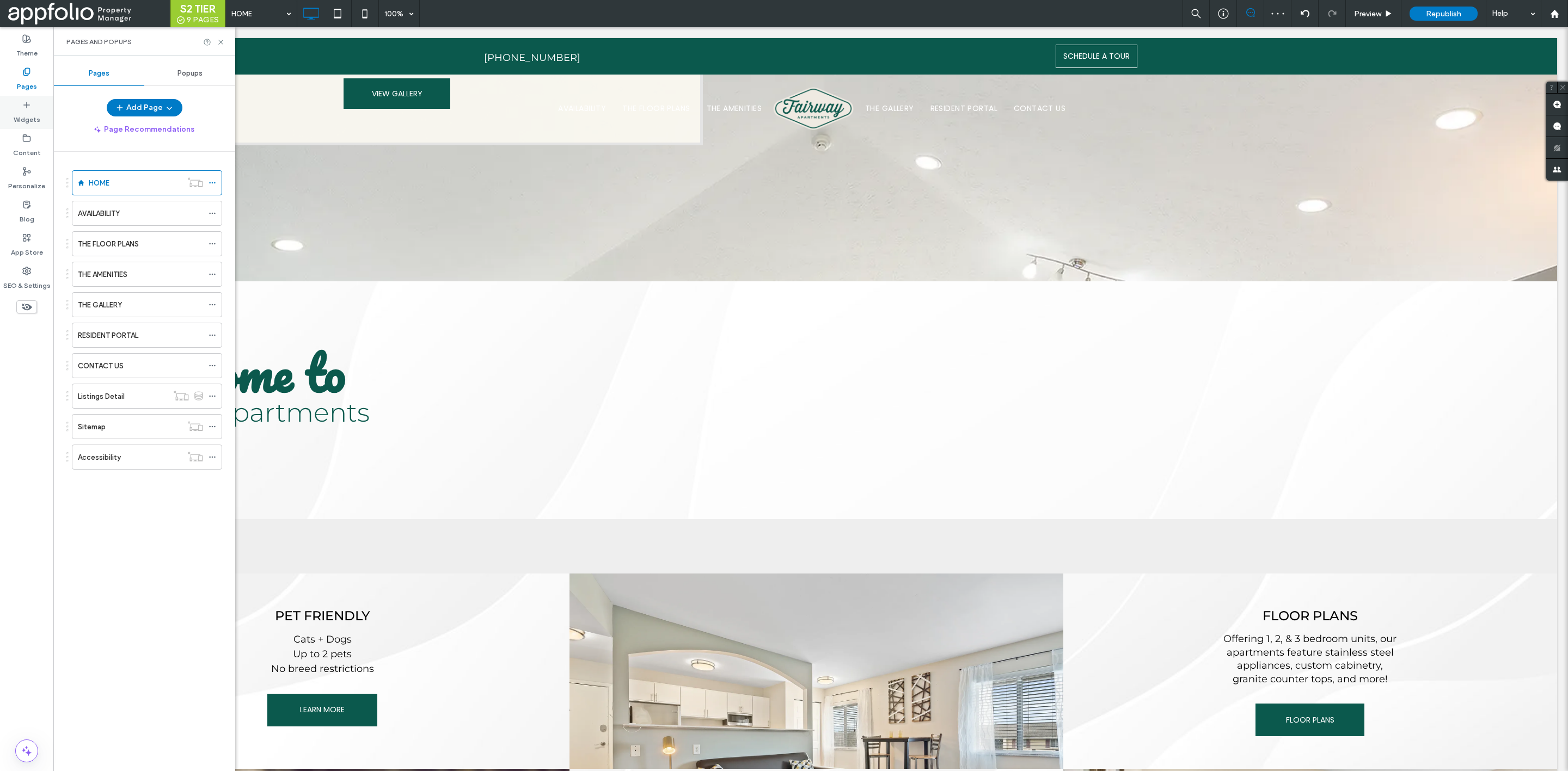
click at [33, 101] on div "Widgets" at bounding box center [27, 112] width 54 height 33
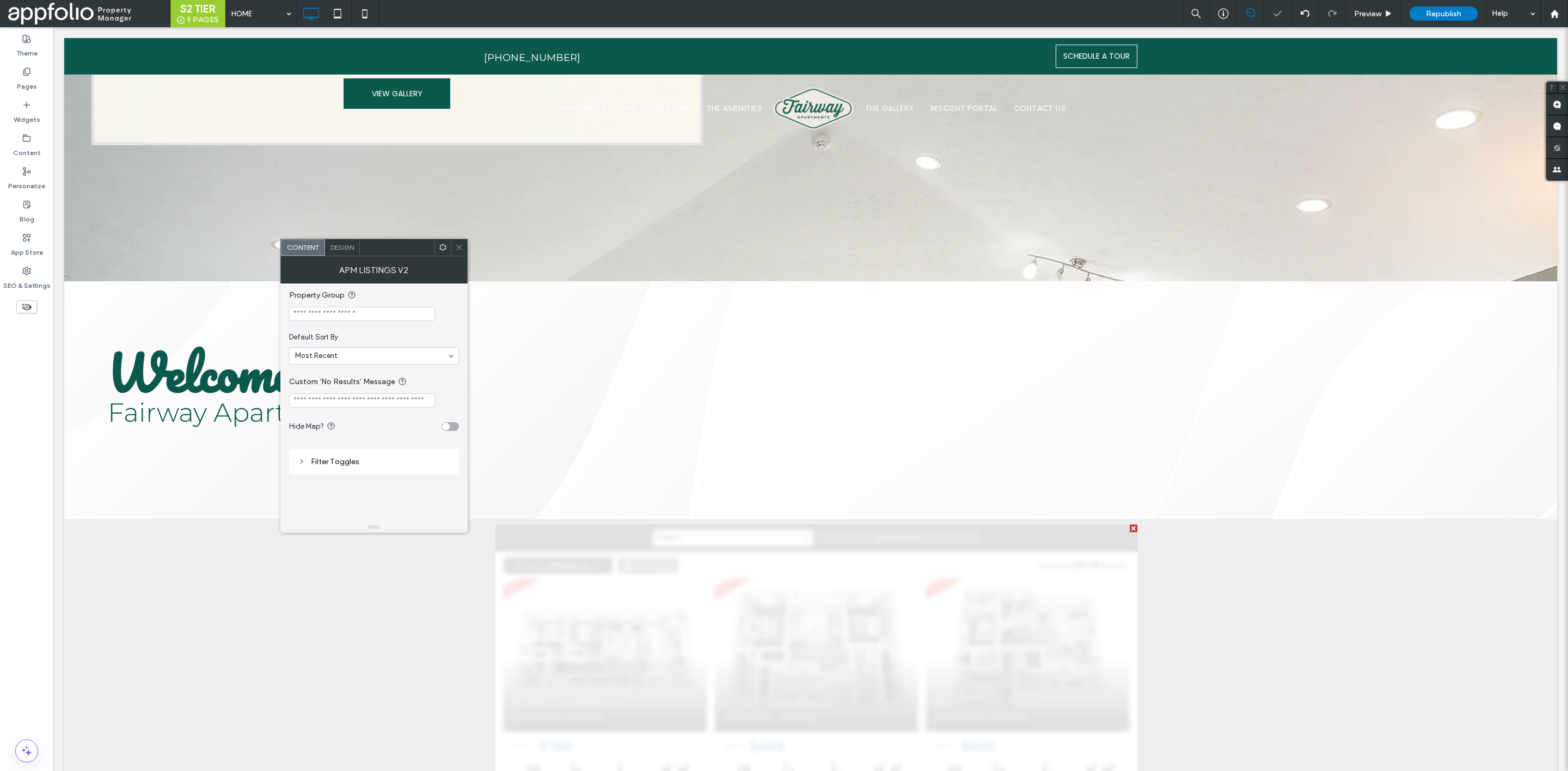
scroll to position [0, 0]
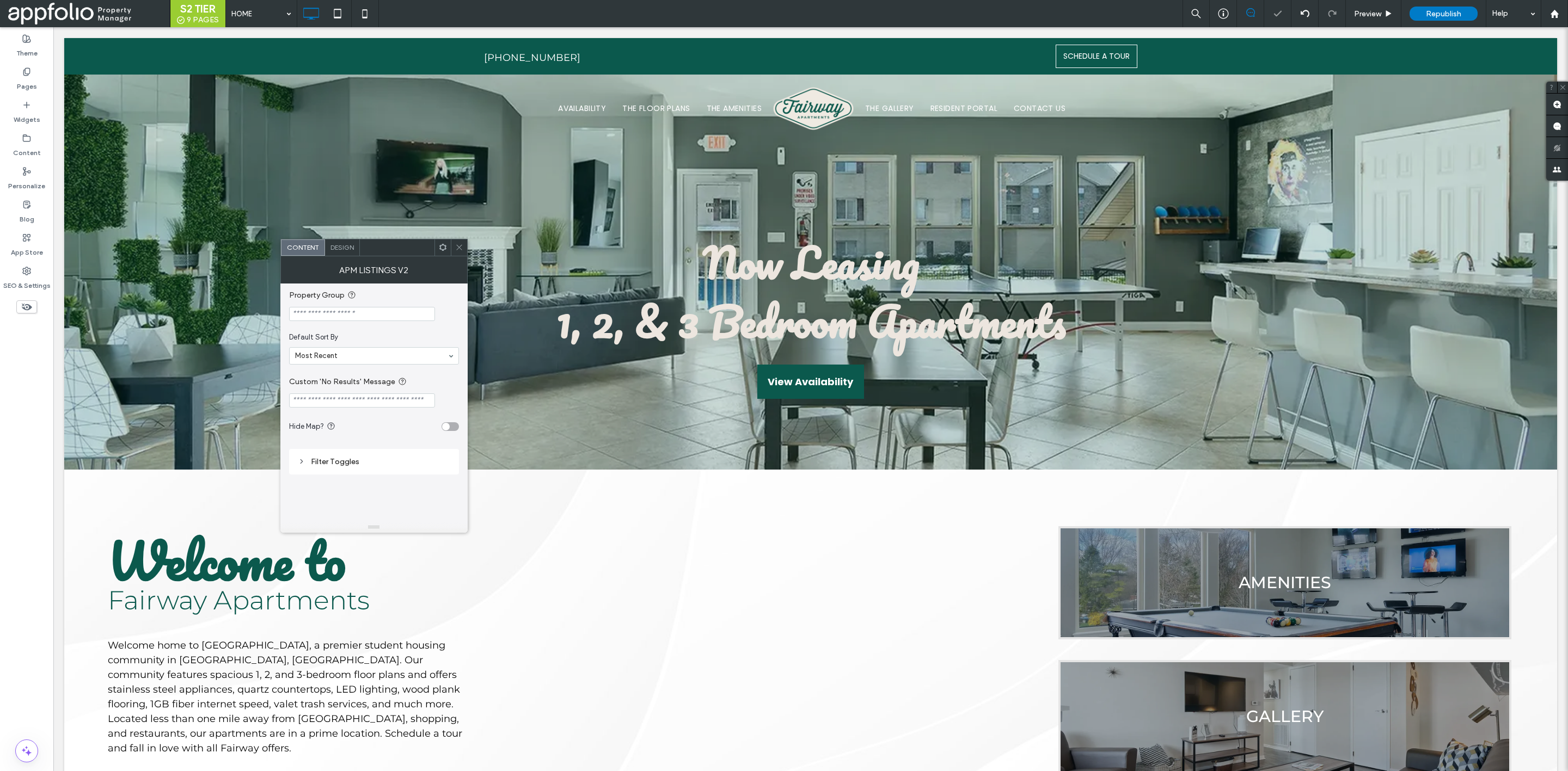
click at [459, 247] on use at bounding box center [459, 247] width 5 height 5
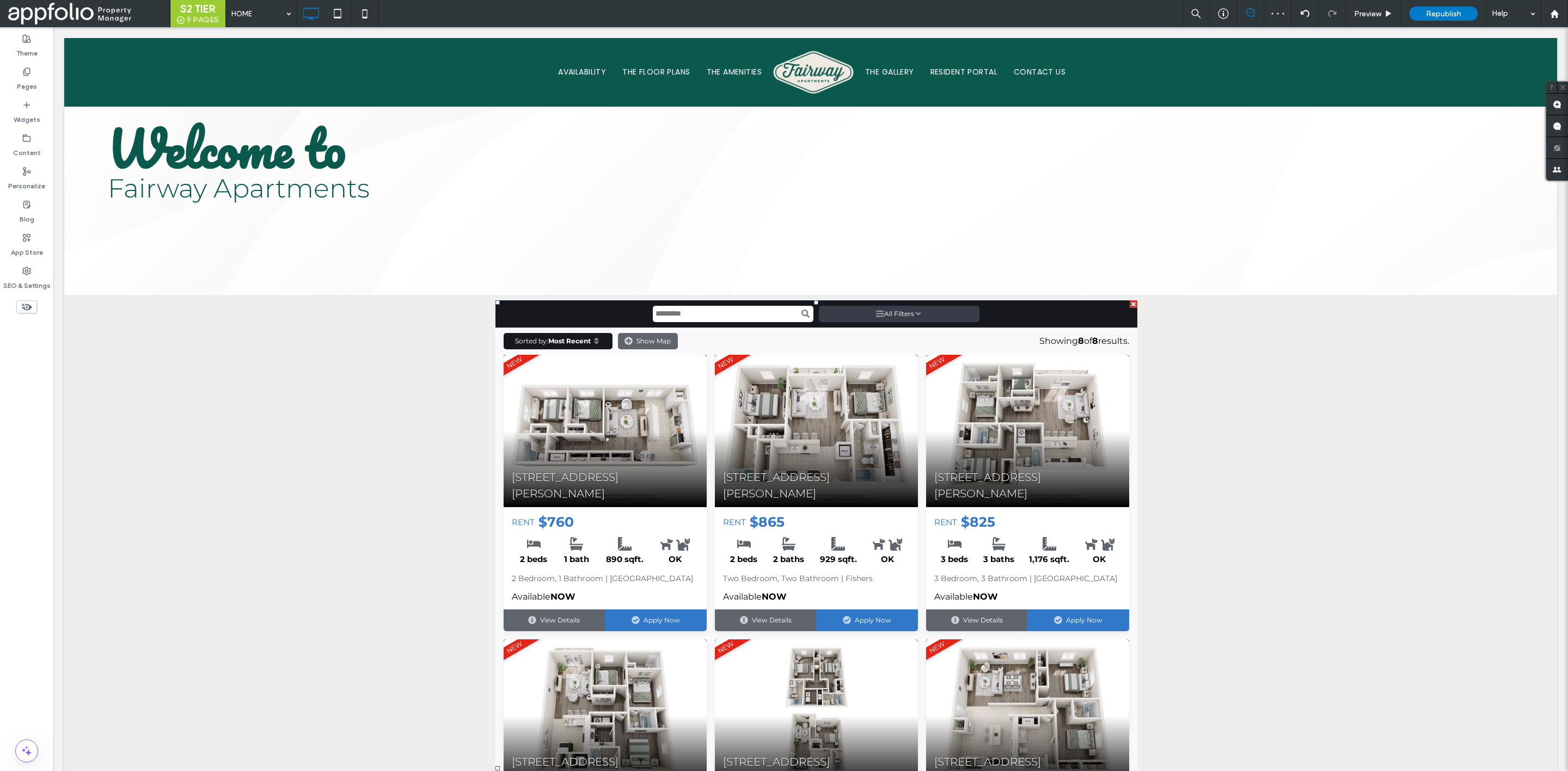
scroll to position [1236, 0]
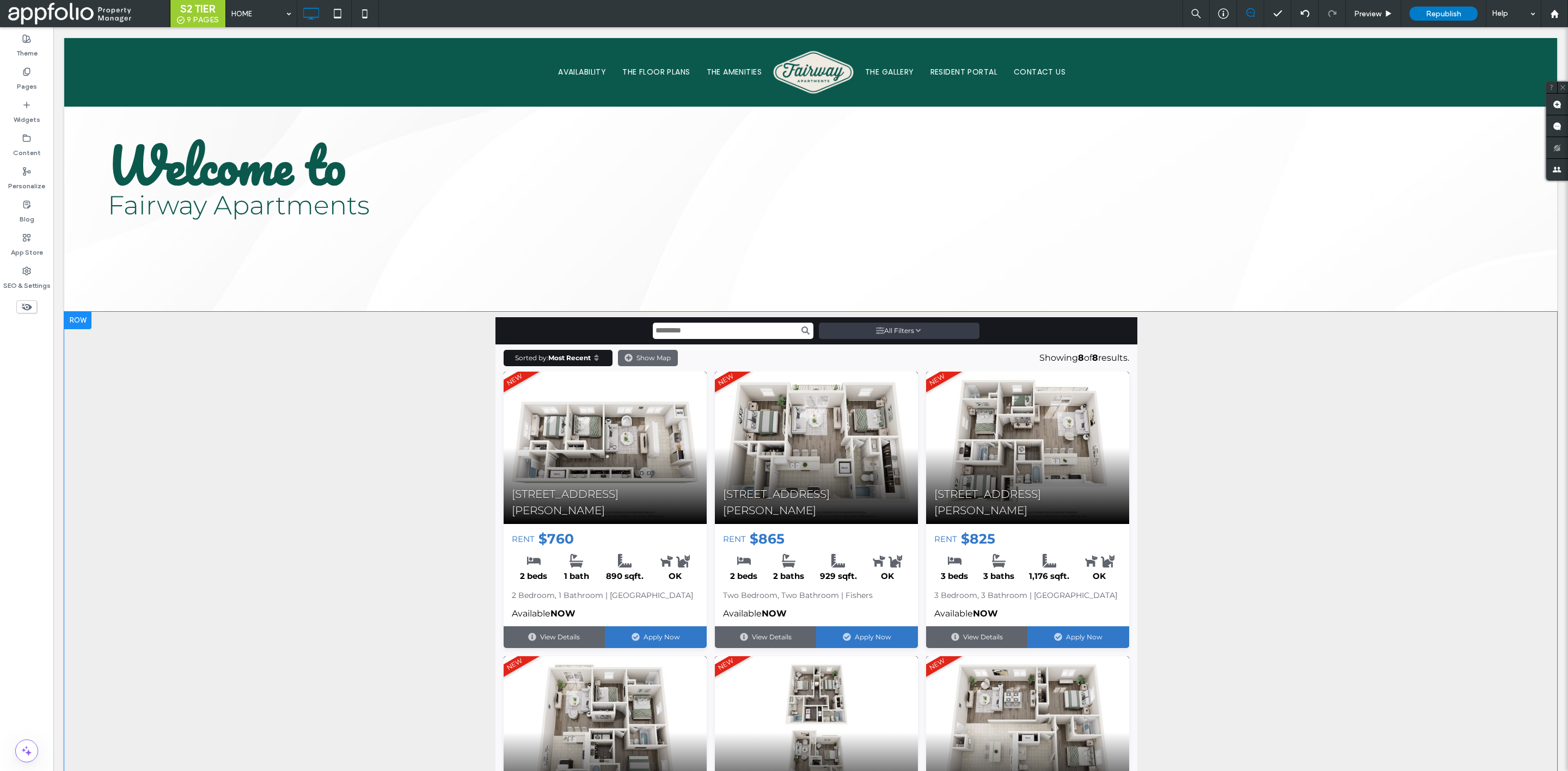
click at [70, 312] on div at bounding box center [77, 321] width 27 height 17
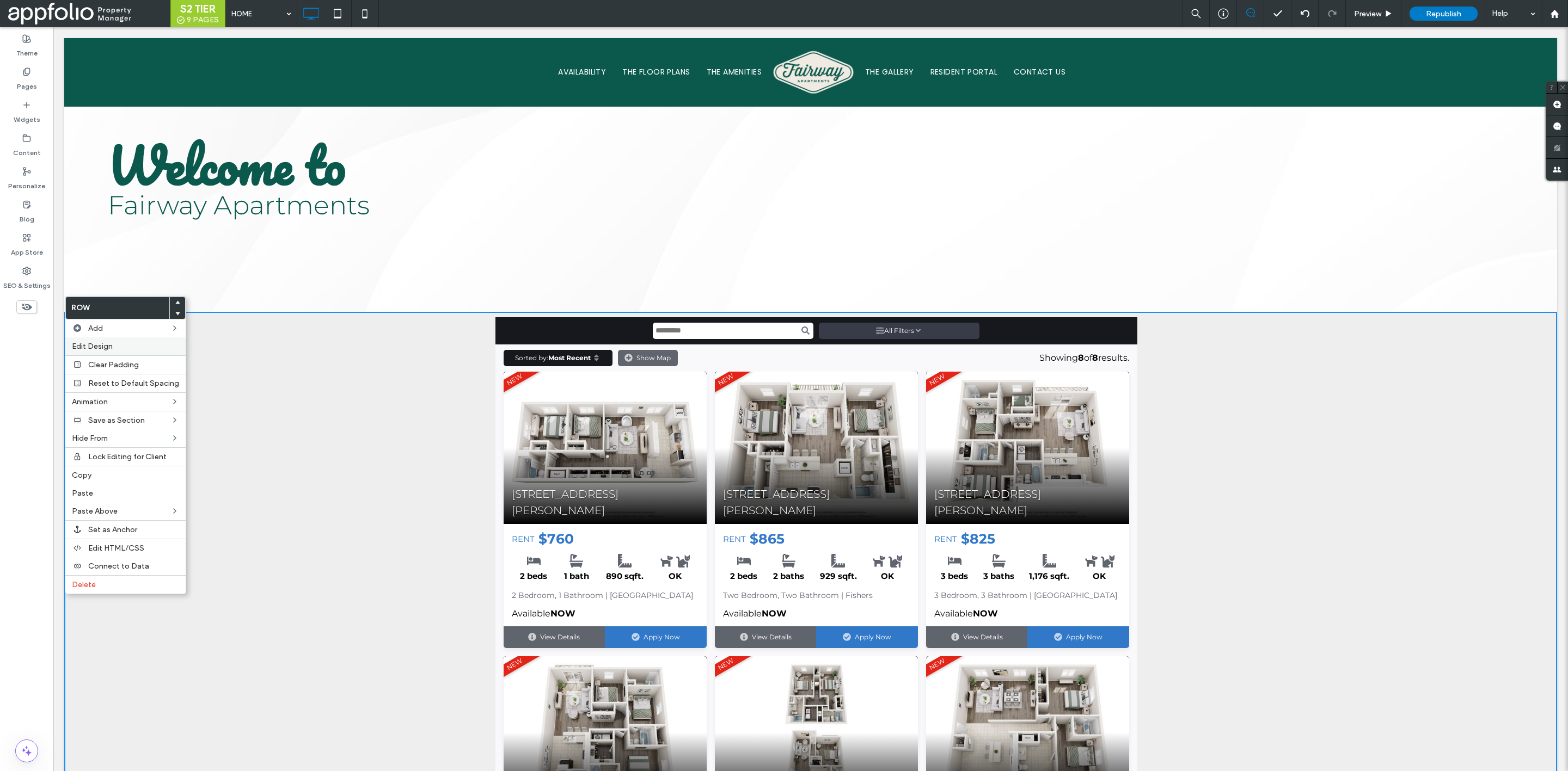
click at [139, 349] on label "Edit Design" at bounding box center [125, 346] width 107 height 10
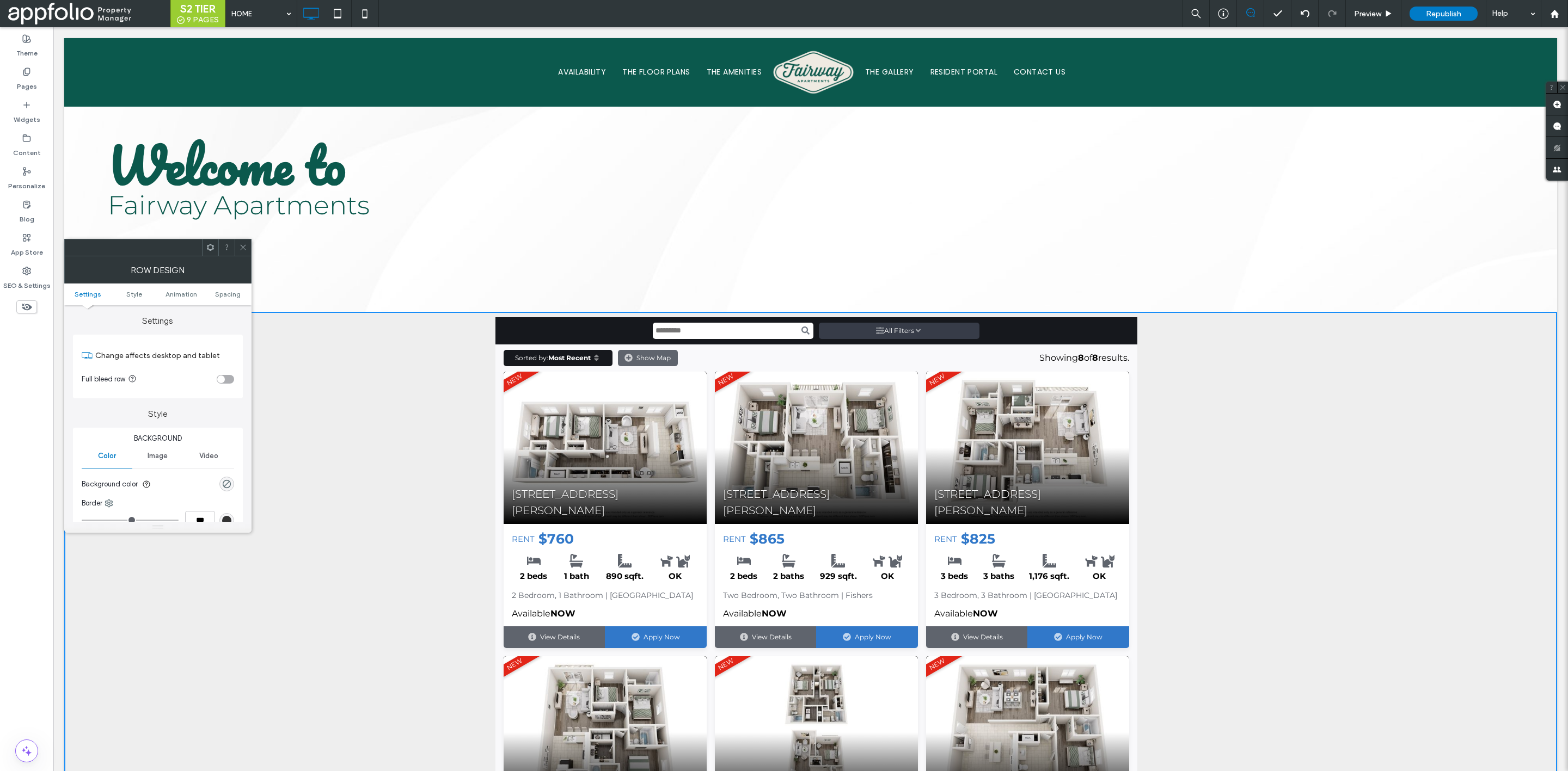
click at [221, 374] on section "Full bleed row" at bounding box center [157, 379] width 152 height 27
click at [221, 376] on div "toggle" at bounding box center [221, 379] width 8 height 8
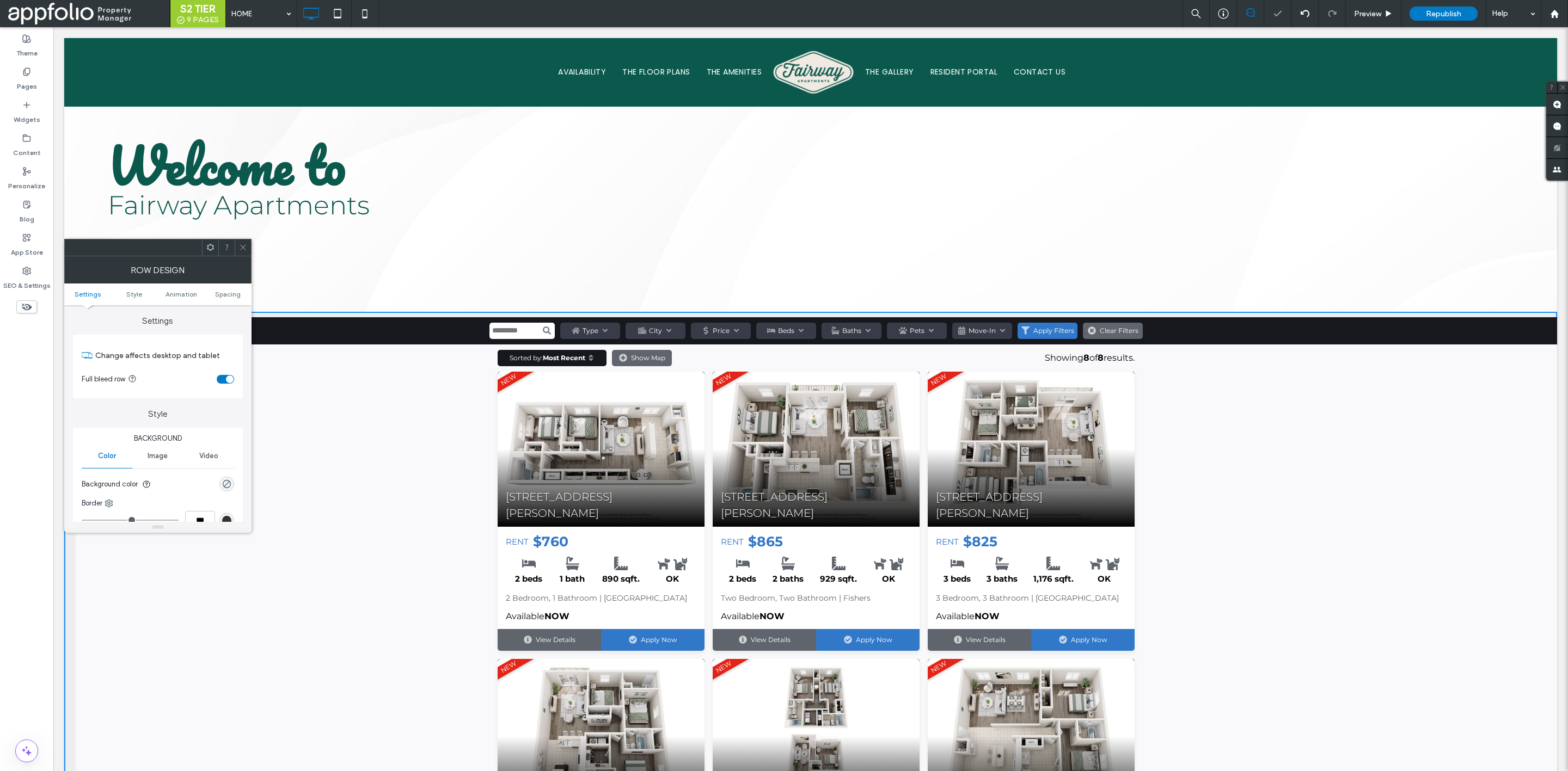
click at [242, 247] on icon at bounding box center [242, 246] width 8 height 8
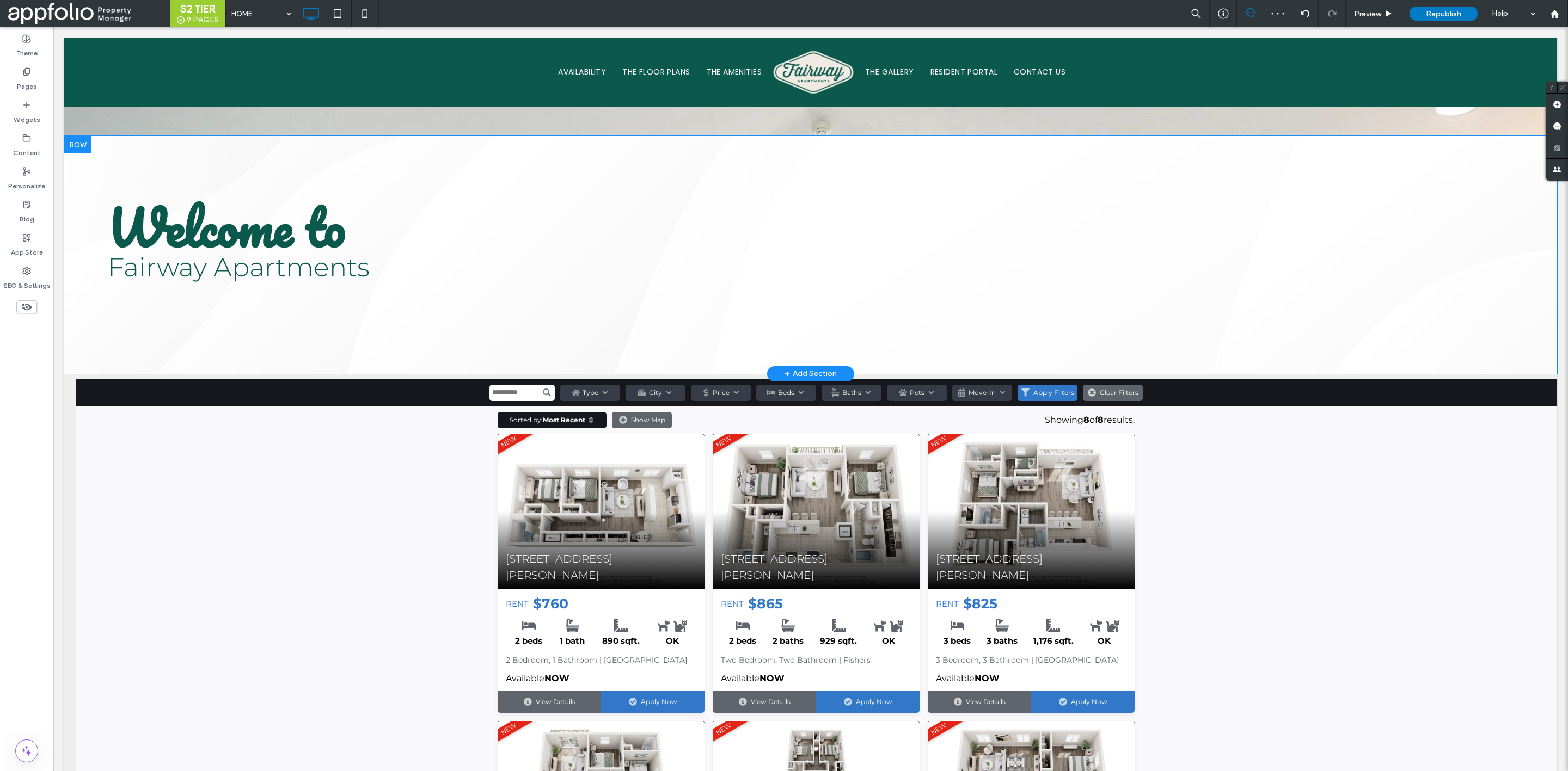
scroll to position [1173, 0]
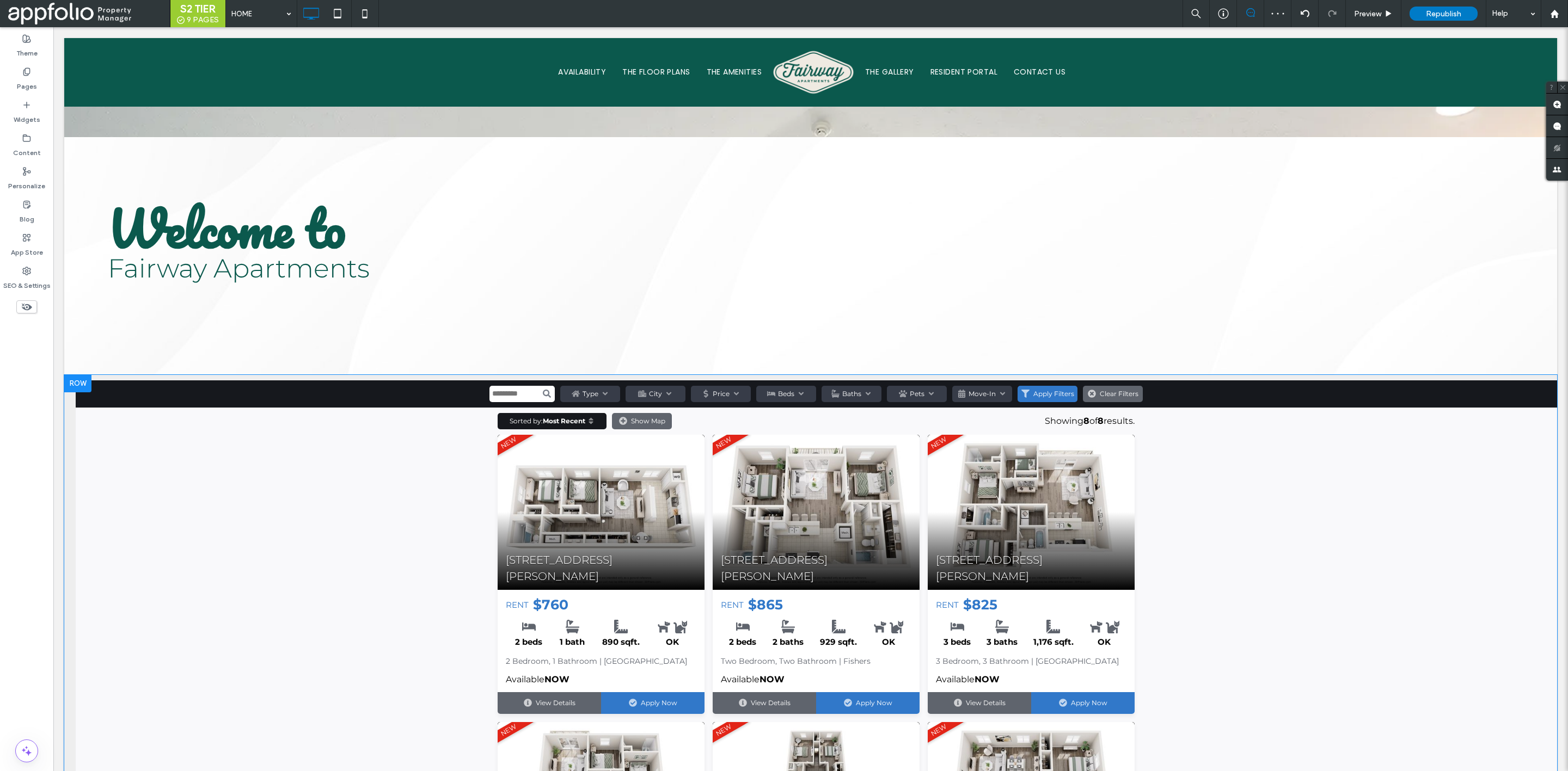
click at [73, 375] on div at bounding box center [77, 384] width 27 height 17
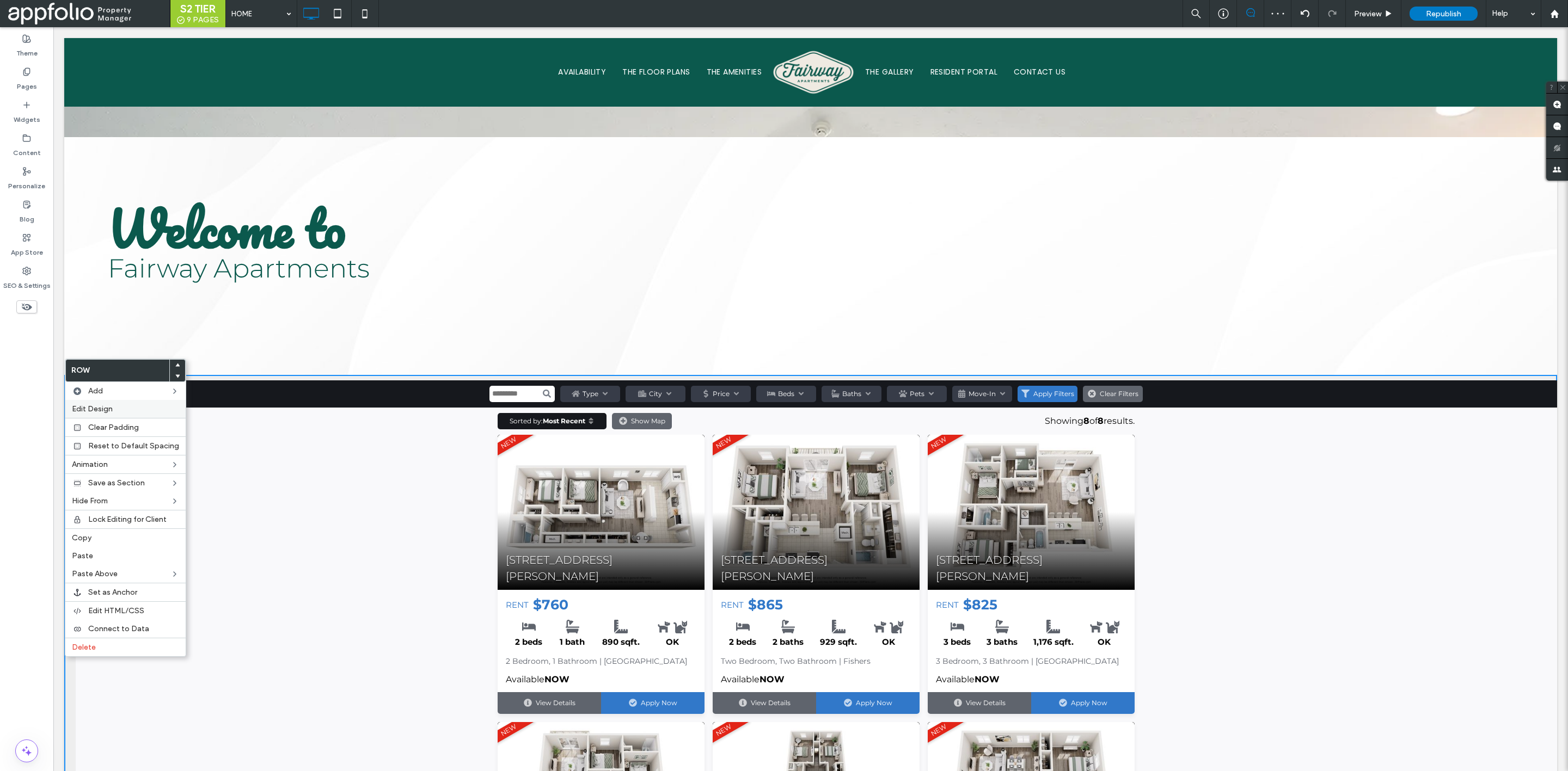
click at [116, 411] on label "Edit Design" at bounding box center [125, 409] width 107 height 10
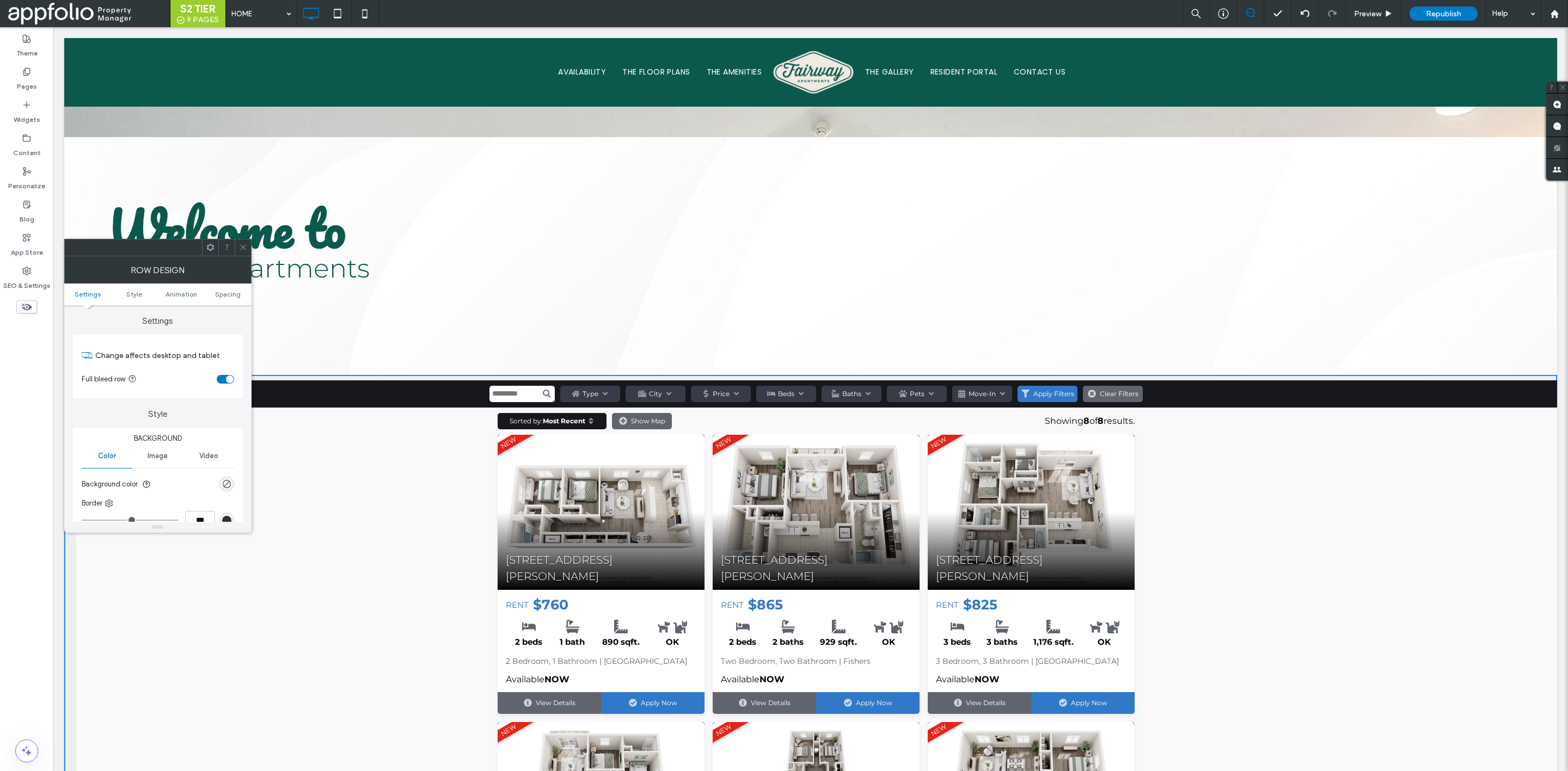
click at [245, 246] on icon at bounding box center [242, 246] width 8 height 8
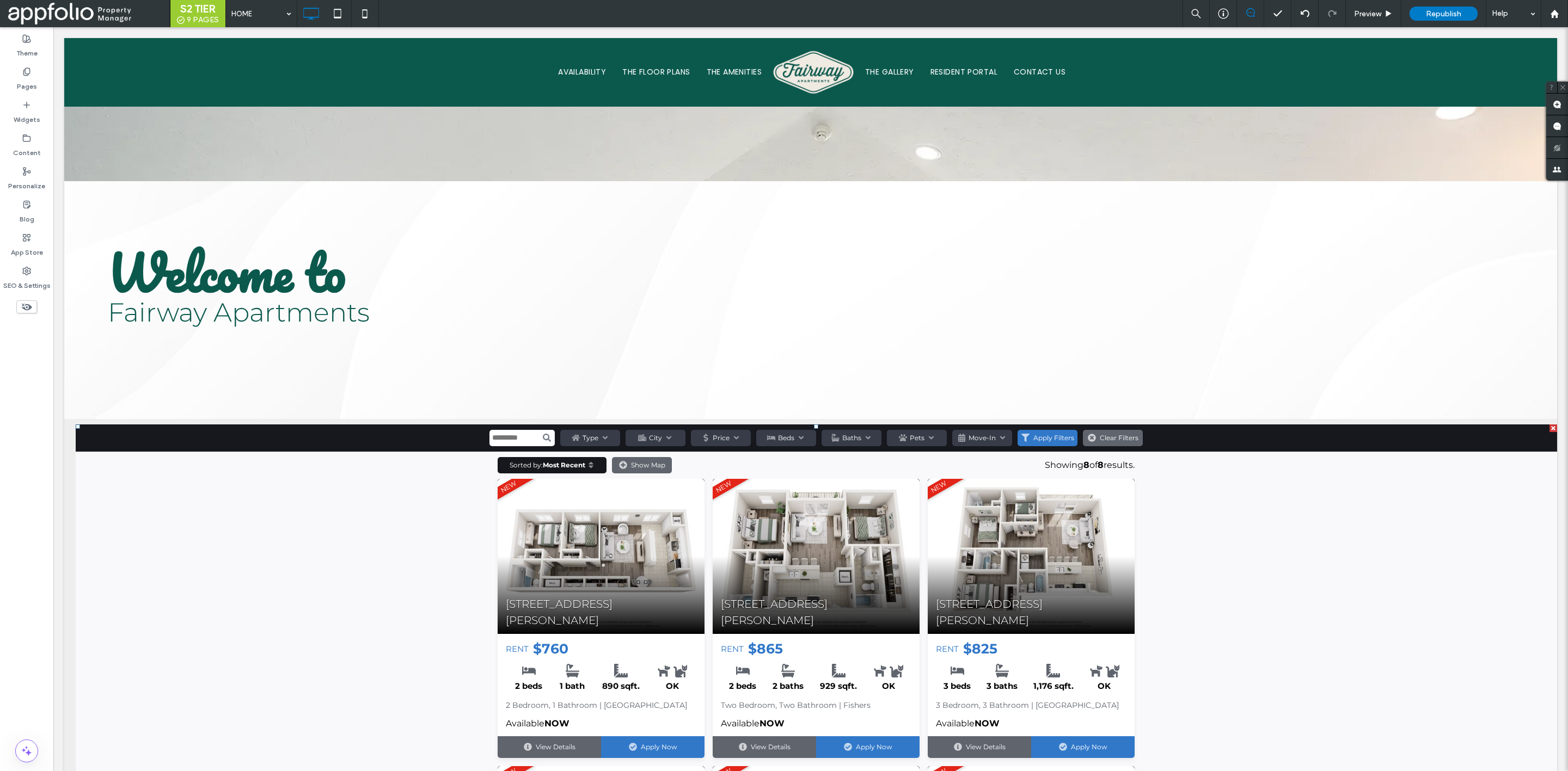
scroll to position [1128, 0]
click at [79, 419] on div at bounding box center [77, 428] width 27 height 17
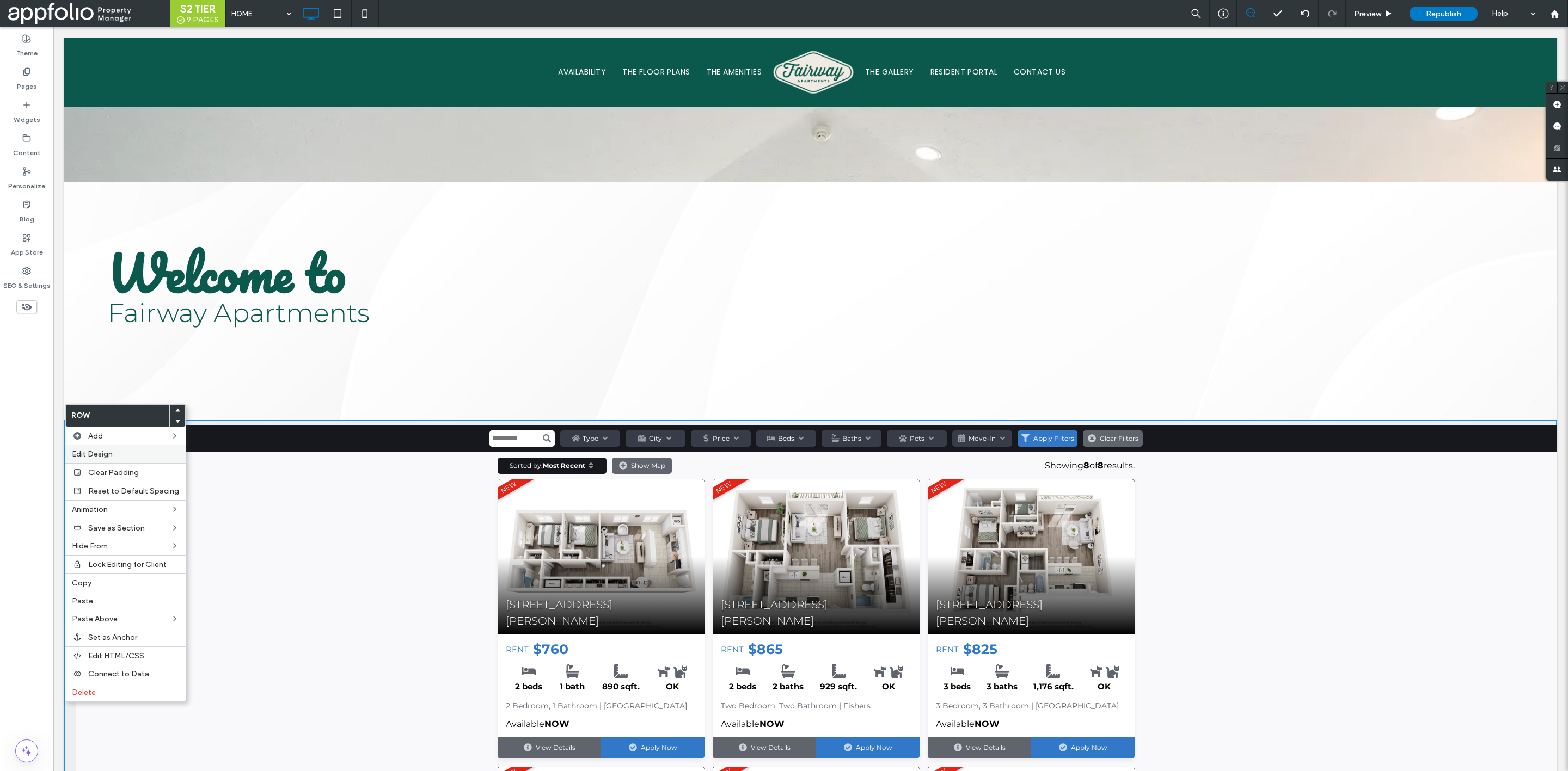
click at [116, 450] on label "Edit Design" at bounding box center [125, 454] width 107 height 10
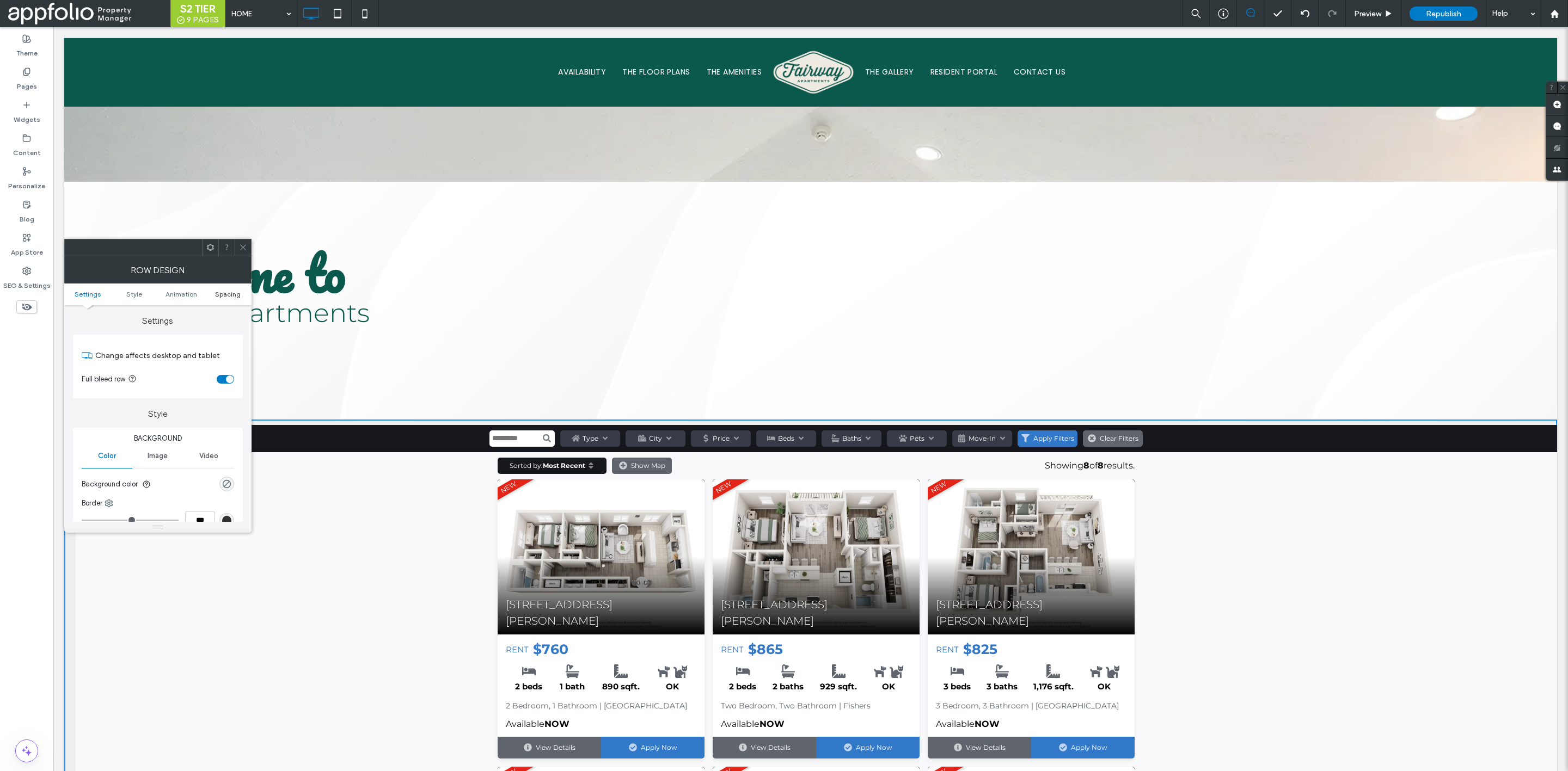
click at [216, 294] on span "Spacing" at bounding box center [228, 294] width 26 height 8
click at [244, 242] on span at bounding box center [242, 247] width 8 height 16
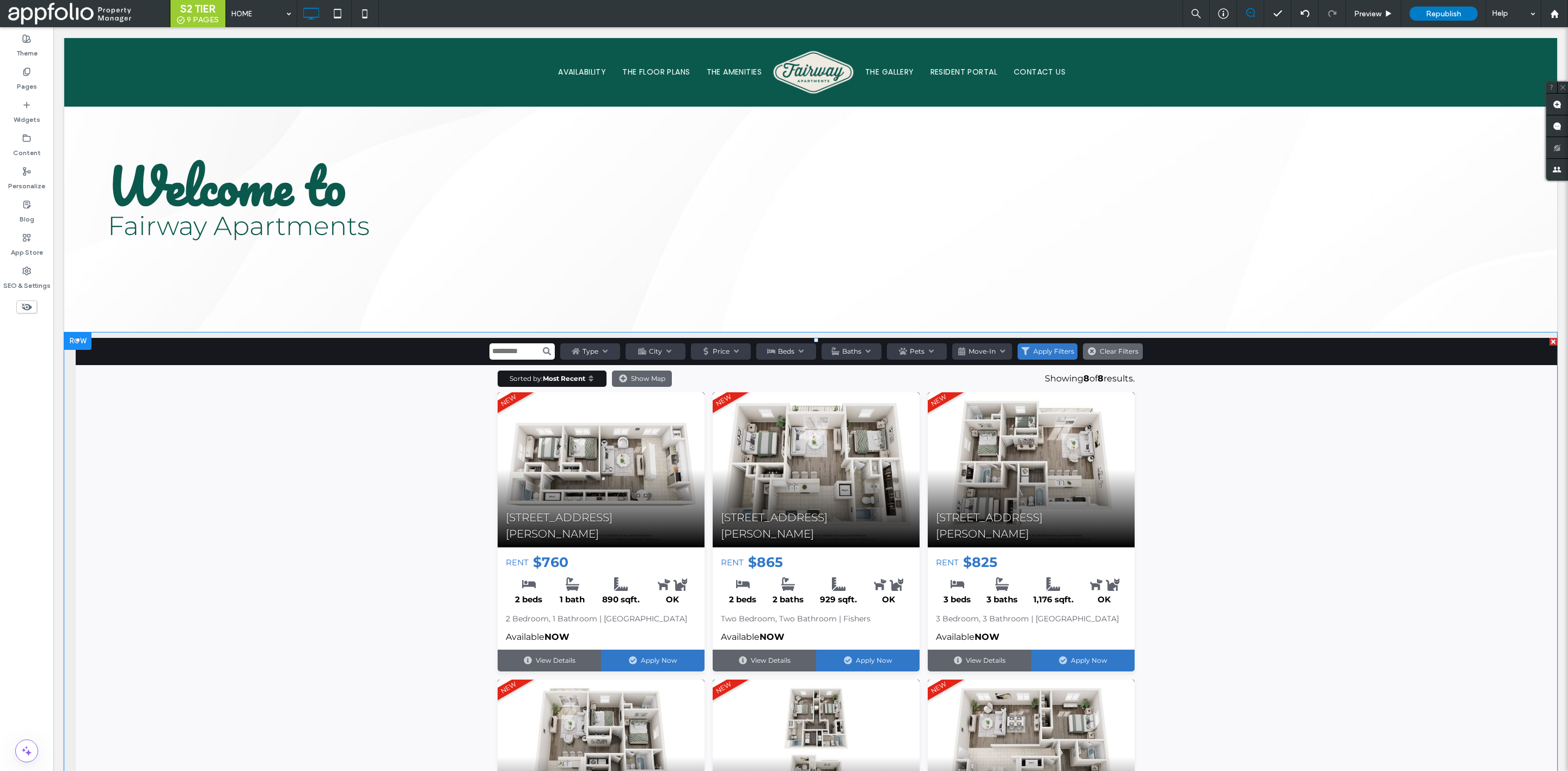
scroll to position [1223, 0]
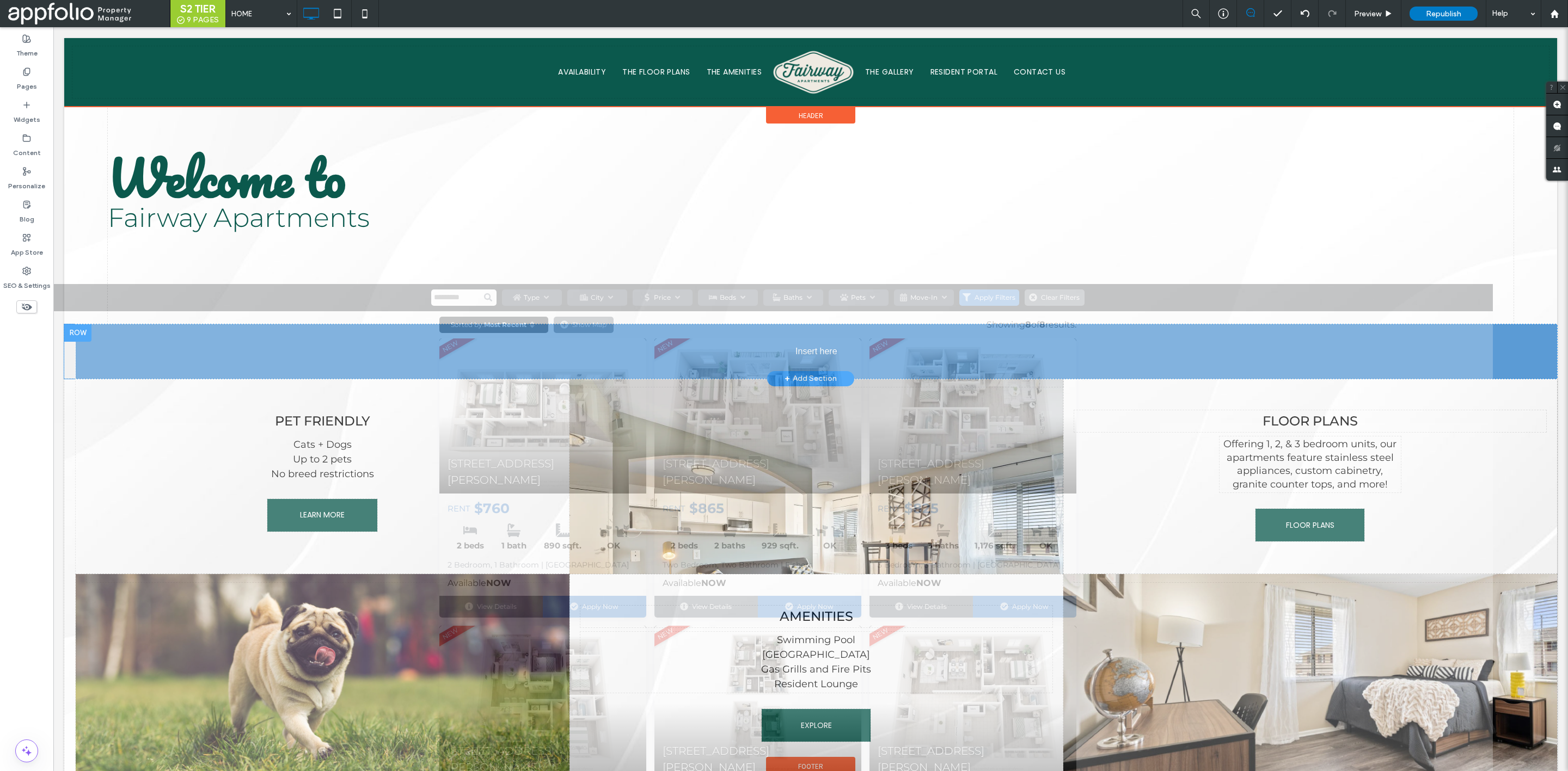
drag, startPoint x: 223, startPoint y: 386, endPoint x: 223, endPoint y: 367, distance: 19.0
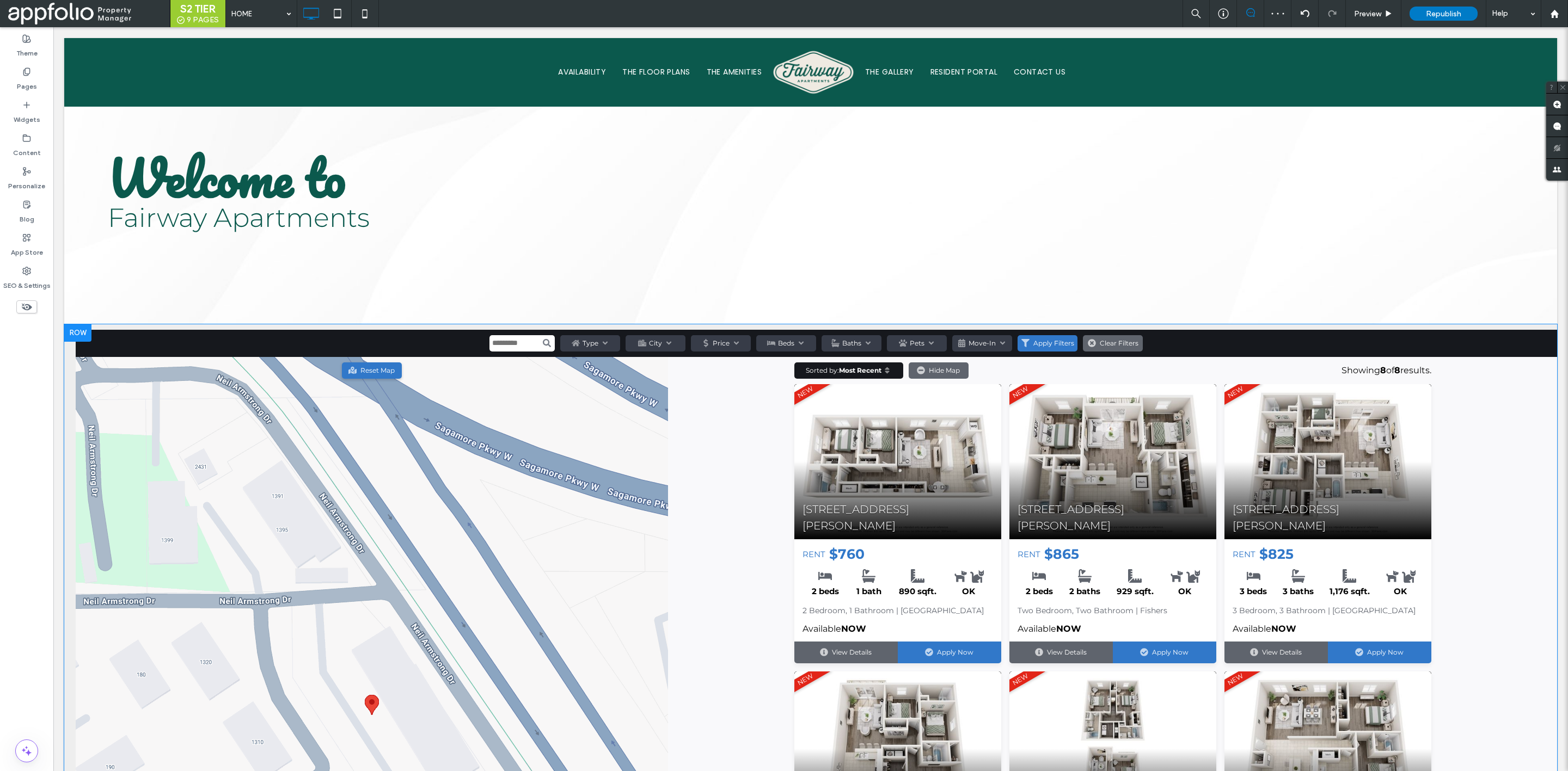
click at [75, 324] on div at bounding box center [77, 333] width 27 height 17
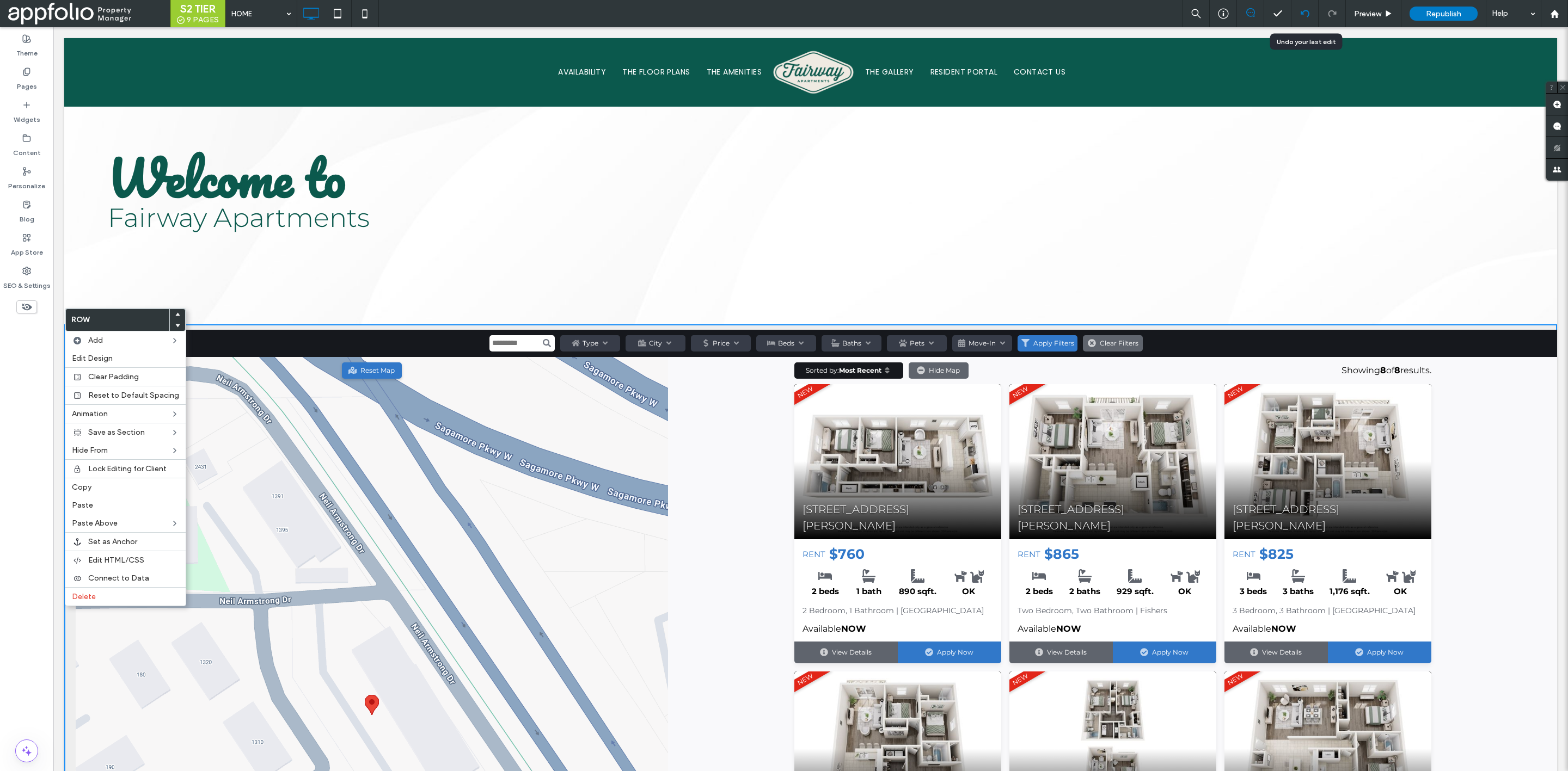
click at [1304, 13] on icon at bounding box center [1305, 14] width 9 height 9
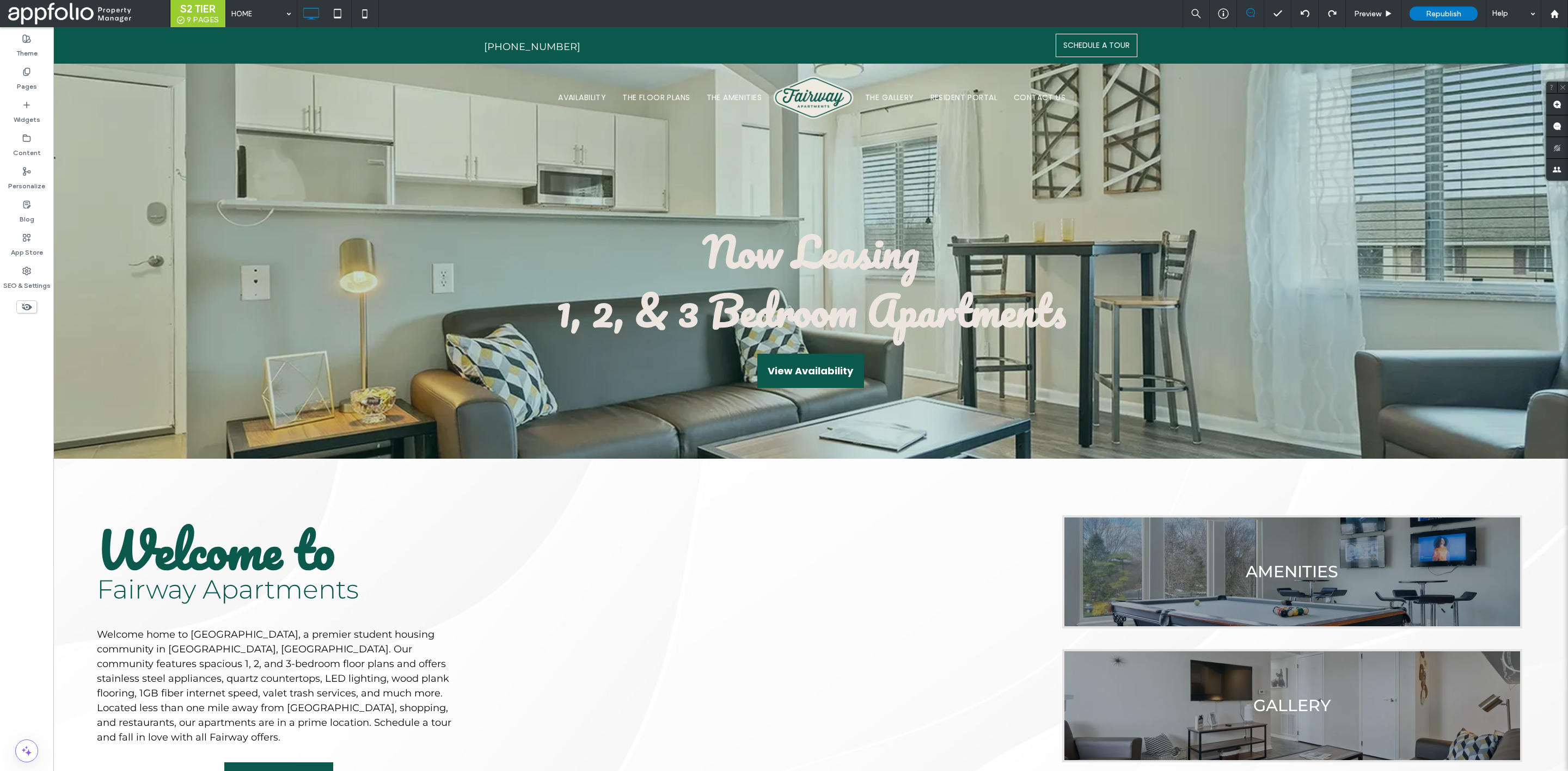
scroll to position [0, 0]
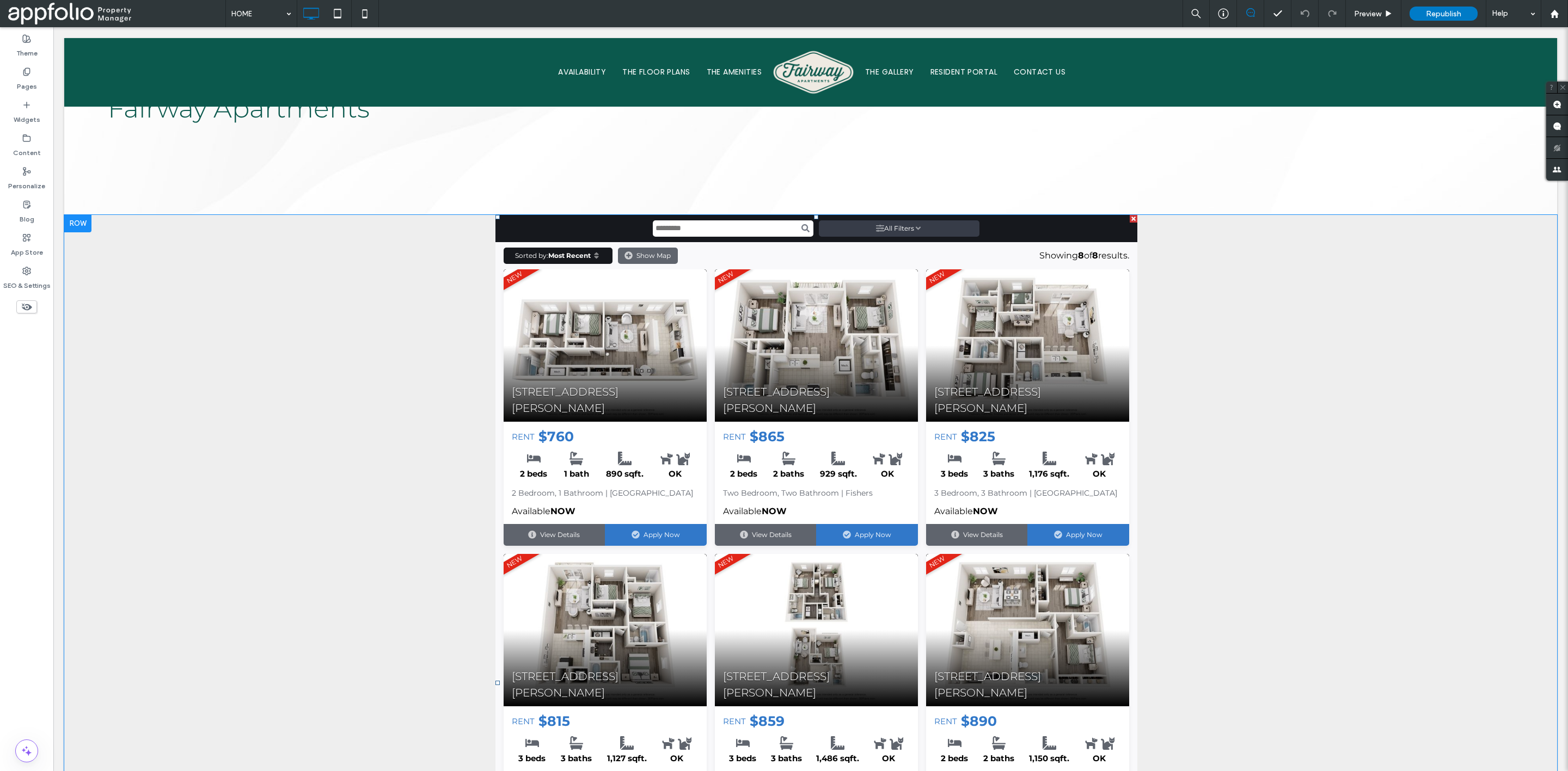
scroll to position [1275, 0]
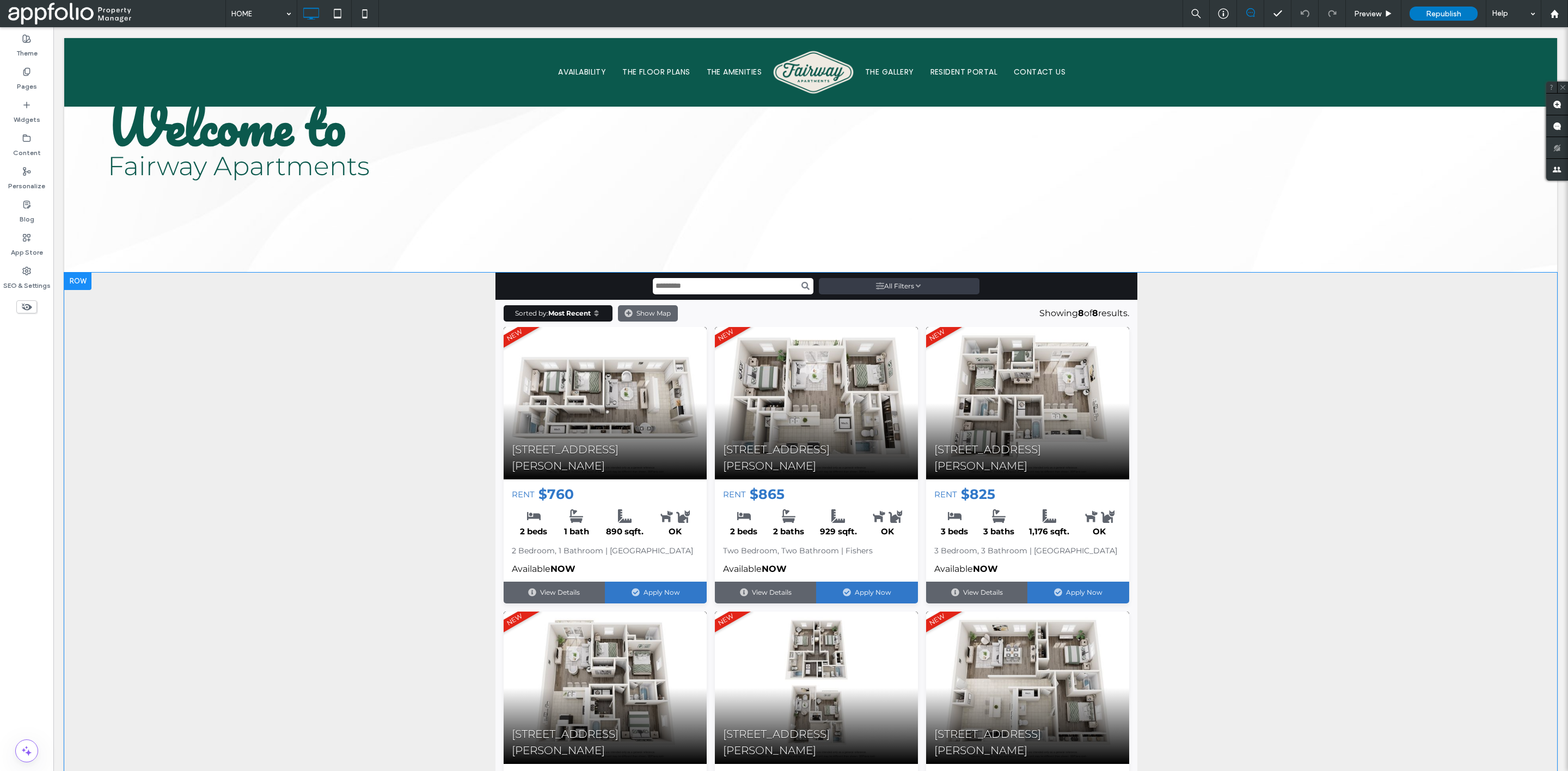
click at [80, 272] on div at bounding box center [77, 281] width 27 height 17
click at [118, 308] on label "Edit Design" at bounding box center [125, 307] width 107 height 10
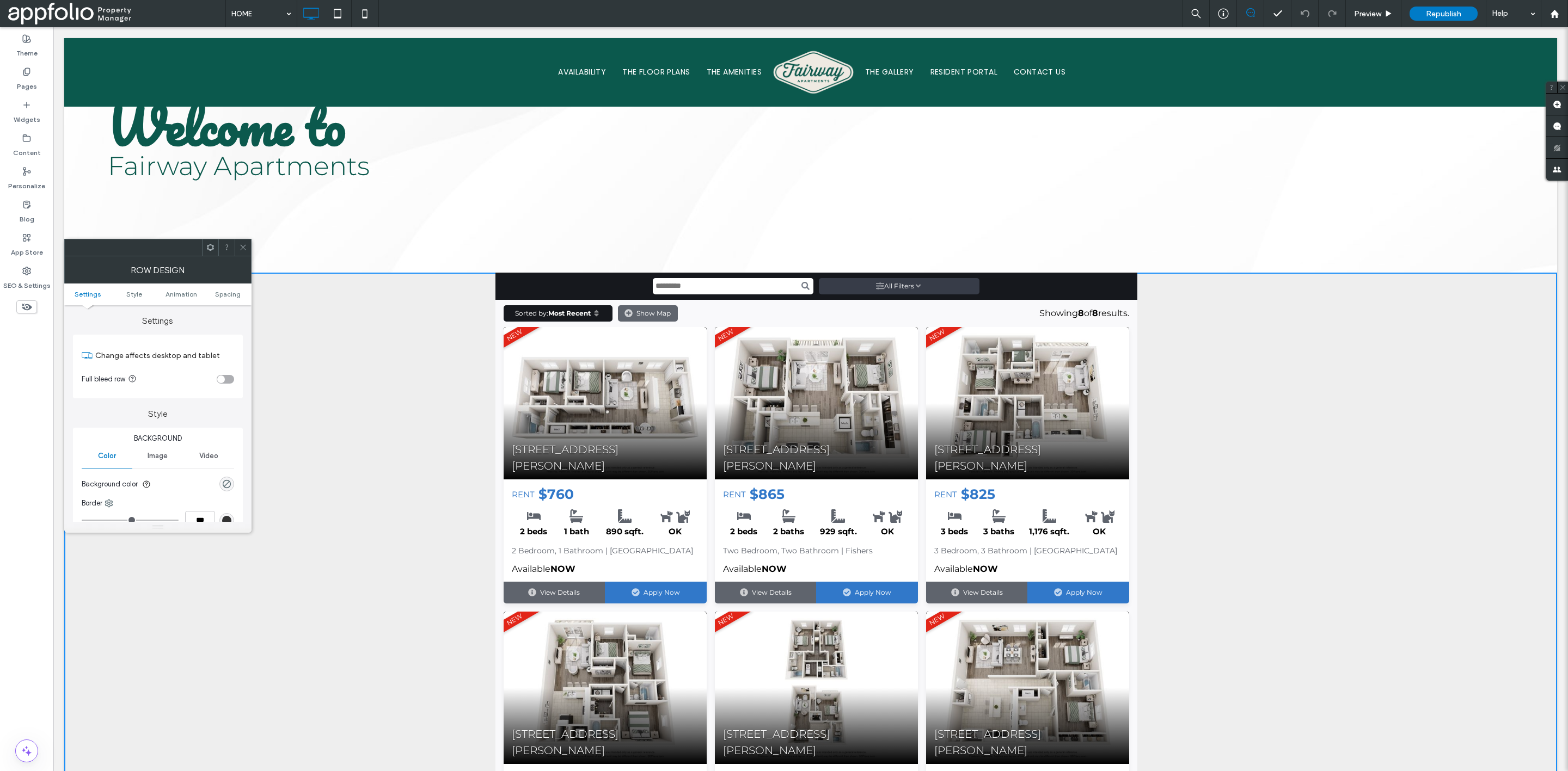
click at [223, 383] on div "toggle" at bounding box center [221, 379] width 8 height 8
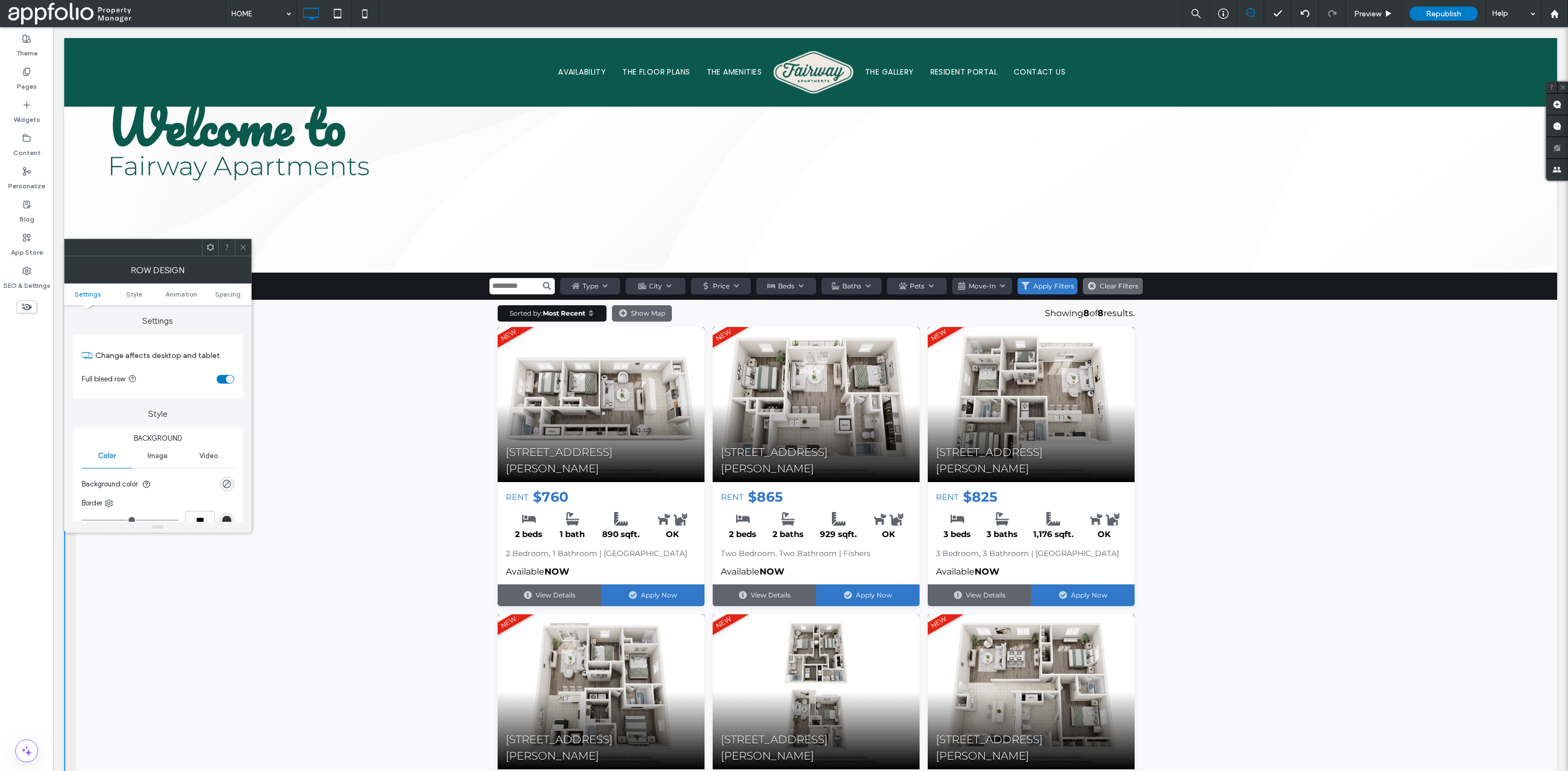
click at [240, 244] on icon at bounding box center [242, 246] width 8 height 8
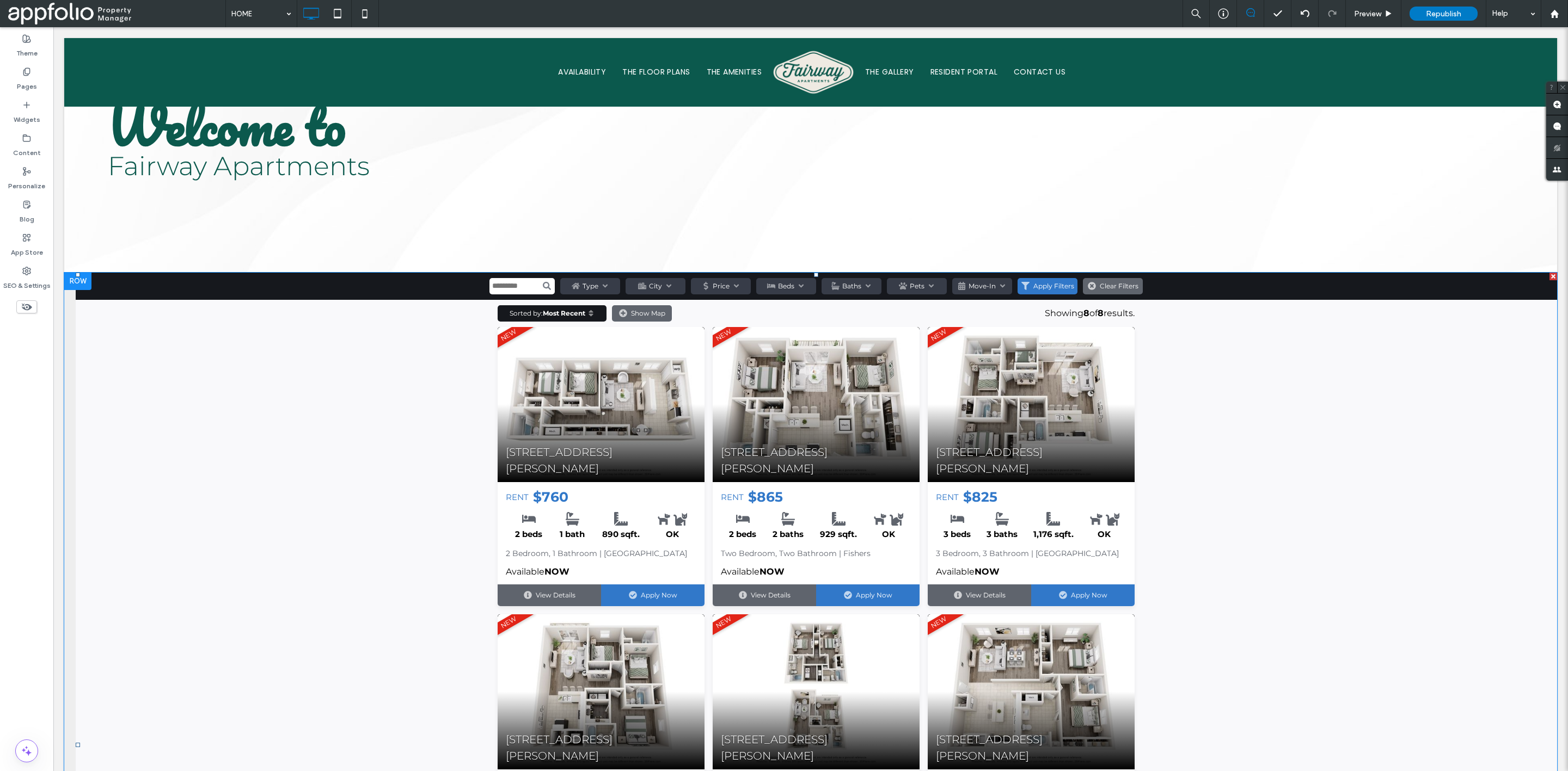
click at [208, 420] on span at bounding box center [816, 744] width 1482 height 945
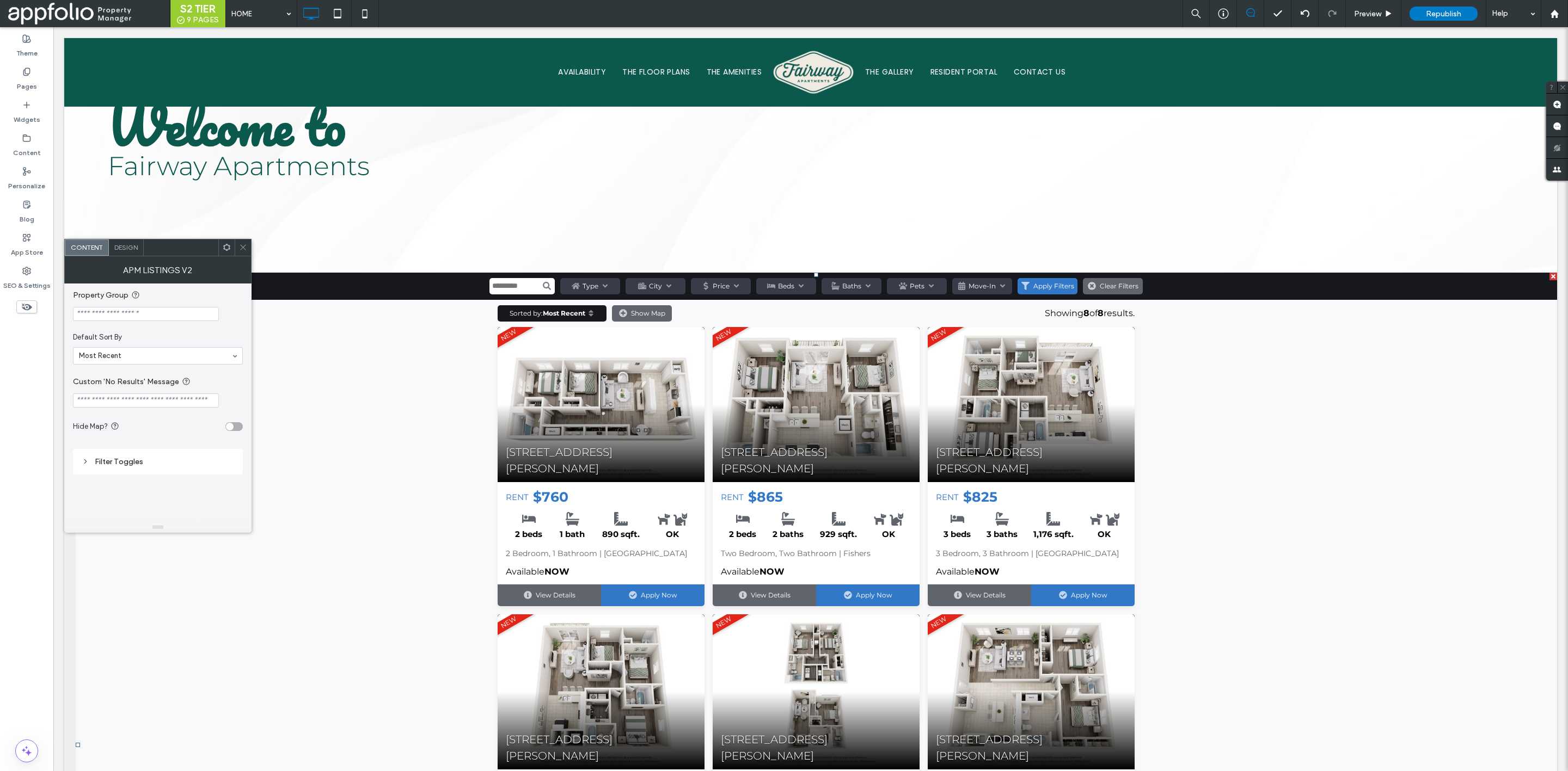
click at [242, 246] on icon at bounding box center [242, 246] width 8 height 8
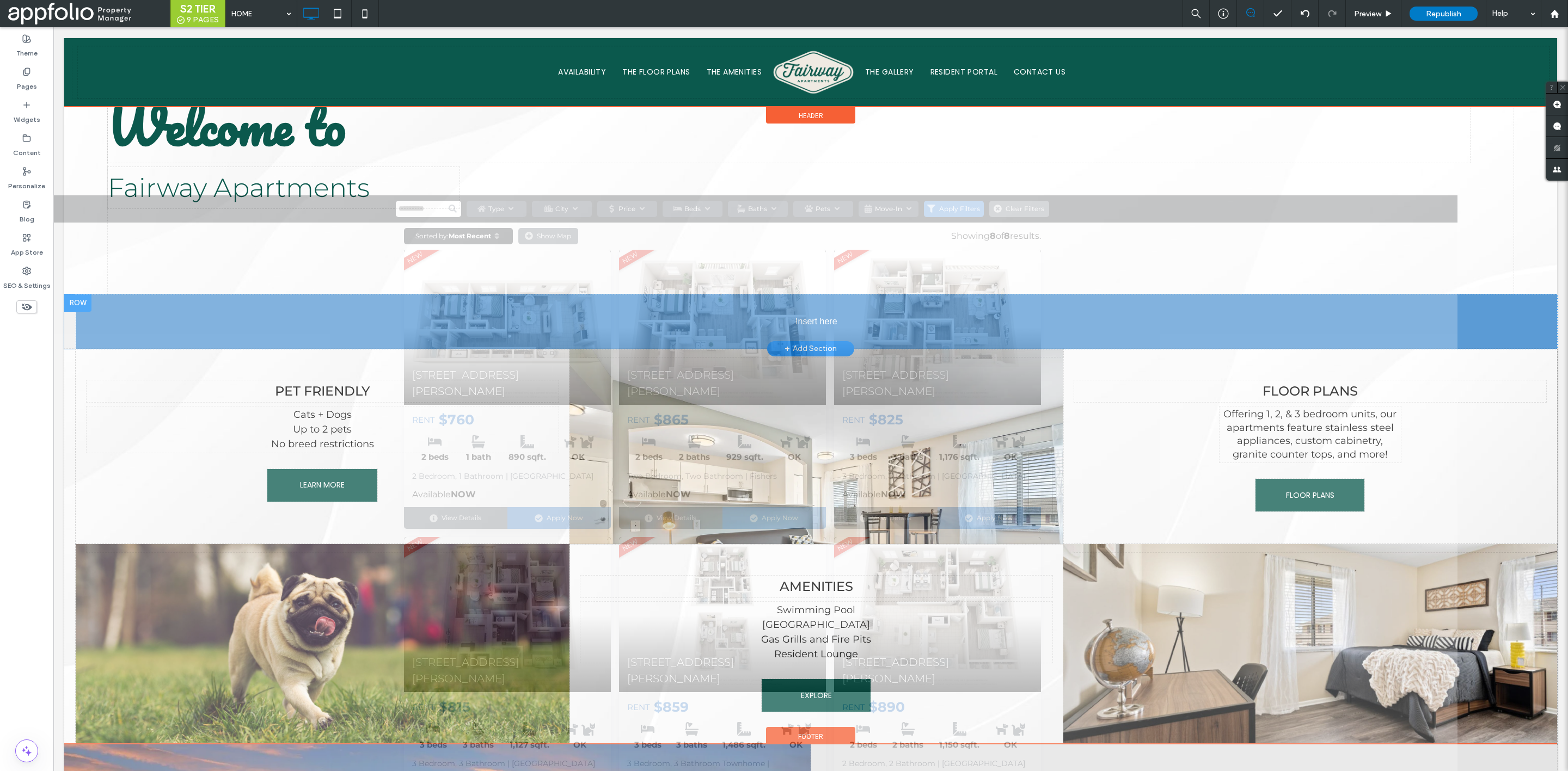
drag, startPoint x: 489, startPoint y: 398, endPoint x: 400, endPoint y: 319, distance: 119.0
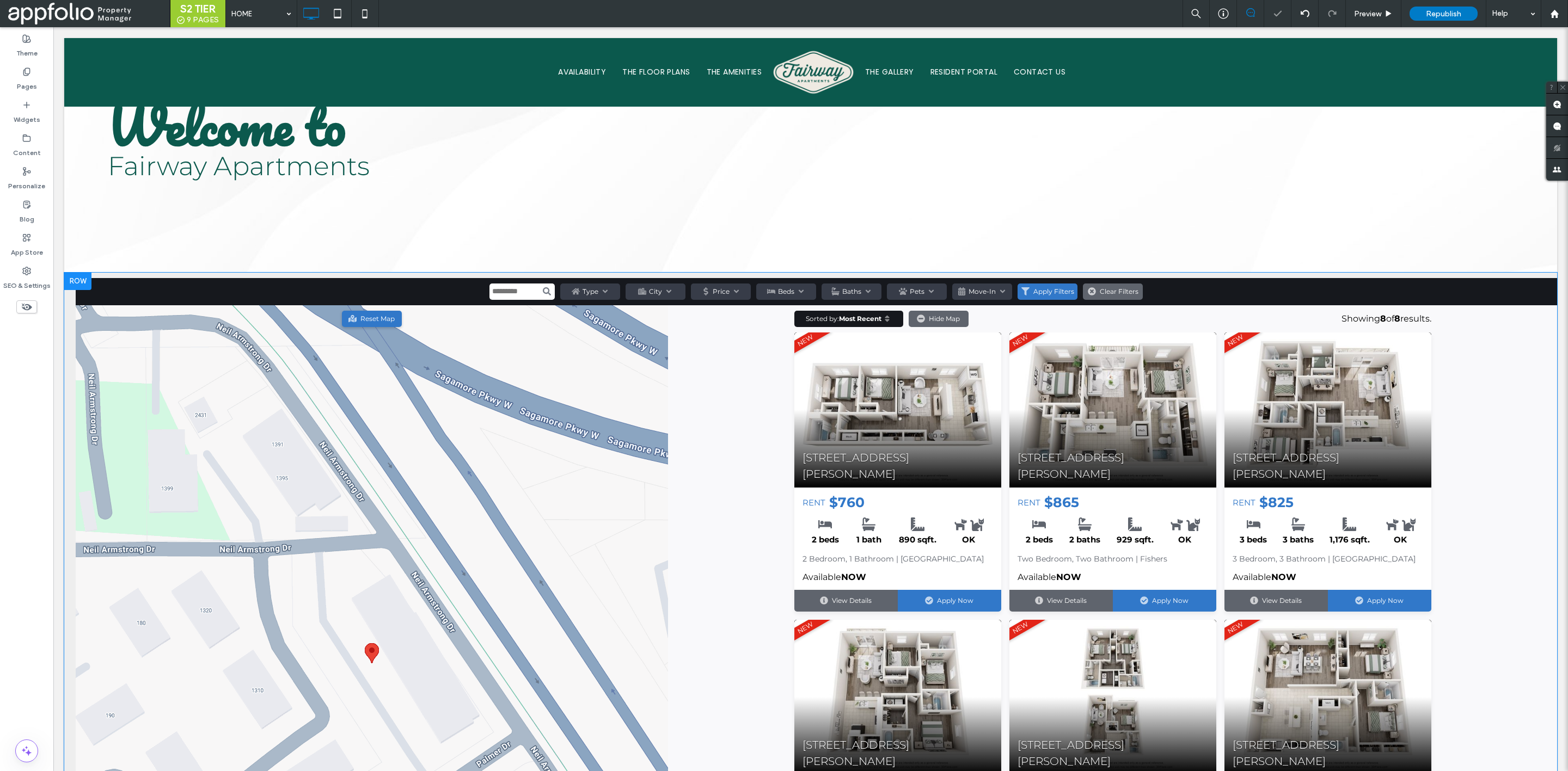
click at [74, 272] on div at bounding box center [77, 281] width 27 height 17
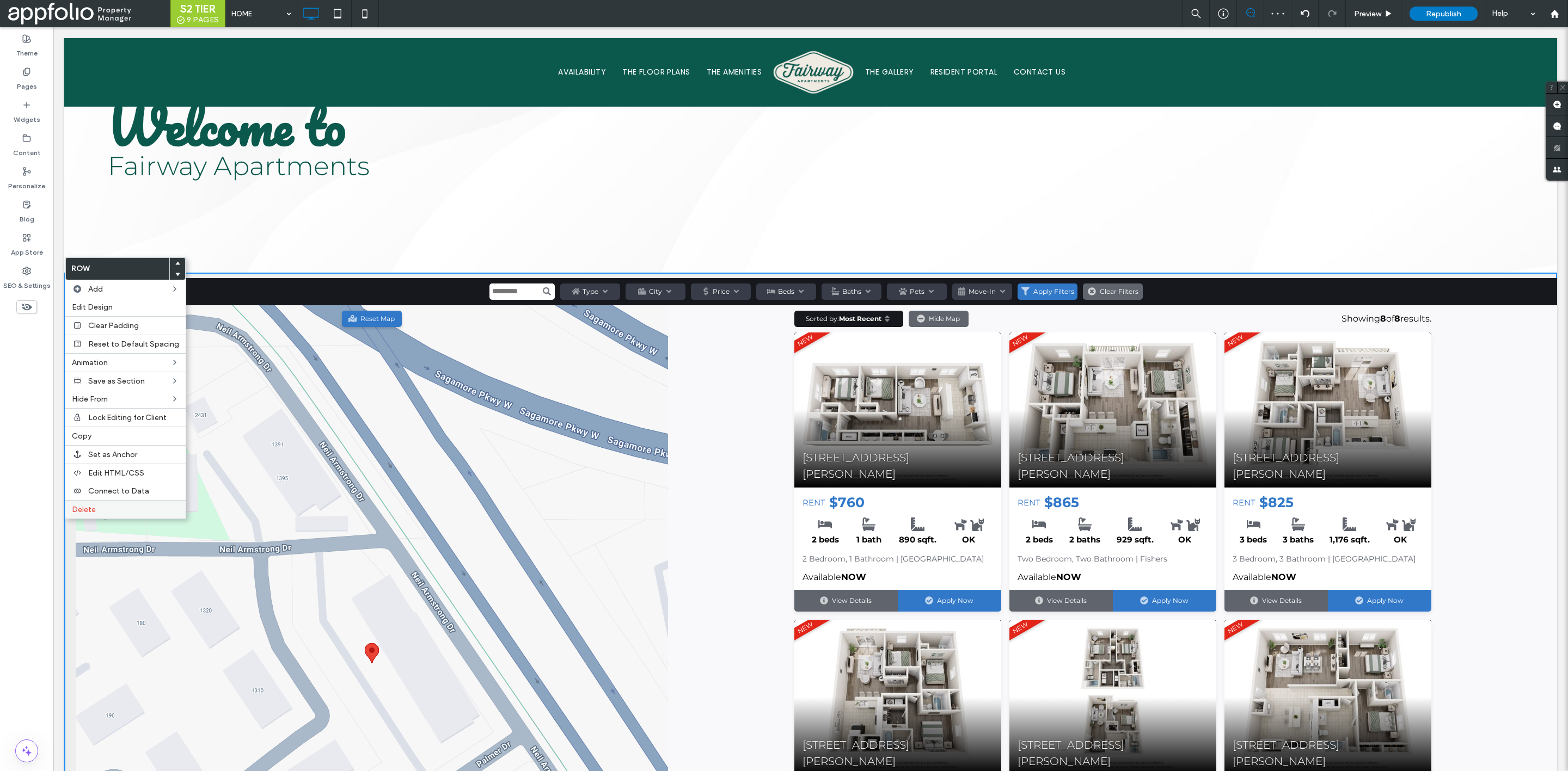
click at [139, 505] on label "Delete" at bounding box center [125, 509] width 107 height 10
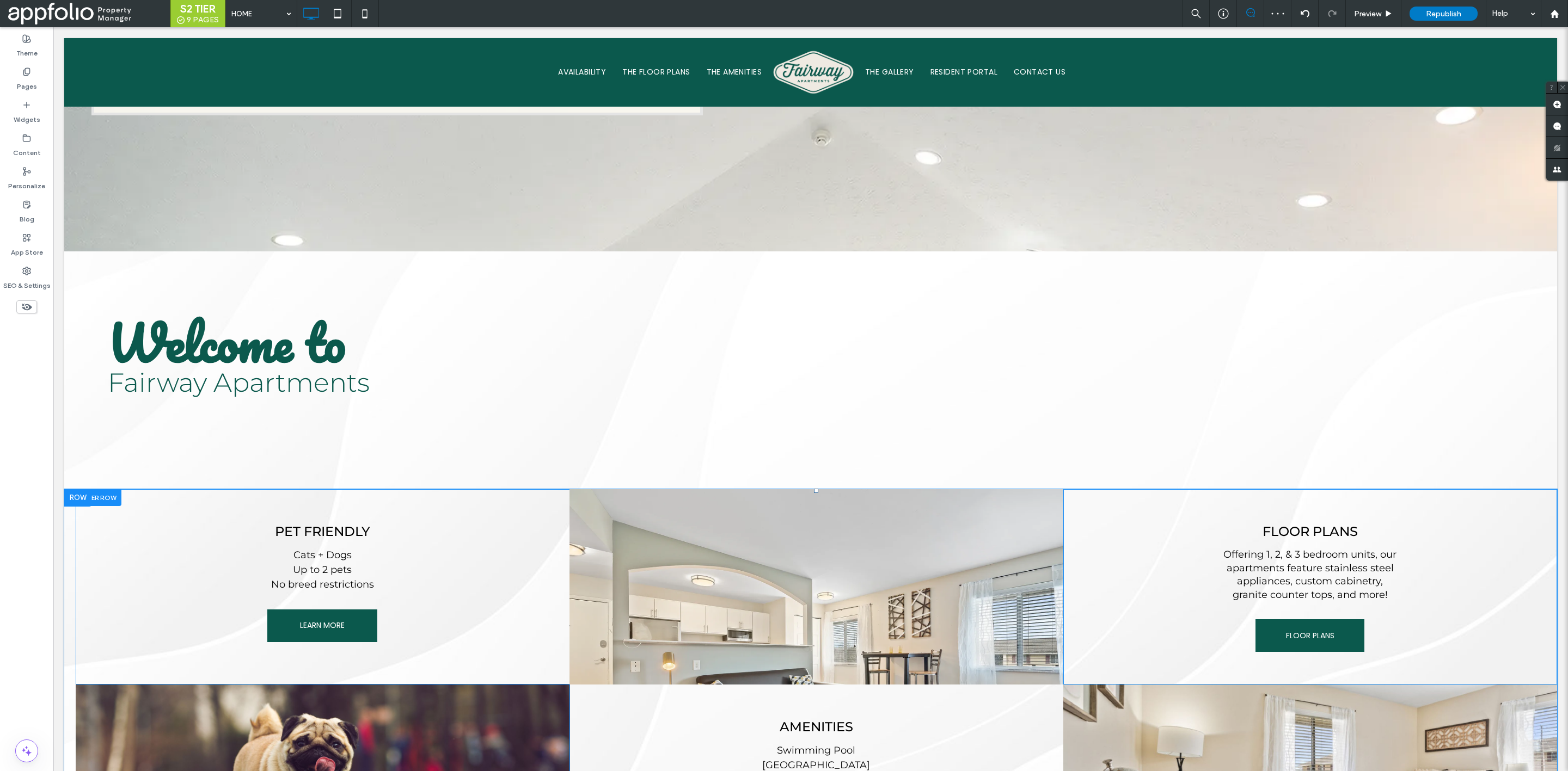
scroll to position [1057, 0]
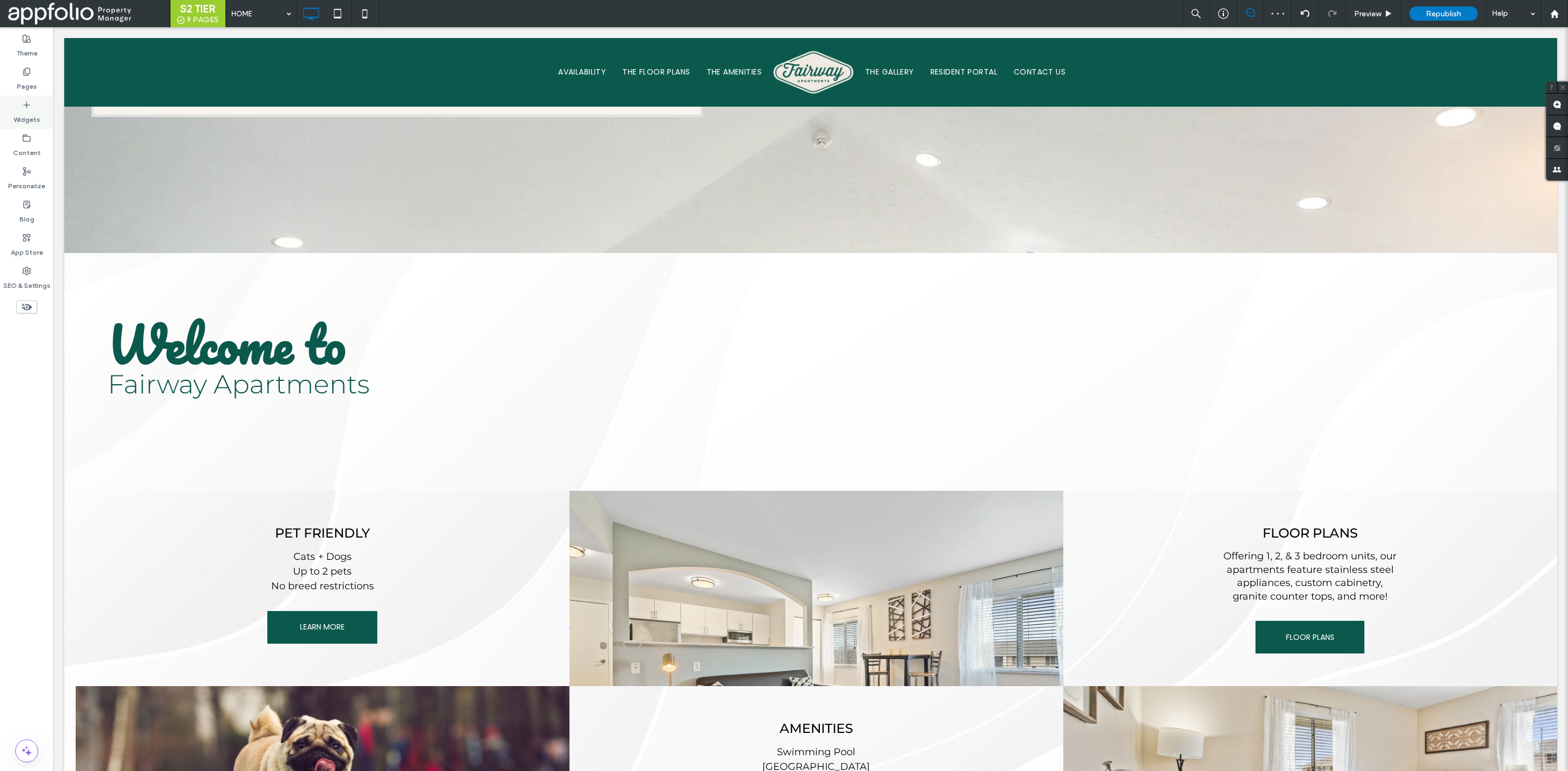
click at [35, 115] on label "Widgets" at bounding box center [27, 118] width 27 height 16
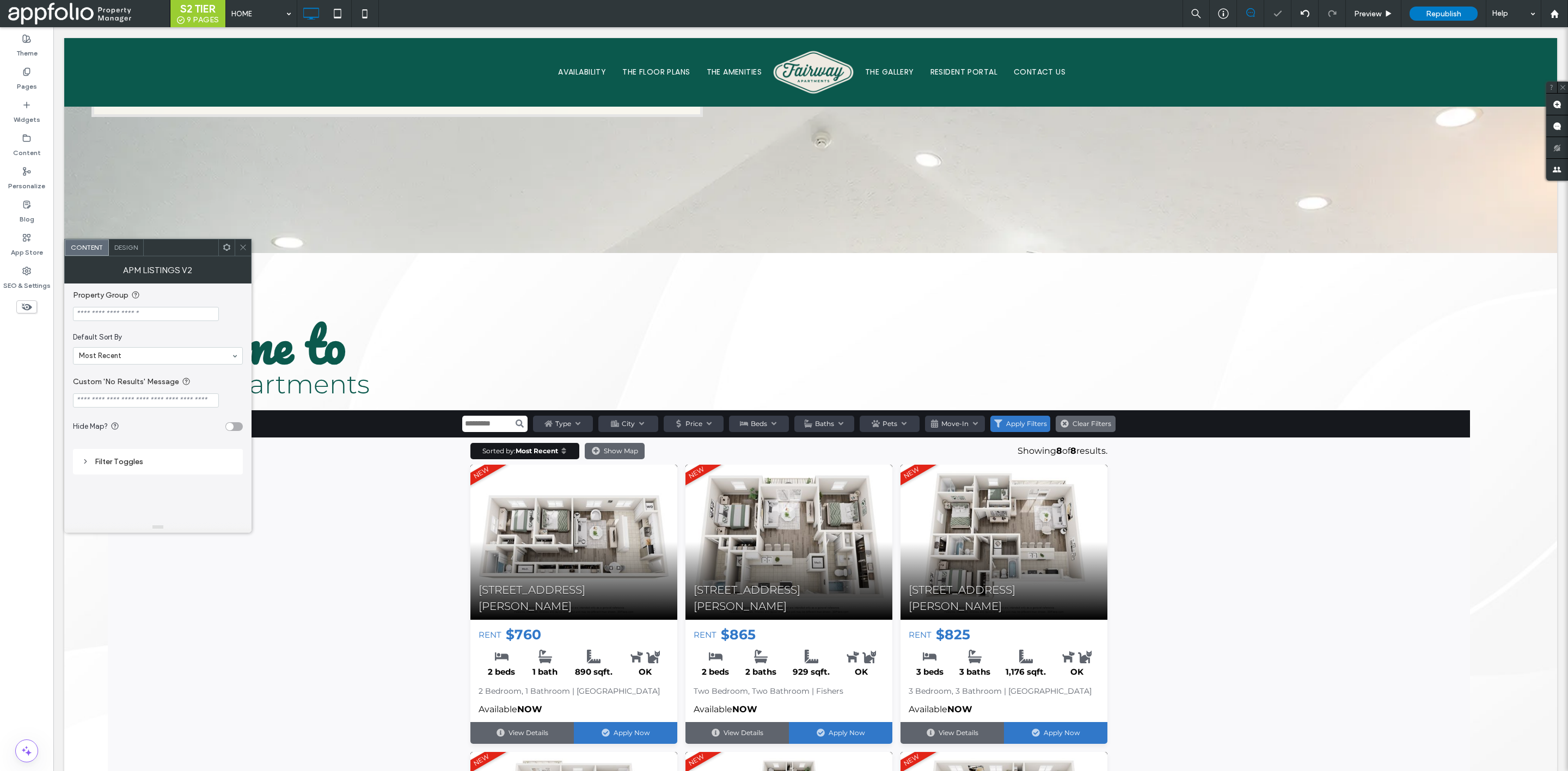
click at [345, 315] on strong "Welcome to" at bounding box center [227, 344] width 238 height 83
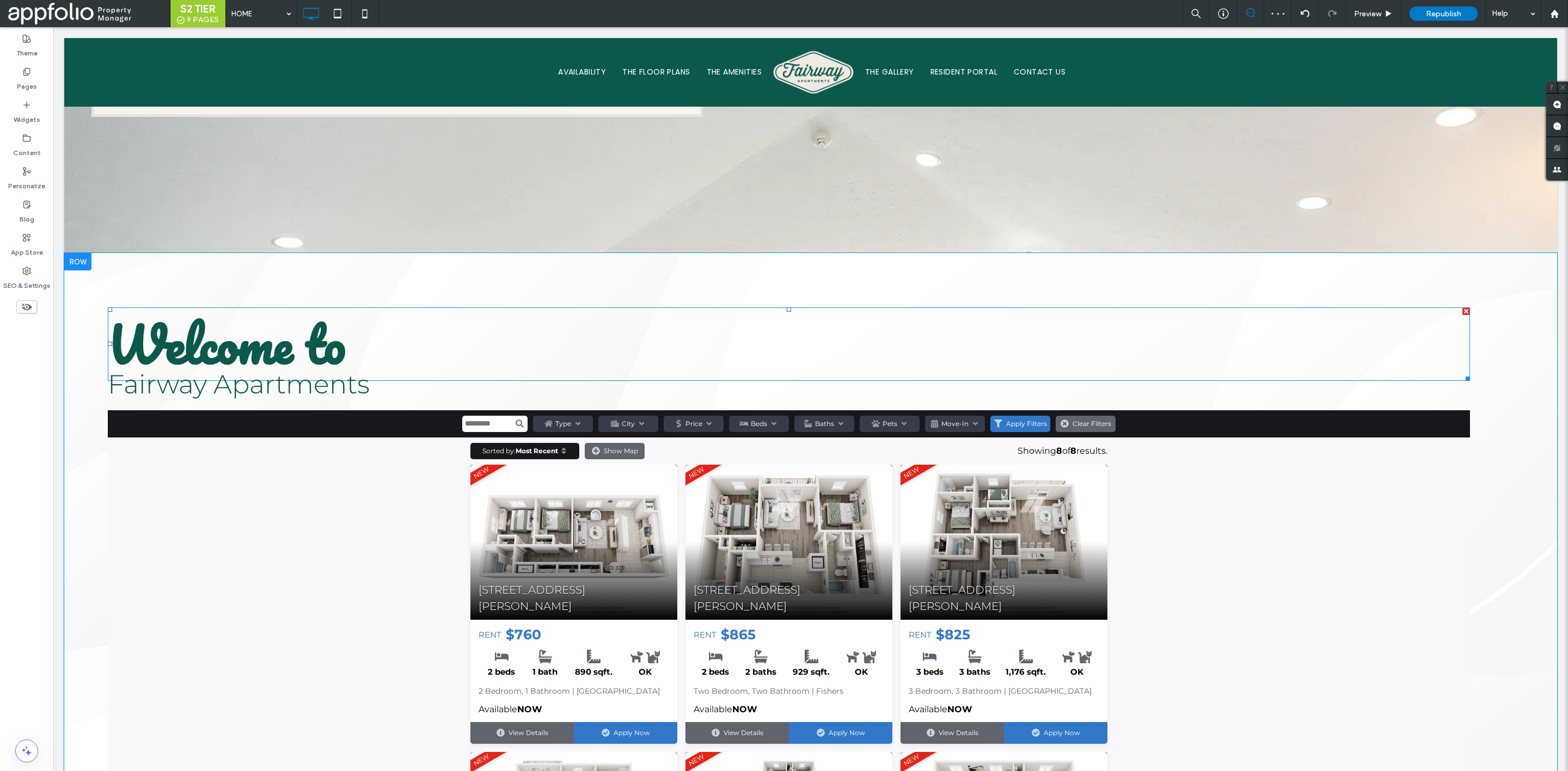
type input "********"
type input "**"
click at [1462, 308] on div at bounding box center [1466, 311] width 8 height 8
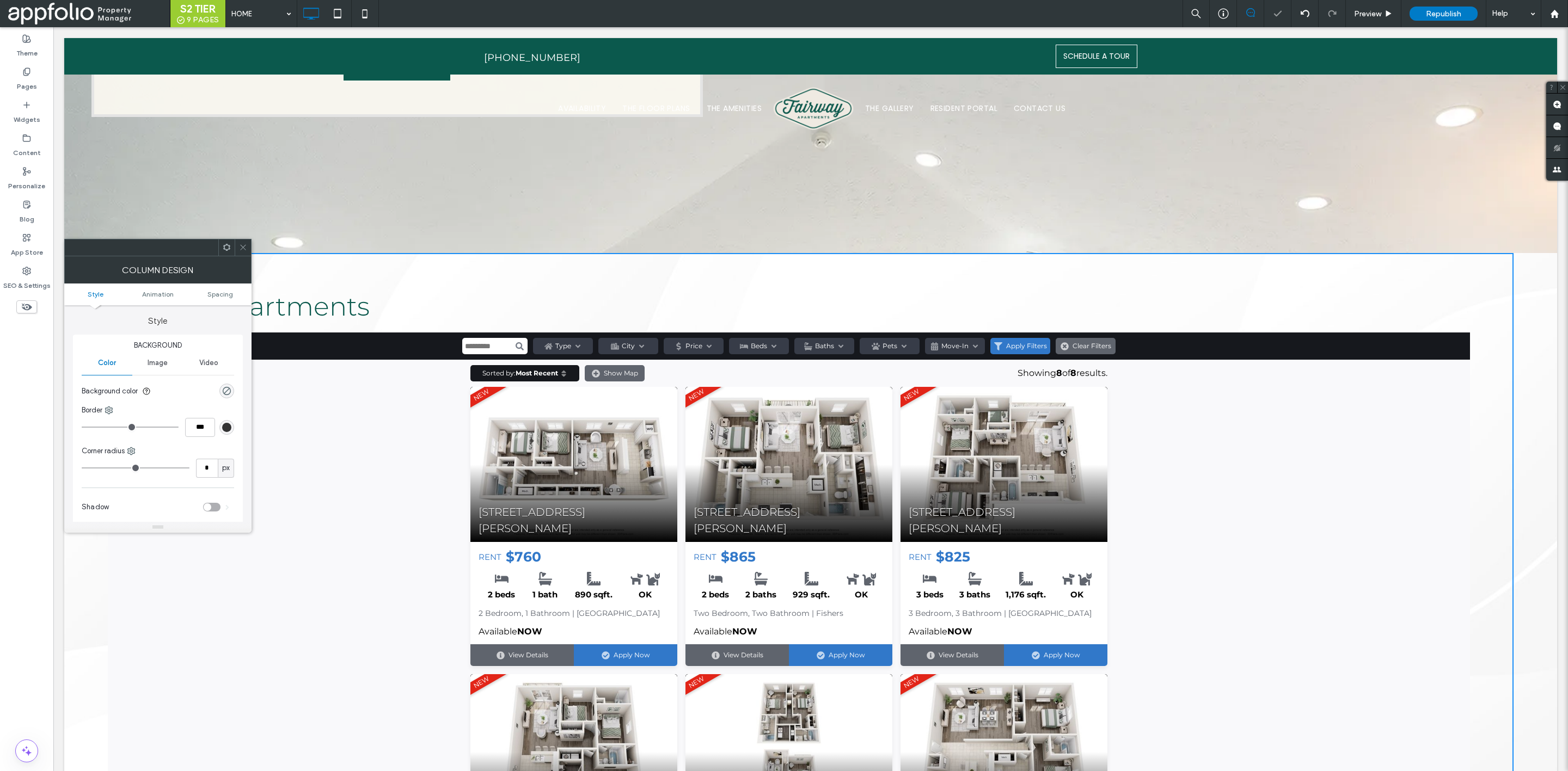
click at [337, 290] on span "Fairway Apartments" at bounding box center [239, 306] width 262 height 32
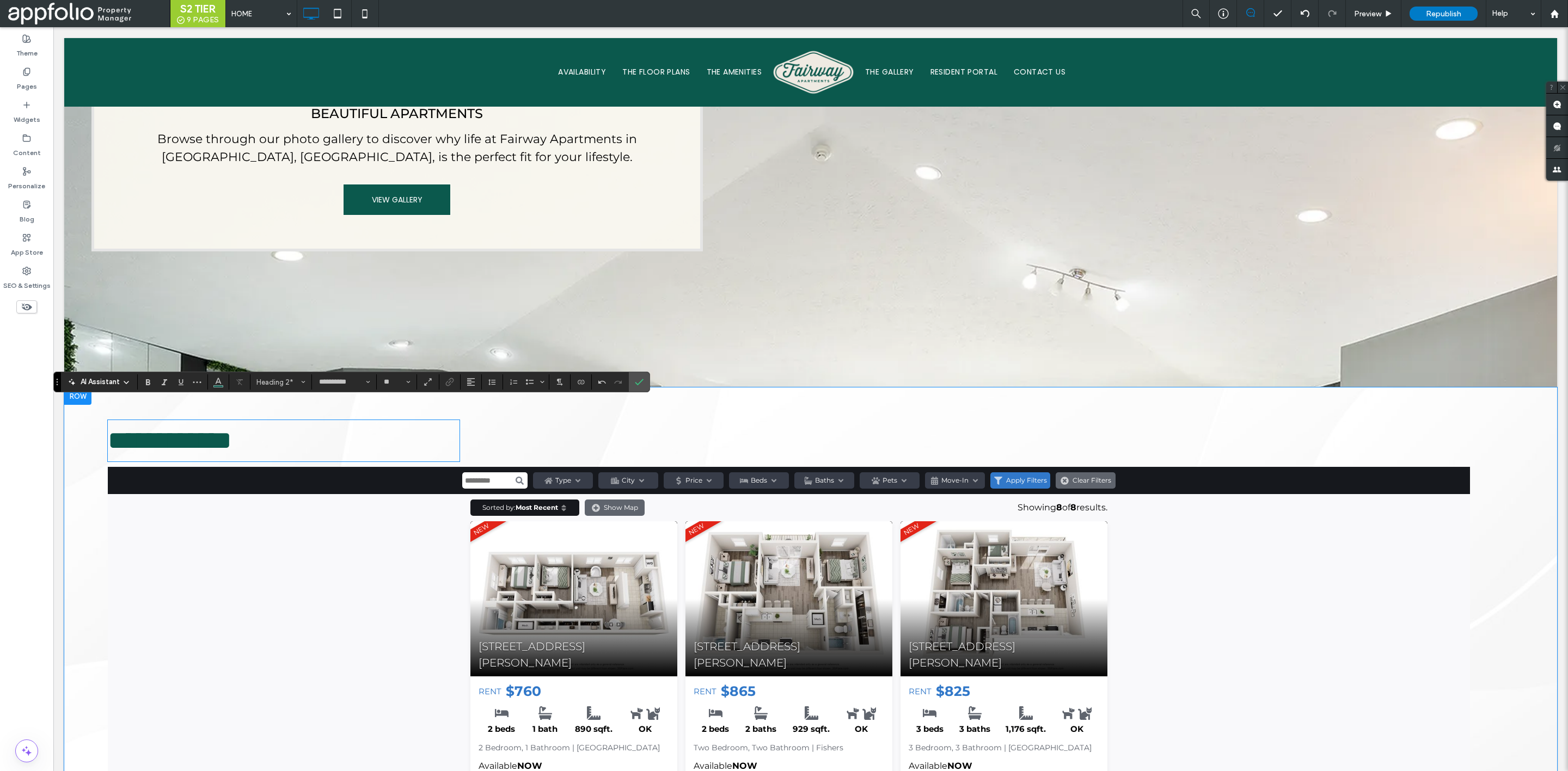
scroll to position [927, 0]
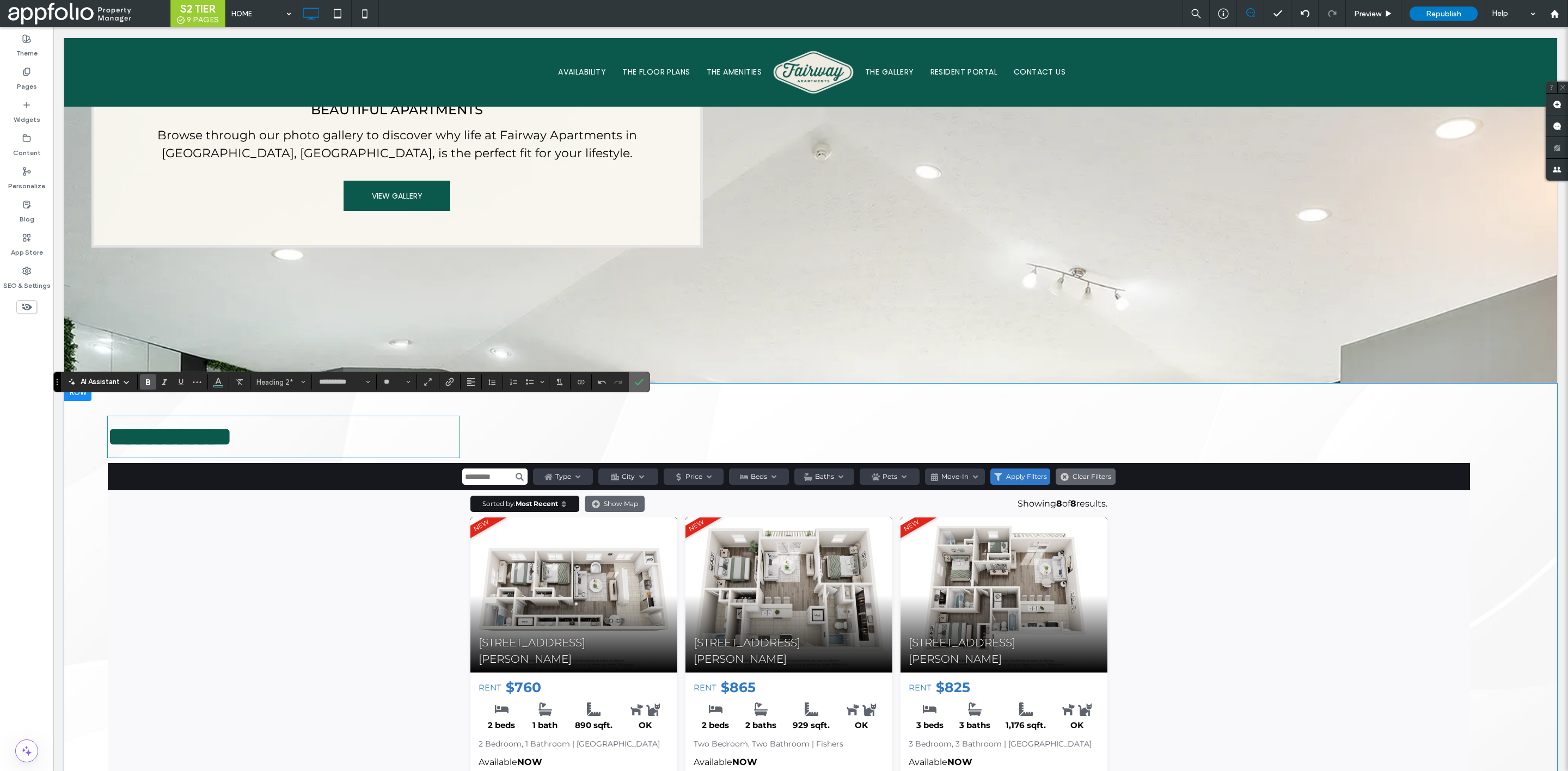
click at [641, 386] on icon "Confirm" at bounding box center [639, 382] width 9 height 9
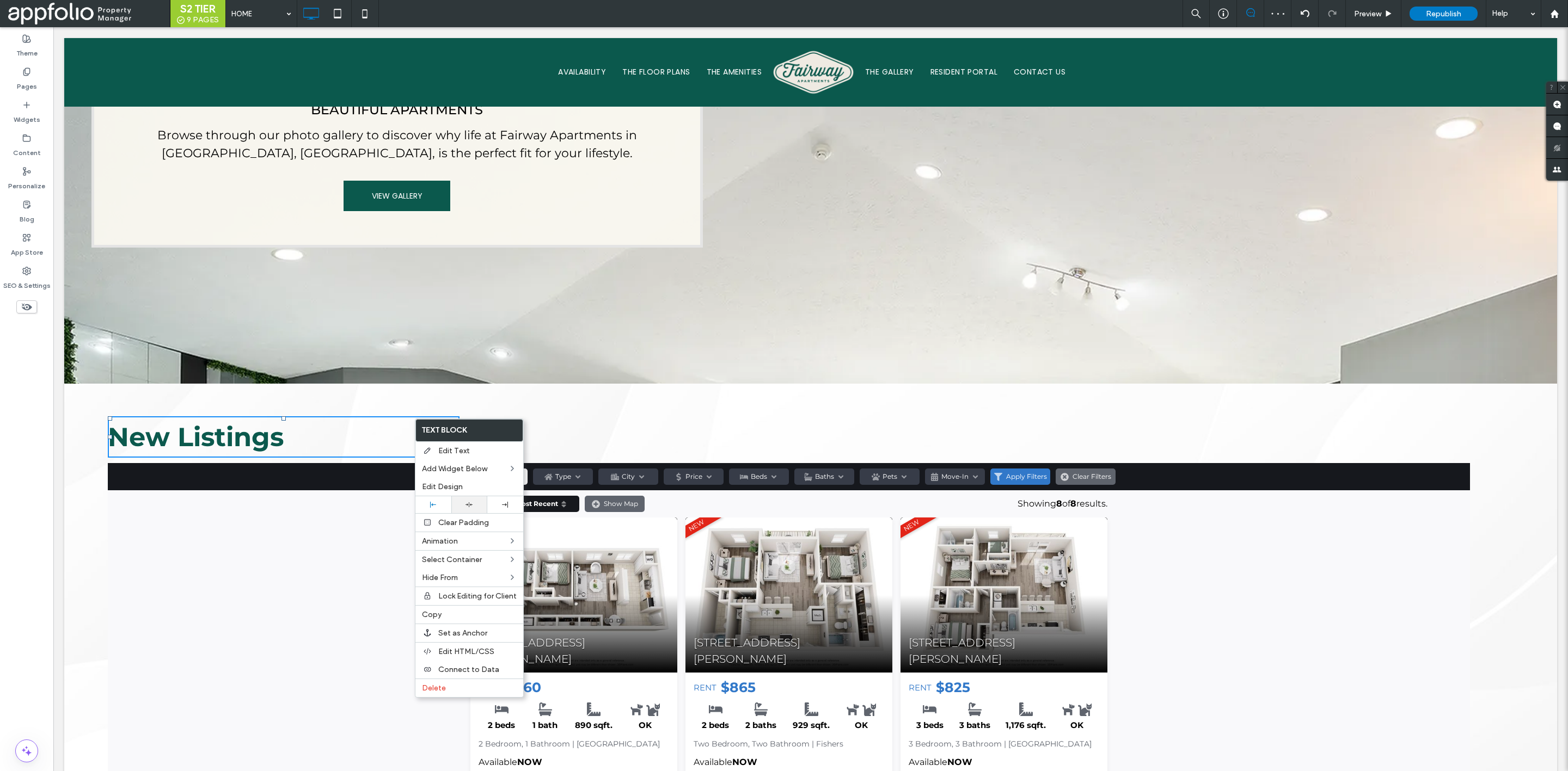
click at [464, 507] on div at bounding box center [469, 505] width 25 height 7
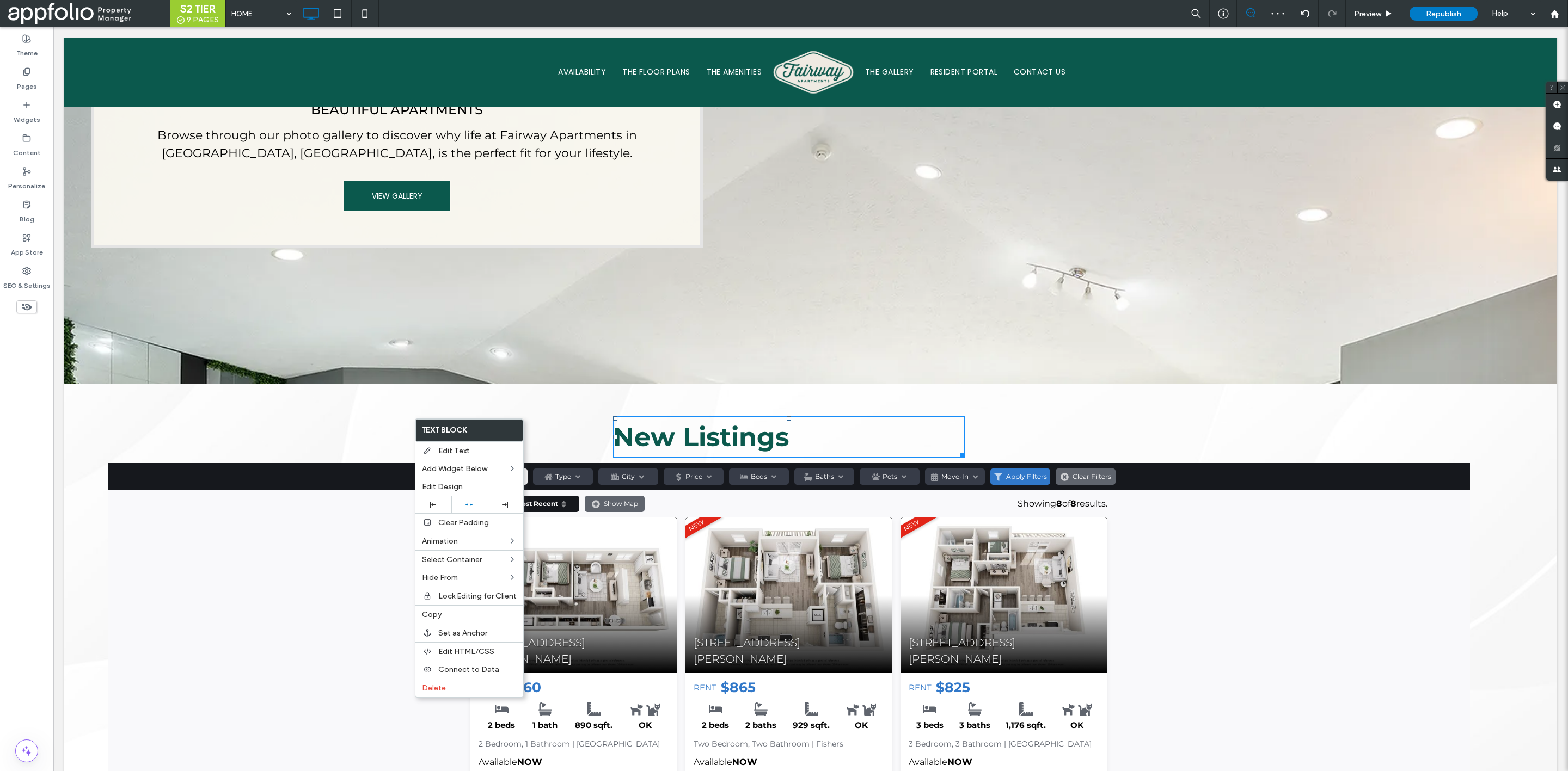
click at [892, 425] on h2 "New Listings" at bounding box center [789, 436] width 352 height 39
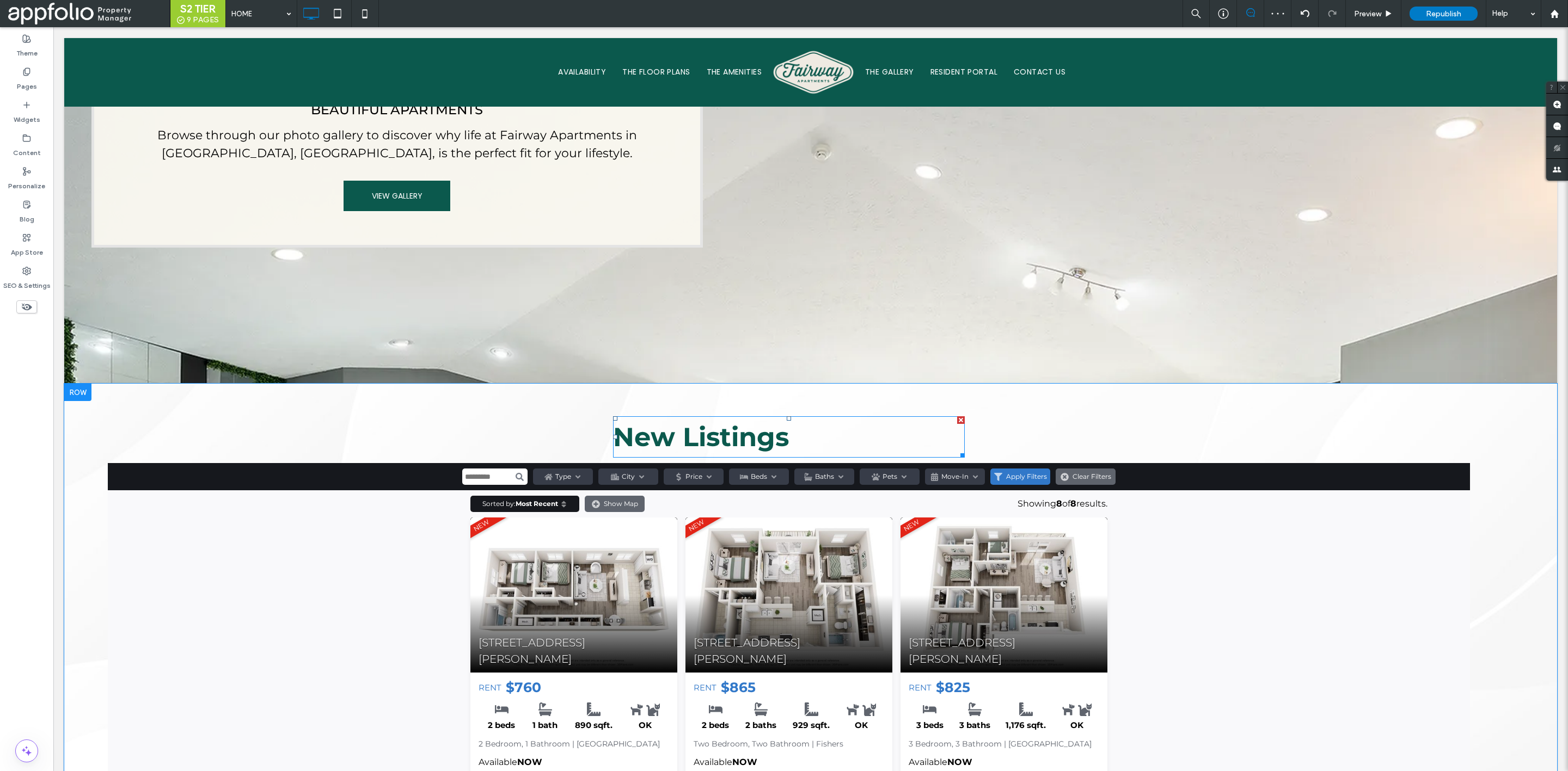
click at [788, 417] on h2 "New Listings" at bounding box center [789, 436] width 352 height 39
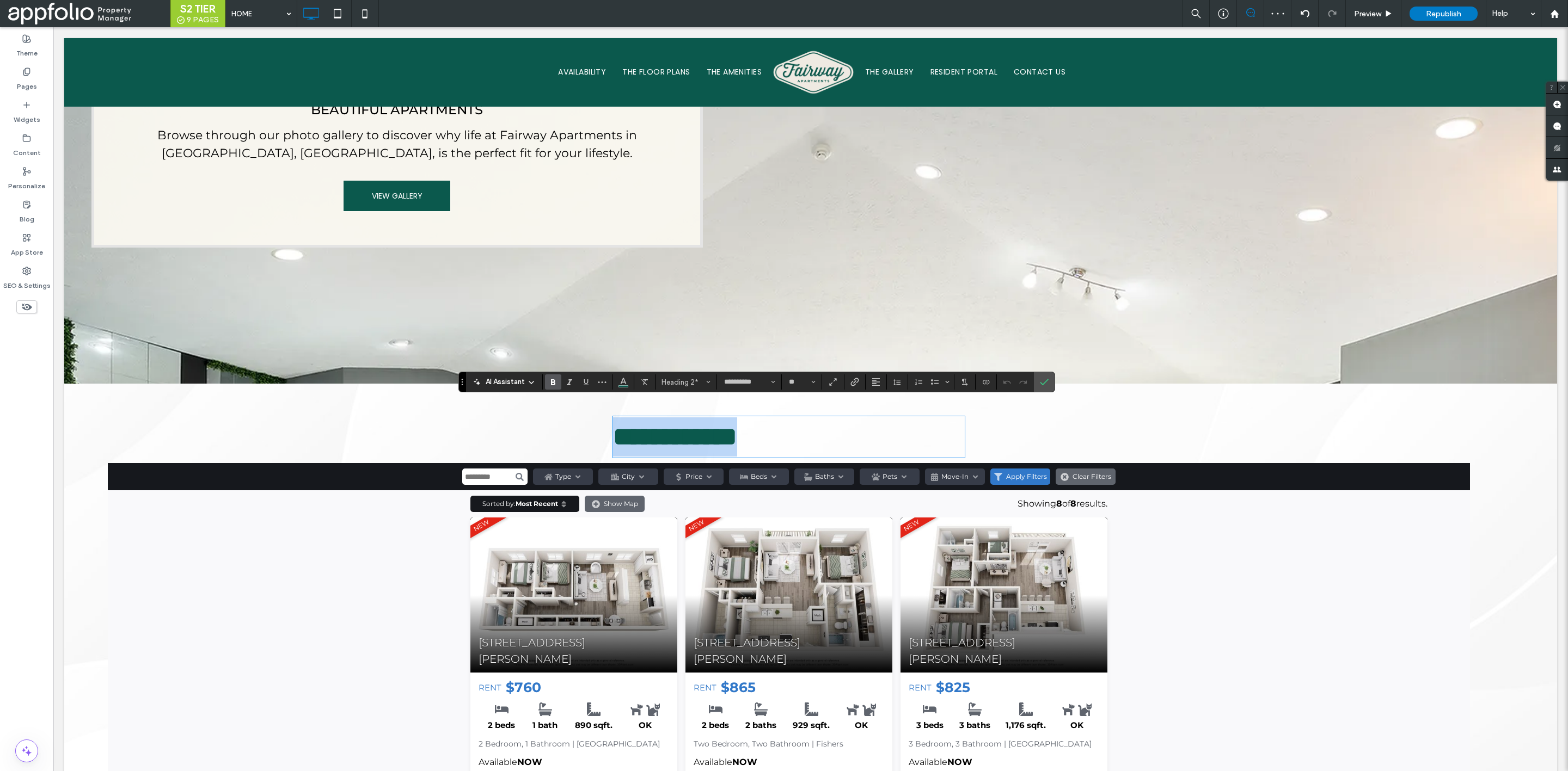
click at [788, 417] on h2 "**********" at bounding box center [789, 436] width 352 height 39
click at [879, 382] on use "Alignment" at bounding box center [876, 382] width 8 height 8
click at [888, 415] on use "ui.textEditor.alignment.center" at bounding box center [884, 416] width 8 height 8
click at [1046, 378] on icon "Confirm" at bounding box center [1045, 382] width 9 height 9
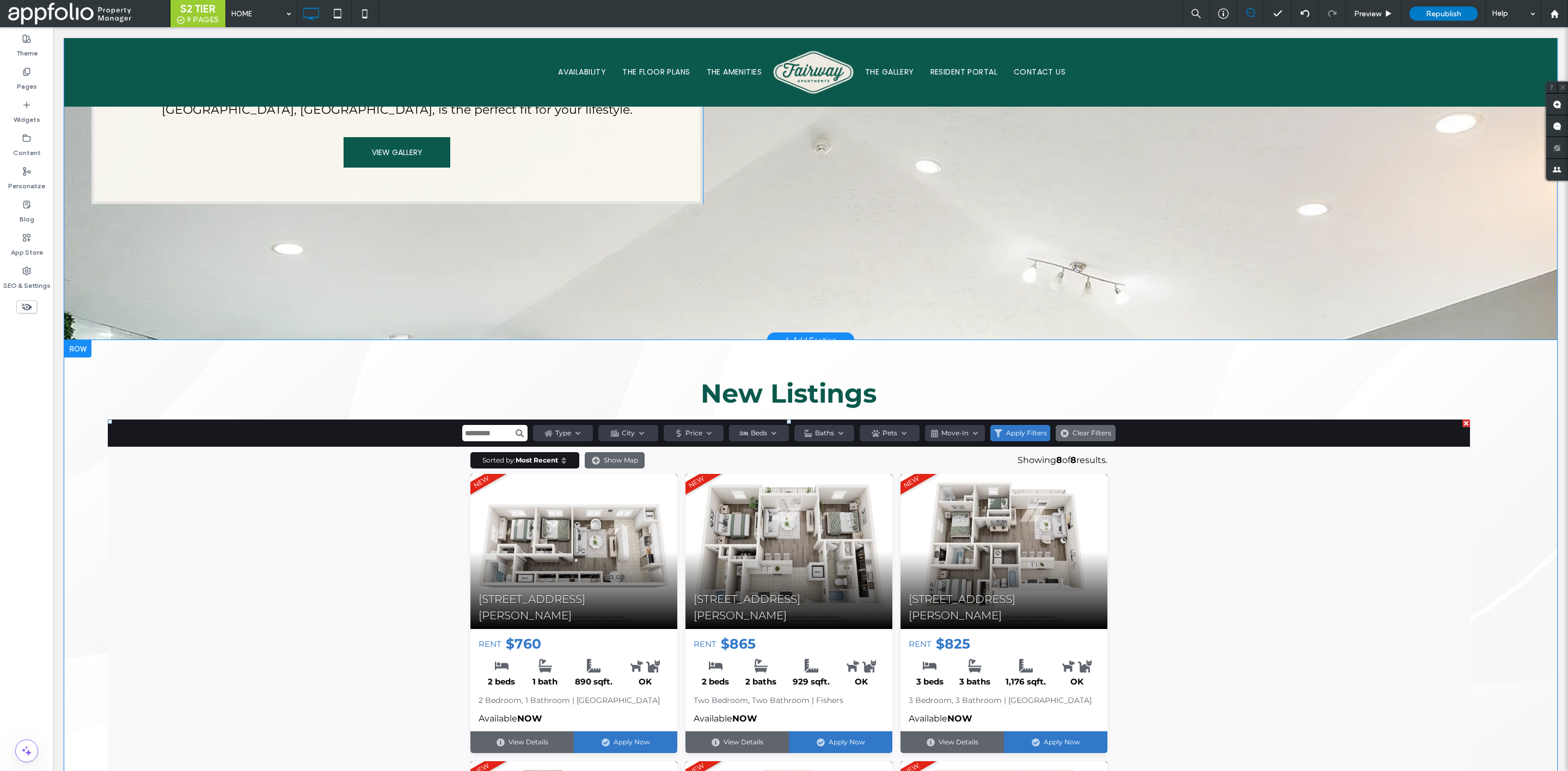
scroll to position [966, 0]
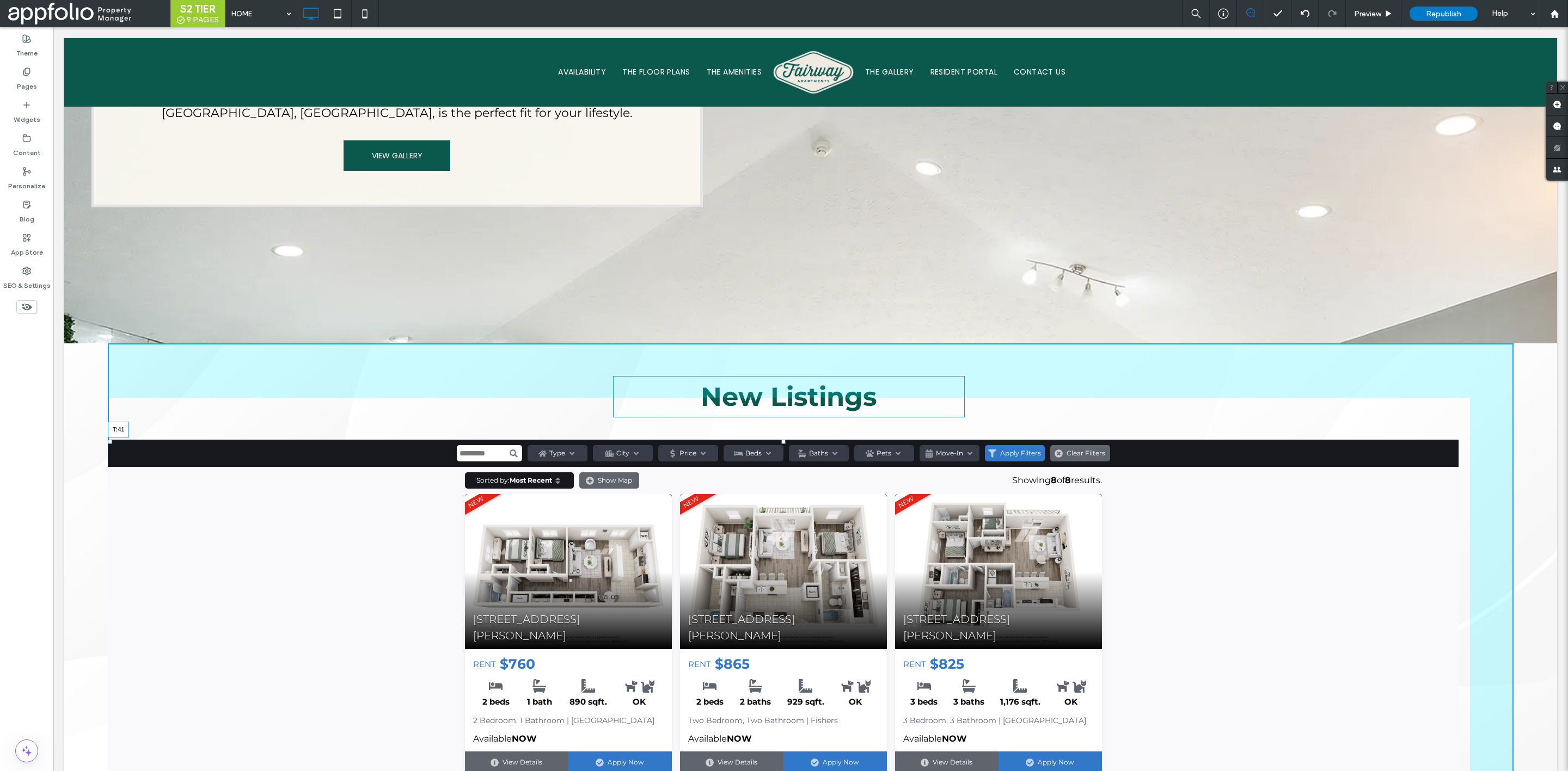
drag, startPoint x: 783, startPoint y: 408, endPoint x: 784, endPoint y: 425, distance: 17.0
click at [784, 440] on div at bounding box center [783, 442] width 4 height 4
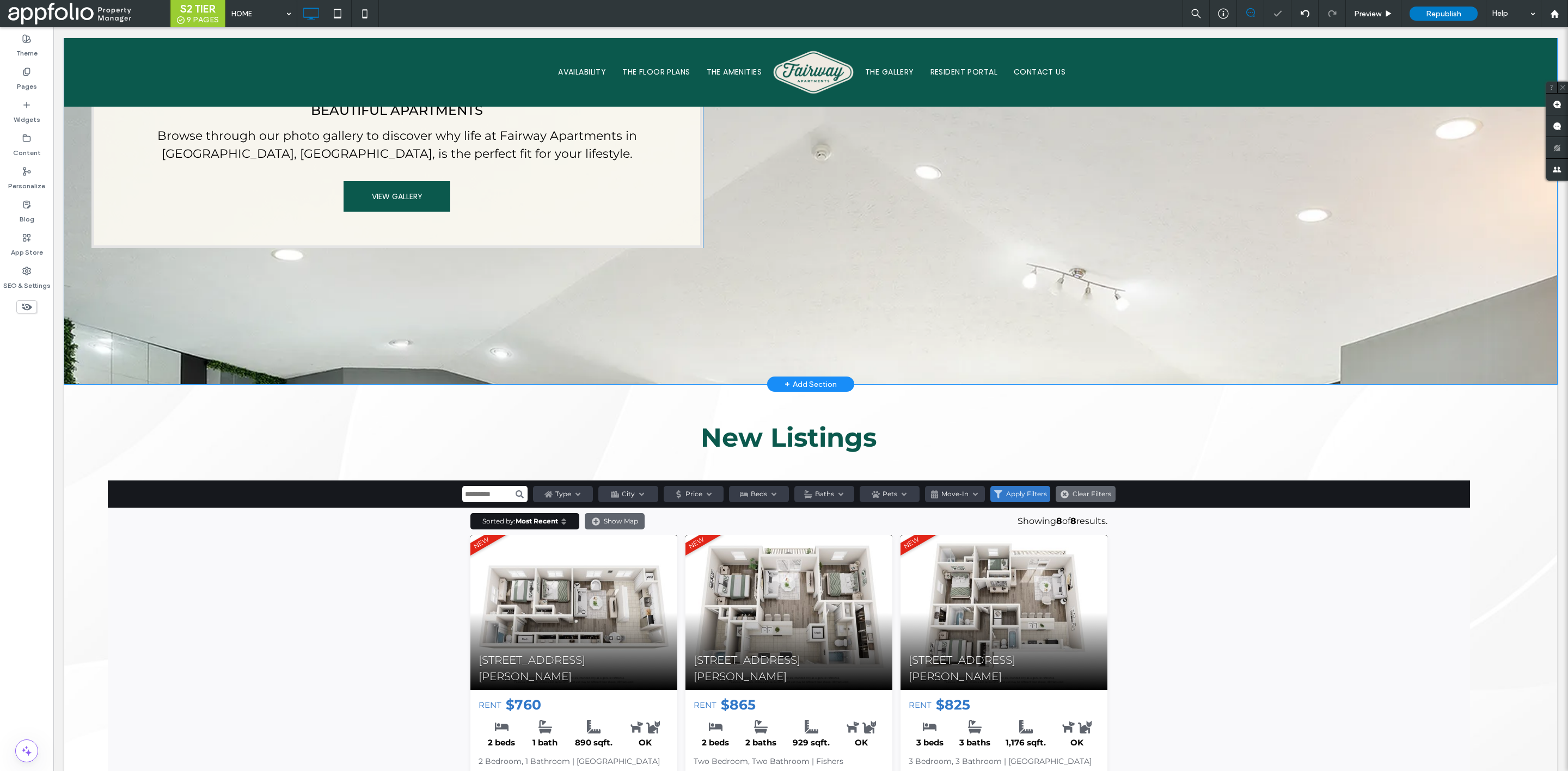
scroll to position [921, 0]
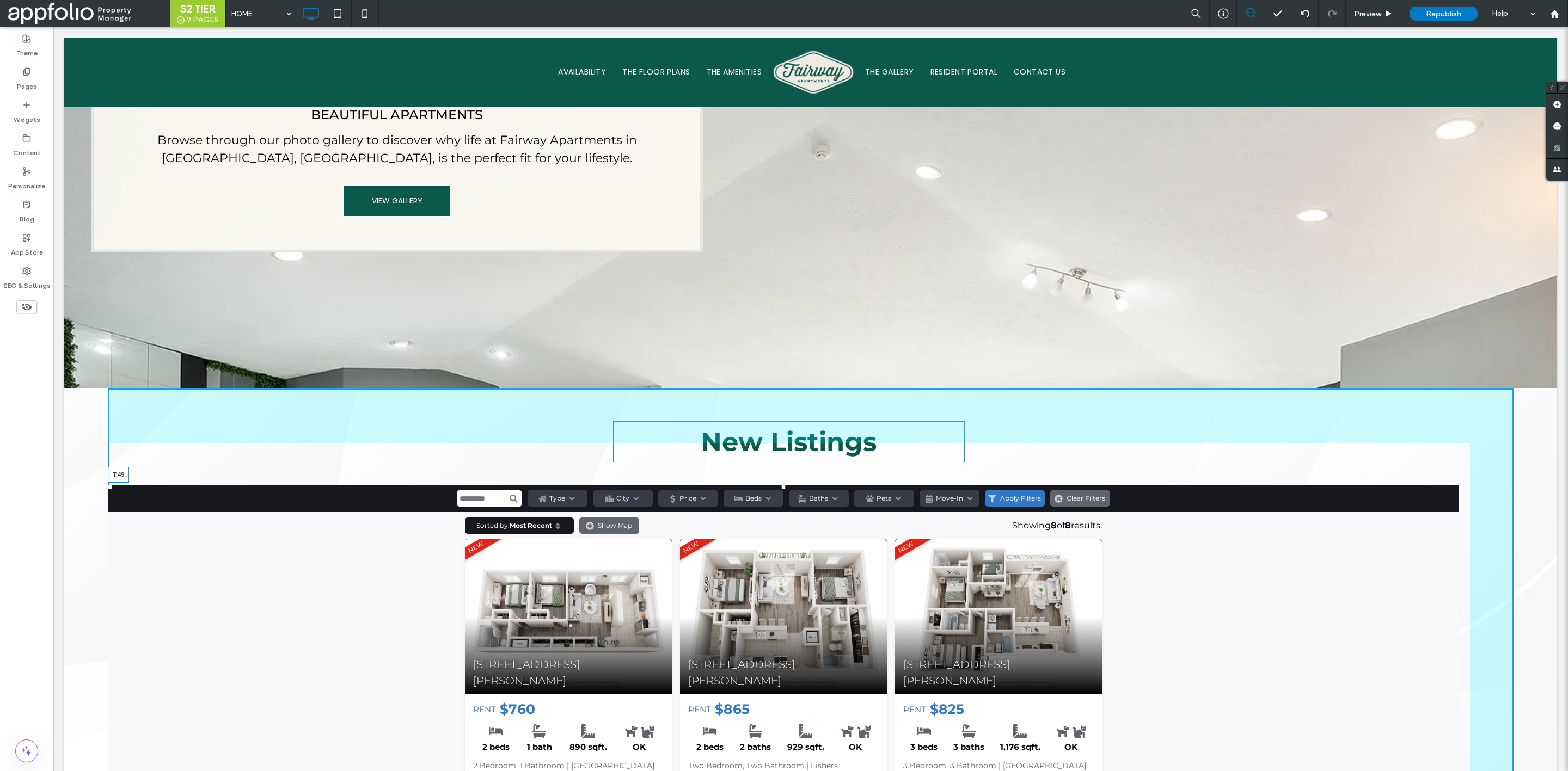
click at [784, 485] on div at bounding box center [783, 487] width 4 height 4
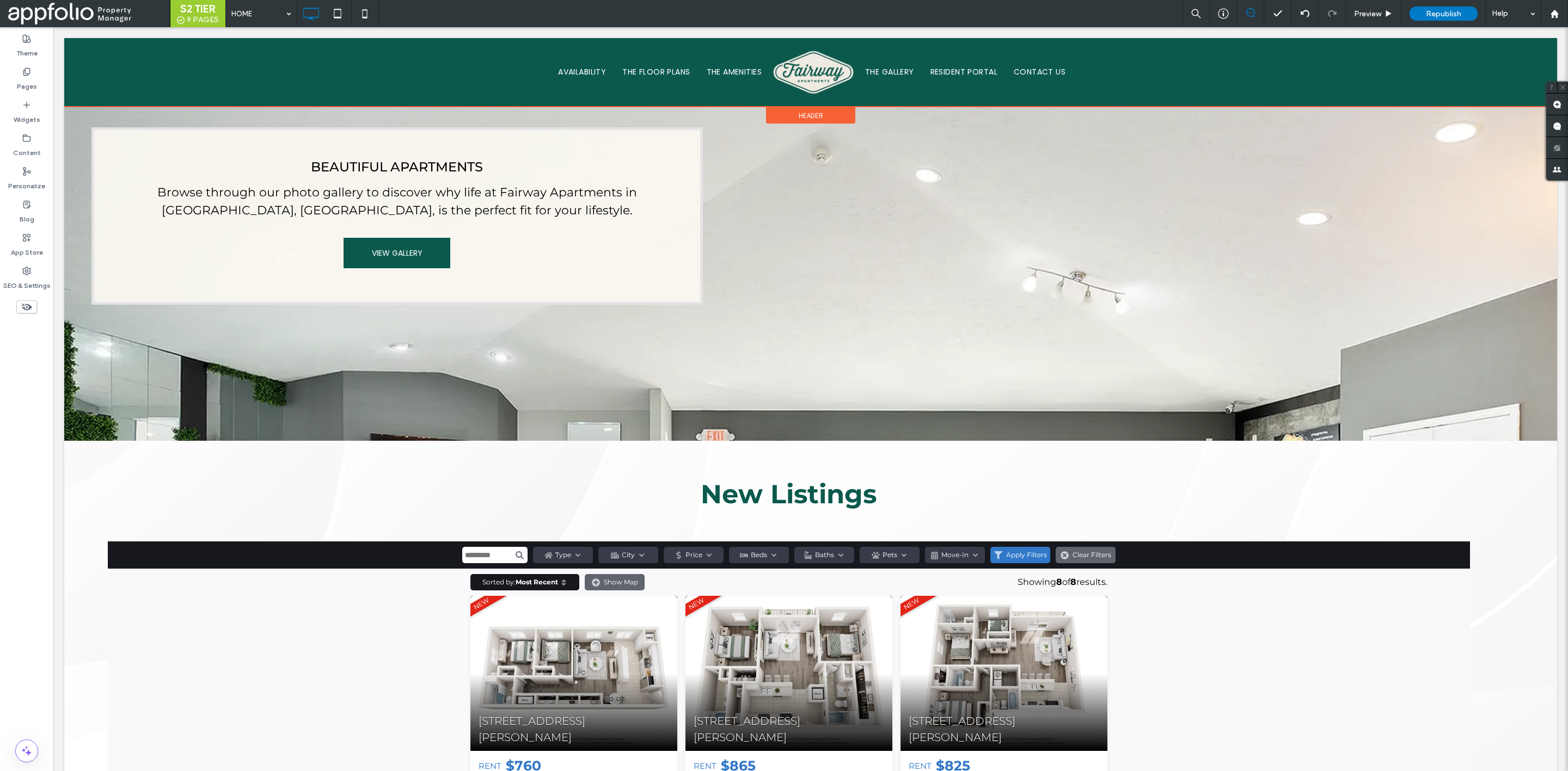
scroll to position [866, 0]
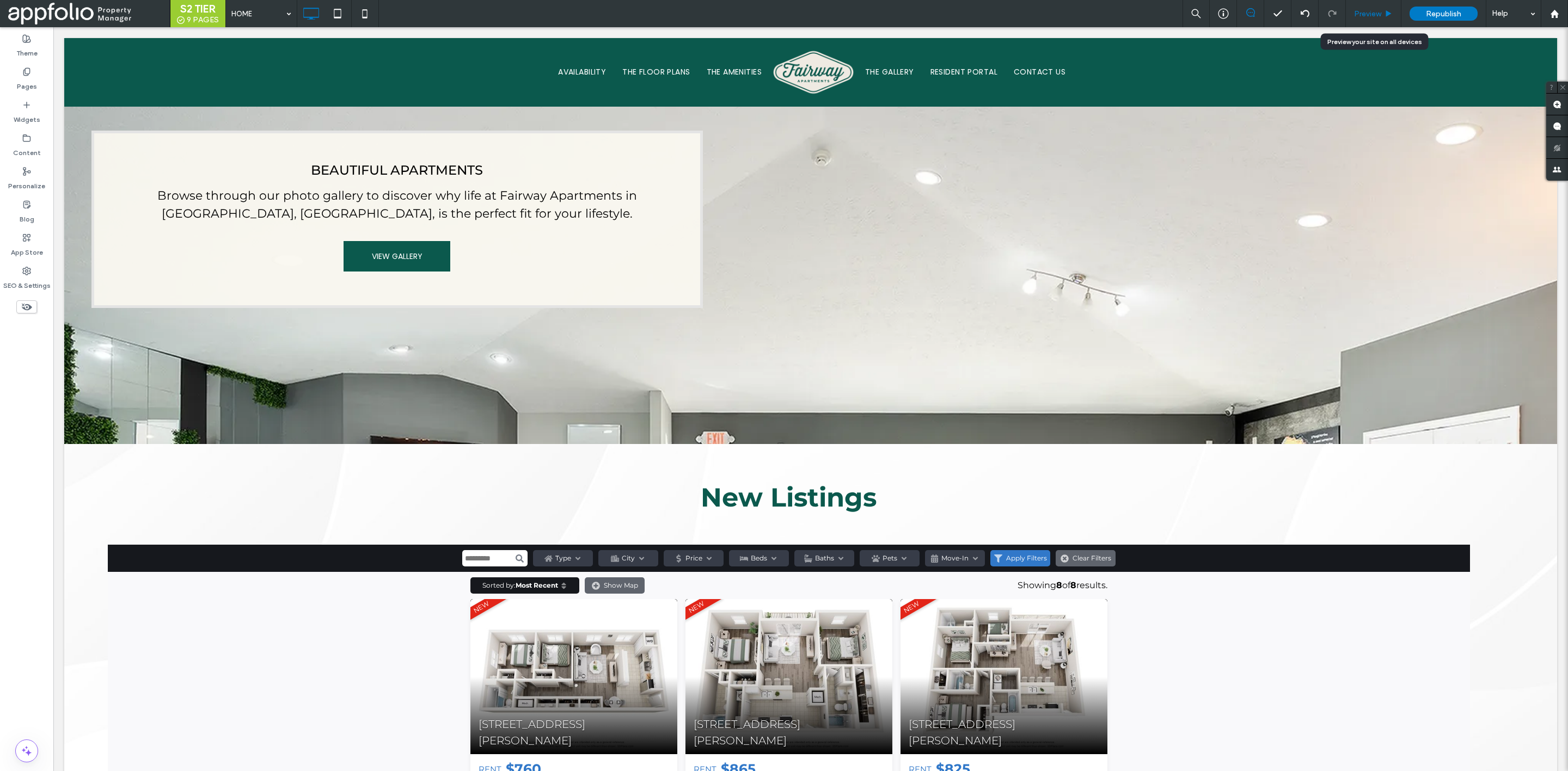
click at [1374, 7] on div "Preview" at bounding box center [1373, 13] width 55 height 27
click at [1377, 14] on span "Preview" at bounding box center [1367, 14] width 27 height 10
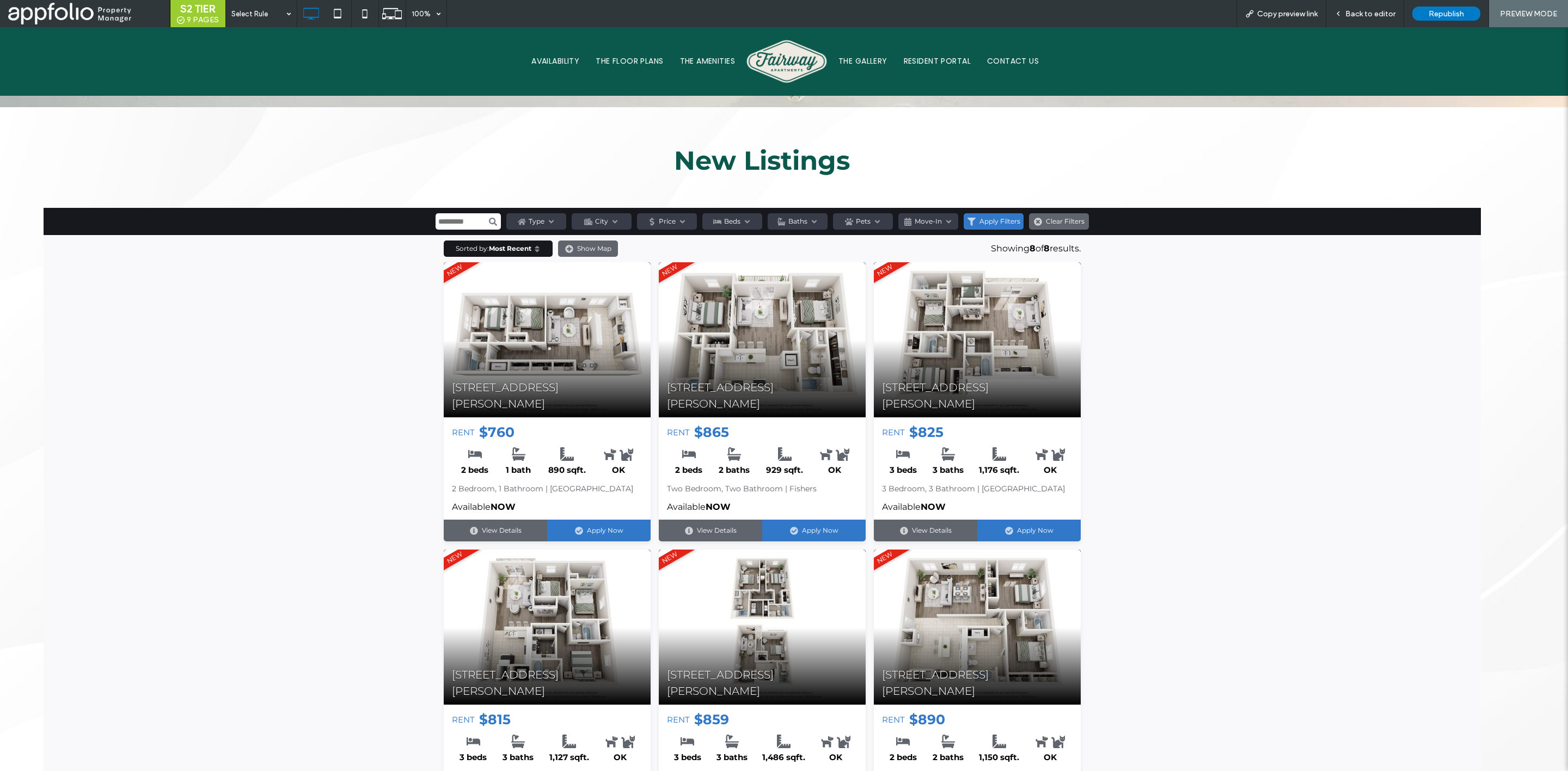
scroll to position [1192, 0]
click at [1358, 13] on span "Back to editor" at bounding box center [1371, 14] width 50 height 10
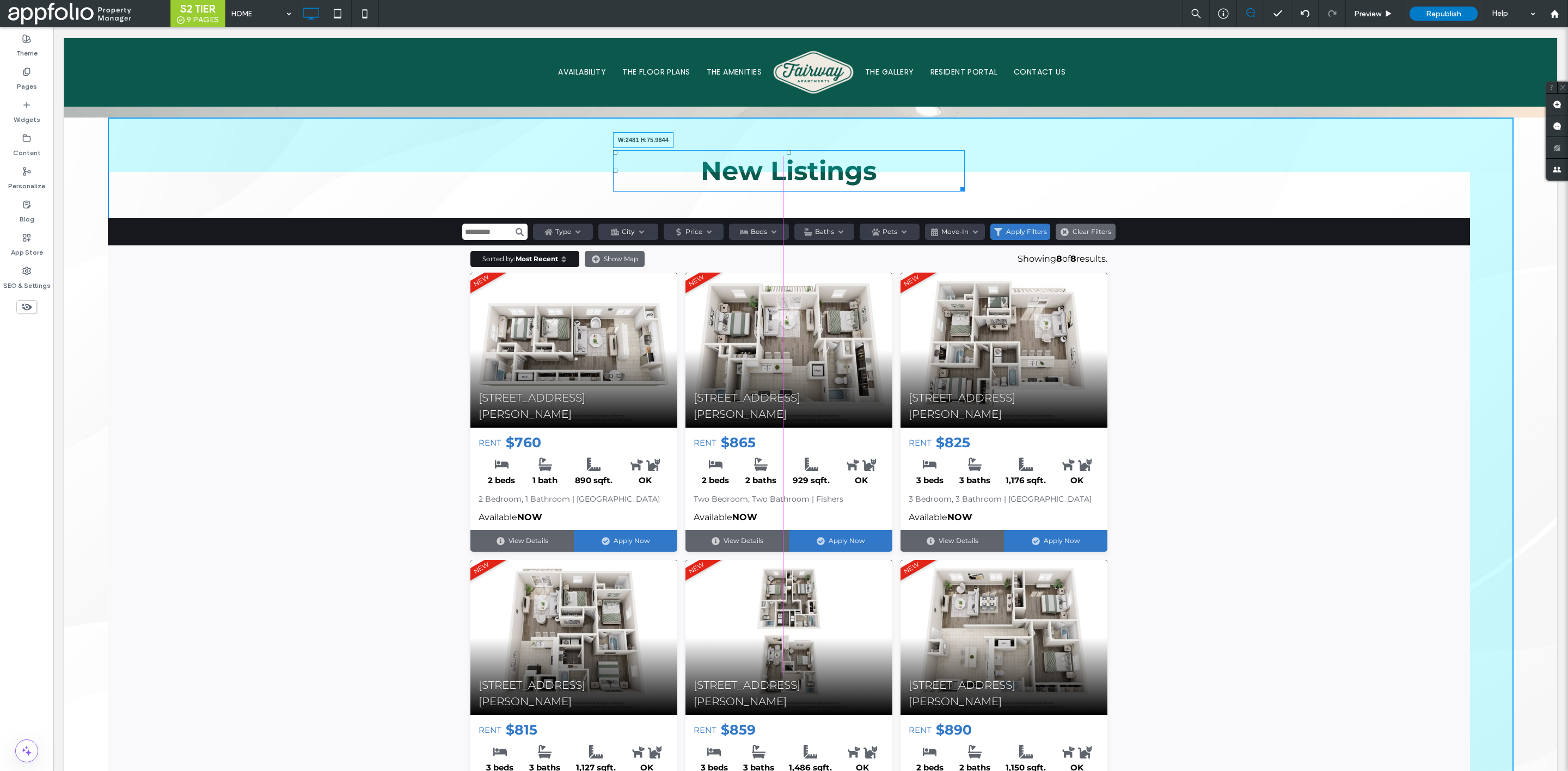
drag, startPoint x: 957, startPoint y: 172, endPoint x: 1501, endPoint y: 170, distance: 544.0
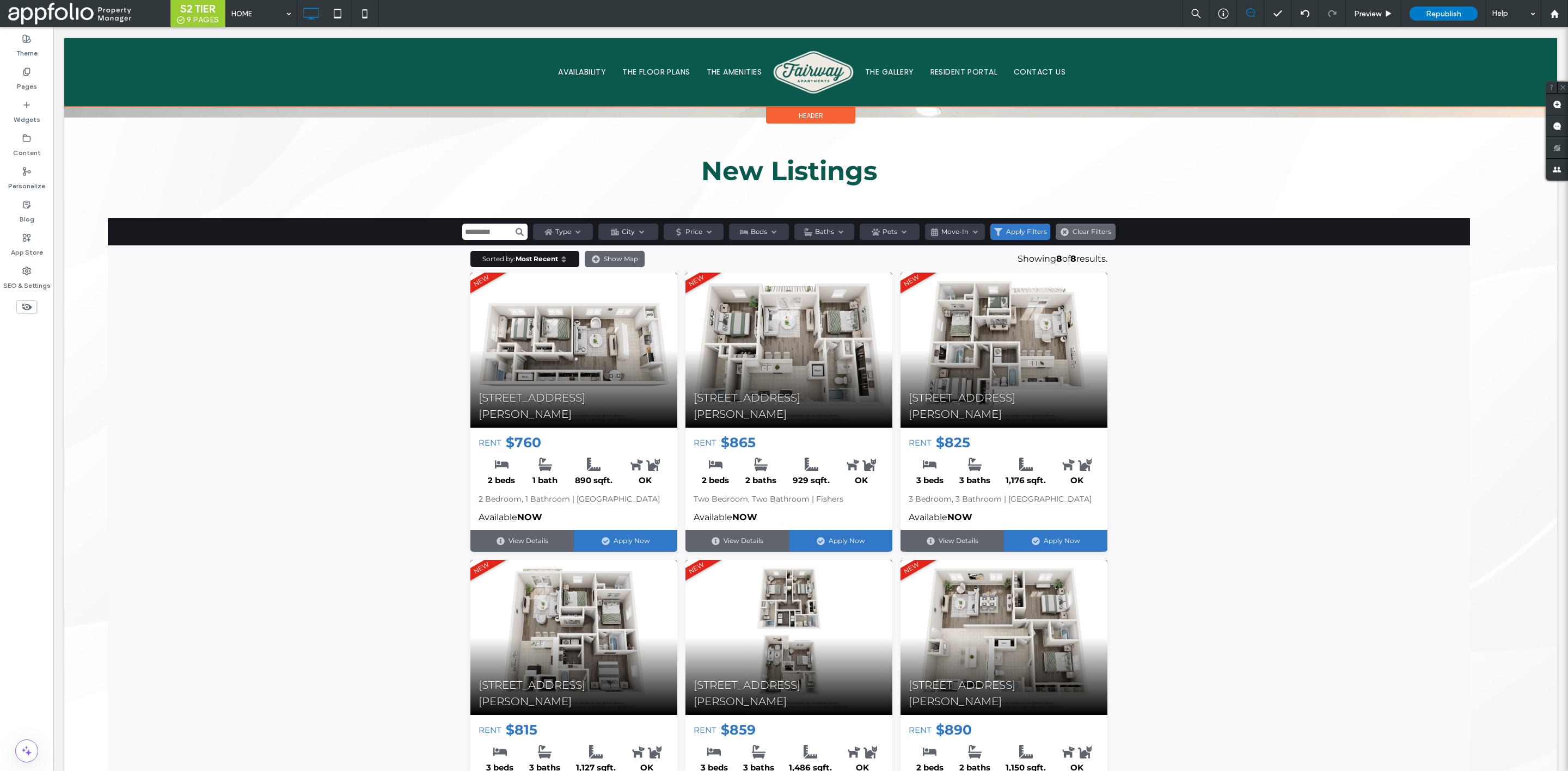
click at [817, 112] on div "Header" at bounding box center [810, 115] width 89 height 16
click at [977, 151] on h2 "New Listings" at bounding box center [789, 170] width 1362 height 39
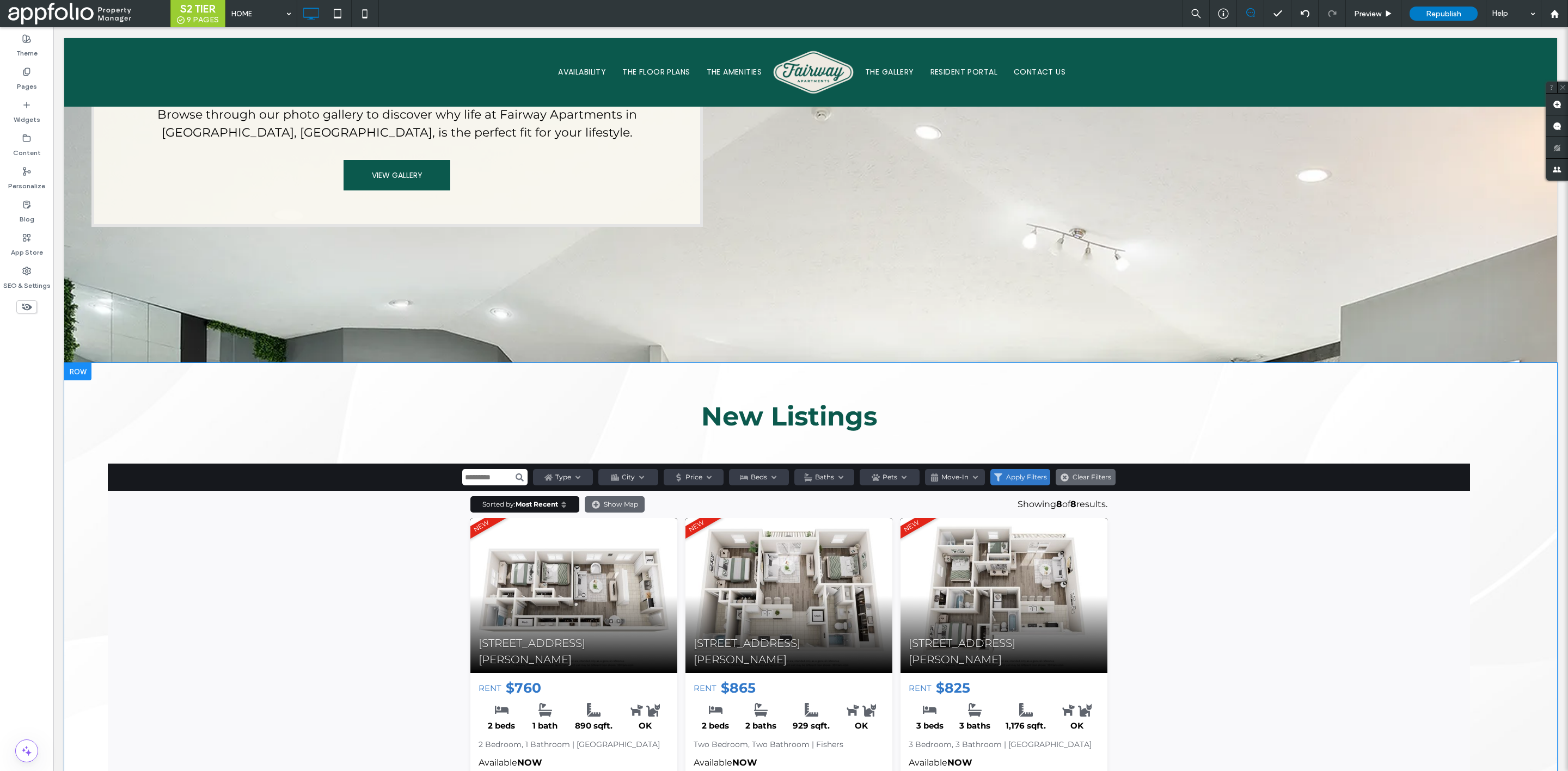
scroll to position [944, 0]
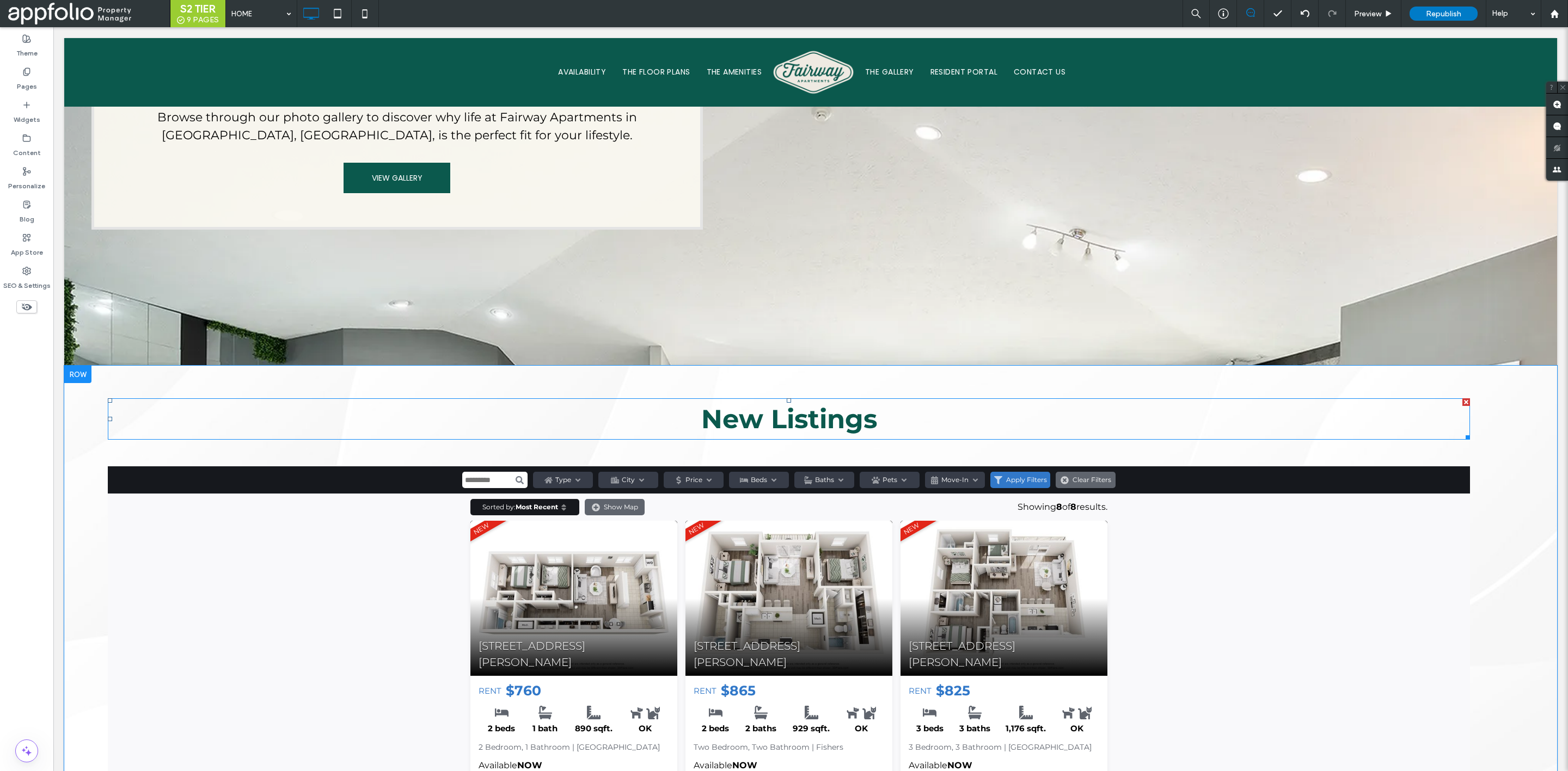
click at [830, 404] on strong "New Listings" at bounding box center [789, 419] width 176 height 32
type input "**********"
type input "**"
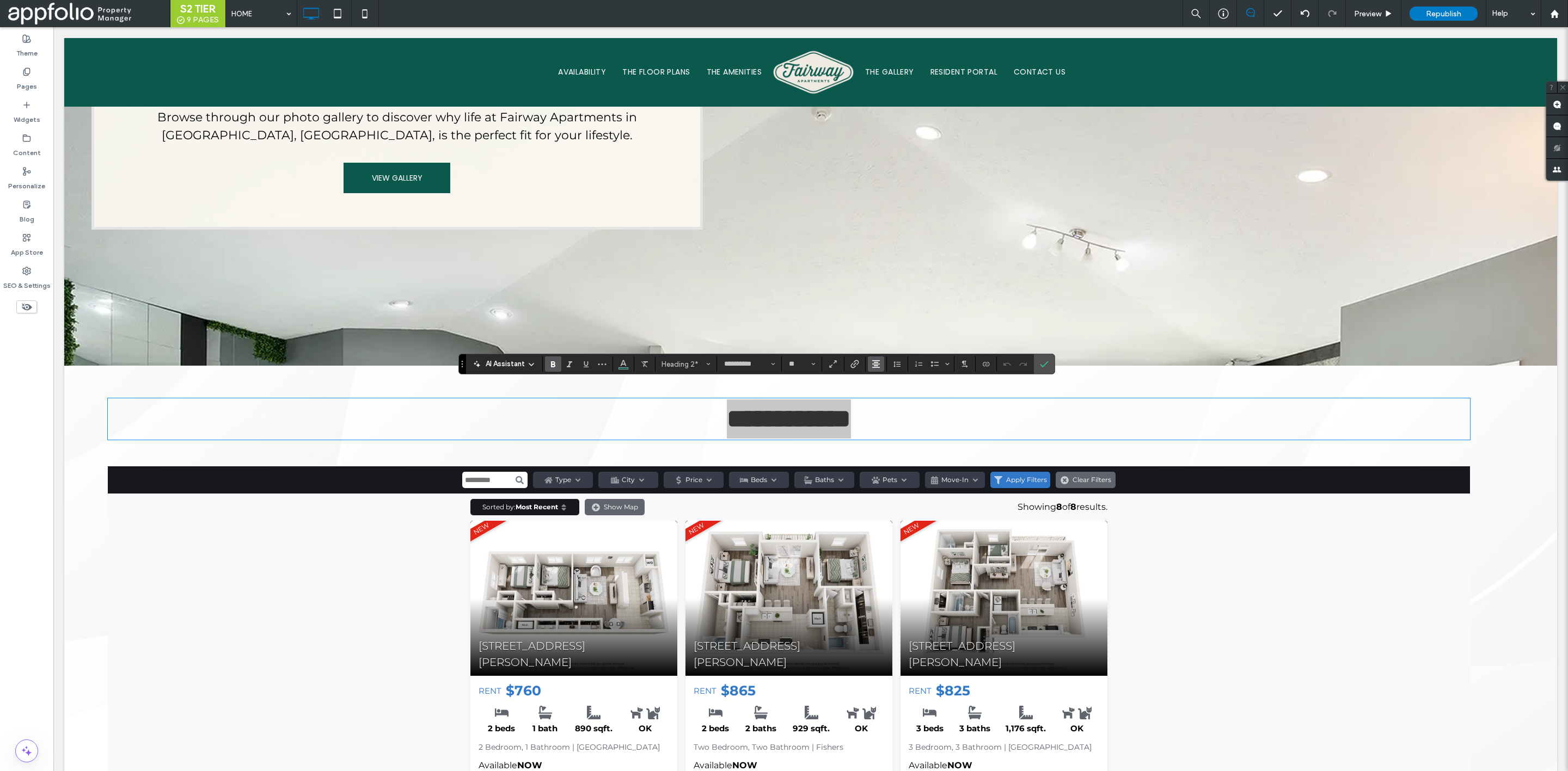
click at [880, 366] on use "Alignment" at bounding box center [876, 364] width 8 height 8
click at [886, 380] on icon "ui.textEditor.alignment.left" at bounding box center [884, 382] width 9 height 9
click at [1049, 361] on icon "Confirm" at bounding box center [1045, 364] width 9 height 9
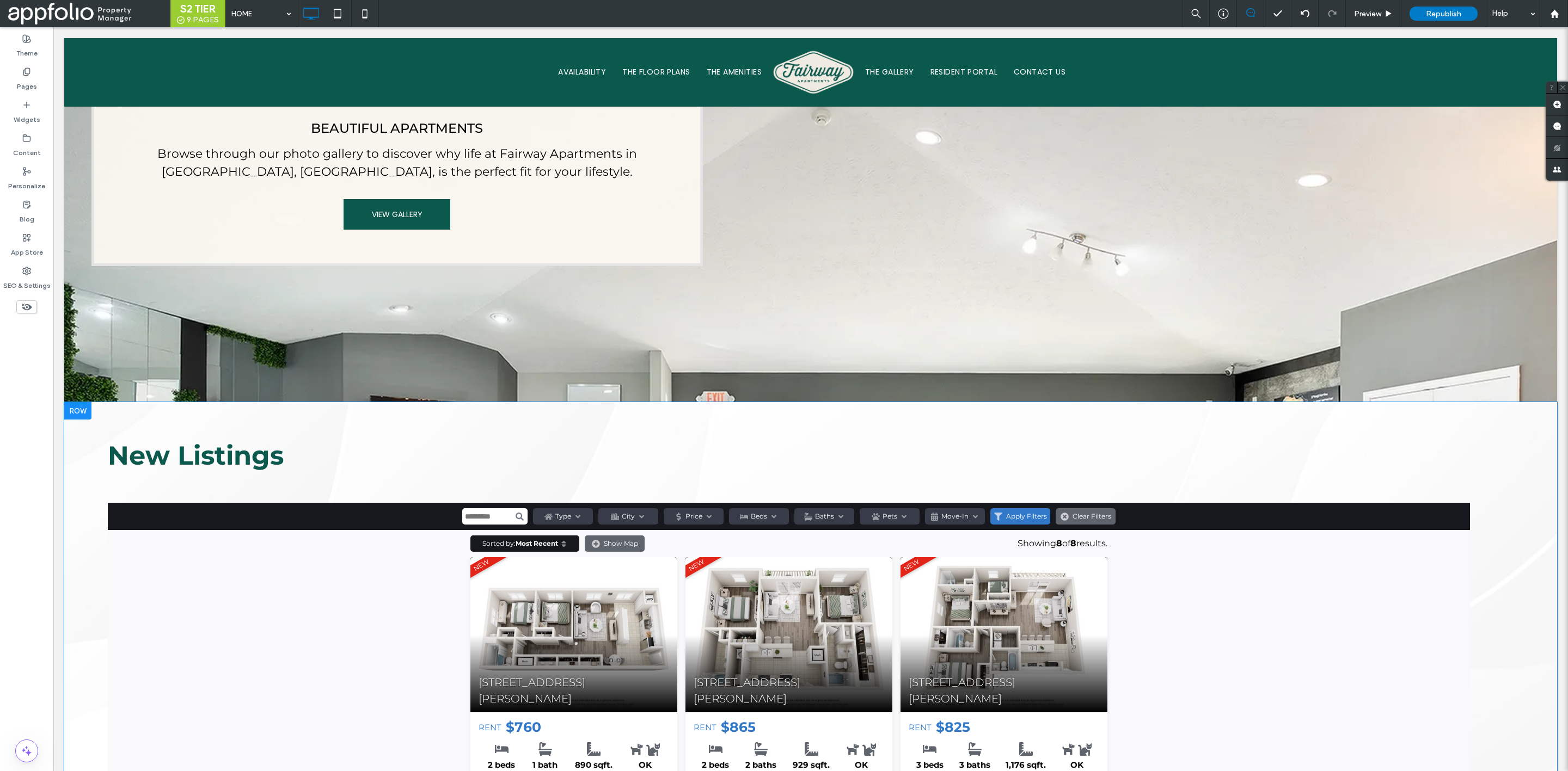
scroll to position [907, 0]
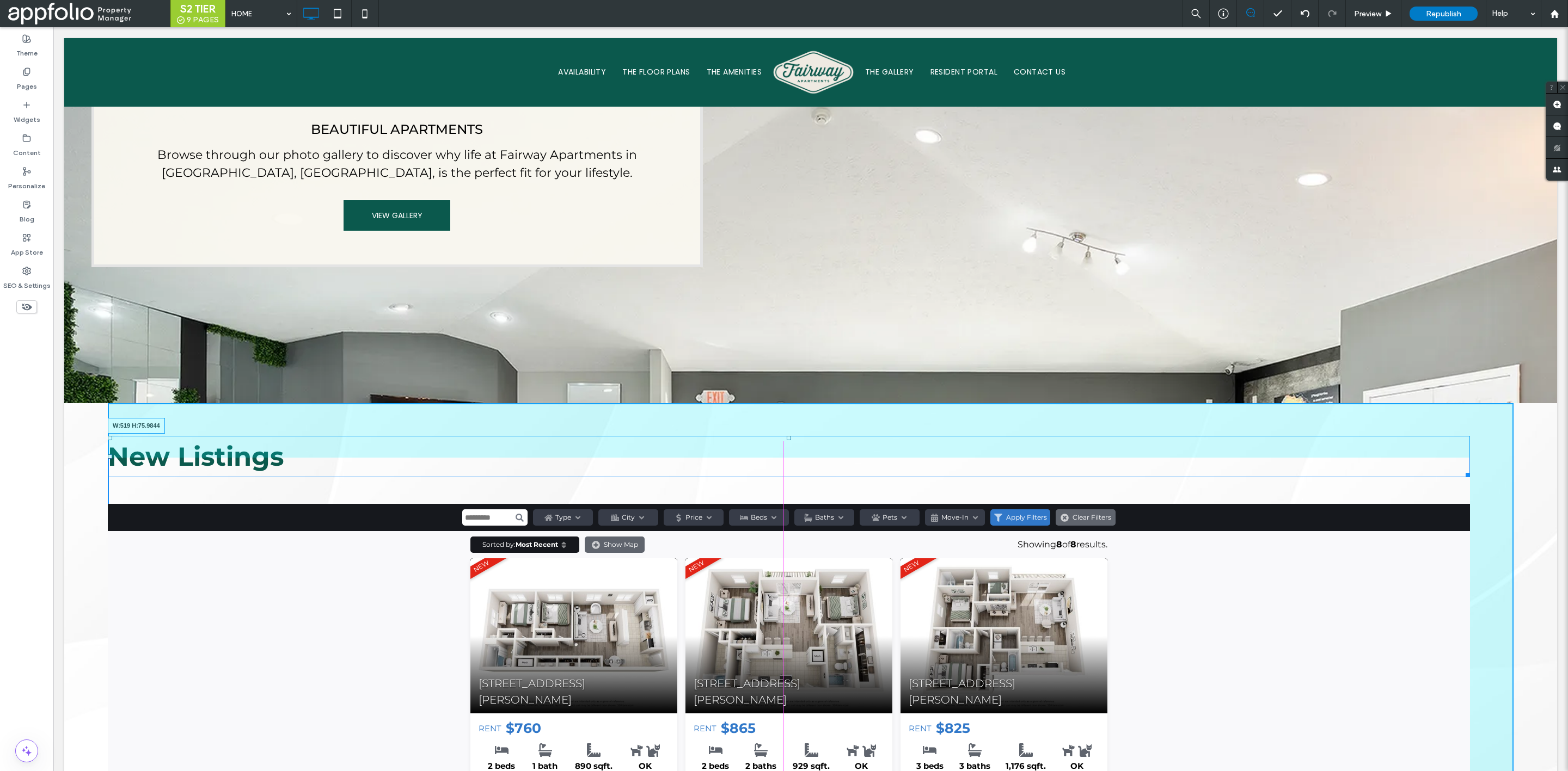
drag, startPoint x: 1456, startPoint y: 456, endPoint x: 922, endPoint y: 443, distance: 534.2
click at [922, 443] on div "New Listings W:519 H:75.9844" at bounding box center [789, 456] width 1362 height 41
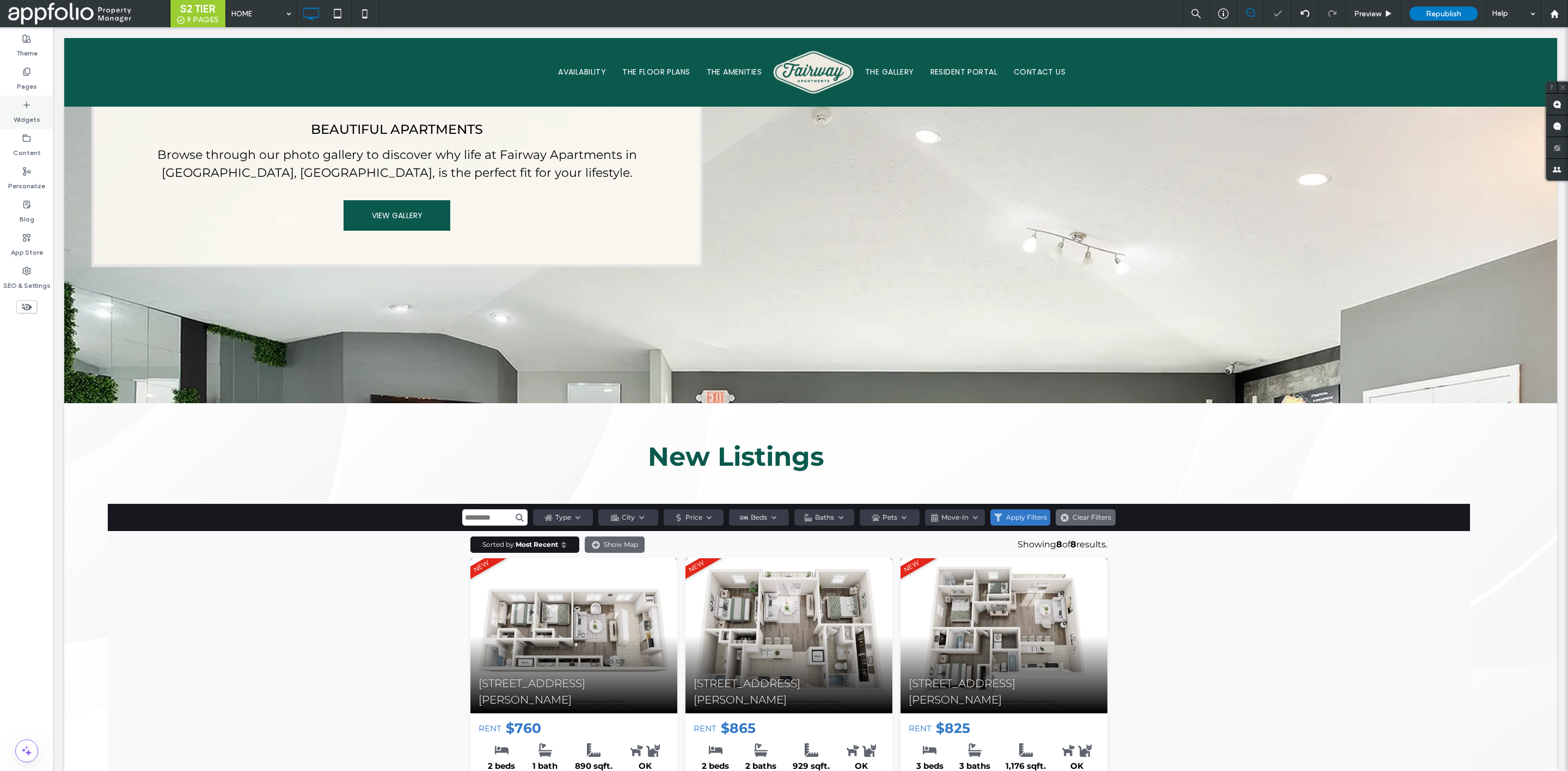
click at [13, 115] on div "Widgets" at bounding box center [27, 112] width 54 height 33
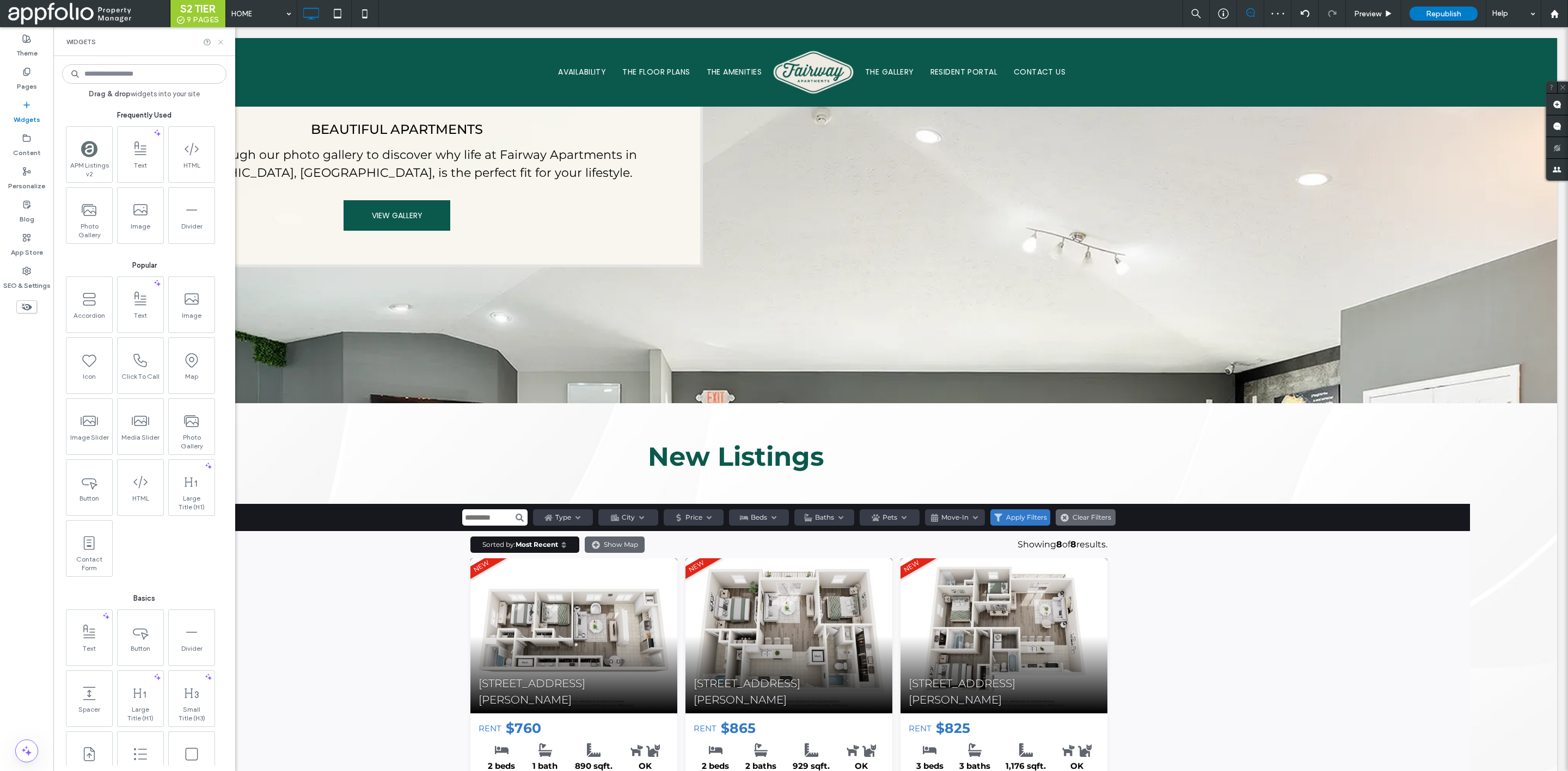
click at [217, 40] on icon at bounding box center [221, 41] width 8 height 8
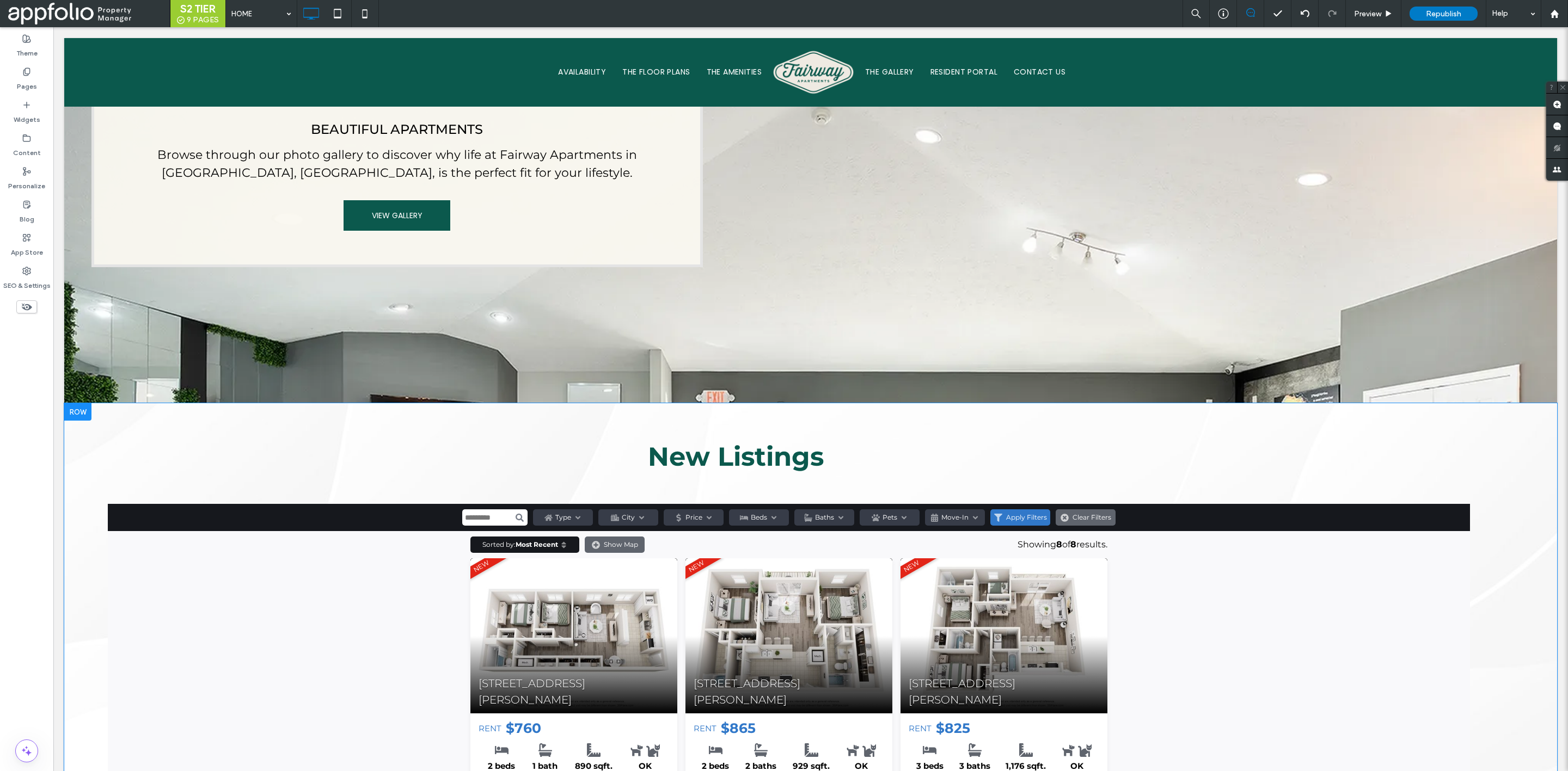
click at [74, 404] on div at bounding box center [77, 412] width 27 height 17
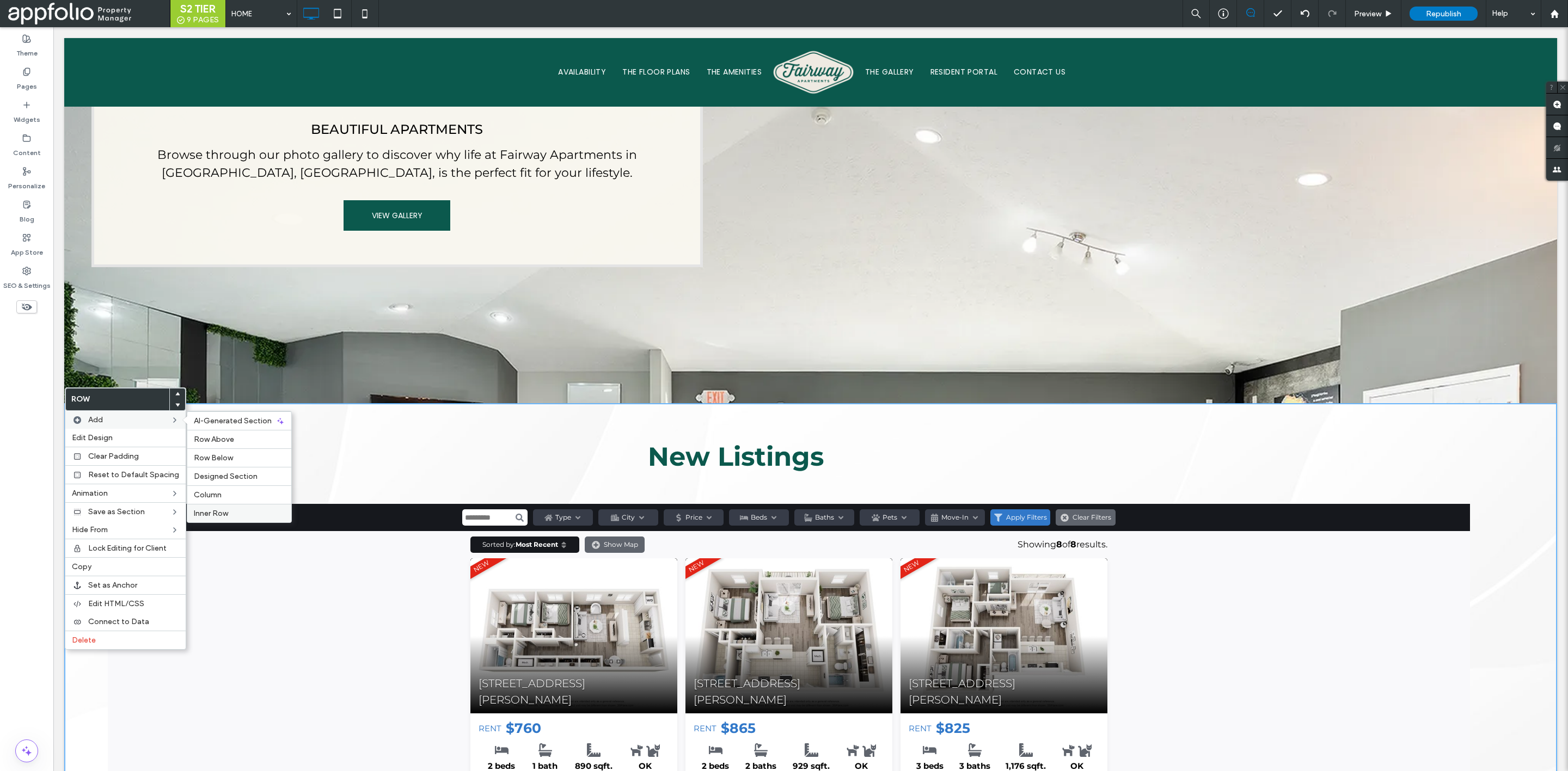
click at [247, 512] on label "Inner Row" at bounding box center [239, 513] width 91 height 10
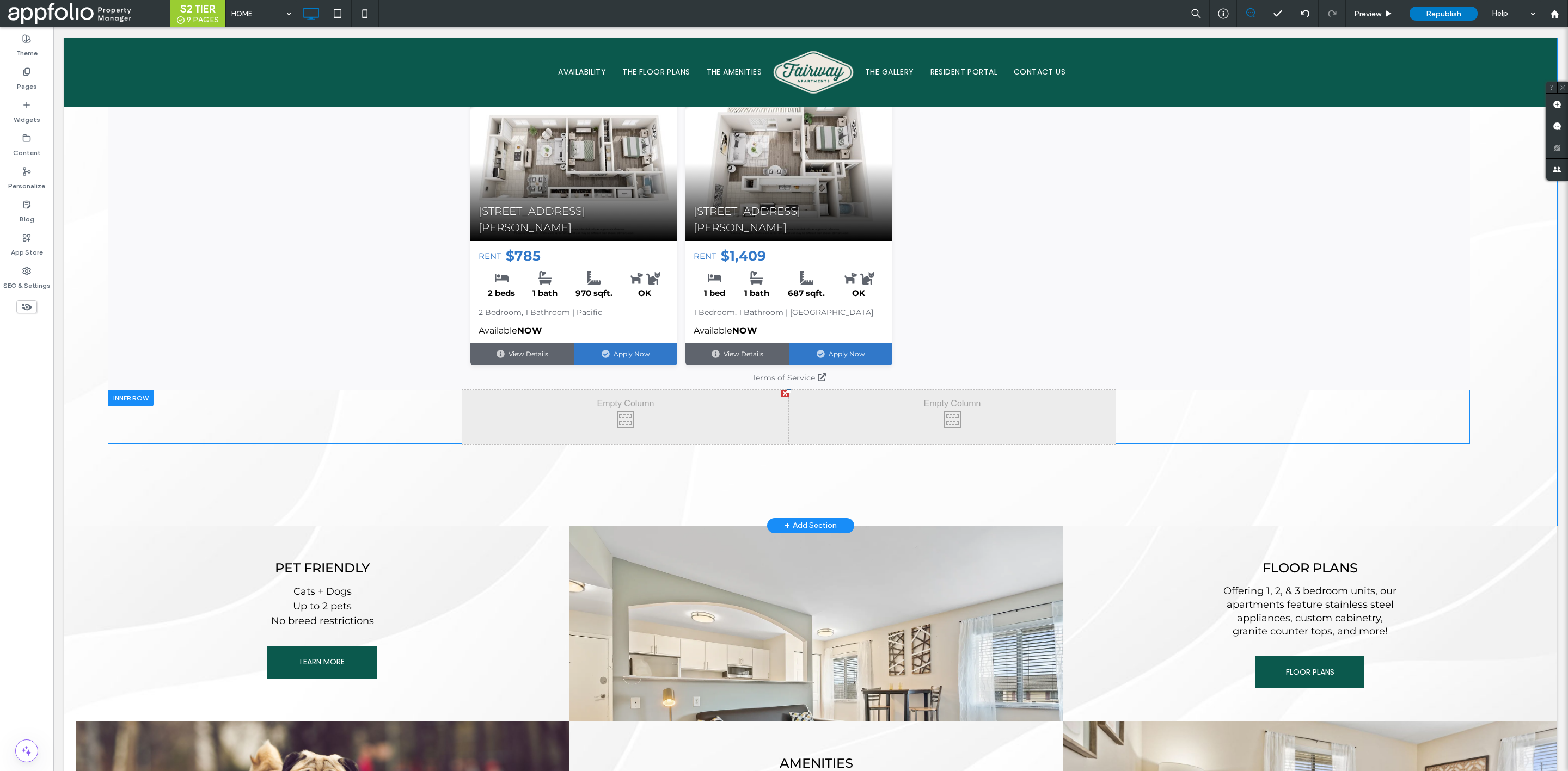
scroll to position [1958, 0]
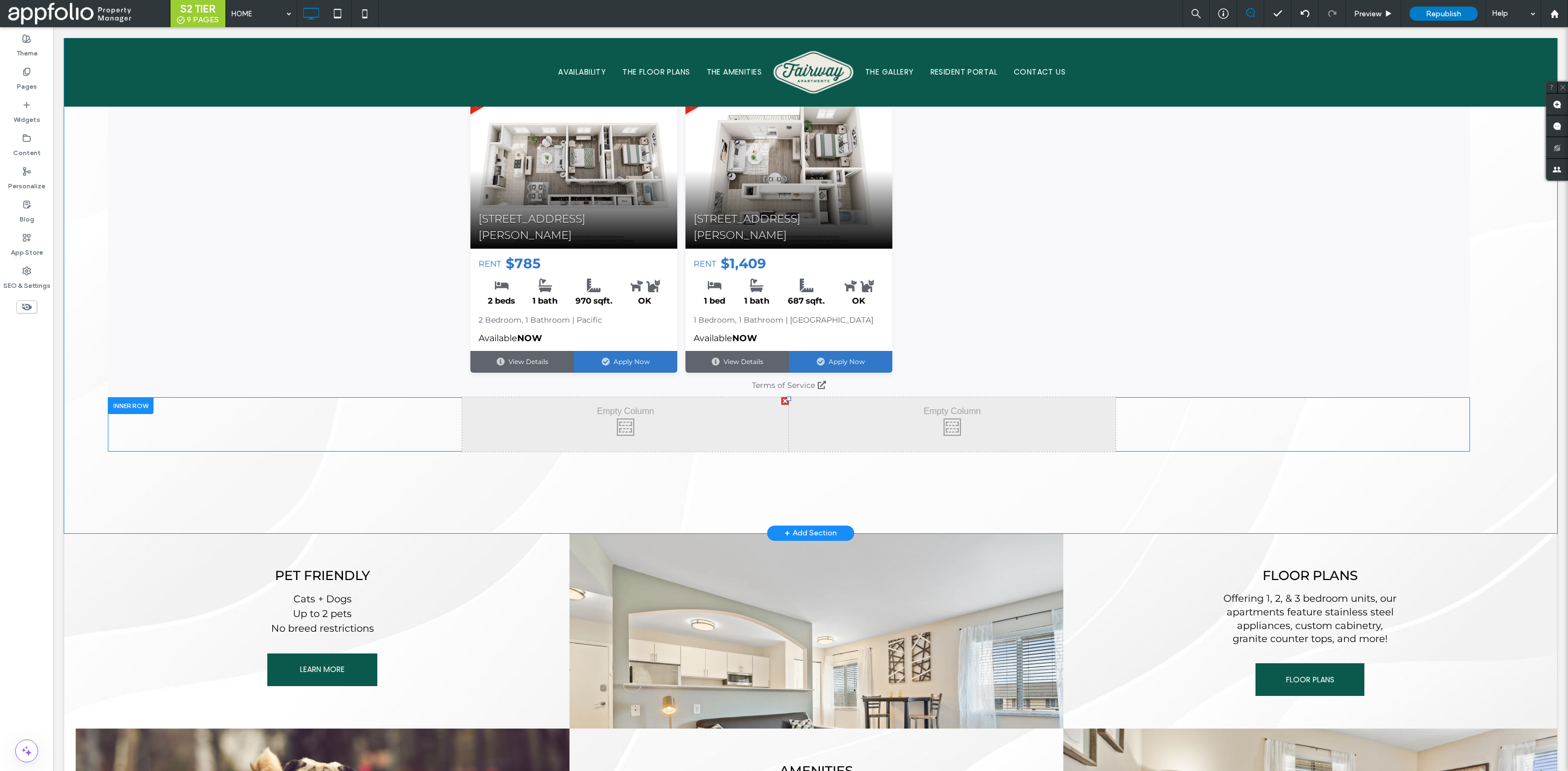
click at [136, 398] on div at bounding box center [131, 406] width 46 height 17
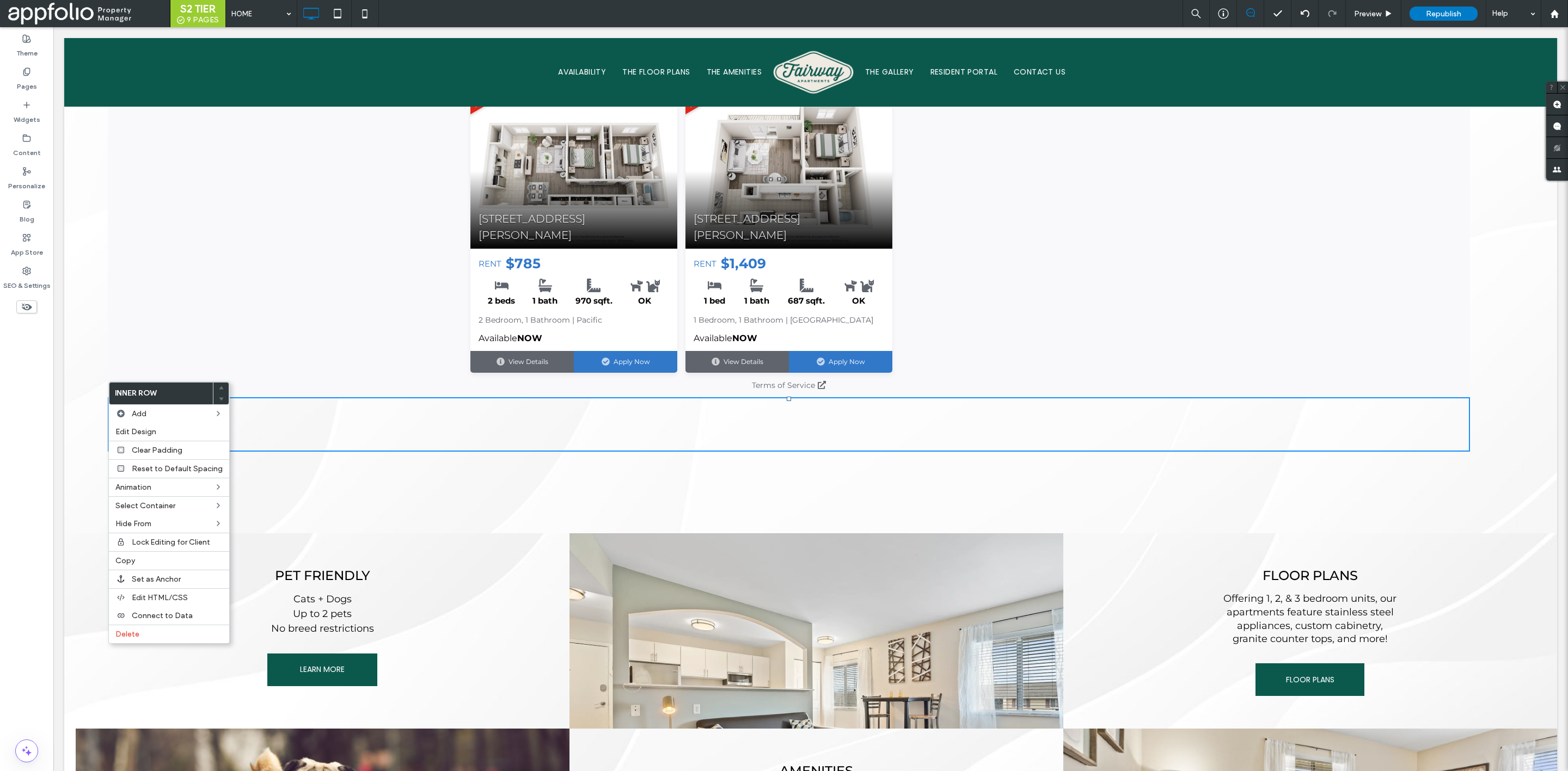
click at [220, 389] on use at bounding box center [222, 387] width 5 height 3
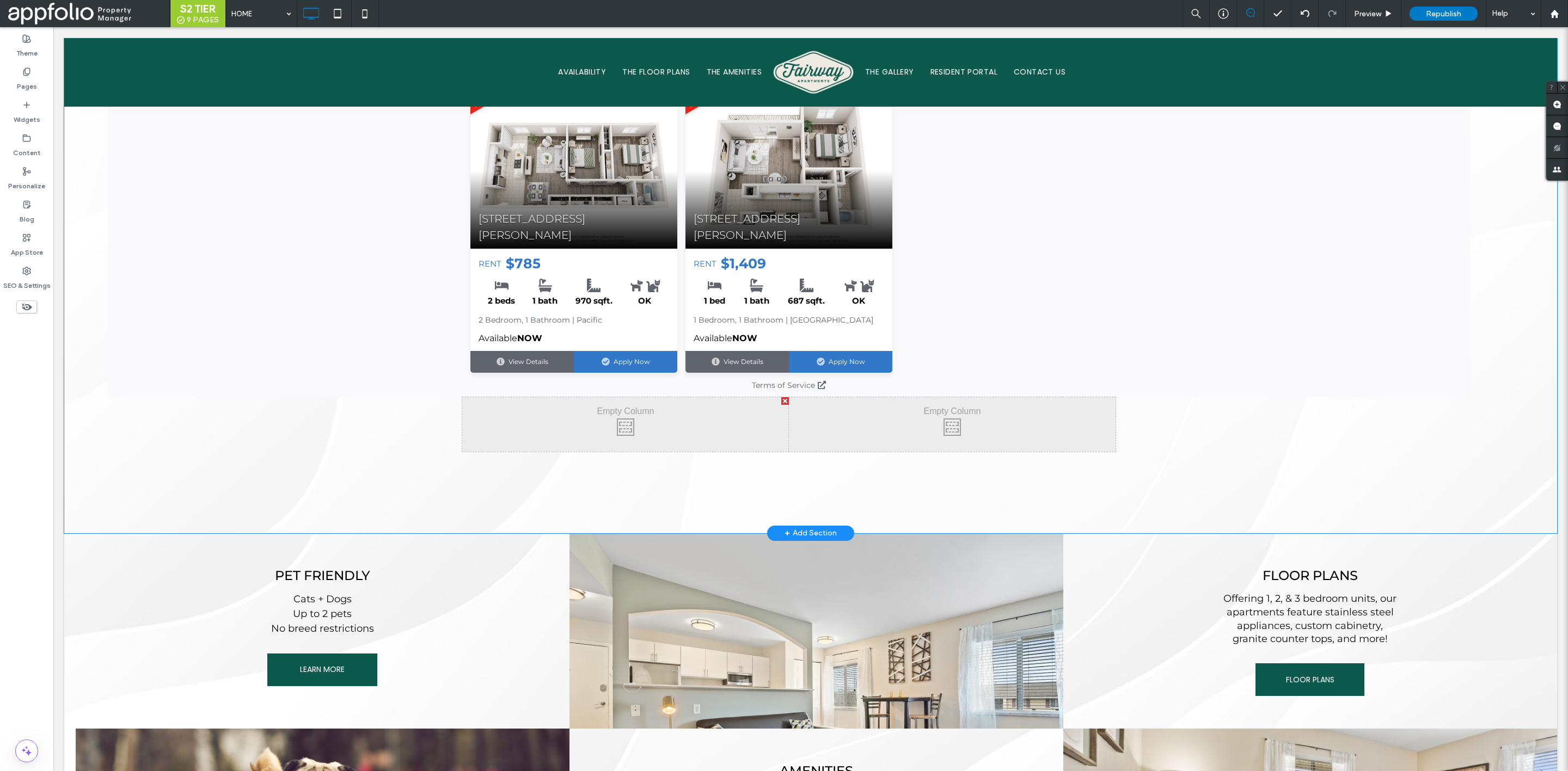
drag, startPoint x: 420, startPoint y: 396, endPoint x: 510, endPoint y: 297, distance: 133.8
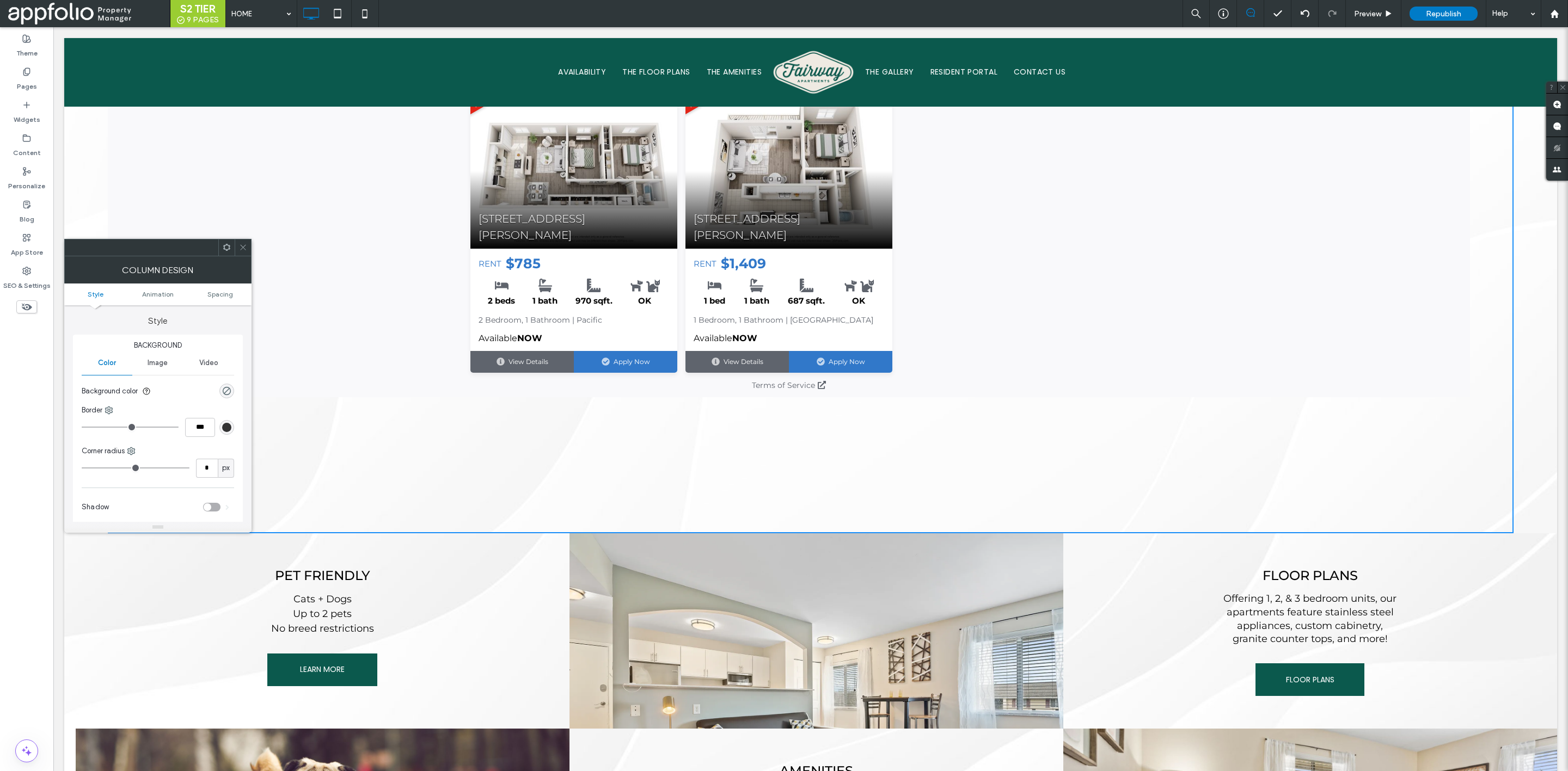
click at [242, 253] on span at bounding box center [242, 247] width 8 height 16
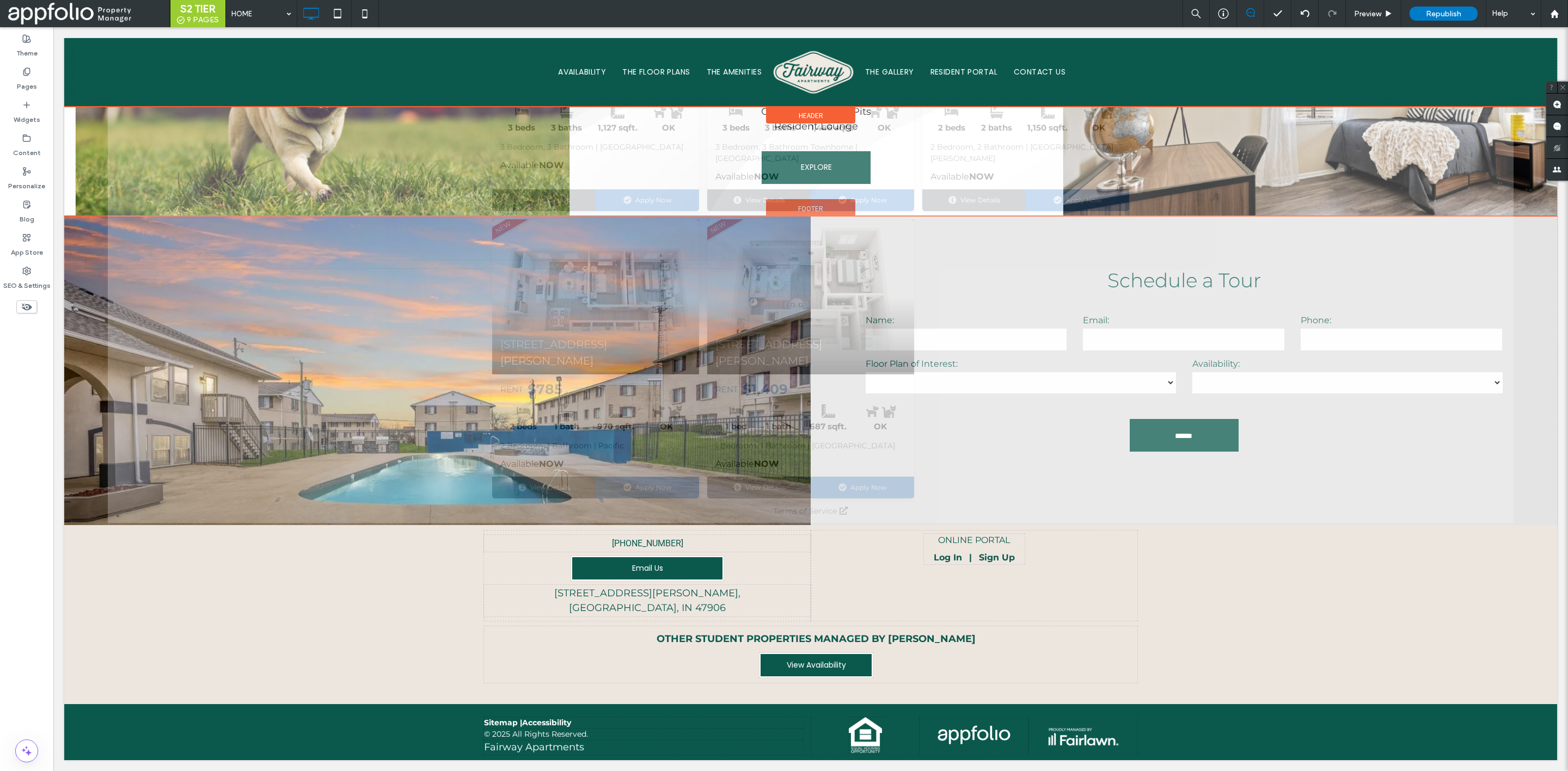
scroll to position [1741, 0]
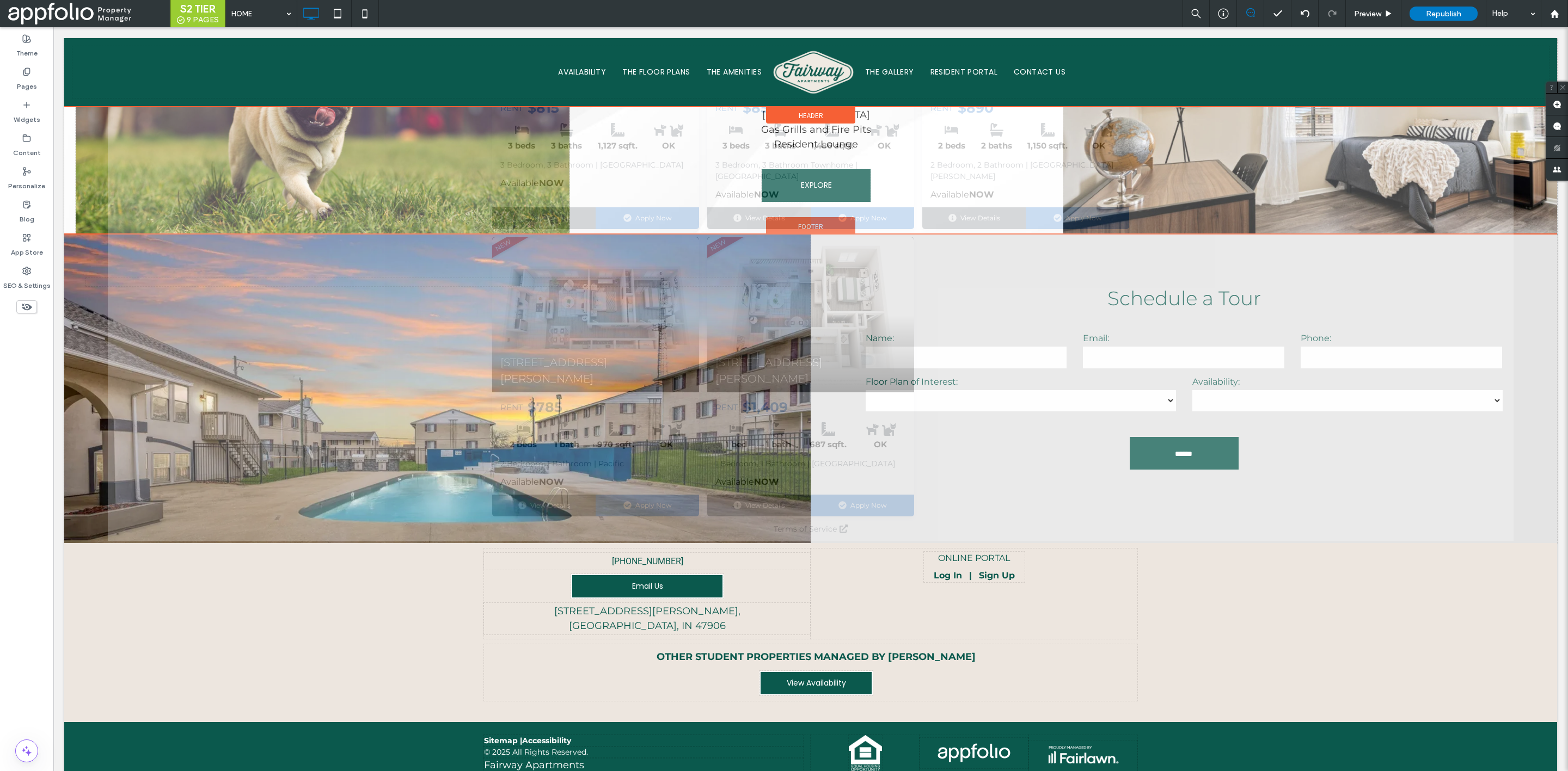
drag, startPoint x: 370, startPoint y: 253, endPoint x: 490, endPoint y: 171, distance: 145.3
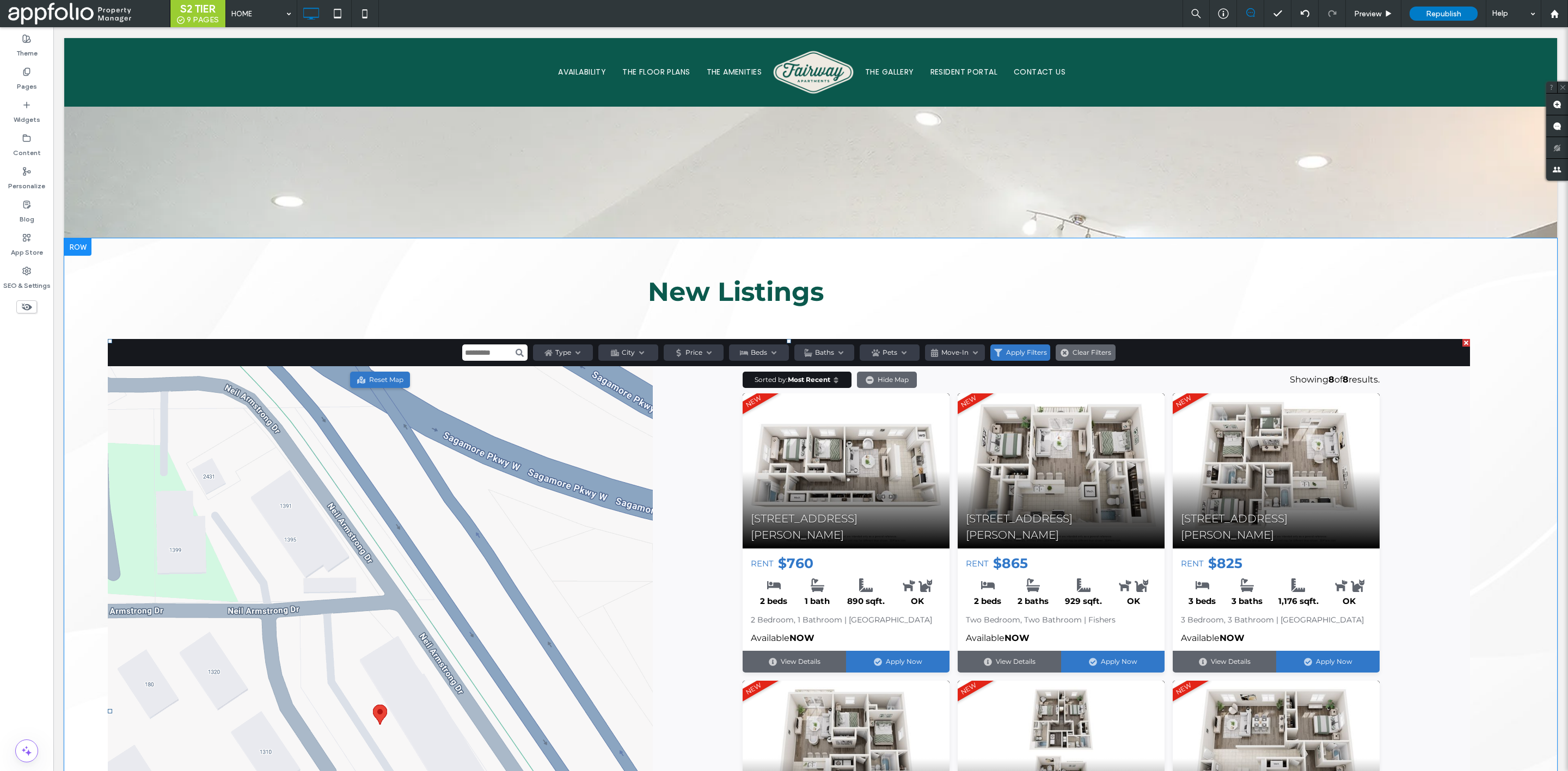
scroll to position [1067, 0]
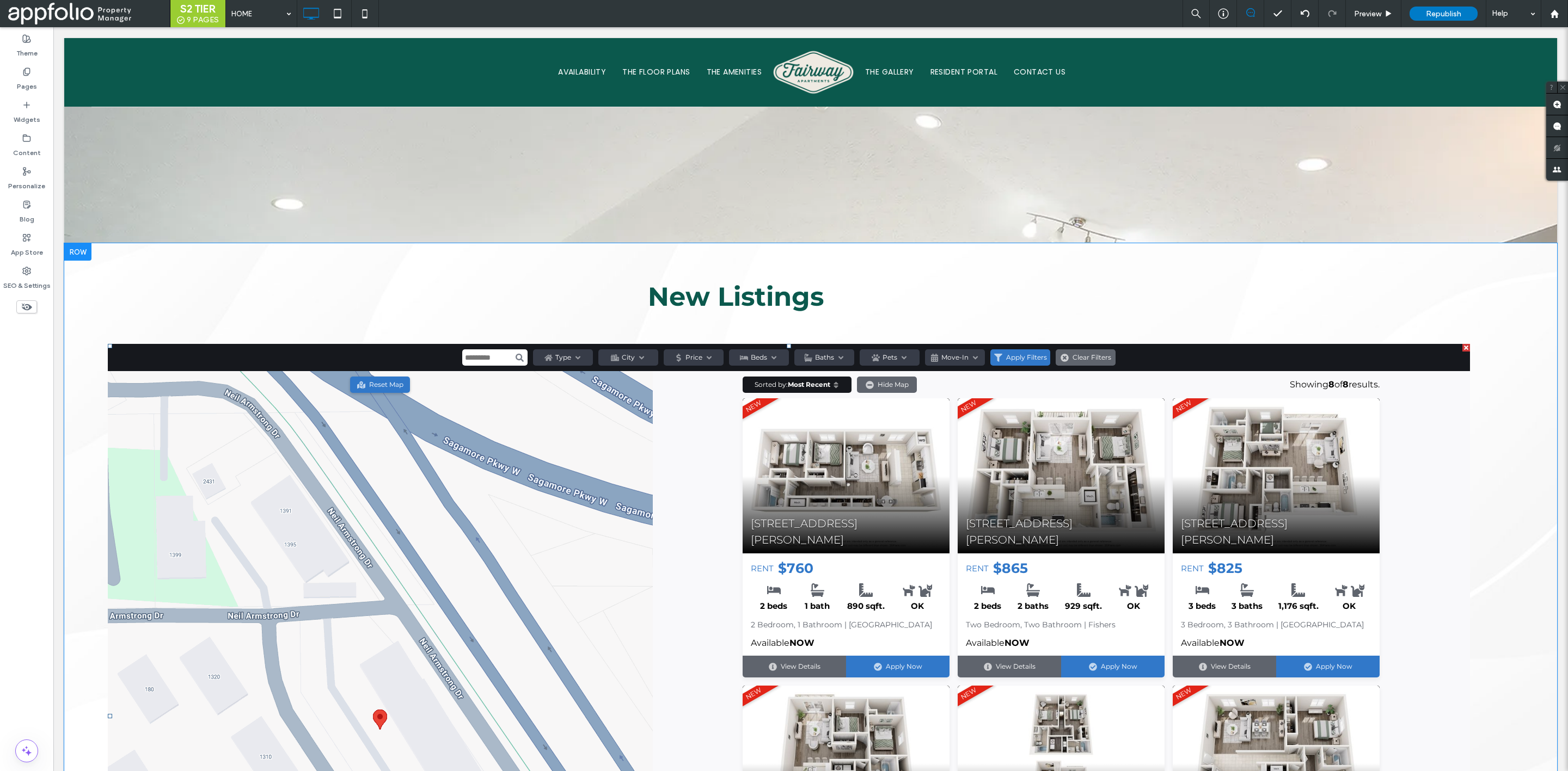
click at [1462, 344] on div at bounding box center [1466, 347] width 8 height 8
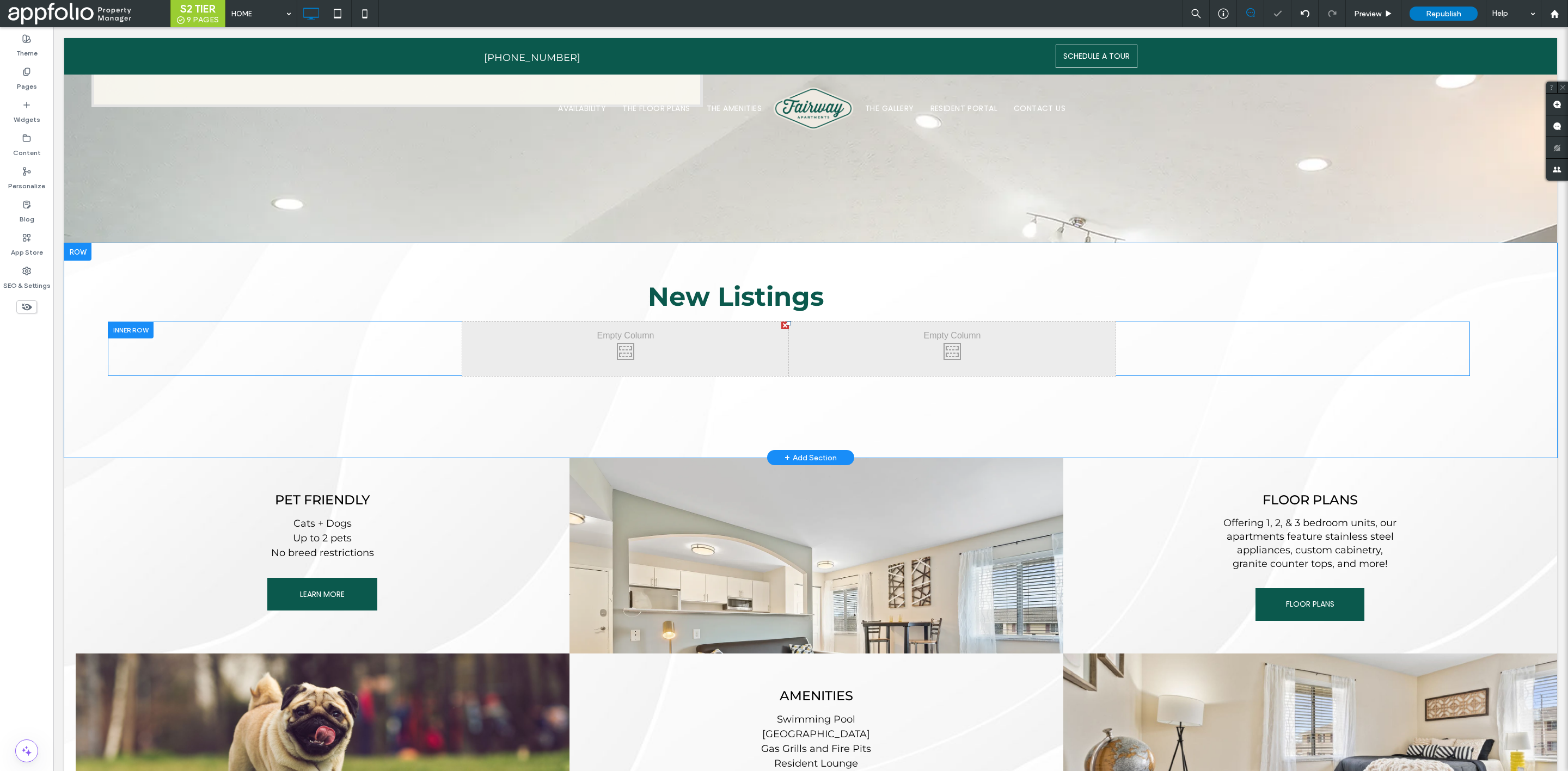
click at [574, 322] on div "Click To Paste Click To Paste" at bounding box center [626, 348] width 327 height 54
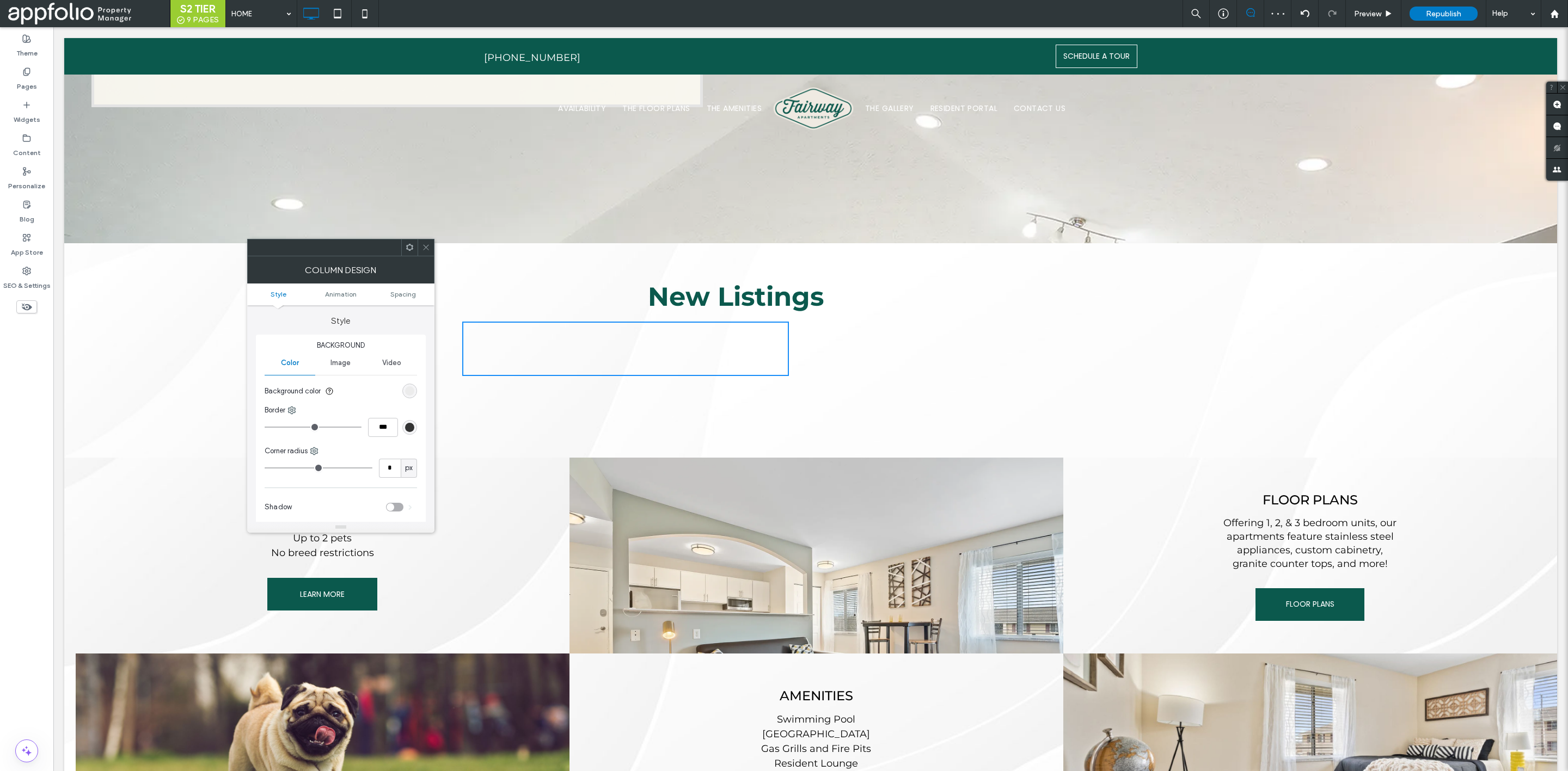
click at [429, 251] on icon at bounding box center [426, 246] width 8 height 8
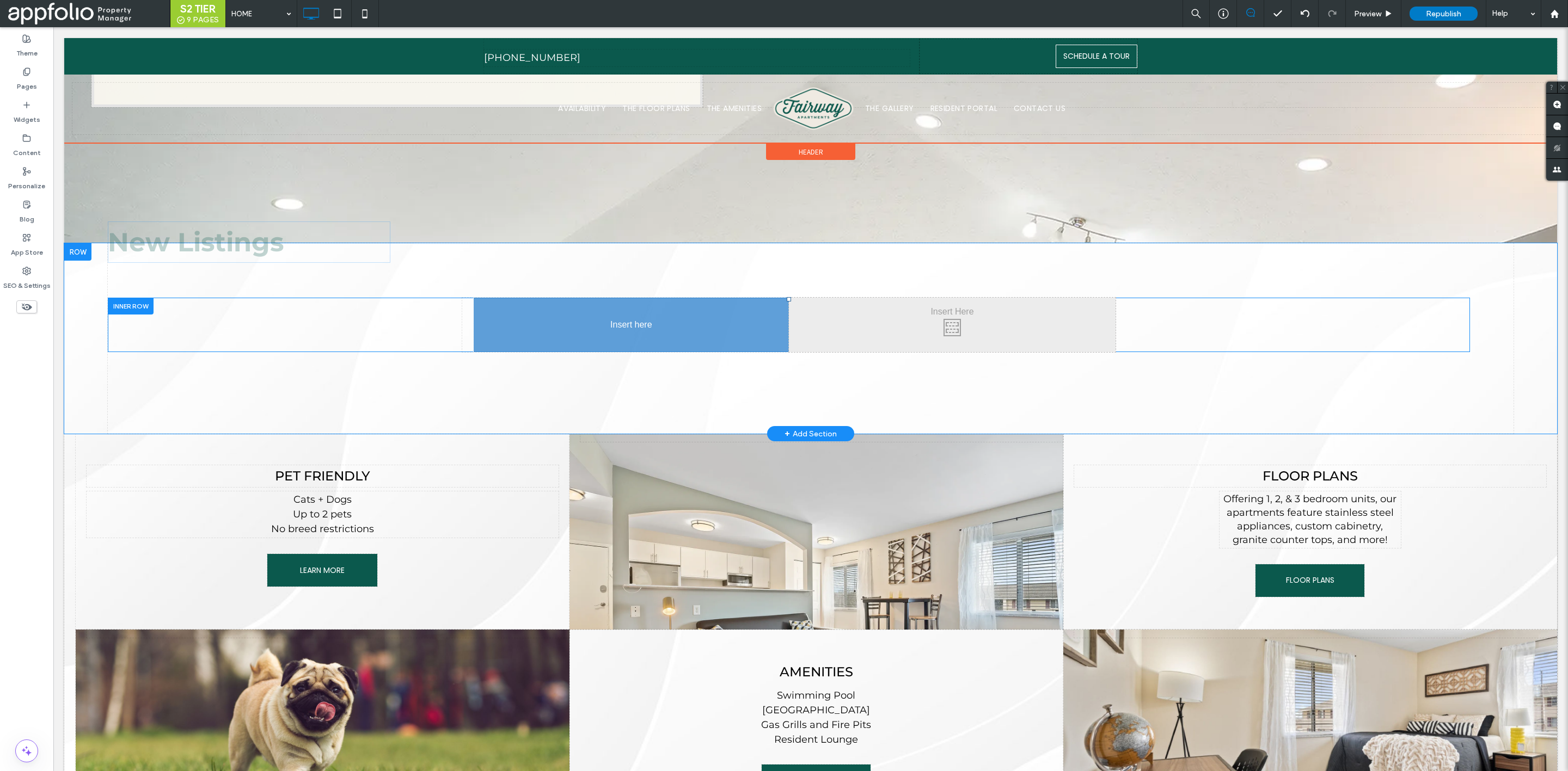
drag, startPoint x: 705, startPoint y: 273, endPoint x: 753, endPoint y: 359, distance: 98.5
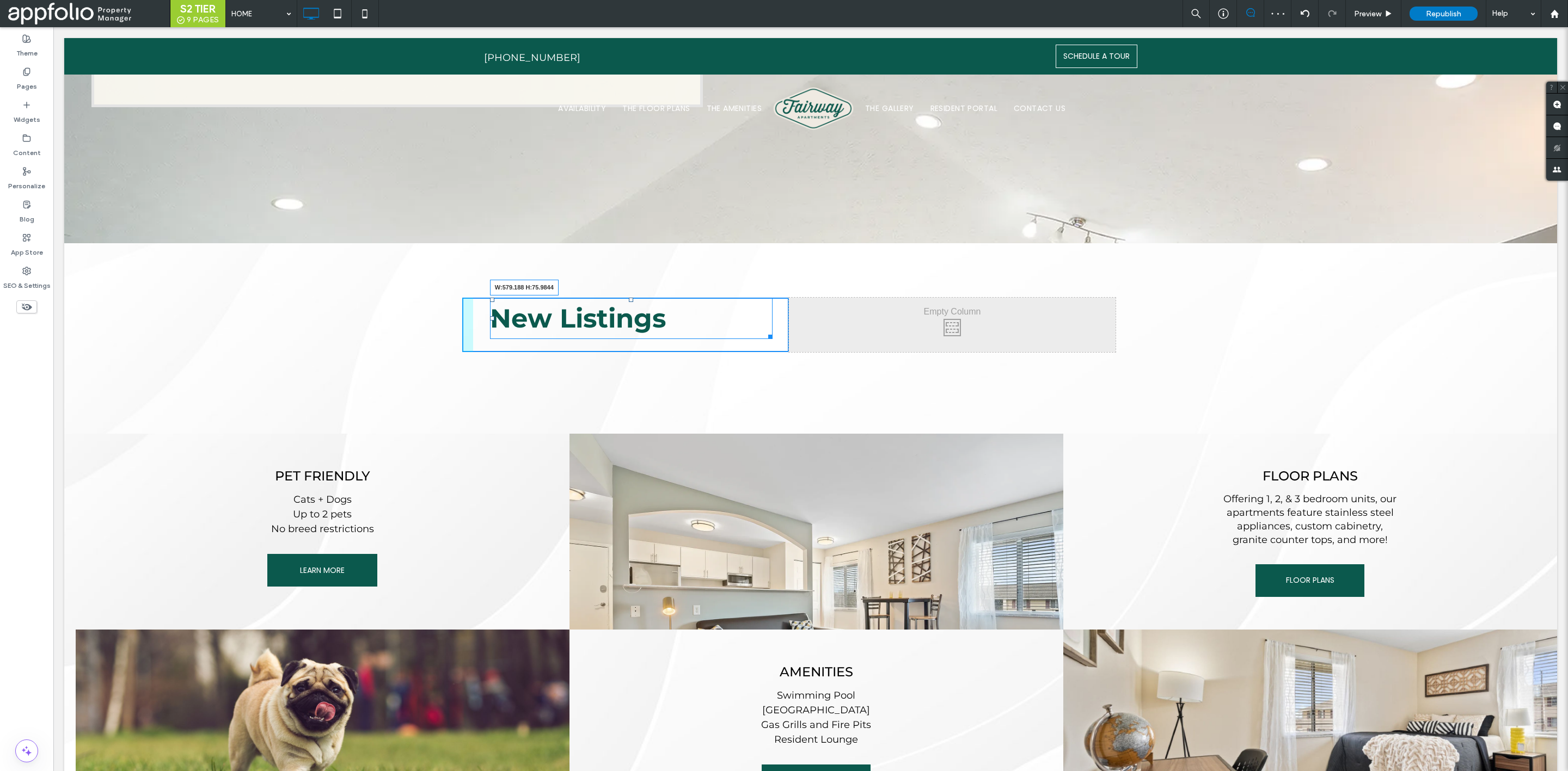
drag, startPoint x: 764, startPoint y: 315, endPoint x: 796, endPoint y: 315, distance: 32.0
click at [796, 315] on div "Click To Paste Click To Paste New Listings W:579.188 H:75.9844 Click To Paste C…" at bounding box center [790, 324] width 654 height 54
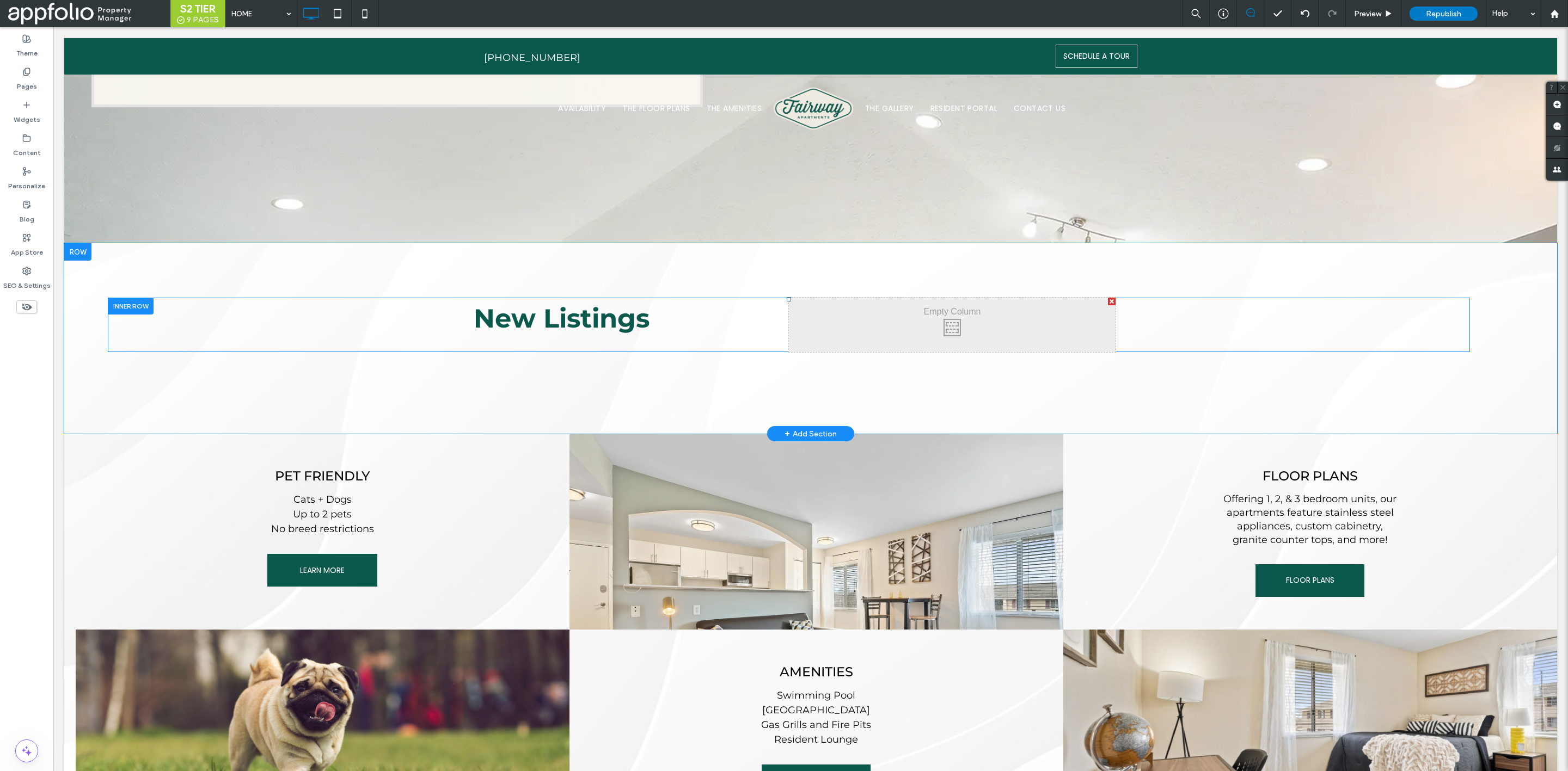
click at [132, 297] on div at bounding box center [131, 306] width 46 height 17
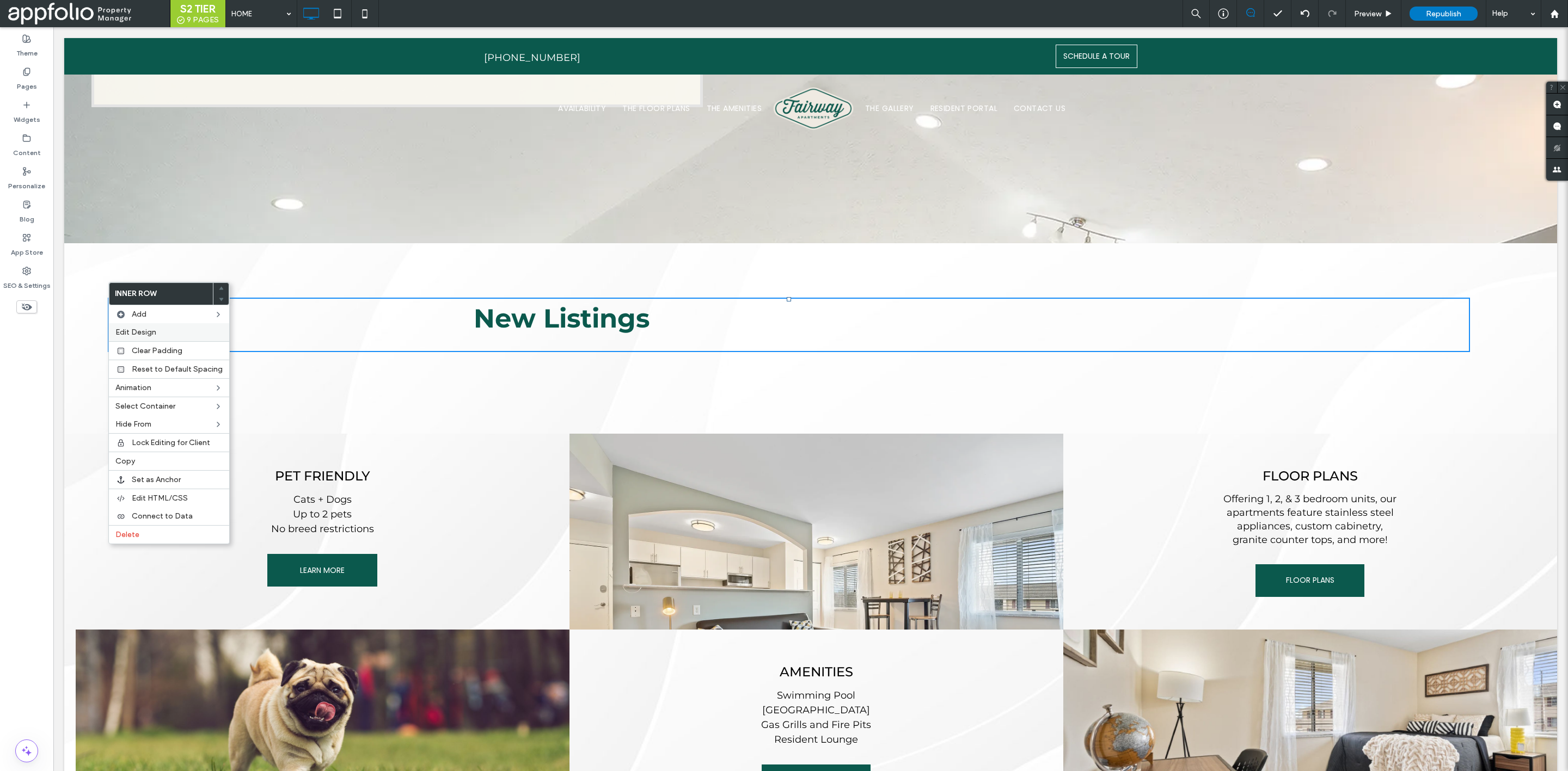
click at [174, 330] on label "Edit Design" at bounding box center [169, 332] width 107 height 10
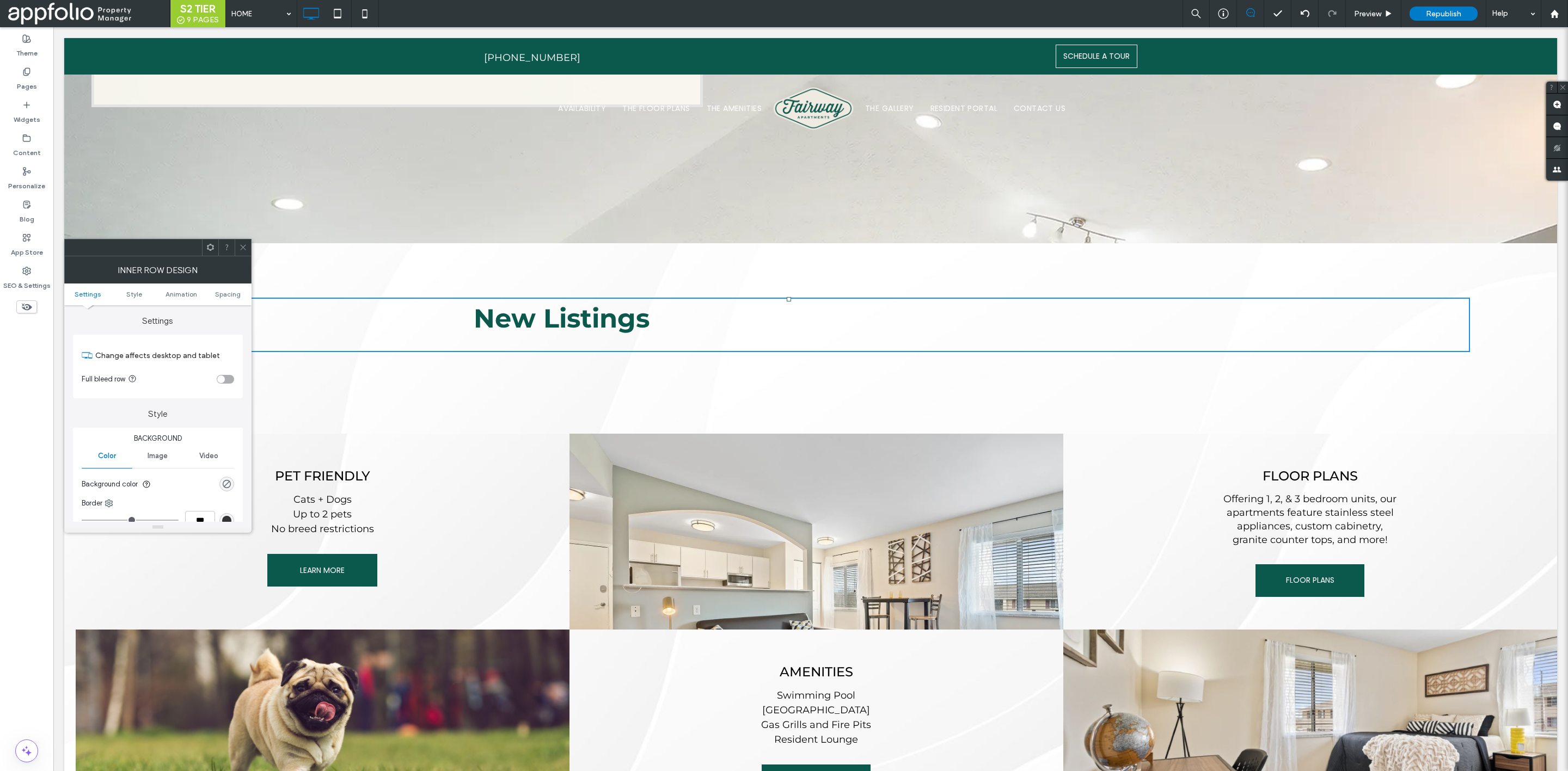
click at [125, 288] on ul "Settings Style Animation Spacing" at bounding box center [157, 294] width 188 height 22
click at [135, 293] on span "Style" at bounding box center [134, 294] width 16 height 8
click at [87, 291] on span "Settings" at bounding box center [87, 294] width 26 height 8
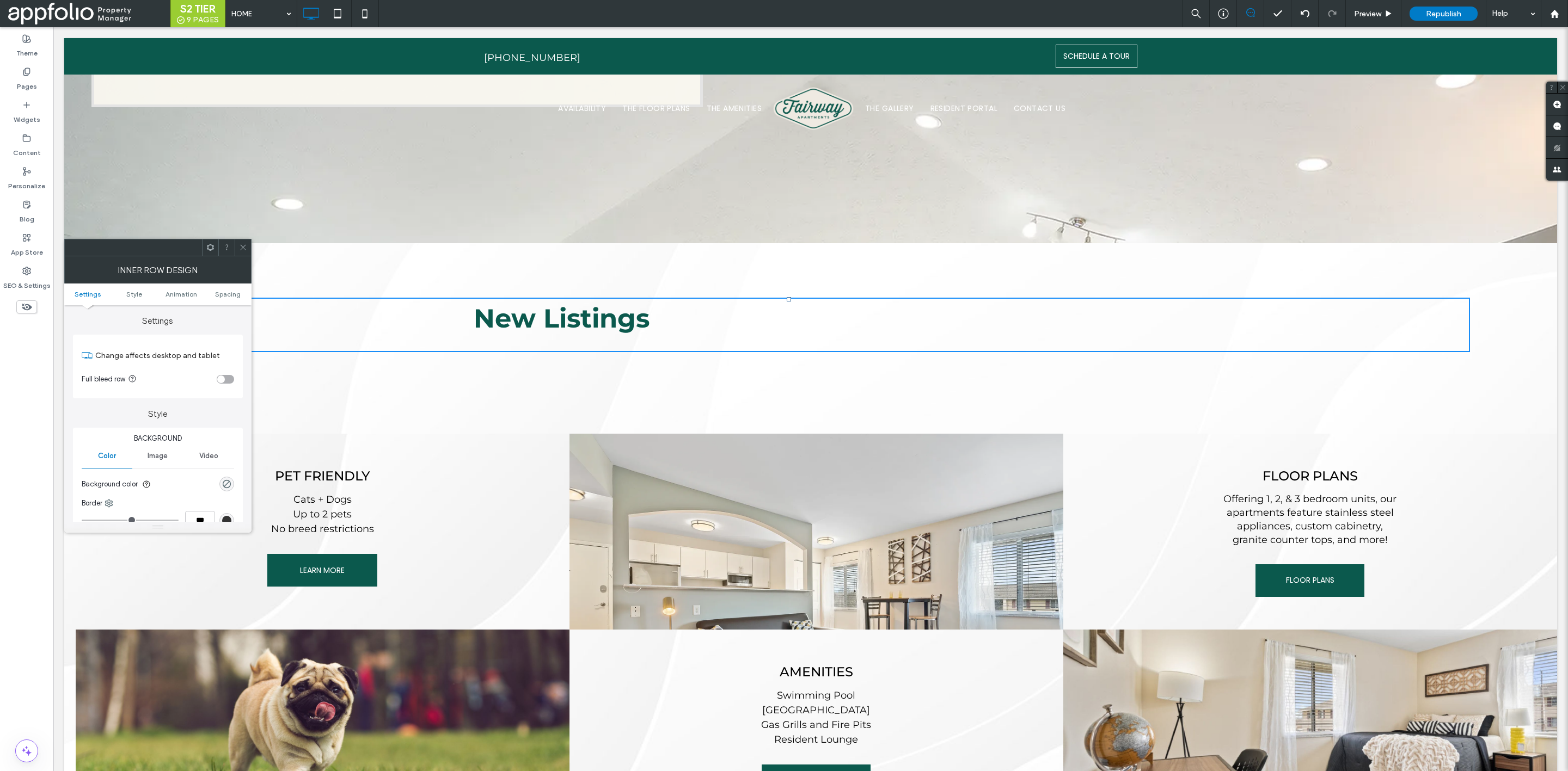
click at [223, 379] on div "toggle" at bounding box center [221, 379] width 8 height 8
click at [242, 253] on span at bounding box center [242, 247] width 8 height 16
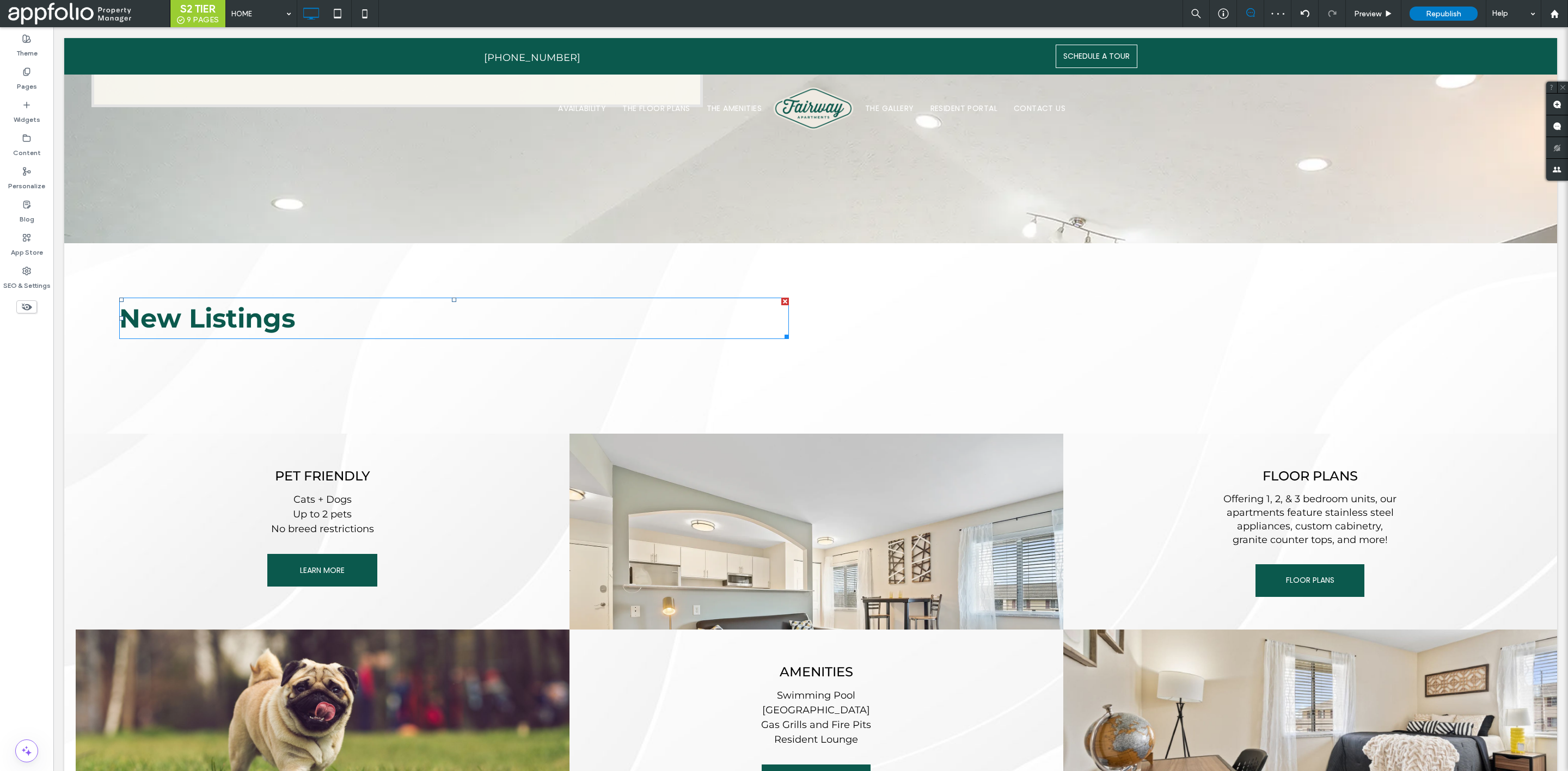
click at [317, 299] on h2 "New Listings" at bounding box center [454, 318] width 669 height 39
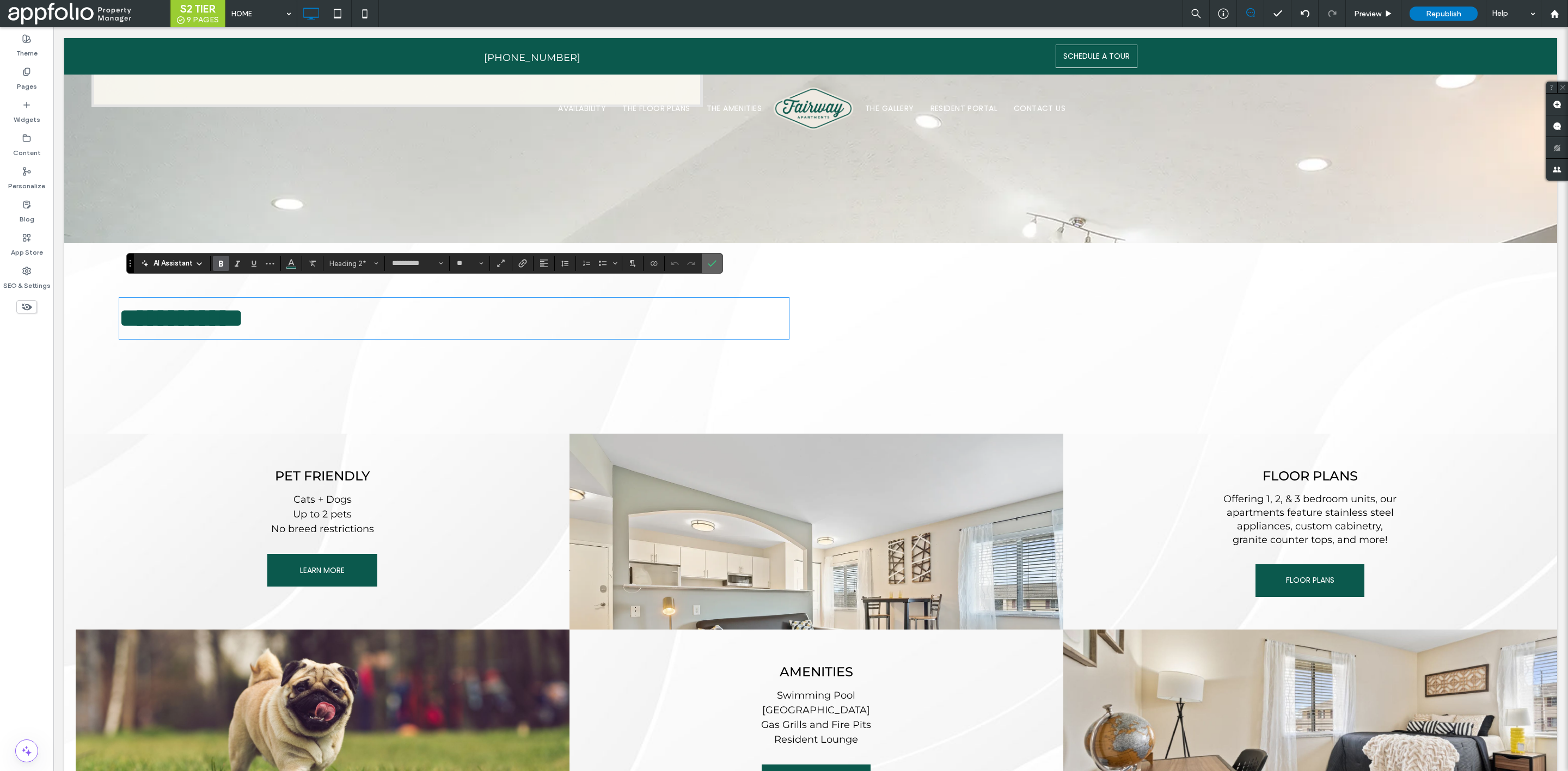
click at [714, 259] on icon "Confirm" at bounding box center [712, 264] width 9 height 9
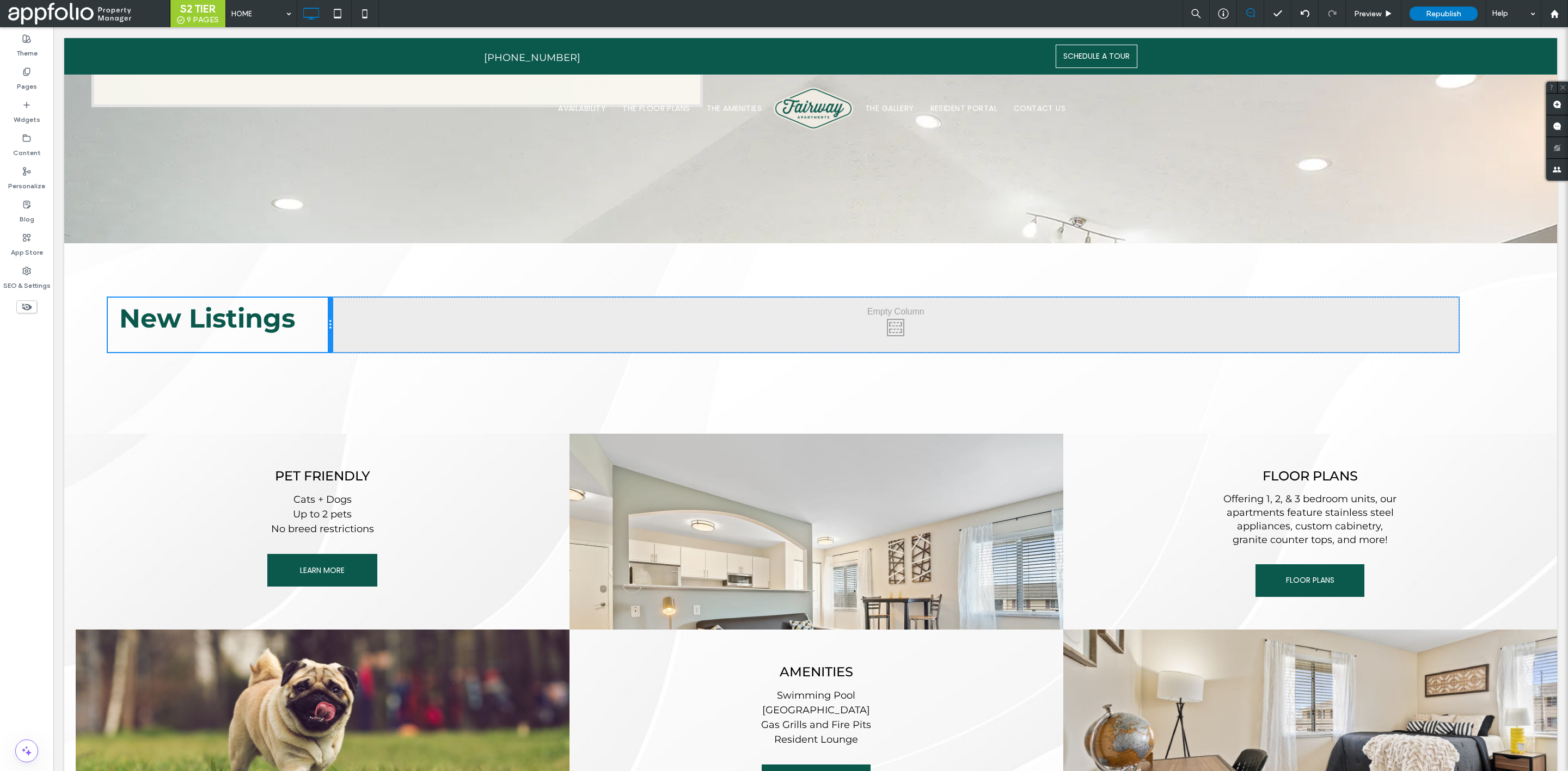
drag, startPoint x: 778, startPoint y: 310, endPoint x: 398, endPoint y: 349, distance: 382.0
click at [345, 322] on div "Click To Paste Click To Paste New Listings Click To Paste Click To Paste" at bounding box center [789, 324] width 1362 height 54
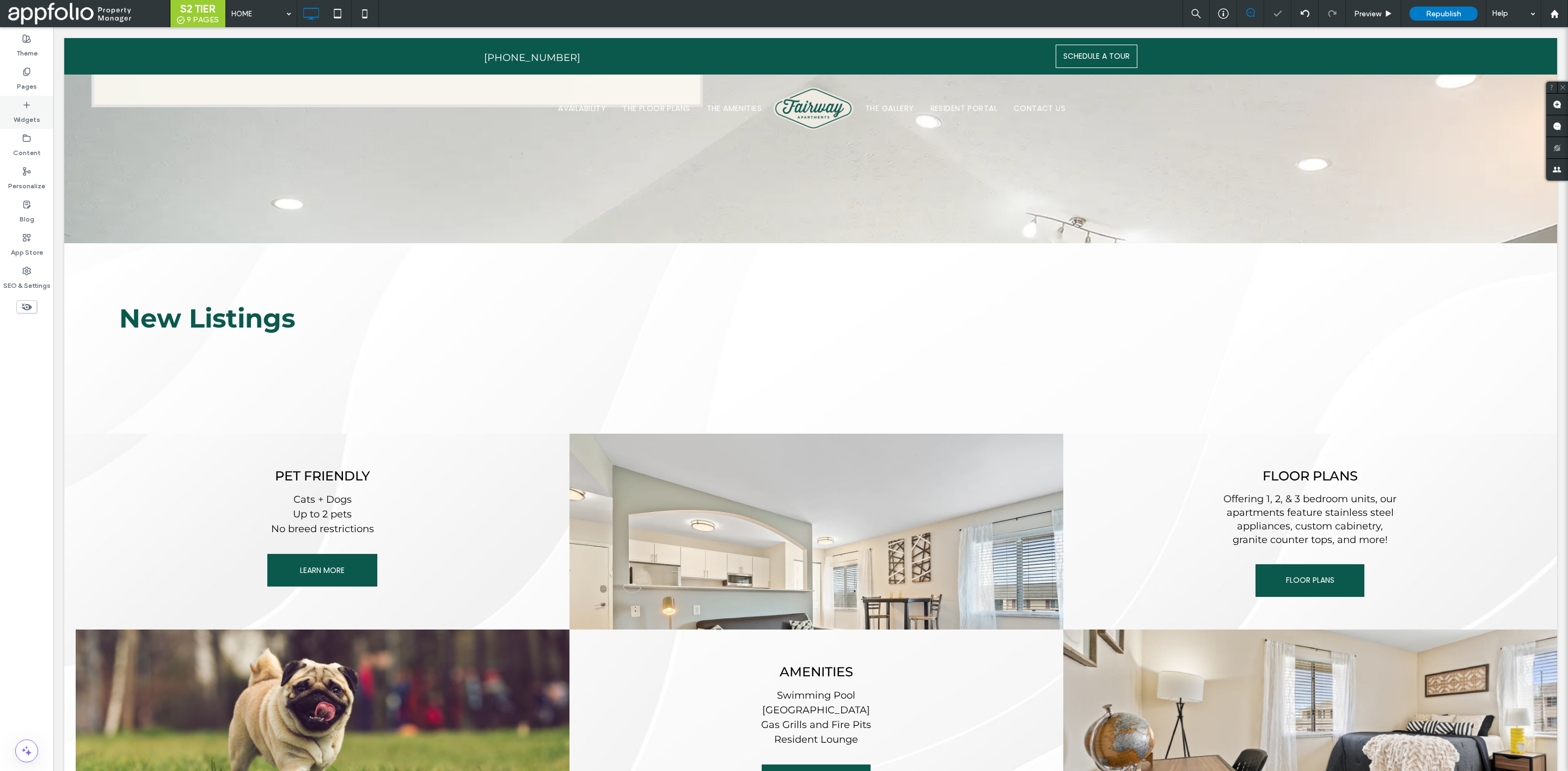
click at [32, 104] on div "Widgets" at bounding box center [27, 112] width 54 height 33
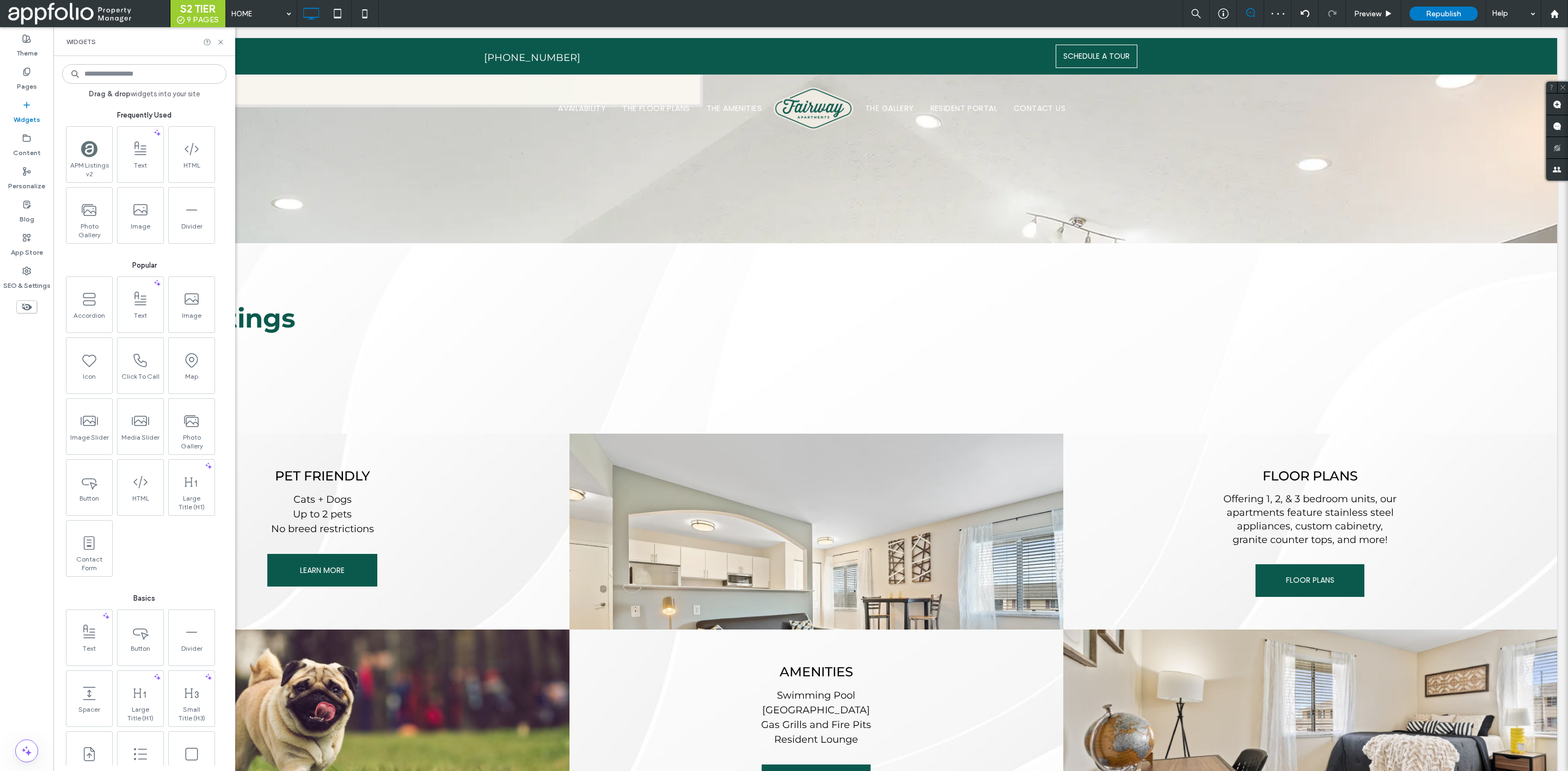
click at [121, 74] on input at bounding box center [144, 73] width 164 height 20
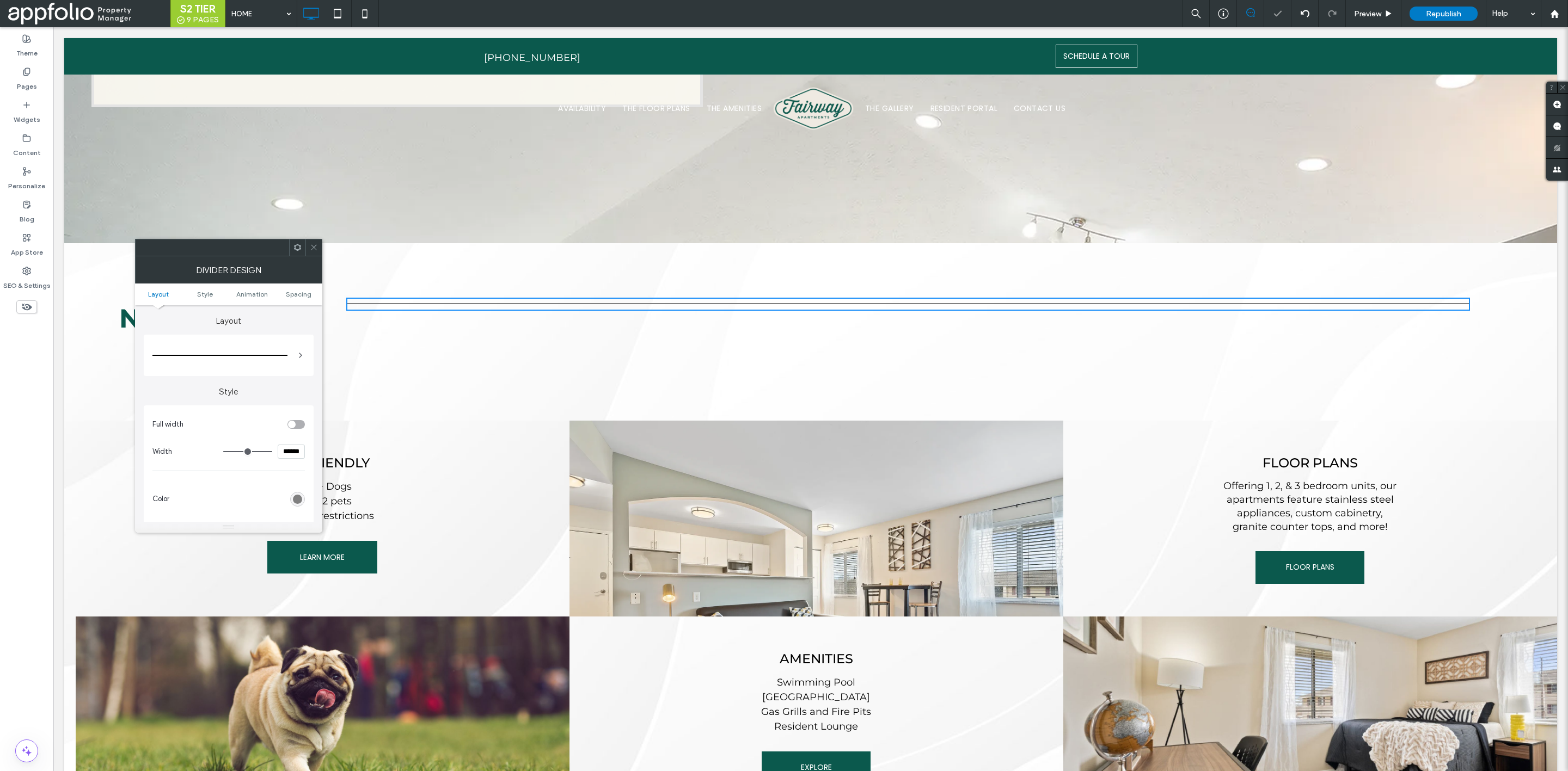
click at [316, 248] on icon at bounding box center [313, 246] width 8 height 8
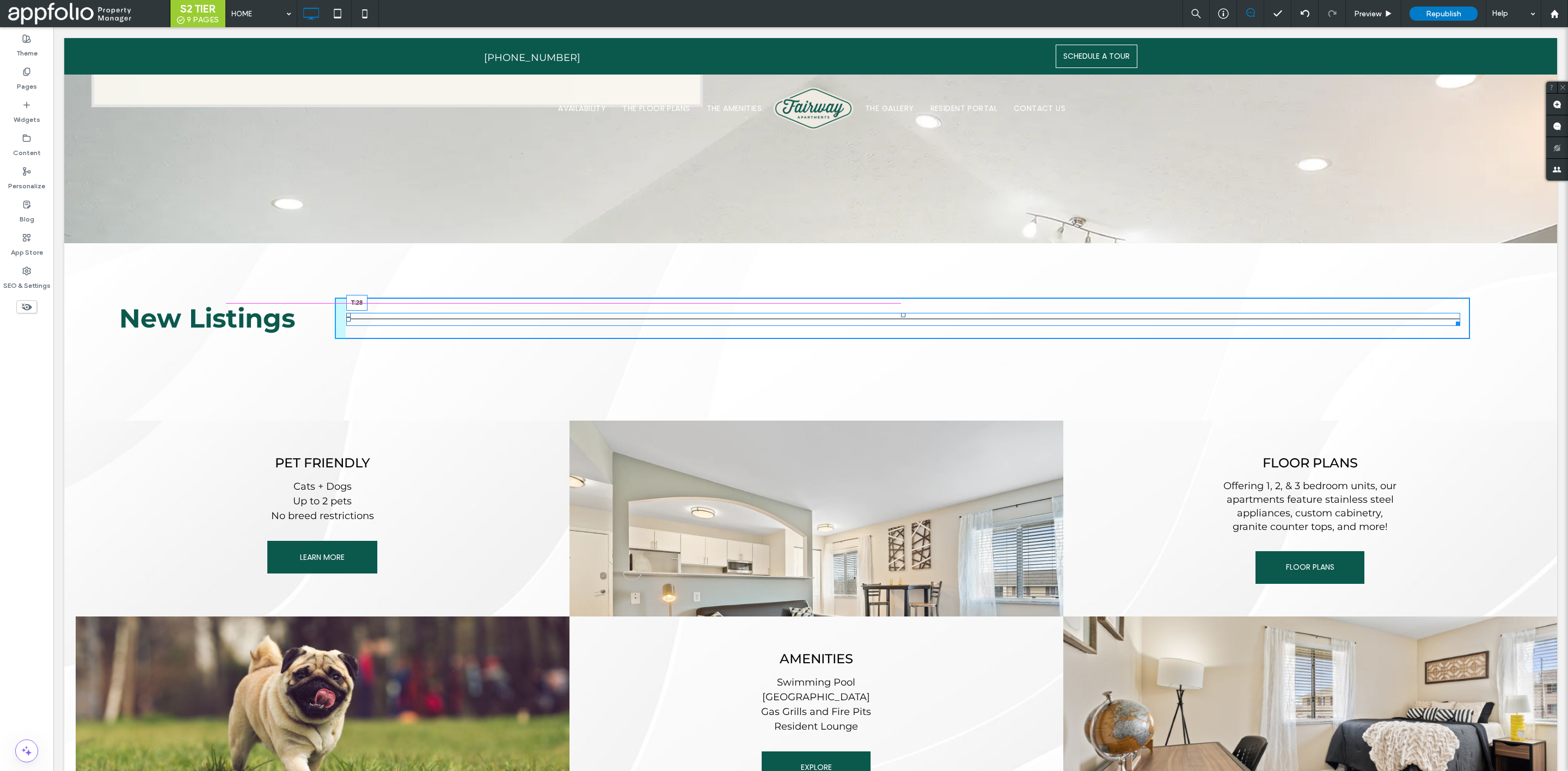
drag, startPoint x: 900, startPoint y: 283, endPoint x: 906, endPoint y: 299, distance: 17.1
click at [906, 313] on div "T:28" at bounding box center [903, 319] width 1115 height 12
click at [889, 318] on hr at bounding box center [908, 319] width 1124 height 3
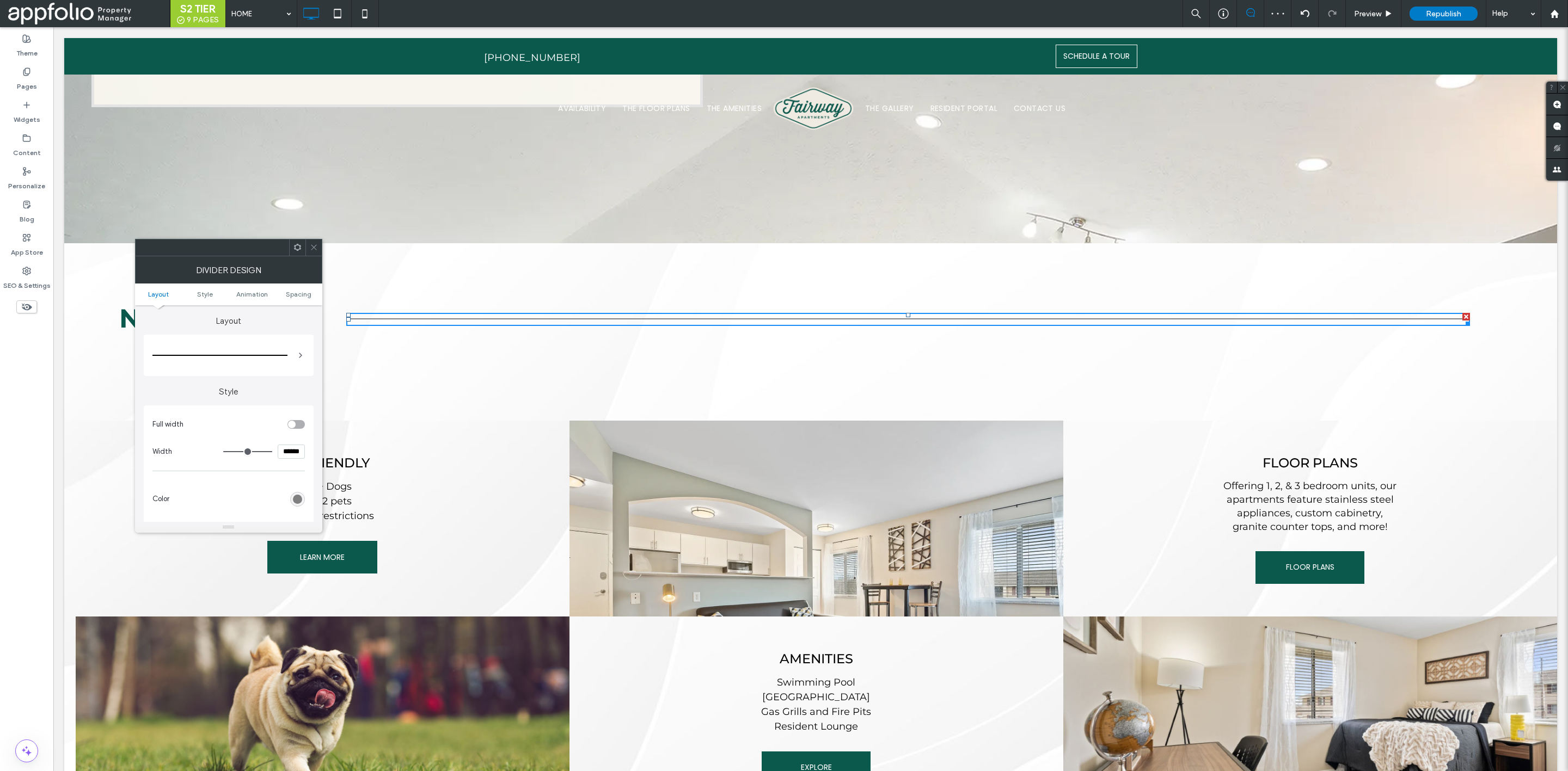
click at [294, 452] on input "******" at bounding box center [291, 451] width 27 height 14
click at [294, 409] on div "toggle" at bounding box center [291, 410] width 8 height 8
type input "*"
type input "***"
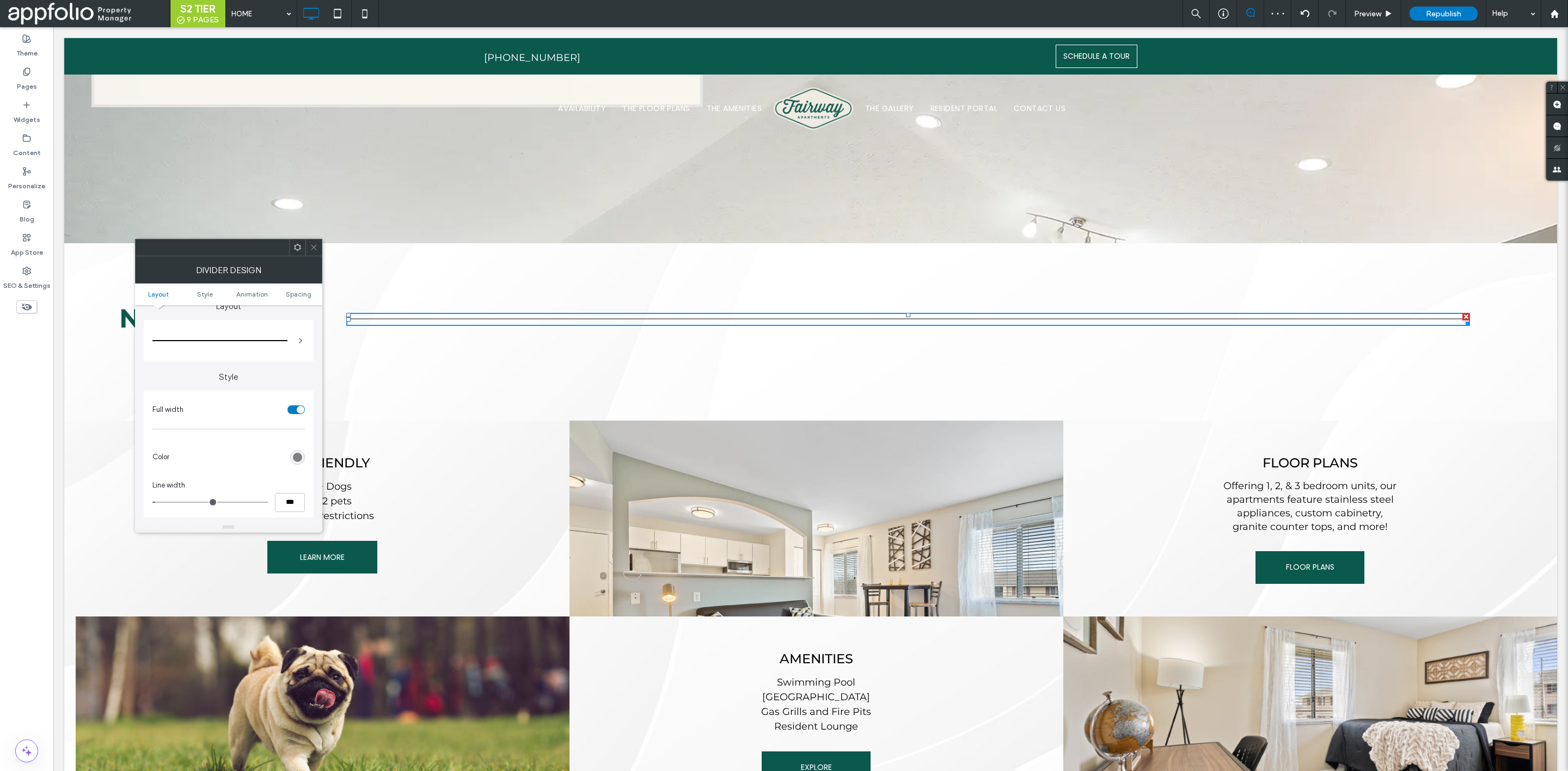
click at [170, 503] on input "range" at bounding box center [210, 502] width 116 height 1
type input "*"
type input "***"
type input "*"
type input "***"
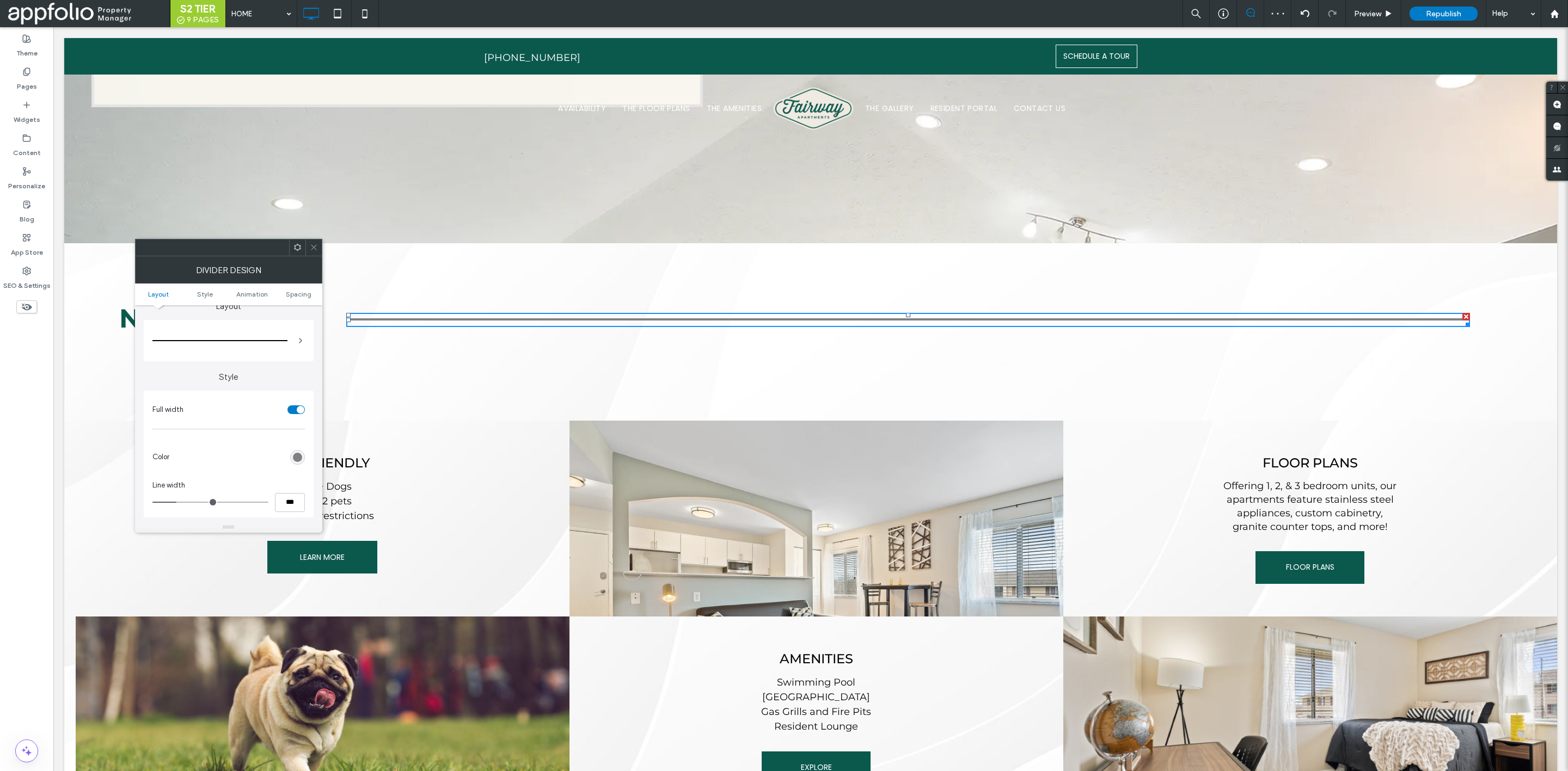
type input "*"
type input "***"
type input "*"
type input "***"
type input "*"
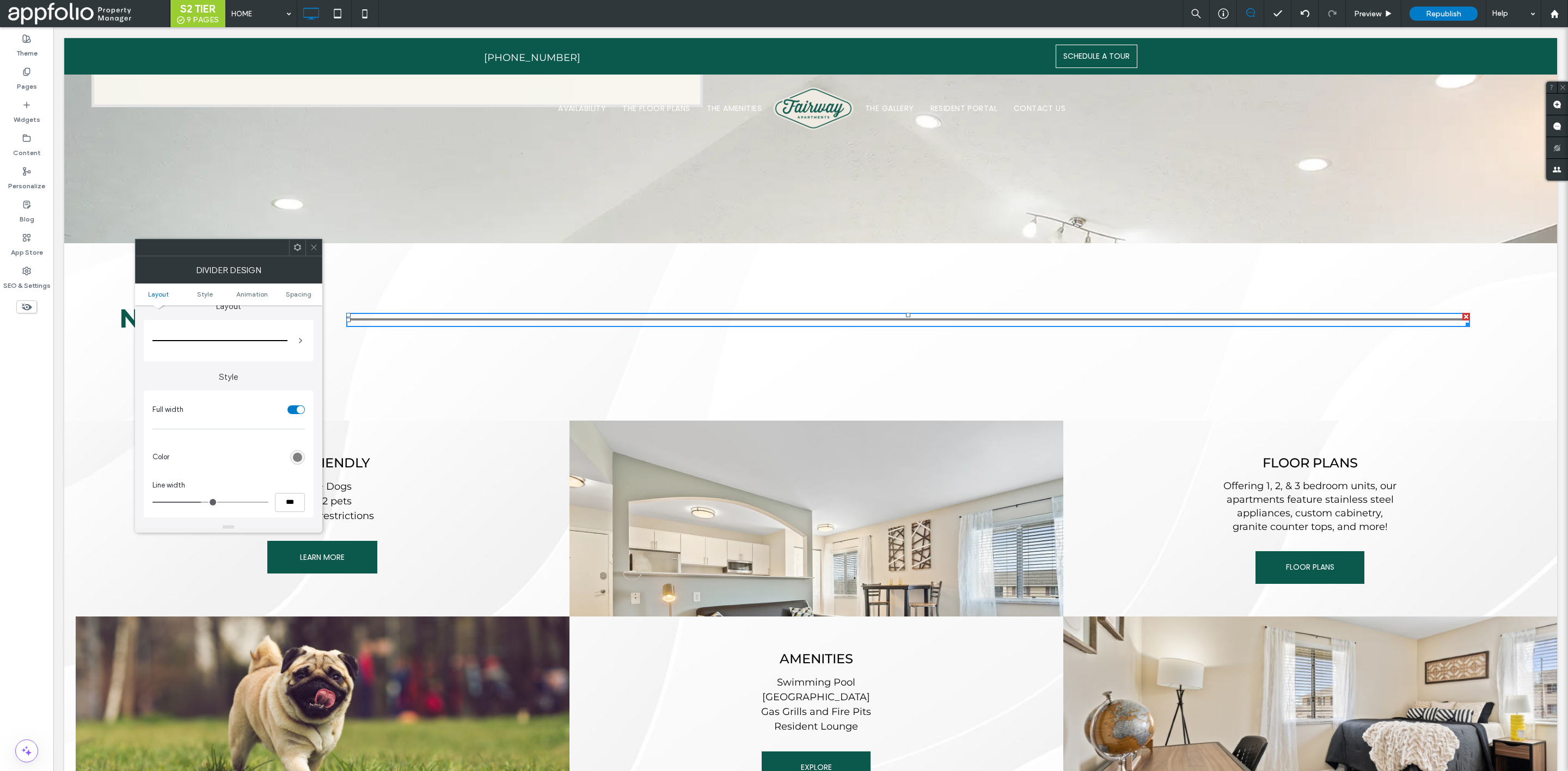
type input "***"
type input "**"
type input "****"
drag, startPoint x: 170, startPoint y: 505, endPoint x: 208, endPoint y: 497, distance: 38.8
click at [208, 502] on input "range" at bounding box center [210, 502] width 116 height 1
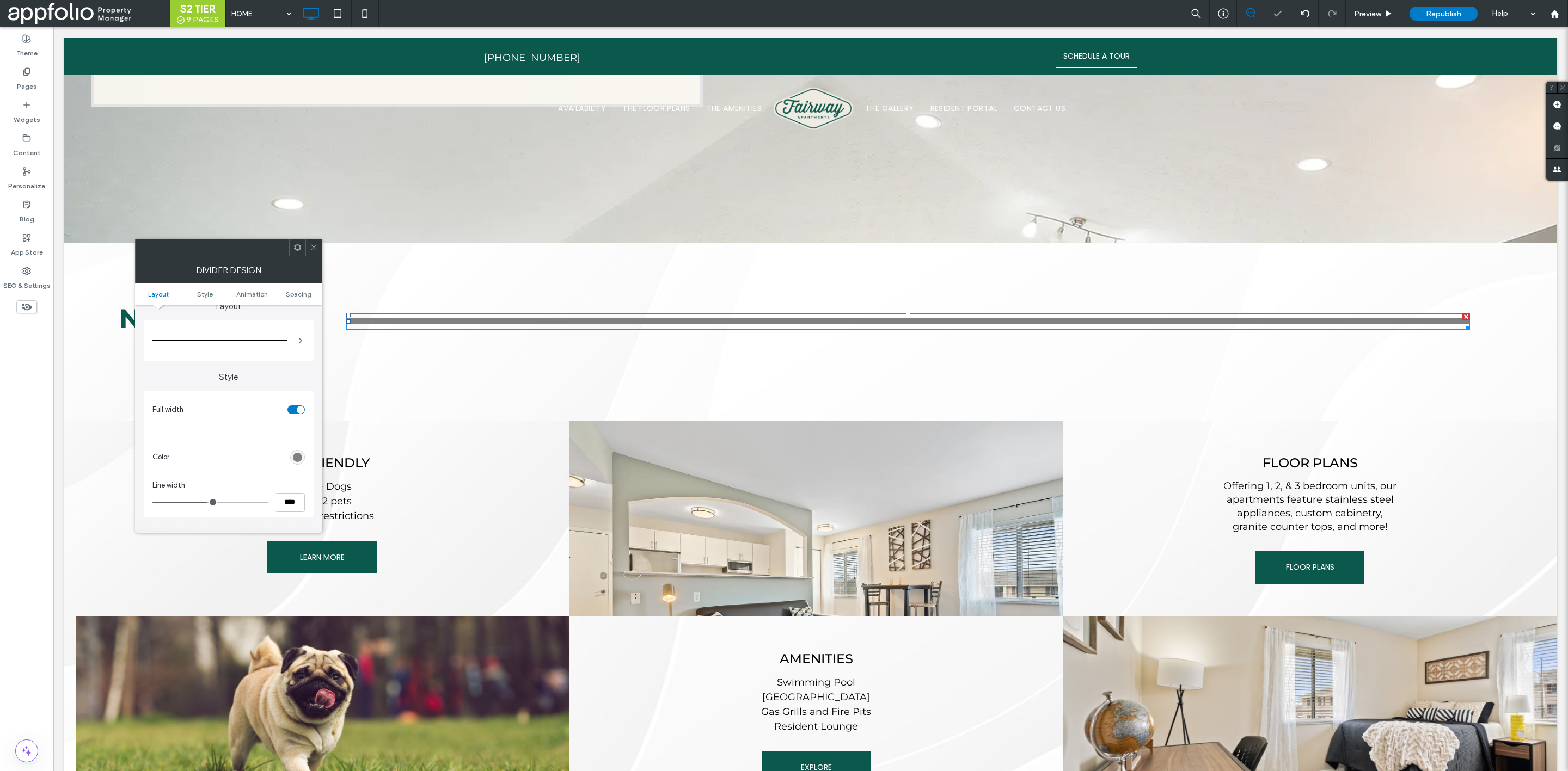
drag, startPoint x: 208, startPoint y: 497, endPoint x: 202, endPoint y: 503, distance: 8.5
click at [202, 503] on div "****" at bounding box center [228, 502] width 152 height 19
type input "*"
type input "***"
click at [190, 503] on input "range" at bounding box center [210, 502] width 116 height 1
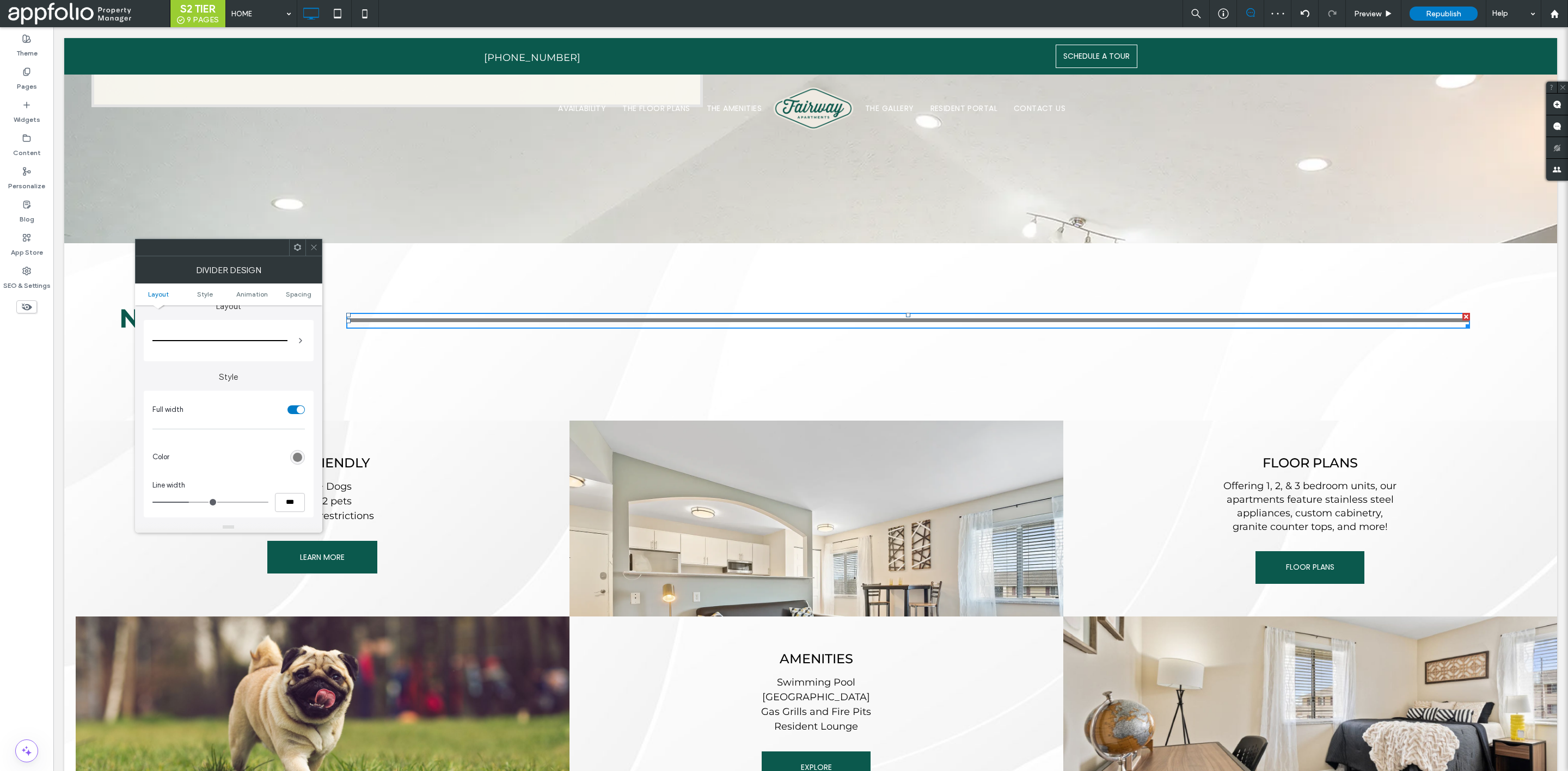
type input "*"
type input "***"
type input "*"
click at [184, 503] on input "range" at bounding box center [210, 502] width 116 height 1
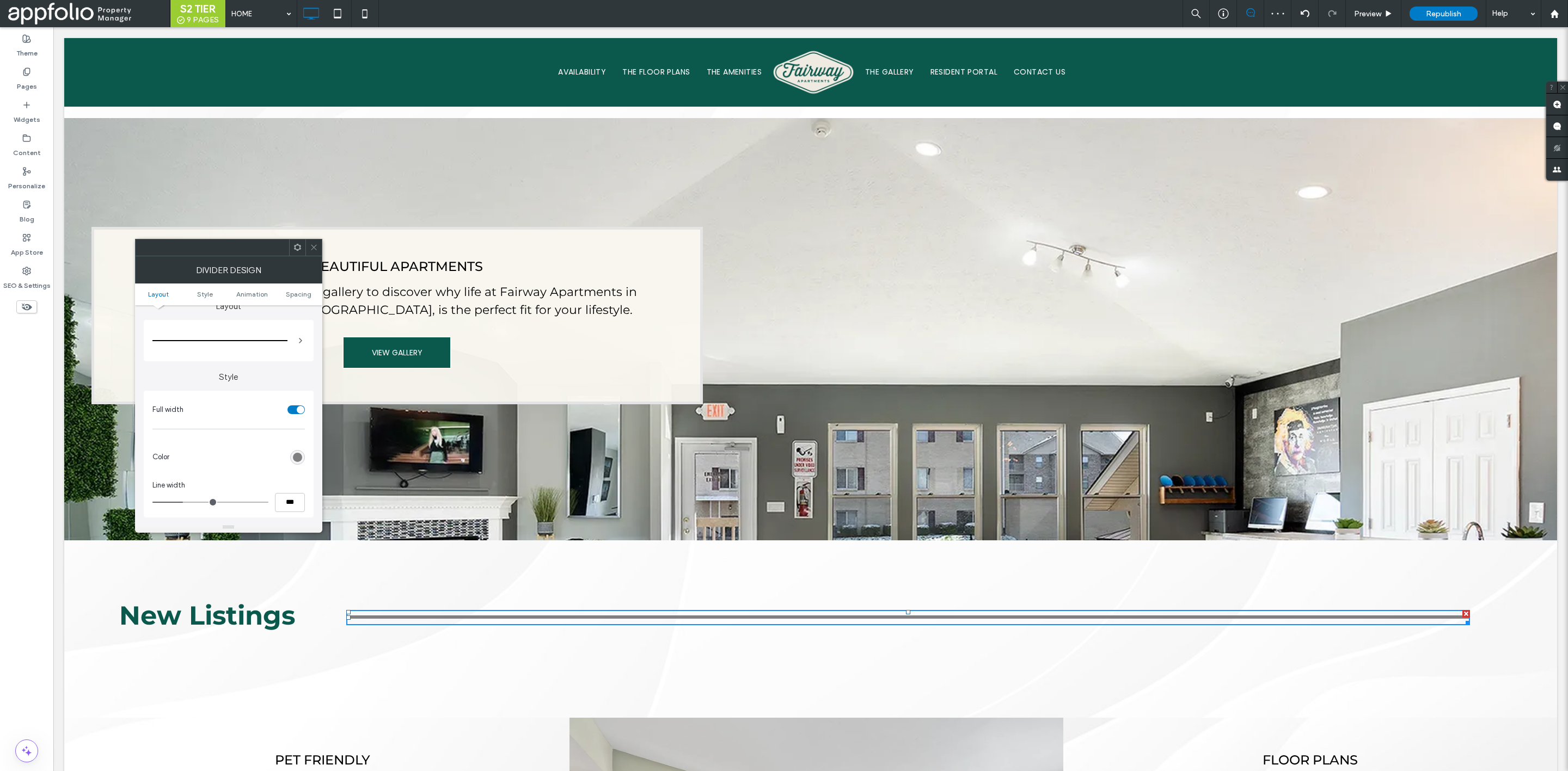
scroll to position [769, 0]
click at [298, 458] on div "rgb(128, 128, 128)" at bounding box center [298, 457] width 10 height 10
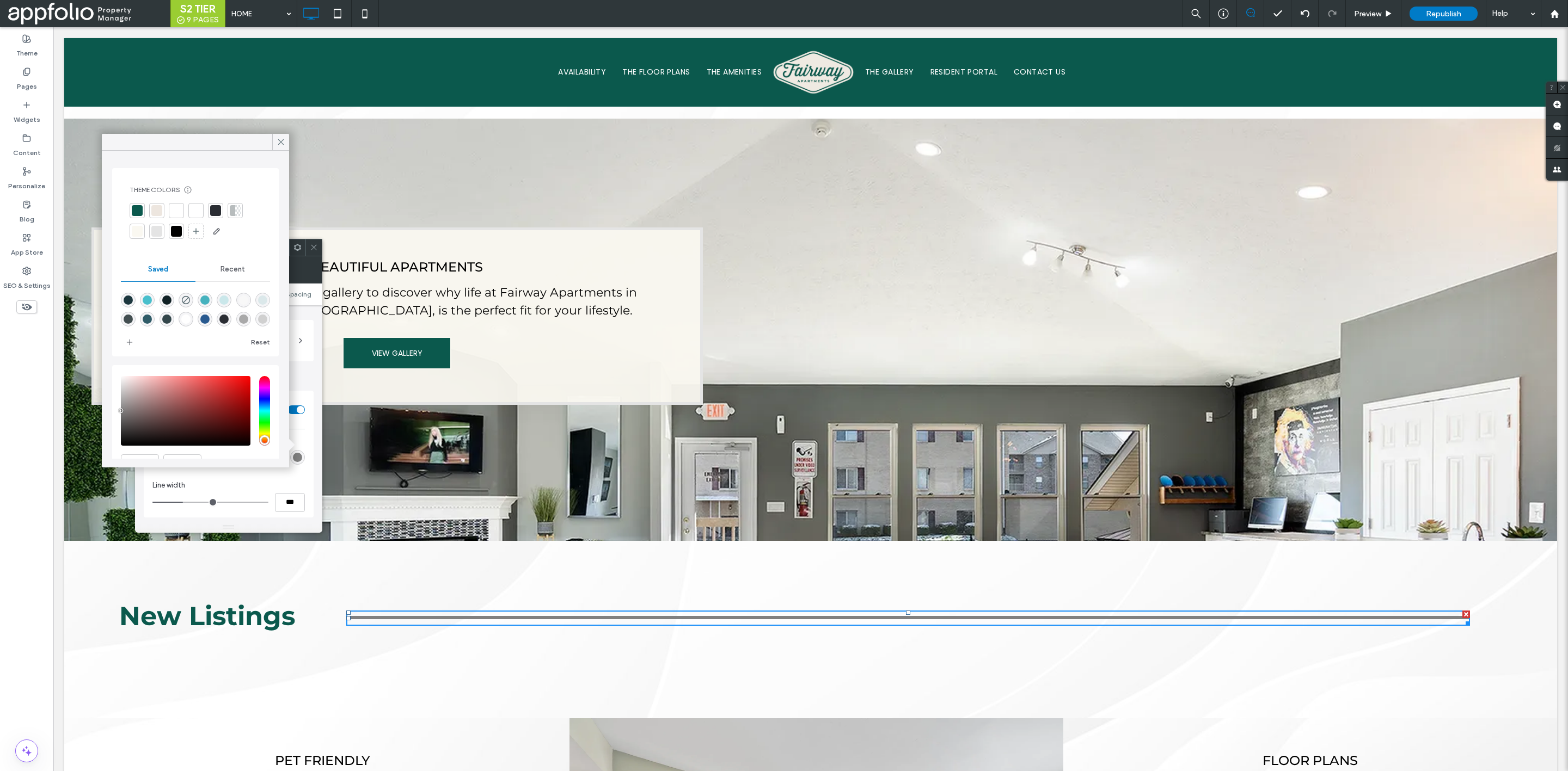
scroll to position [55, 0]
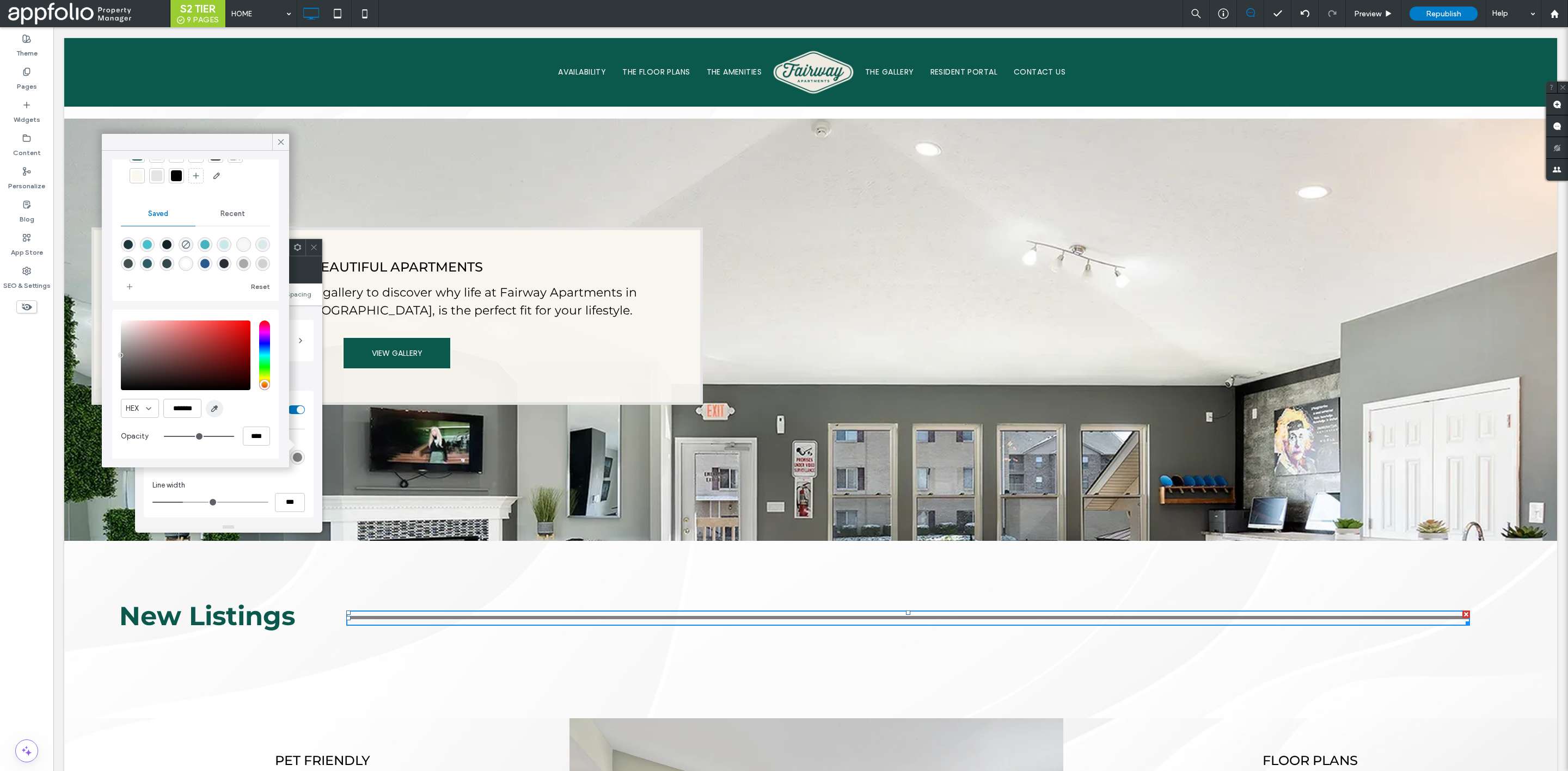
click at [214, 410] on use "button" at bounding box center [214, 409] width 6 height 6
type input "*******"
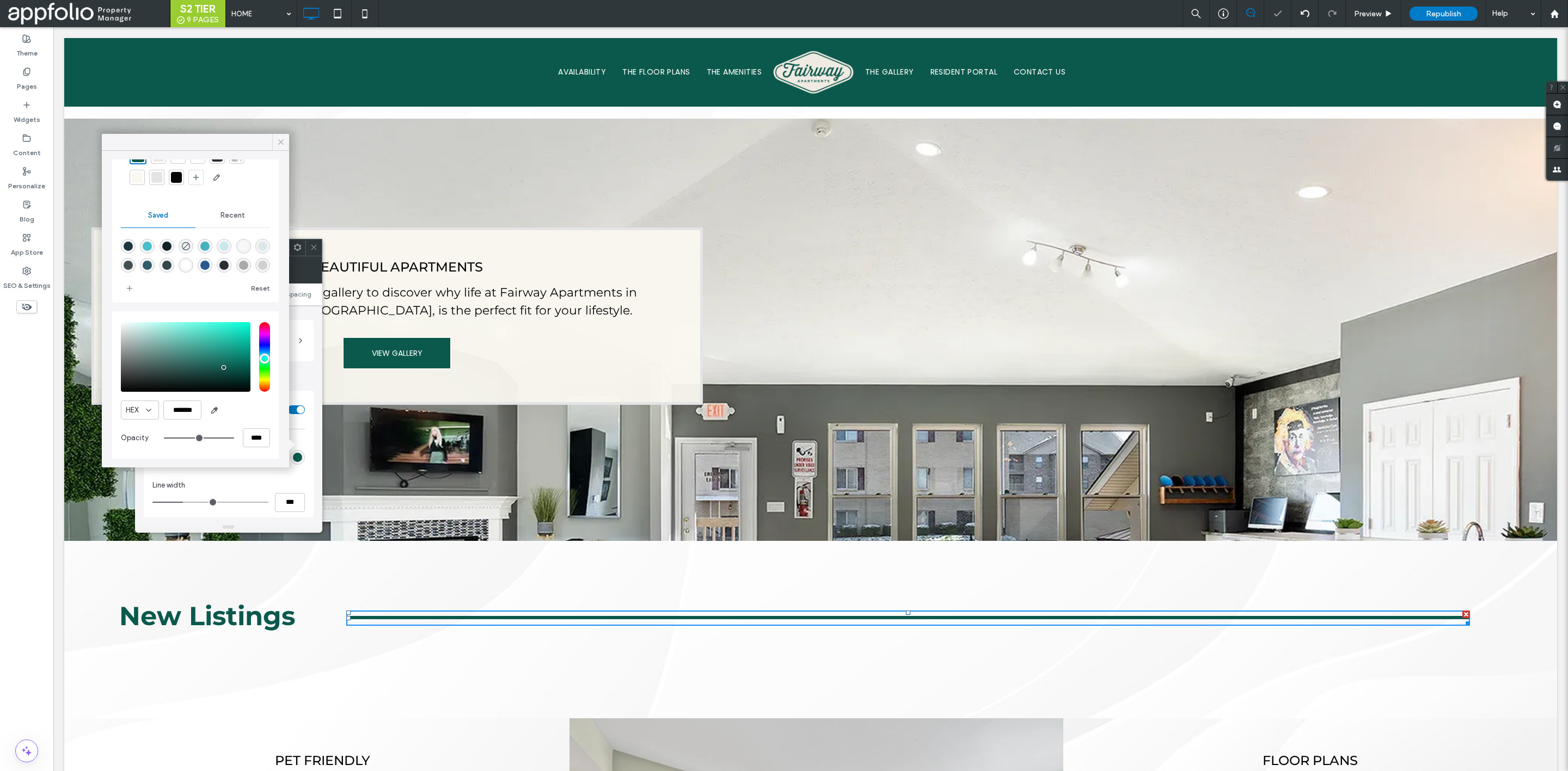
click at [278, 135] on span at bounding box center [280, 142] width 10 height 16
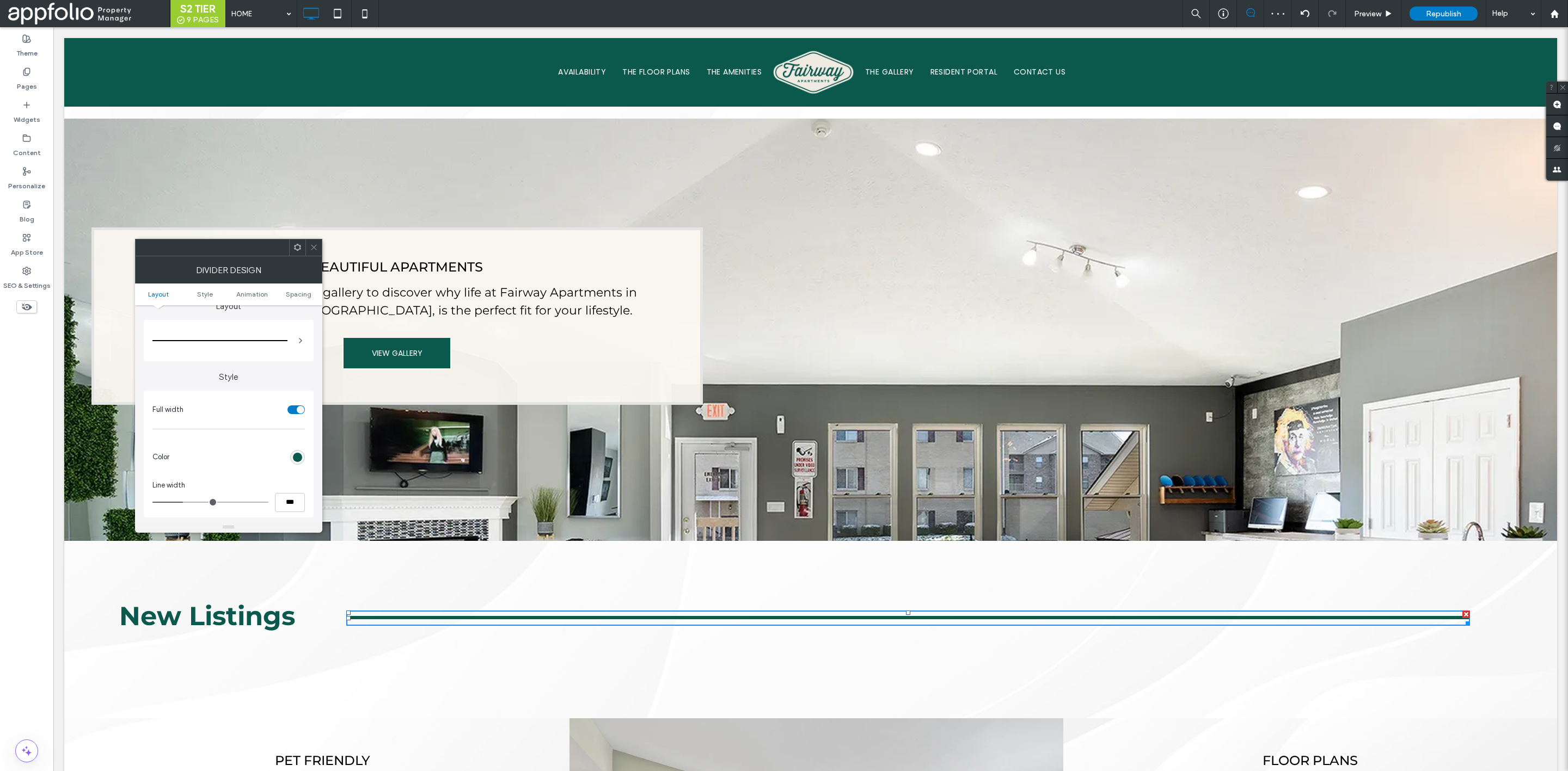
click at [314, 252] on icon at bounding box center [313, 246] width 8 height 8
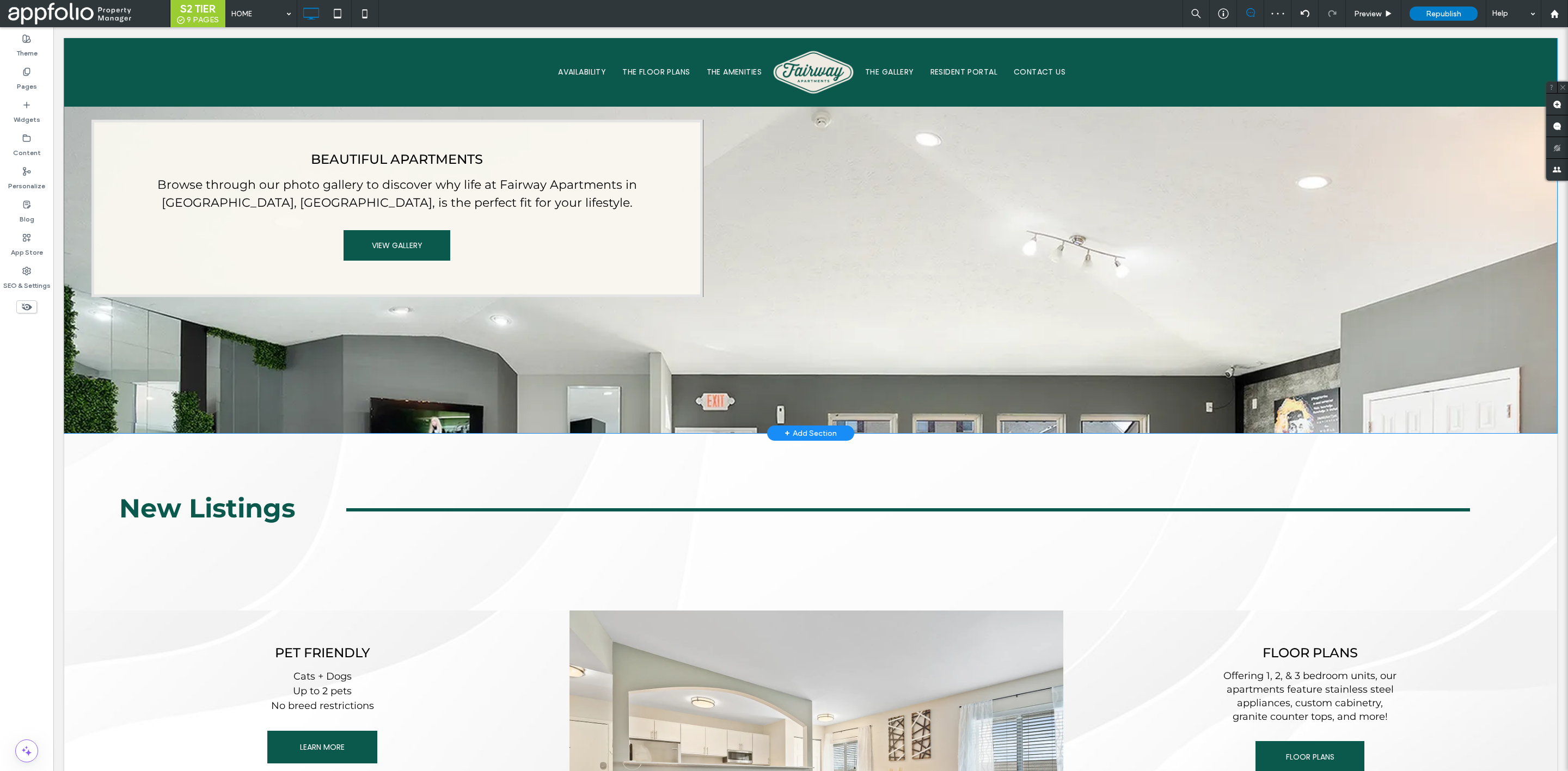
scroll to position [878, 0]
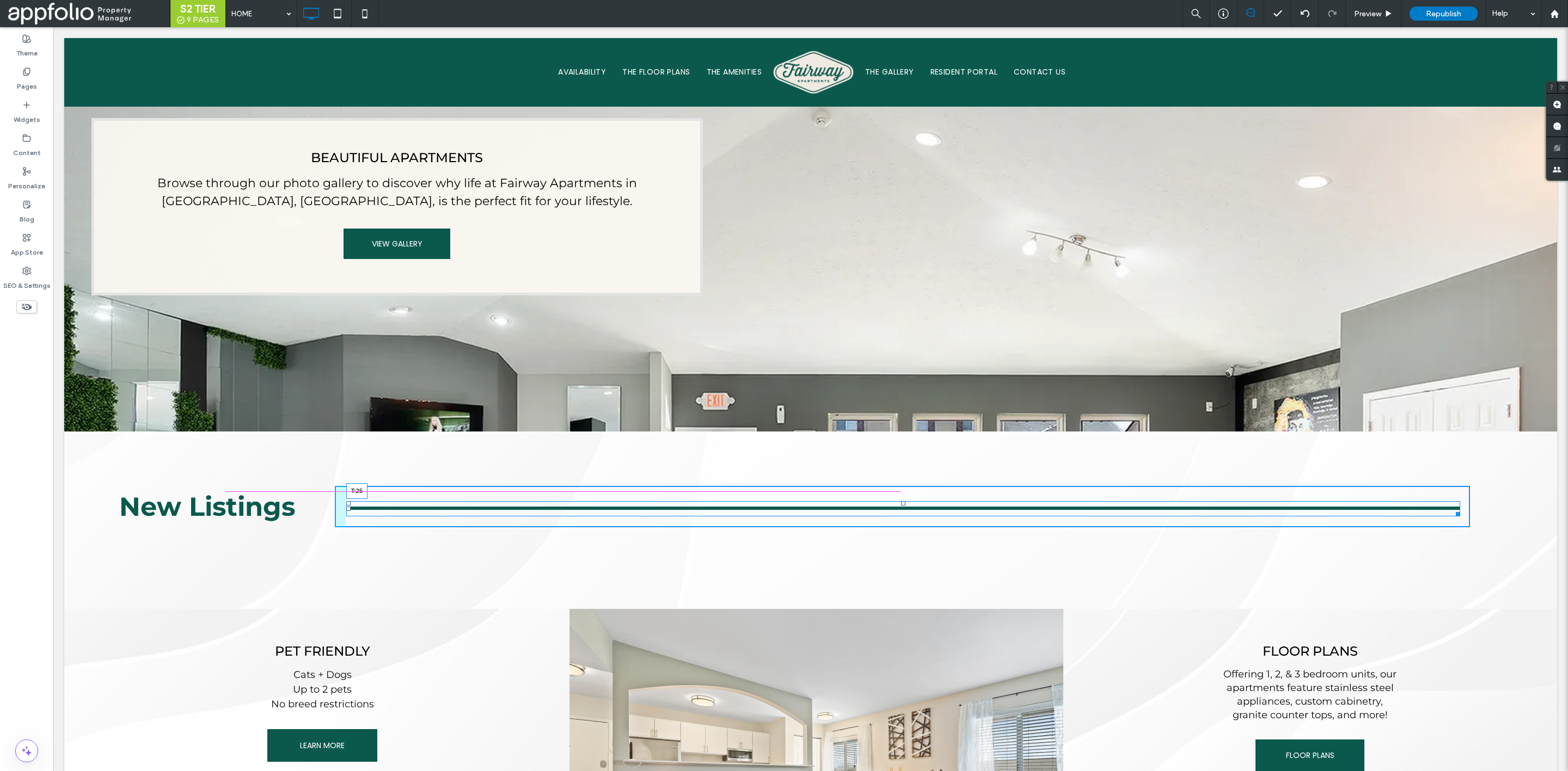
click at [901, 501] on div at bounding box center [903, 503] width 4 height 4
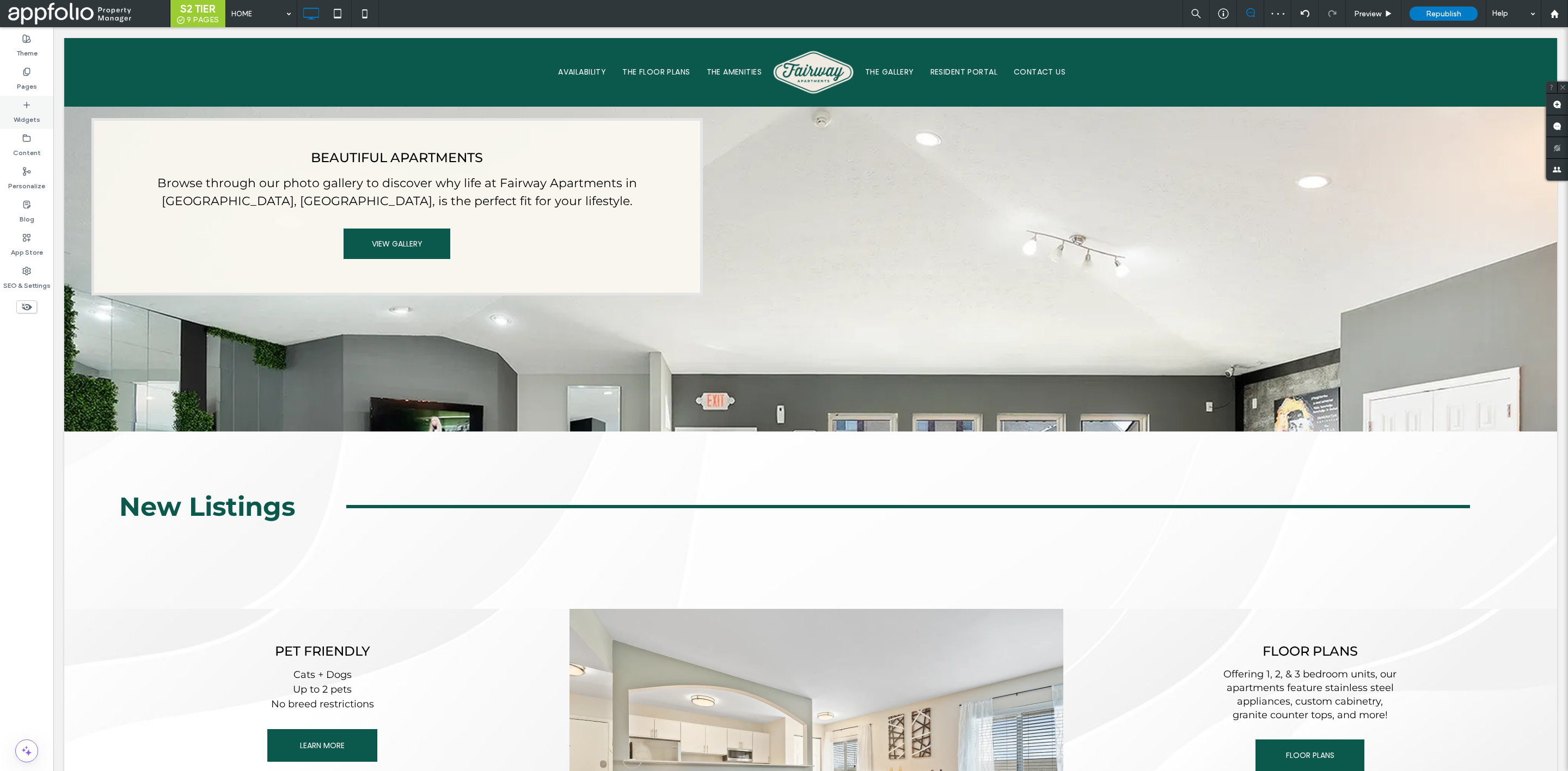
click at [33, 113] on label "Widgets" at bounding box center [27, 118] width 27 height 16
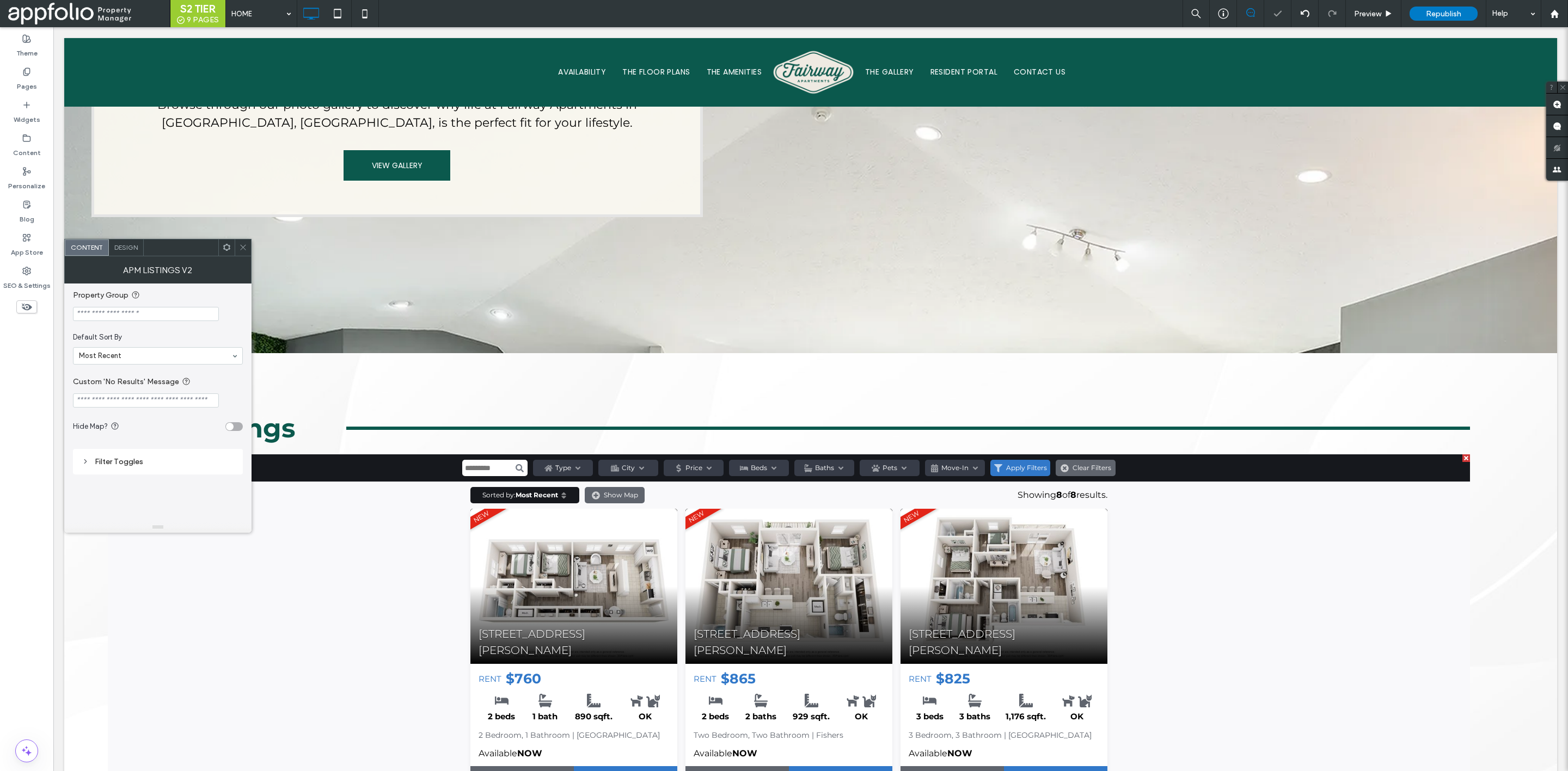
scroll to position [959, 0]
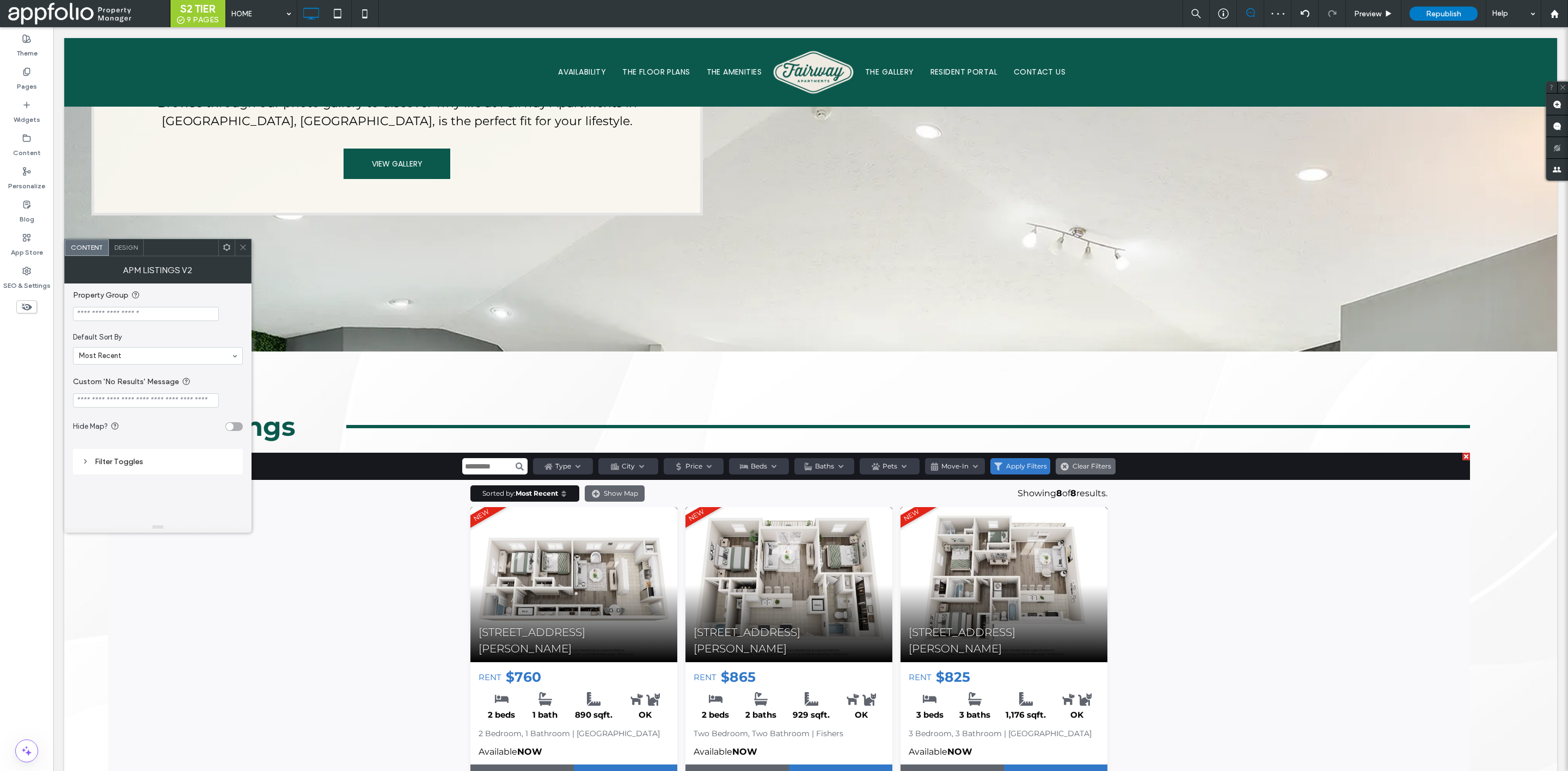
click at [242, 250] on icon at bounding box center [242, 246] width 8 height 8
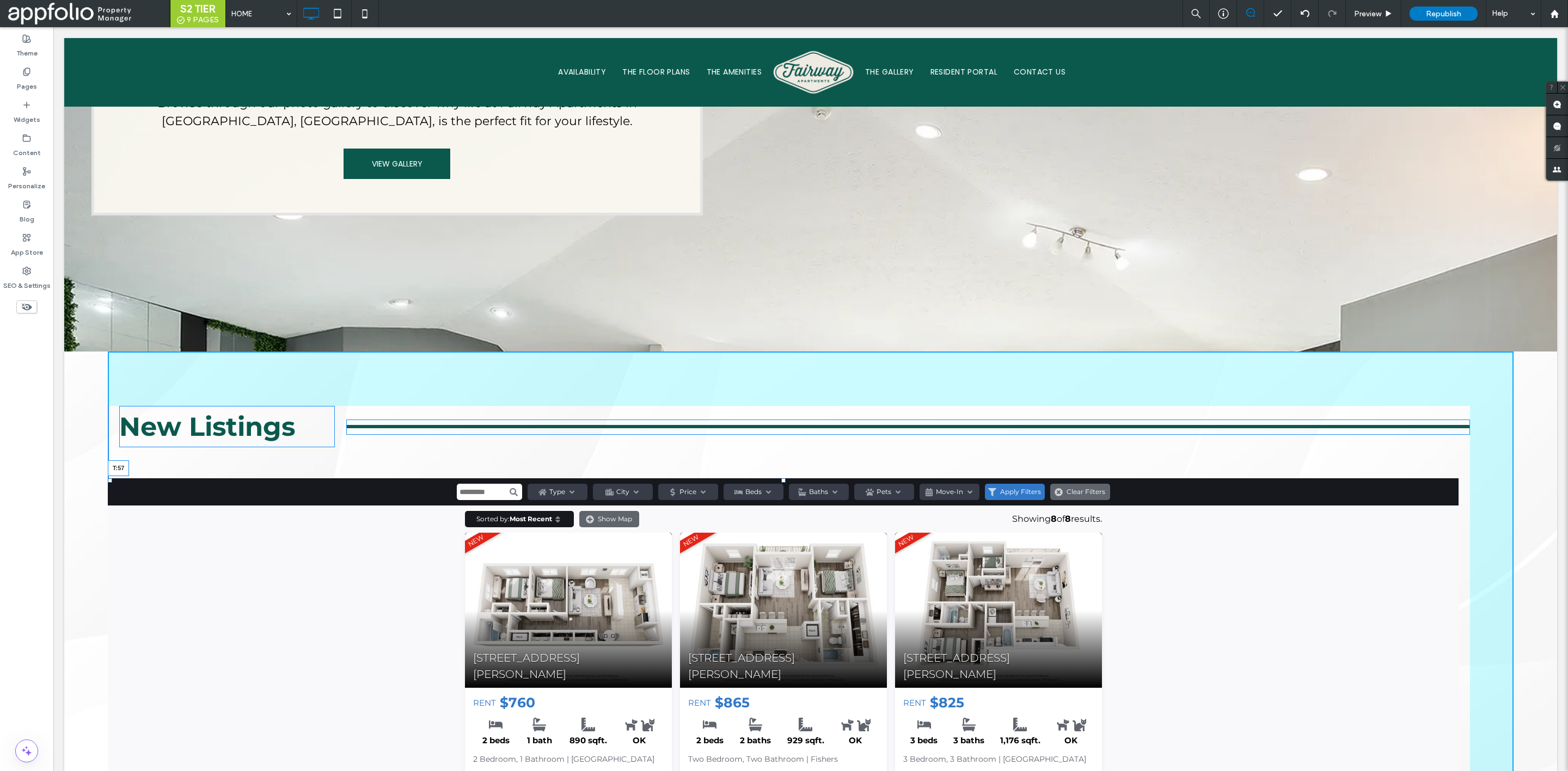
drag, startPoint x: 784, startPoint y: 440, endPoint x: 789, endPoint y: 465, distance: 25.5
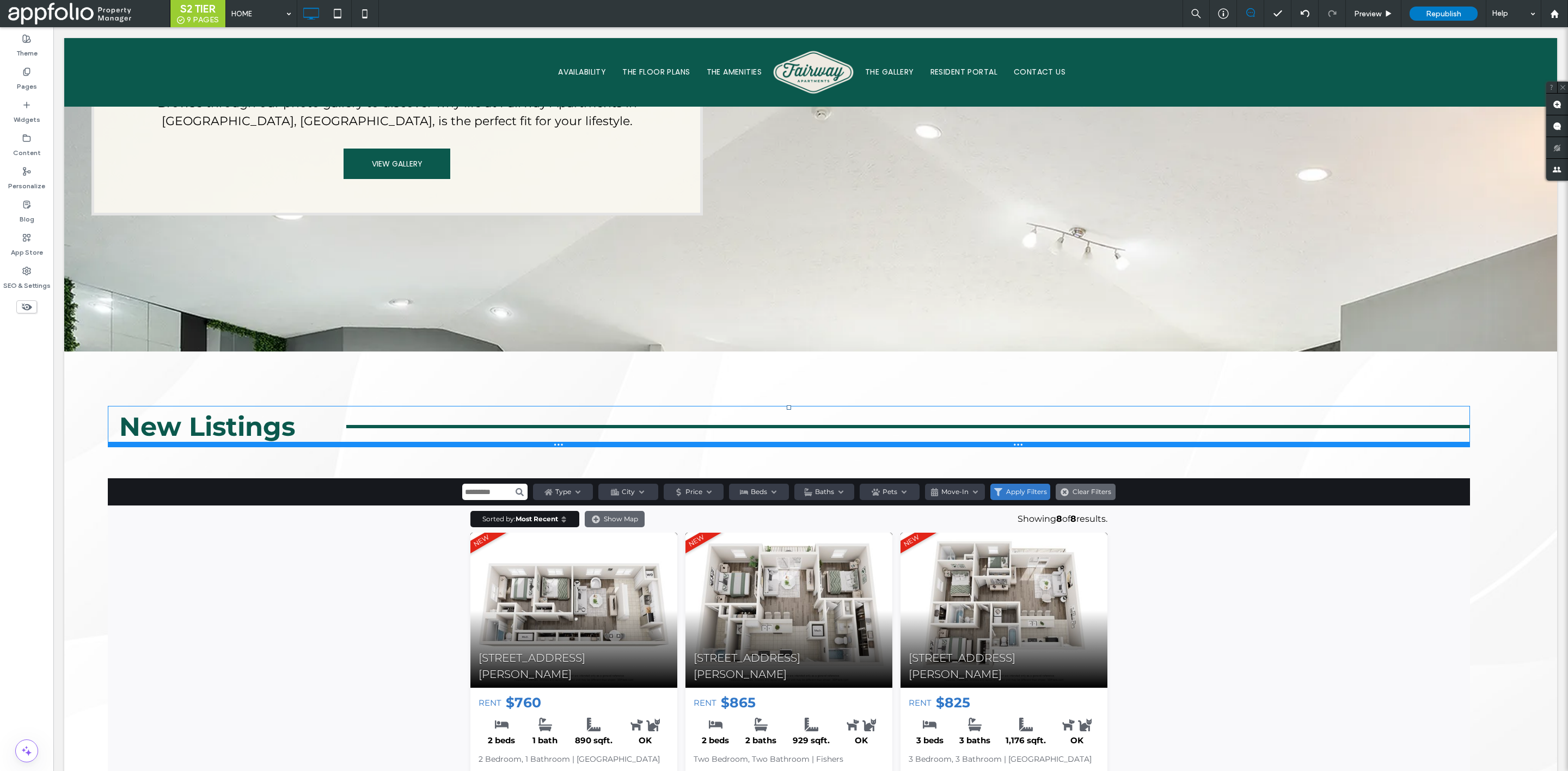
drag, startPoint x: 784, startPoint y: 393, endPoint x: 781, endPoint y: 376, distance: 17.3
drag, startPoint x: 783, startPoint y: 390, endPoint x: 780, endPoint y: 367, distance: 23.2
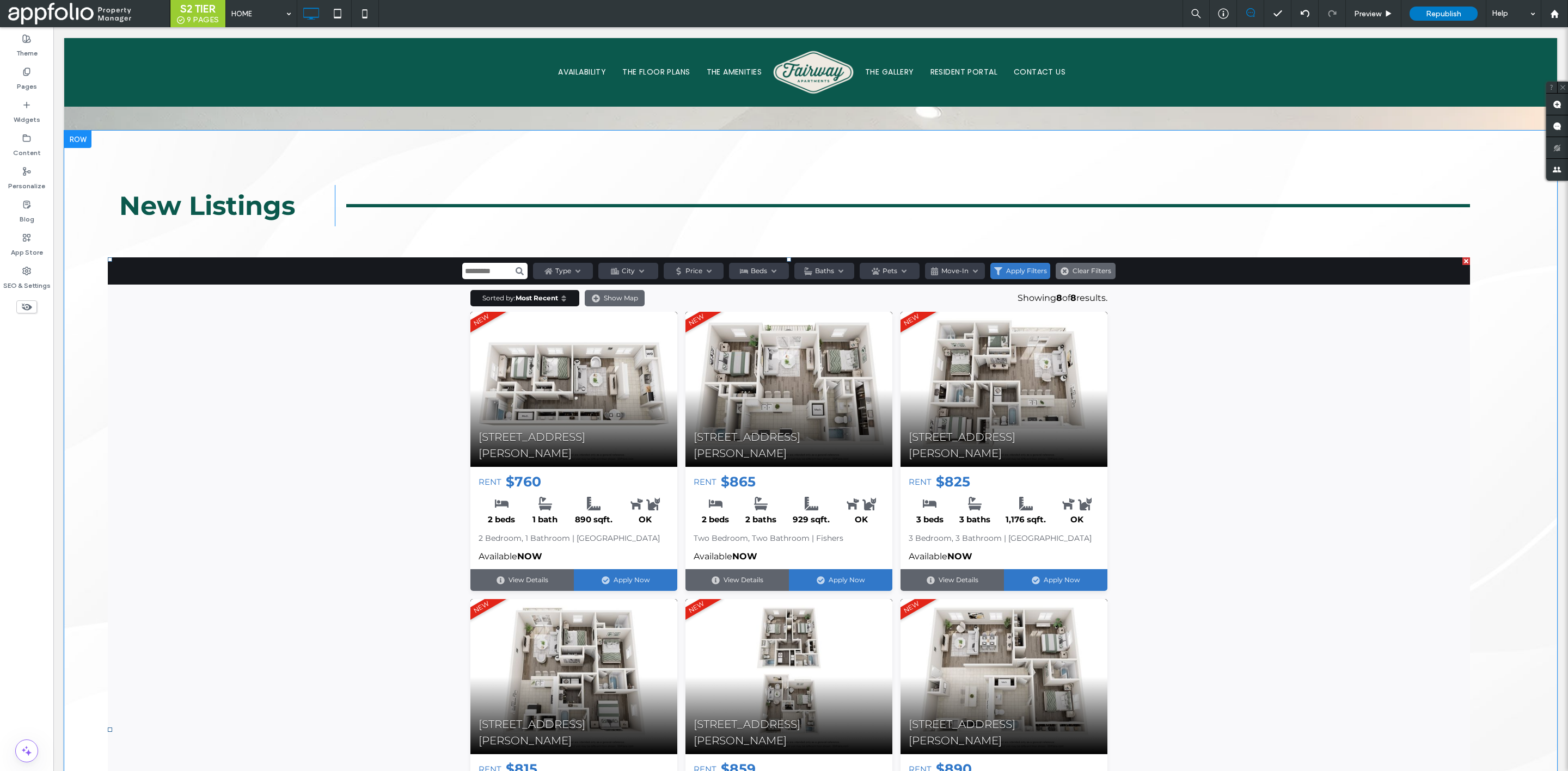
scroll to position [1187, 0]
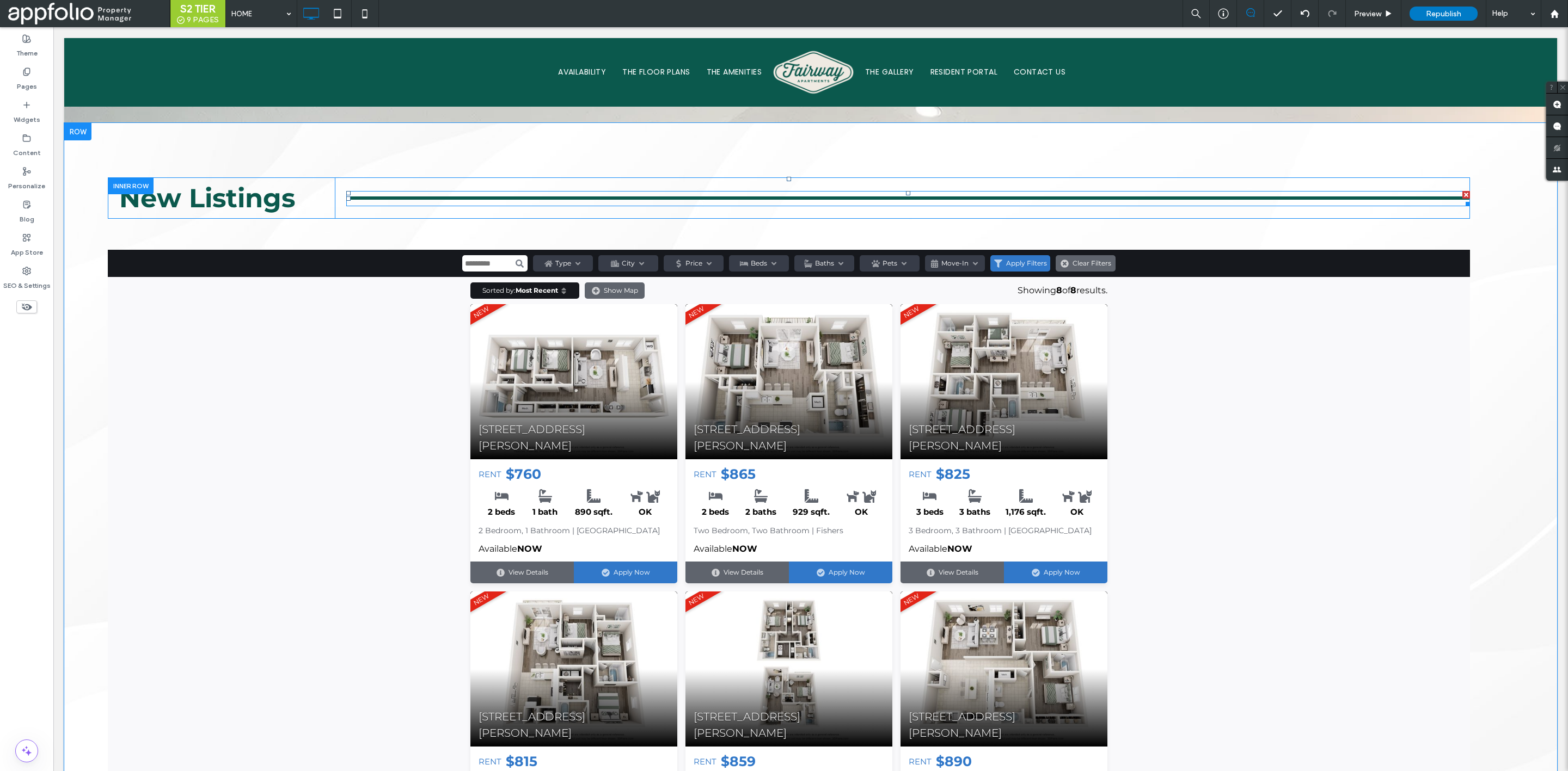
click at [602, 191] on div at bounding box center [908, 199] width 1124 height 16
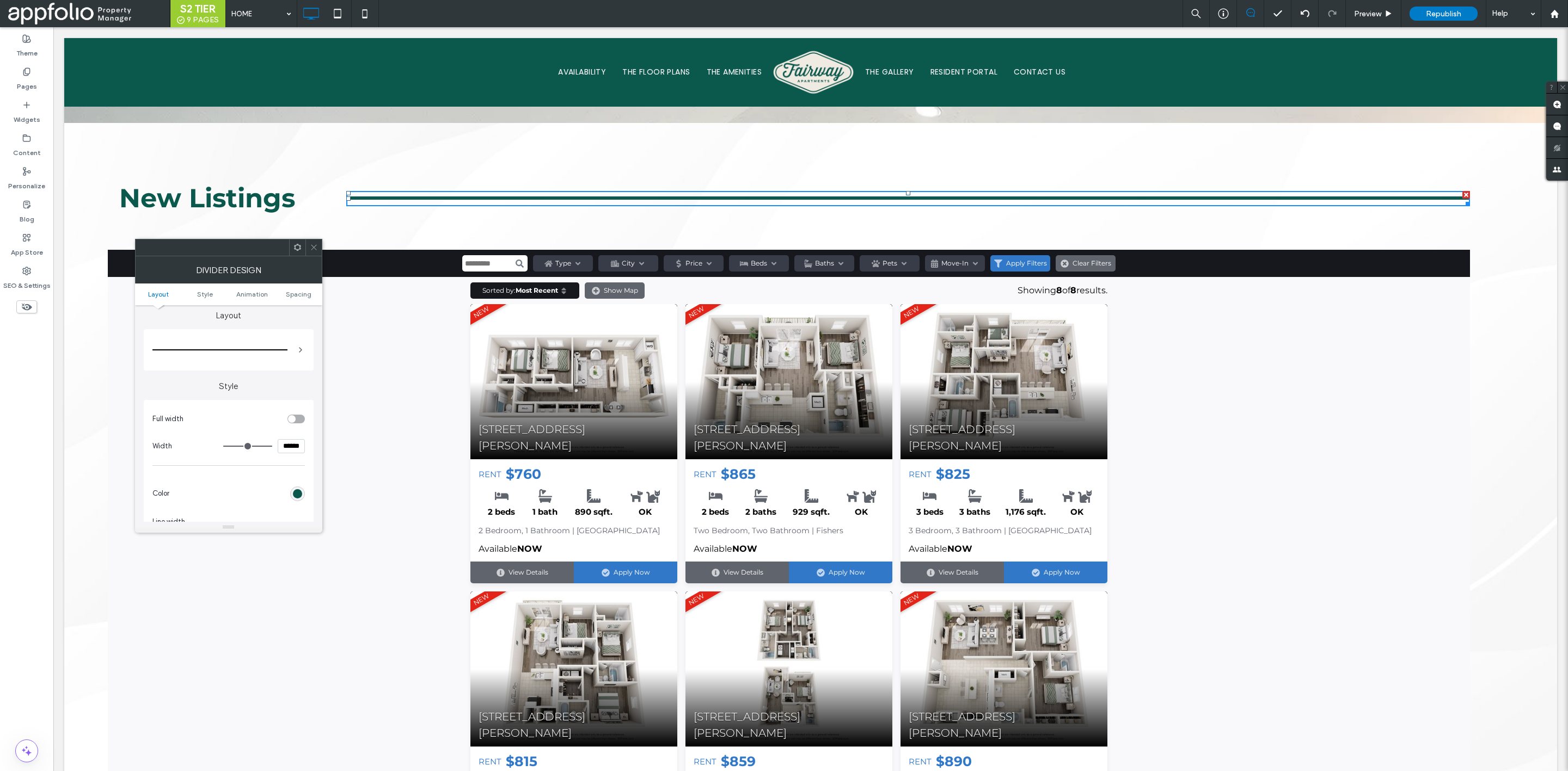
scroll to position [5, 0]
click at [298, 351] on icon at bounding box center [301, 350] width 9 height 9
click at [397, 429] on div at bounding box center [399, 433] width 150 height 22
type input "*"
type input "***"
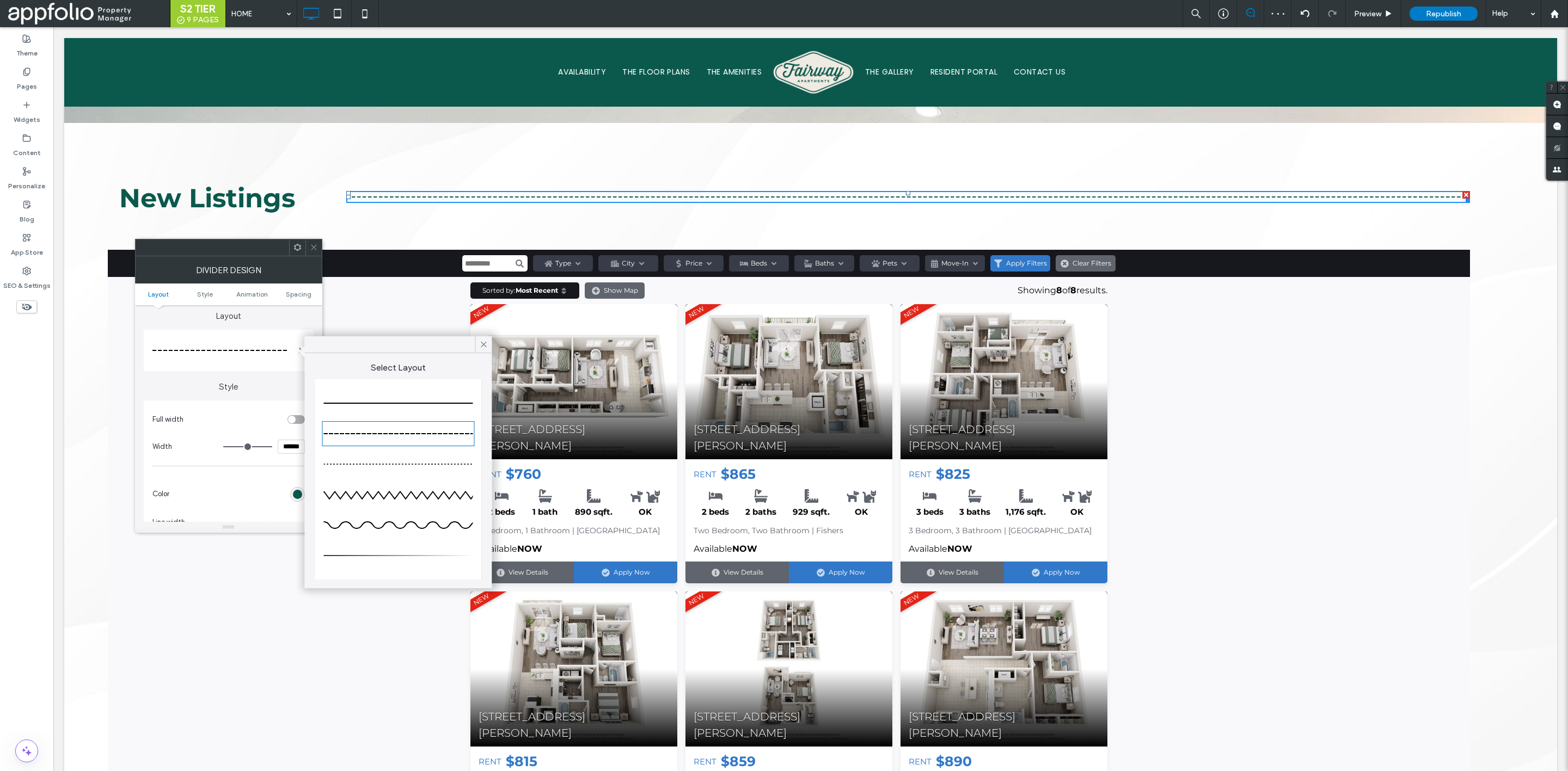
click at [422, 549] on div at bounding box center [399, 555] width 150 height 22
type input "**"
type input "*"
type input "**"
type input "*"
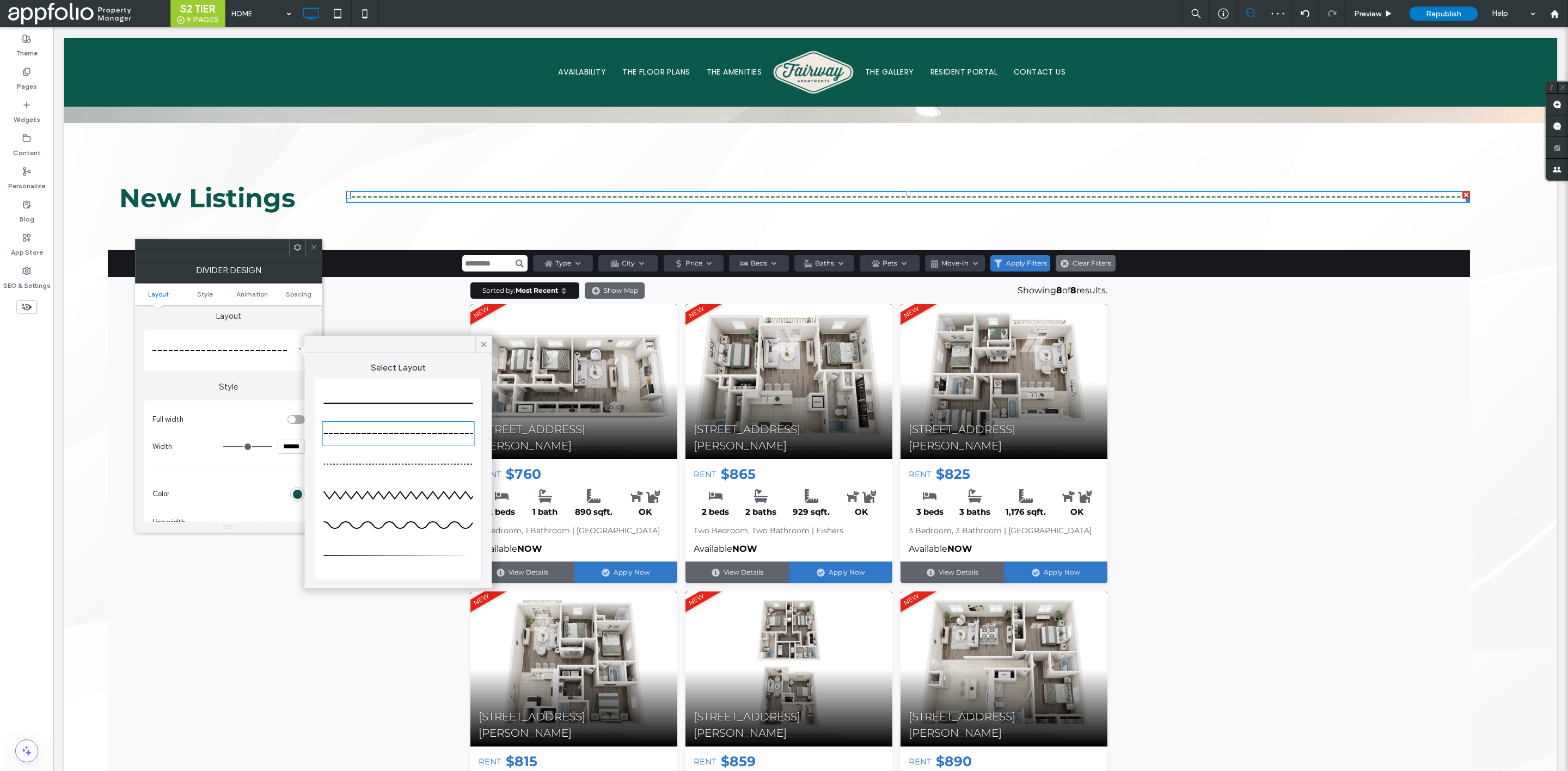
type input "**"
type input "*"
click at [484, 339] on span at bounding box center [483, 344] width 10 height 16
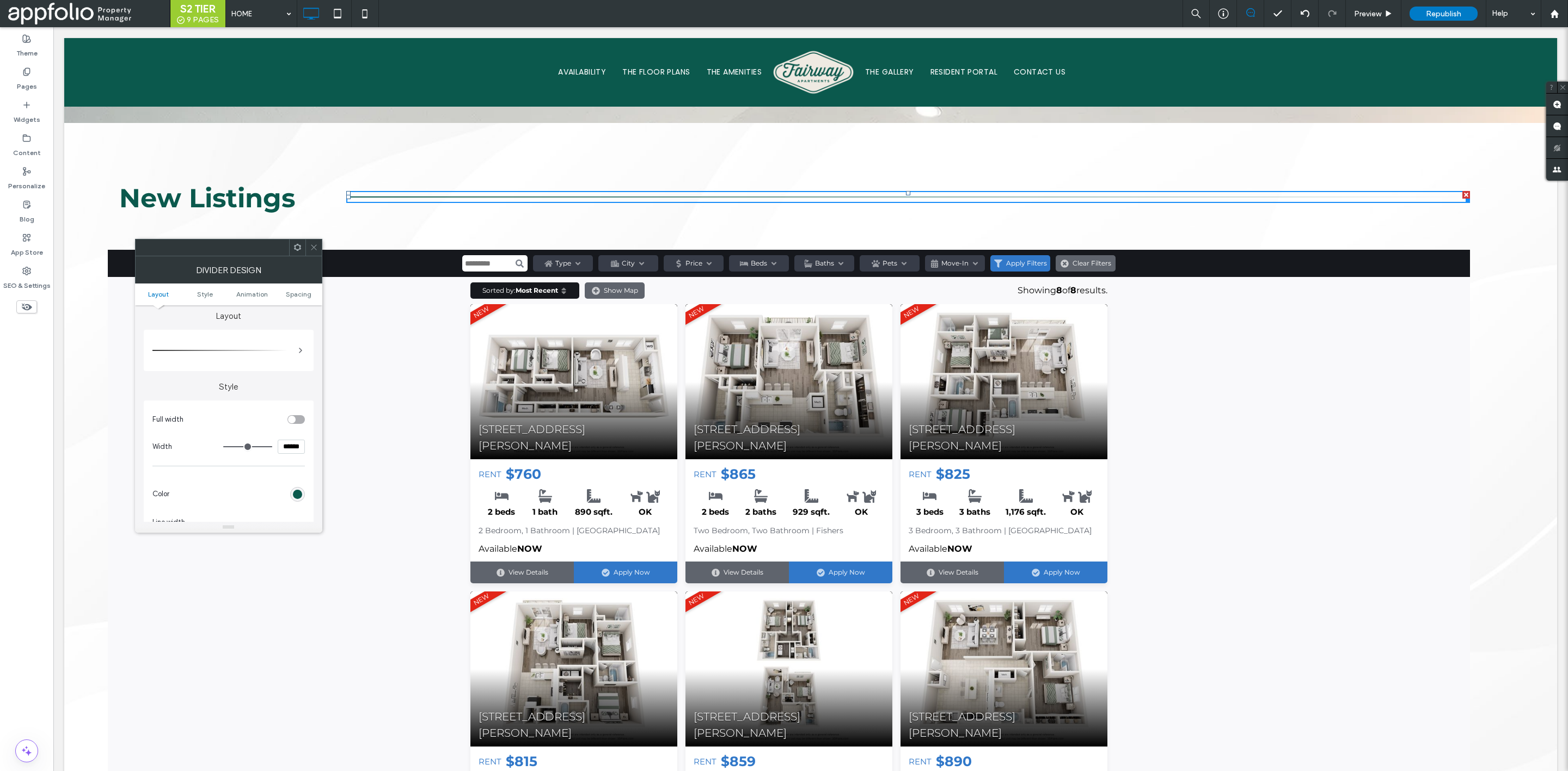
click at [308, 248] on div at bounding box center [313, 247] width 16 height 16
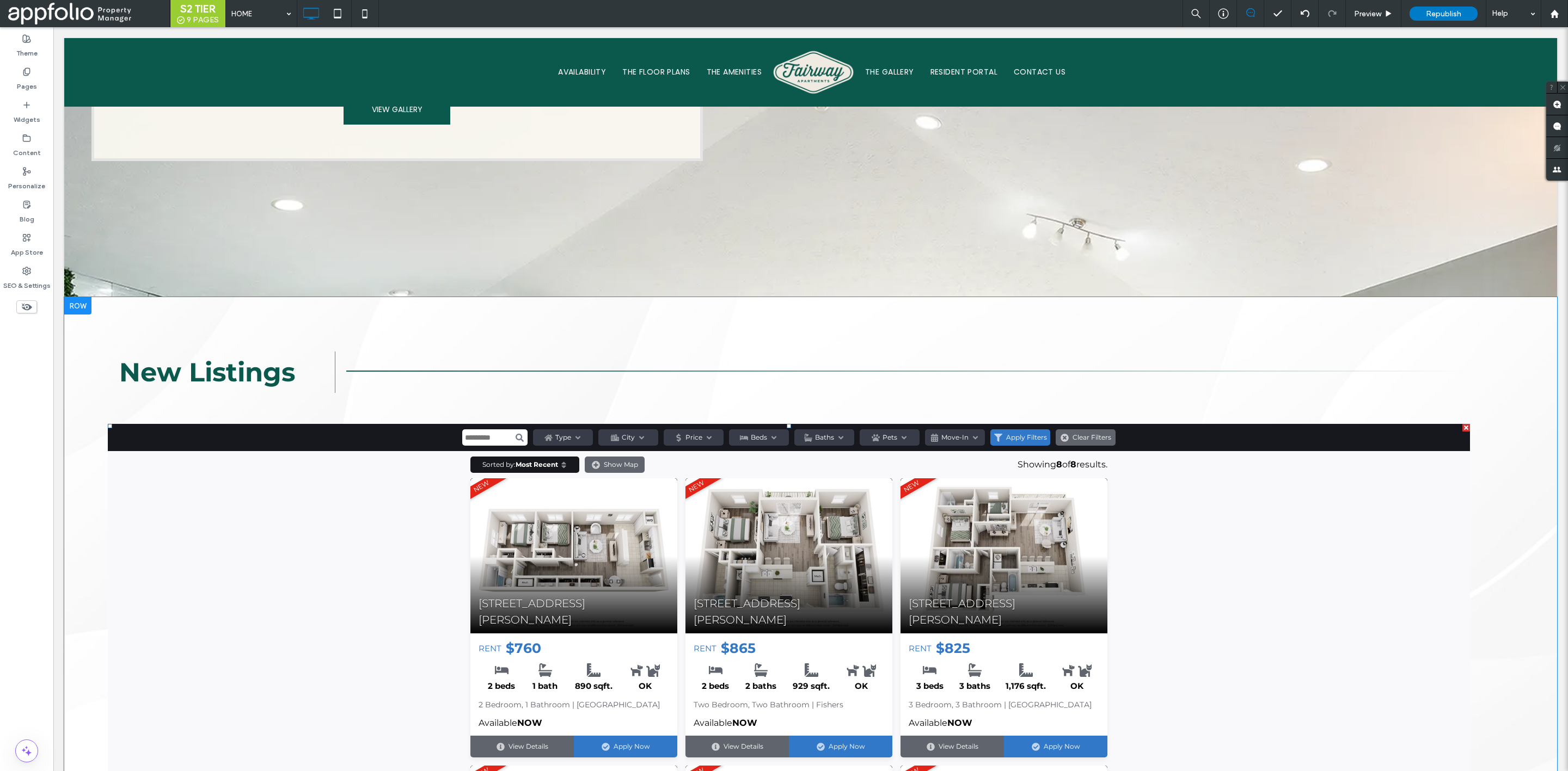
scroll to position [1000, 0]
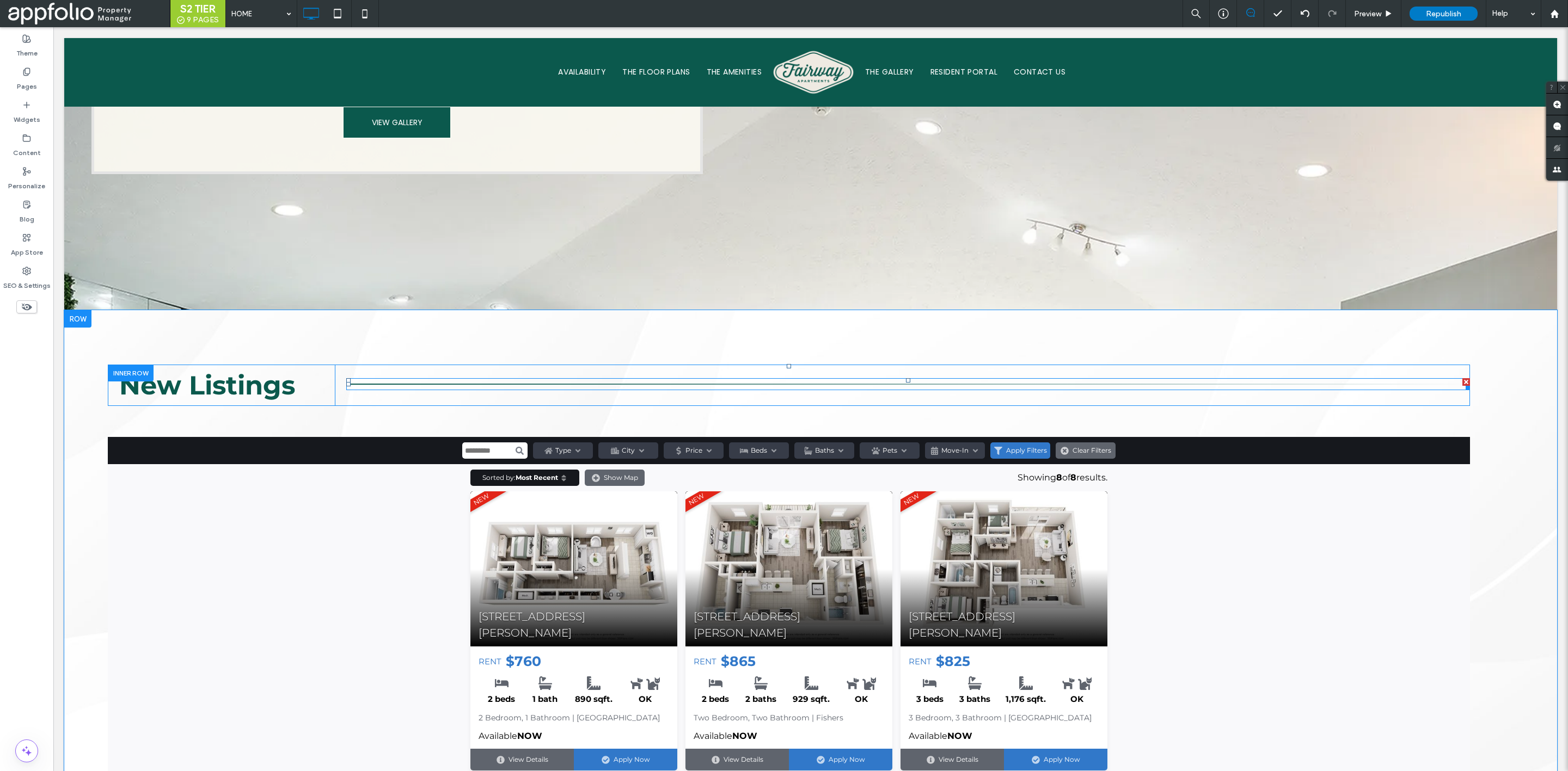
click at [1462, 382] on div at bounding box center [1466, 386] width 8 height 8
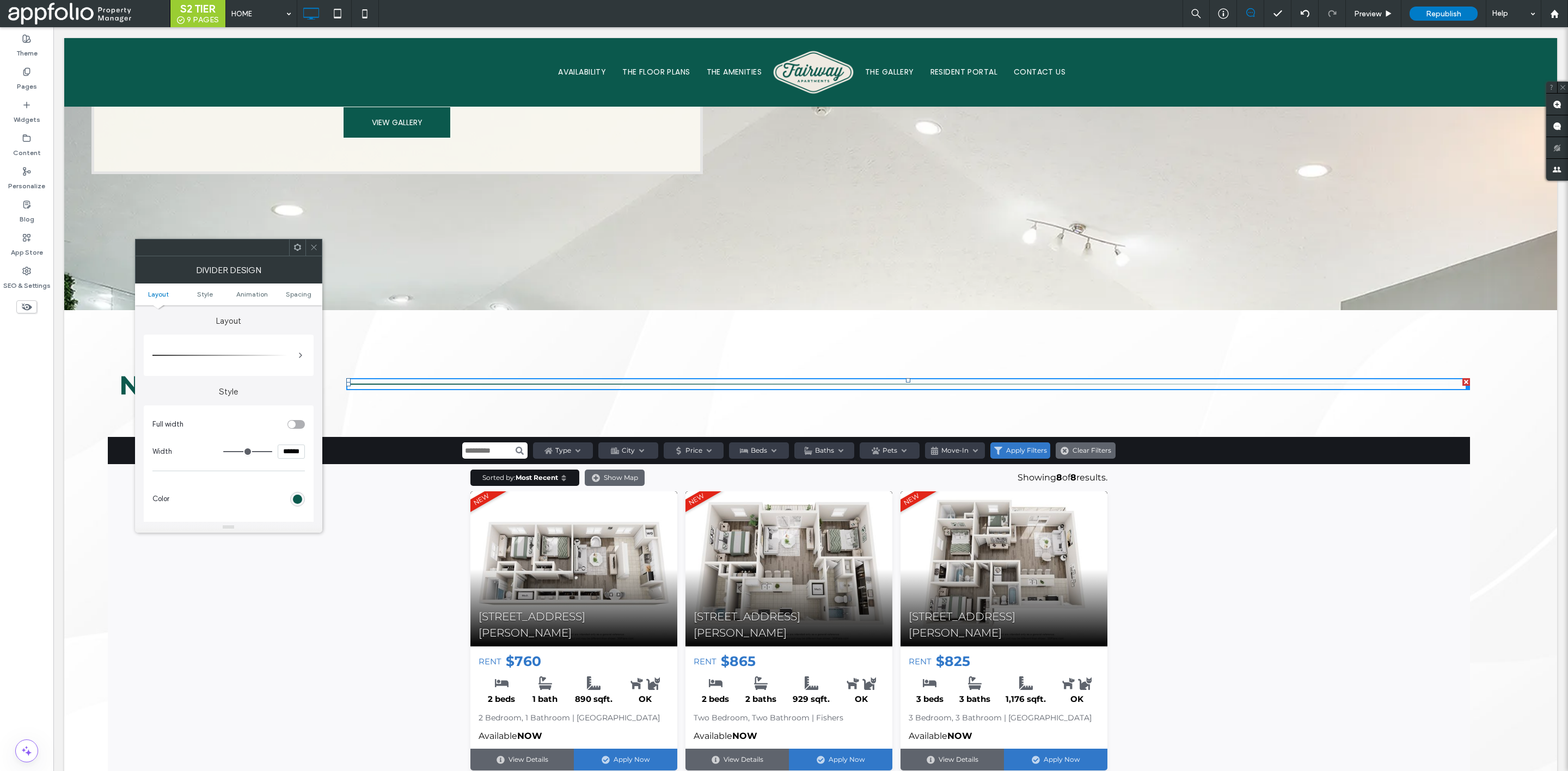
click at [1450, 365] on div "Click To Paste Click To Paste" at bounding box center [902, 386] width 1136 height 41
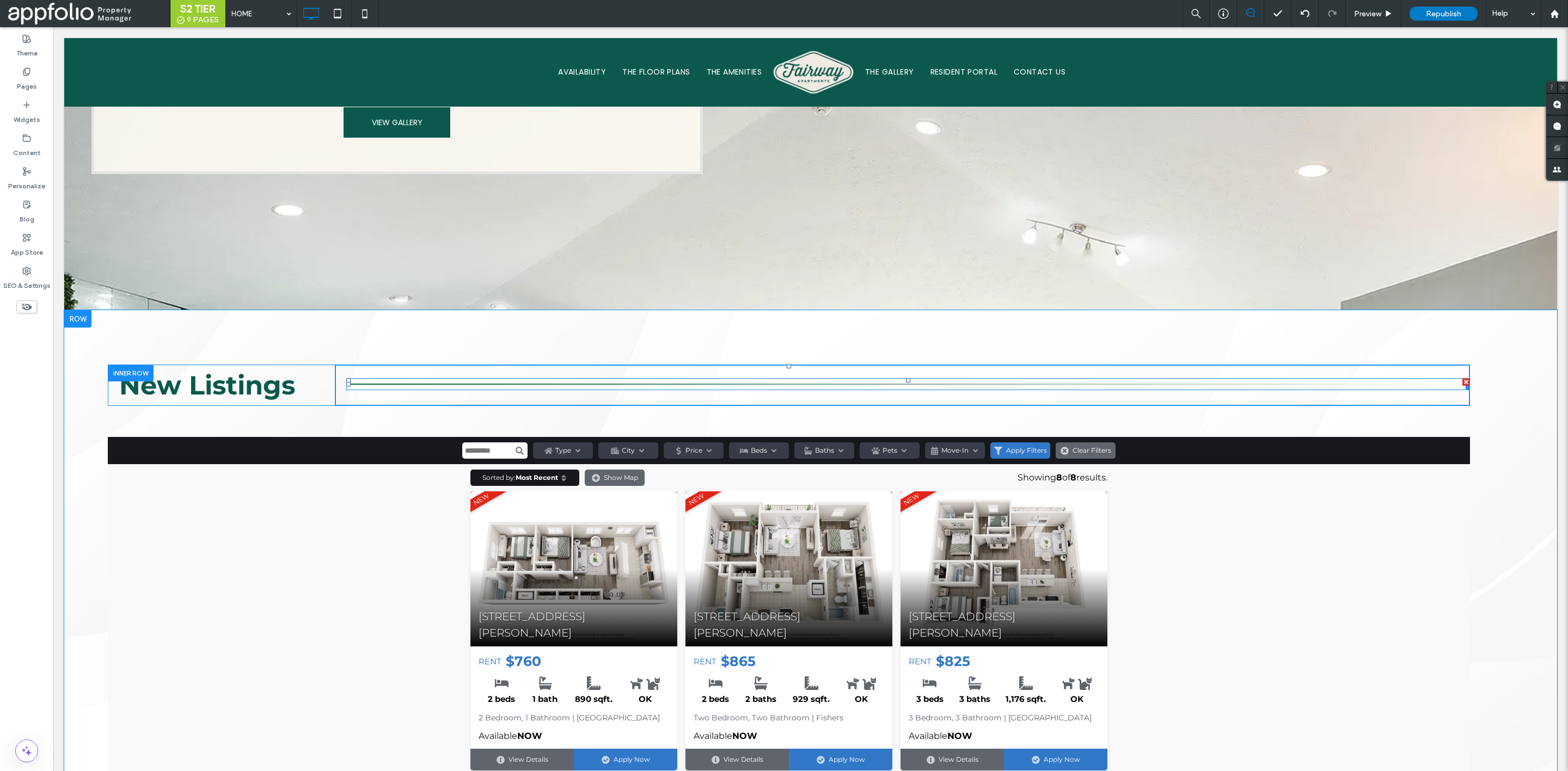
click at [1462, 379] on div at bounding box center [1466, 382] width 8 height 8
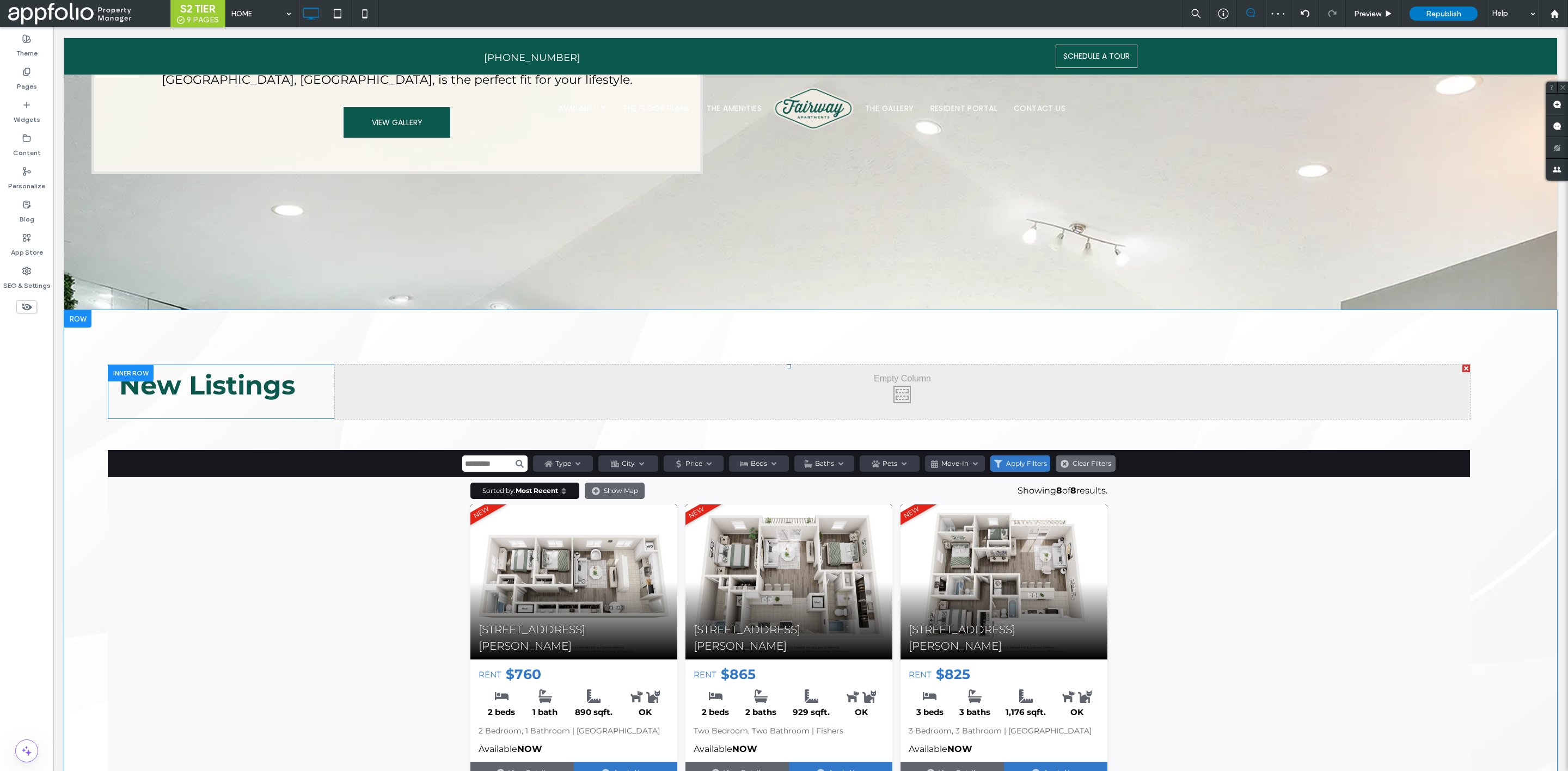
click at [1462, 365] on div at bounding box center [1466, 368] width 8 height 8
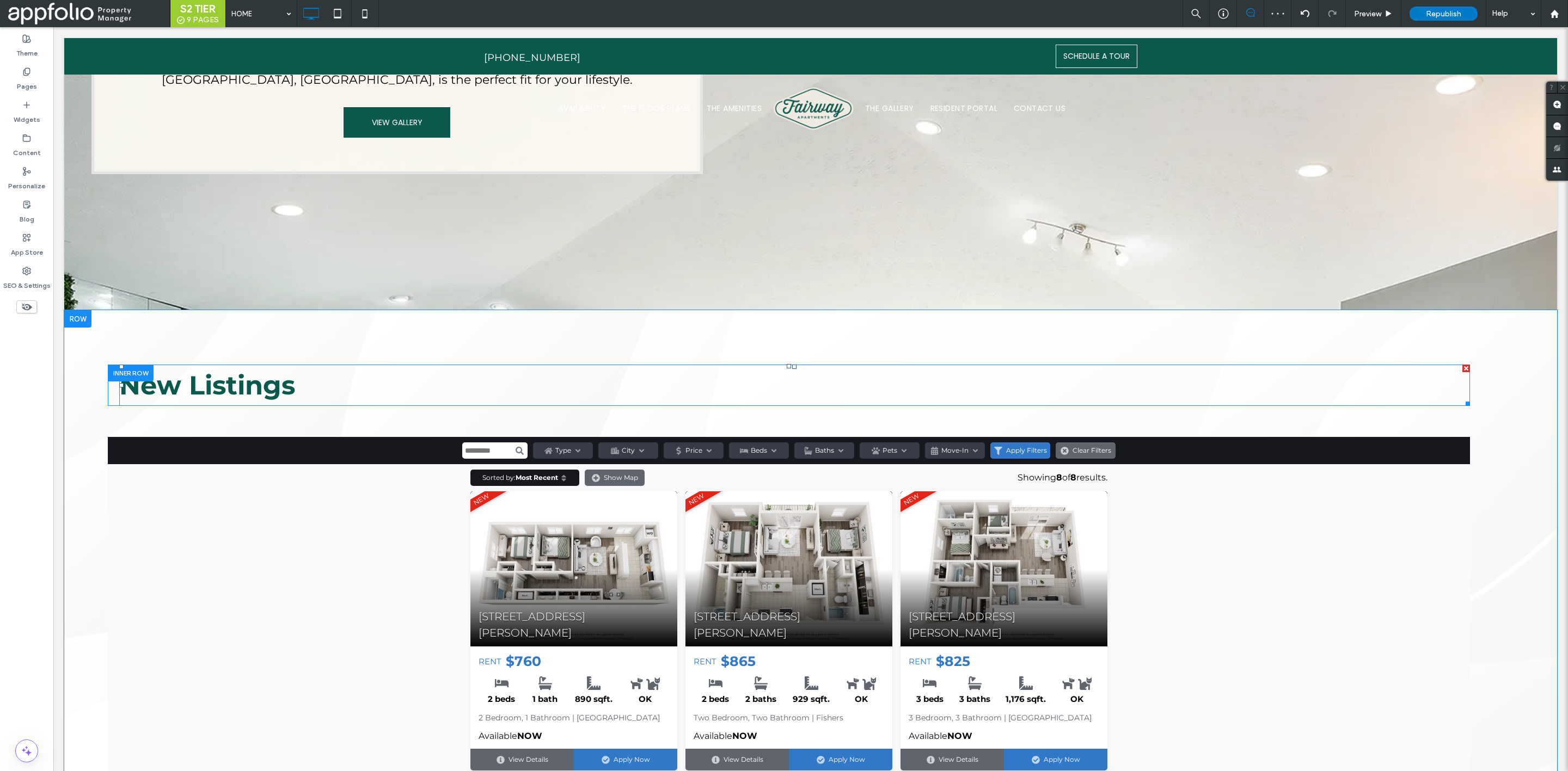
click at [672, 366] on h2 "New Listings" at bounding box center [795, 385] width 1351 height 39
type input "**********"
type input "**"
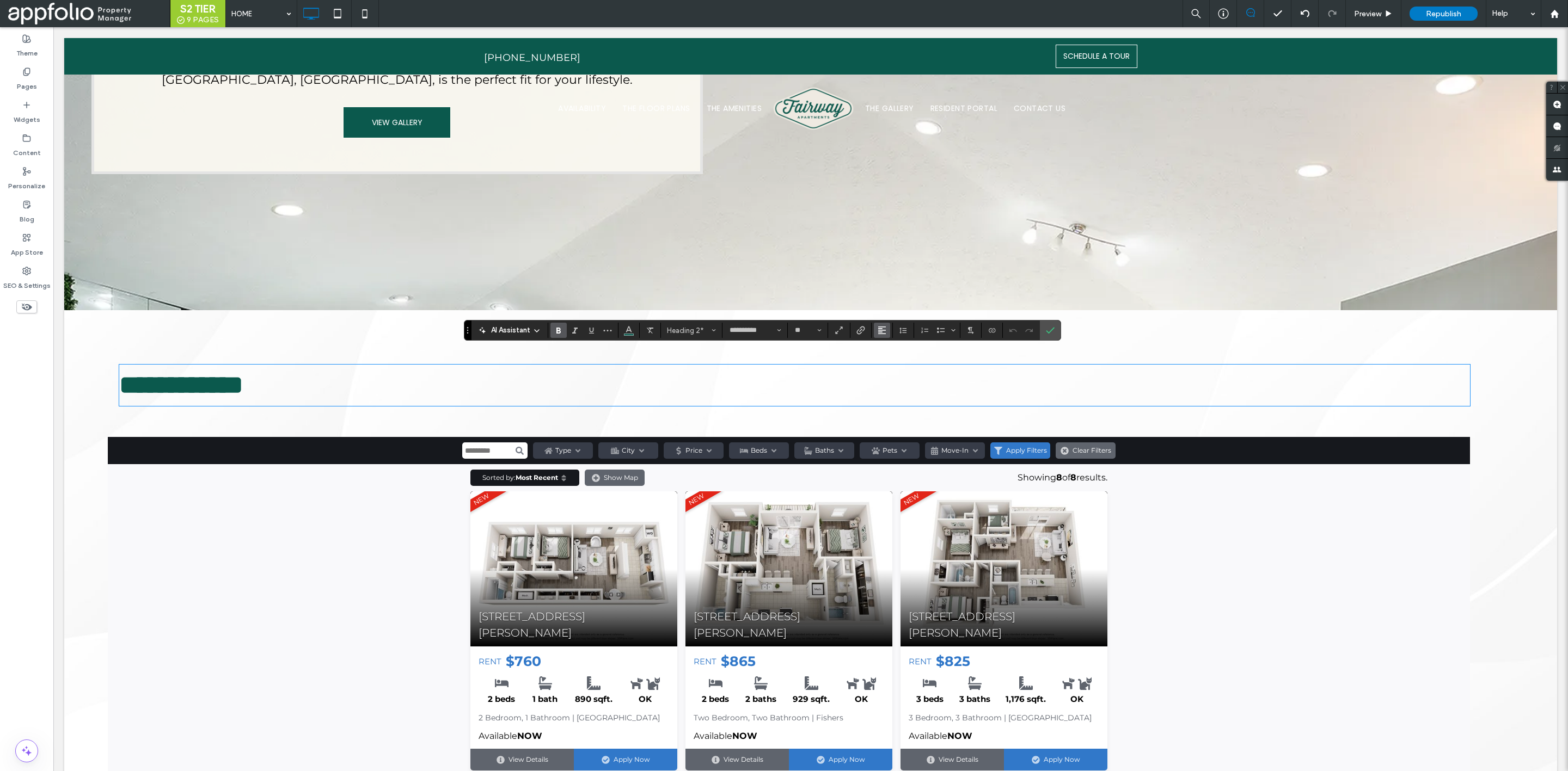
click at [884, 331] on icon "Alignment" at bounding box center [882, 330] width 9 height 9
click at [900, 362] on div "ui.textEditor.alignment.center" at bounding box center [893, 364] width 14 height 9
click at [1055, 327] on icon "Confirm" at bounding box center [1050, 330] width 9 height 9
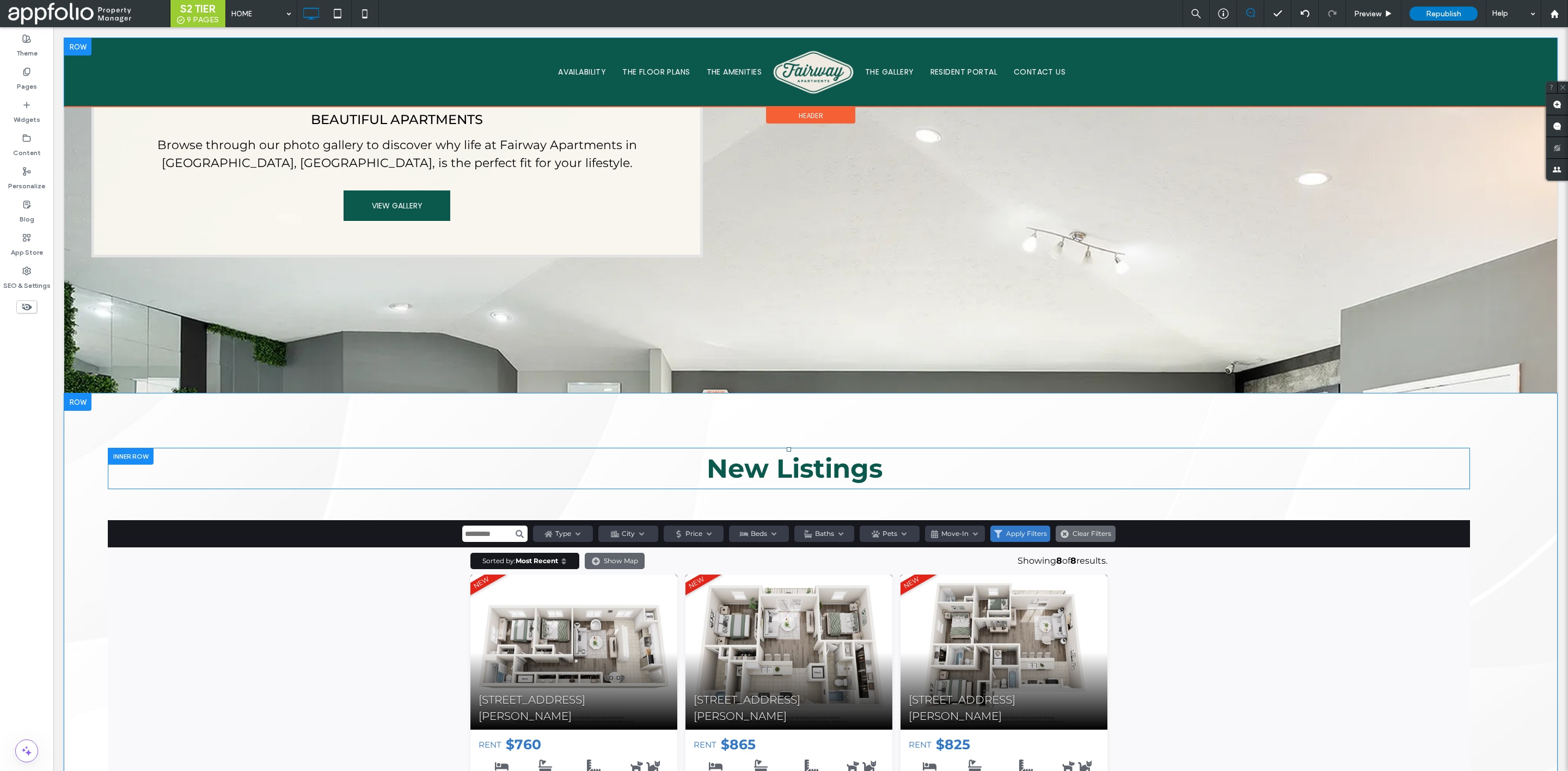
scroll to position [918, 0]
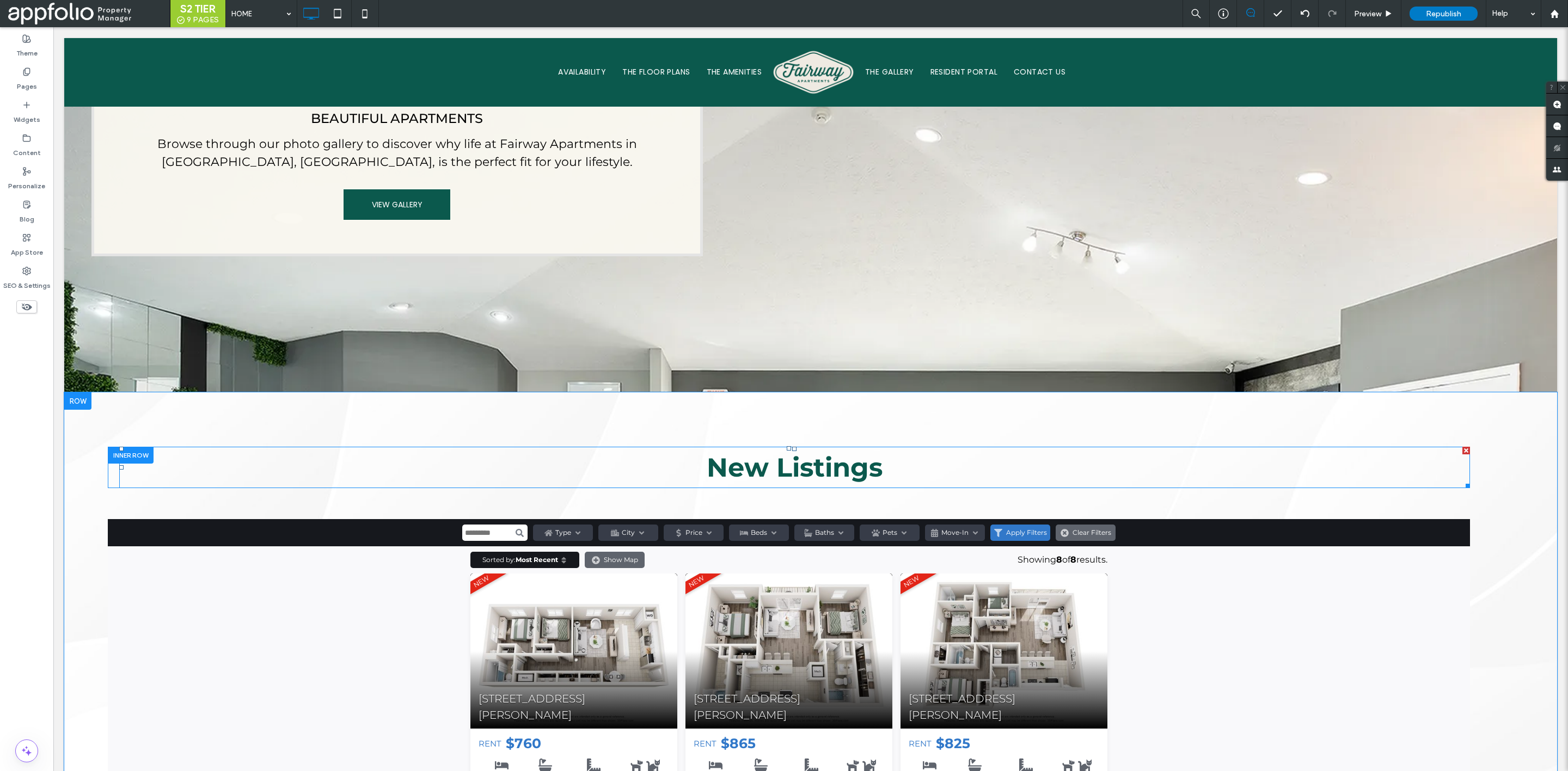
click at [822, 456] on strong "New Listings" at bounding box center [794, 468] width 176 height 32
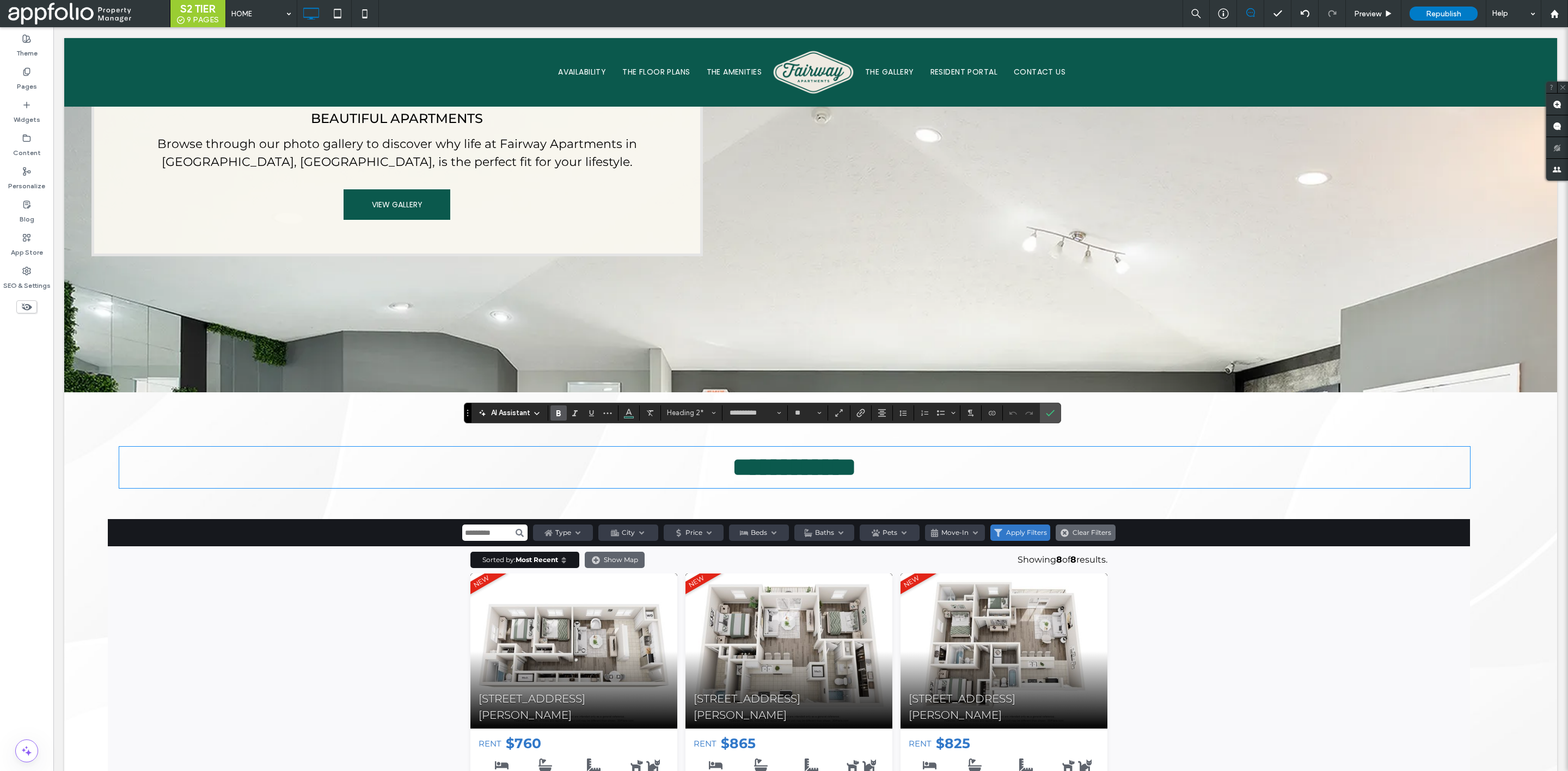
click at [899, 454] on h2 "**********" at bounding box center [795, 467] width 1351 height 39
click at [694, 452] on h2 "**********" at bounding box center [795, 467] width 1351 height 39
click at [1049, 415] on span "Confirm" at bounding box center [1048, 413] width 5 height 20
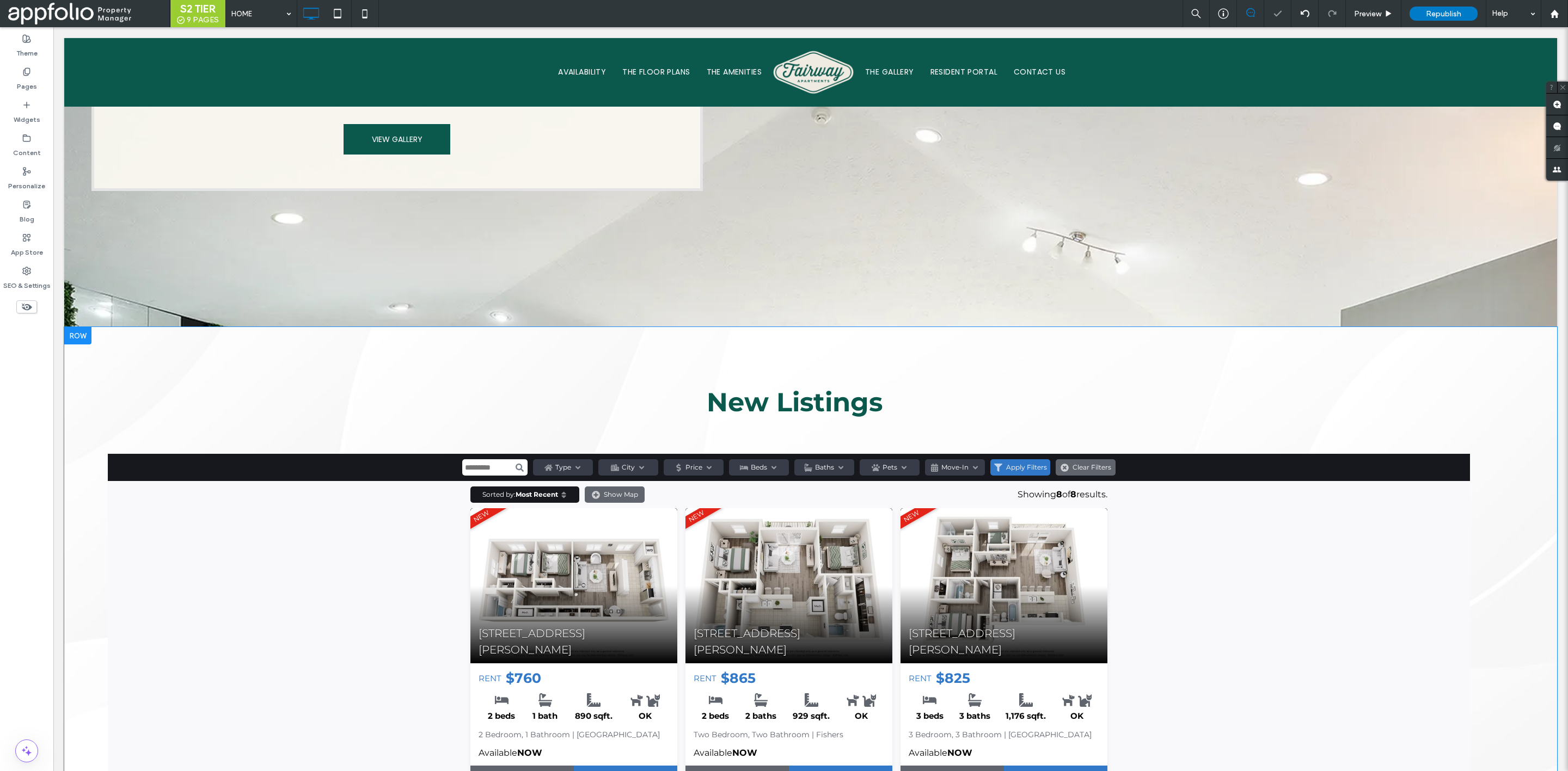
scroll to position [1053, 0]
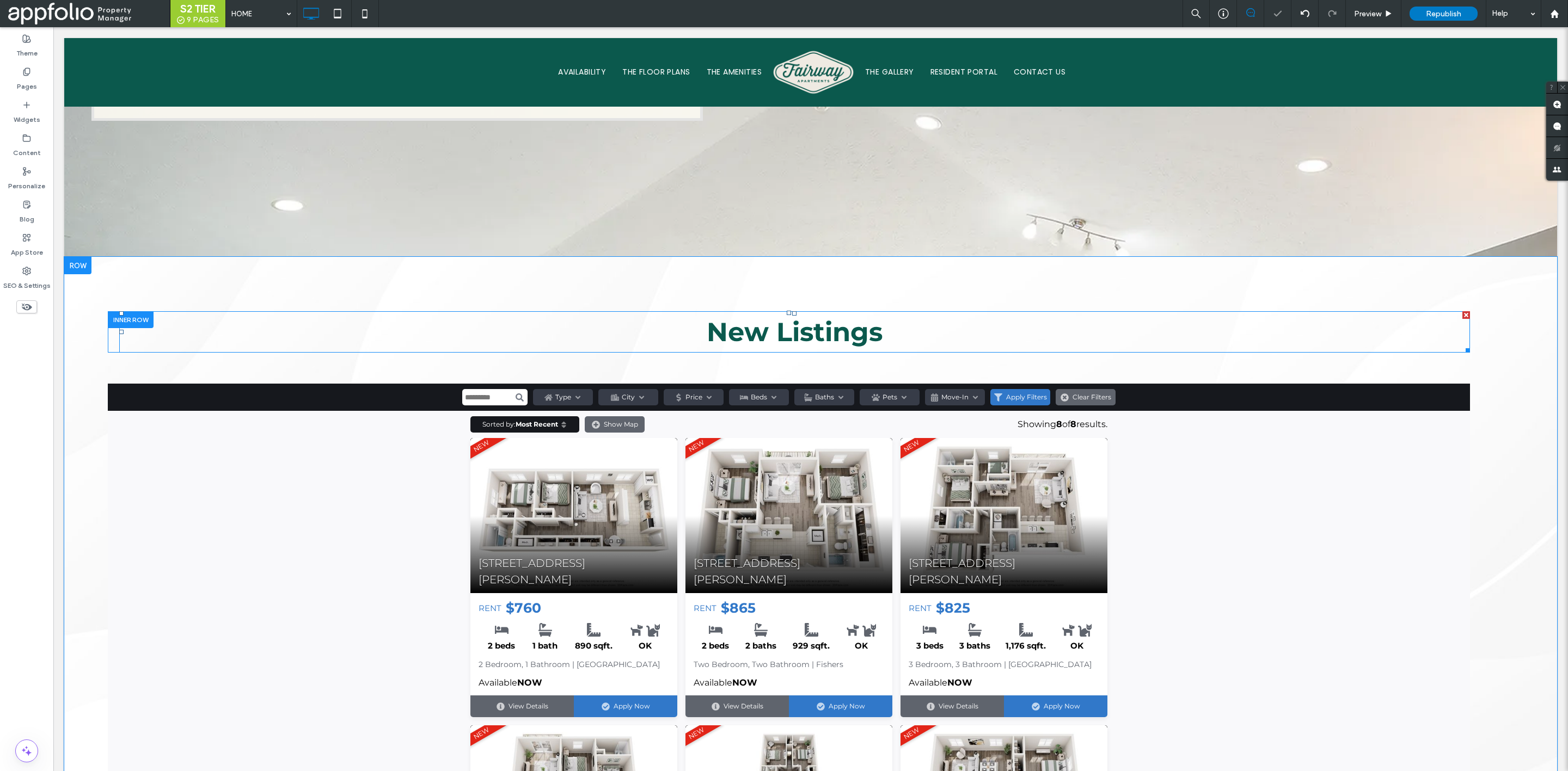
click at [884, 312] on h2 "New Listings" at bounding box center [795, 331] width 1351 height 39
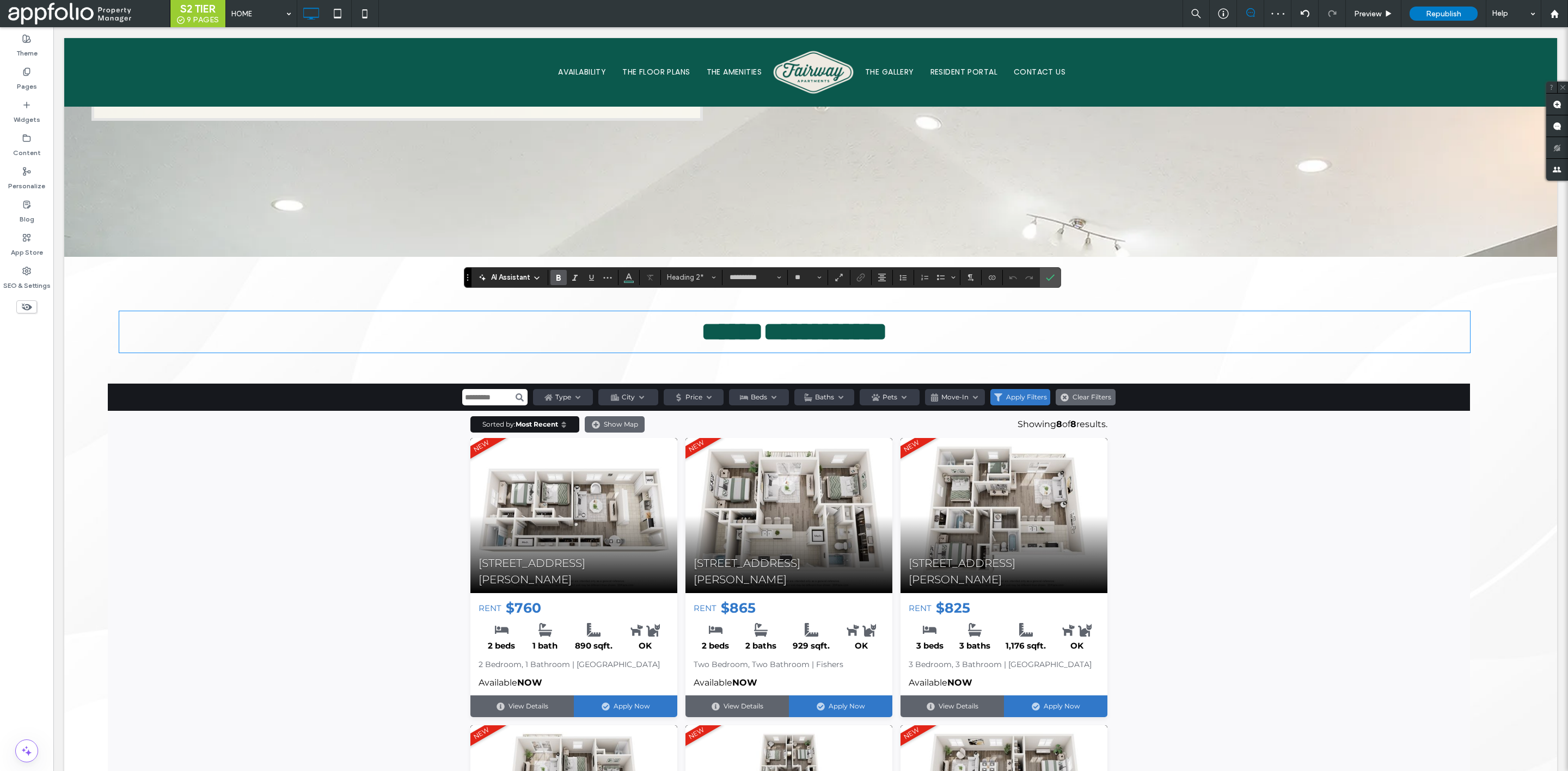
click at [917, 317] on h2 "**********" at bounding box center [795, 331] width 1351 height 39
click at [1054, 277] on icon "Confirm" at bounding box center [1050, 277] width 9 height 9
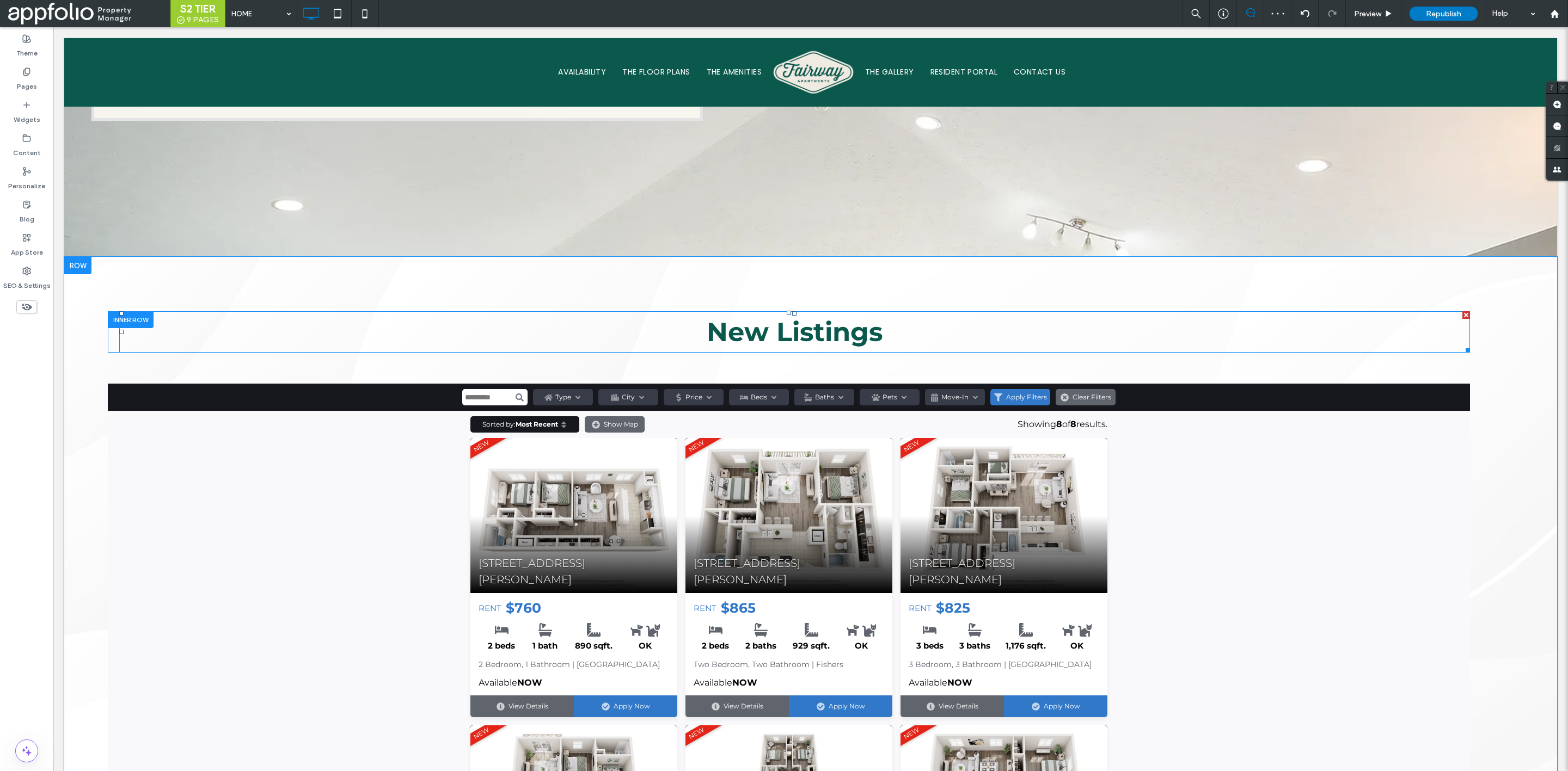
click at [766, 318] on strong "New Listings" at bounding box center [794, 332] width 176 height 32
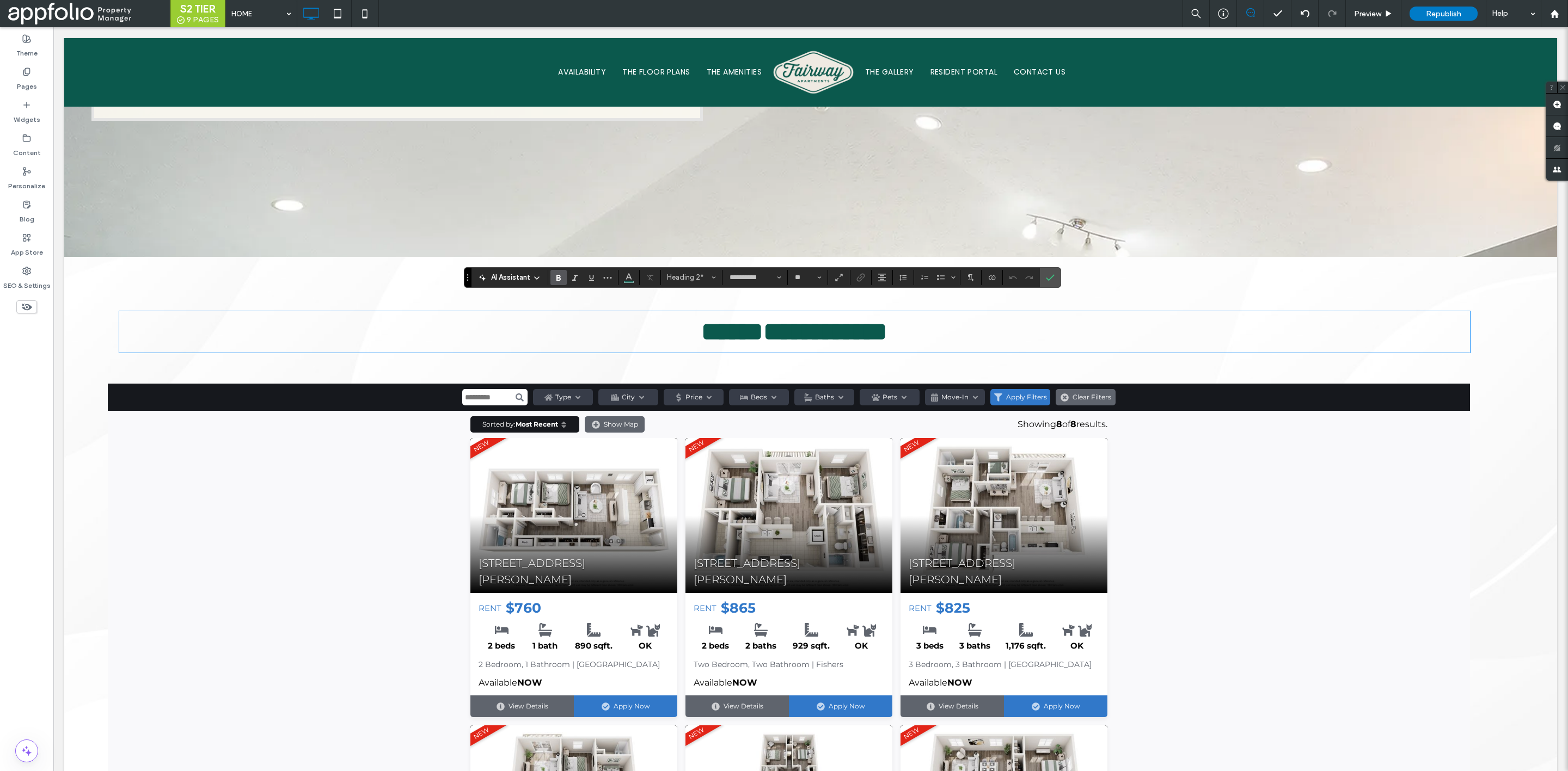
click at [730, 319] on strong "**********" at bounding box center [794, 332] width 186 height 26
click at [1053, 275] on icon "Confirm" at bounding box center [1050, 277] width 9 height 9
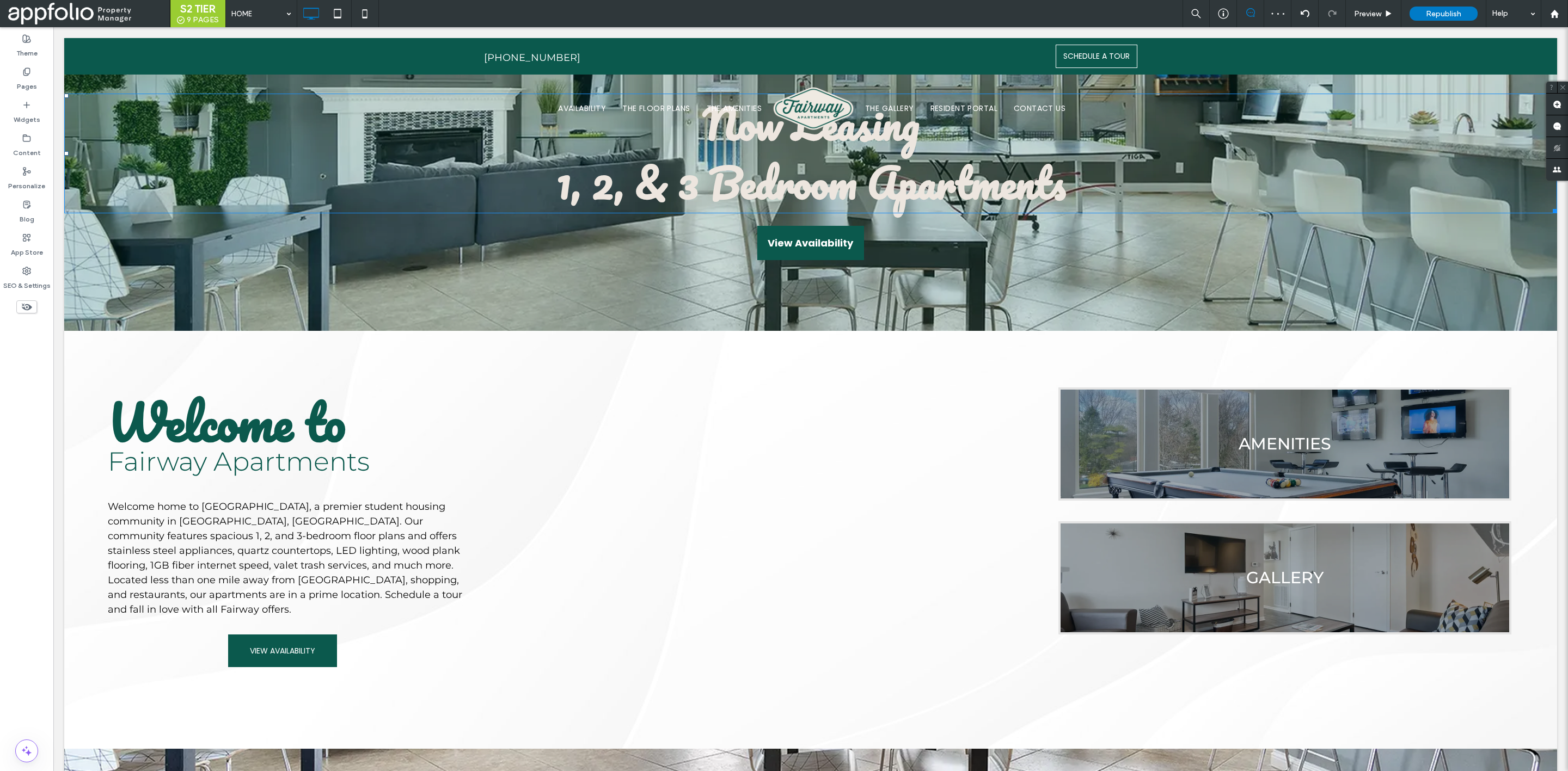
scroll to position [0, 0]
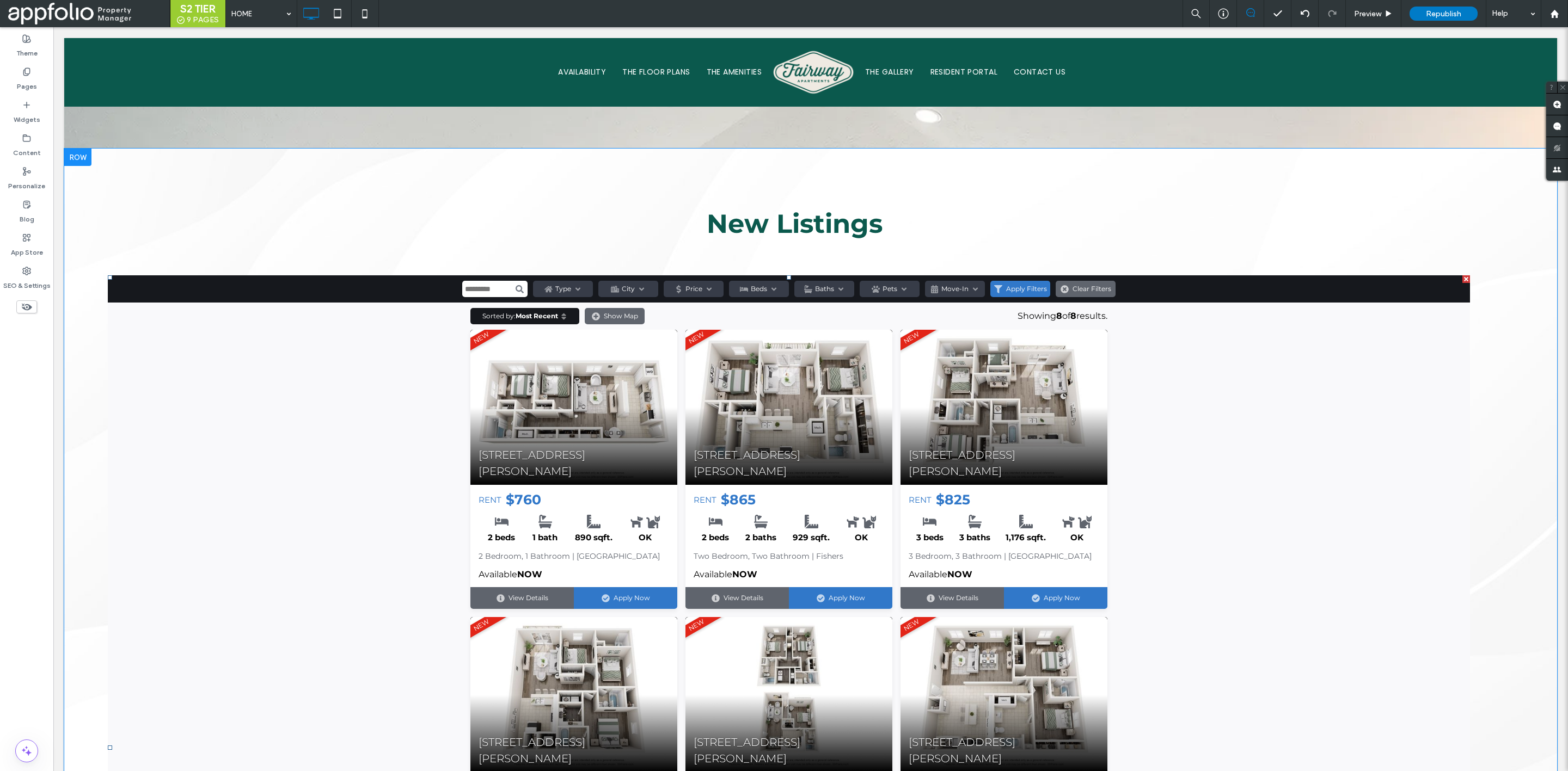
click at [799, 479] on span at bounding box center [789, 748] width 1362 height 945
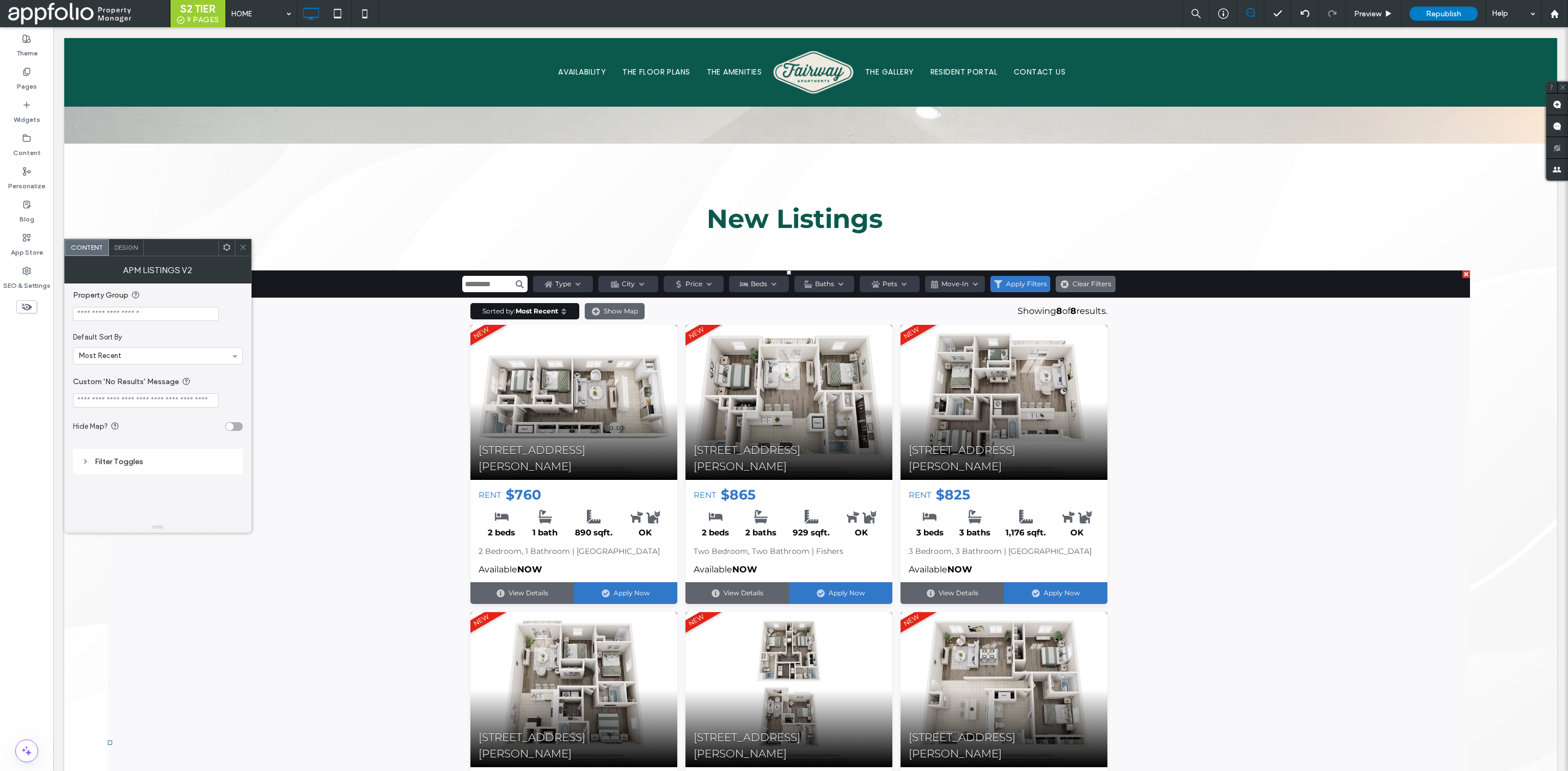
scroll to position [1168, 0]
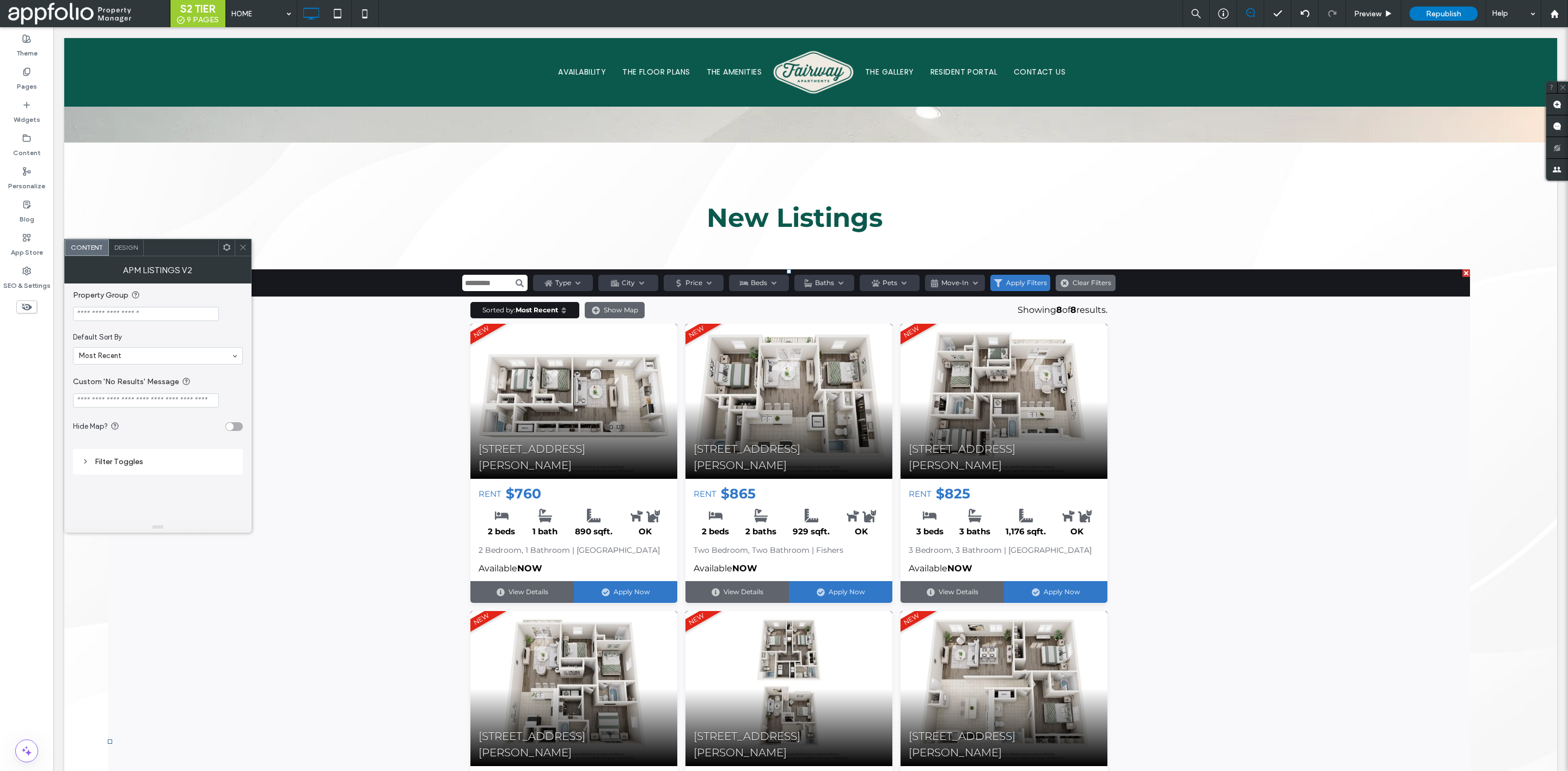
click at [240, 249] on icon at bounding box center [242, 246] width 8 height 8
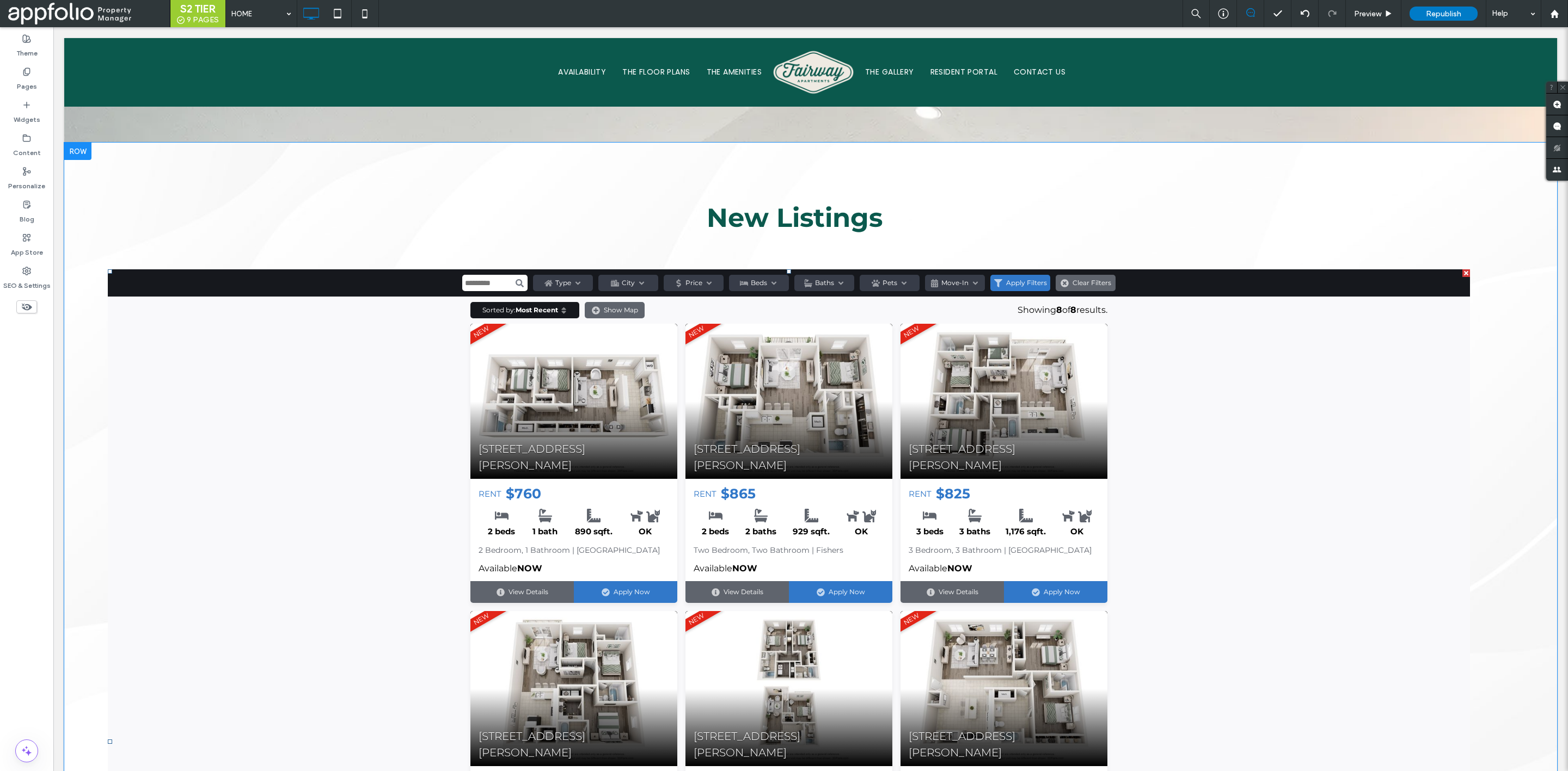
click at [327, 306] on span at bounding box center [789, 742] width 1362 height 945
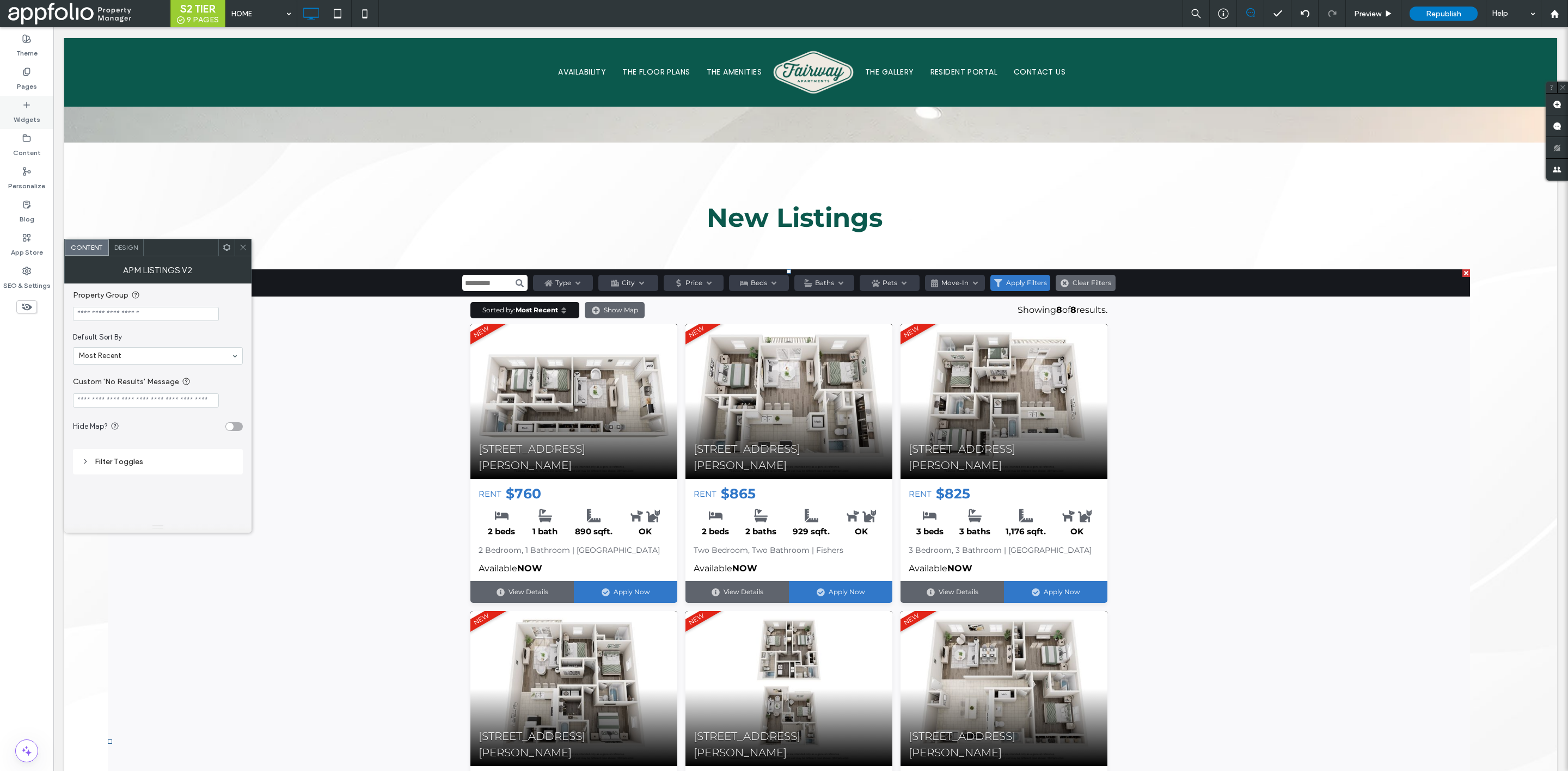
click at [27, 112] on label "Widgets" at bounding box center [27, 118] width 27 height 16
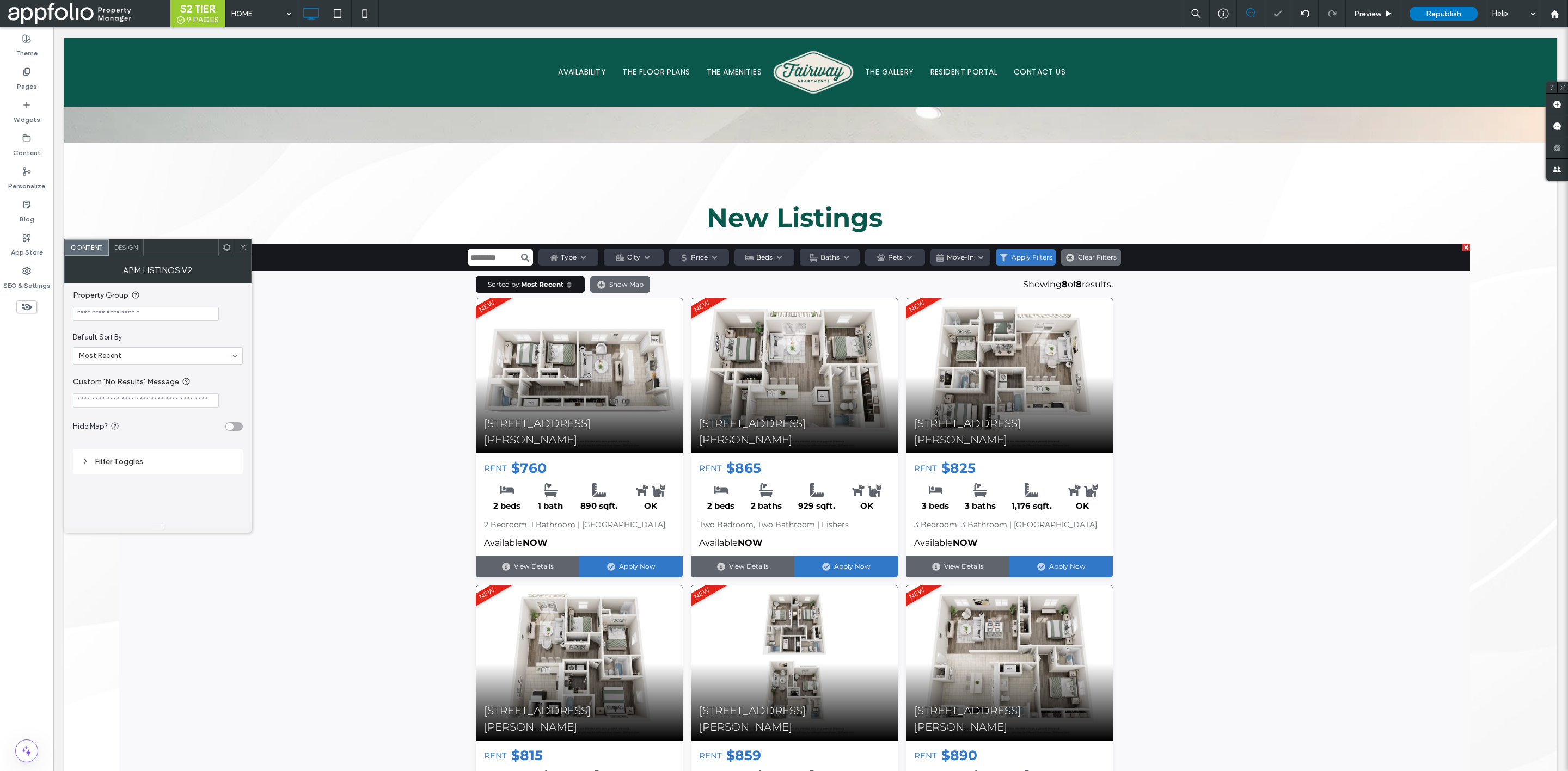
click at [240, 242] on span at bounding box center [242, 247] width 8 height 16
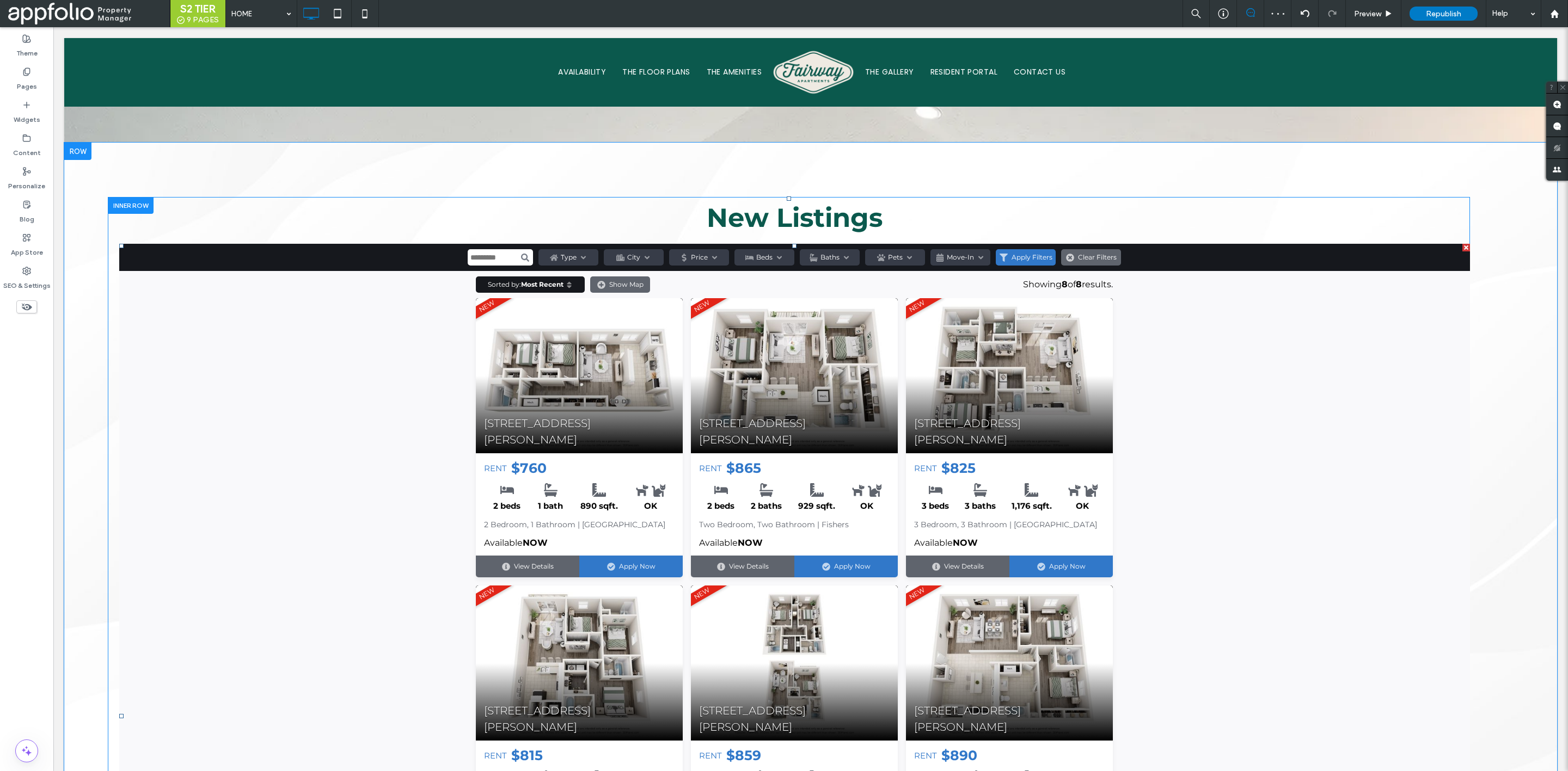
click at [1462, 244] on div at bounding box center [1466, 247] width 8 height 8
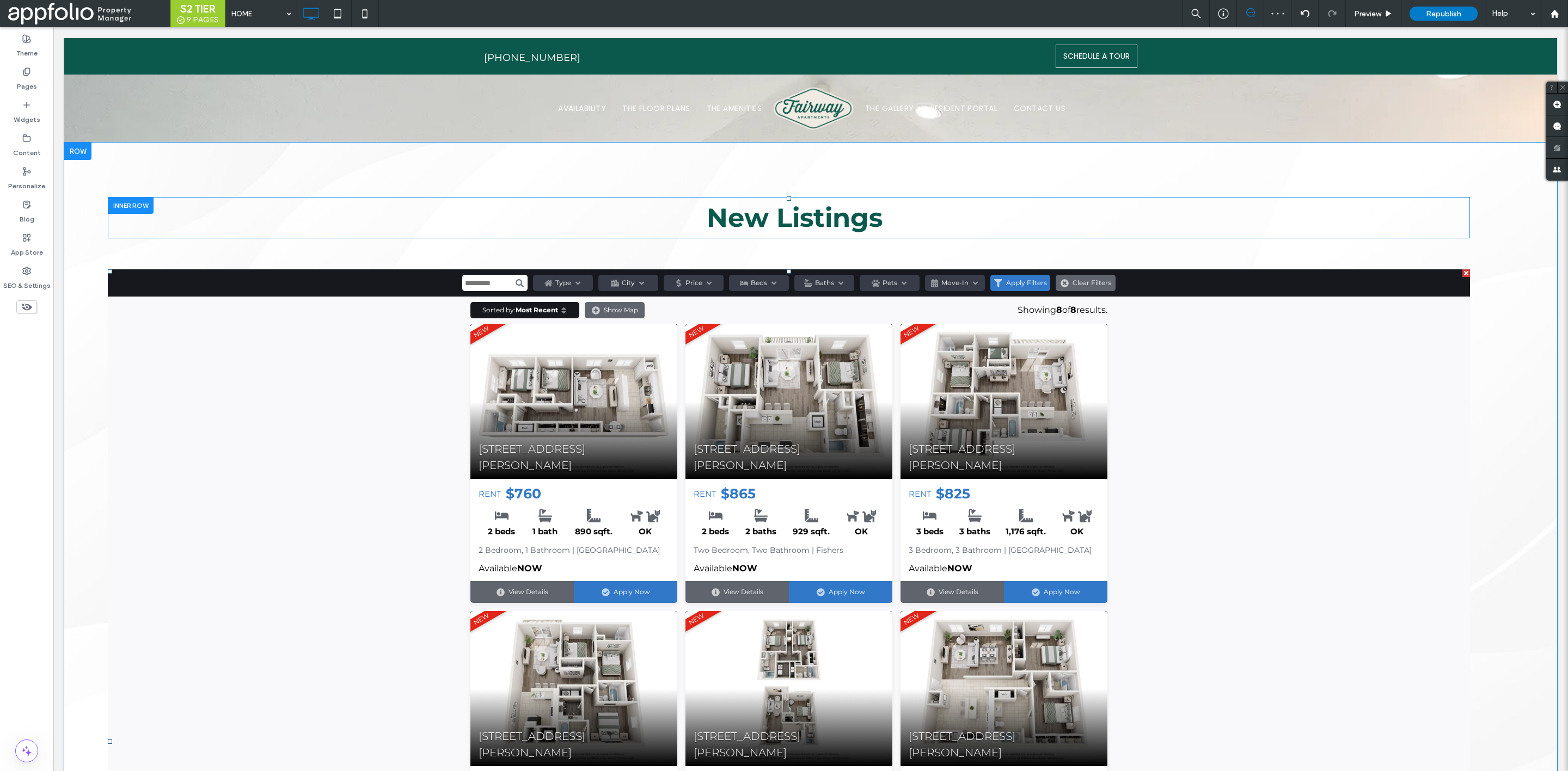
click at [1018, 337] on span at bounding box center [789, 742] width 1362 height 945
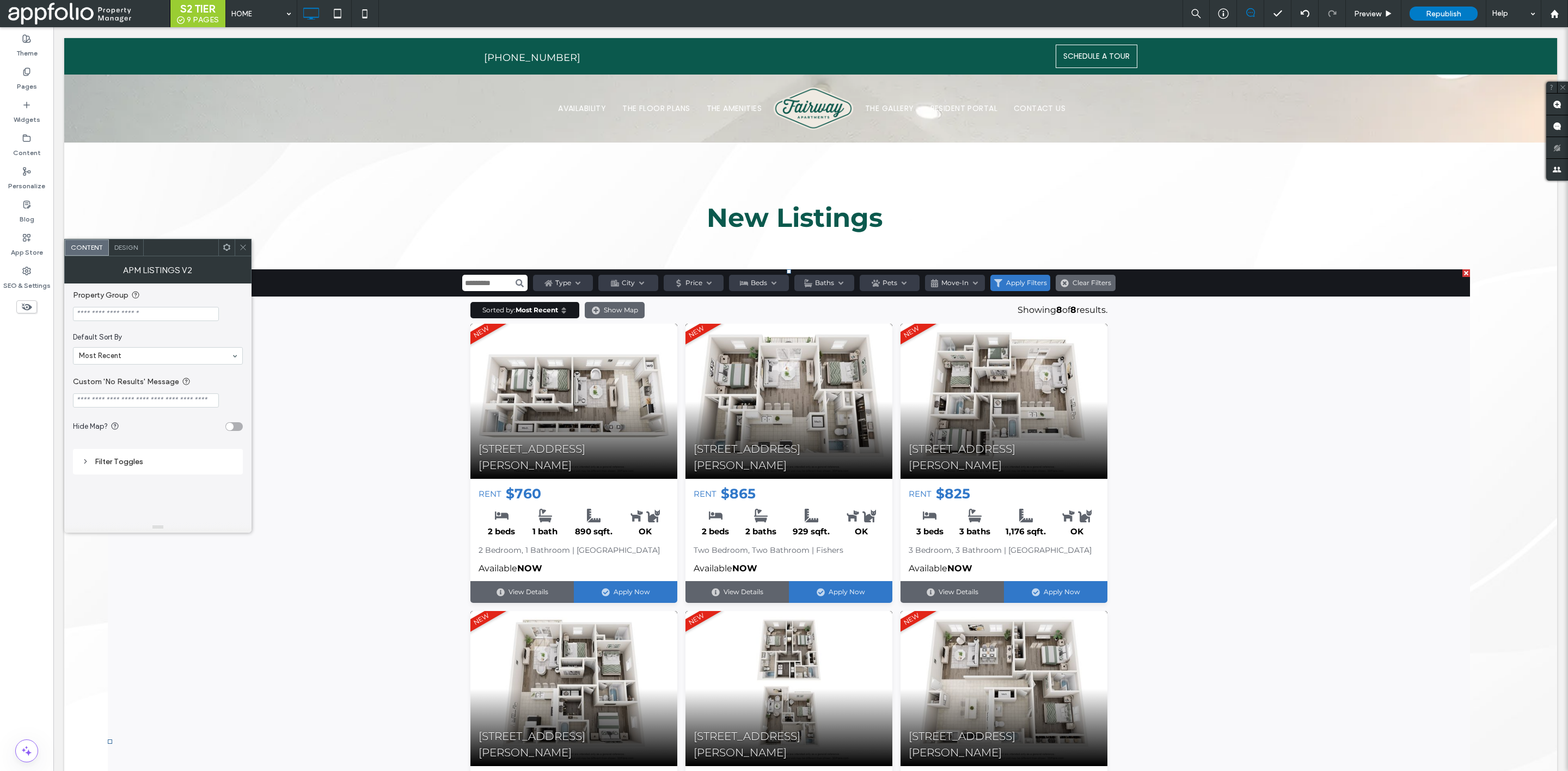
click at [126, 317] on input "Property Group" at bounding box center [145, 314] width 146 height 14
type input "*"
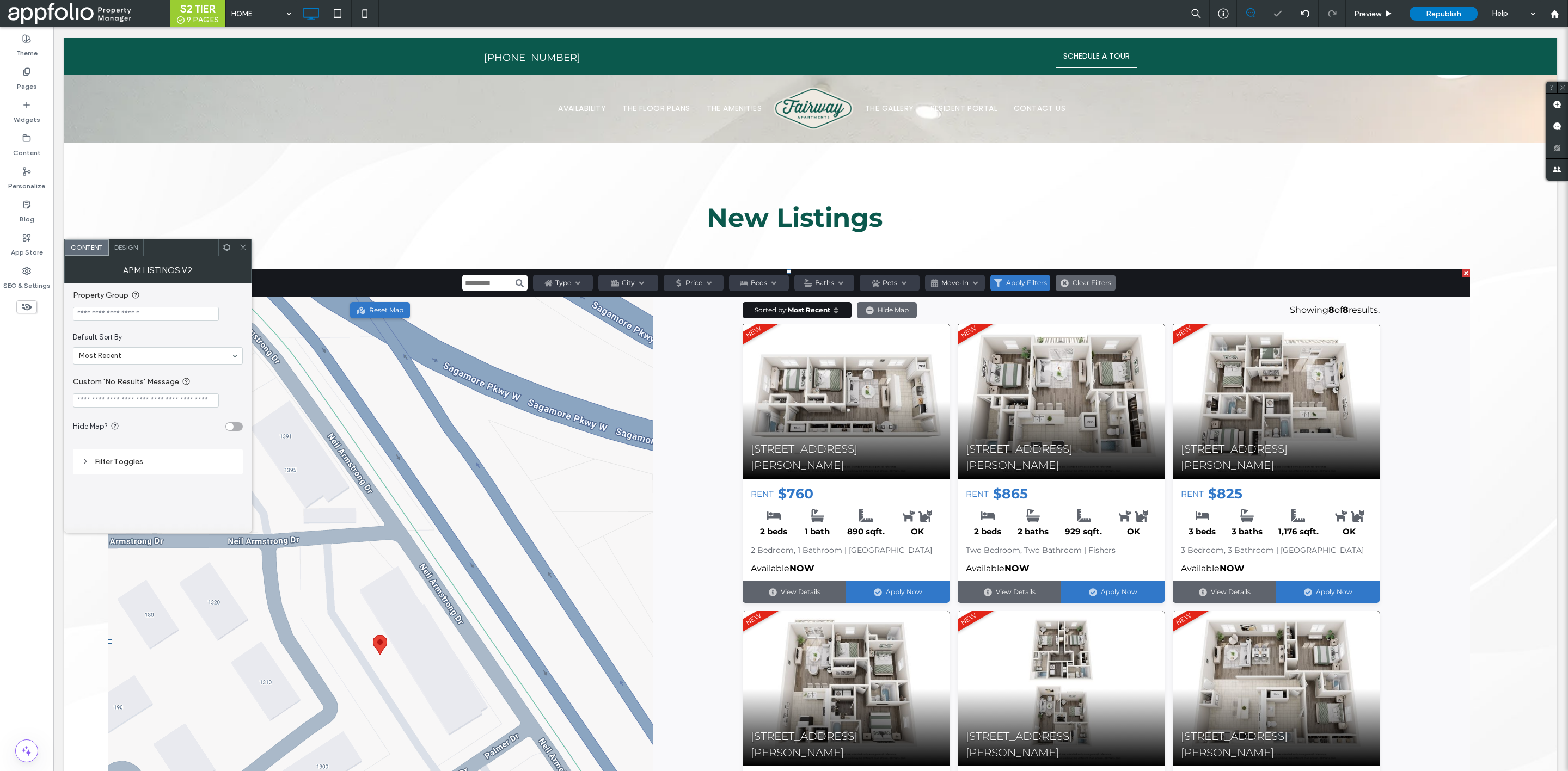
click at [239, 245] on icon at bounding box center [242, 246] width 8 height 8
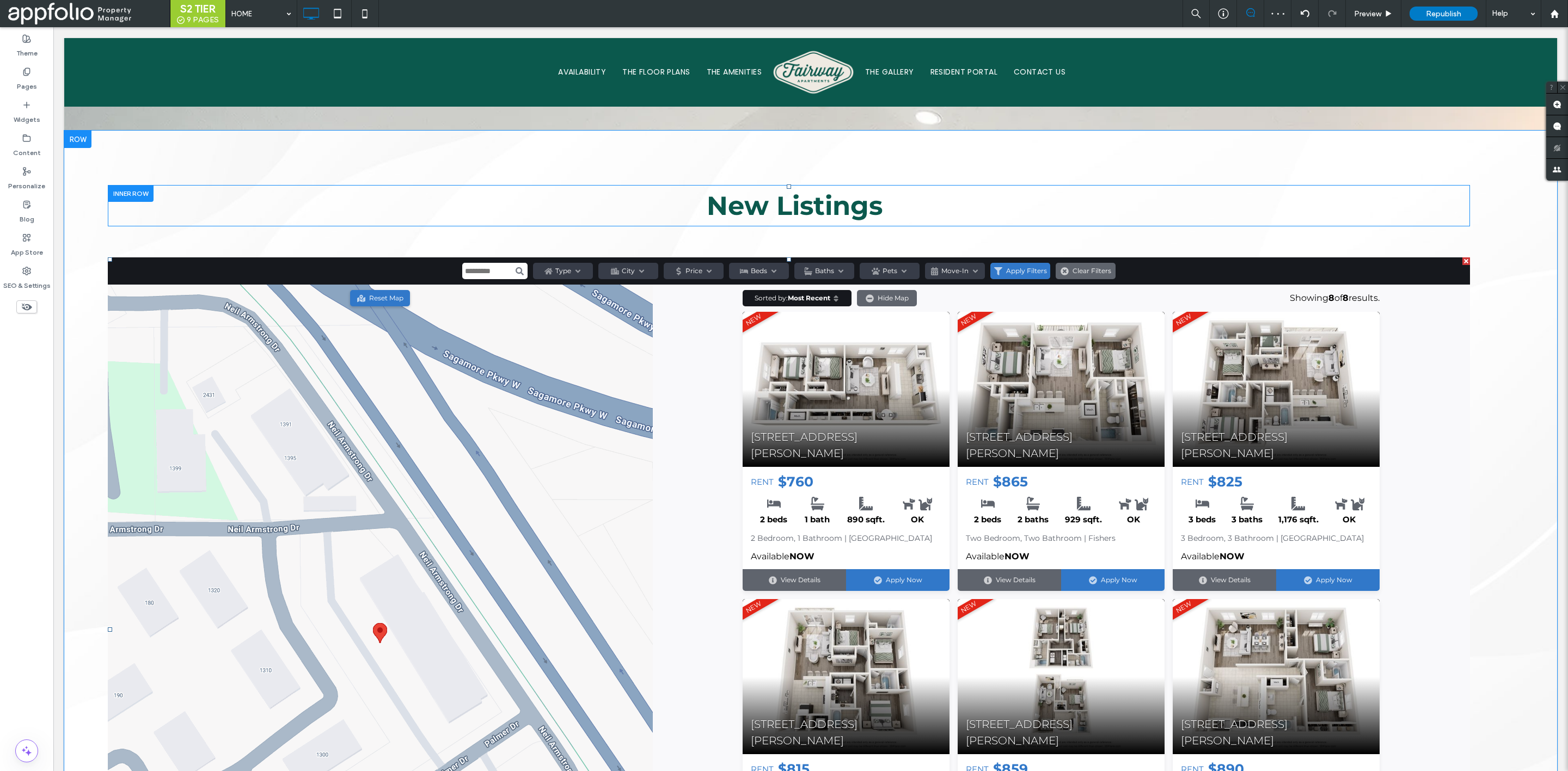
scroll to position [1185, 0]
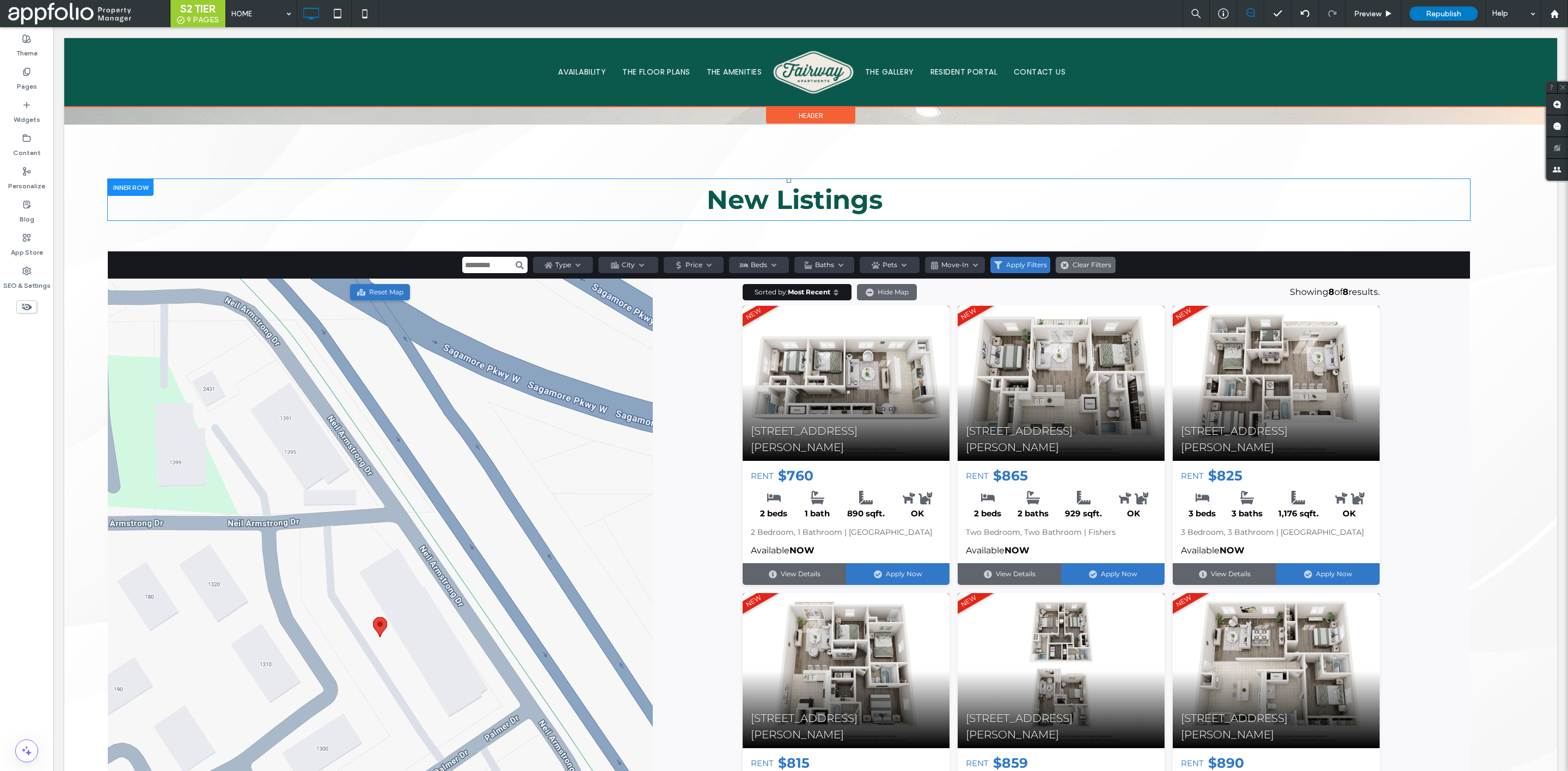
click at [304, 61] on div at bounding box center [810, 72] width 1493 height 68
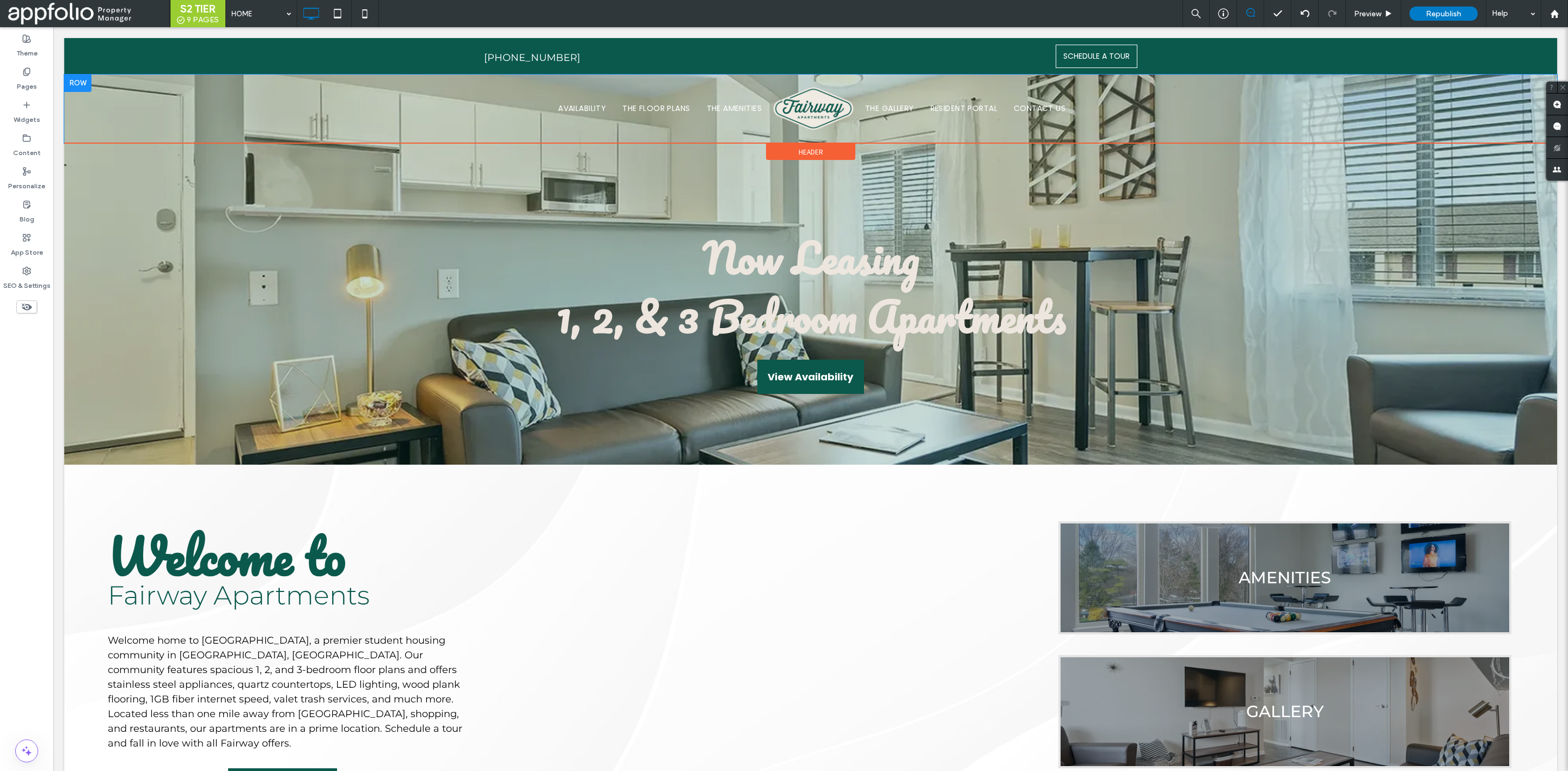
scroll to position [0, 0]
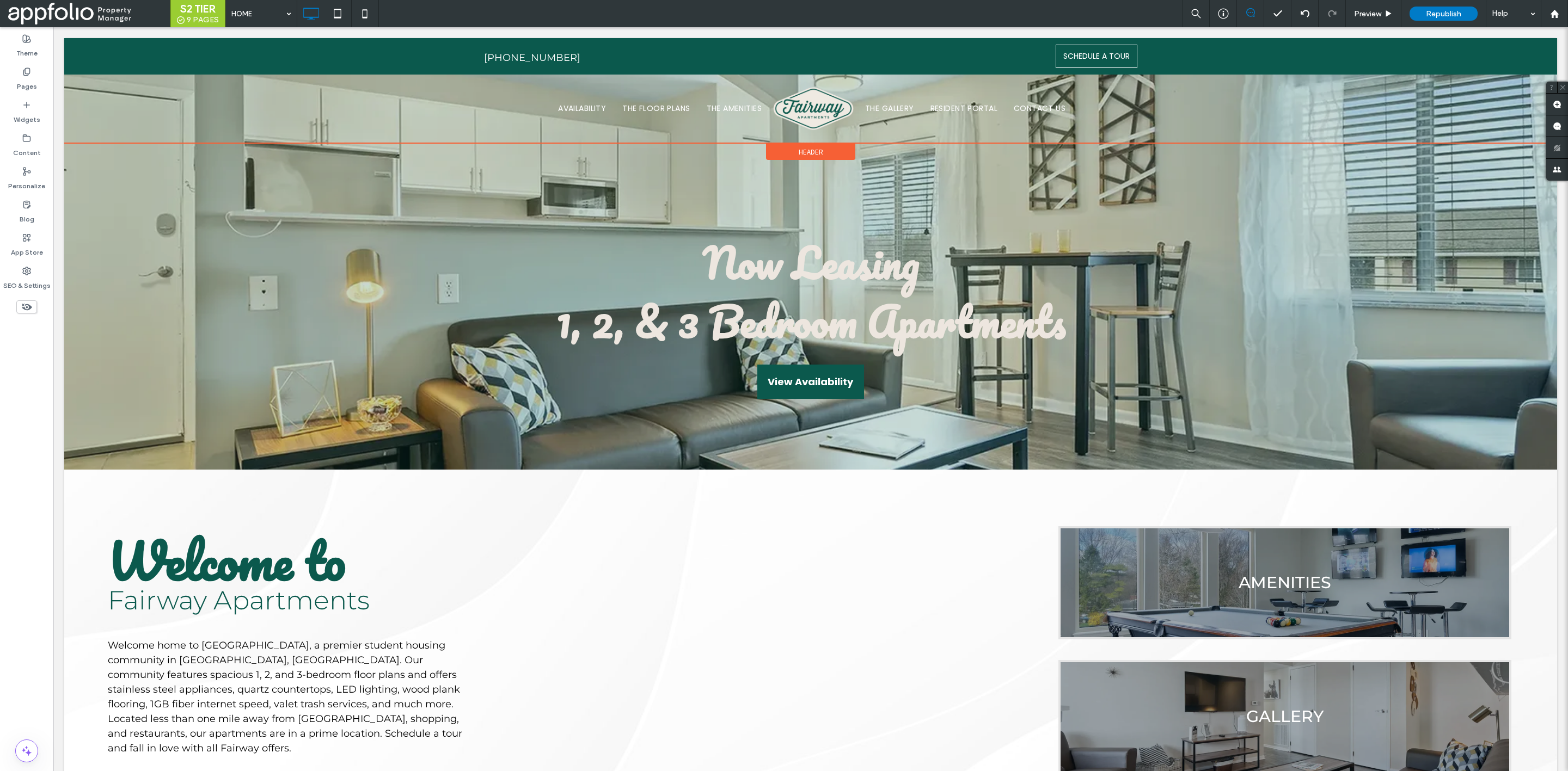
click at [799, 150] on span "Header" at bounding box center [811, 152] width 24 height 10
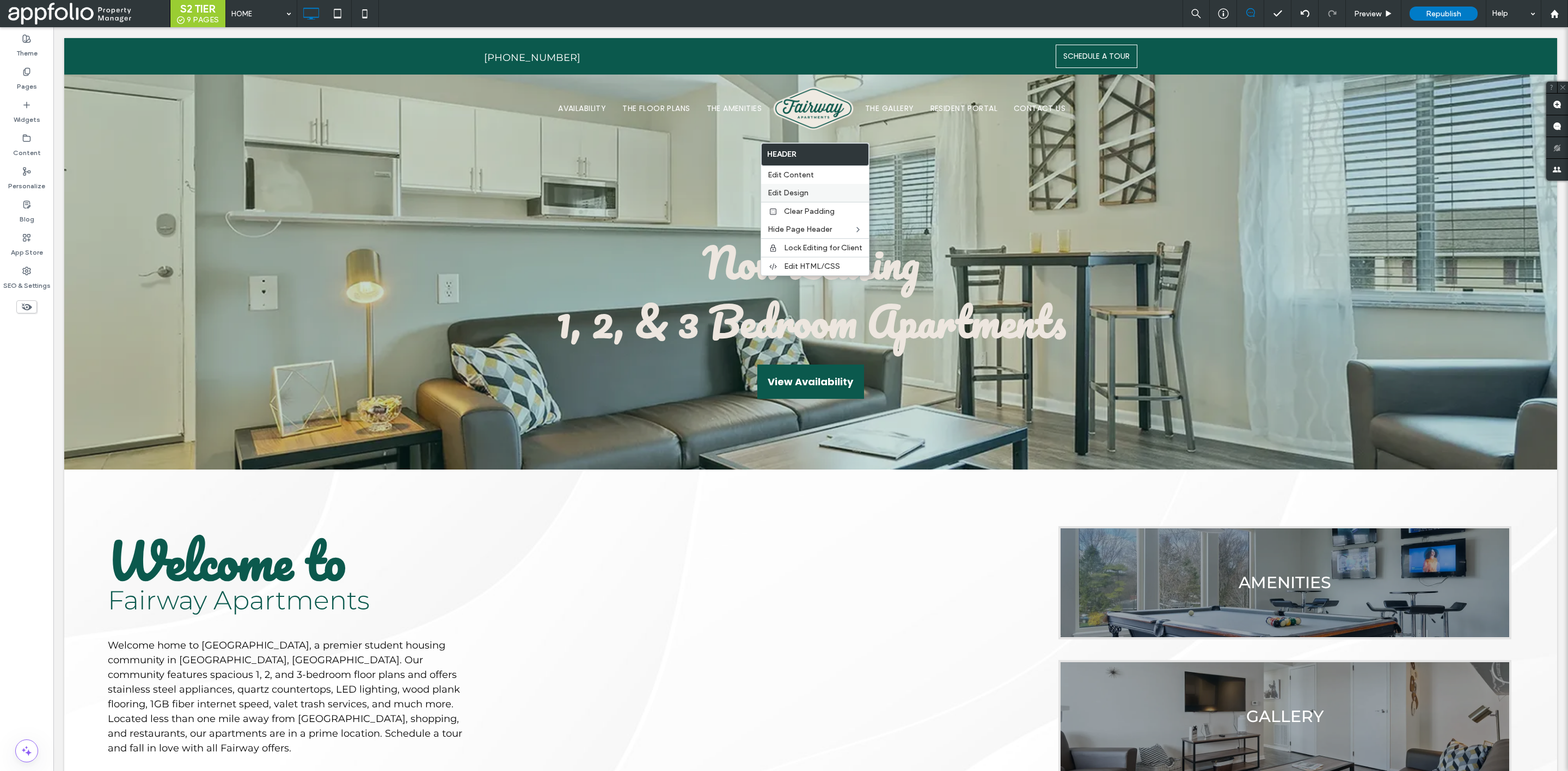
click at [801, 192] on span "Edit Design" at bounding box center [788, 193] width 41 height 10
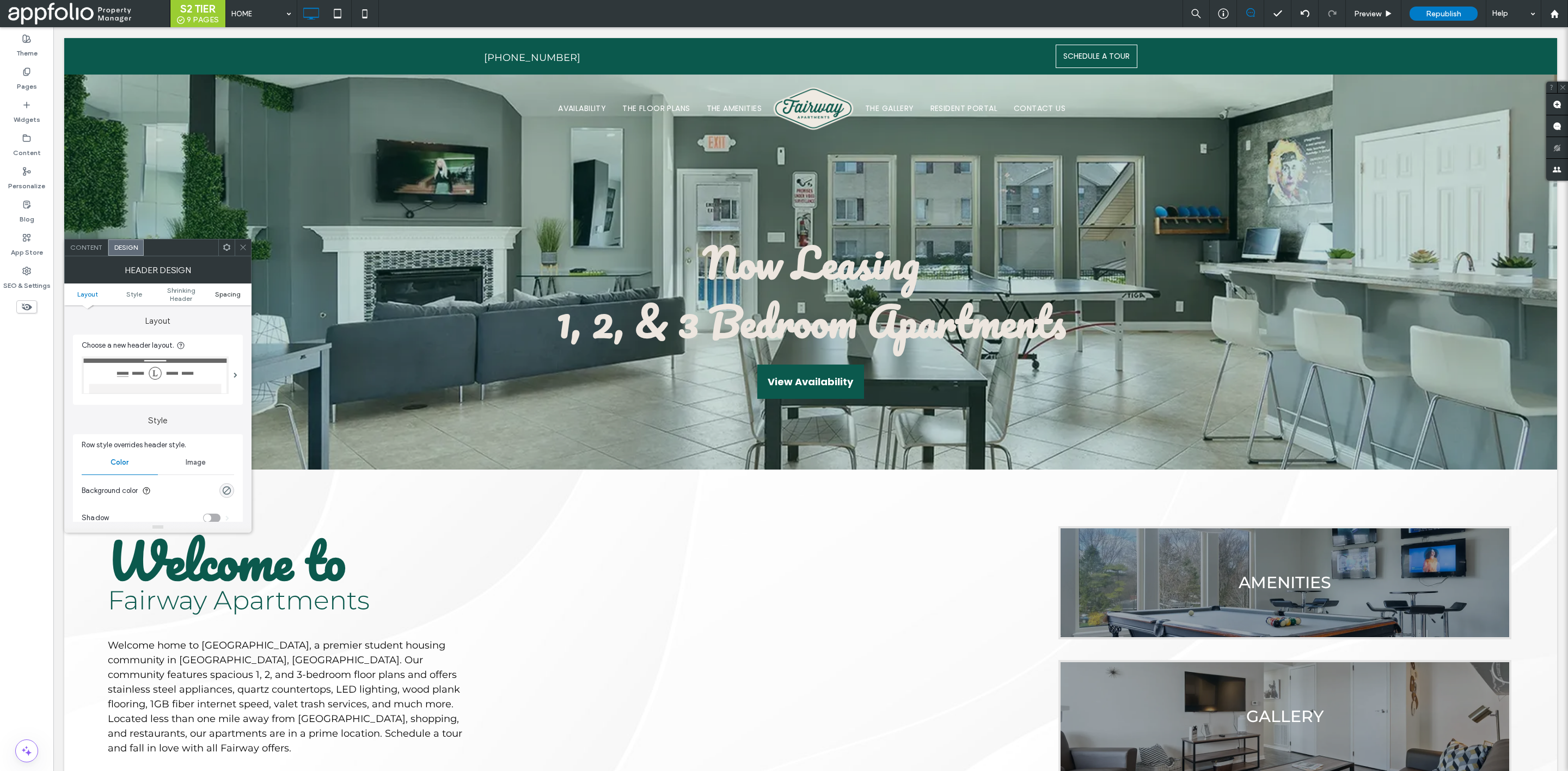
click at [221, 297] on span "Spacing" at bounding box center [228, 294] width 26 height 8
click at [237, 245] on div at bounding box center [242, 247] width 16 height 16
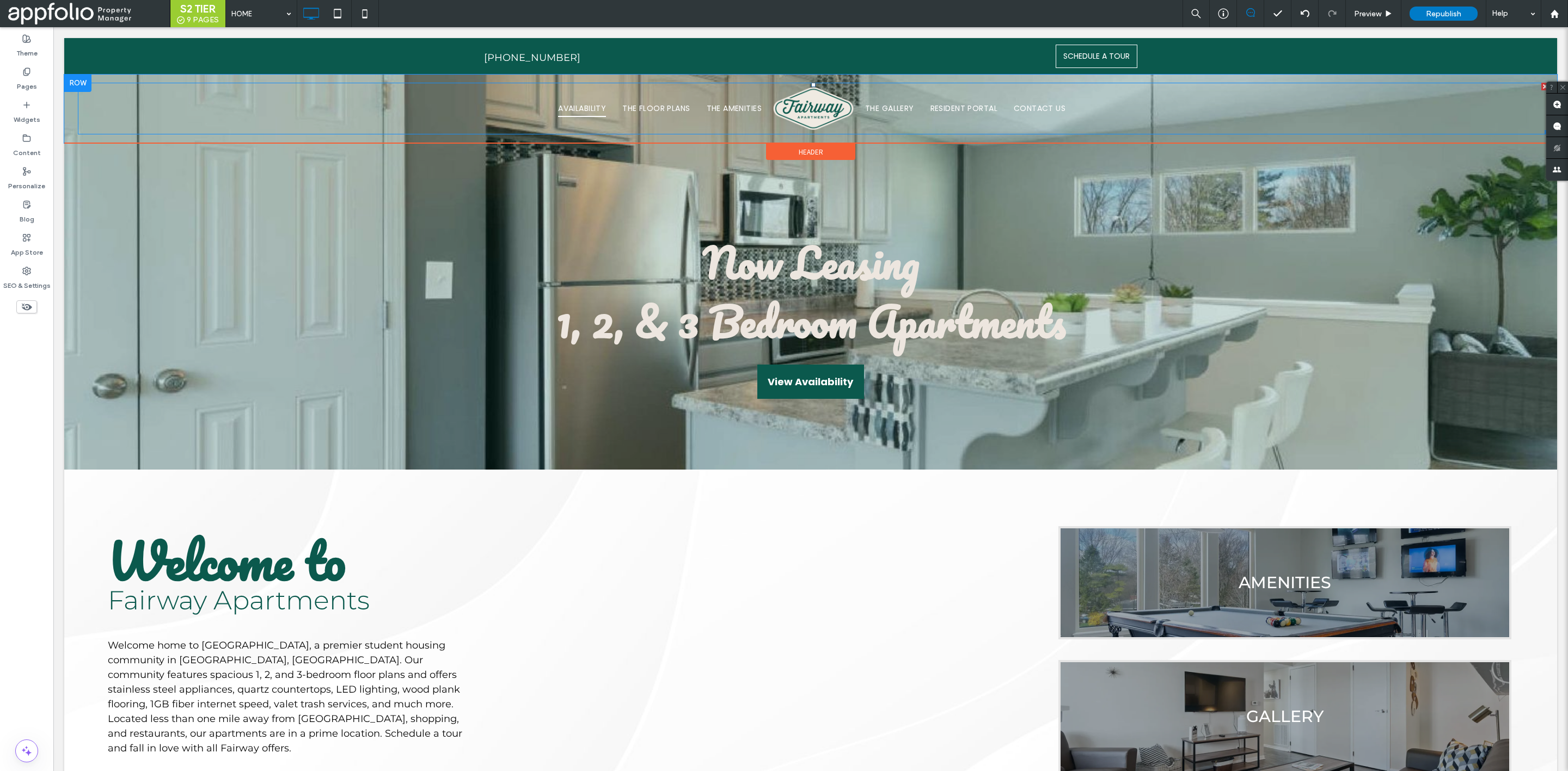
click at [550, 102] on link "AVAILABILITY" at bounding box center [582, 108] width 64 height 18
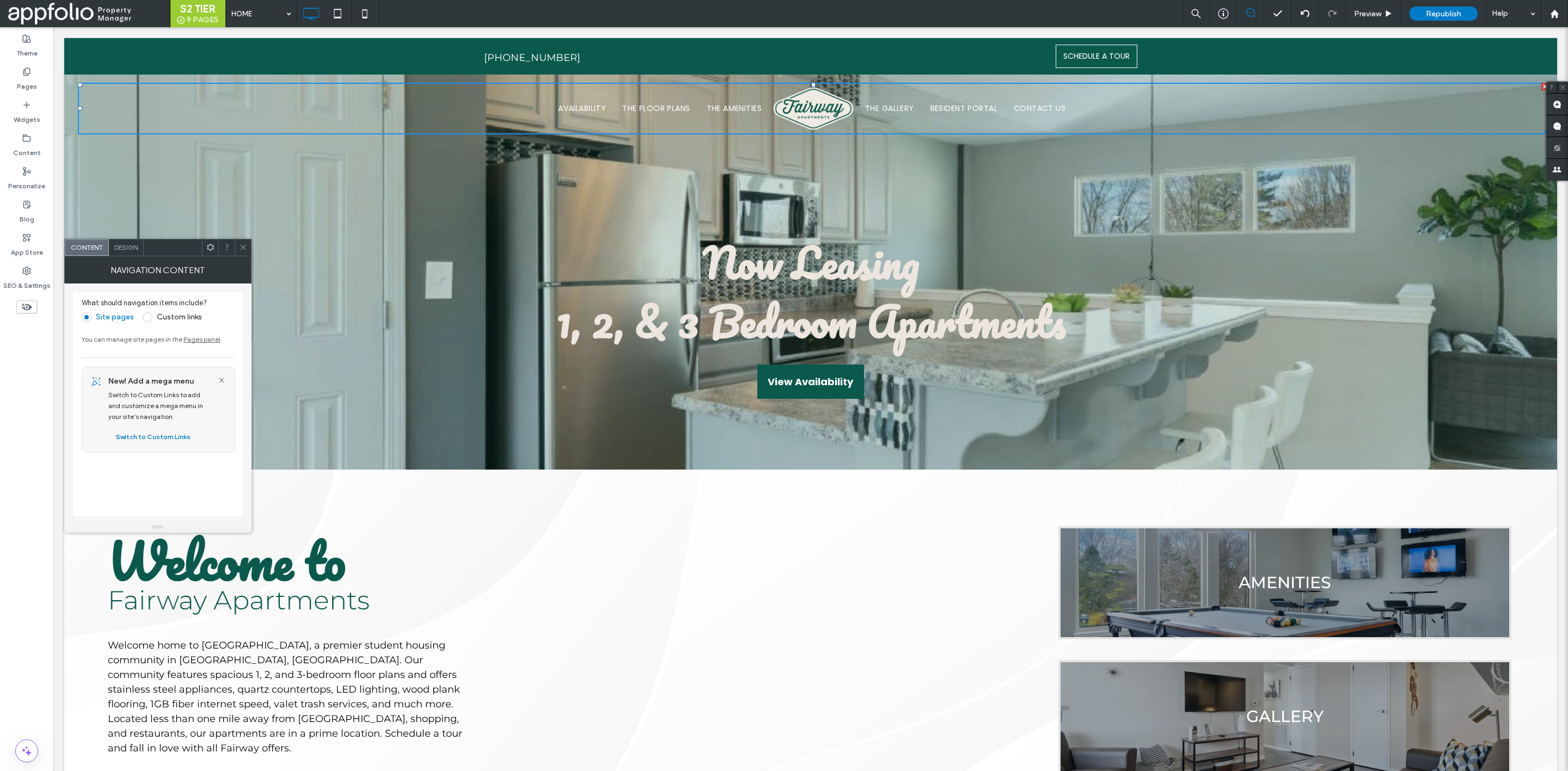
click at [121, 245] on span "Design" at bounding box center [125, 246] width 23 height 8
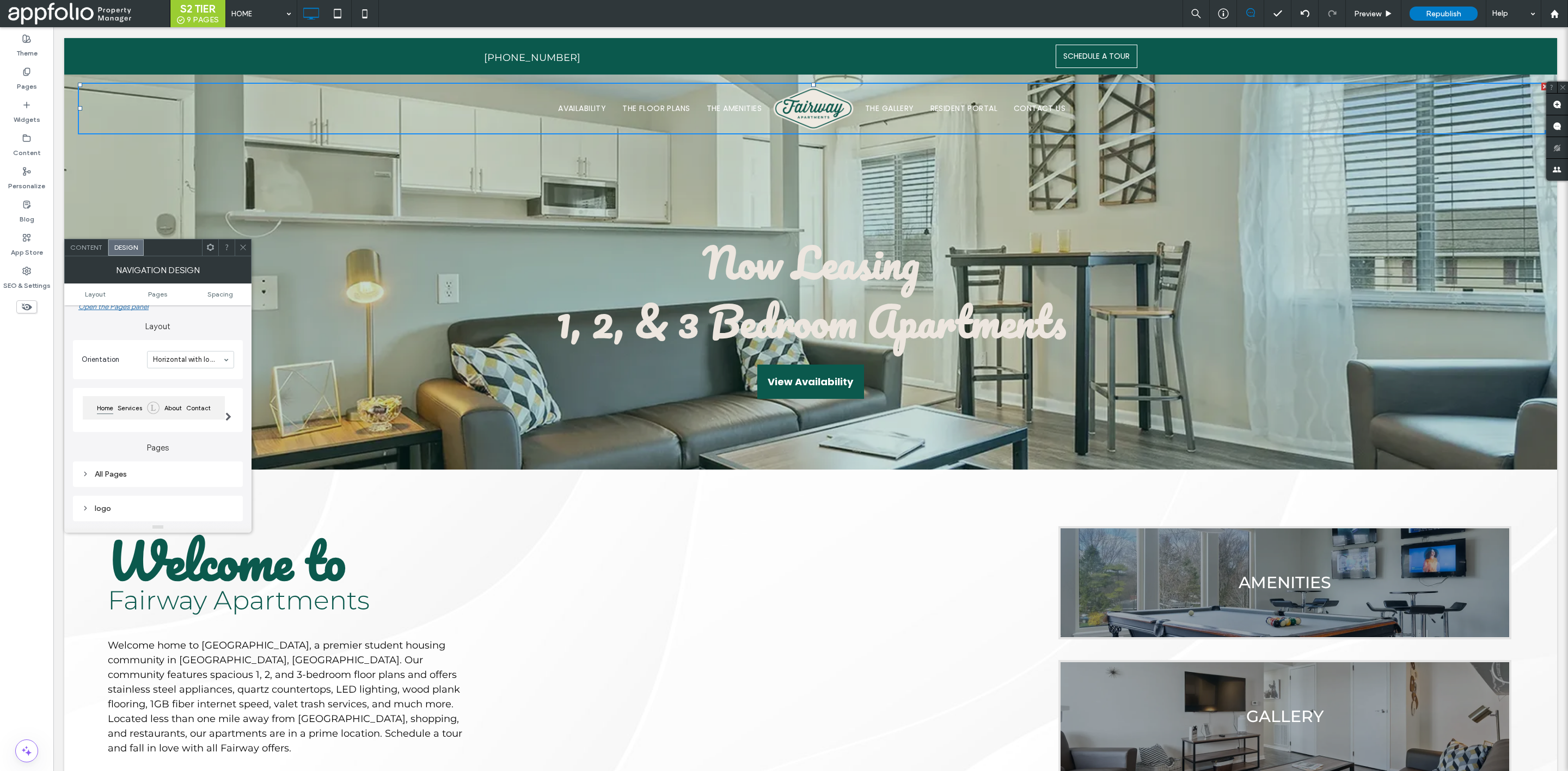
scroll to position [0, 0]
click at [242, 243] on icon at bounding box center [242, 246] width 8 height 8
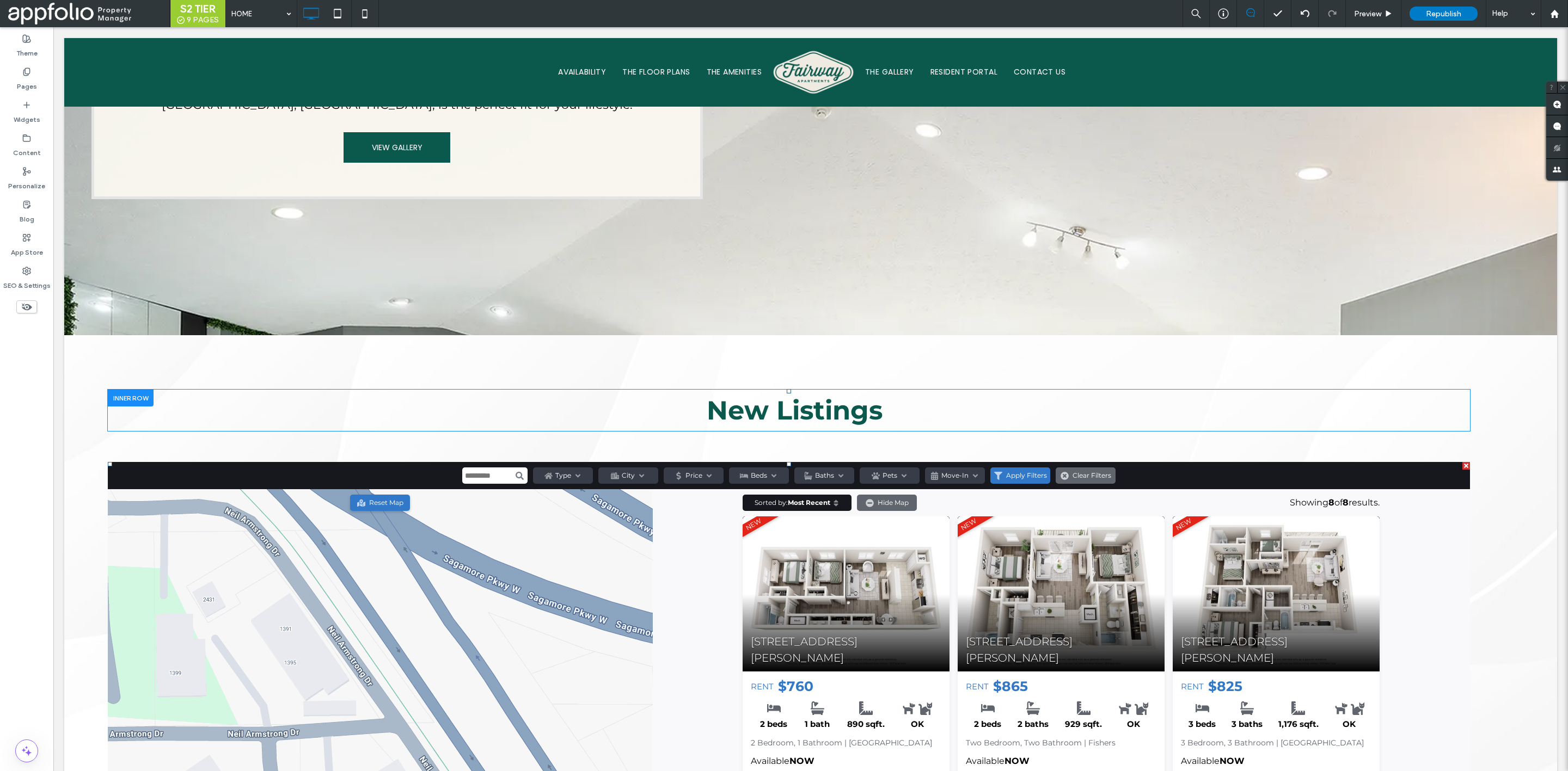
scroll to position [975, 0]
click at [887, 392] on h2 "New Listings" at bounding box center [795, 409] width 1351 height 39
type input "**********"
type input "**"
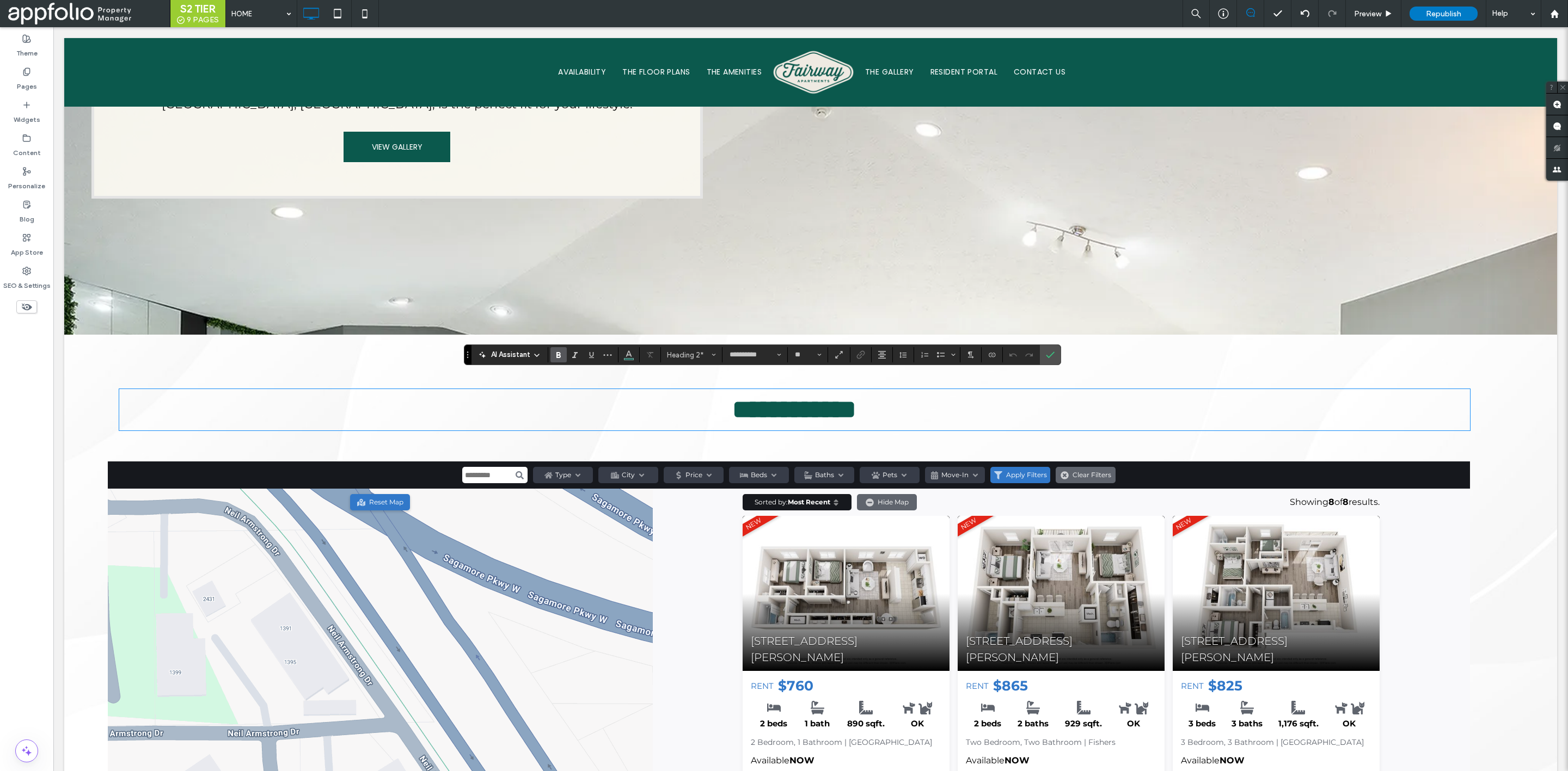
click at [906, 398] on h2 "**********" at bounding box center [795, 409] width 1351 height 39
click at [882, 356] on icon "Alignment" at bounding box center [882, 354] width 9 height 9
click at [889, 371] on icon "ui.textEditor.alignment.left" at bounding box center [890, 373] width 9 height 9
click at [1055, 350] on icon "Confirm" at bounding box center [1050, 354] width 9 height 9
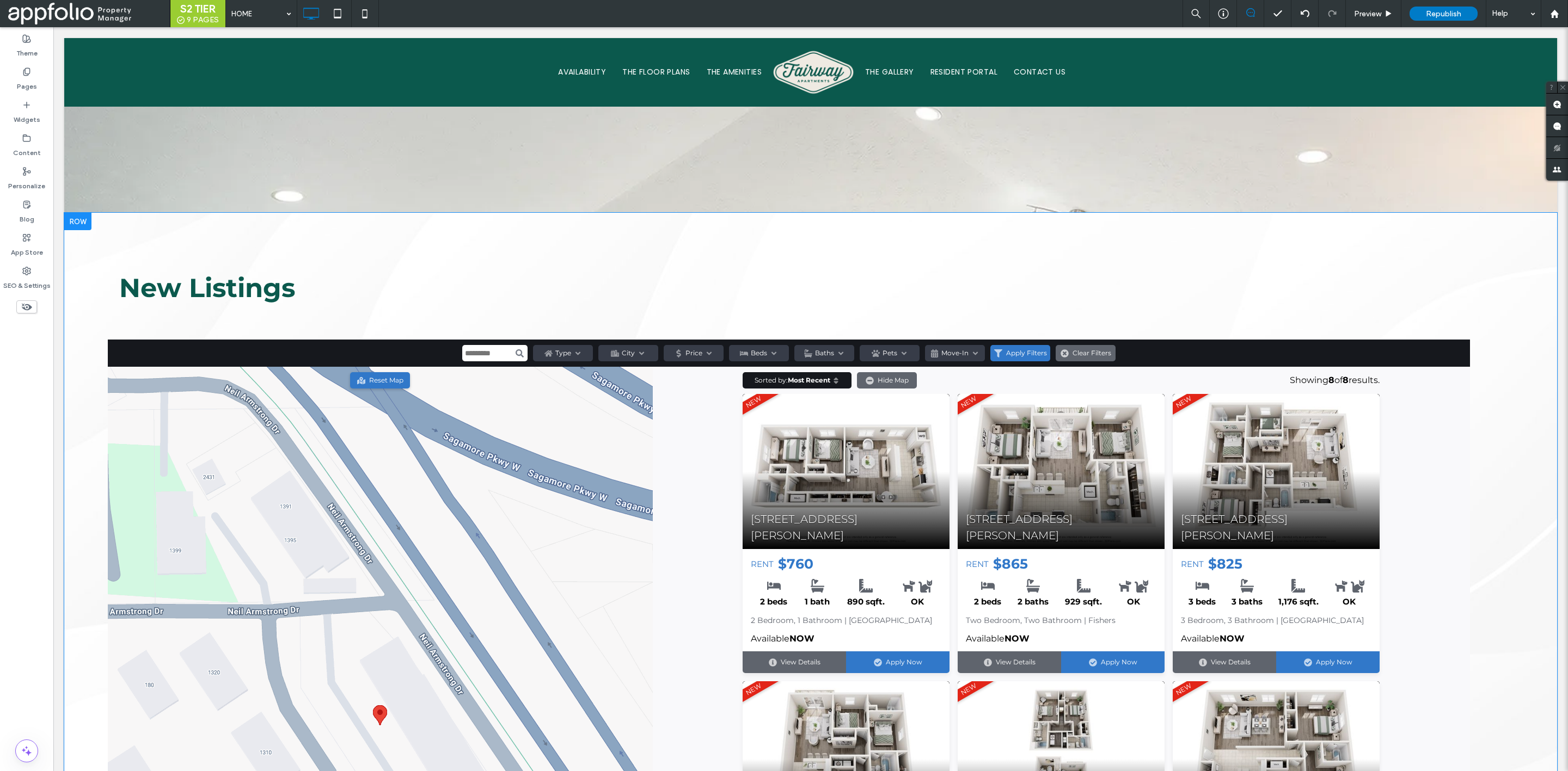
scroll to position [1166, 0]
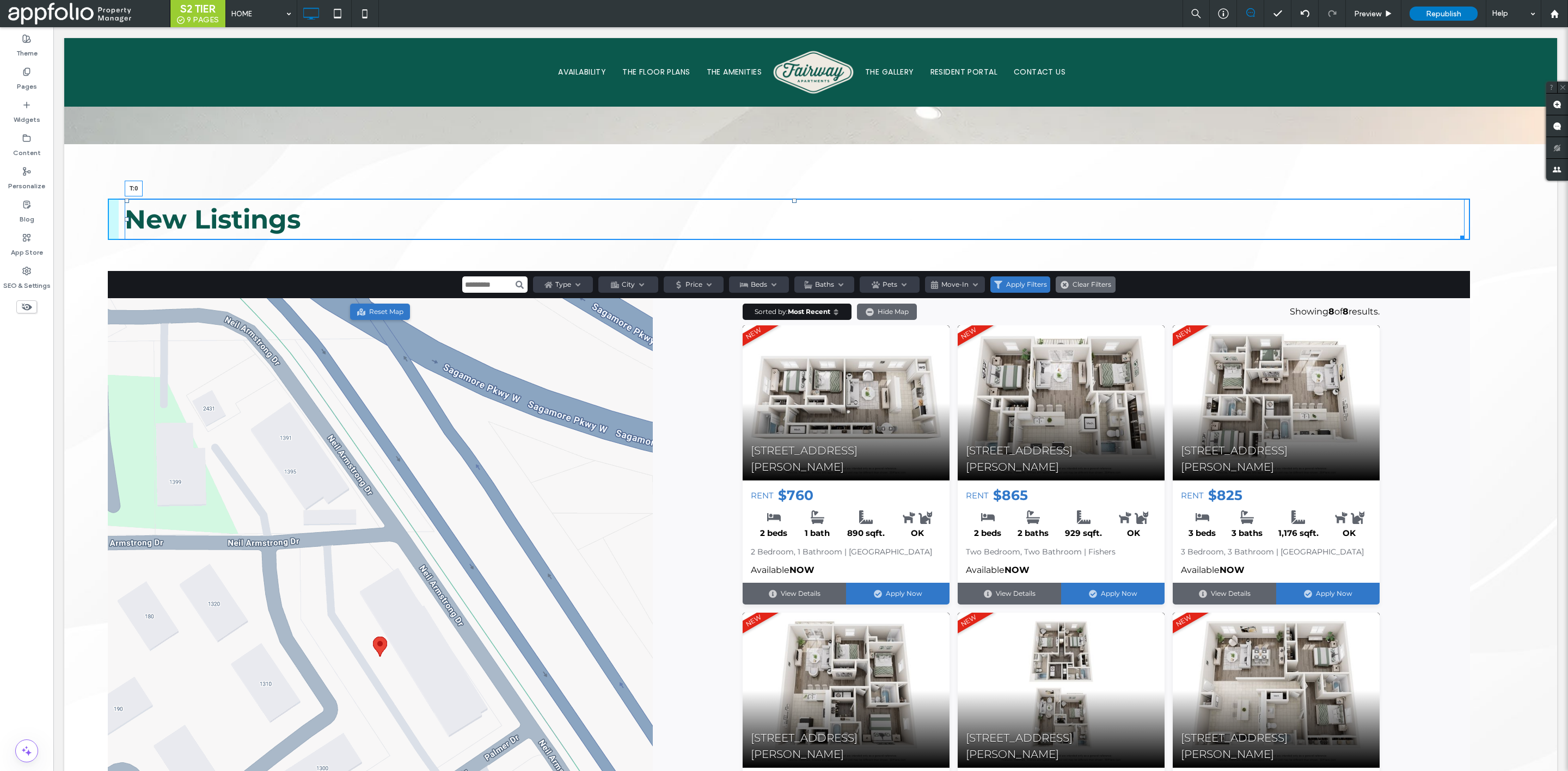
drag, startPoint x: 787, startPoint y: 186, endPoint x: 780, endPoint y: 160, distance: 26.9
click at [780, 160] on div "Click To Paste Click To Paste Click To Paste New Listings T:0 Start search All …" at bounding box center [811, 621] width 1406 height 953
click at [75, 144] on div at bounding box center [77, 153] width 27 height 17
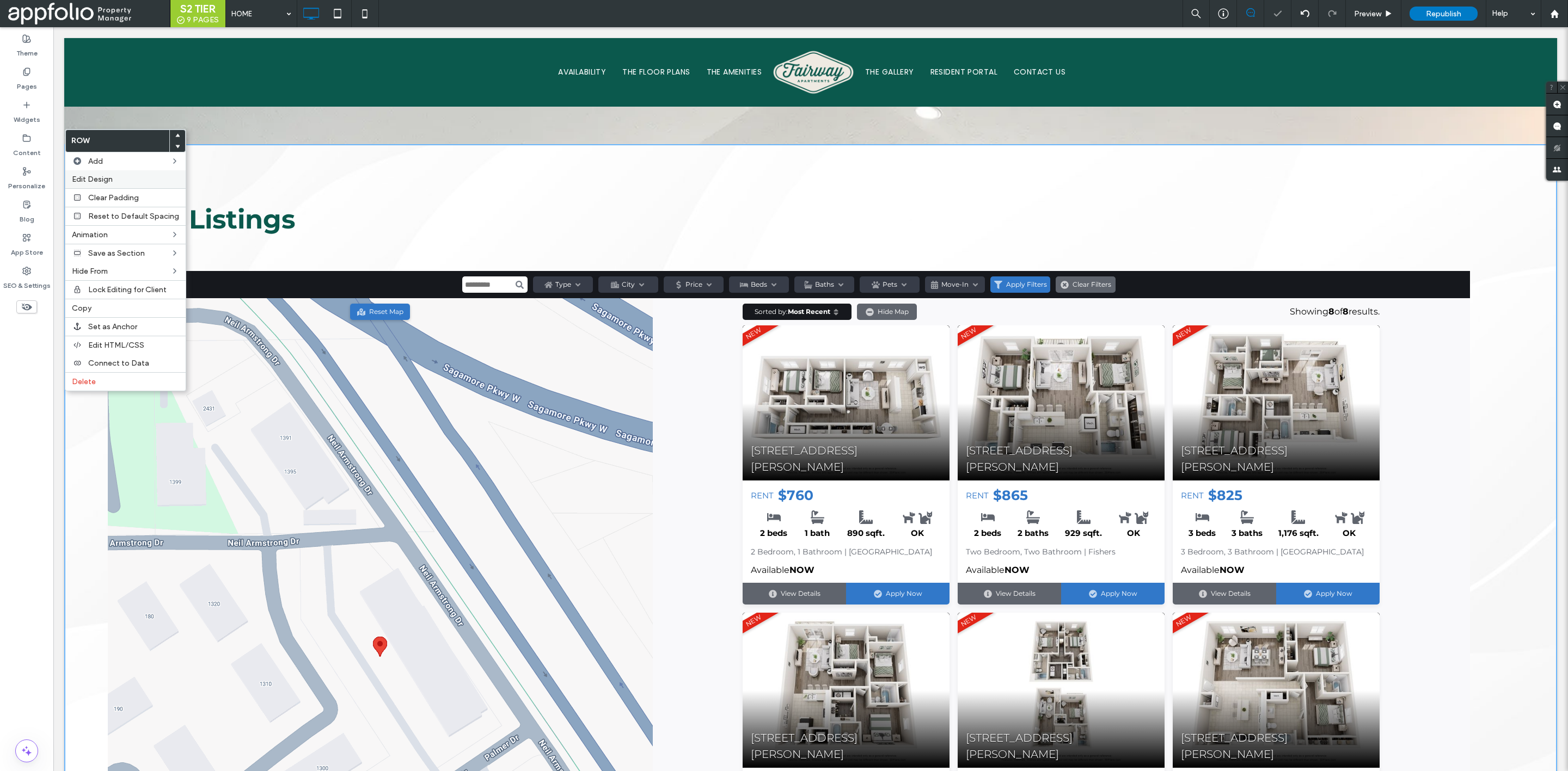
click at [133, 177] on label "Edit Design" at bounding box center [125, 179] width 107 height 10
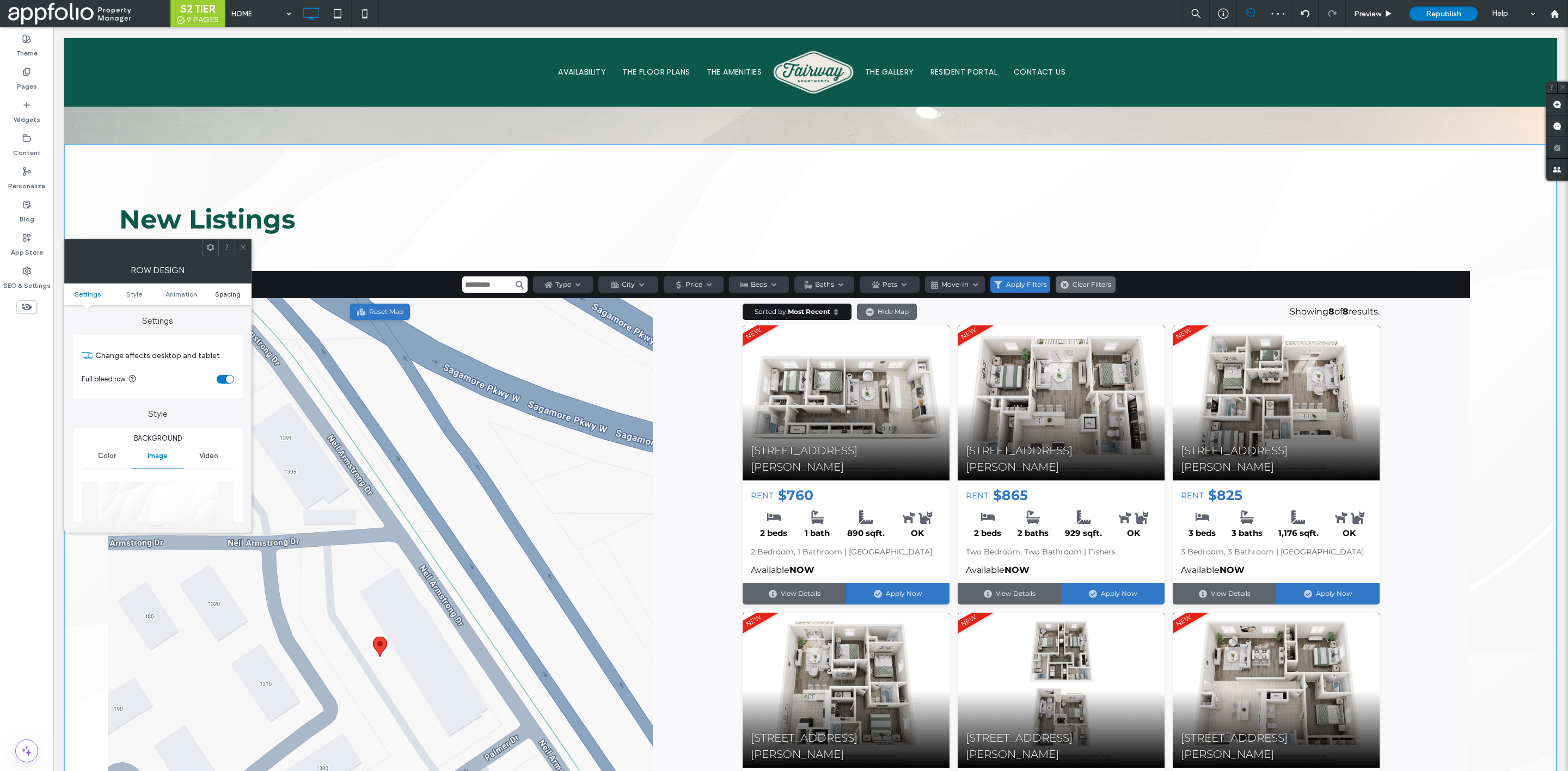
click at [234, 291] on span "Spacing" at bounding box center [228, 294] width 26 height 8
click at [240, 249] on icon at bounding box center [242, 246] width 8 height 8
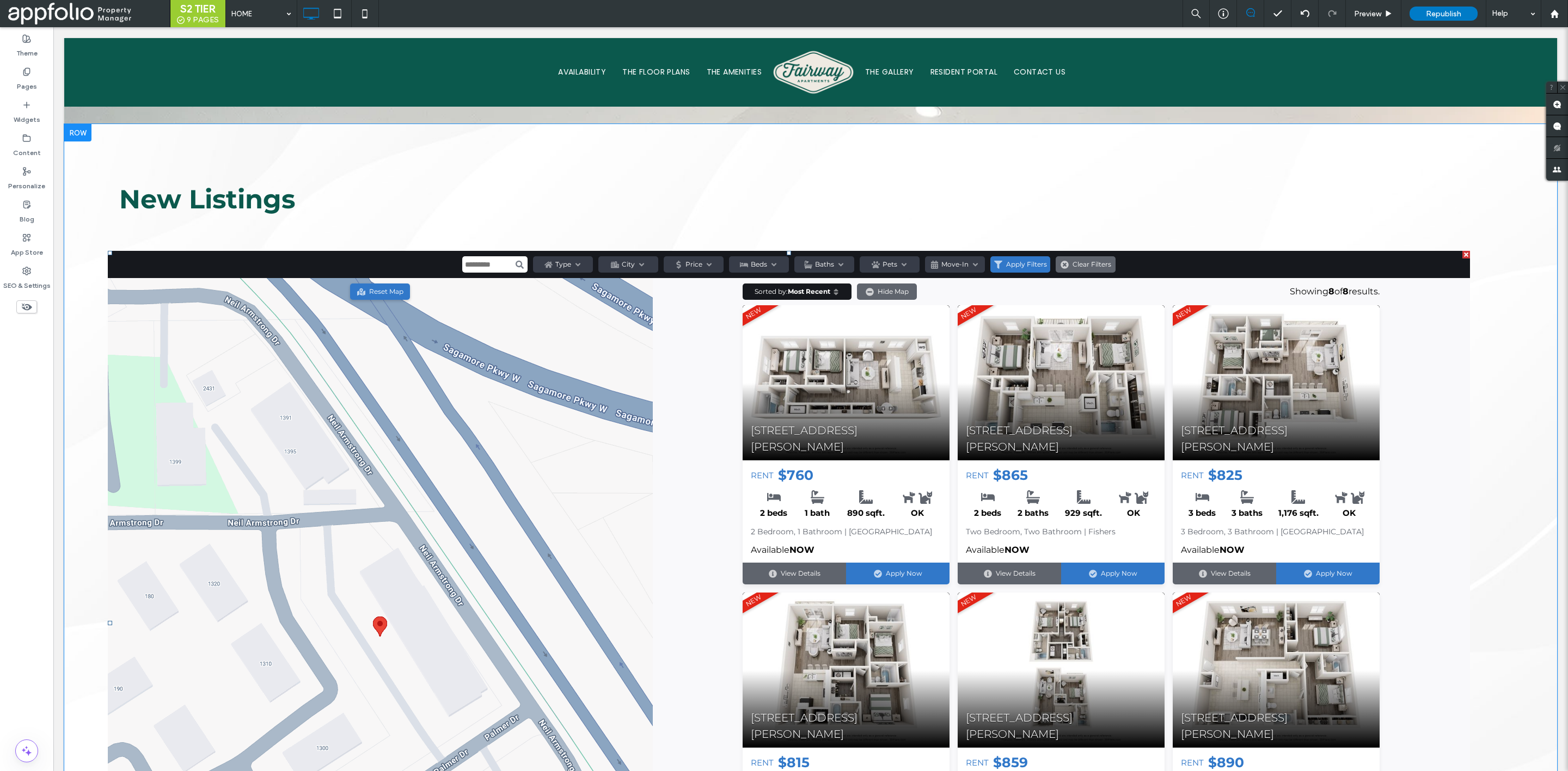
scroll to position [1187, 0]
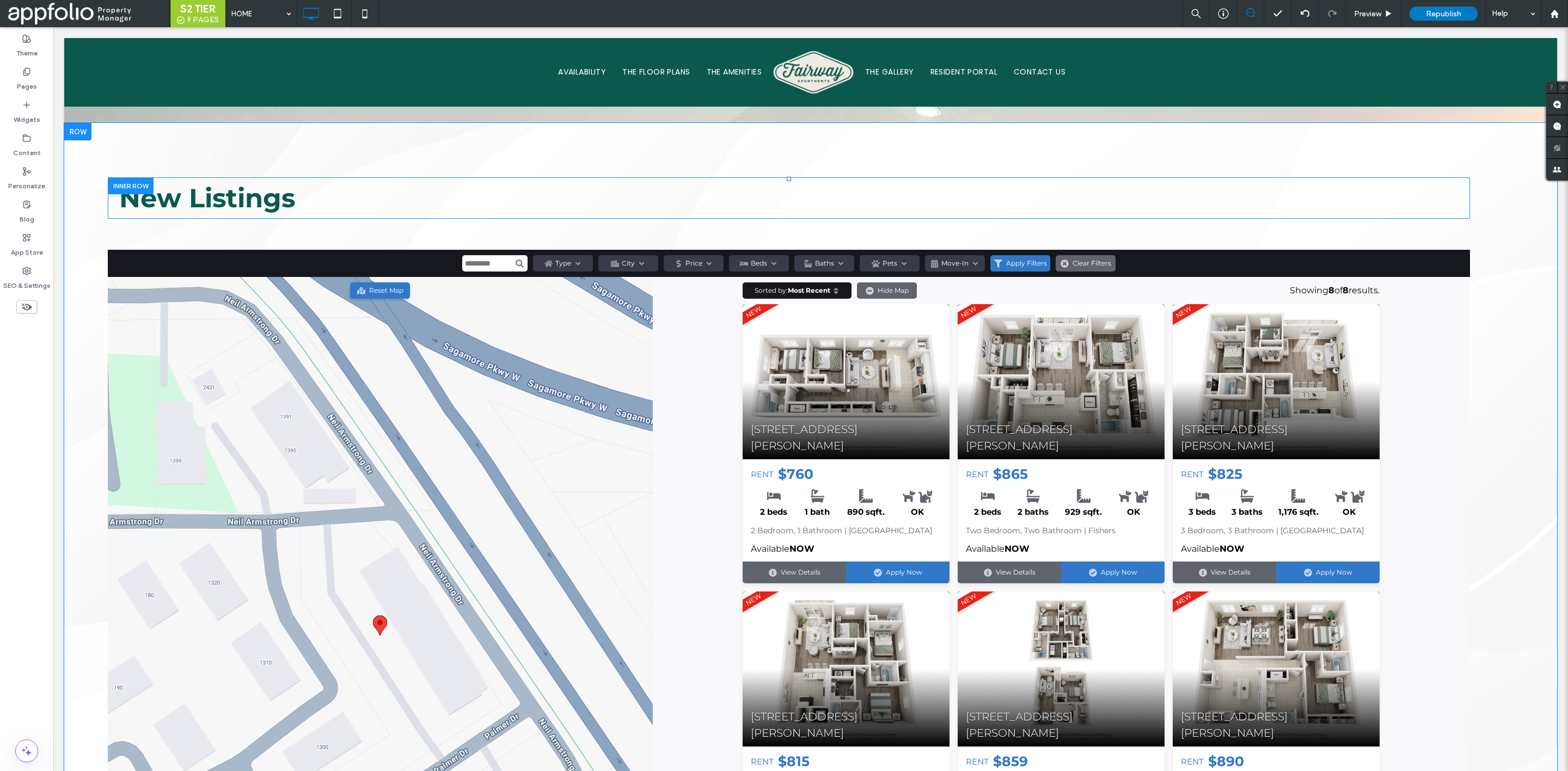
click at [134, 179] on div at bounding box center [131, 186] width 46 height 17
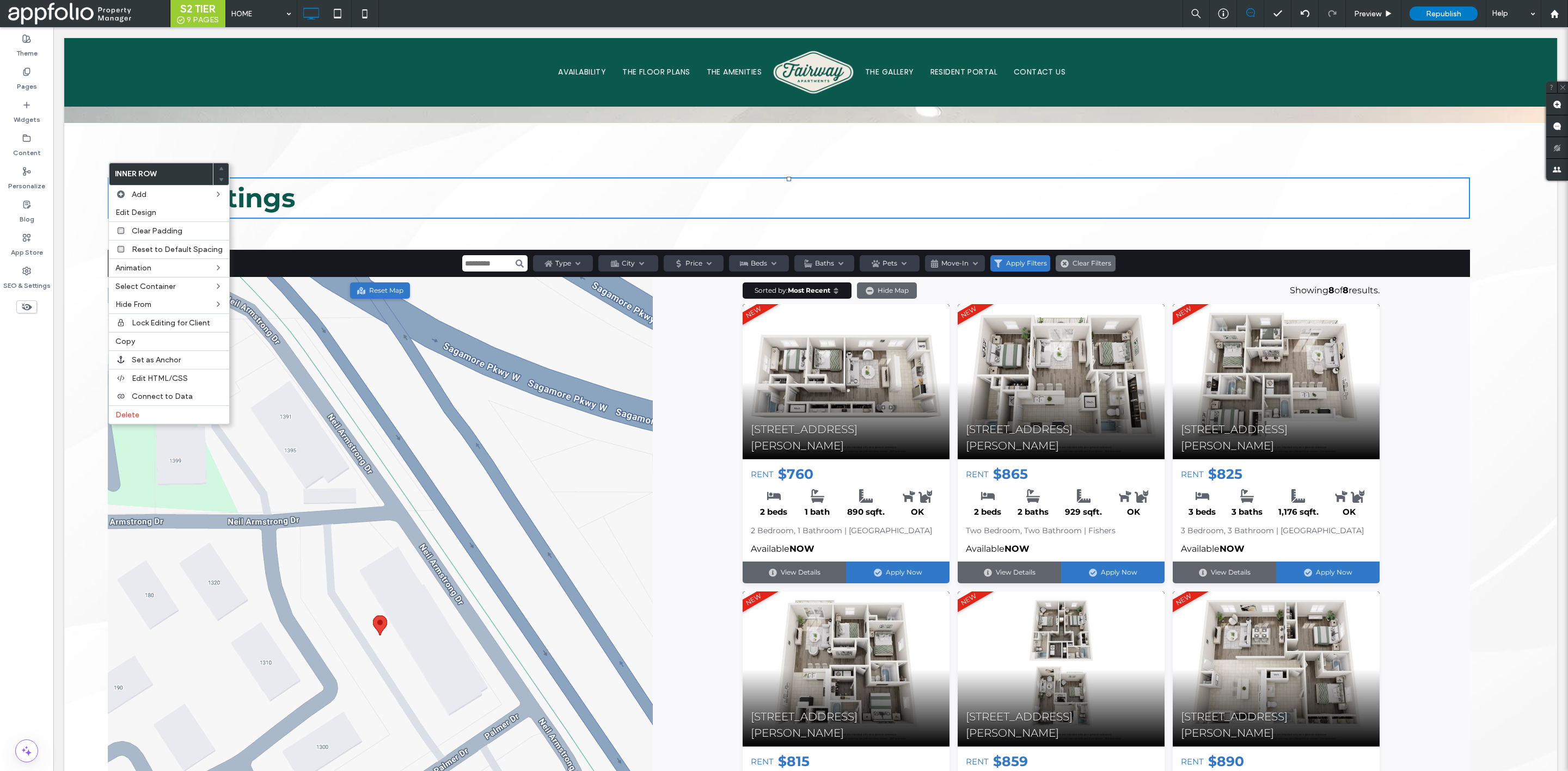
click at [316, 146] on div "Click To Paste Click To Paste Click To Paste New Listings Start search All Filt…" at bounding box center [811, 599] width 1406 height 953
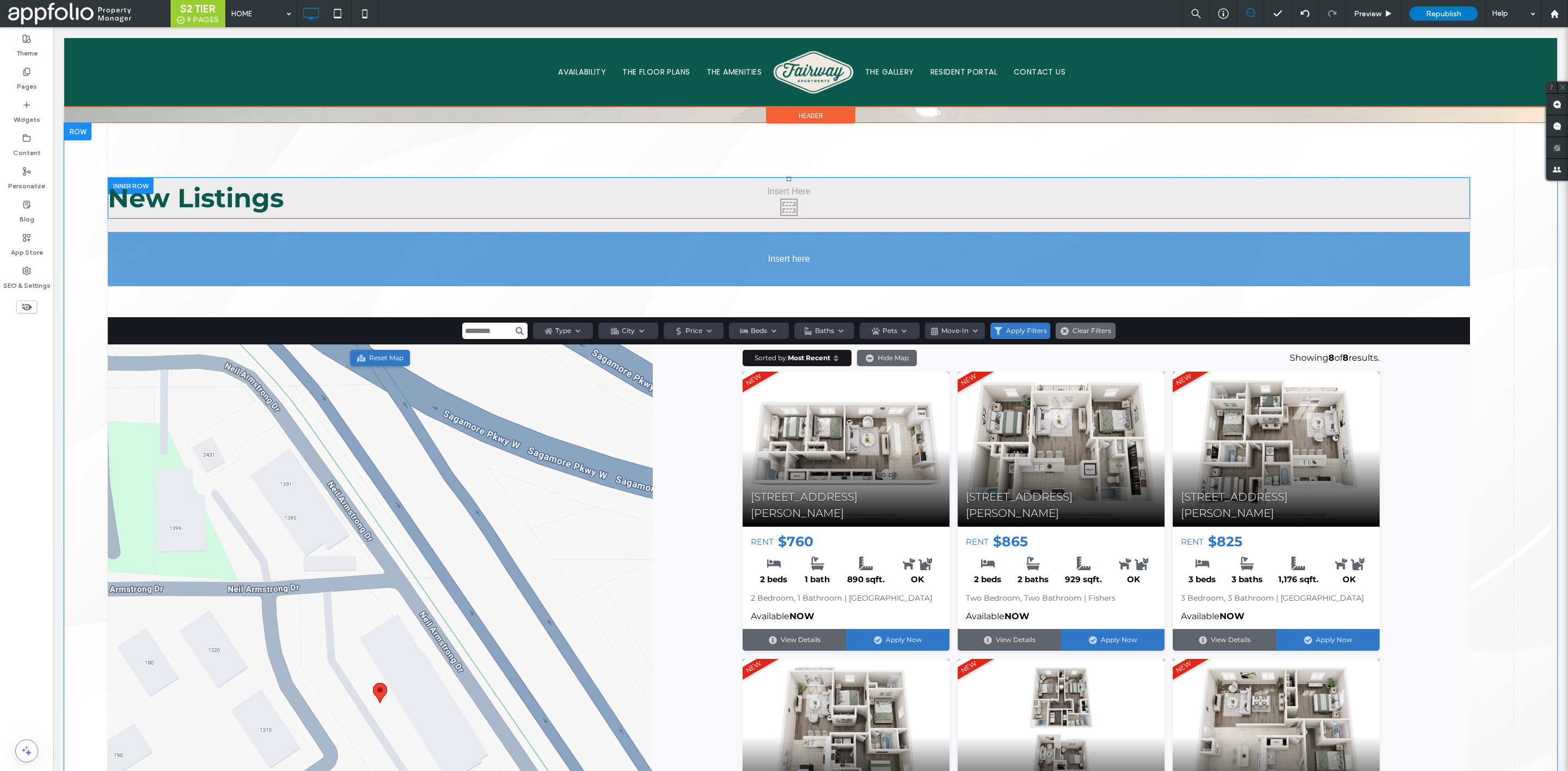
drag, startPoint x: 246, startPoint y: 169, endPoint x: 163, endPoint y: 278, distance: 137.0
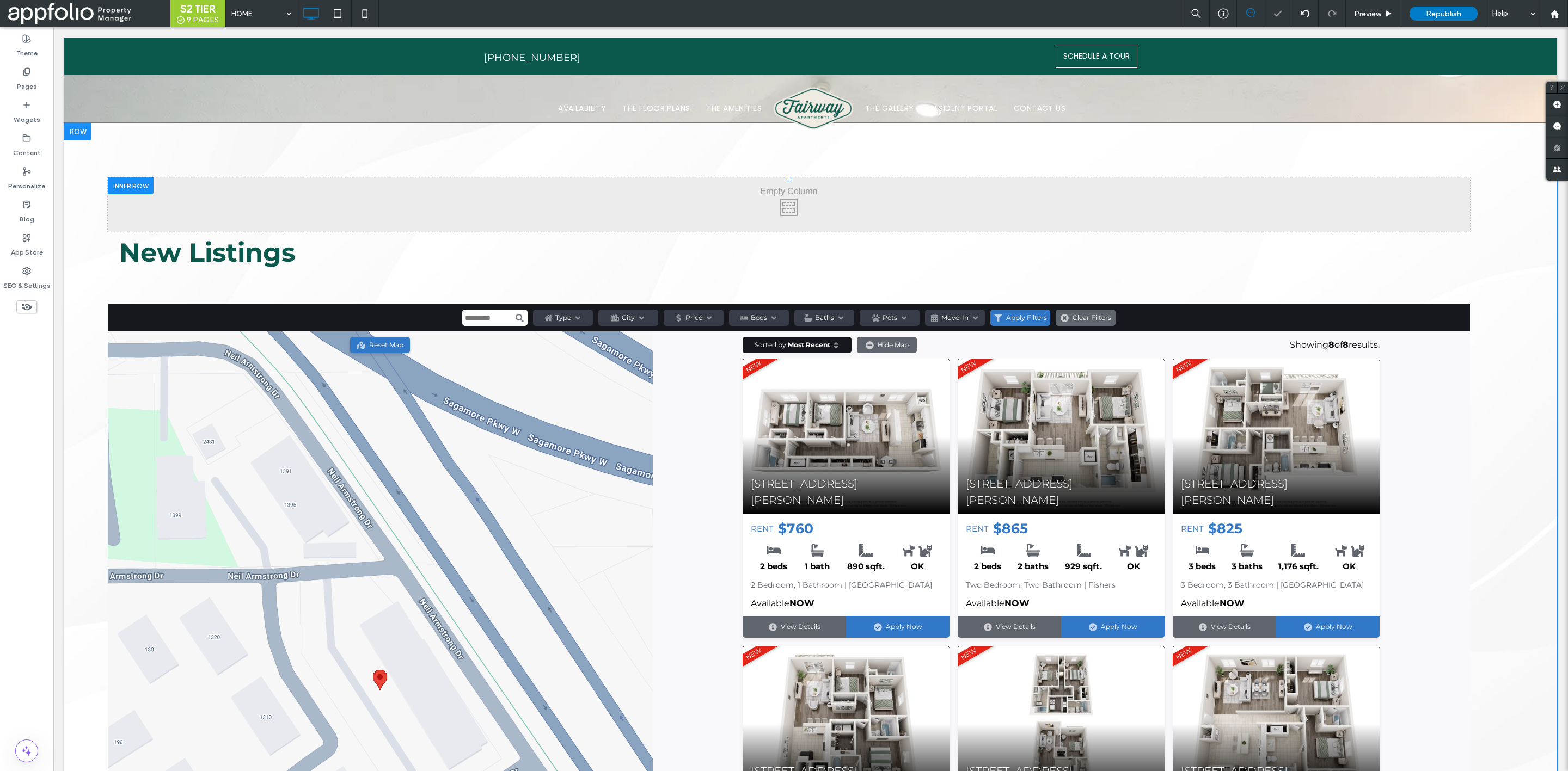
click at [139, 177] on div at bounding box center [131, 186] width 46 height 17
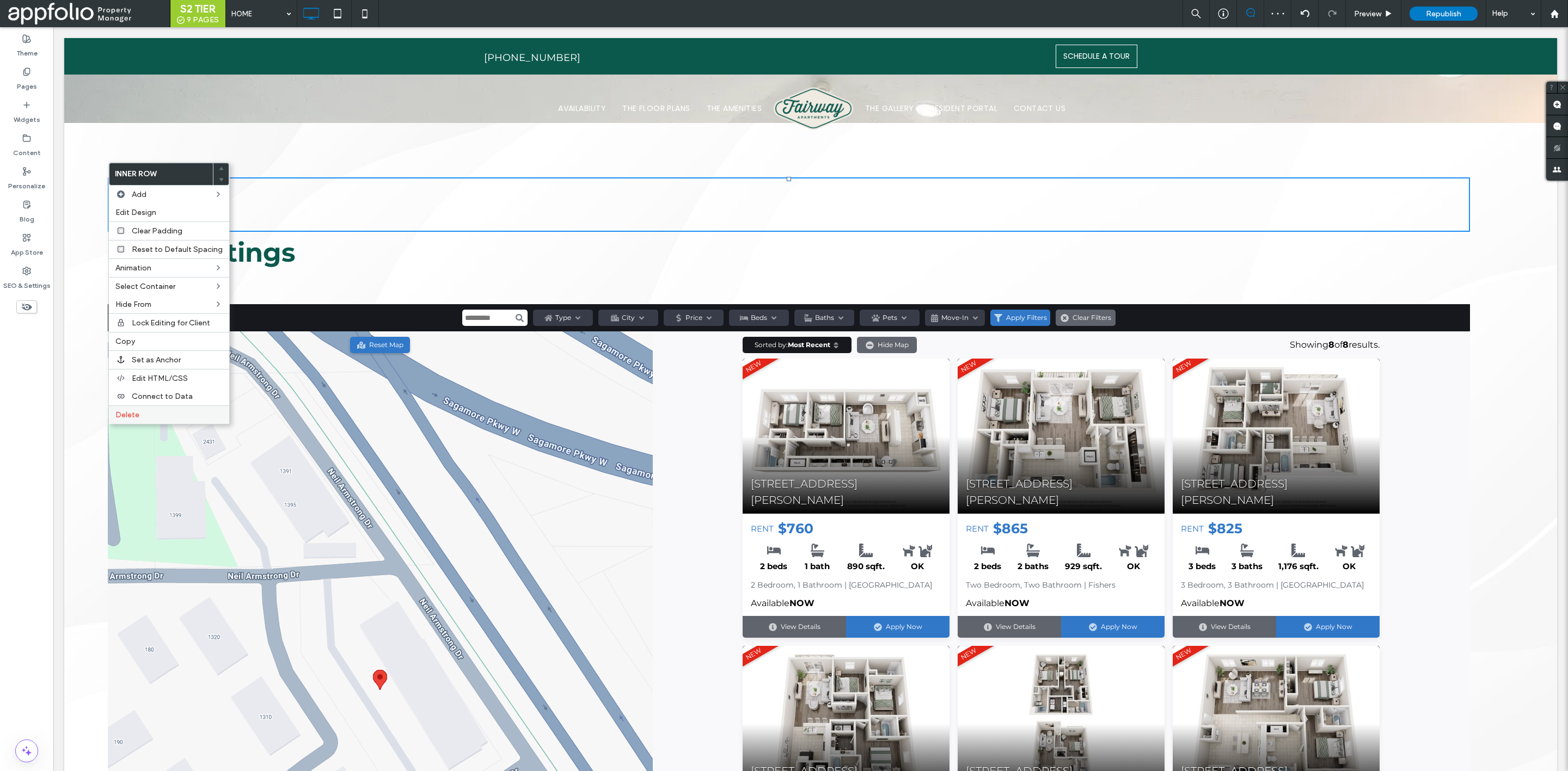
click at [176, 414] on label "Delete" at bounding box center [169, 415] width 107 height 10
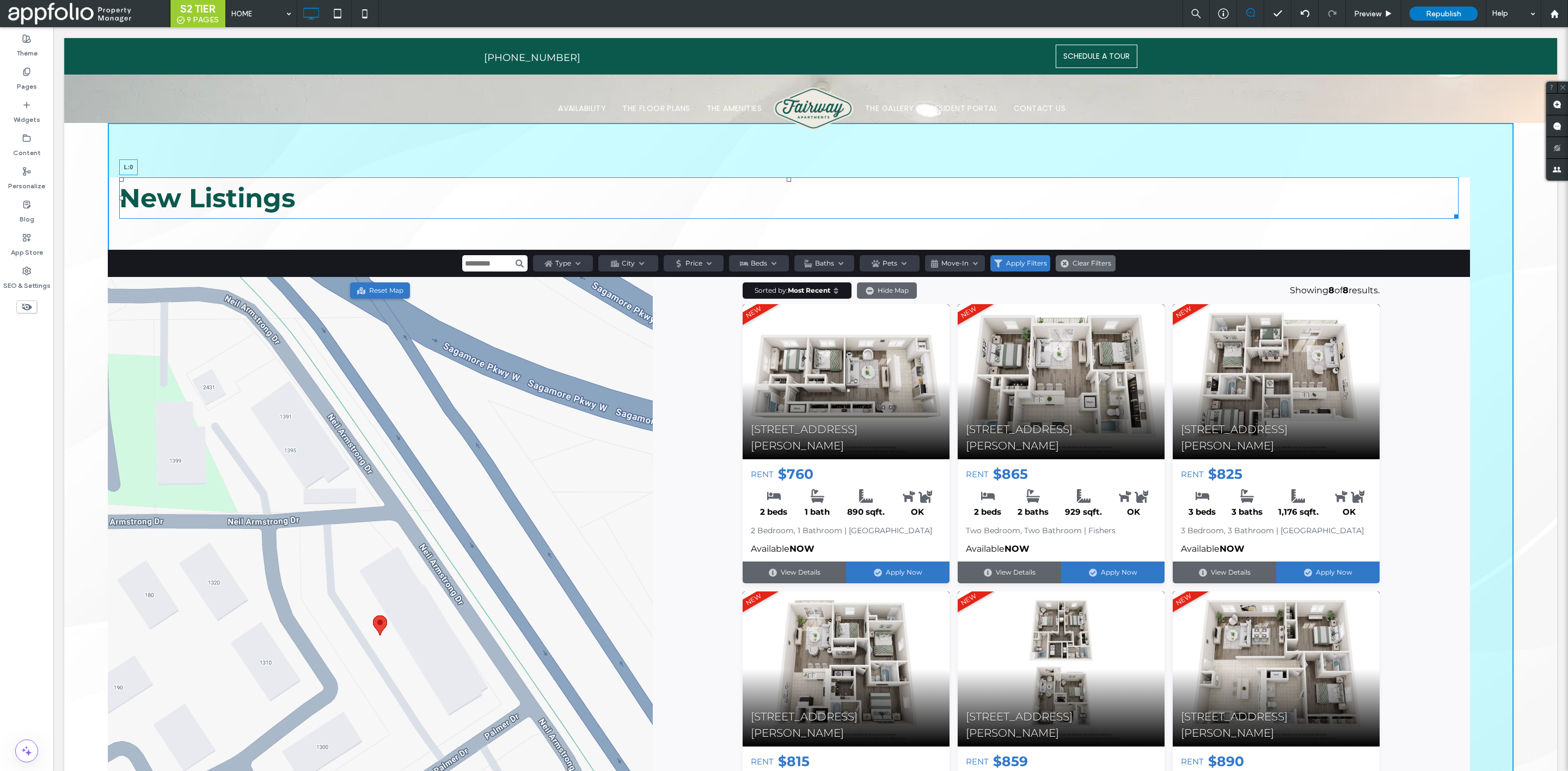
drag, startPoint x: 114, startPoint y: 182, endPoint x: 106, endPoint y: 180, distance: 8.2
click at [106, 180] on div "Click To Paste New Listings L:0 Start search All Filters Type Residential Comme…" at bounding box center [810, 599] width 1493 height 953
drag, startPoint x: 1444, startPoint y: 201, endPoint x: 1516, endPoint y: 228, distance: 76.9
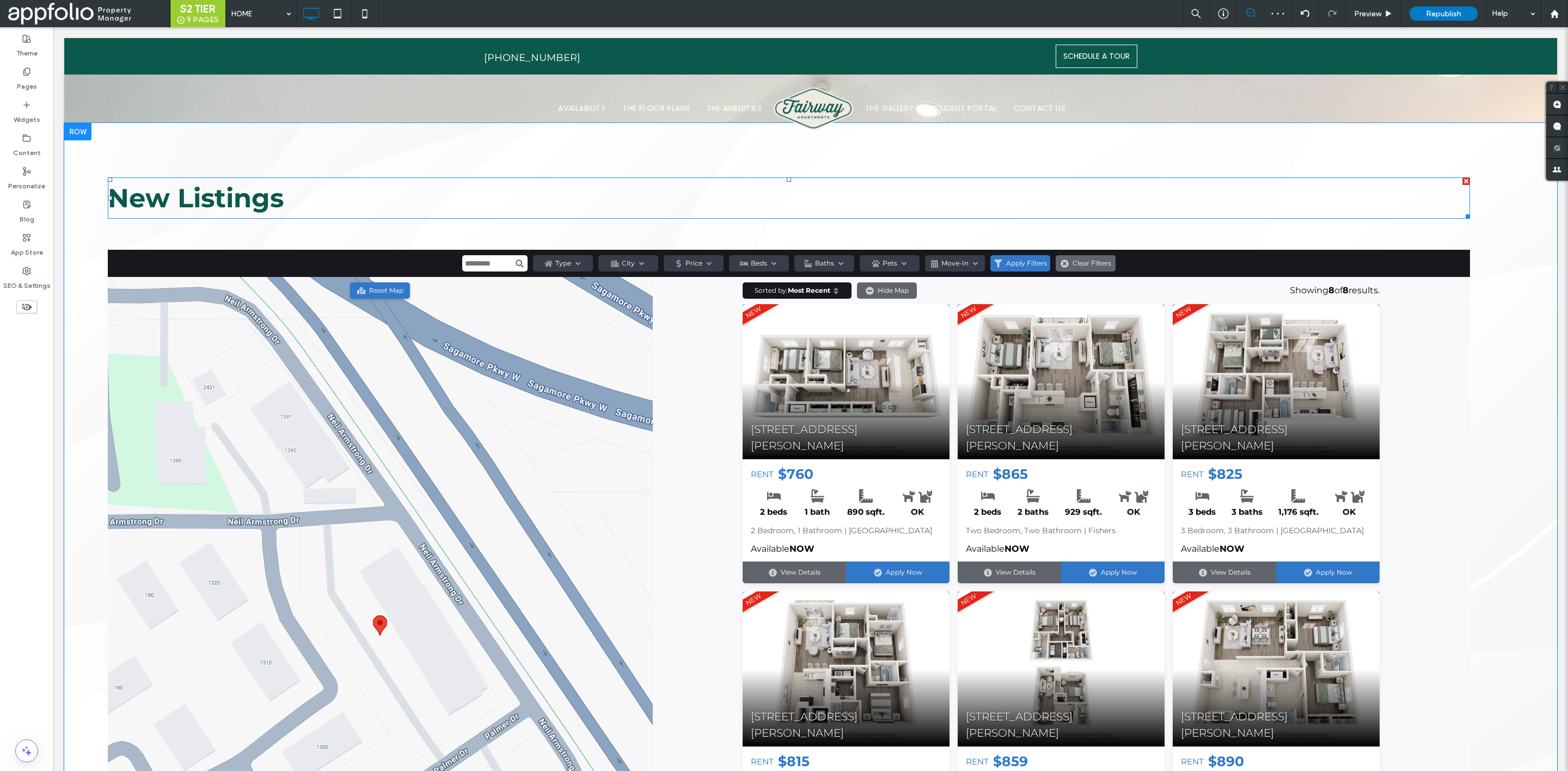
click at [1043, 179] on h2 "New Listings" at bounding box center [789, 198] width 1362 height 39
type input "**********"
type input "**"
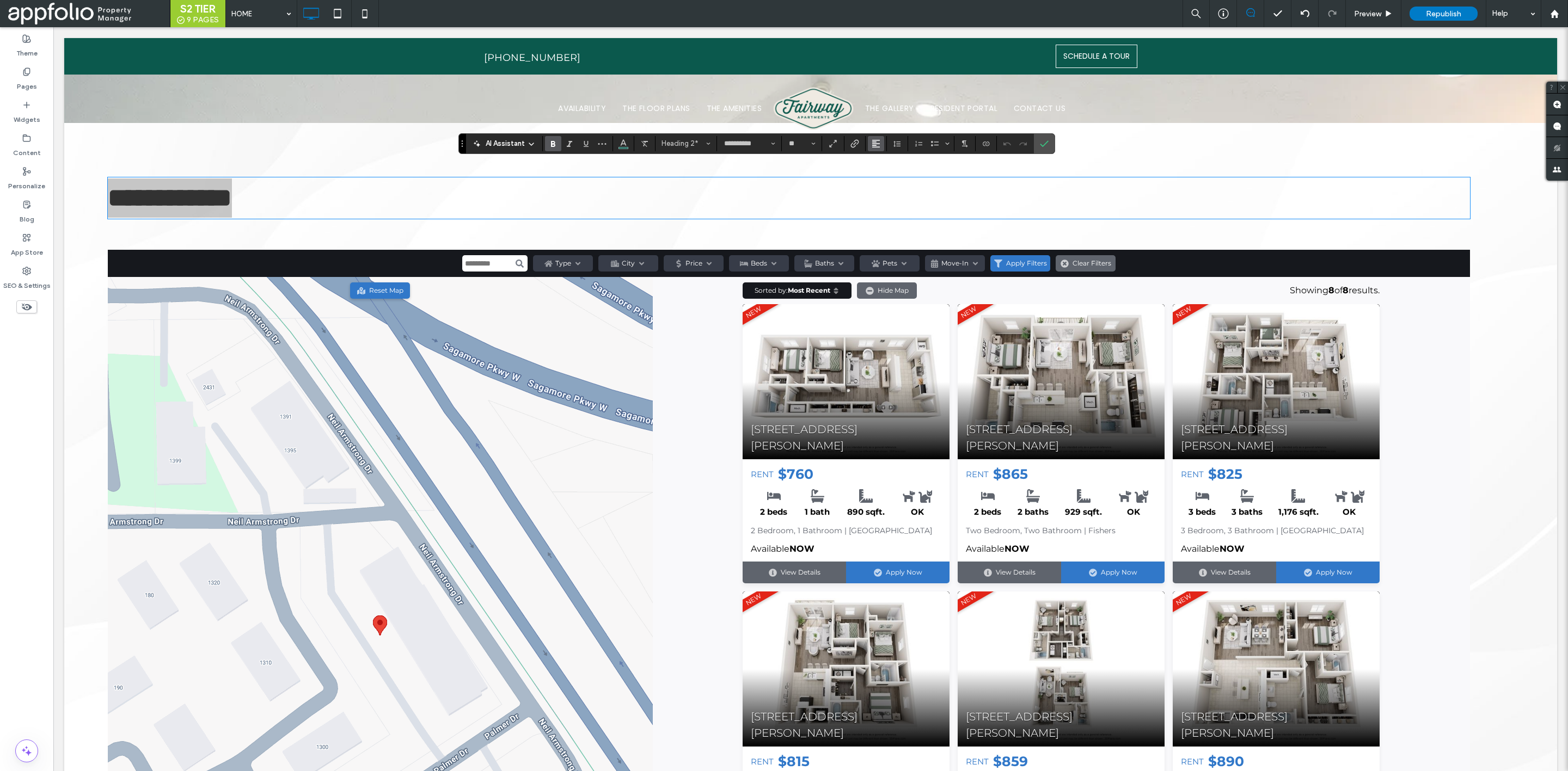
click at [880, 145] on icon "Alignment" at bounding box center [876, 143] width 9 height 9
click at [893, 175] on div "ui.textEditor.alignment.center" at bounding box center [886, 177] width 14 height 9
click at [876, 147] on use "Alignment" at bounding box center [876, 143] width 8 height 8
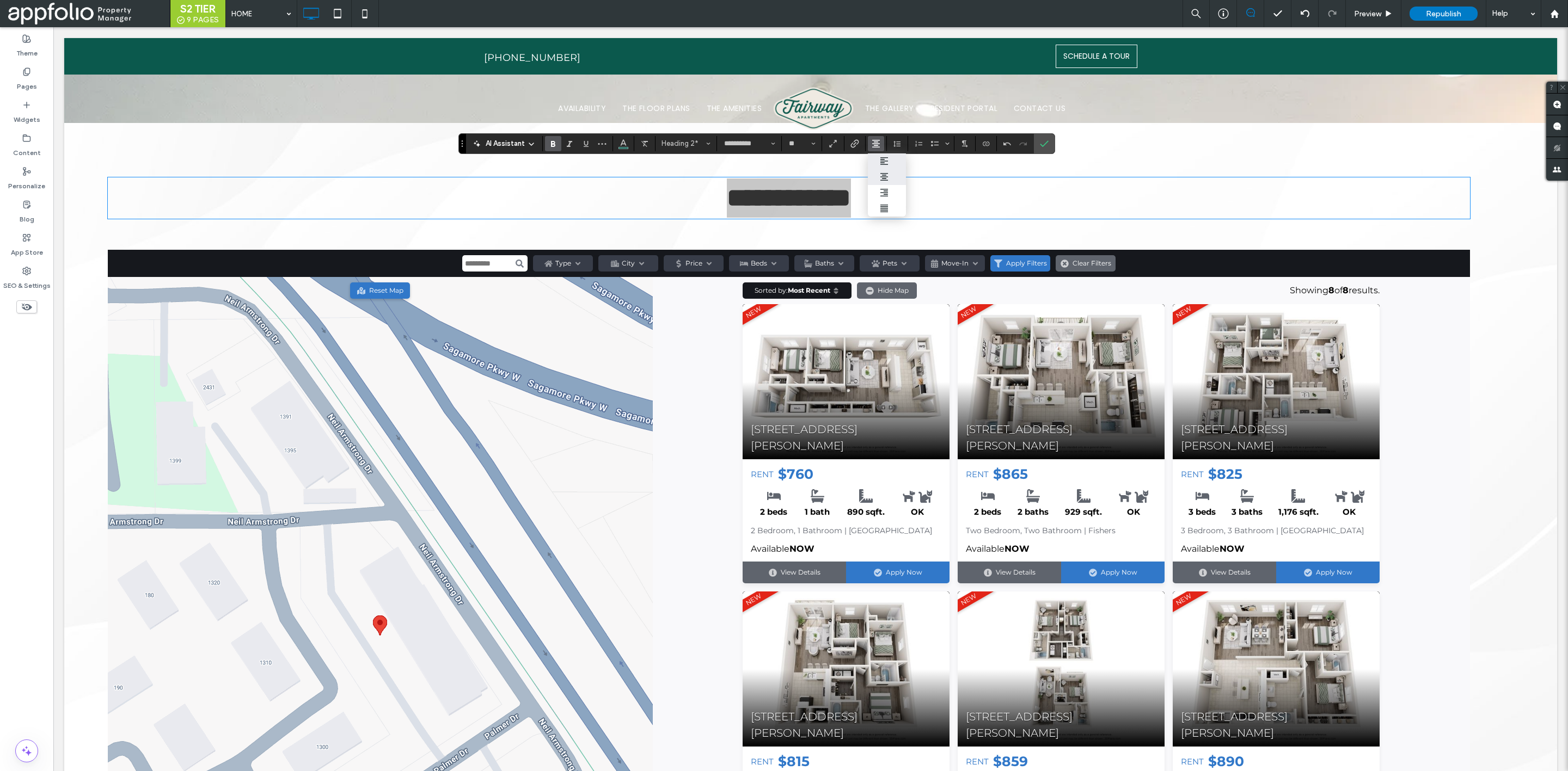
click at [887, 159] on icon "ui.textEditor.alignment.left" at bounding box center [884, 161] width 9 height 9
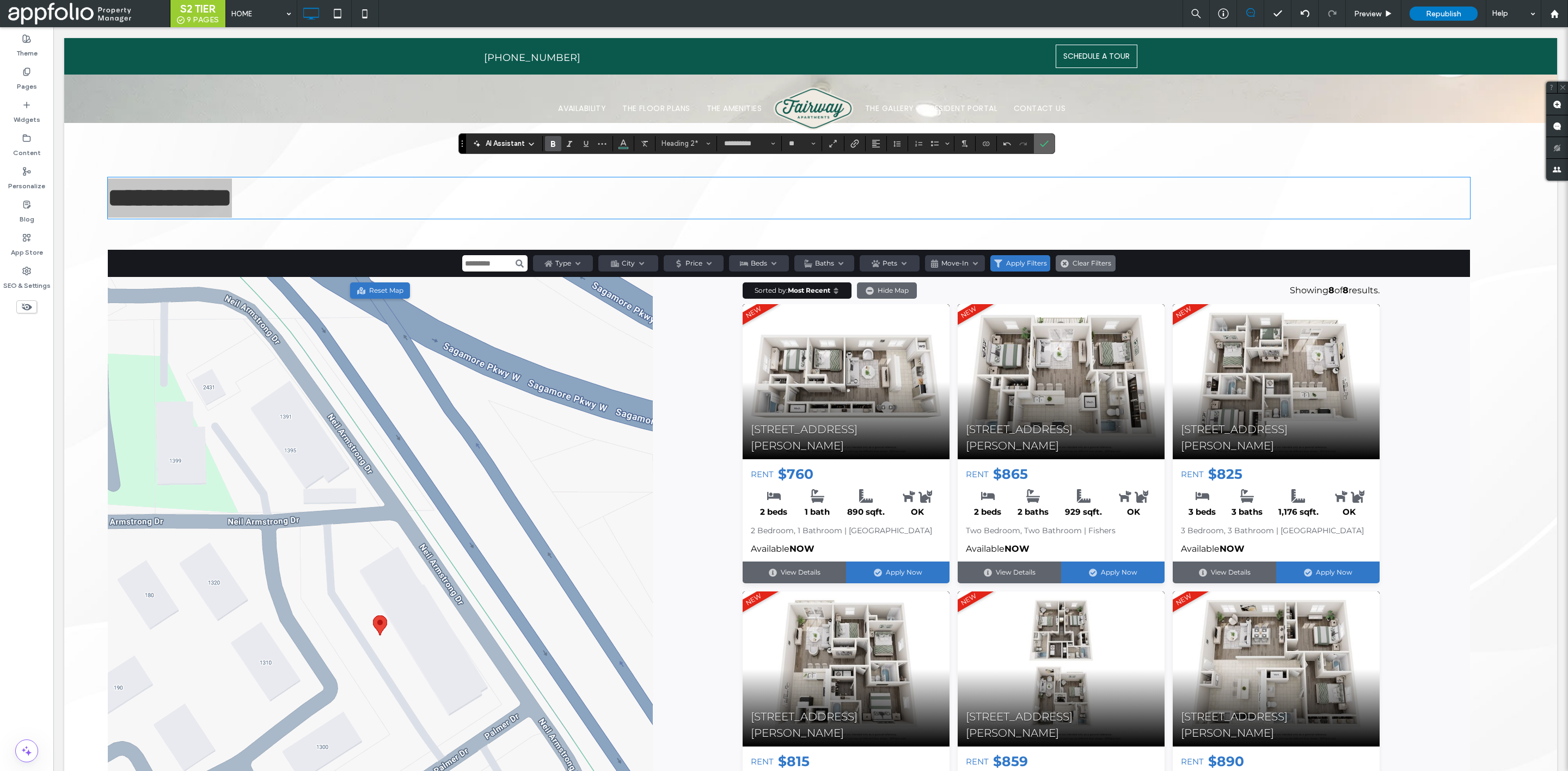
click at [1055, 148] on section at bounding box center [1045, 143] width 21 height 20
click at [1047, 141] on icon "Confirm" at bounding box center [1045, 143] width 9 height 9
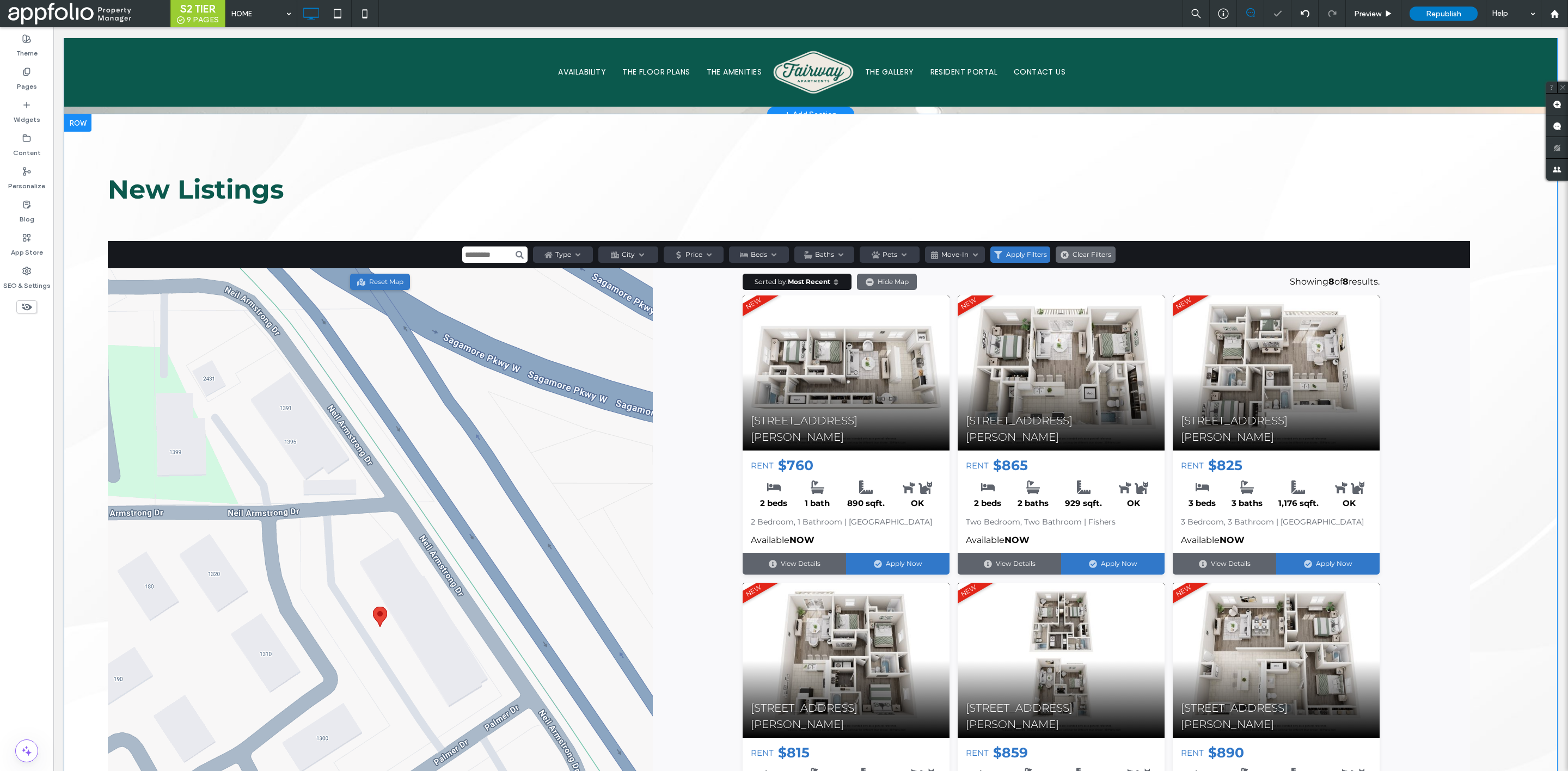
scroll to position [1197, 0]
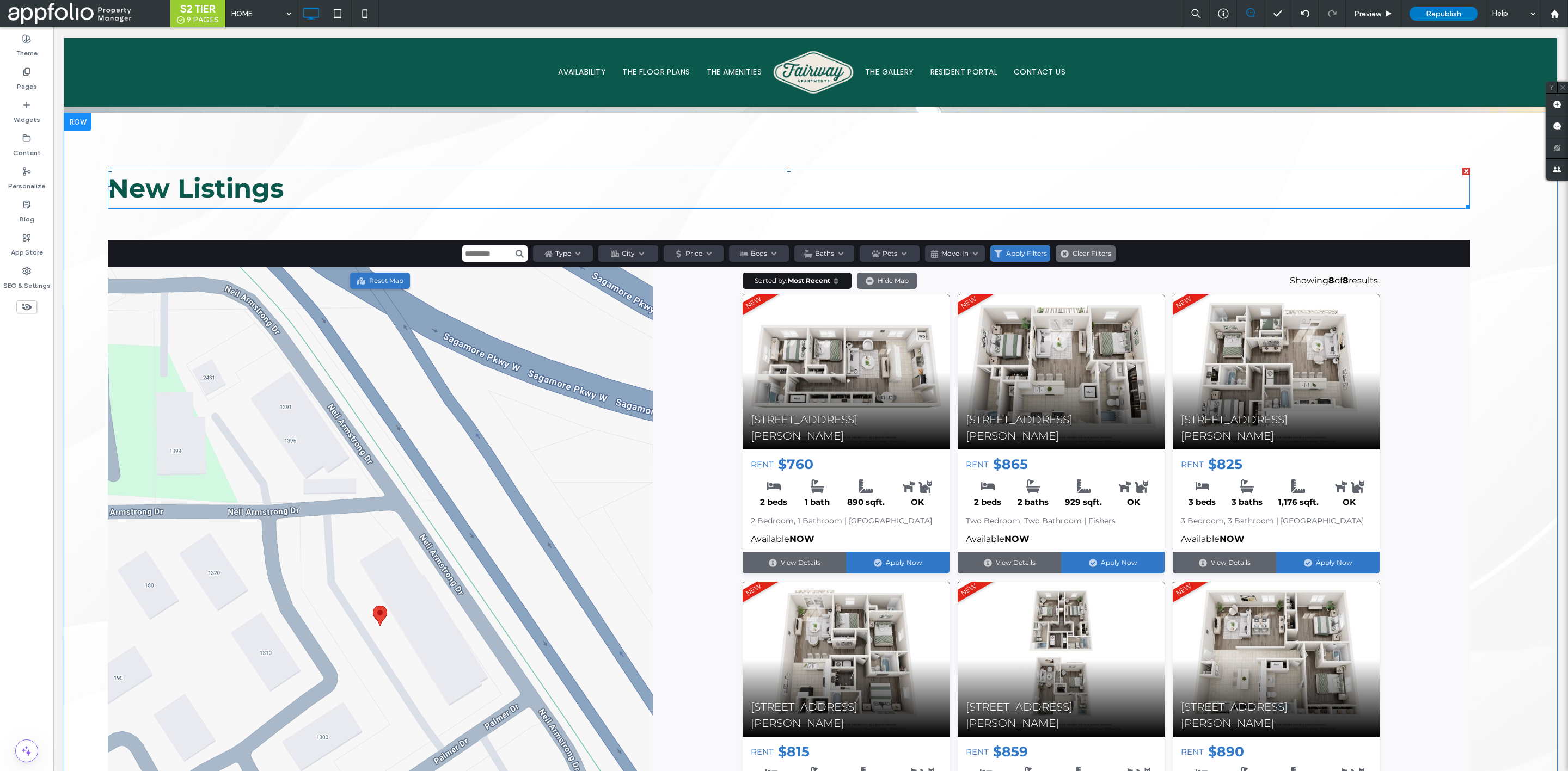
click at [205, 178] on strong "New Listings" at bounding box center [195, 188] width 176 height 32
type input "**********"
type input "**"
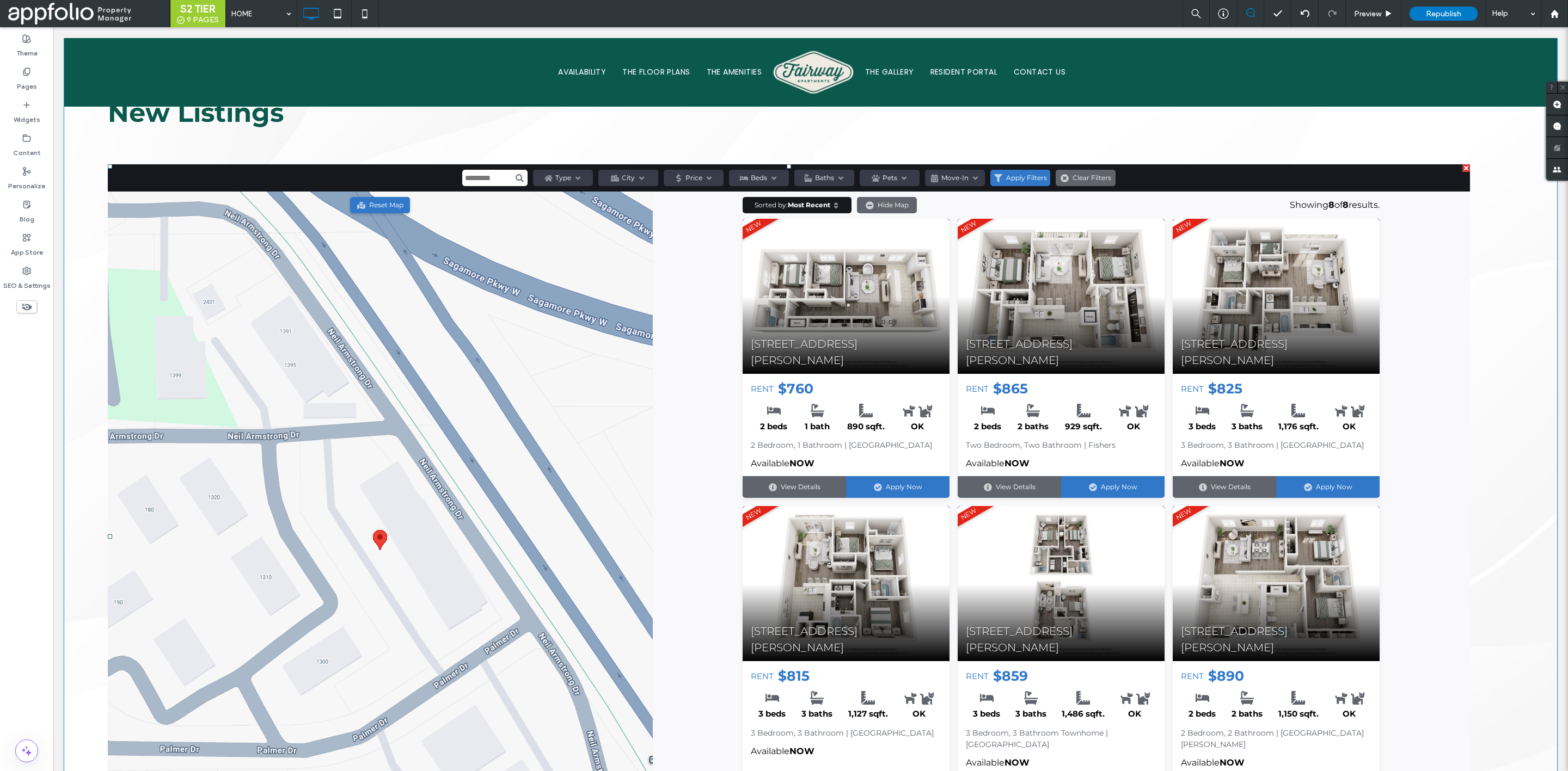
scroll to position [1094, 0]
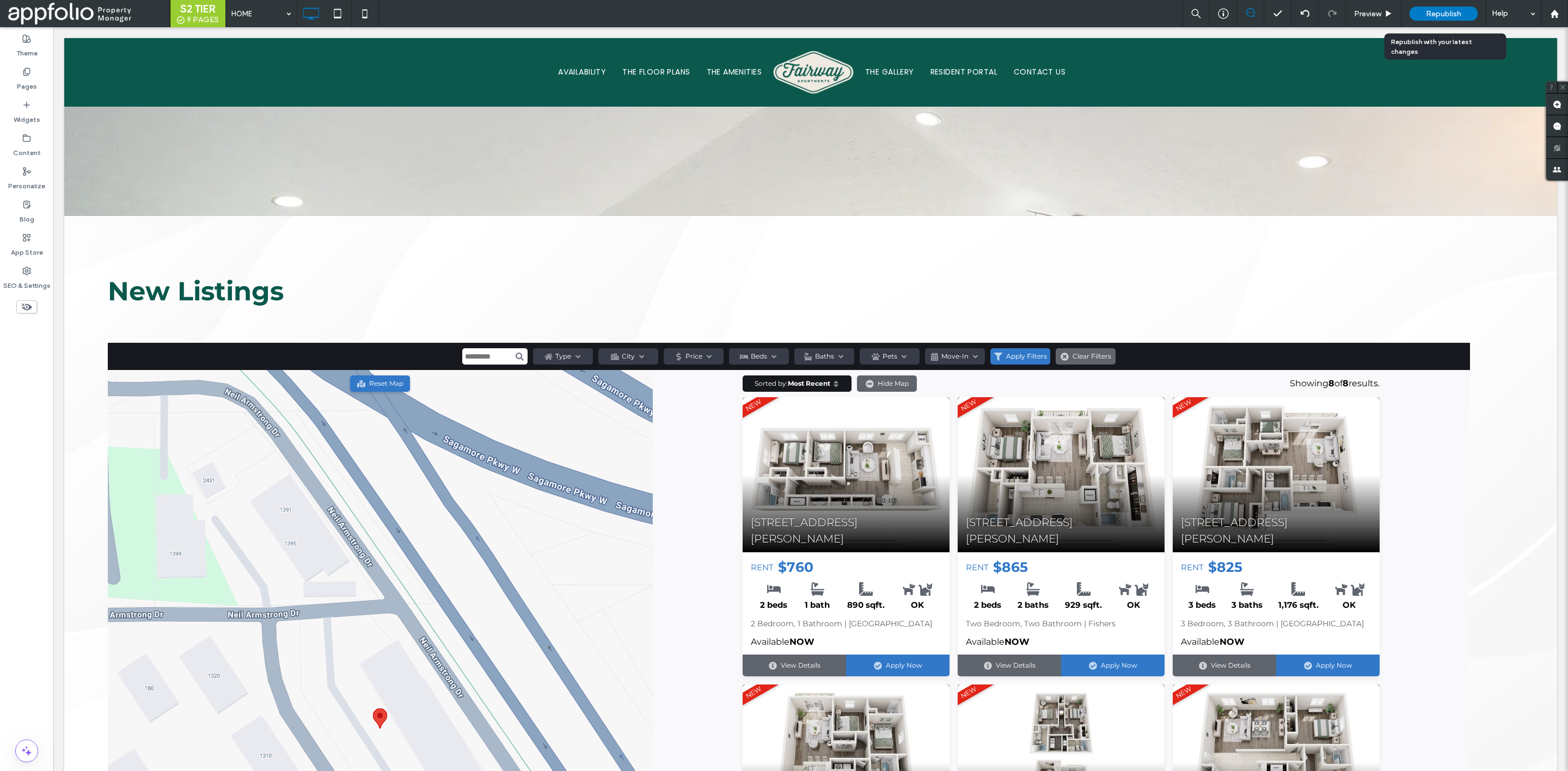
click at [1426, 10] on span "Republish" at bounding box center [1443, 14] width 35 height 10
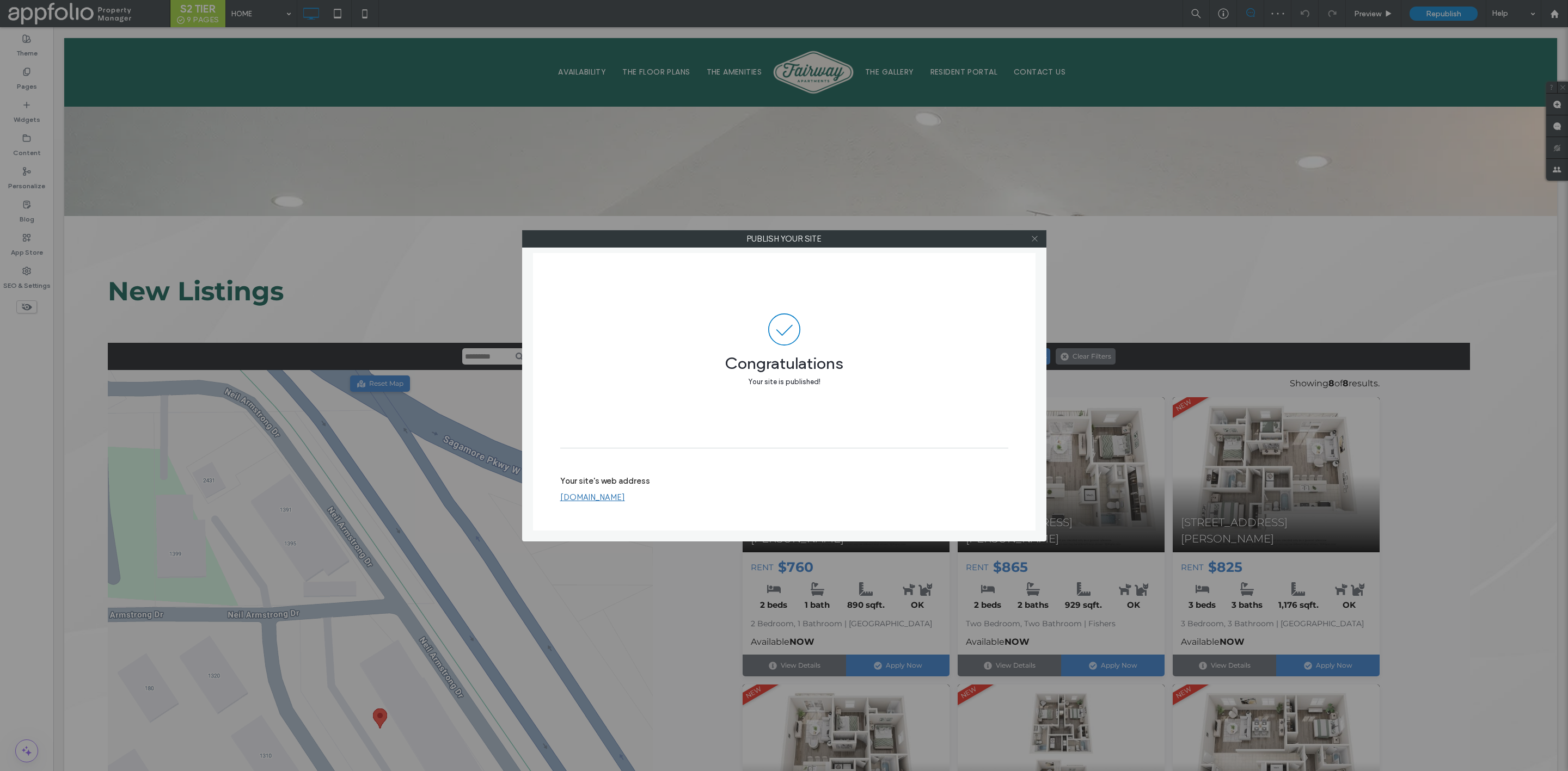
click at [1031, 242] on icon at bounding box center [1034, 238] width 8 height 8
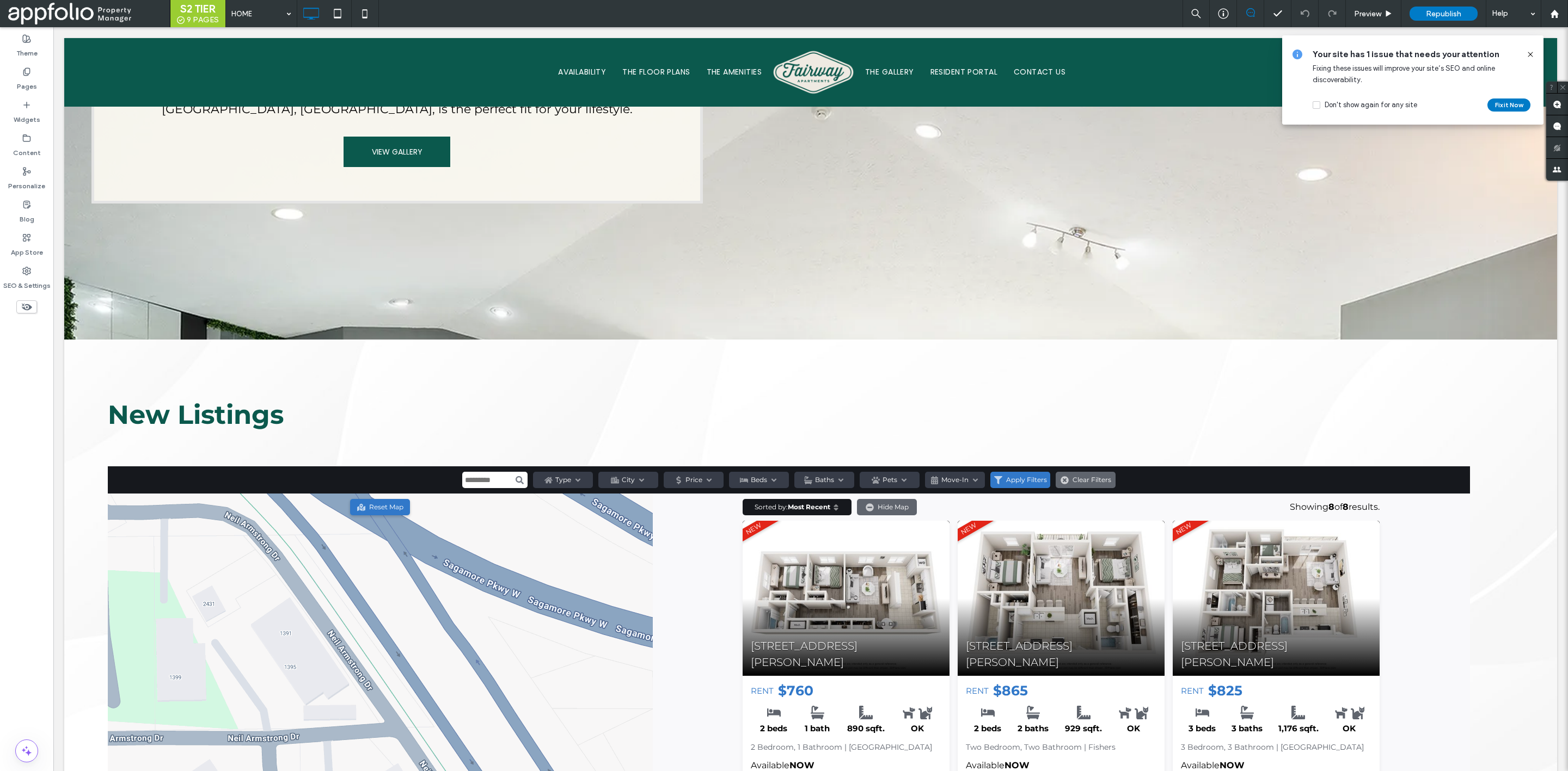
scroll to position [946, 0]
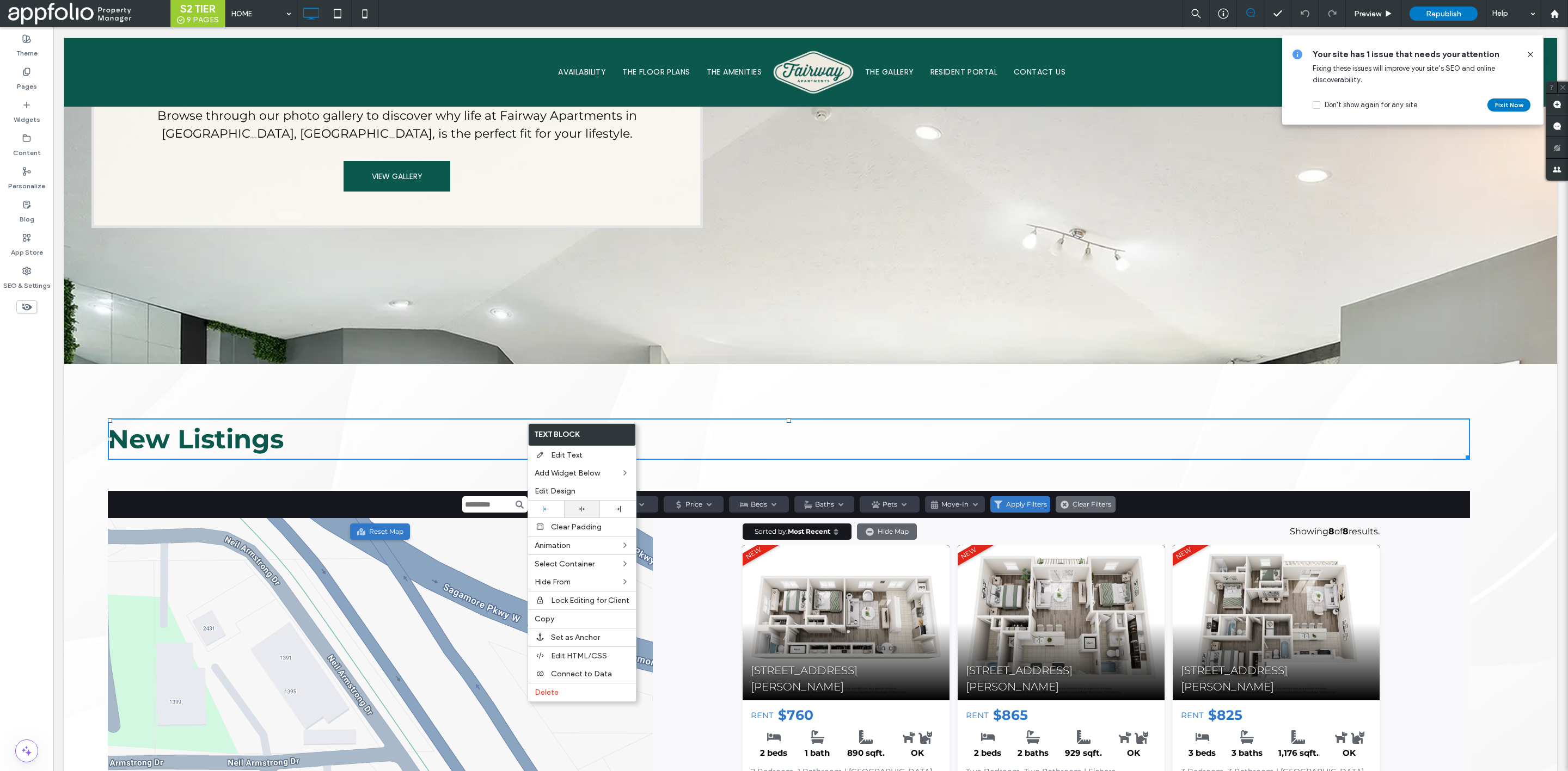
click at [586, 511] on div at bounding box center [582, 509] width 25 height 7
click at [473, 440] on h2 "New Listings" at bounding box center [790, 438] width 1351 height 39
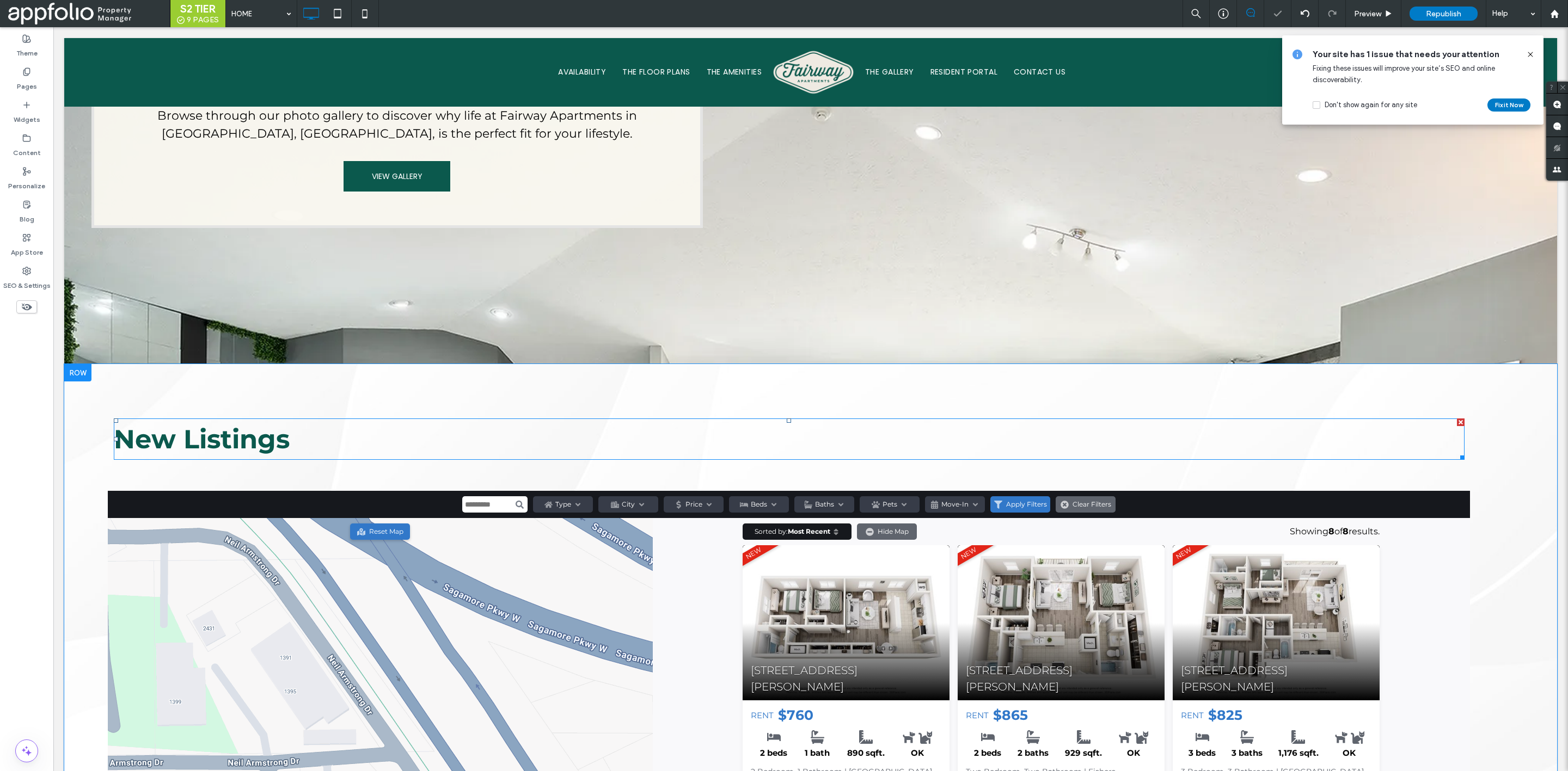
click at [483, 429] on h2 "New Listings" at bounding box center [790, 438] width 1351 height 39
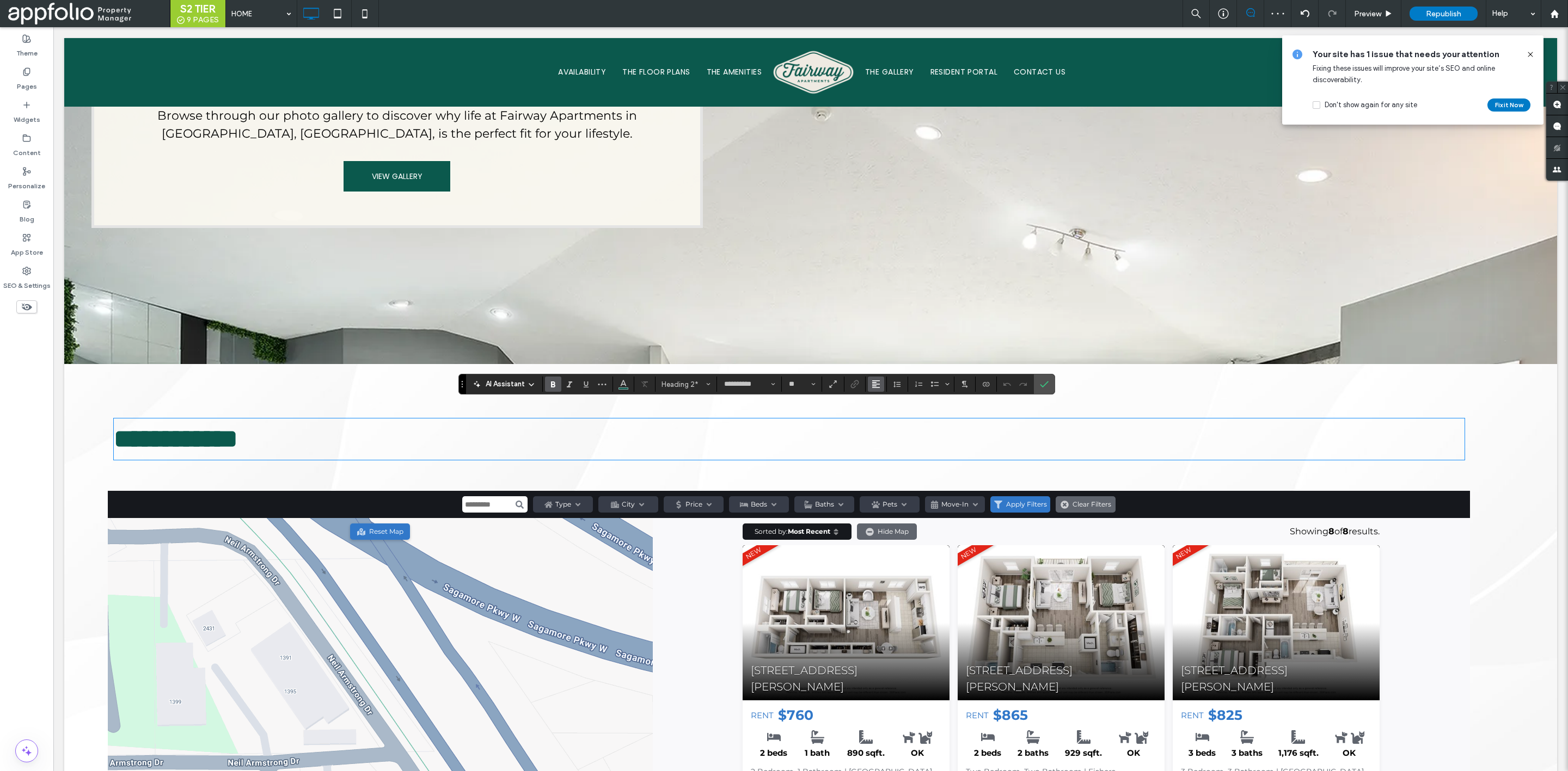
click at [880, 379] on span "Alignment" at bounding box center [876, 384] width 9 height 14
click at [889, 418] on icon "ui.textEditor.alignment.center" at bounding box center [884, 418] width 9 height 9
click at [1049, 385] on use "Confirm" at bounding box center [1045, 385] width 9 height 7
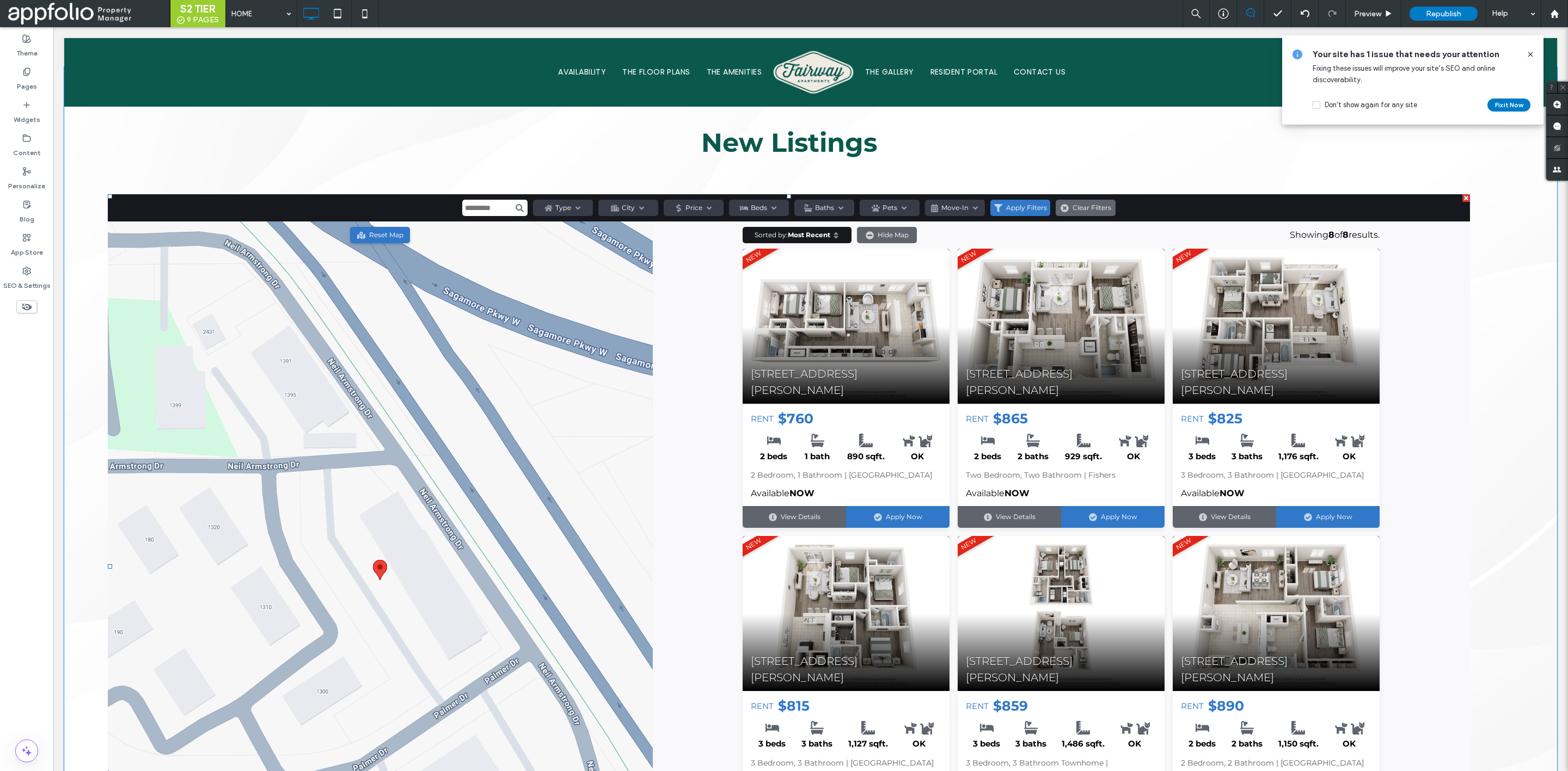
scroll to position [1230, 0]
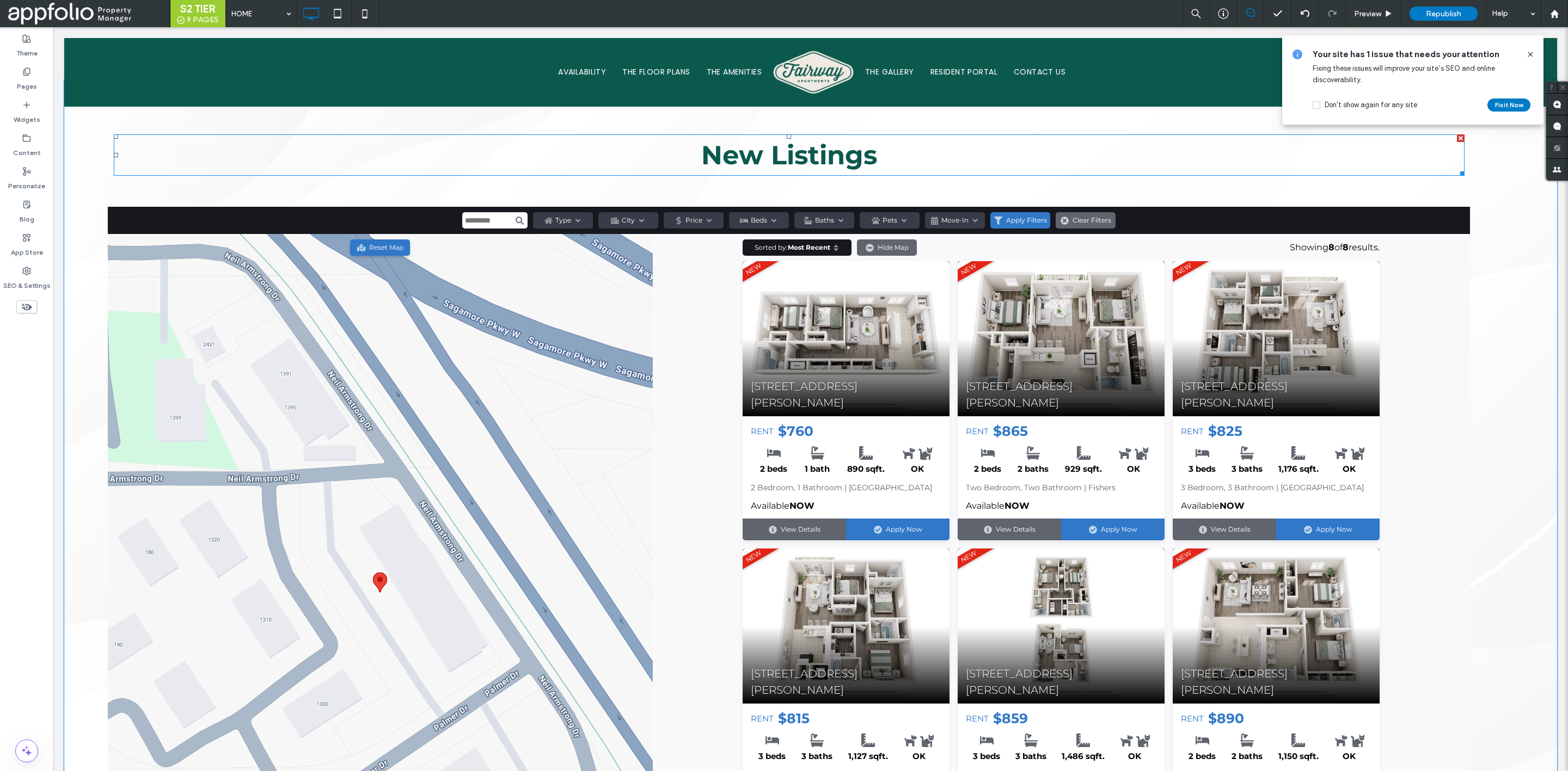
click at [764, 150] on strong "New Listings" at bounding box center [789, 155] width 176 height 32
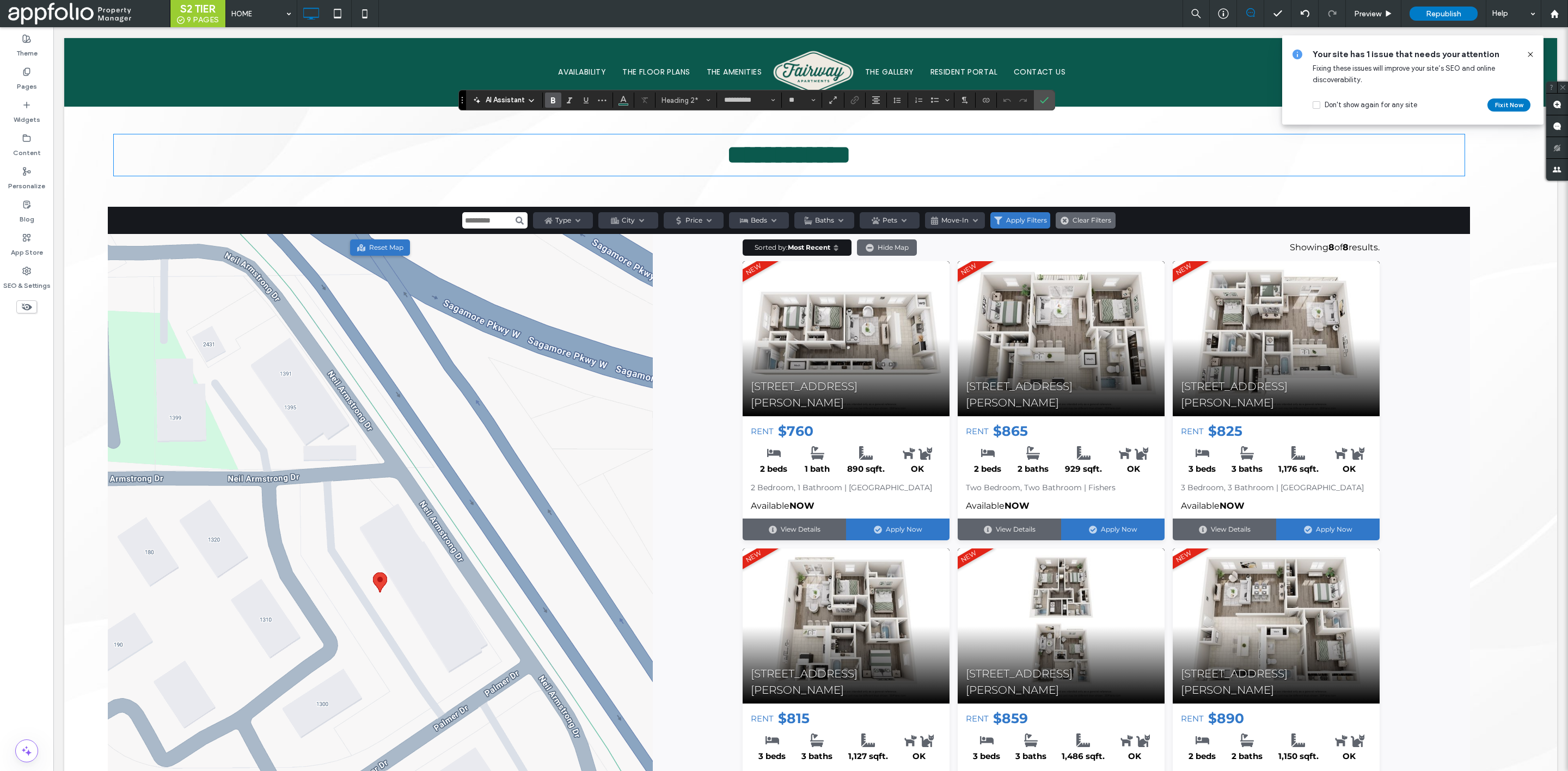
click at [765, 144] on strong "**********" at bounding box center [790, 155] width 125 height 26
click at [1046, 99] on icon "Confirm" at bounding box center [1045, 100] width 9 height 9
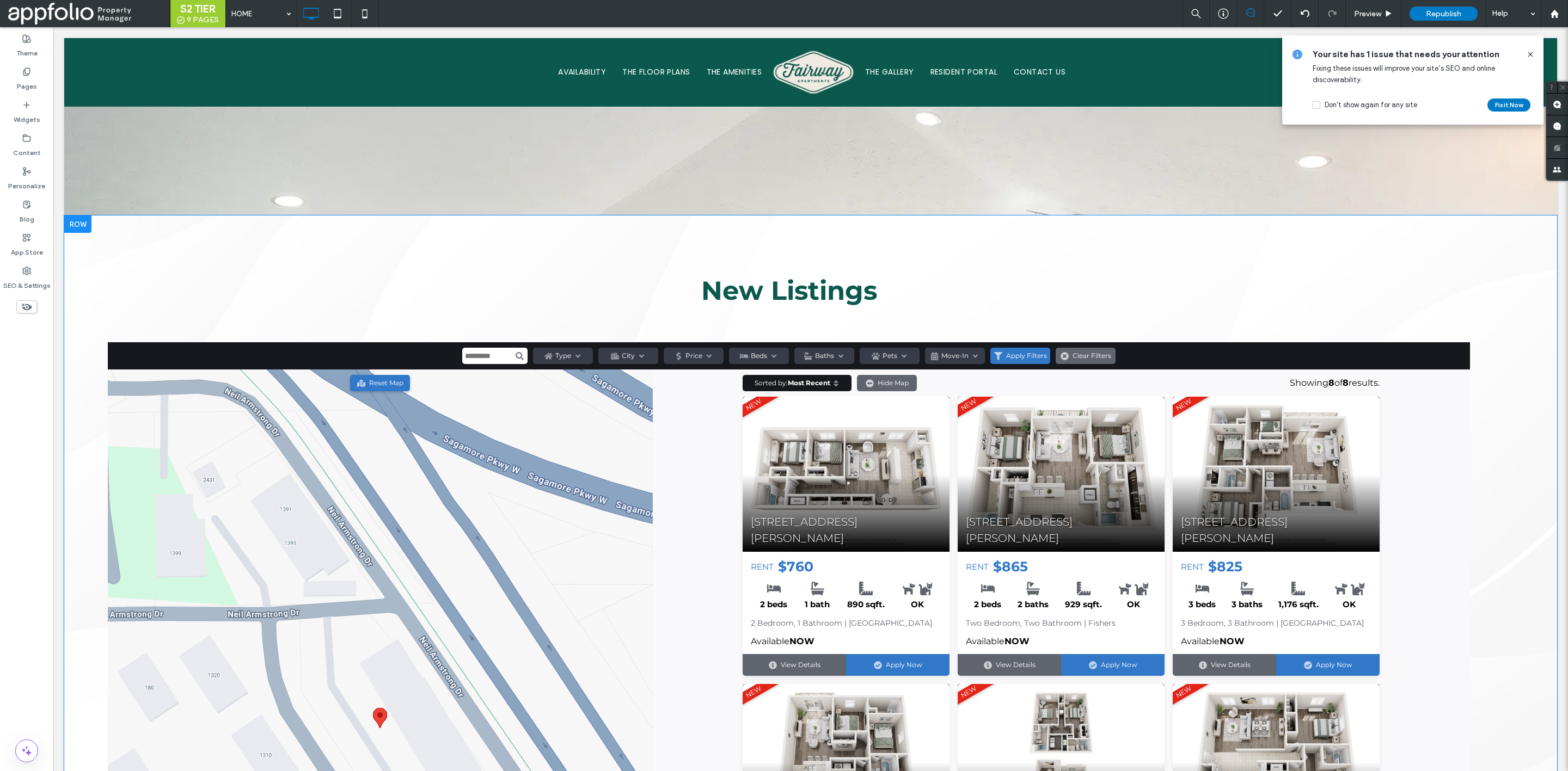
scroll to position [1094, 0]
click at [1536, 53] on div "Your site has 1 issue that needs your attention Fixing these issues will improv…" at bounding box center [1413, 80] width 261 height 89
click at [1533, 53] on use at bounding box center [1531, 54] width 5 height 5
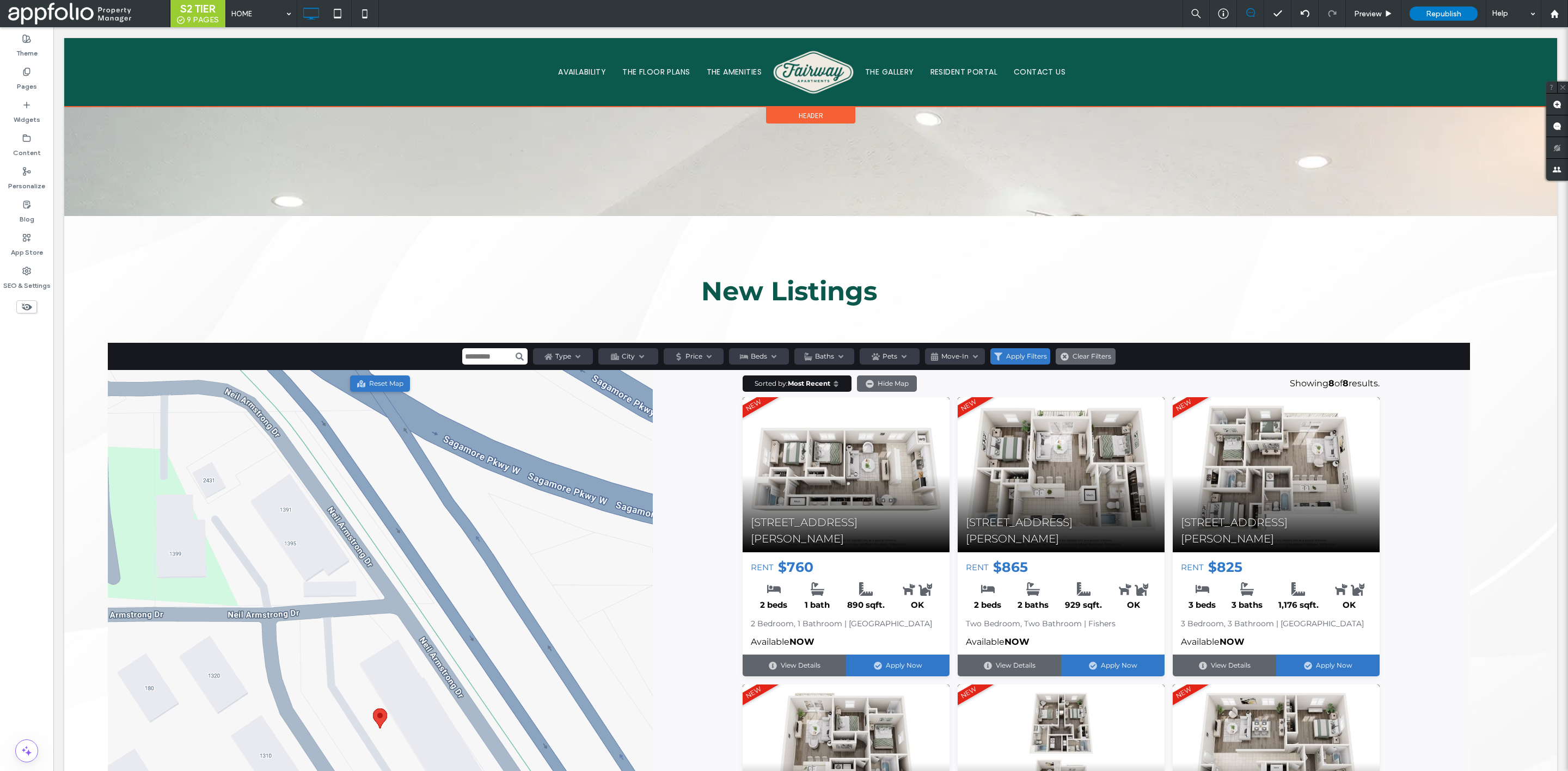
click at [724, 64] on div at bounding box center [810, 72] width 1493 height 68
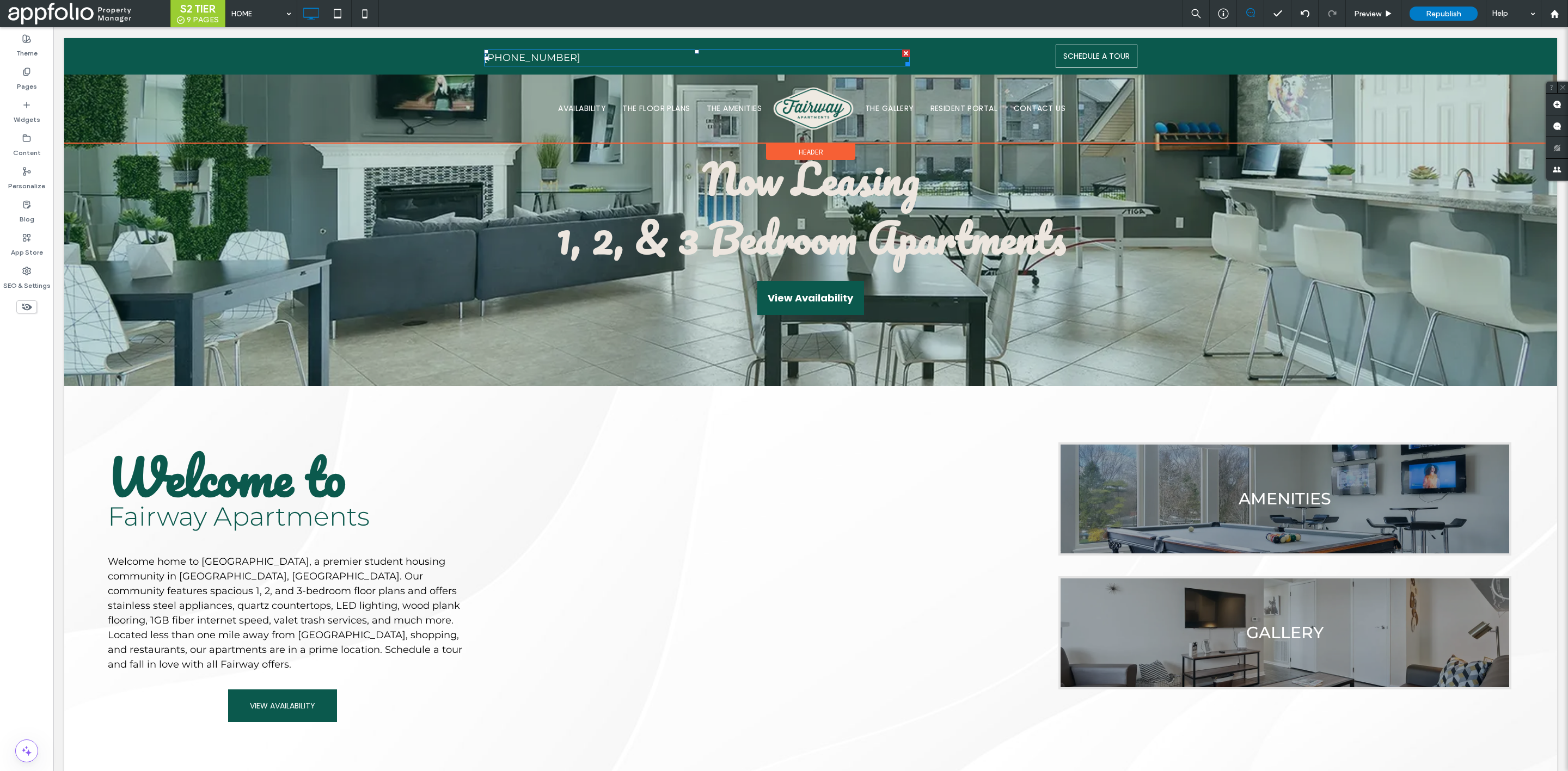
scroll to position [0, 0]
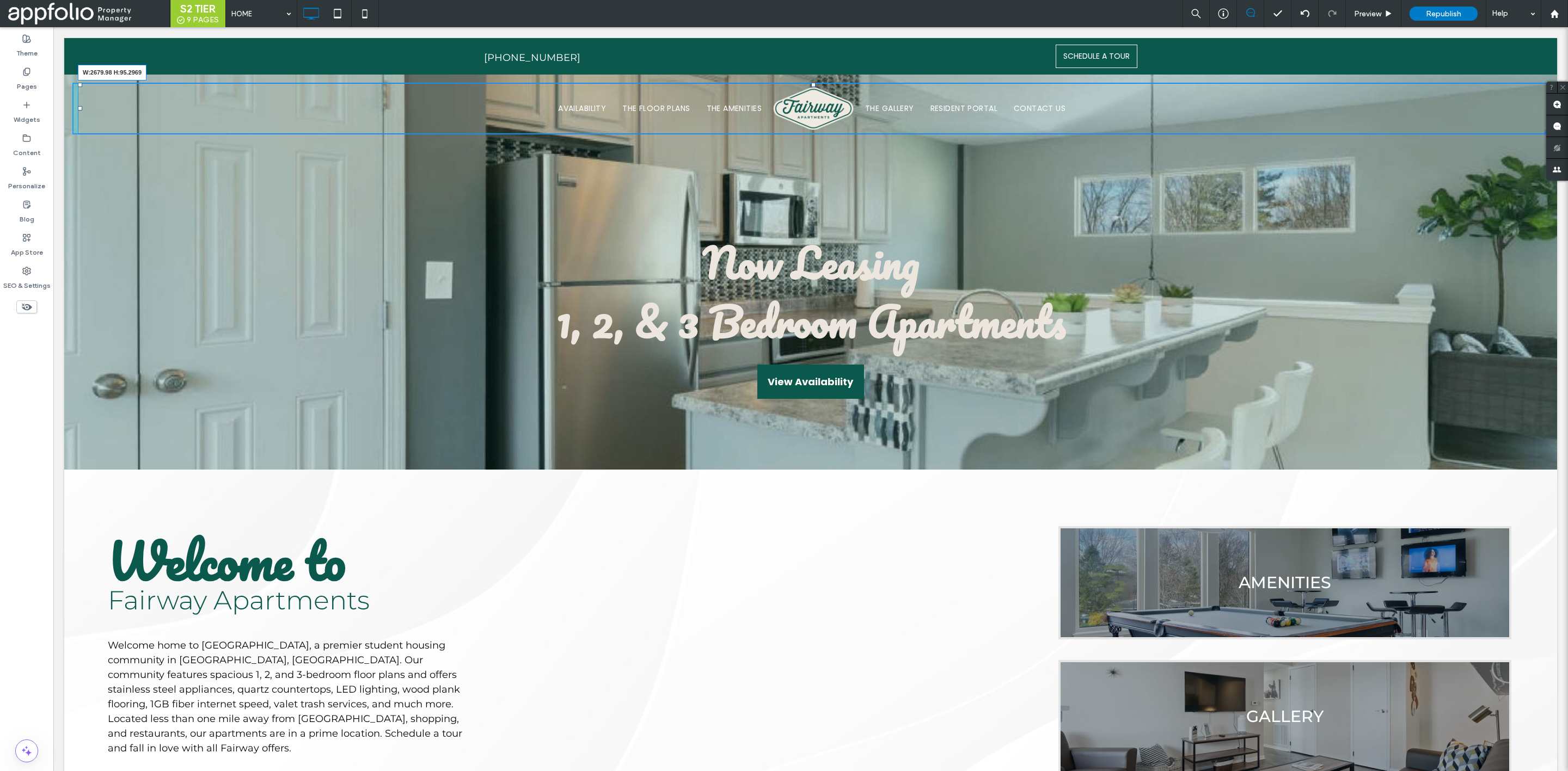
drag, startPoint x: 1534, startPoint y: 130, endPoint x: 1551, endPoint y: 130, distance: 17.0
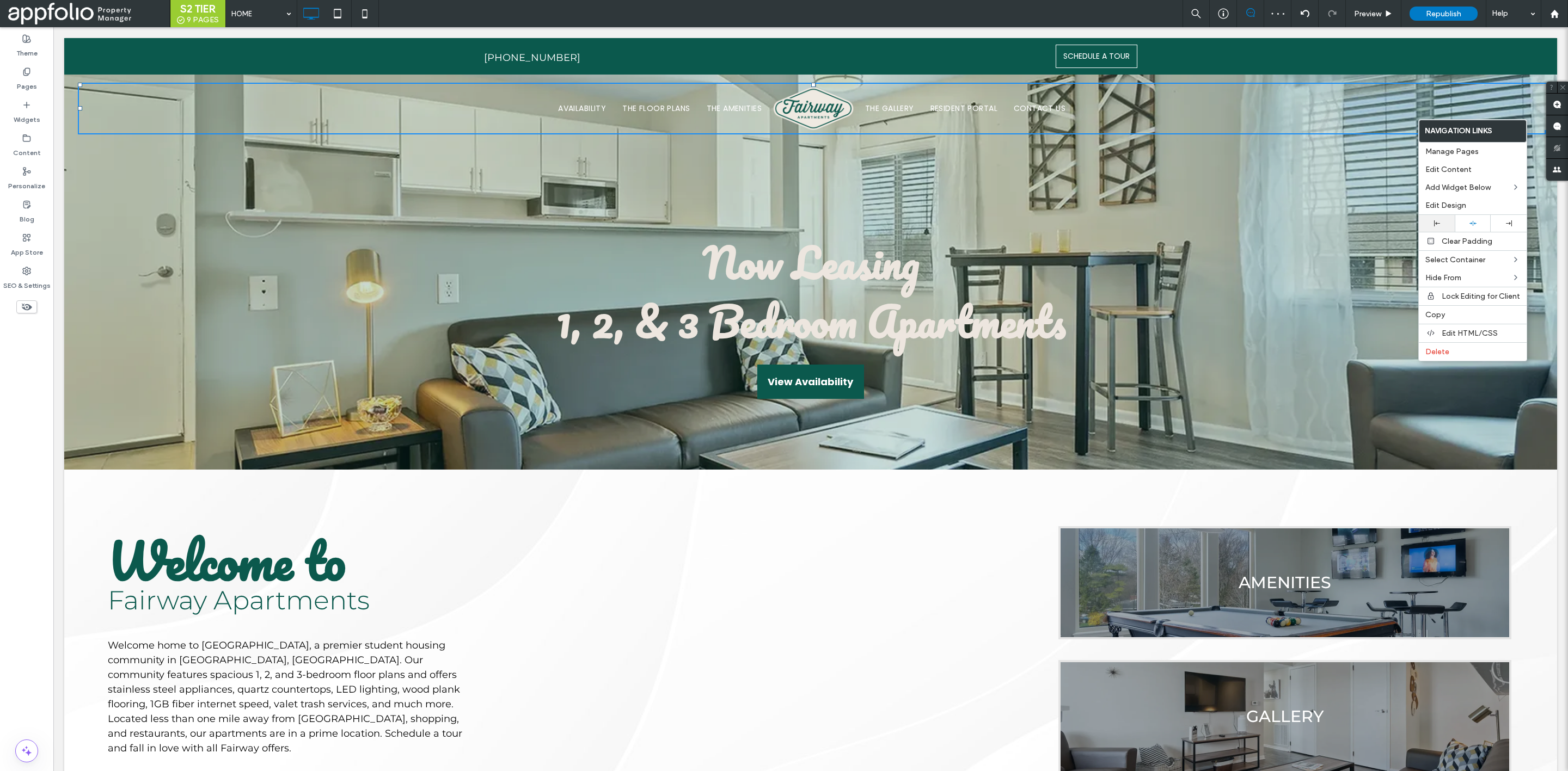
click at [1442, 218] on div at bounding box center [1437, 224] width 36 height 17
click at [1469, 221] on icon at bounding box center [1473, 223] width 7 height 7
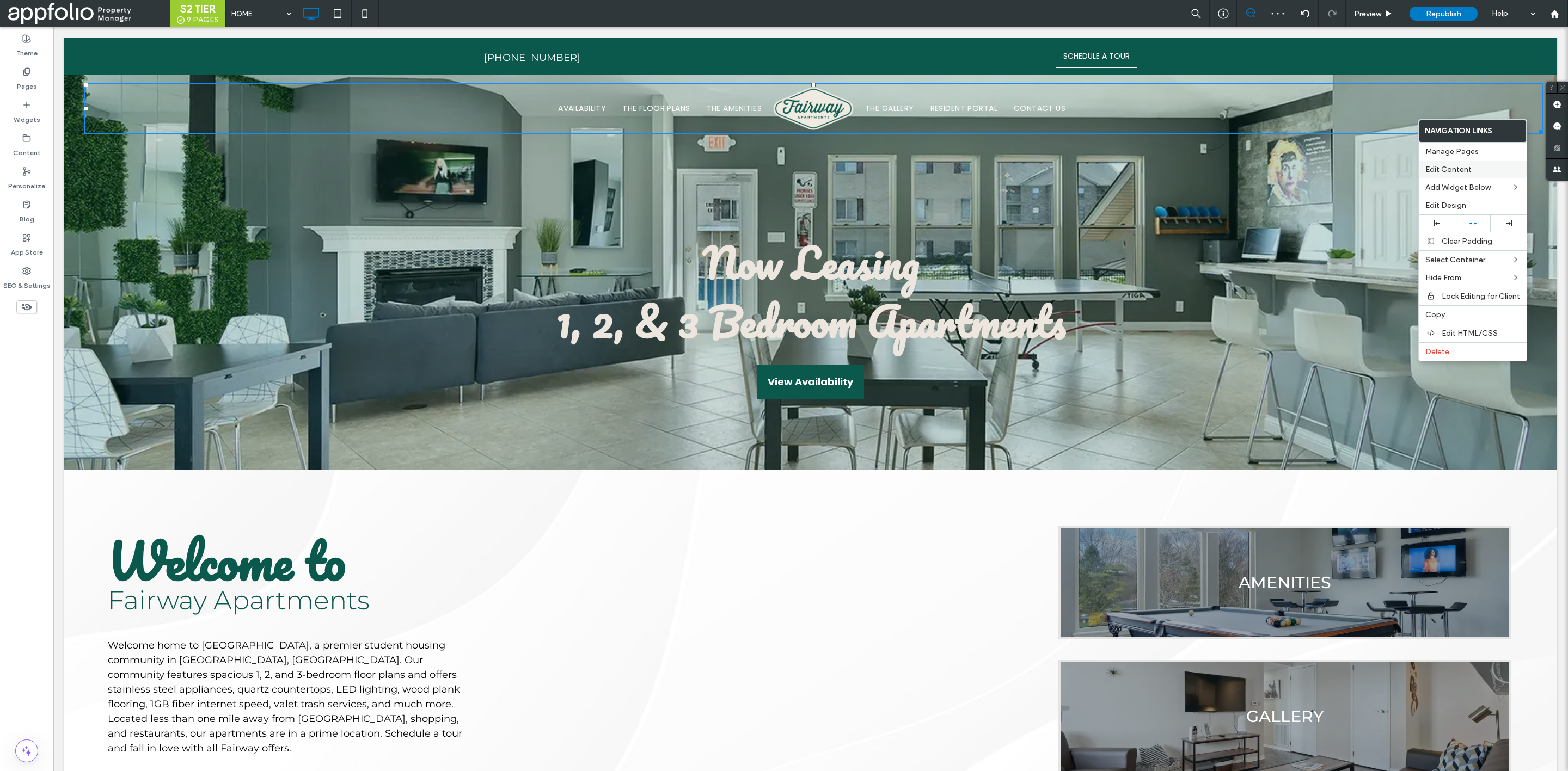
click at [1461, 170] on span "Edit Content" at bounding box center [1449, 169] width 47 height 10
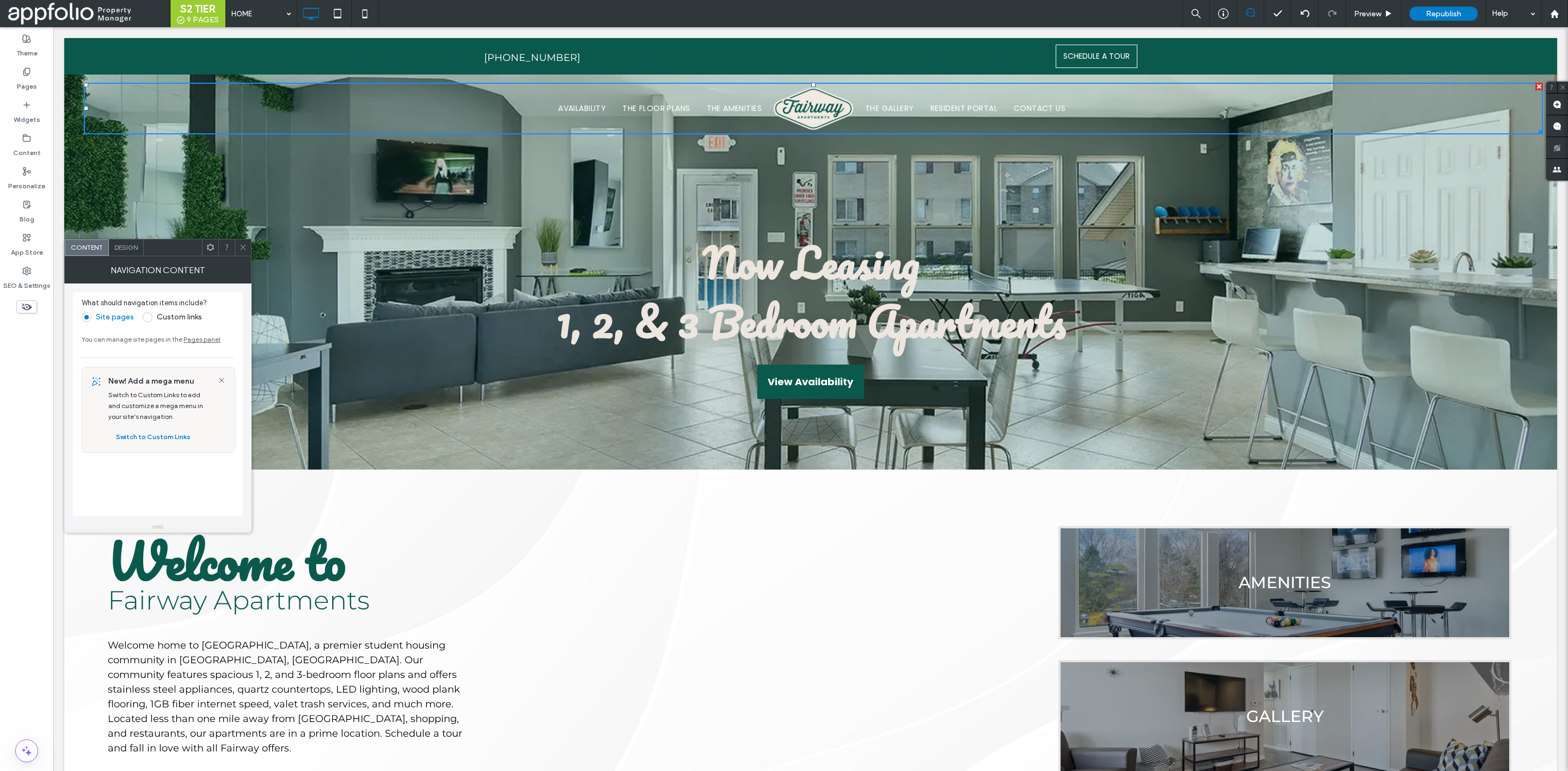
click at [125, 252] on span "Design" at bounding box center [125, 246] width 23 height 8
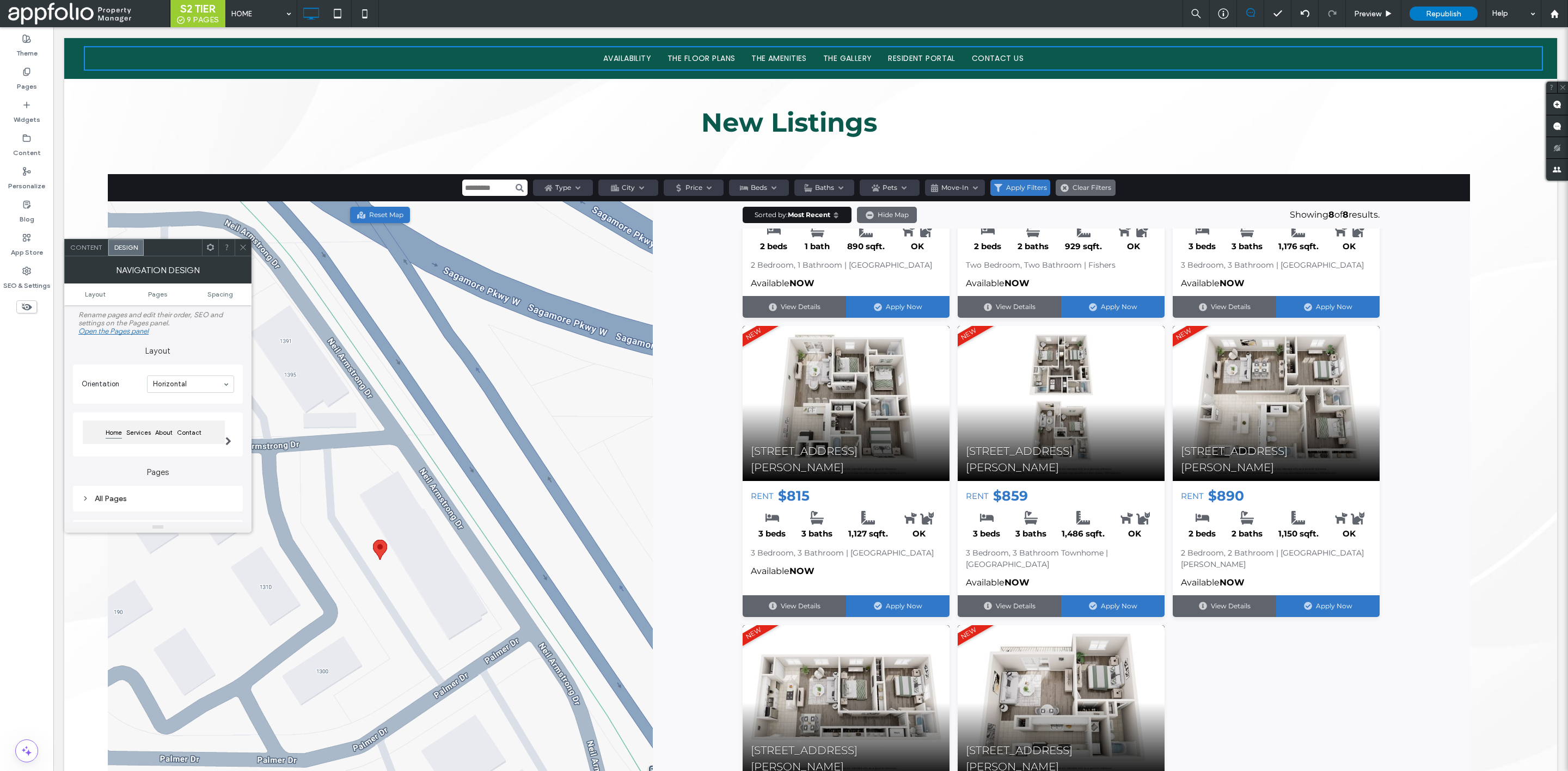
scroll to position [1262, 0]
click at [198, 385] on input at bounding box center [188, 384] width 70 height 8
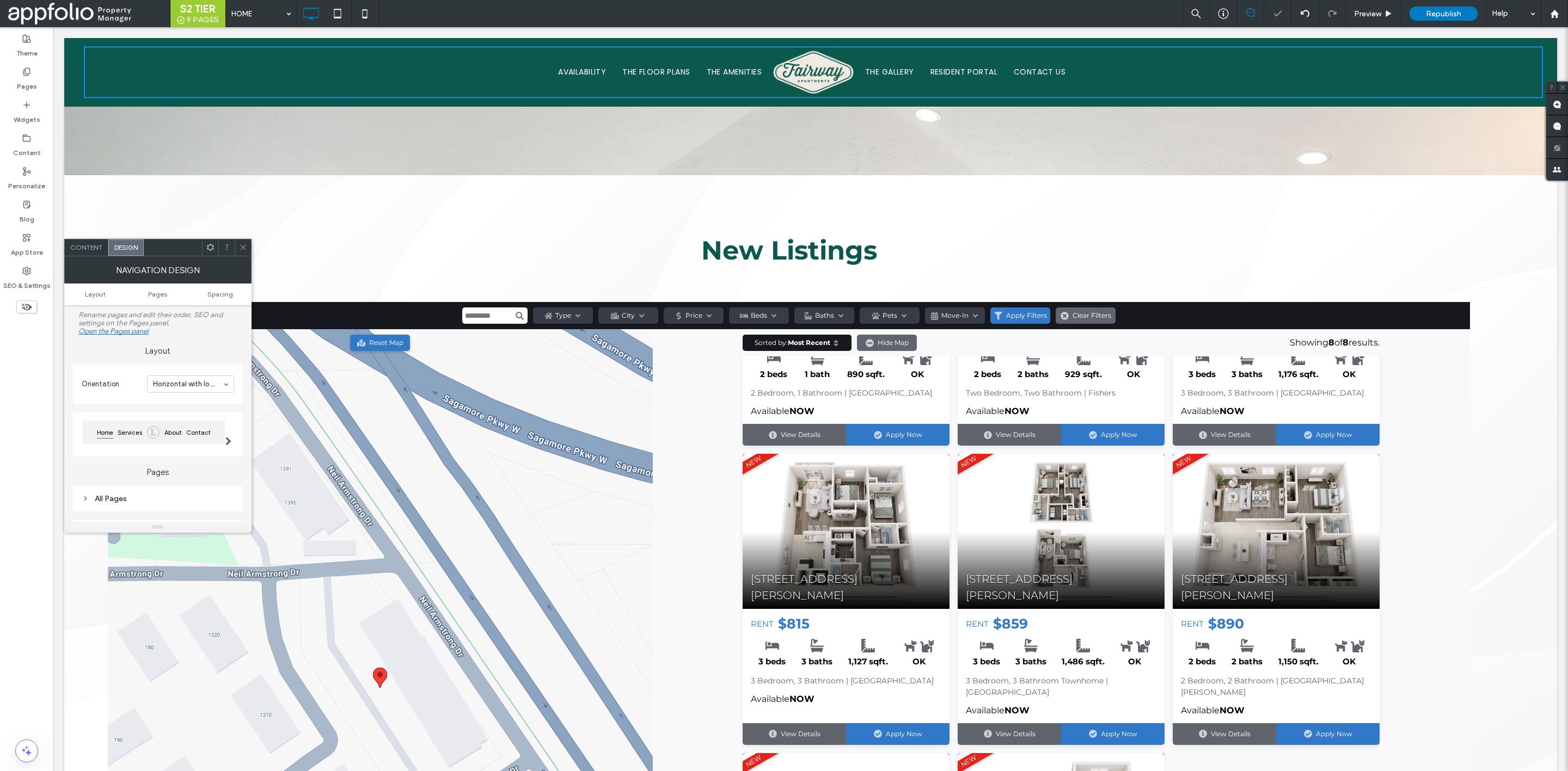
scroll to position [1133, 0]
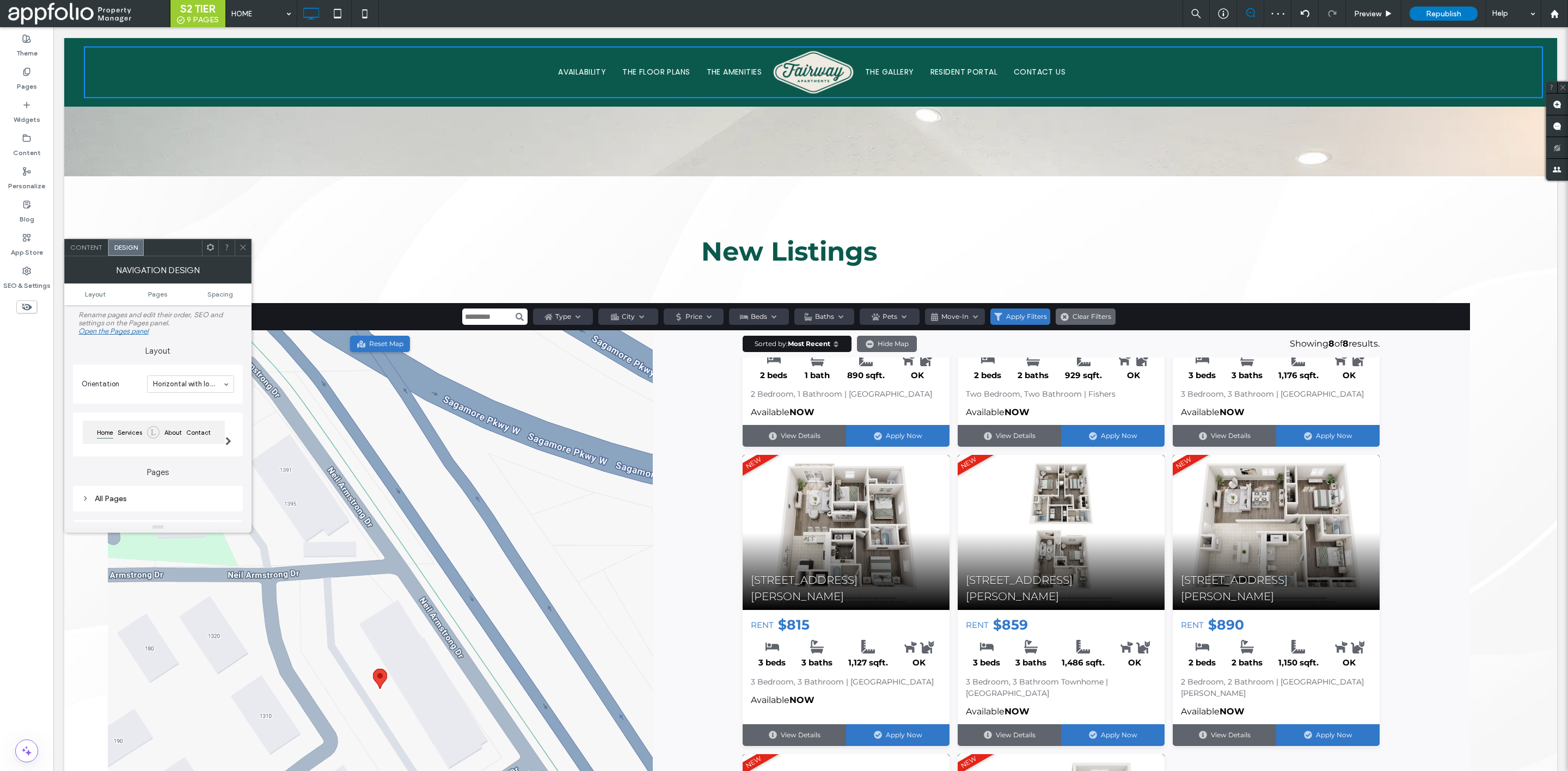
click at [239, 240] on span at bounding box center [242, 247] width 8 height 16
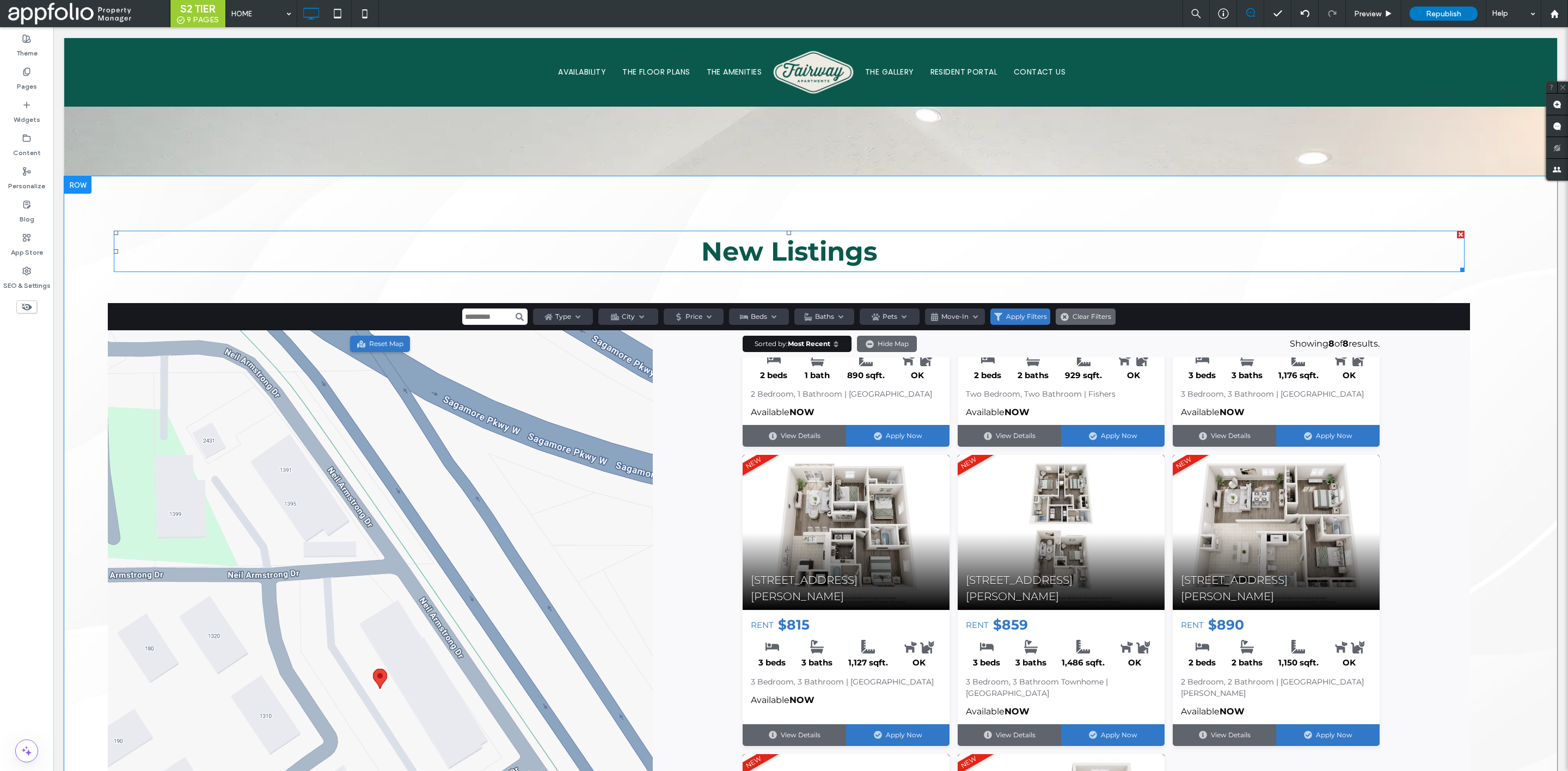
click at [808, 237] on strong "New Listings" at bounding box center [789, 252] width 176 height 32
type input "**********"
type input "**"
click at [808, 239] on strong "**********" at bounding box center [790, 252] width 125 height 26
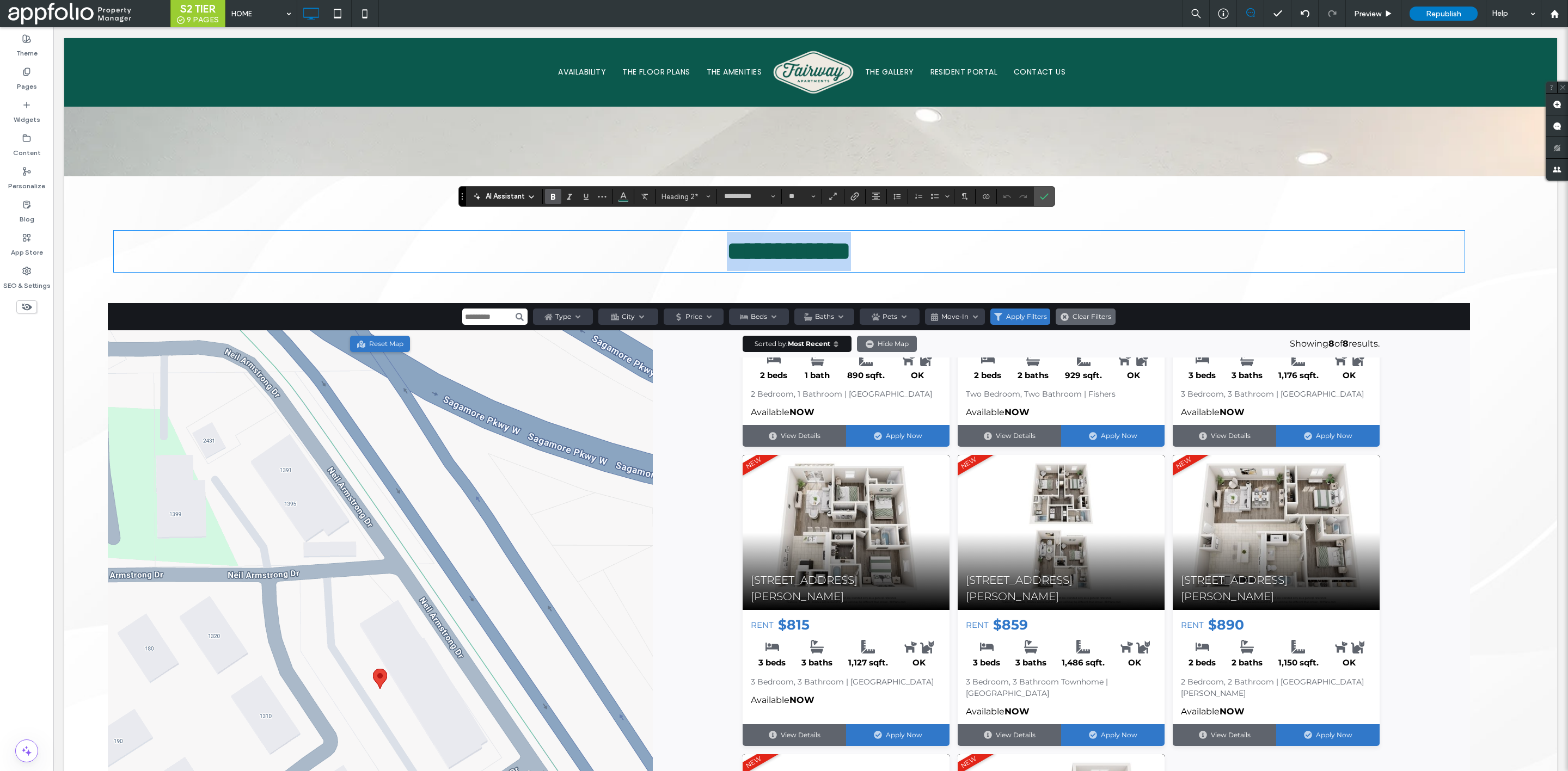
click at [808, 239] on strong "**********" at bounding box center [790, 252] width 125 height 26
click at [877, 203] on span "Alignment" at bounding box center [876, 196] width 9 height 14
click at [884, 214] on icon "ui.textEditor.alignment.left" at bounding box center [884, 214] width 9 height 9
click at [1049, 196] on icon "Confirm" at bounding box center [1045, 196] width 9 height 9
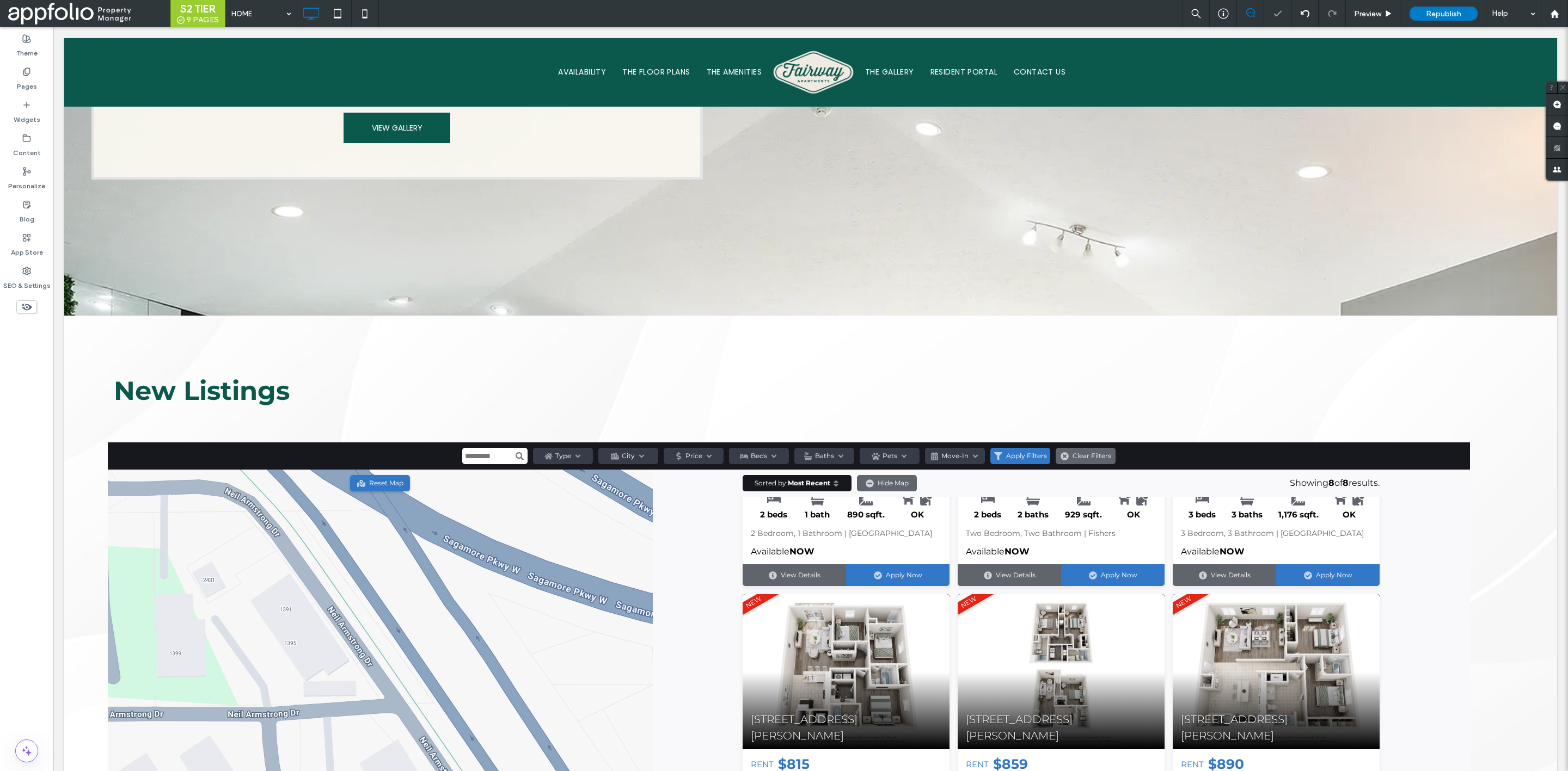
scroll to position [995, 0]
click at [1430, 23] on div "Republish" at bounding box center [1443, 13] width 68 height 27
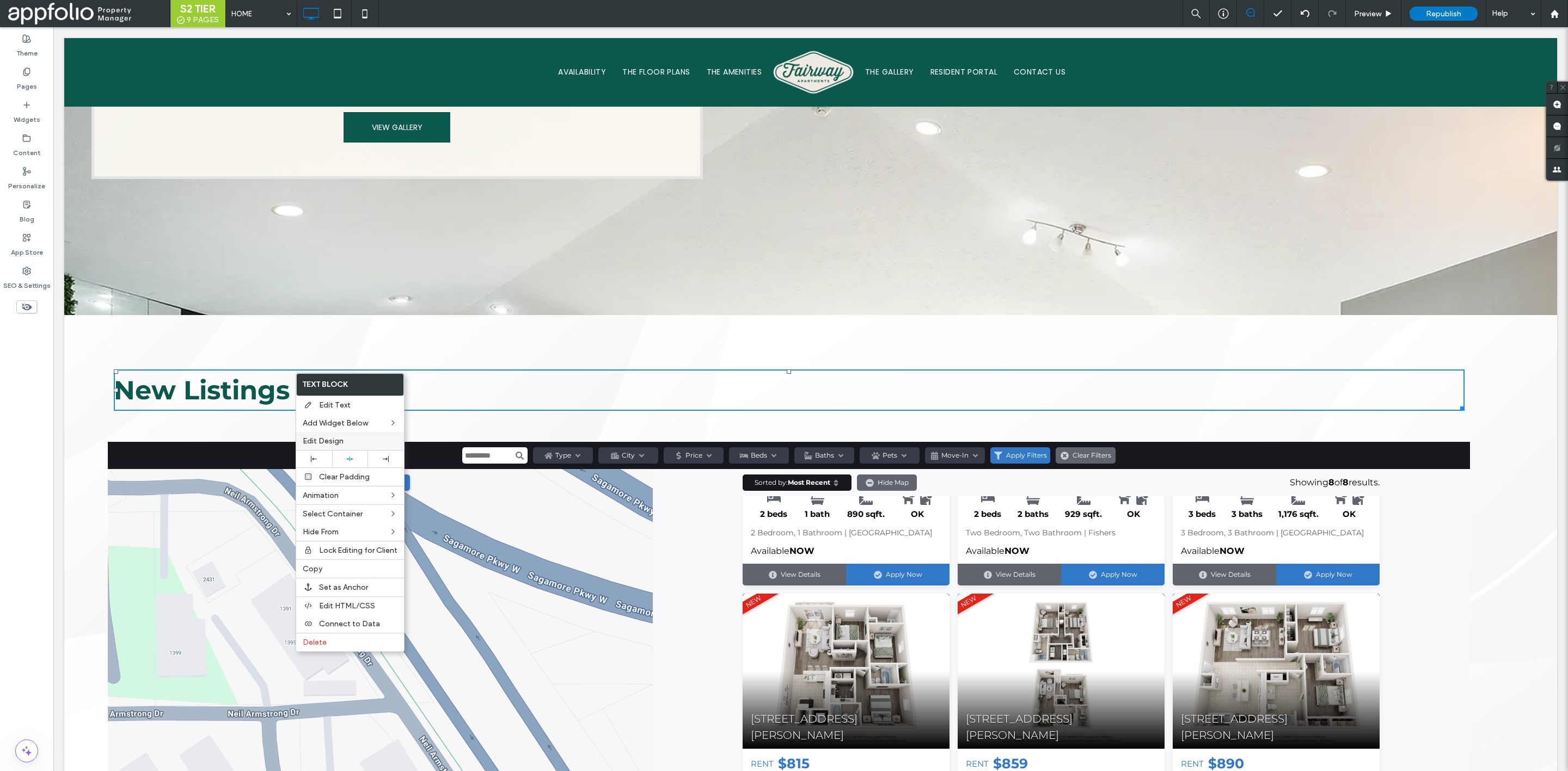
click at [362, 437] on label "Edit Design" at bounding box center [350, 441] width 95 height 10
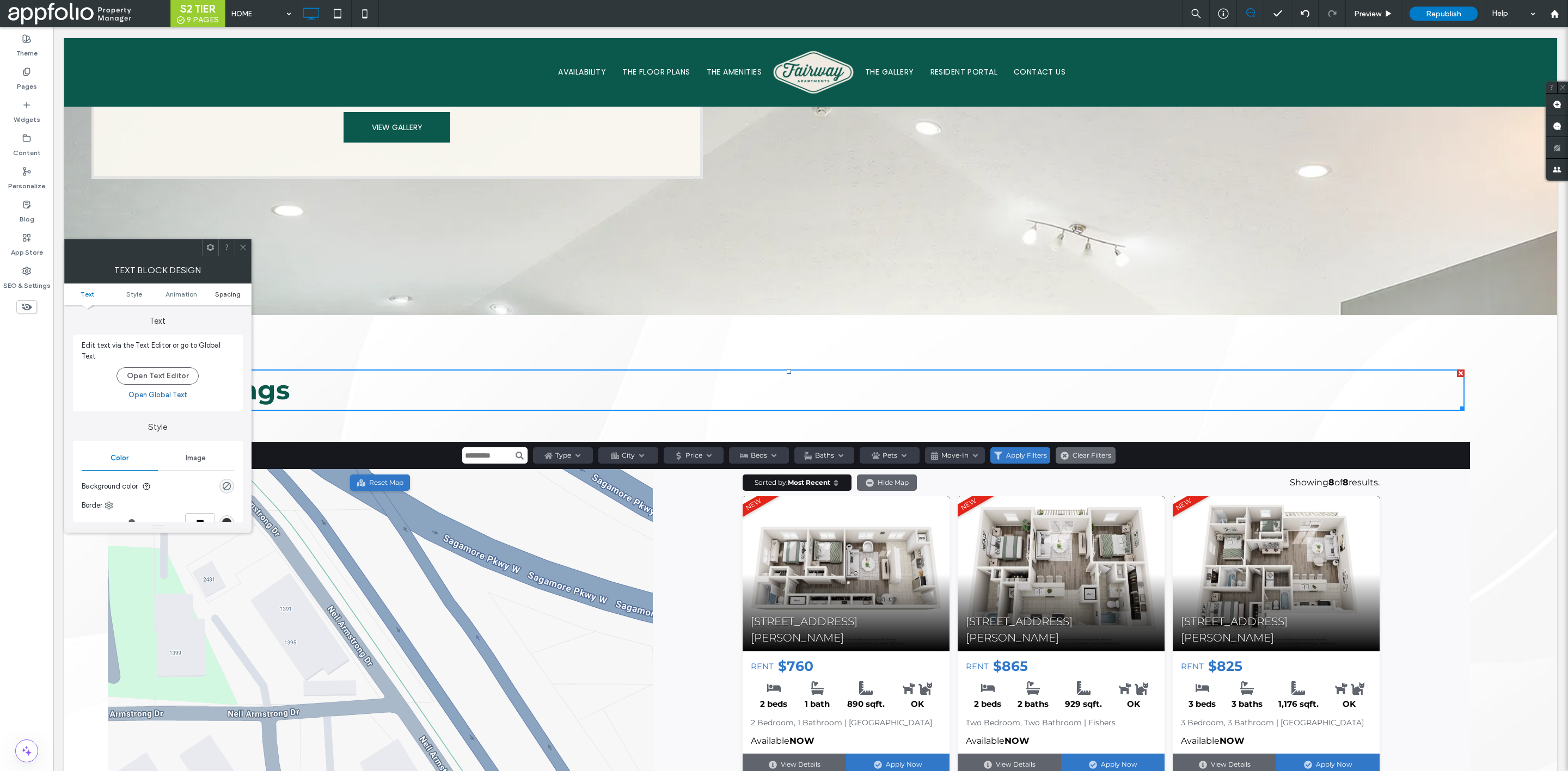
click at [227, 296] on span "Spacing" at bounding box center [228, 294] width 26 height 8
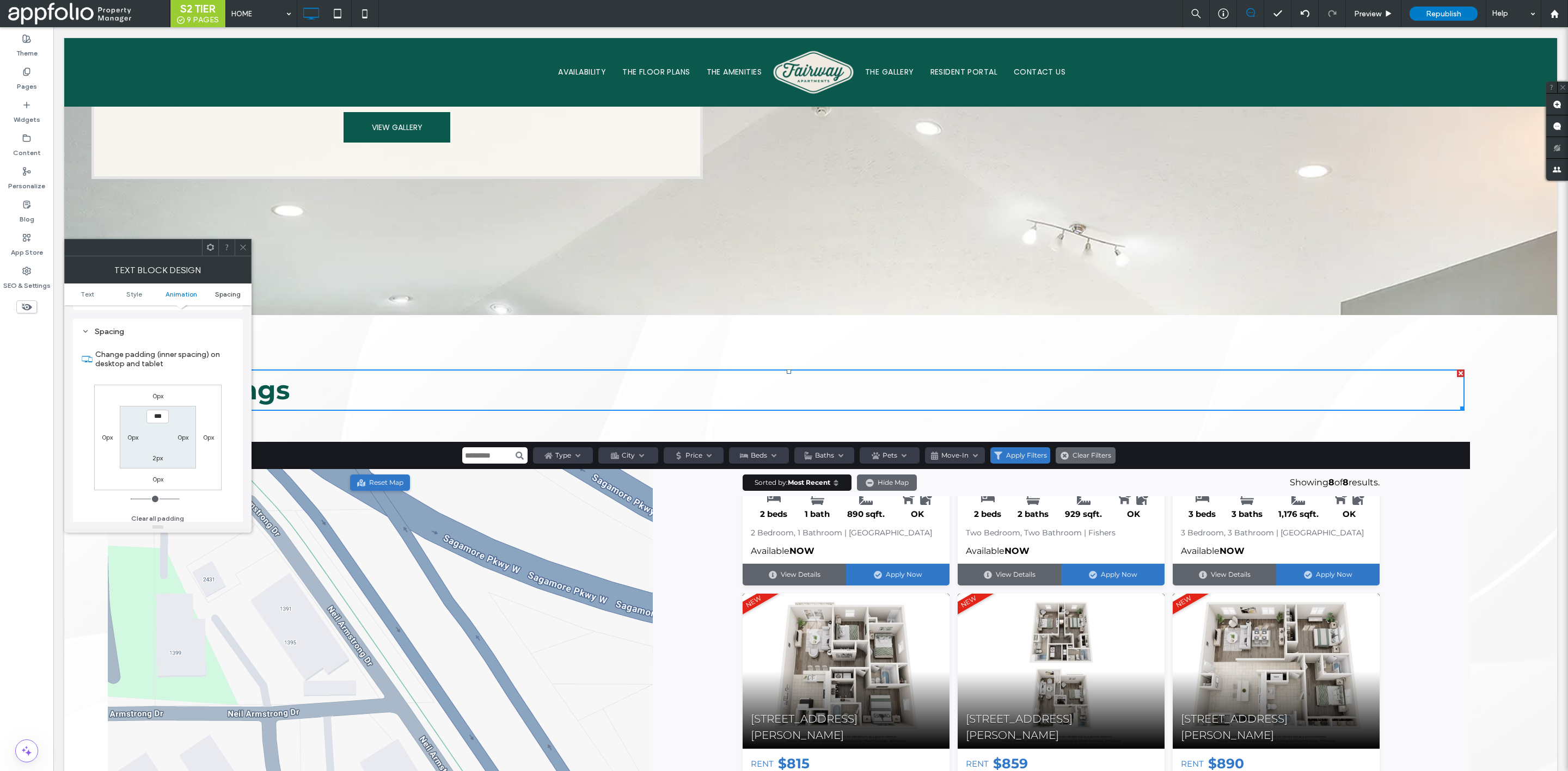
scroll to position [308, 0]
type input "***"
type input "*"
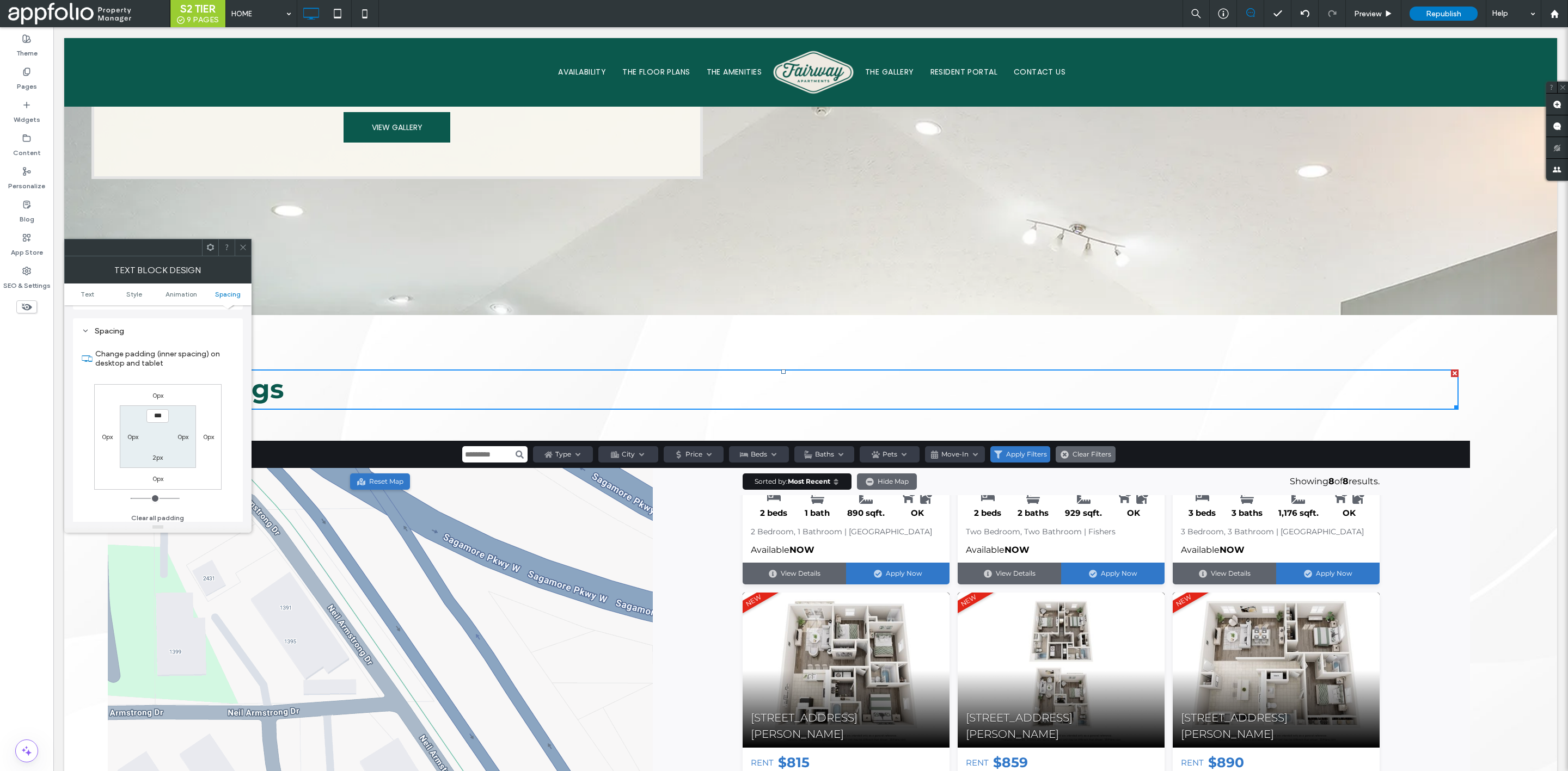
click at [156, 456] on label "2px" at bounding box center [157, 456] width 10 height 8
click at [158, 453] on label "2px" at bounding box center [157, 456] width 10 height 8
click label "2px"
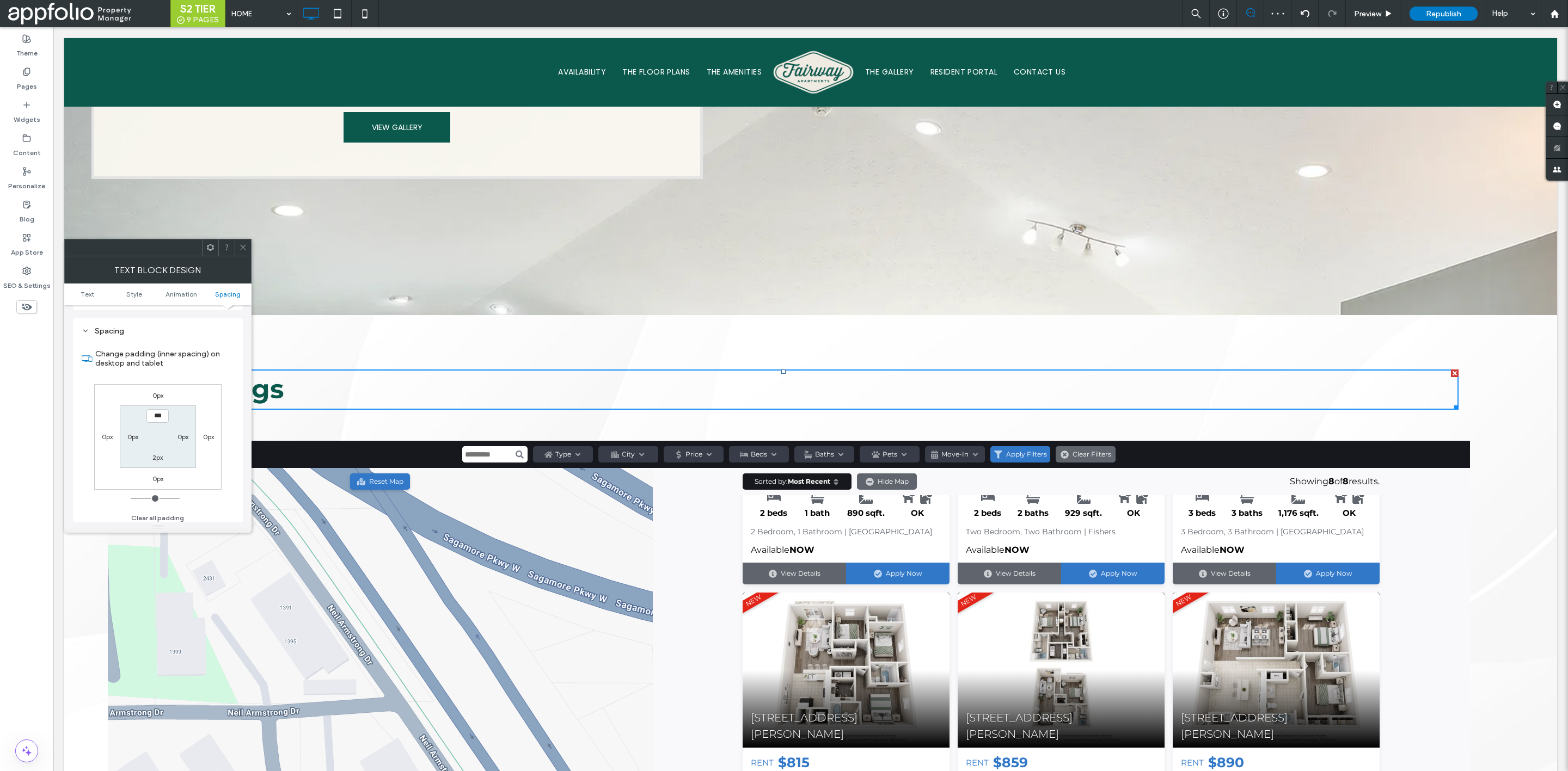
click icon
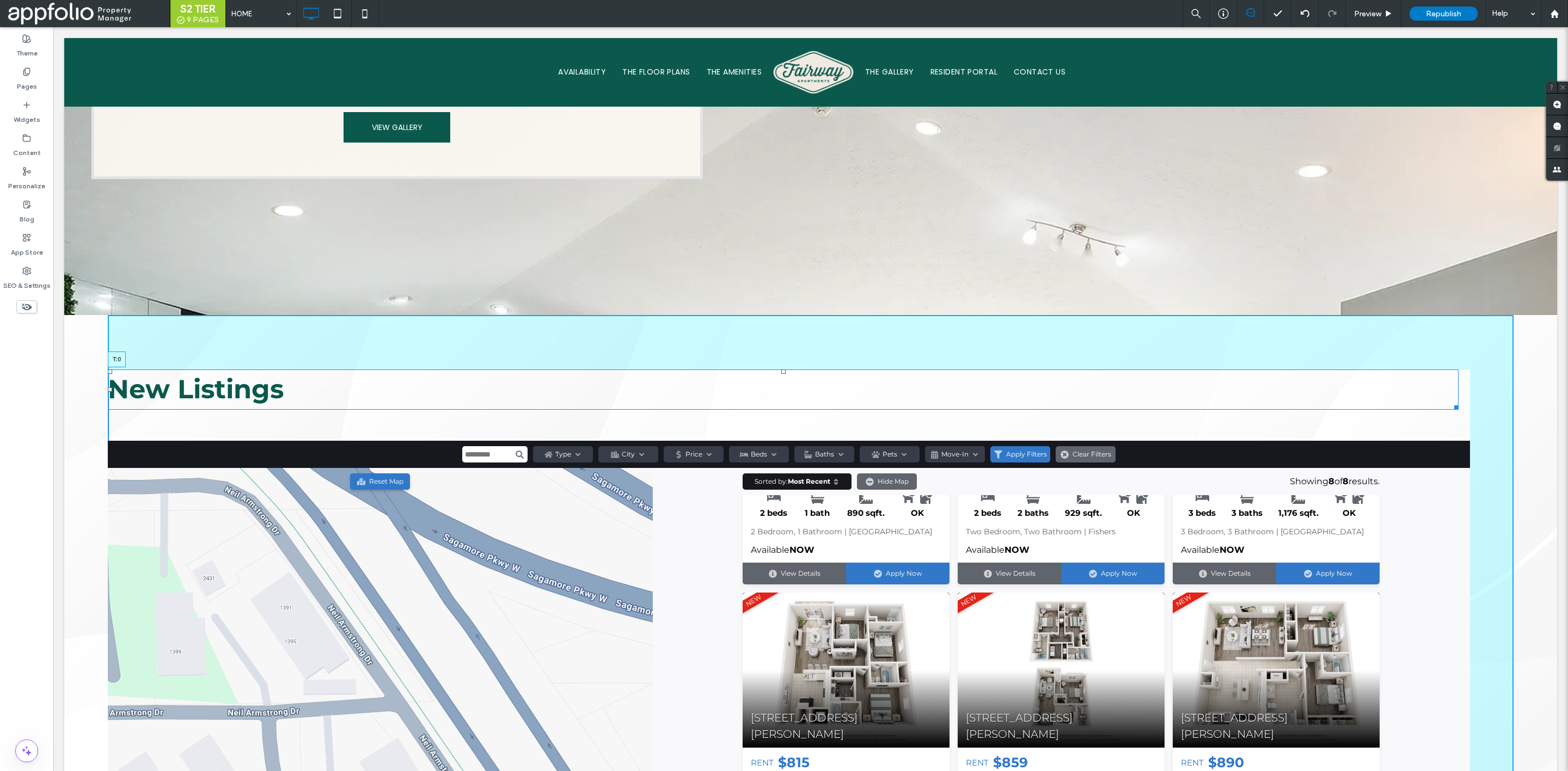
drag, startPoint x: 732, startPoint y: 328, endPoint x: 721, endPoint y: 267, distance: 62.0
click div "Now Leasing 1, 2, & 3 Bedroom Apartments View Availability Click To Paste Row +…"
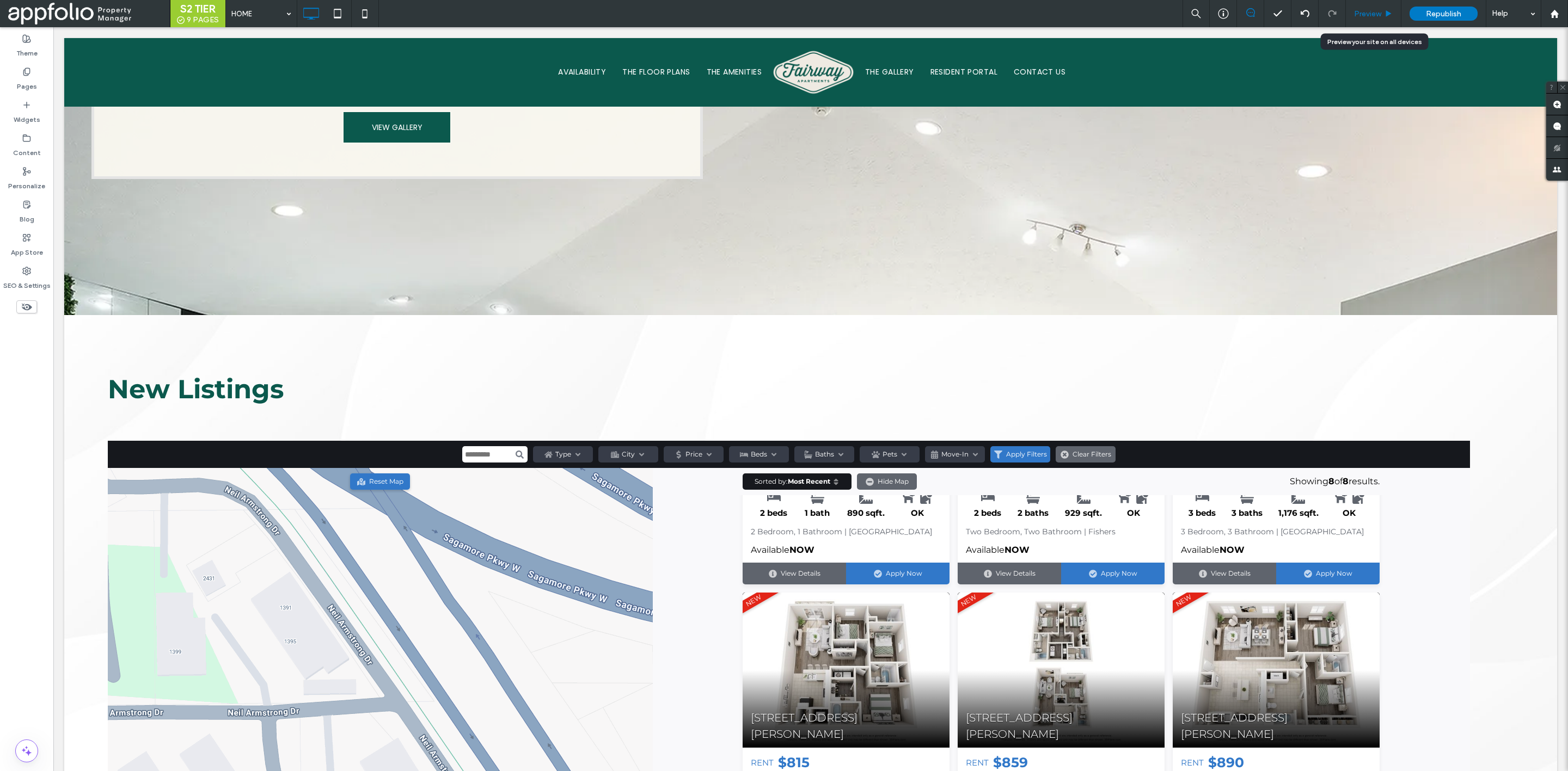
click span "Preview"
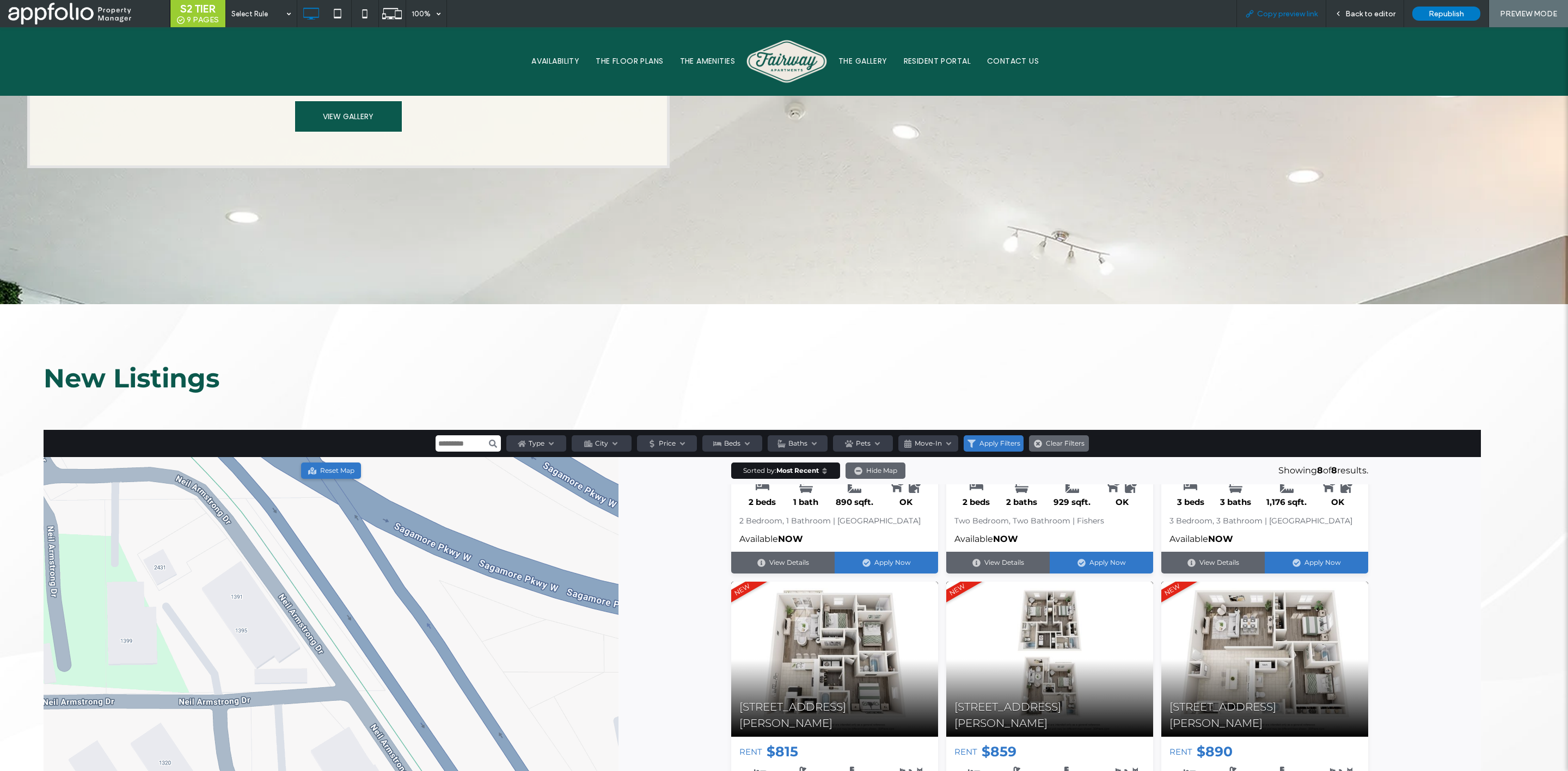
click span "Copy preview link"
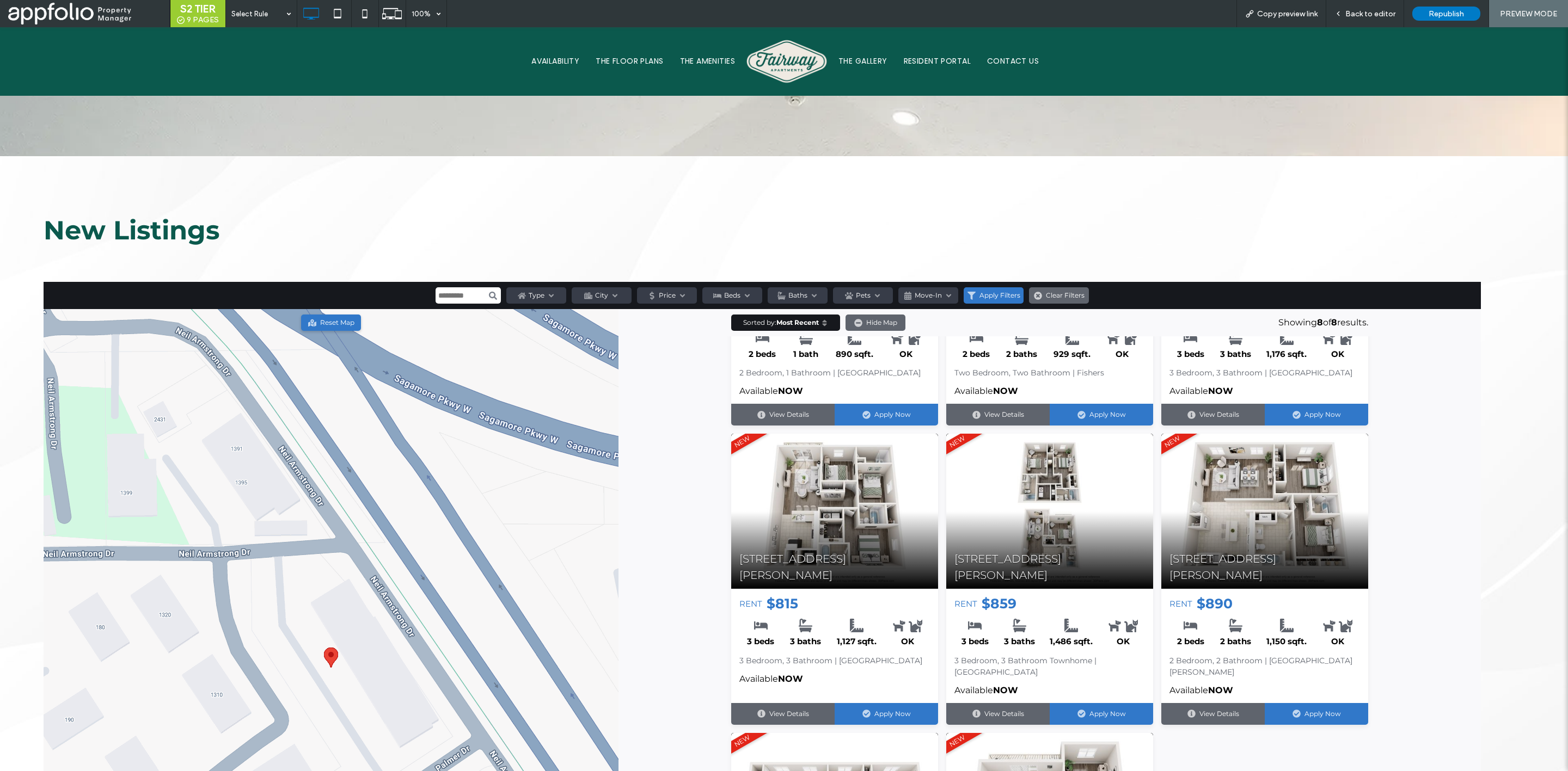
scroll to position [1107, 0]
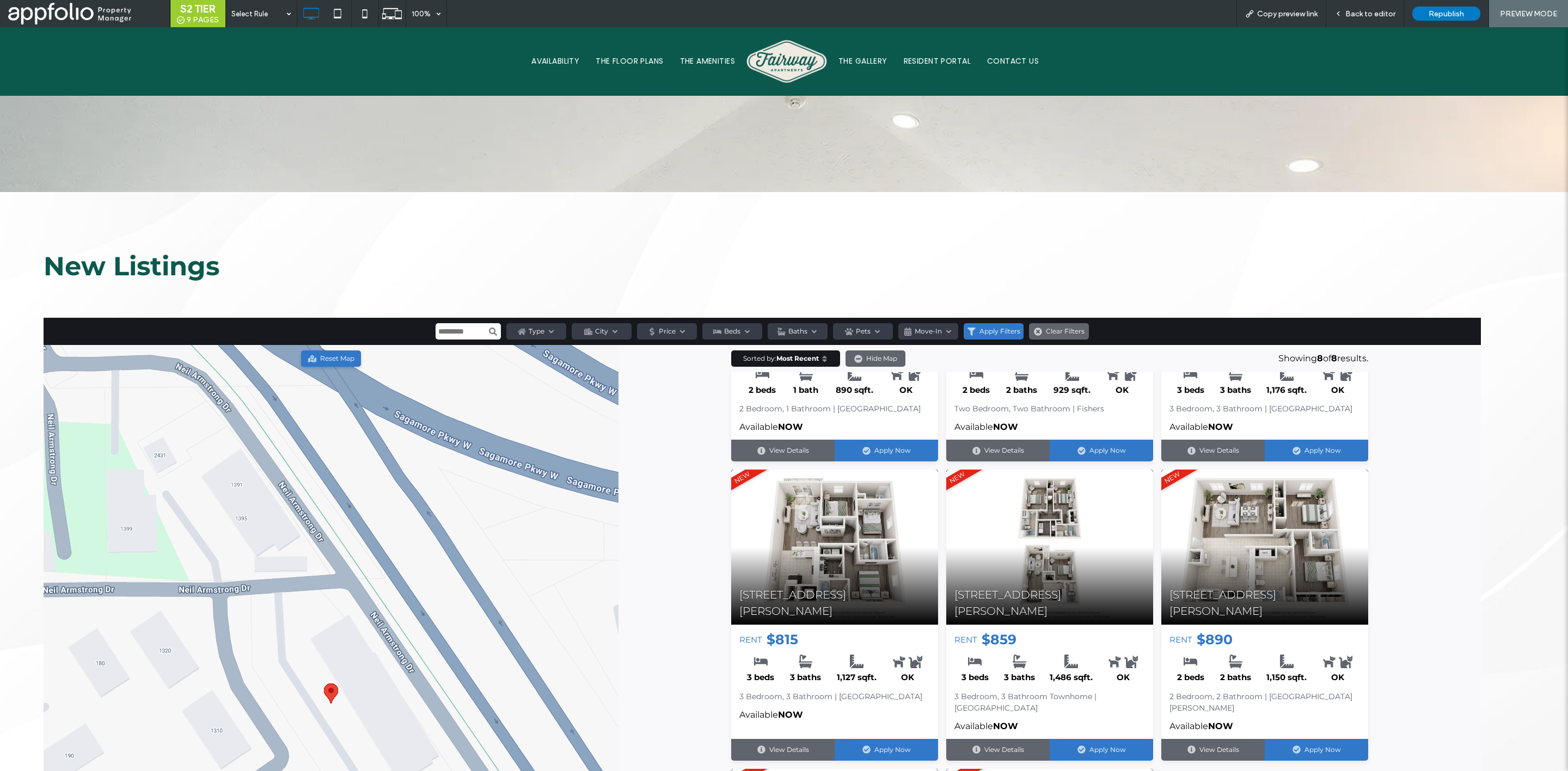
click h2 "New Listings"
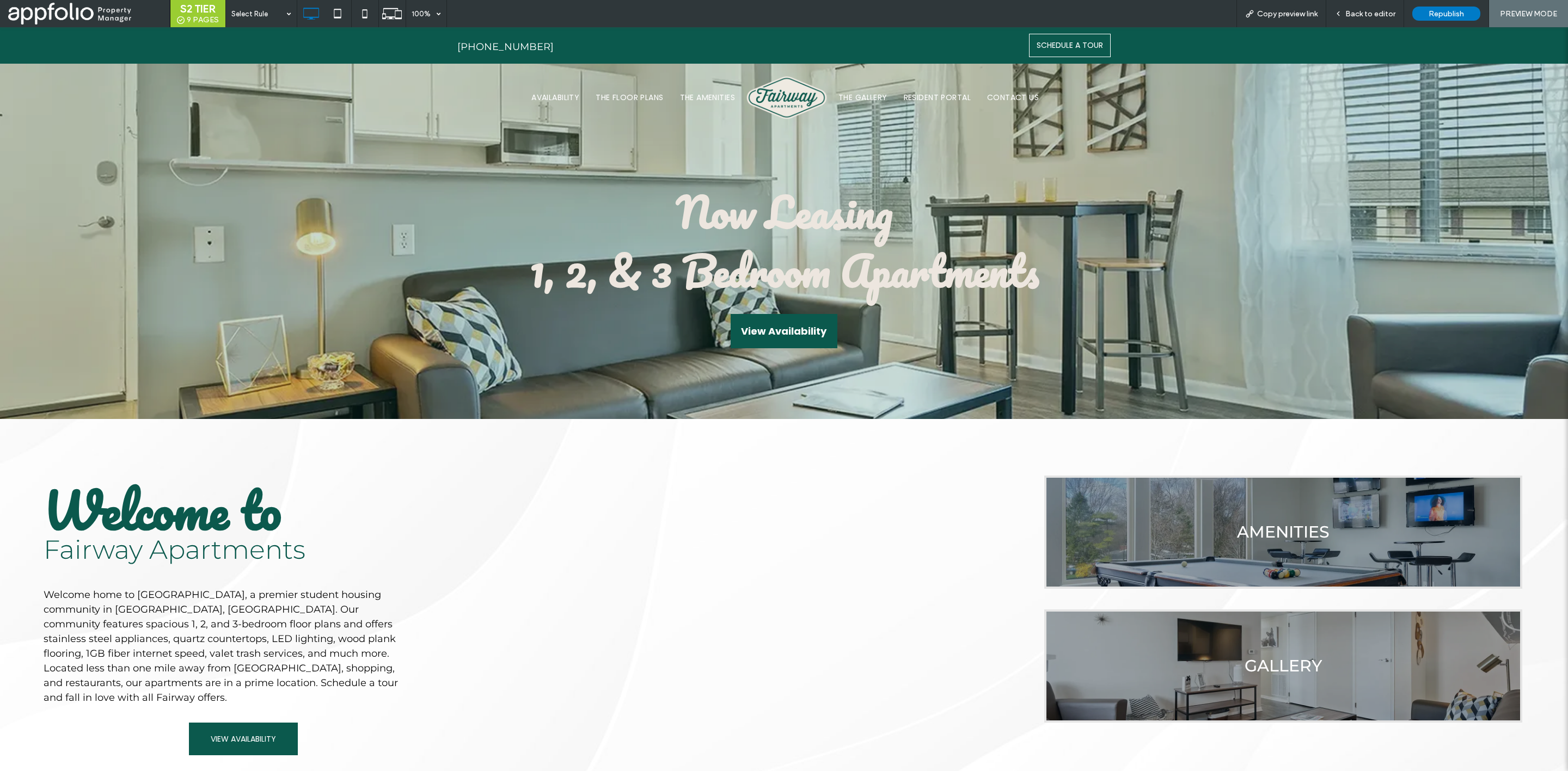
scroll to position [0, 0]
